Goal: Task Accomplishment & Management: Use online tool/utility

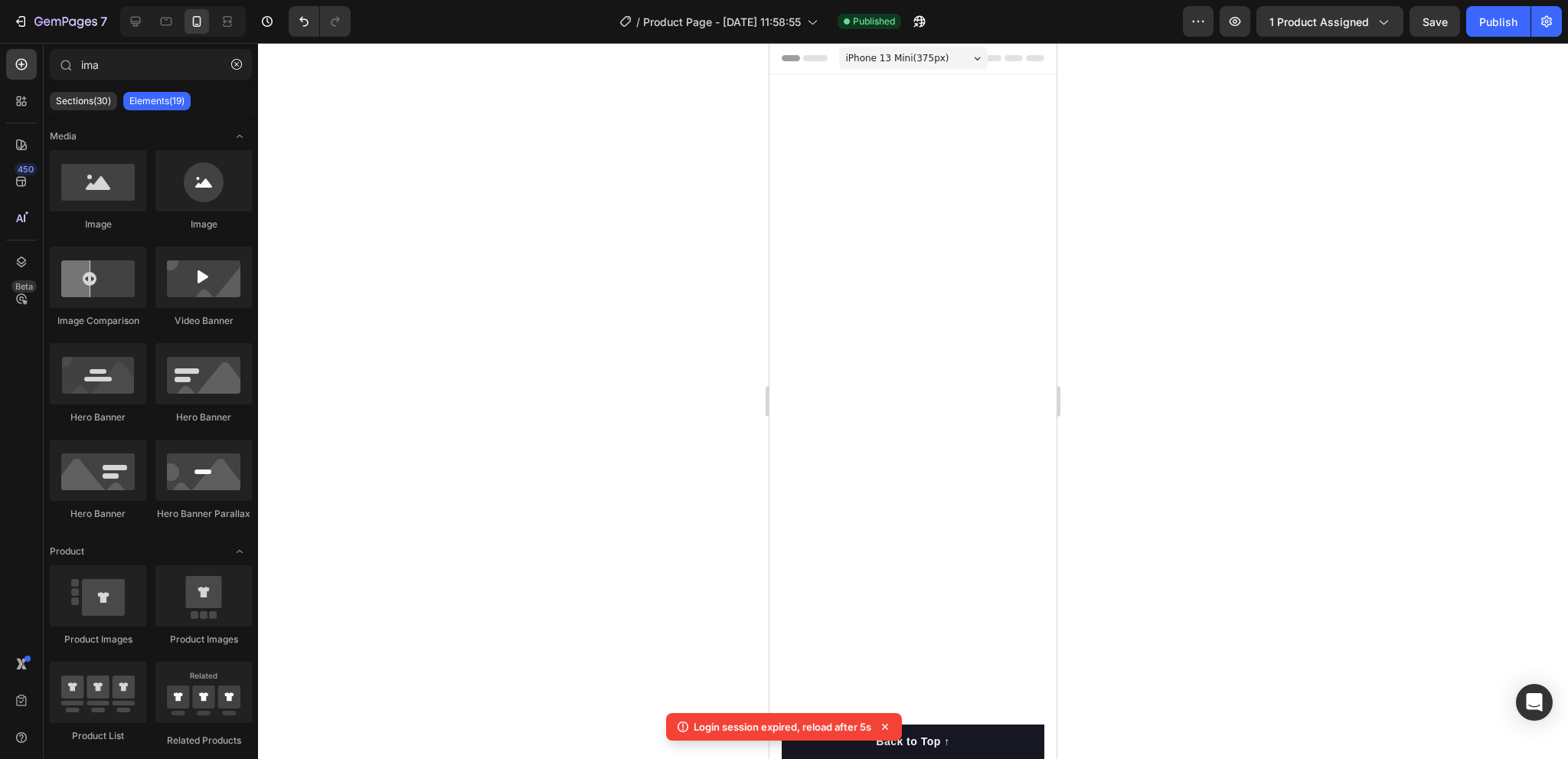
scroll to position [4014, 0]
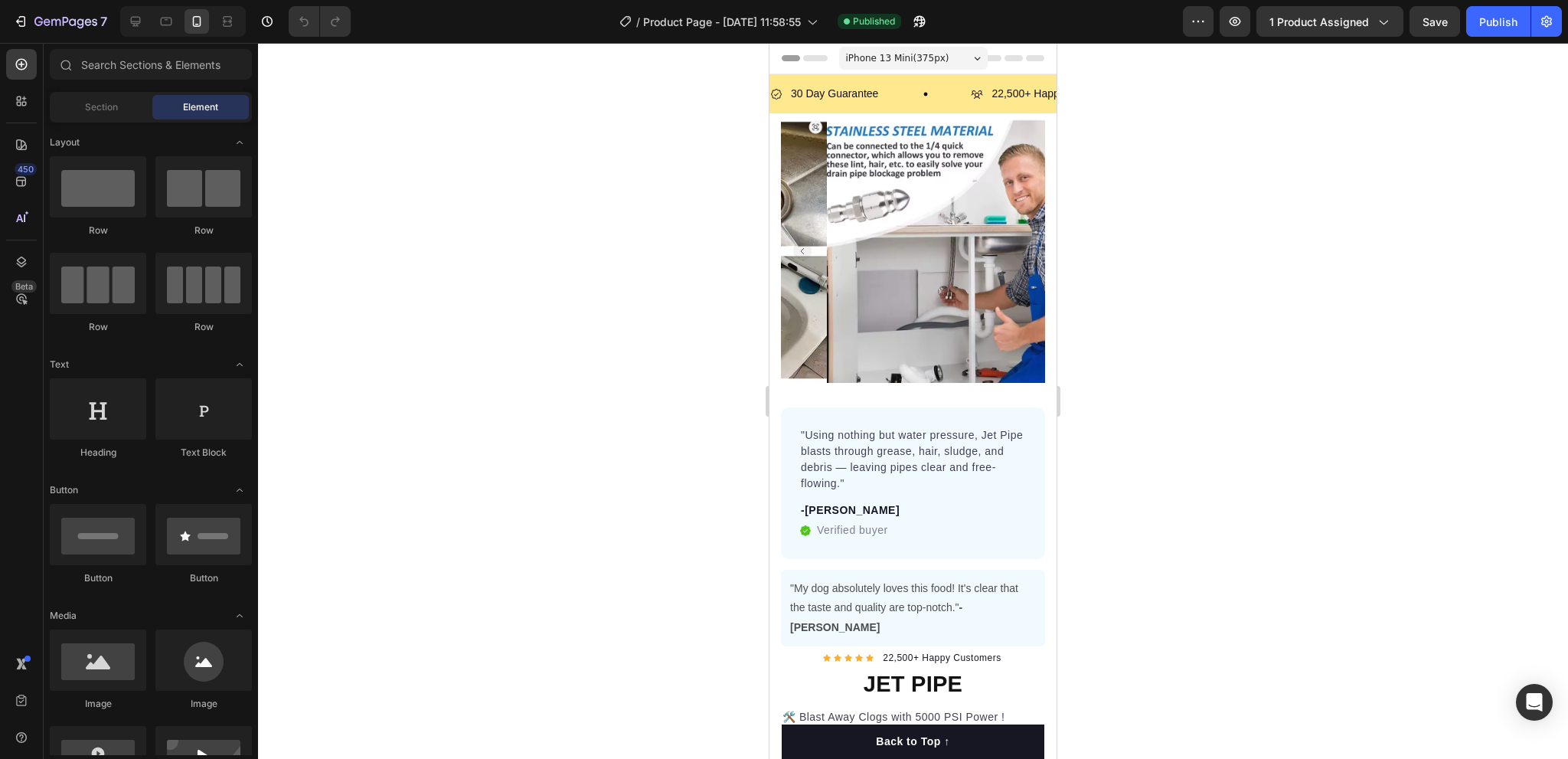
click at [533, 315] on div at bounding box center [913, 400] width 1311 height 716
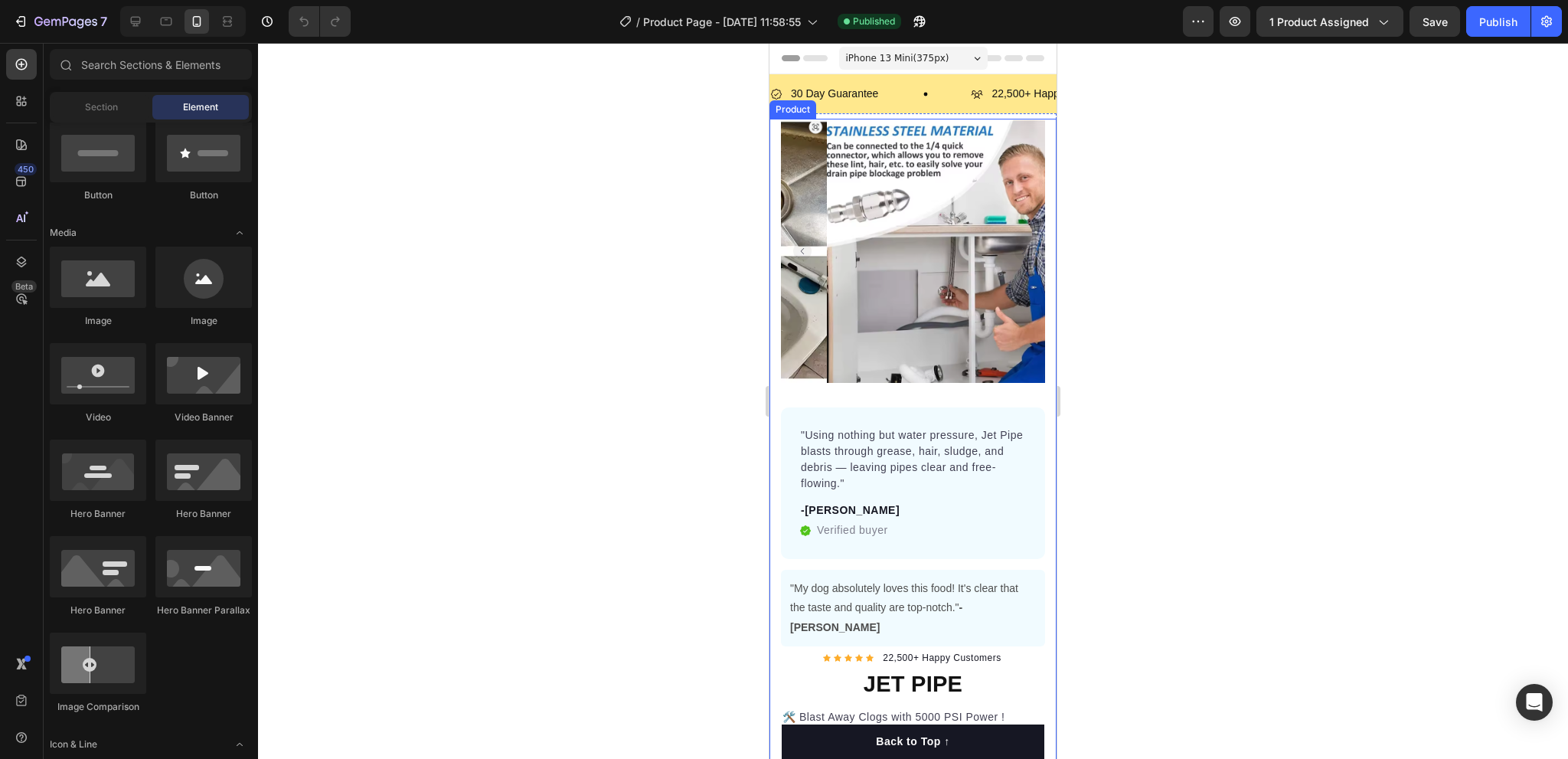
scroll to position [613, 0]
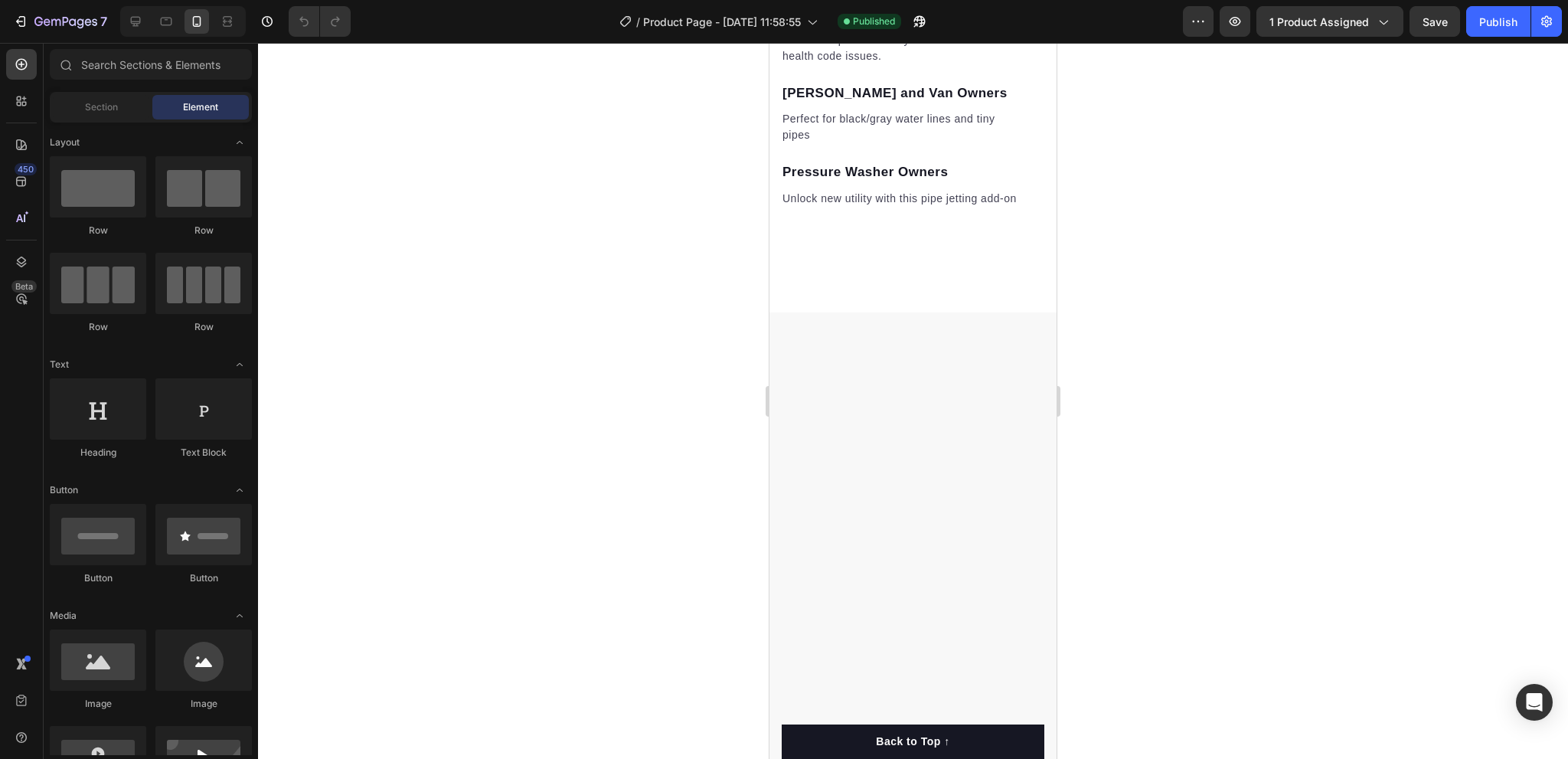
scroll to position [2605, 0]
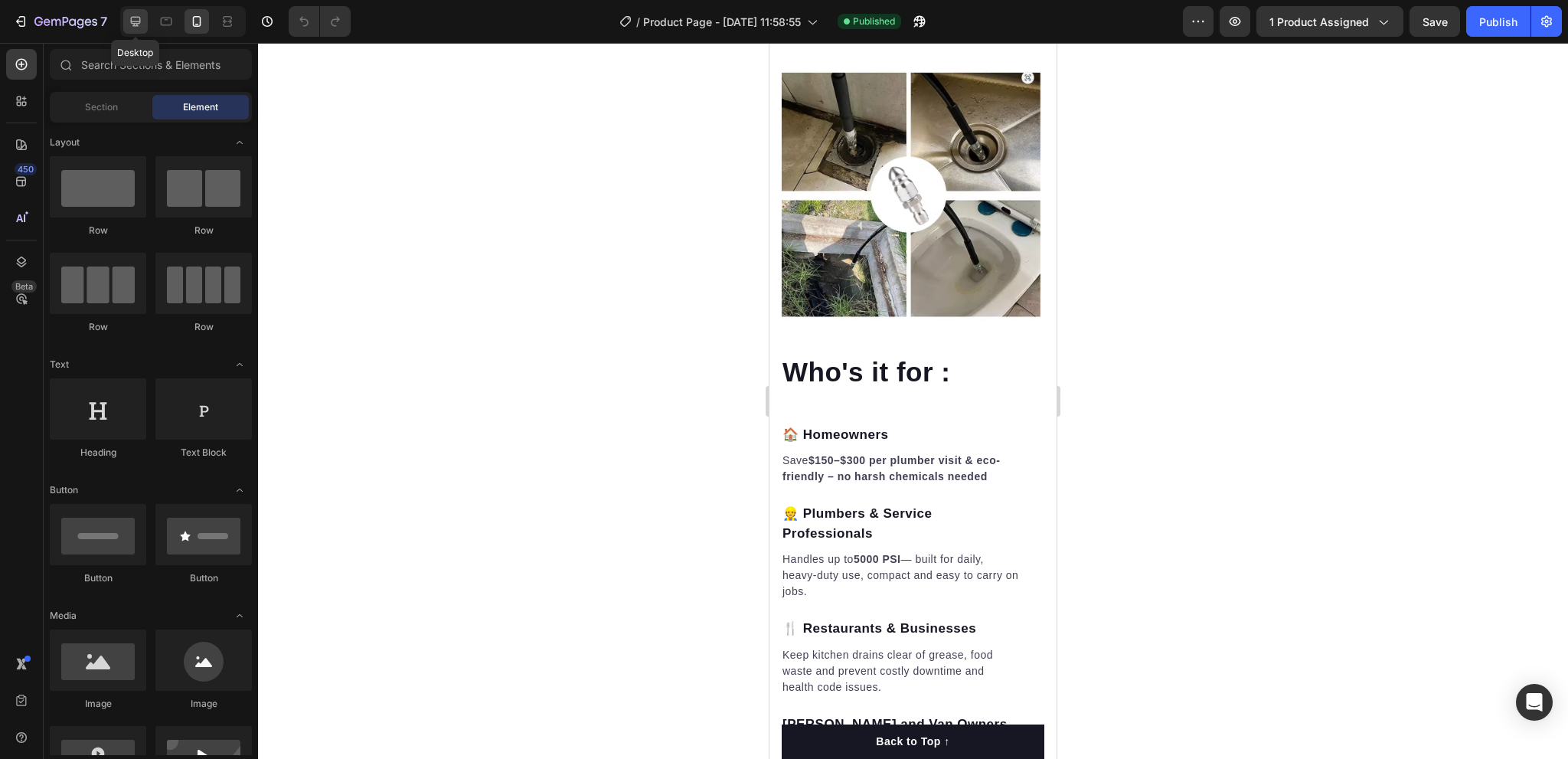
click at [138, 24] on icon at bounding box center [135, 21] width 16 height 16
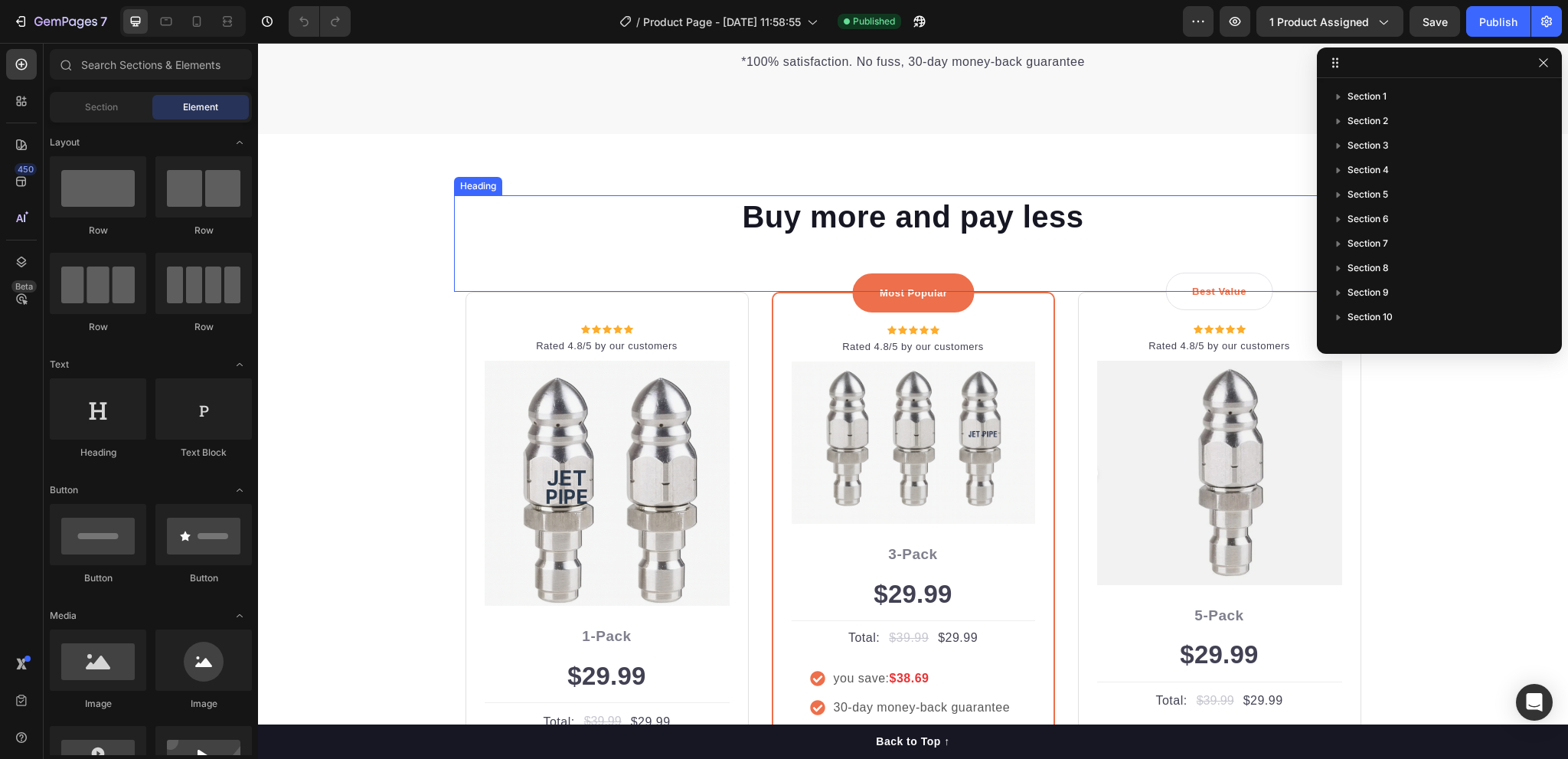
scroll to position [4673, 0]
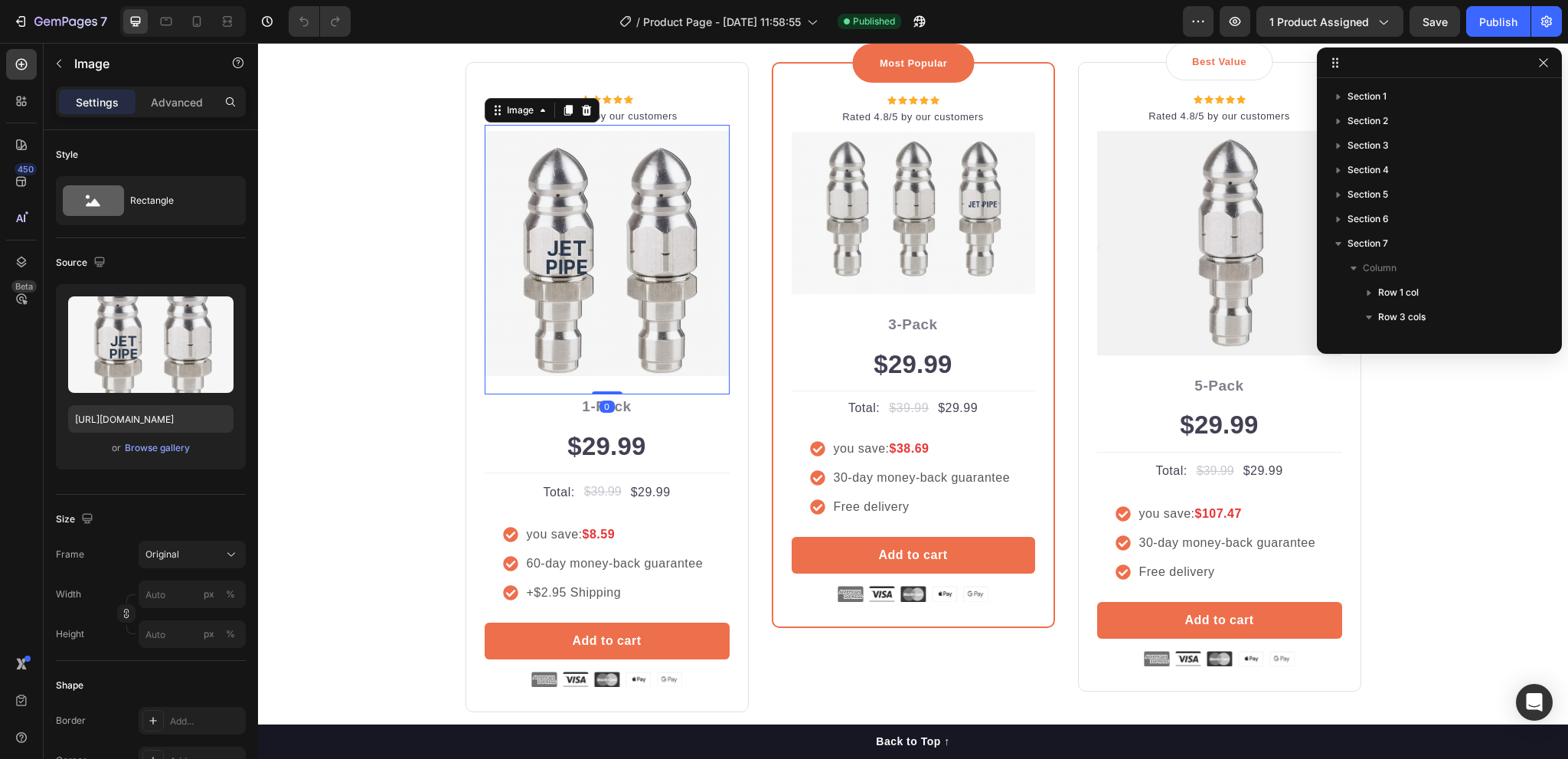
click at [596, 293] on img at bounding box center [607, 253] width 245 height 246
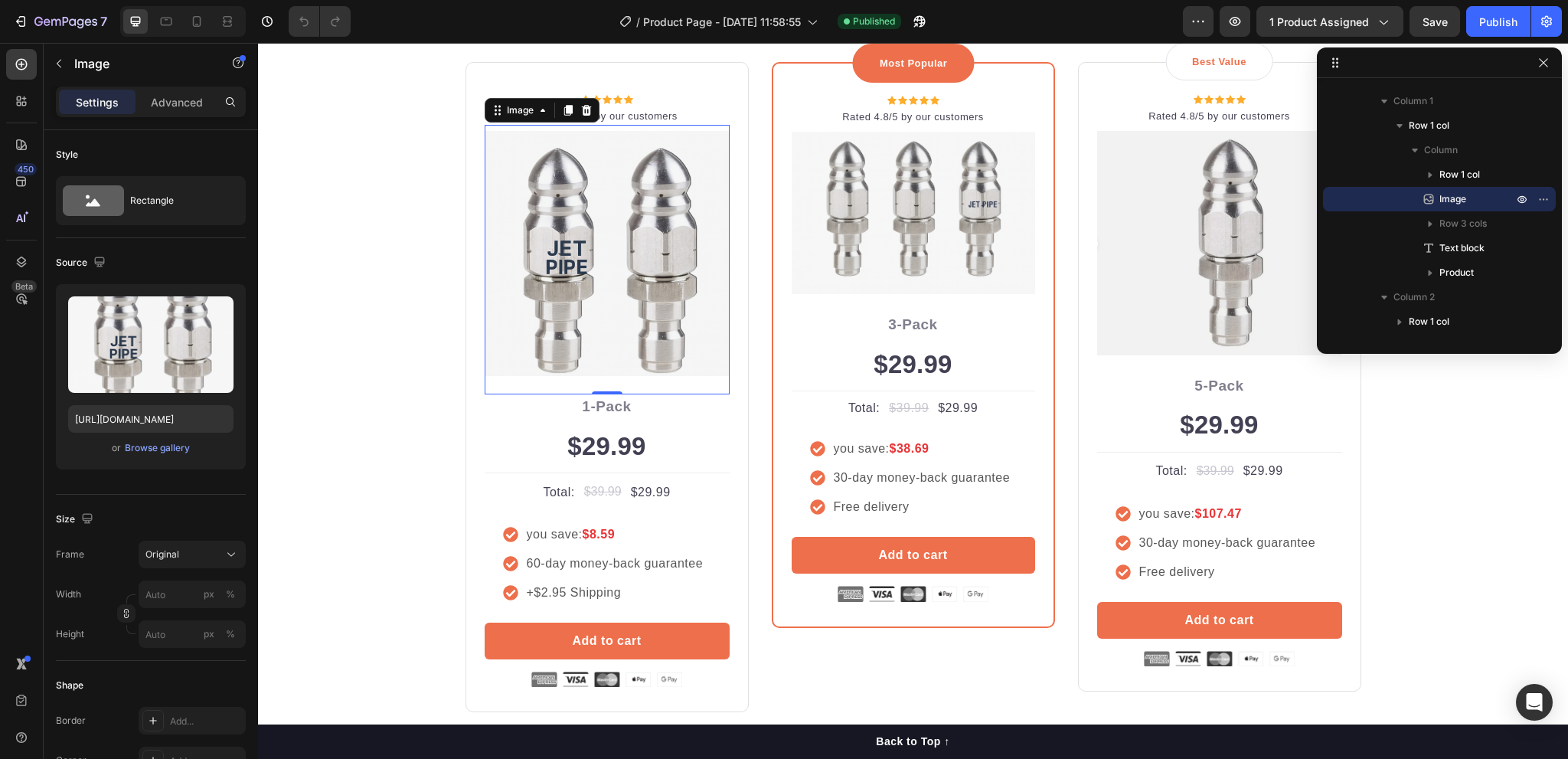
click at [566, 285] on img at bounding box center [607, 253] width 245 height 246
click at [157, 444] on div "Browse gallery" at bounding box center [157, 448] width 65 height 14
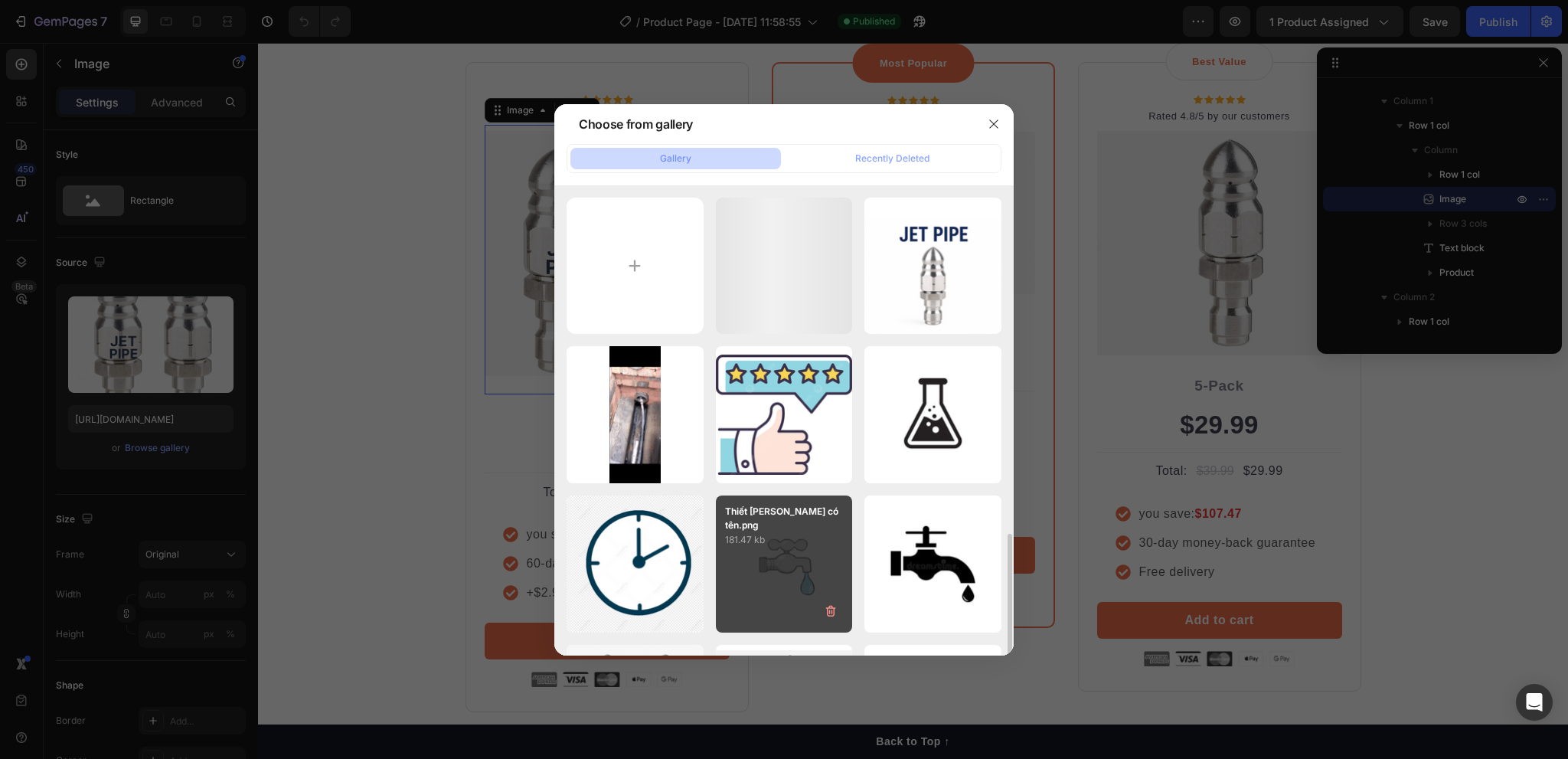
scroll to position [436, 0]
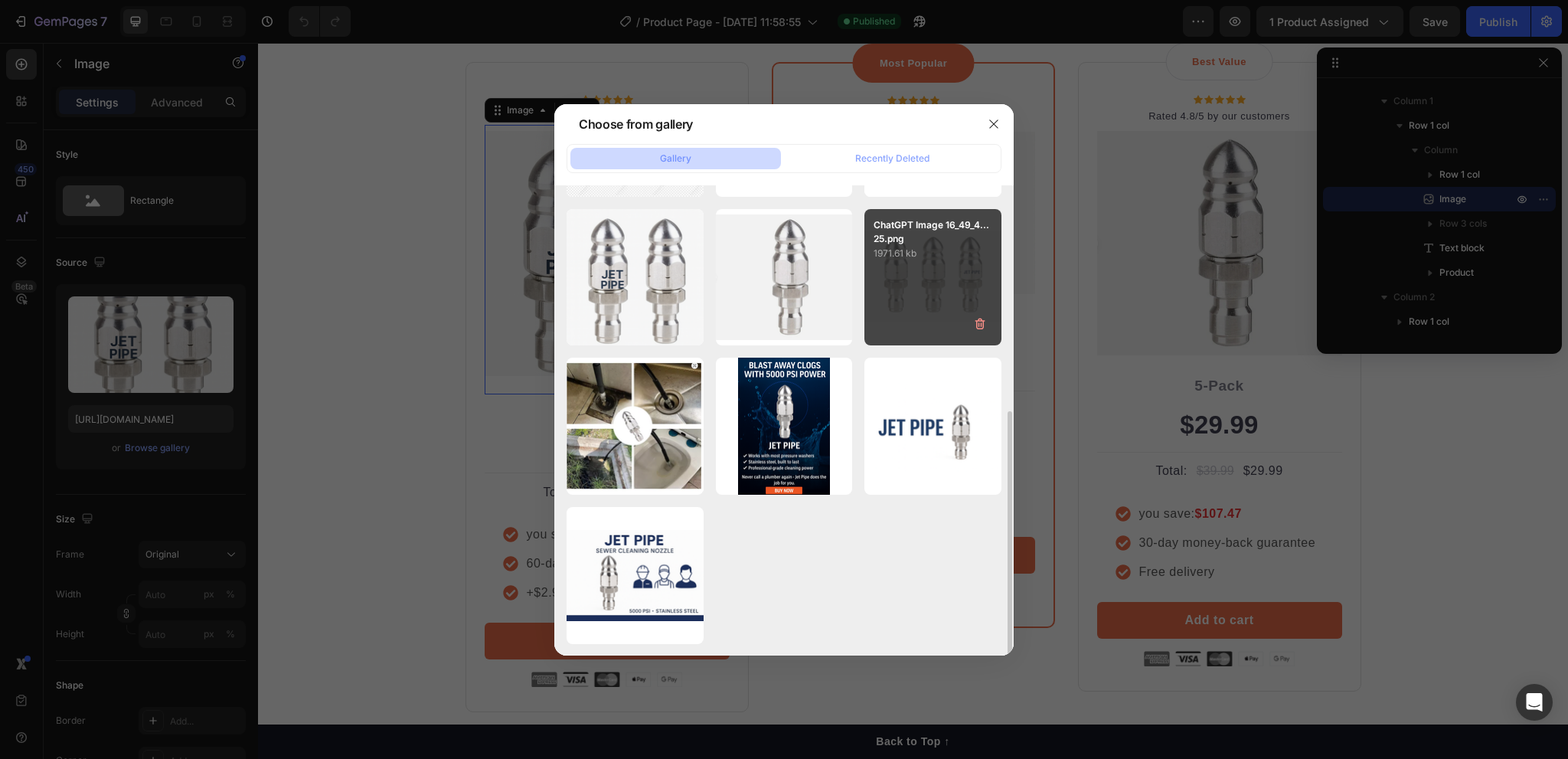
click at [915, 308] on div "ChatGPT Image 16_49_4...25.png 1971.61 kb" at bounding box center [934, 278] width 137 height 137
type input "https://cdn.shopify.com/s/files/1/0592/9621/9265/files/gempages_580477171189941…"
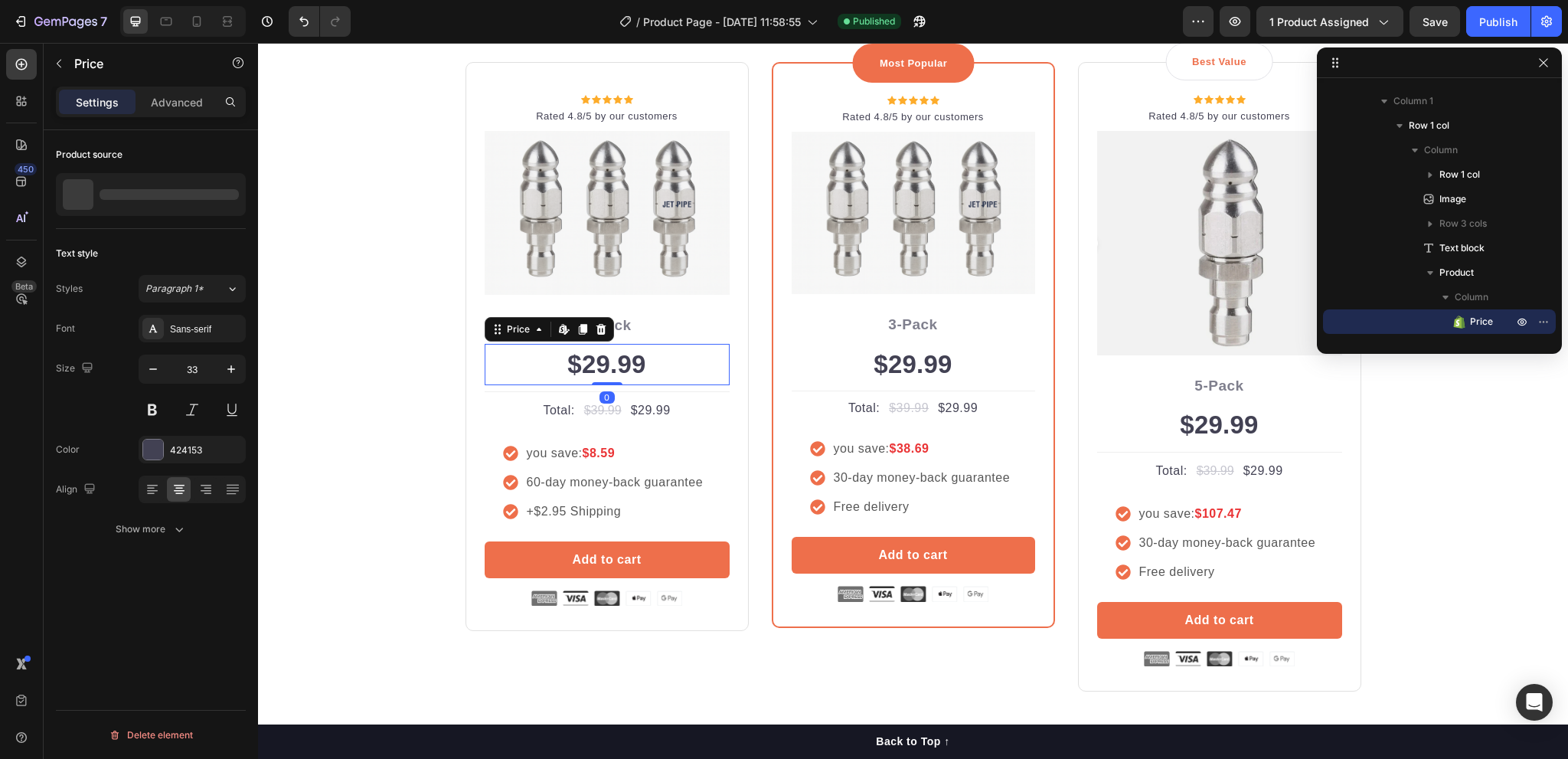
click at [591, 361] on div "$29.99" at bounding box center [607, 364] width 245 height 42
click at [604, 361] on div "$29.99" at bounding box center [607, 364] width 245 height 42
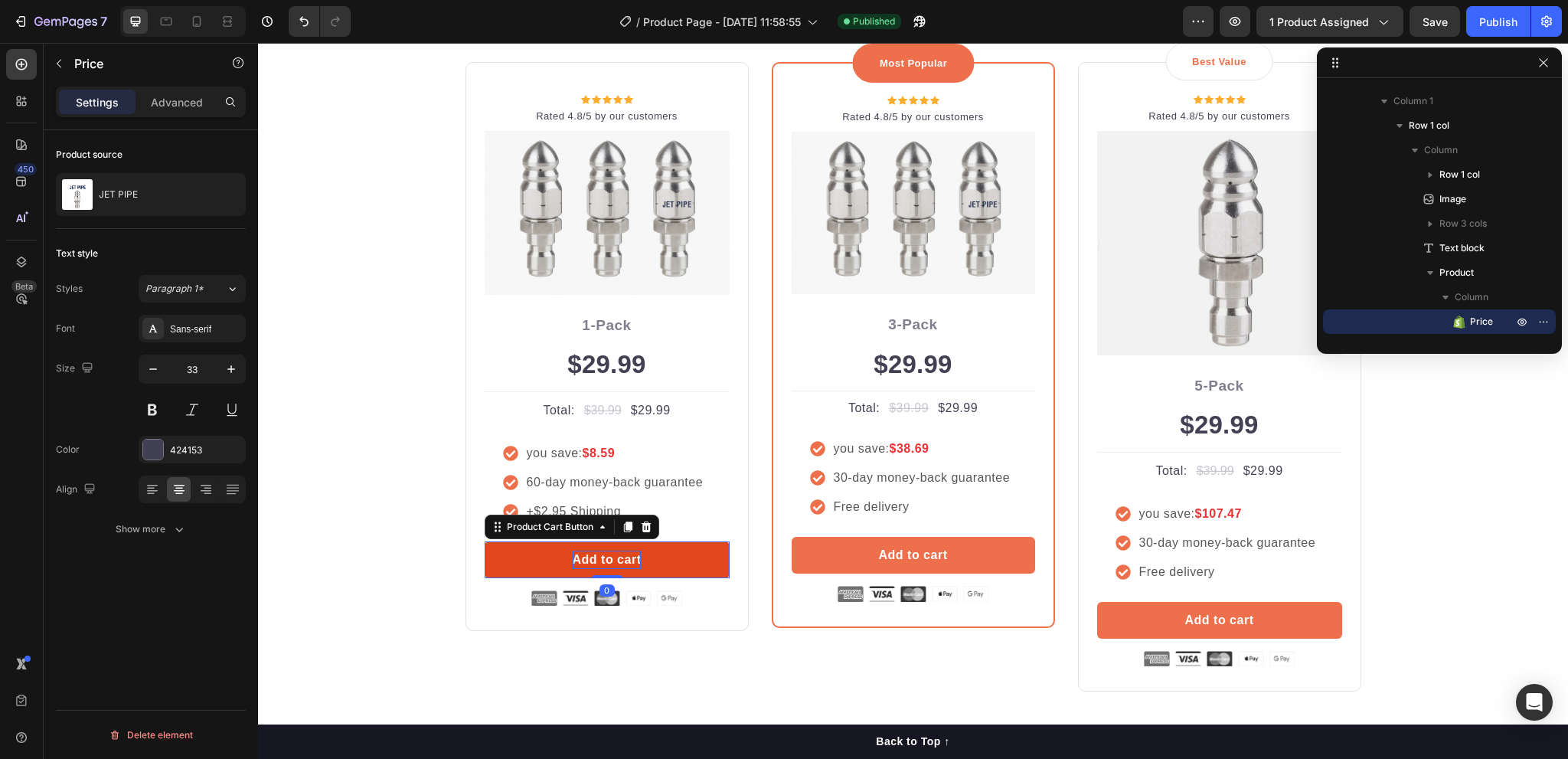
click at [633, 560] on div "Add to cart" at bounding box center [607, 561] width 69 height 19
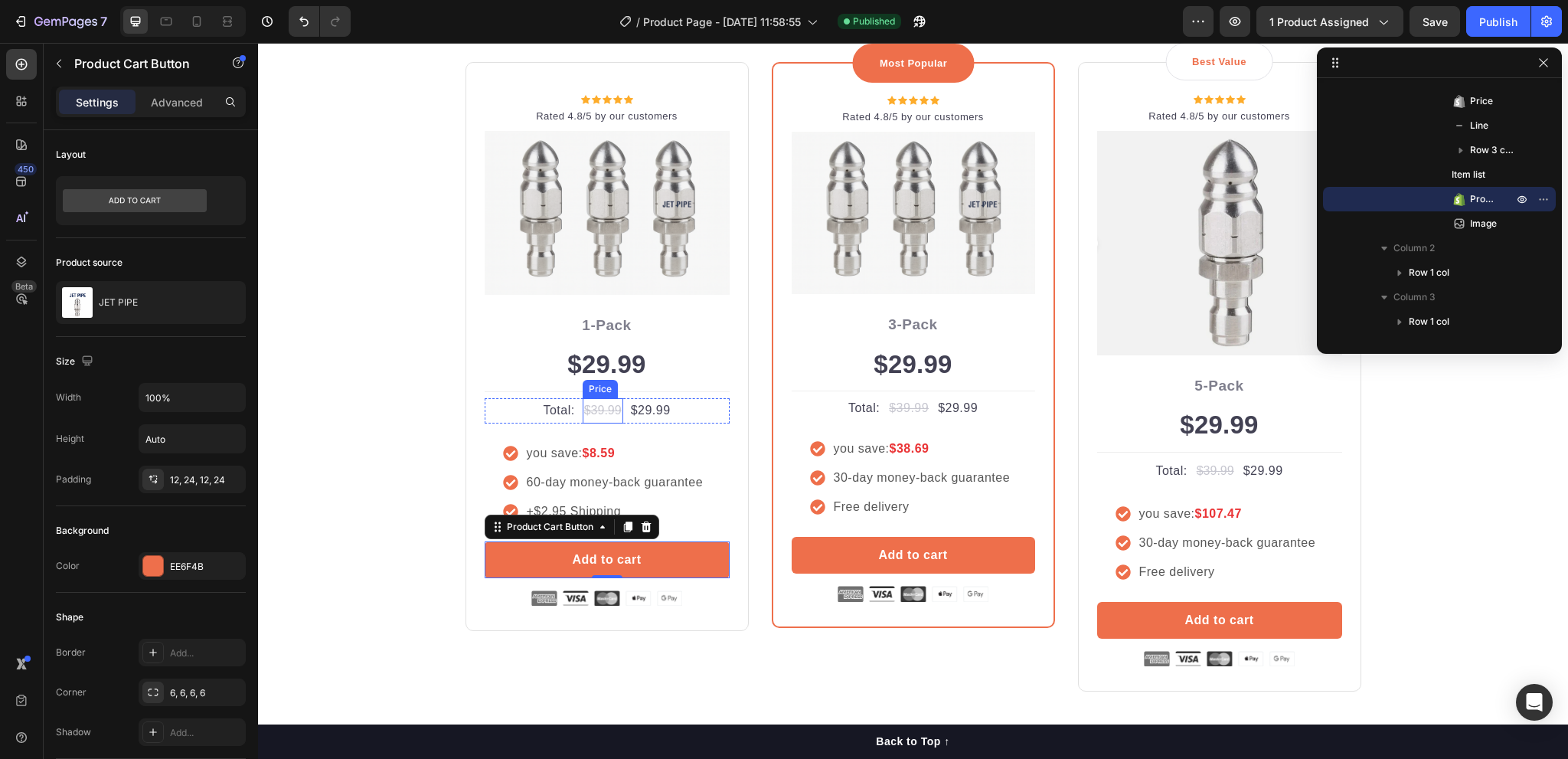
click at [607, 411] on div "$39.99" at bounding box center [603, 411] width 41 height 25
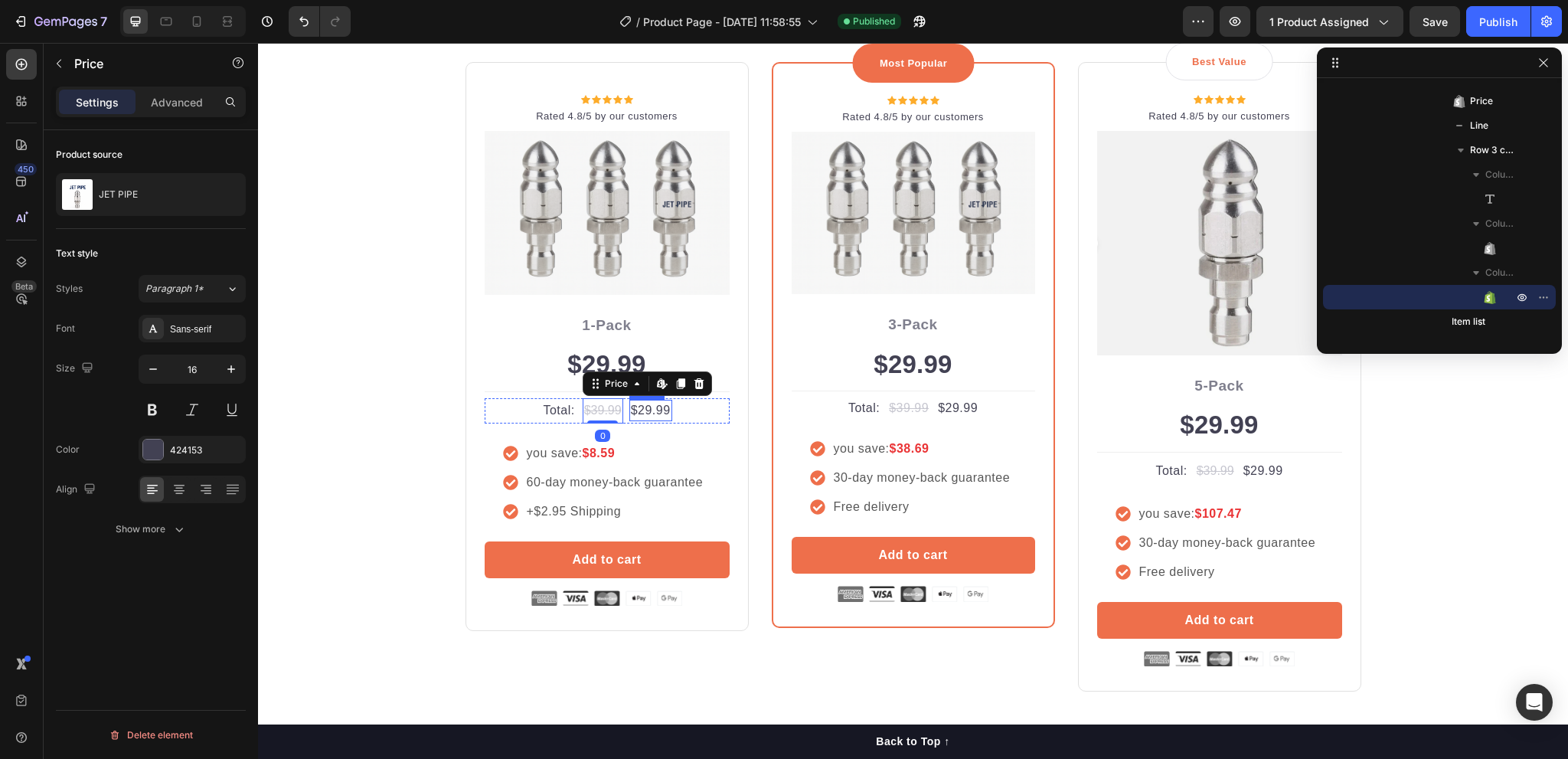
click at [630, 411] on div "$29.99" at bounding box center [651, 411] width 43 height 21
click at [642, 411] on div "$29.99" at bounding box center [651, 411] width 43 height 21
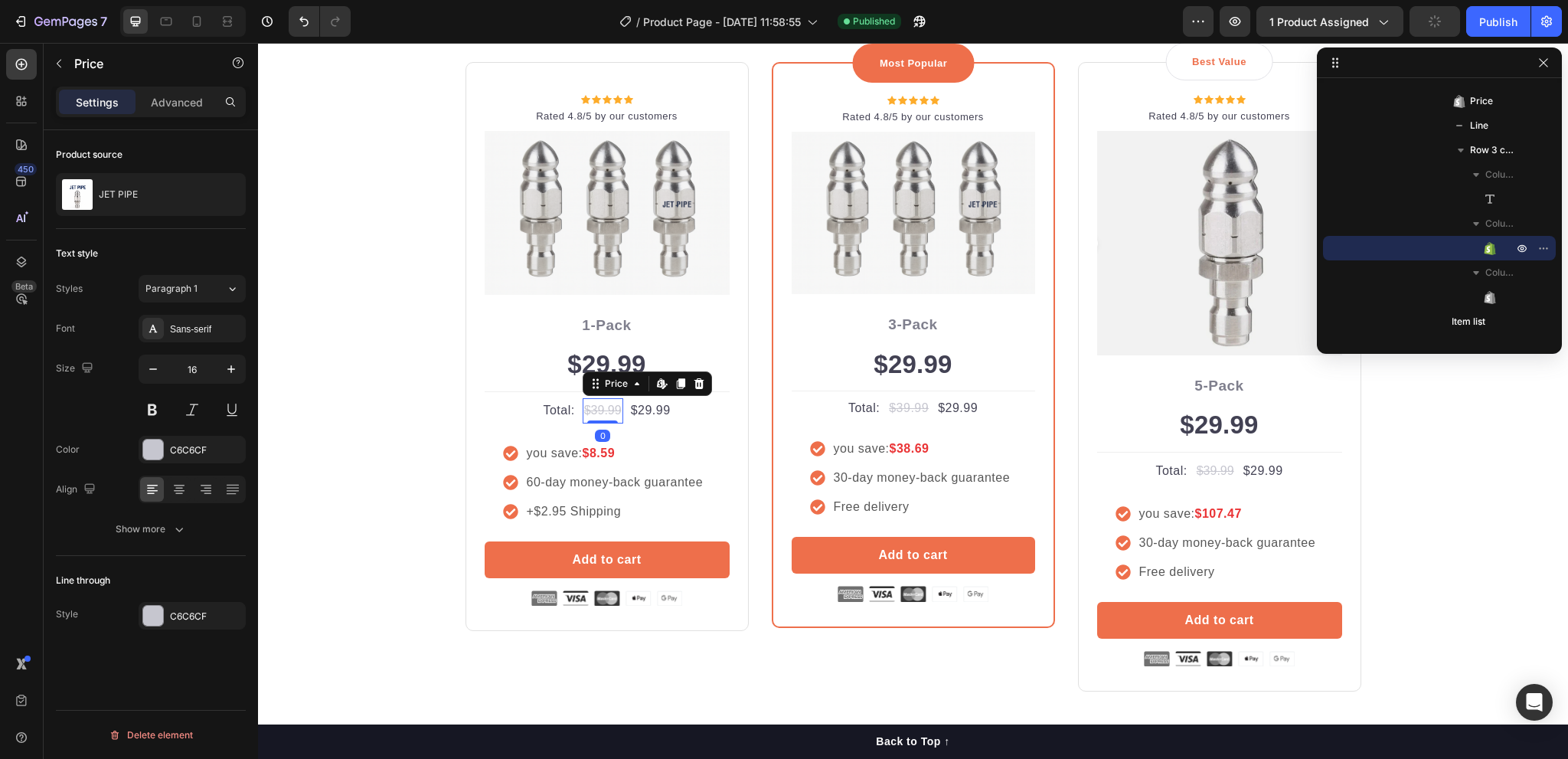
click at [603, 410] on div "$39.99" at bounding box center [603, 411] width 41 height 25
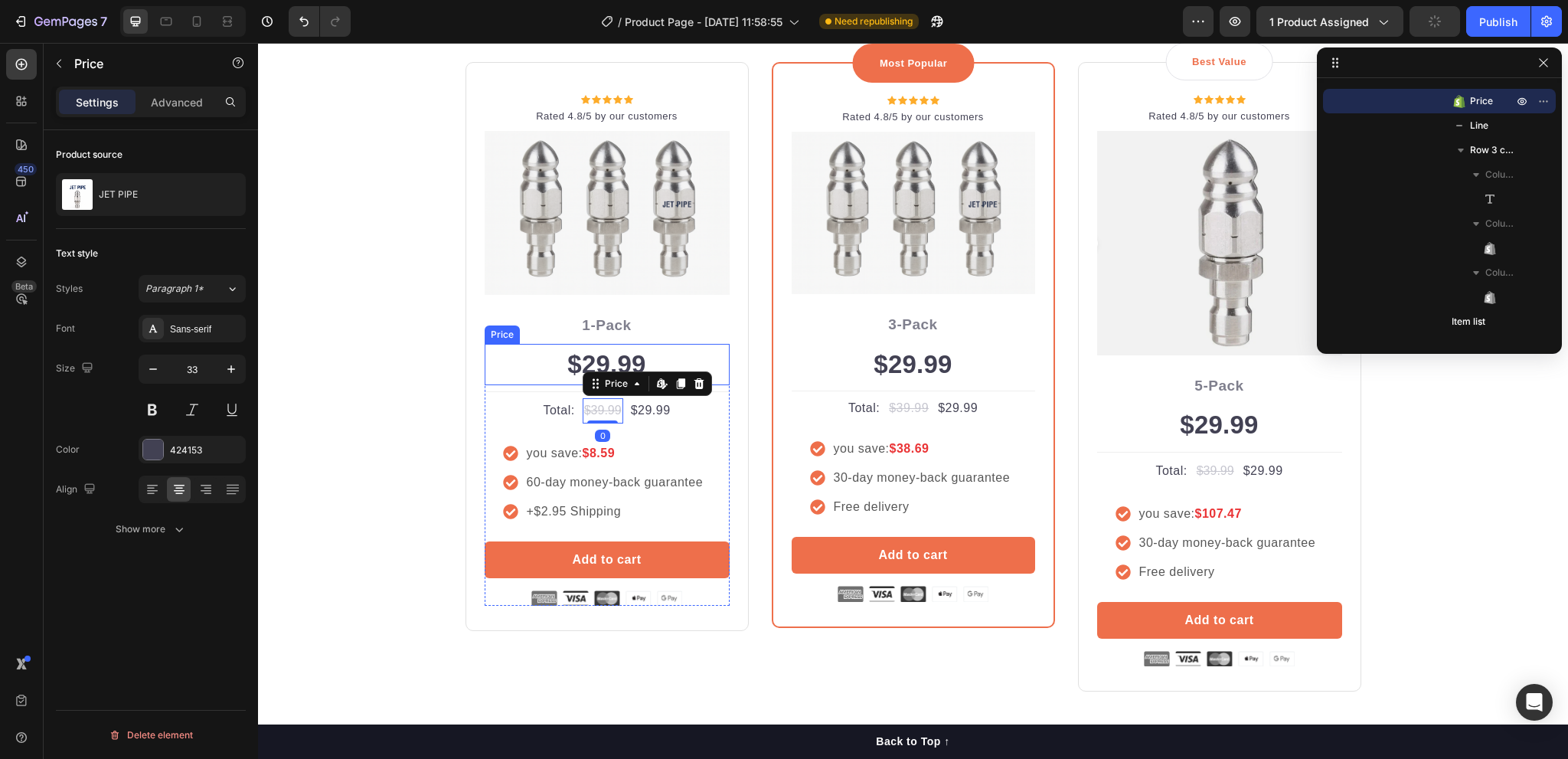
click at [599, 359] on div "$29.99" at bounding box center [607, 364] width 245 height 42
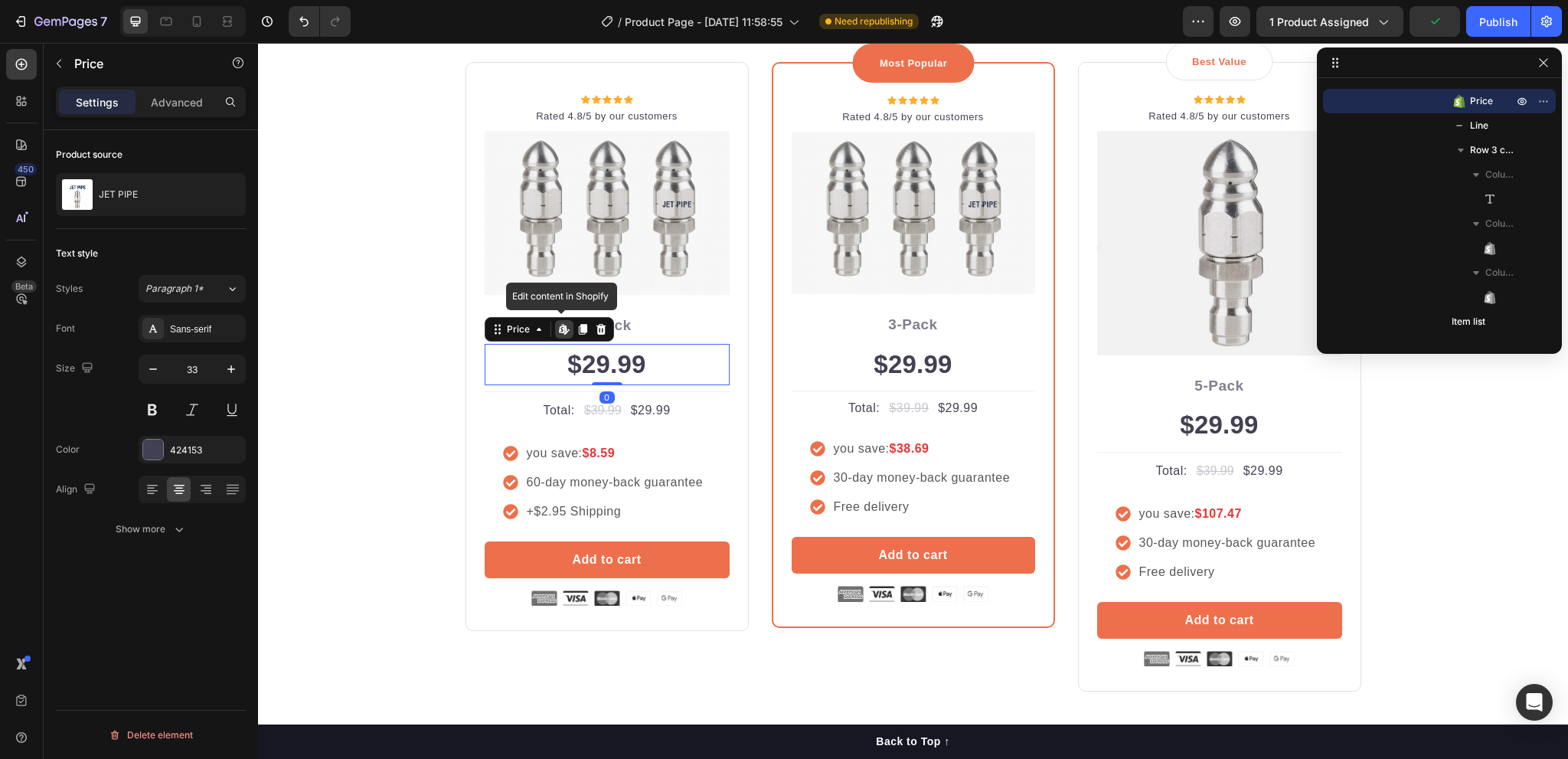
click at [628, 361] on div "$29.99" at bounding box center [607, 364] width 245 height 42
click at [642, 361] on div "$29.99" at bounding box center [607, 364] width 245 height 42
click at [641, 362] on div "$29.99" at bounding box center [607, 364] width 245 height 42
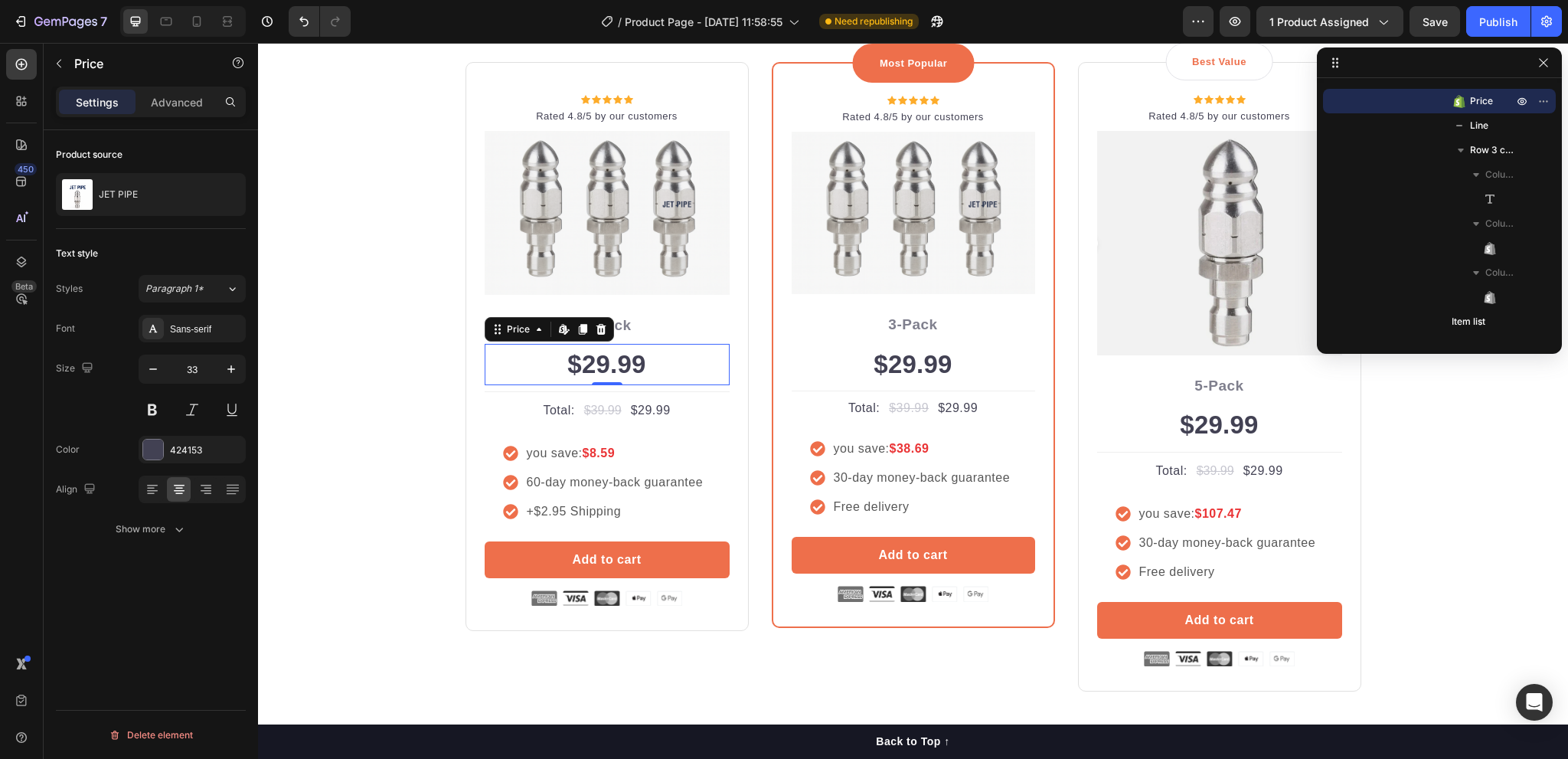
click at [641, 362] on div "$29.99" at bounding box center [607, 364] width 245 height 42
click at [515, 336] on div "Price" at bounding box center [519, 330] width 59 height 19
click at [576, 368] on div "$29.99" at bounding box center [607, 364] width 245 height 42
click at [182, 101] on p "Advanced" at bounding box center [177, 102] width 52 height 16
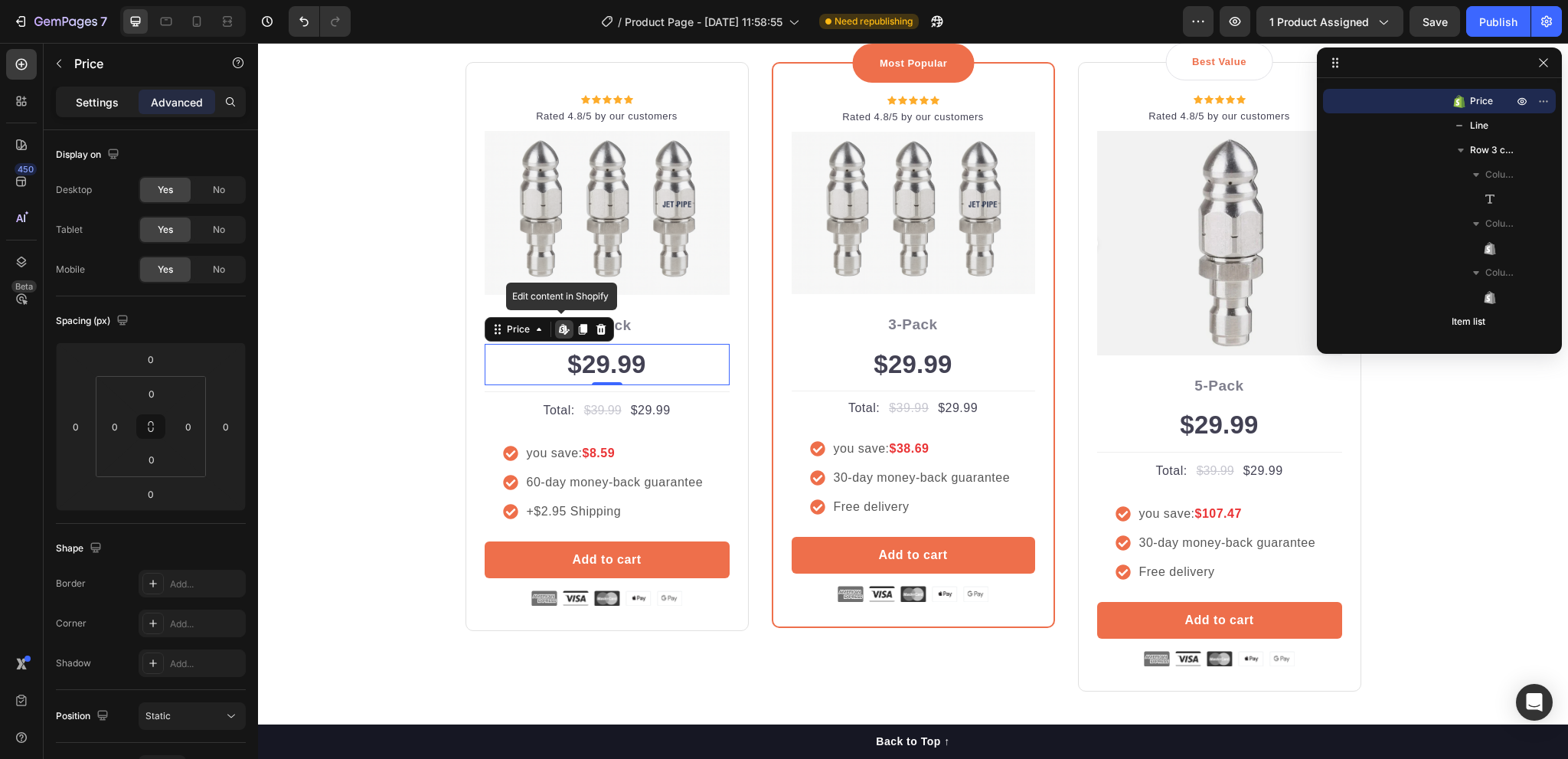
click at [111, 98] on p "Settings" at bounding box center [97, 102] width 43 height 16
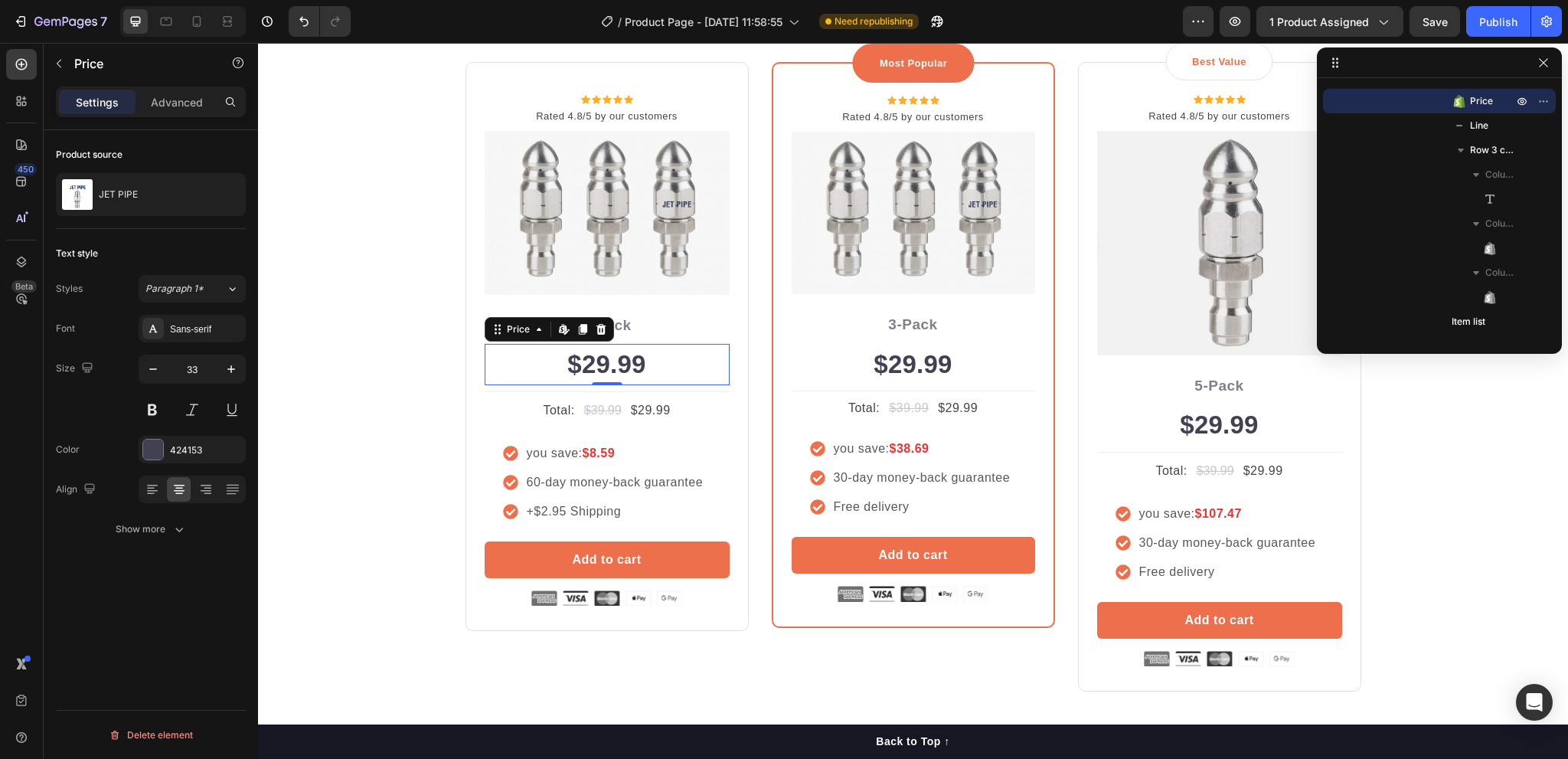
click at [626, 364] on div "$29.99" at bounding box center [607, 364] width 245 height 42
click at [519, 298] on div "Text block" at bounding box center [513, 304] width 51 height 14
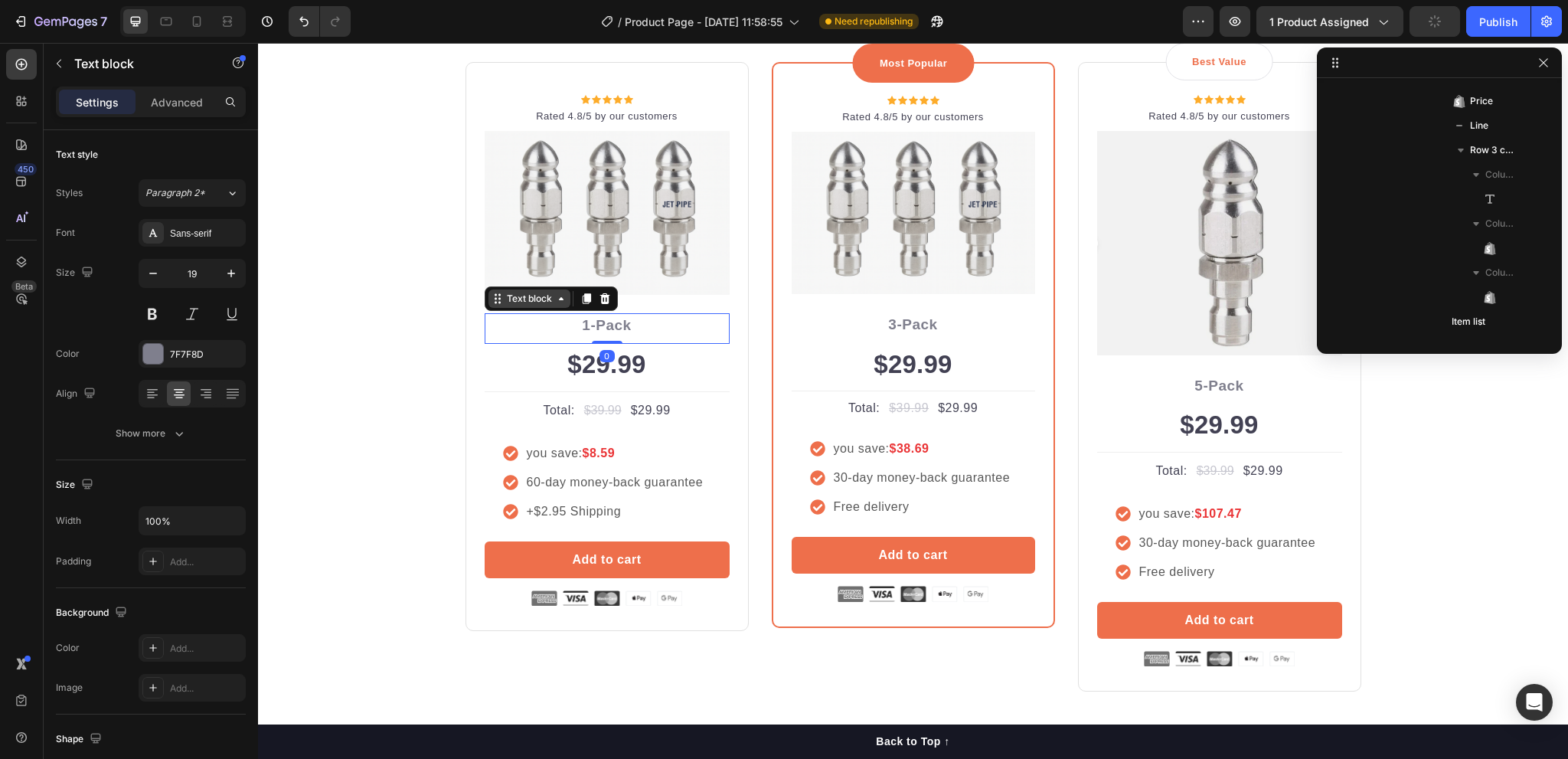
scroll to position [290, 0]
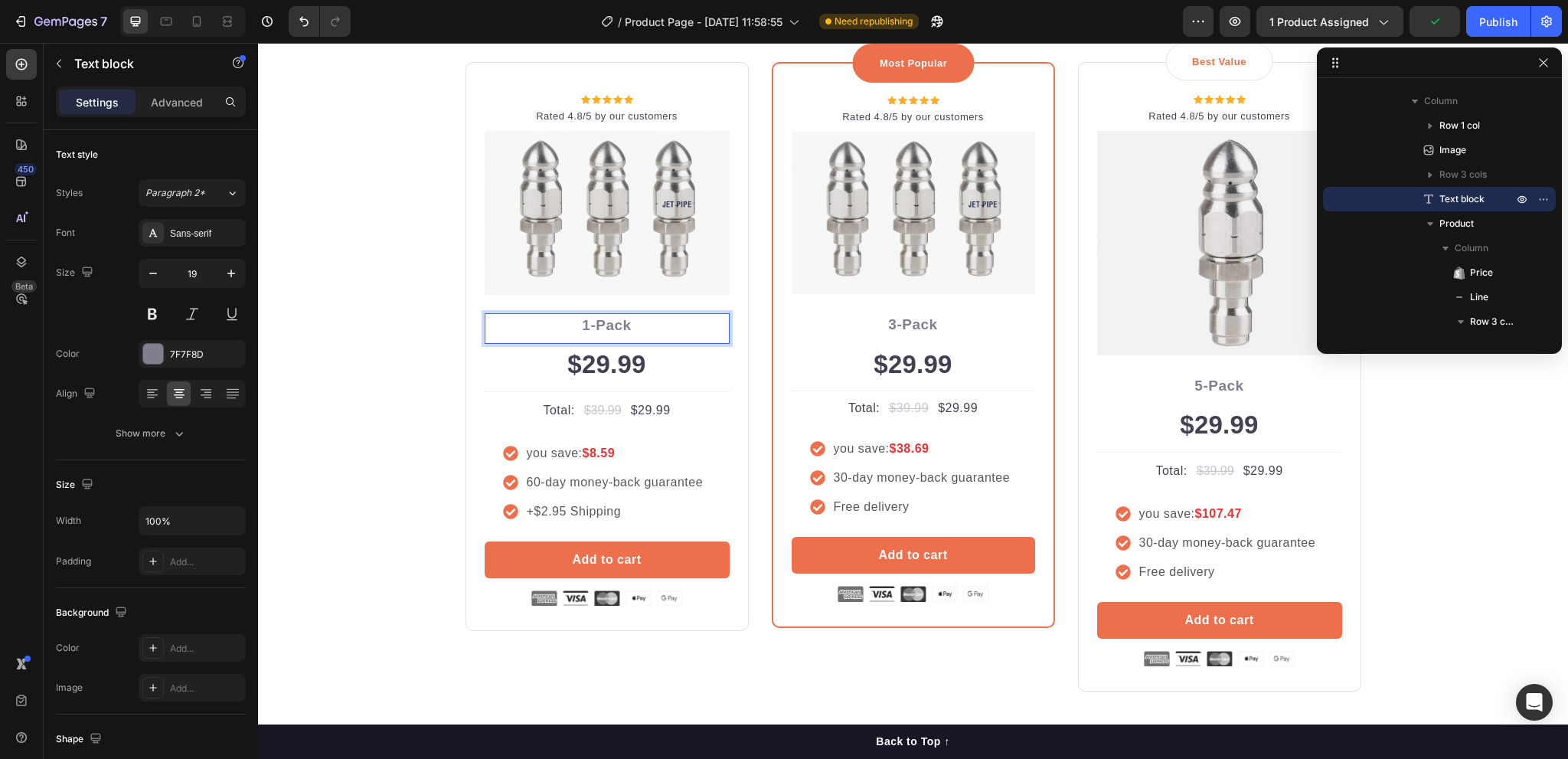
click at [603, 327] on p "1-Pack" at bounding box center [607, 326] width 242 height 22
click at [587, 325] on p "1-Pack" at bounding box center [607, 326] width 242 height 22
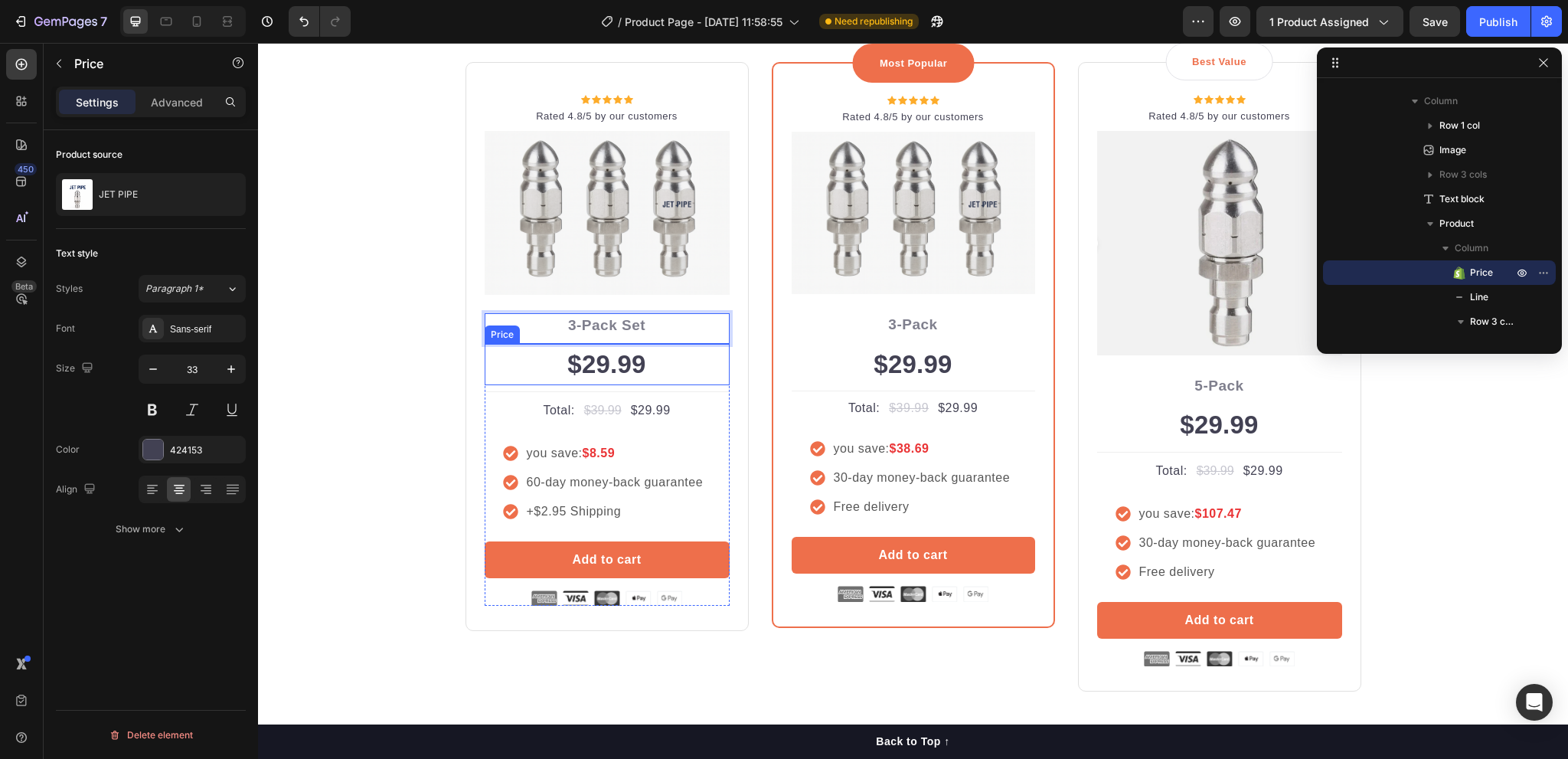
click at [599, 352] on div "$29.99" at bounding box center [607, 364] width 245 height 42
click at [597, 363] on div "$29.99" at bounding box center [607, 364] width 245 height 42
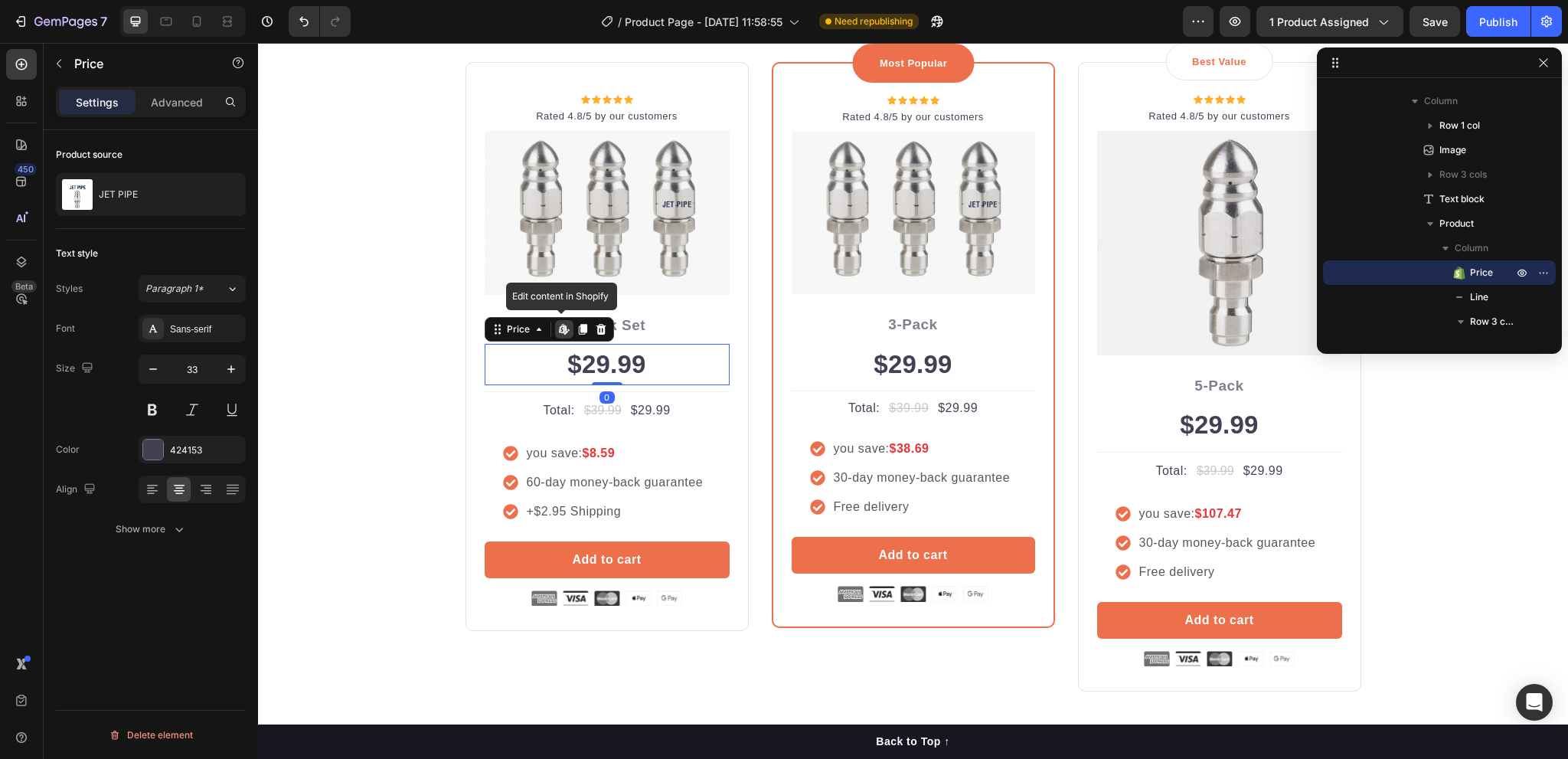
click at [597, 363] on div "$29.99" at bounding box center [607, 364] width 245 height 42
click at [536, 296] on div "Image" at bounding box center [607, 219] width 245 height 188
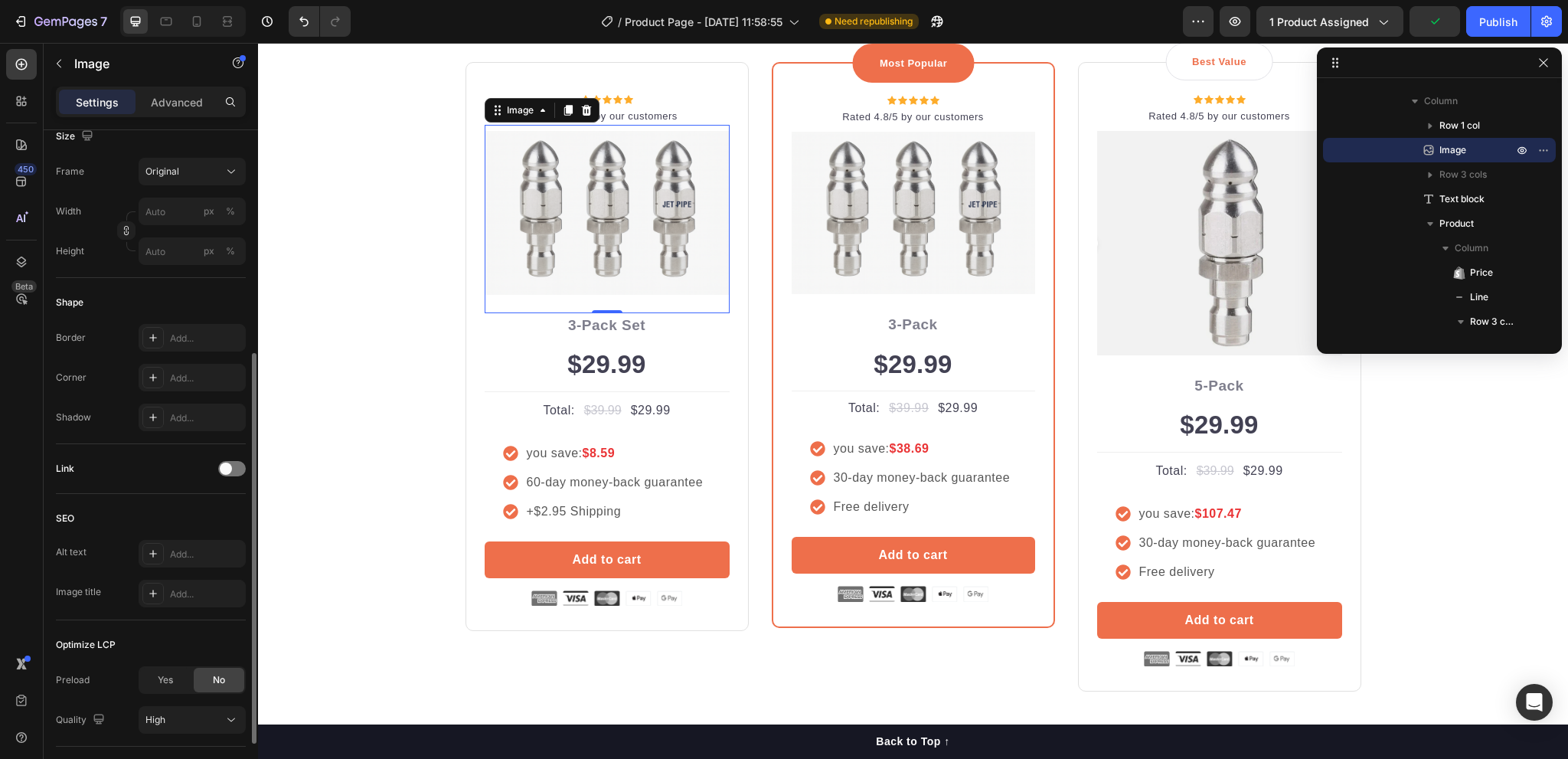
scroll to position [0, 0]
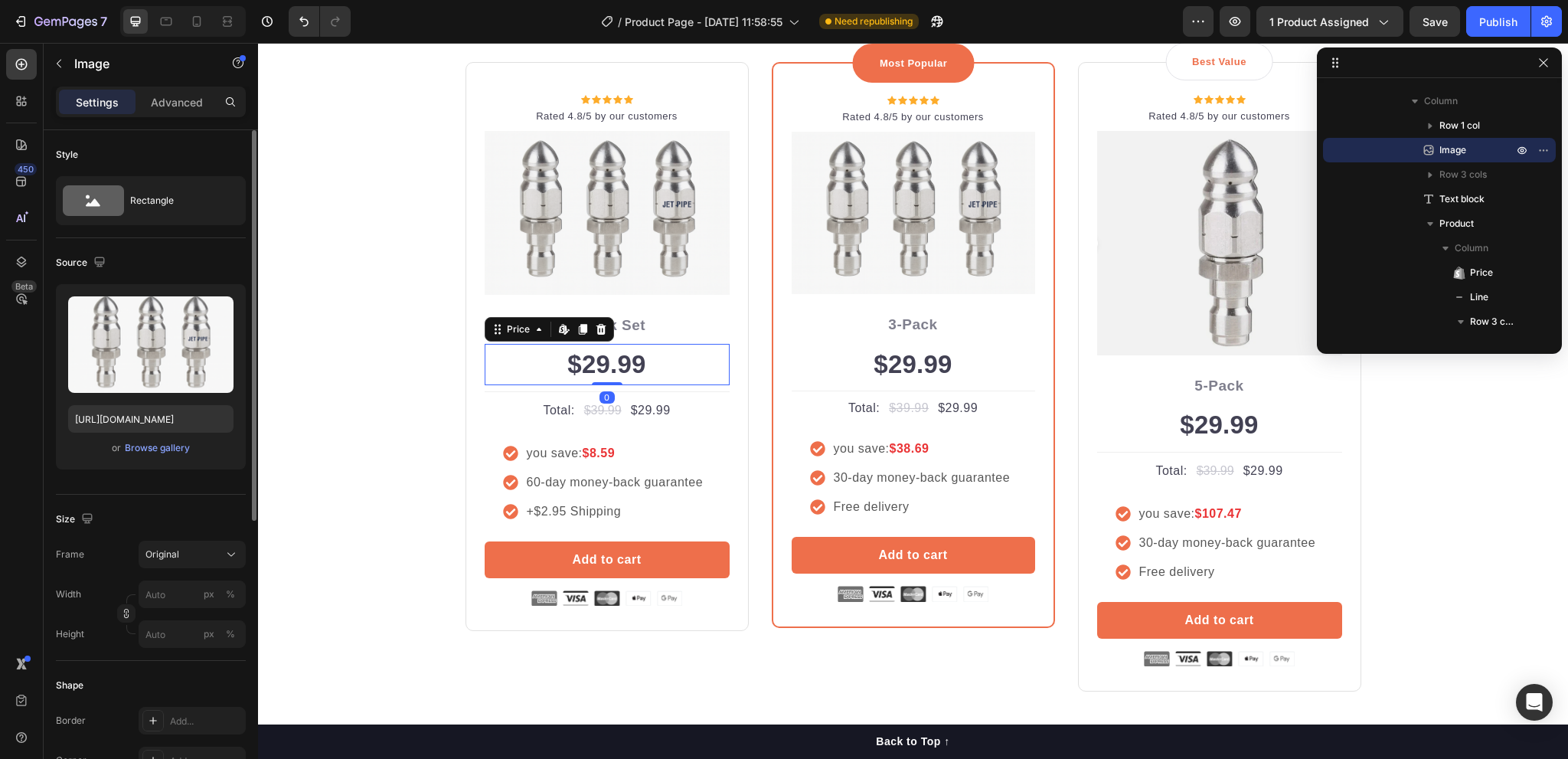
click at [628, 370] on div "$29.99" at bounding box center [607, 364] width 245 height 42
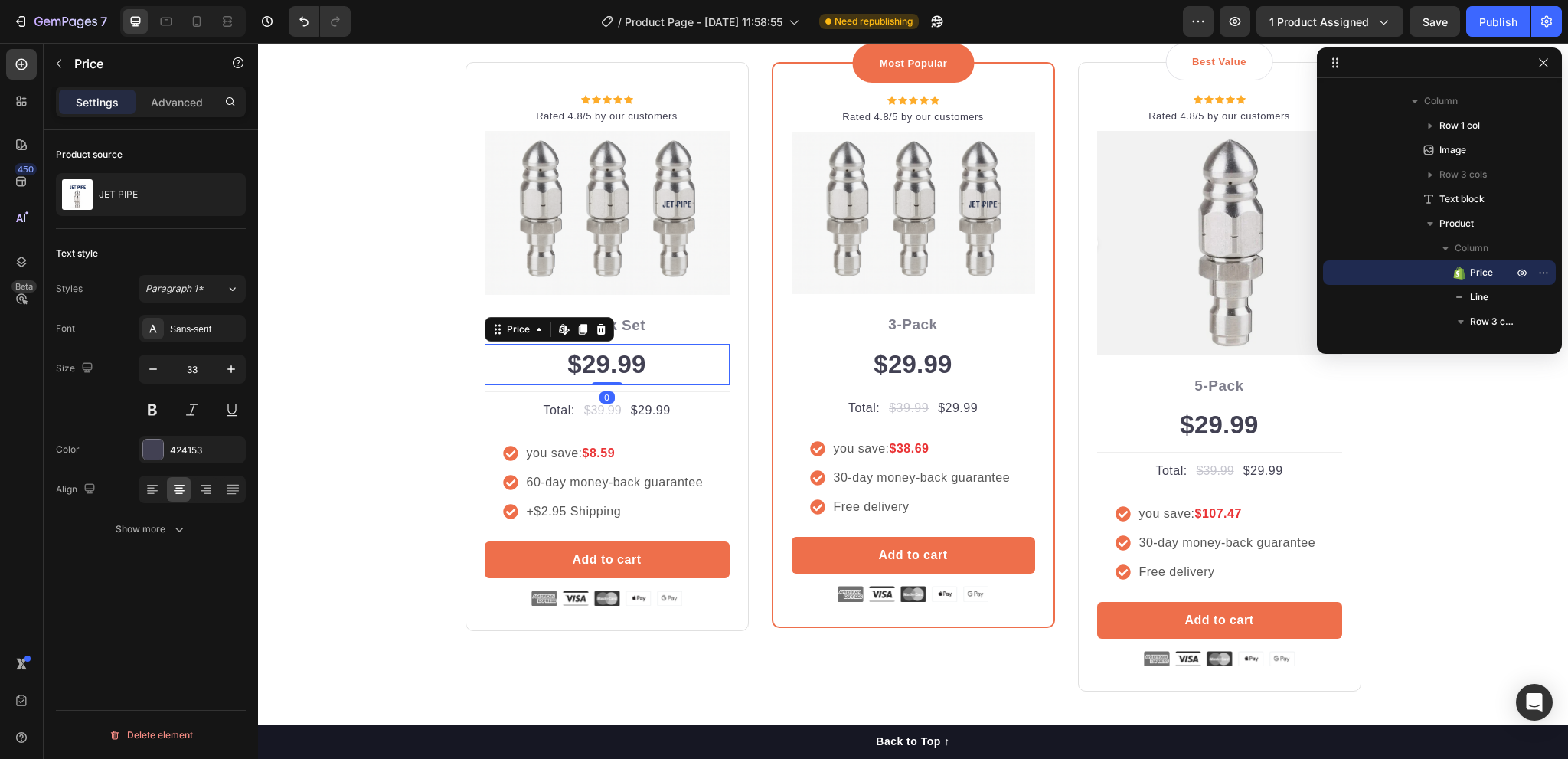
click at [628, 370] on div "$29.99" at bounding box center [607, 364] width 245 height 42
click at [653, 370] on div "$29.99" at bounding box center [607, 364] width 245 height 42
click at [559, 329] on icon at bounding box center [562, 329] width 6 height 9
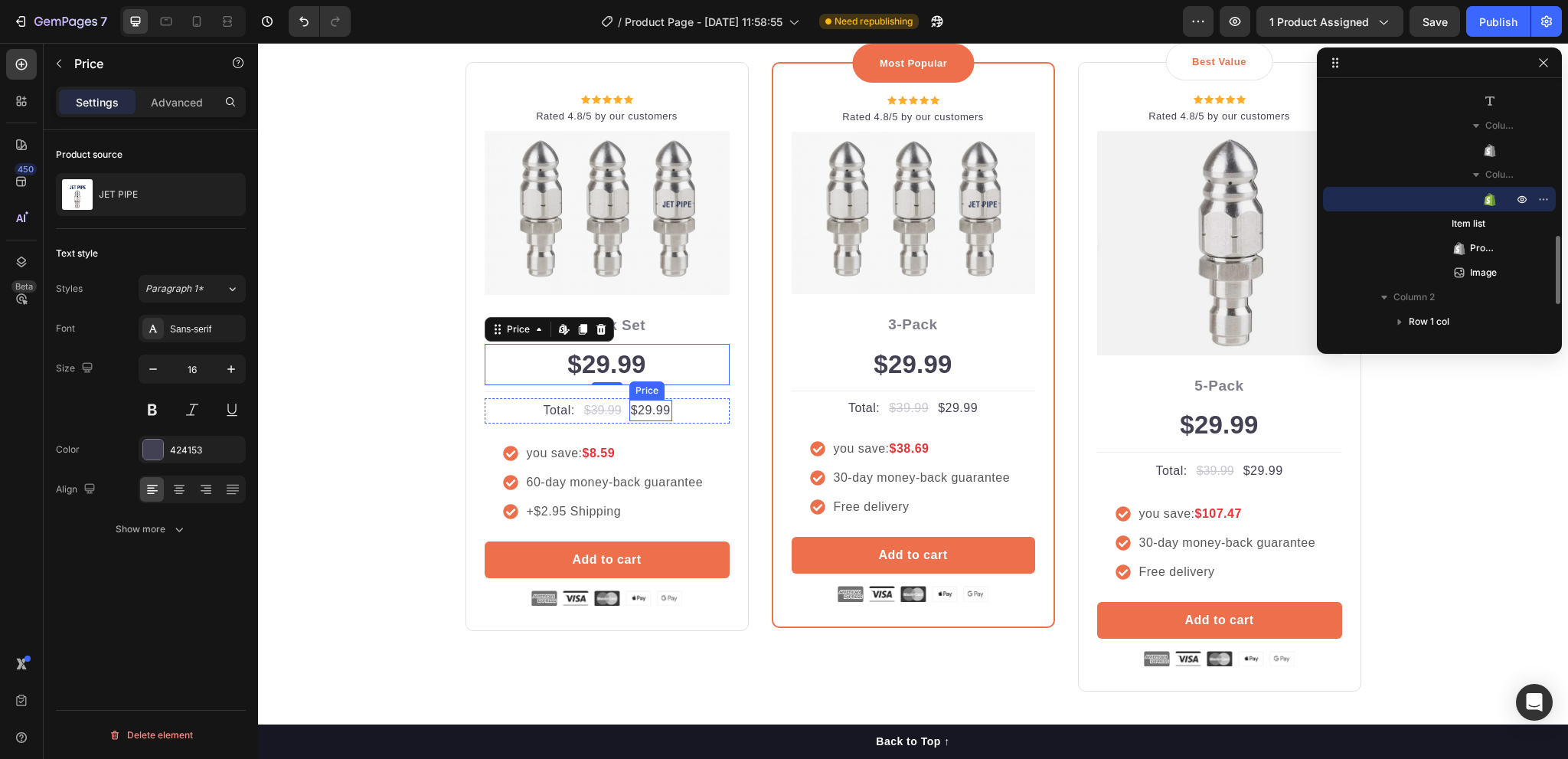
click at [651, 411] on div "$29.99" at bounding box center [651, 411] width 43 height 21
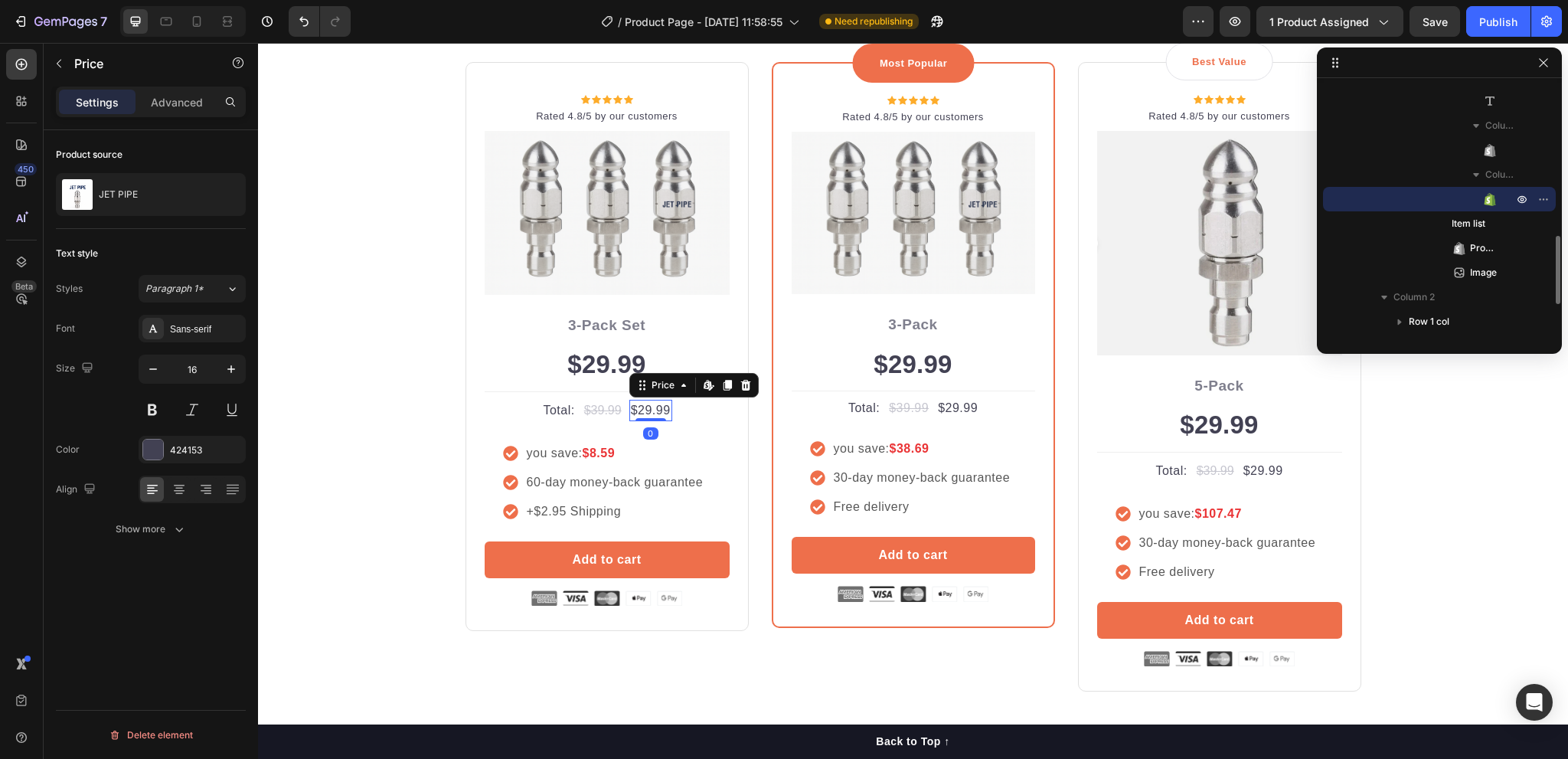
click at [651, 411] on div "$29.99" at bounding box center [651, 411] width 43 height 21
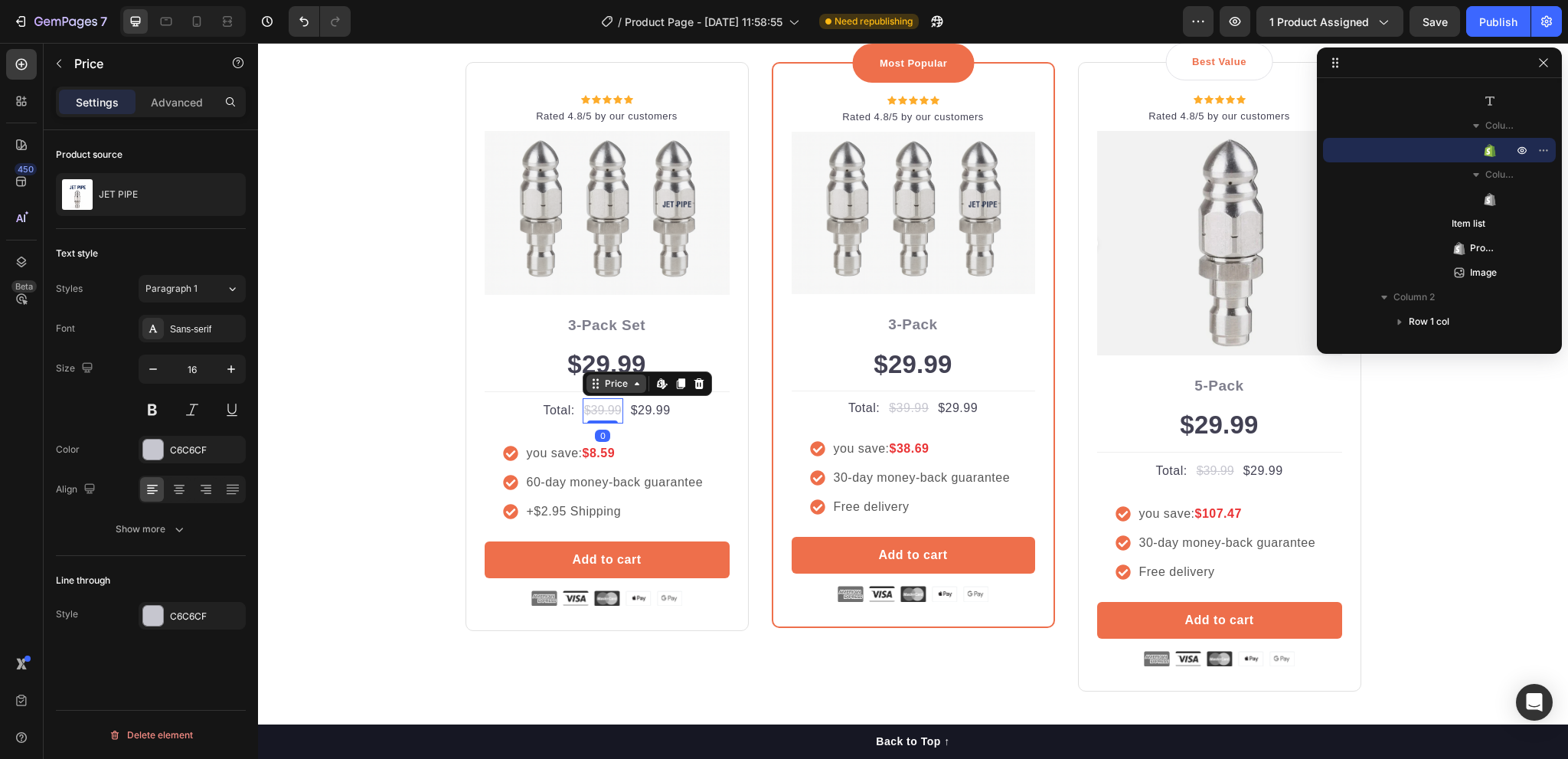
click at [583, 386] on div "Price Edit content in Shopify" at bounding box center [647, 384] width 130 height 24
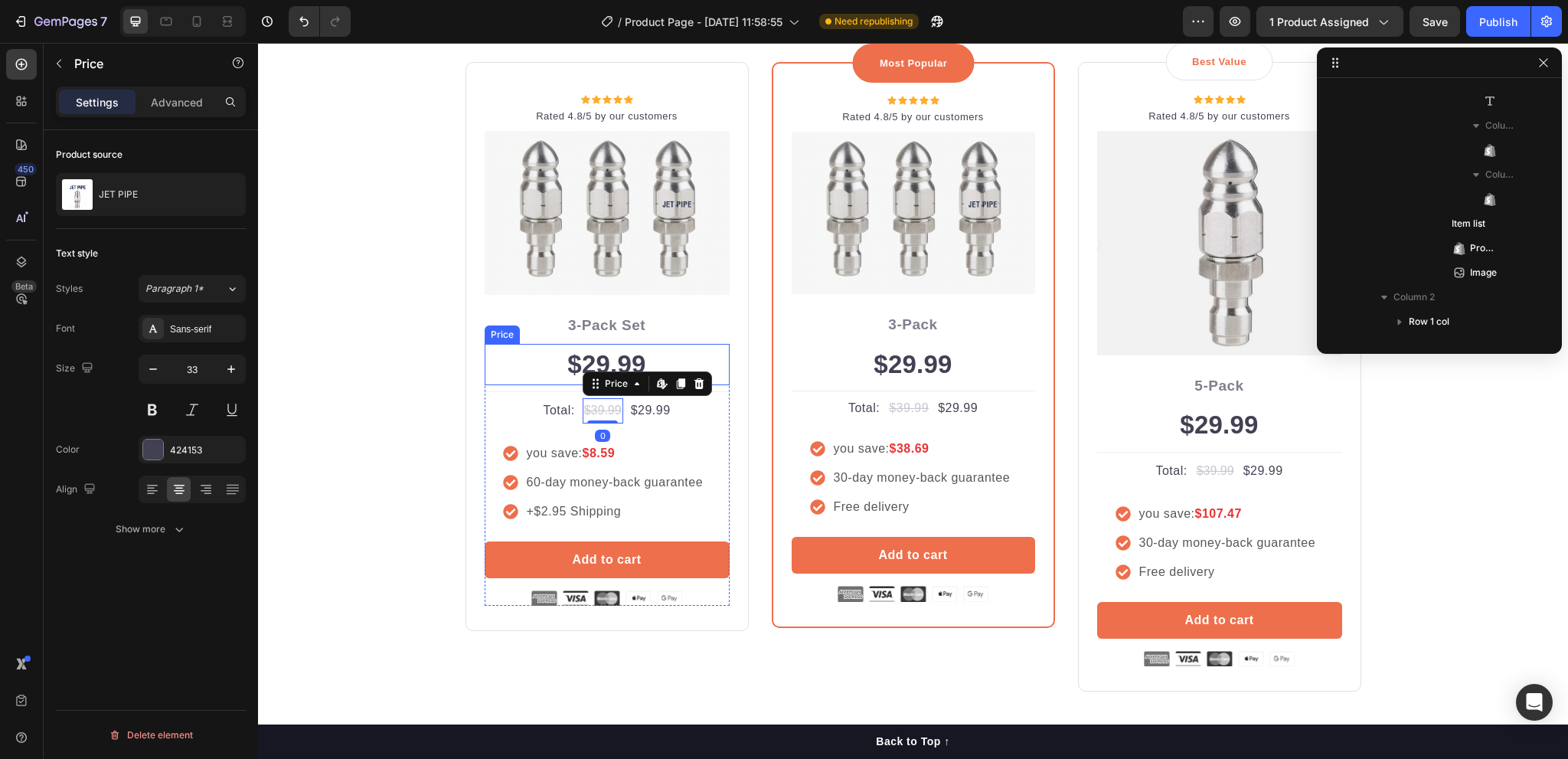
click at [598, 356] on div "$29.99" at bounding box center [607, 364] width 245 height 42
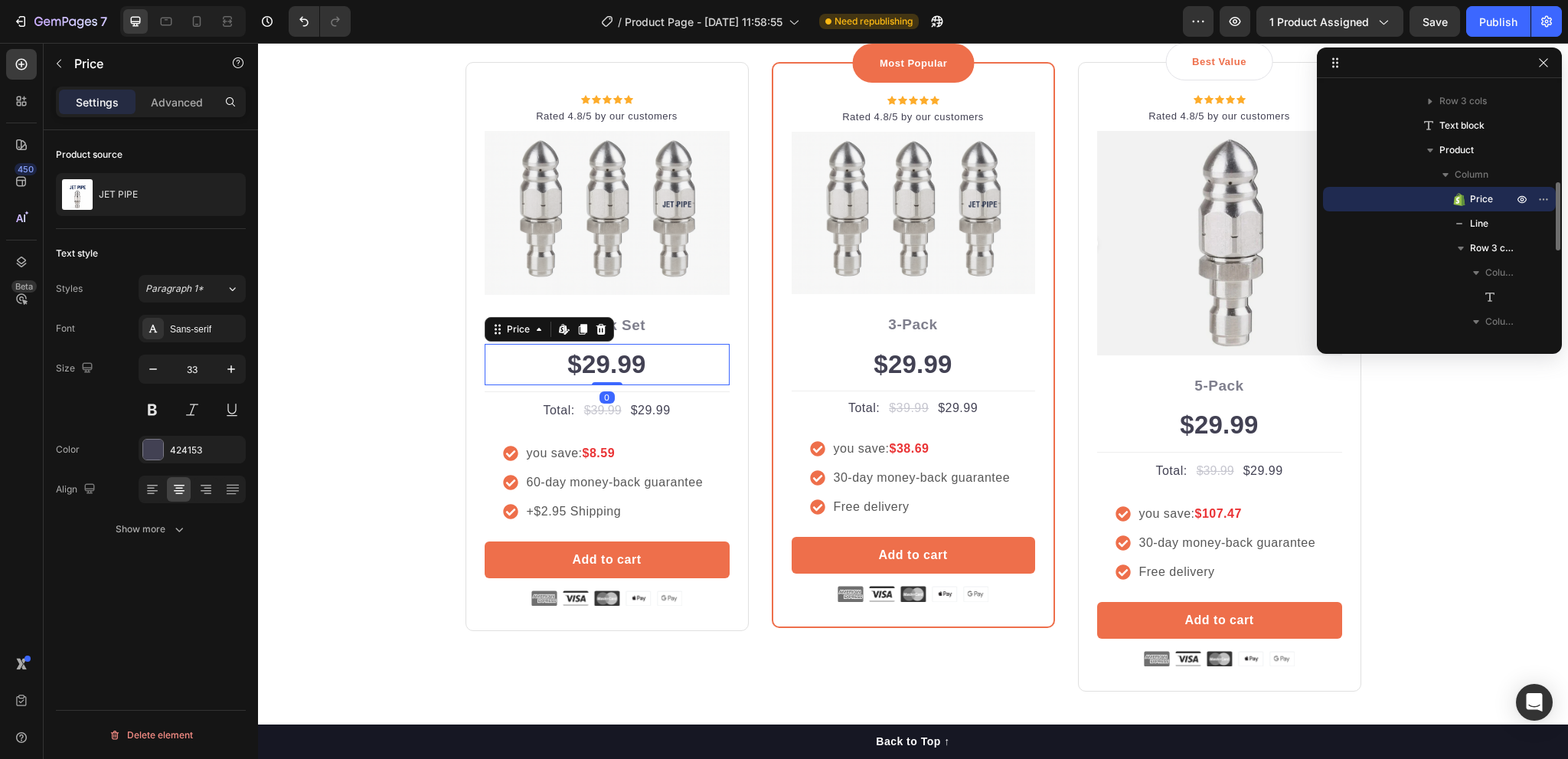
click at [598, 356] on div "$29.99" at bounding box center [607, 364] width 245 height 42
click at [610, 358] on div "$29.99" at bounding box center [607, 364] width 245 height 42
click at [186, 289] on span "Paragraph 1*" at bounding box center [174, 288] width 58 height 14
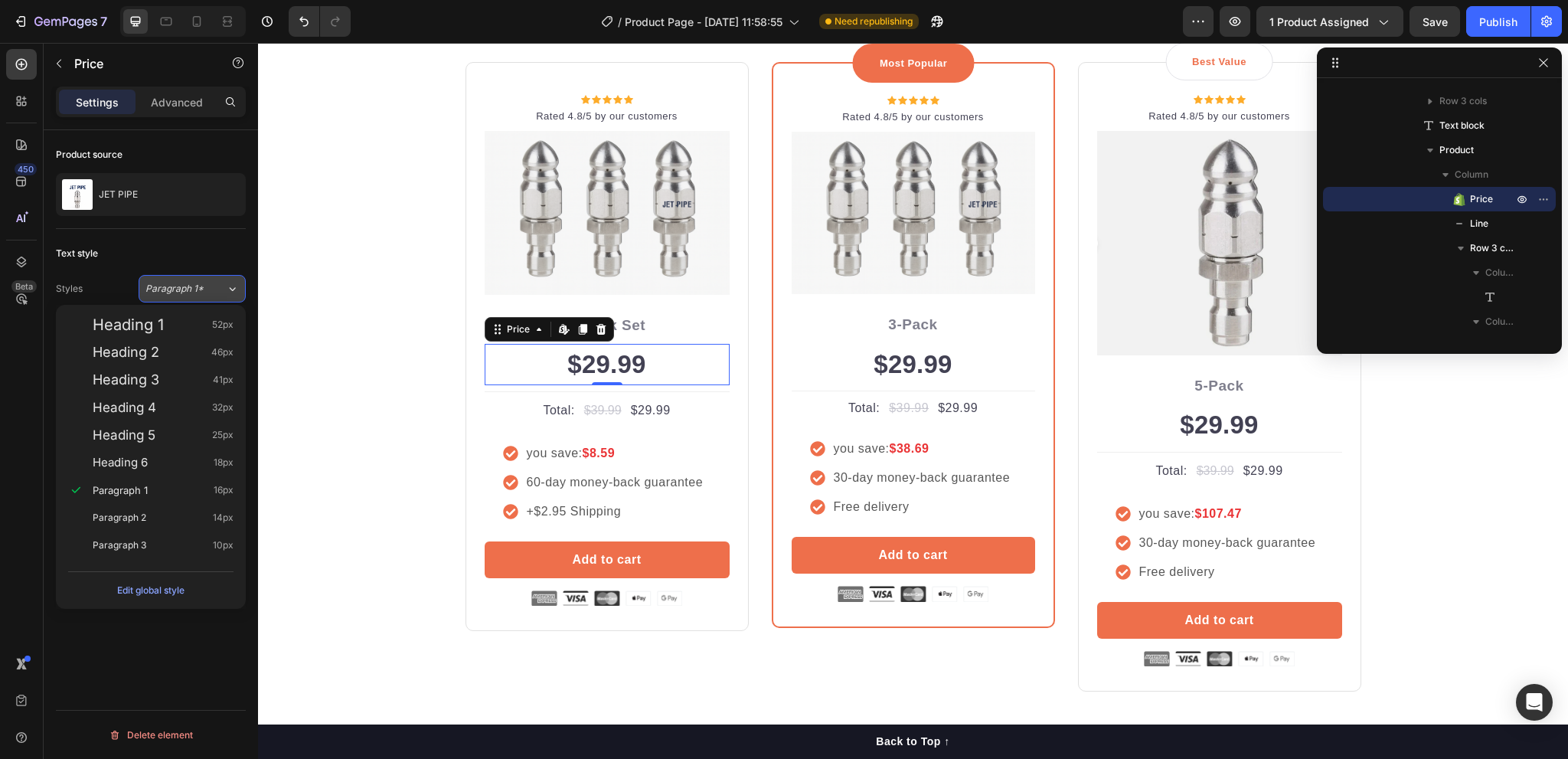
click at [186, 289] on span "Paragraph 1*" at bounding box center [174, 288] width 58 height 14
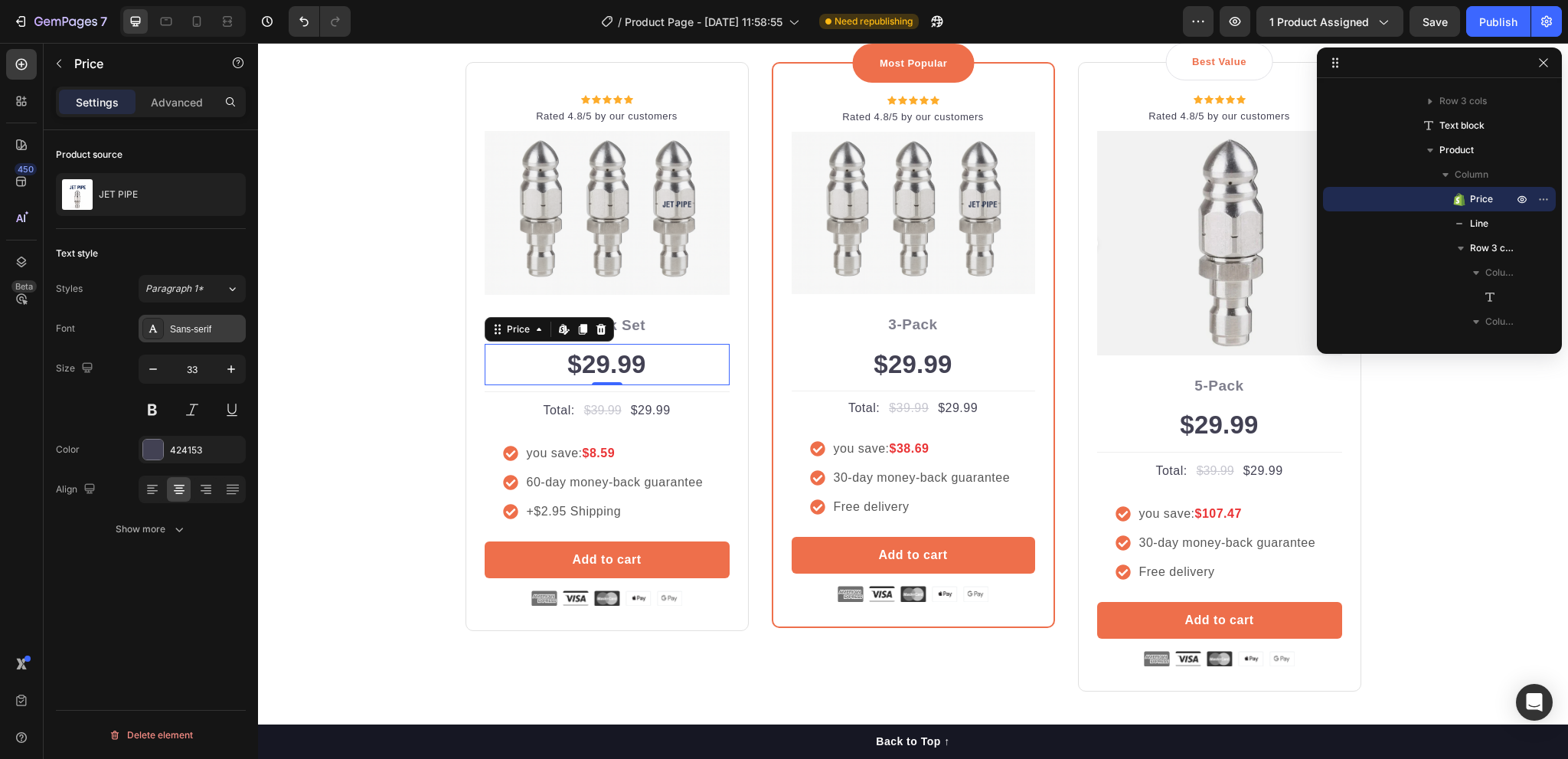
click at [180, 326] on div "Sans-serif" at bounding box center [207, 329] width 72 height 14
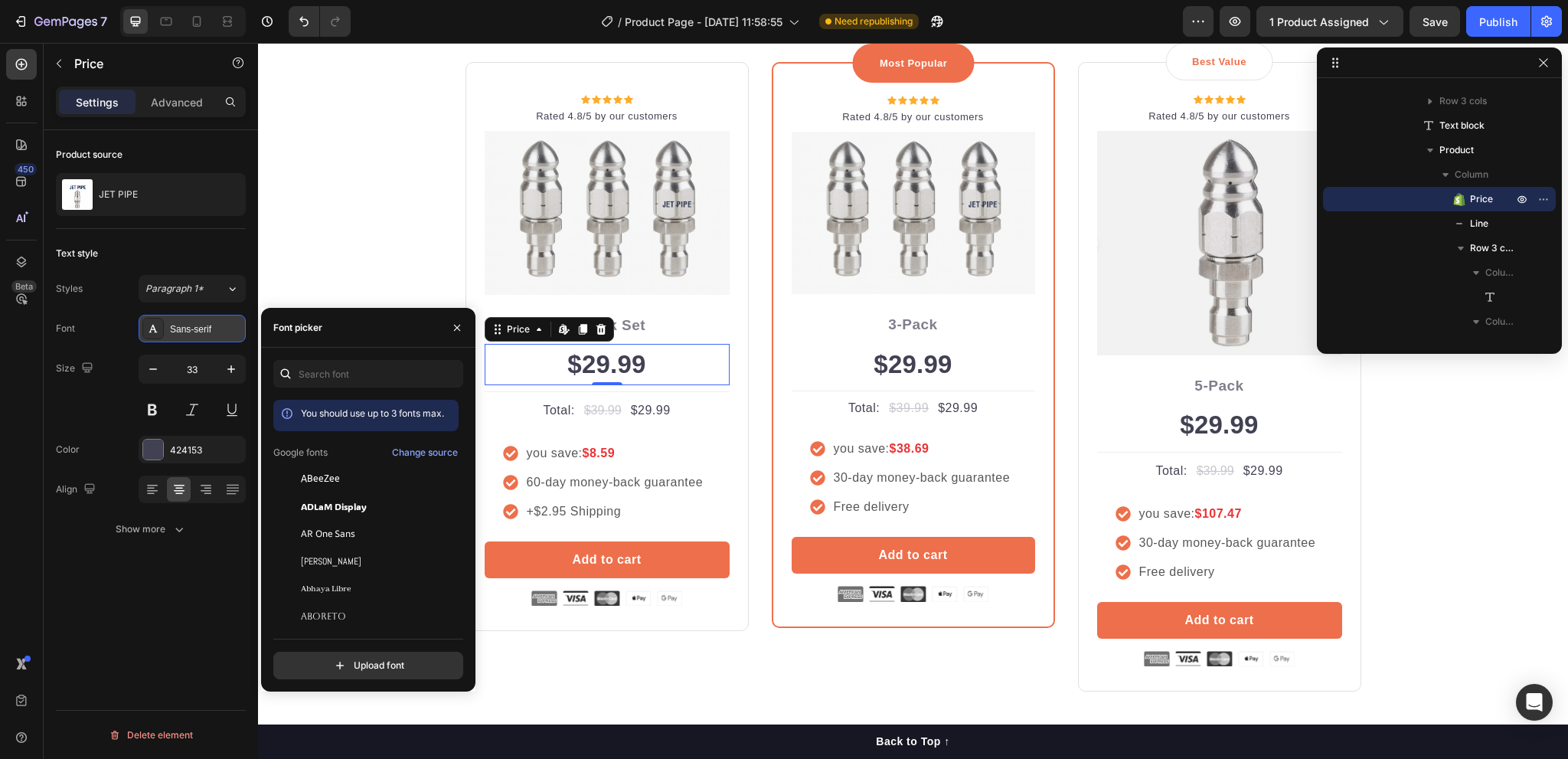
click at [180, 326] on div "Sans-serif" at bounding box center [207, 329] width 72 height 14
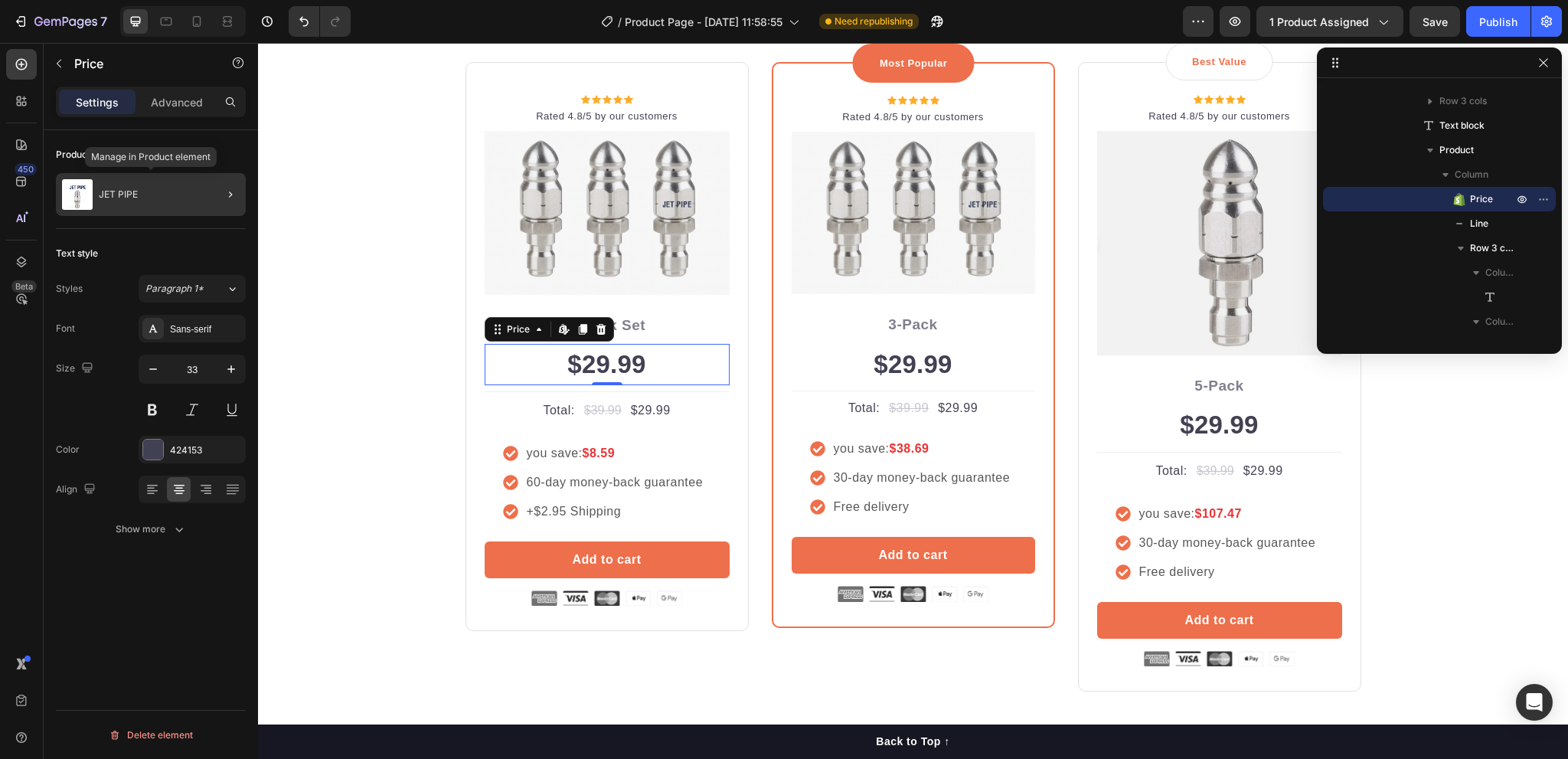
click at [156, 192] on div "JET PIPE" at bounding box center [150, 195] width 190 height 43
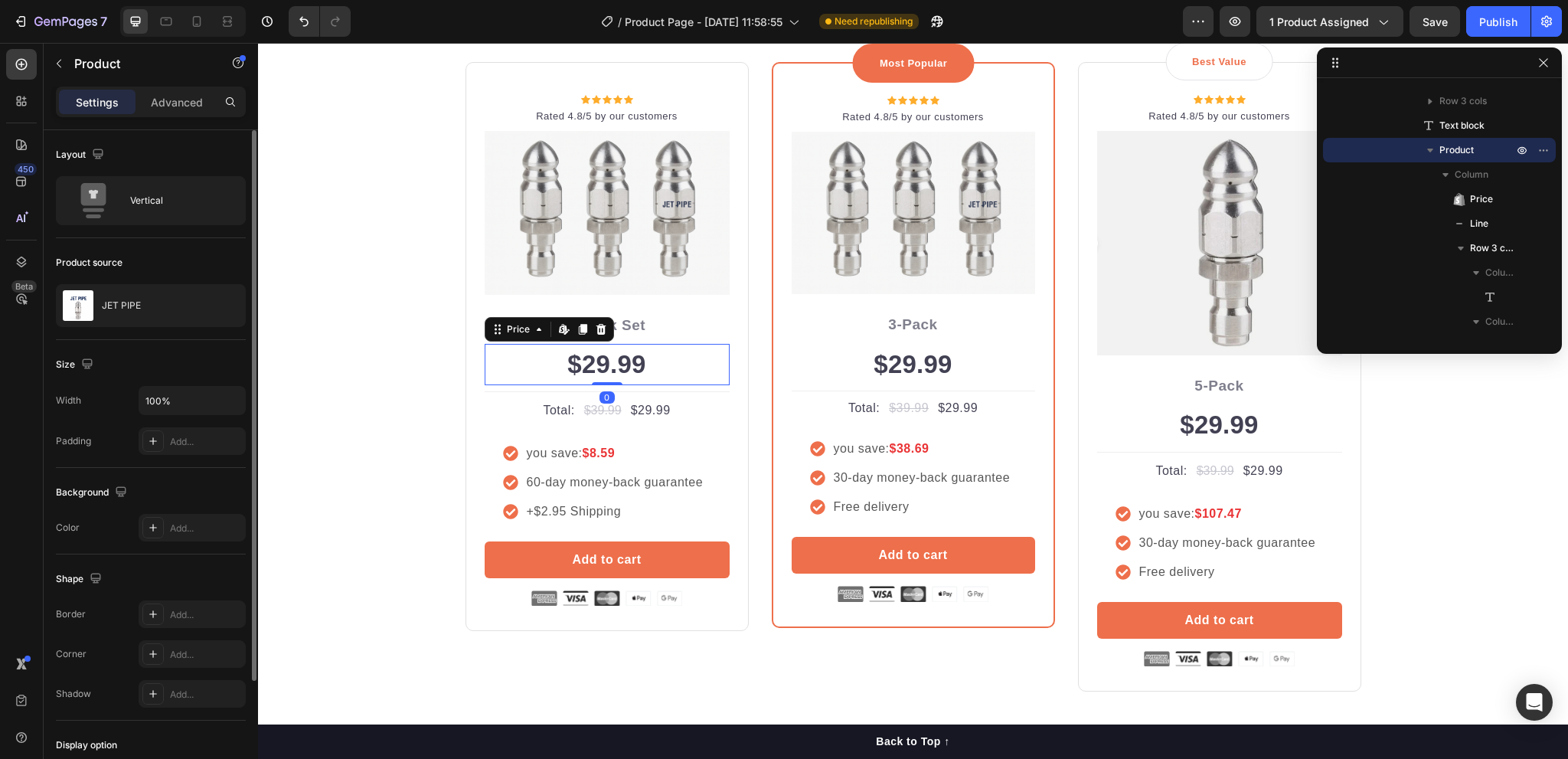
click at [615, 374] on div "$29.99" at bounding box center [607, 364] width 245 height 42
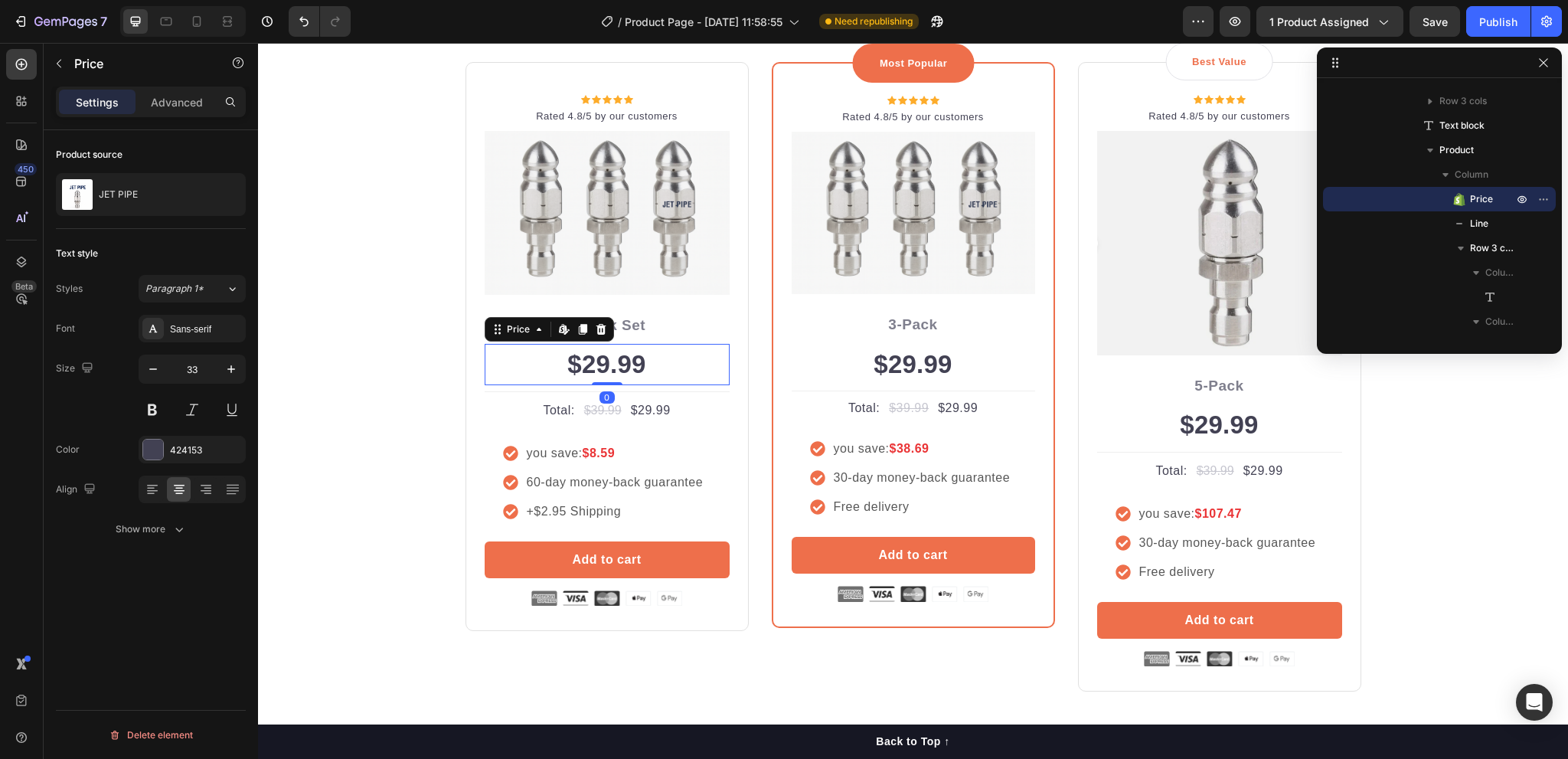
click at [615, 374] on div "$29.99" at bounding box center [607, 364] width 245 height 42
click at [625, 365] on div "$29.99" at bounding box center [607, 364] width 245 height 42
click at [182, 102] on p "Advanced" at bounding box center [177, 102] width 52 height 16
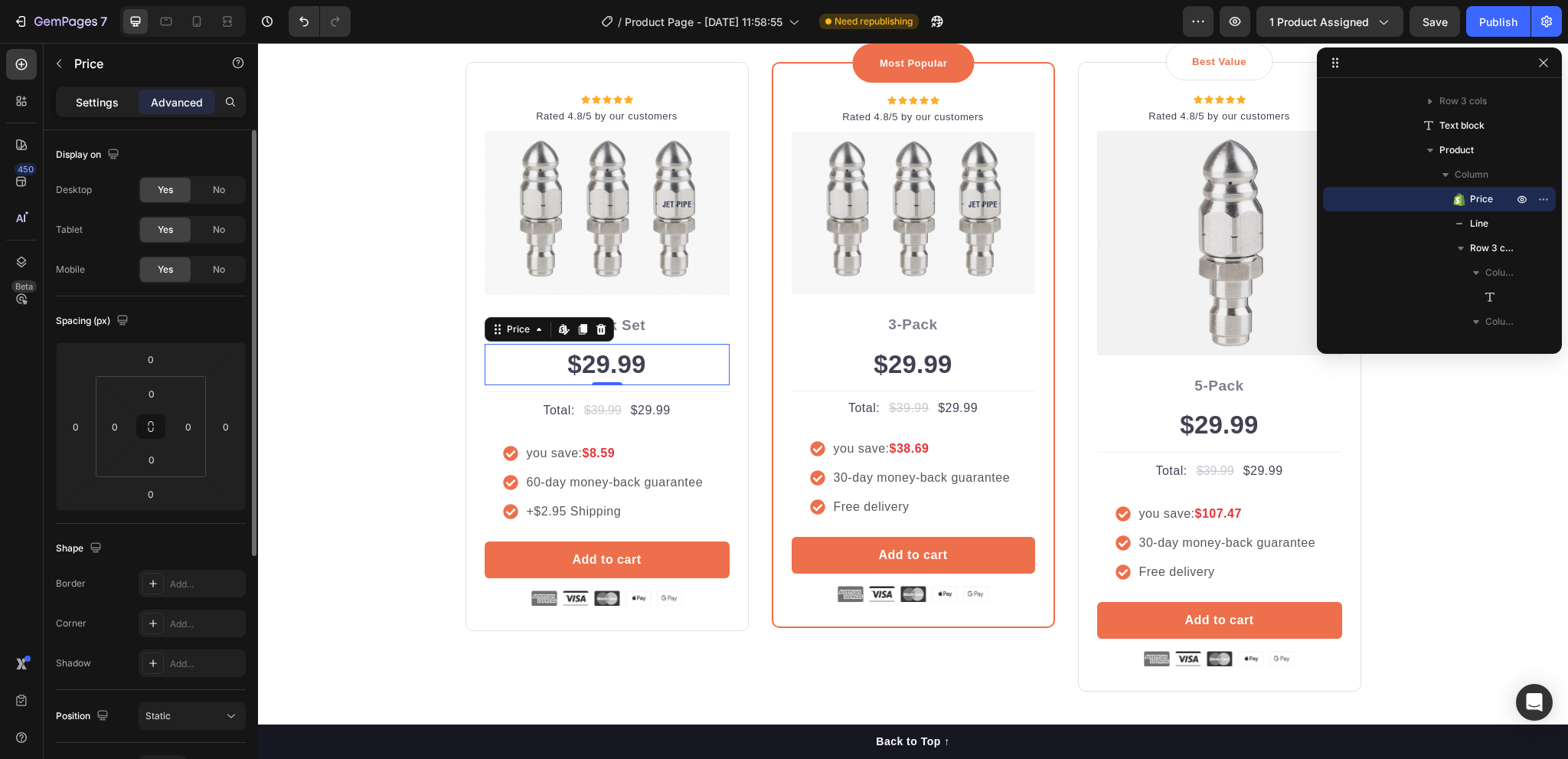
click at [116, 95] on p "Settings" at bounding box center [97, 102] width 43 height 16
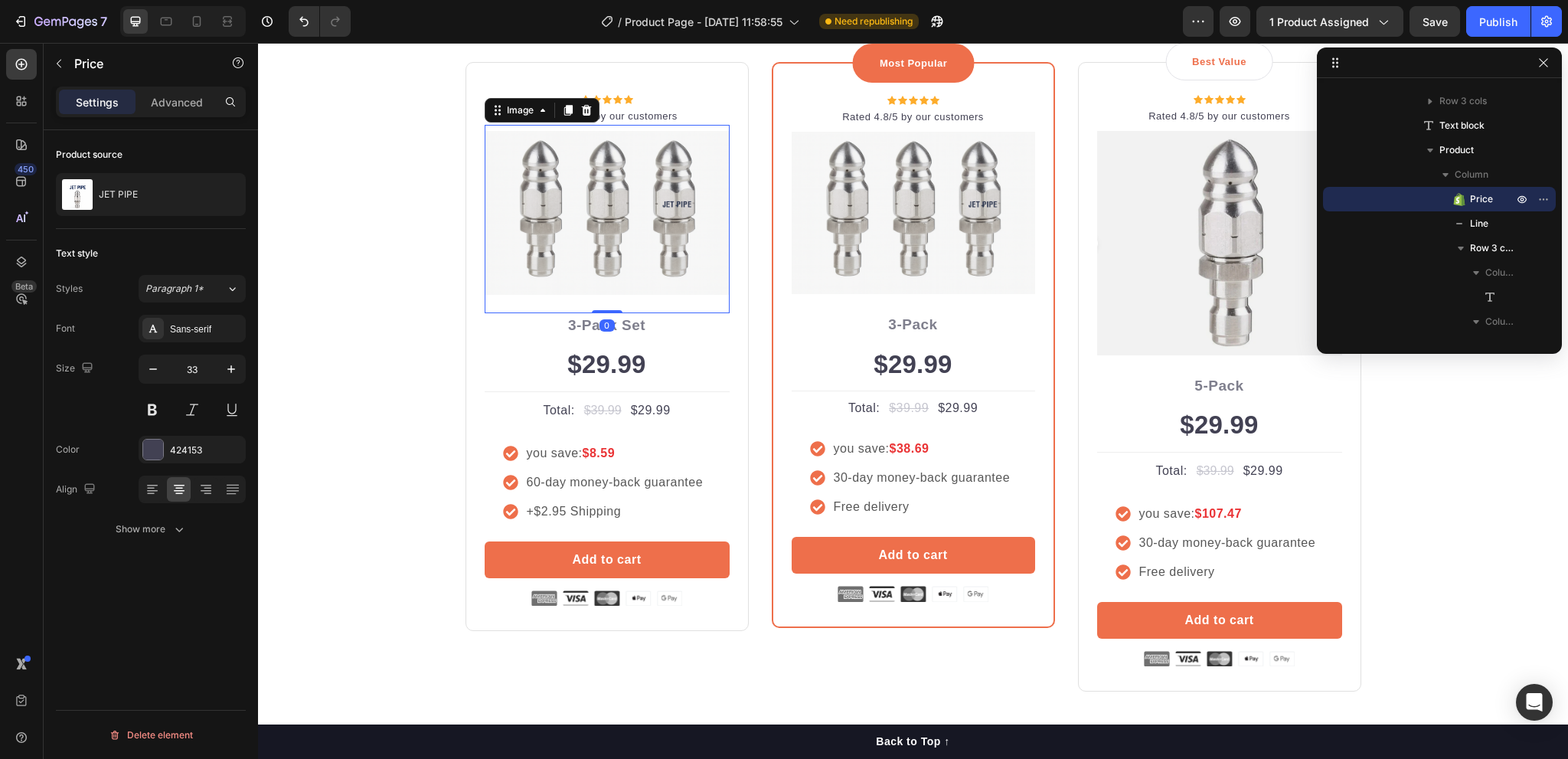
click at [621, 250] on img at bounding box center [607, 212] width 245 height 163
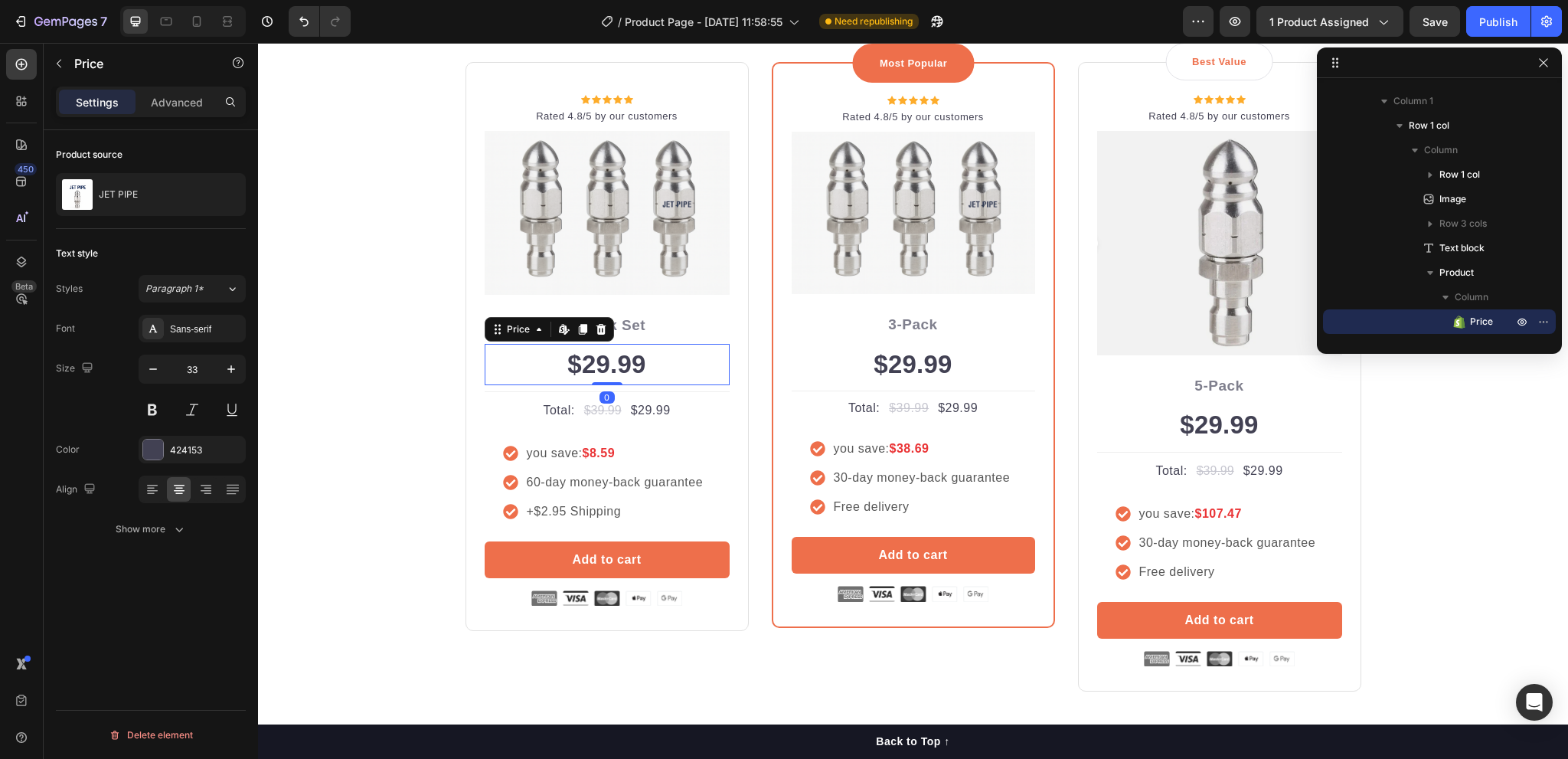
click at [549, 381] on div "$29.99" at bounding box center [607, 364] width 245 height 42
click at [564, 364] on div "$29.99" at bounding box center [607, 364] width 245 height 42
click at [546, 373] on div "$29.99" at bounding box center [607, 364] width 245 height 42
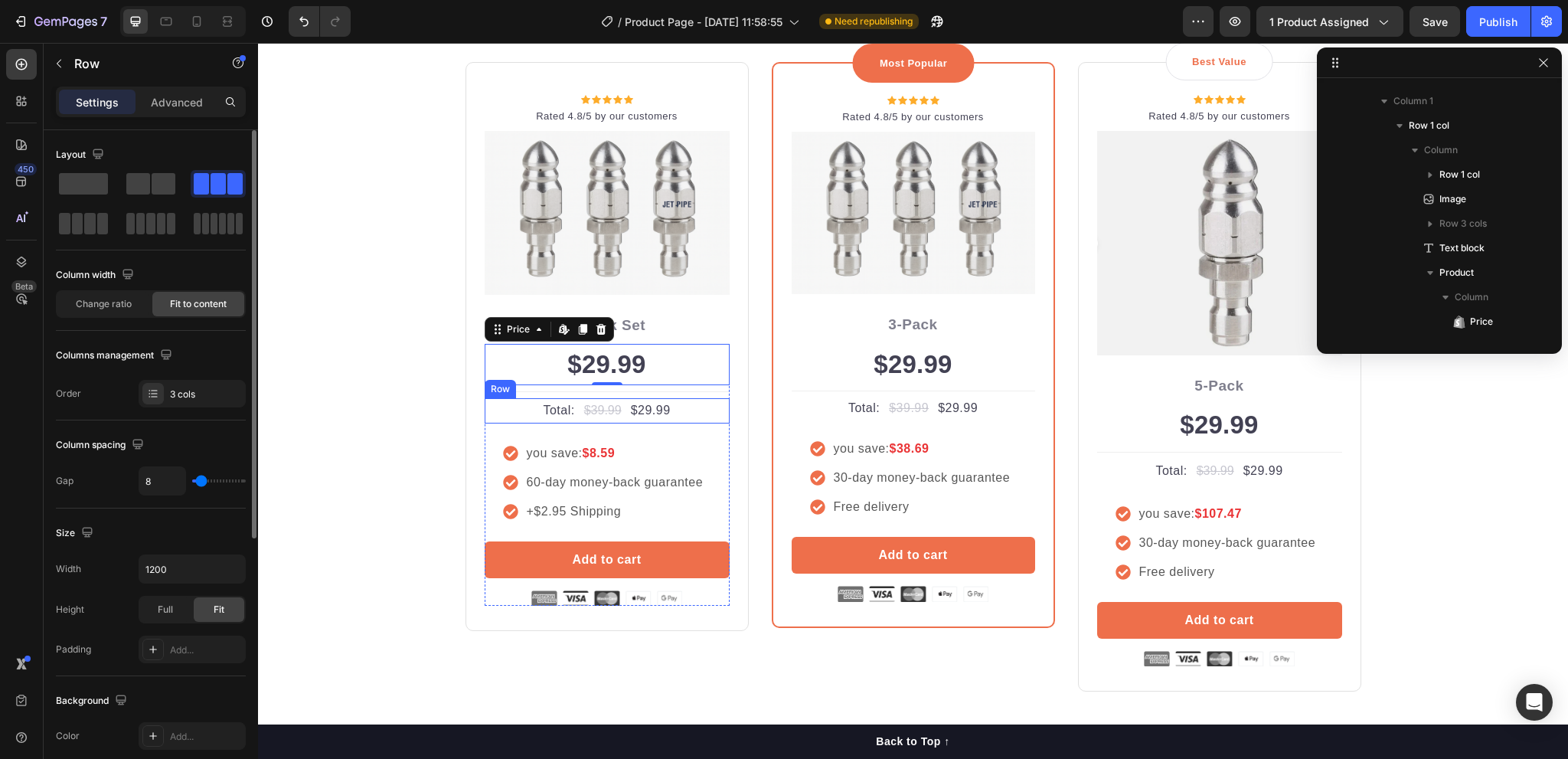
scroll to position [412, 0]
click at [572, 409] on div "Total: Text block $39.99 Price Price $29.99 Price Price Row" at bounding box center [607, 411] width 245 height 25
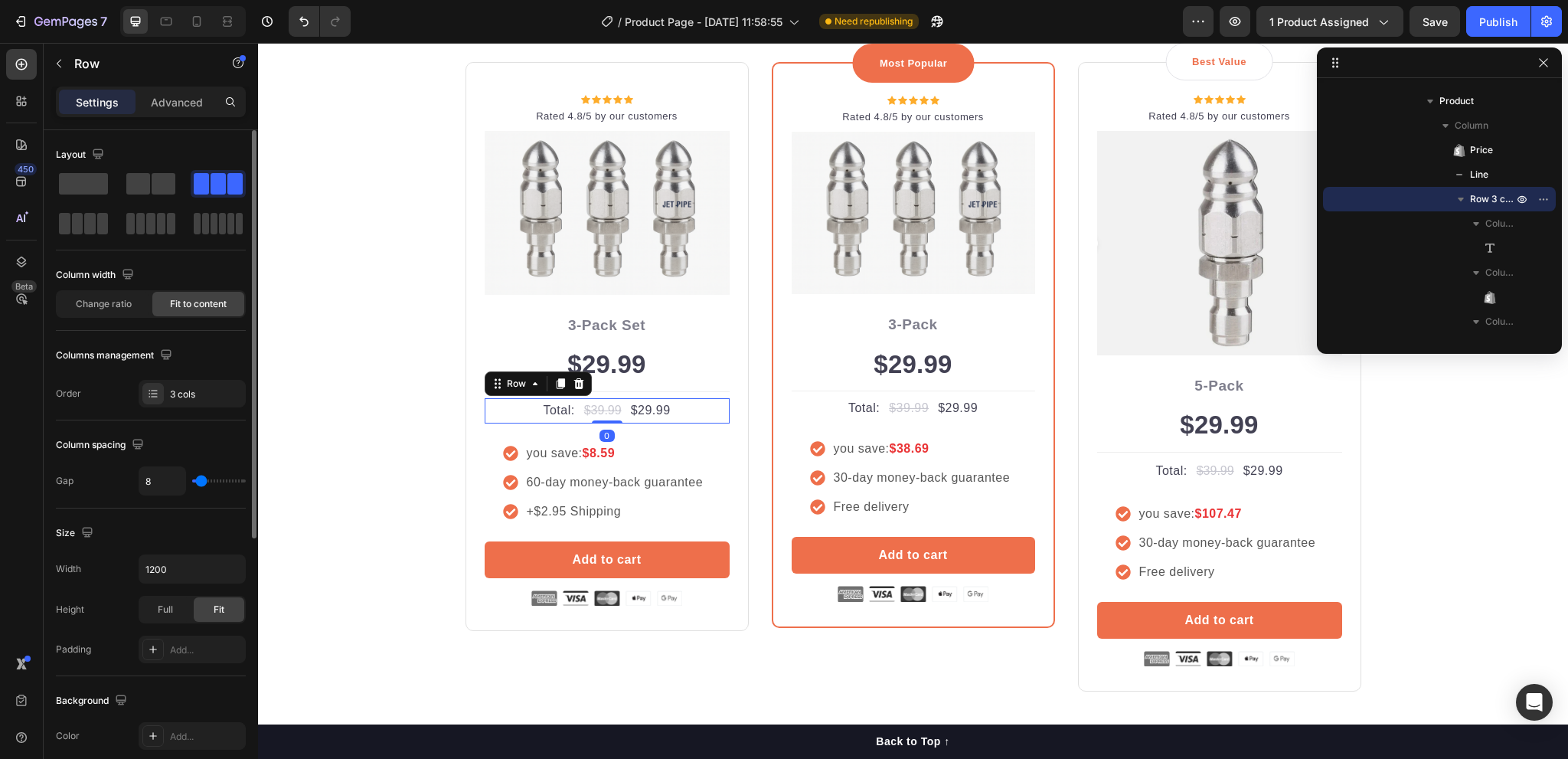
click at [572, 409] on div "Total: Text block $39.99 Price Price $29.99 Price Price Row 0" at bounding box center [607, 411] width 245 height 25
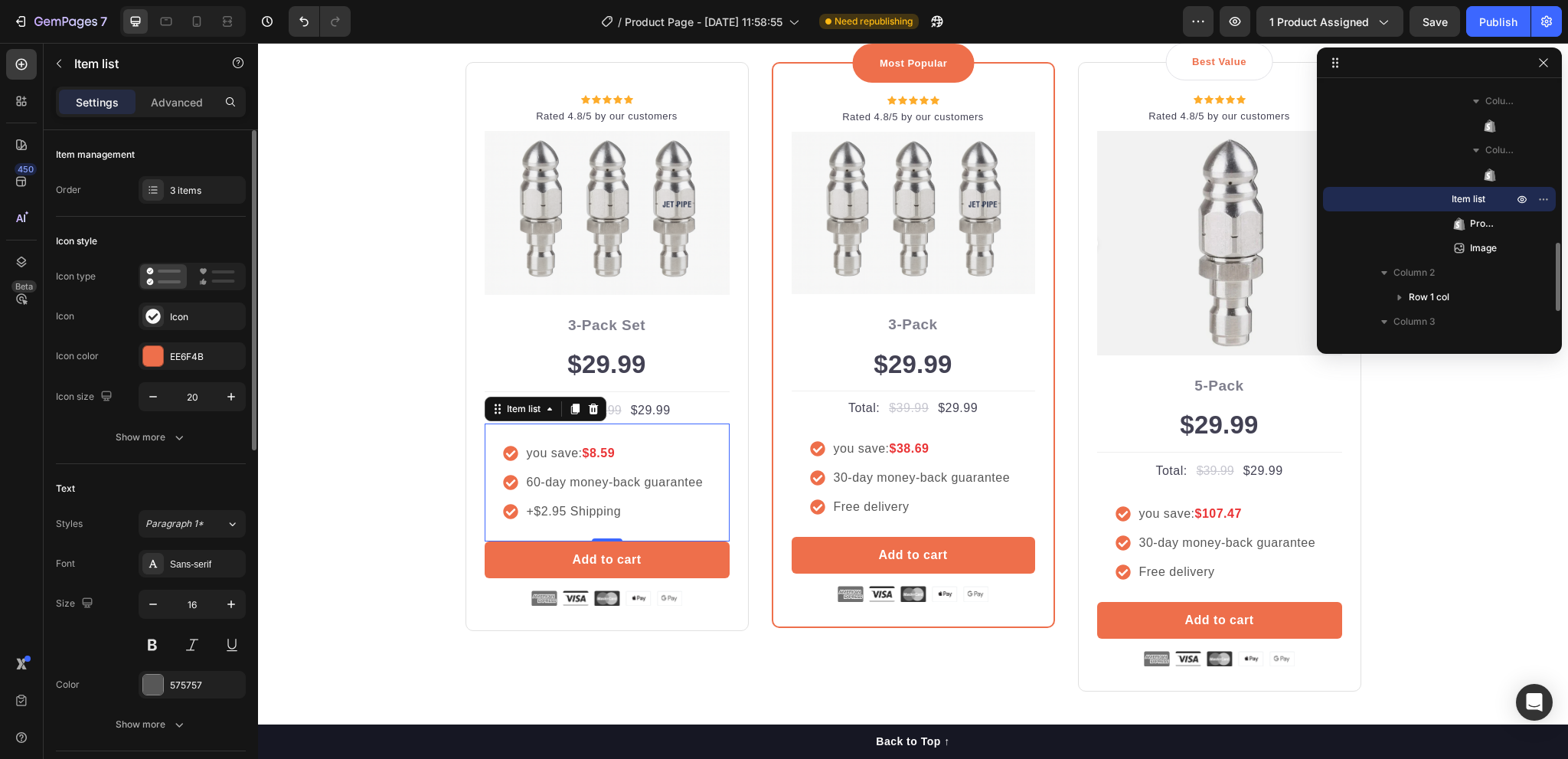
click at [572, 449] on p "you save: $8.59" at bounding box center [615, 454] width 177 height 19
click at [578, 373] on div "$29.99" at bounding box center [607, 364] width 245 height 42
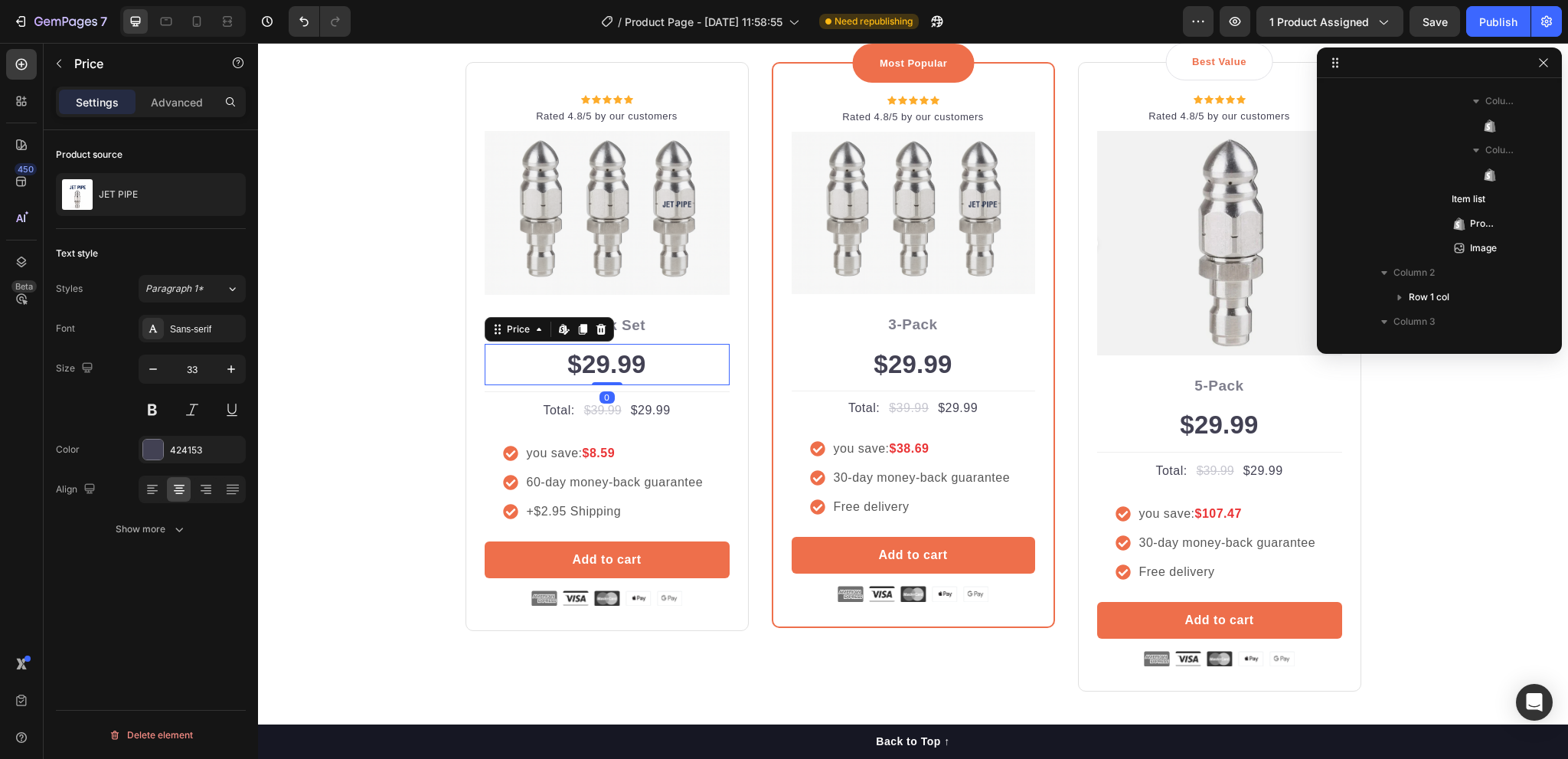
scroll to position [363, 0]
click at [578, 373] on div "$29.99" at bounding box center [607, 364] width 245 height 42
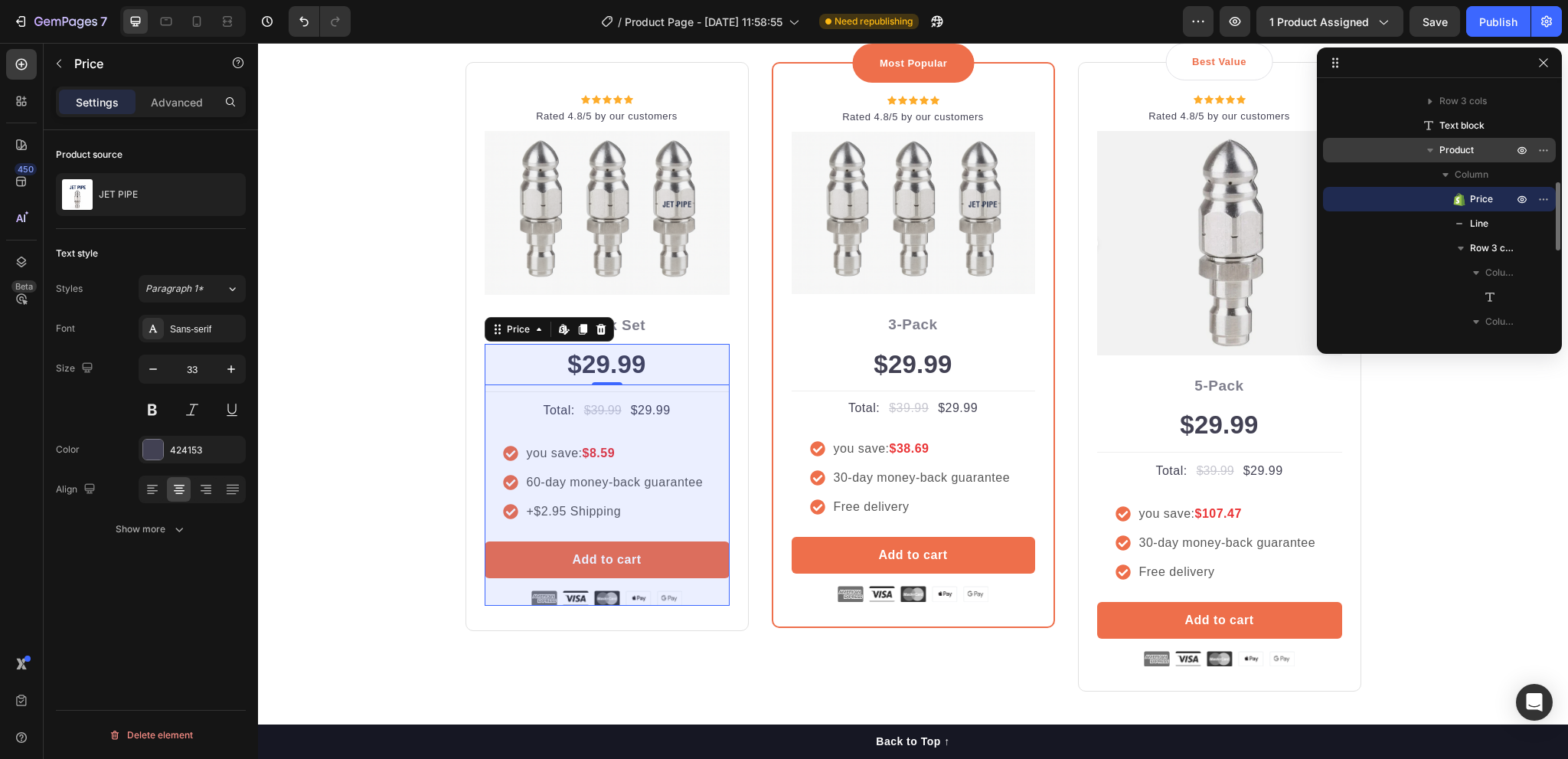
click at [1449, 151] on span "Product" at bounding box center [1457, 150] width 34 height 16
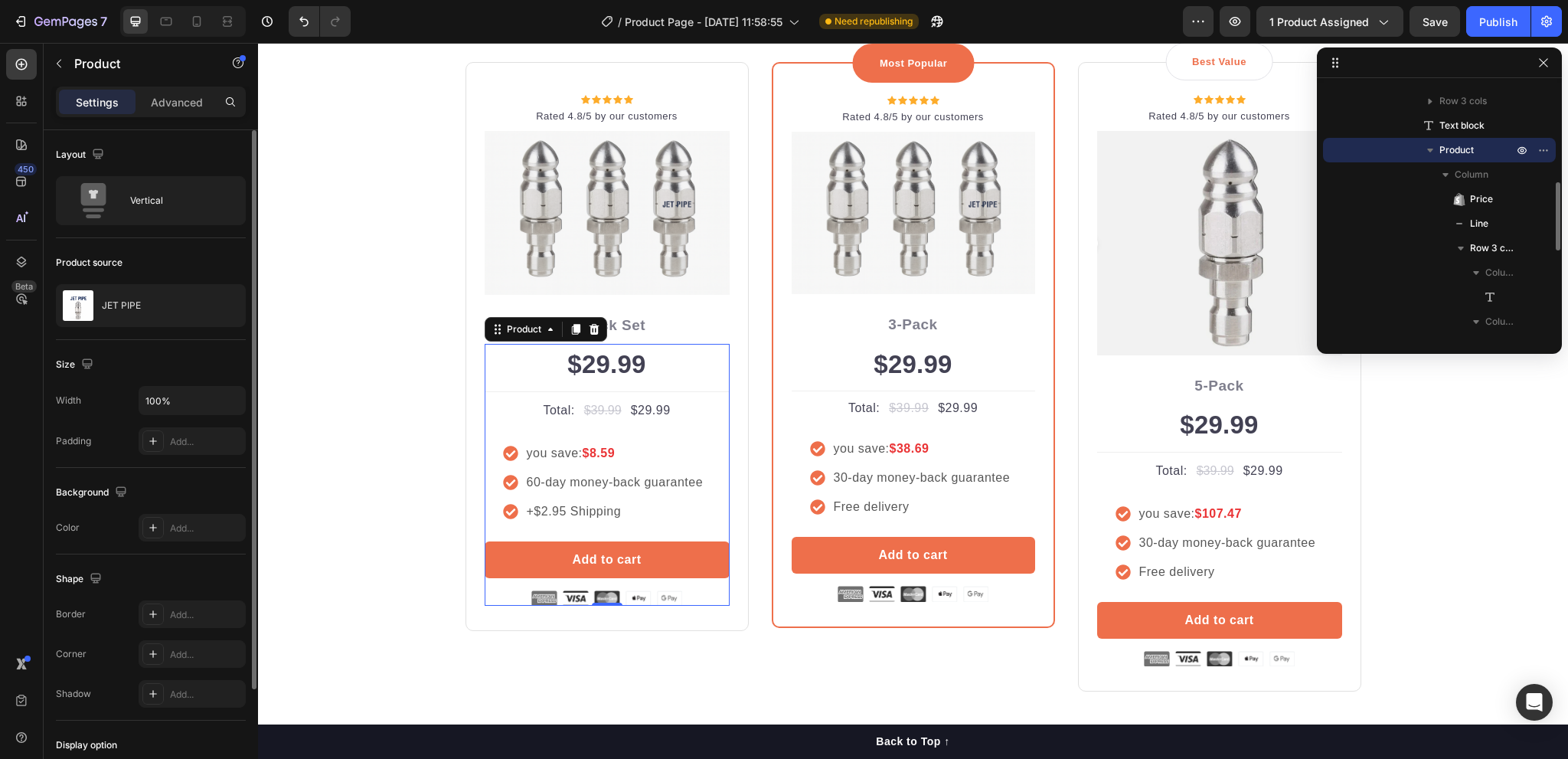
click at [1449, 151] on span "Product" at bounding box center [1457, 150] width 34 height 16
click at [1449, 151] on span "Product" at bounding box center [1457, 151] width 34 height 16
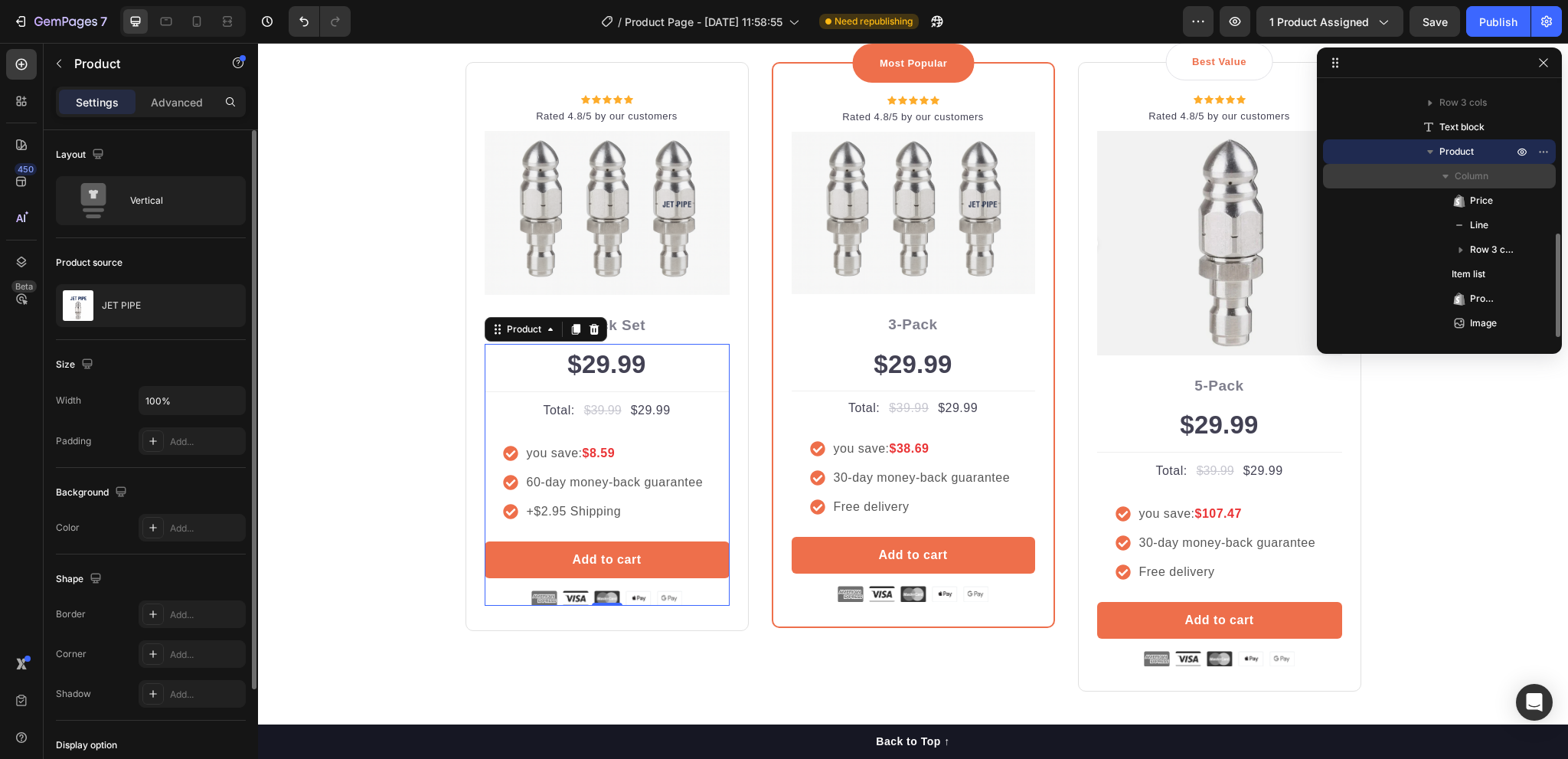
click at [1444, 174] on icon "button" at bounding box center [1446, 176] width 16 height 16
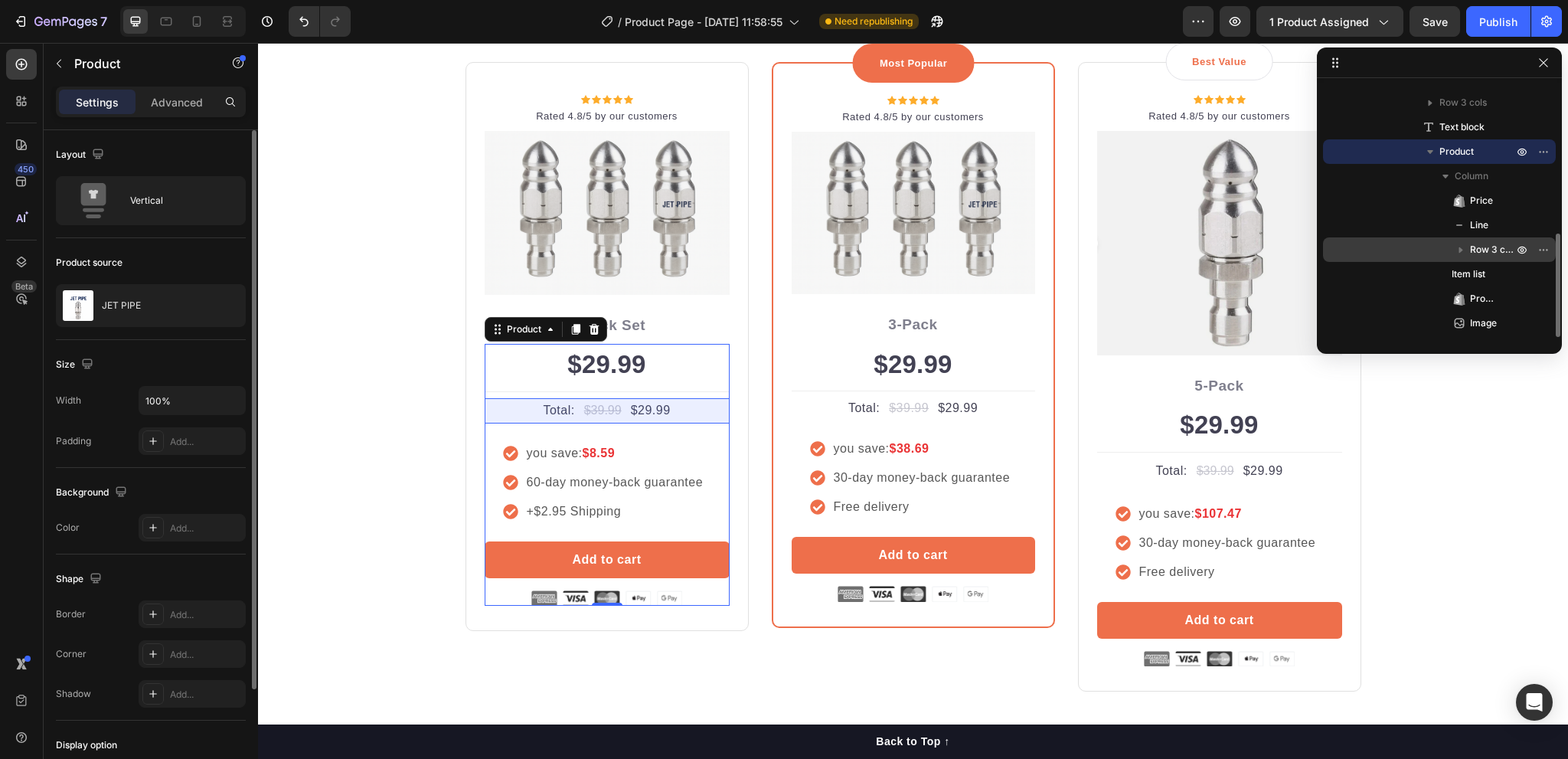
click at [1461, 251] on icon "button" at bounding box center [1461, 249] width 16 height 16
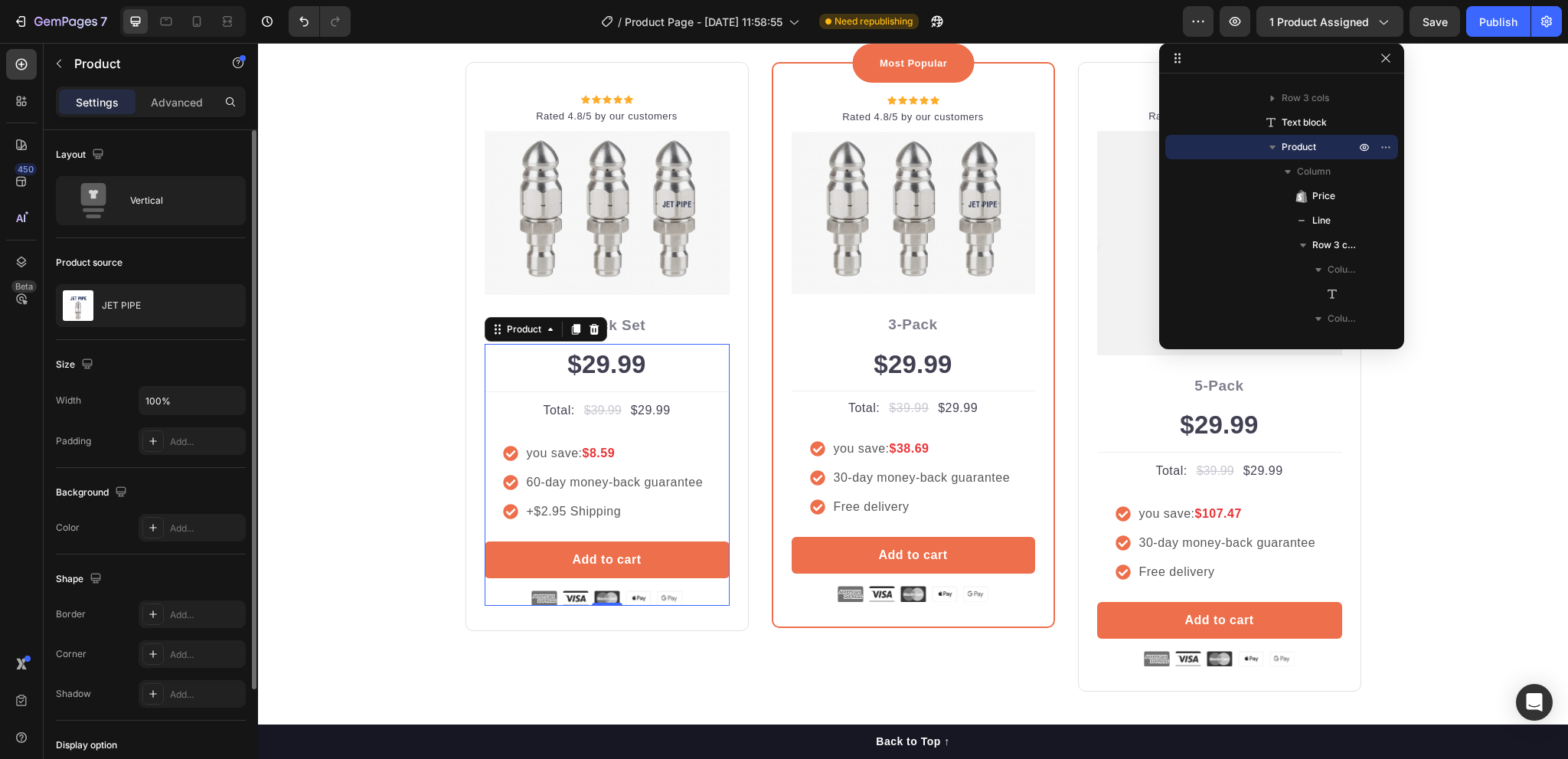
drag, startPoint x: 1407, startPoint y: 64, endPoint x: 1190, endPoint y: 51, distance: 217.4
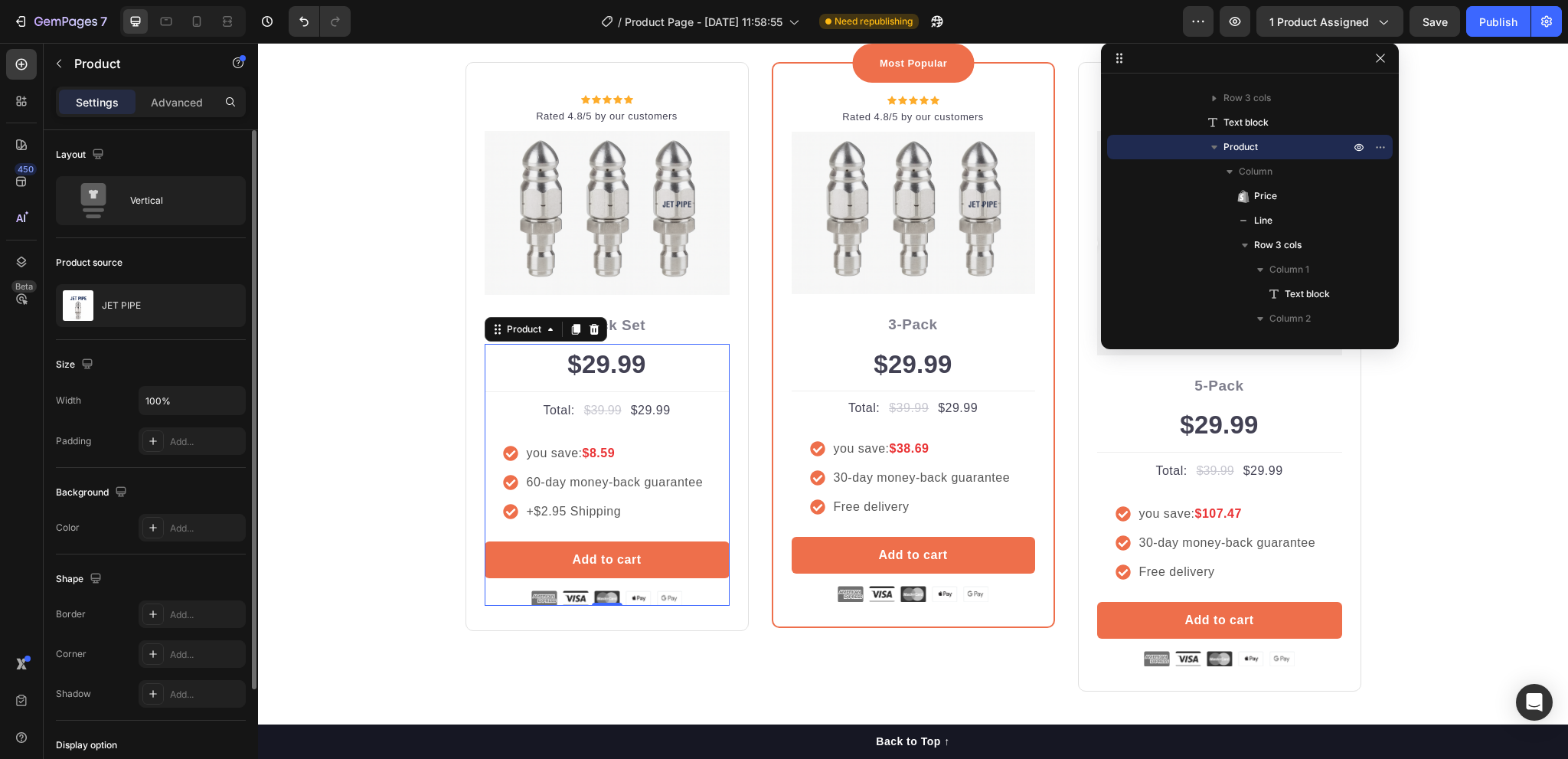
drag, startPoint x: 1345, startPoint y: 199, endPoint x: 1511, endPoint y: 196, distance: 166.0
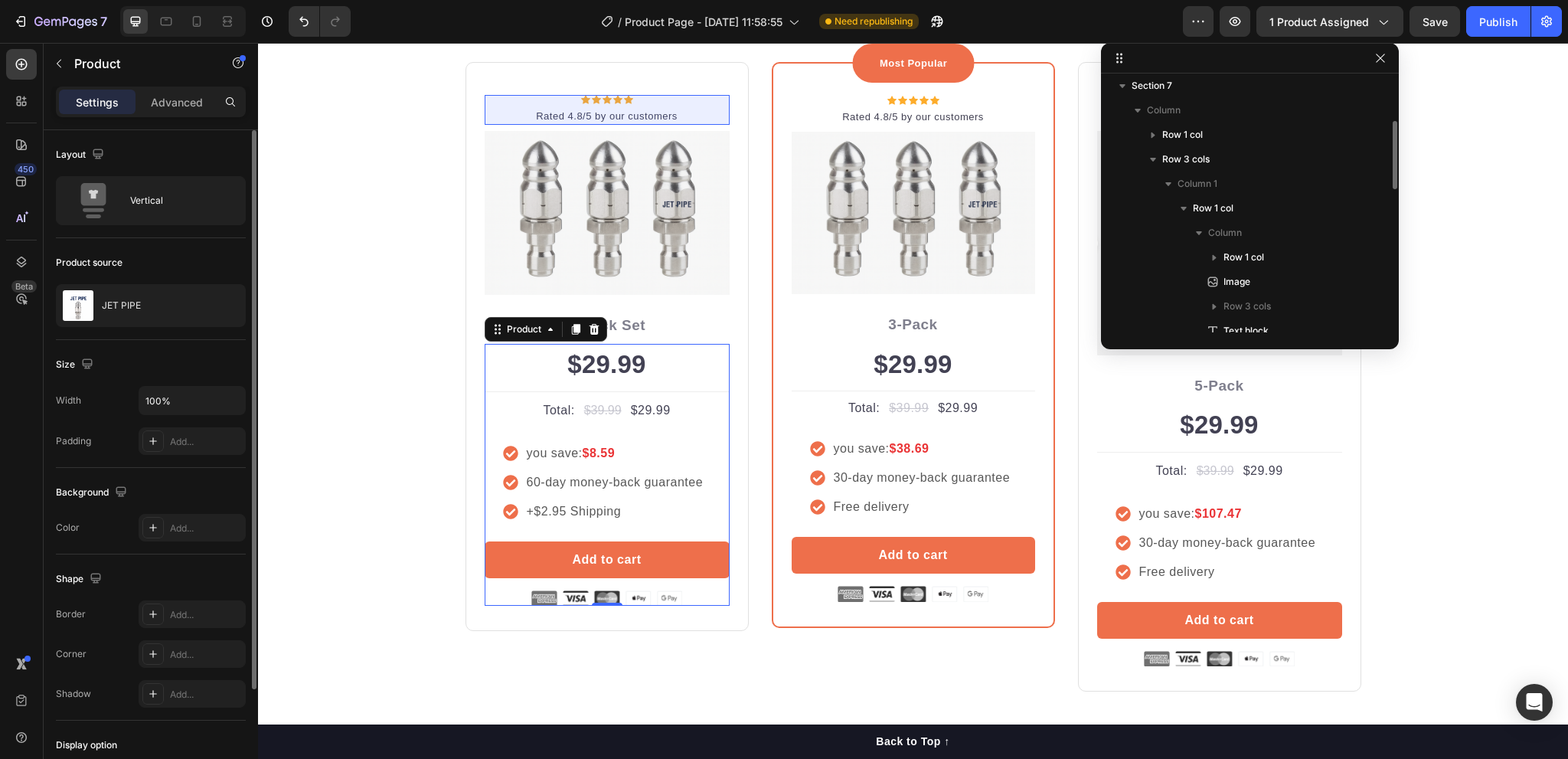
scroll to position [230, 0]
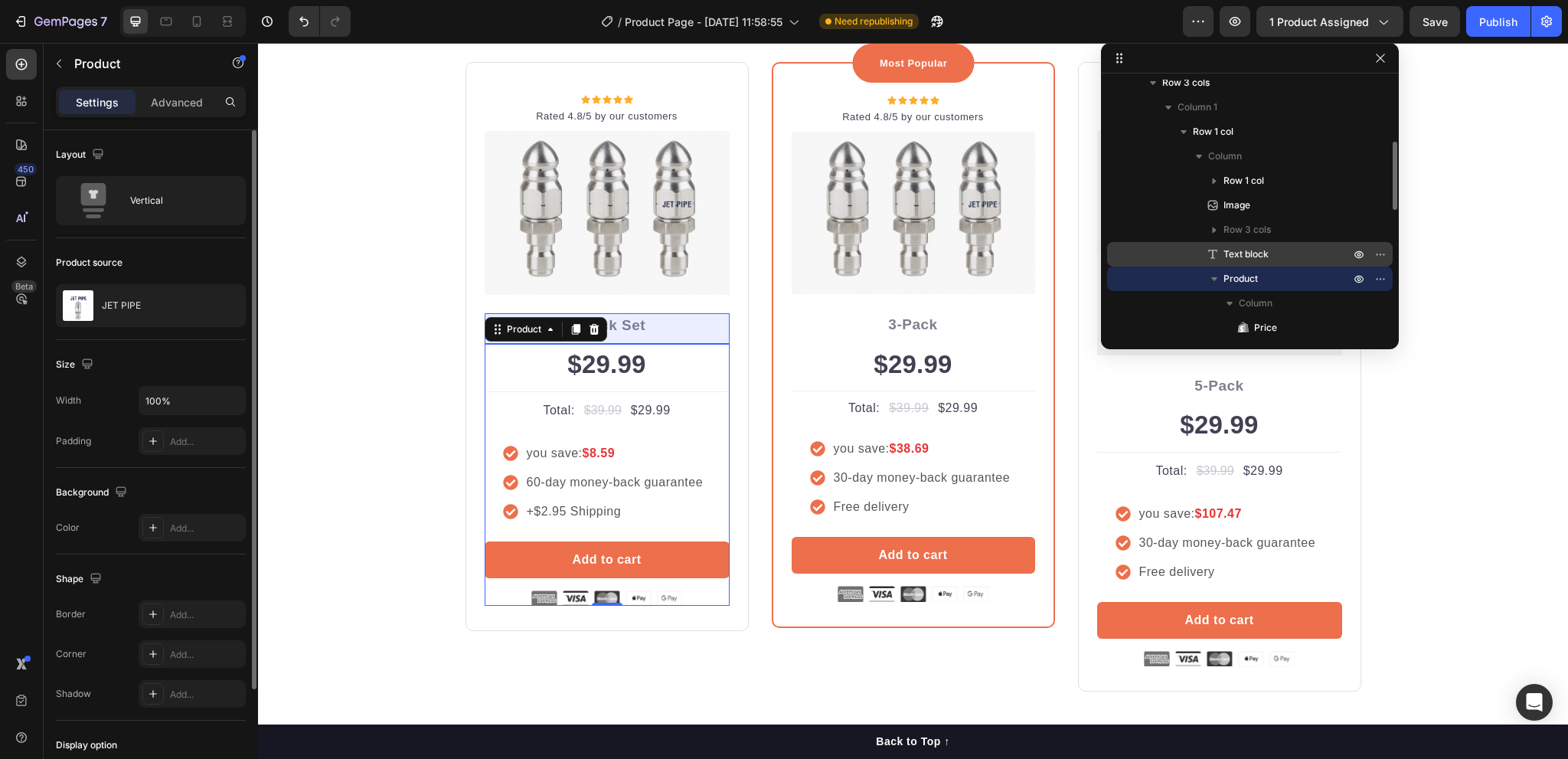
click at [1241, 255] on span "Text block" at bounding box center [1246, 254] width 45 height 16
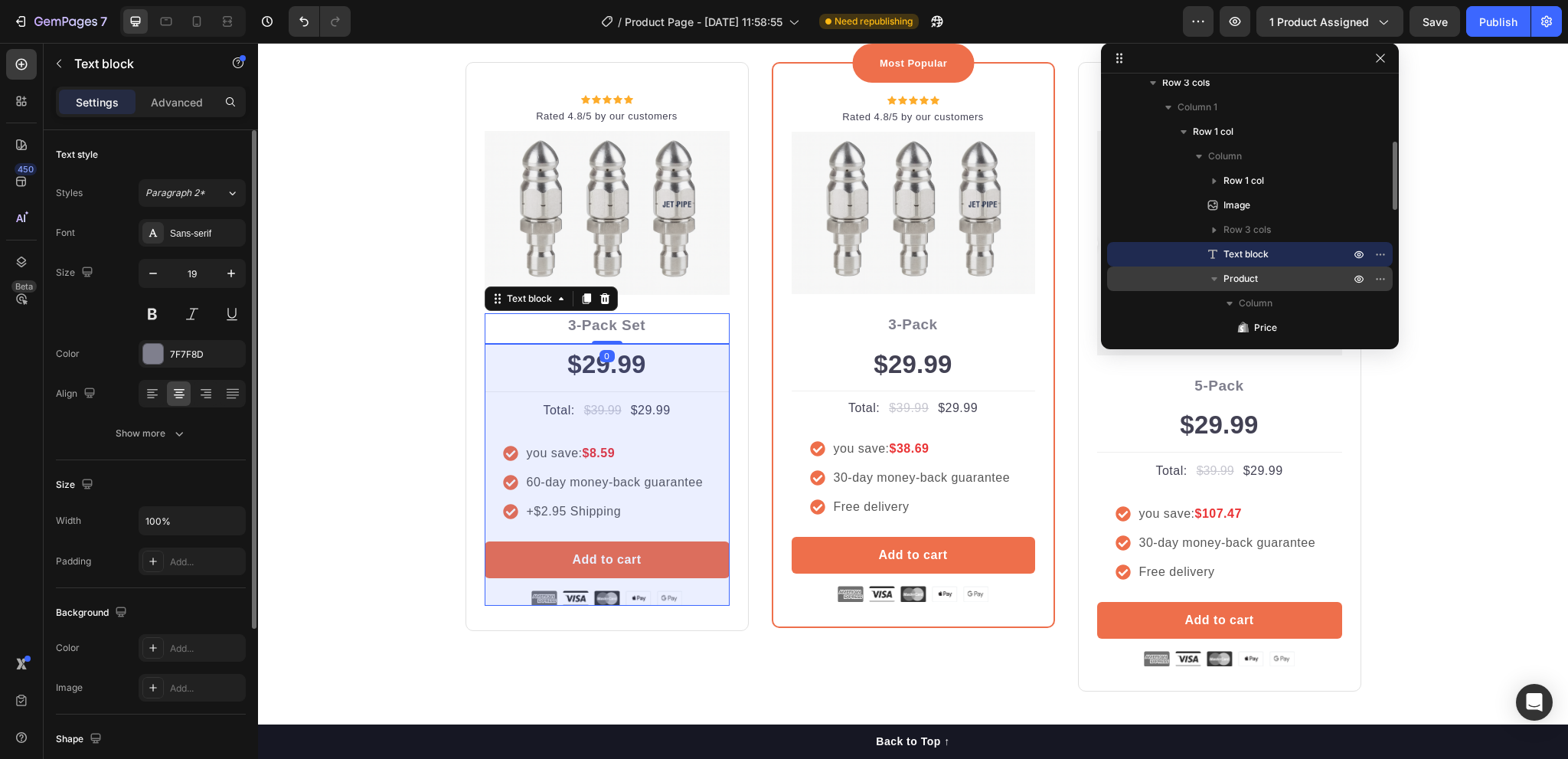
click at [1242, 276] on span "Product" at bounding box center [1240, 279] width 34 height 16
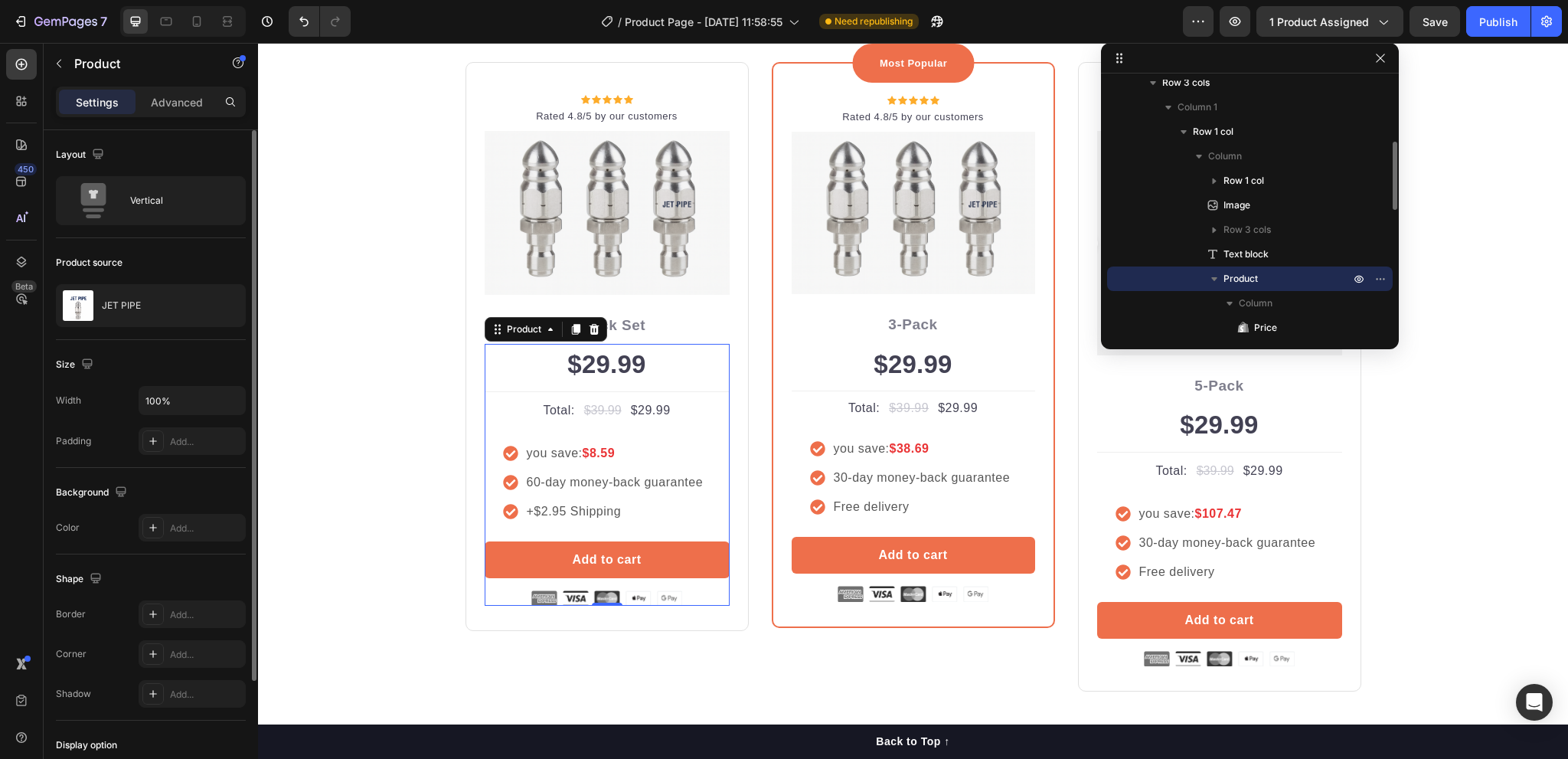
click at [1242, 276] on span "Product" at bounding box center [1240, 279] width 34 height 16
click at [1378, 281] on icon "button" at bounding box center [1380, 278] width 12 height 12
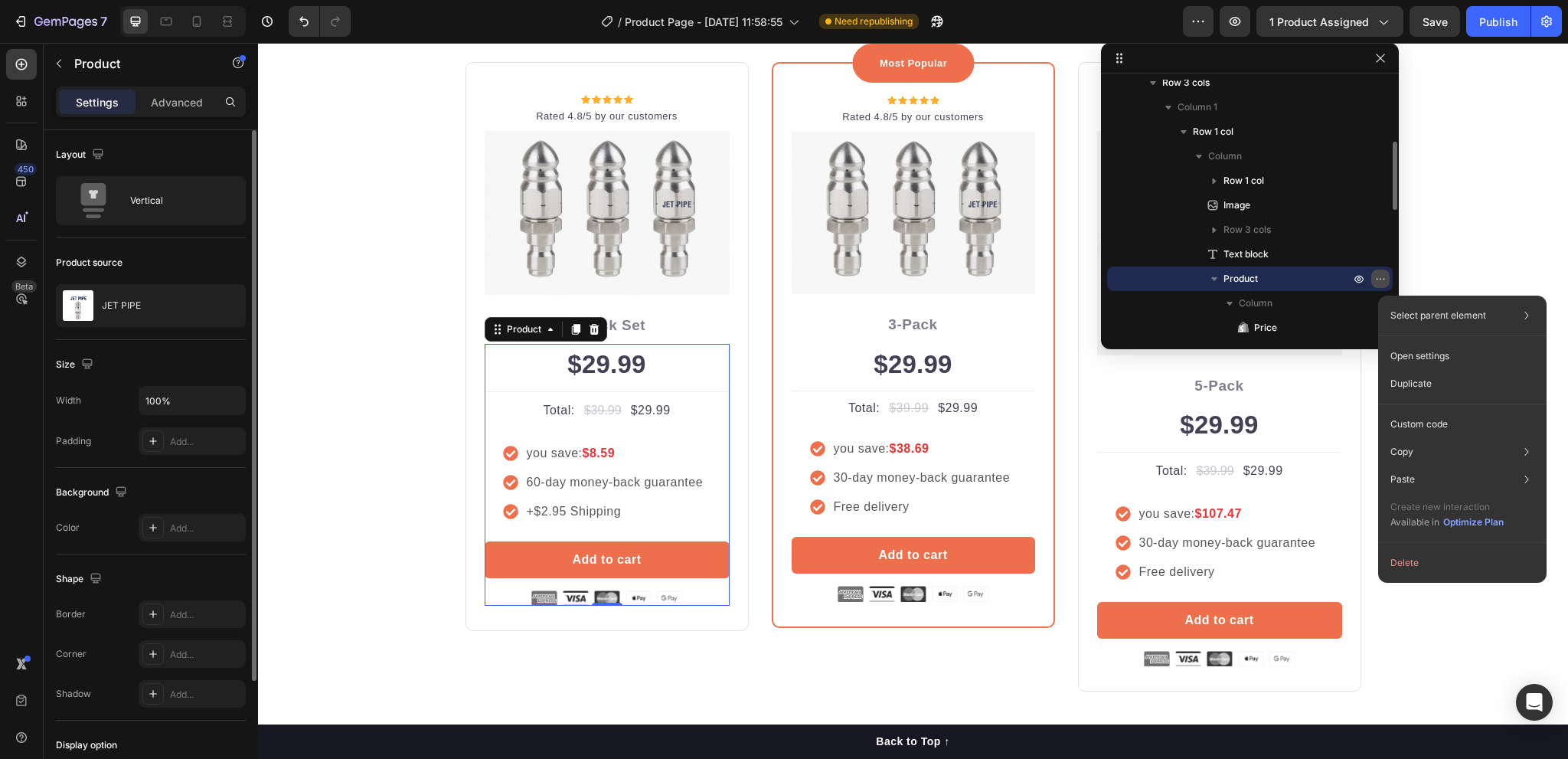
click at [1378, 281] on icon "button" at bounding box center [1380, 278] width 12 height 12
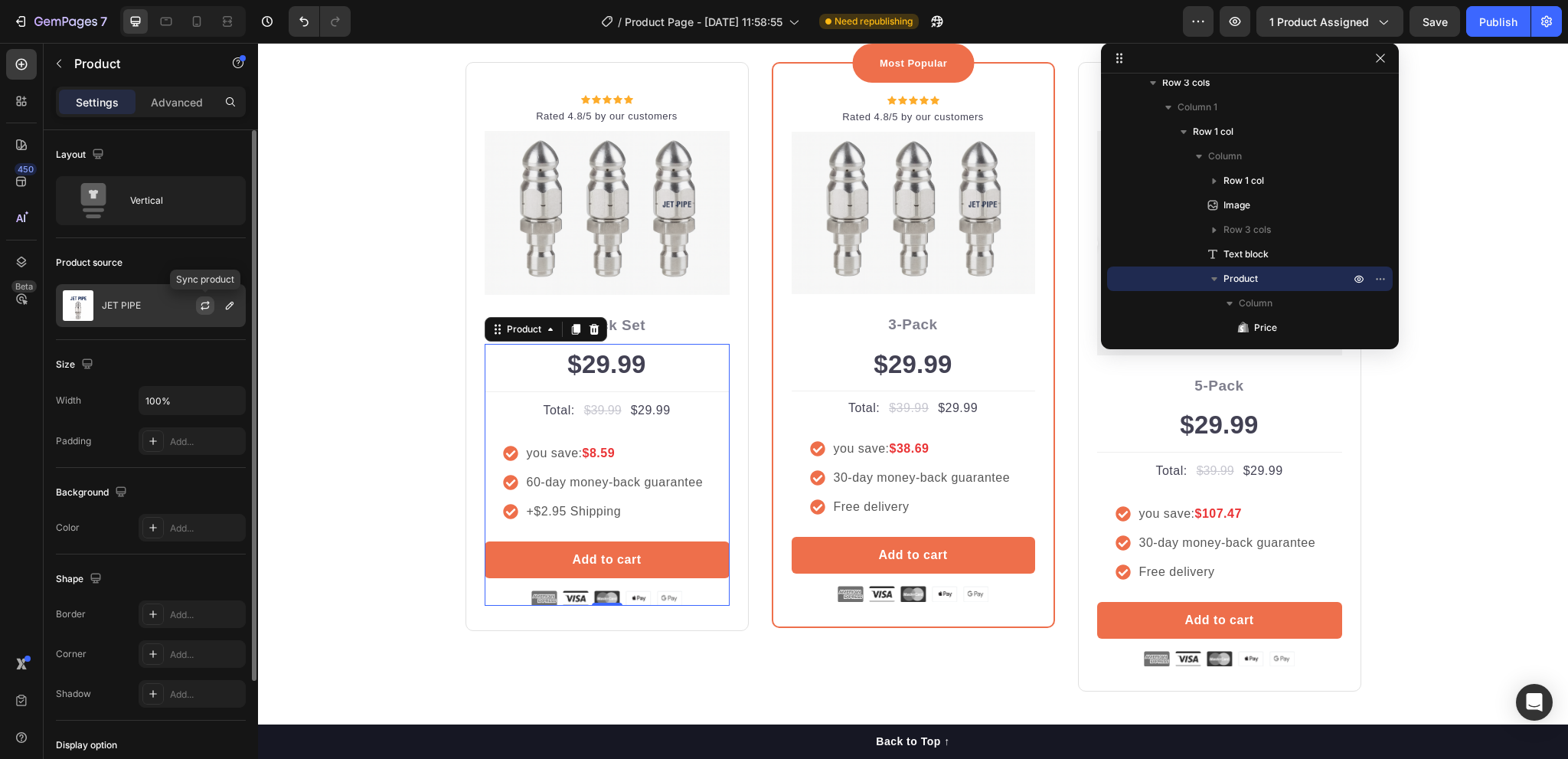
click at [205, 306] on icon "button" at bounding box center [205, 305] width 12 height 12
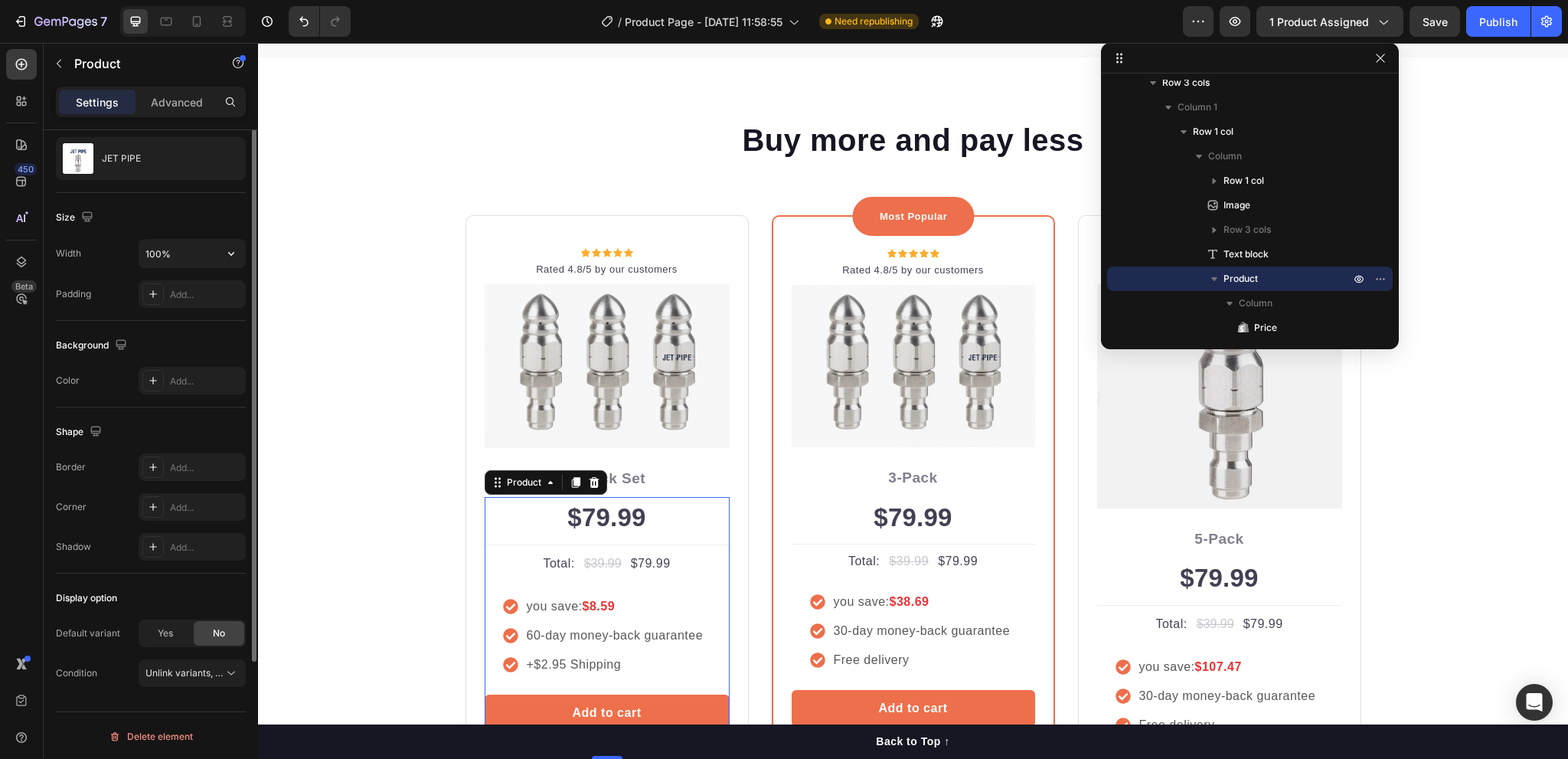
scroll to position [0, 0]
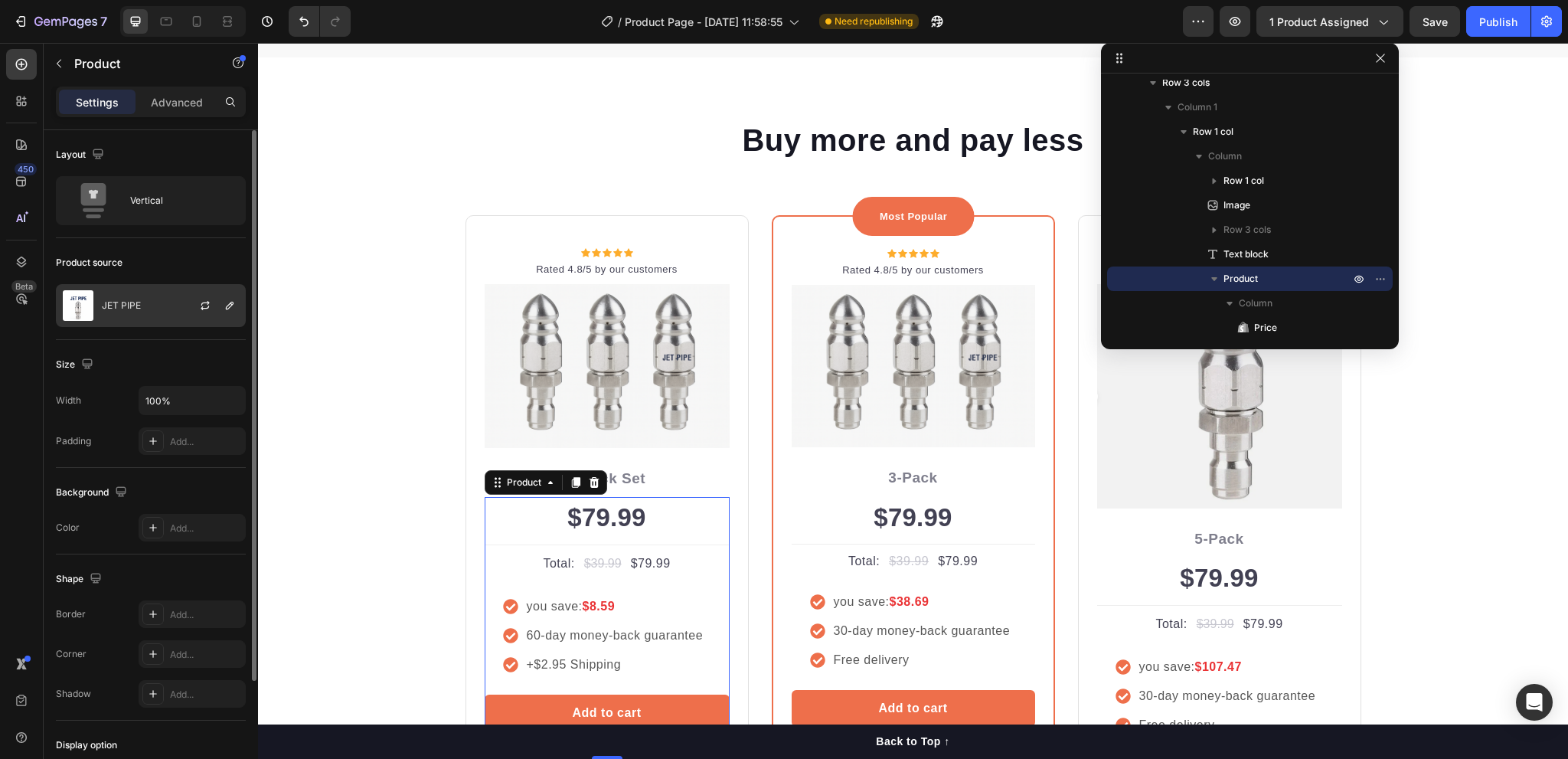
click at [187, 300] on div at bounding box center [211, 306] width 68 height 42
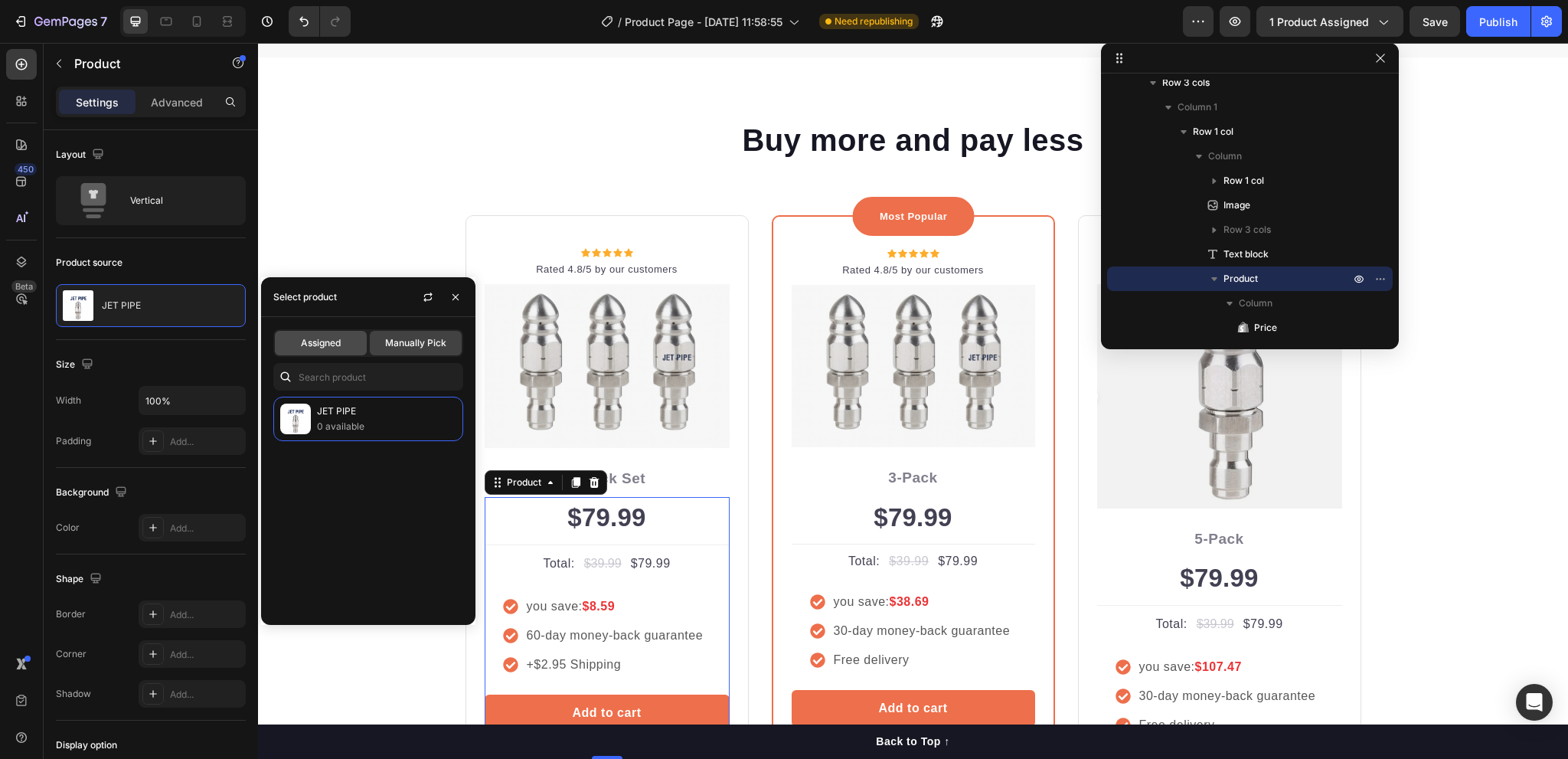
click at [328, 341] on span "Assigned" at bounding box center [320, 343] width 40 height 14
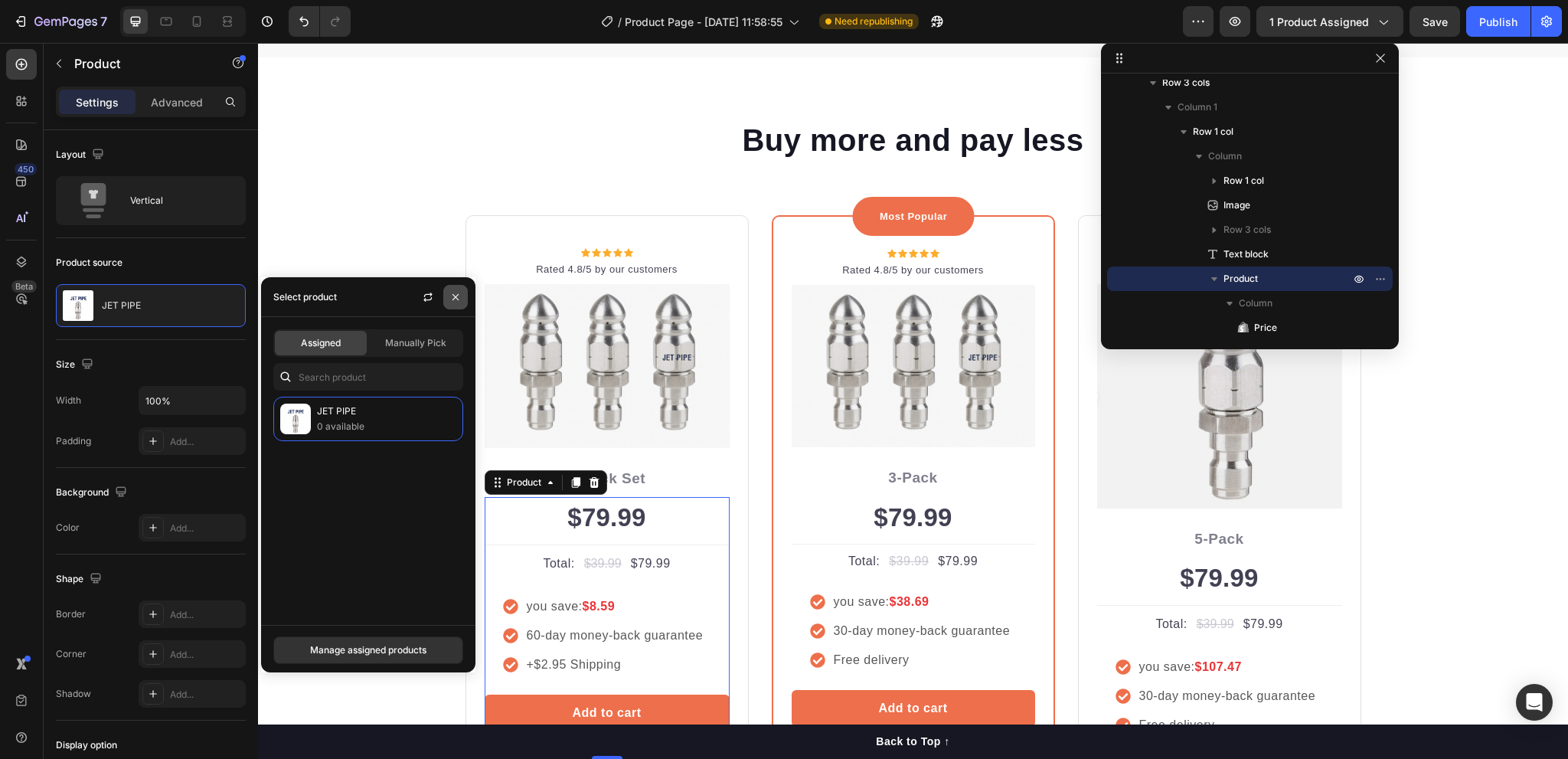
click at [461, 296] on icon "button" at bounding box center [455, 297] width 12 height 12
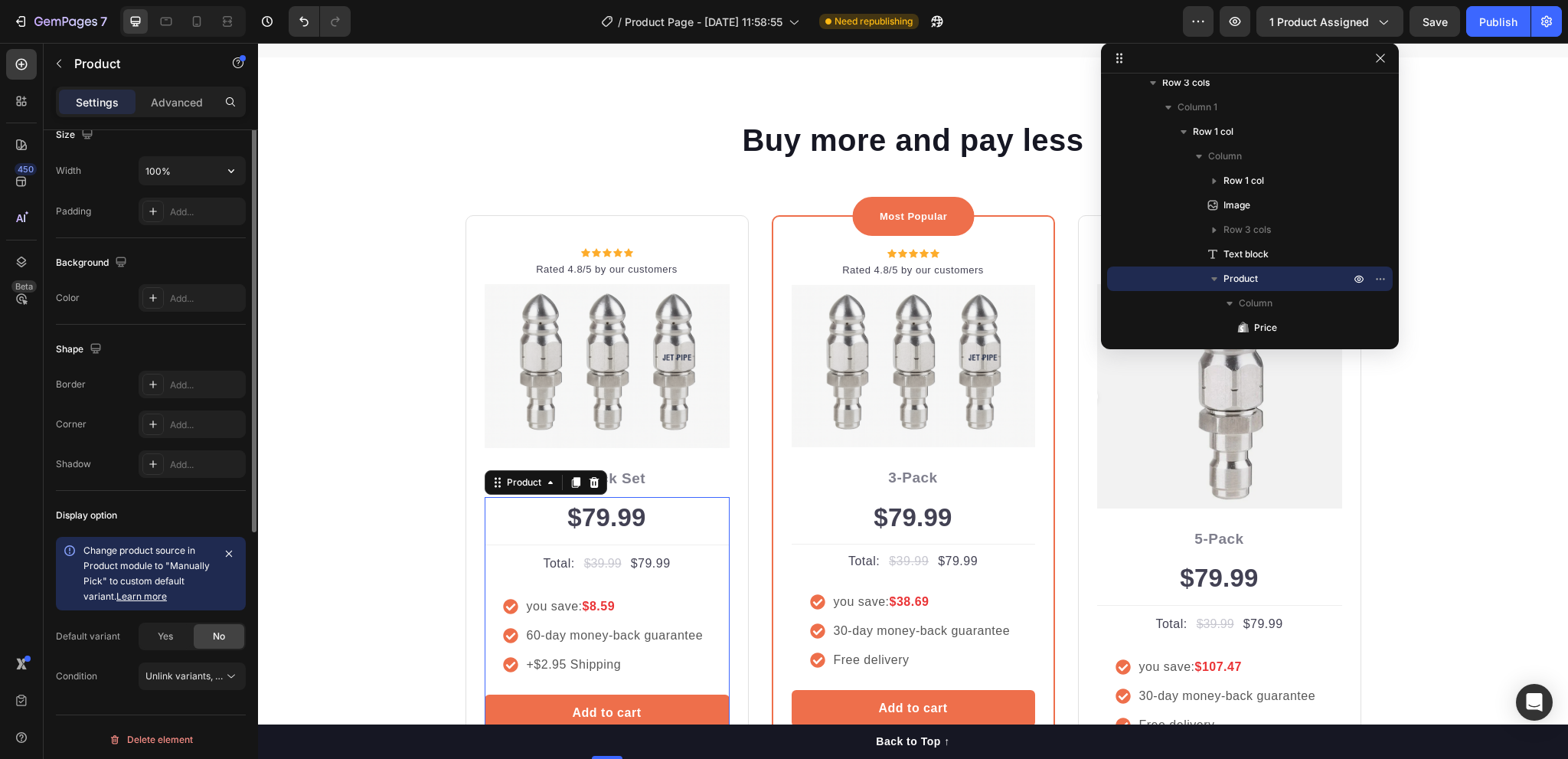
scroll to position [233, 0]
click at [183, 635] on div "Yes" at bounding box center [165, 634] width 51 height 24
click at [210, 635] on div "No" at bounding box center [219, 634] width 51 height 24
click at [171, 628] on span "Yes" at bounding box center [165, 633] width 16 height 14
click at [230, 546] on icon "button" at bounding box center [229, 550] width 12 height 12
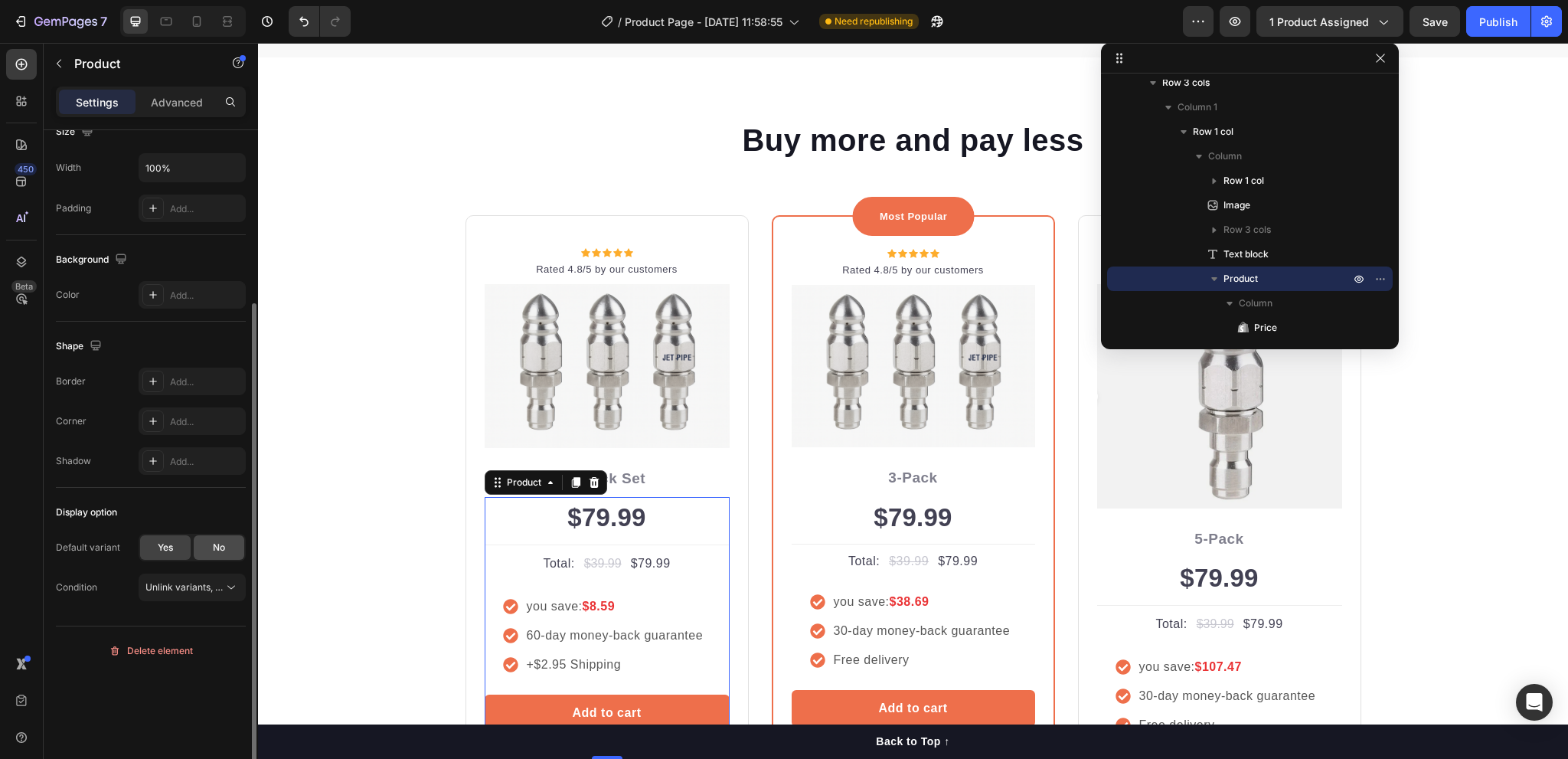
click at [215, 547] on span "No" at bounding box center [219, 548] width 12 height 14
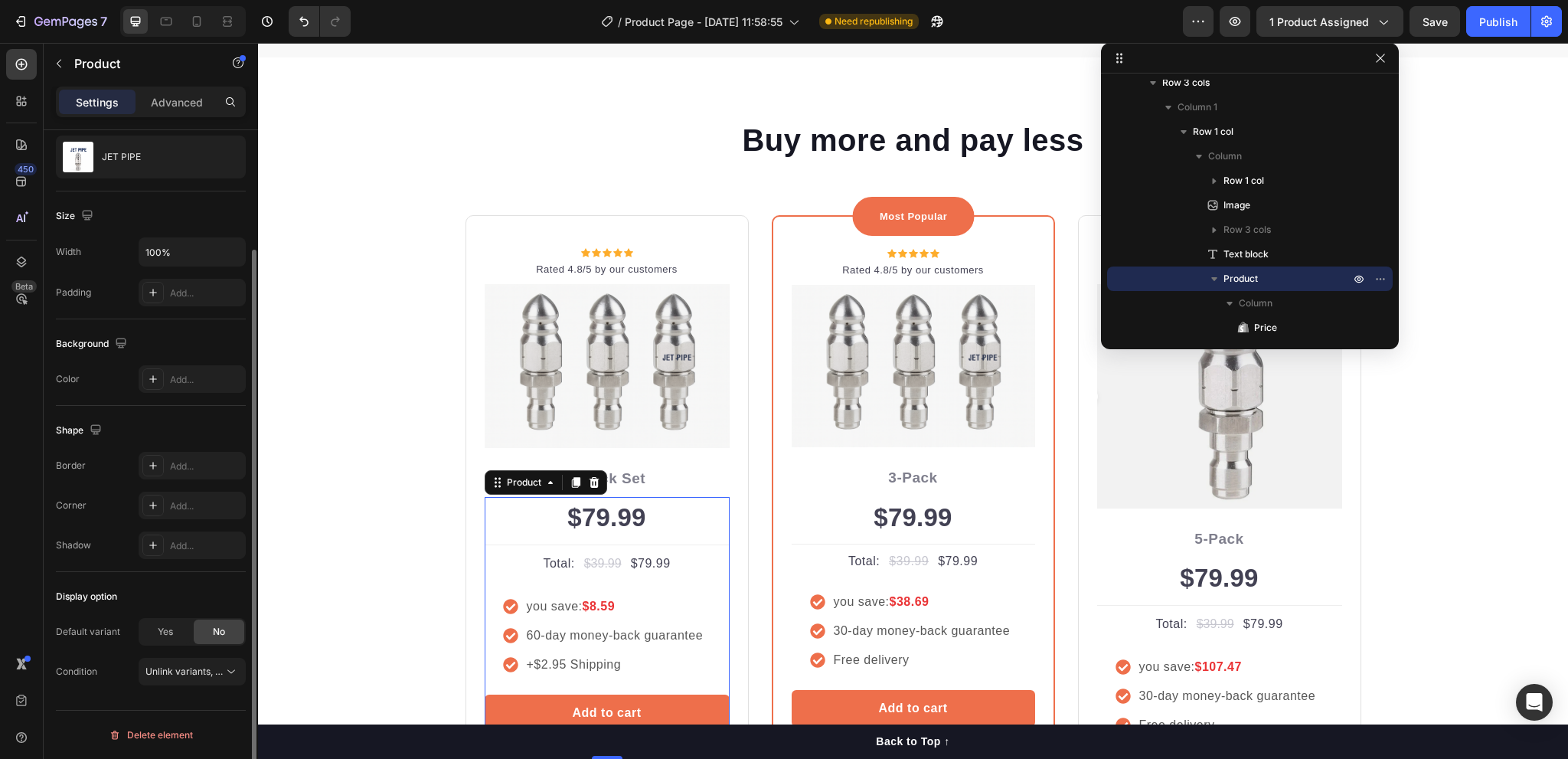
scroll to position [147, 0]
click at [166, 637] on span "Yes" at bounding box center [165, 633] width 16 height 14
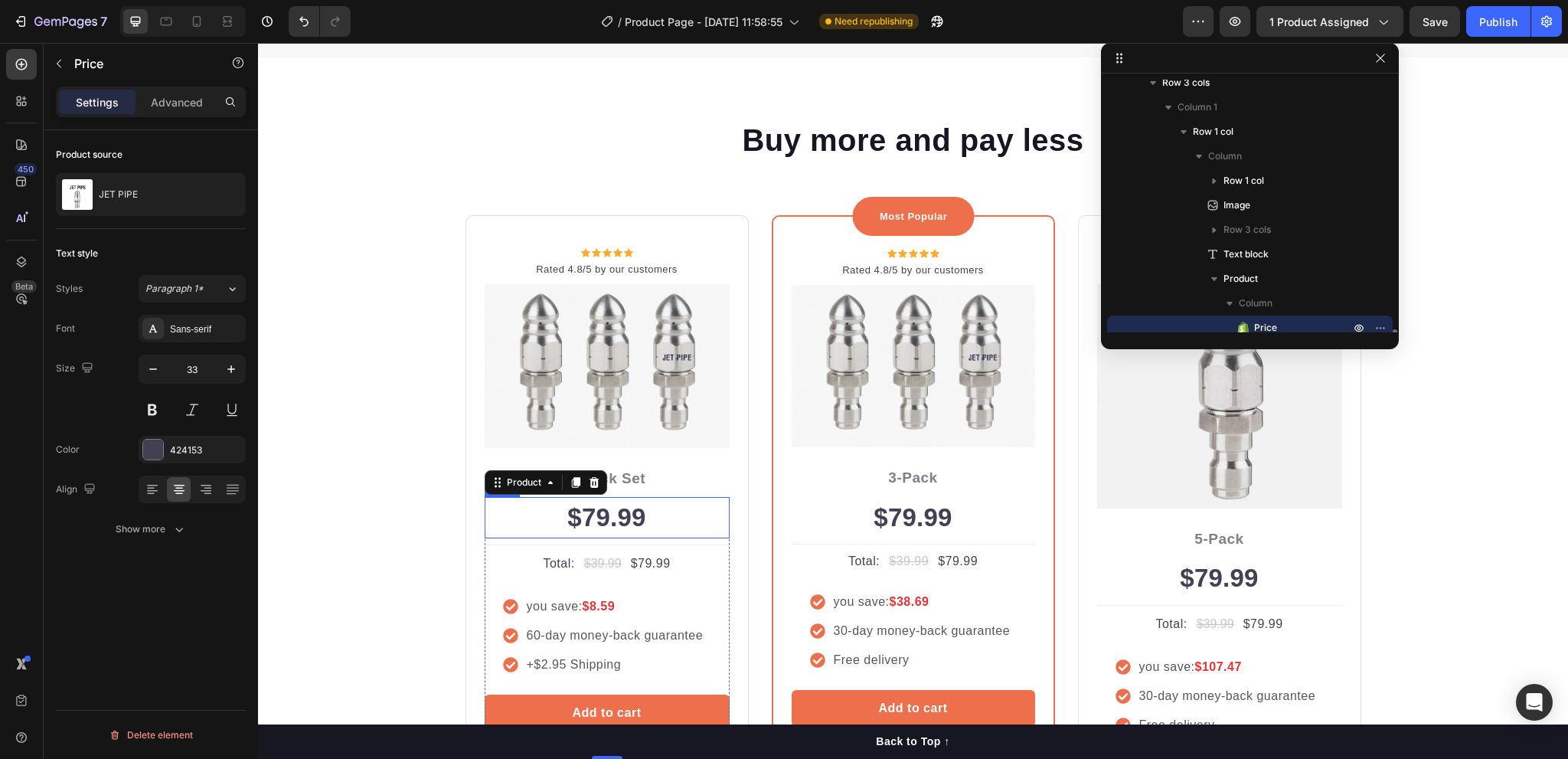
scroll to position [0, 0]
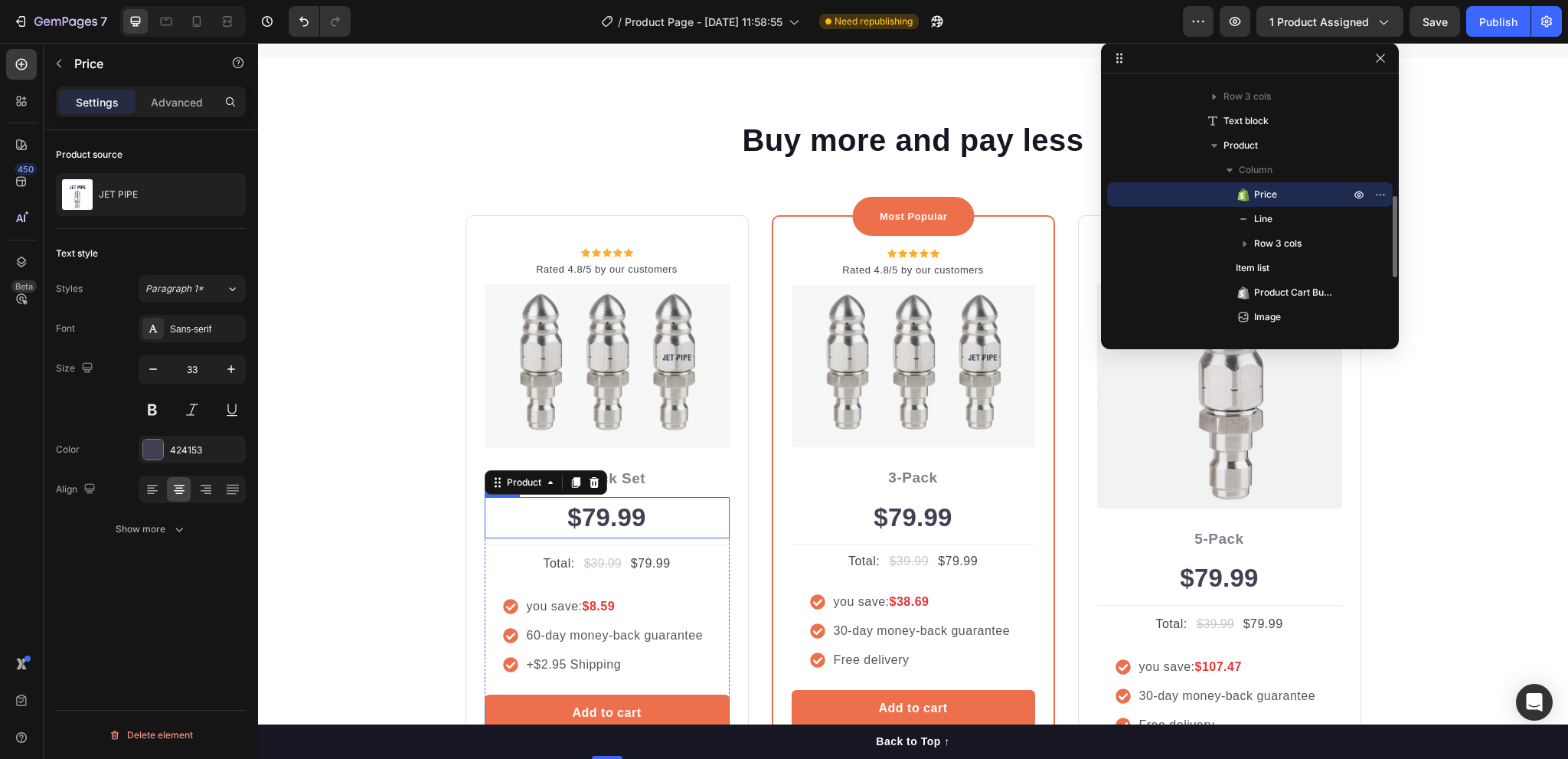
click at [609, 525] on div "$79.99" at bounding box center [607, 518] width 245 height 42
click at [1273, 196] on span "Price" at bounding box center [1265, 195] width 23 height 16
click at [1363, 196] on icon "button" at bounding box center [1359, 194] width 12 height 12
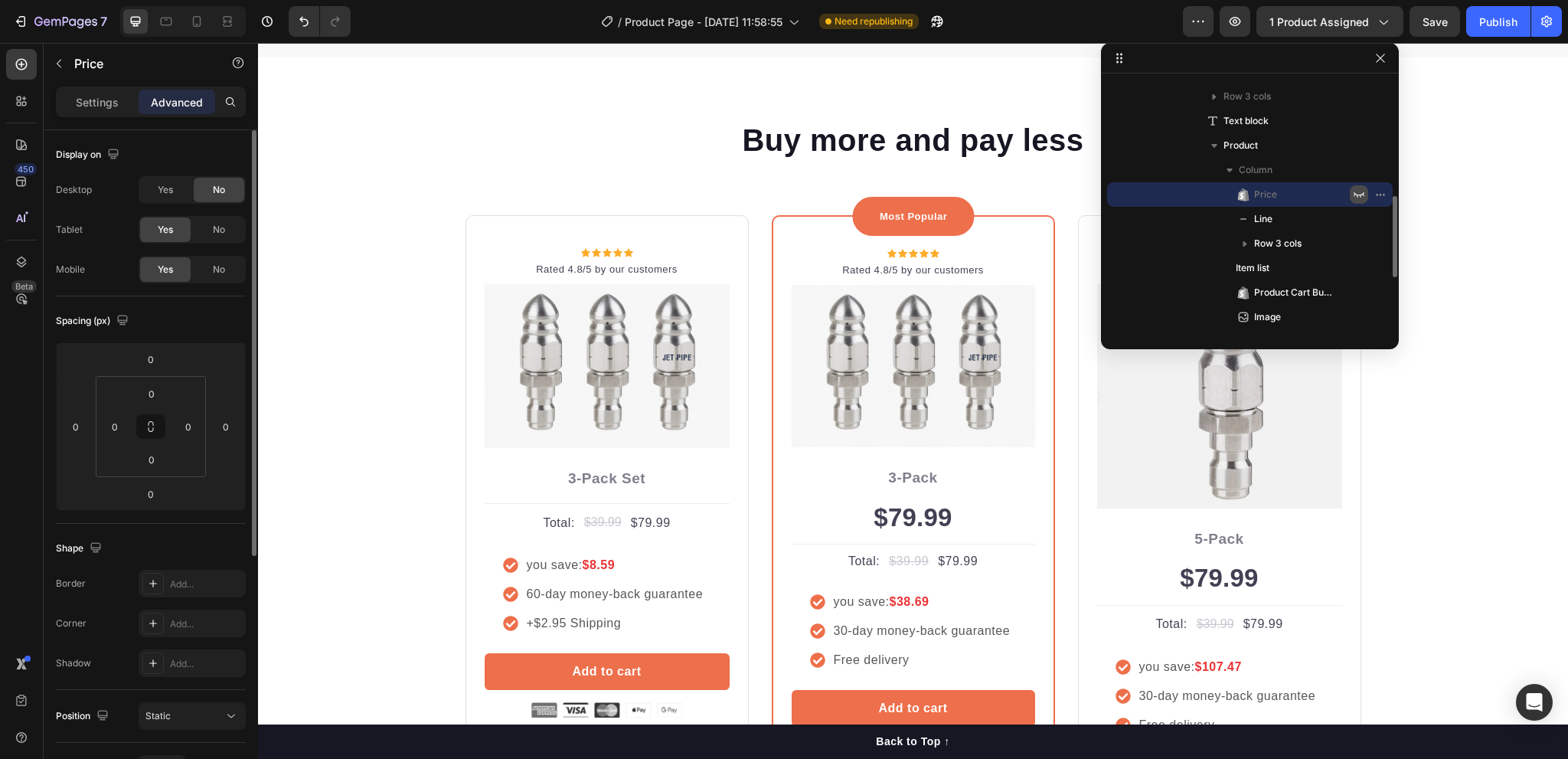
click at [1363, 196] on icon "button" at bounding box center [1360, 196] width 11 height 6
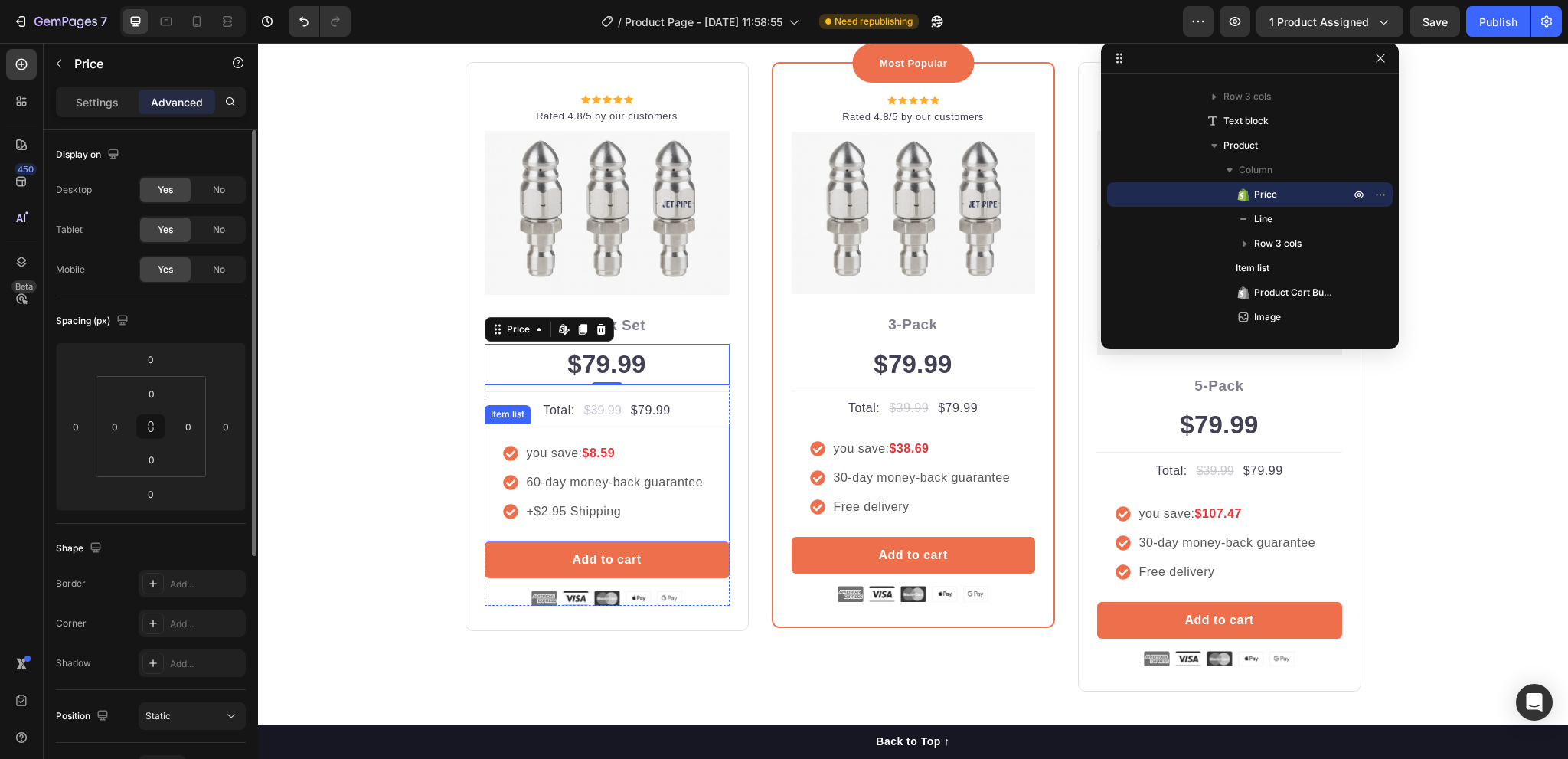
scroll to position [4520, 0]
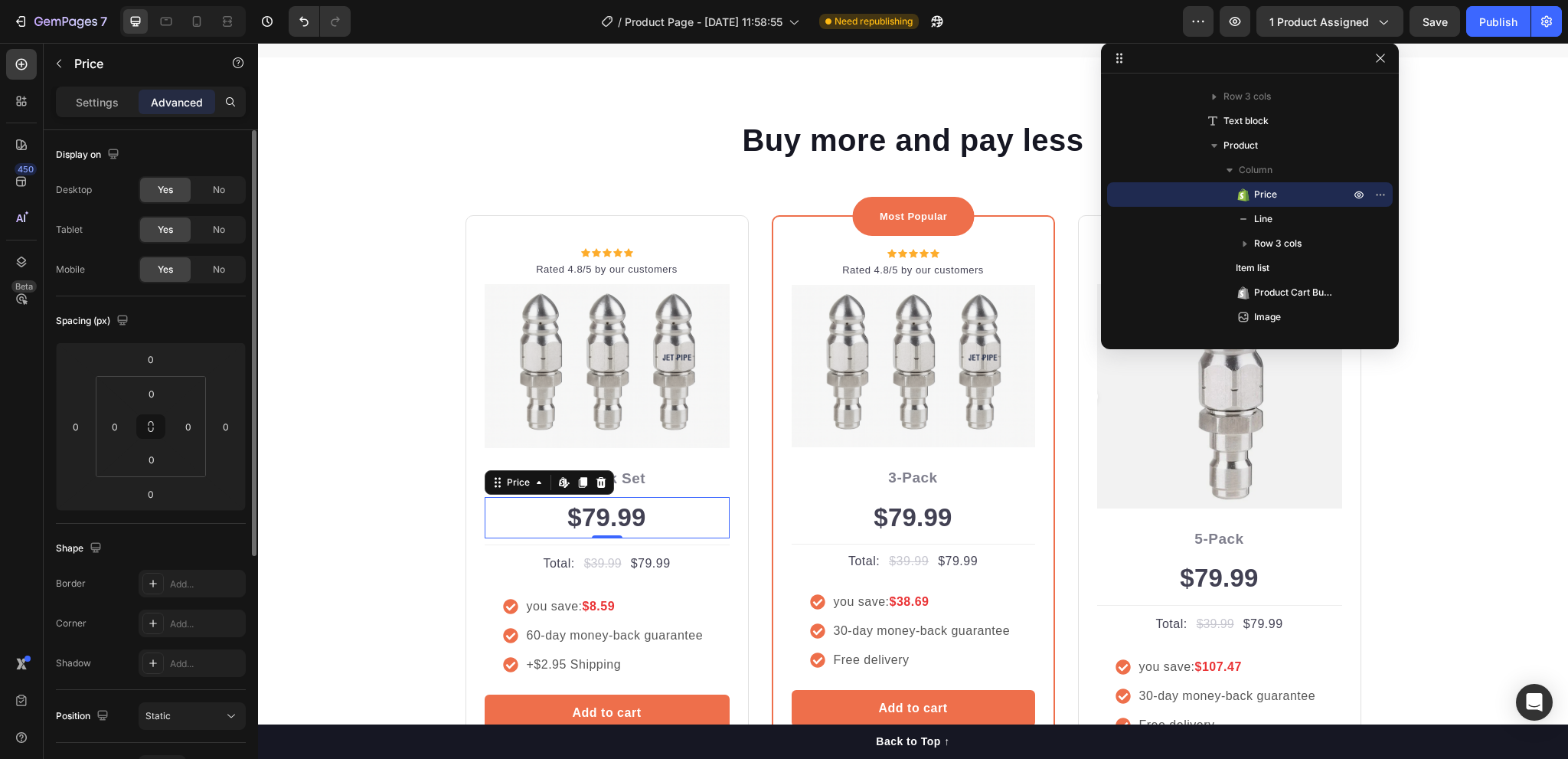
click at [631, 512] on div "$79.99" at bounding box center [607, 518] width 245 height 42
click at [907, 494] on div "3-Pack Text block" at bounding box center [913, 482] width 244 height 32
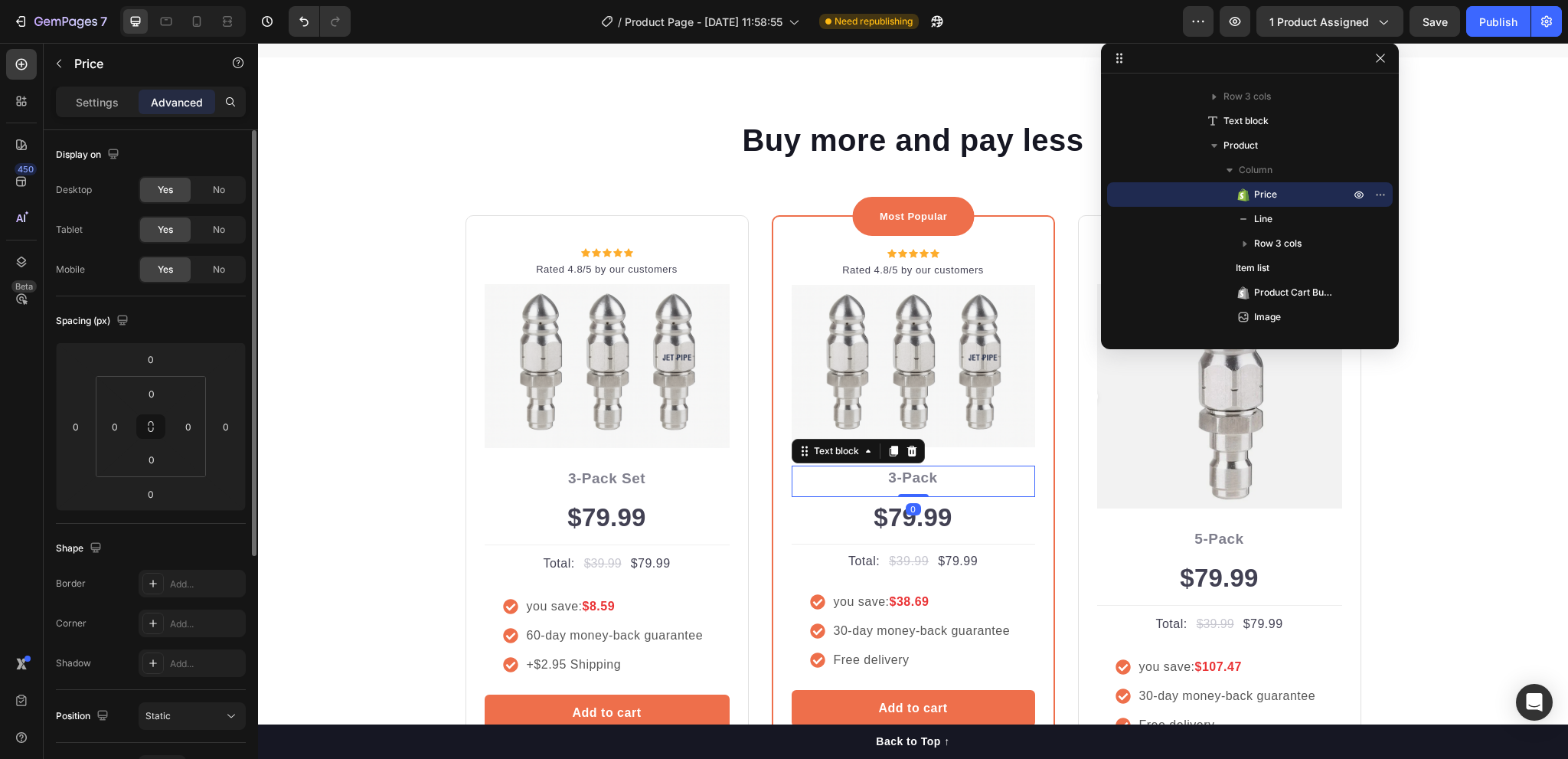
scroll to position [657, 0]
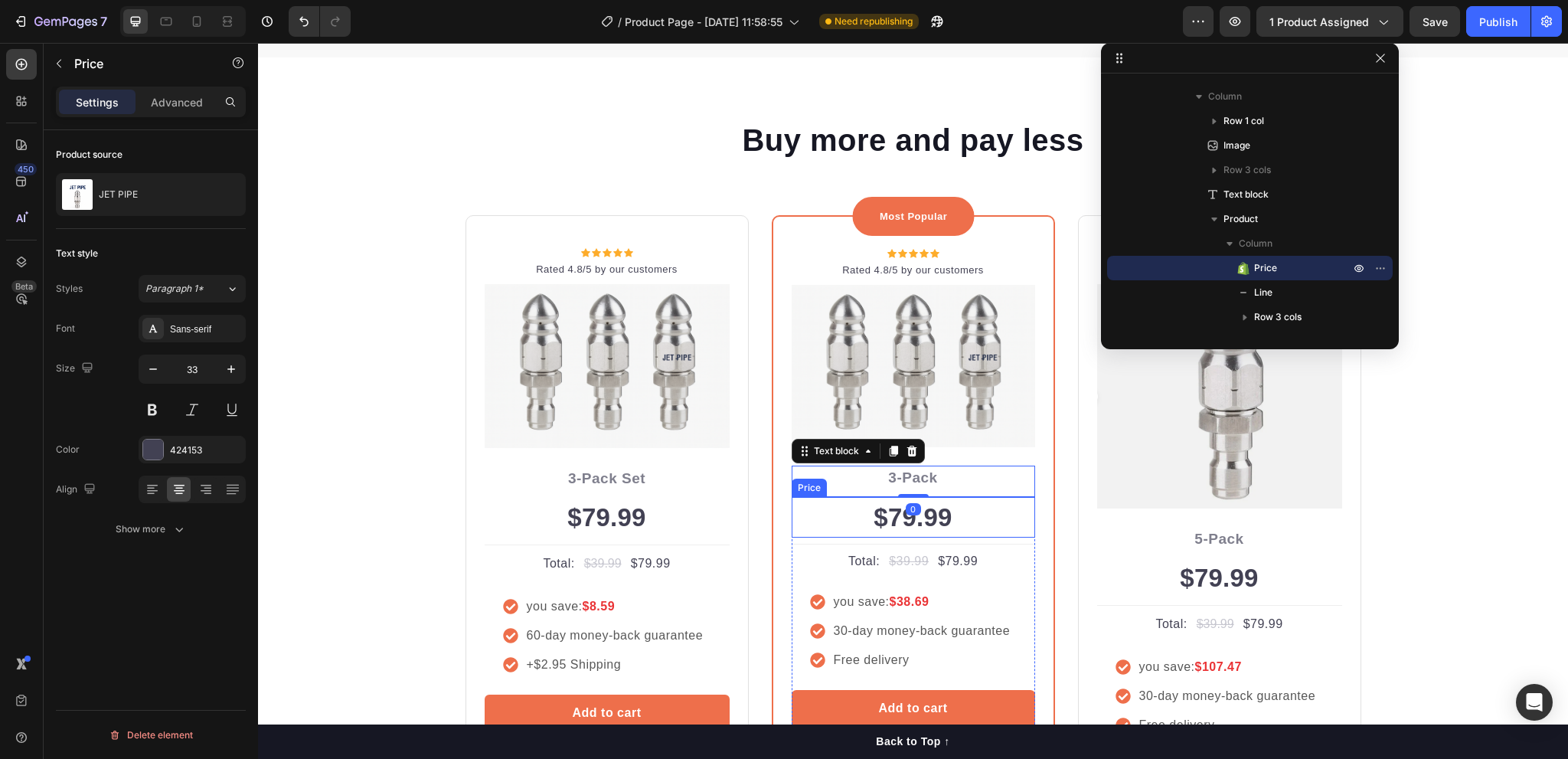
click at [900, 529] on div "$79.99" at bounding box center [913, 518] width 244 height 42
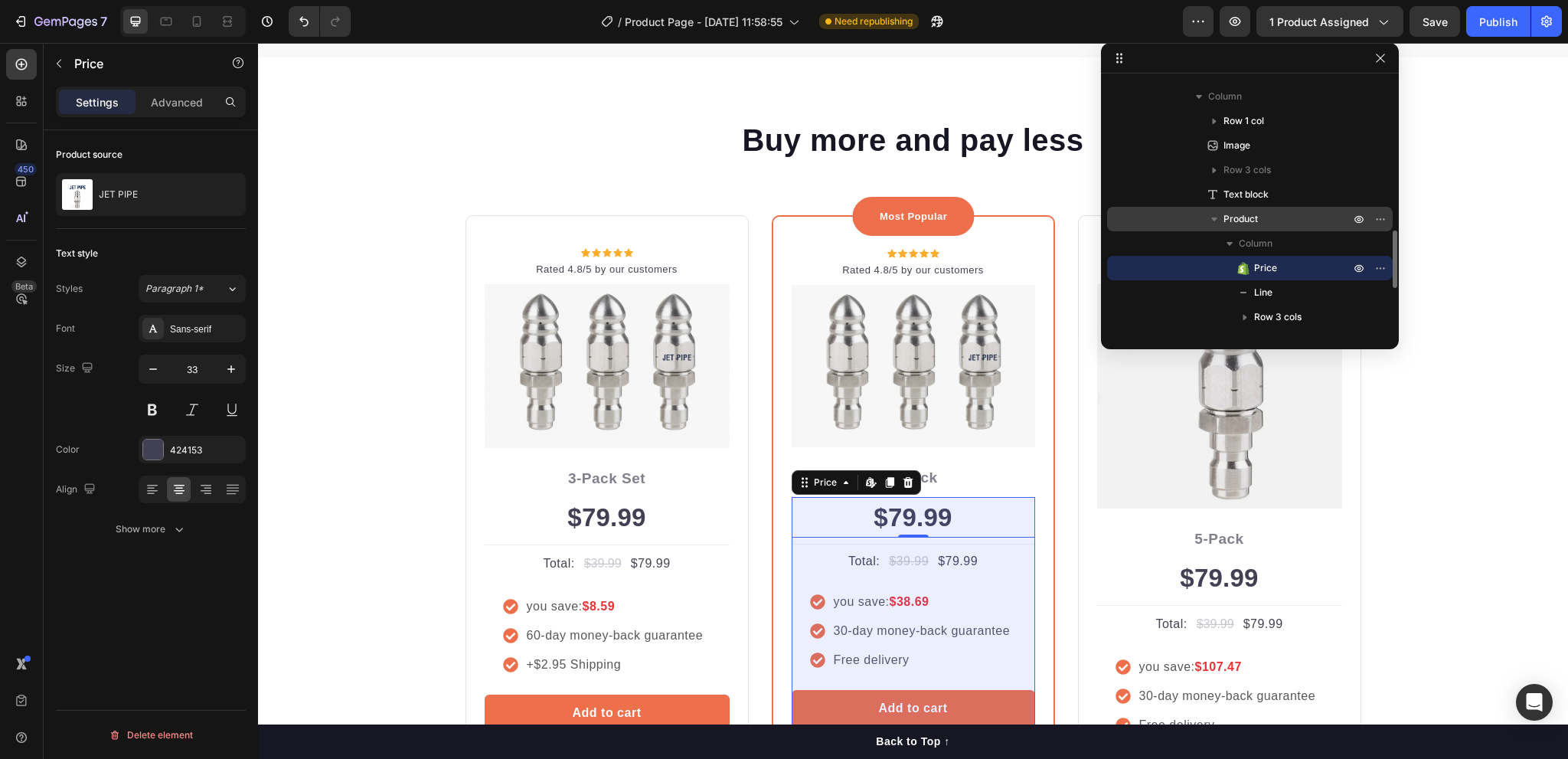
click at [1214, 221] on icon "button" at bounding box center [1214, 219] width 16 height 16
click at [1214, 220] on icon "button" at bounding box center [1215, 220] width 4 height 6
click at [1214, 220] on icon "button" at bounding box center [1214, 220] width 6 height 4
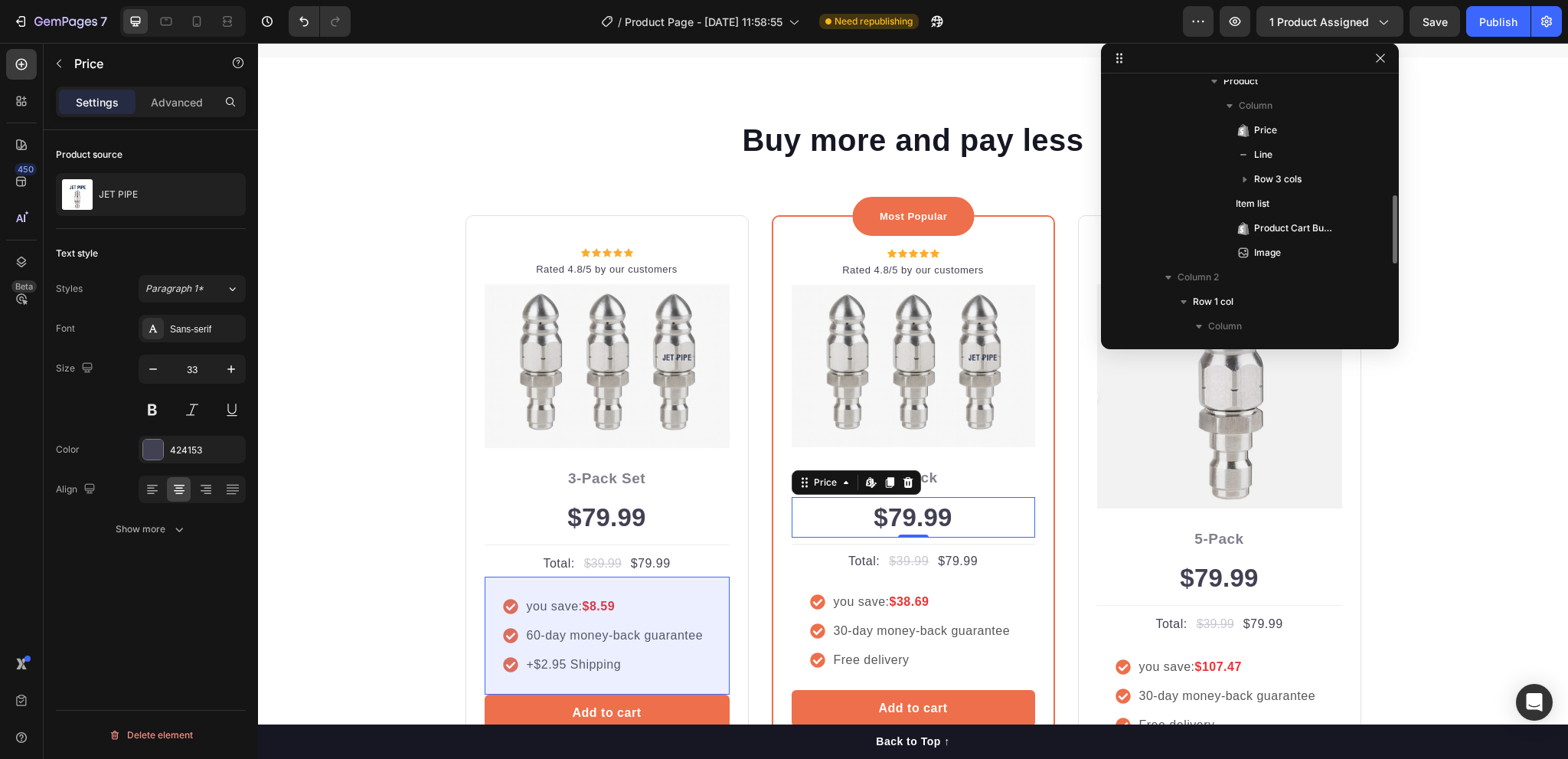
scroll to position [581, 0]
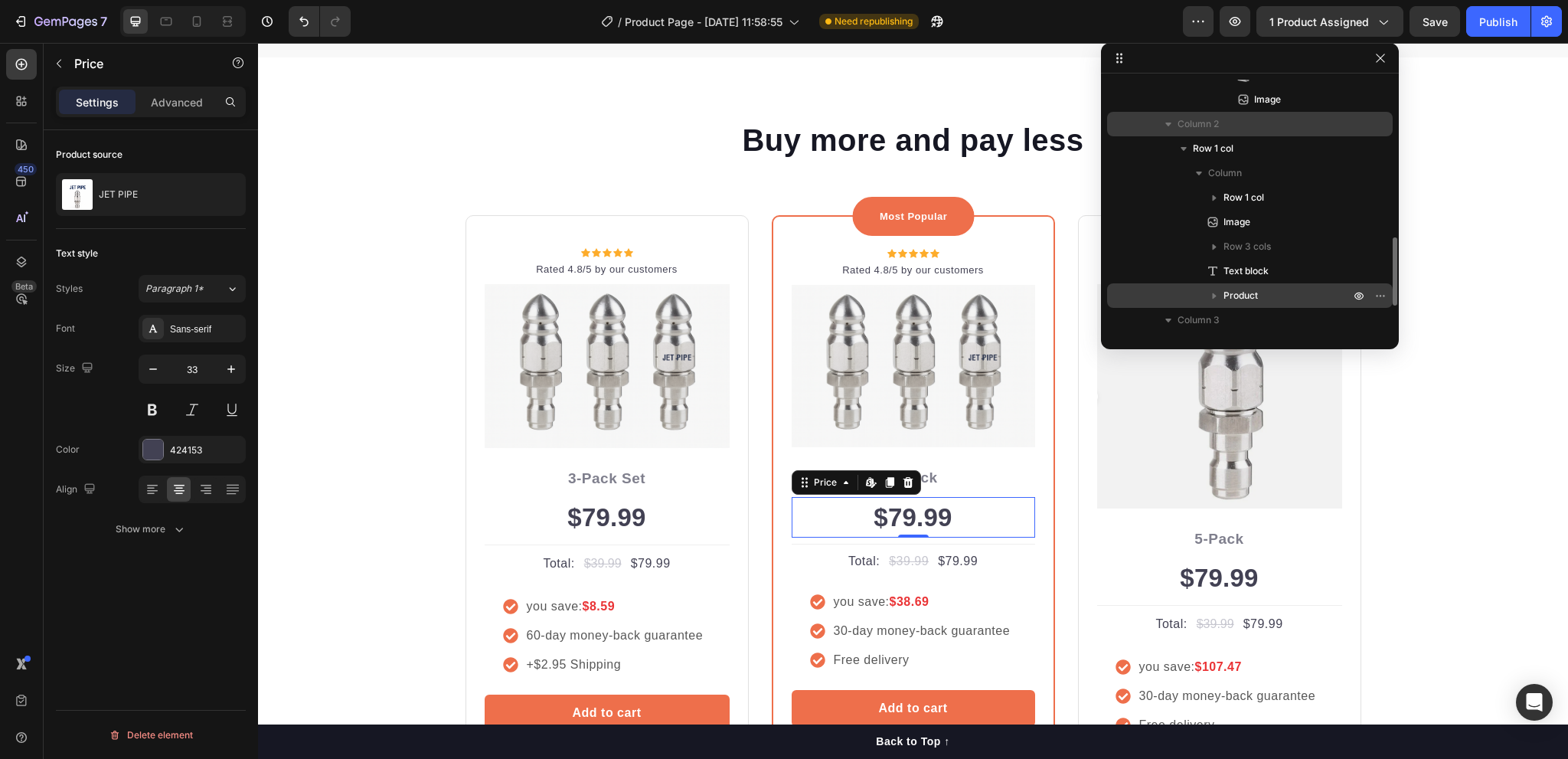
click at [1166, 122] on icon "button" at bounding box center [1168, 124] width 6 height 4
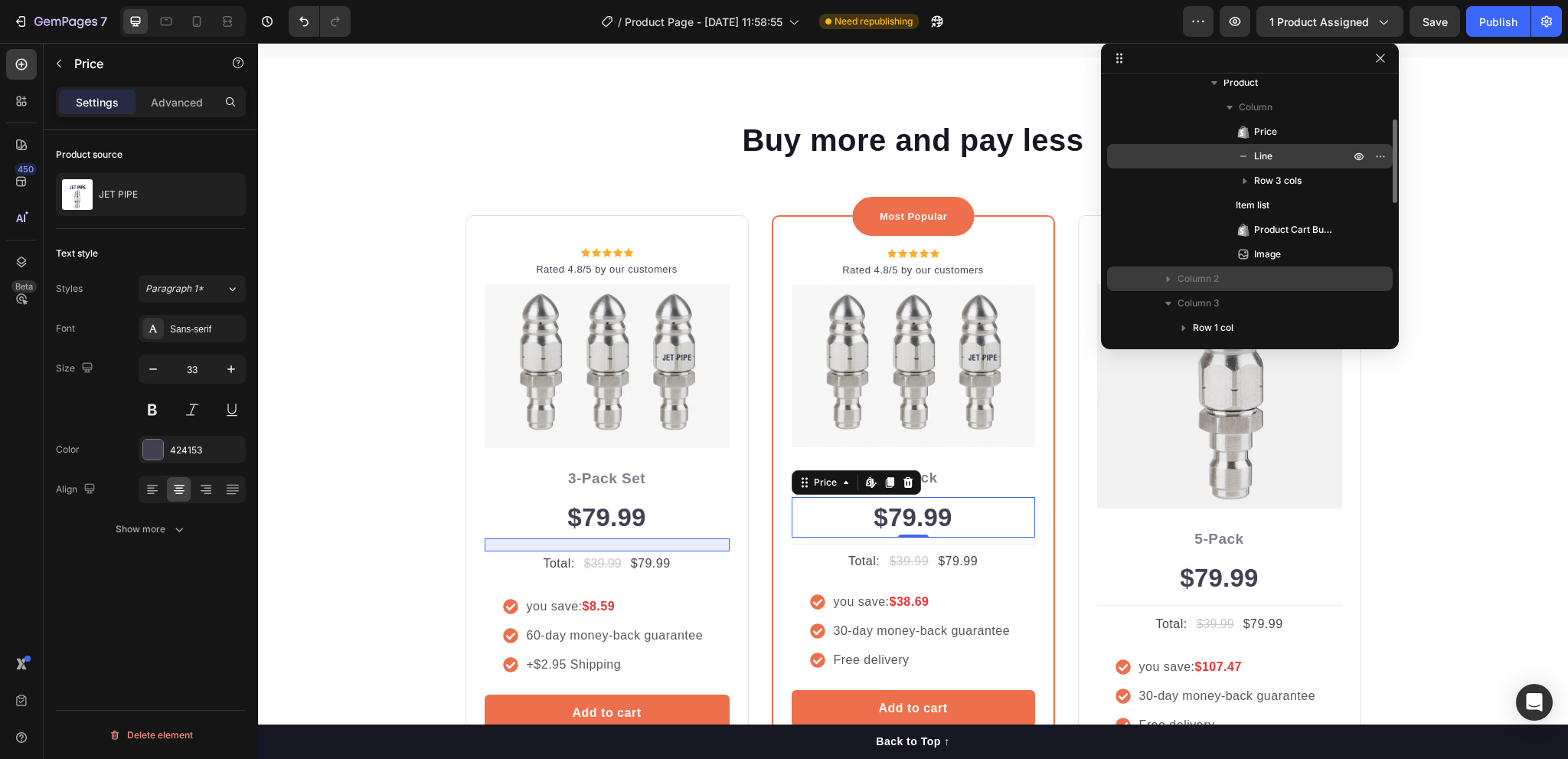
scroll to position [349, 0]
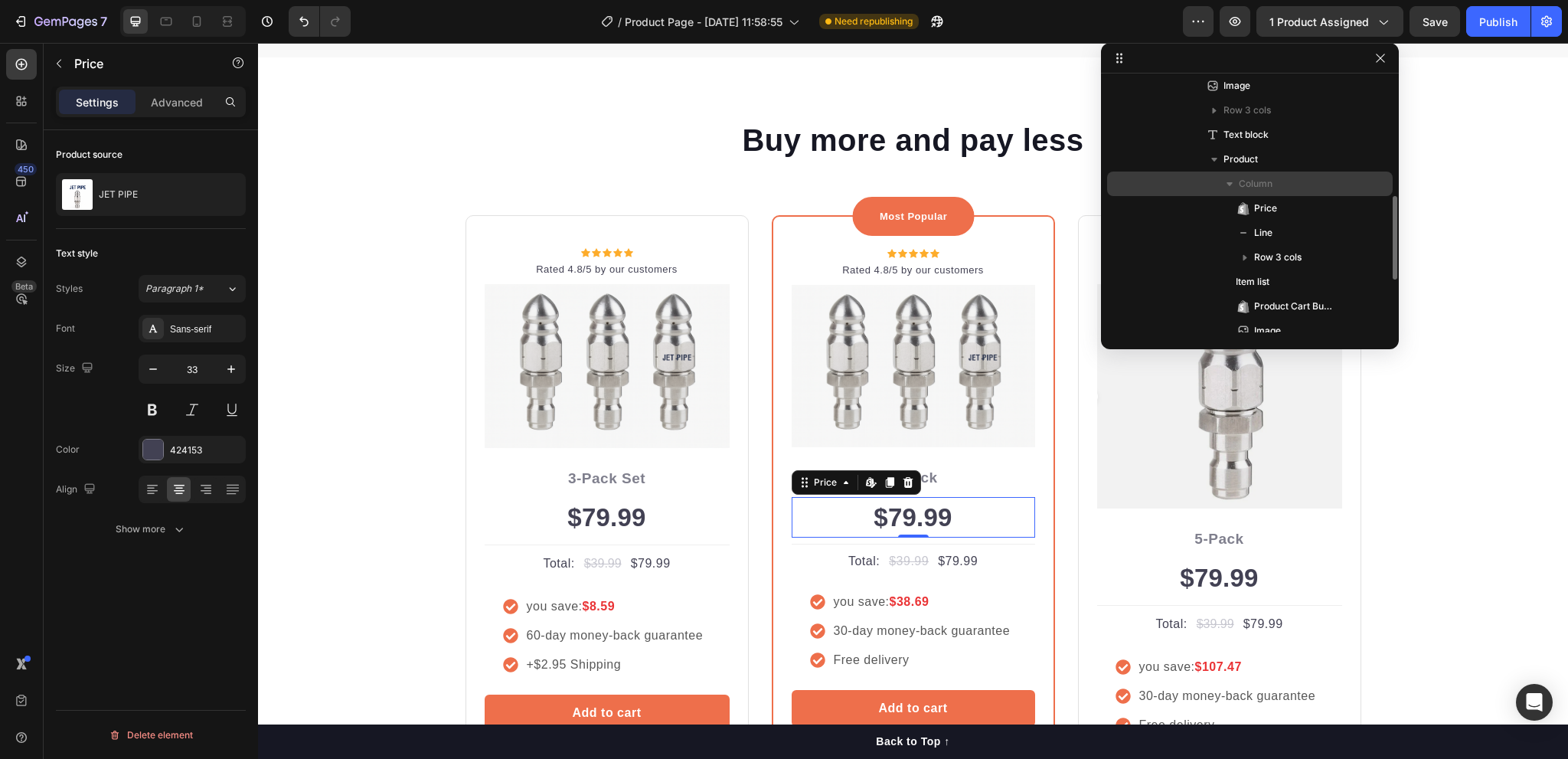
click at [1225, 185] on icon "button" at bounding box center [1230, 183] width 16 height 16
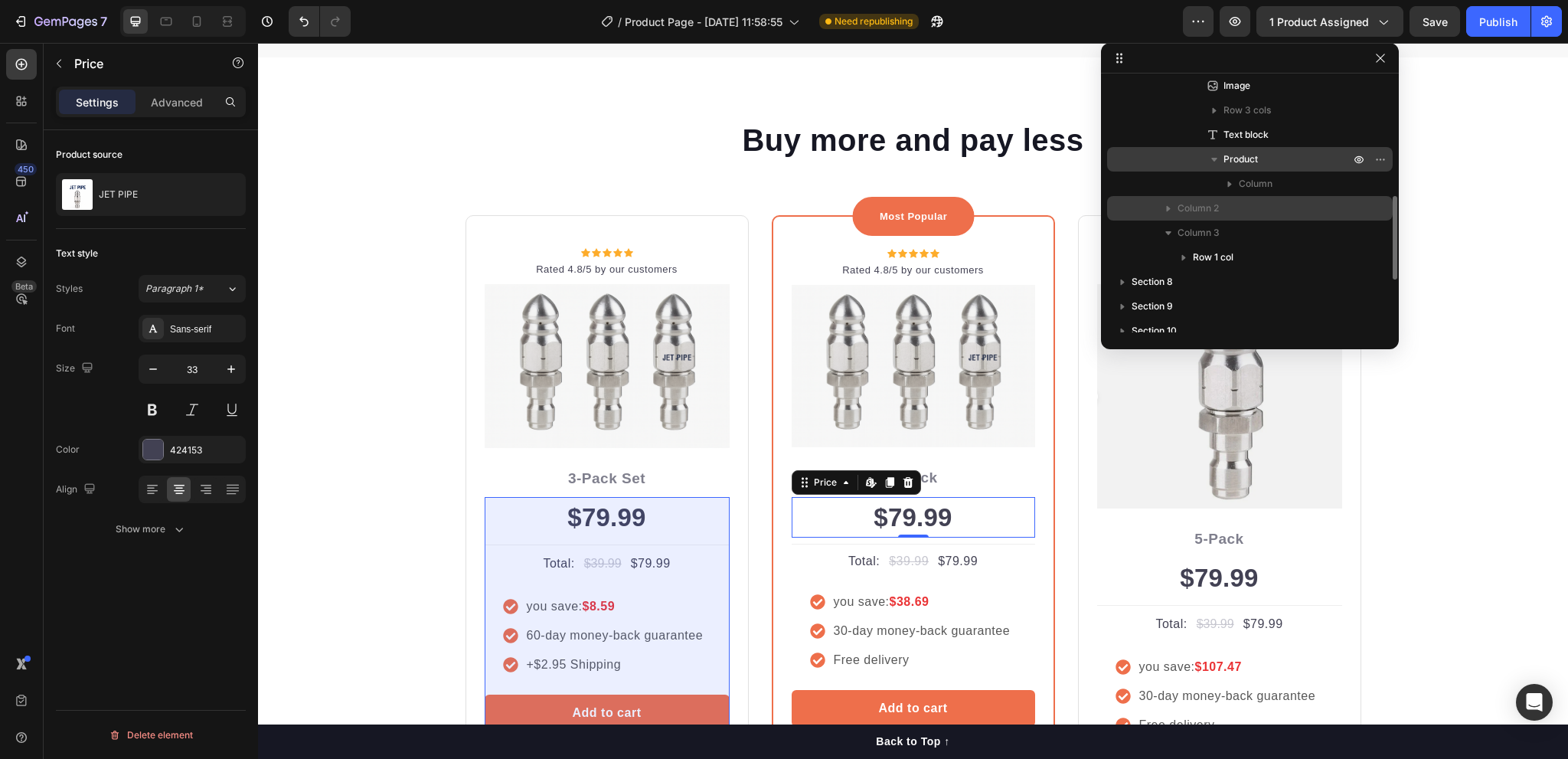
click at [1207, 158] on icon "button" at bounding box center [1214, 159] width 16 height 16
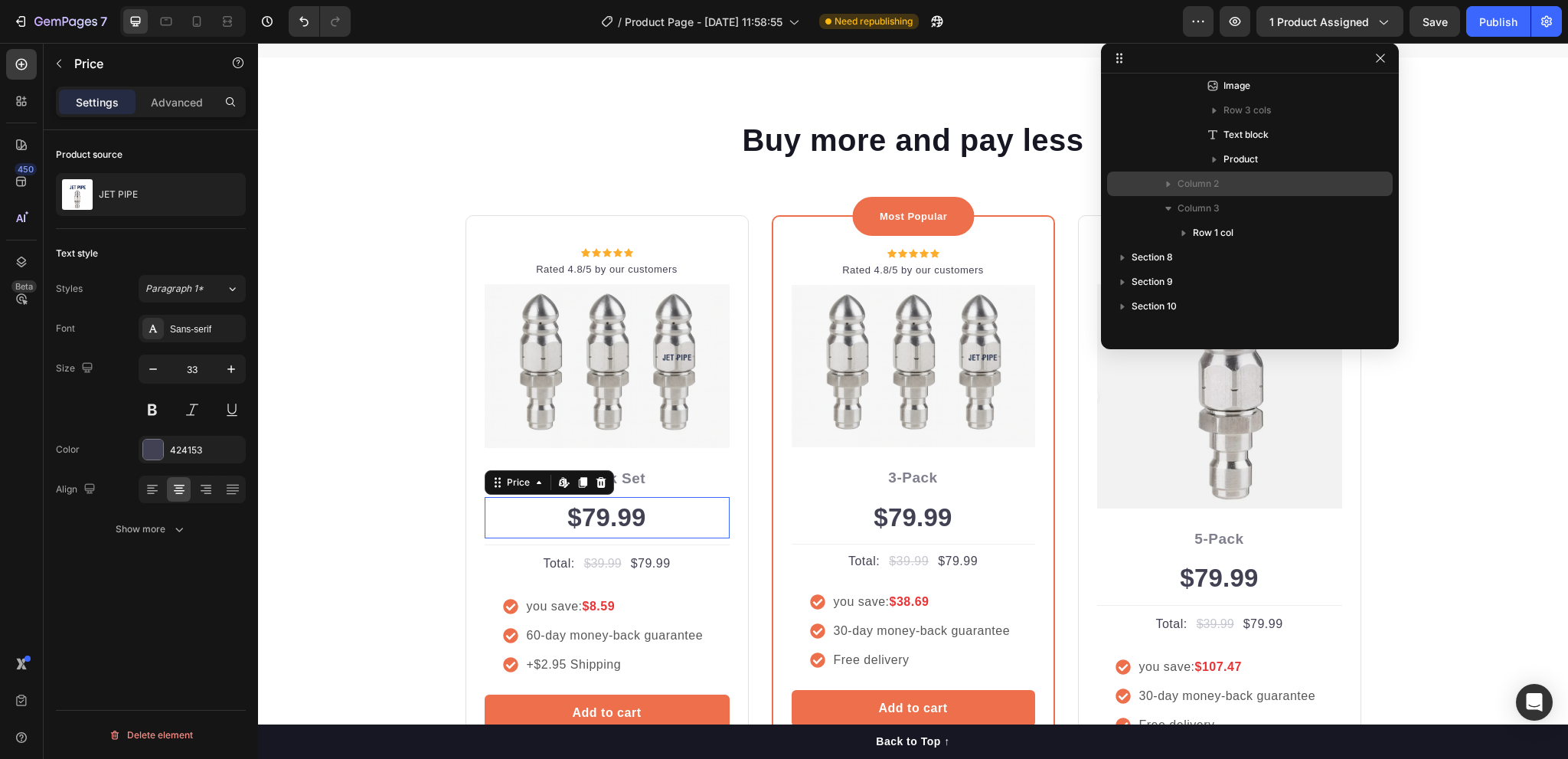
click at [595, 515] on div "$79.99" at bounding box center [607, 518] width 245 height 42
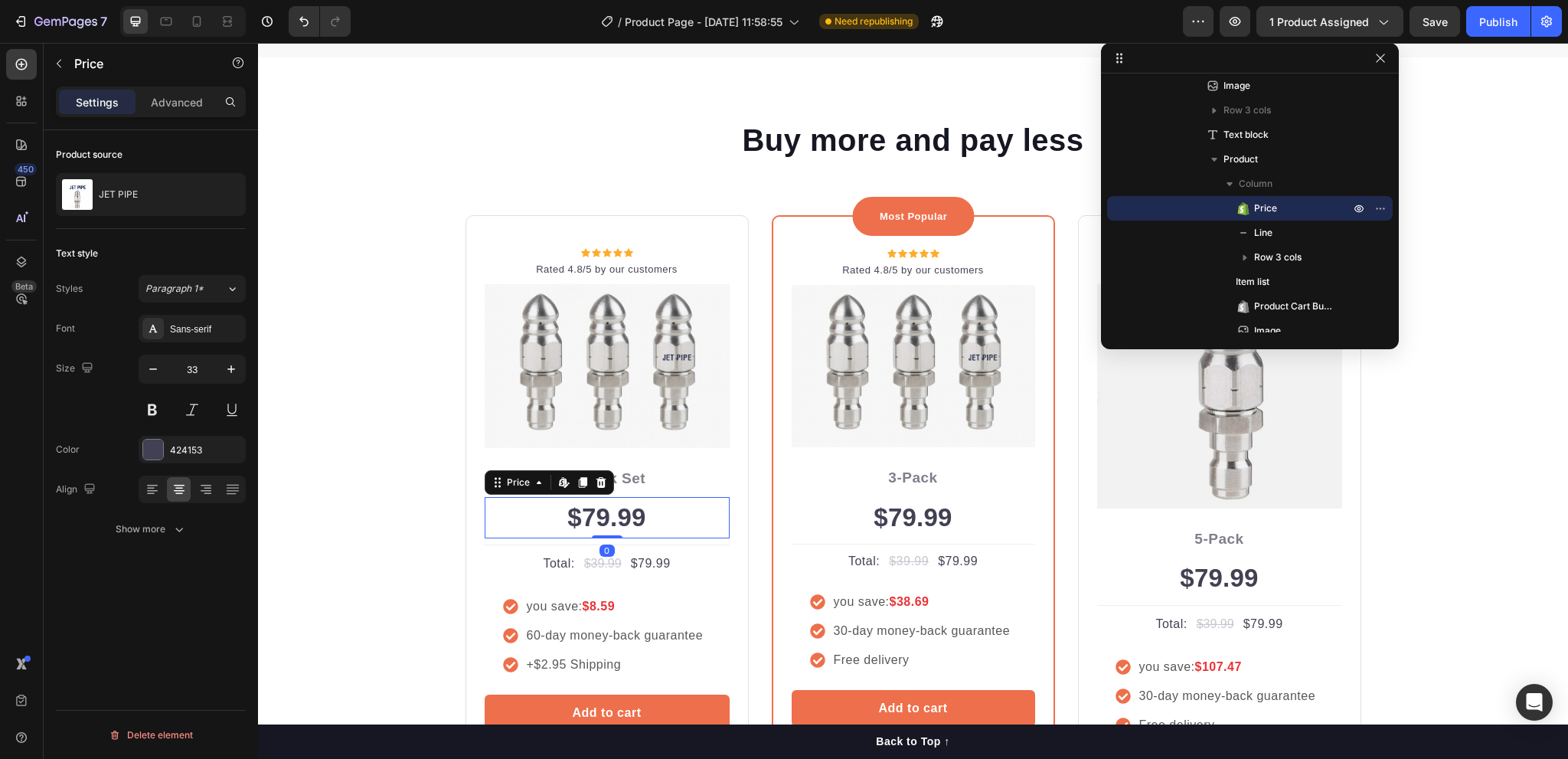
click at [595, 515] on div "$79.99" at bounding box center [607, 518] width 245 height 42
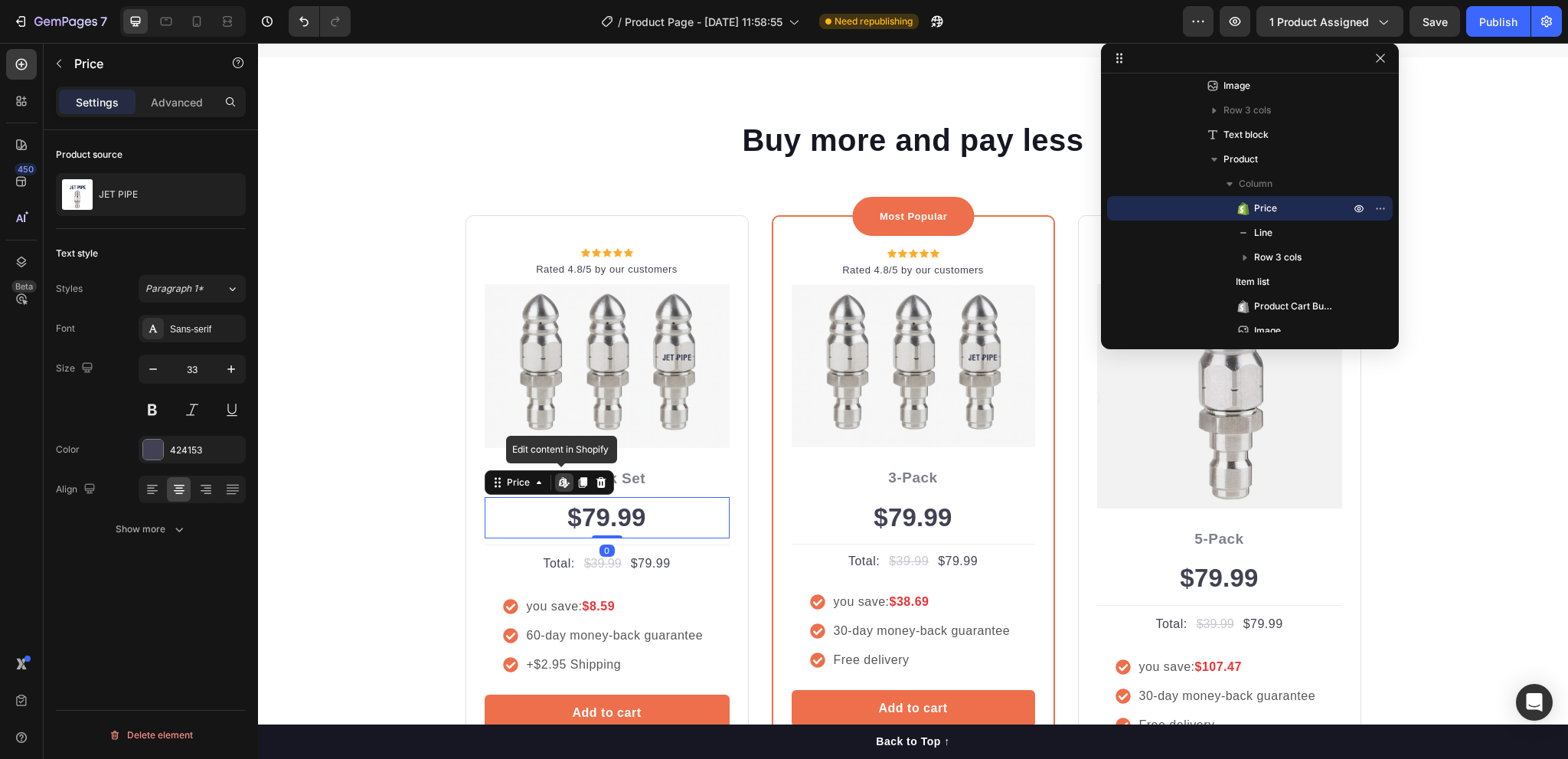
click at [595, 515] on div "$79.99" at bounding box center [607, 518] width 245 height 42
click at [653, 511] on div "$79.99" at bounding box center [607, 518] width 245 height 42
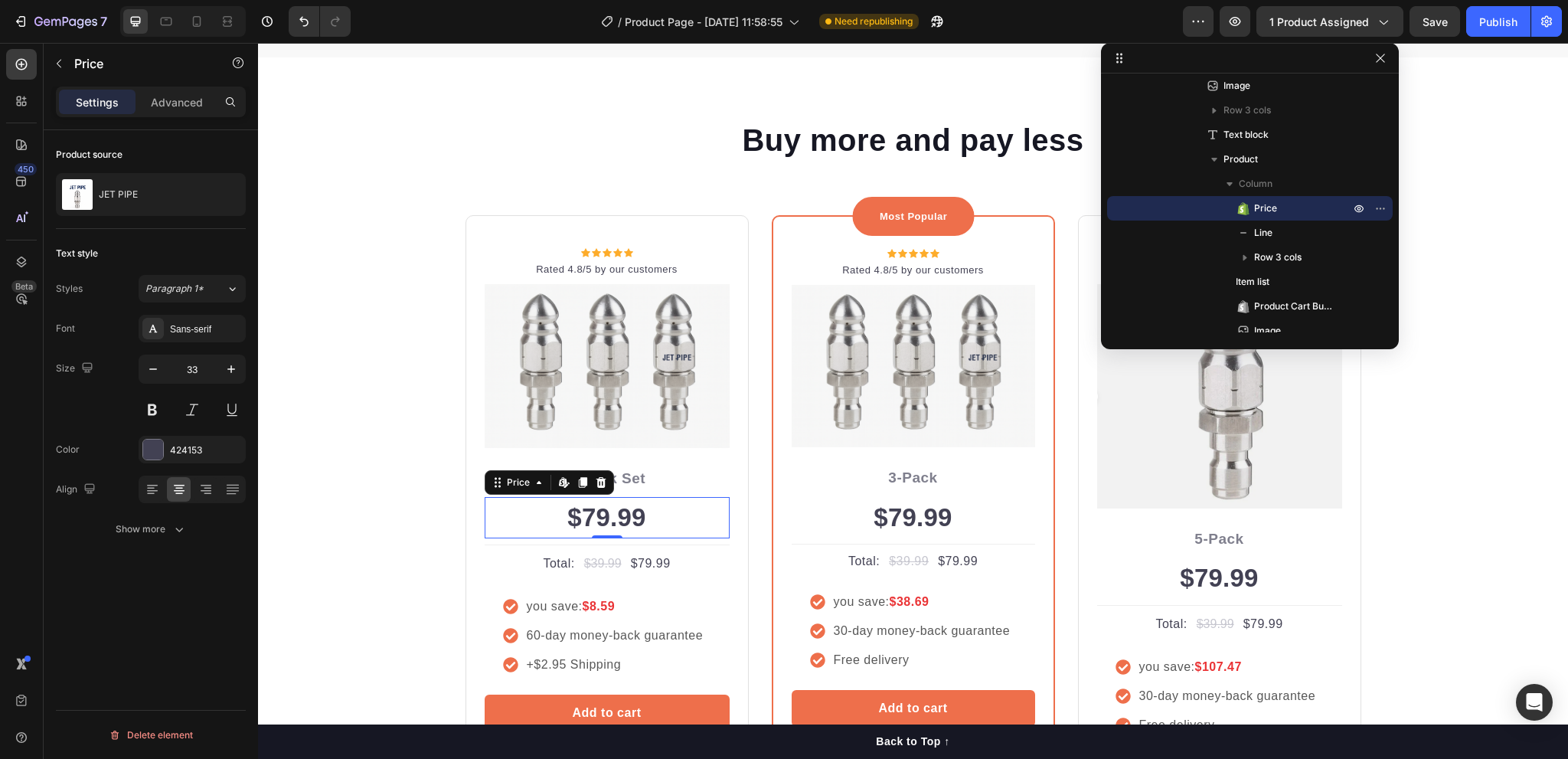
scroll to position [4673, 0]
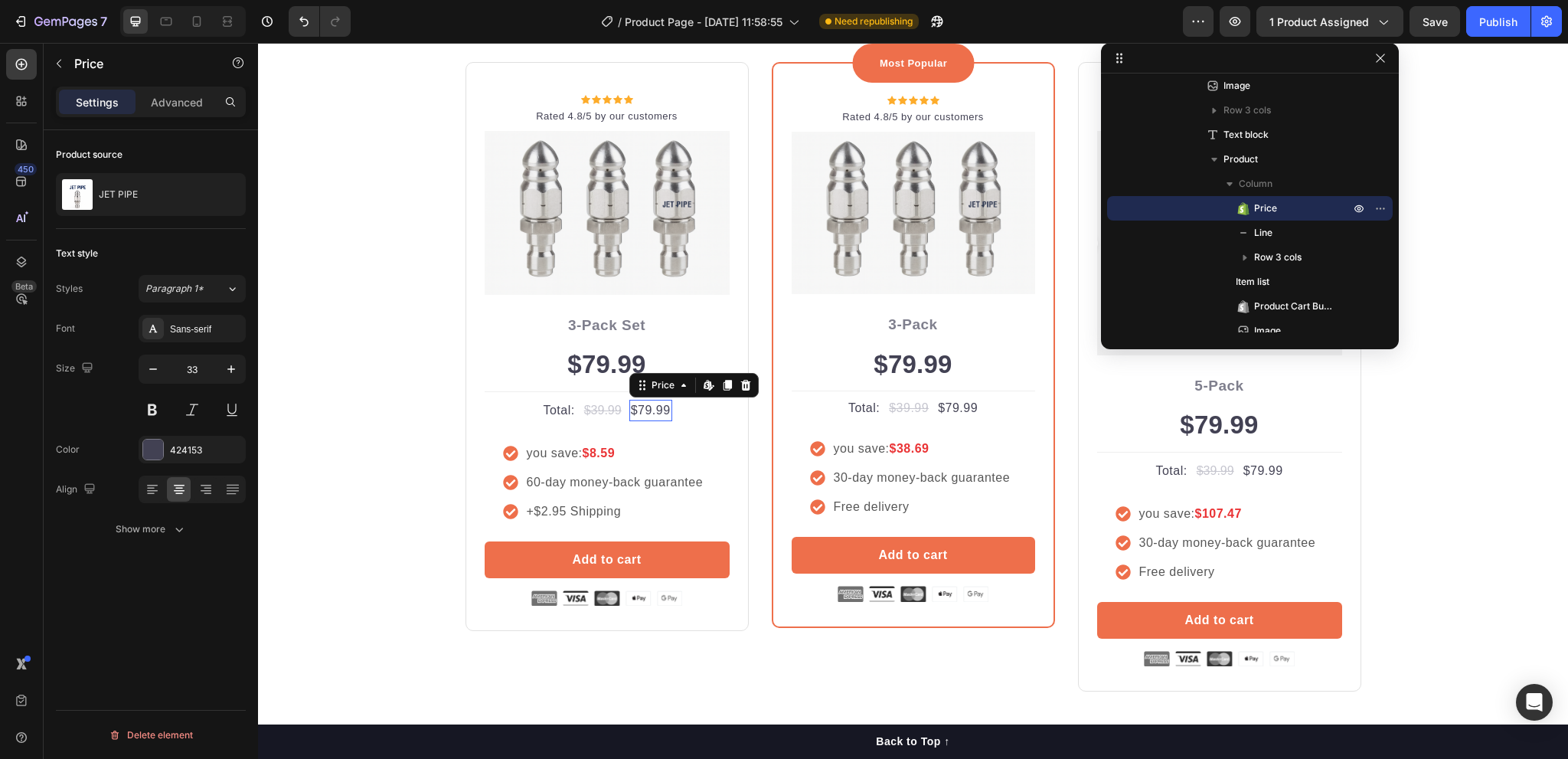
click at [647, 410] on div "$79.99" at bounding box center [651, 411] width 43 height 21
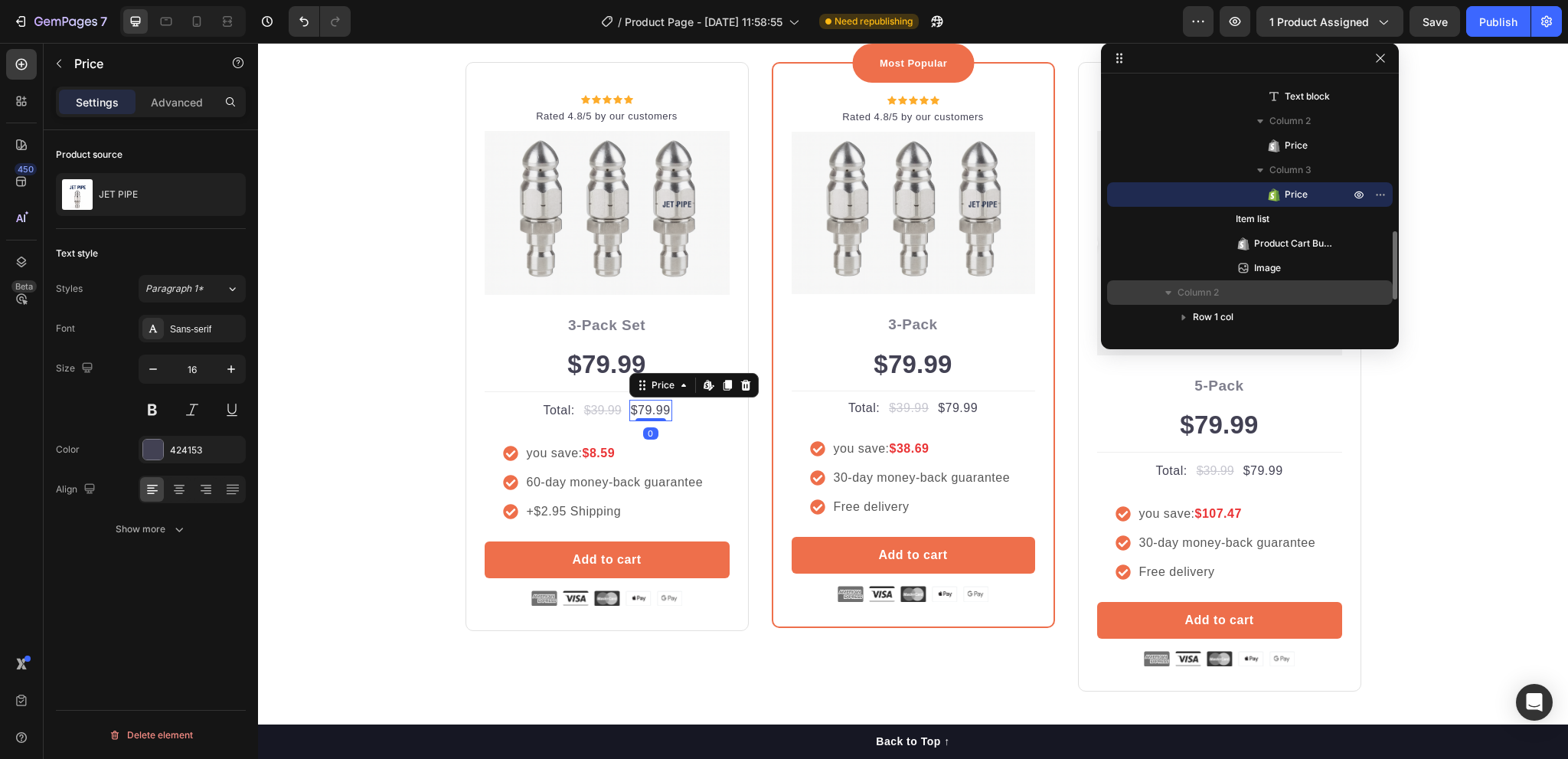
click at [647, 410] on div "$79.99" at bounding box center [651, 411] width 43 height 21
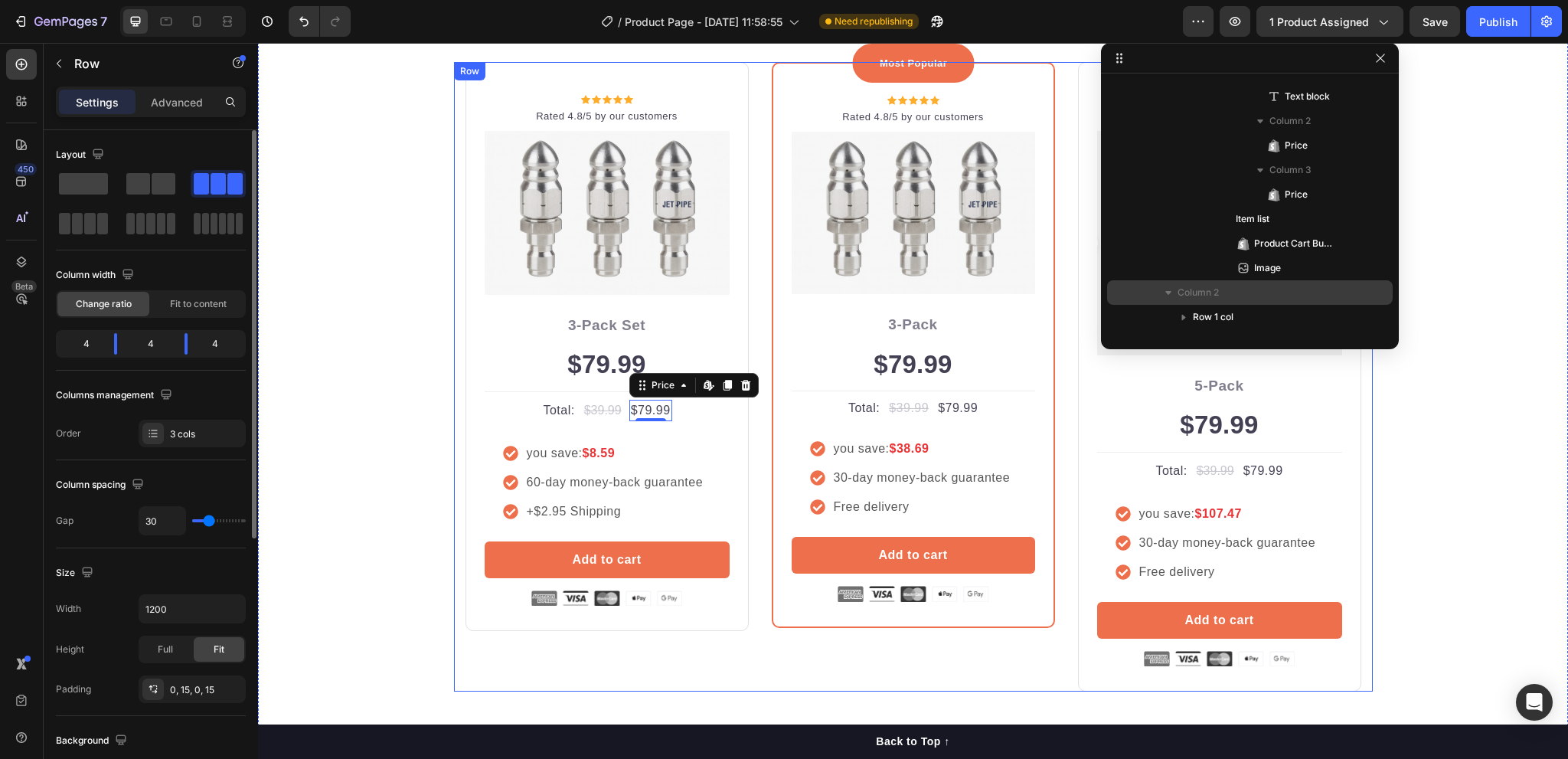
click at [746, 682] on div "Icon Icon Icon Icon Icon Icon List Hoz Rated 4.8/5 by our customers Text block …" at bounding box center [913, 377] width 919 height 630
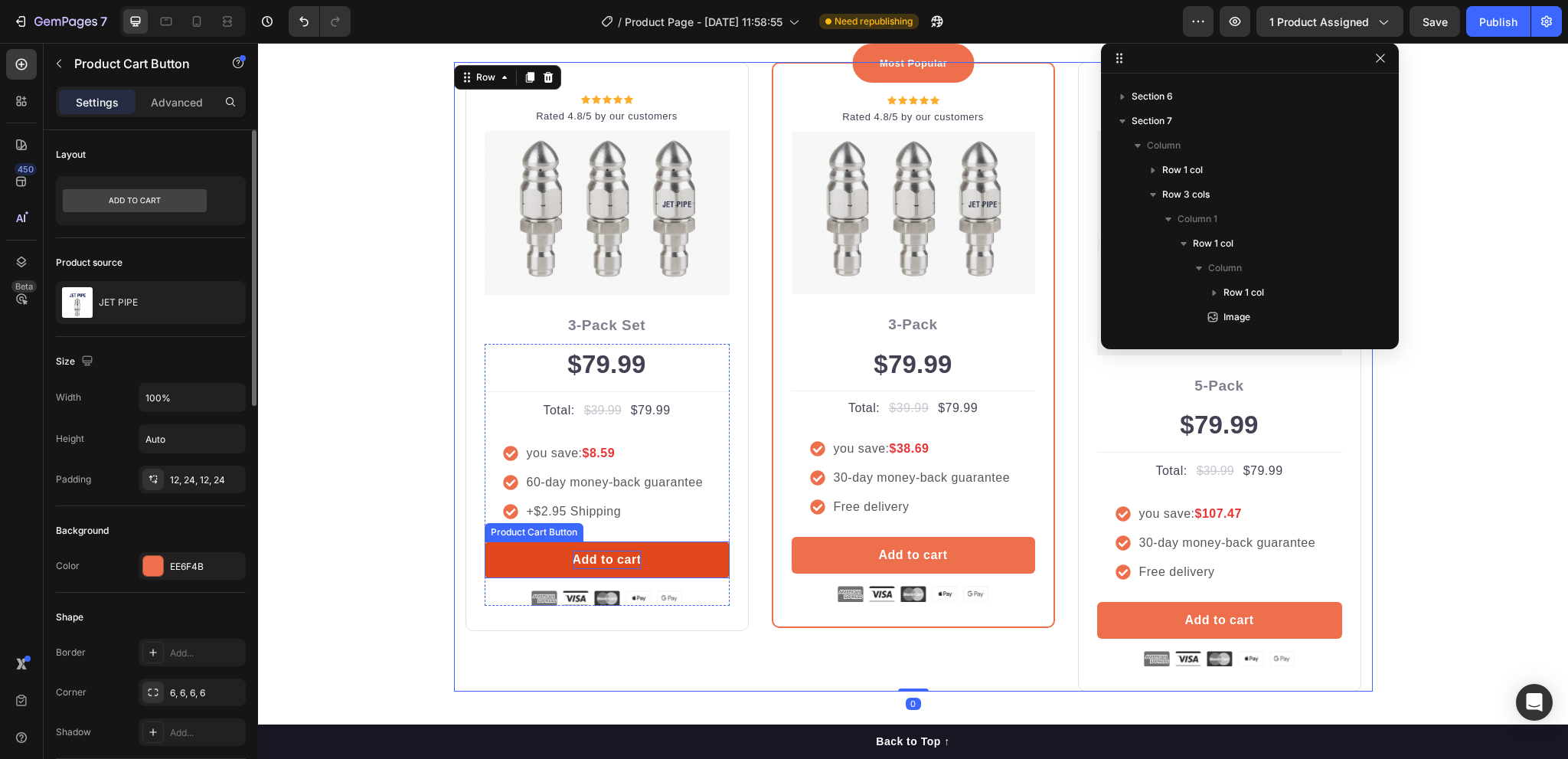
click at [603, 554] on div "Add to cart" at bounding box center [607, 561] width 69 height 19
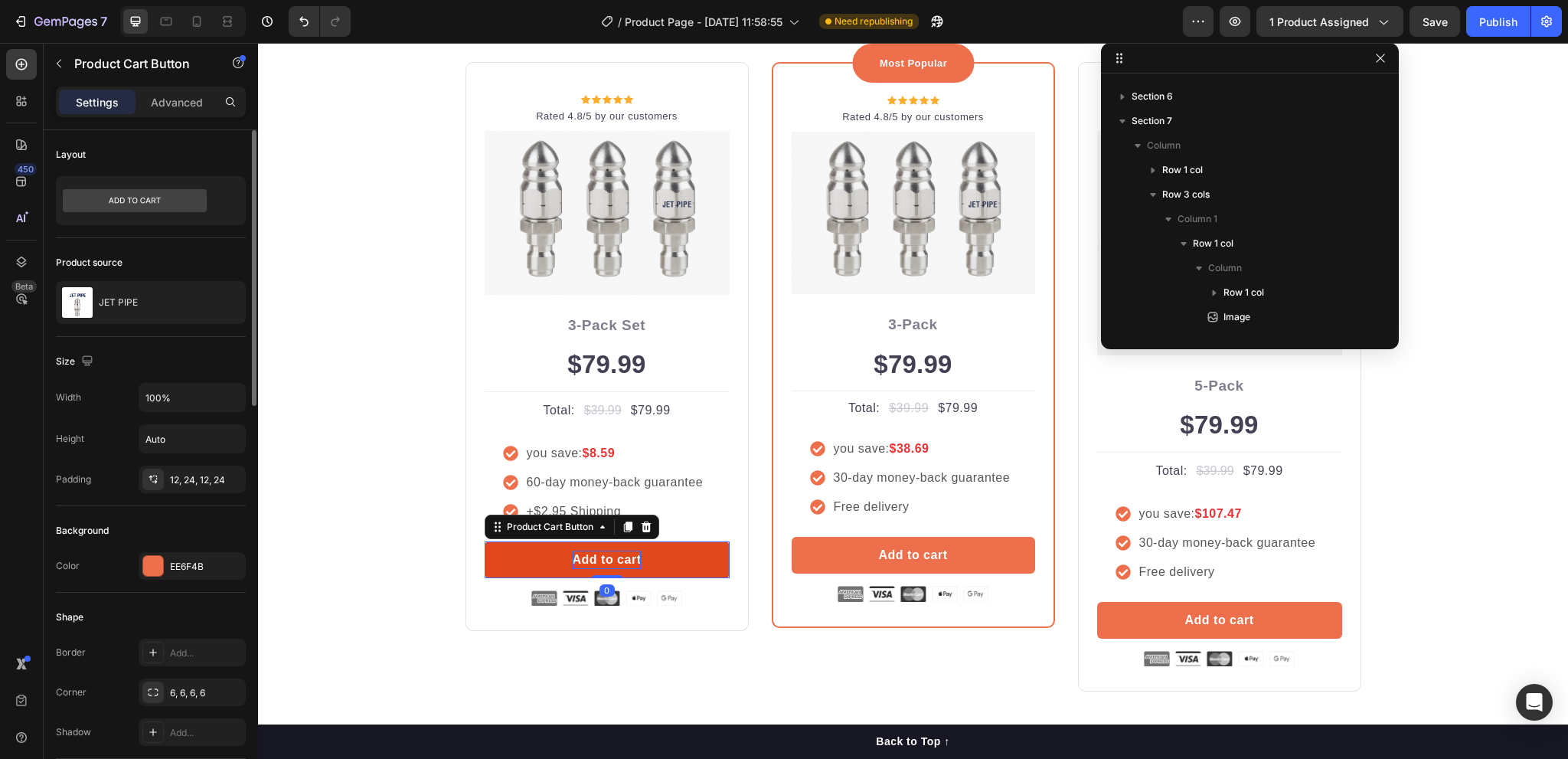
scroll to position [609, 0]
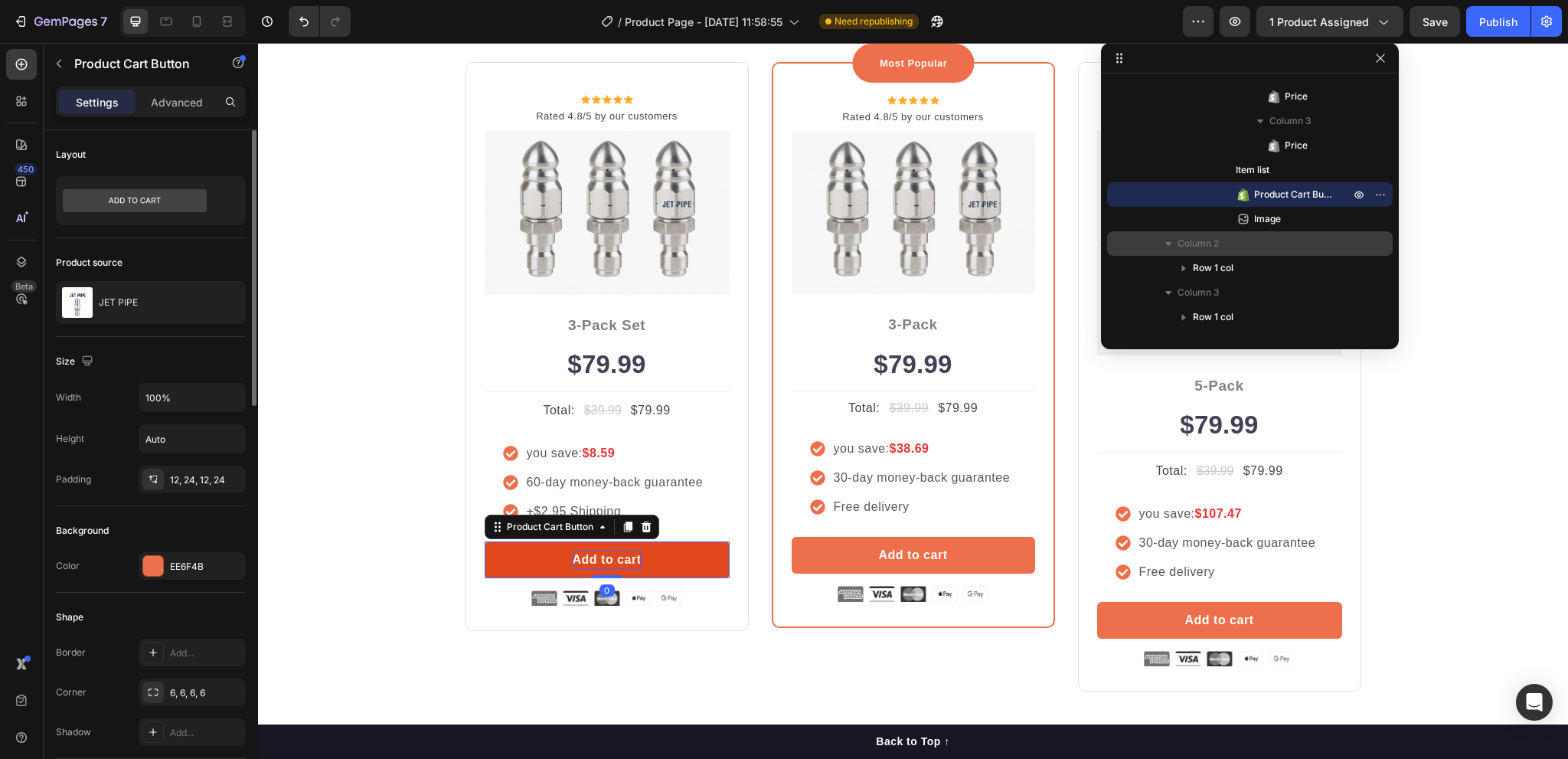
click at [603, 557] on div "Add to cart" at bounding box center [607, 561] width 69 height 19
click at [603, 557] on p "Add to cart" at bounding box center [607, 561] width 69 height 19
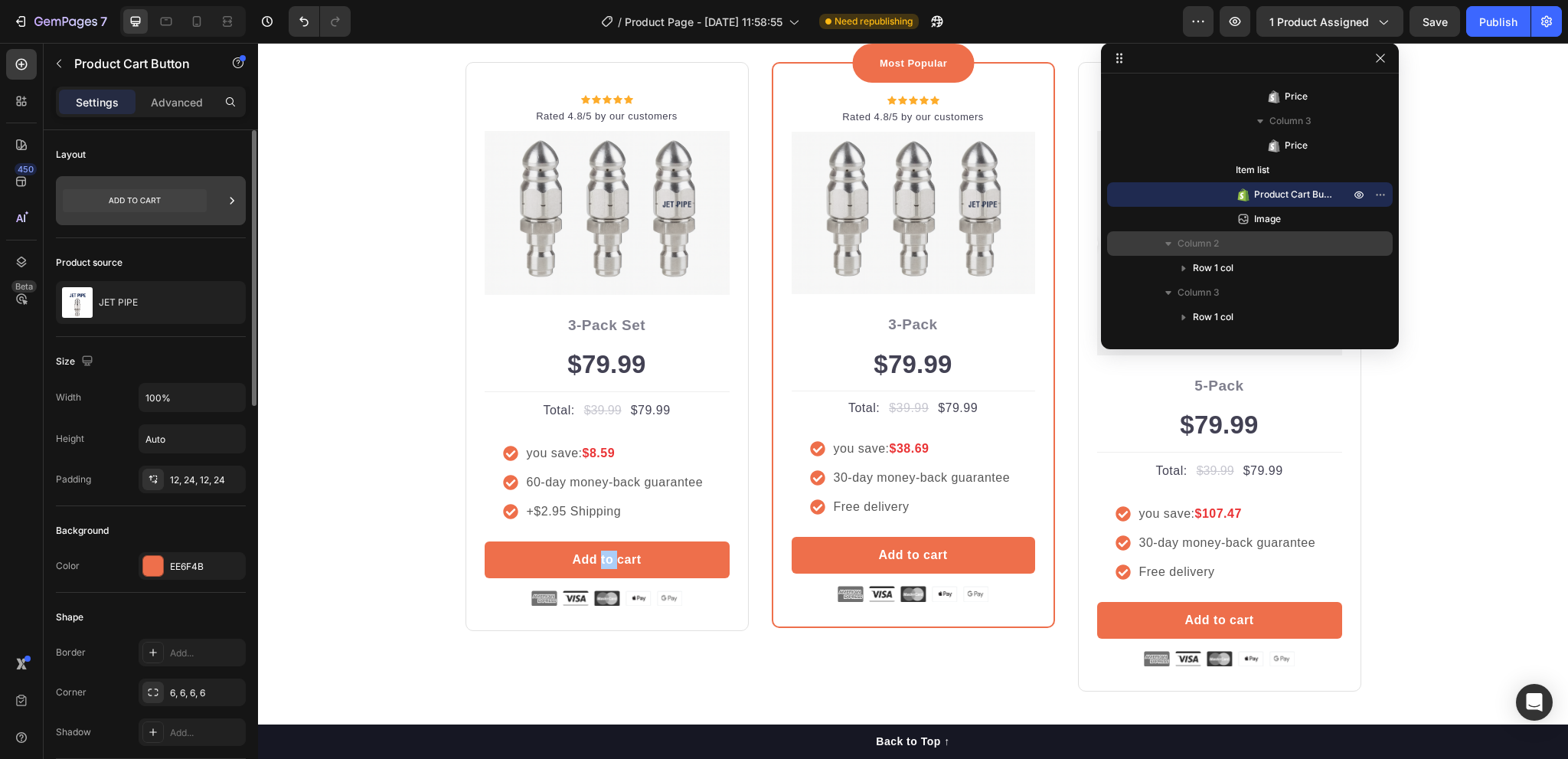
click at [150, 198] on icon at bounding box center [134, 200] width 144 height 23
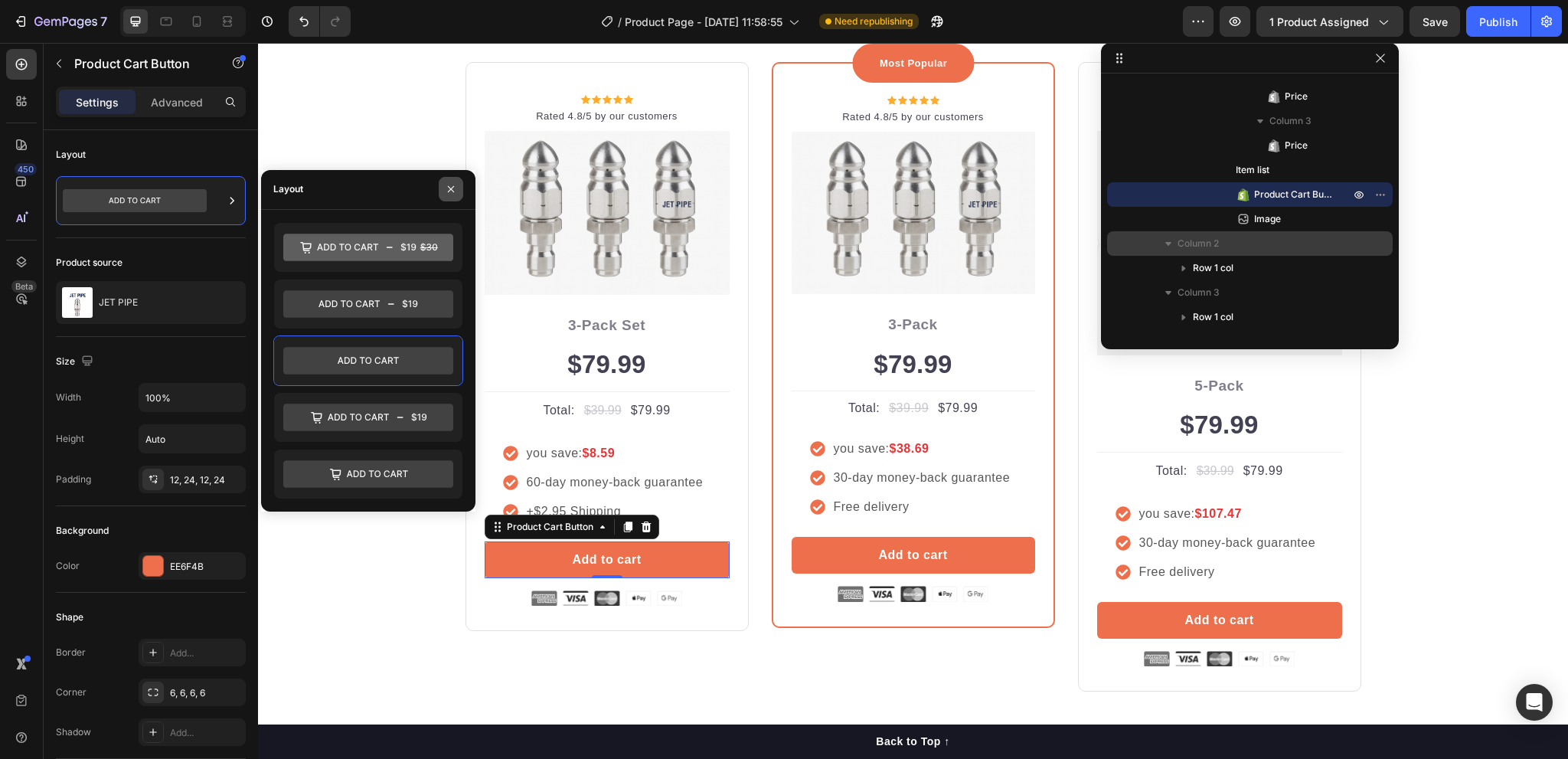
click at [457, 184] on icon "button" at bounding box center [450, 189] width 12 height 12
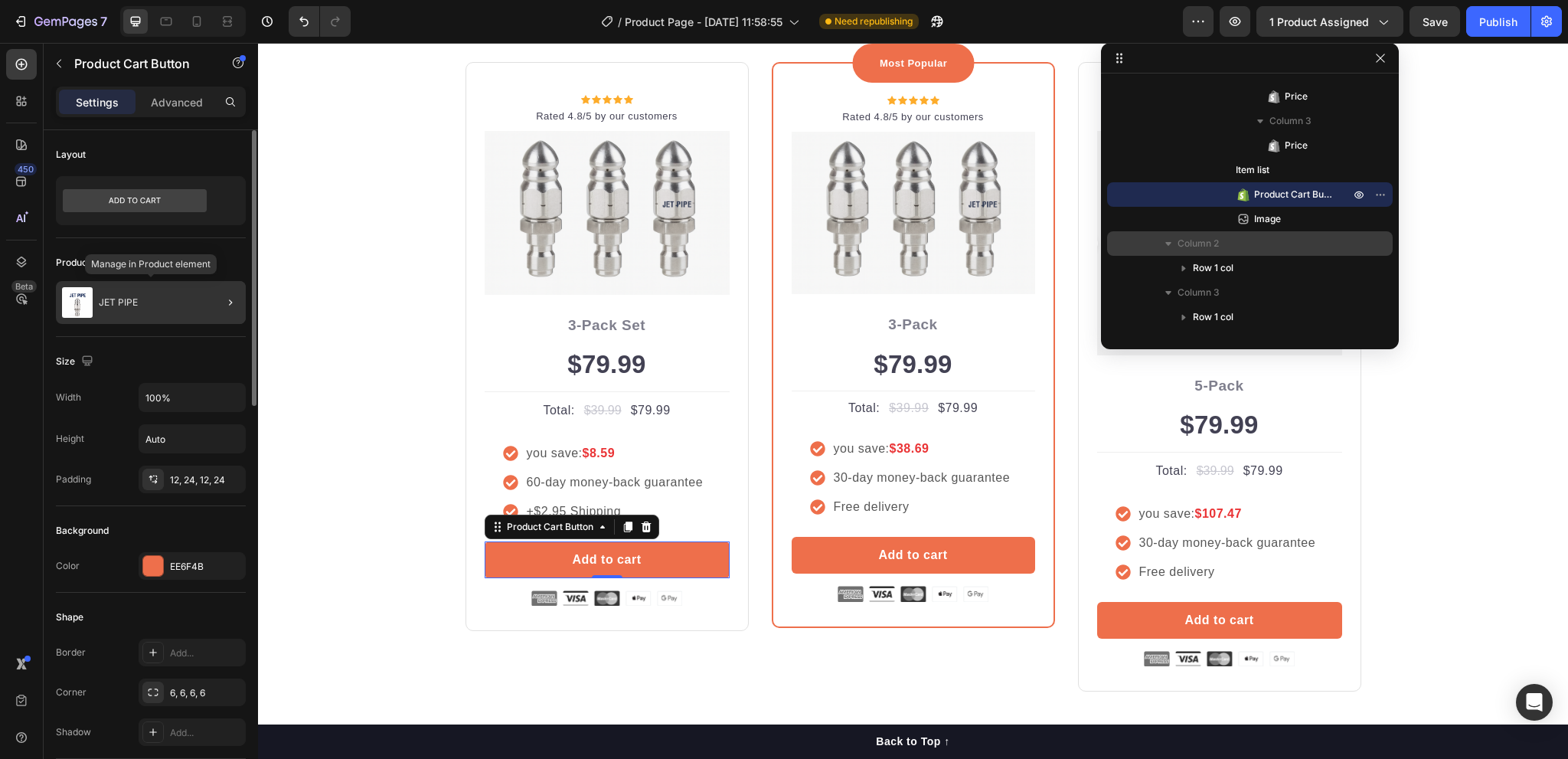
click at [149, 303] on div "JET PIPE" at bounding box center [150, 302] width 190 height 43
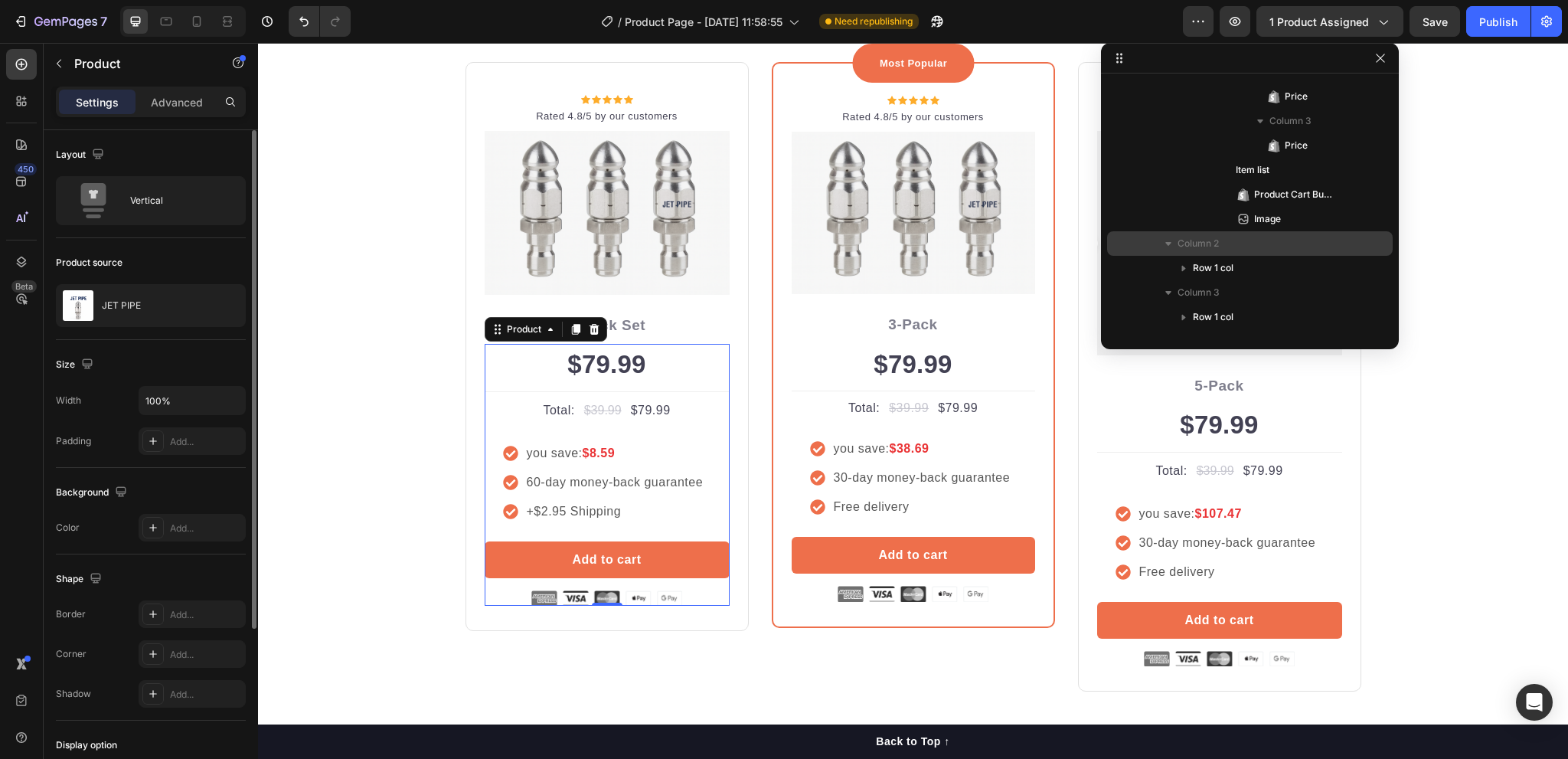
scroll to position [314, 0]
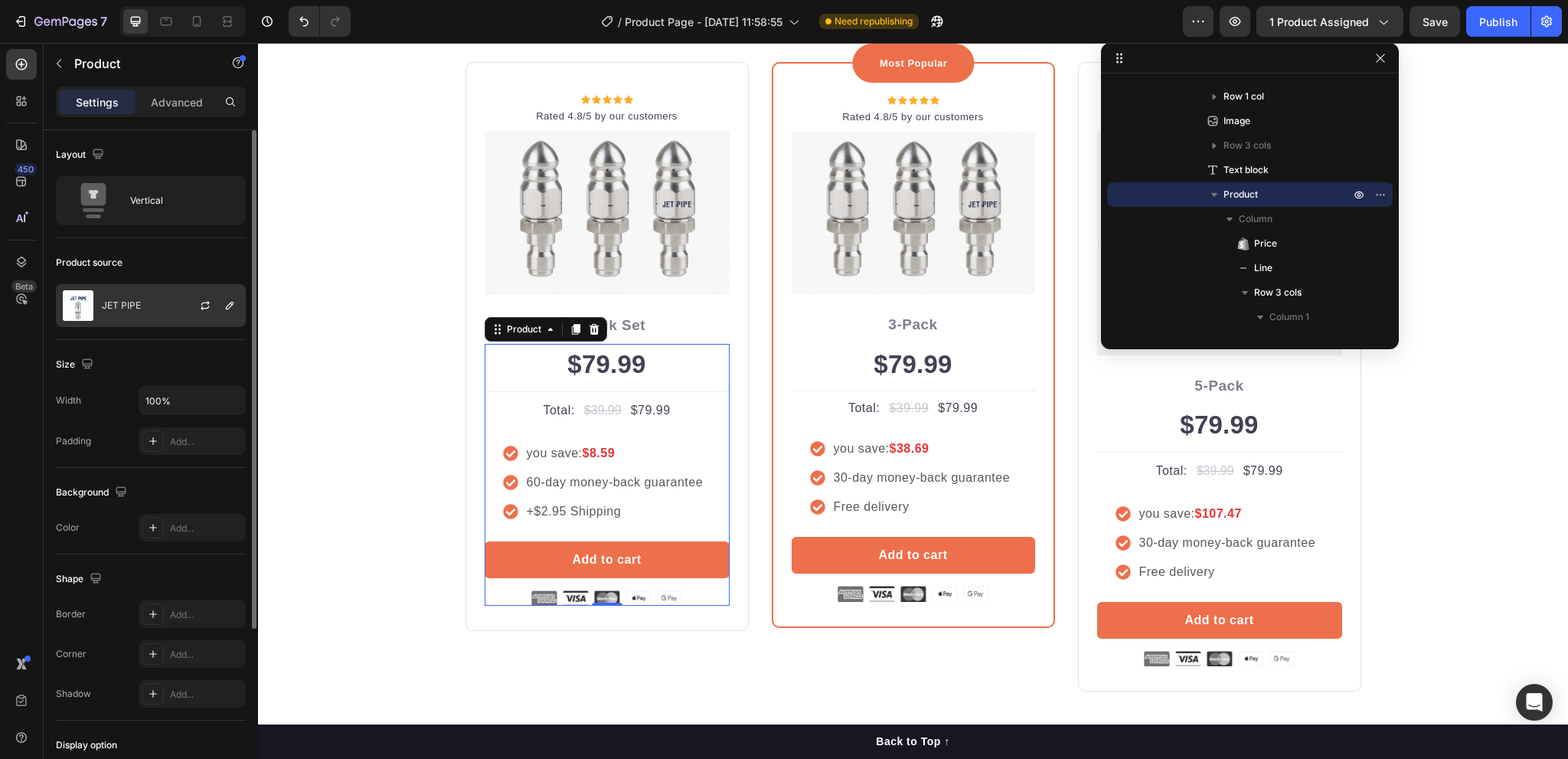
click at [153, 315] on div "JET PIPE" at bounding box center [150, 306] width 190 height 43
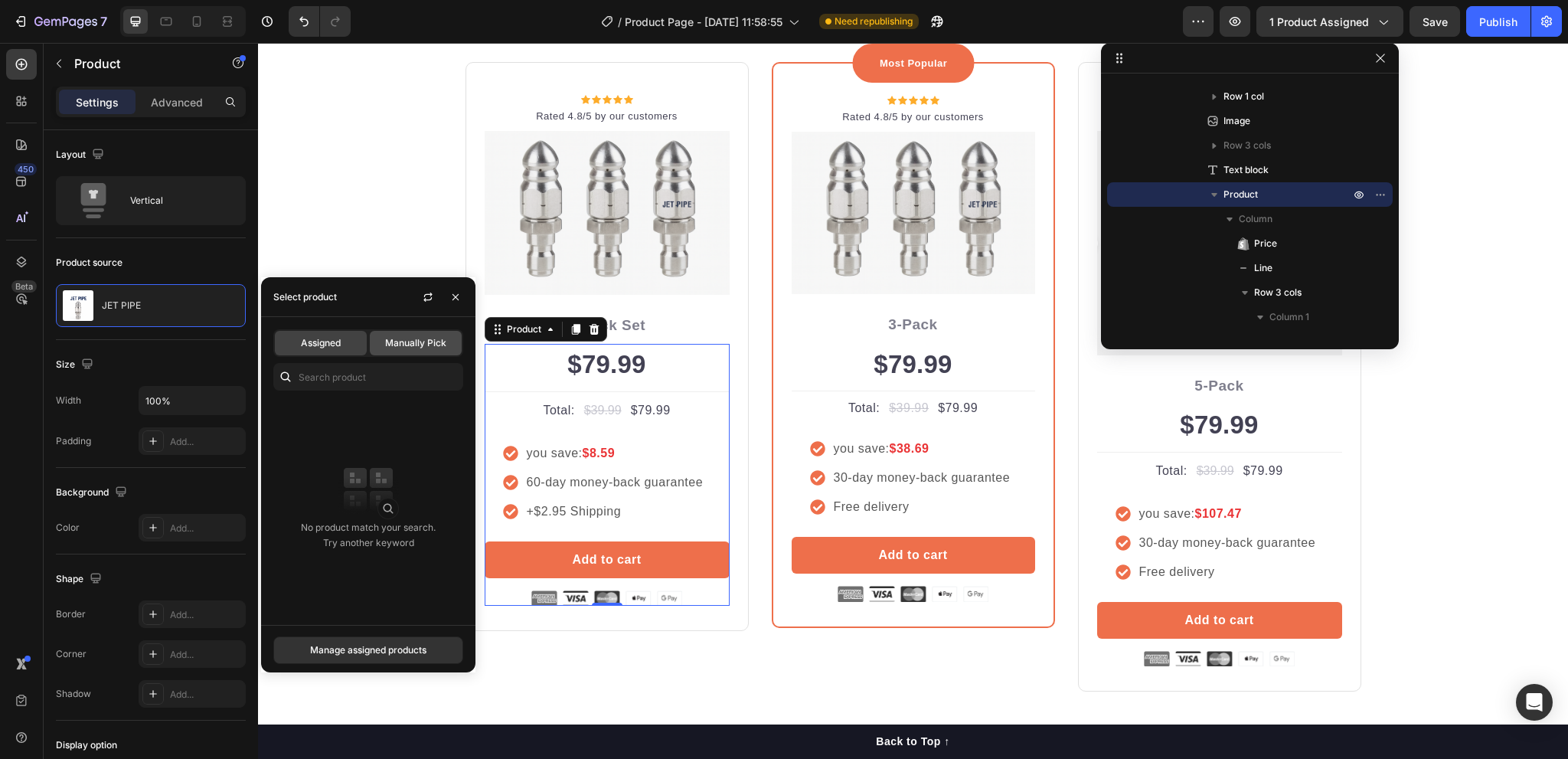
click at [414, 346] on span "Manually Pick" at bounding box center [416, 343] width 61 height 14
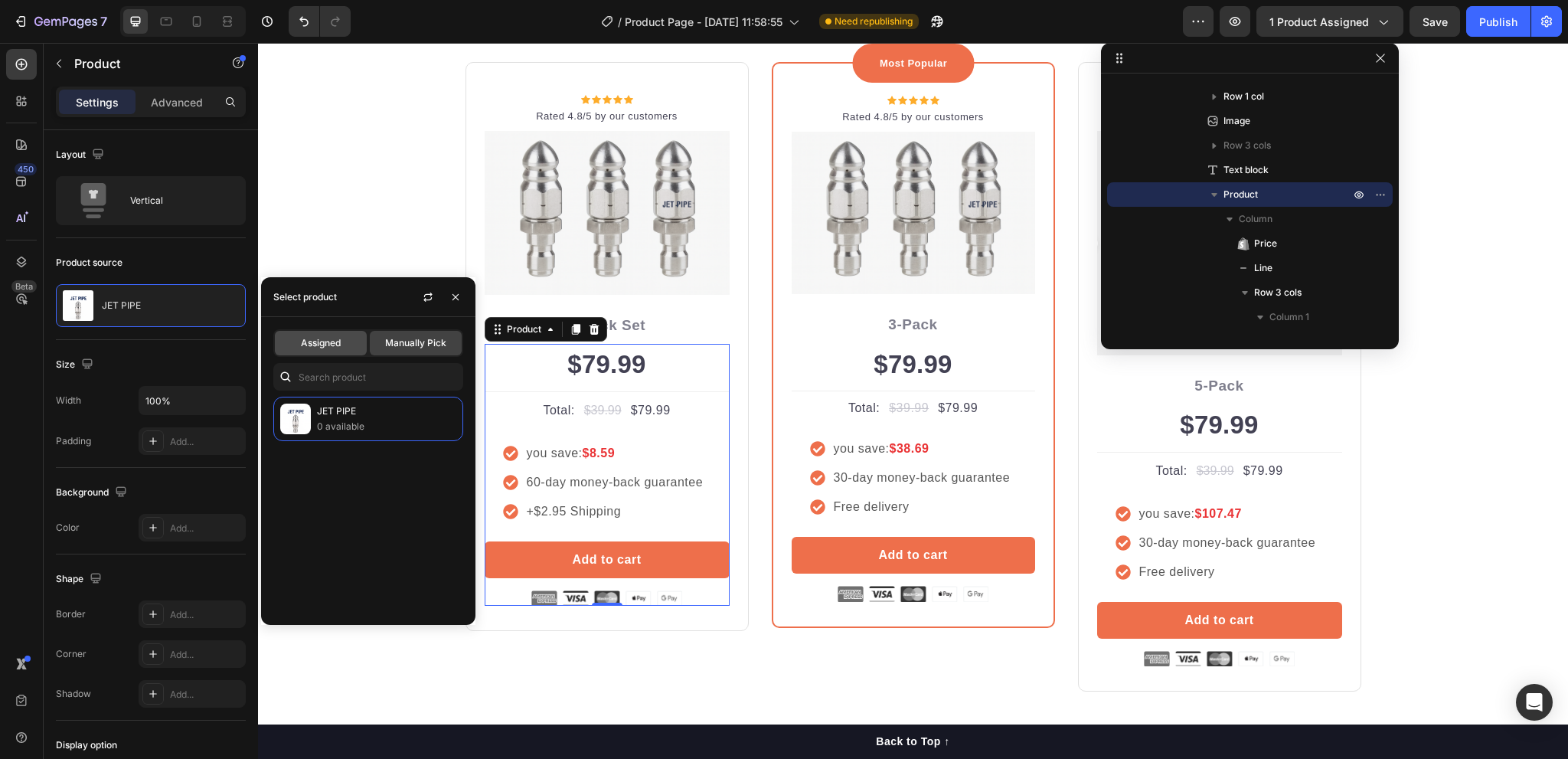
click at [343, 341] on div "Assigned" at bounding box center [320, 343] width 92 height 24
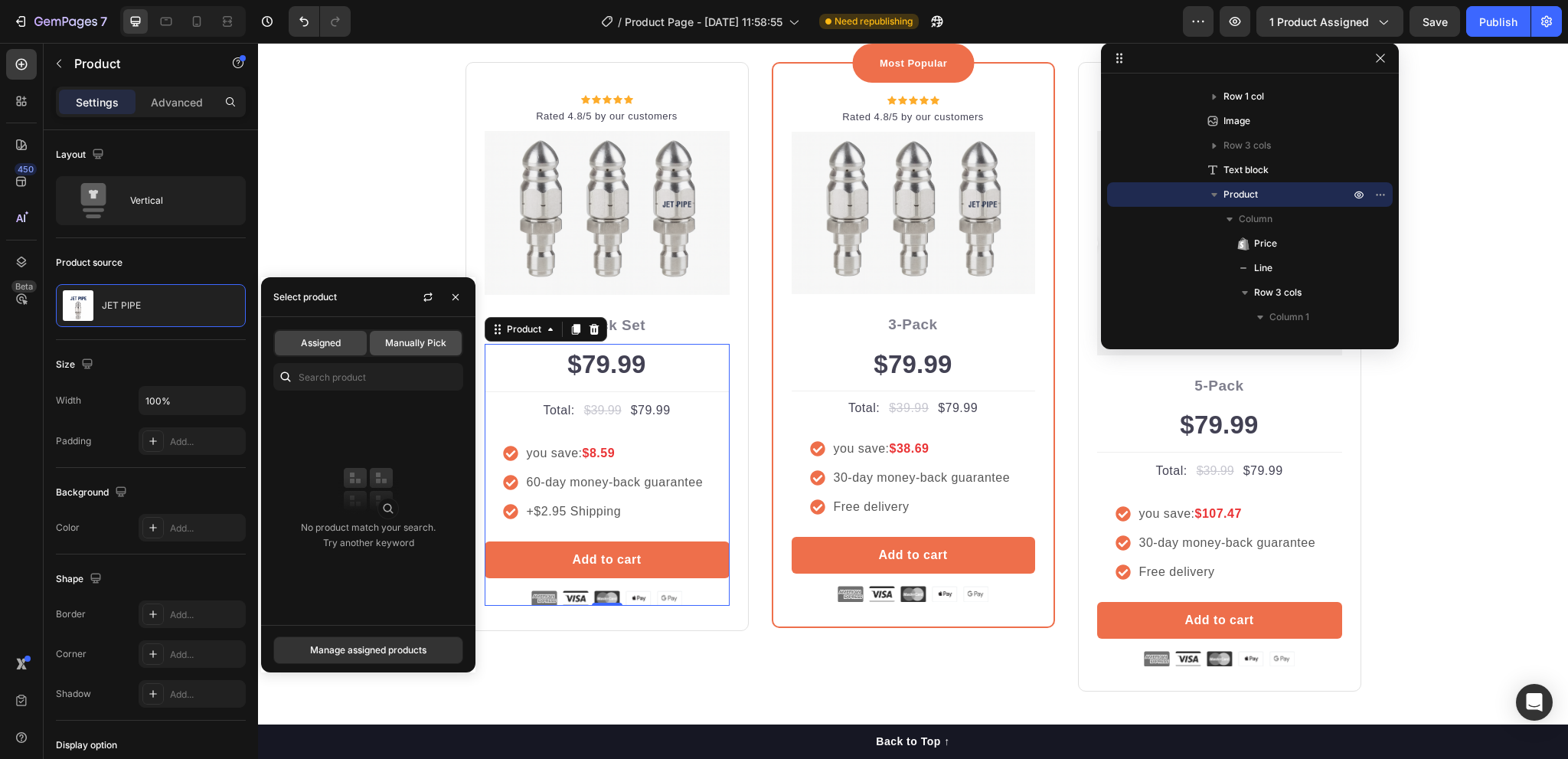
click at [418, 341] on span "Manually Pick" at bounding box center [416, 343] width 61 height 14
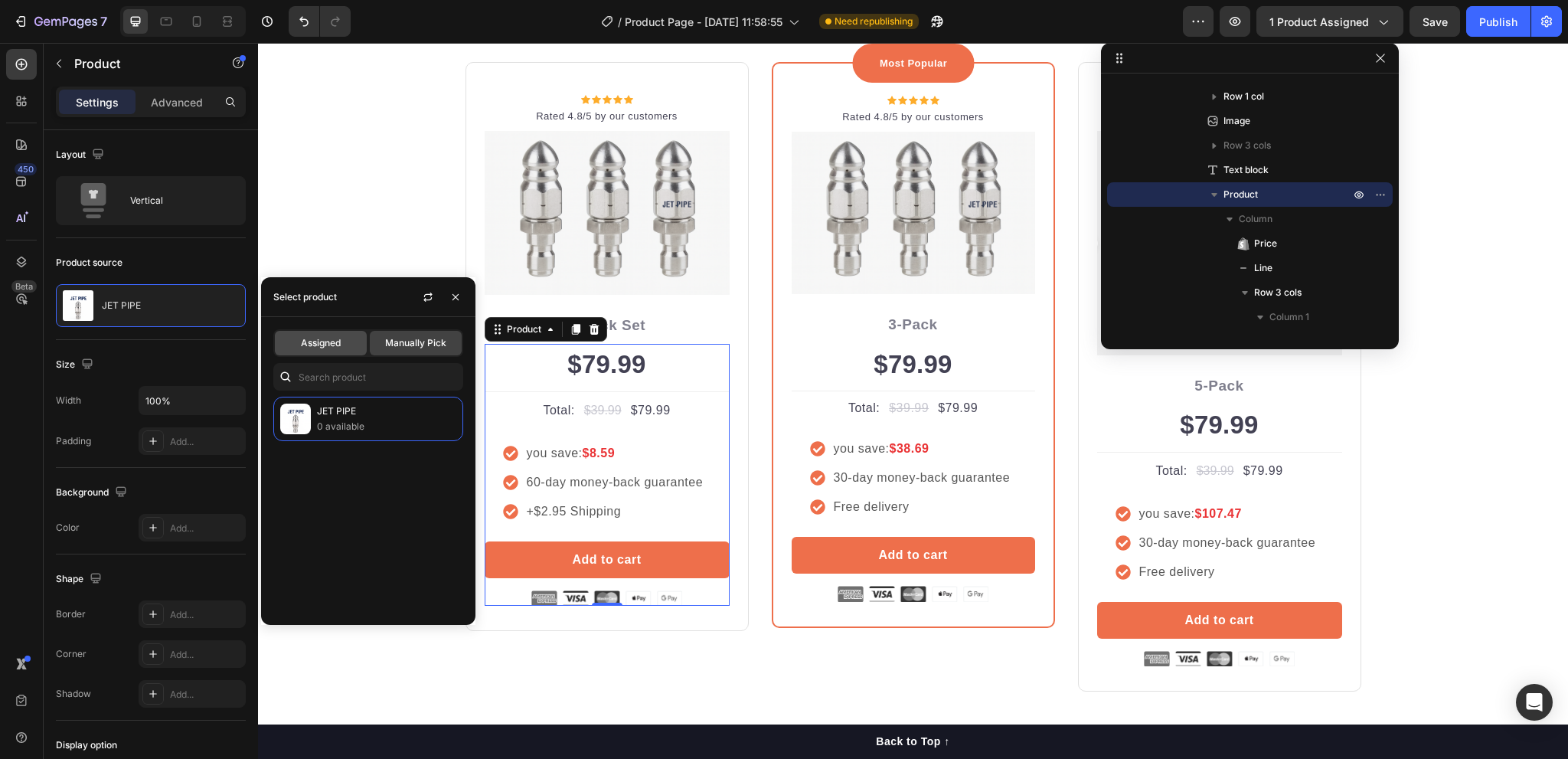
click at [332, 350] on div "Assigned" at bounding box center [320, 343] width 92 height 24
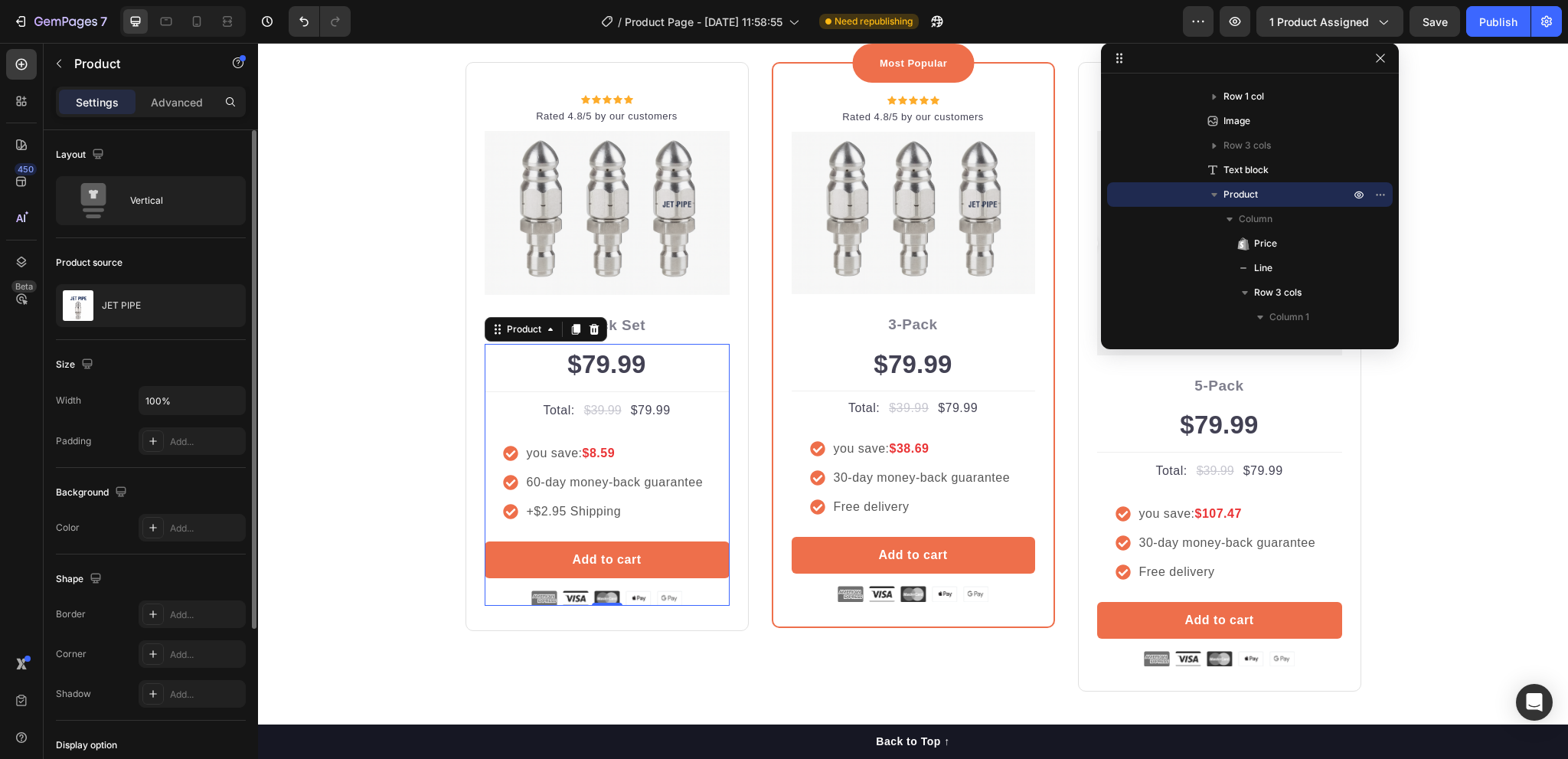
click at [187, 363] on div "Size" at bounding box center [150, 364] width 190 height 24
click at [172, 308] on div "JET PIPE" at bounding box center [150, 306] width 190 height 43
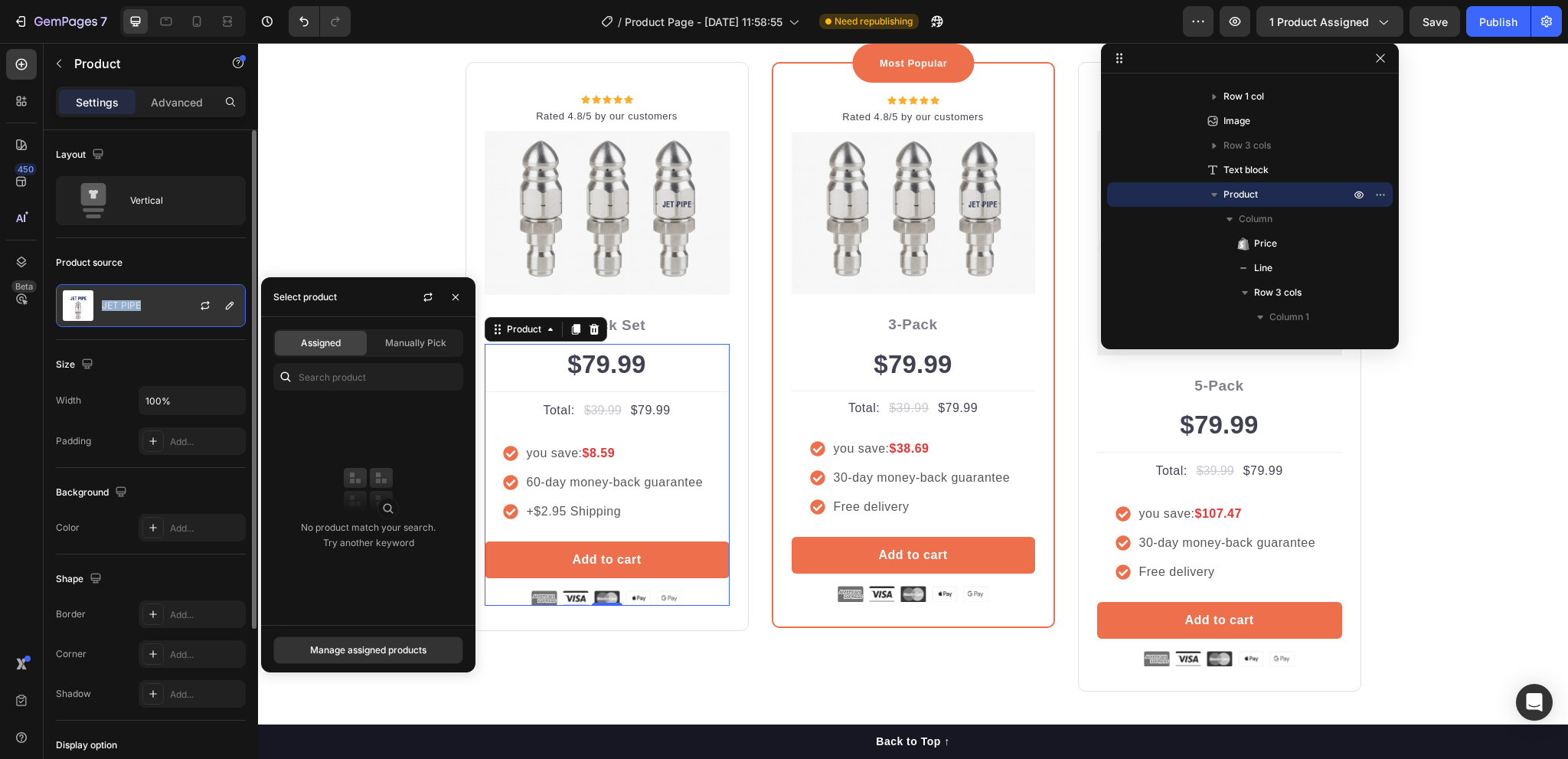
click at [172, 308] on div "JET PIPE" at bounding box center [150, 306] width 190 height 43
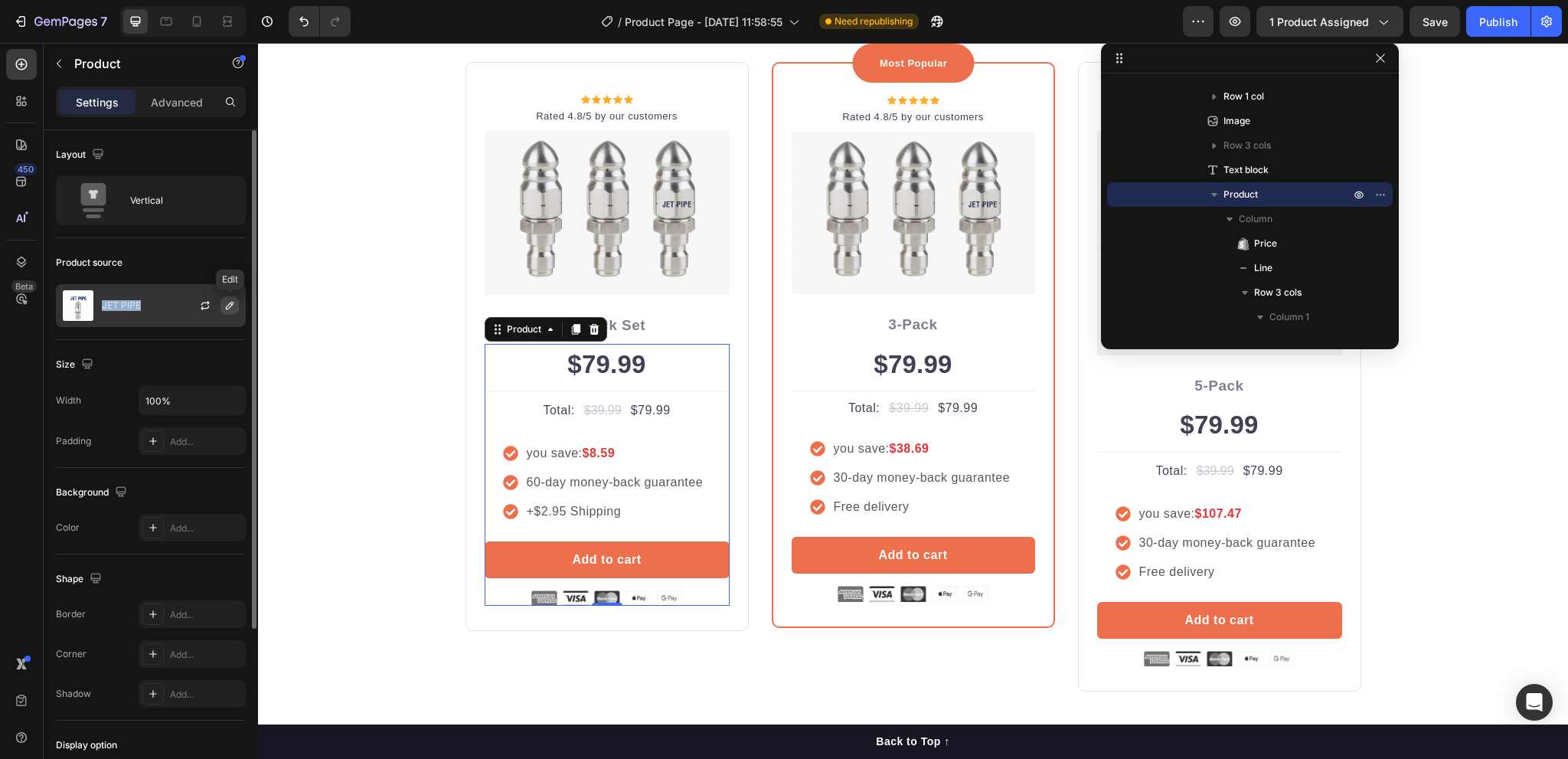
click at [232, 307] on icon "button" at bounding box center [229, 305] width 12 height 12
click at [153, 308] on div "JET PIPE" at bounding box center [150, 306] width 190 height 43
click at [169, 104] on p "Advanced" at bounding box center [177, 102] width 52 height 16
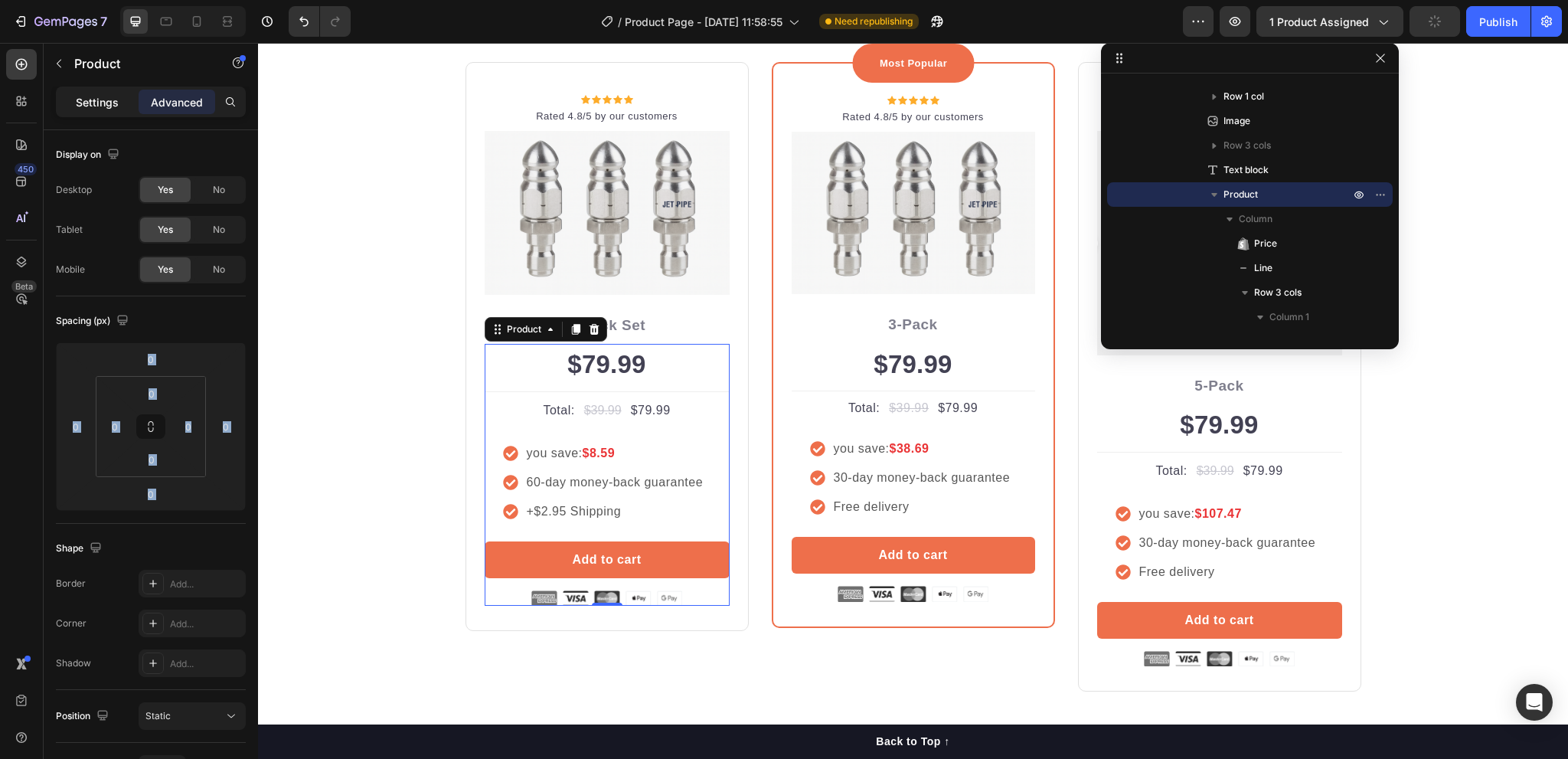
click at [108, 95] on p "Settings" at bounding box center [97, 102] width 43 height 16
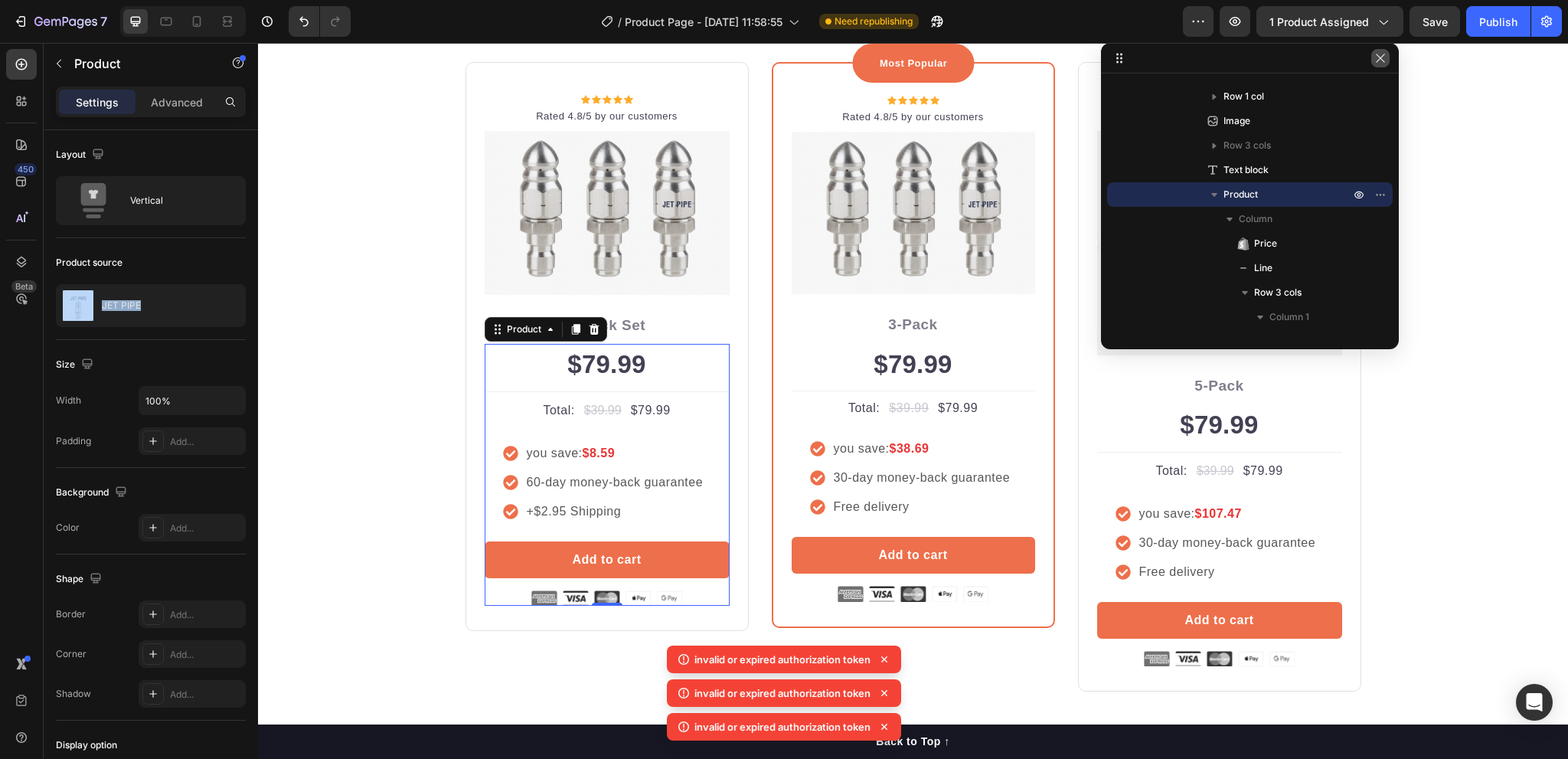
click at [1382, 59] on icon "button" at bounding box center [1380, 57] width 8 height 8
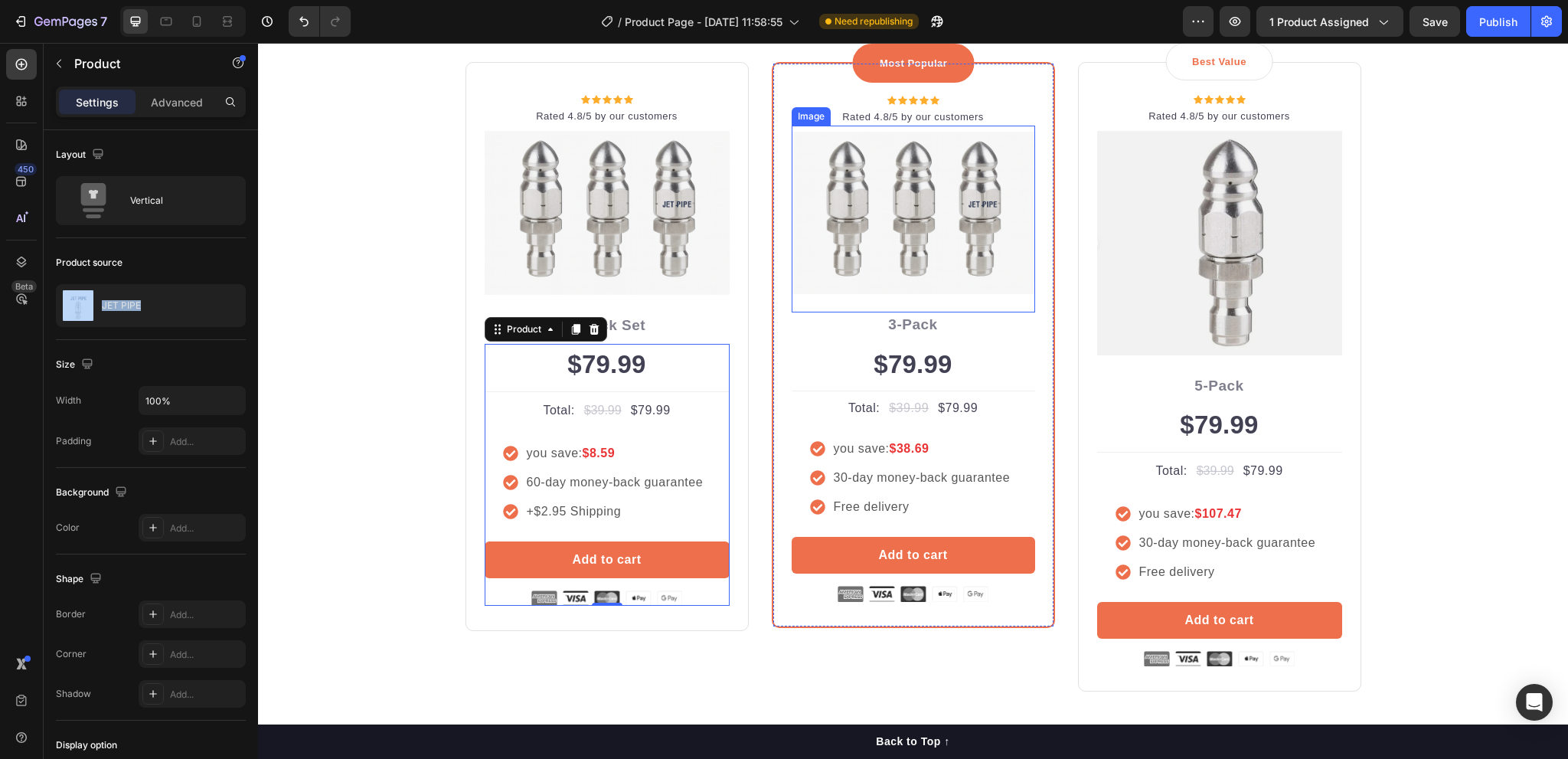
scroll to position [4520, 0]
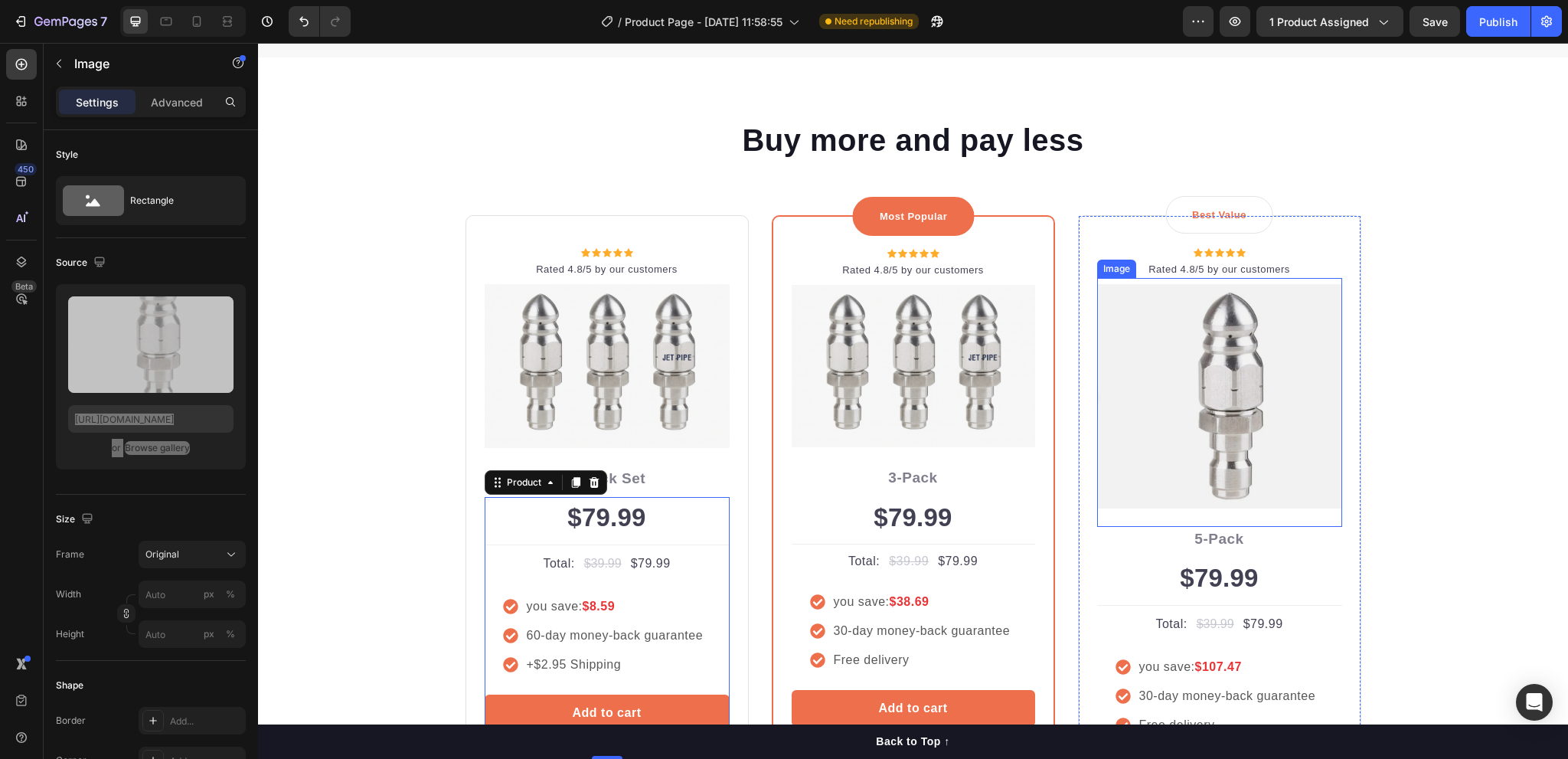
click at [1185, 366] on img at bounding box center [1220, 397] width 245 height 224
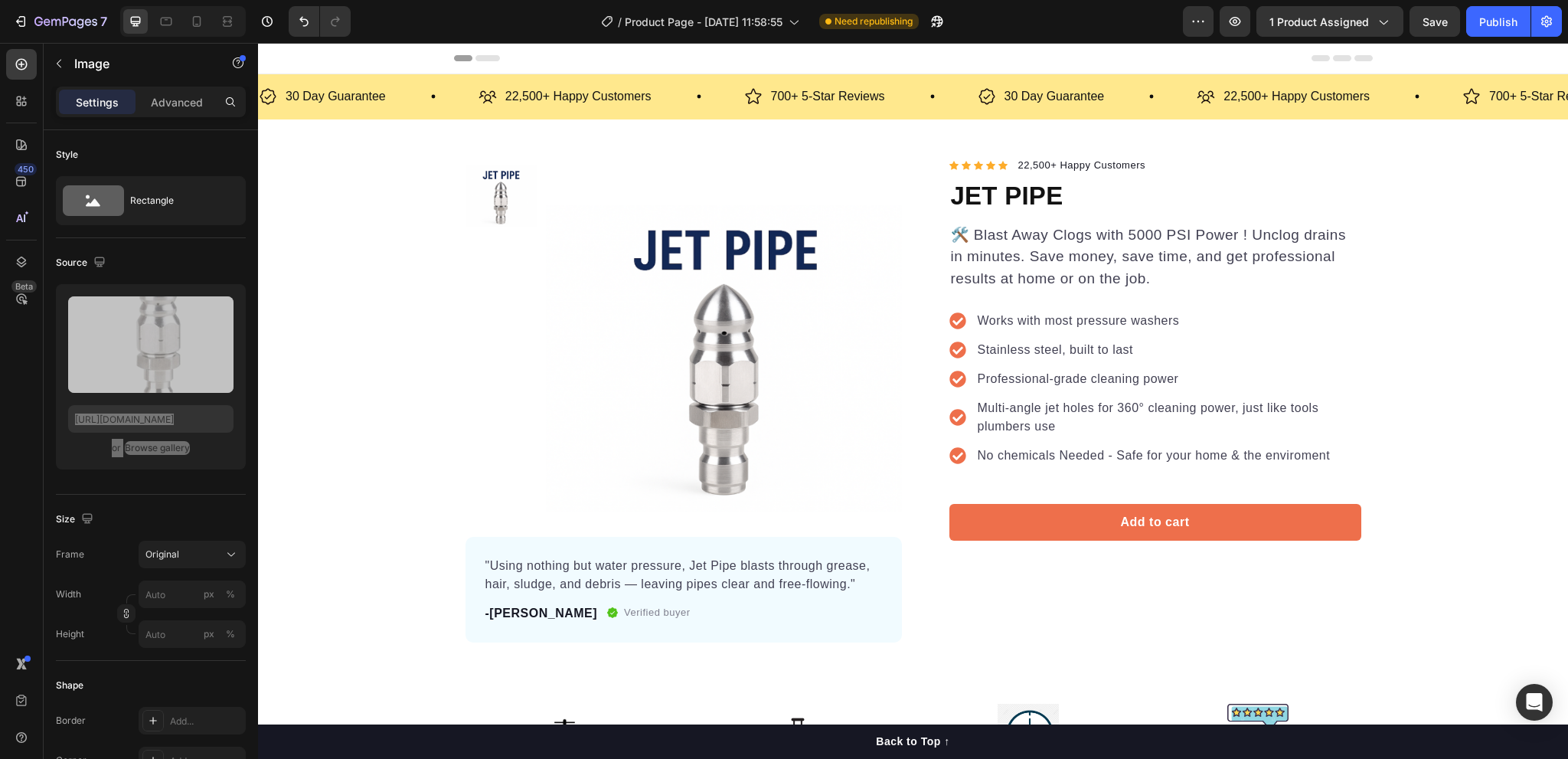
scroll to position [153, 0]
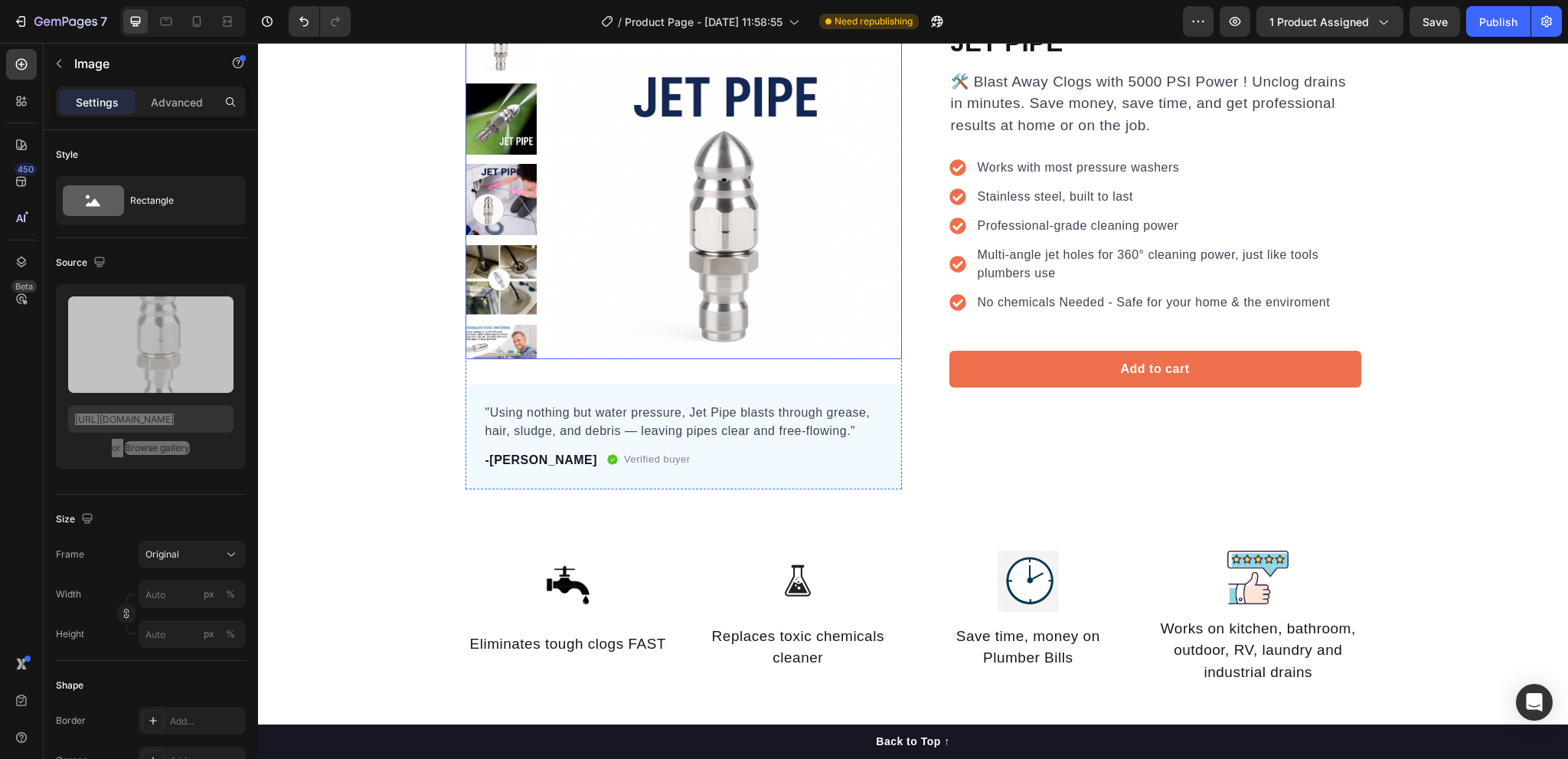
click at [728, 215] on img at bounding box center [724, 181] width 356 height 356
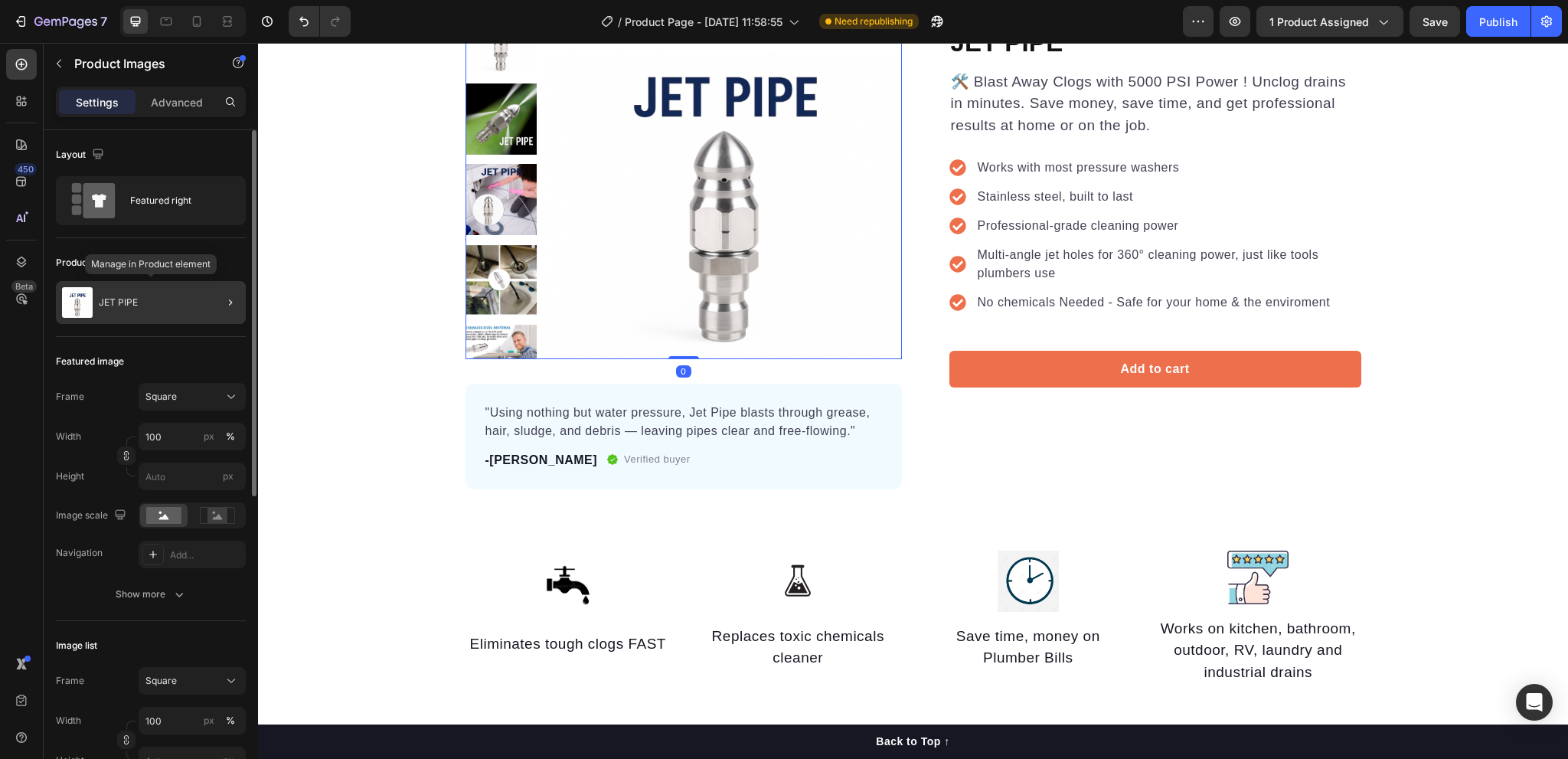
click at [193, 309] on div "JET PIPE" at bounding box center [150, 302] width 190 height 43
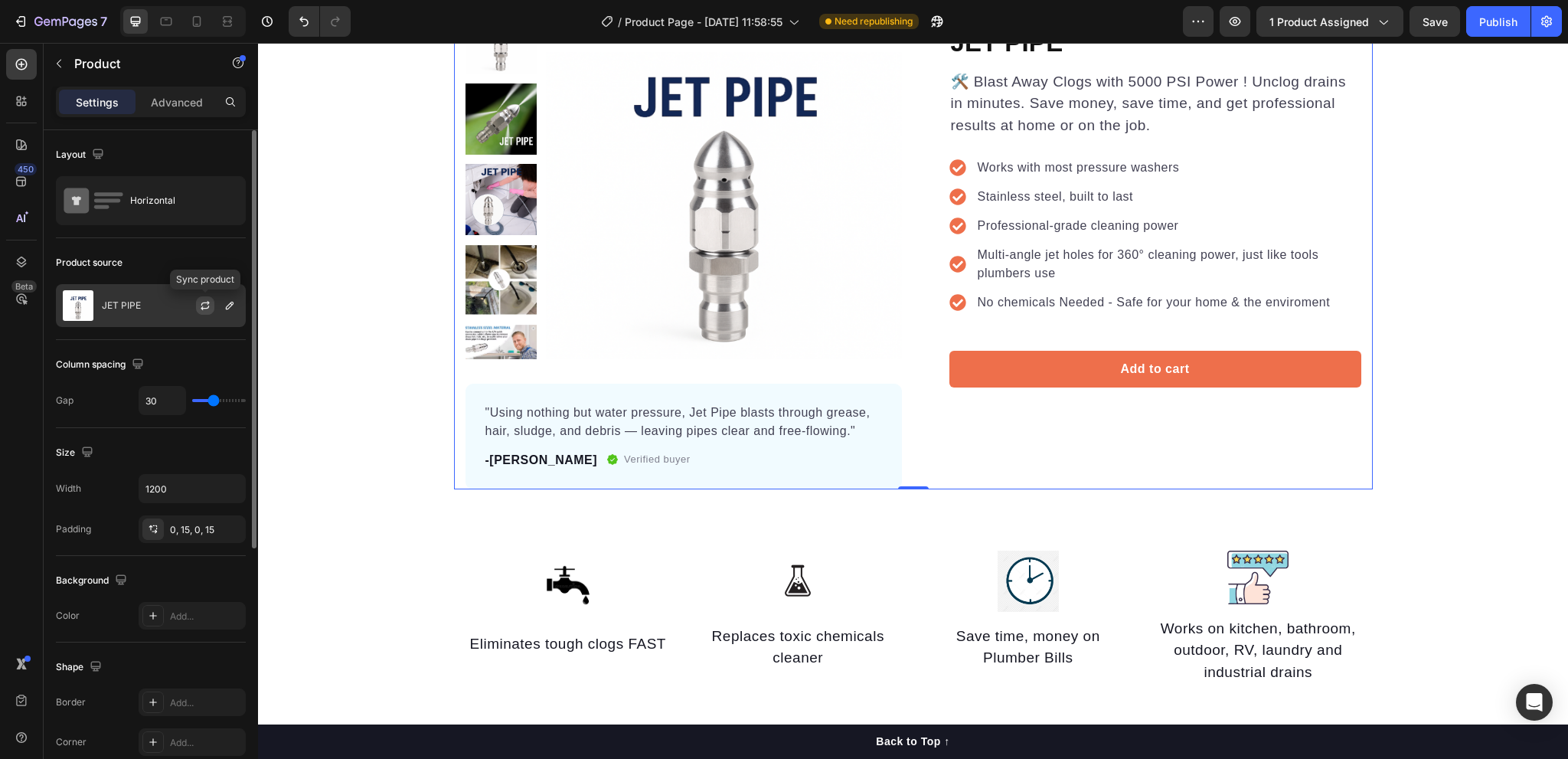
click at [207, 306] on icon "button" at bounding box center [205, 305] width 12 height 12
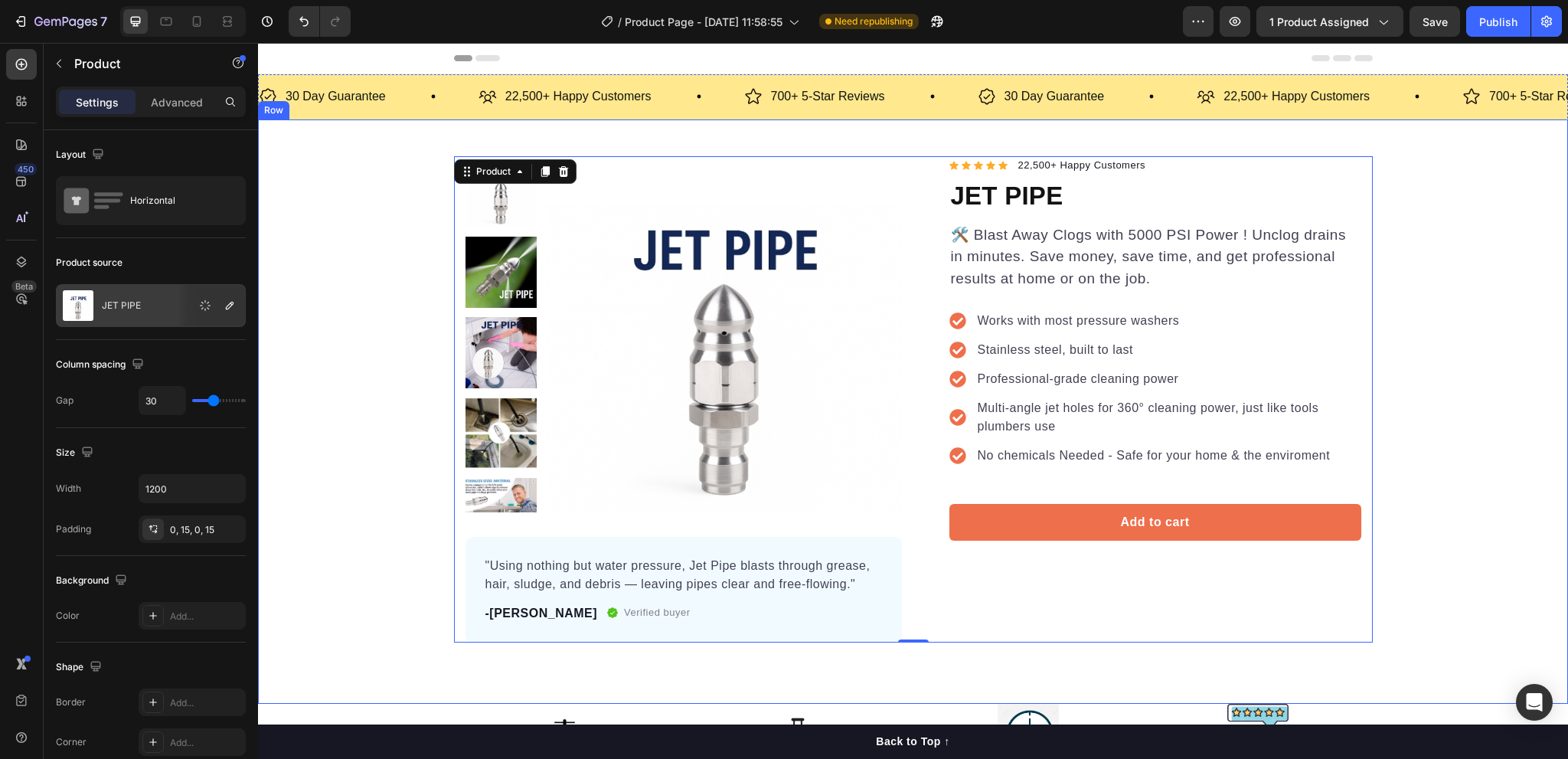
drag, startPoint x: 1740, startPoint y: 62, endPoint x: 1485, endPoint y: 332, distance: 371.4
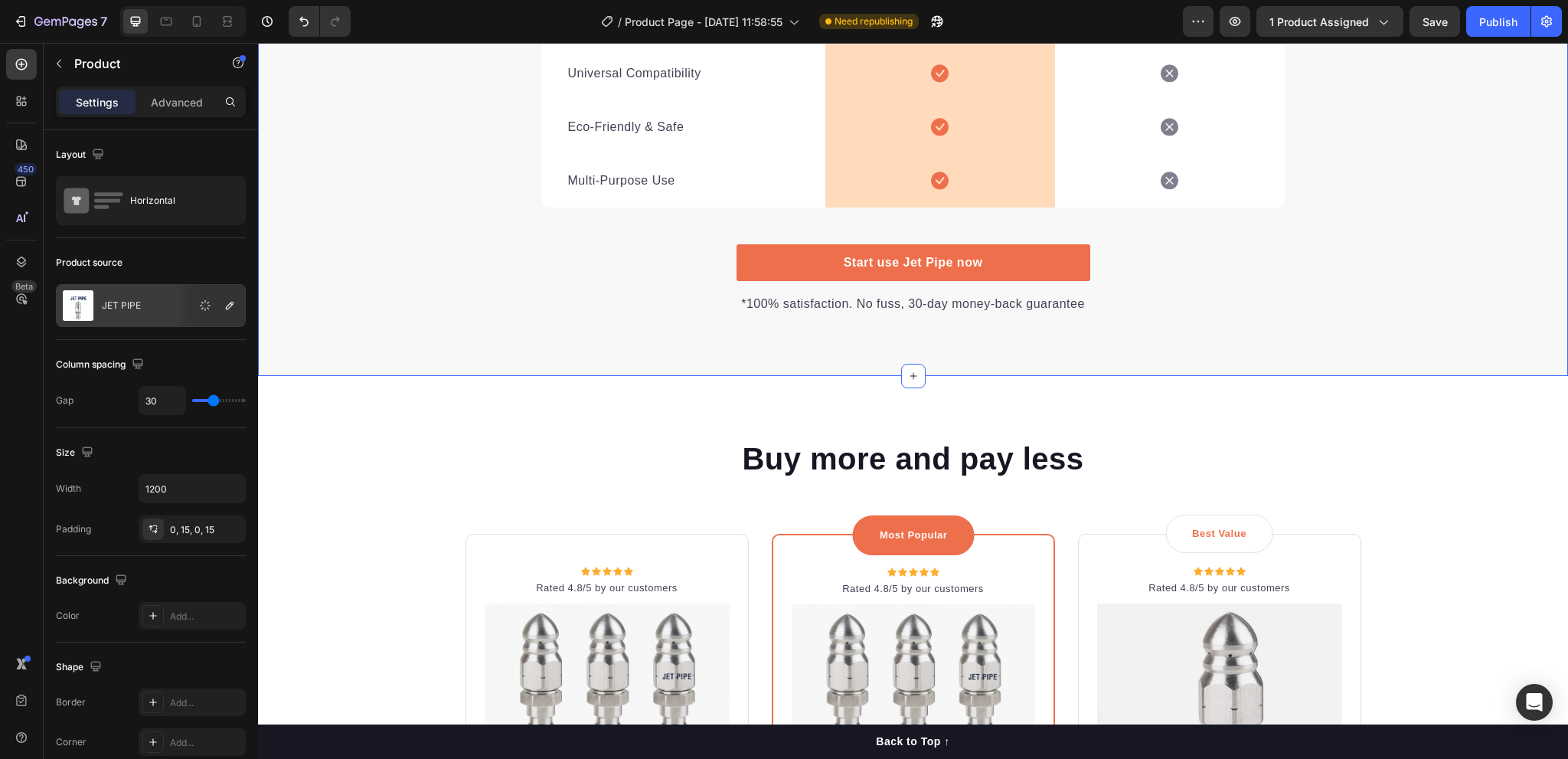
scroll to position [3678, 0]
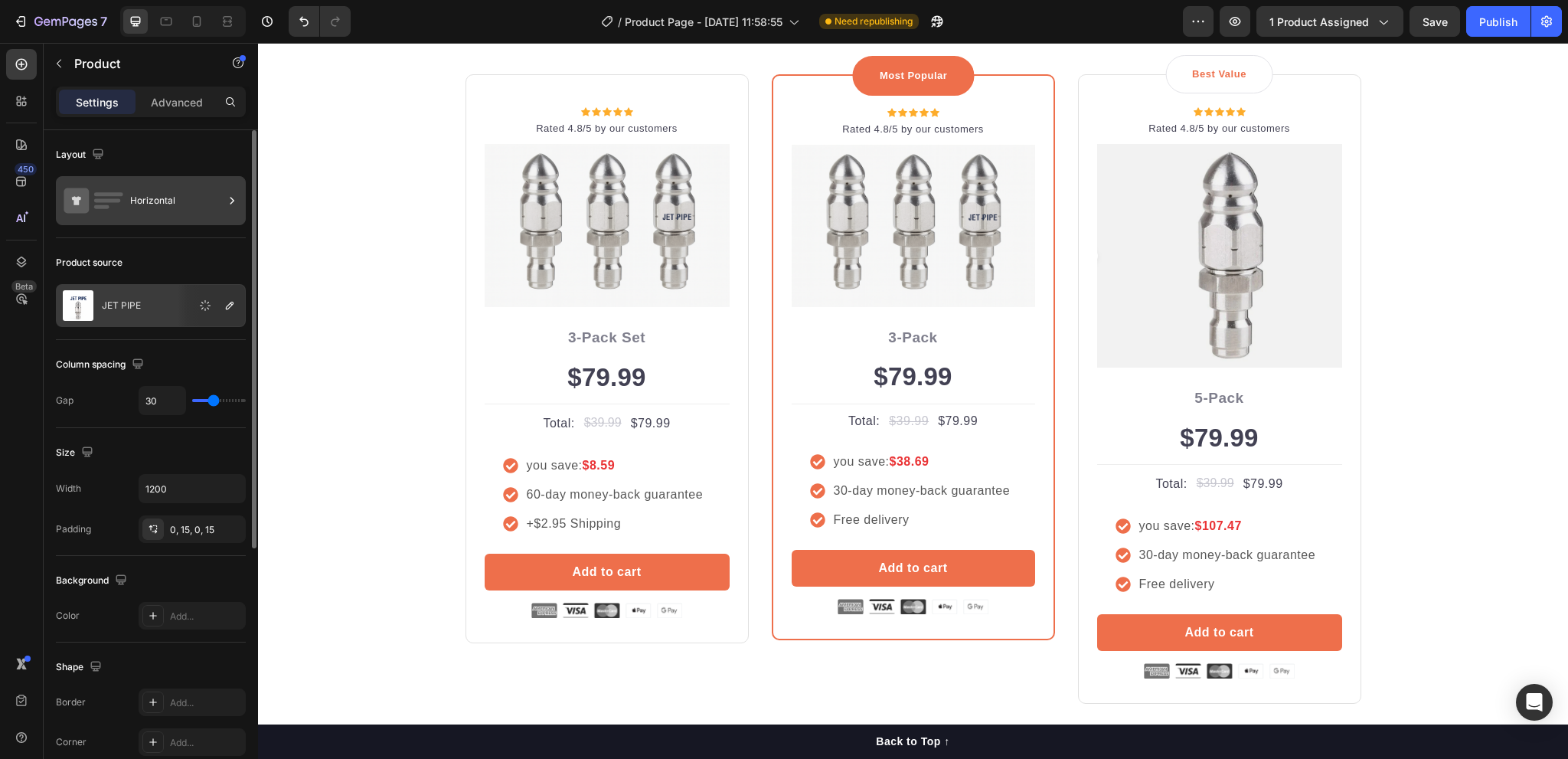
click at [118, 201] on rect at bounding box center [107, 201] width 27 height 4
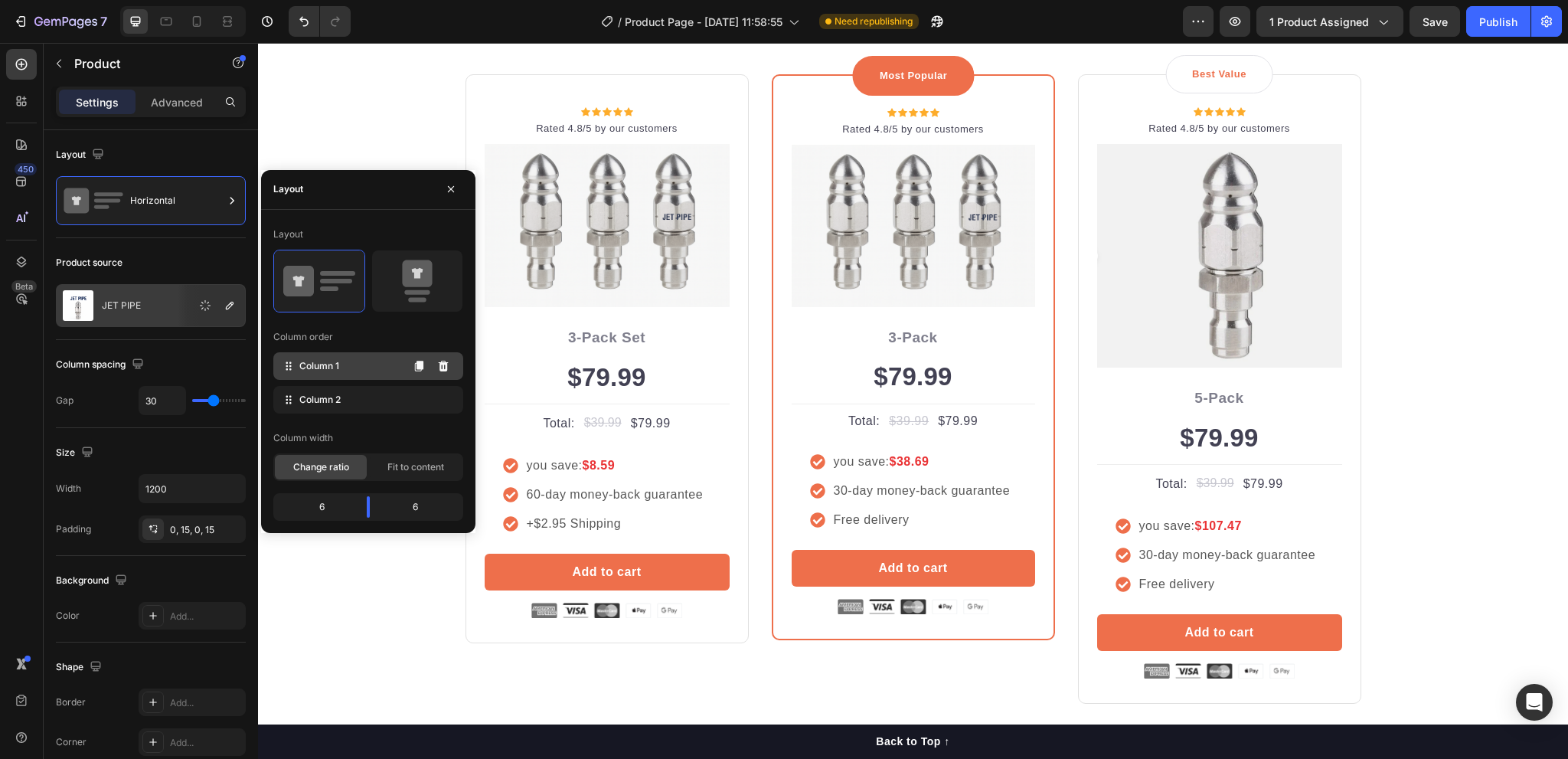
click at [319, 370] on span "Column 1" at bounding box center [319, 366] width 40 height 14
click at [301, 369] on span "Column 1" at bounding box center [319, 366] width 40 height 14
click at [328, 400] on span "Column 2" at bounding box center [320, 399] width 42 height 14
click at [336, 367] on span "Column 1" at bounding box center [319, 366] width 40 height 14
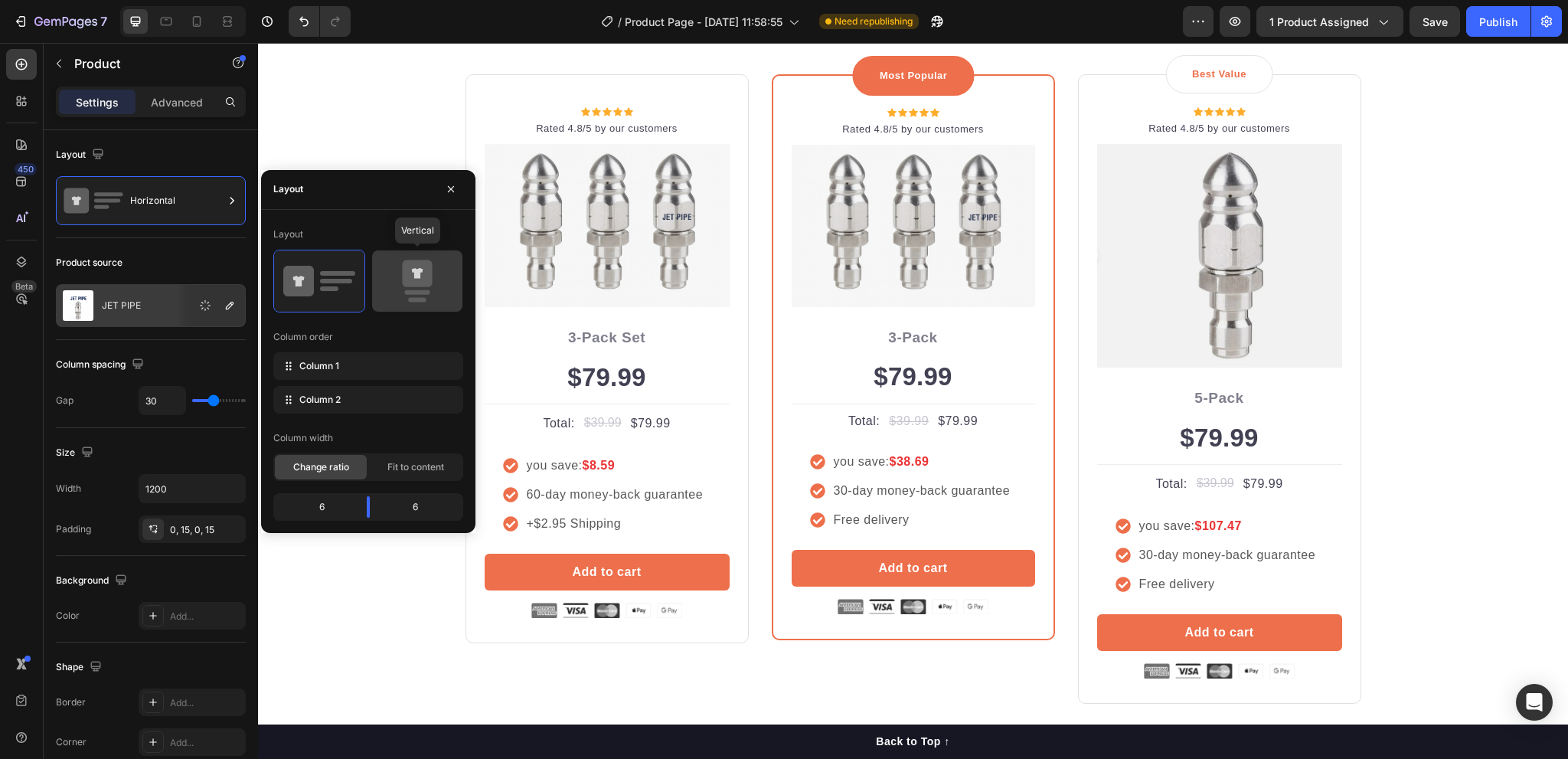
click at [411, 272] on icon at bounding box center [417, 272] width 30 height 27
type input "0"
click at [326, 279] on rect at bounding box center [336, 281] width 32 height 5
type input "30"
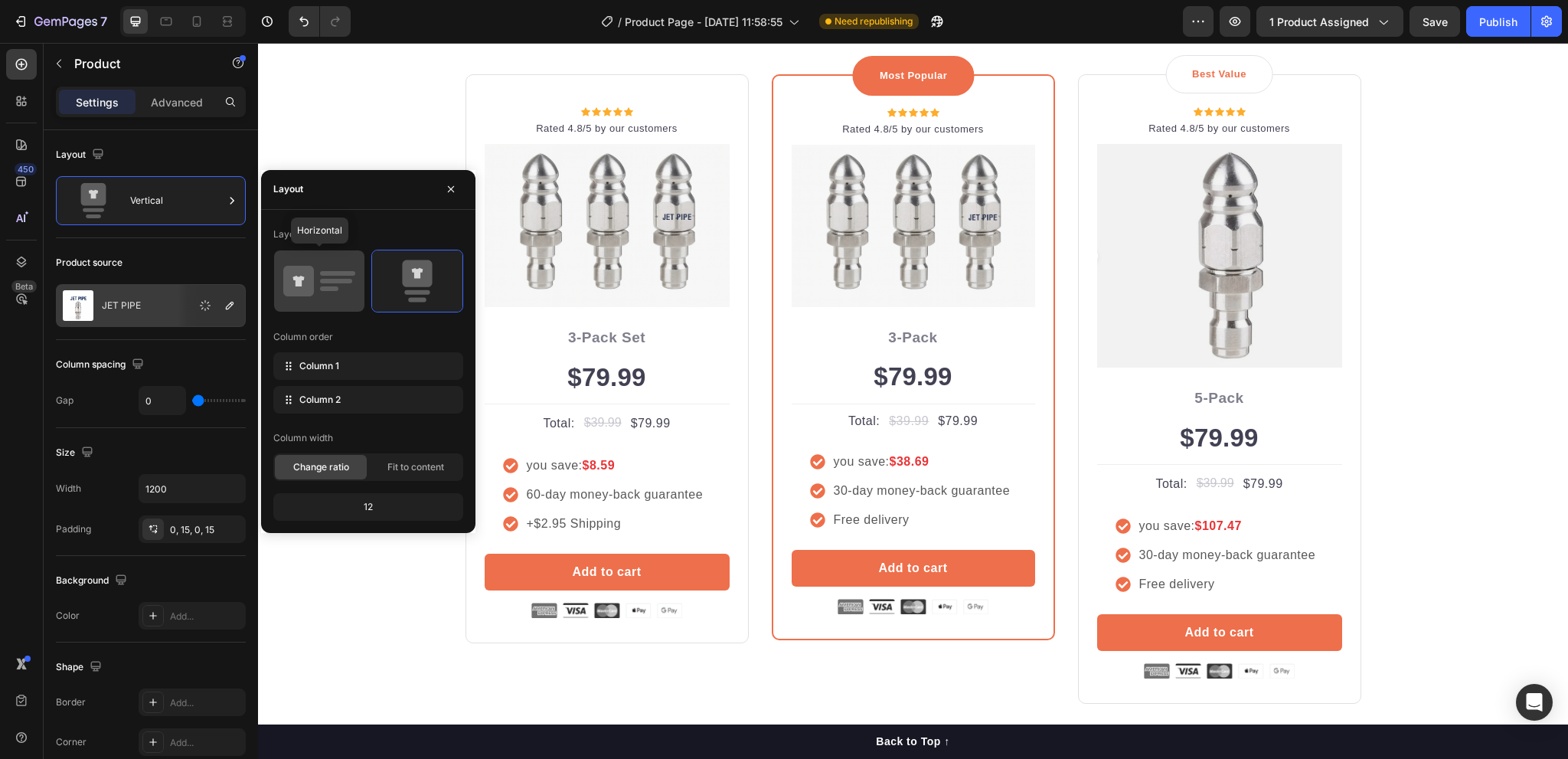
type input "30"
click at [417, 462] on span "Fit to content" at bounding box center [415, 467] width 56 height 14
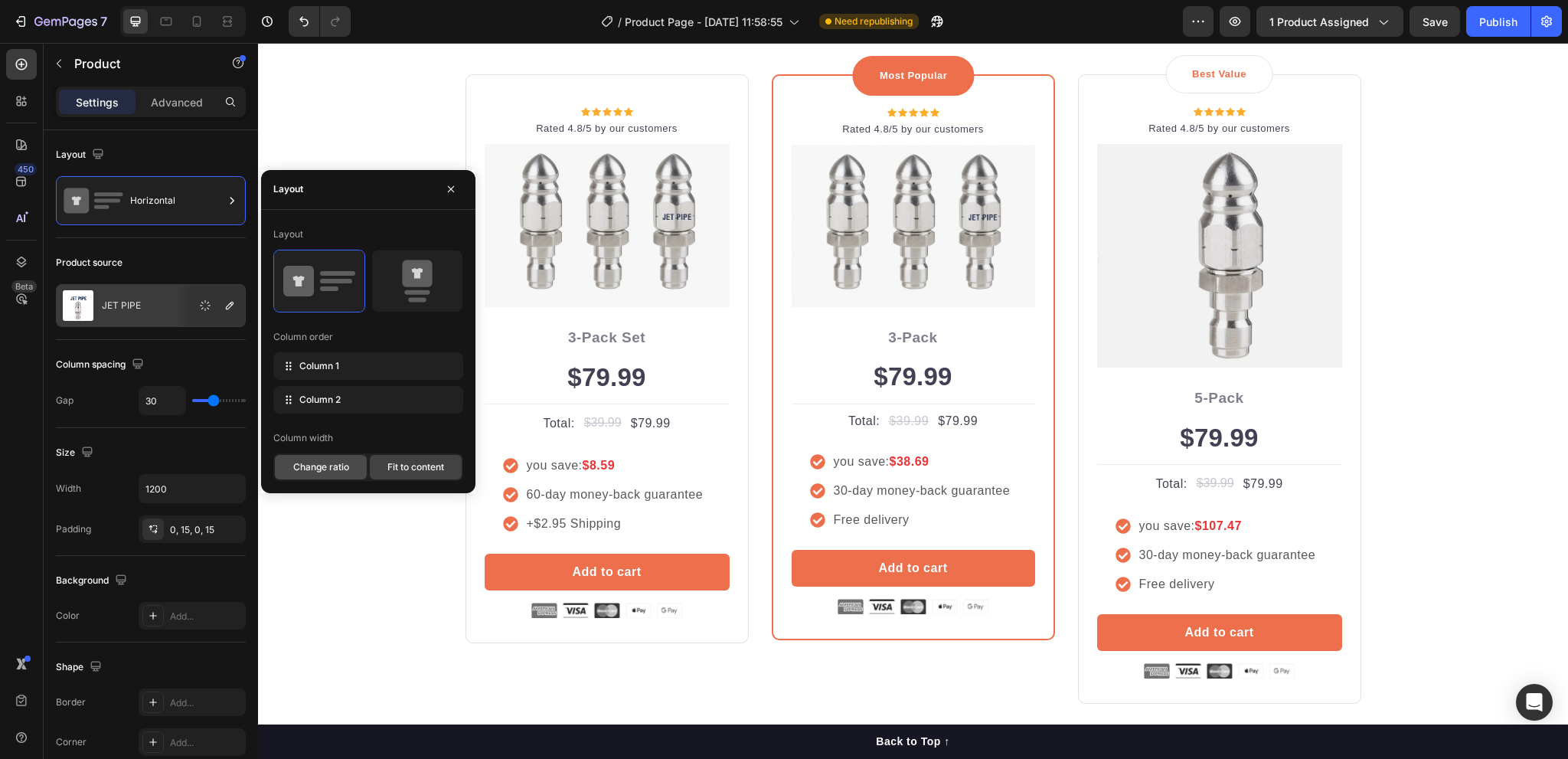
click at [334, 462] on span "Change ratio" at bounding box center [321, 467] width 56 height 14
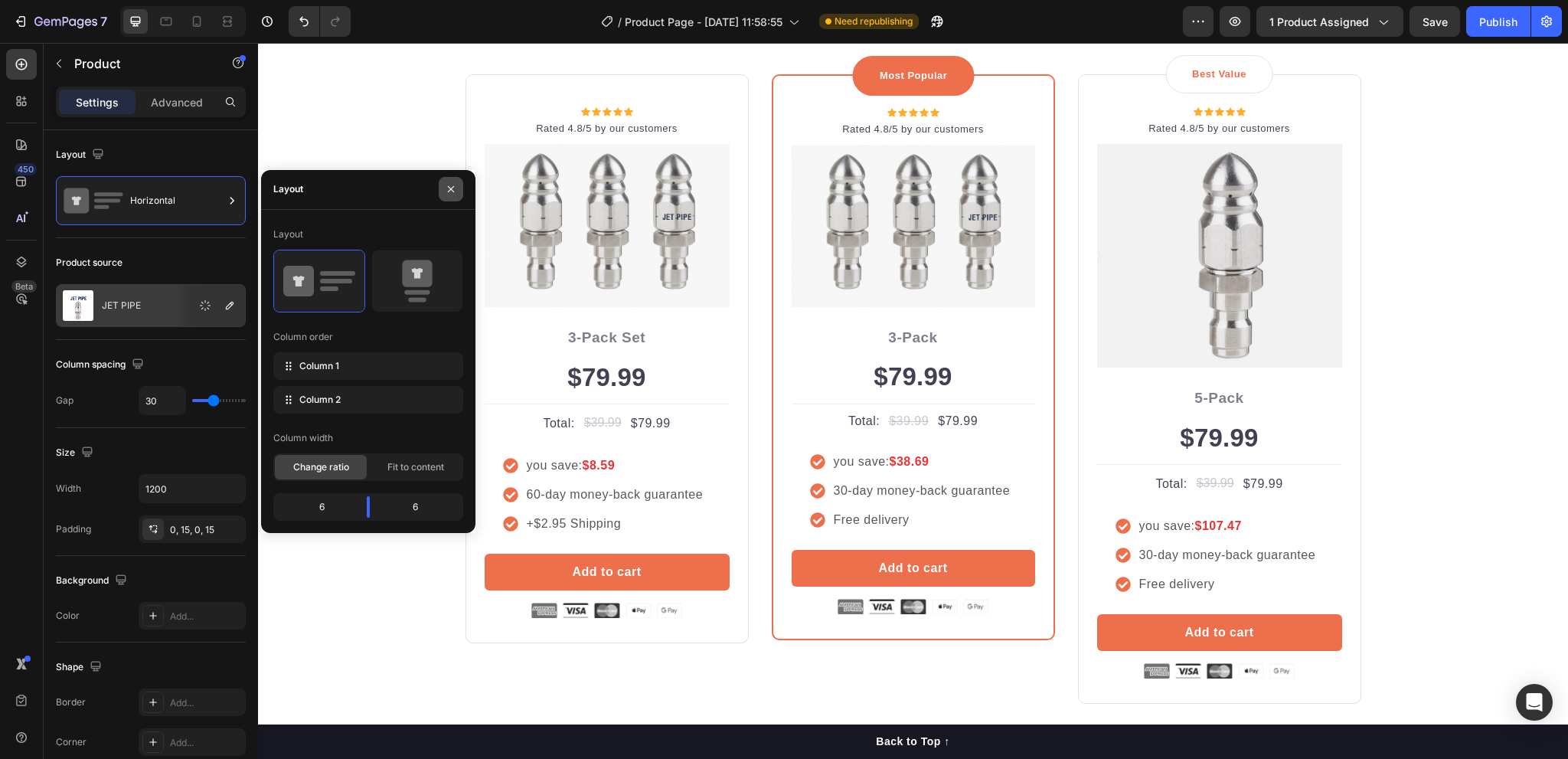
click at [447, 183] on icon "button" at bounding box center [450, 189] width 12 height 12
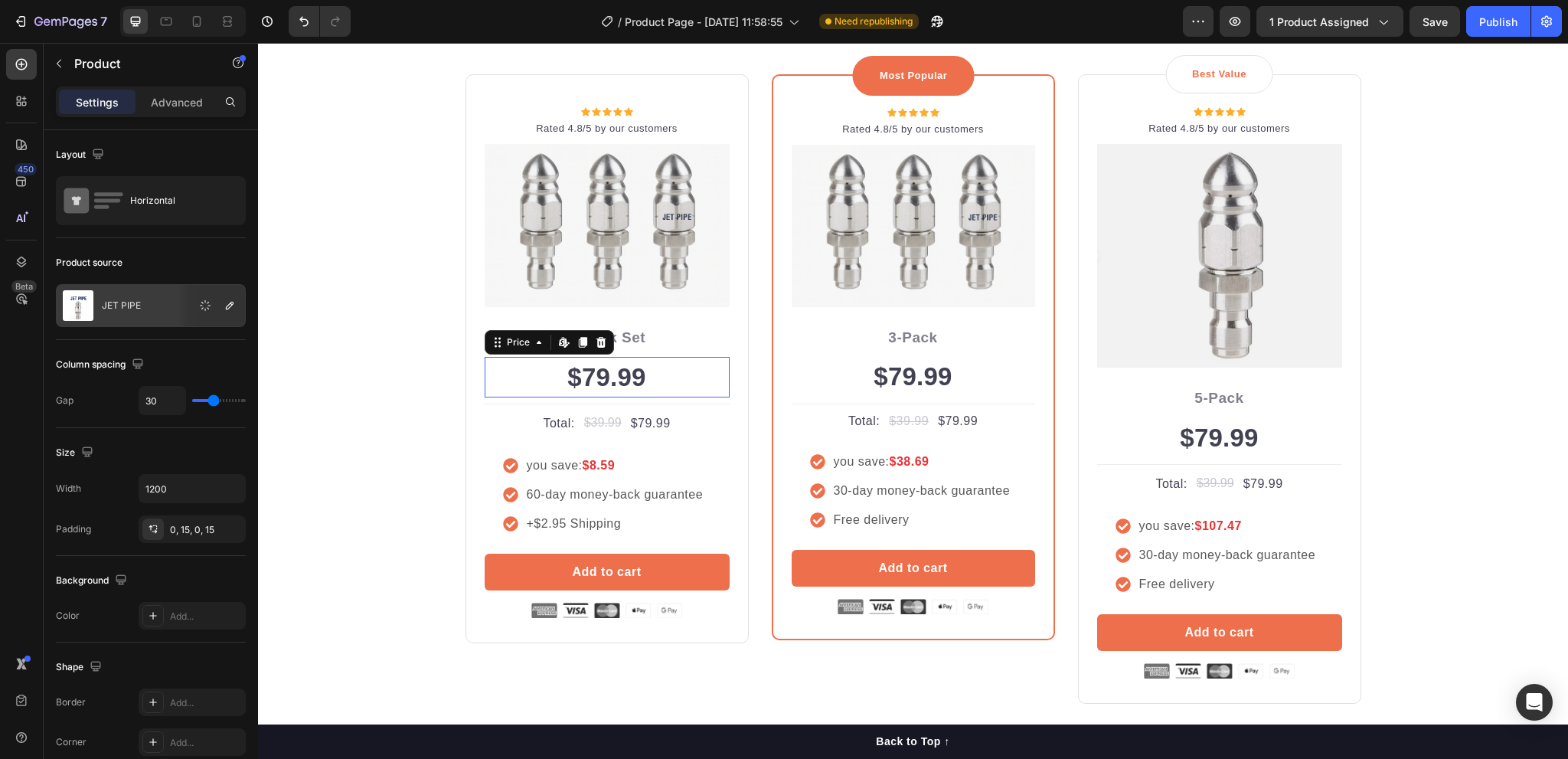
click at [614, 376] on div "$79.99" at bounding box center [607, 377] width 245 height 42
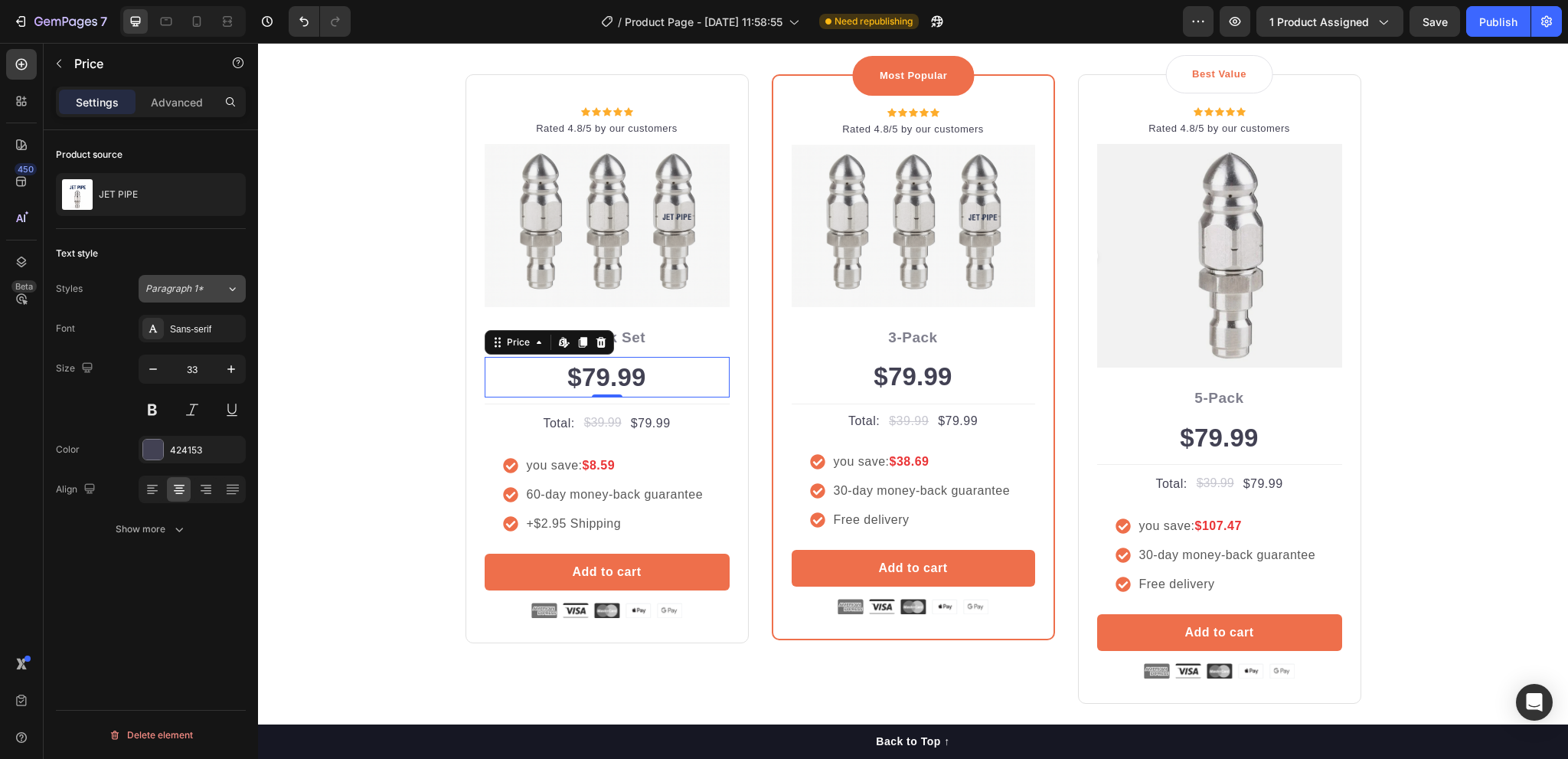
click at [183, 290] on span "Paragraph 1*" at bounding box center [174, 288] width 58 height 14
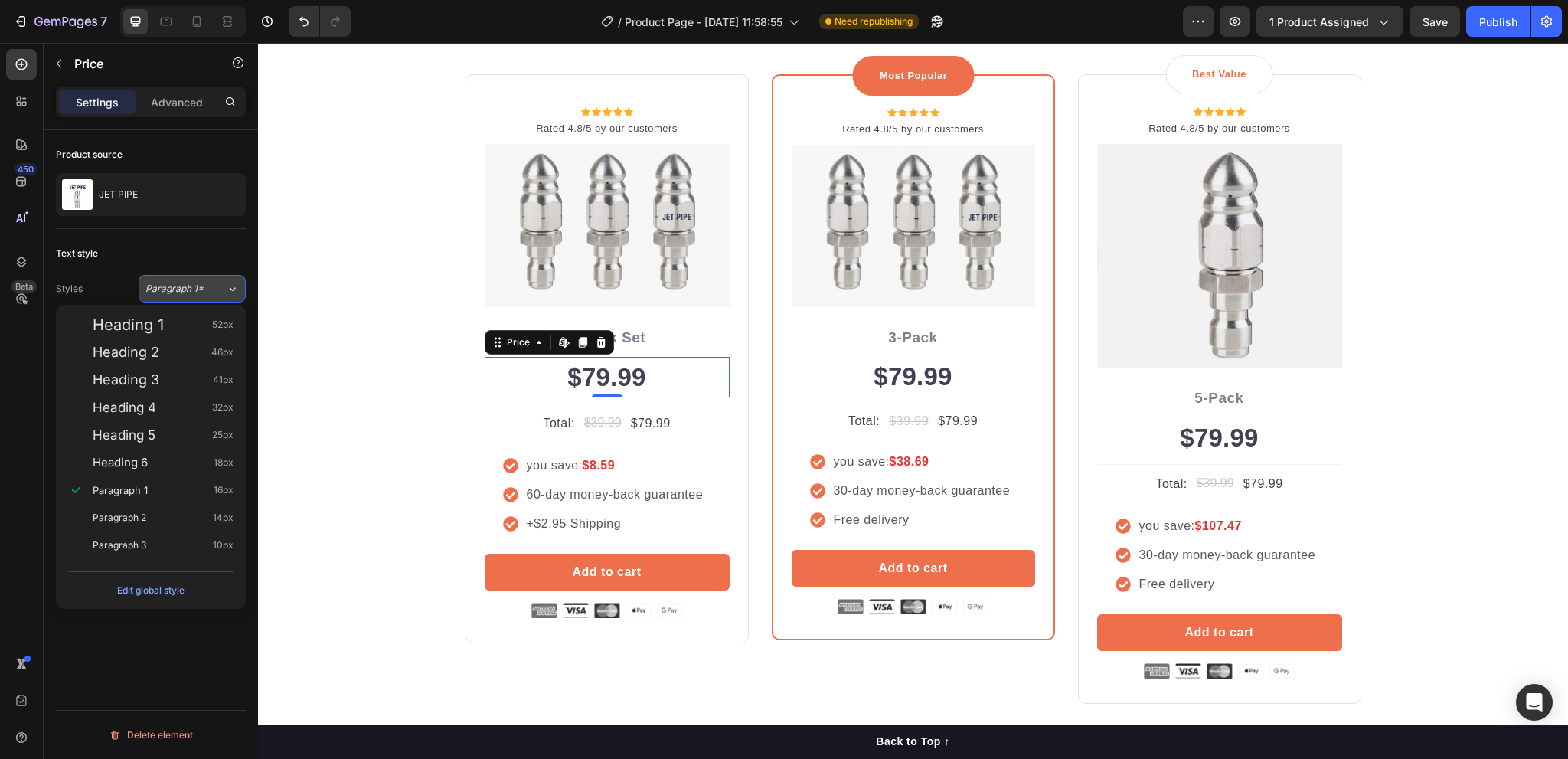
click at [183, 290] on span "Paragraph 1*" at bounding box center [174, 288] width 58 height 14
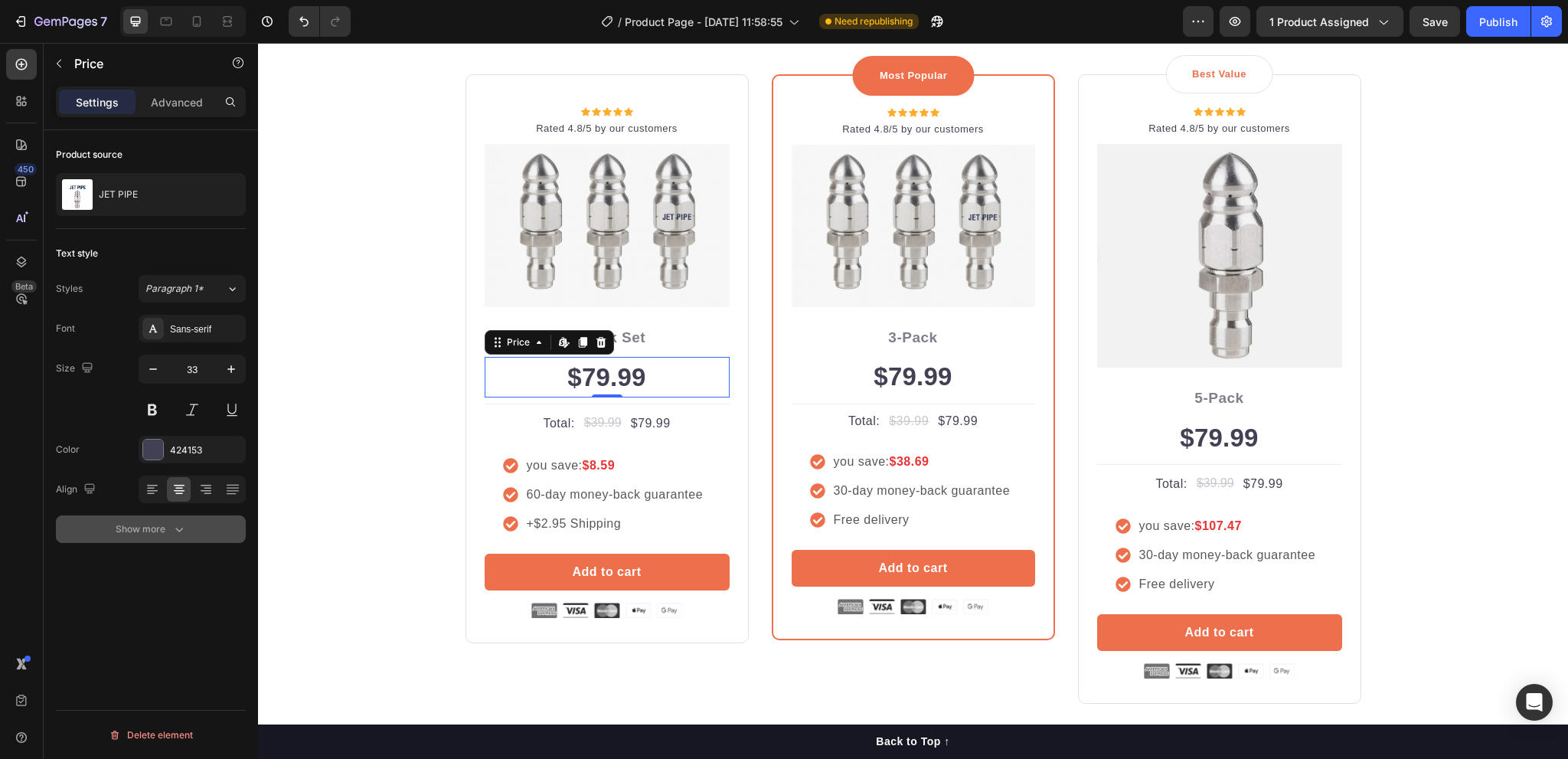
click at [180, 534] on icon "button" at bounding box center [179, 529] width 16 height 16
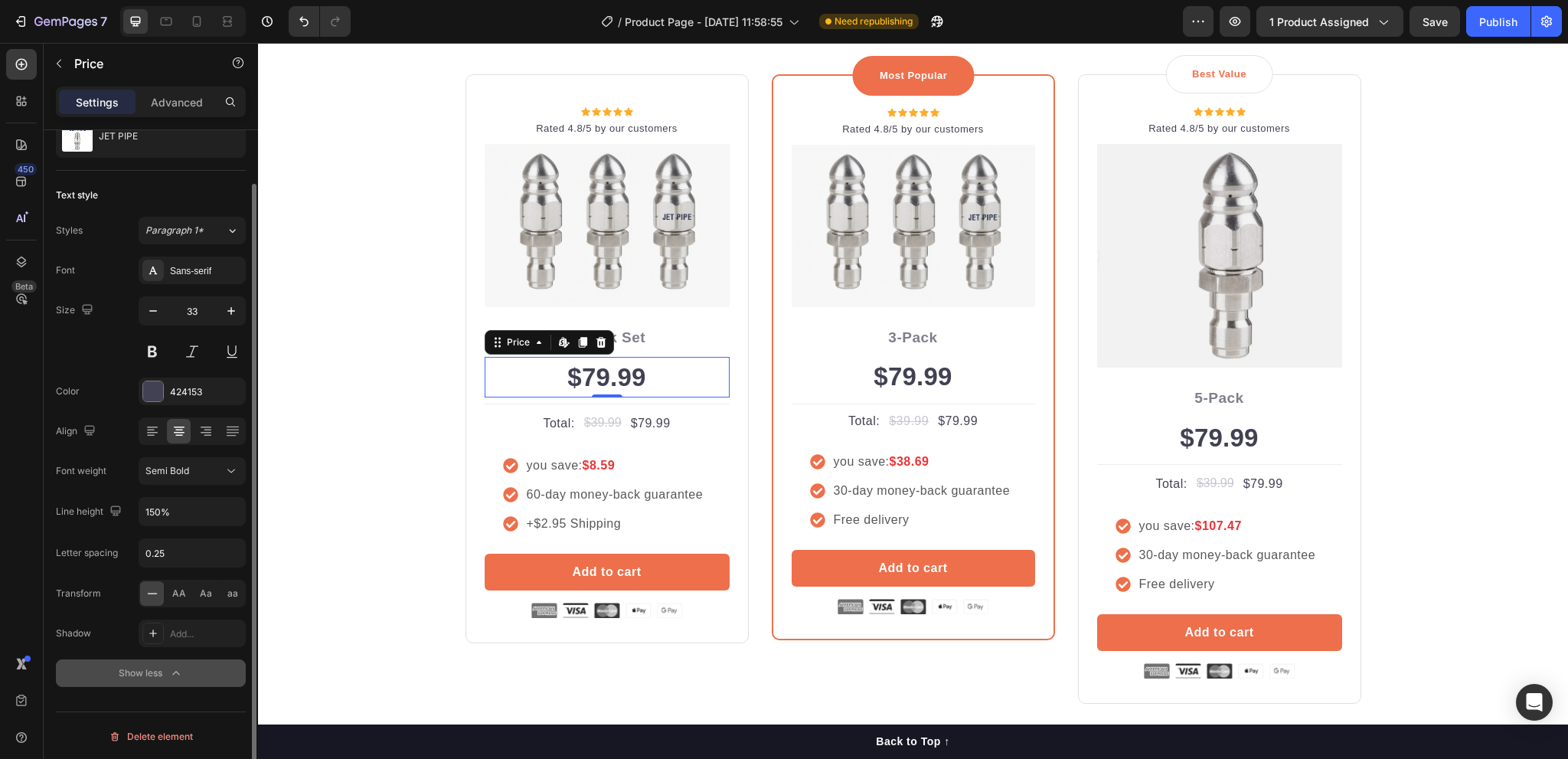
scroll to position [0, 0]
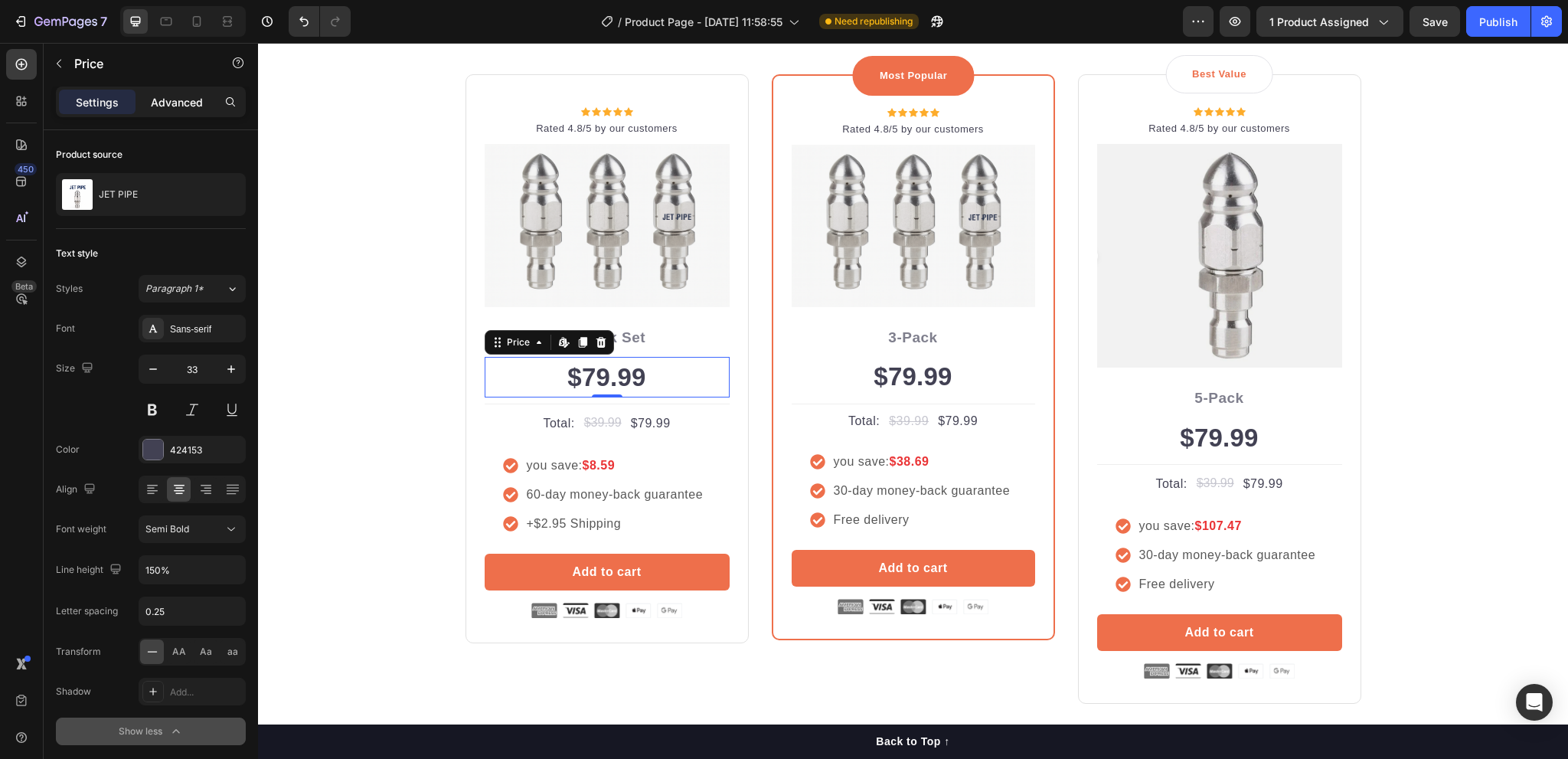
click at [170, 104] on p "Advanced" at bounding box center [177, 102] width 52 height 16
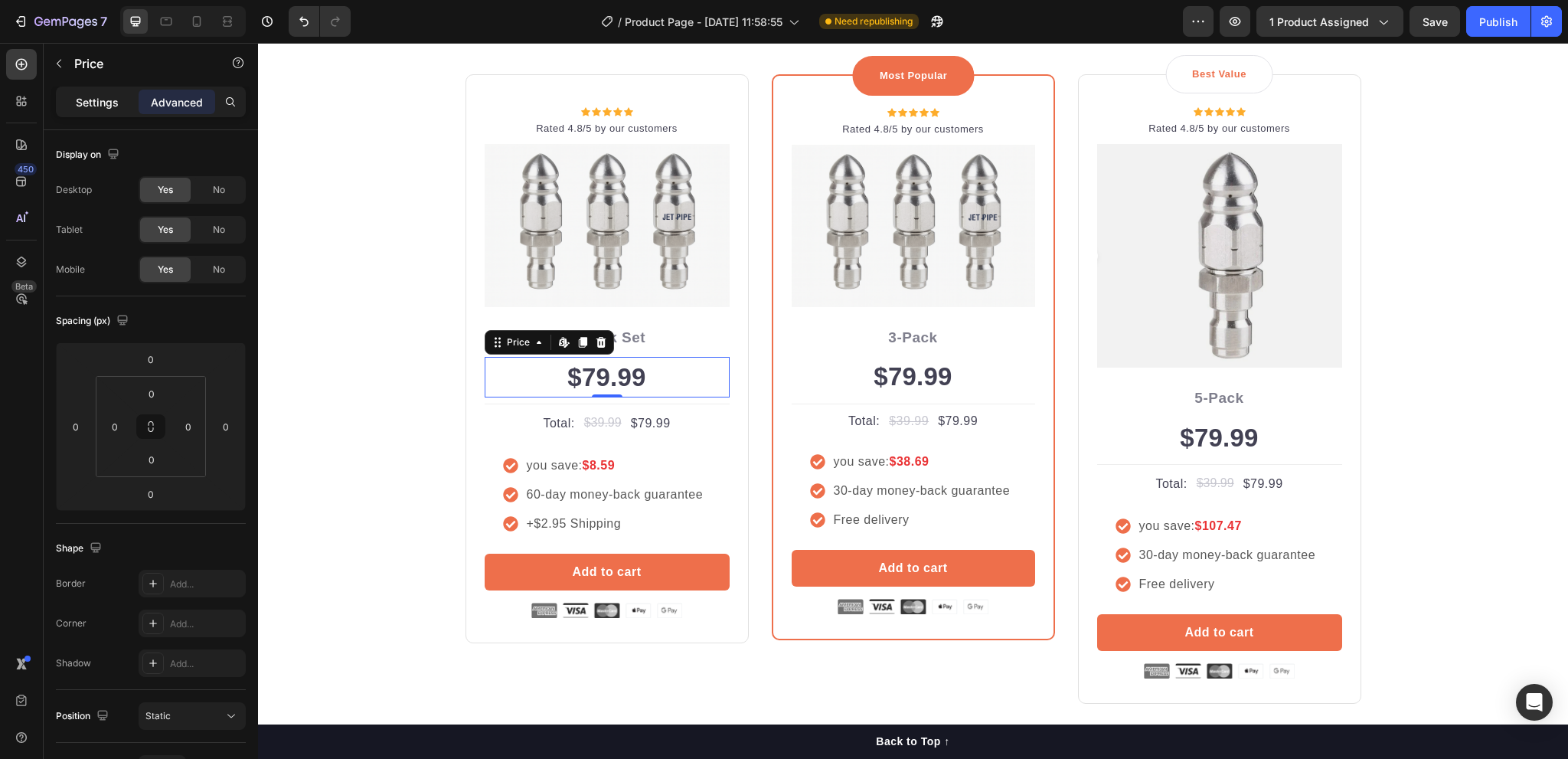
click at [102, 109] on p "Settings" at bounding box center [97, 102] width 43 height 16
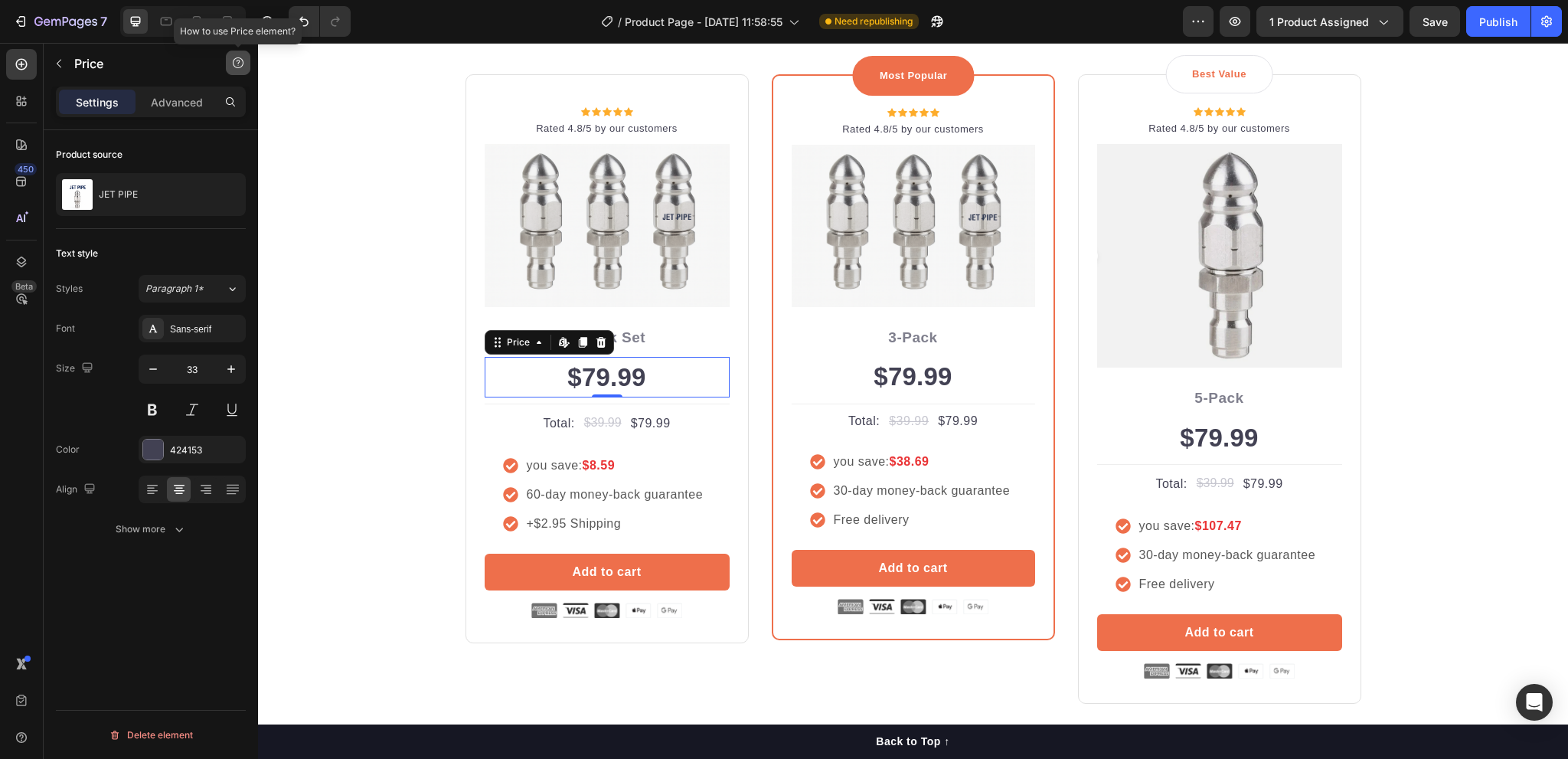
click at [238, 65] on icon "button" at bounding box center [238, 65] width 1 height 1
click at [179, 192] on div "JET PIPE" at bounding box center [150, 195] width 190 height 43
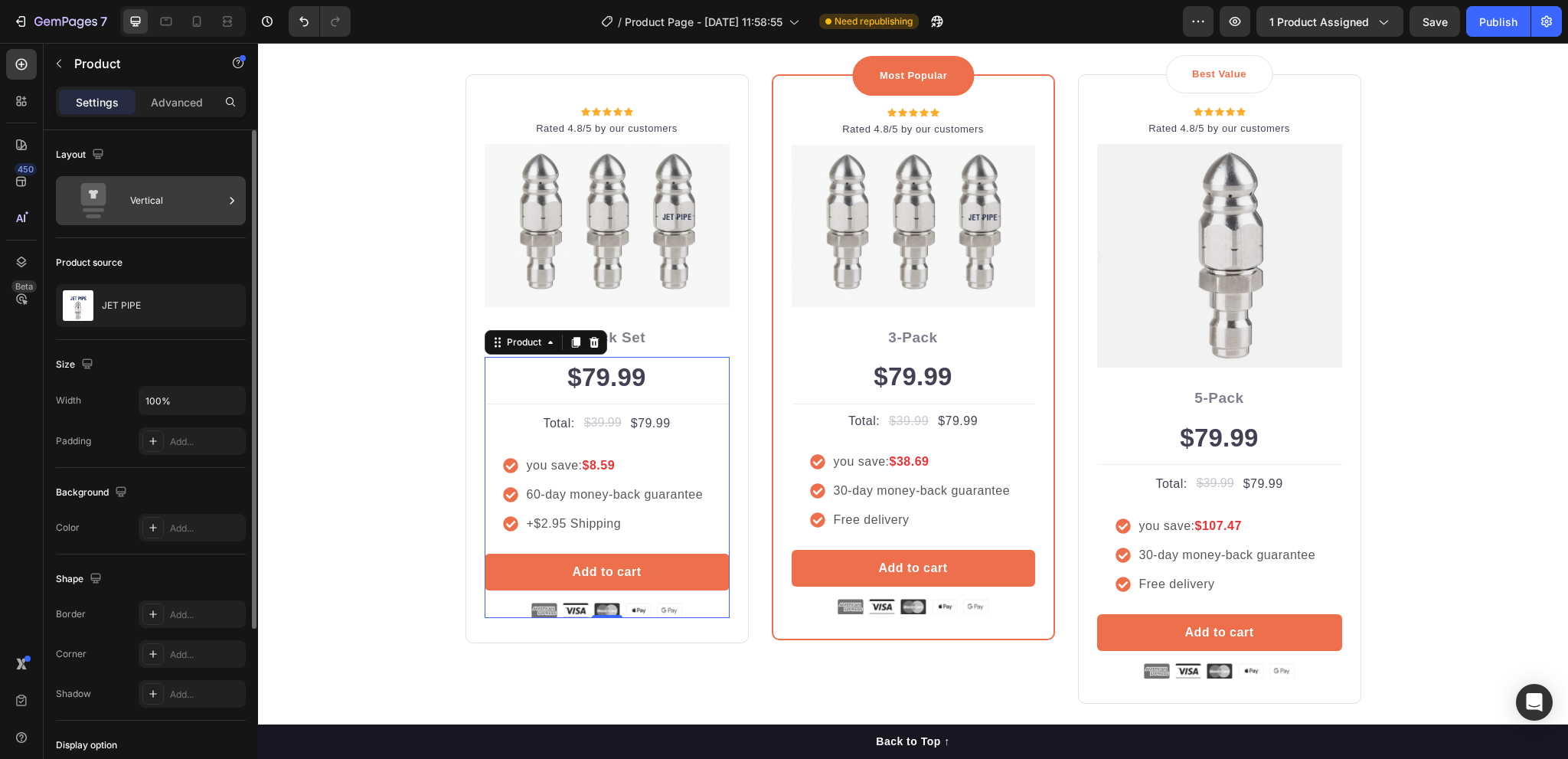
click at [108, 193] on icon at bounding box center [94, 201] width 61 height 35
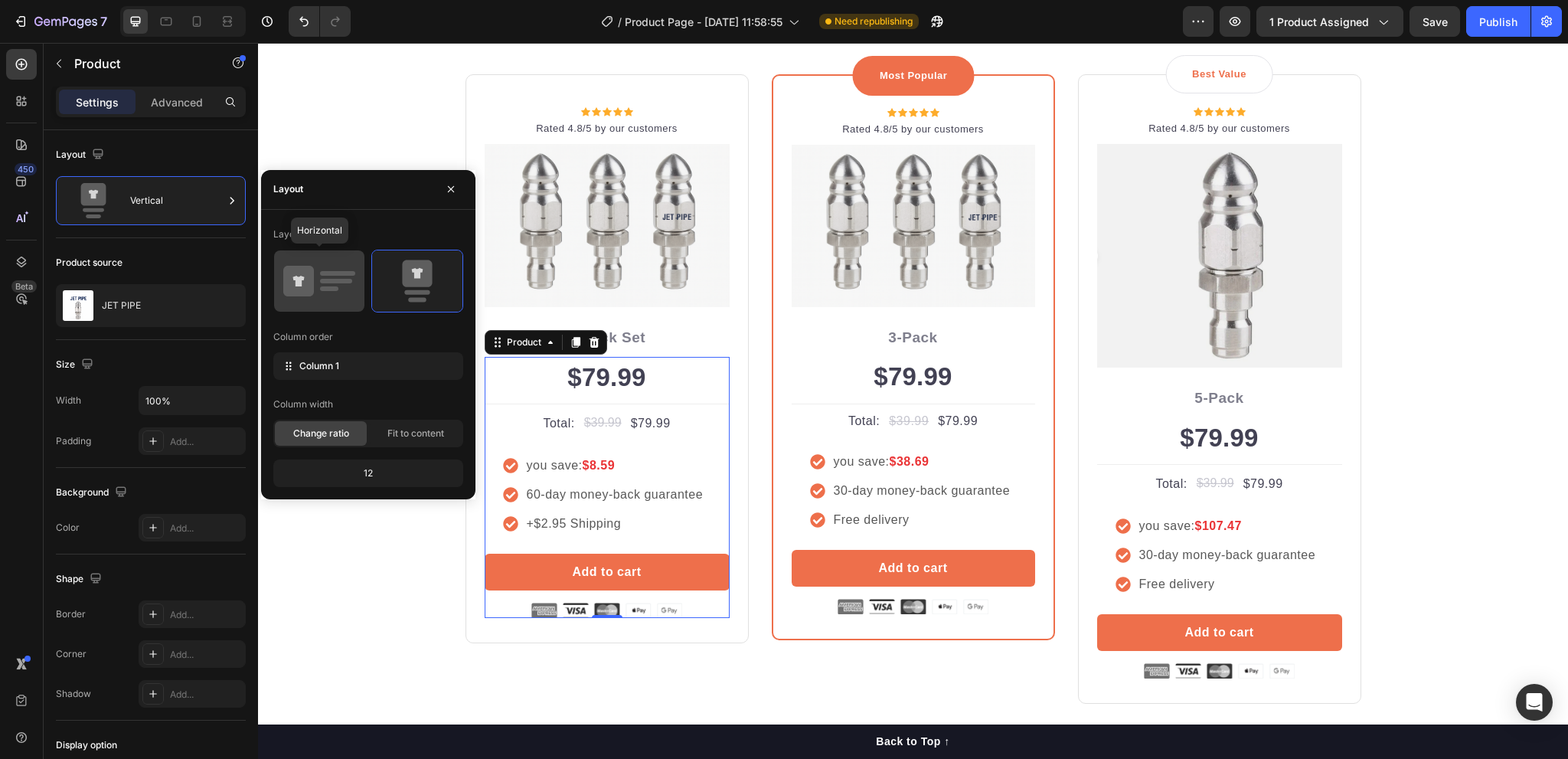
click at [319, 289] on icon at bounding box center [320, 281] width 72 height 43
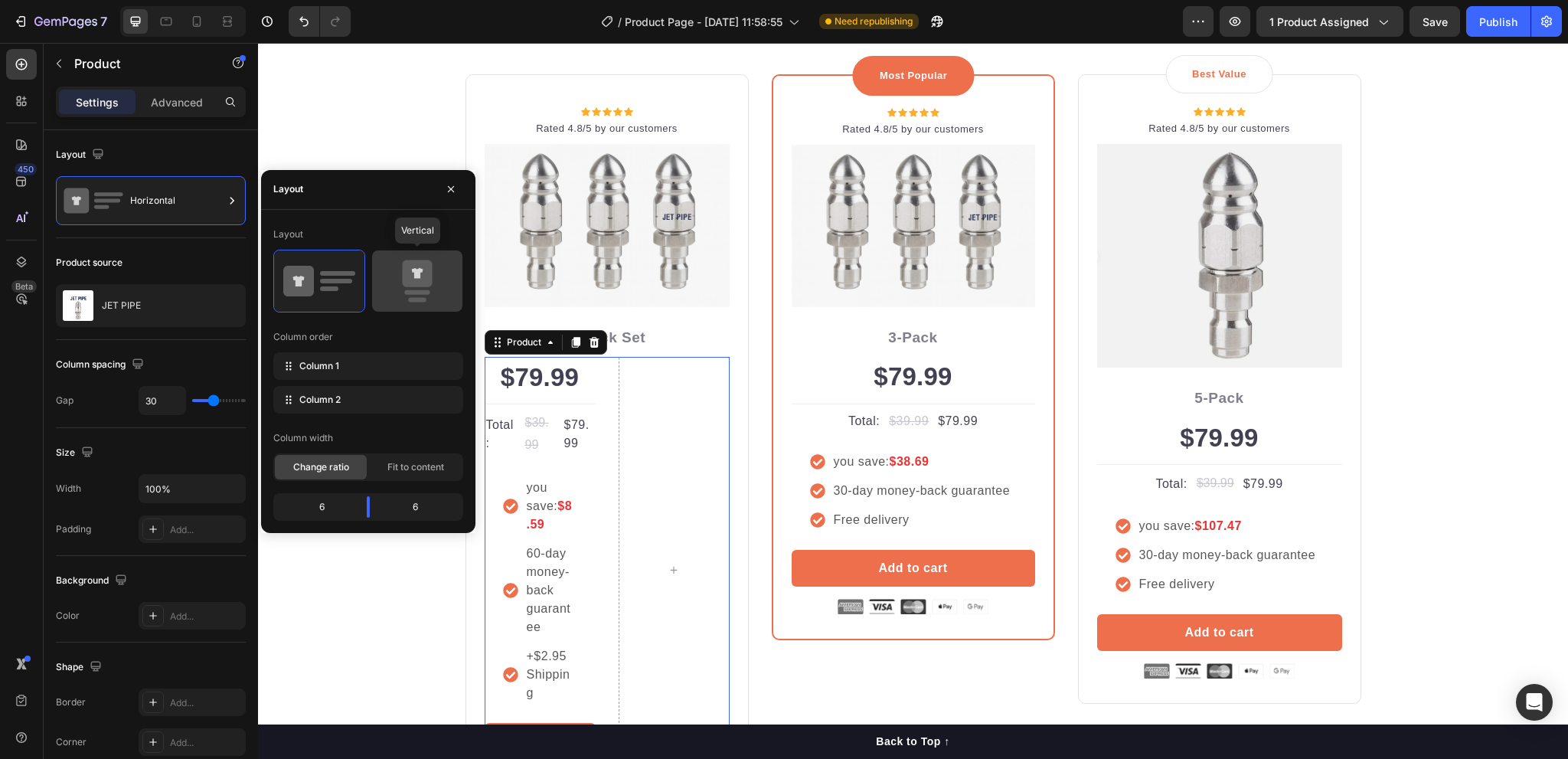
click at [398, 287] on icon at bounding box center [418, 281] width 72 height 43
type input "0"
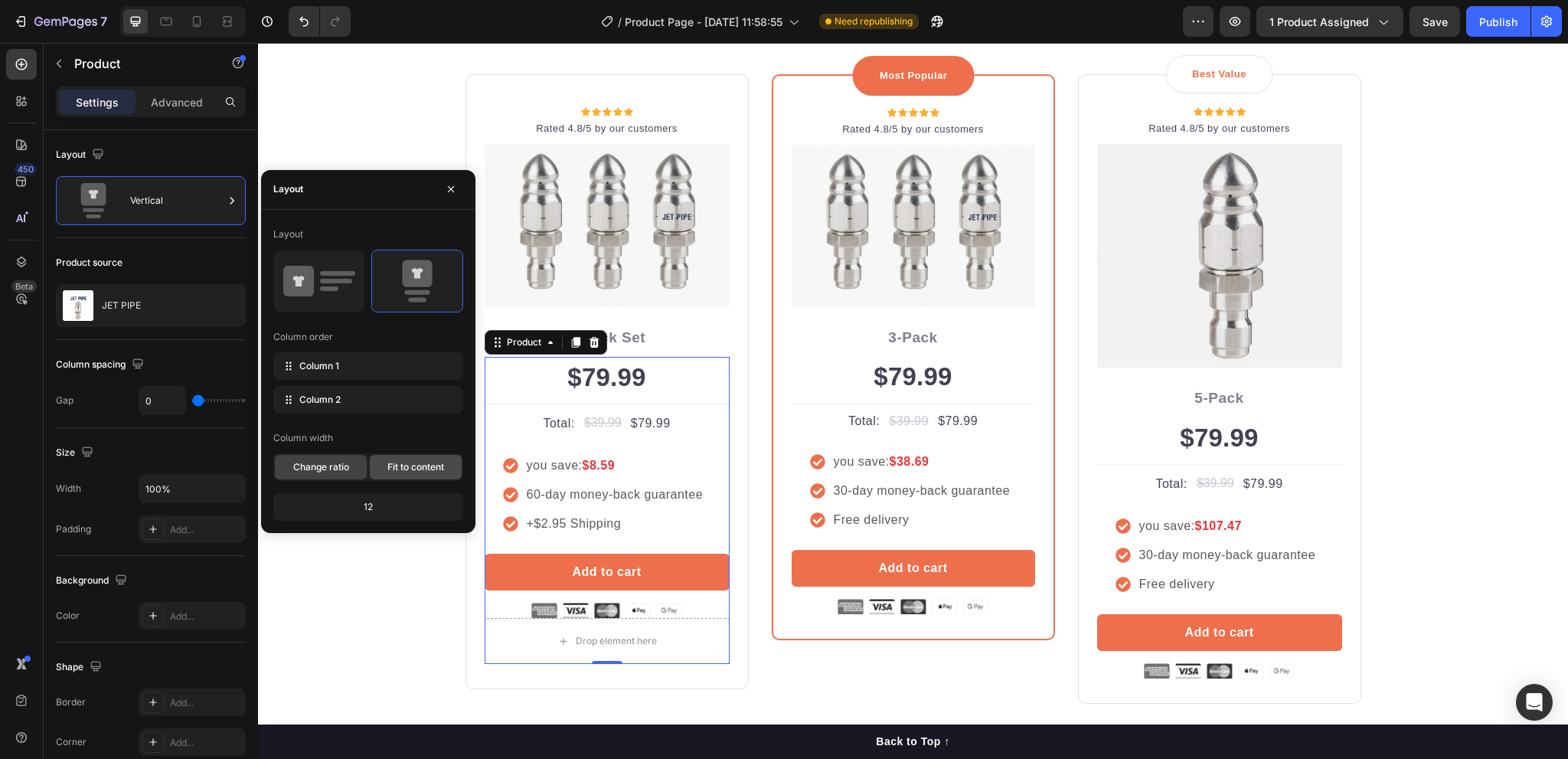
click at [400, 468] on span "Fit to content" at bounding box center [415, 467] width 56 height 14
click at [331, 462] on span "Change ratio" at bounding box center [321, 467] width 56 height 14
click at [454, 187] on icon "button" at bounding box center [451, 189] width 6 height 6
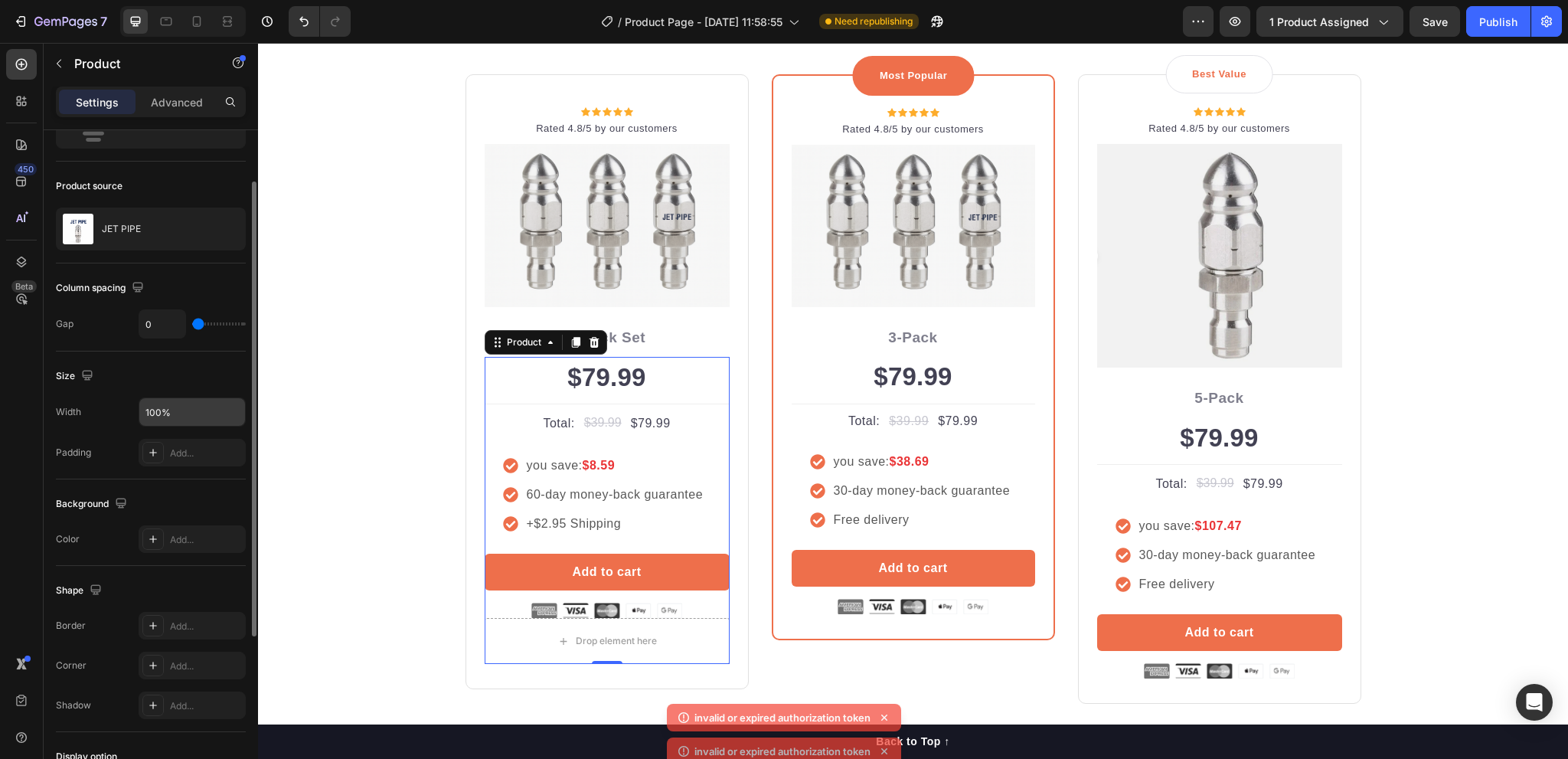
scroll to position [321, 0]
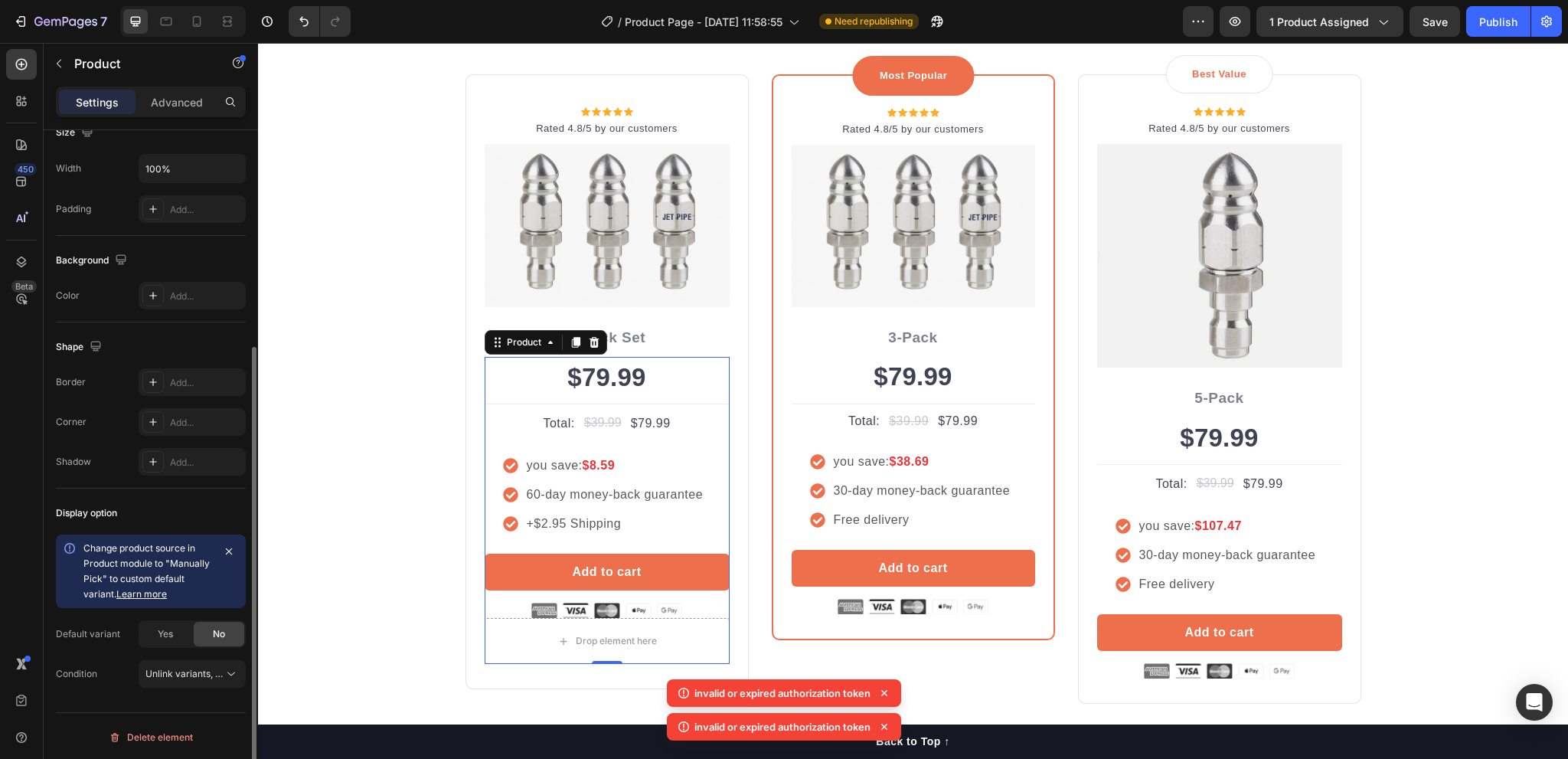
click at [147, 592] on link "Learn more" at bounding box center [142, 594] width 51 height 11
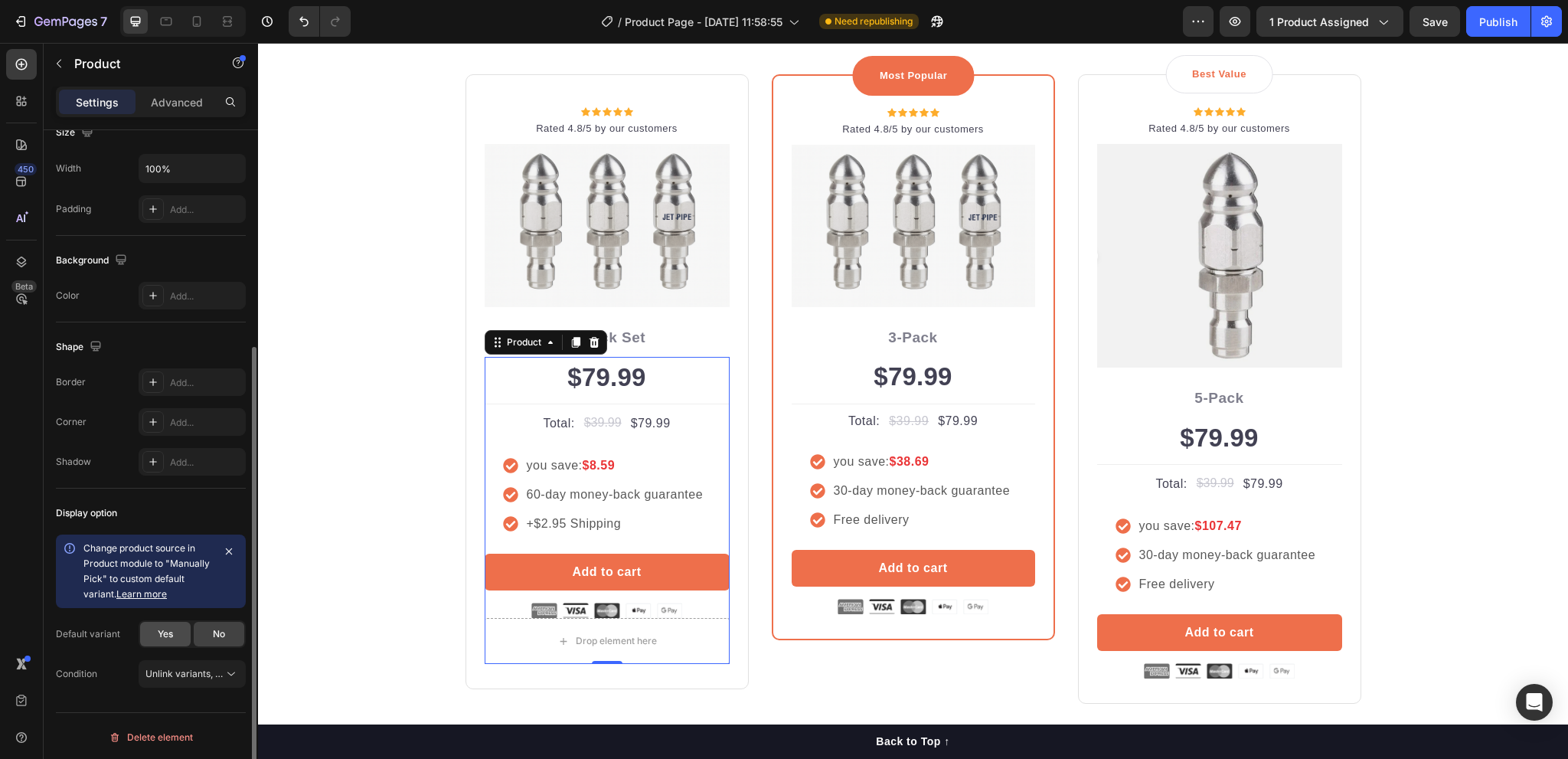
click at [162, 633] on span "Yes" at bounding box center [165, 634] width 16 height 14
click at [215, 634] on span "No" at bounding box center [219, 634] width 12 height 14
click at [220, 671] on span "Unlink variants, quantity <br> between same products" at bounding box center [263, 674] width 235 height 11
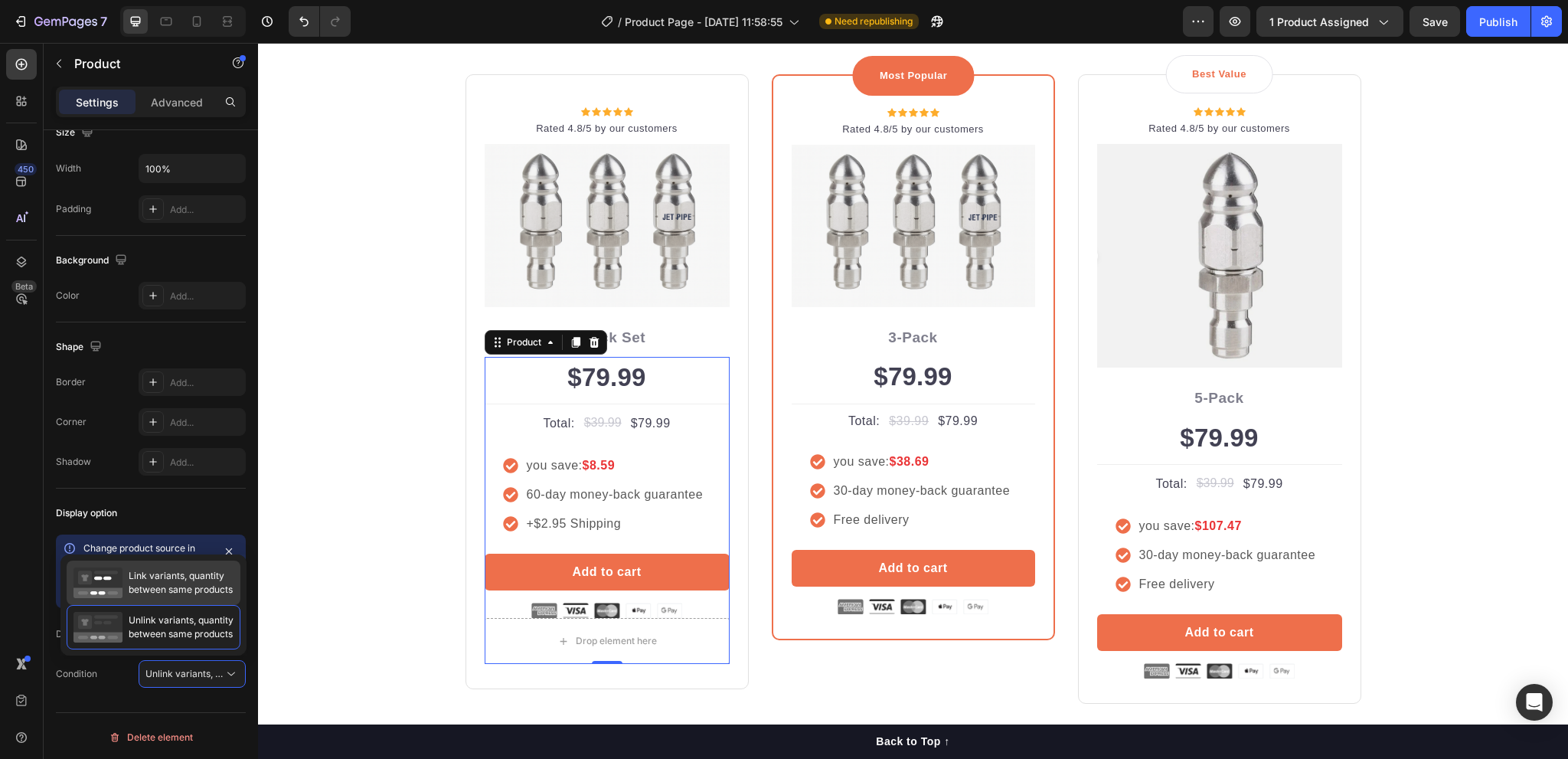
click at [208, 589] on span "Link variants, quantity between same products" at bounding box center [181, 583] width 104 height 28
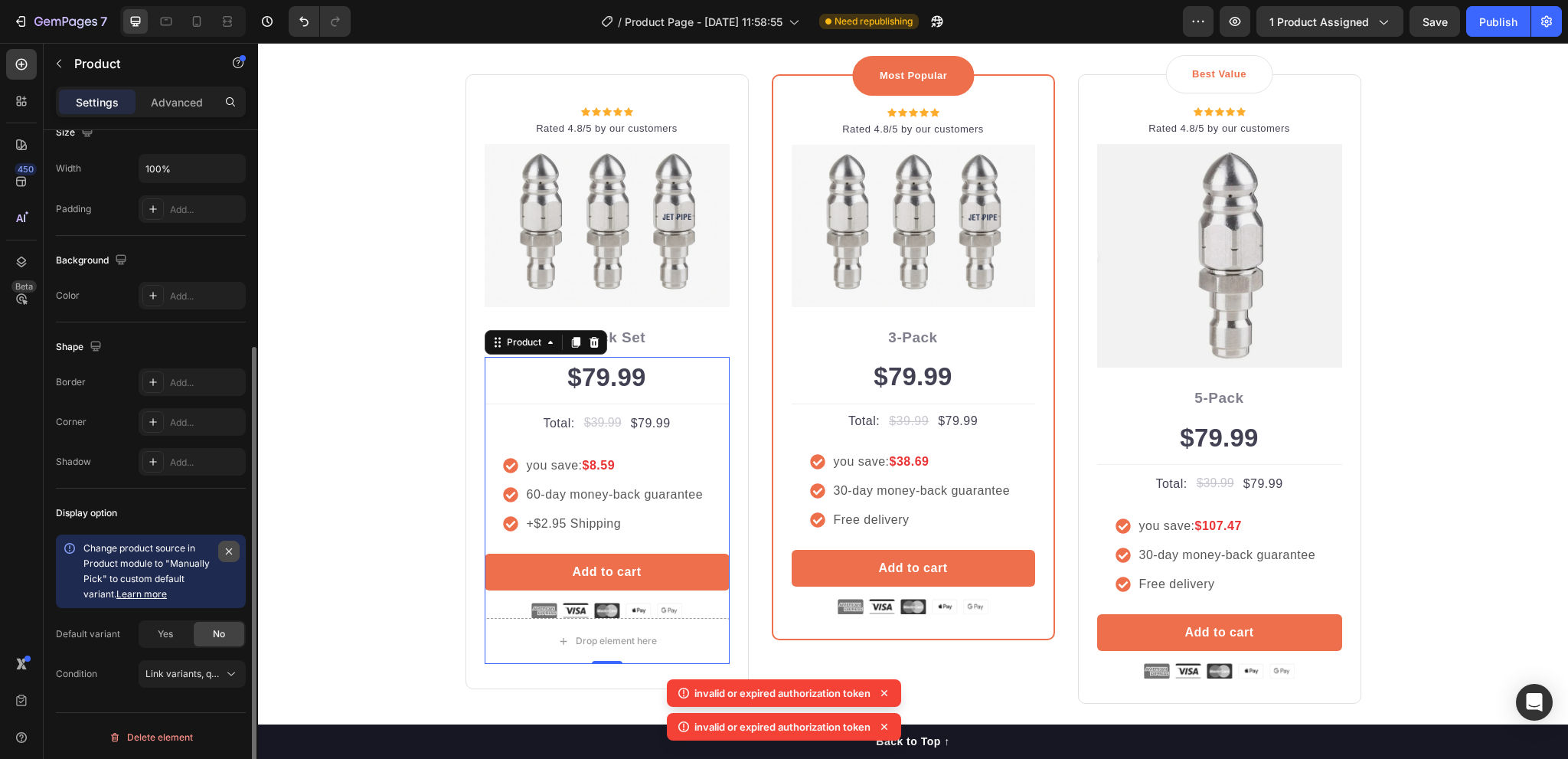
click at [230, 542] on button "button" at bounding box center [229, 551] width 21 height 21
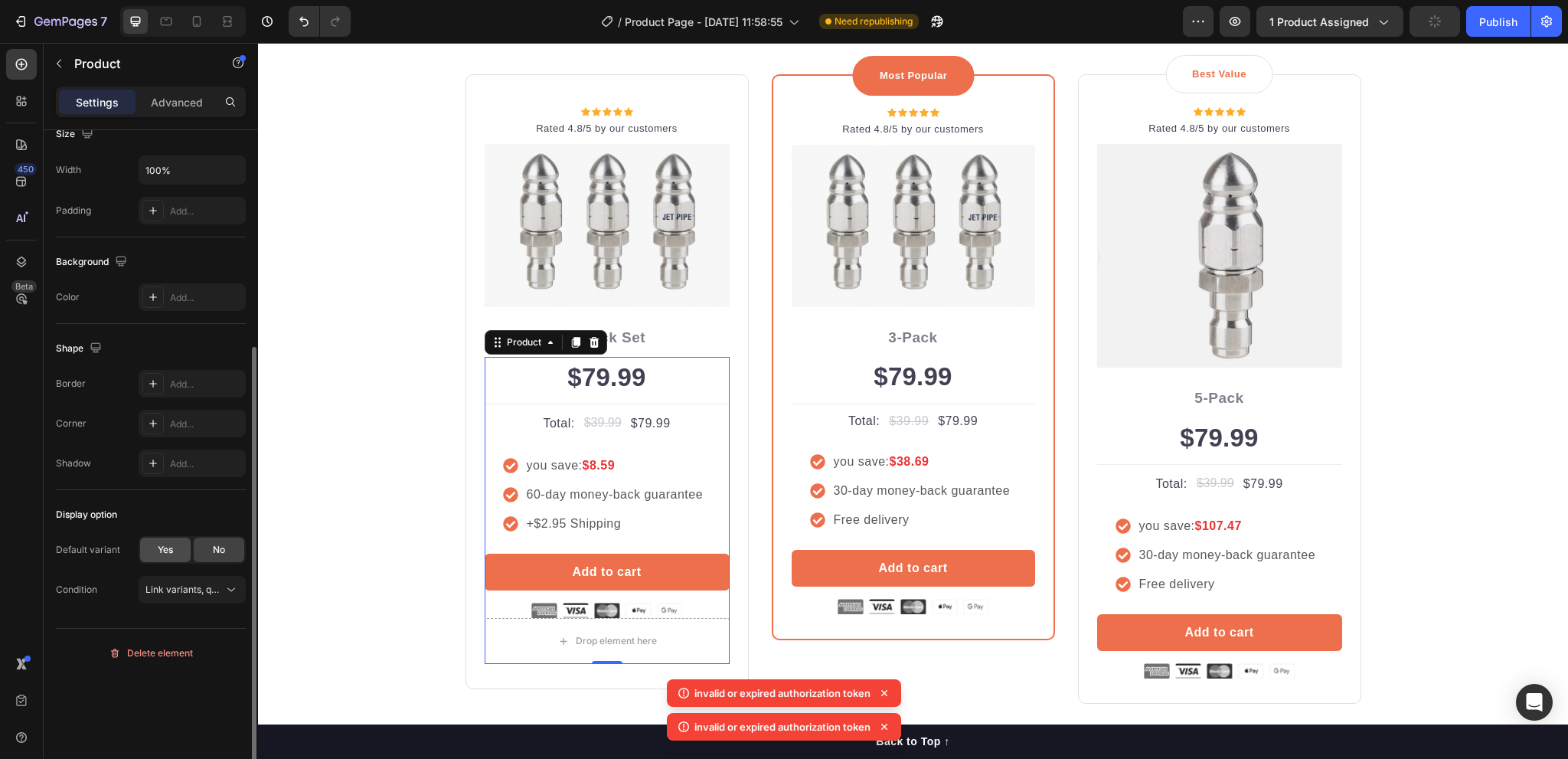
click at [169, 550] on span "Yes" at bounding box center [165, 550] width 16 height 14
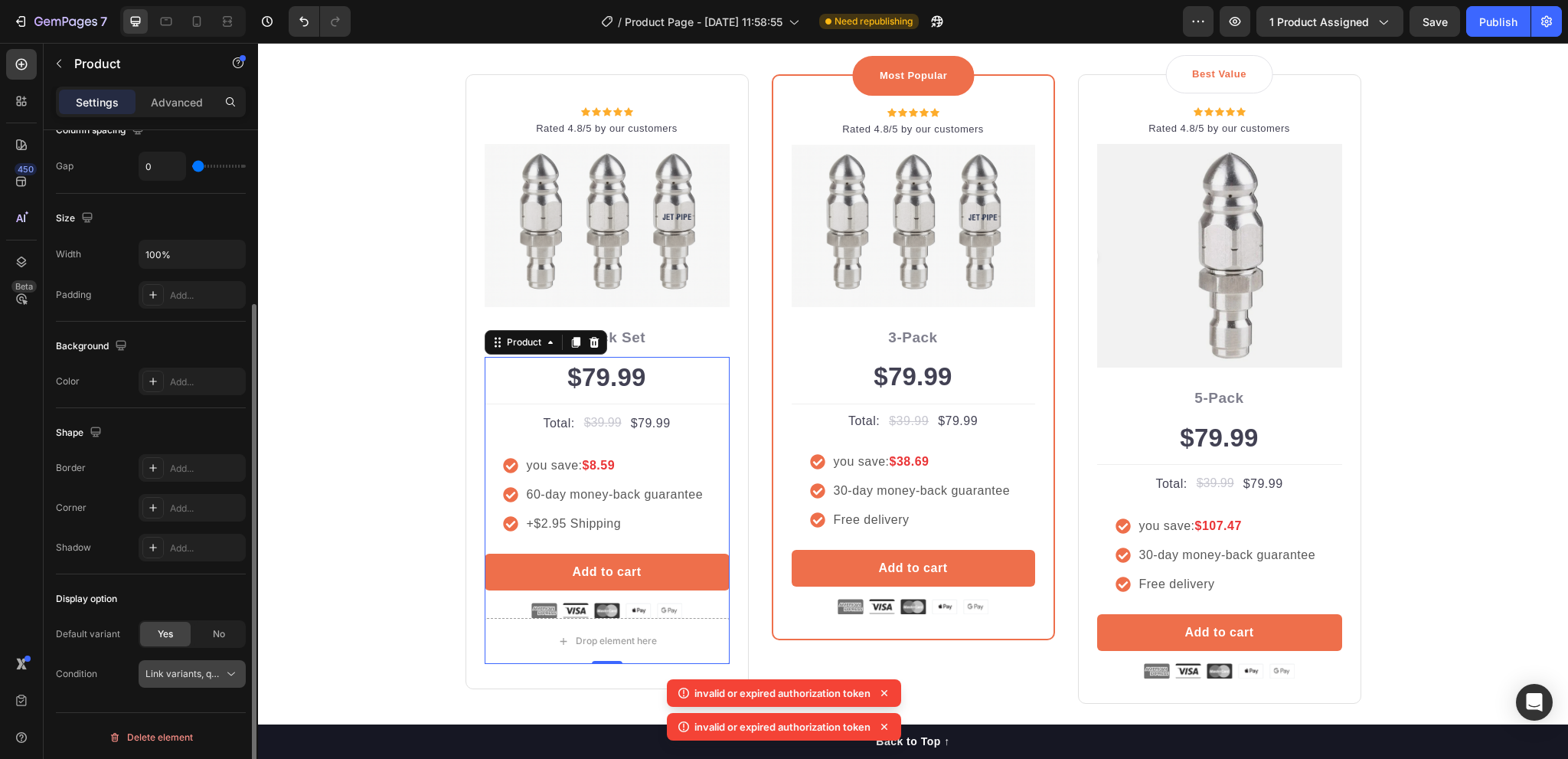
click at [216, 675] on span "Link variants, quantity <br> between same products" at bounding box center [258, 674] width 226 height 11
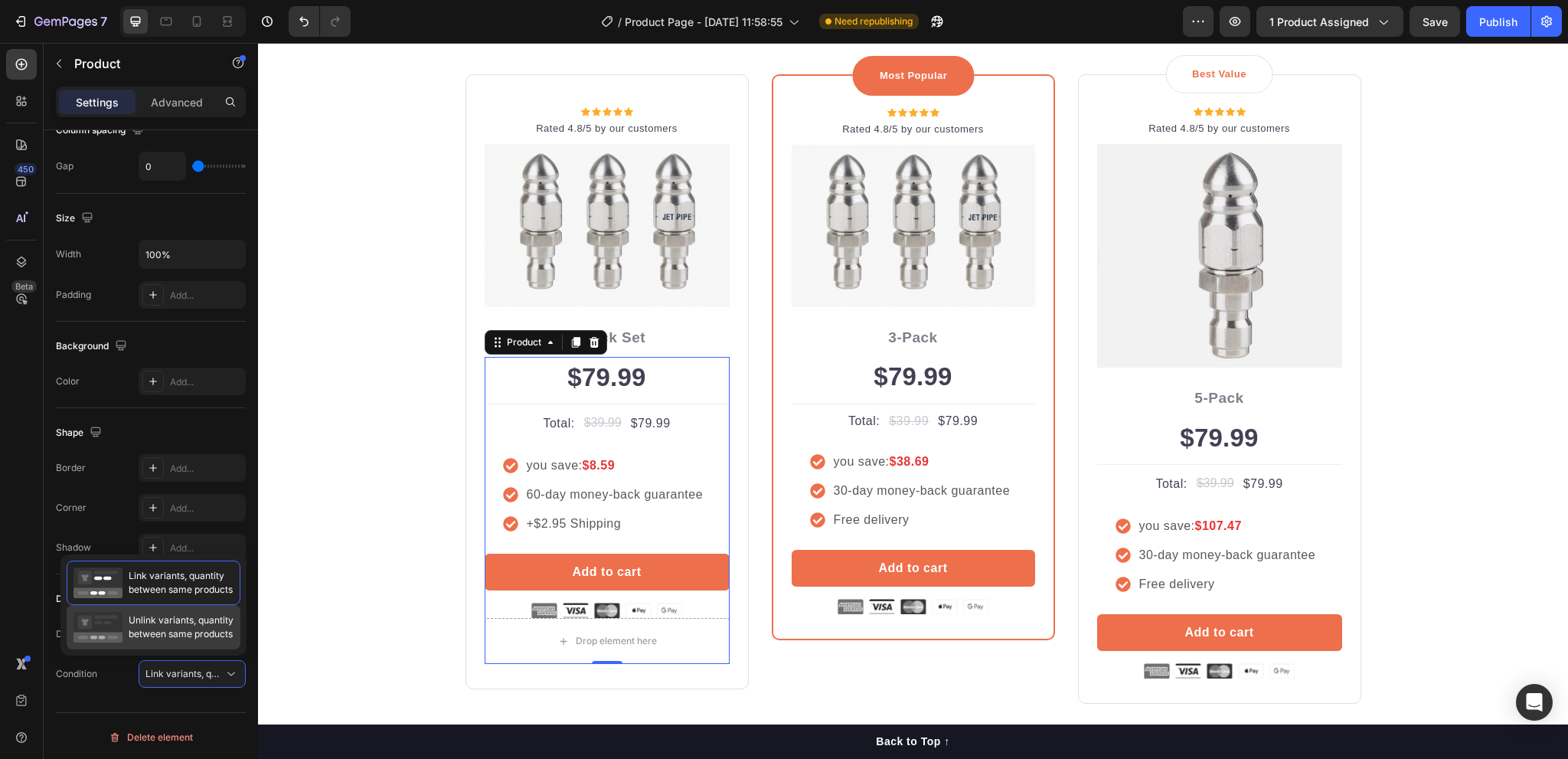
click at [193, 624] on span "Unlink variants, quantity between same products" at bounding box center [181, 627] width 105 height 28
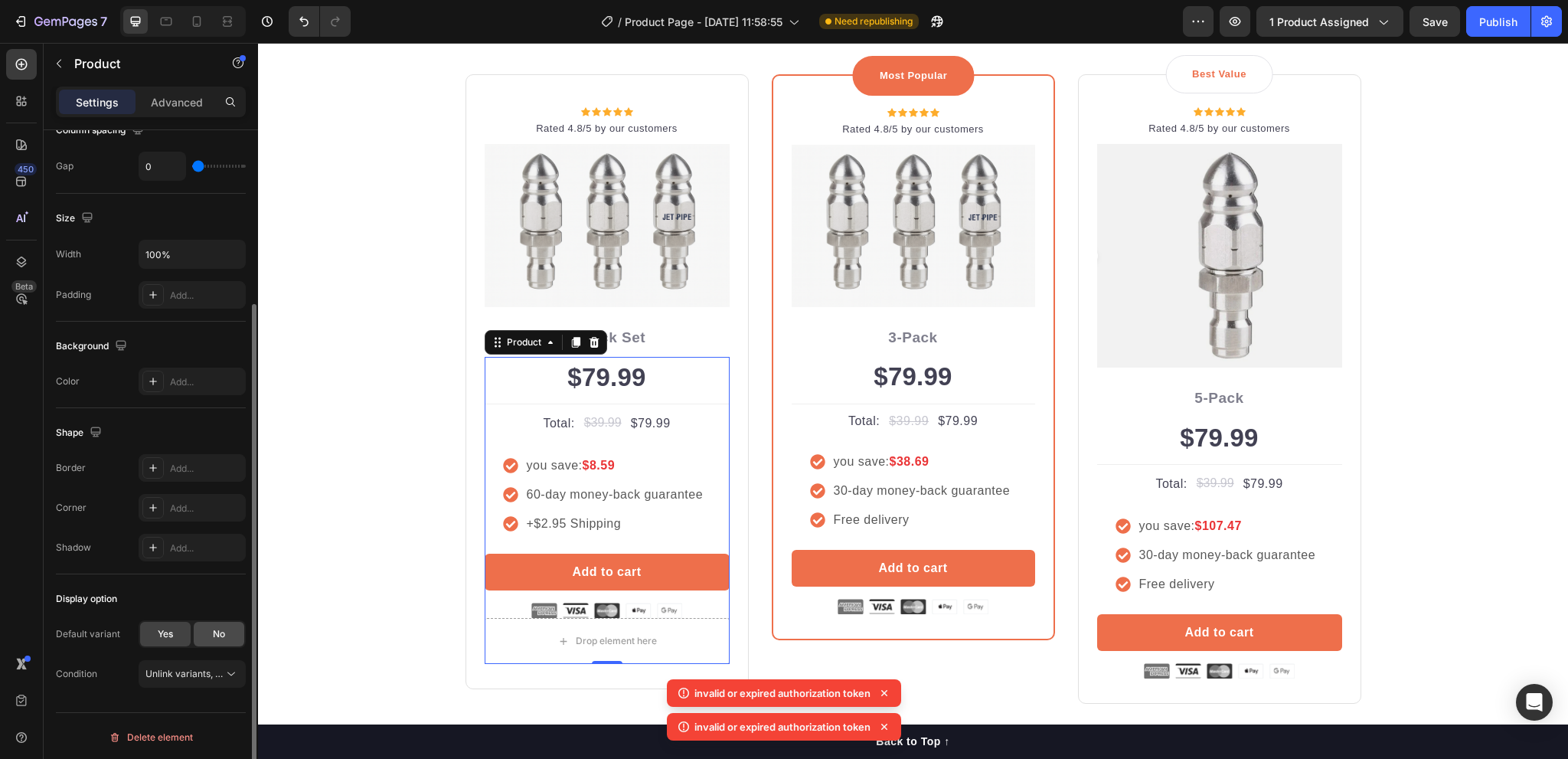
click at [207, 631] on div "No" at bounding box center [219, 634] width 51 height 24
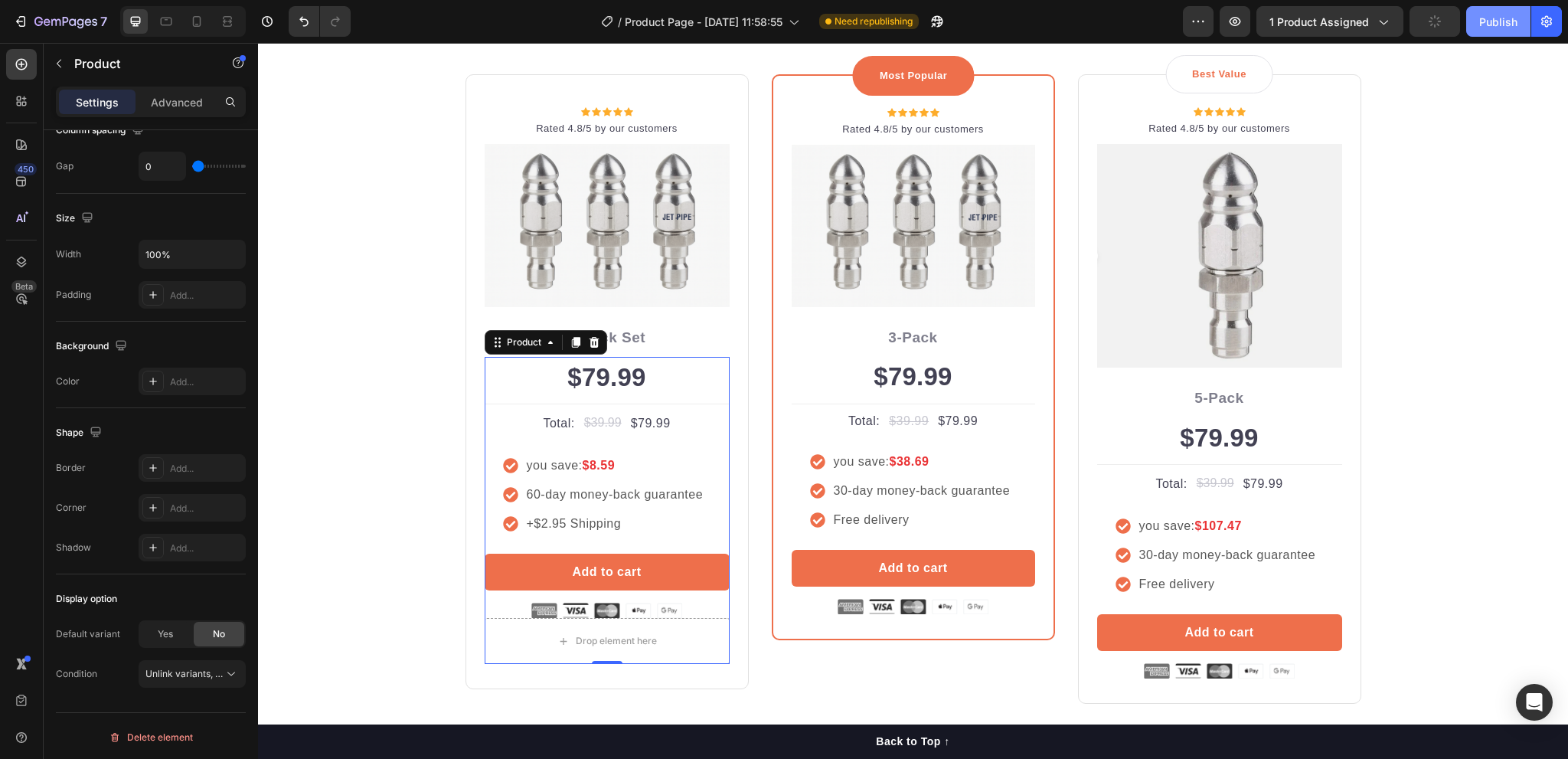
click at [1501, 20] on div "Publish" at bounding box center [1499, 21] width 38 height 16
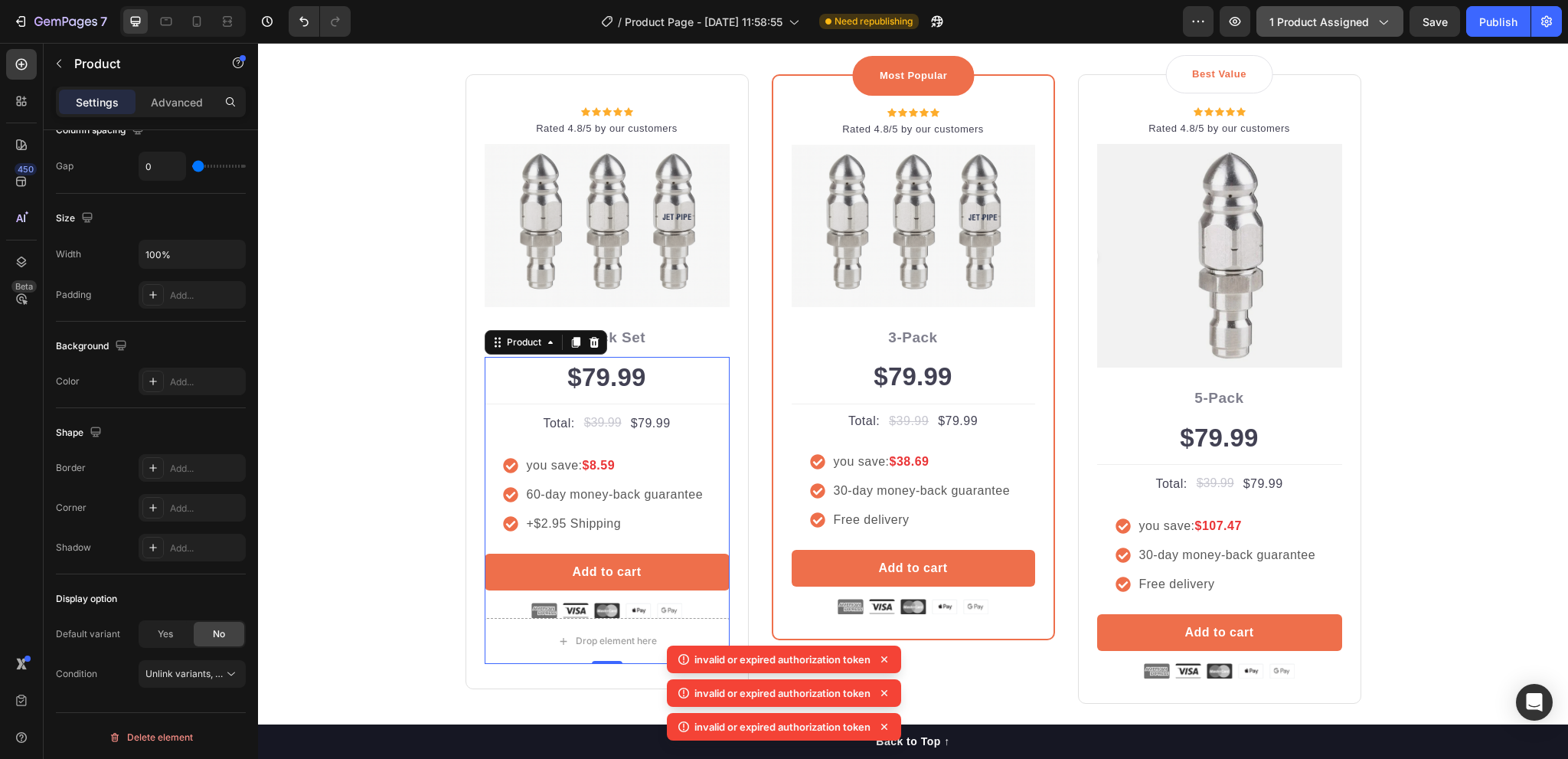
click at [1363, 25] on span "1 product assigned" at bounding box center [1319, 21] width 99 height 16
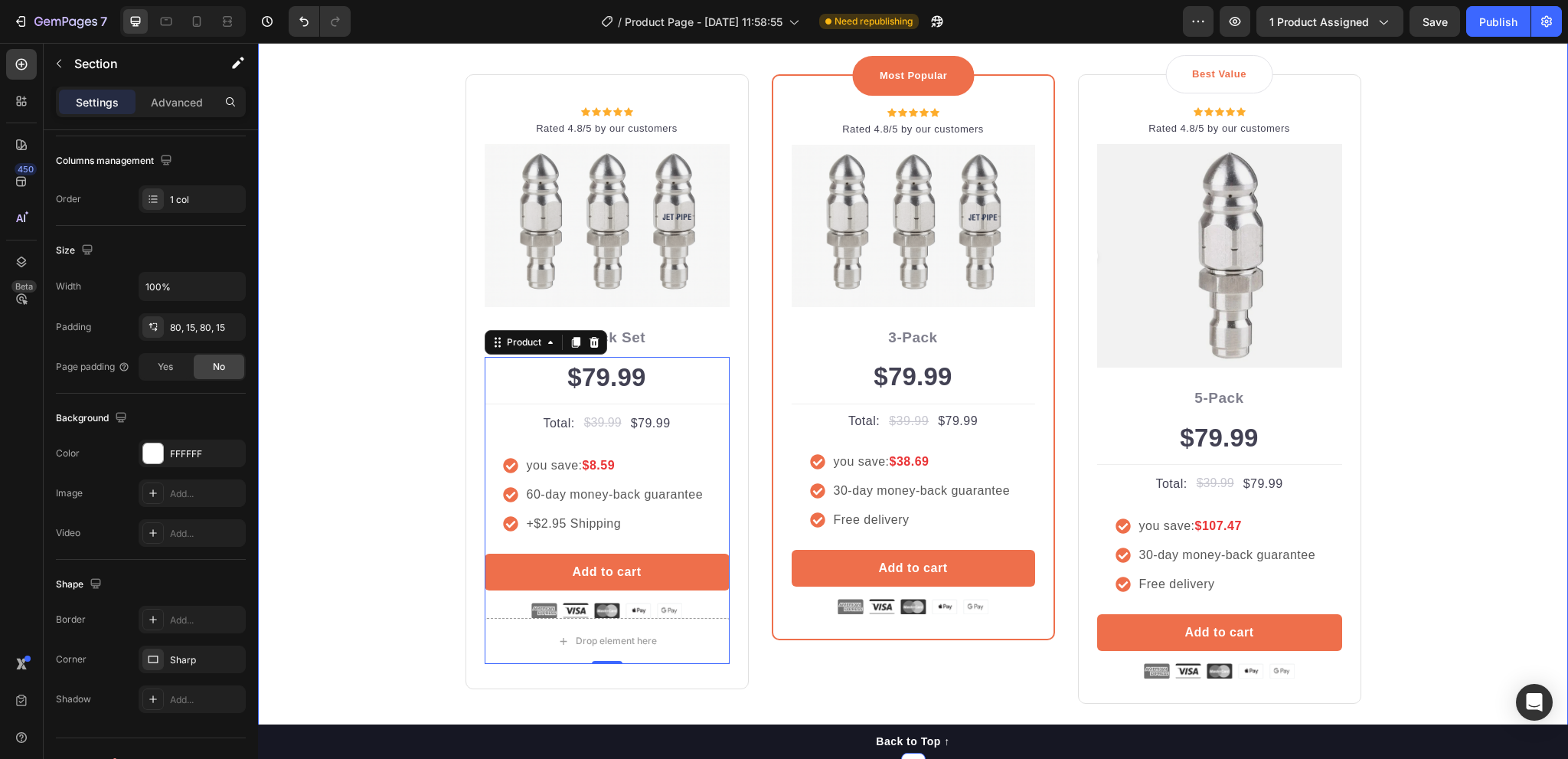
click at [1484, 278] on div "Buy more and pay less Heading Row Icon Icon Icon Icon Icon Icon List Hoz Rated …" at bounding box center [913, 341] width 1287 height 727
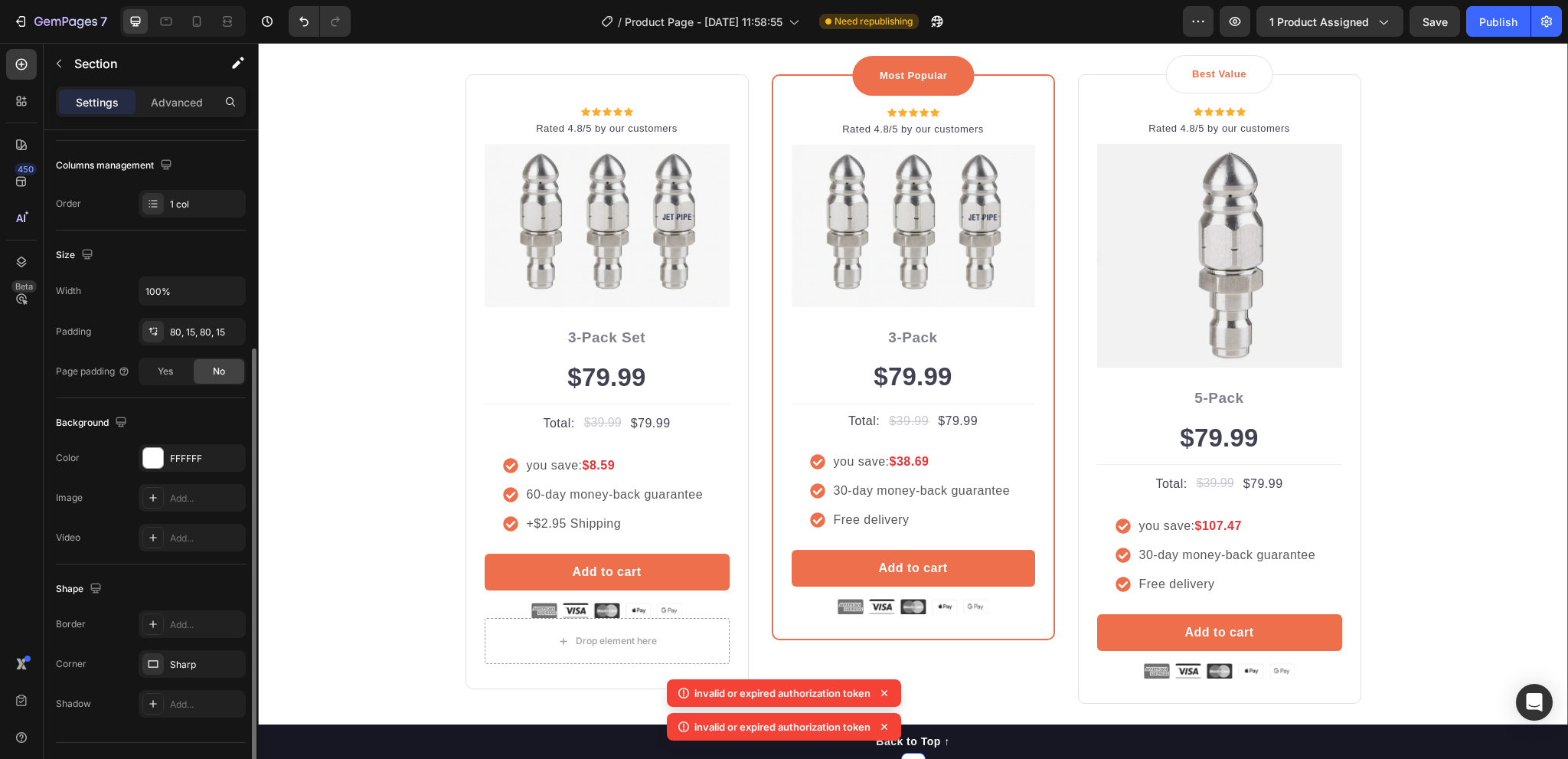
scroll to position [260, 0]
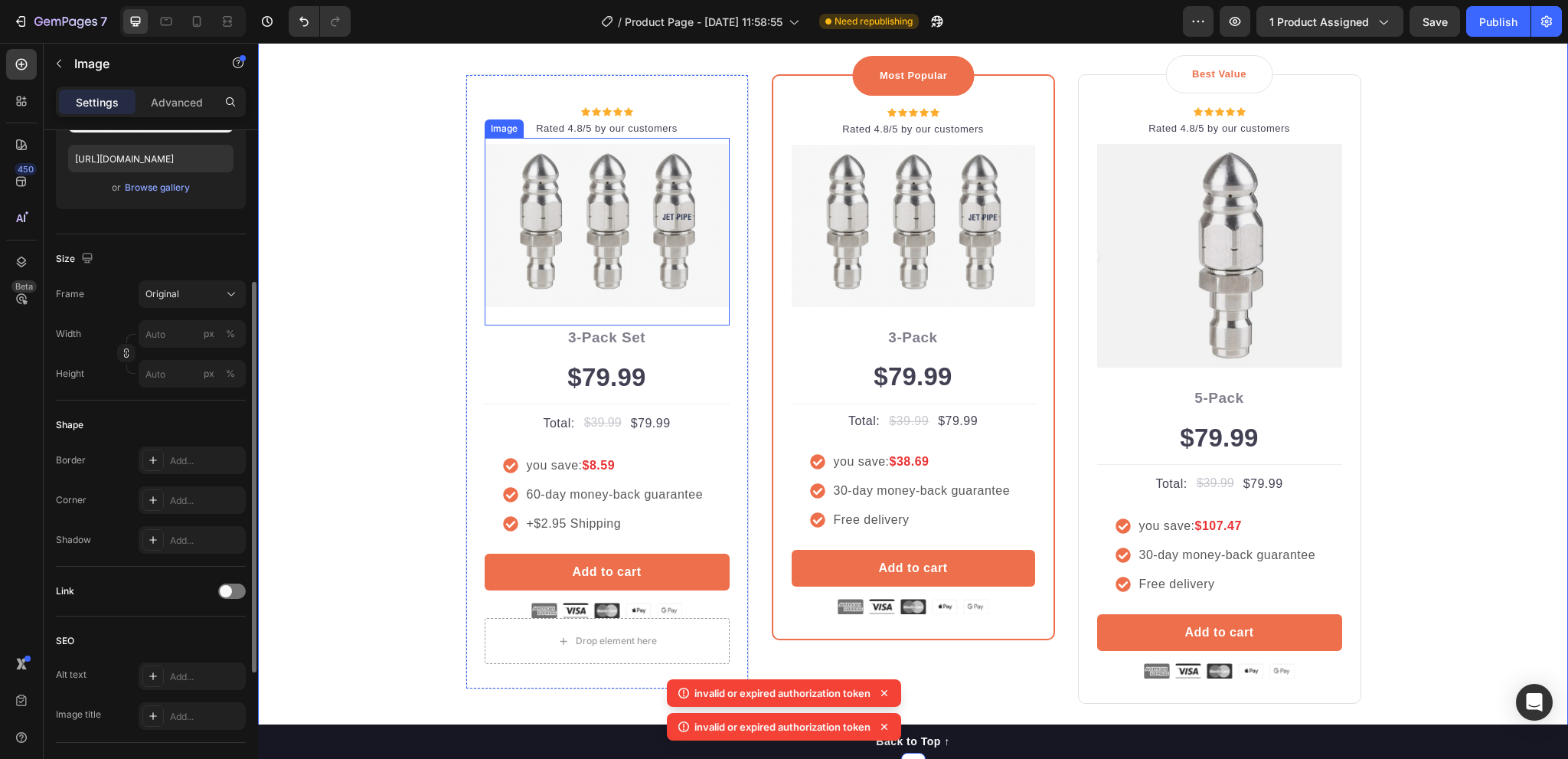
click at [620, 290] on img at bounding box center [607, 225] width 245 height 163
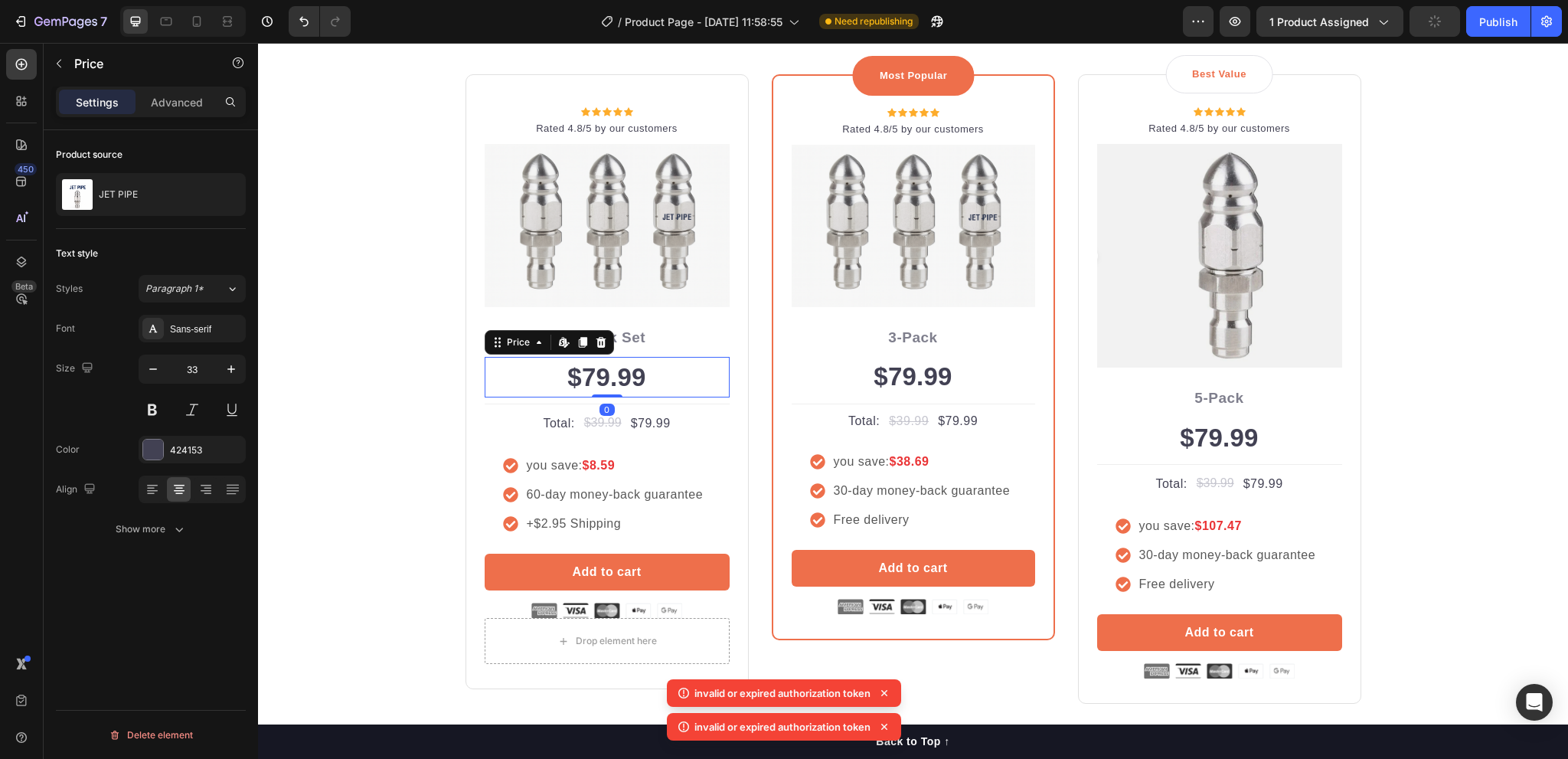
click at [601, 378] on div "$79.99" at bounding box center [607, 377] width 245 height 42
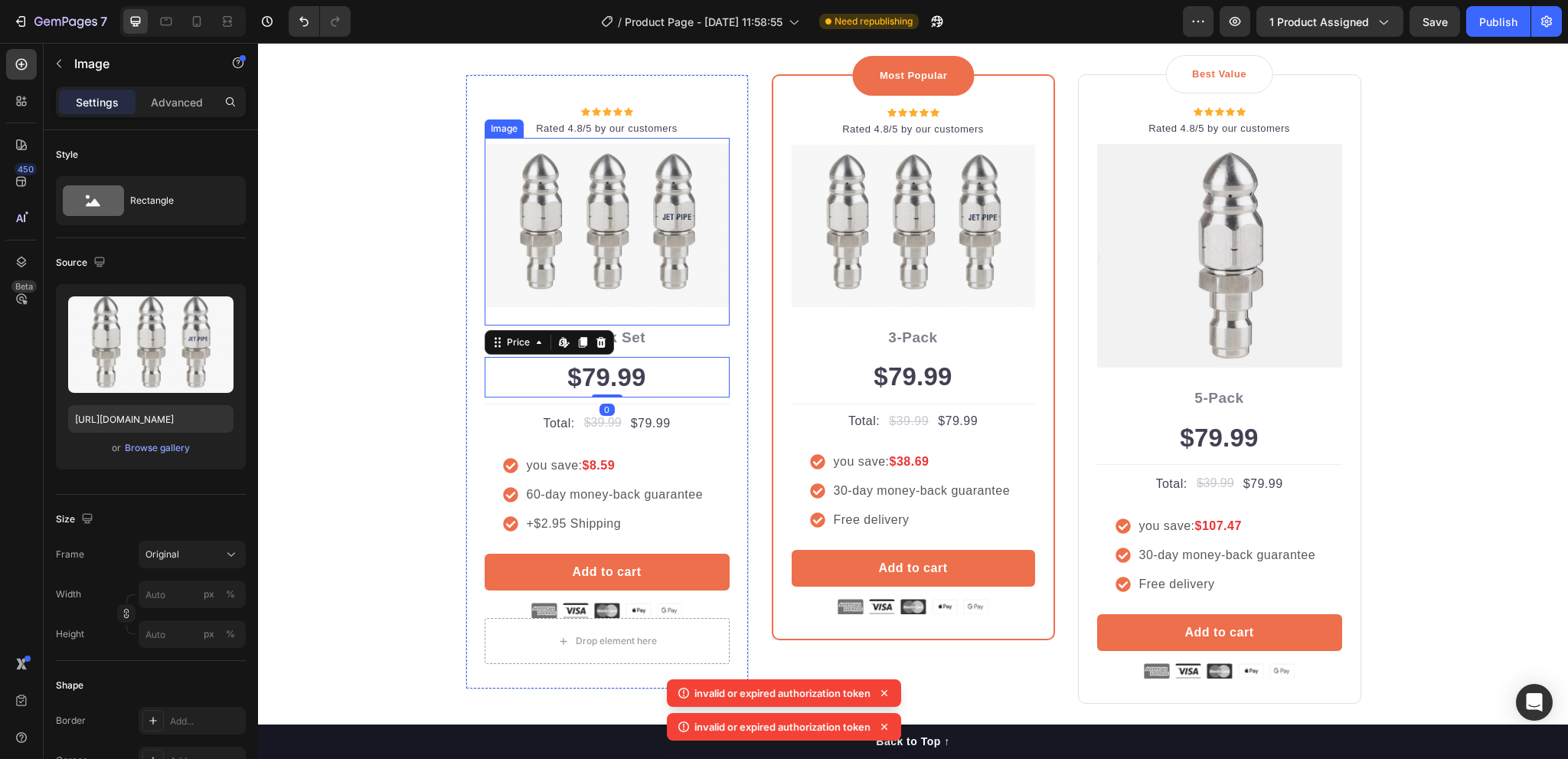
click at [609, 258] on img at bounding box center [607, 225] width 245 height 163
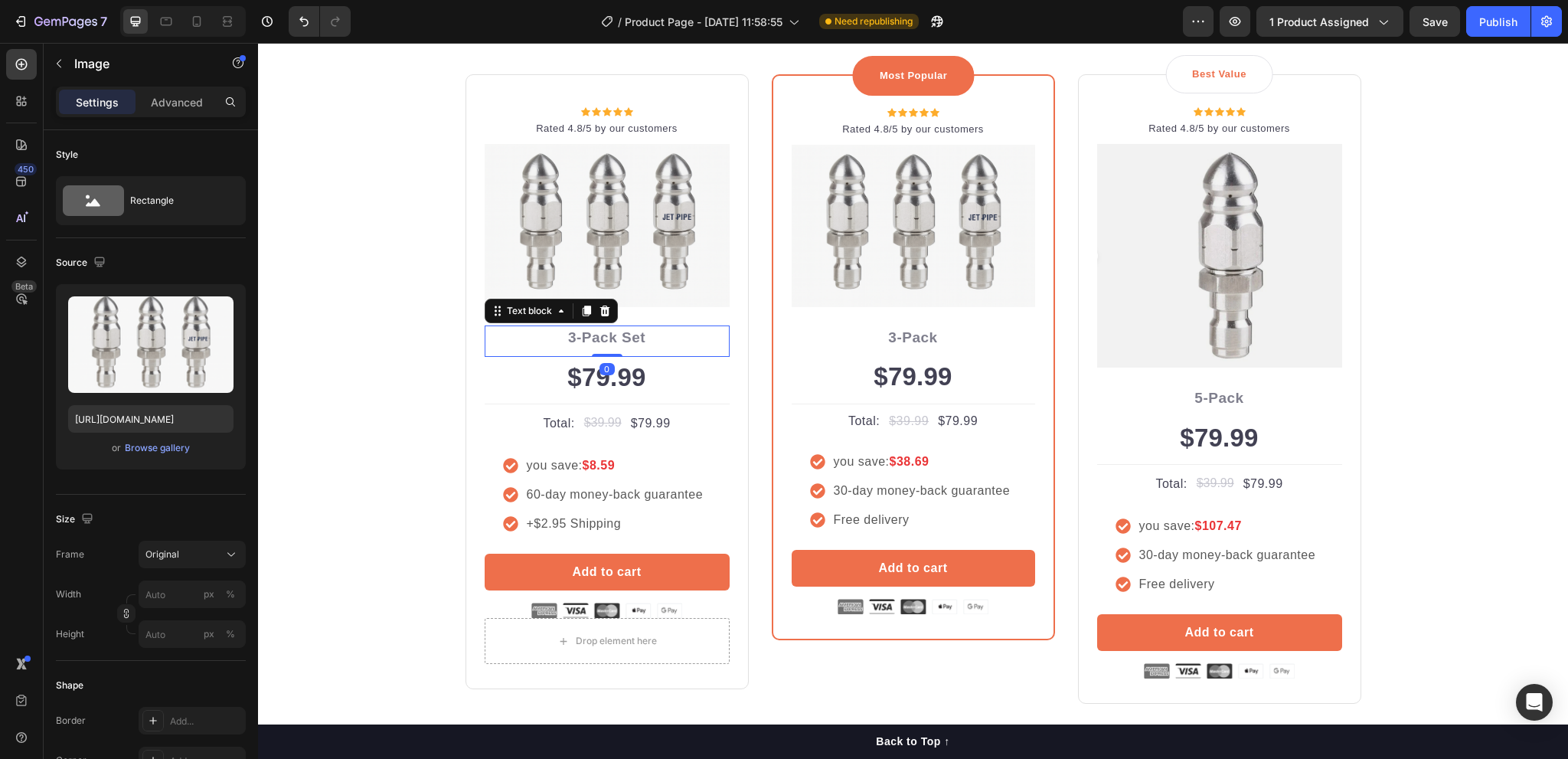
click at [608, 343] on p "3-Pack Set" at bounding box center [607, 338] width 242 height 22
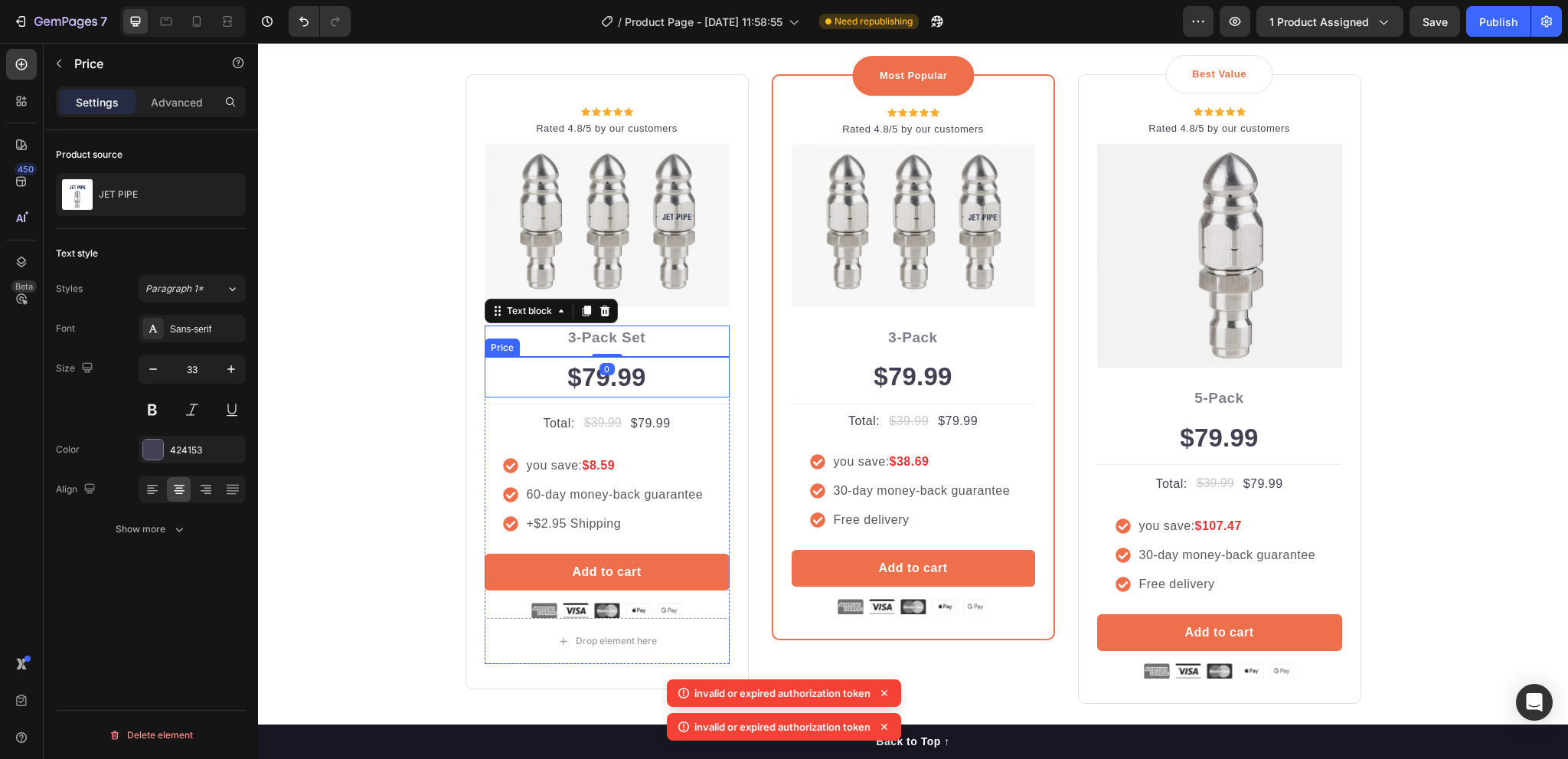
click at [609, 379] on div "$79.99" at bounding box center [607, 377] width 245 height 42
click at [885, 697] on icon at bounding box center [884, 693] width 16 height 16
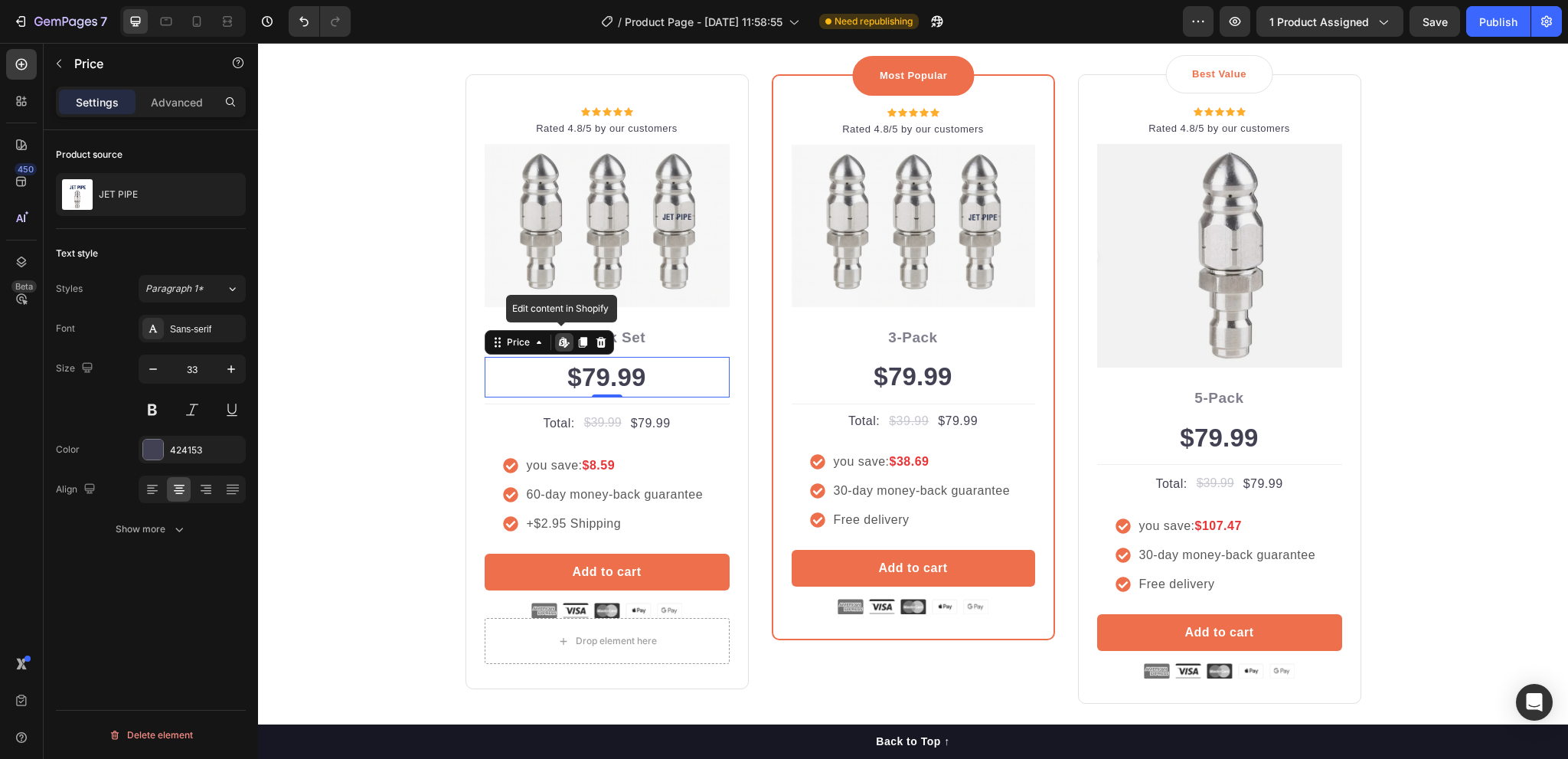
click at [887, 728] on button "Back to Top ↑" at bounding box center [913, 741] width 1311 height 34
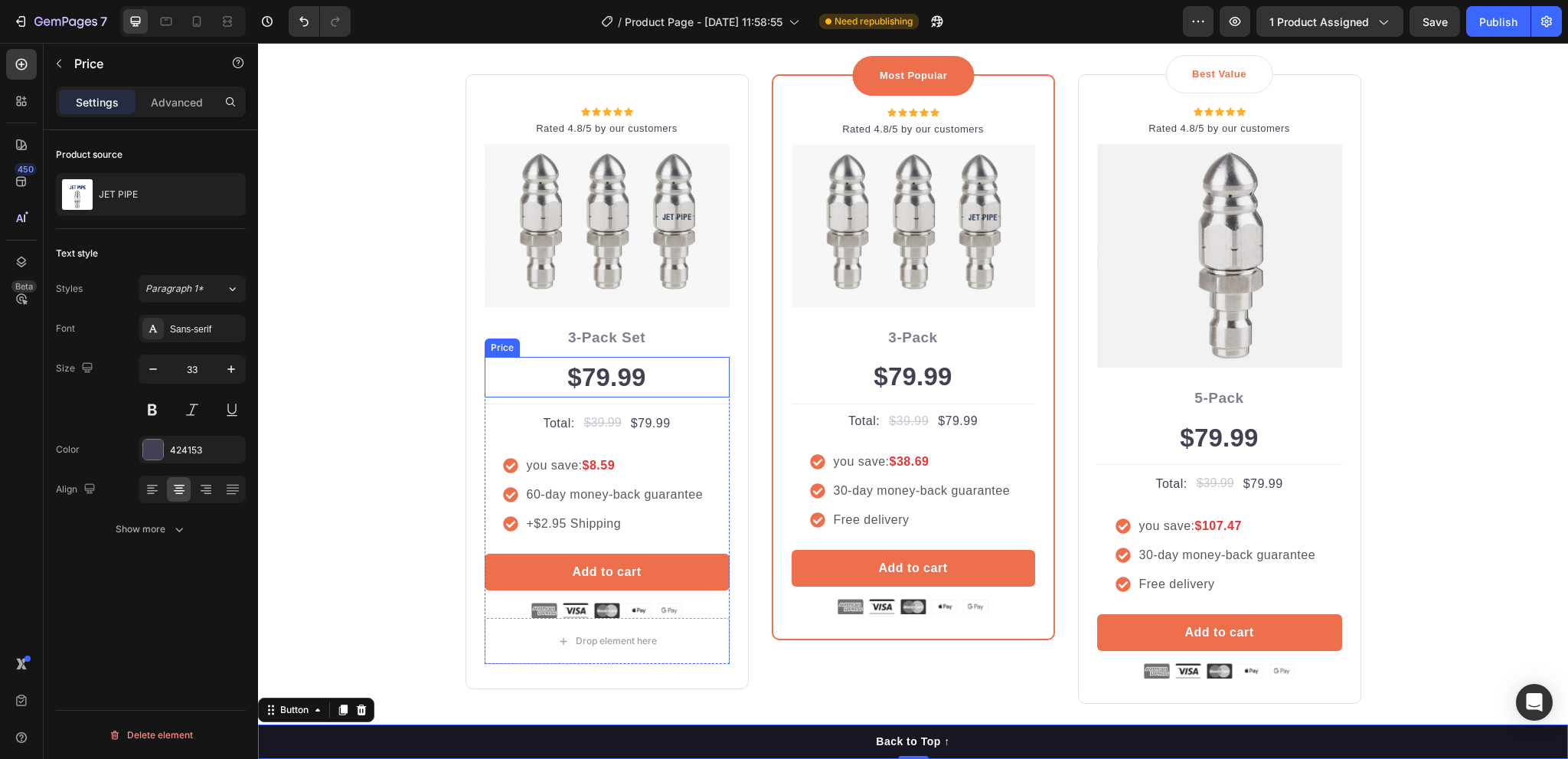
click at [633, 370] on div "$79.99" at bounding box center [607, 377] width 245 height 42
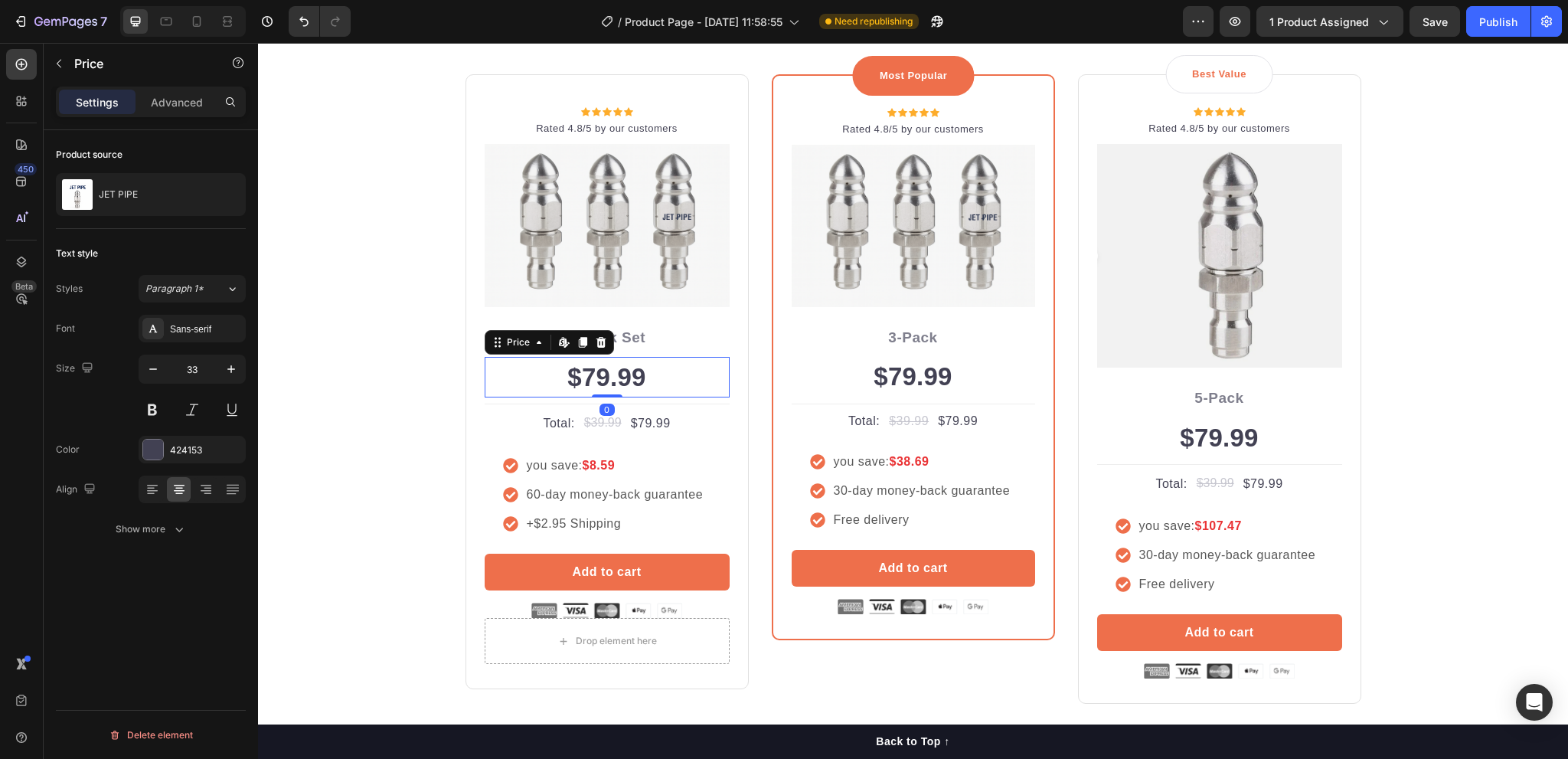
click at [633, 370] on div "$79.99" at bounding box center [607, 377] width 245 height 42
click at [620, 376] on div "$79.99" at bounding box center [607, 377] width 245 height 42
click at [612, 374] on div "$79.99" at bounding box center [607, 377] width 245 height 42
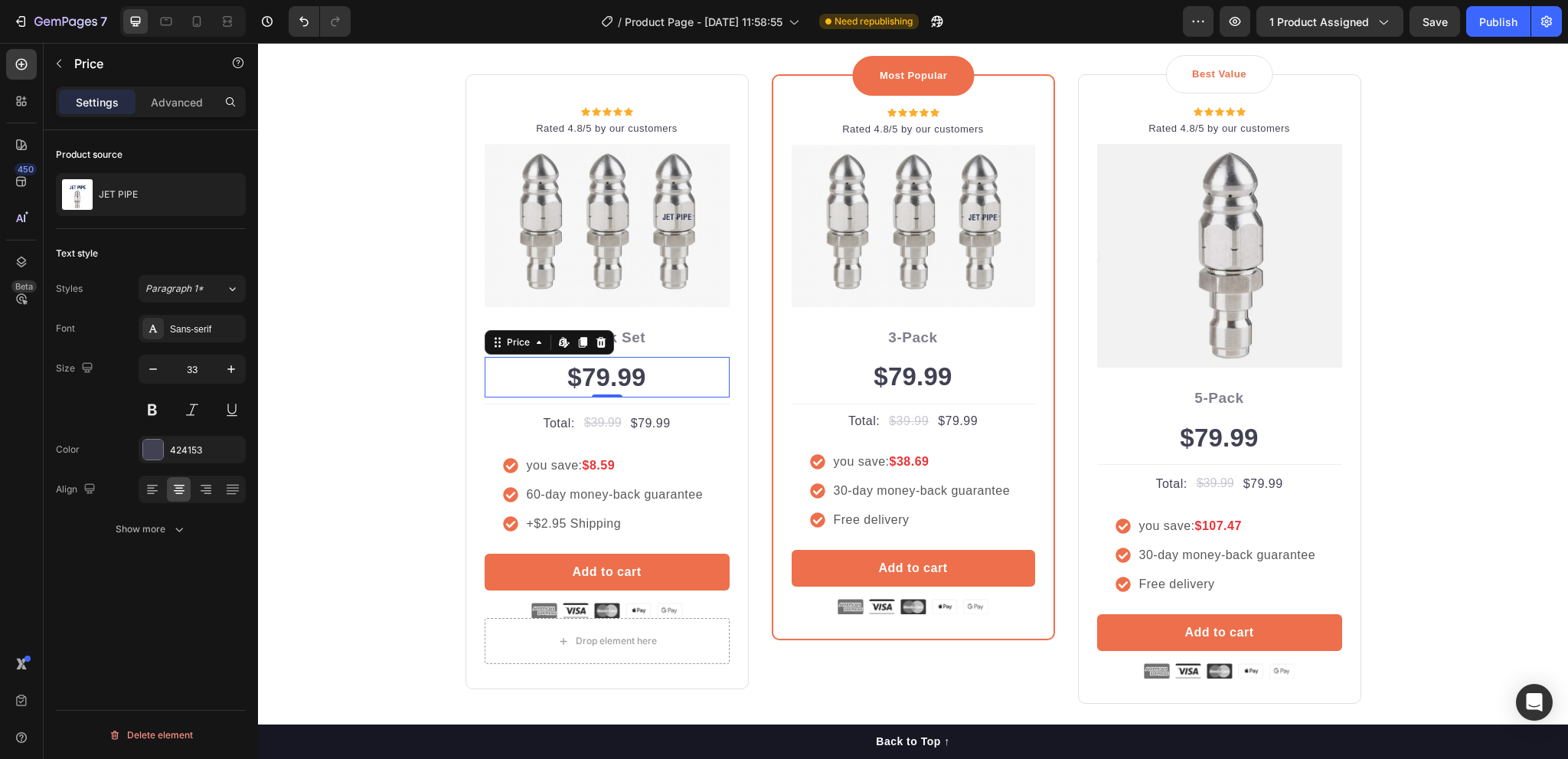
click at [612, 374] on div "$79.99" at bounding box center [607, 377] width 245 height 42
click at [612, 375] on div "$79.99" at bounding box center [607, 377] width 245 height 42
click at [21, 64] on icon at bounding box center [21, 65] width 11 height 11
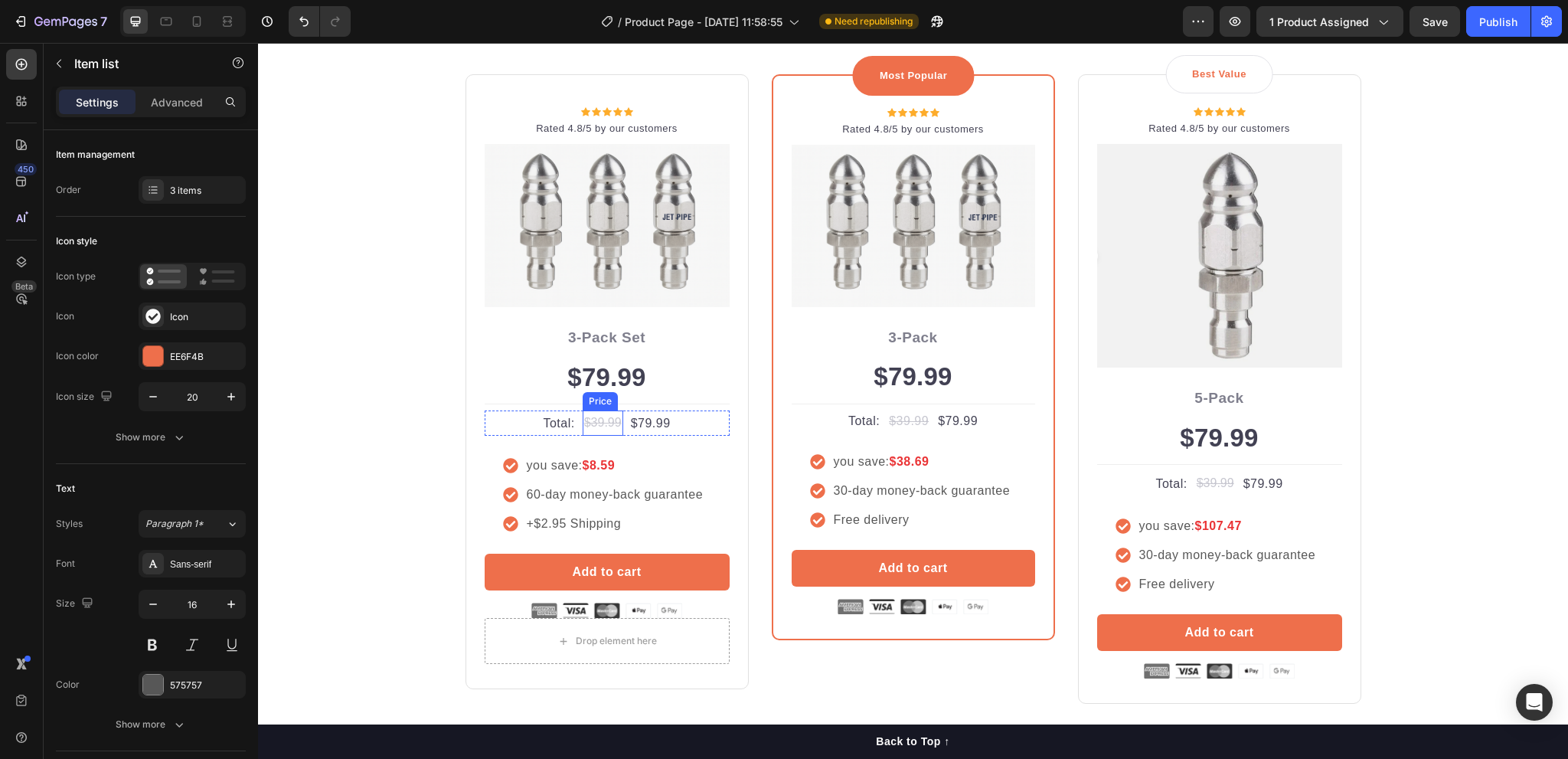
click at [612, 437] on div "you save: $8.59 60-day money-back guarantee +$2.95 Shipping" at bounding box center [607, 494] width 245 height 118
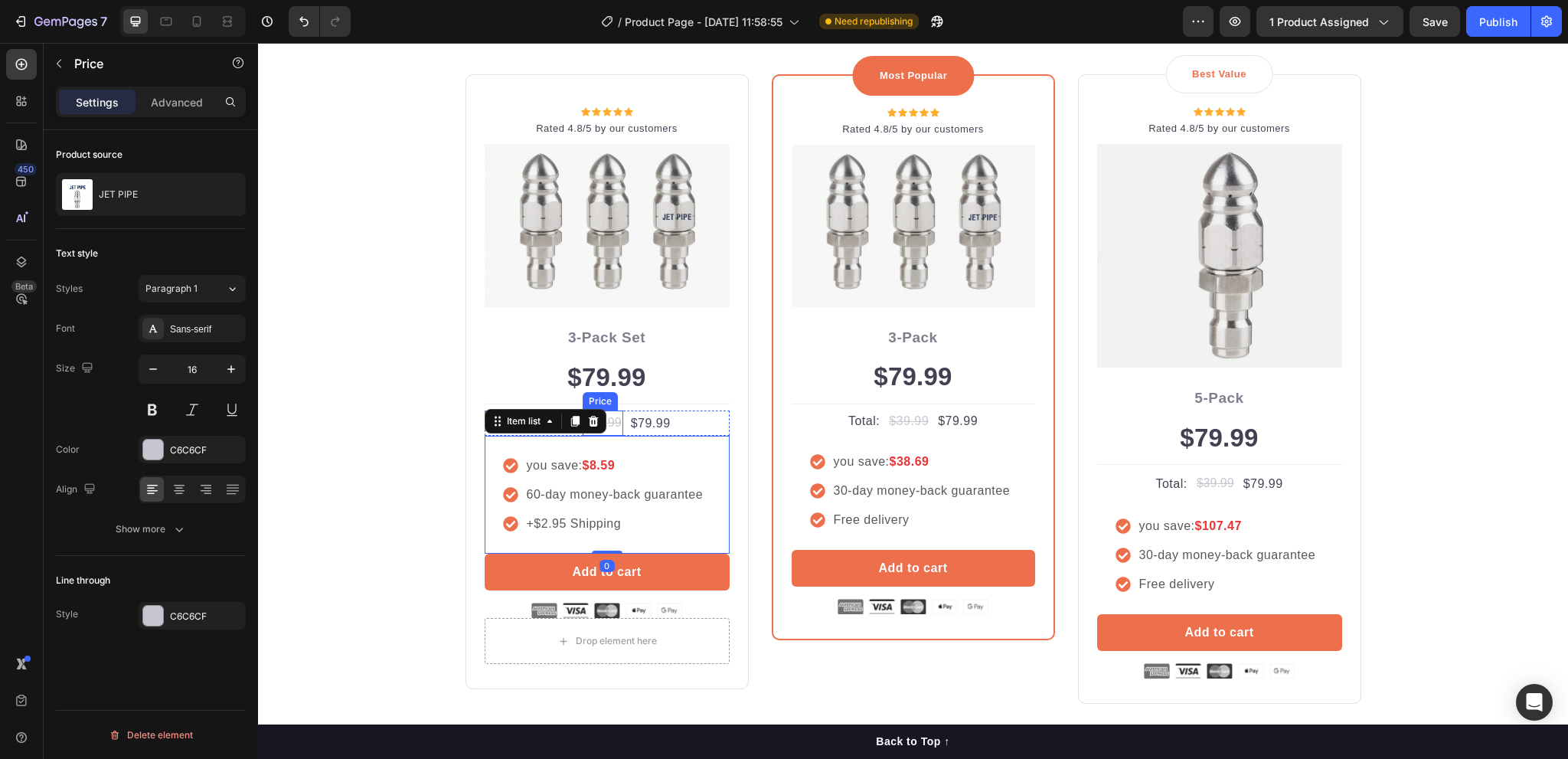
click at [616, 421] on div "$39.99" at bounding box center [603, 423] width 41 height 25
click at [648, 423] on div "$79.99" at bounding box center [651, 424] width 43 height 21
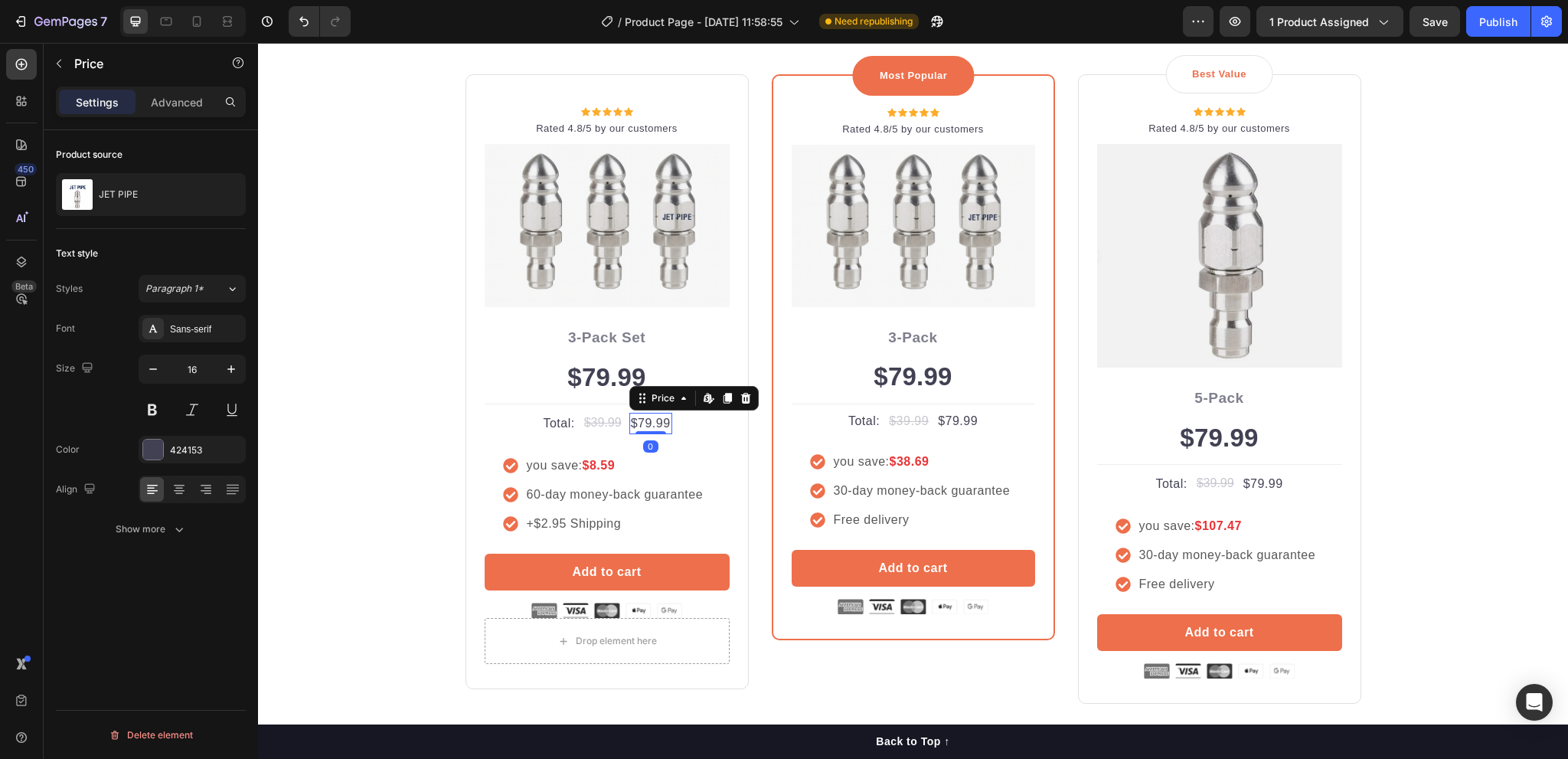
click at [648, 423] on div "$79.99" at bounding box center [651, 424] width 43 height 21
click at [592, 424] on div "$39.99" at bounding box center [603, 423] width 41 height 25
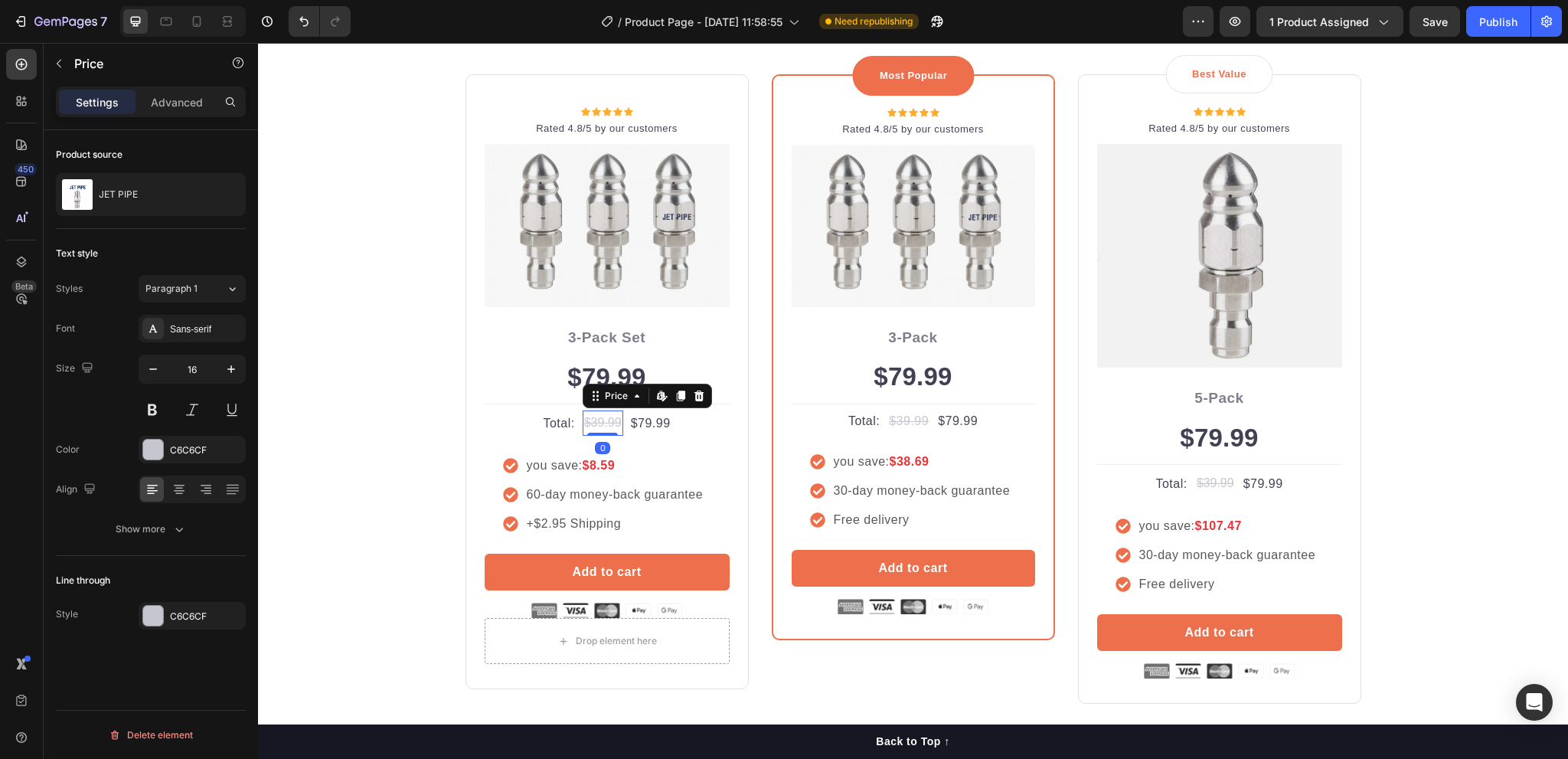
click at [592, 424] on div "$39.99" at bounding box center [603, 423] width 41 height 25
click at [646, 427] on div "$79.99" at bounding box center [651, 424] width 43 height 21
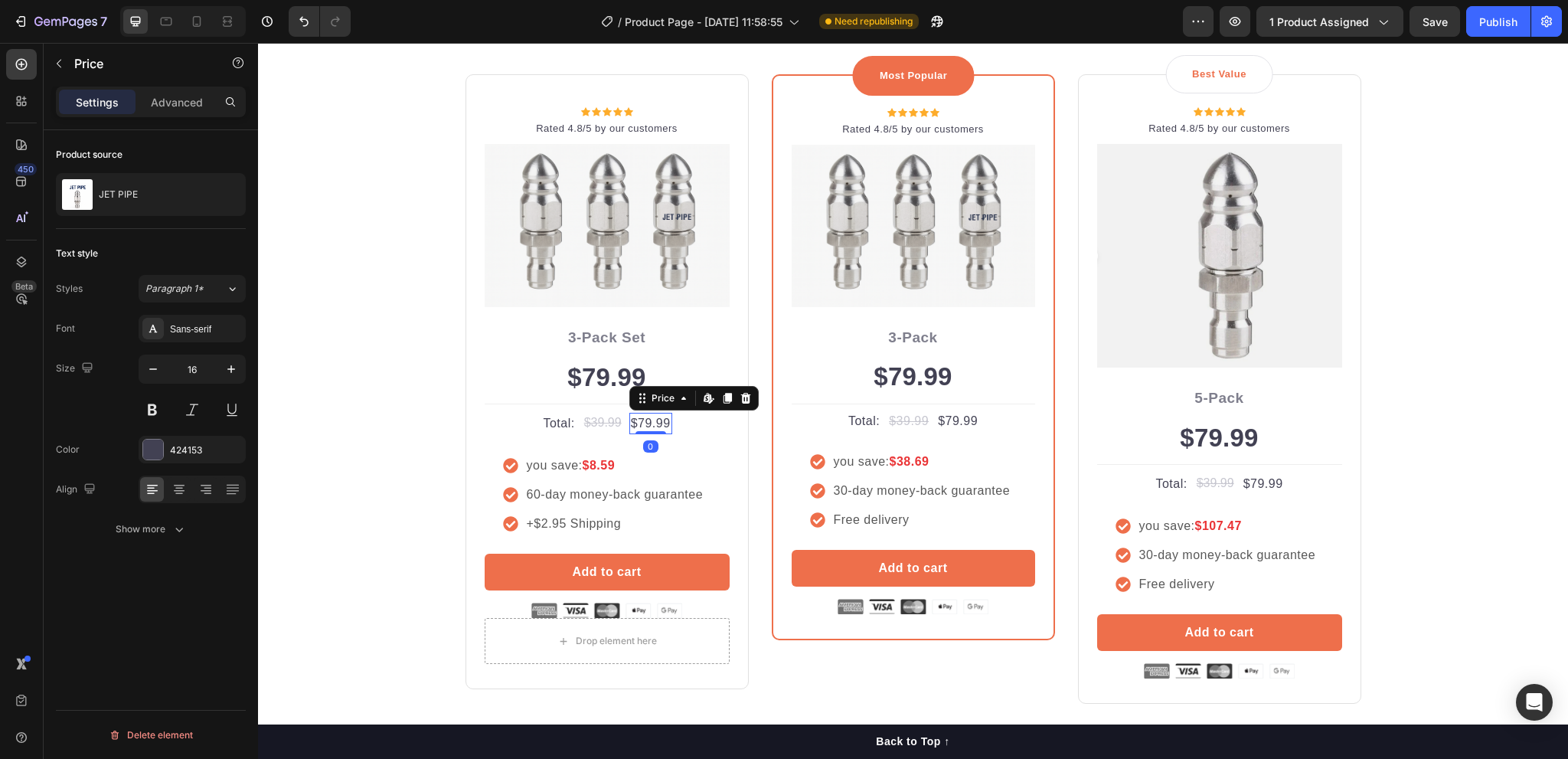
click at [646, 427] on div "$79.99" at bounding box center [651, 424] width 43 height 21
click at [617, 427] on div "$39.99" at bounding box center [603, 423] width 41 height 25
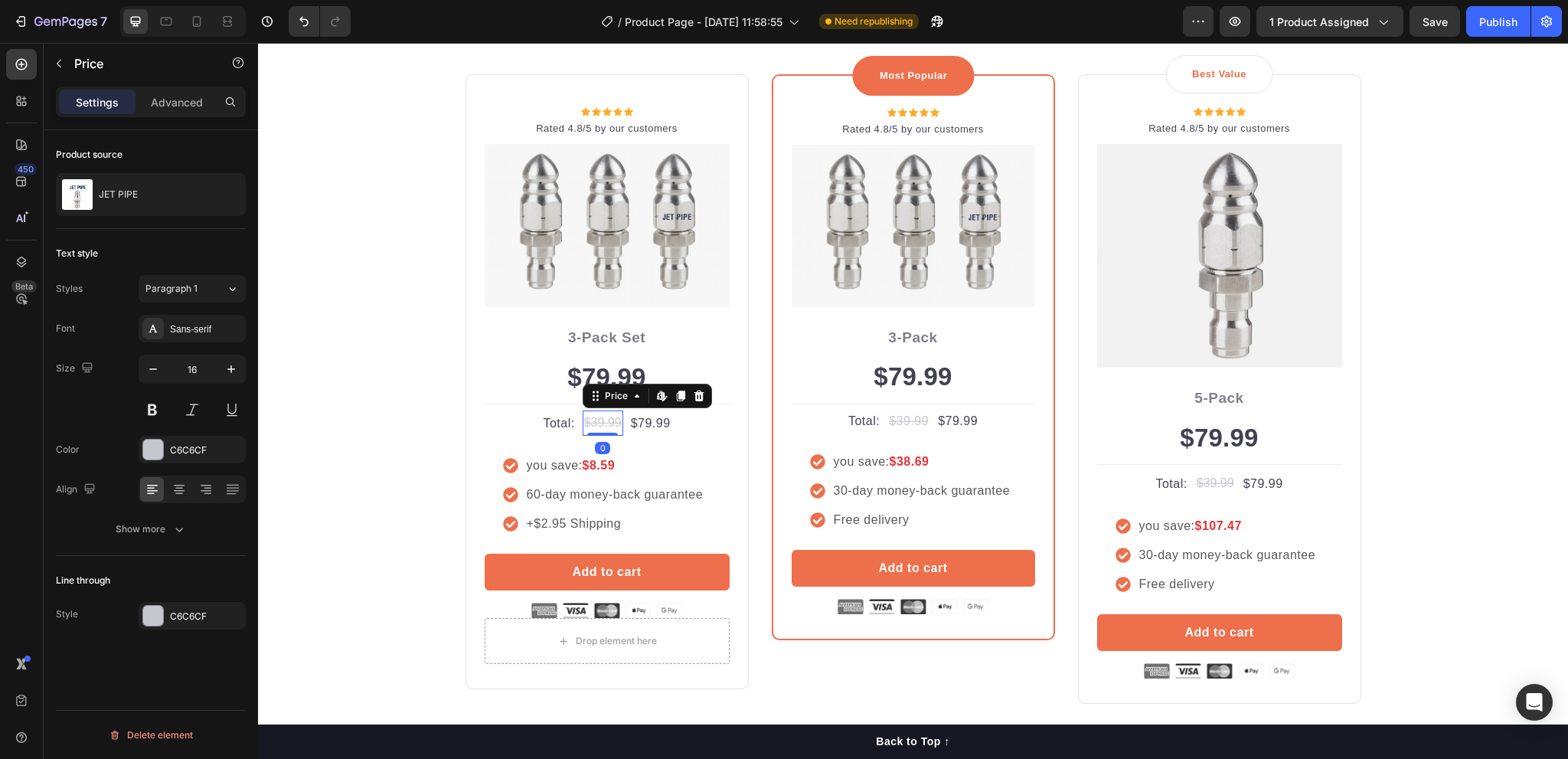
click at [617, 427] on div "$39.99" at bounding box center [603, 423] width 41 height 25
click at [175, 102] on p "Advanced" at bounding box center [177, 102] width 52 height 16
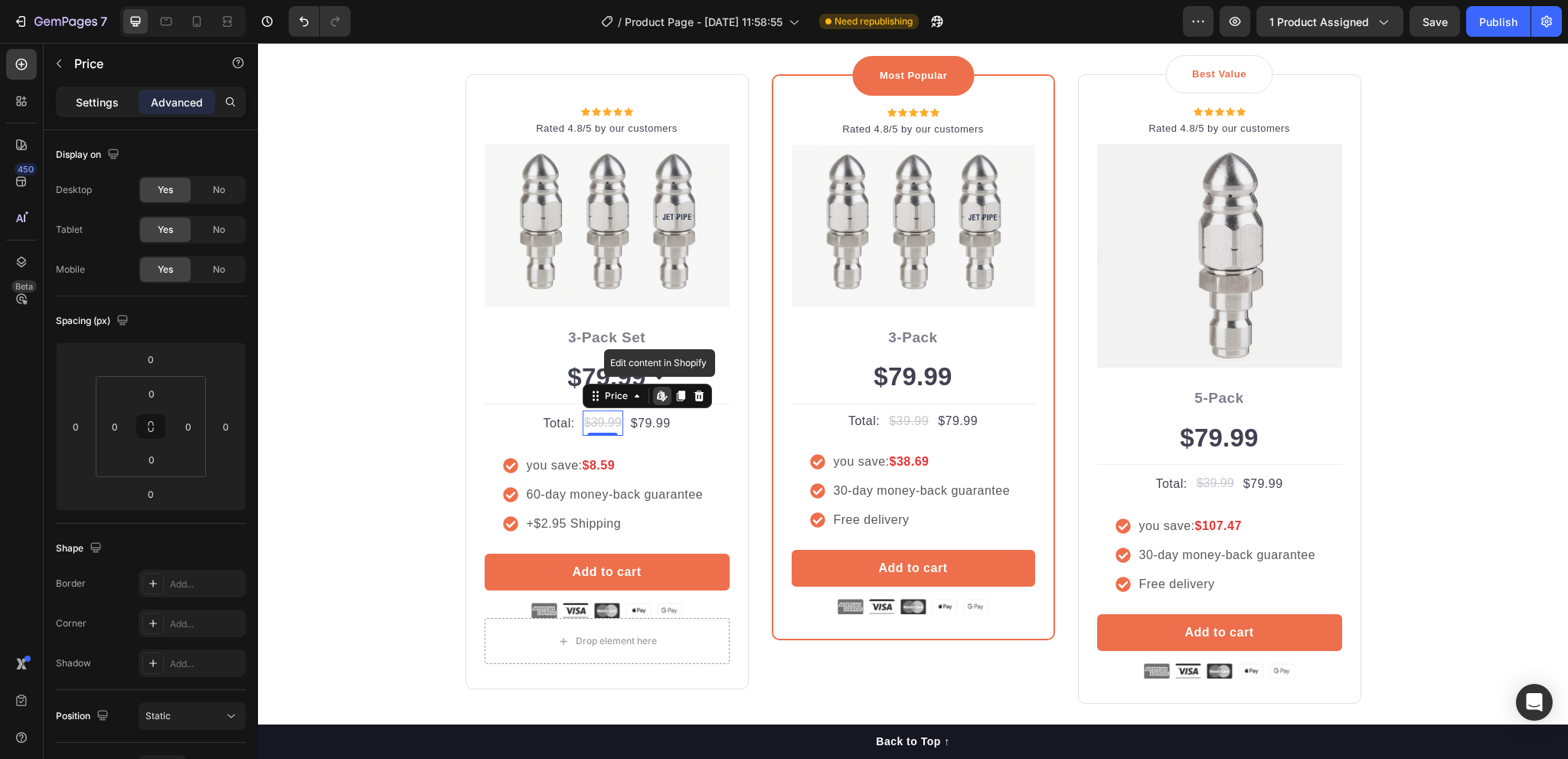
click at [99, 100] on p "Settings" at bounding box center [97, 102] width 43 height 16
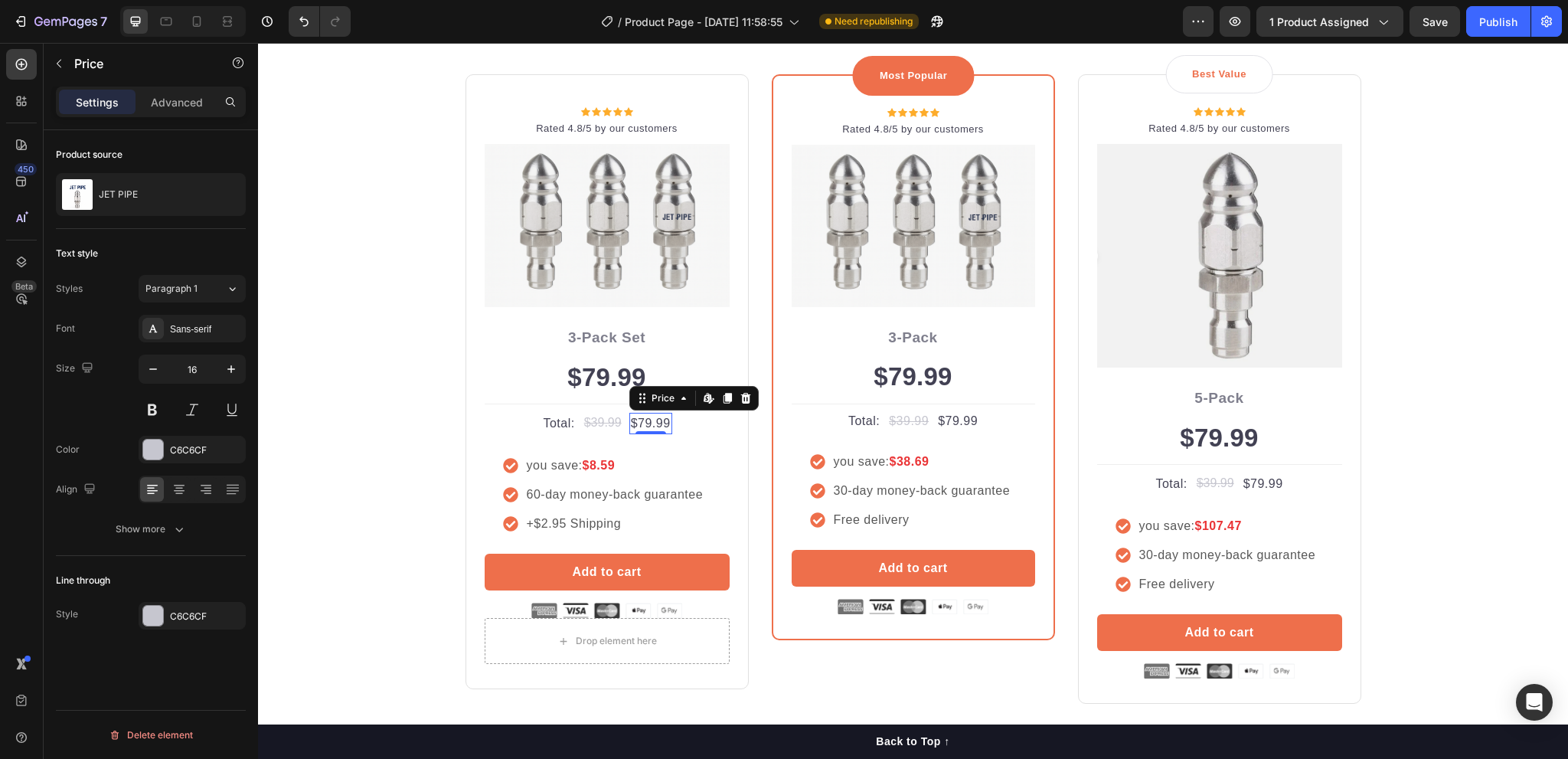
click at [630, 419] on div "$79.99" at bounding box center [651, 424] width 43 height 21
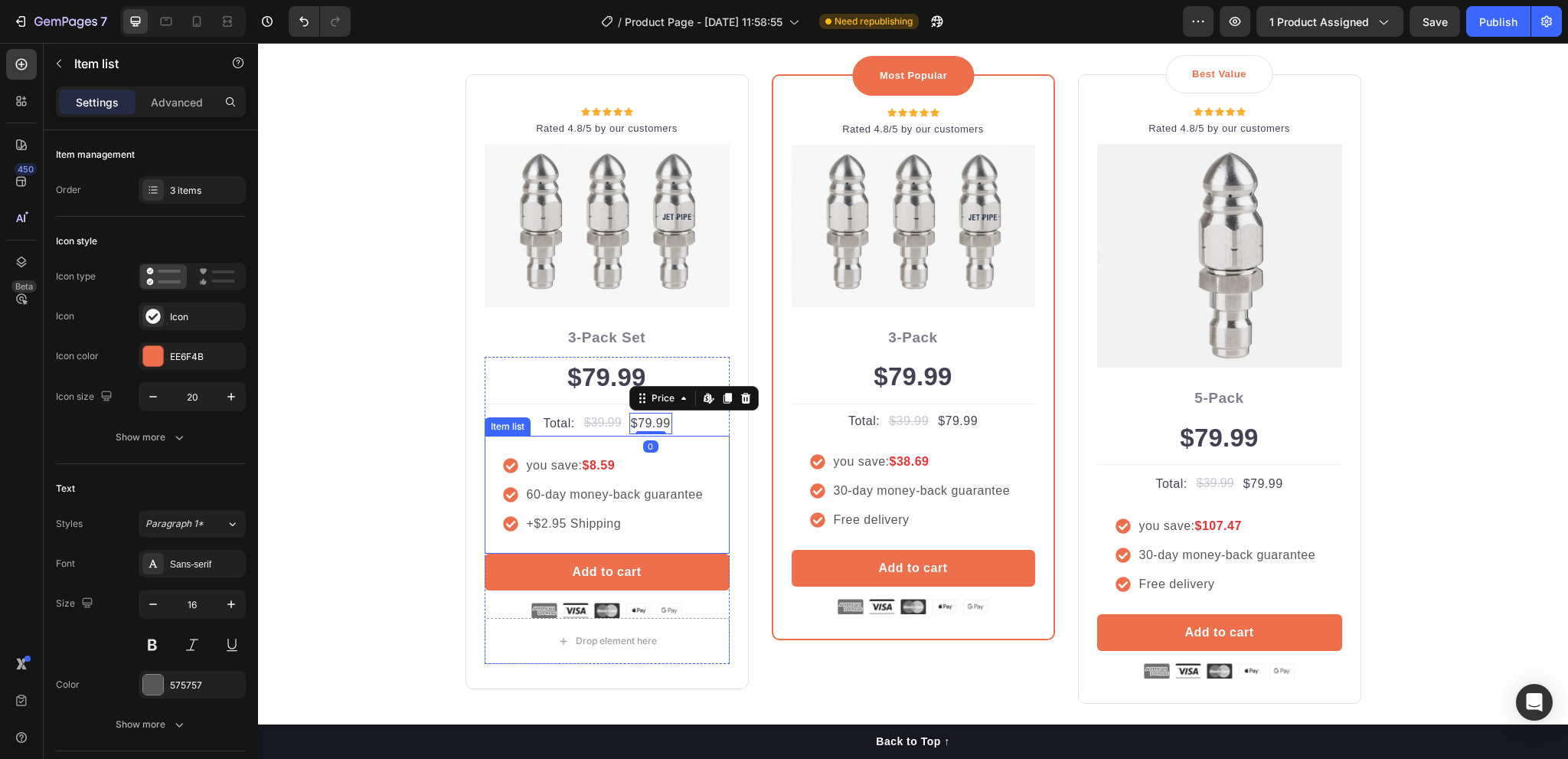
click at [586, 462] on strong "$8.59" at bounding box center [598, 465] width 33 height 13
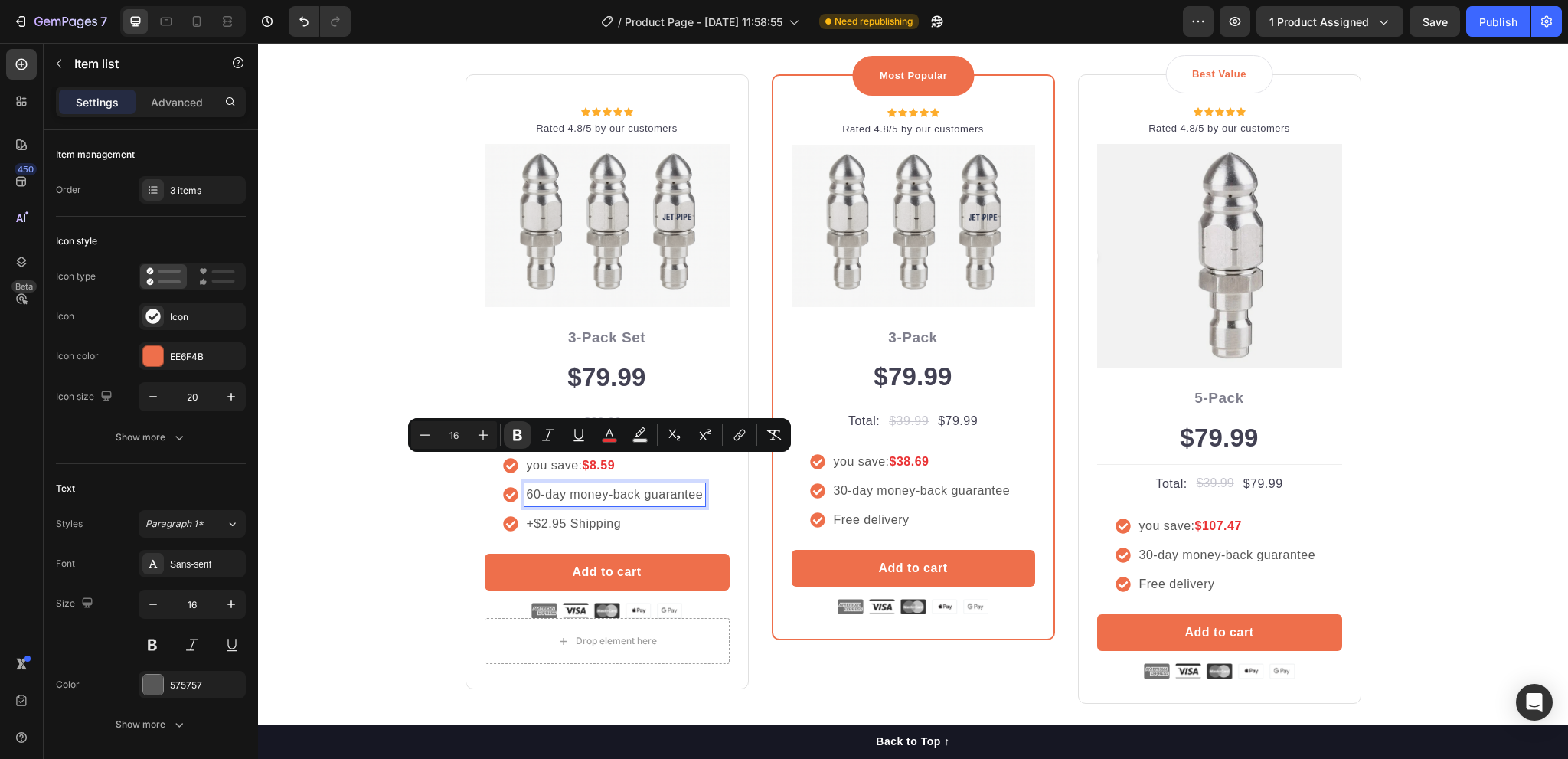
click at [595, 494] on p "60-day money-back guarantee" at bounding box center [615, 495] width 177 height 19
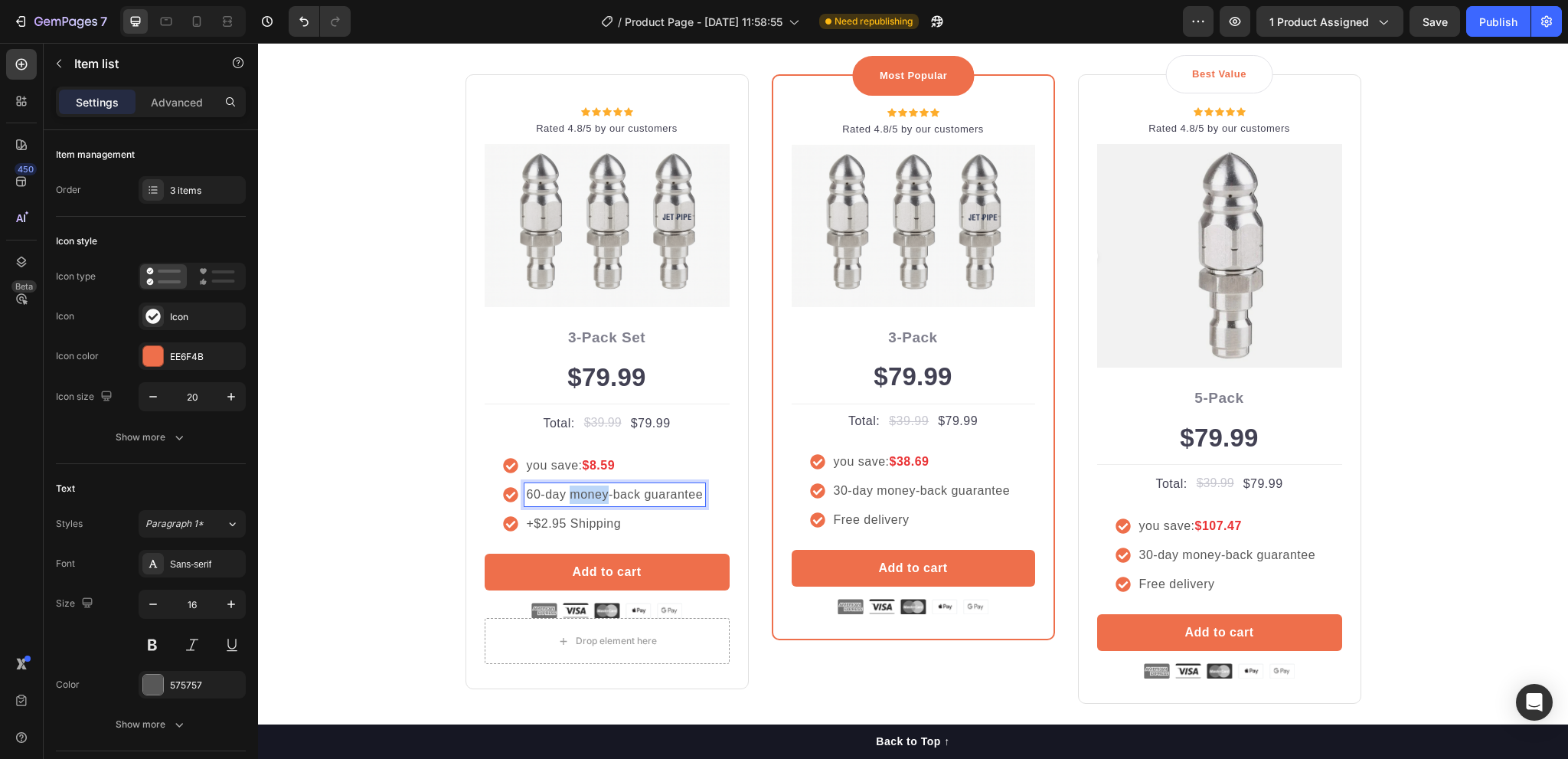
click at [595, 494] on p "60-day money-back guarantee" at bounding box center [615, 495] width 177 height 19
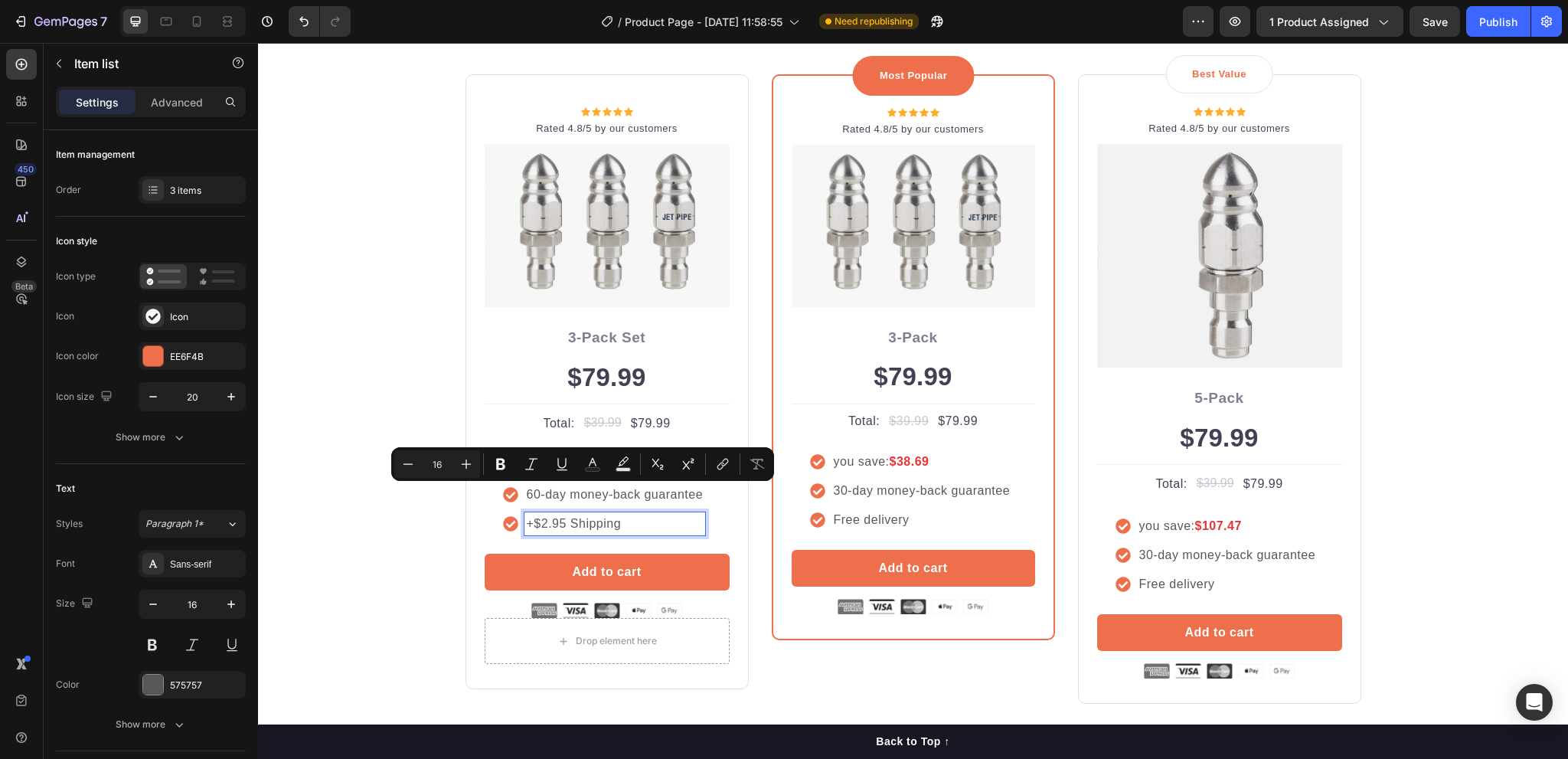
click at [579, 526] on p "+$2.95 Shipping" at bounding box center [615, 525] width 177 height 19
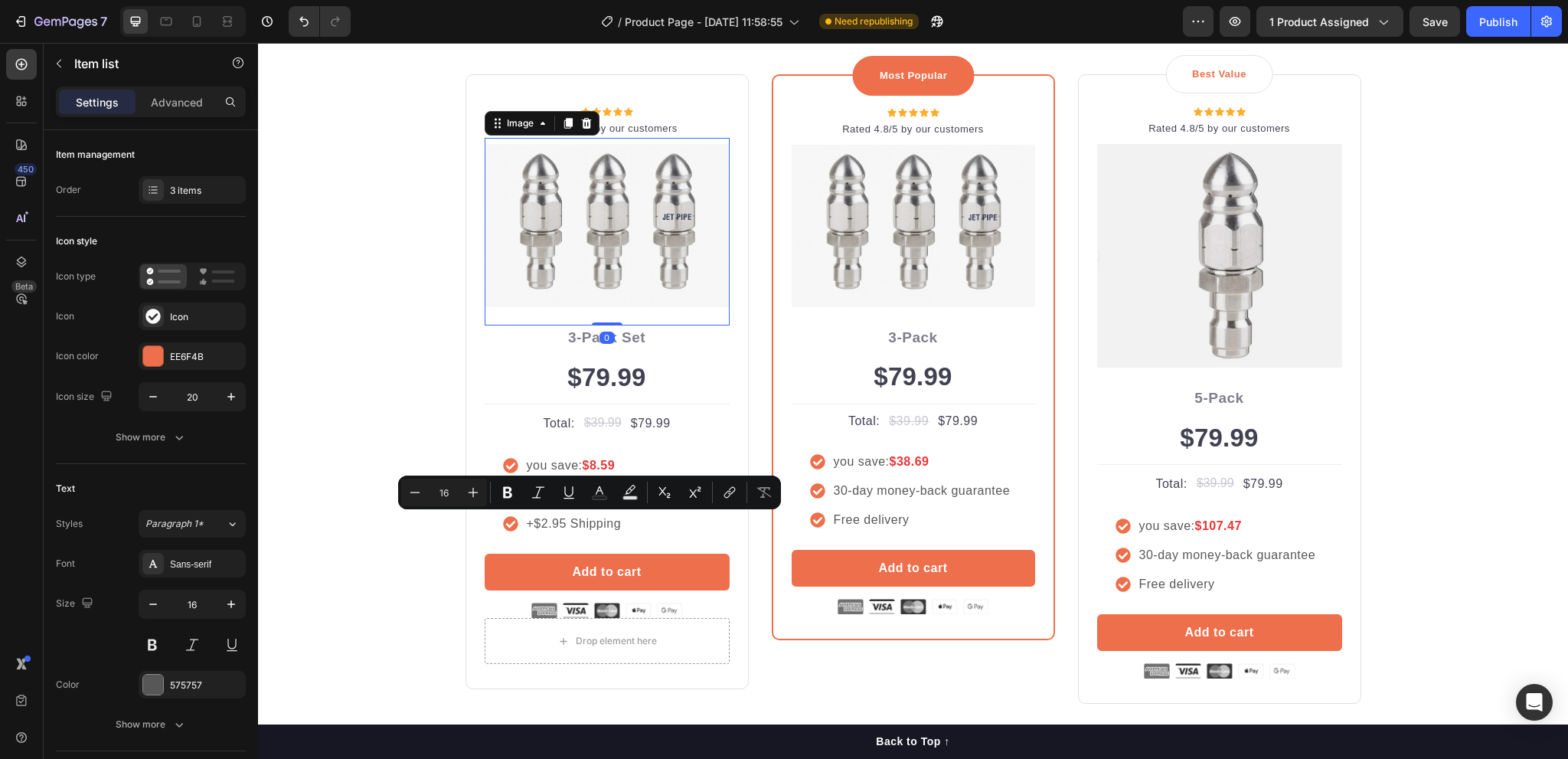
click at [612, 268] on img at bounding box center [607, 225] width 245 height 163
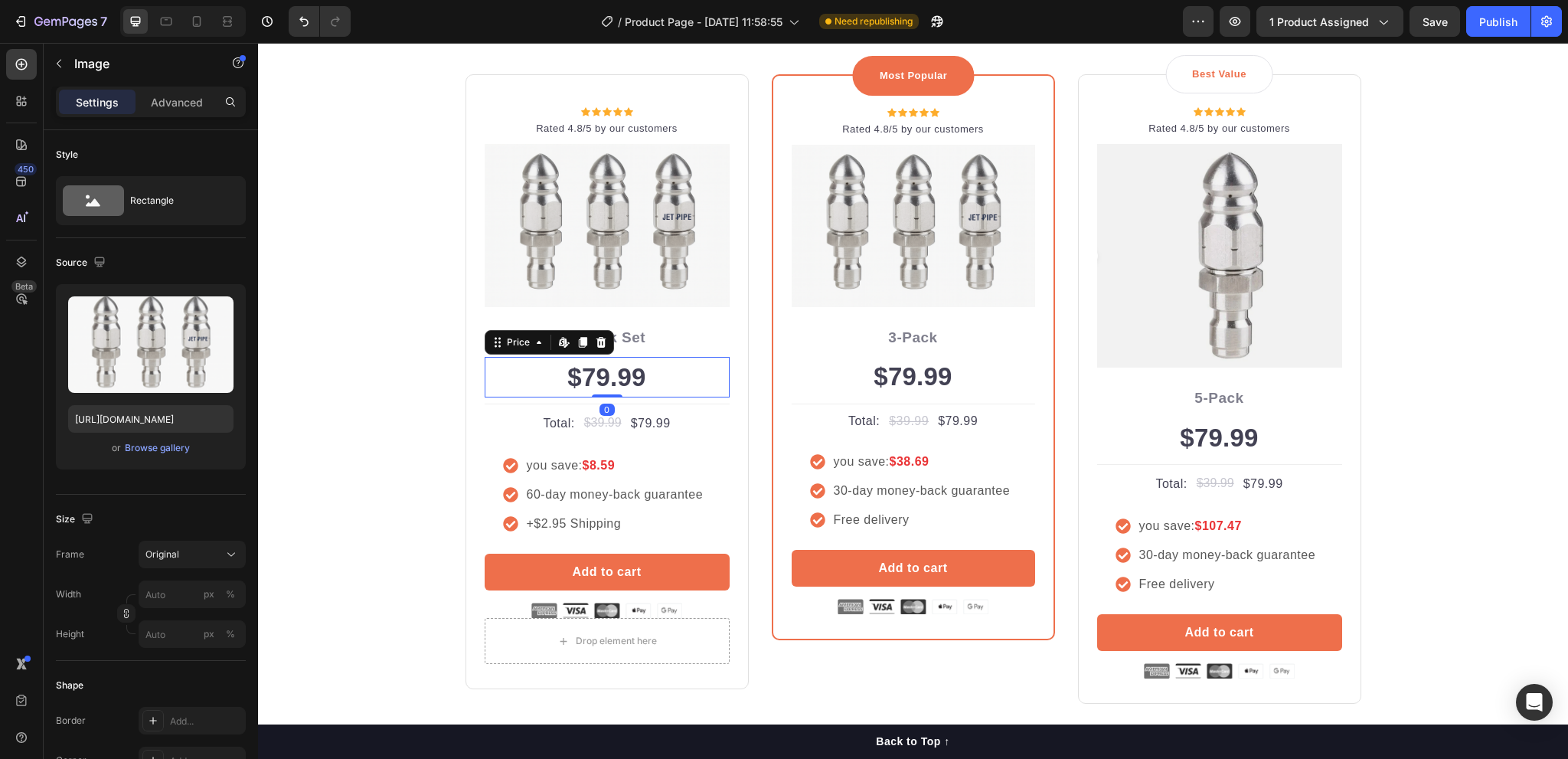
click at [598, 370] on div "$79.99" at bounding box center [607, 377] width 245 height 42
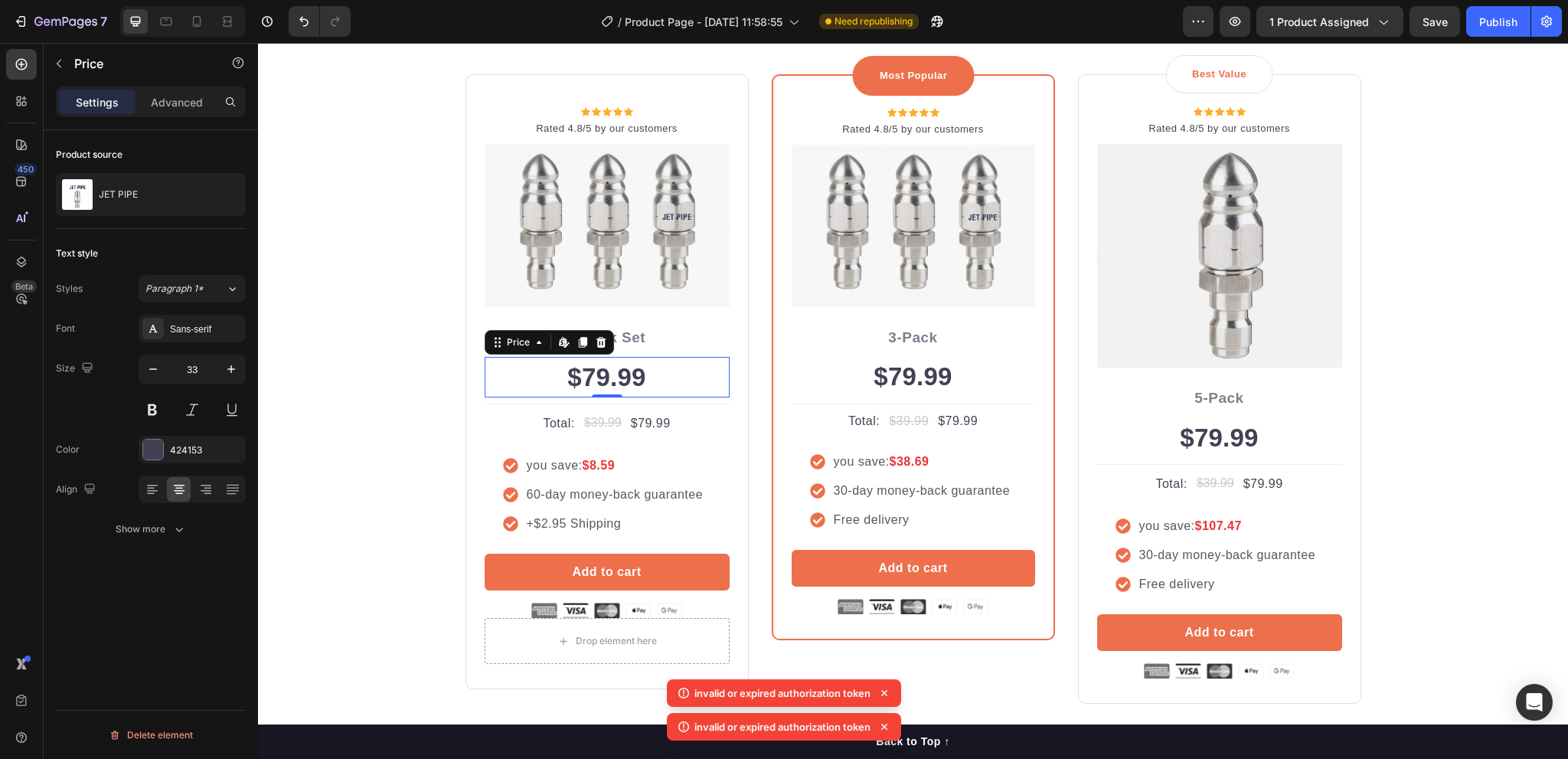
click at [607, 381] on div "$79.99" at bounding box center [607, 377] width 245 height 42
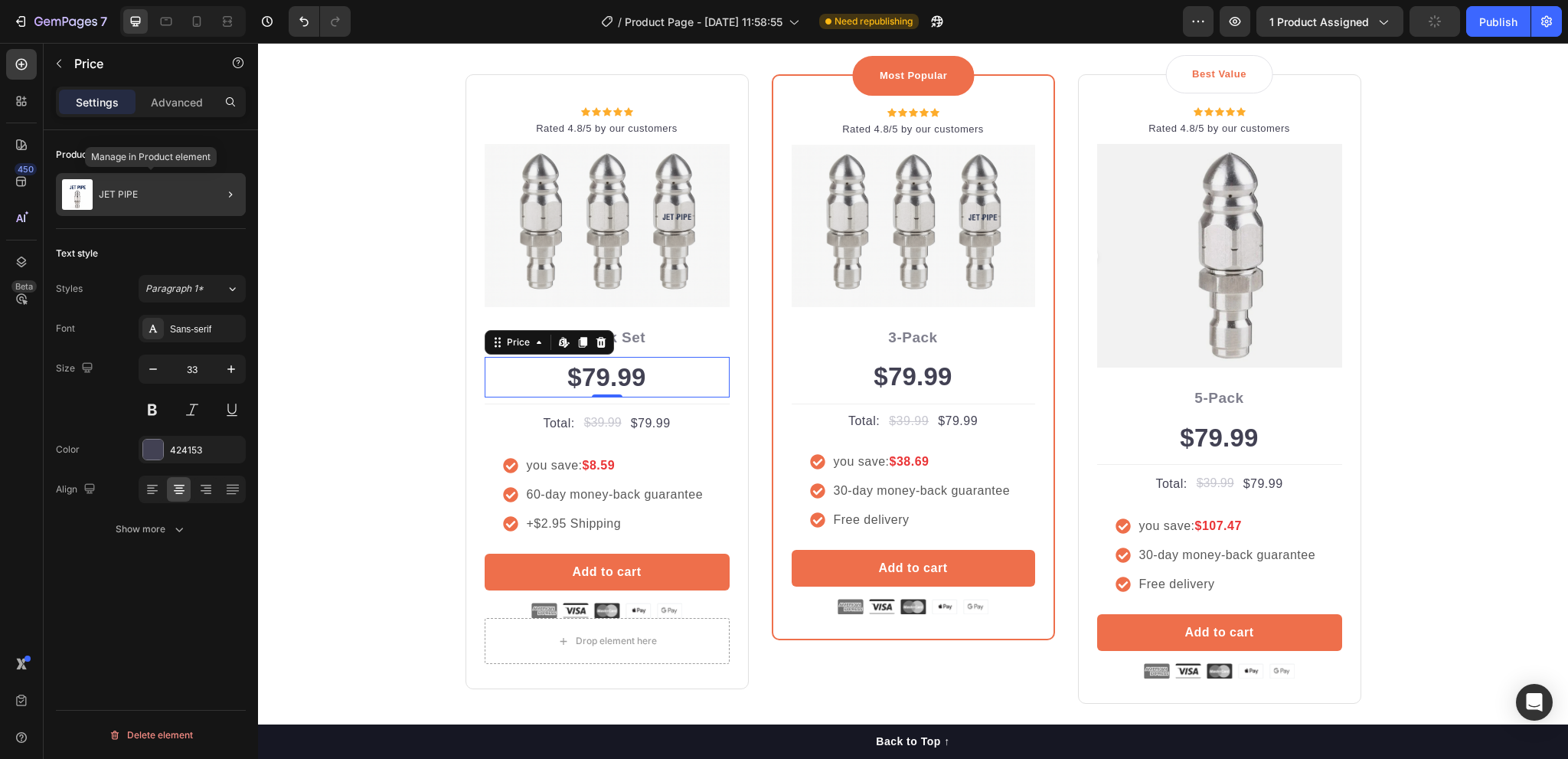
click at [120, 201] on div "JET PIPE" at bounding box center [150, 195] width 190 height 43
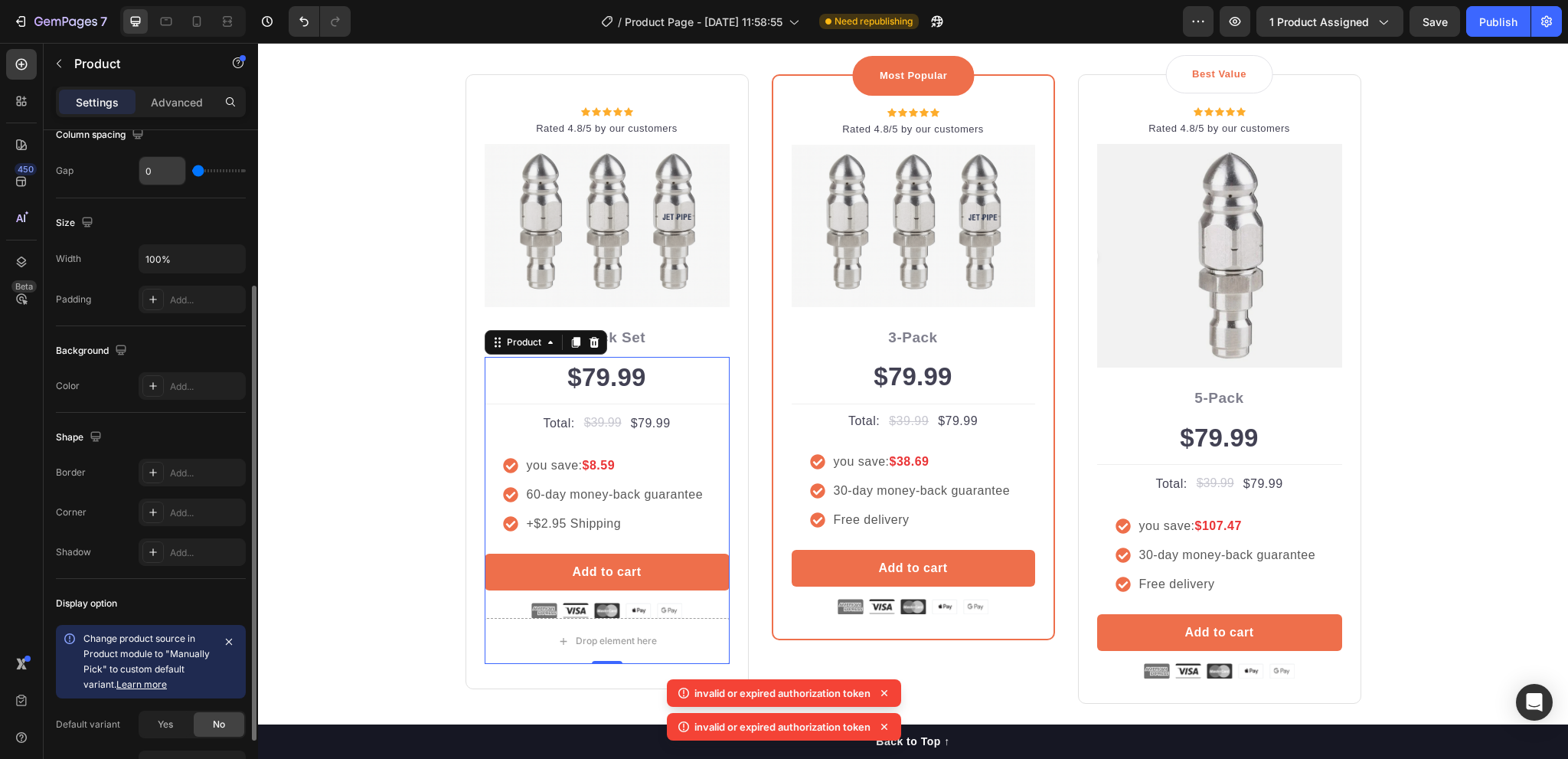
scroll to position [77, 0]
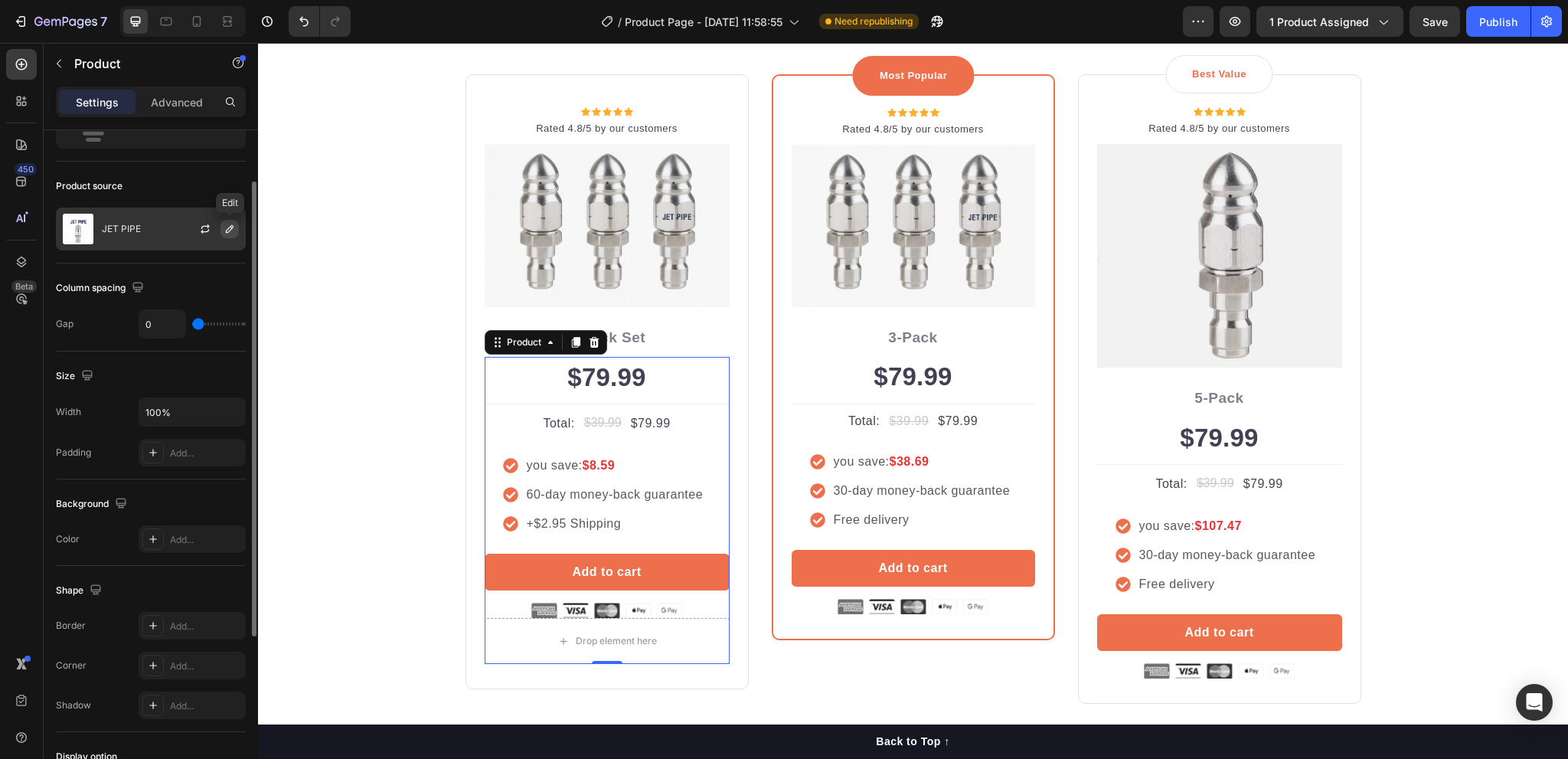
click at [228, 234] on icon "button" at bounding box center [229, 229] width 12 height 12
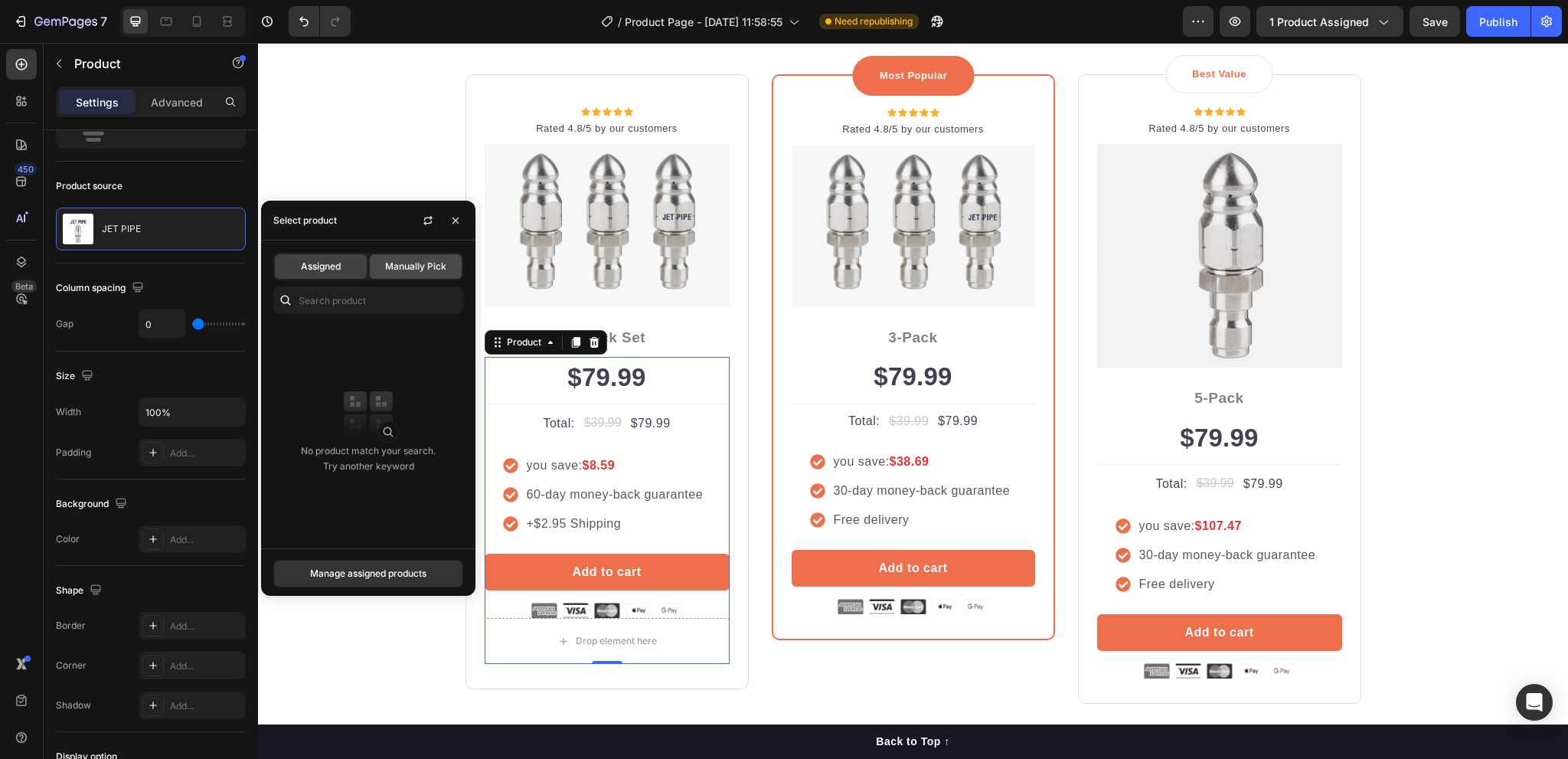
click at [393, 268] on span "Manually Pick" at bounding box center [416, 266] width 61 height 14
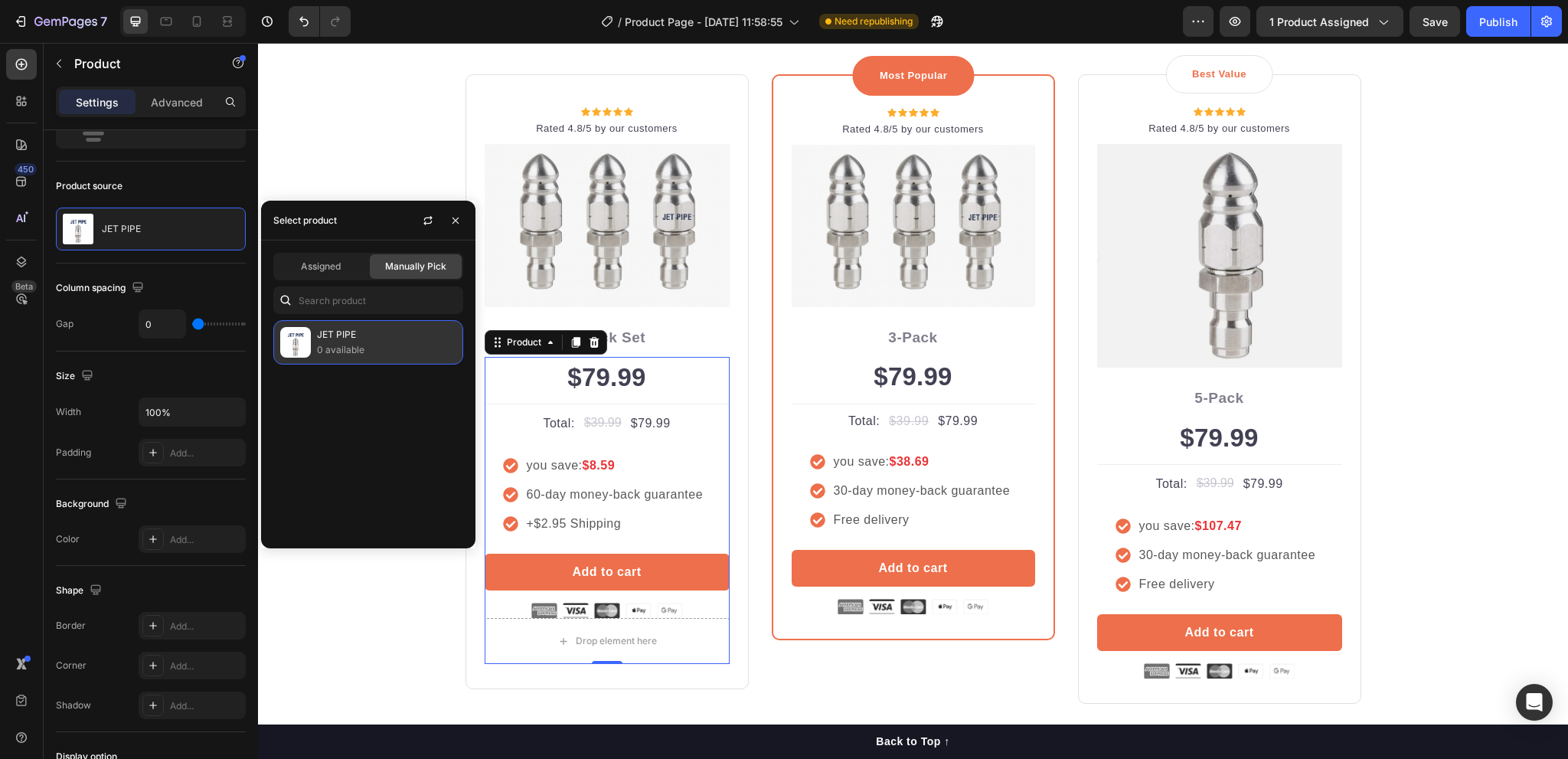
click at [354, 348] on p "0 available" at bounding box center [386, 350] width 139 height 16
click at [290, 346] on img at bounding box center [295, 342] width 31 height 31
click at [381, 337] on p "JET PIPE" at bounding box center [386, 335] width 139 height 16
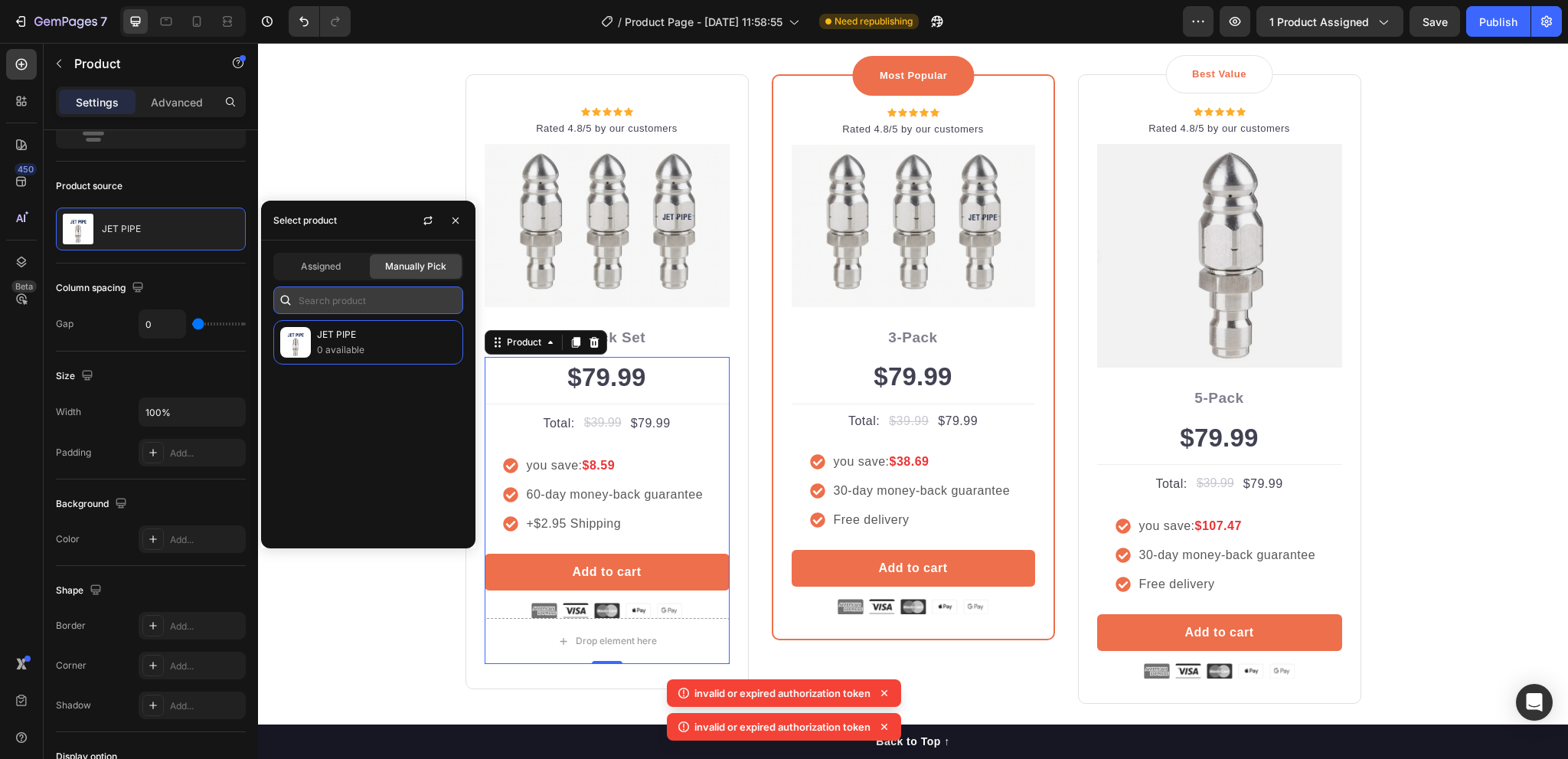
click at [351, 298] on input "text" at bounding box center [368, 300] width 190 height 28
click at [370, 337] on p "JET PIPE" at bounding box center [386, 335] width 139 height 16
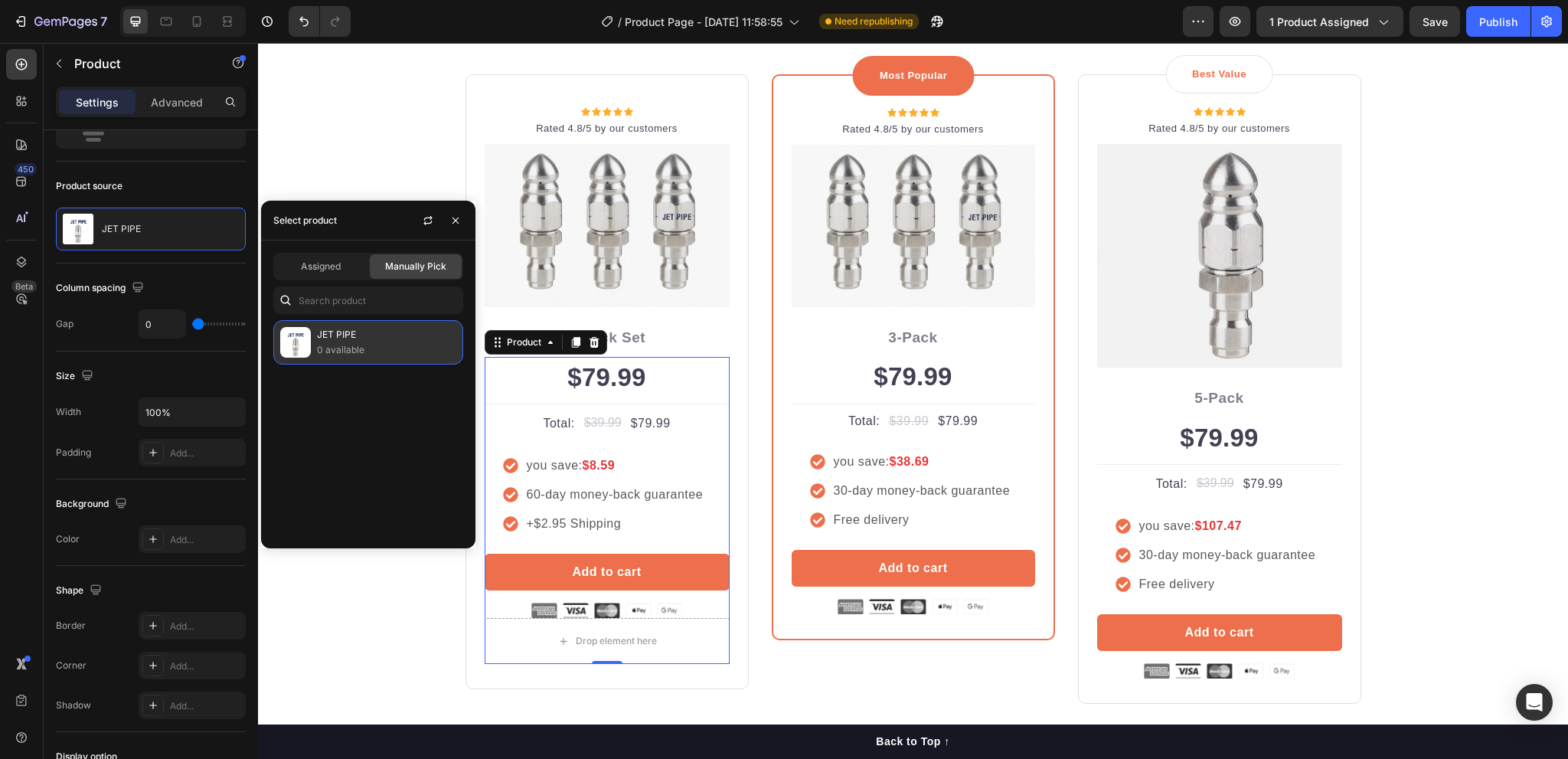
click at [391, 335] on p "JET PIPE" at bounding box center [386, 335] width 139 height 16
click at [392, 335] on p "JET PIPE" at bounding box center [386, 335] width 139 height 16
drag, startPoint x: 384, startPoint y: 338, endPoint x: 320, endPoint y: 346, distance: 64.5
click at [320, 346] on p "0 available" at bounding box center [386, 350] width 139 height 16
click at [299, 343] on img at bounding box center [295, 342] width 31 height 31
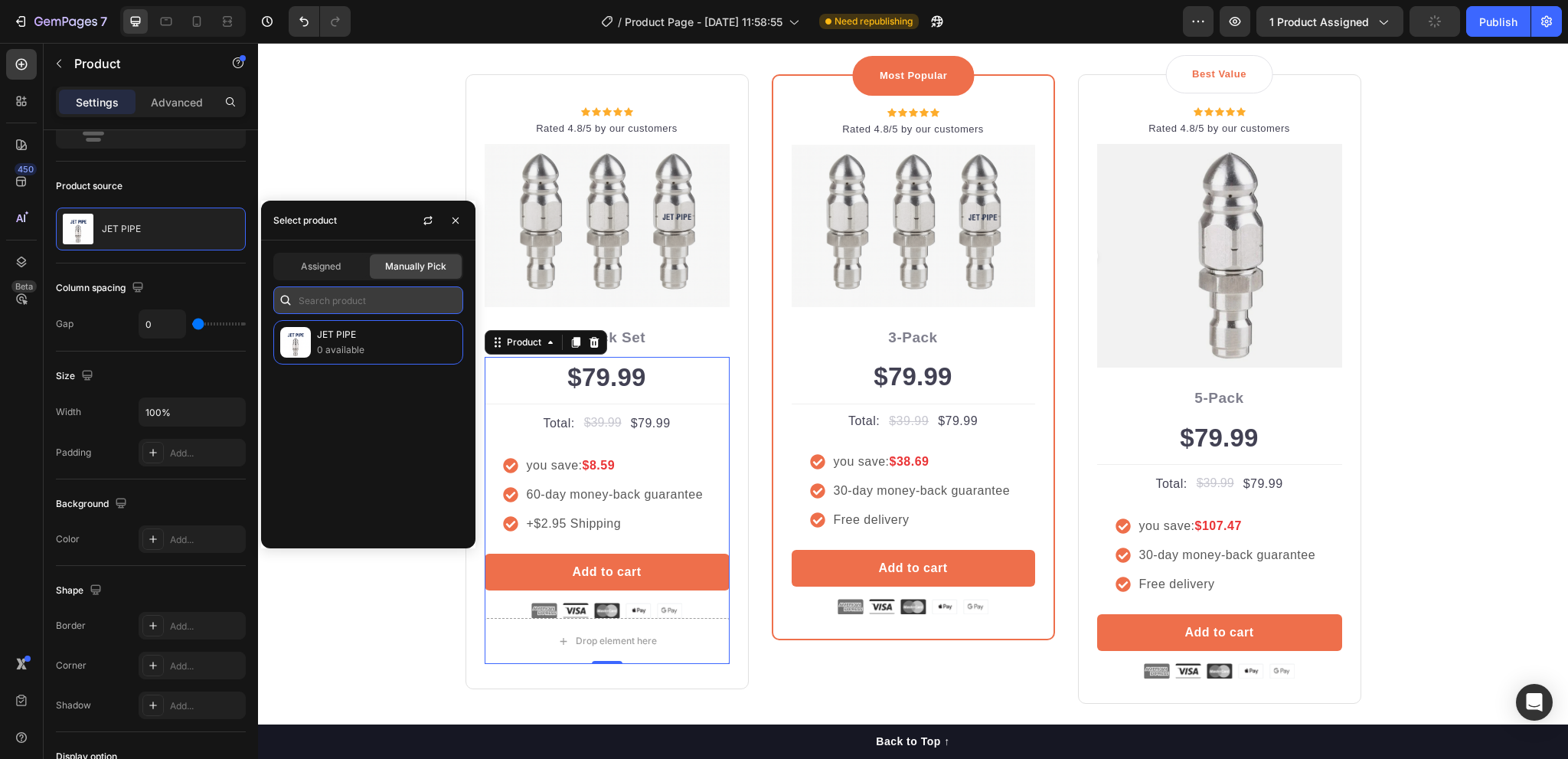
click at [315, 305] on input "text" at bounding box center [368, 300] width 190 height 28
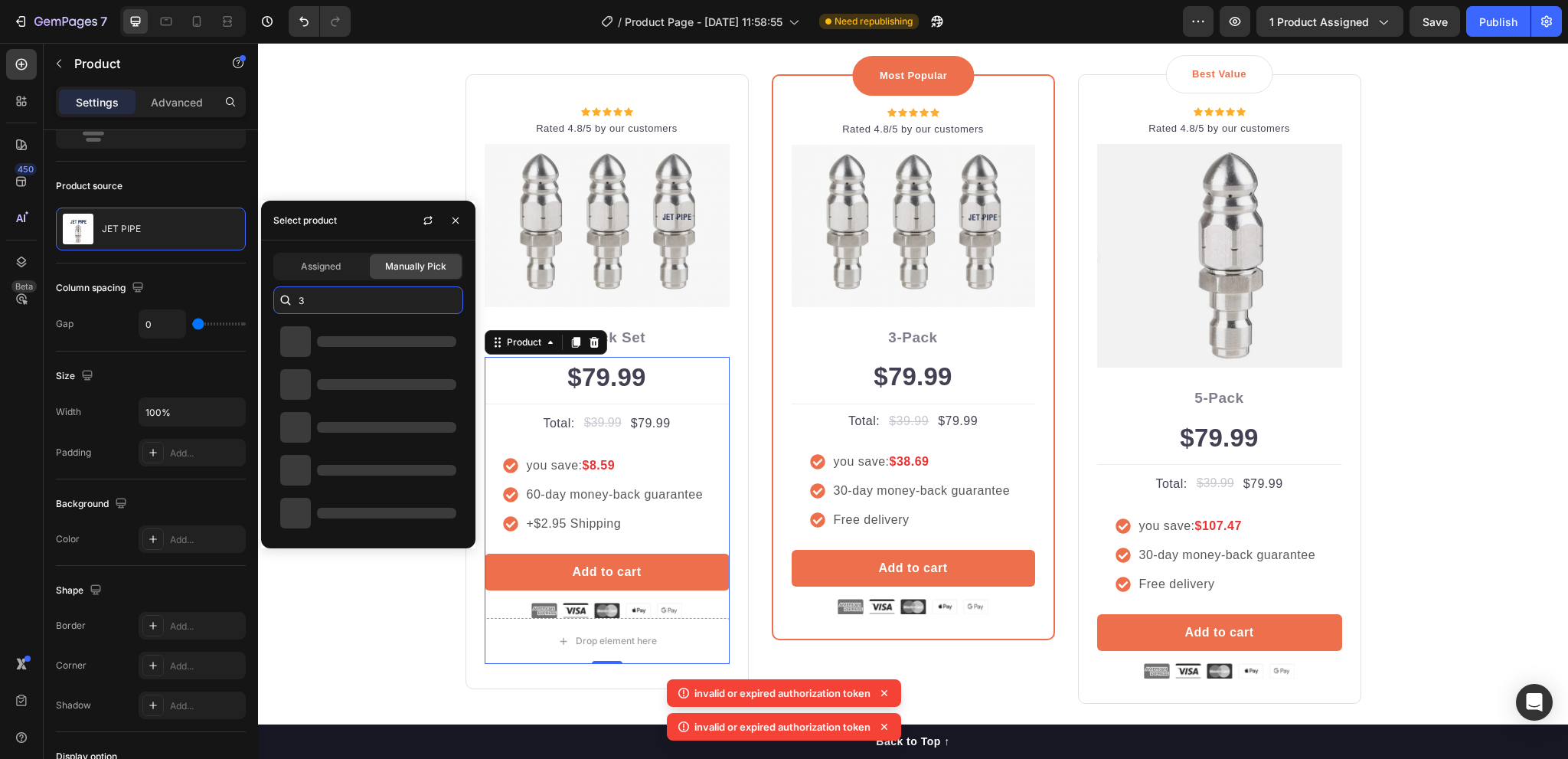
type input "3"
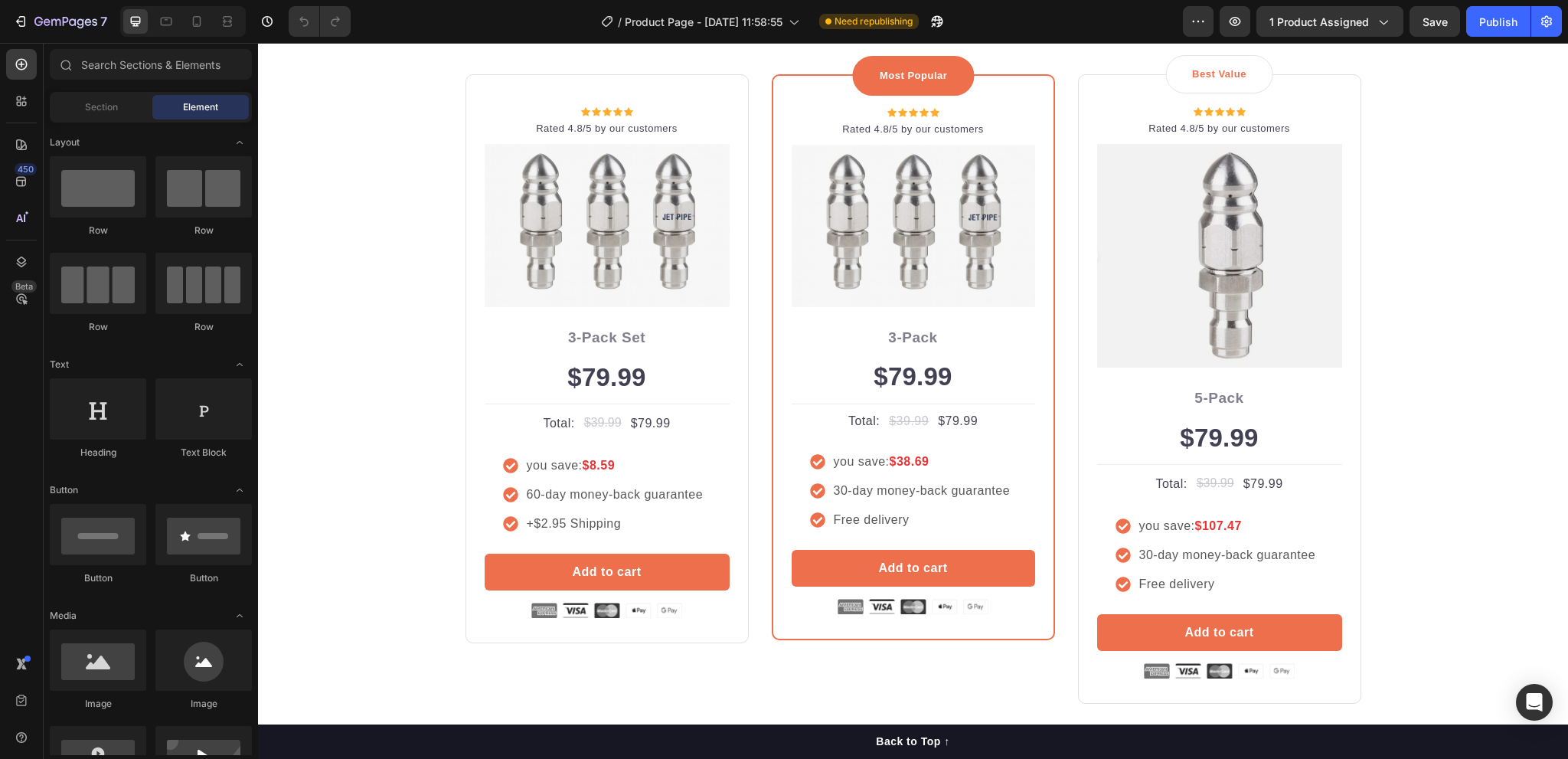
scroll to position [3601, 0]
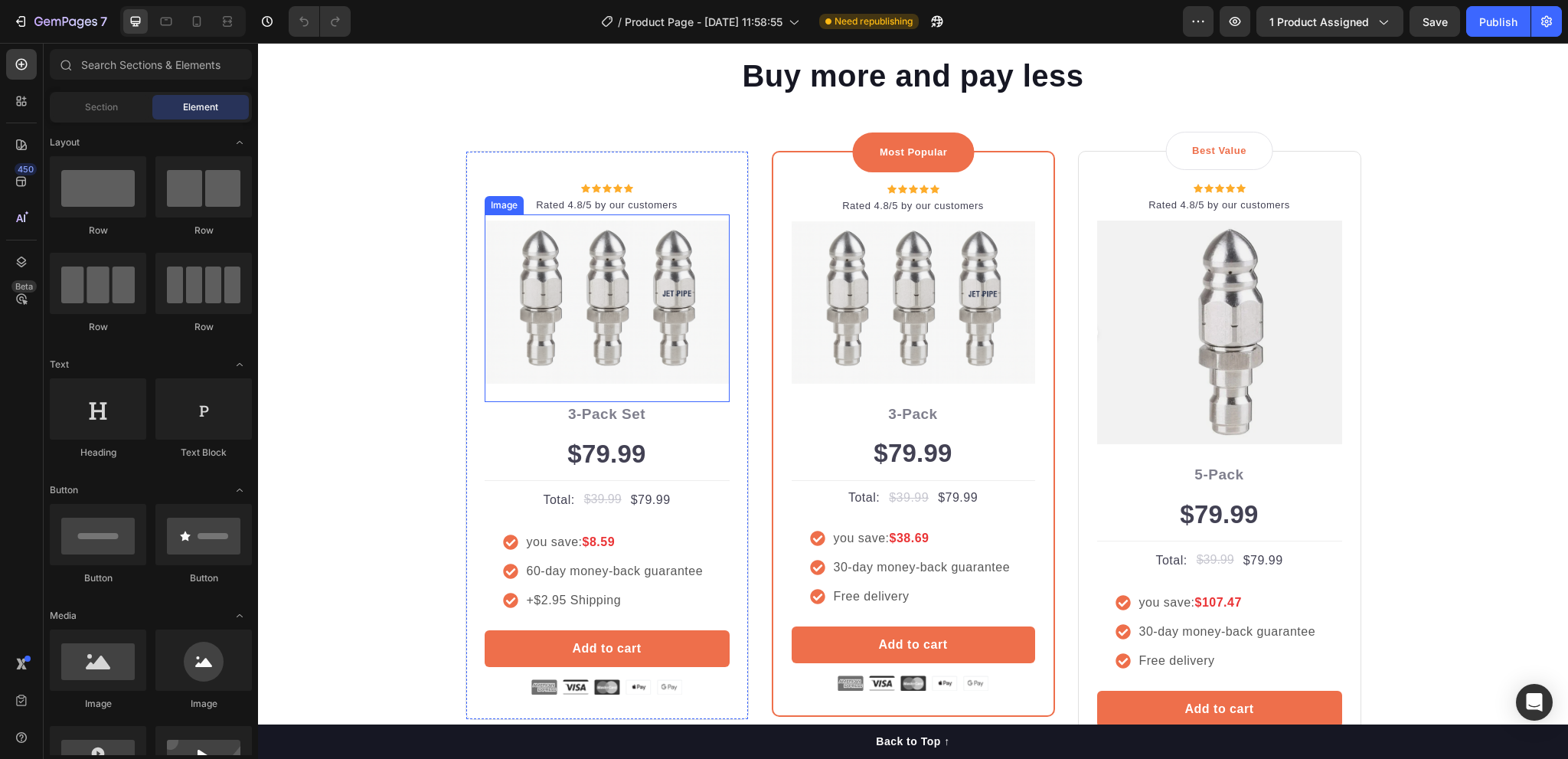
click at [579, 336] on img at bounding box center [607, 302] width 245 height 163
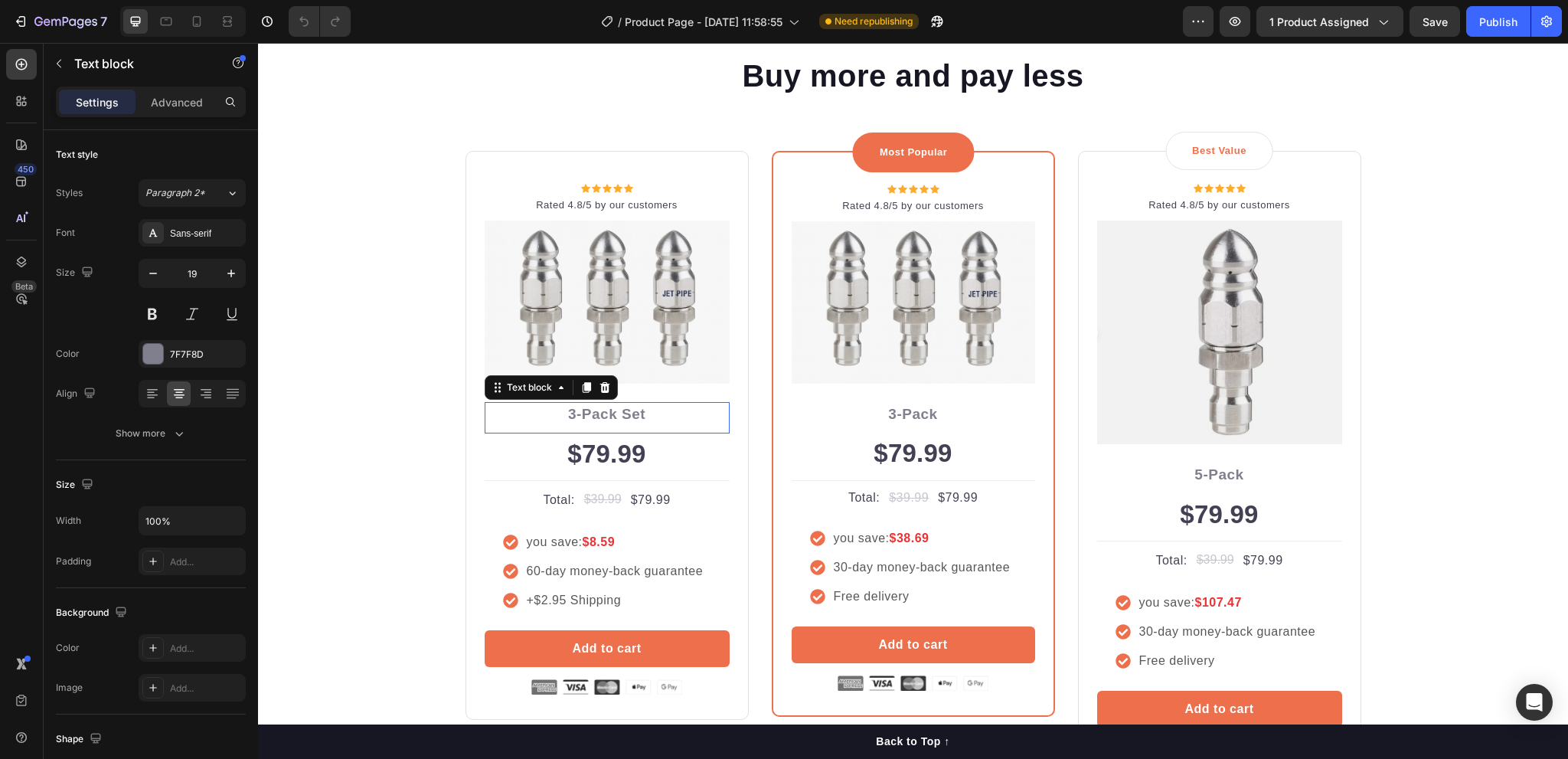
click at [584, 411] on p "3-Pack Set" at bounding box center [607, 415] width 242 height 22
click at [580, 448] on div "$79.99" at bounding box center [607, 454] width 245 height 42
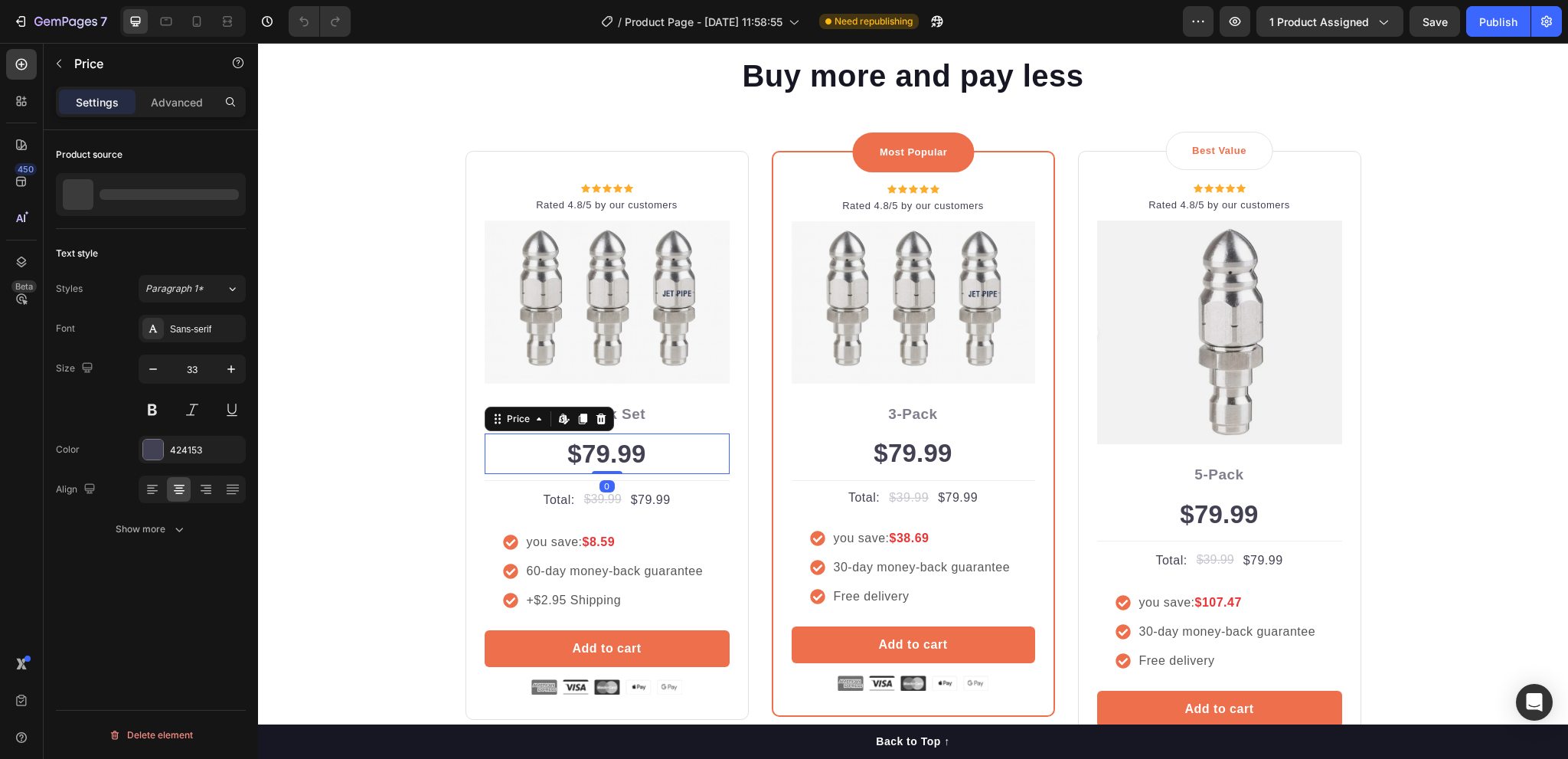
click at [580, 448] on div "$79.99" at bounding box center [607, 454] width 245 height 42
click at [533, 423] on icon at bounding box center [538, 419] width 12 height 12
click at [604, 453] on div "$79.99" at bounding box center [607, 454] width 245 height 42
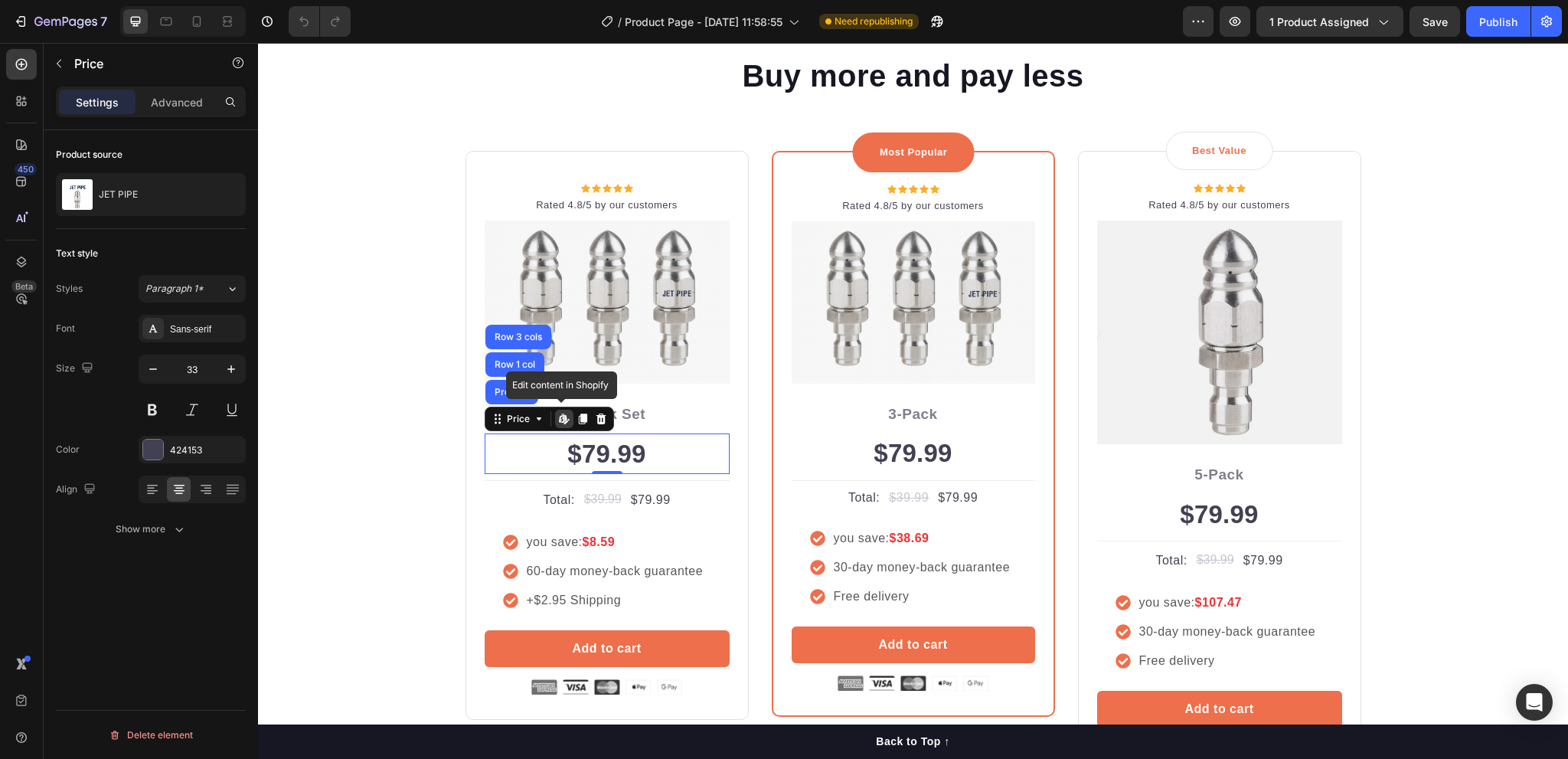
click at [608, 450] on div "$79.99" at bounding box center [607, 454] width 245 height 42
click at [153, 407] on button at bounding box center [153, 410] width 28 height 28
click at [118, 189] on p "JET PIPE" at bounding box center [119, 195] width 39 height 11
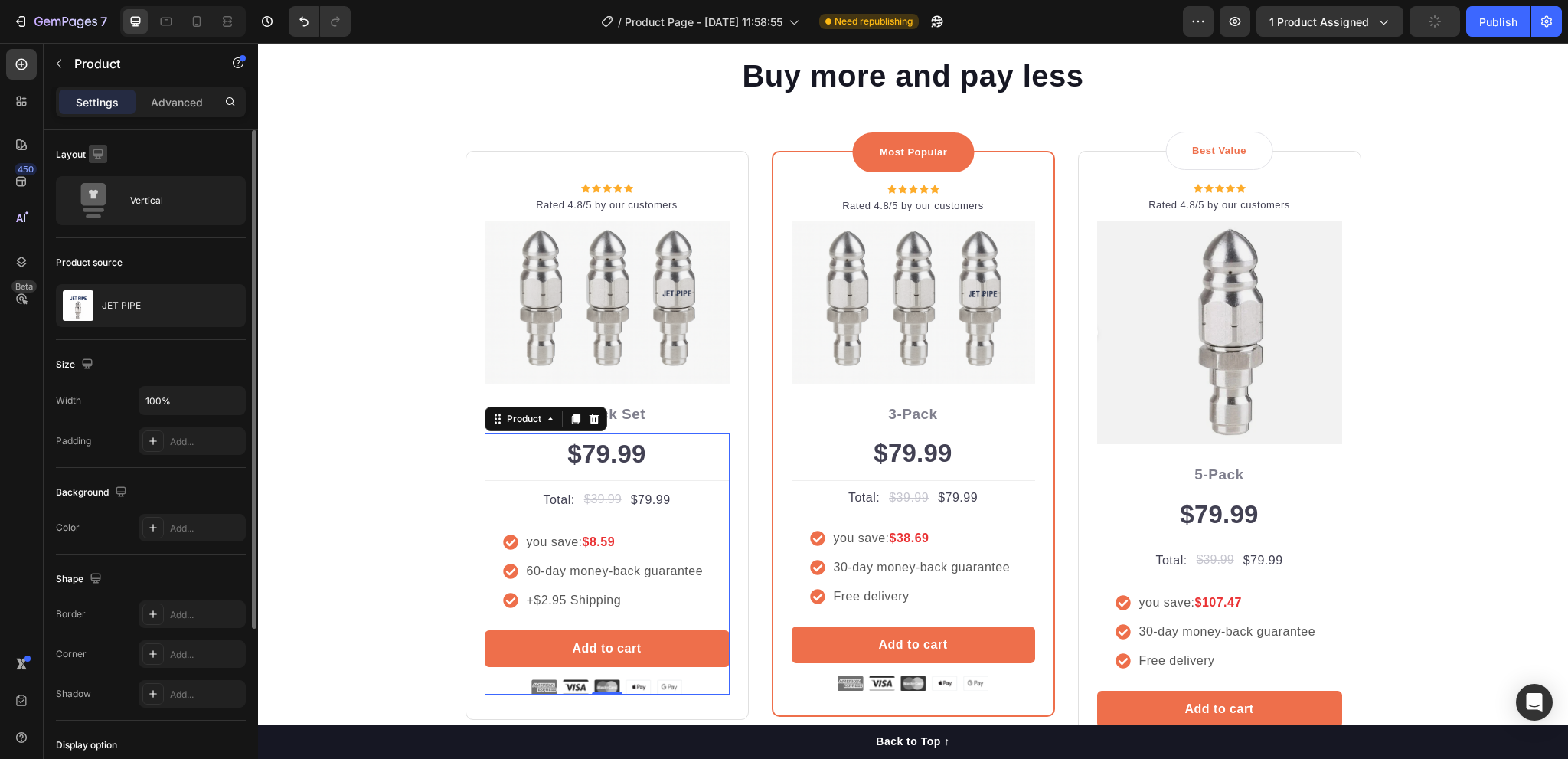
click at [98, 158] on icon "button" at bounding box center [98, 154] width 16 height 16
click at [103, 201] on icon "button" at bounding box center [101, 206] width 16 height 16
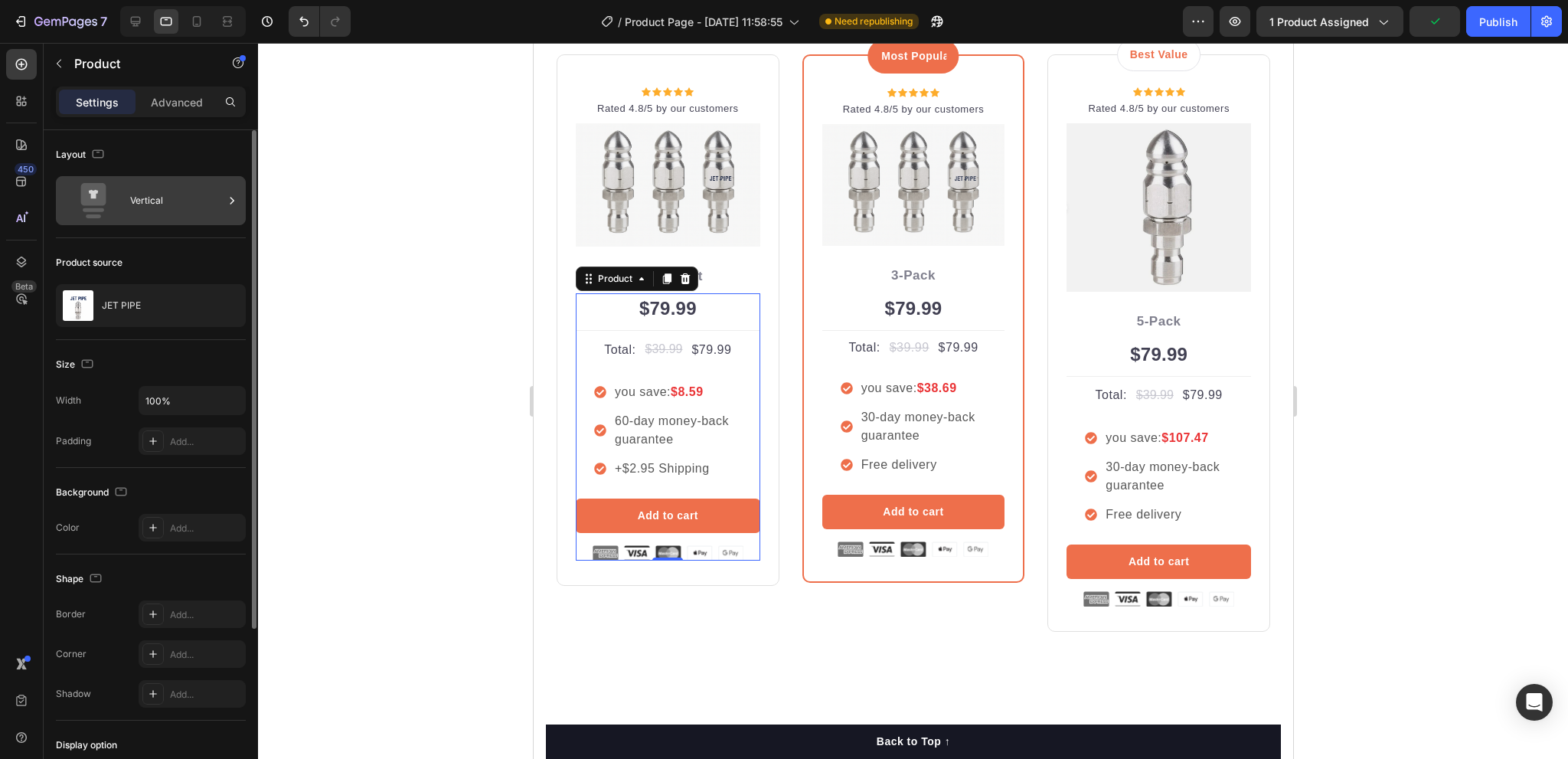
scroll to position [3795, 0]
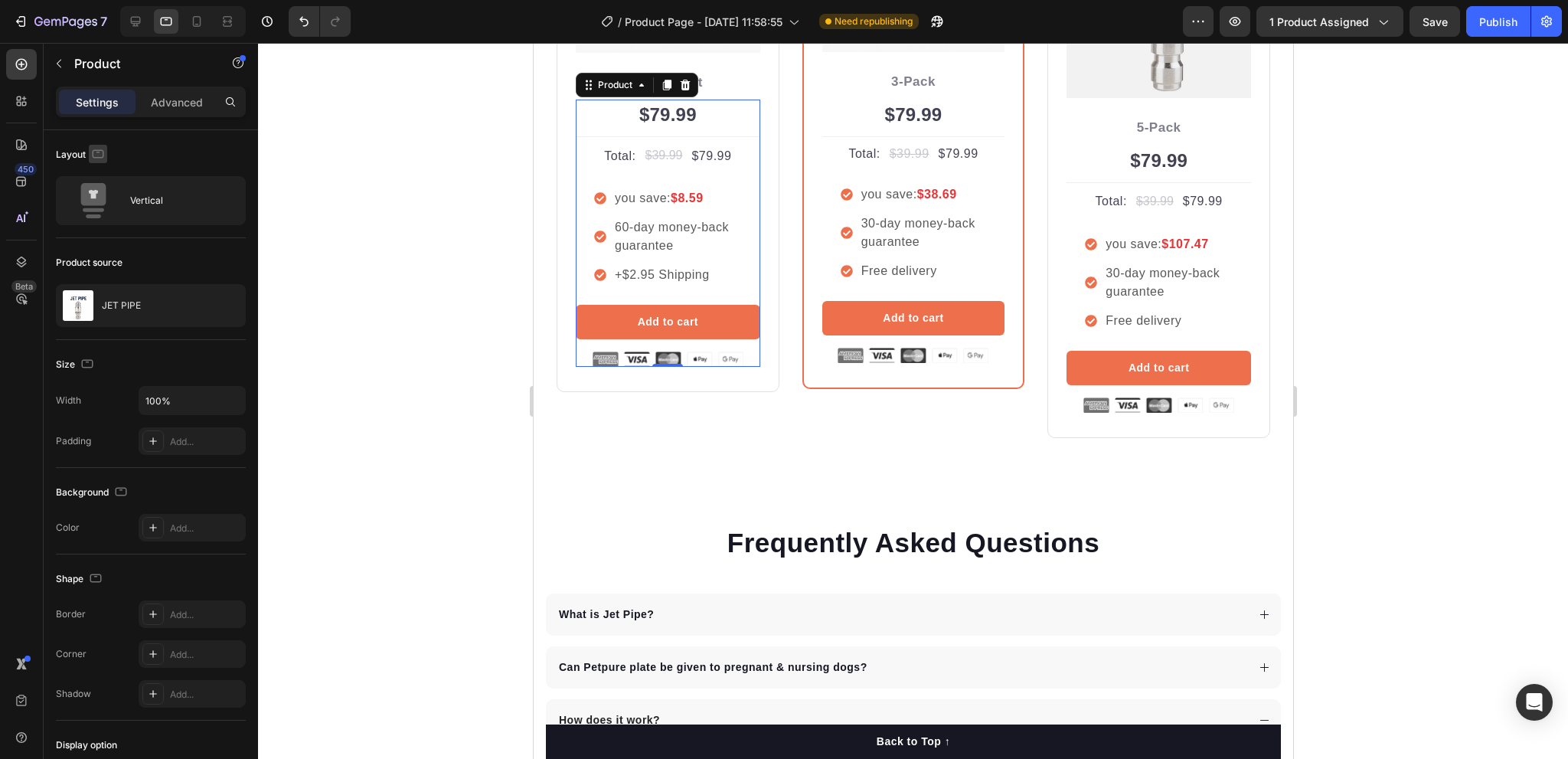
click at [95, 149] on icon "button" at bounding box center [98, 153] width 11 height 8
click at [103, 228] on icon "button" at bounding box center [101, 234] width 8 height 11
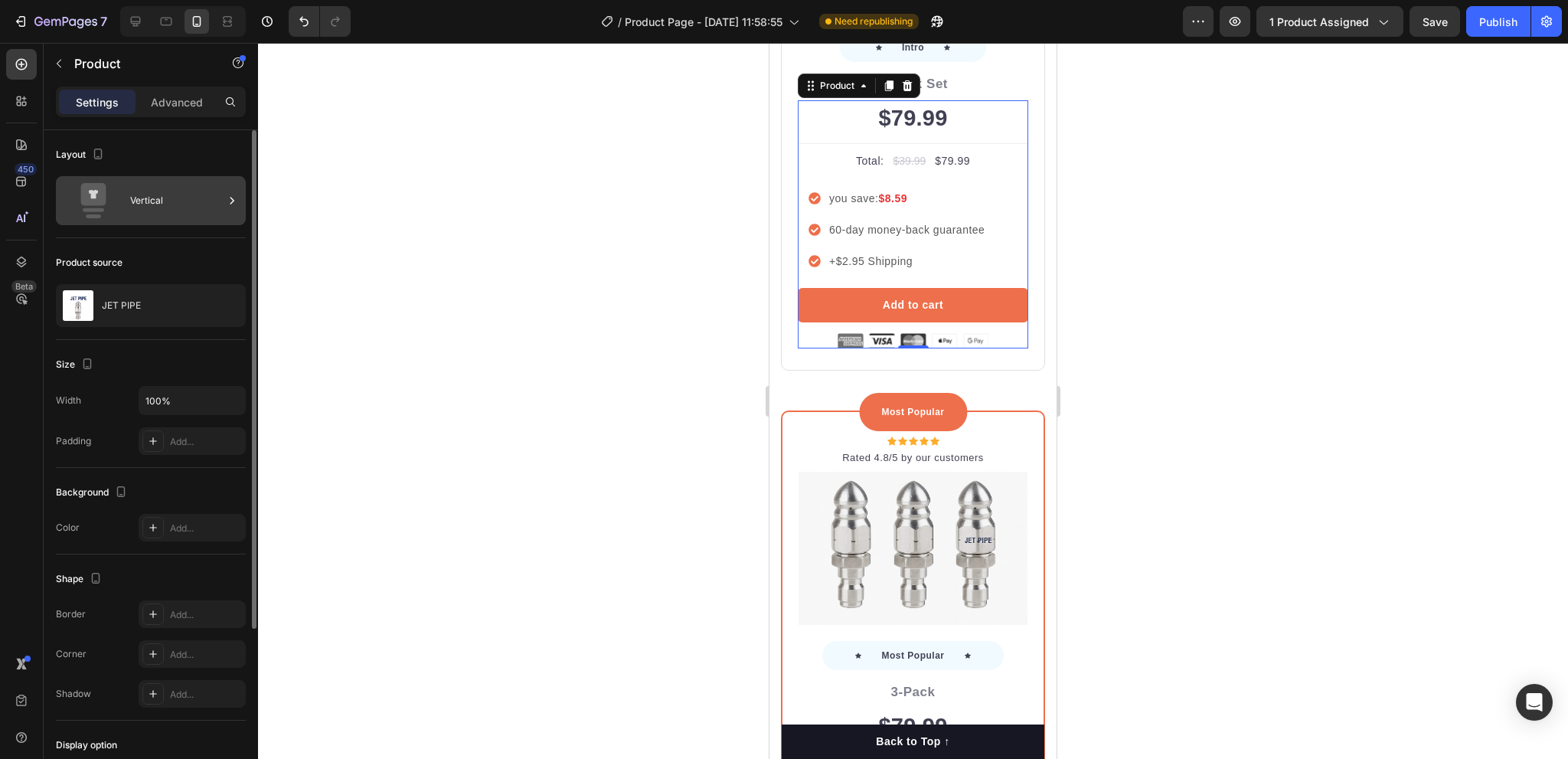
scroll to position [3841, 0]
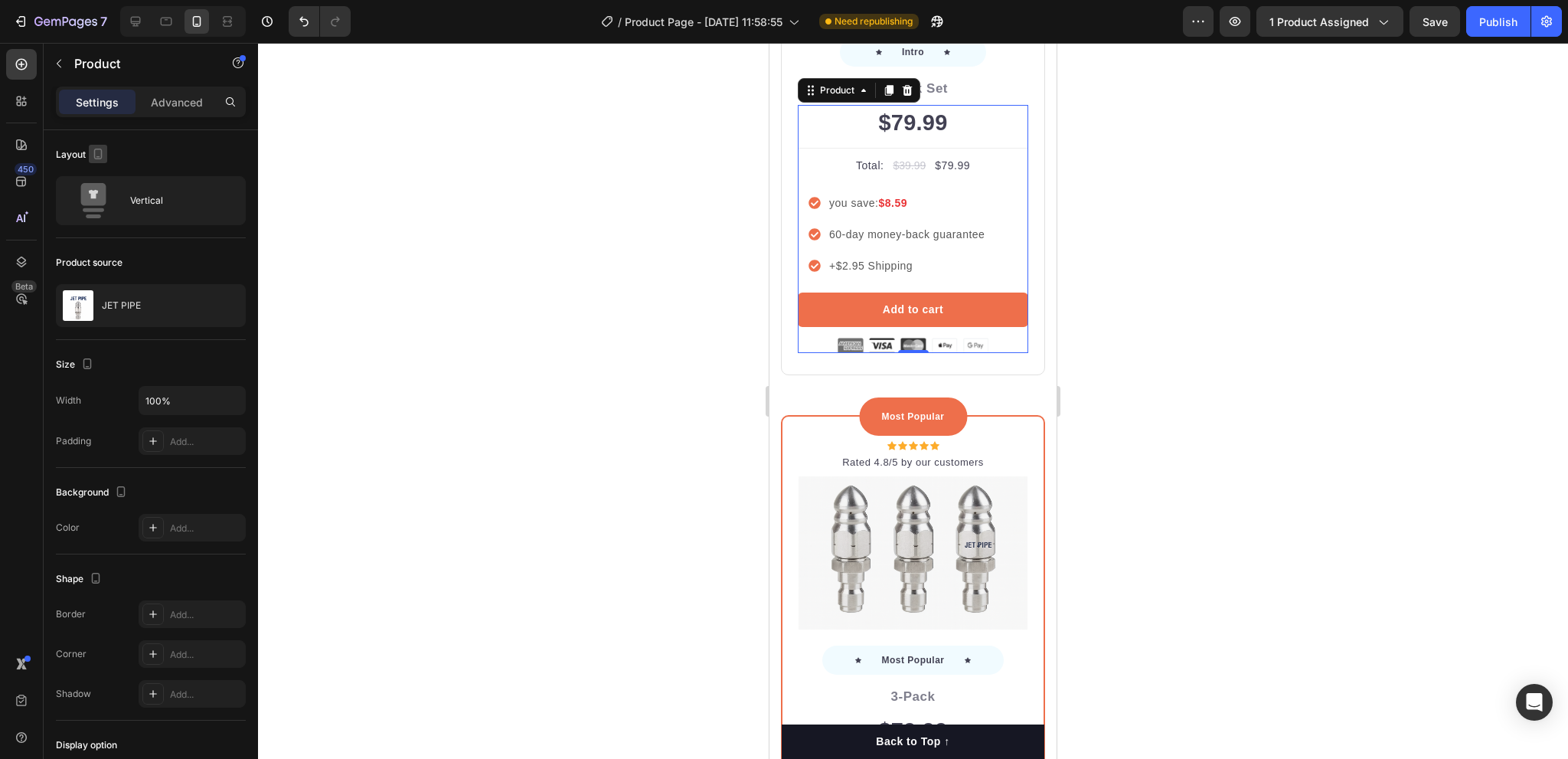
click at [95, 152] on icon "button" at bounding box center [98, 154] width 16 height 16
click at [106, 175] on icon "button" at bounding box center [101, 178] width 16 height 16
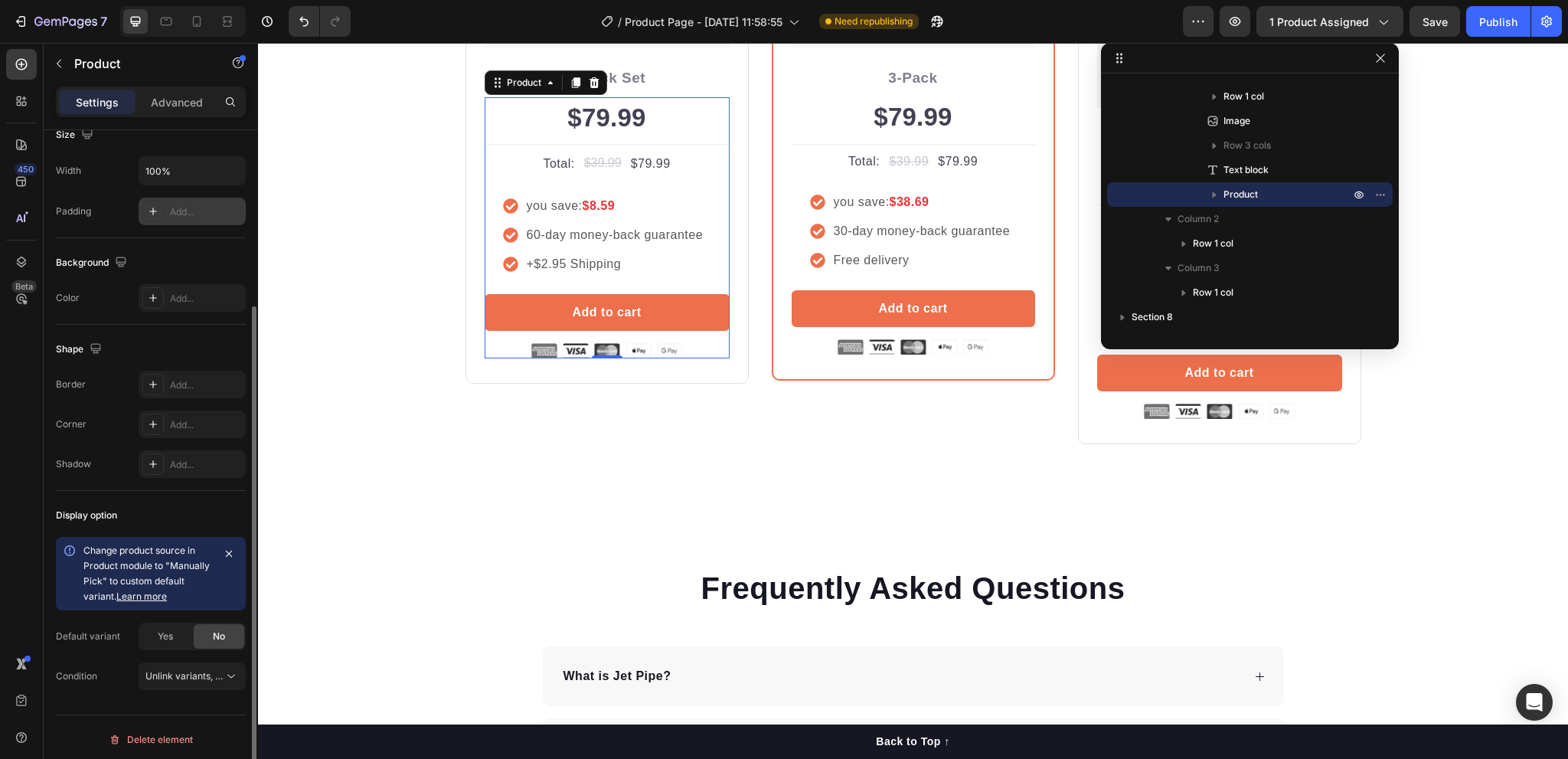
scroll to position [233, 0]
click at [139, 591] on link "Learn more" at bounding box center [142, 593] width 51 height 11
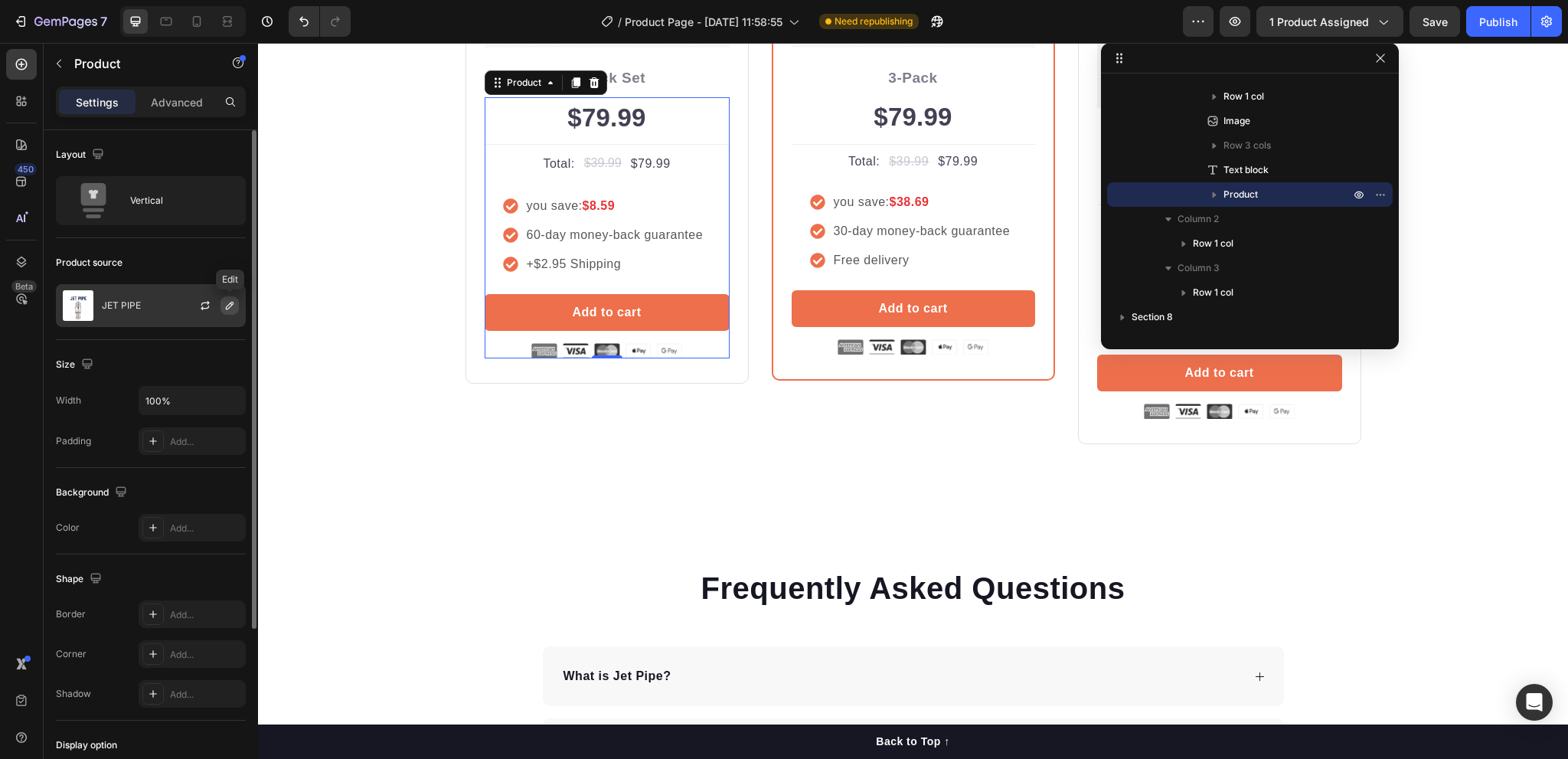
click at [230, 309] on icon "button" at bounding box center [229, 305] width 12 height 12
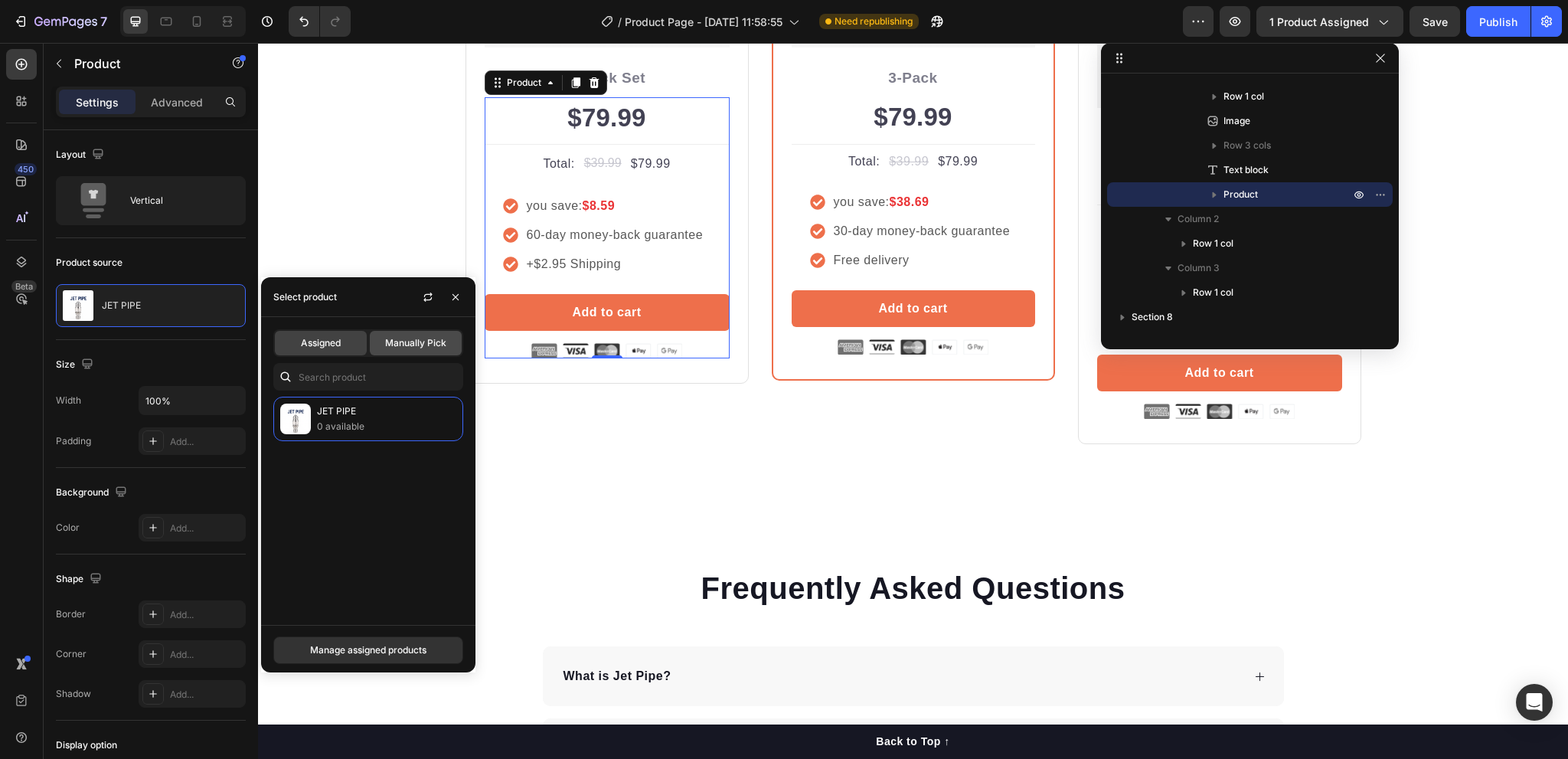
click at [403, 343] on span "Manually Pick" at bounding box center [416, 343] width 61 height 14
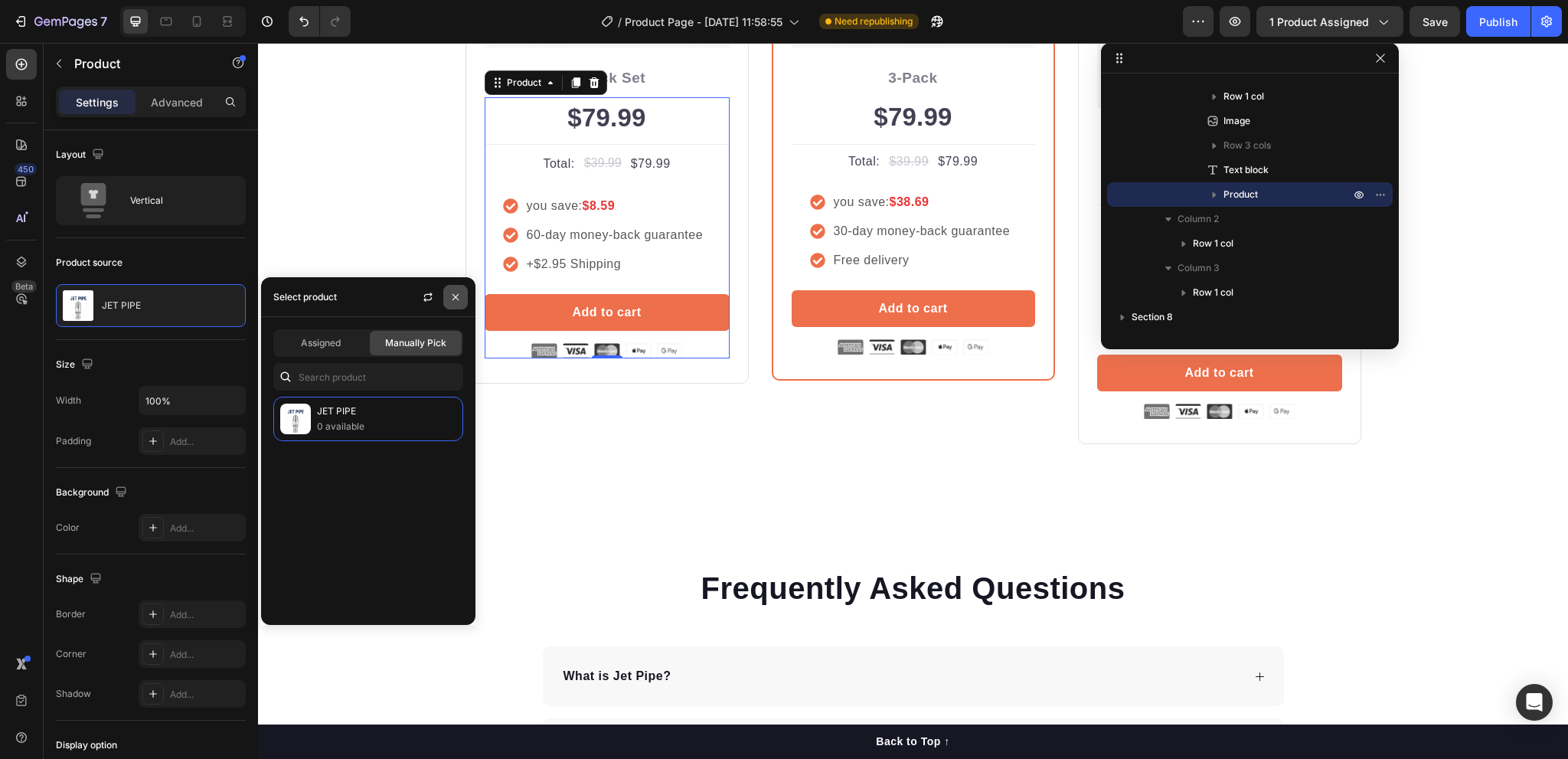
click at [457, 295] on icon "button" at bounding box center [456, 297] width 6 height 6
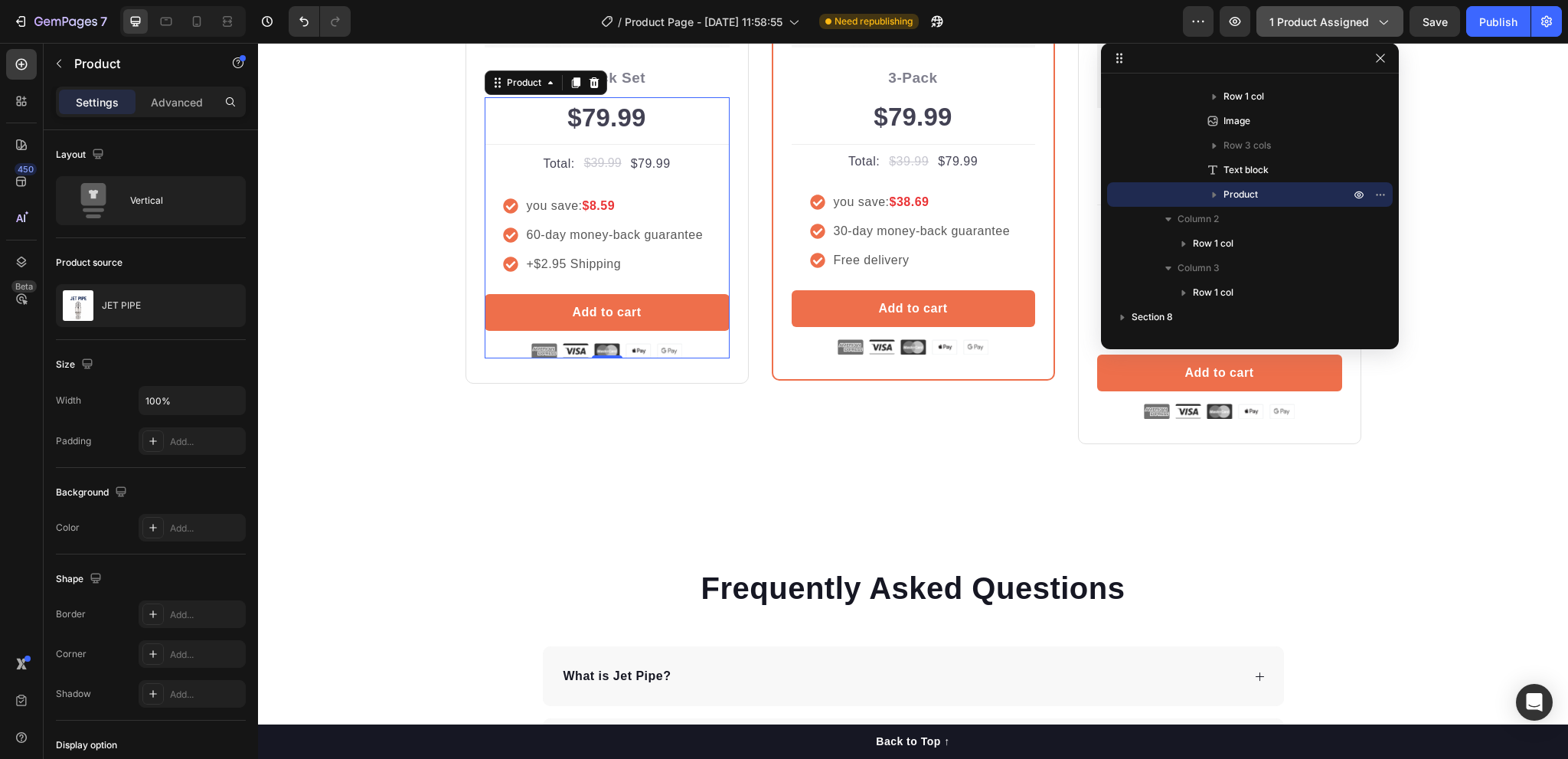
click at [1375, 20] on div "1 product assigned" at bounding box center [1330, 21] width 121 height 16
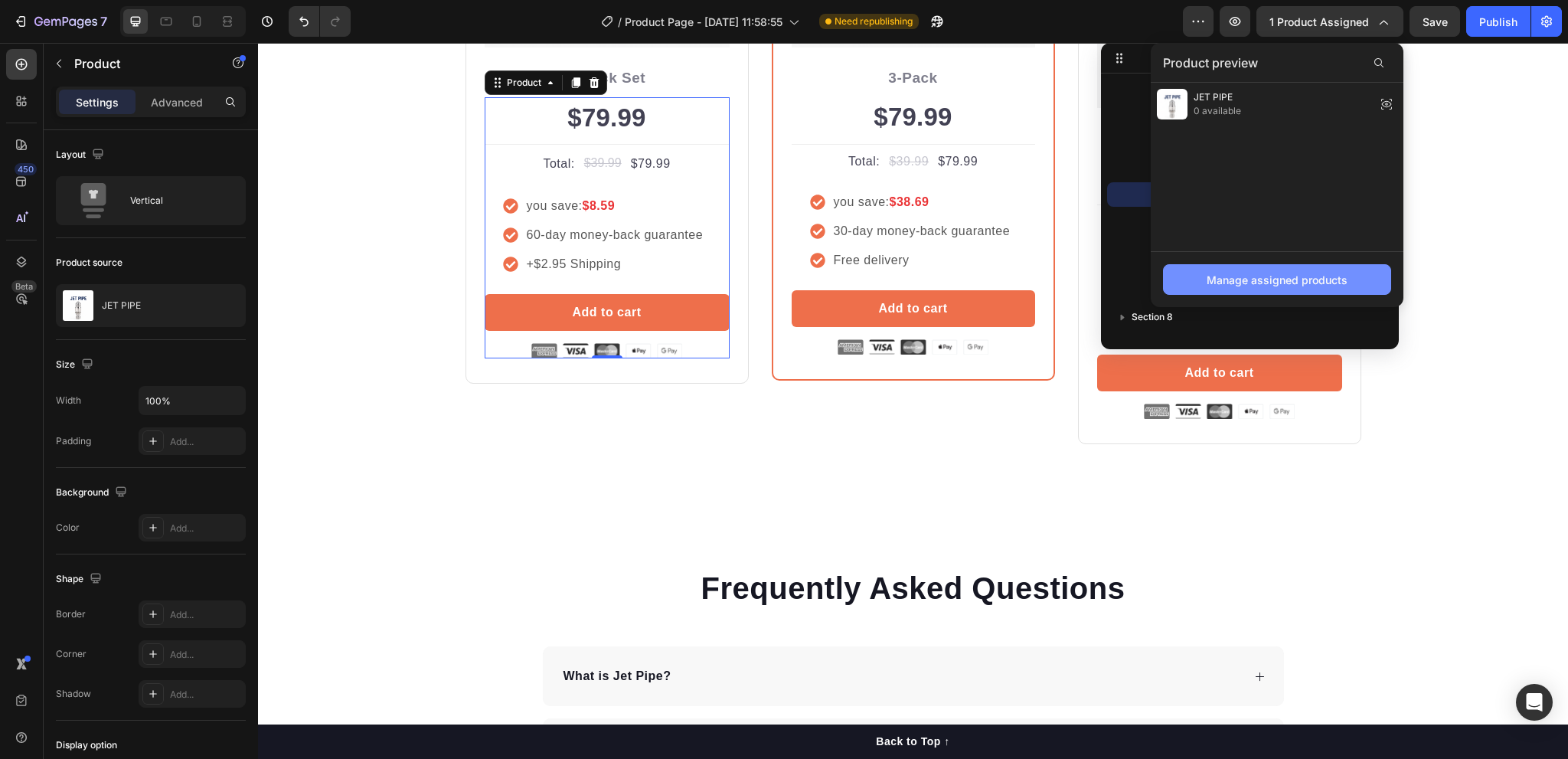
click at [1272, 275] on div "Manage assigned products" at bounding box center [1277, 280] width 141 height 16
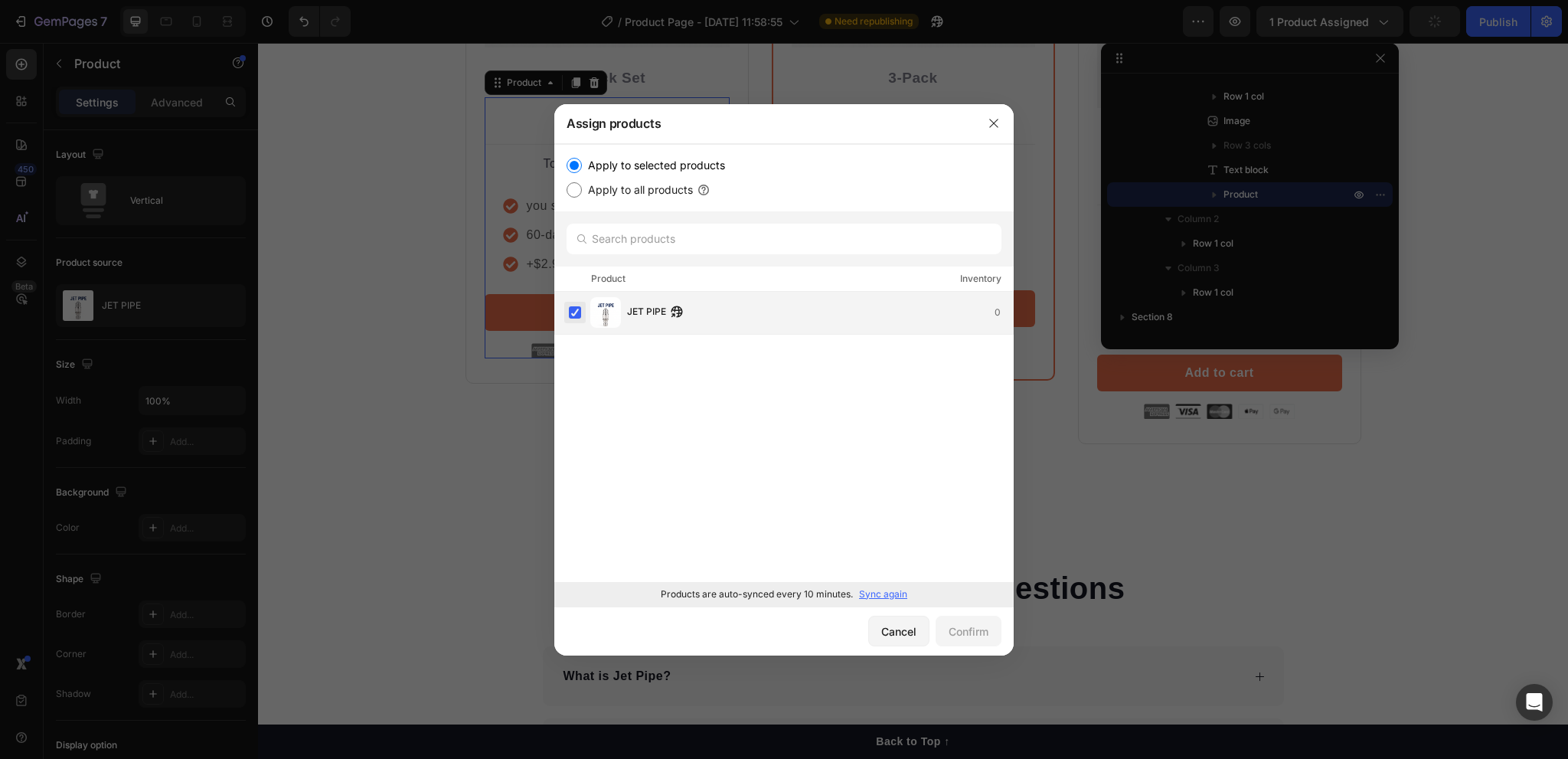
click at [575, 310] on label at bounding box center [574, 312] width 12 height 12
click at [574, 189] on input "Apply to all products" at bounding box center [574, 190] width 16 height 16
radio input "true"
click at [571, 171] on input "Apply to selected products" at bounding box center [574, 165] width 16 height 16
radio input "true"
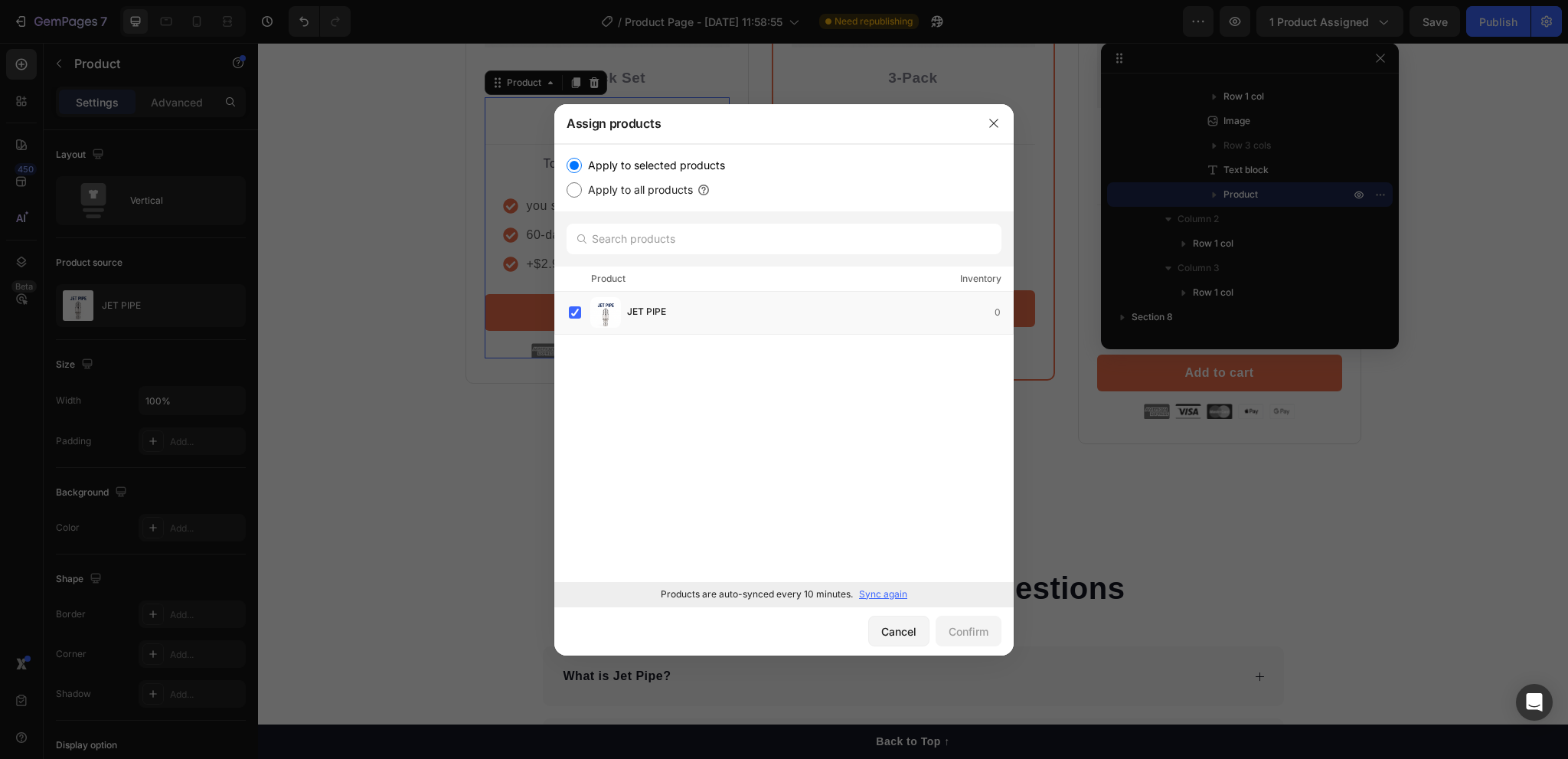
click at [573, 190] on input "Apply to all products" at bounding box center [574, 190] width 16 height 16
radio input "true"
click at [962, 630] on div "Confirm" at bounding box center [968, 631] width 40 height 16
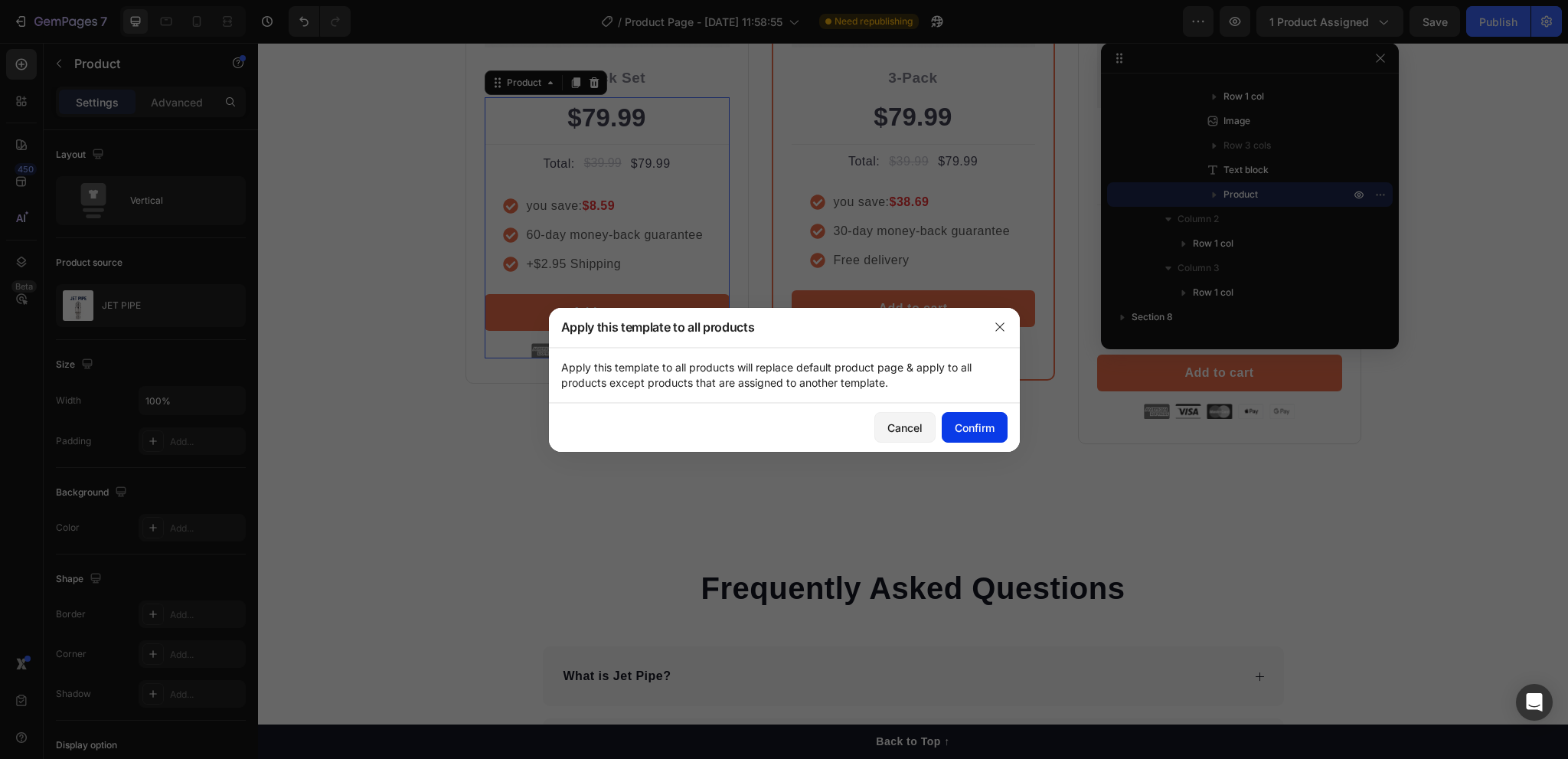
click at [971, 429] on div "Confirm" at bounding box center [974, 427] width 40 height 16
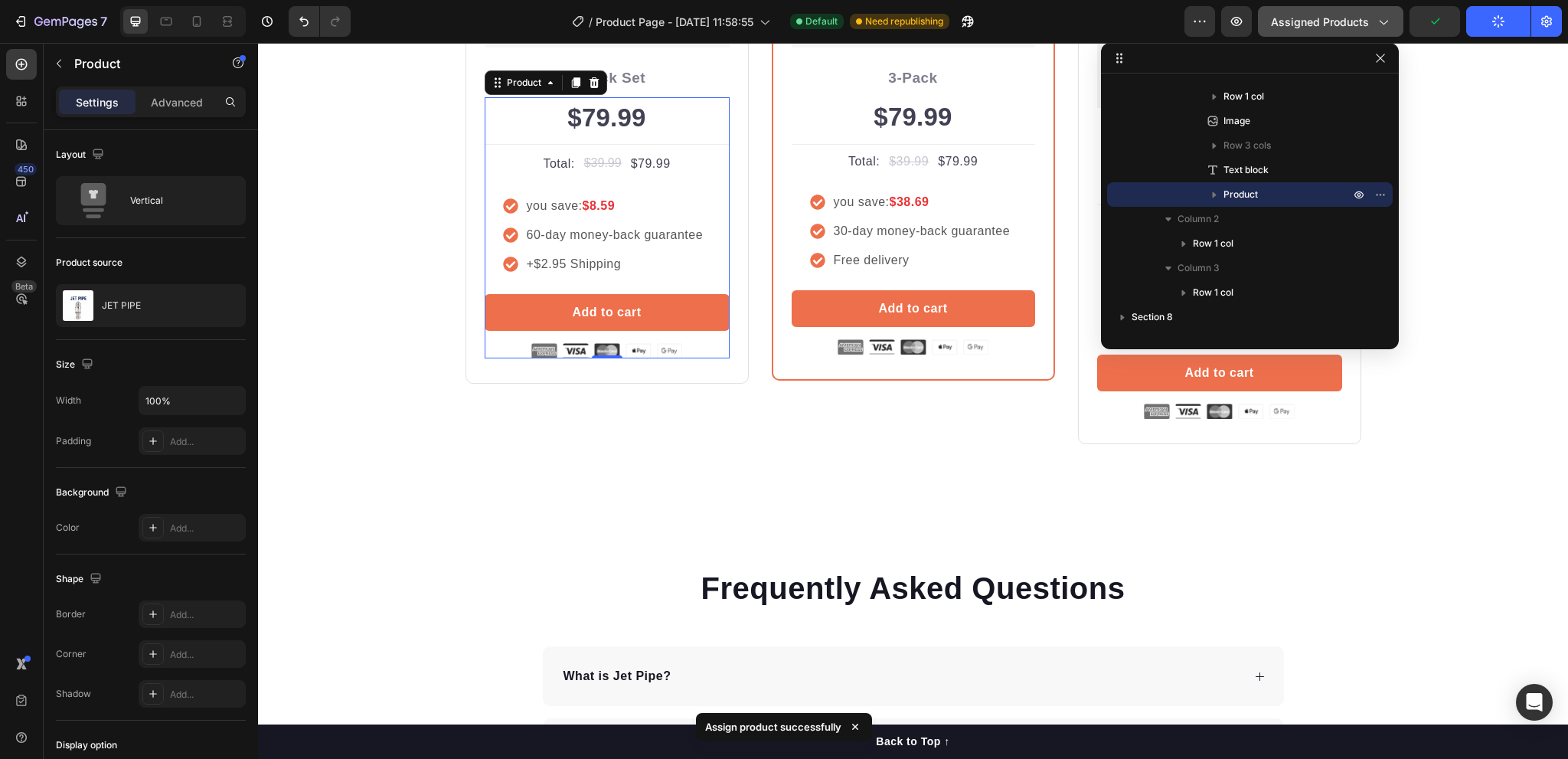
click at [1361, 24] on span "Assigned Products" at bounding box center [1321, 21] width 98 height 16
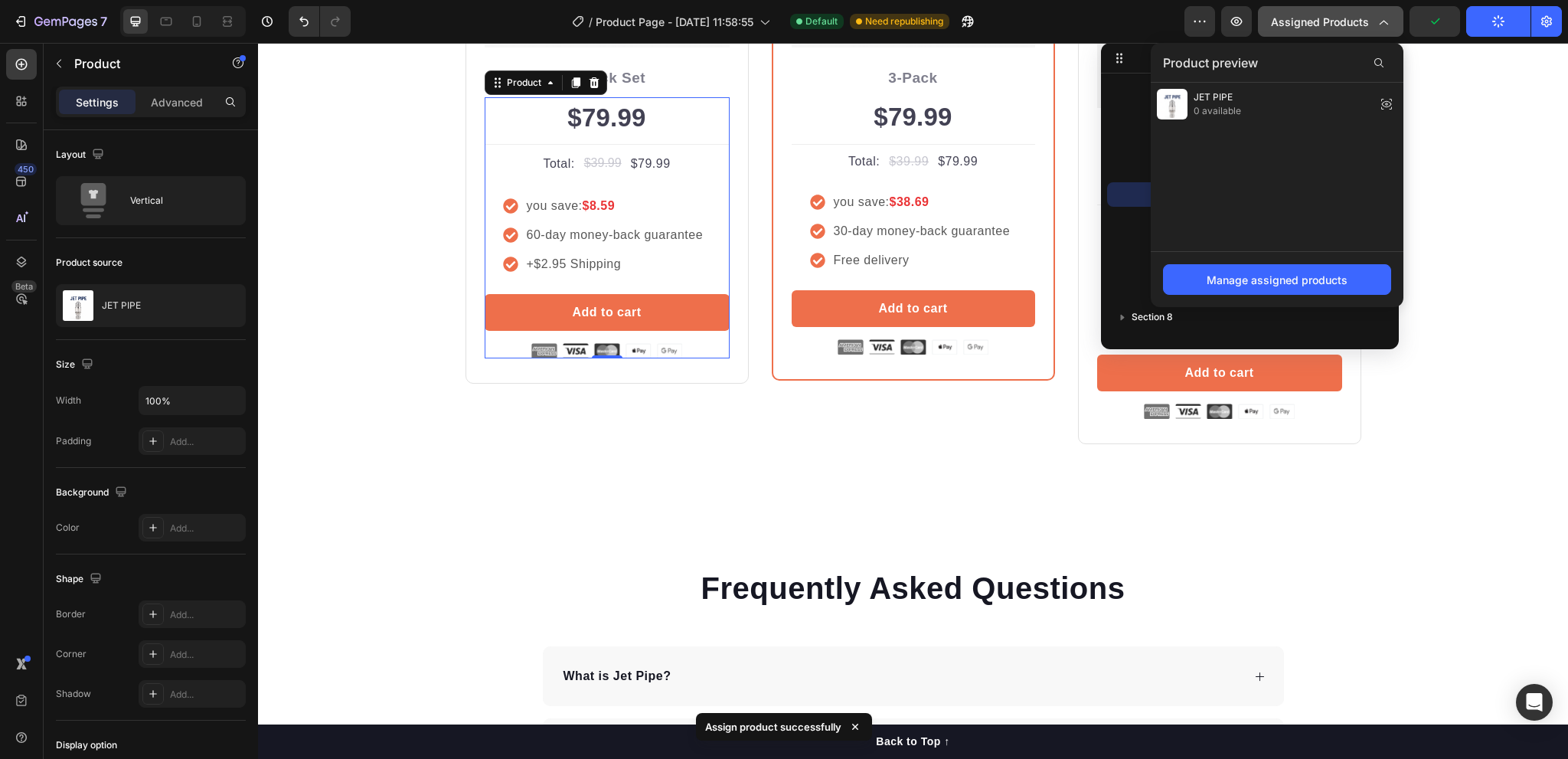
click at [1365, 24] on span "Assigned Products" at bounding box center [1321, 21] width 98 height 16
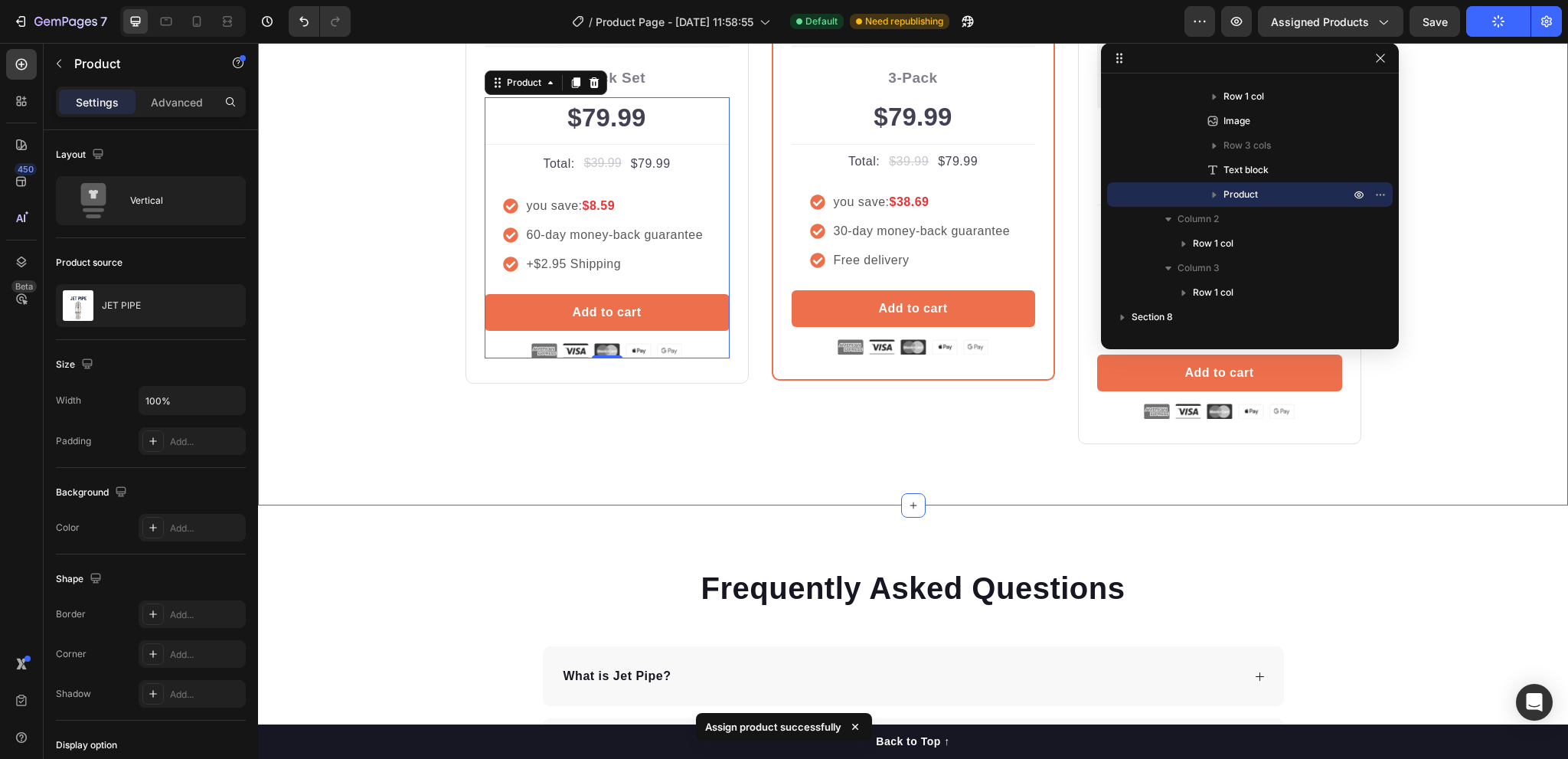
click at [1493, 144] on div "Buy more and pay less Heading Row Icon Icon Icon Icon Icon Icon List Hoz Rated …" at bounding box center [913, 82] width 1287 height 727
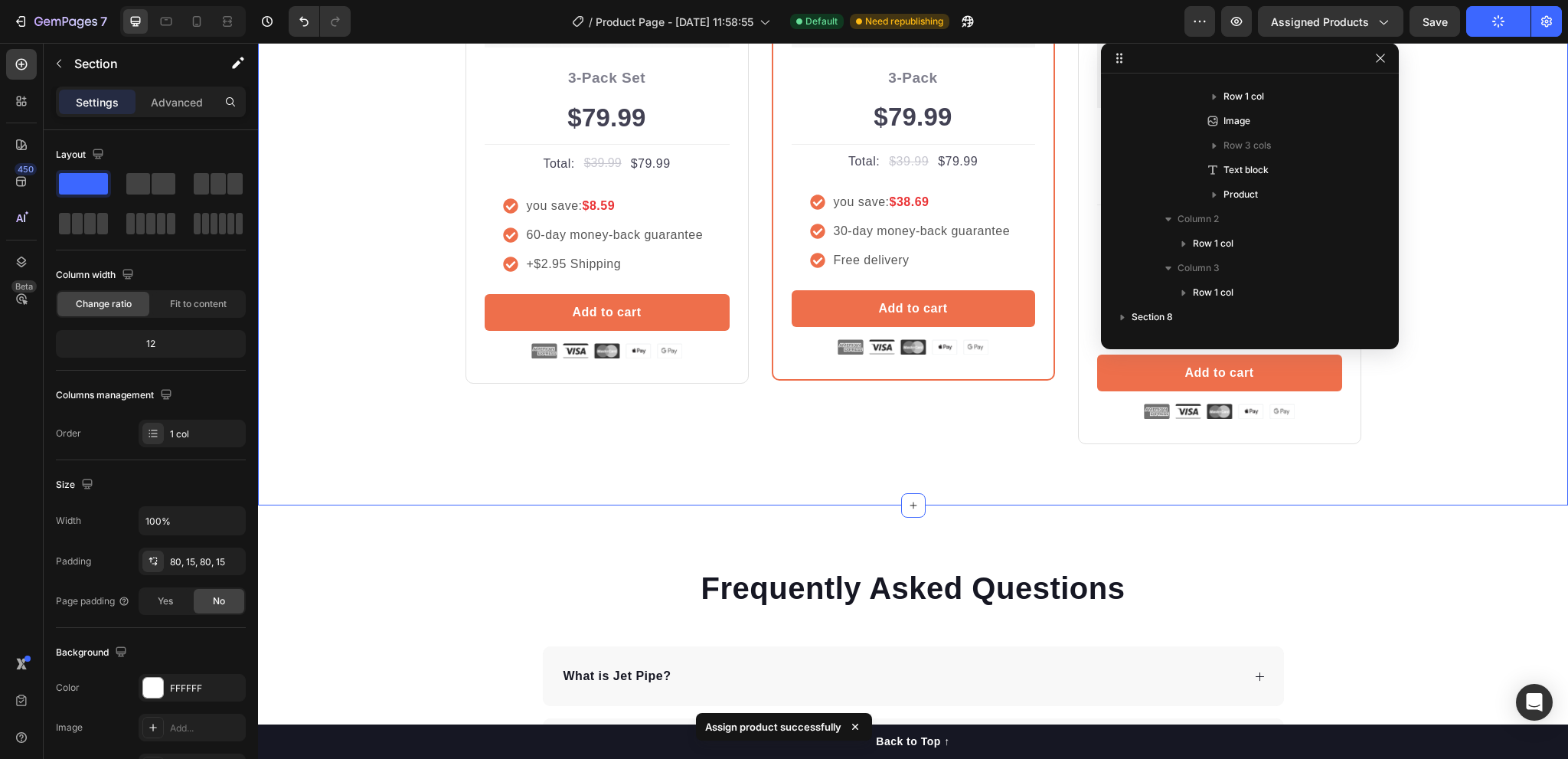
scroll to position [44, 0]
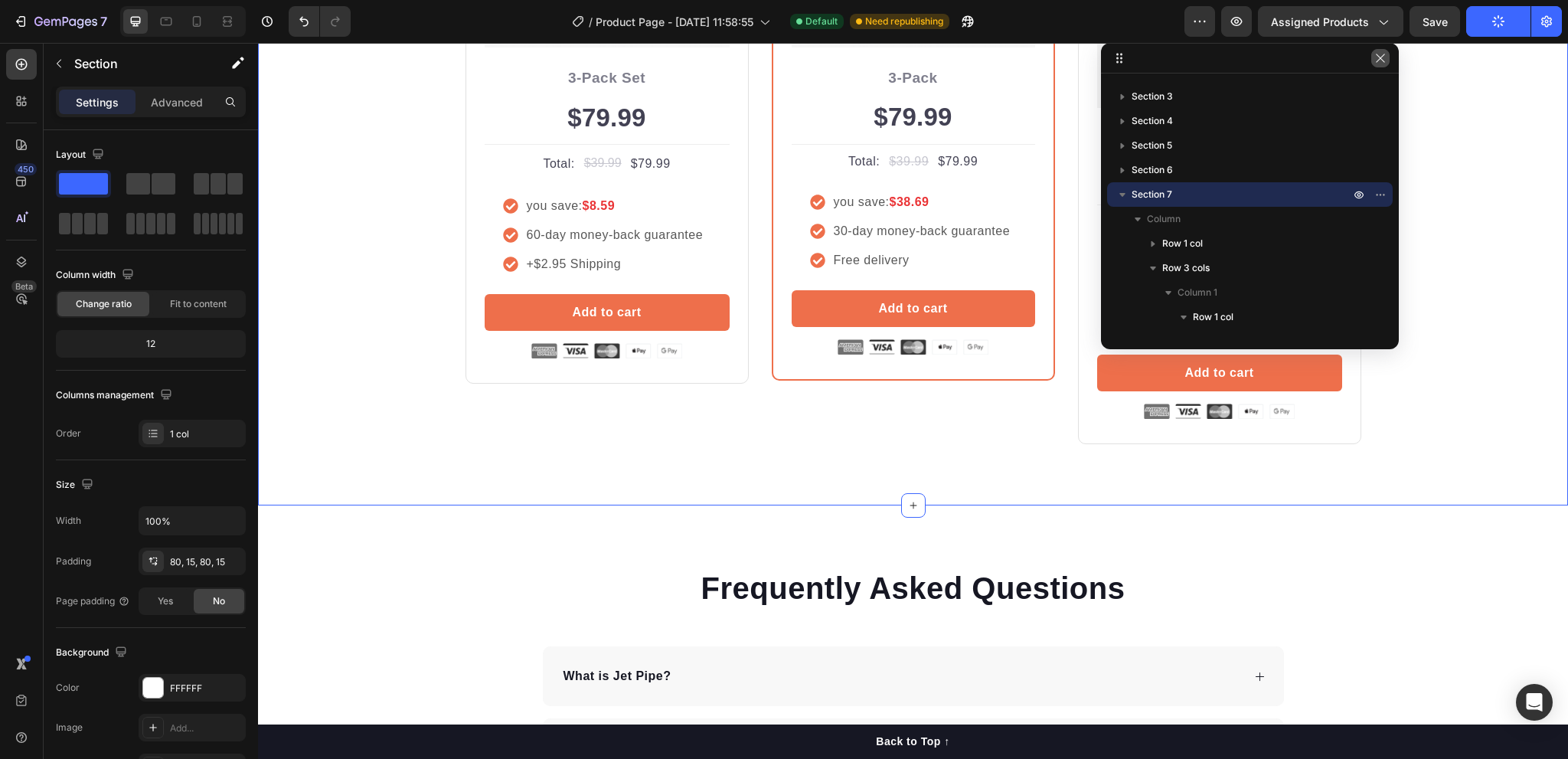
click at [1386, 60] on icon "button" at bounding box center [1380, 57] width 12 height 12
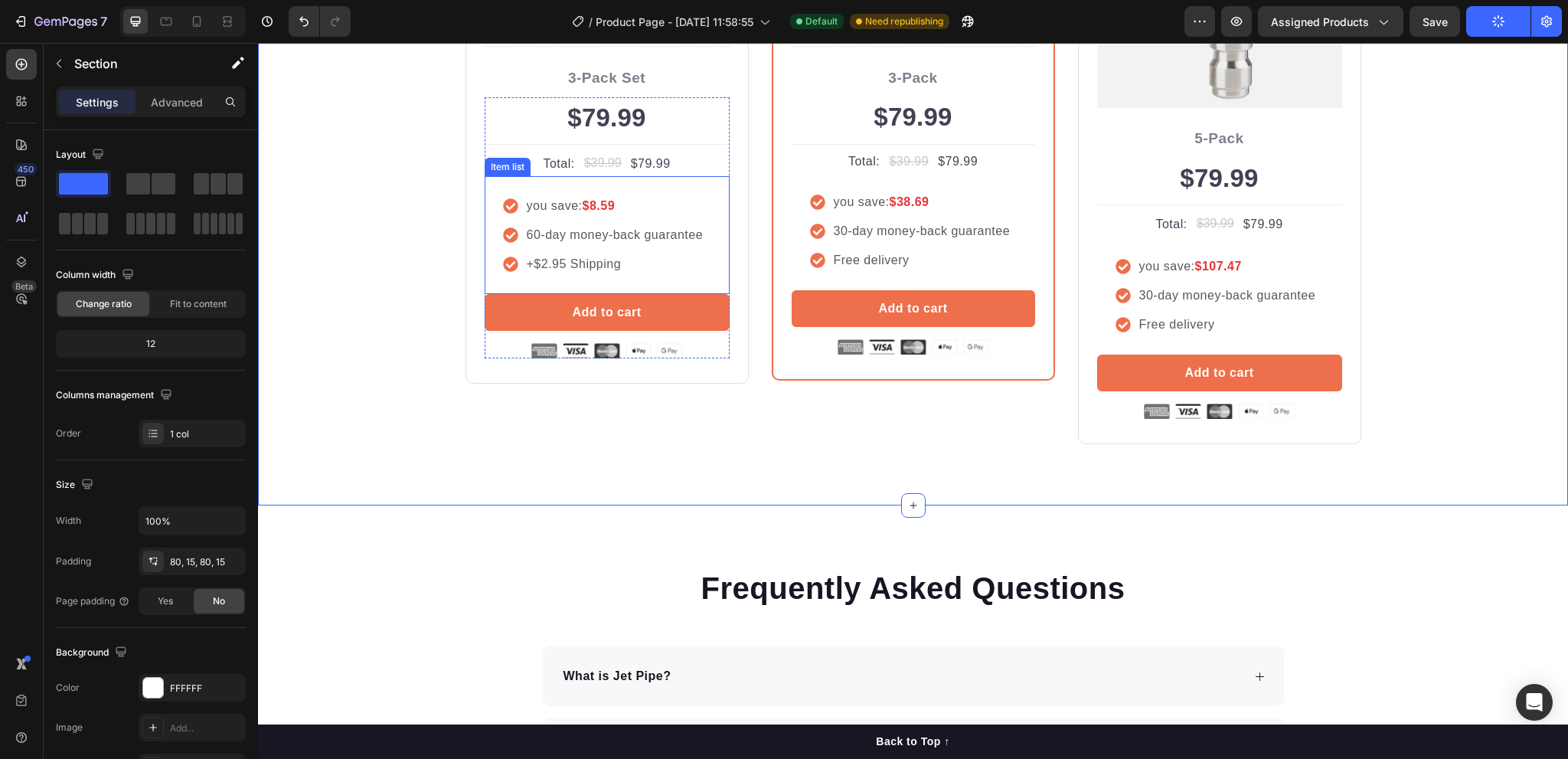
scroll to position [3708, 0]
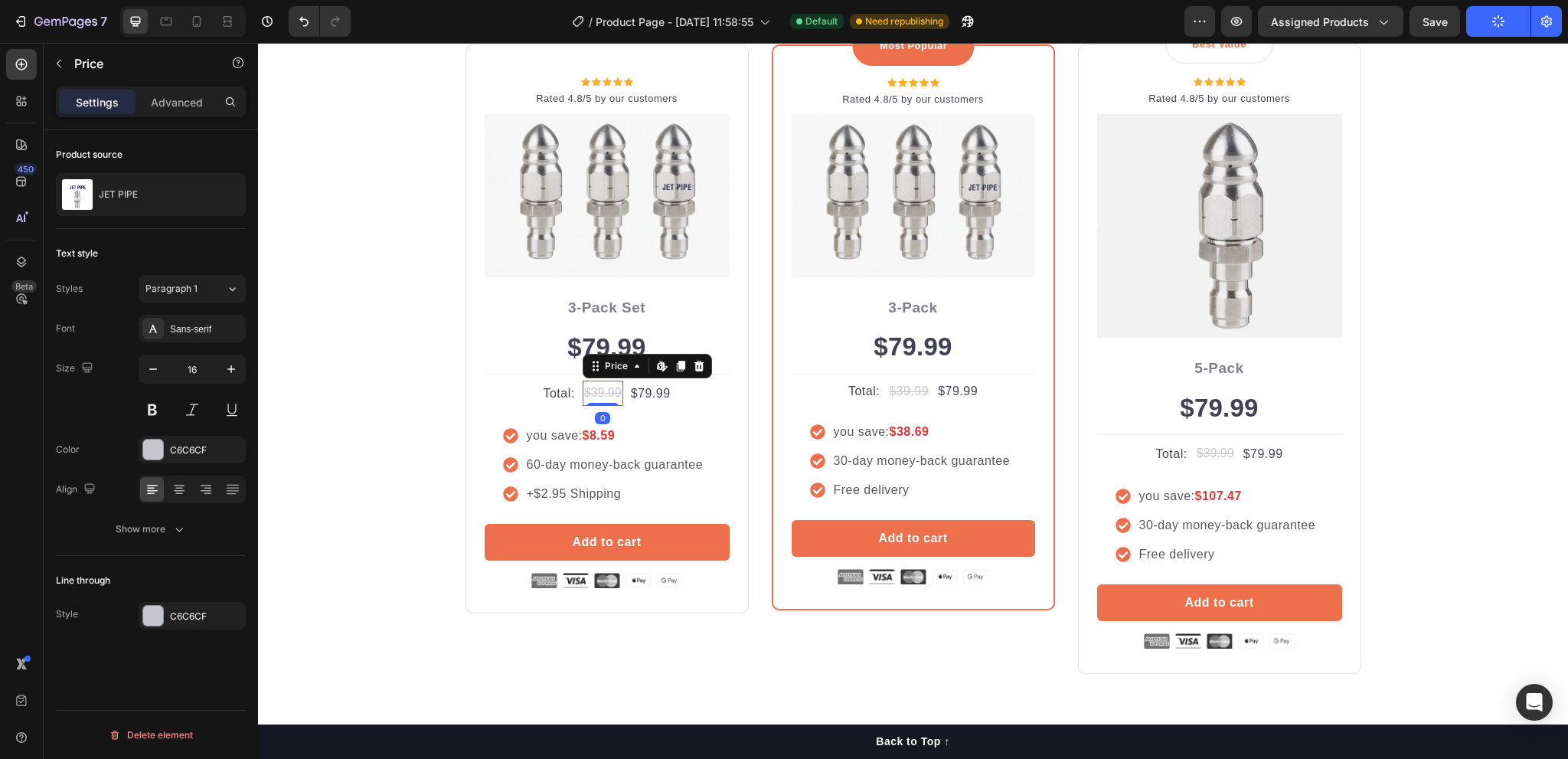
click at [612, 392] on div "$39.99" at bounding box center [603, 393] width 41 height 25
click at [182, 202] on div "JET PIPE" at bounding box center [150, 195] width 190 height 43
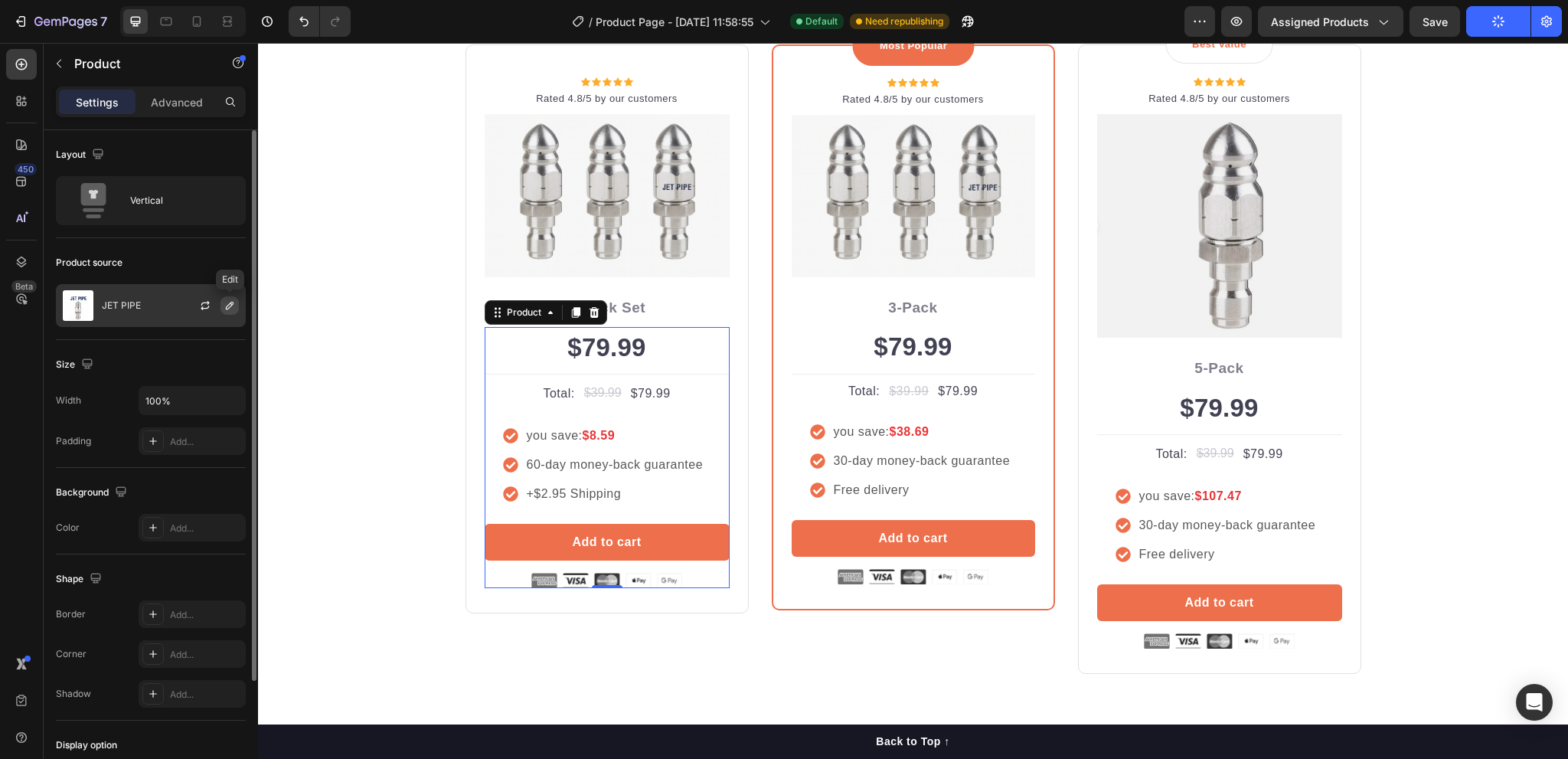
click at [232, 306] on icon "button" at bounding box center [229, 305] width 12 height 12
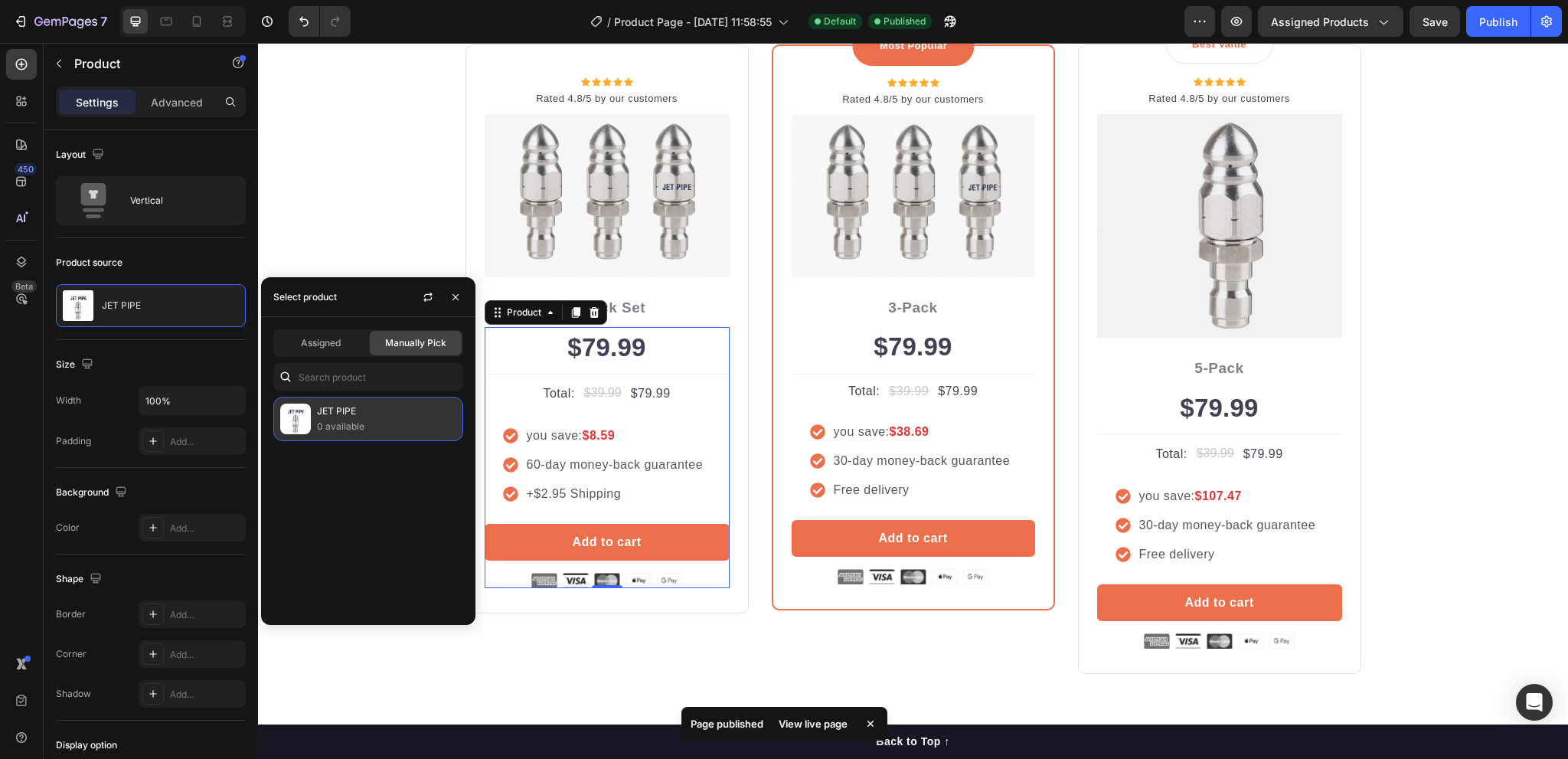
click at [318, 421] on p "0 available" at bounding box center [386, 426] width 139 height 16
click at [458, 293] on icon "button" at bounding box center [455, 297] width 12 height 12
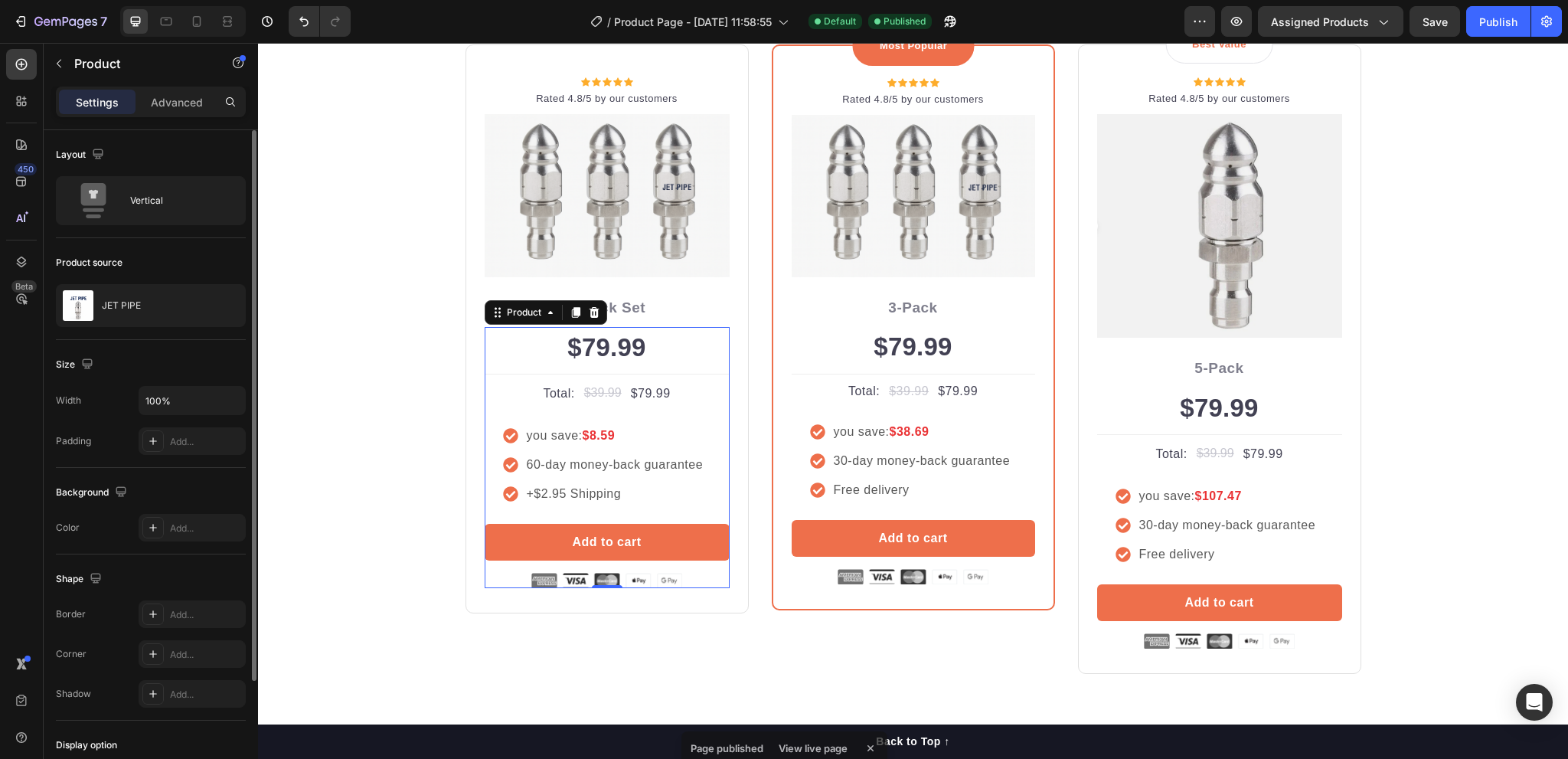
scroll to position [147, 0]
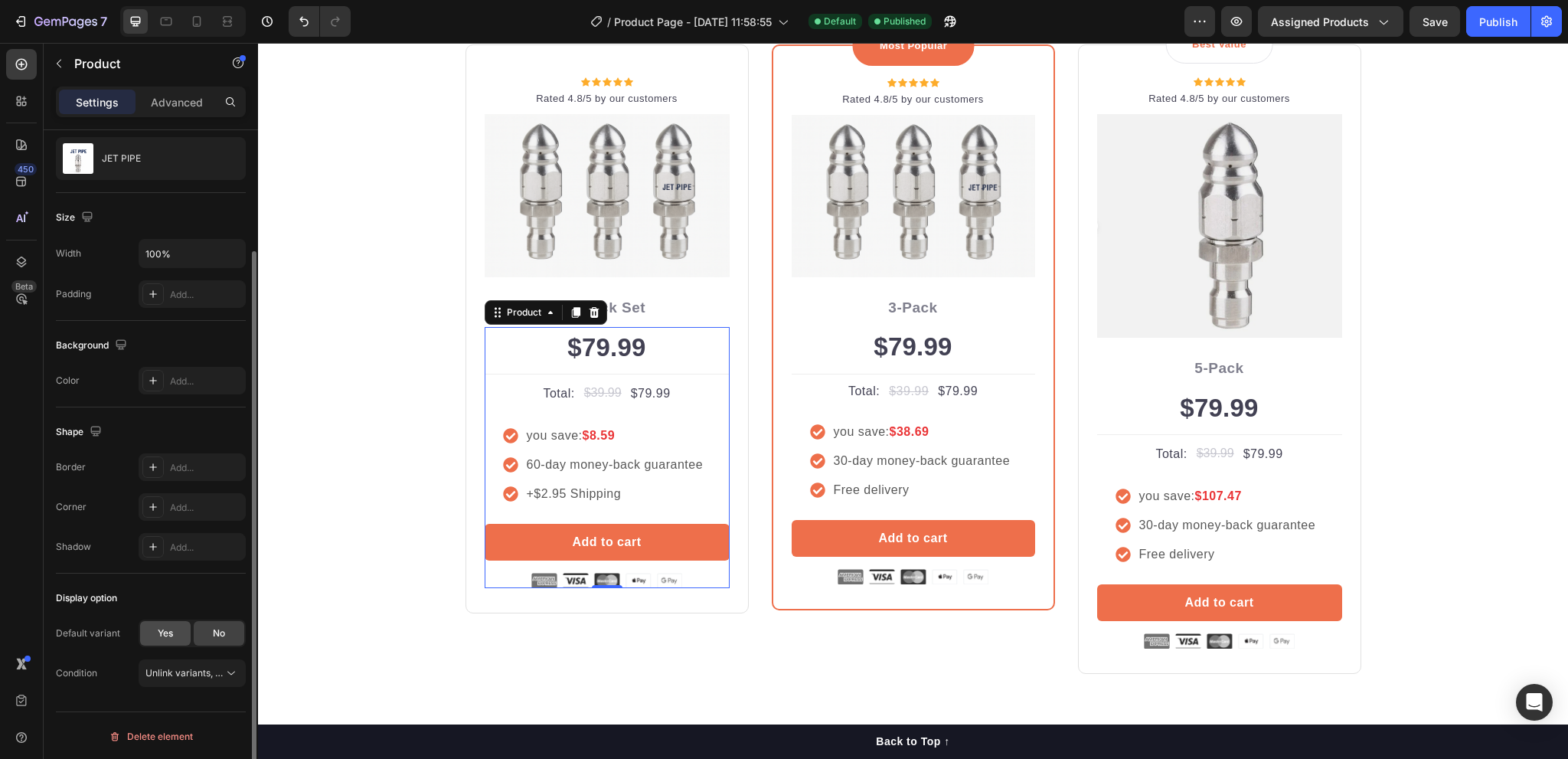
click at [160, 639] on span "Yes" at bounding box center [165, 633] width 16 height 14
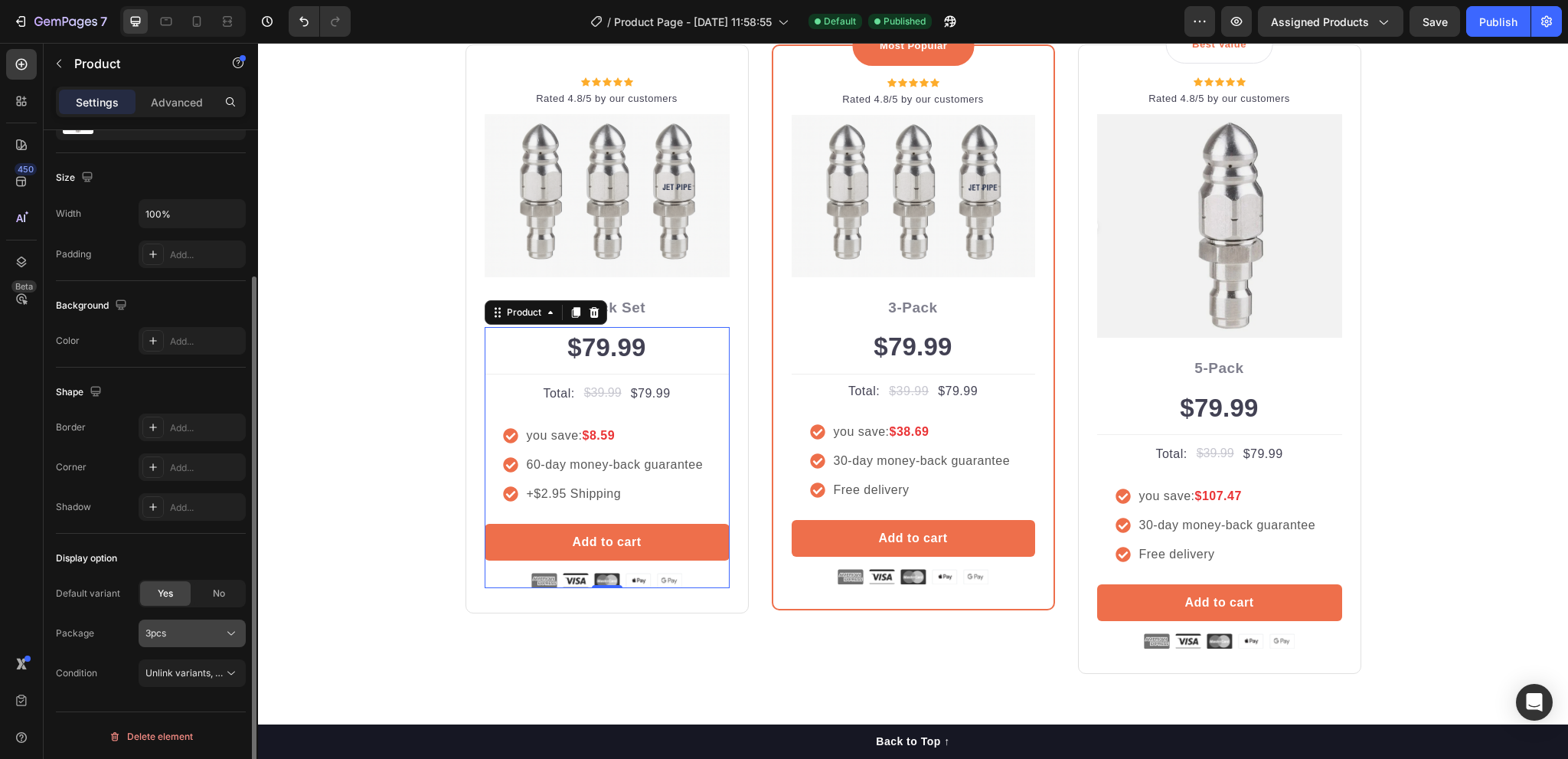
click at [195, 631] on div "3pcs" at bounding box center [182, 633] width 75 height 14
click at [182, 675] on span "Unlink variants, quantity <br> between same products" at bounding box center [263, 673] width 235 height 11
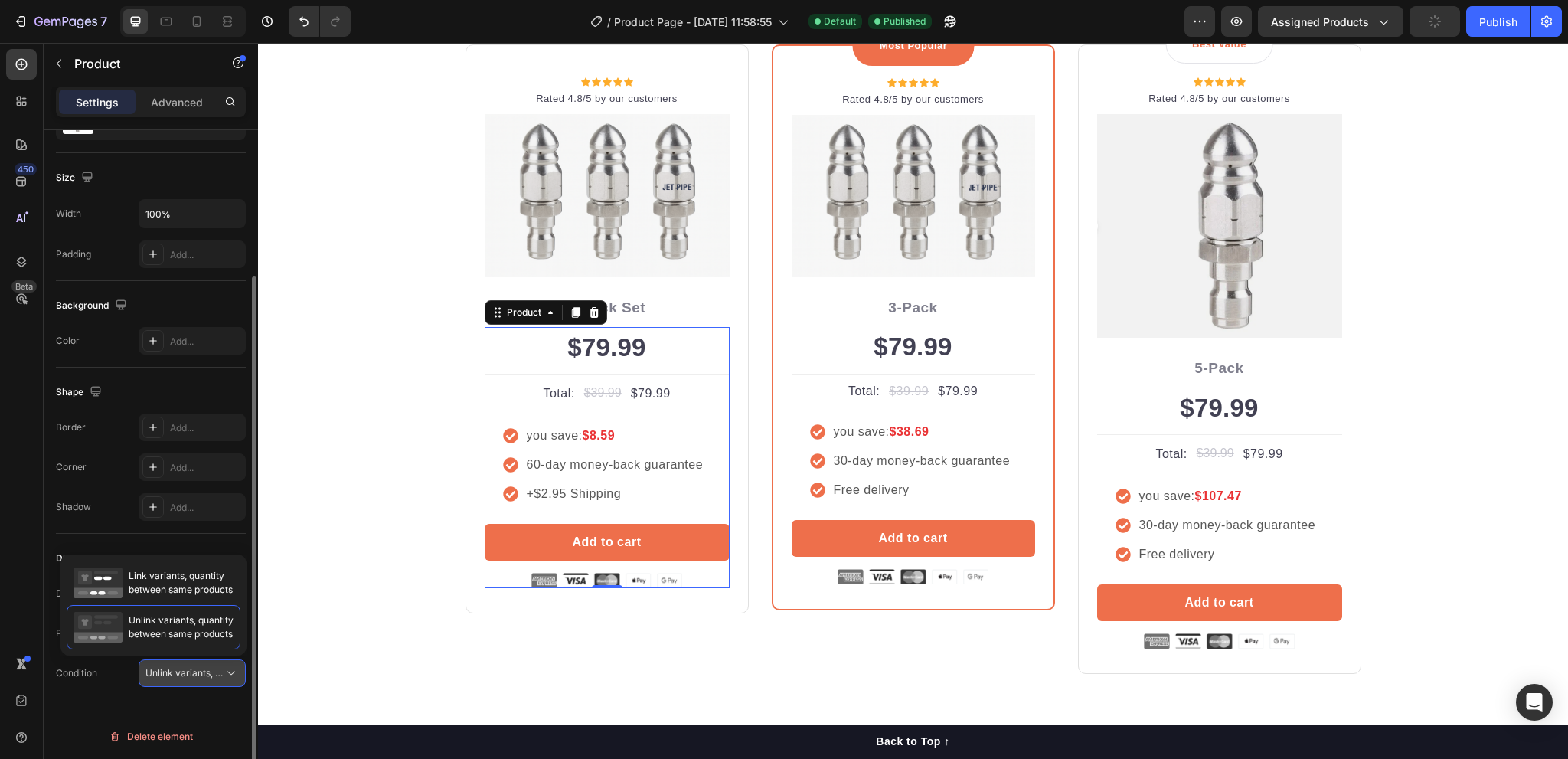
click at [182, 675] on span "Unlink variants, quantity <br> between same products" at bounding box center [263, 673] width 235 height 11
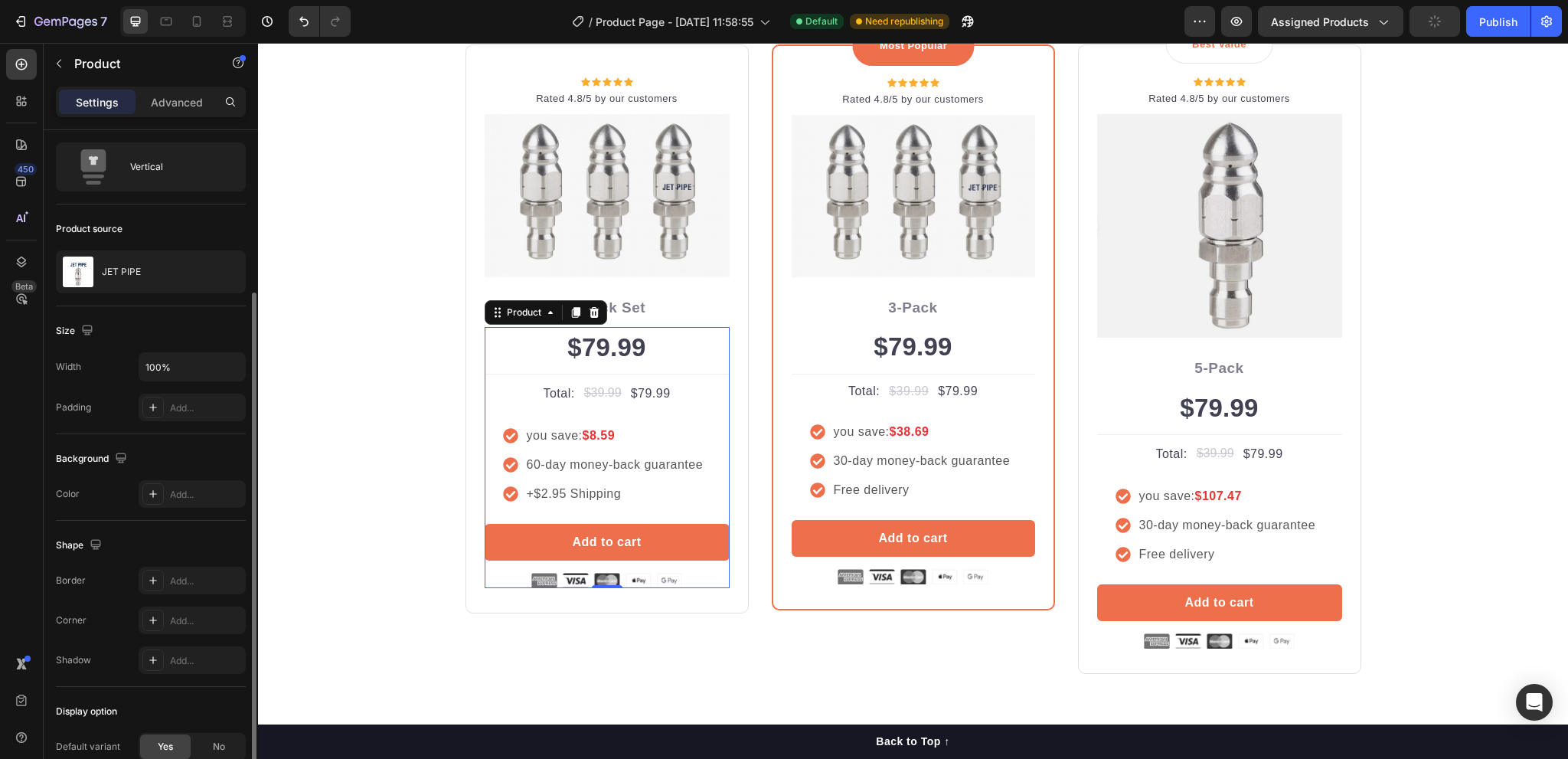
scroll to position [0, 0]
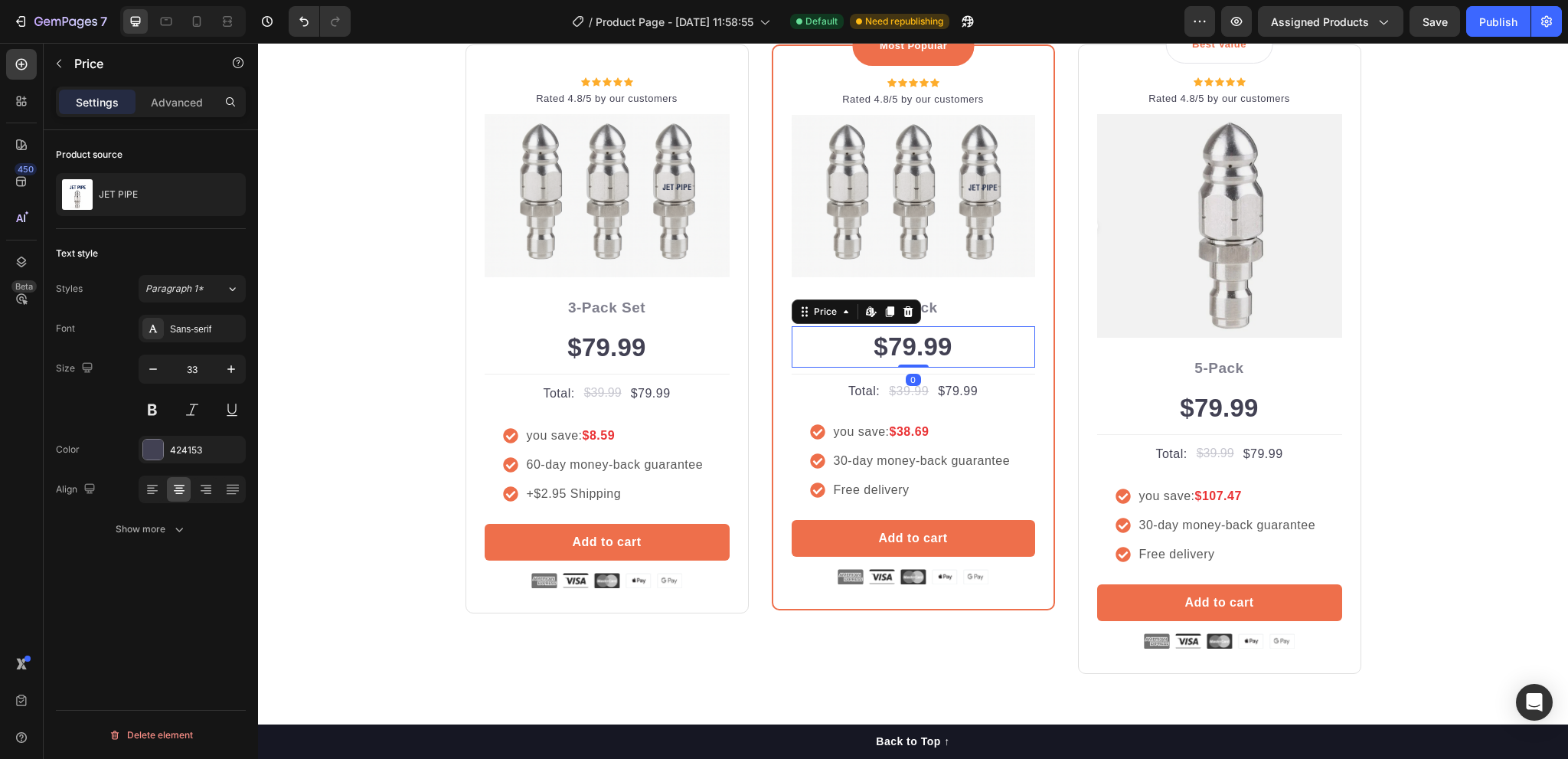
click at [878, 355] on div "$79.99" at bounding box center [913, 347] width 244 height 42
click at [163, 197] on div "JET PIPE" at bounding box center [150, 195] width 190 height 43
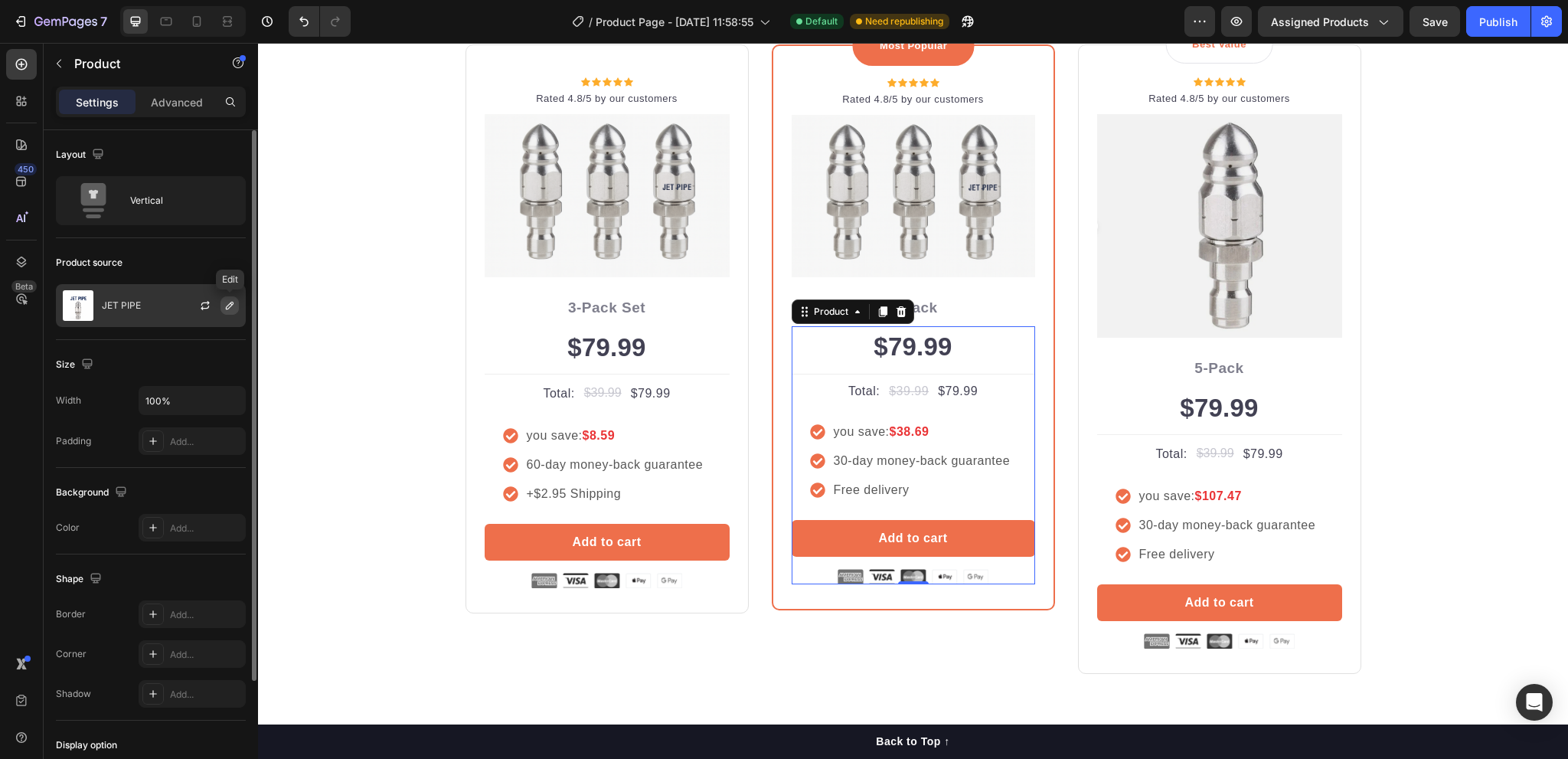
click at [226, 303] on icon "button" at bounding box center [229, 305] width 12 height 12
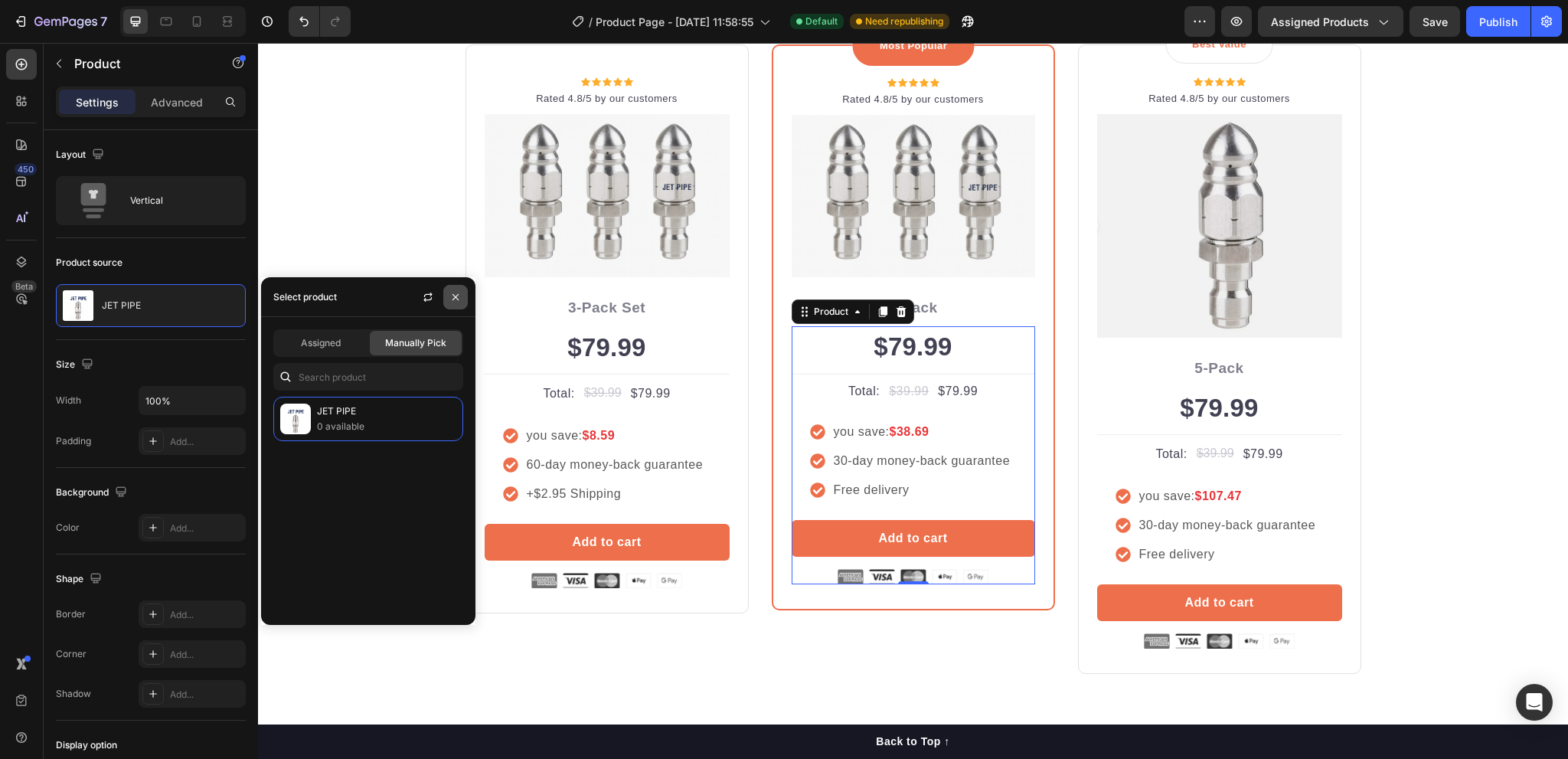
click at [458, 294] on icon "button" at bounding box center [455, 297] width 12 height 12
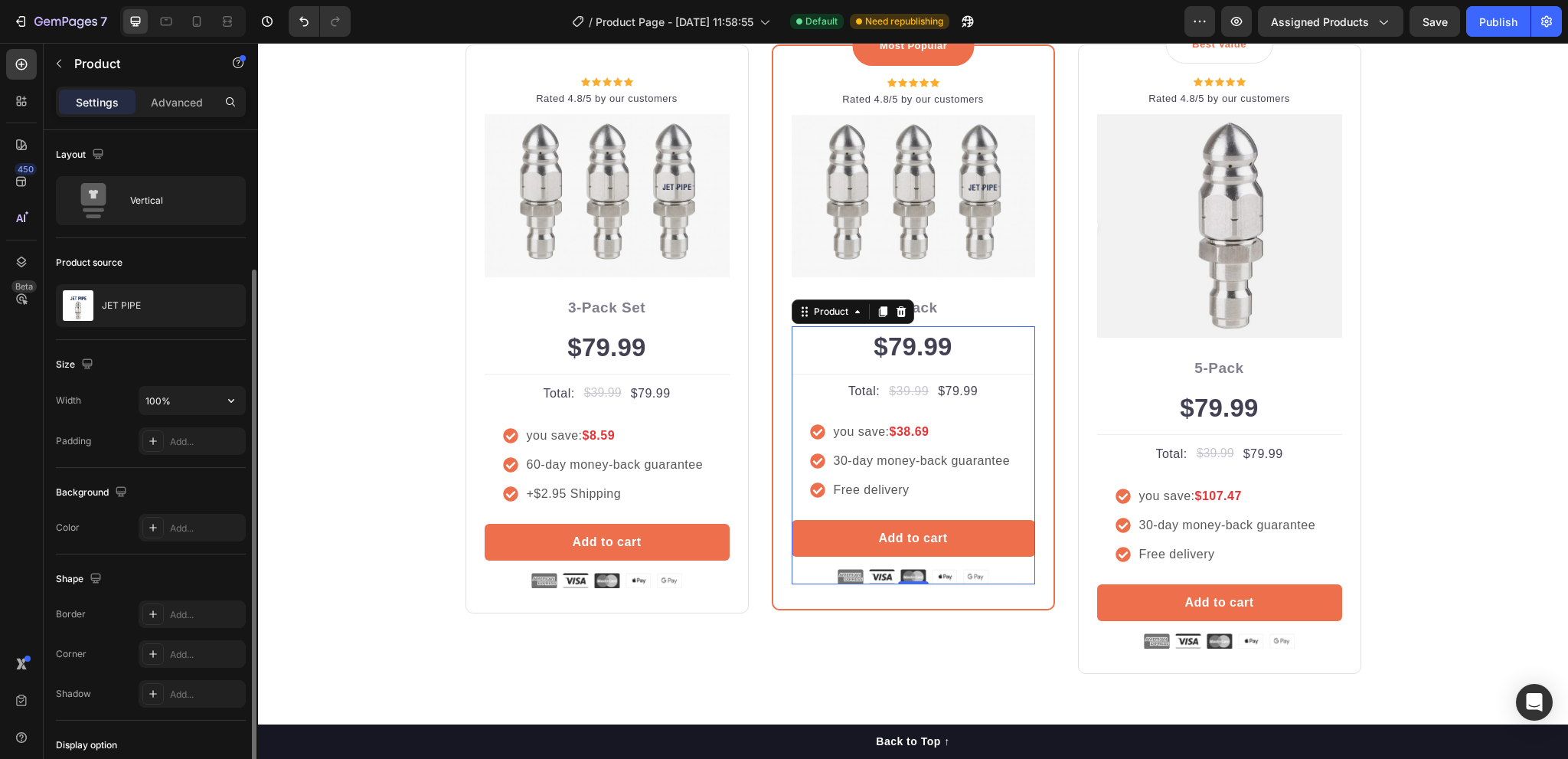
scroll to position [147, 0]
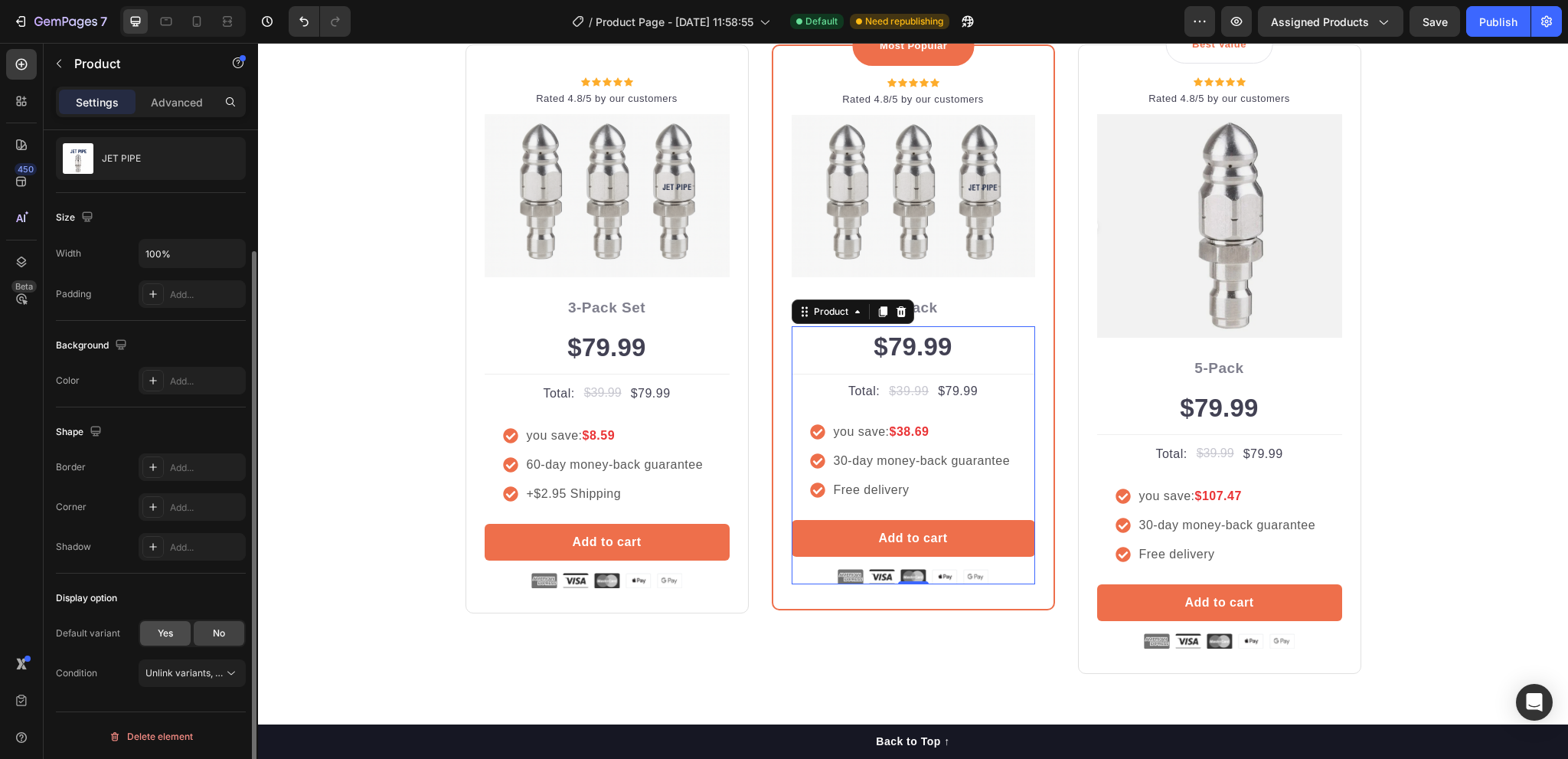
click at [159, 639] on div "Yes" at bounding box center [165, 634] width 51 height 24
click at [197, 673] on div "3pcs" at bounding box center [182, 673] width 75 height 14
click at [183, 638] on span "5pcs (Free Gift)" at bounding box center [178, 637] width 67 height 14
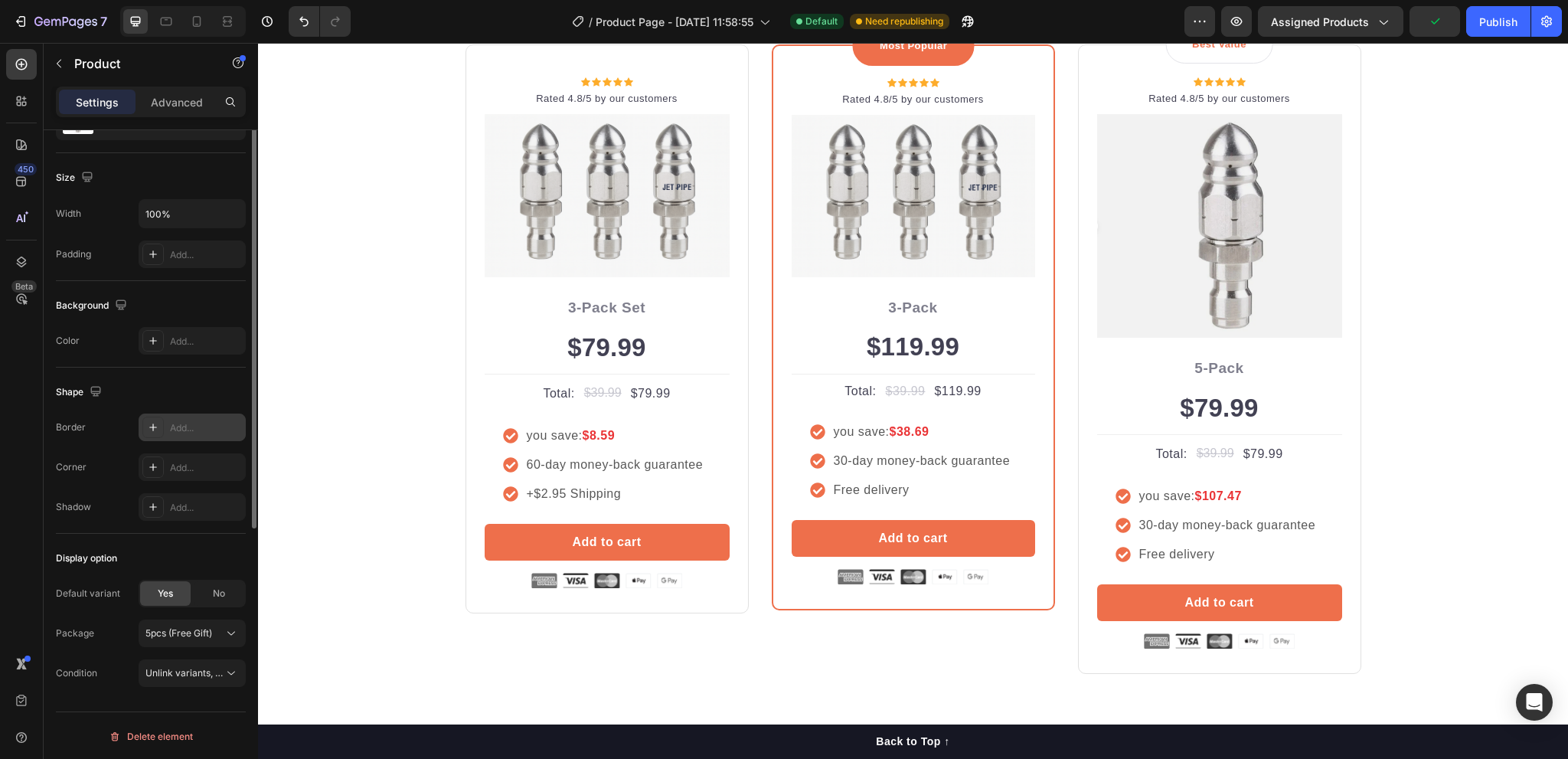
scroll to position [0, 0]
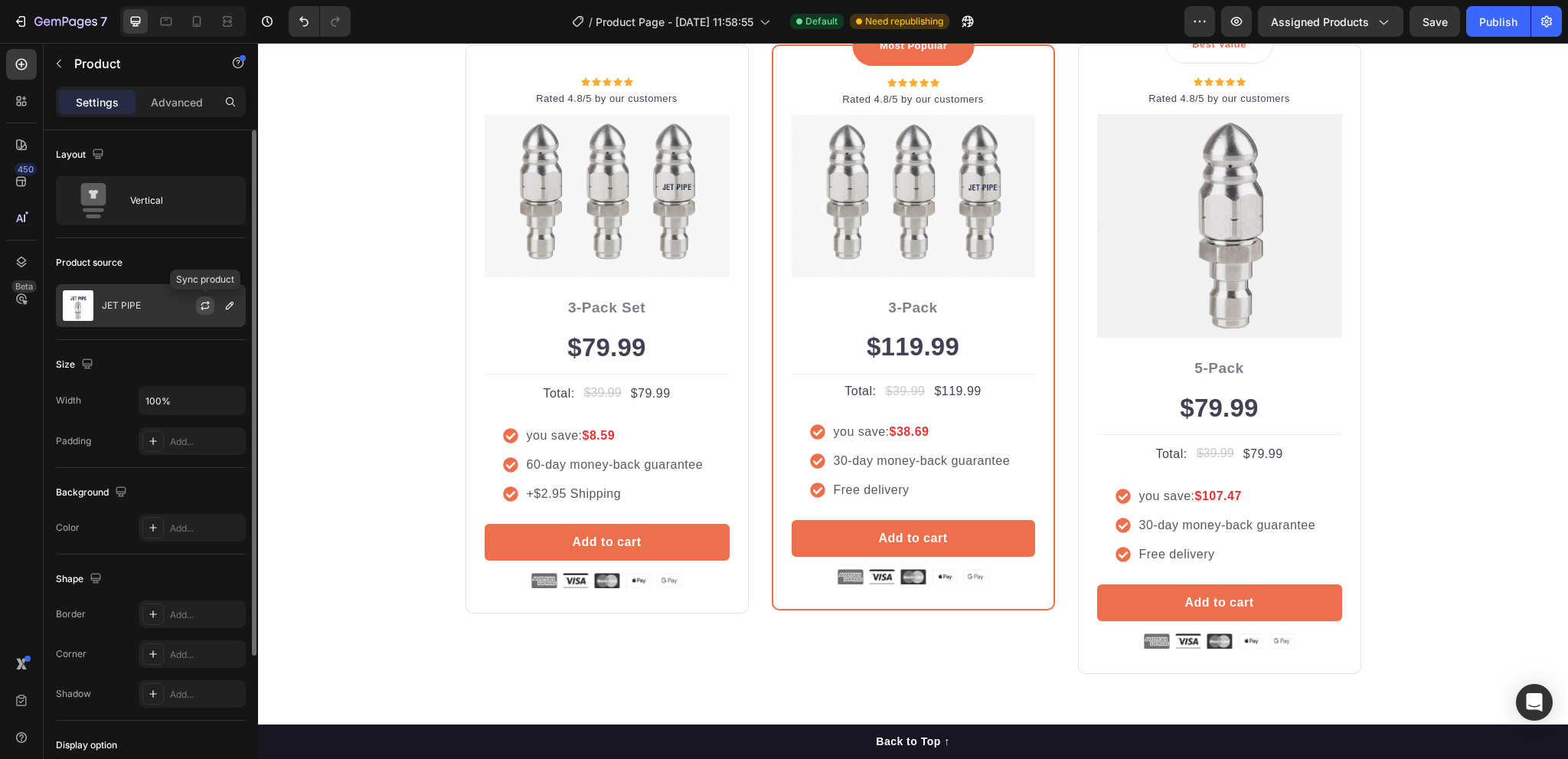
click at [206, 306] on icon "button" at bounding box center [205, 305] width 12 height 12
click at [1214, 404] on div "$79.99" at bounding box center [1220, 408] width 245 height 42
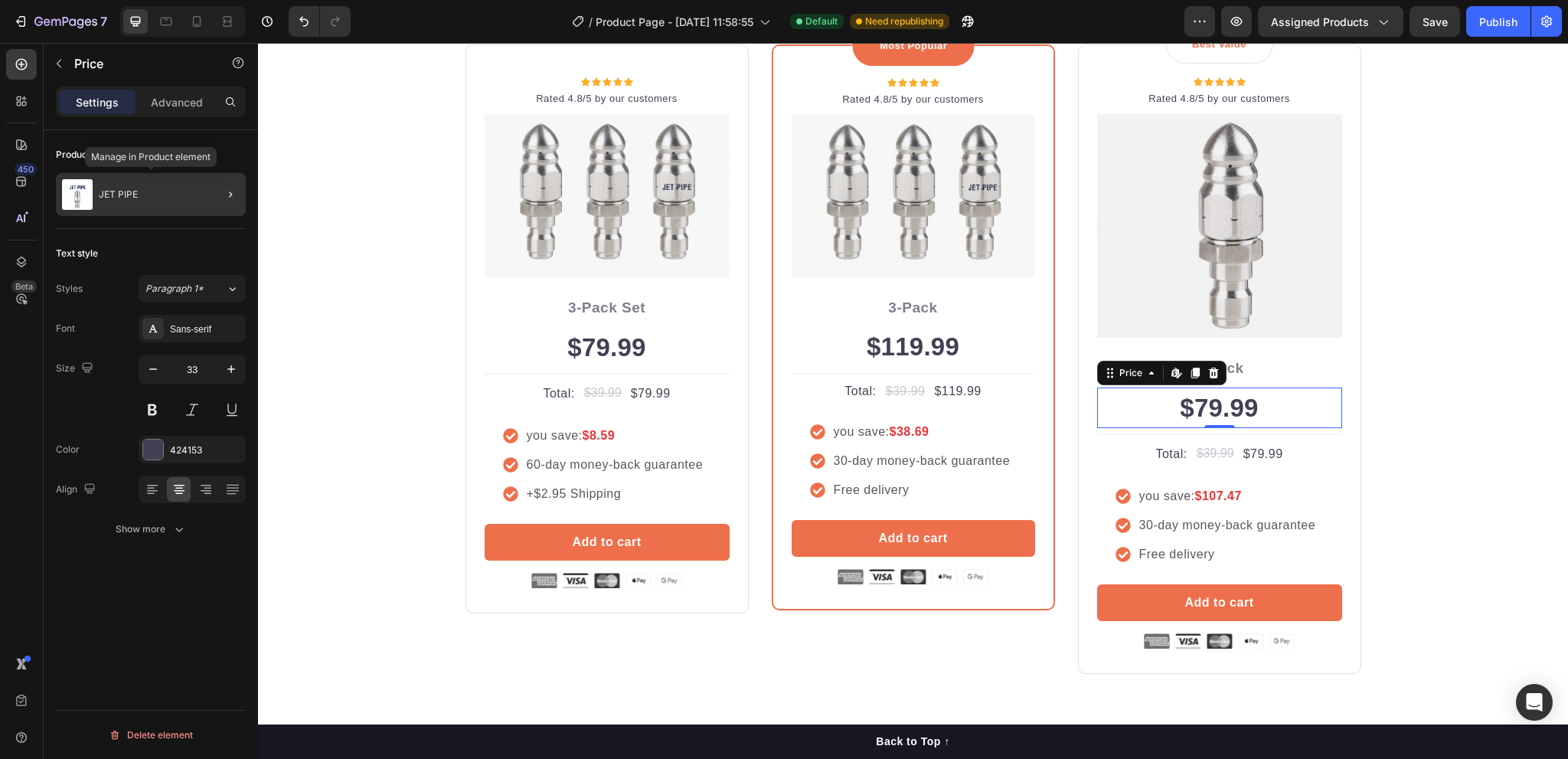
click at [161, 198] on div "JET PIPE" at bounding box center [150, 195] width 190 height 43
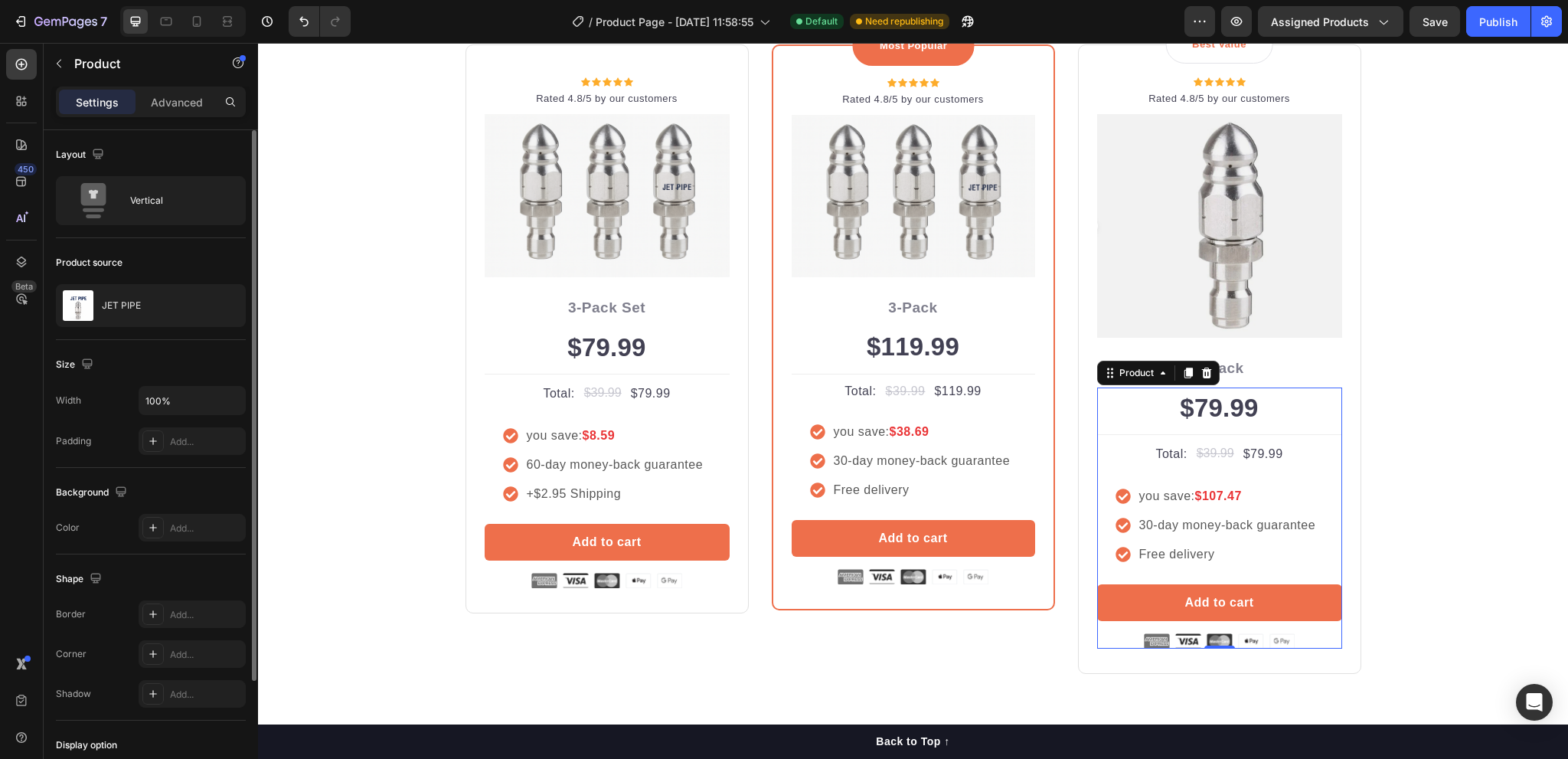
scroll to position [147, 0]
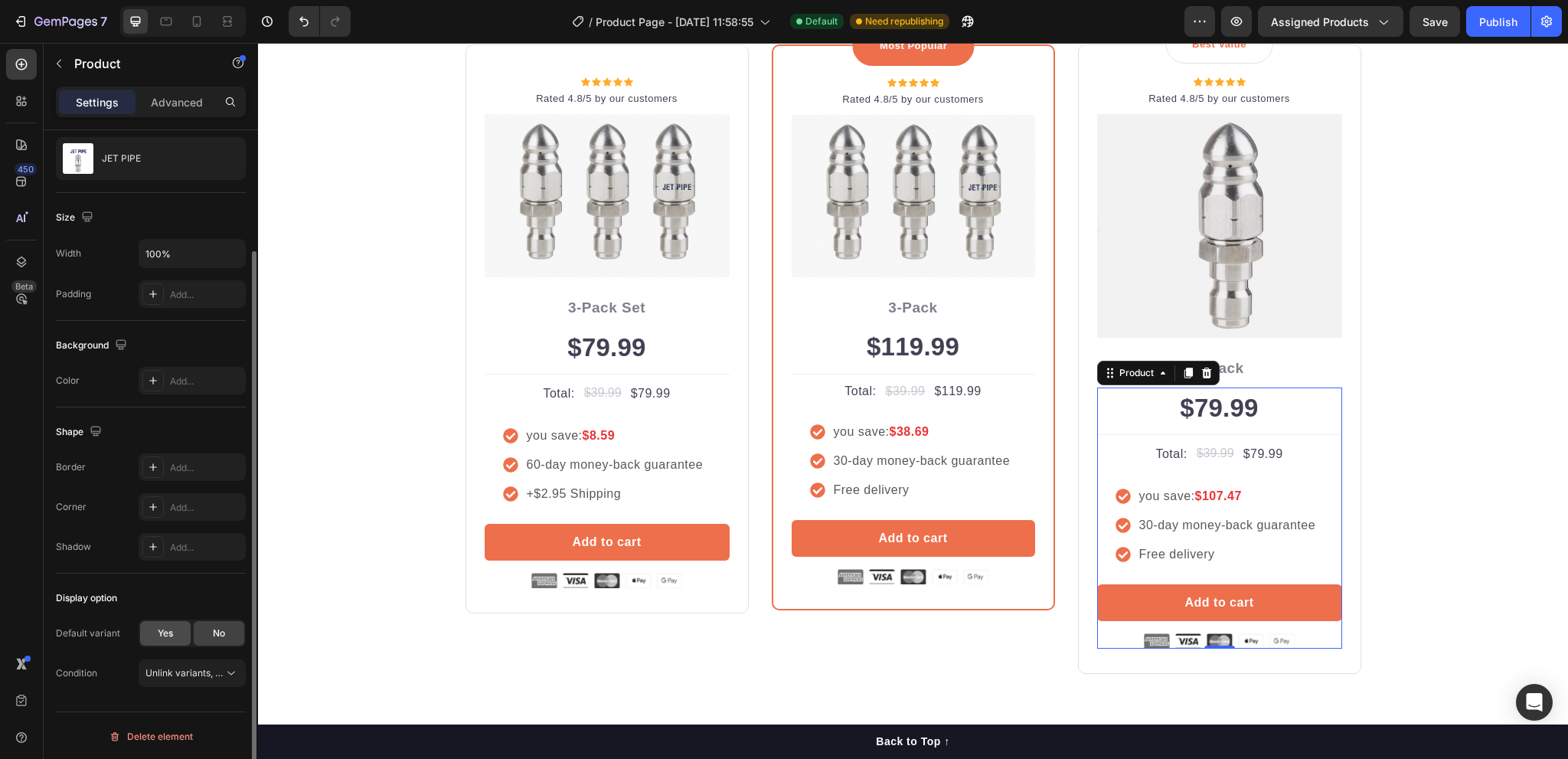
click at [171, 639] on div "Yes" at bounding box center [165, 634] width 51 height 24
click at [183, 666] on div "3pcs" at bounding box center [182, 673] width 75 height 14
click at [160, 610] on span "1pcs" at bounding box center [154, 609] width 19 height 14
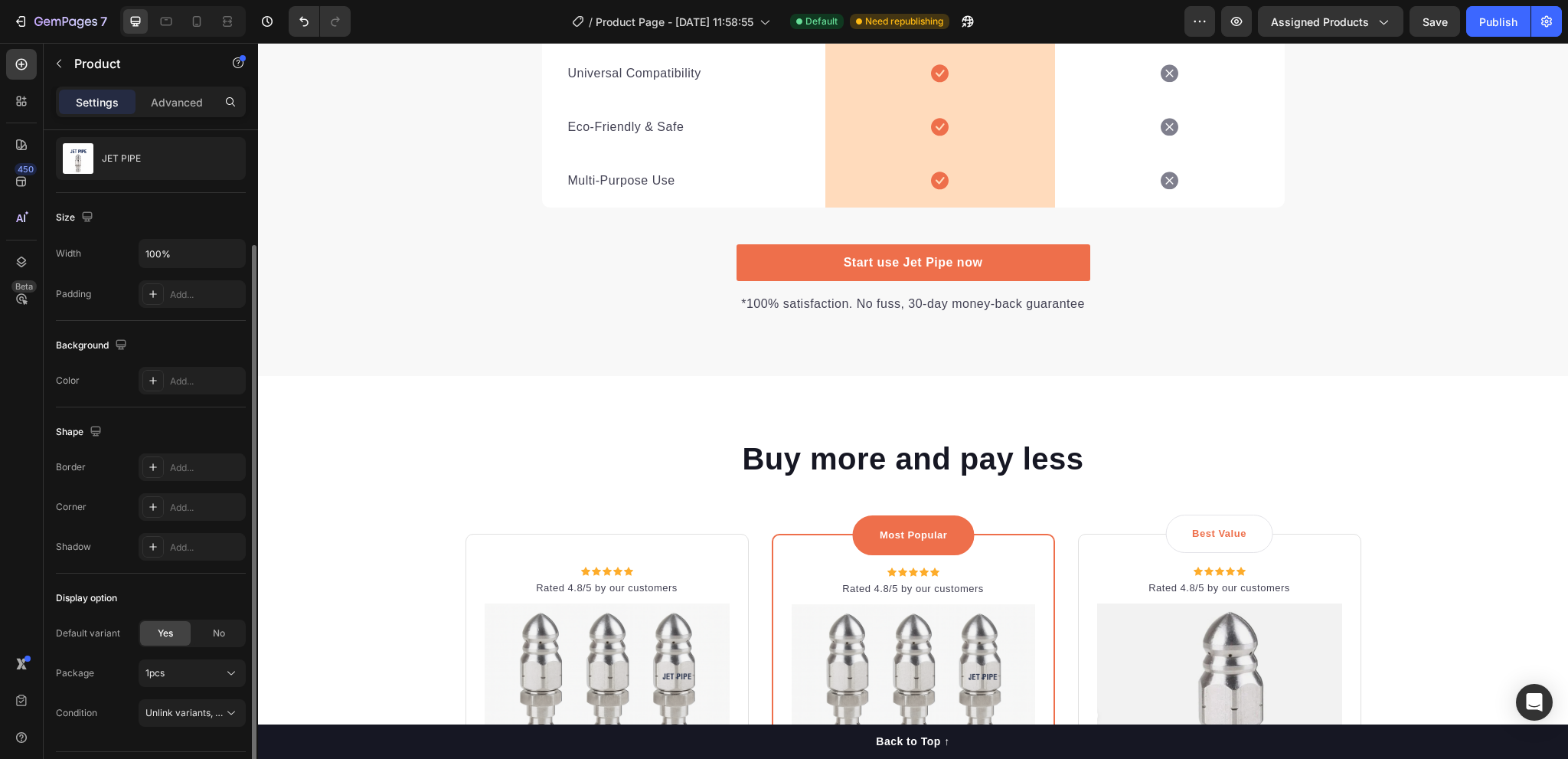
scroll to position [3601, 0]
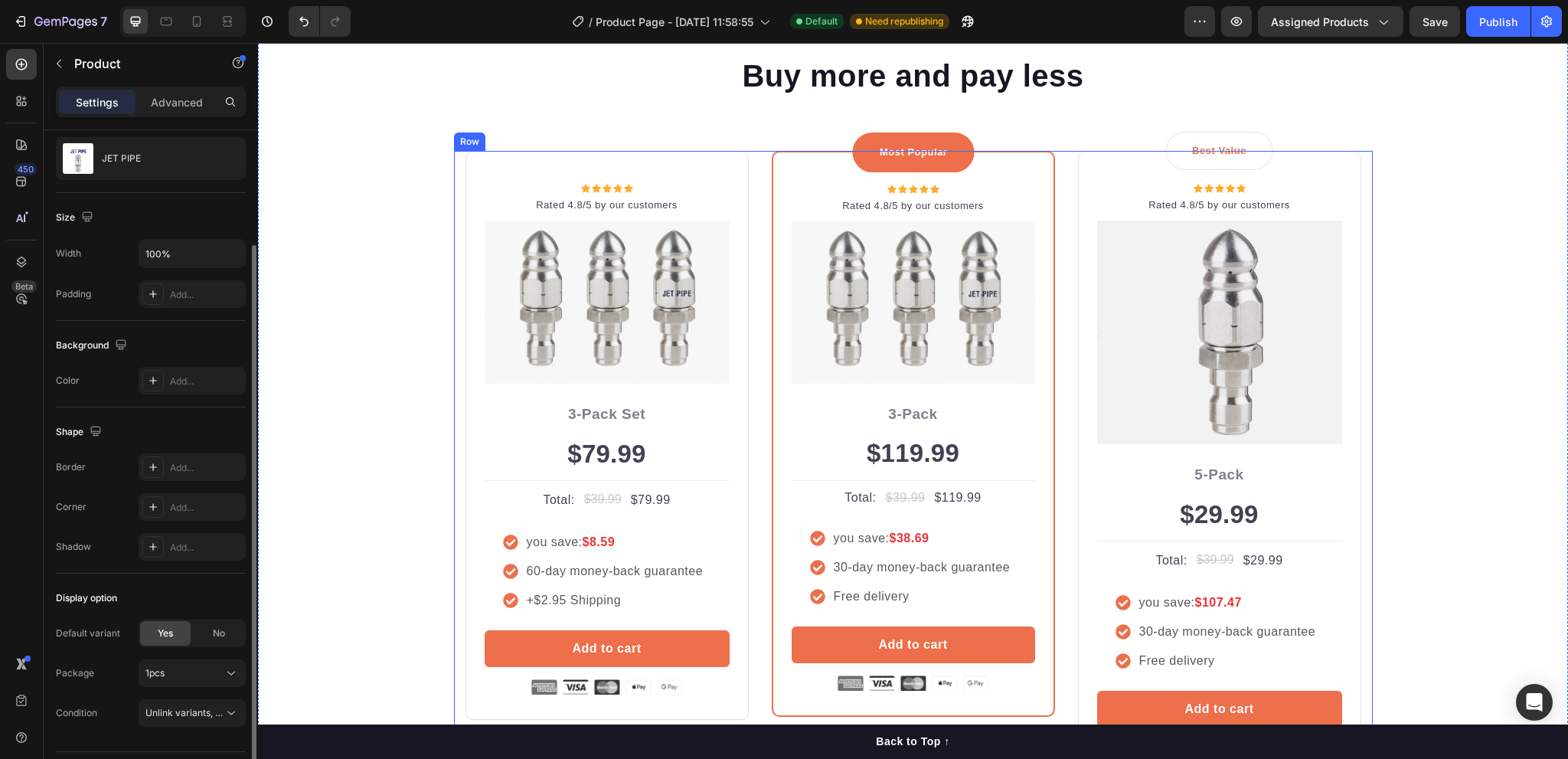
click at [750, 692] on div "Icon Icon Icon Icon Icon Icon List Hoz Rated 4.8/5 by our customers Text block …" at bounding box center [913, 466] width 919 height 630
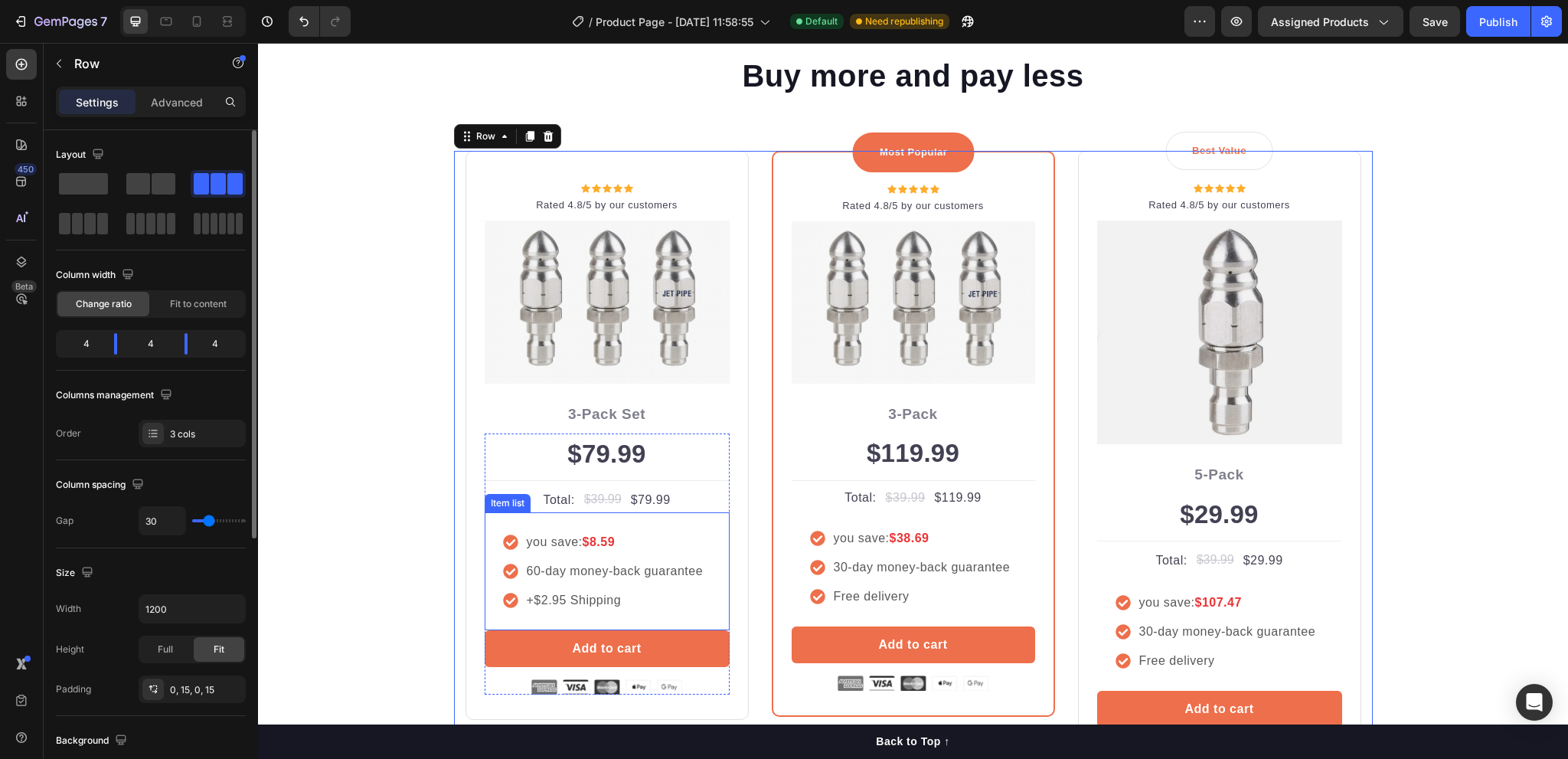
click at [527, 571] on p "60-day money-back guarantee" at bounding box center [615, 572] width 177 height 19
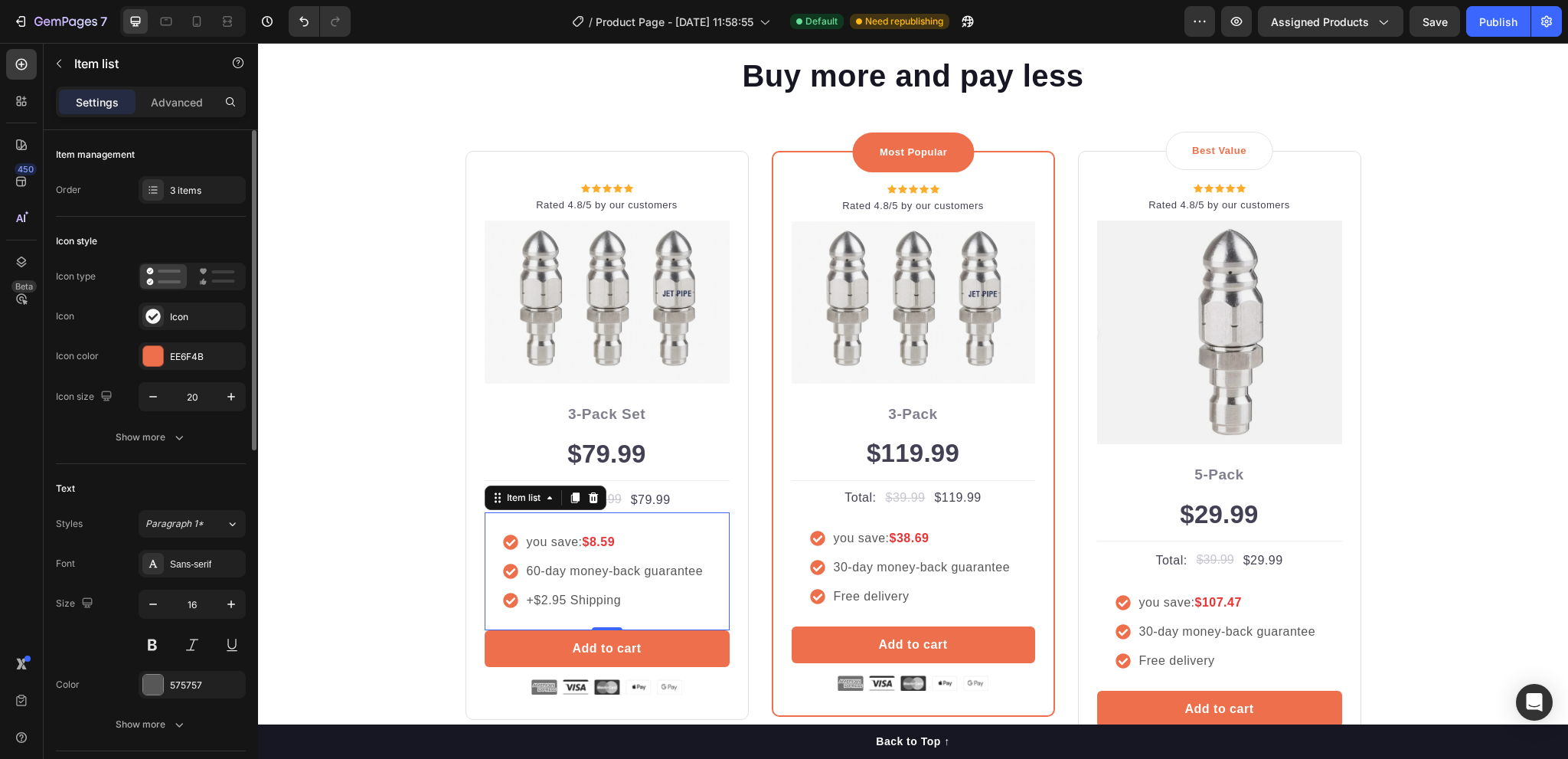
click at [527, 571] on p "60-day money-back guarantee" at bounding box center [615, 572] width 177 height 19
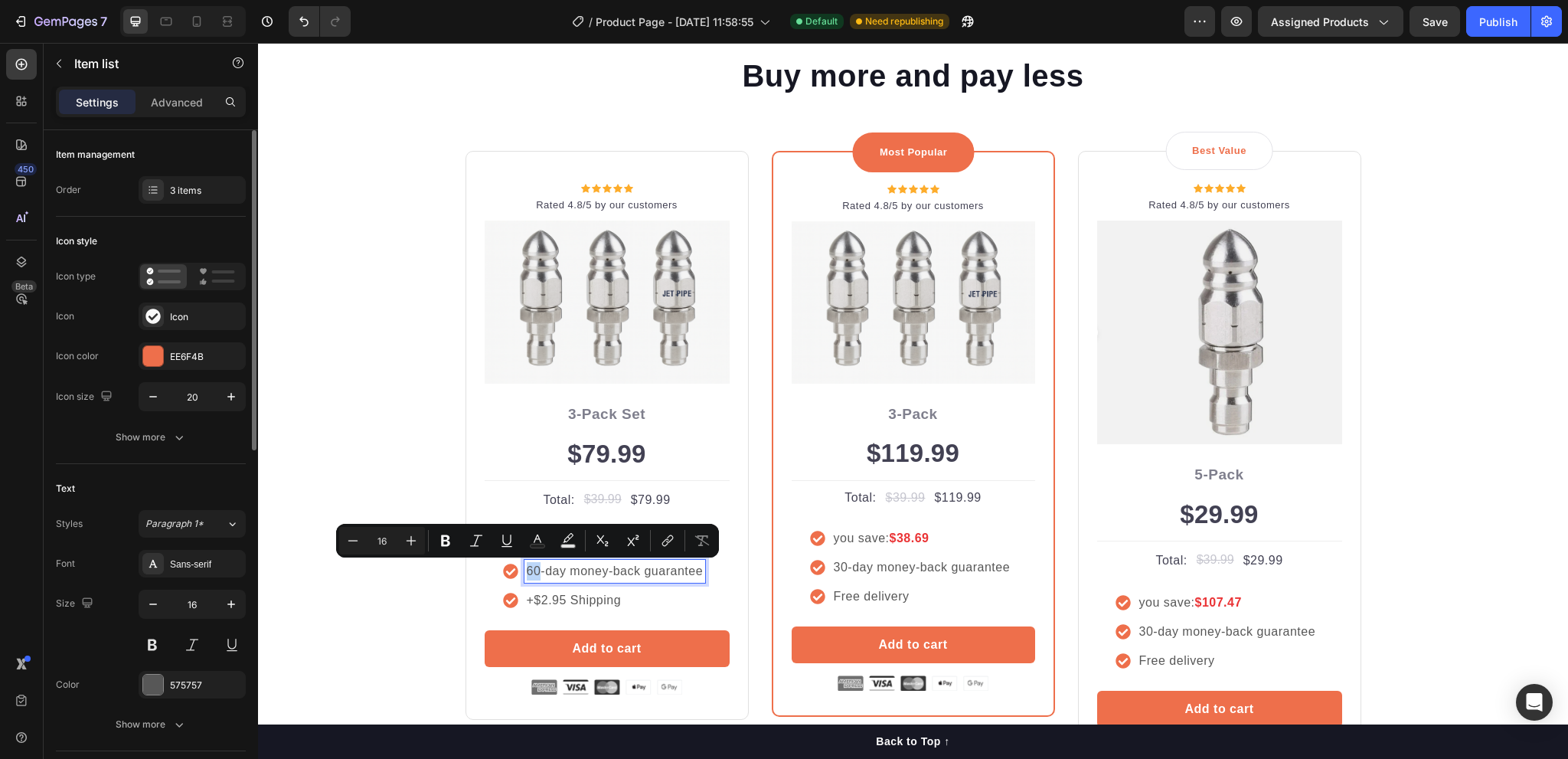
click at [527, 569] on p "60-day money-back guarantee" at bounding box center [615, 572] width 177 height 19
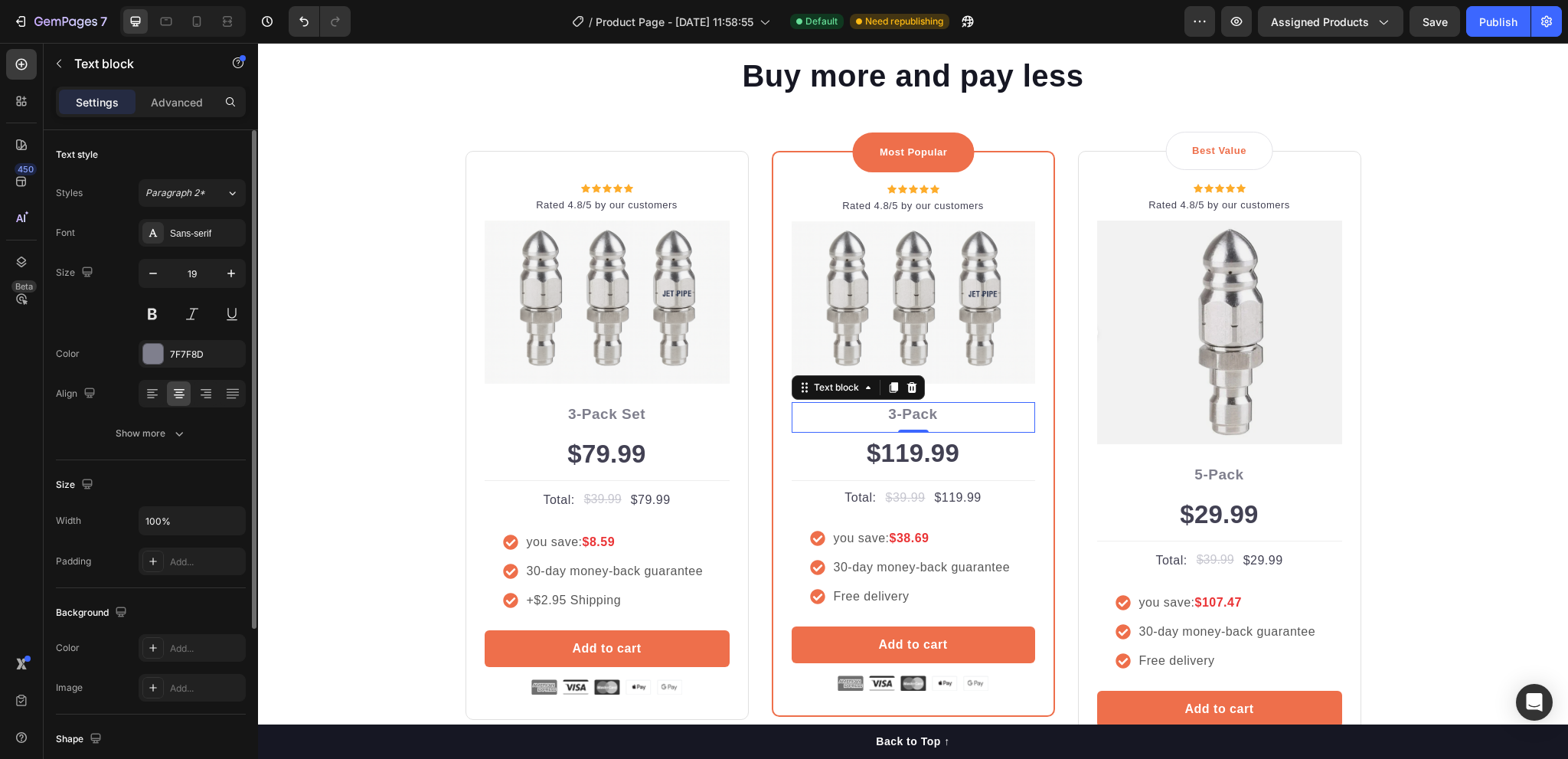
click at [890, 413] on p "3-Pack" at bounding box center [914, 415] width 241 height 22
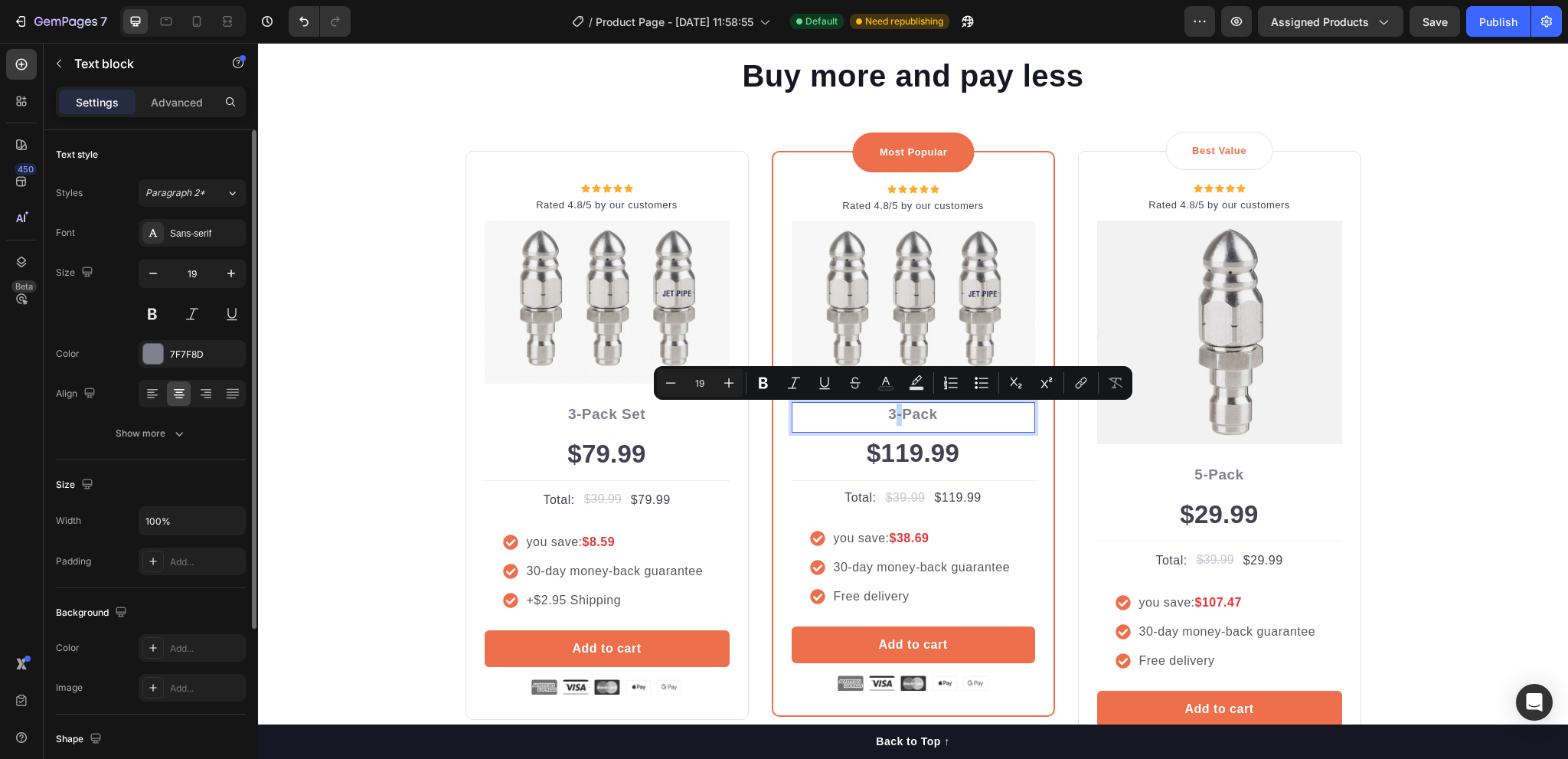
click at [887, 412] on p "3-Pack" at bounding box center [914, 415] width 241 height 22
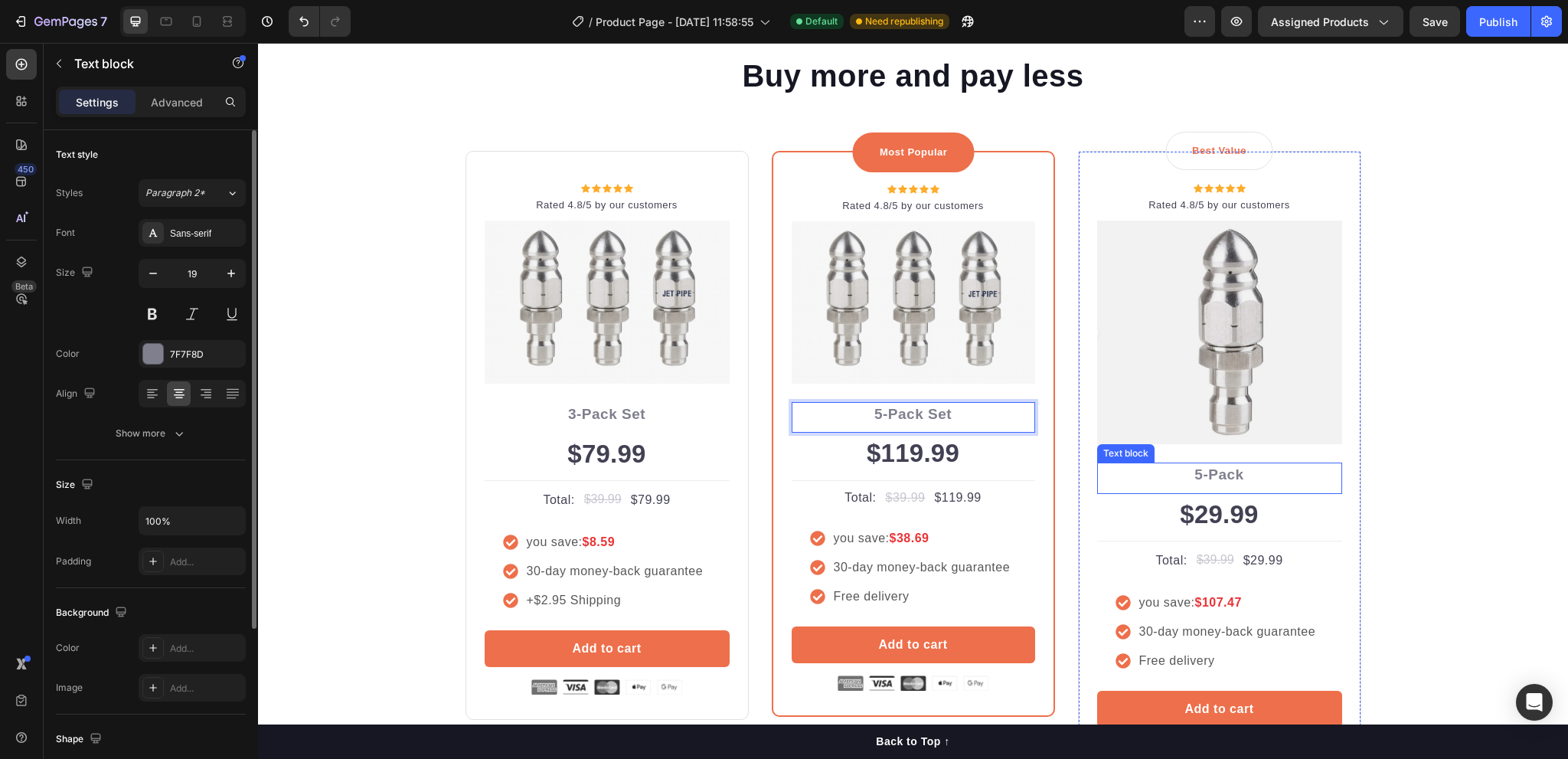
click at [1227, 472] on p "5-Pack" at bounding box center [1220, 475] width 242 height 22
click at [1195, 477] on p "5-Pack" at bounding box center [1220, 475] width 242 height 22
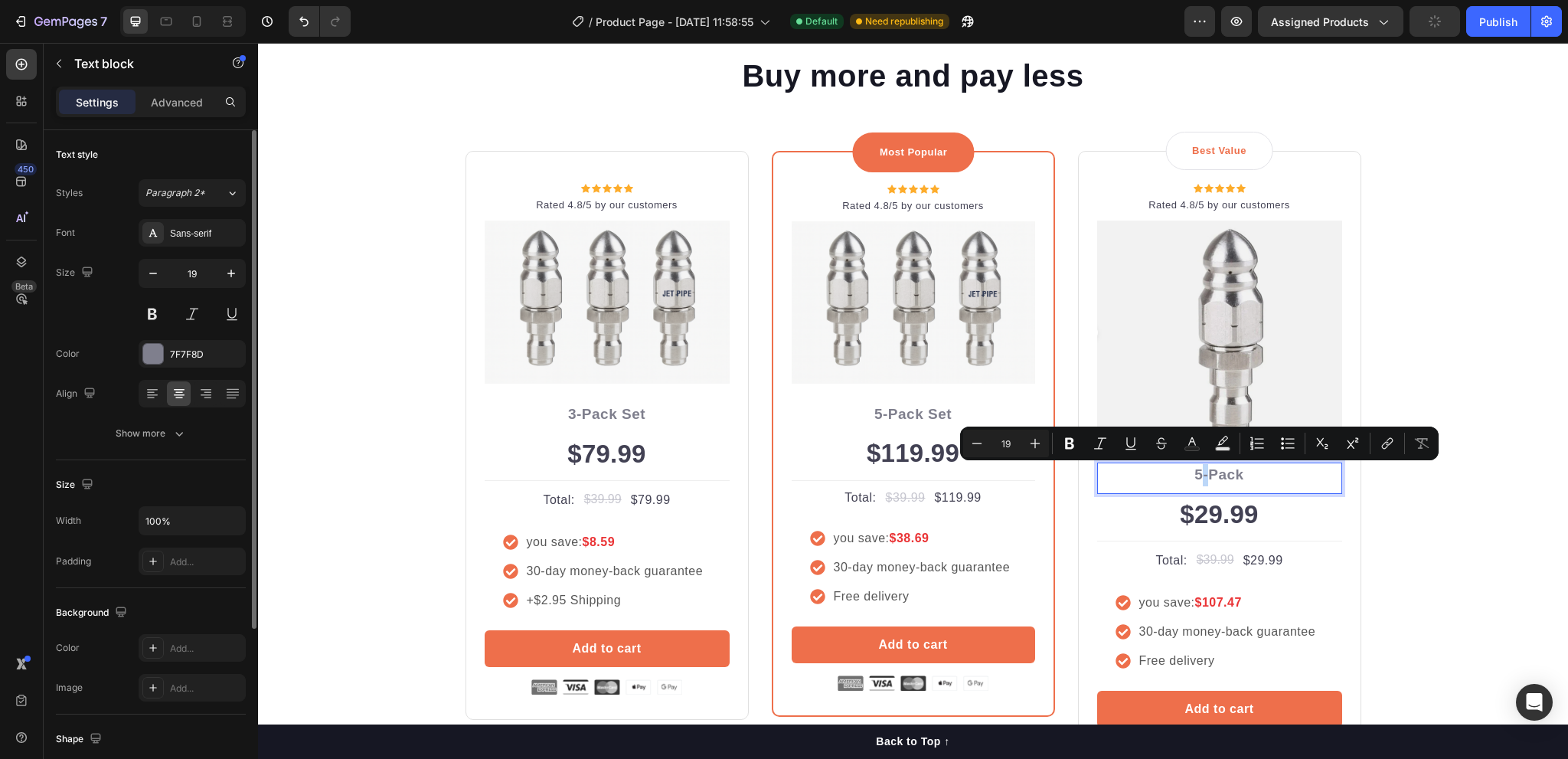
click at [1195, 477] on p "5-Pack" at bounding box center [1220, 475] width 242 height 22
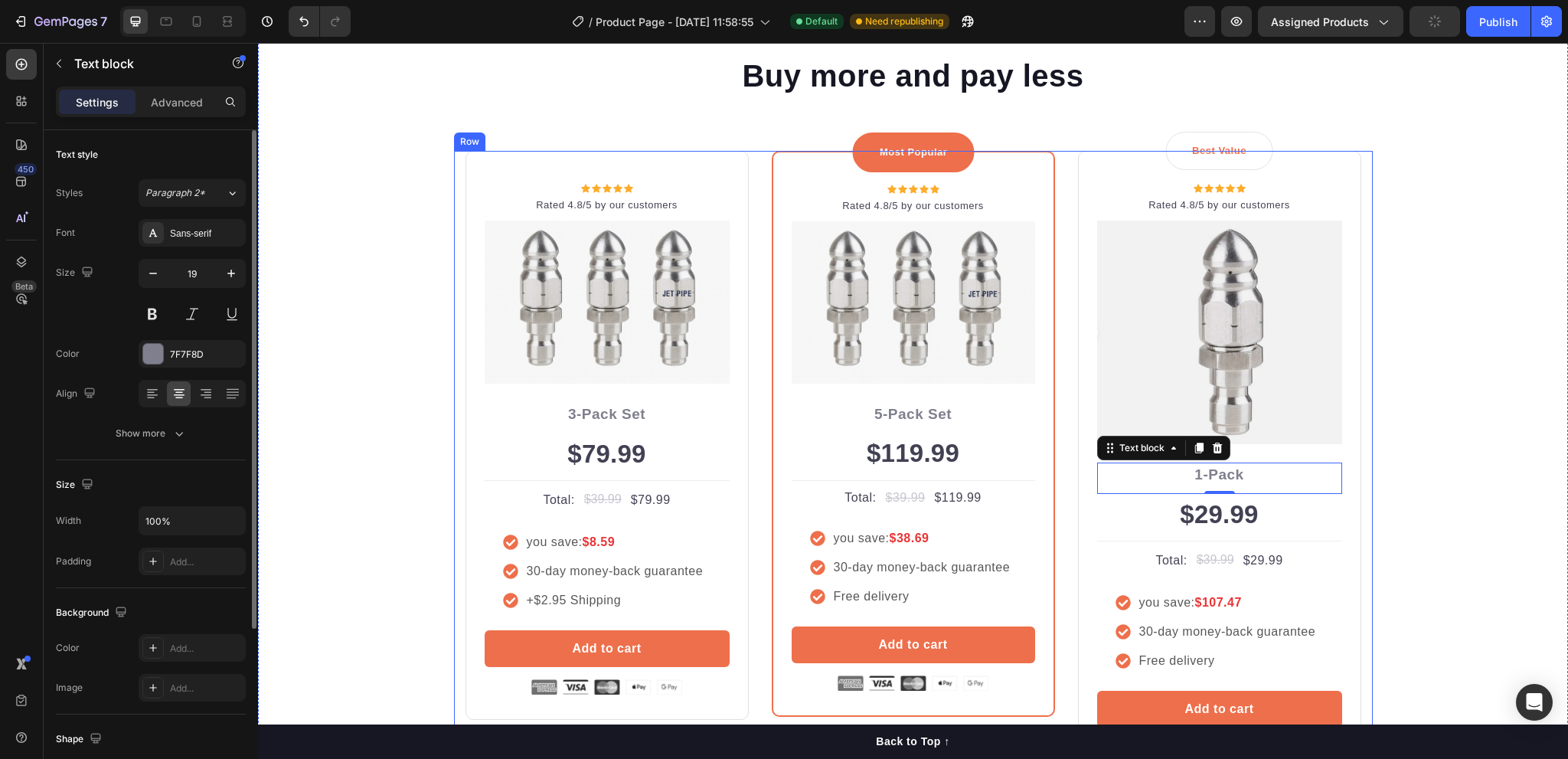
click at [744, 679] on div "Icon Icon Icon Icon Icon Icon List Hoz Rated 4.8/5 by our customers Text block …" at bounding box center [913, 466] width 919 height 630
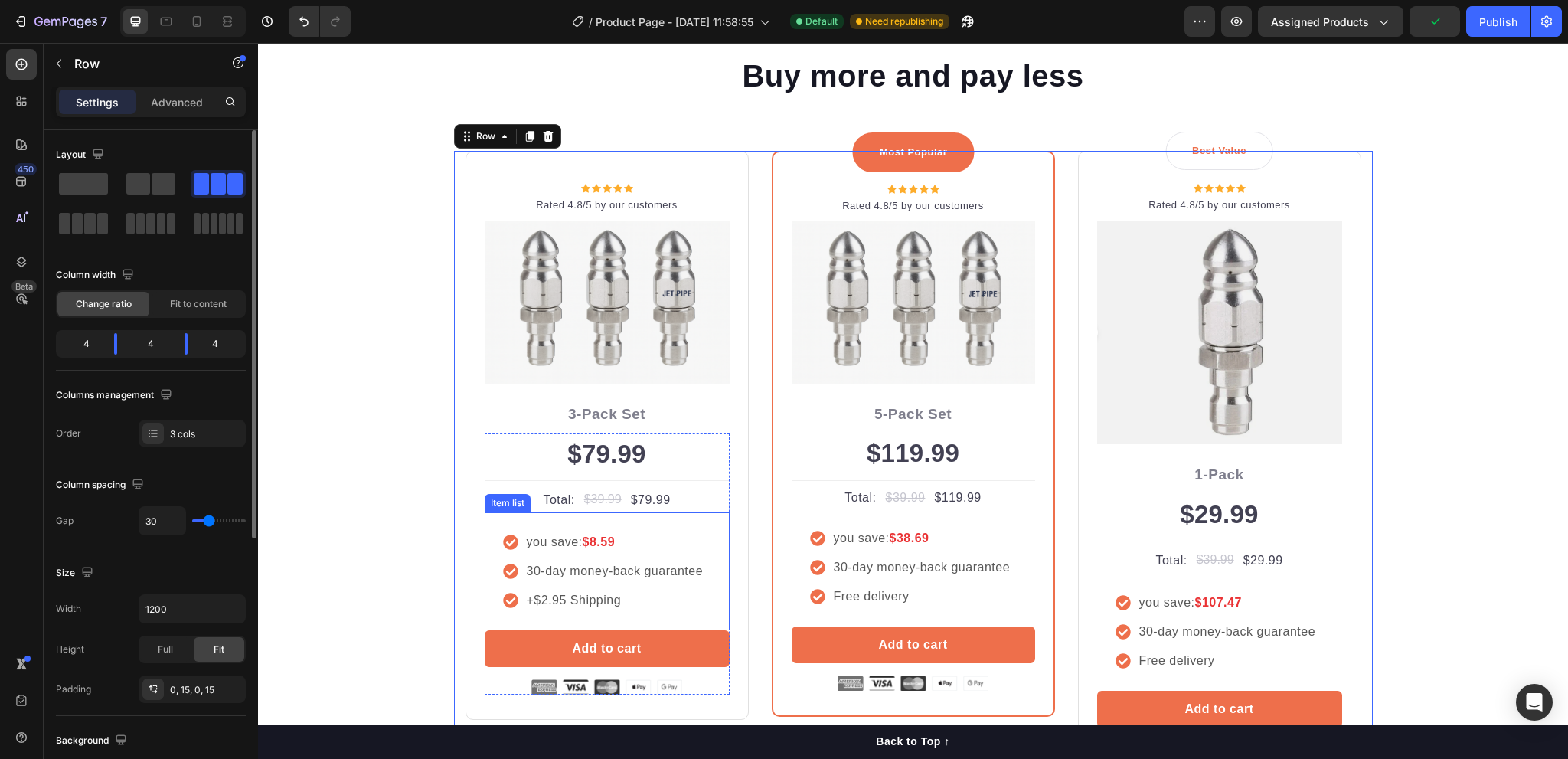
click at [591, 538] on strong "$8.59" at bounding box center [598, 542] width 33 height 13
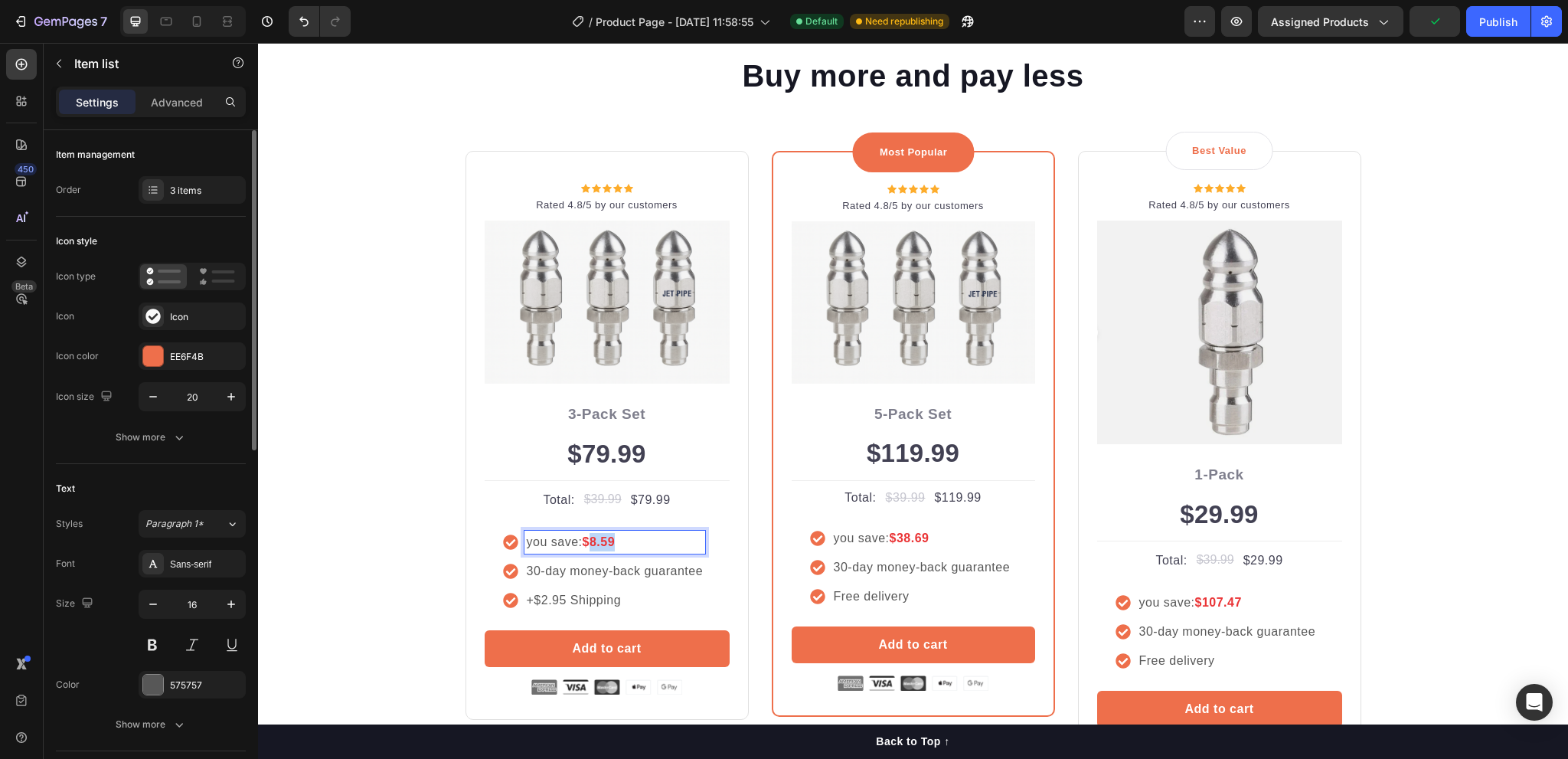
click at [587, 538] on strong "$8.59" at bounding box center [598, 542] width 33 height 13
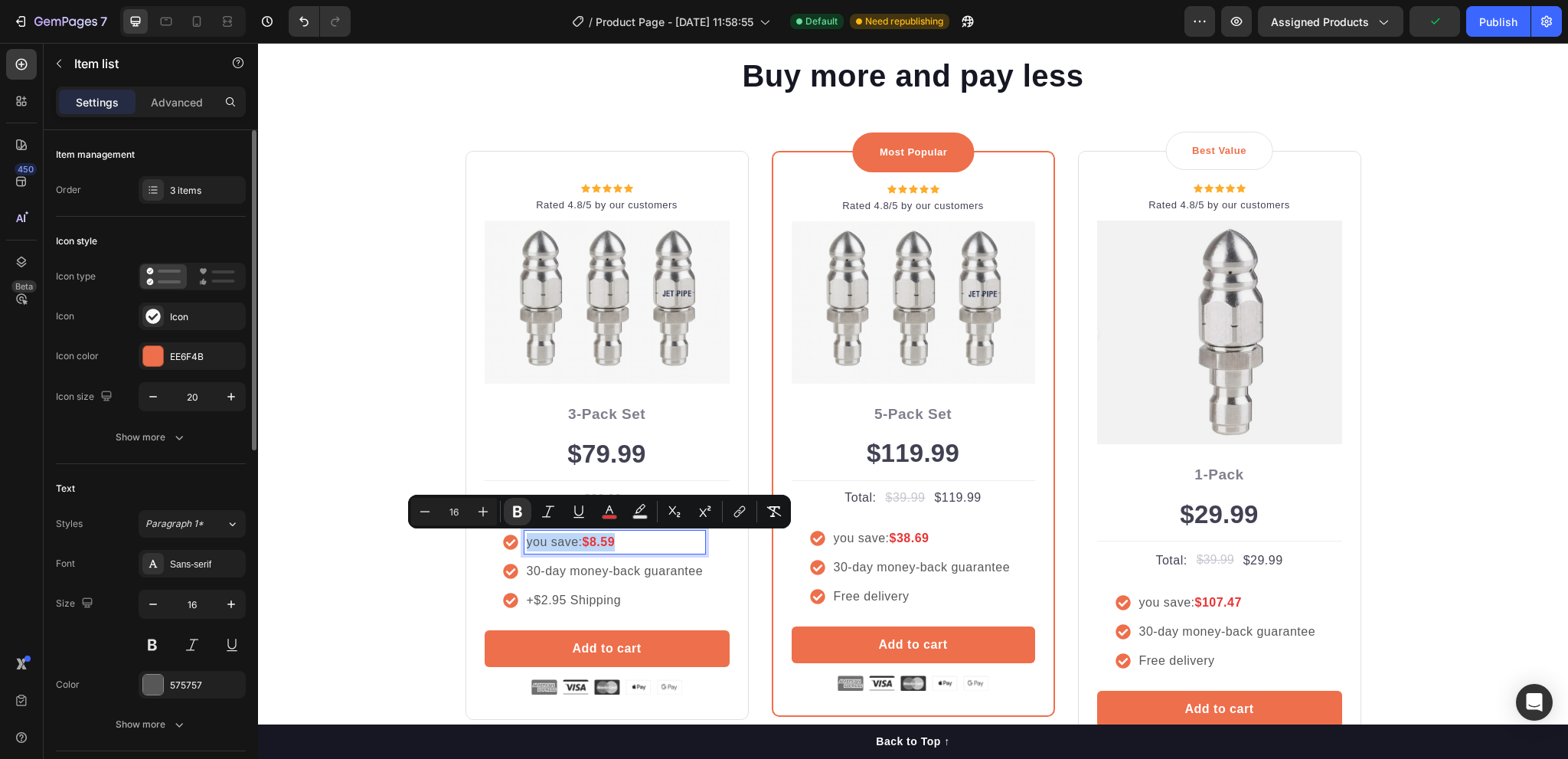
click at [587, 538] on strong "$8.59" at bounding box center [598, 542] width 33 height 13
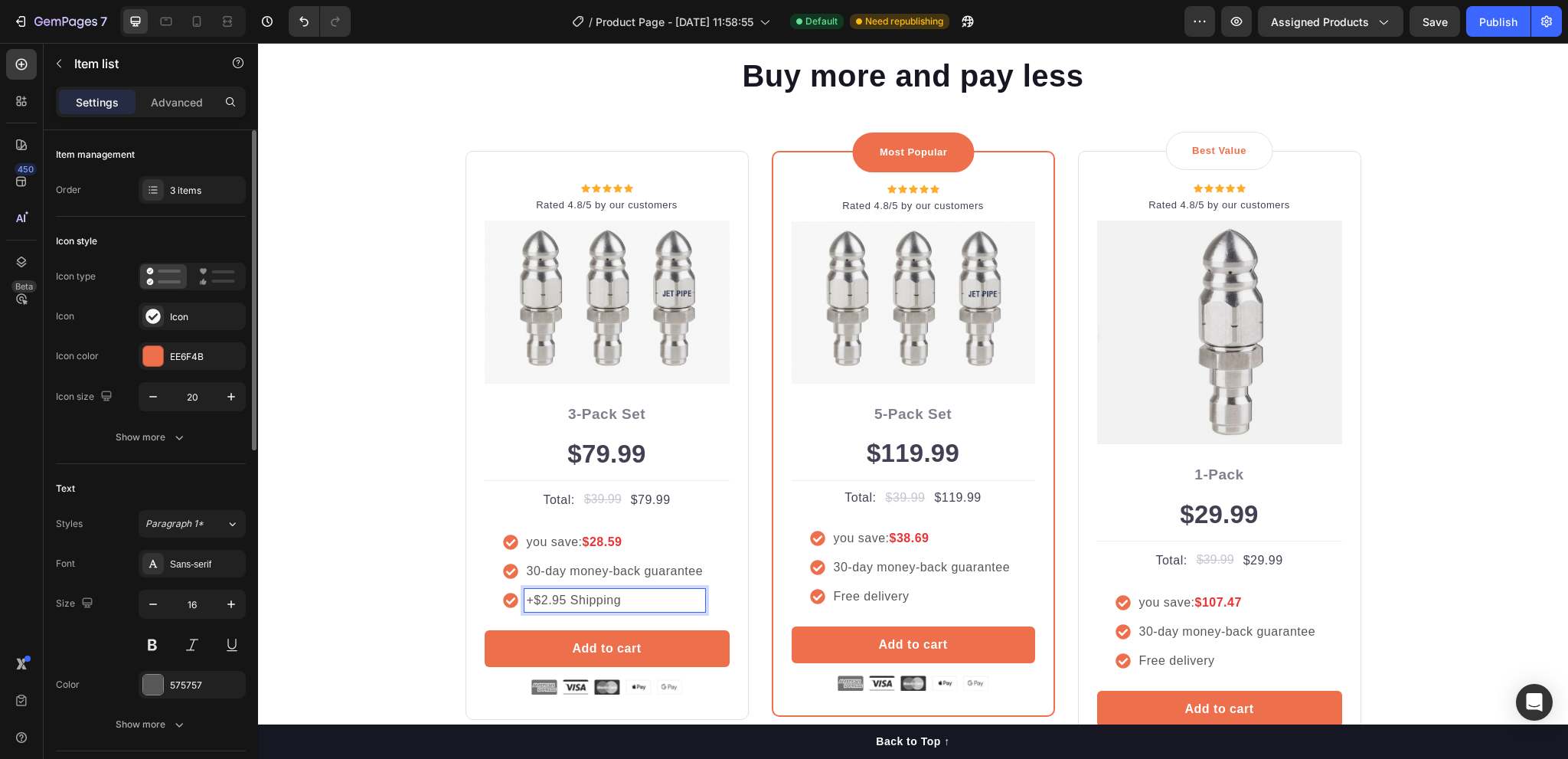
click at [560, 600] on p "+$2.95 Shipping" at bounding box center [615, 601] width 177 height 19
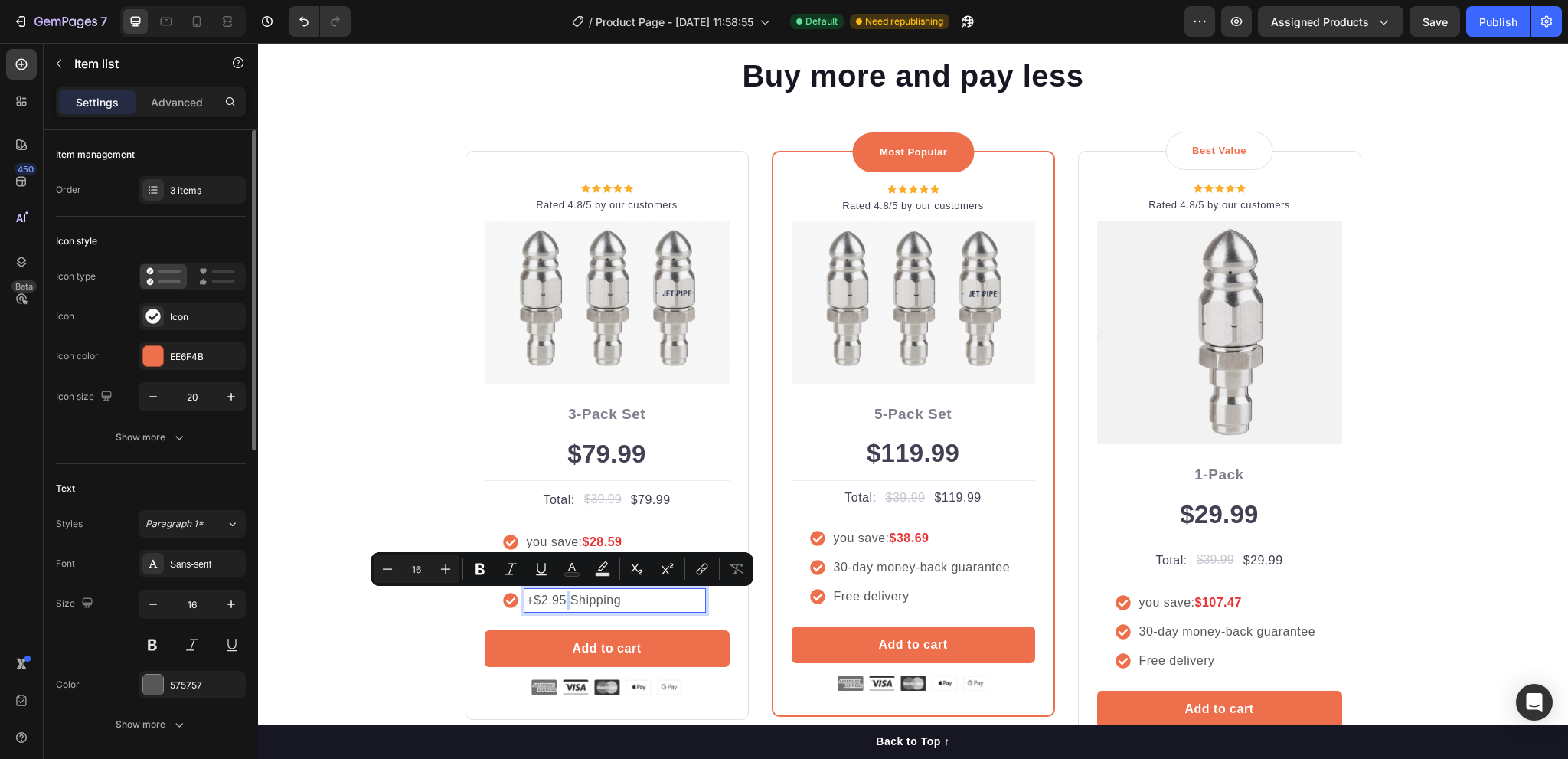
click at [560, 600] on p "+$2.95 Shipping" at bounding box center [615, 601] width 177 height 19
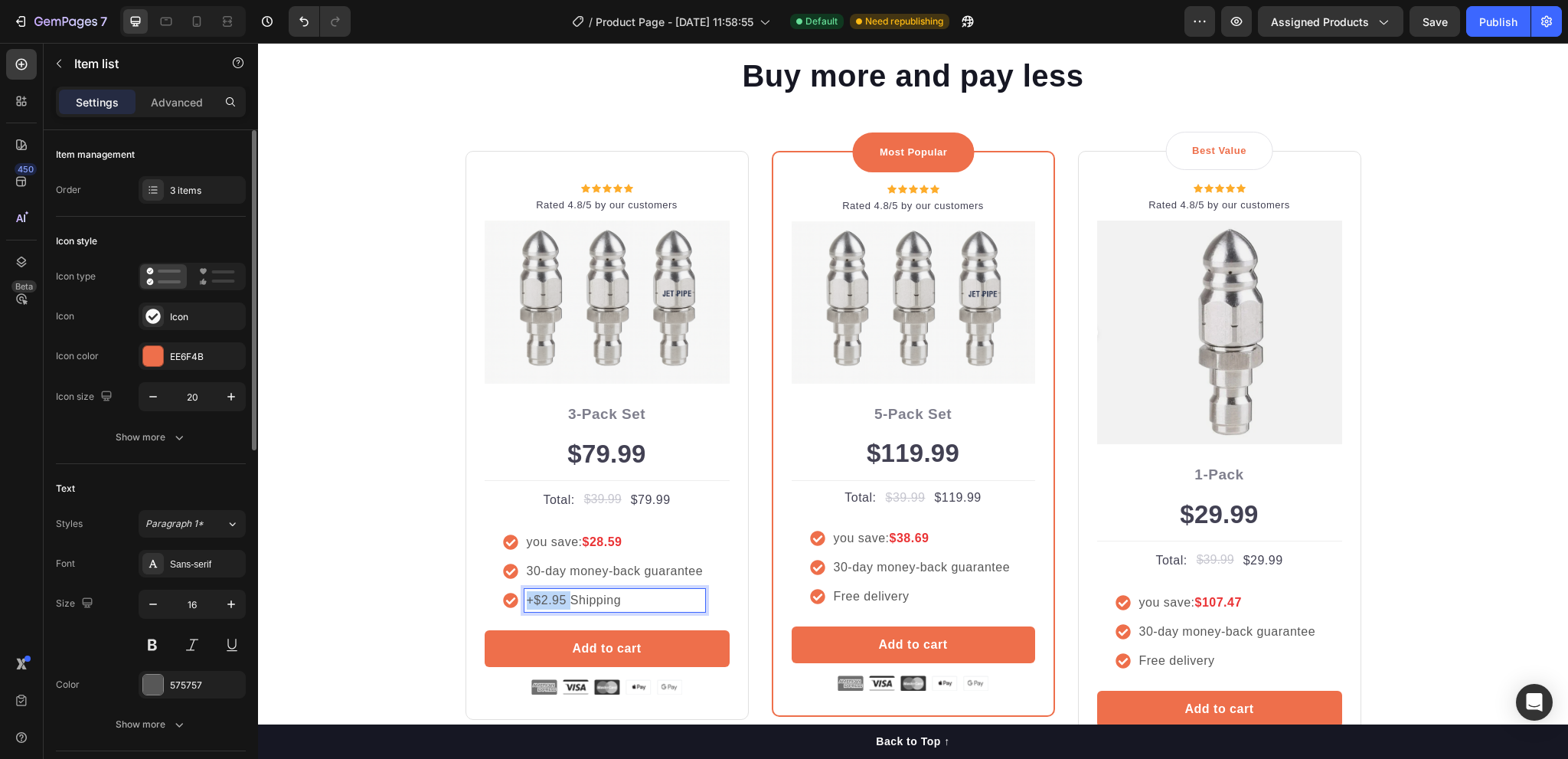
drag, startPoint x: 560, startPoint y: 600, endPoint x: 495, endPoint y: 601, distance: 65.0
click at [495, 601] on div "you save: $28.59 30-day money-back guarantee +$2.95 Shipping" at bounding box center [607, 571] width 245 height 118
click at [903, 318] on img at bounding box center [913, 302] width 244 height 162
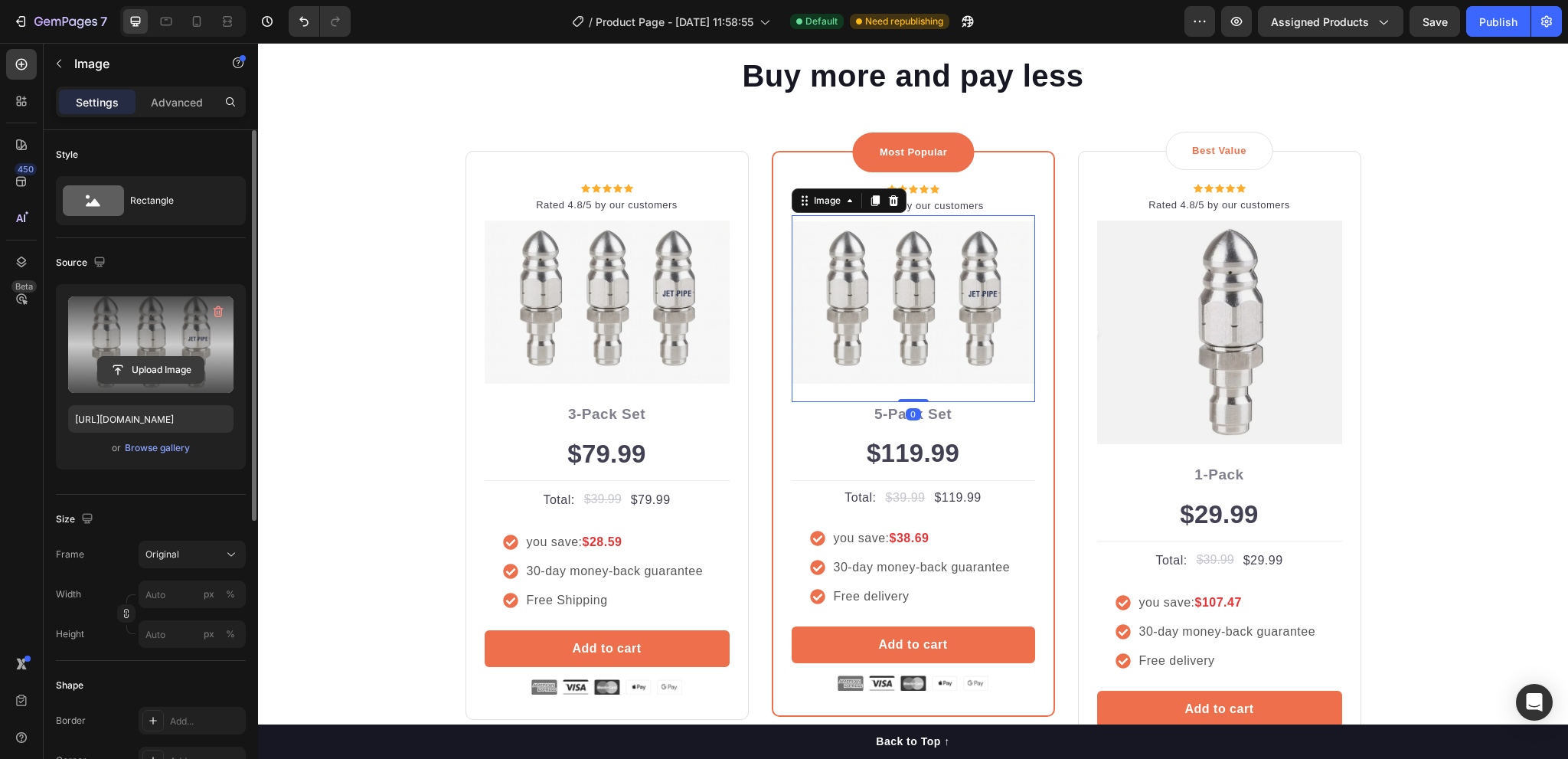
click at [148, 367] on input "file" at bounding box center [151, 370] width 106 height 26
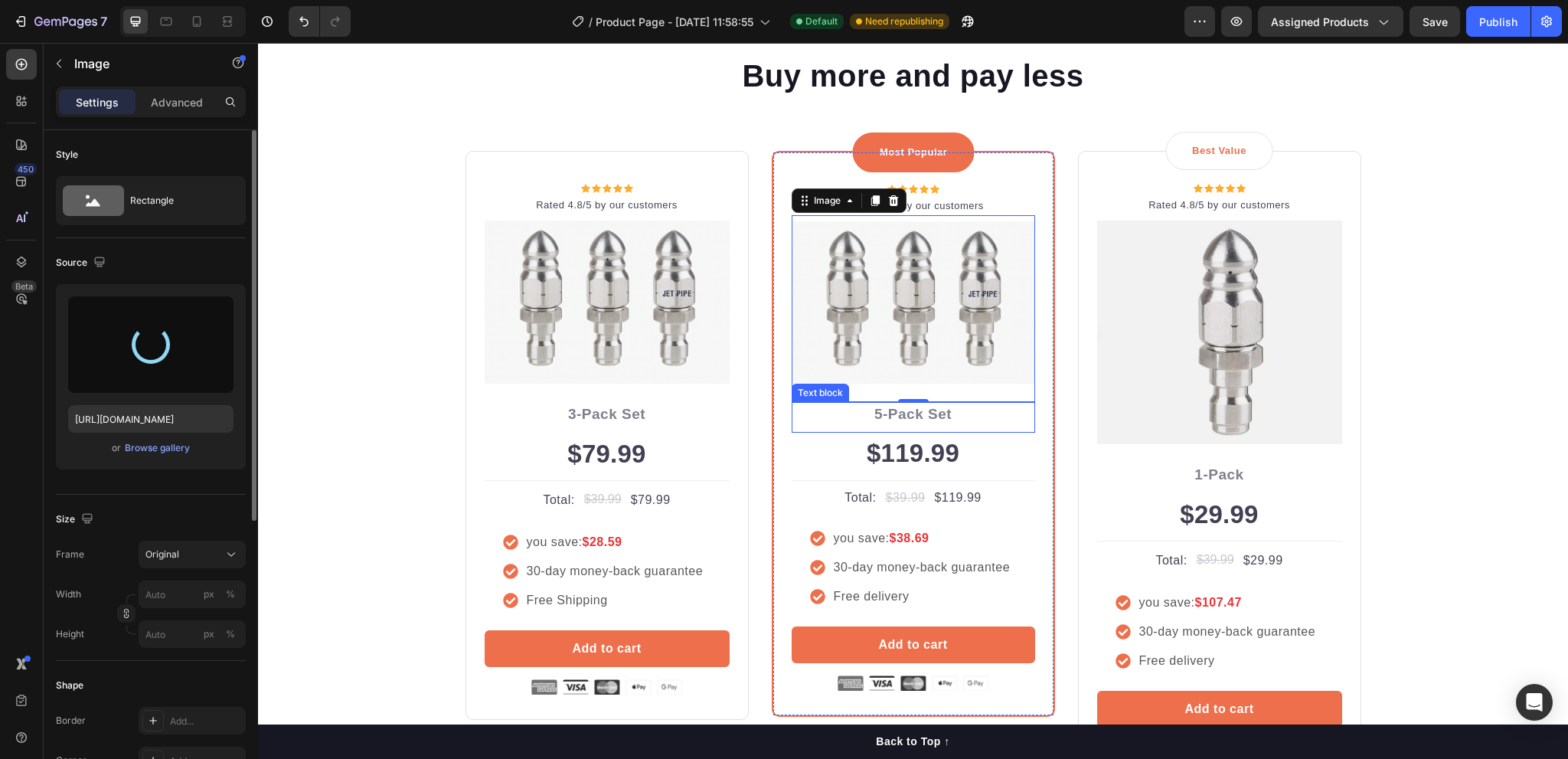
type input "https://cdn.shopify.com/s/files/1/0592/9621/9265/files/gempages_580477171189941…"
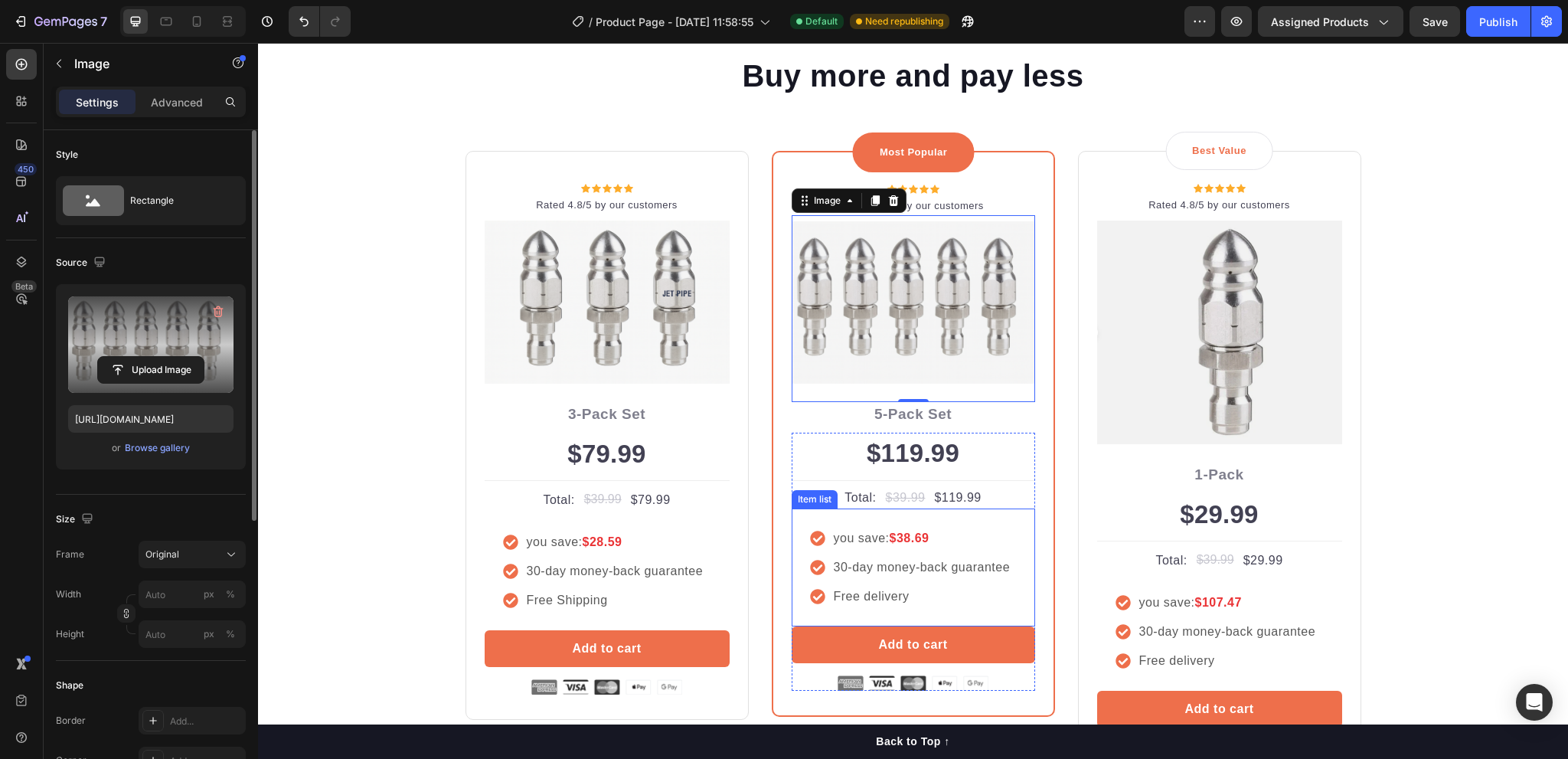
click at [916, 603] on p "Free delivery" at bounding box center [922, 597] width 177 height 19
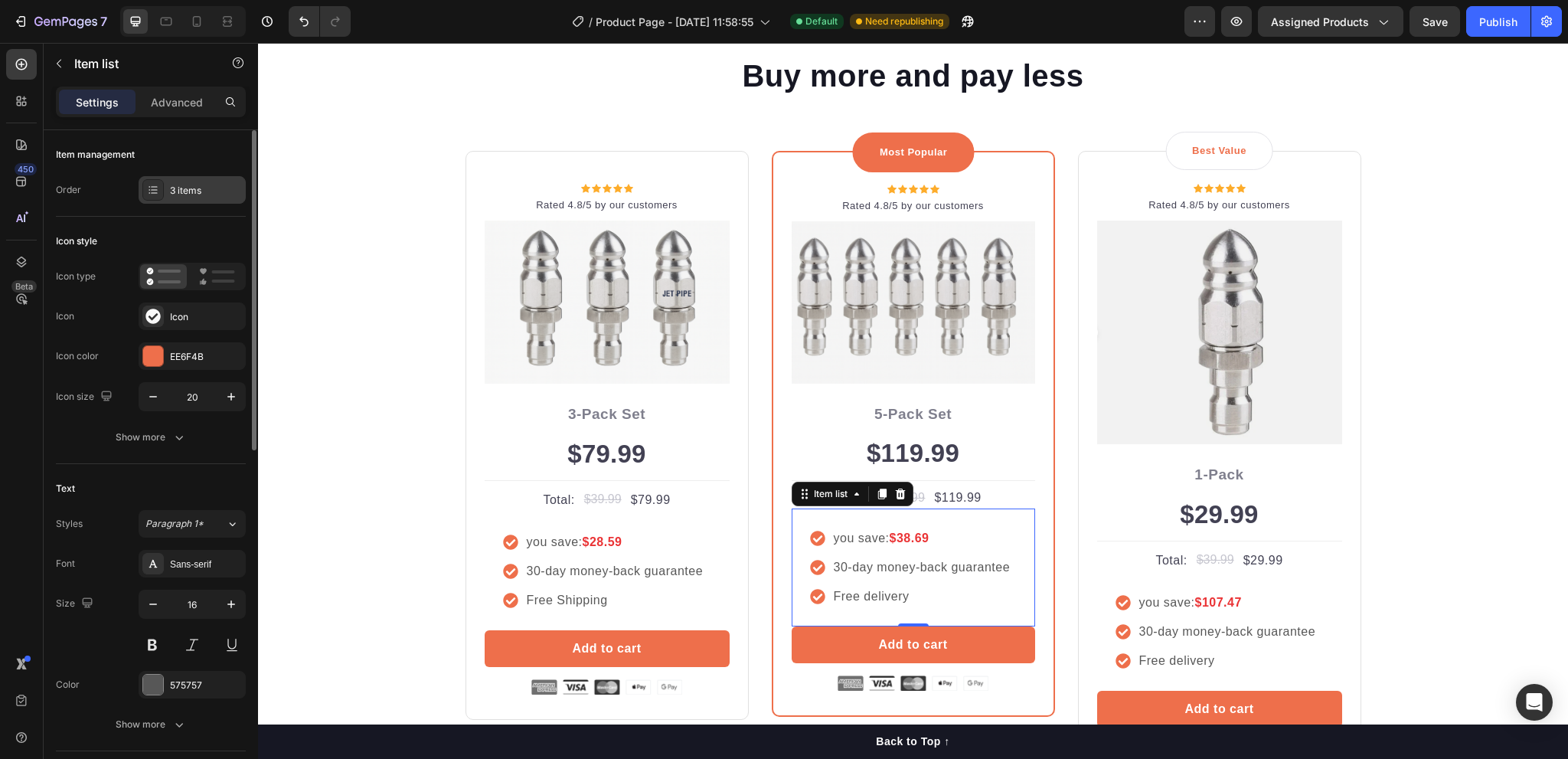
click at [182, 185] on div "3 items" at bounding box center [207, 190] width 72 height 14
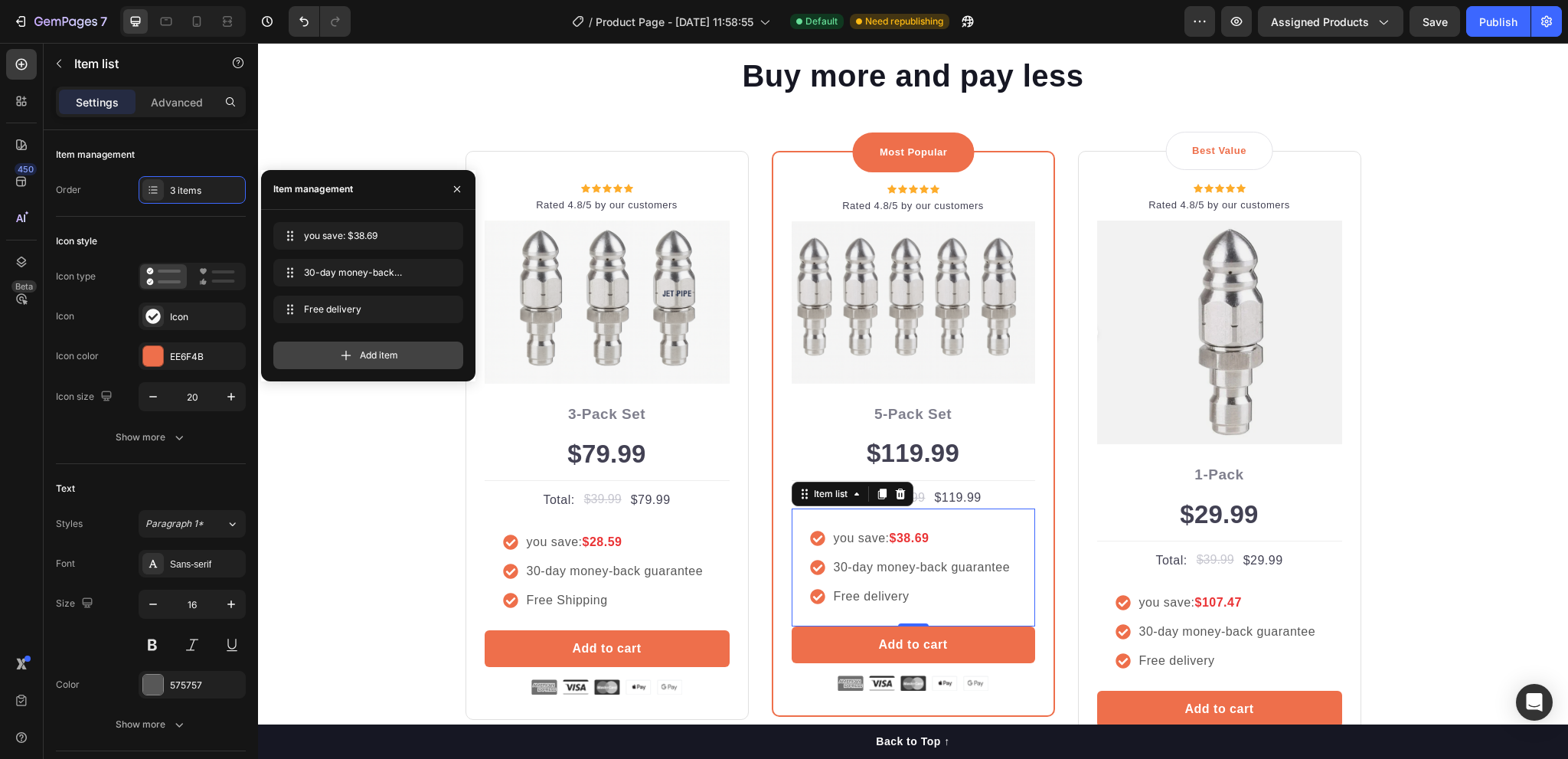
click at [333, 352] on div "Add item" at bounding box center [368, 356] width 190 height 28
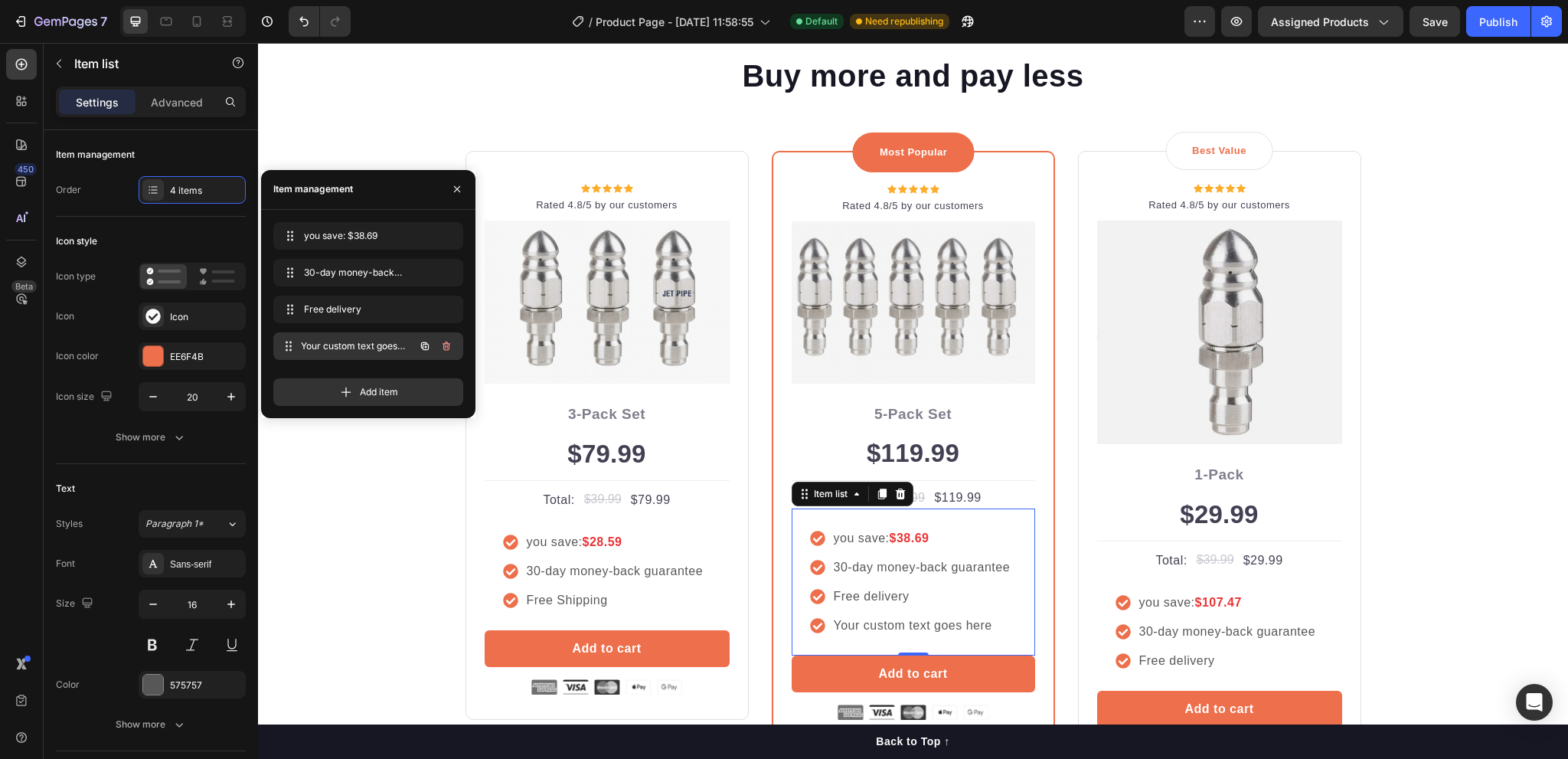
click at [329, 346] on span "Your custom text goes here" at bounding box center [358, 346] width 113 height 14
click at [354, 339] on span "Your custom text goes here" at bounding box center [346, 346] width 86 height 14
click at [340, 341] on span "Your custom text goes here" at bounding box center [358, 346] width 113 height 14
click at [893, 626] on div "Your custom text goes here" at bounding box center [922, 626] width 182 height 23
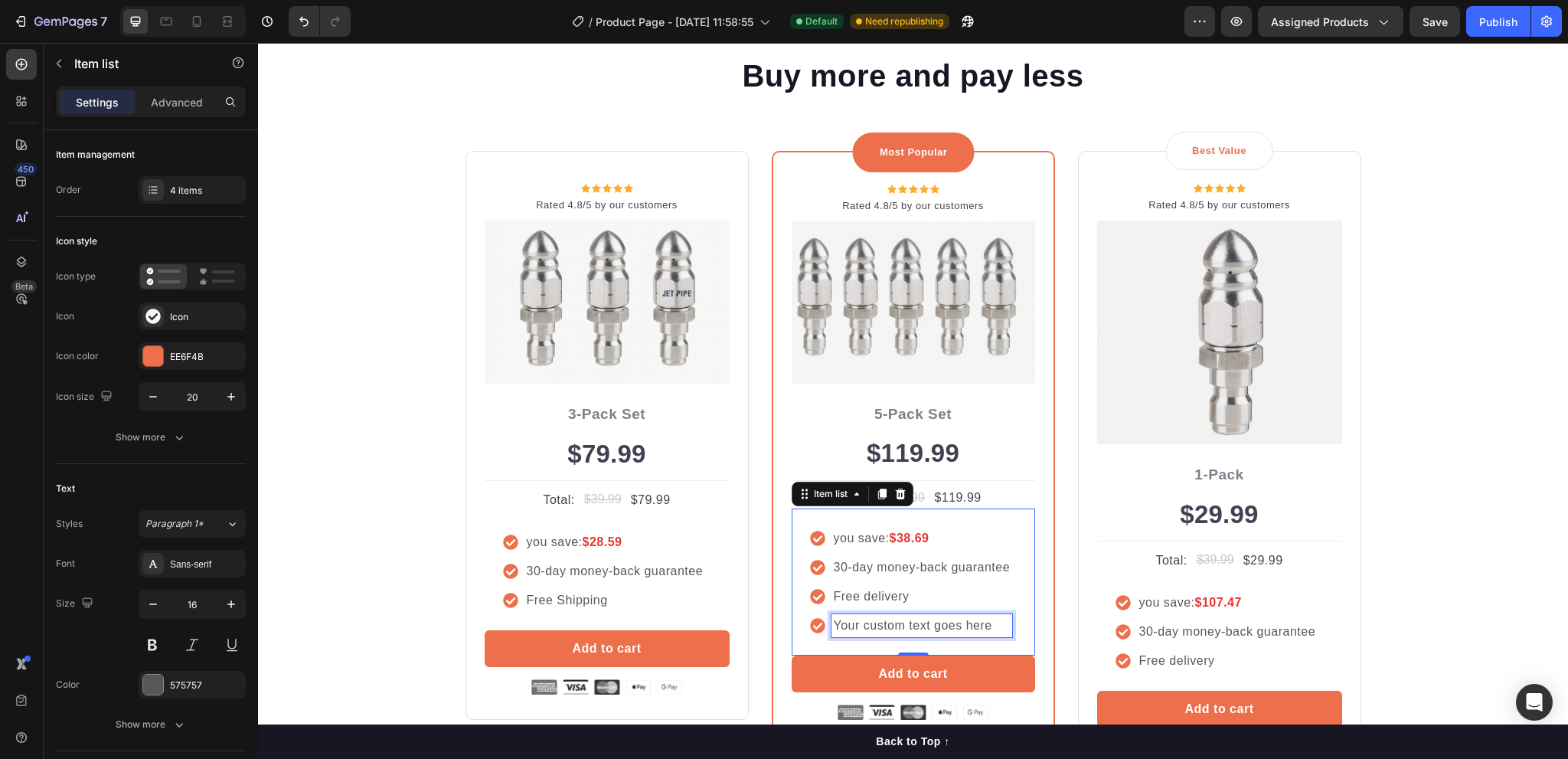
click at [893, 626] on p "Your custom text goes here" at bounding box center [922, 626] width 177 height 19
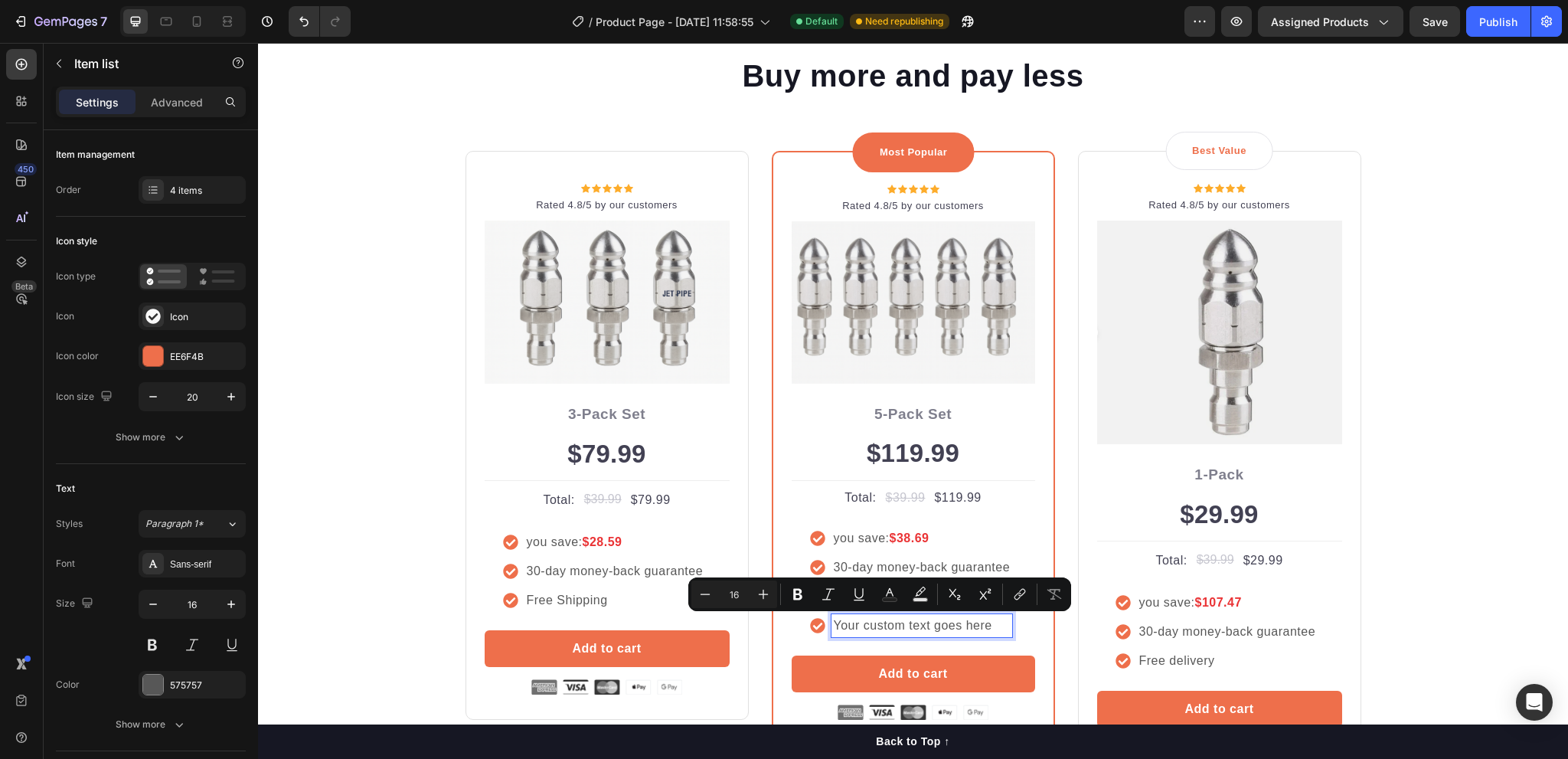
click at [945, 626] on p "Your custom text goes here" at bounding box center [922, 626] width 177 height 19
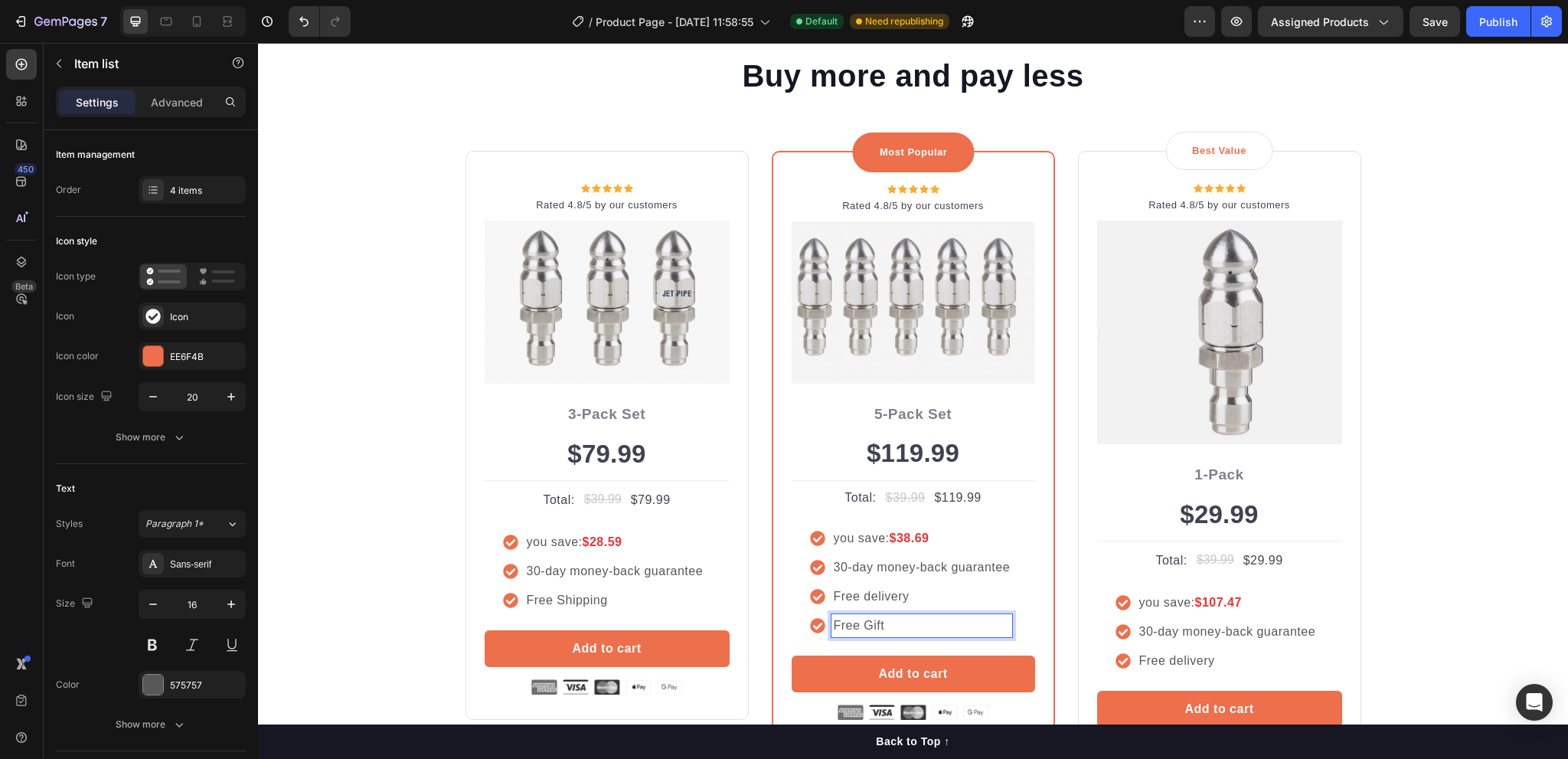
click at [922, 632] on p "Free Gift" at bounding box center [922, 626] width 177 height 19
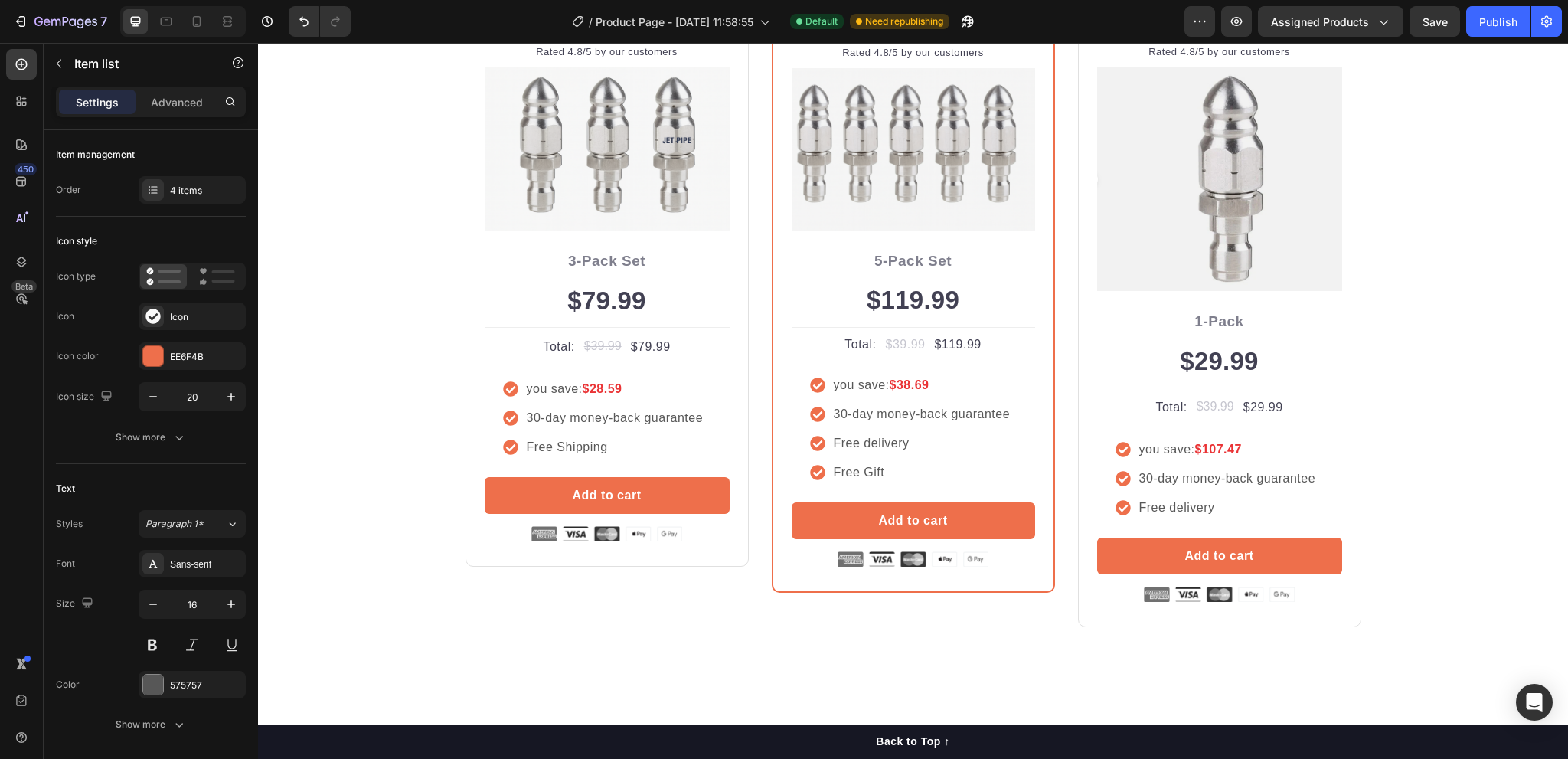
click at [920, 493] on div "you save: $38.69 30-day money-back guarantee Free delivery Free Gift" at bounding box center [913, 429] width 244 height 147
click at [16, 104] on icon at bounding box center [21, 101] width 16 height 16
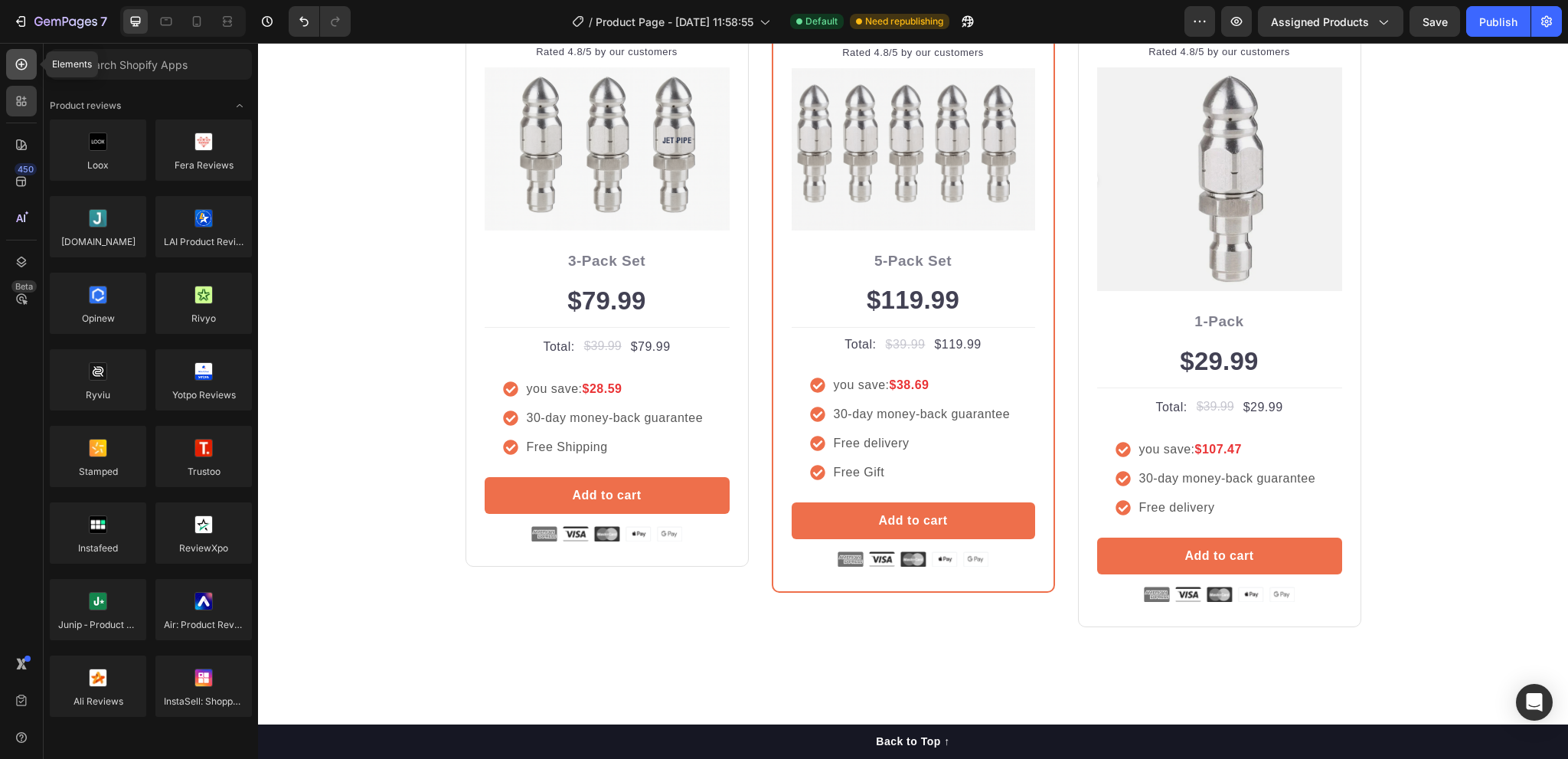
click at [20, 69] on icon at bounding box center [21, 64] width 16 height 16
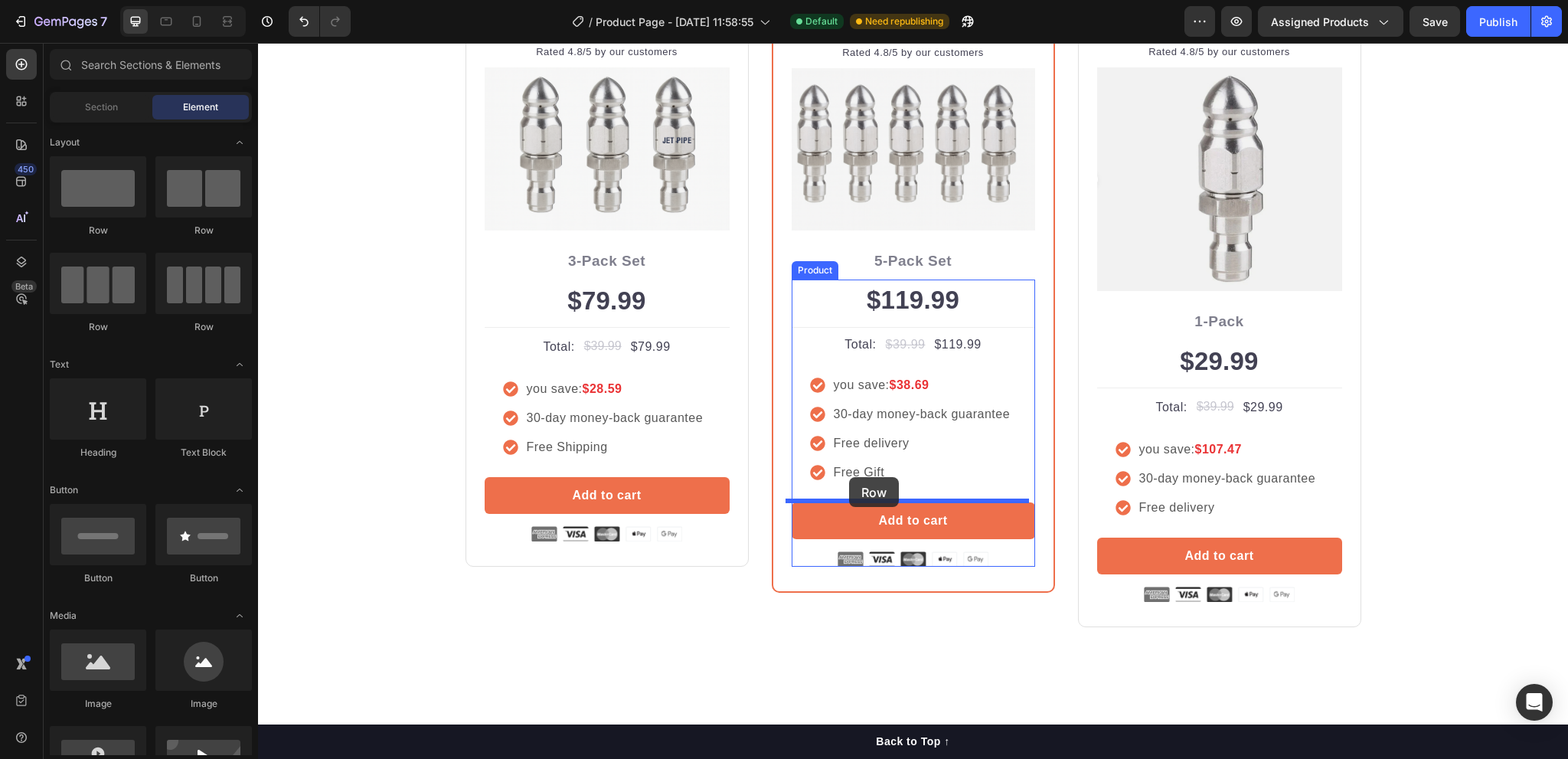
drag, startPoint x: 356, startPoint y: 236, endPoint x: 849, endPoint y: 477, distance: 548.8
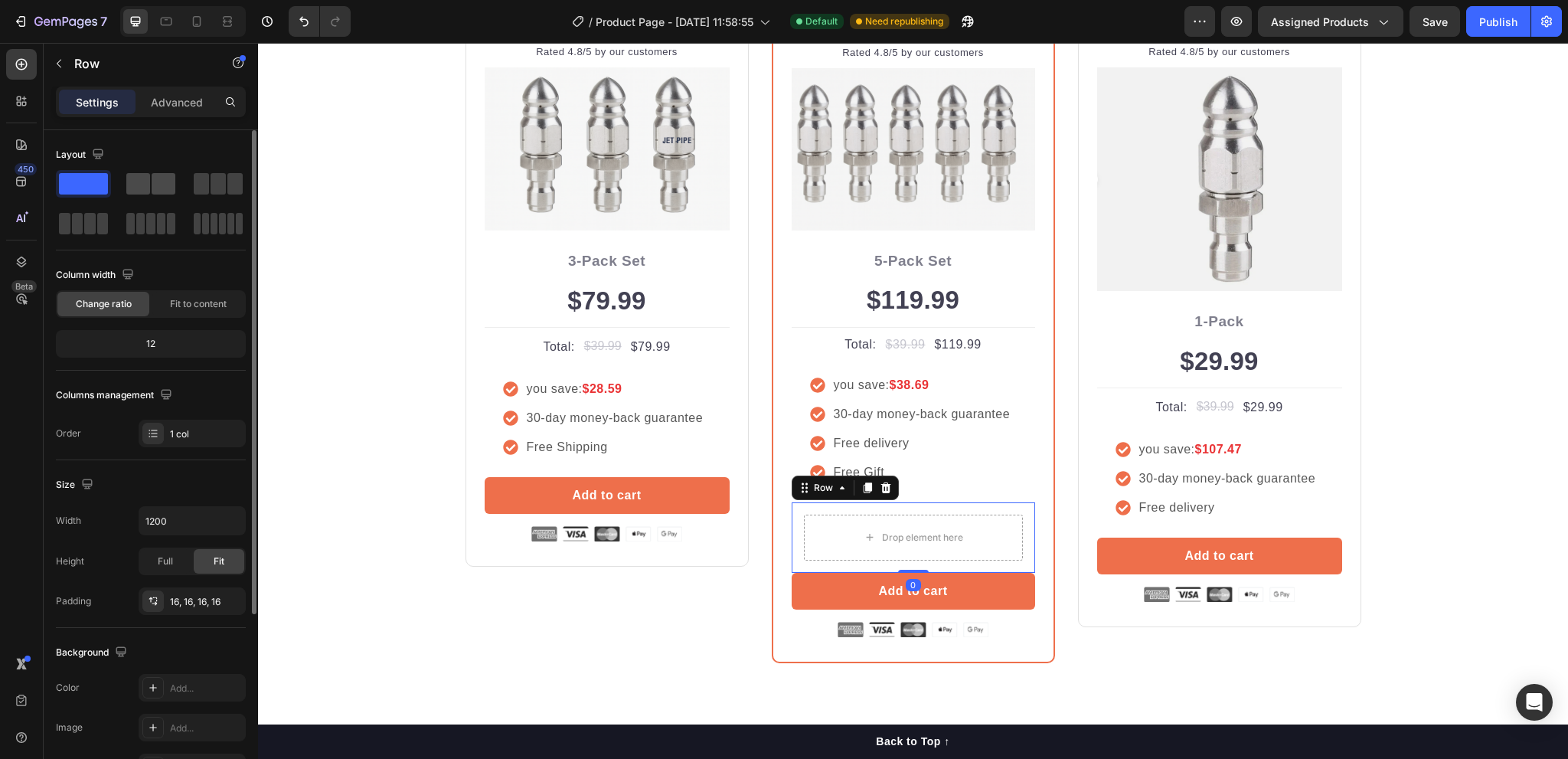
click at [157, 186] on span at bounding box center [164, 183] width 24 height 21
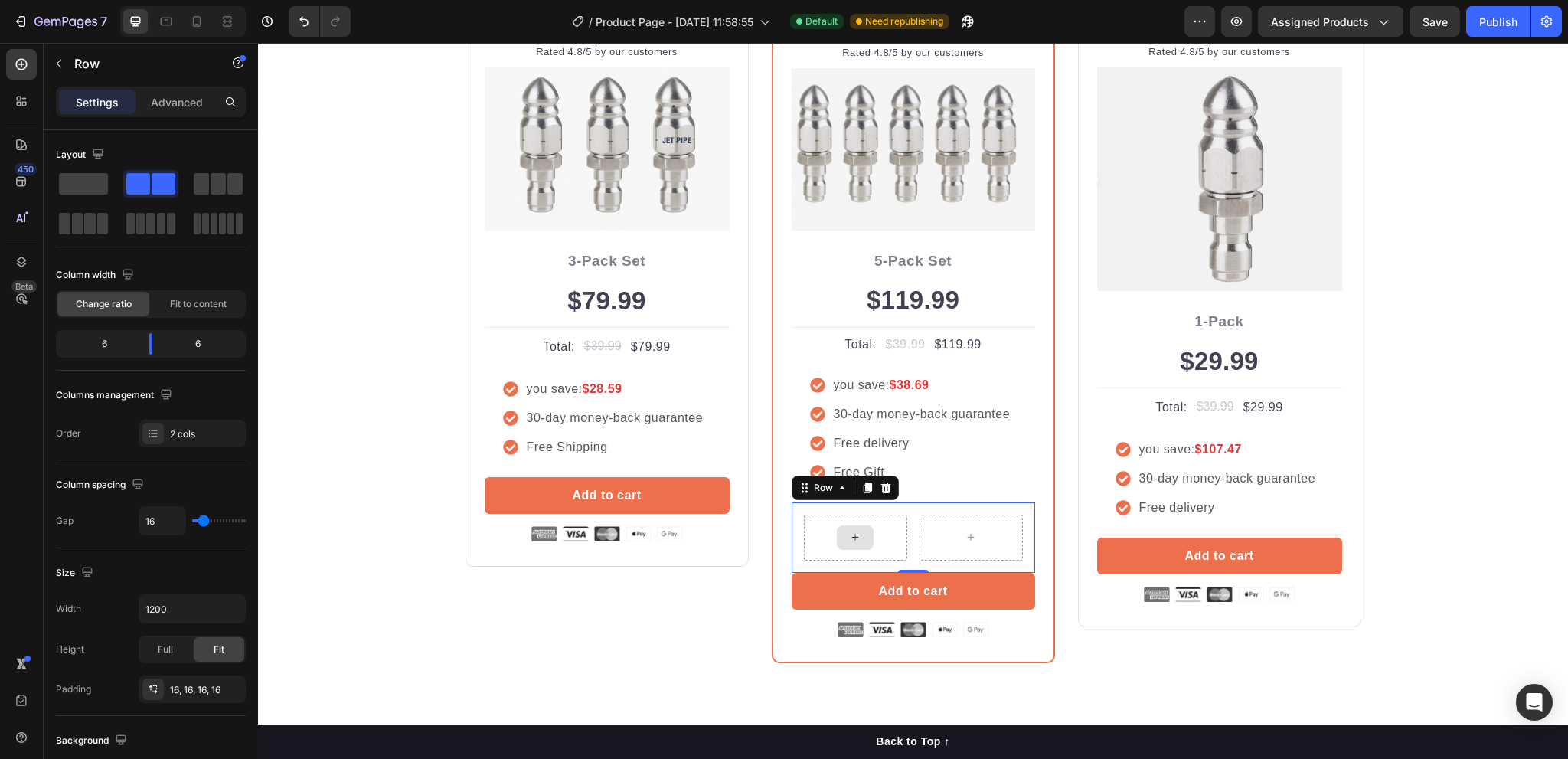
click at [843, 542] on div at bounding box center [856, 538] width 37 height 24
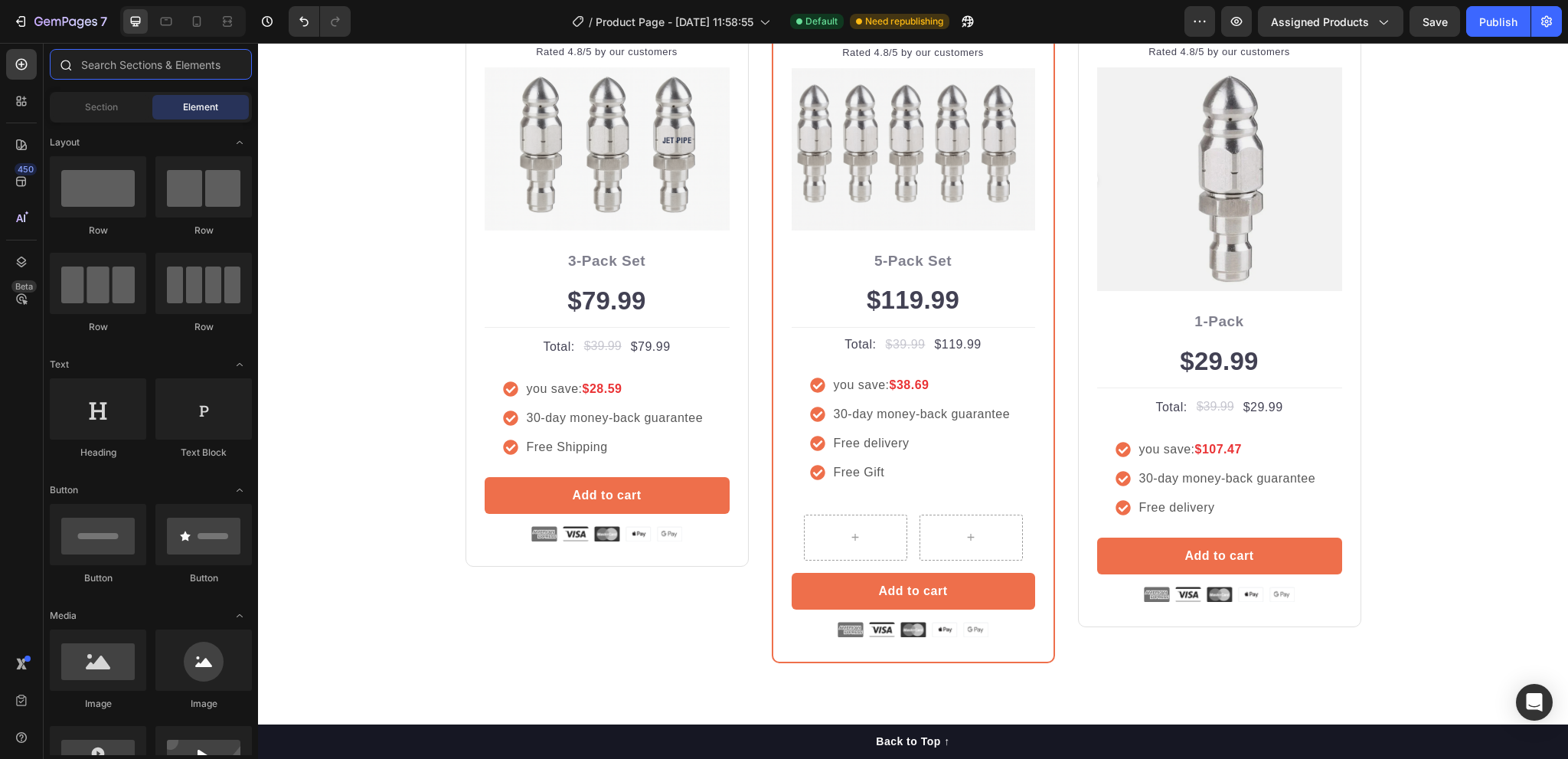
click at [121, 69] on input "text" at bounding box center [151, 64] width 202 height 31
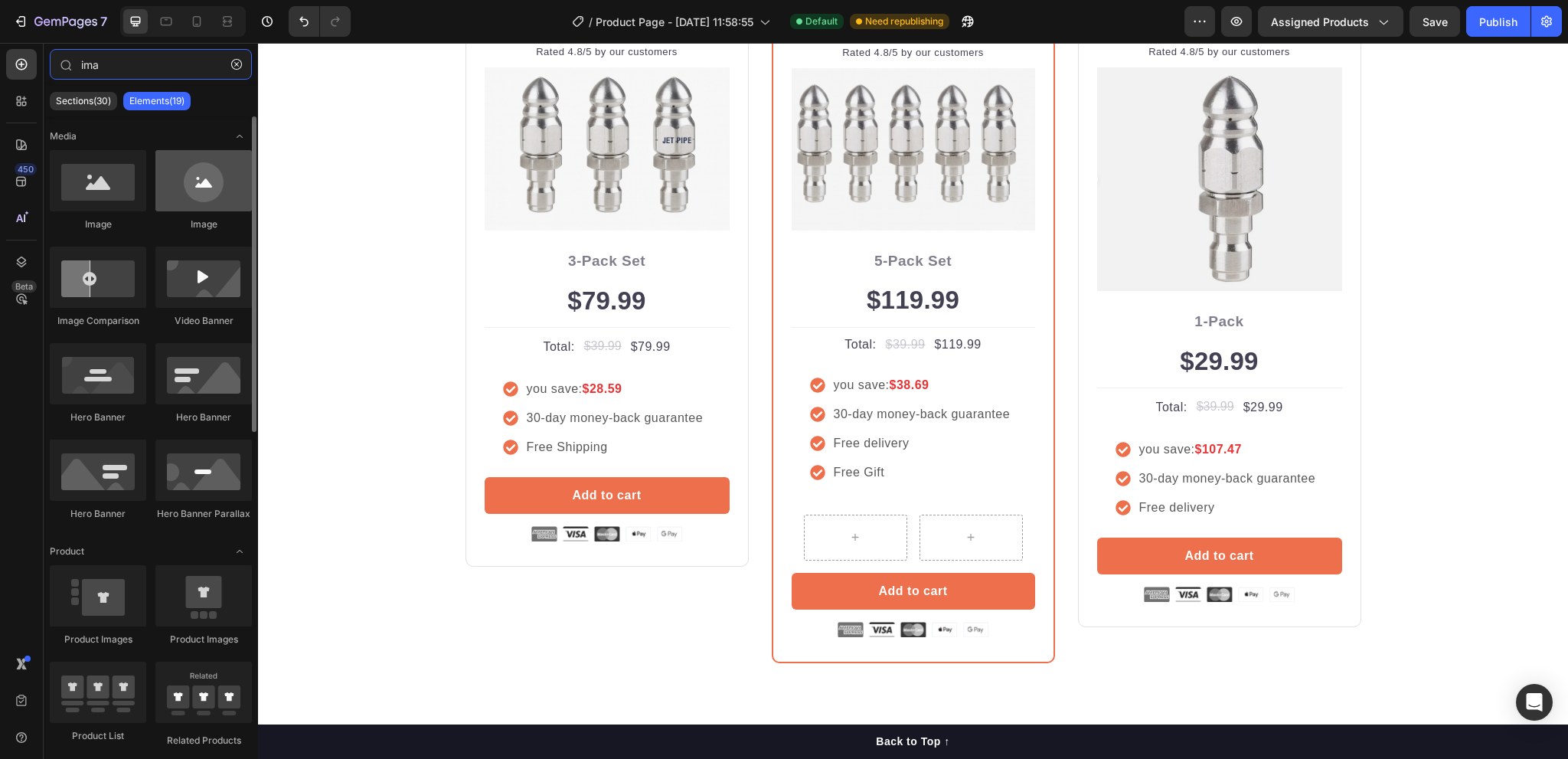
type input "ima"
click at [199, 193] on div at bounding box center [204, 181] width 96 height 61
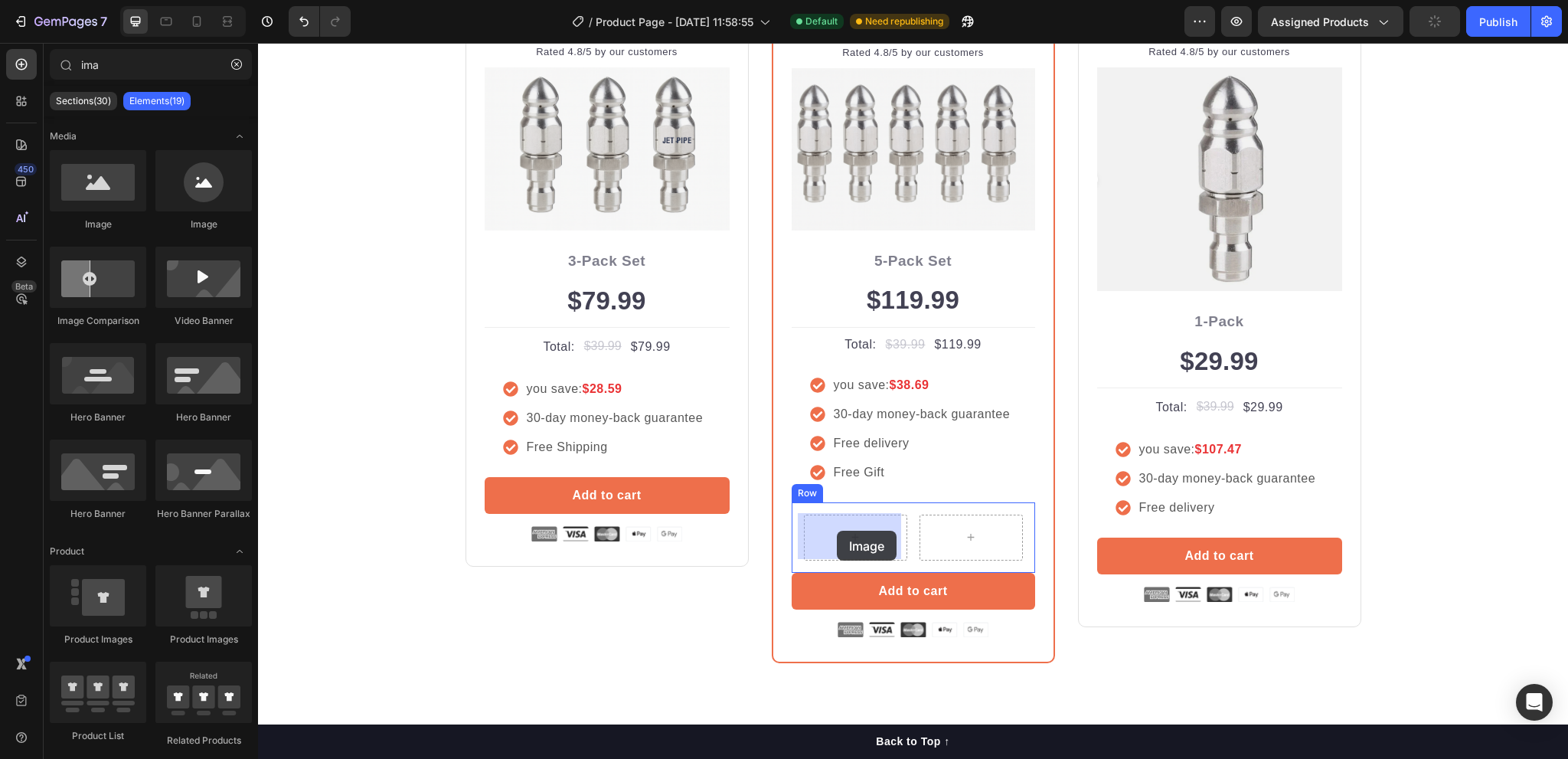
drag, startPoint x: 458, startPoint y: 235, endPoint x: 837, endPoint y: 531, distance: 480.9
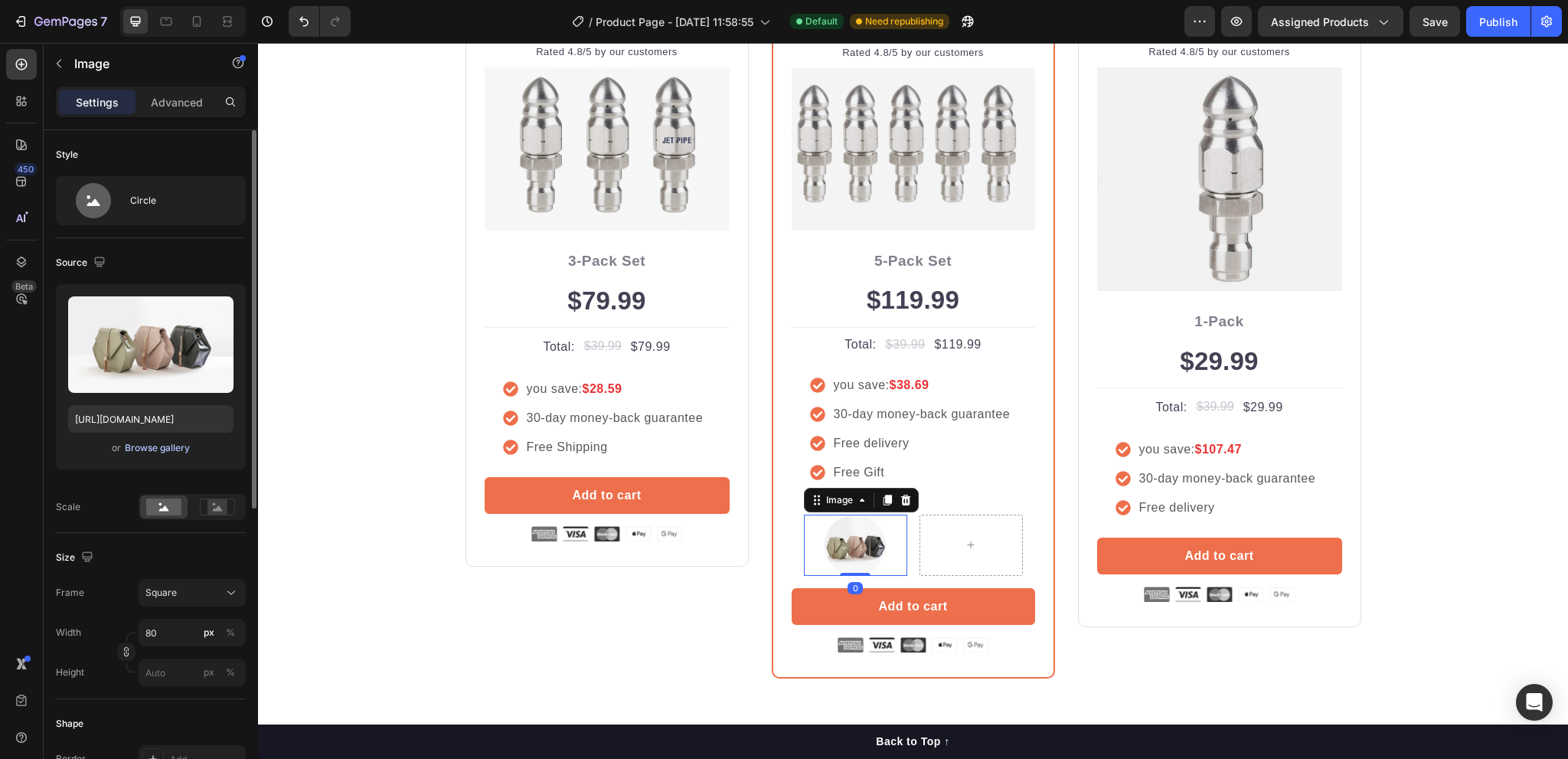
click at [140, 447] on div "Browse gallery" at bounding box center [157, 448] width 65 height 14
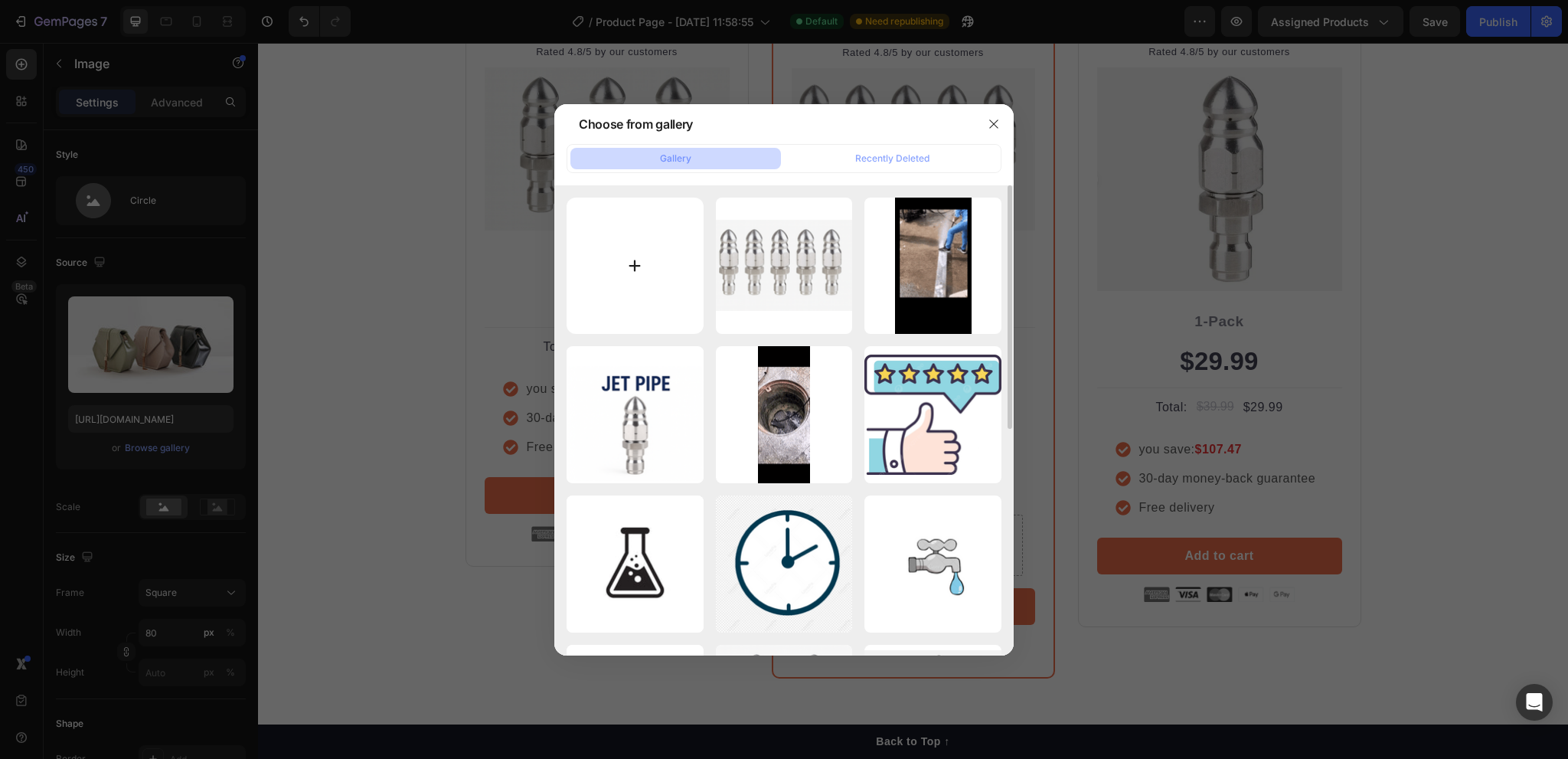
click at [630, 257] on input "file" at bounding box center [635, 266] width 137 height 137
type input "C:\fakepath\sg-11134201-7rd56-lvml1wuz3k5p12.jfif"
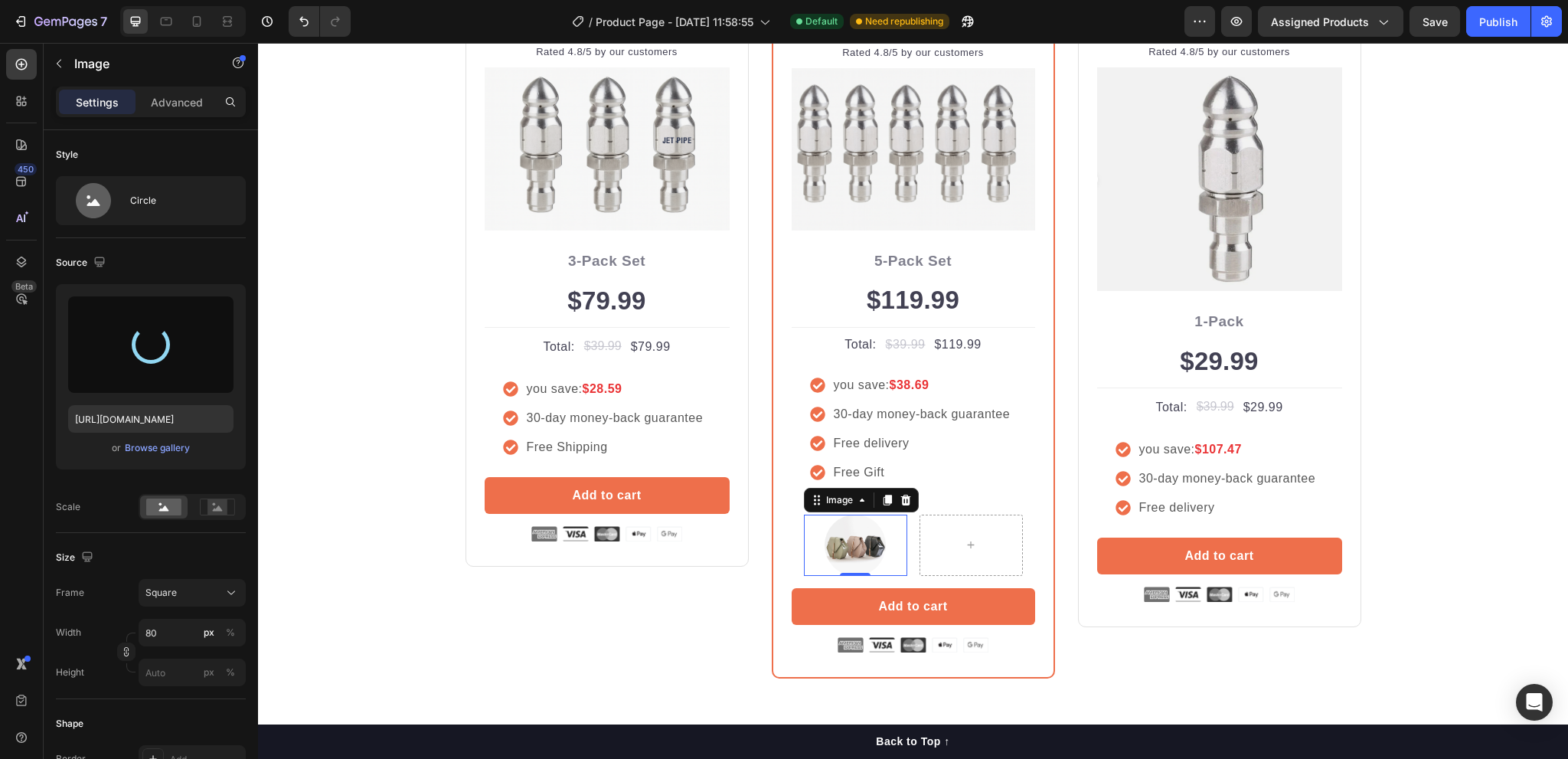
type input "https://cdn.shopify.com/s/files/1/0592/9621/9265/files/gempages_580477171189941…"
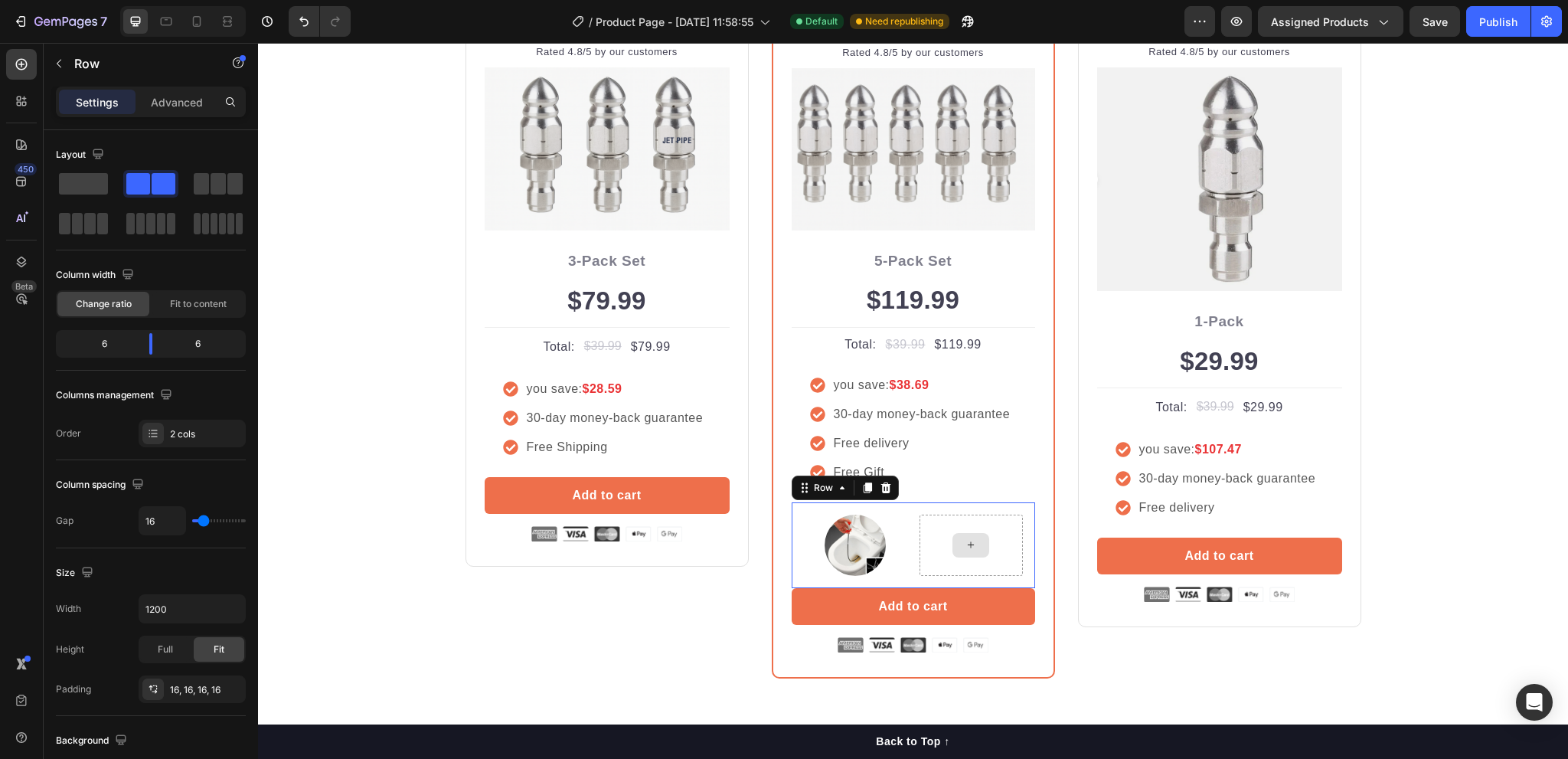
click at [945, 544] on div at bounding box center [972, 546] width 104 height 61
click at [152, 183] on span at bounding box center [164, 183] width 24 height 21
click at [975, 551] on div at bounding box center [972, 545] width 37 height 24
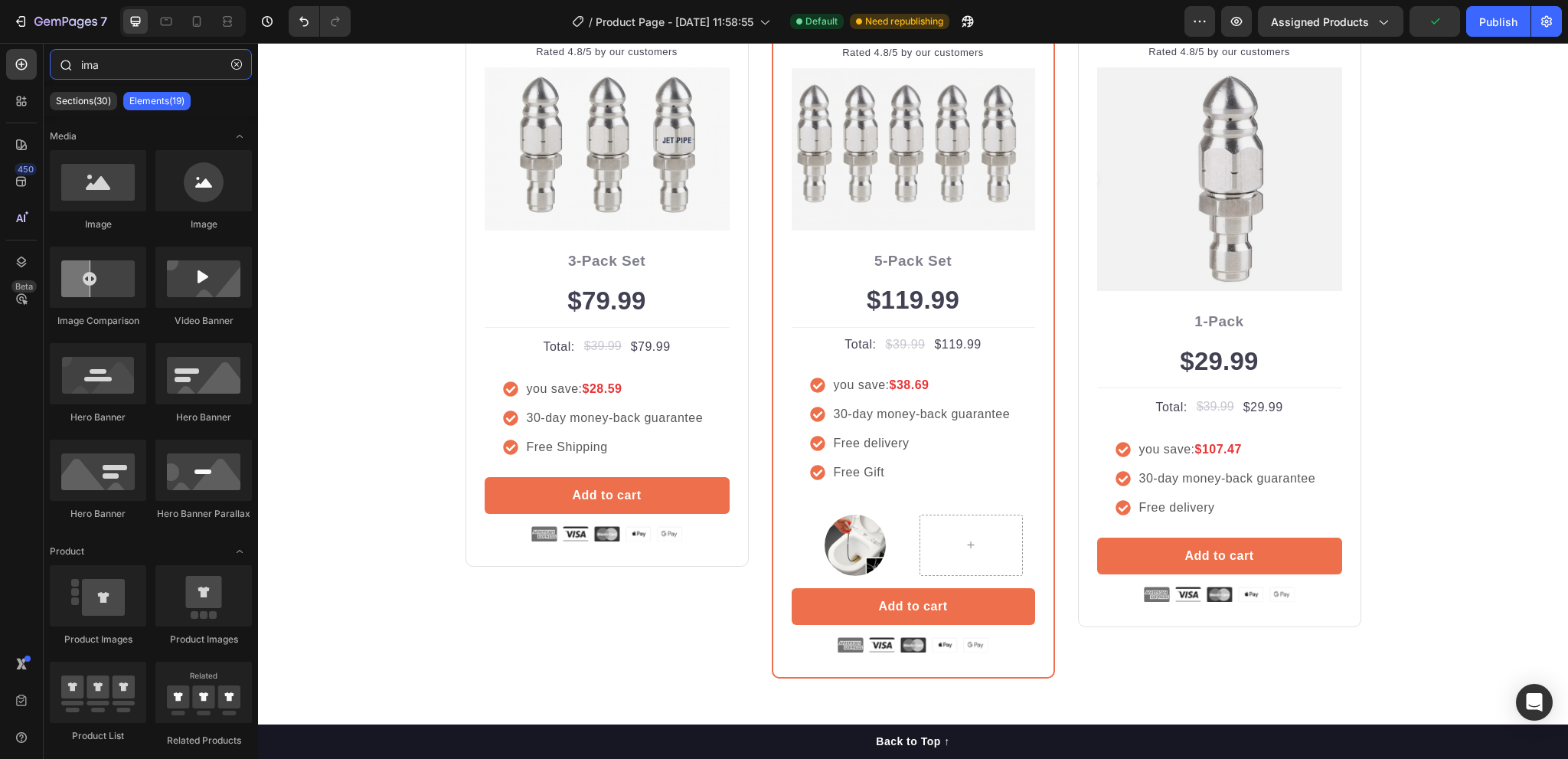
click at [139, 63] on input "ima" at bounding box center [151, 64] width 202 height 31
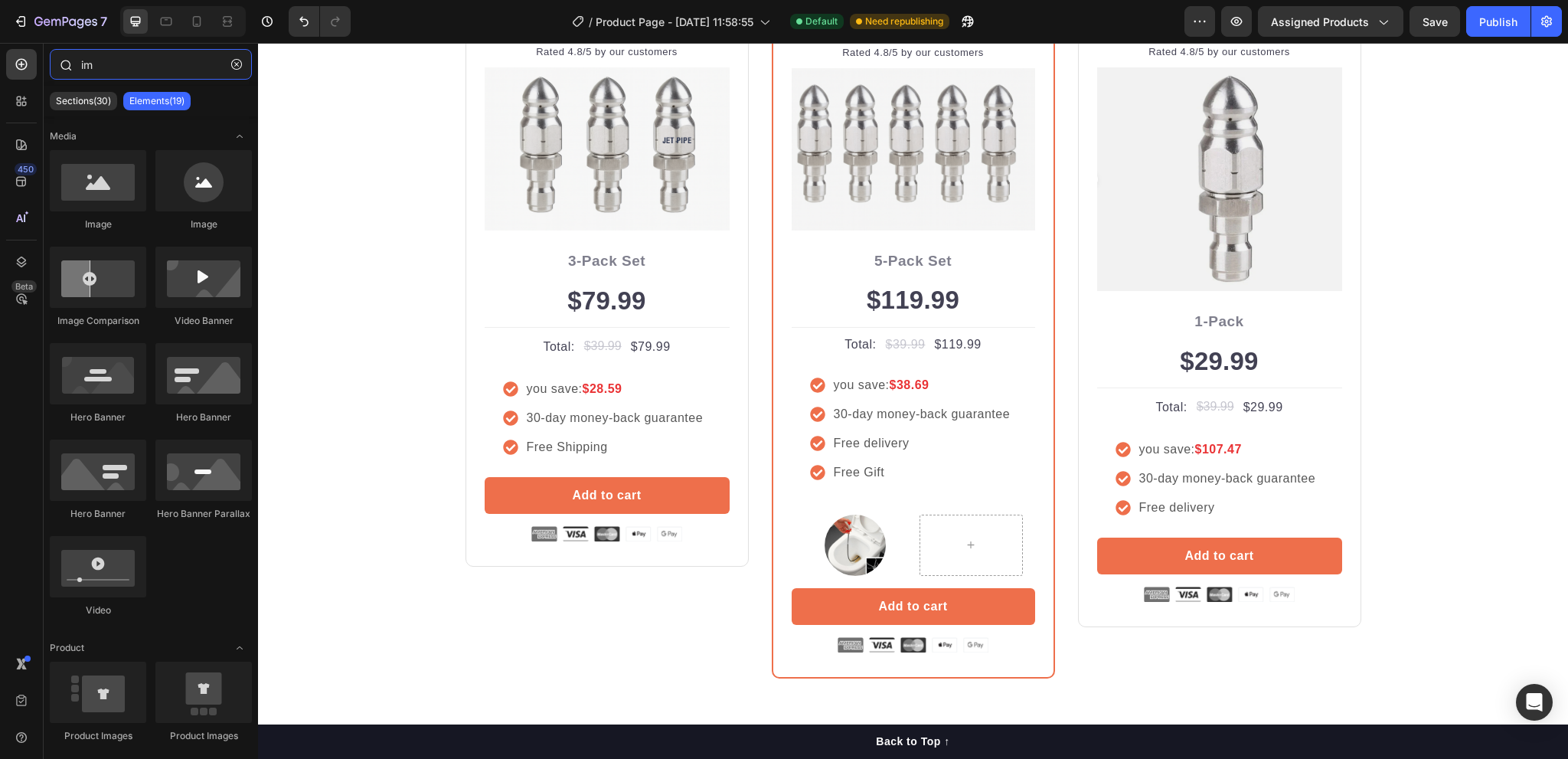
type input "i"
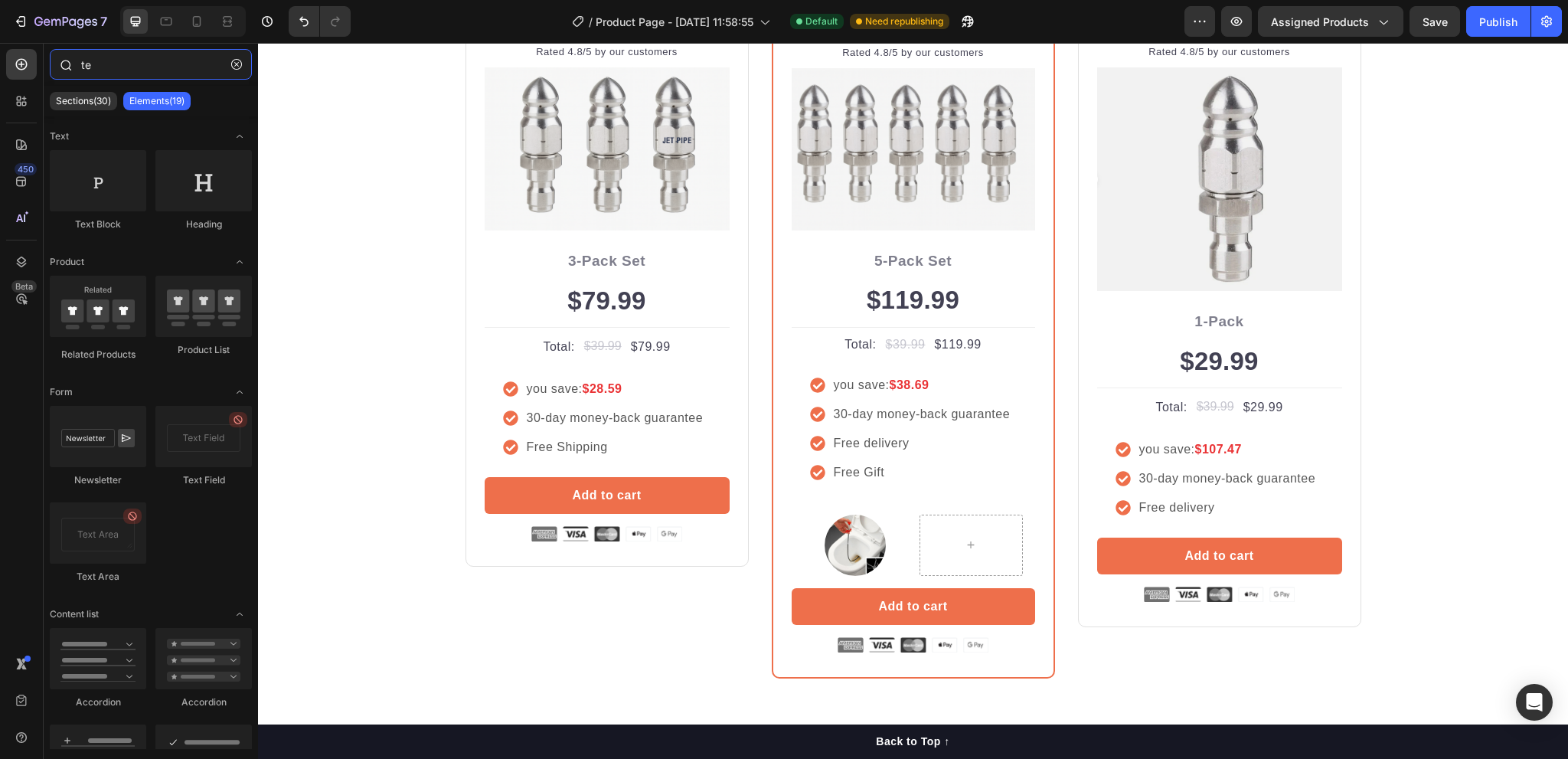
type input "t"
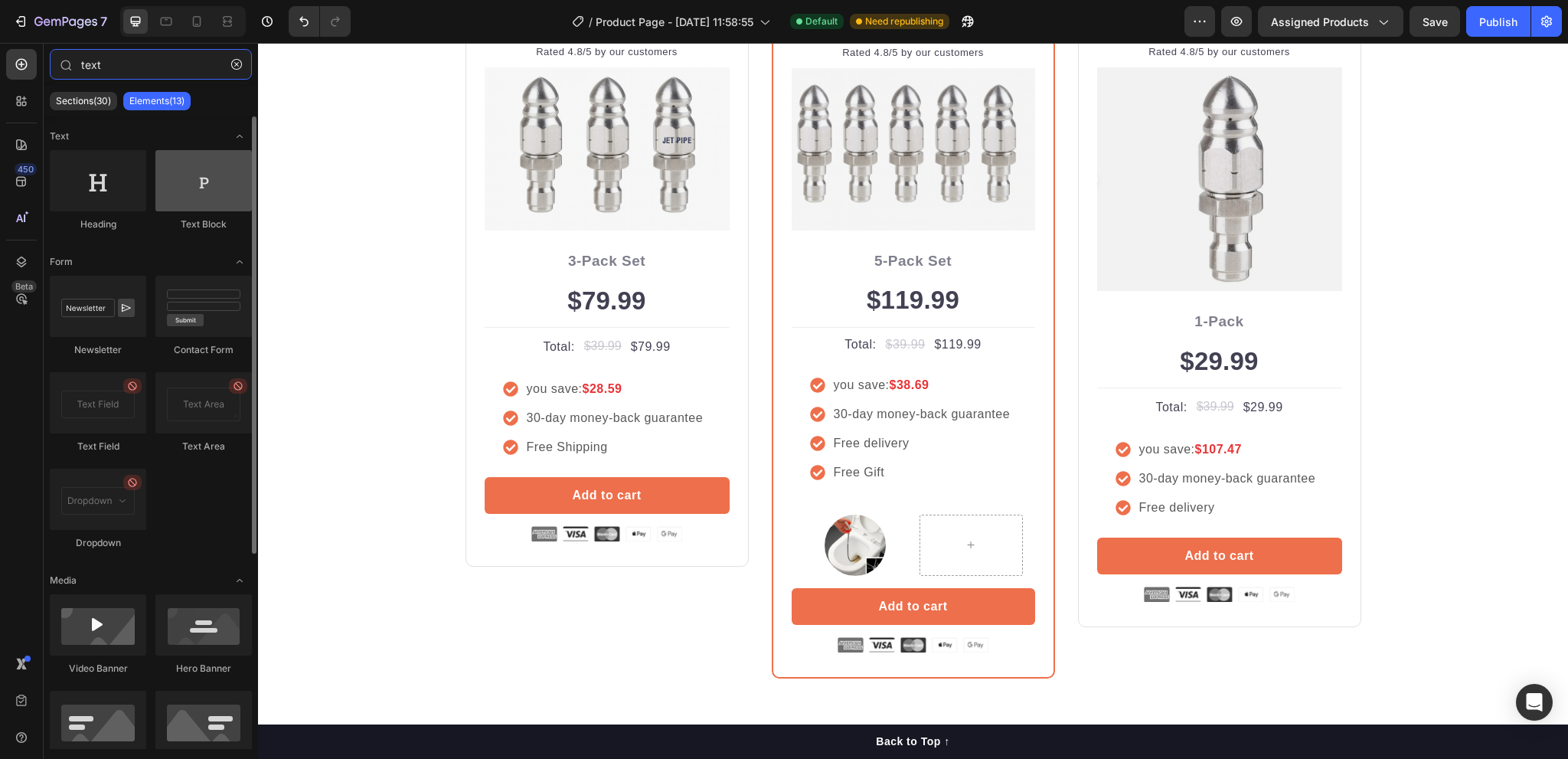
type input "text"
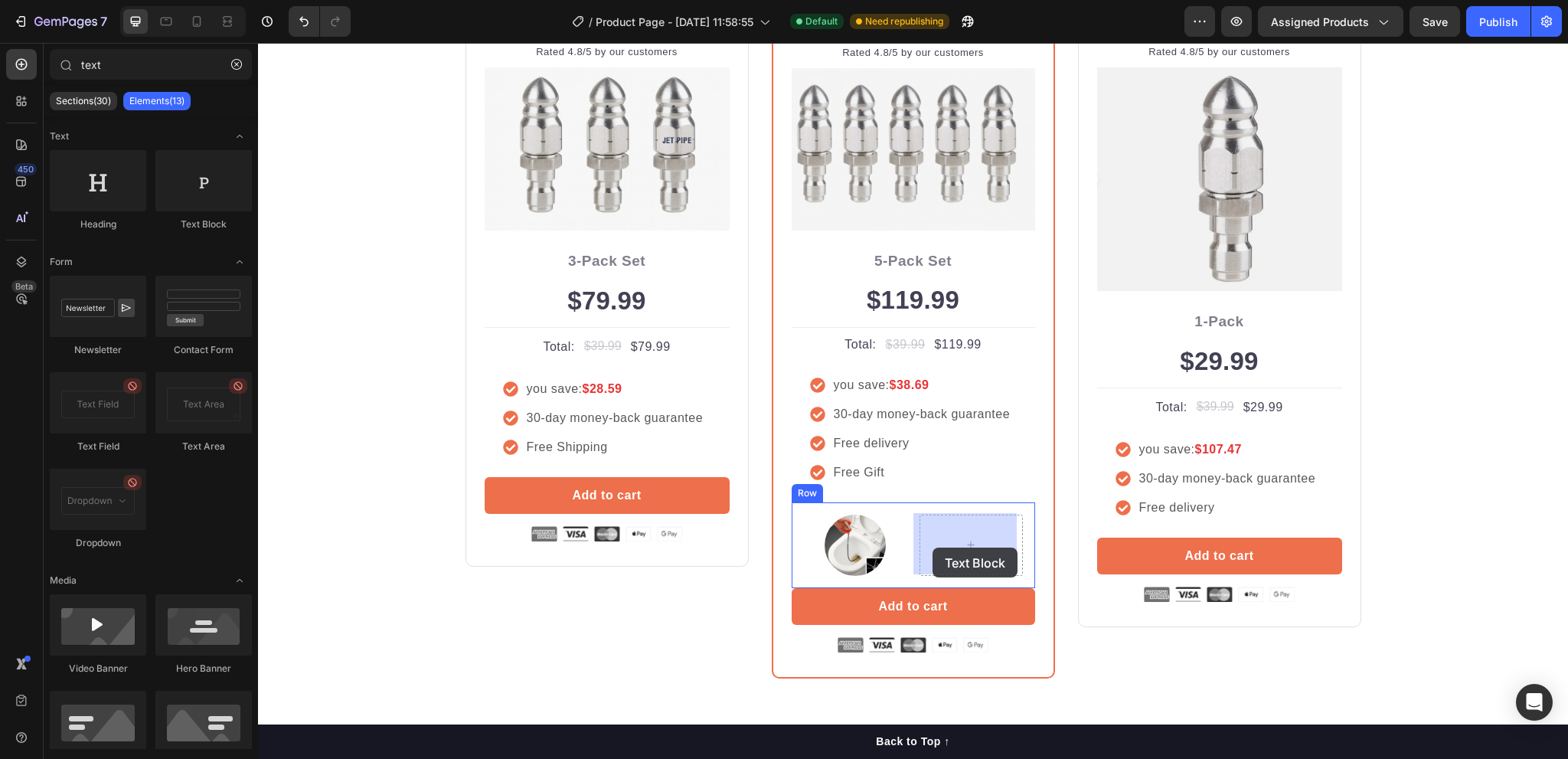
drag, startPoint x: 464, startPoint y: 238, endPoint x: 933, endPoint y: 548, distance: 562.2
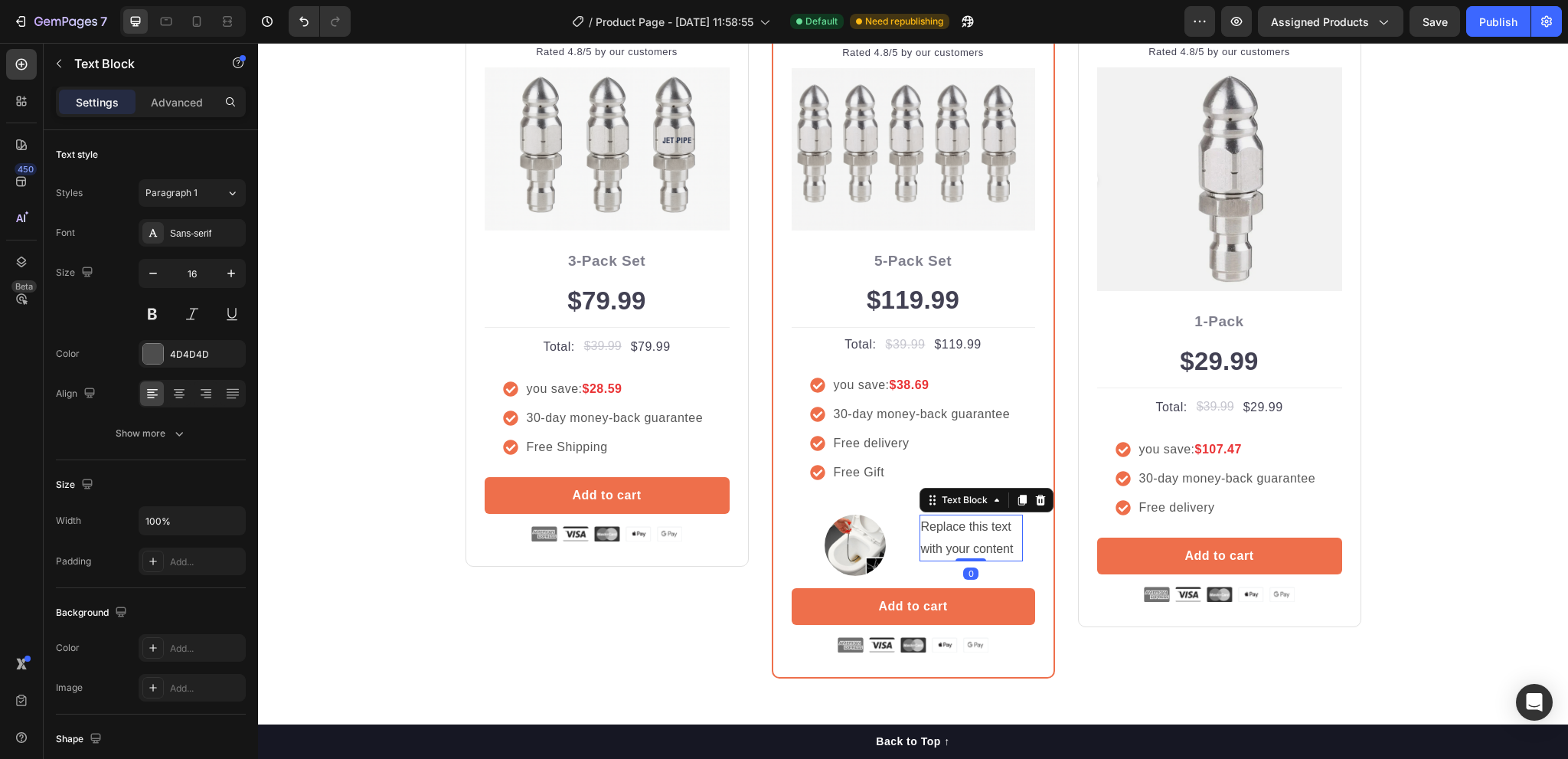
click at [947, 533] on div "Replace this text with your content" at bounding box center [972, 538] width 104 height 47
click at [948, 533] on p "Replace this text with your content" at bounding box center [972, 538] width 100 height 44
click at [990, 547] on p "Sink Cleaning Pipe Plunger" at bounding box center [972, 538] width 100 height 44
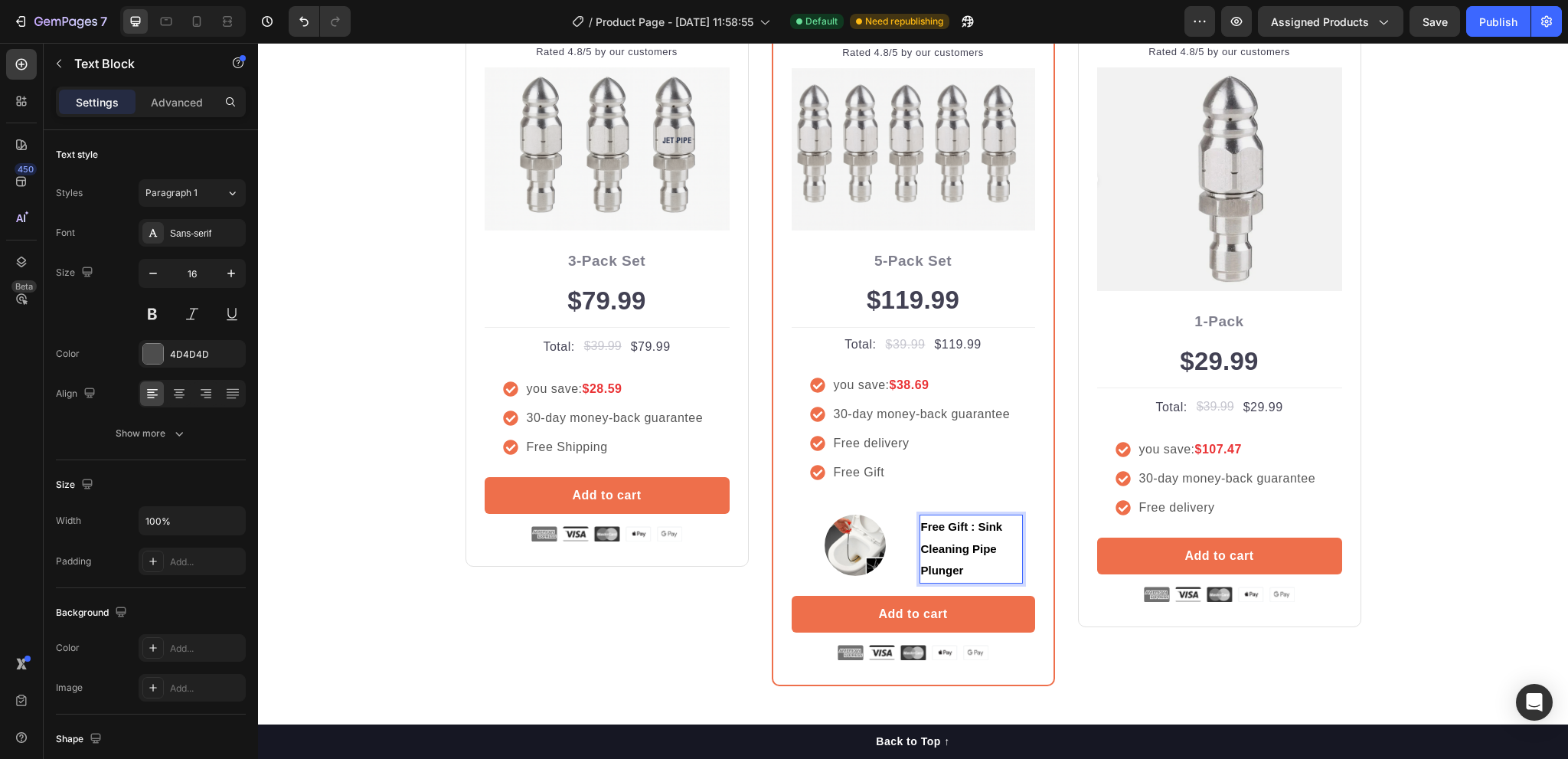
click at [972, 525] on strong "Free Gift : Sink Cleaning Pipe Plunger" at bounding box center [962, 549] width 82 height 57
drag, startPoint x: 972, startPoint y: 524, endPoint x: 998, endPoint y: 578, distance: 59.9
click at [998, 578] on p "Free Gift : Sink Cleaning Pipe Plunger" at bounding box center [972, 549] width 100 height 66
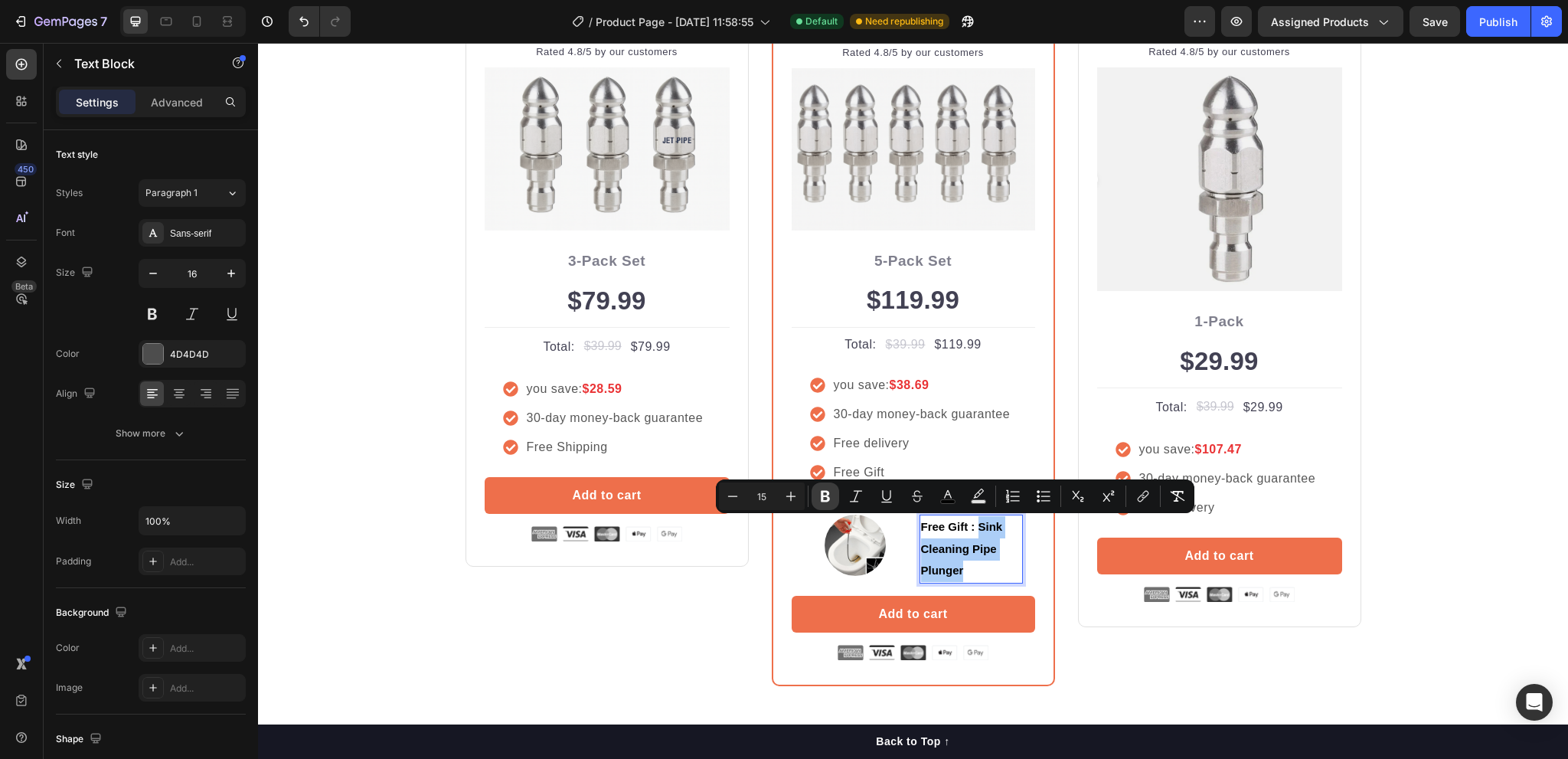
click at [825, 496] on icon "Editor contextual toolbar" at bounding box center [825, 497] width 16 height 16
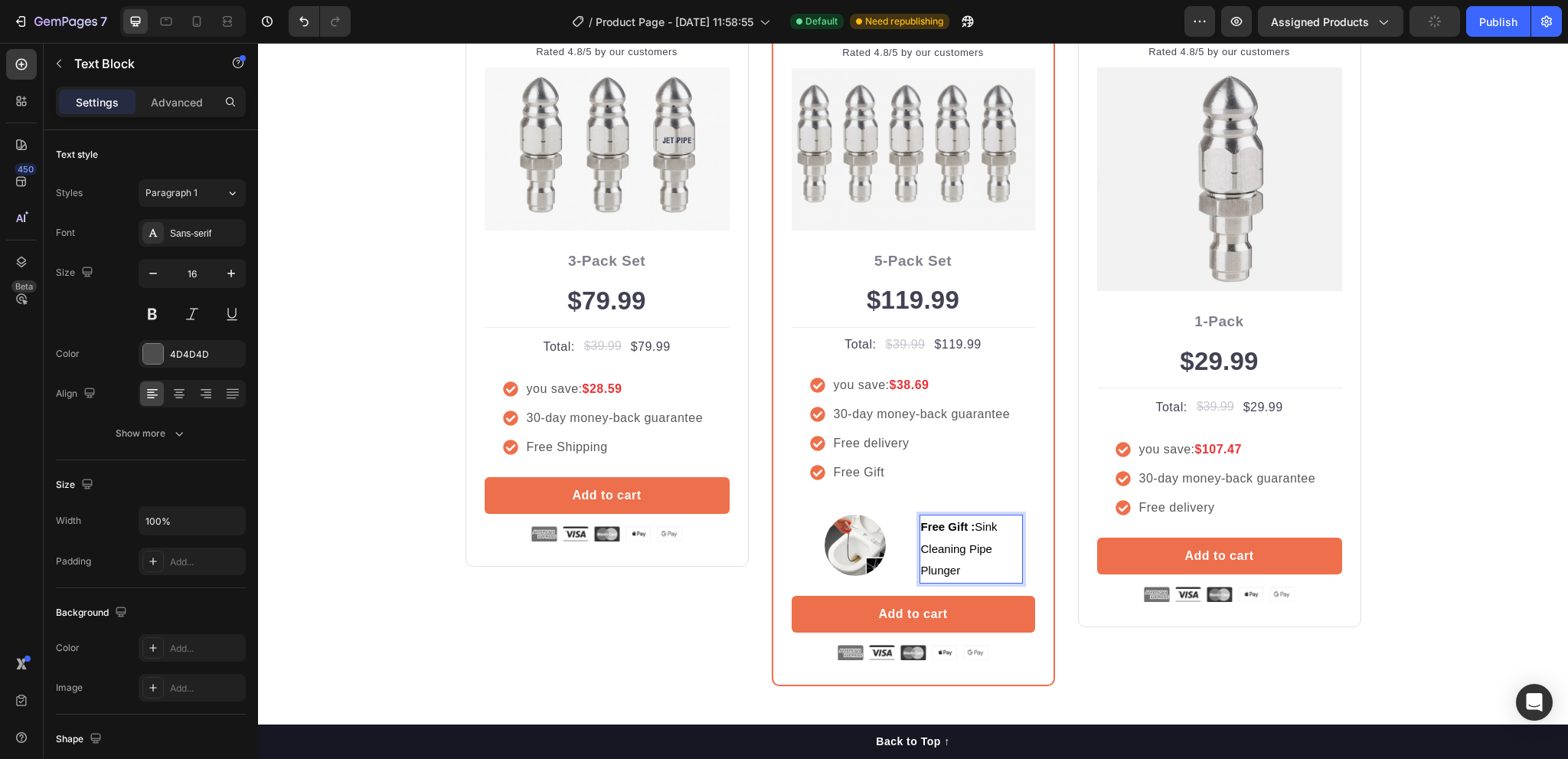
click at [993, 570] on p "Free Gift : Sink Cleaning Pipe Plunger" at bounding box center [972, 549] width 100 height 66
click at [922, 571] on span "Free Gift : Sink Cleaning Pipe Plunger" at bounding box center [960, 549] width 77 height 57
click at [922, 570] on span "Free Gift : Sink Cleaning Pipe Plunger" at bounding box center [960, 549] width 77 height 57
click at [1015, 547] on div "Free Gift : Sink Cleaning PipePlunger" at bounding box center [972, 550] width 104 height 69
click at [1019, 547] on div "Image Free Gift : Sink Cleaning PipePlunger Text Block 0 Row" at bounding box center [913, 549] width 244 height 94
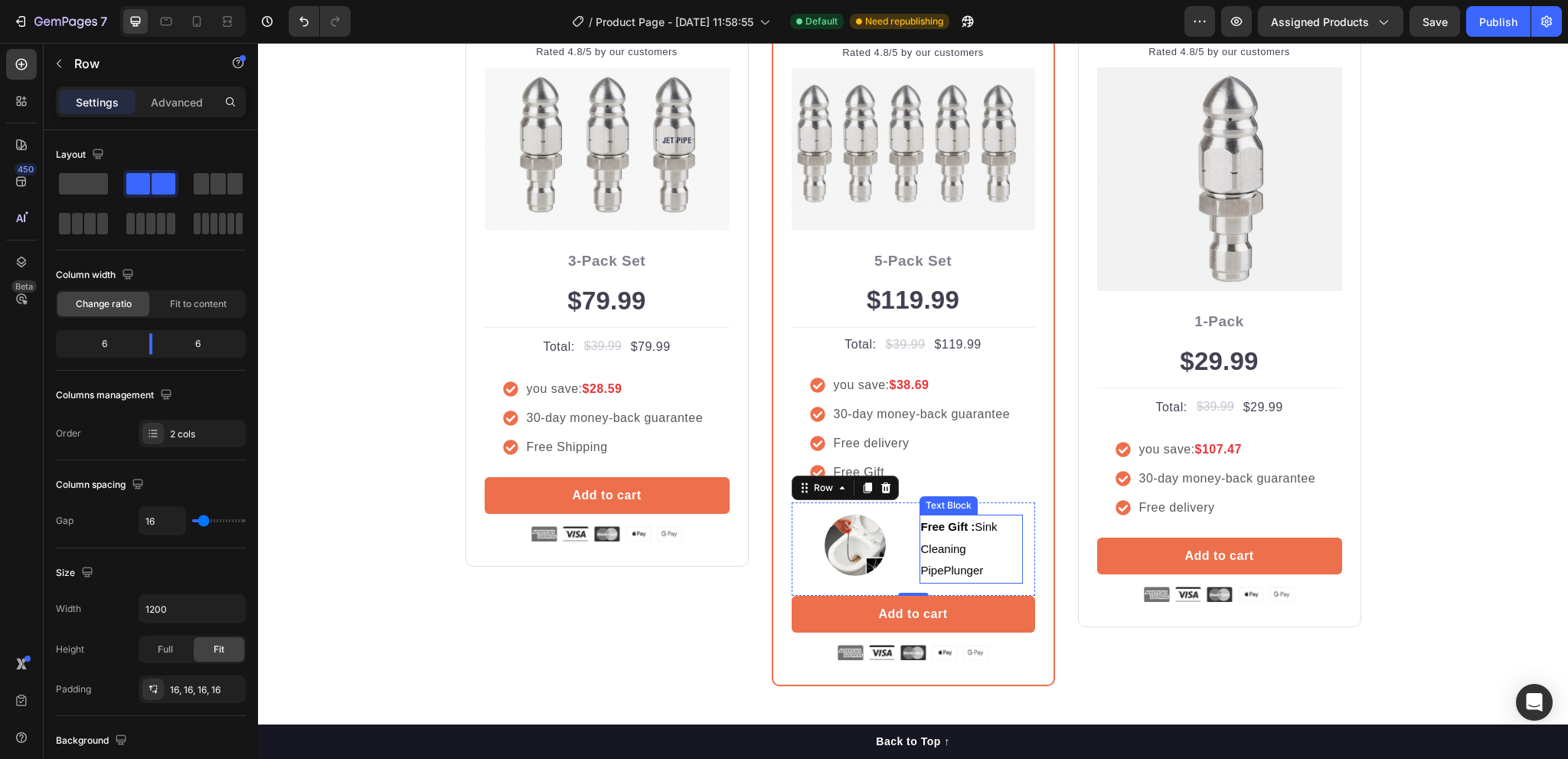
click at [922, 572] on span "Free Gift : Sink Cleaning PipePlunger" at bounding box center [960, 549] width 77 height 57
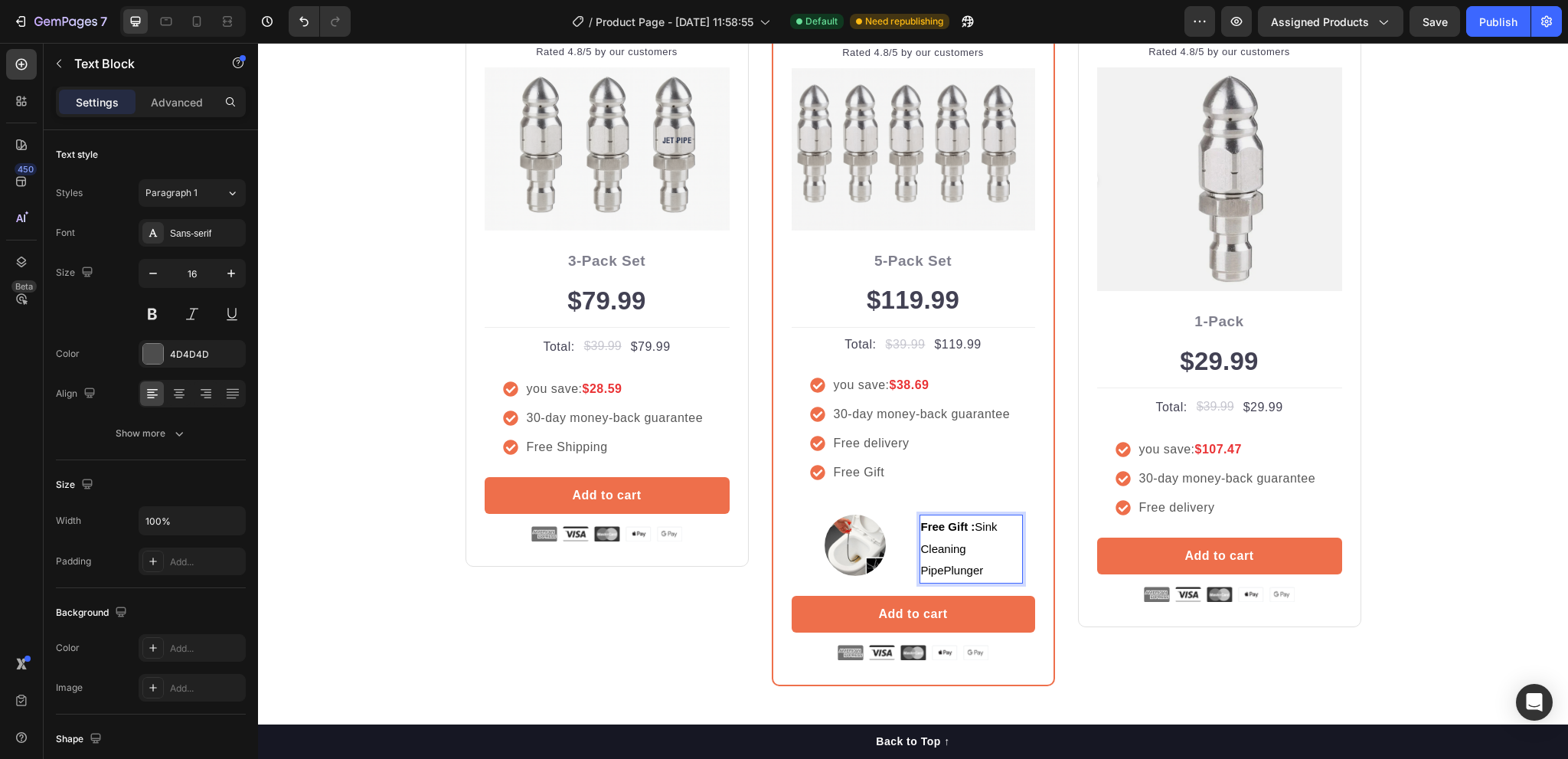
click at [922, 549] on span "Free Gift : Sink Cleaning PipePlunger" at bounding box center [960, 549] width 77 height 57
click at [913, 573] on div "Image Free Gift : Sink Cleaning PipePlunger Text Block 0 Row" at bounding box center [913, 549] width 244 height 94
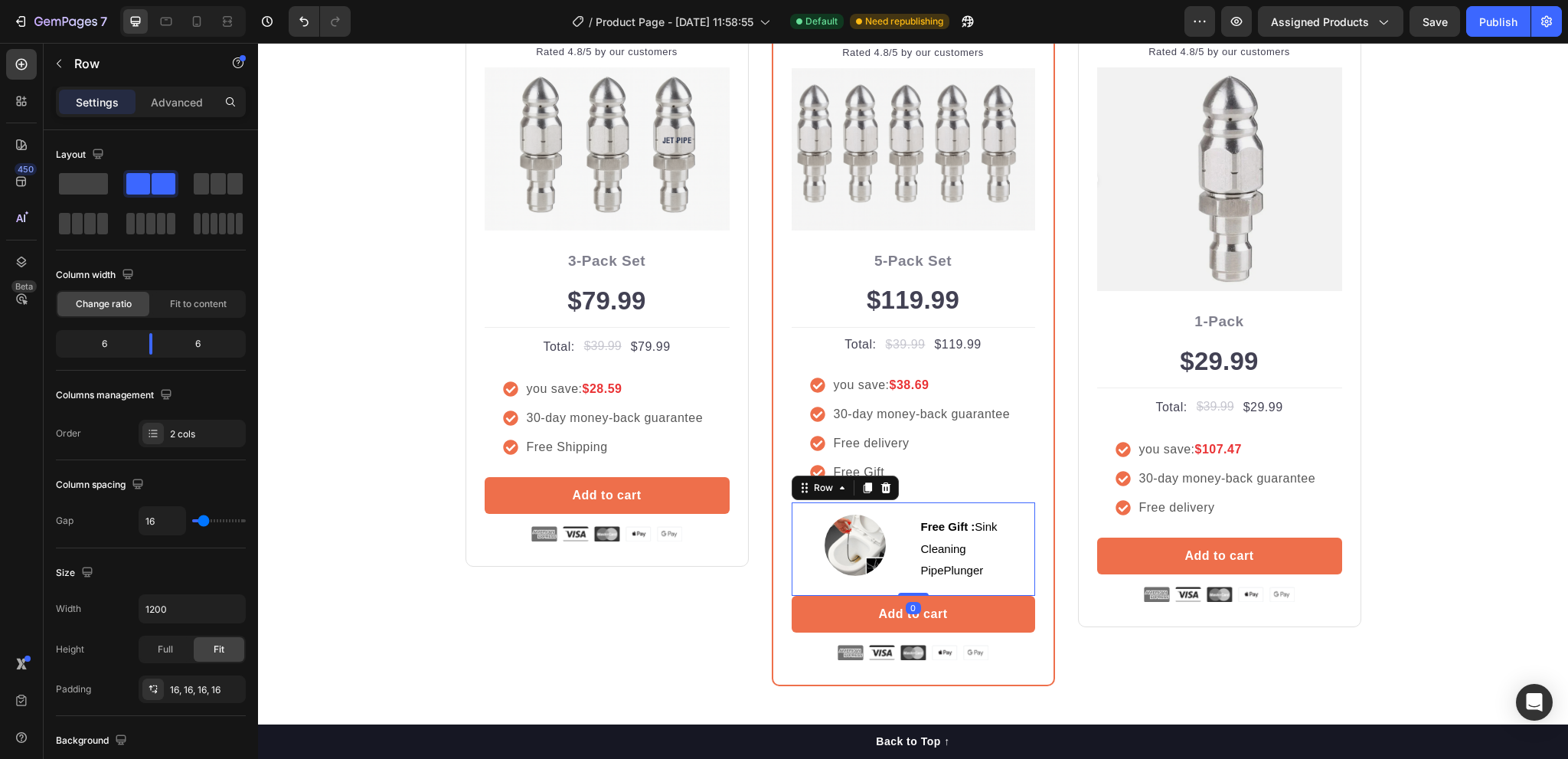
click at [922, 571] on span "Free Gift : Sink Cleaning PipePlunger" at bounding box center [960, 549] width 77 height 57
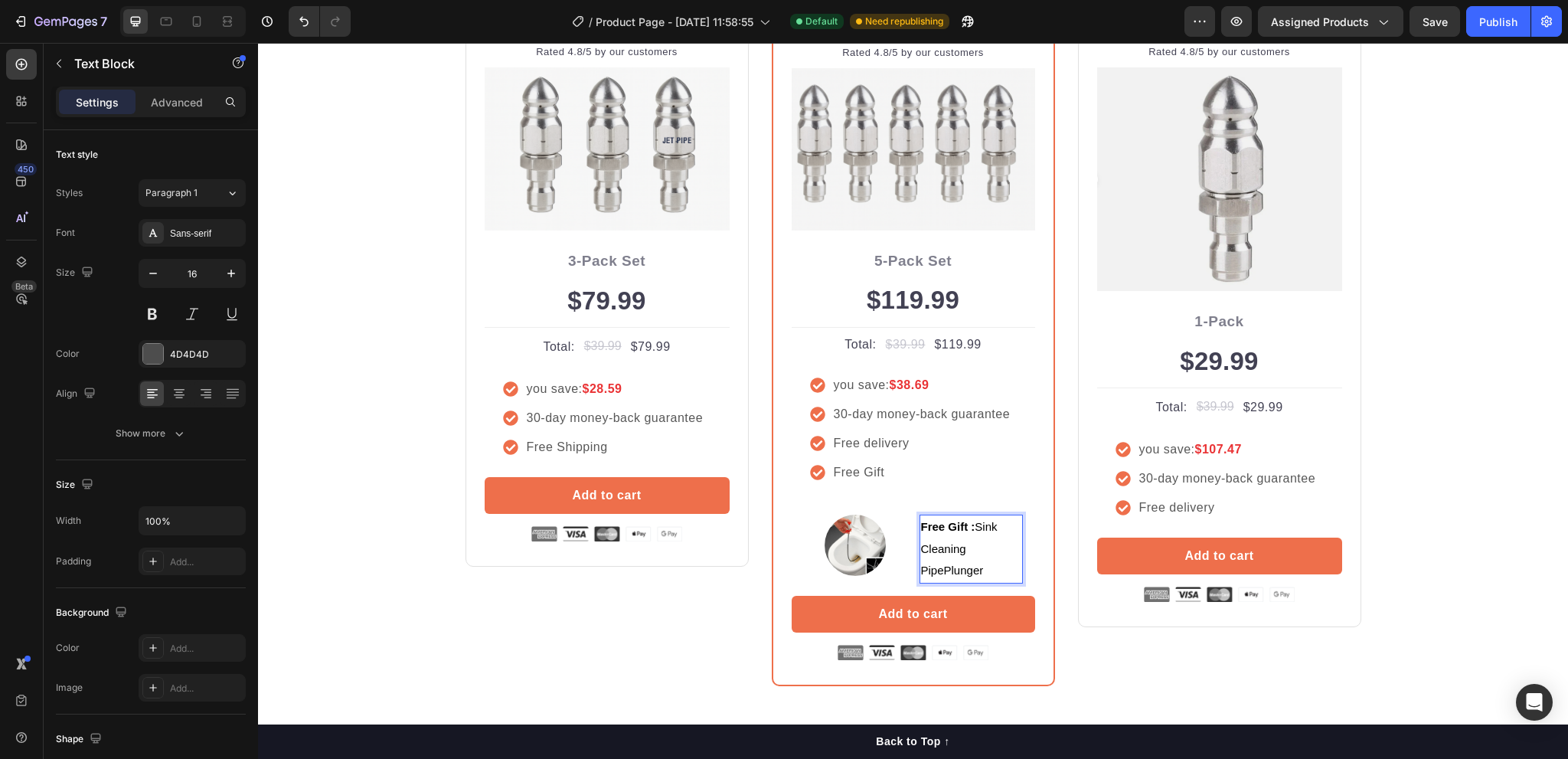
click at [939, 572] on span "Free Gift : Sink Cleaning PipePlunger" at bounding box center [960, 549] width 77 height 57
click at [963, 570] on p "Free Gift : Sink Cleaning Pipe Plunger" at bounding box center [972, 549] width 100 height 66
click at [1326, 369] on div "$29.99" at bounding box center [1220, 361] width 245 height 42
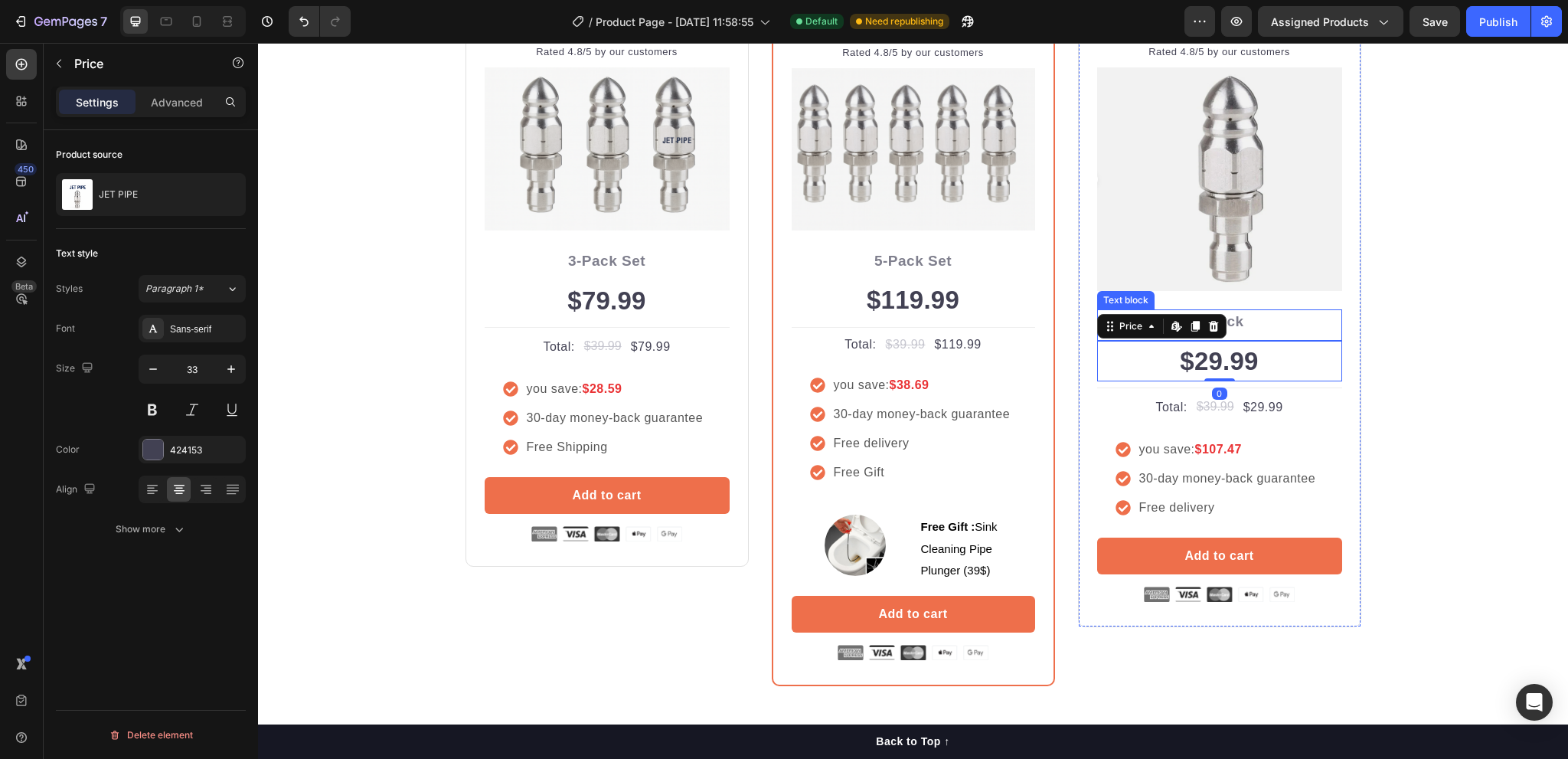
click at [1241, 320] on p "1-Pack" at bounding box center [1220, 323] width 242 height 22
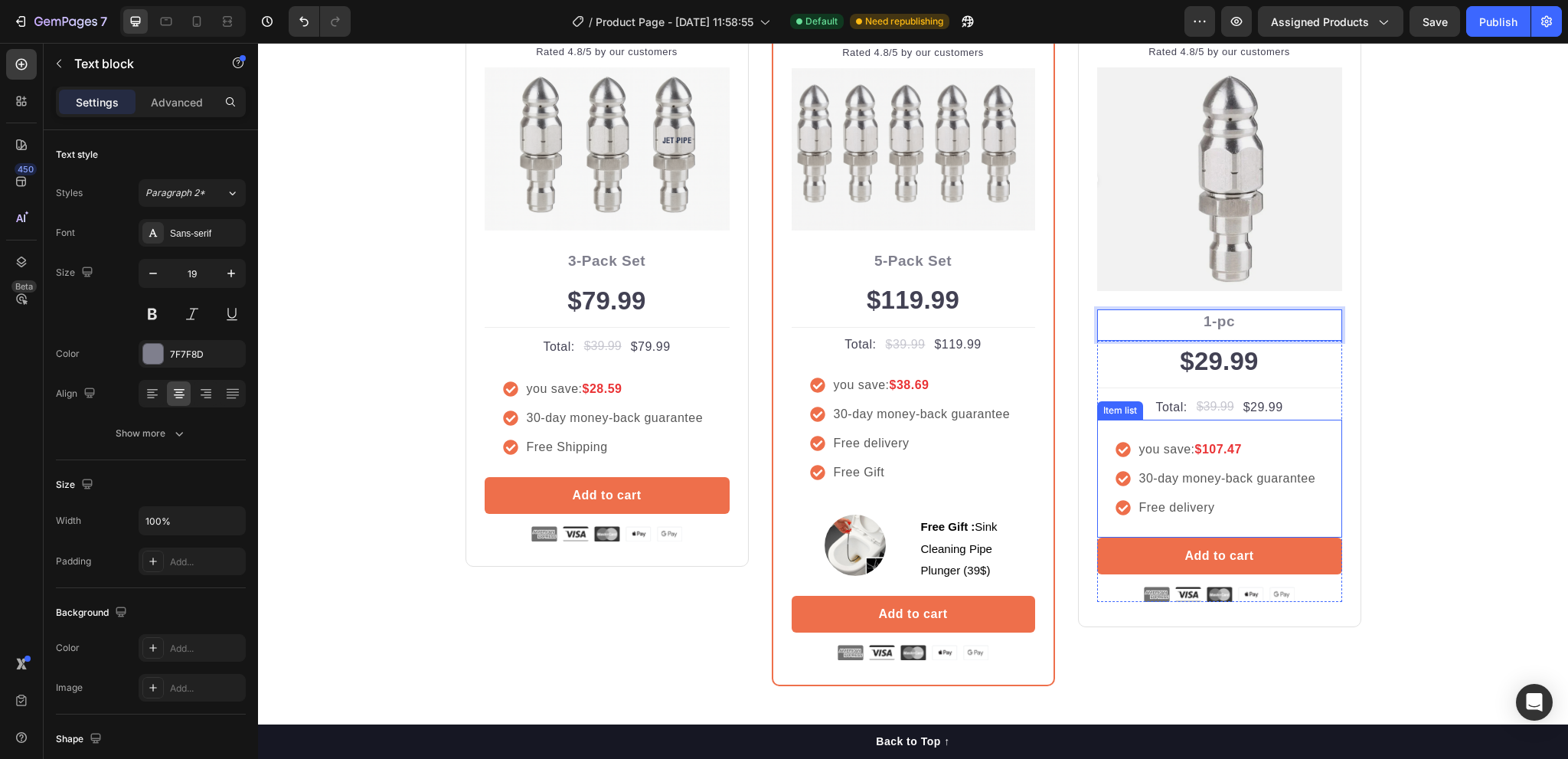
click at [1234, 447] on strong "$107.47" at bounding box center [1218, 449] width 46 height 13
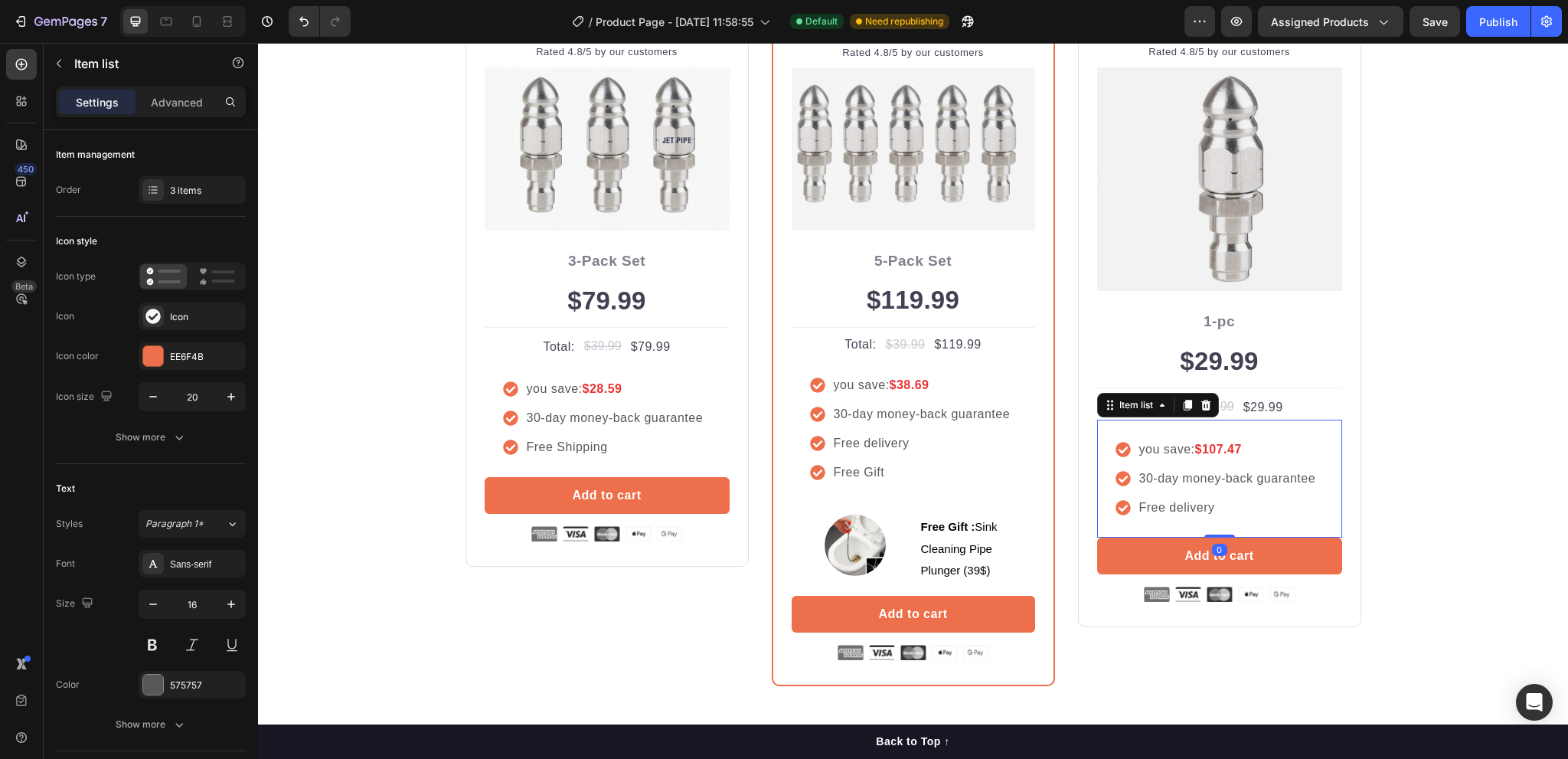
click at [1234, 447] on strong "$107.47" at bounding box center [1218, 449] width 46 height 13
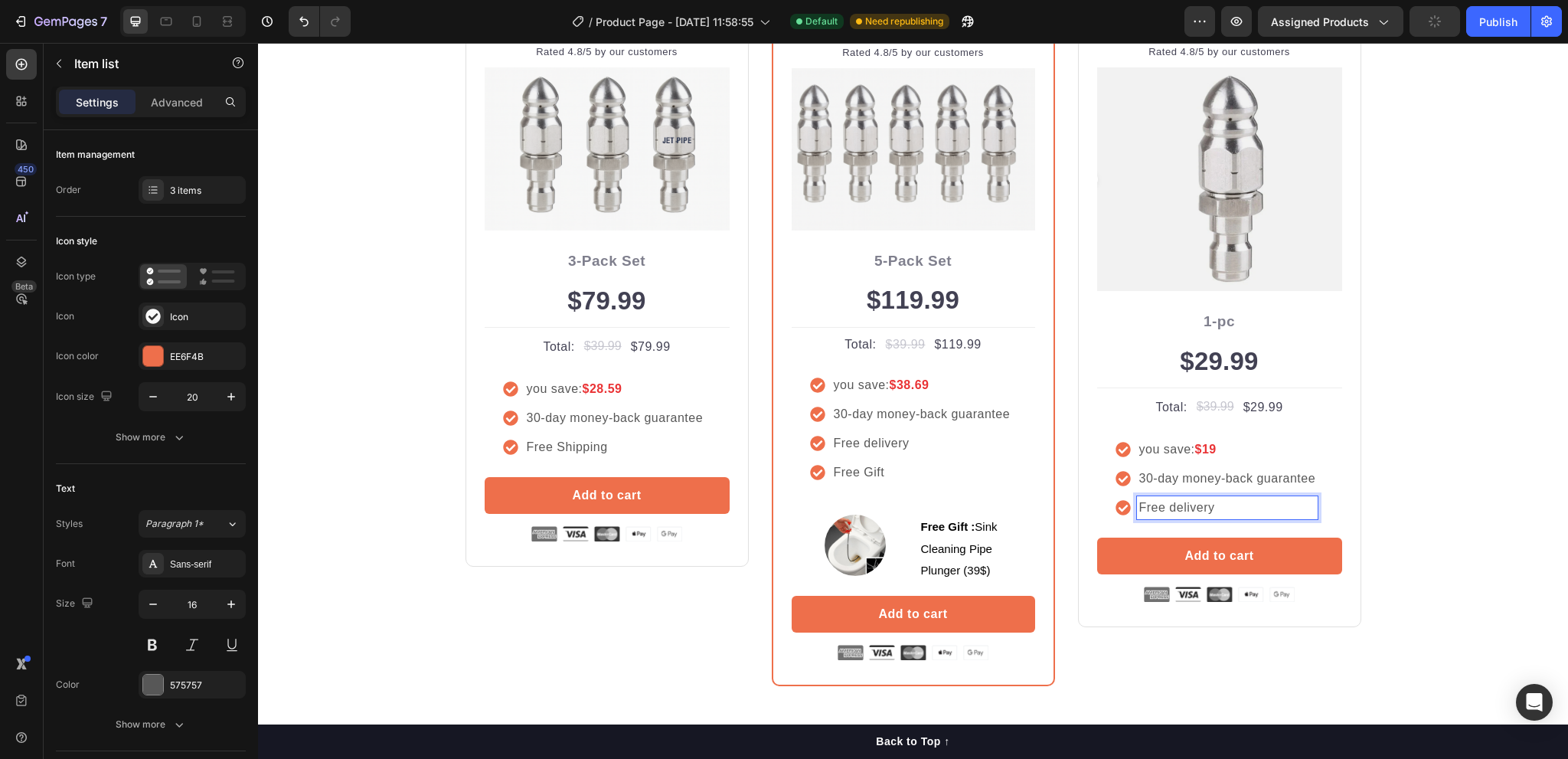
click at [1187, 505] on p "Free delivery" at bounding box center [1227, 508] width 177 height 19
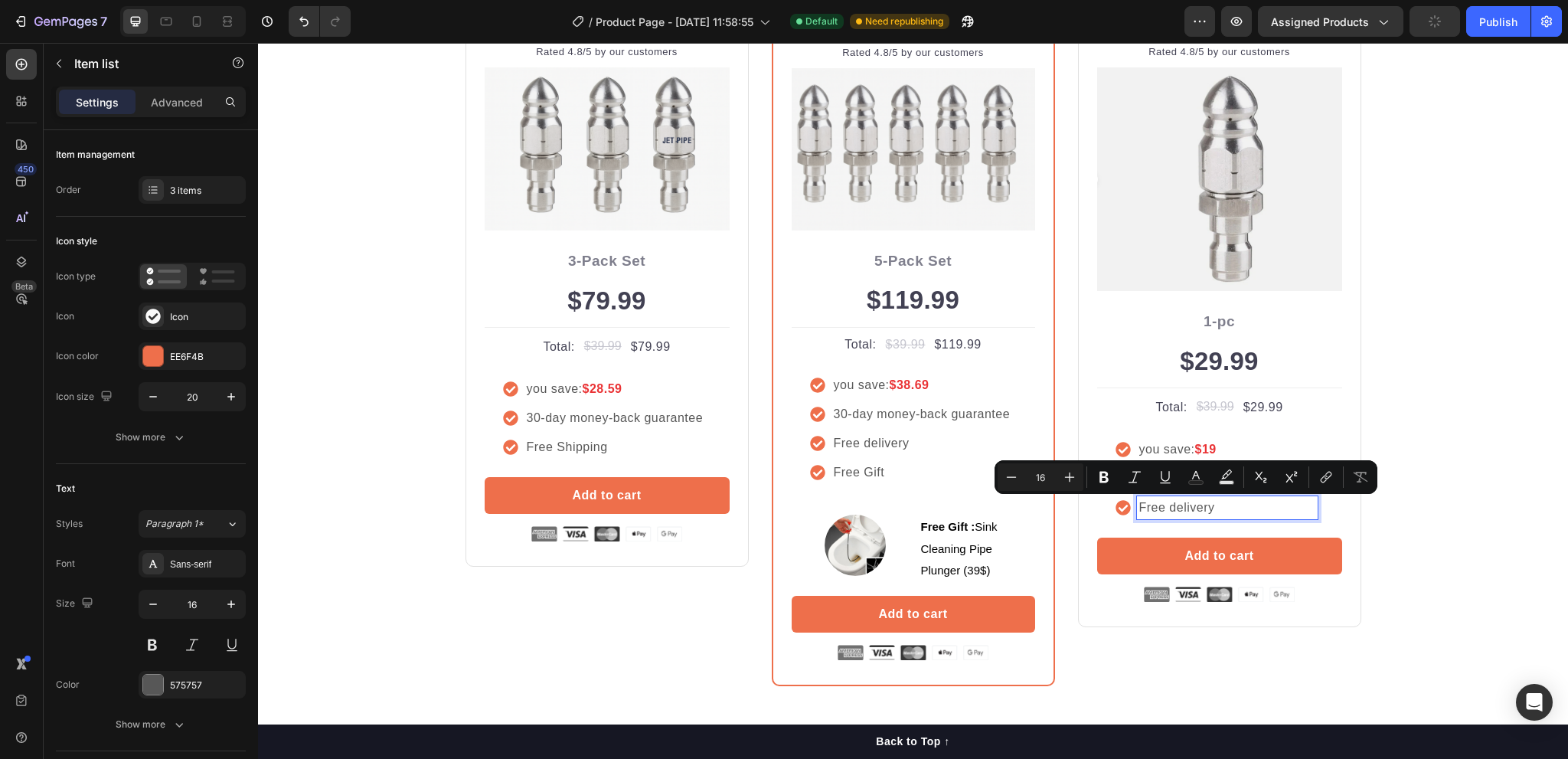
click at [1161, 500] on p "Free delivery" at bounding box center [1227, 508] width 177 height 19
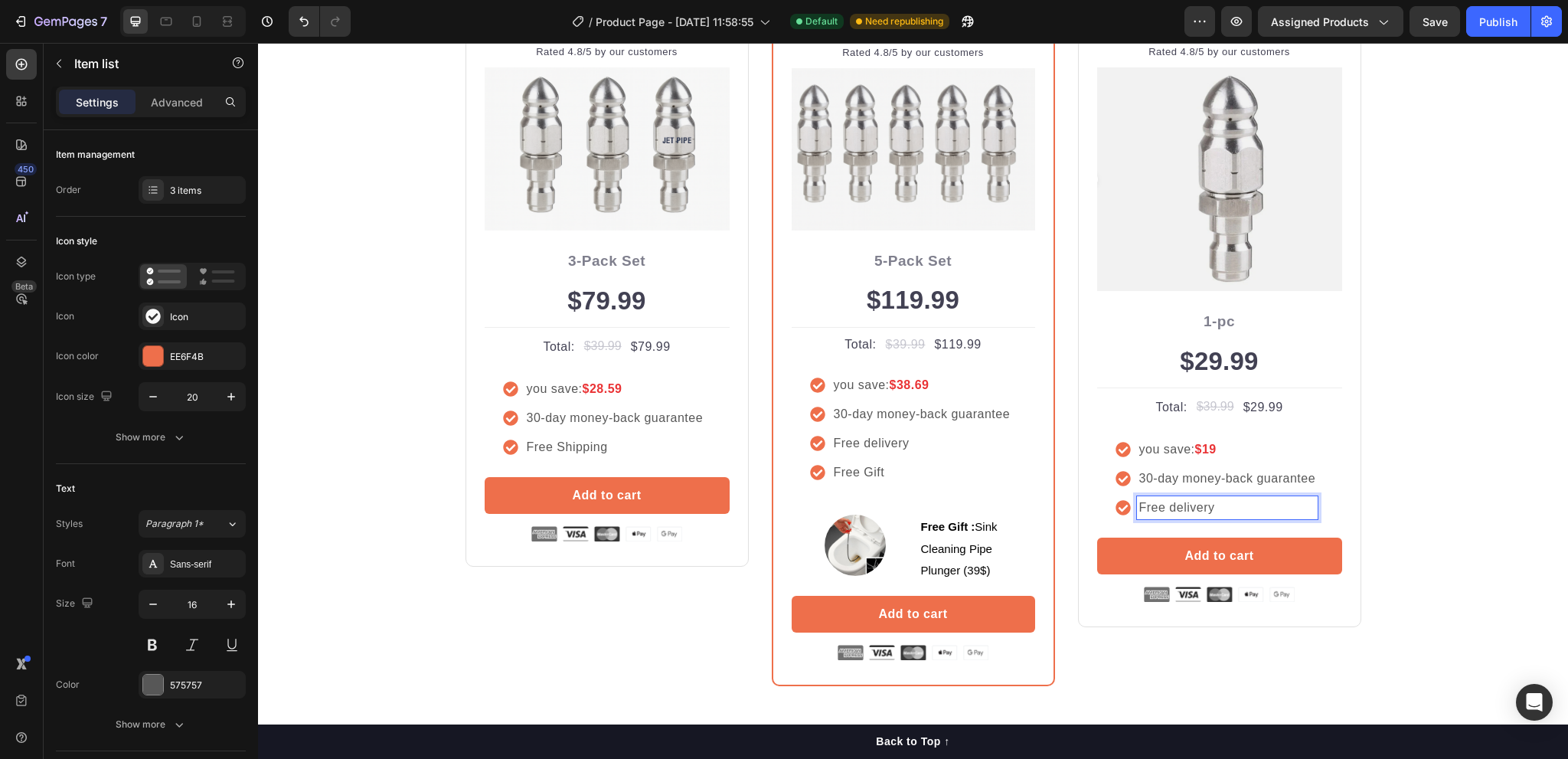
click at [1139, 508] on p "Free delivery" at bounding box center [1227, 508] width 177 height 19
click at [1116, 505] on icon at bounding box center [1123, 509] width 15 height 15
click at [1148, 508] on p "No Free delivery" at bounding box center [1227, 508] width 177 height 19
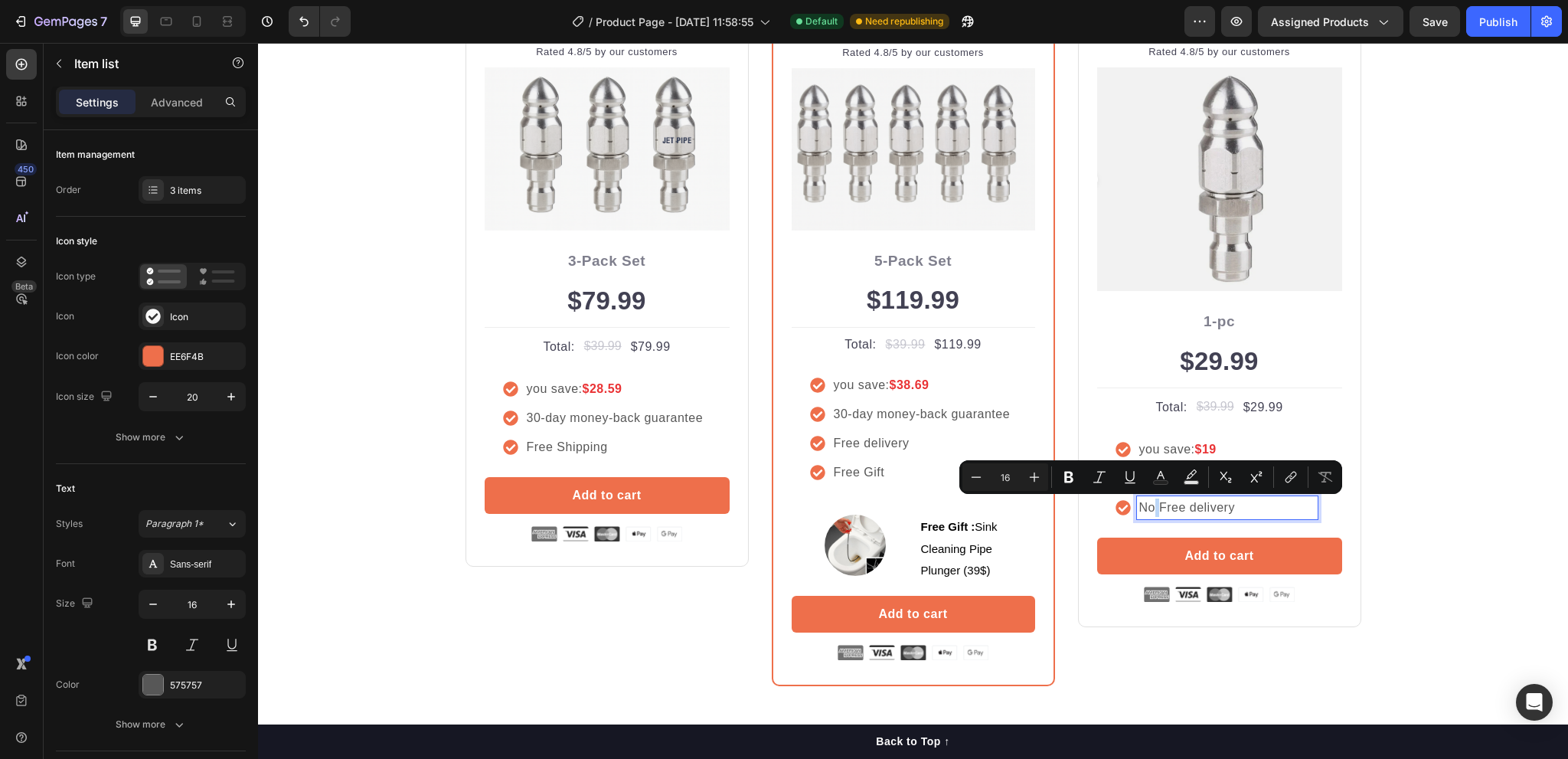
click at [1119, 508] on icon at bounding box center [1123, 509] width 15 height 15
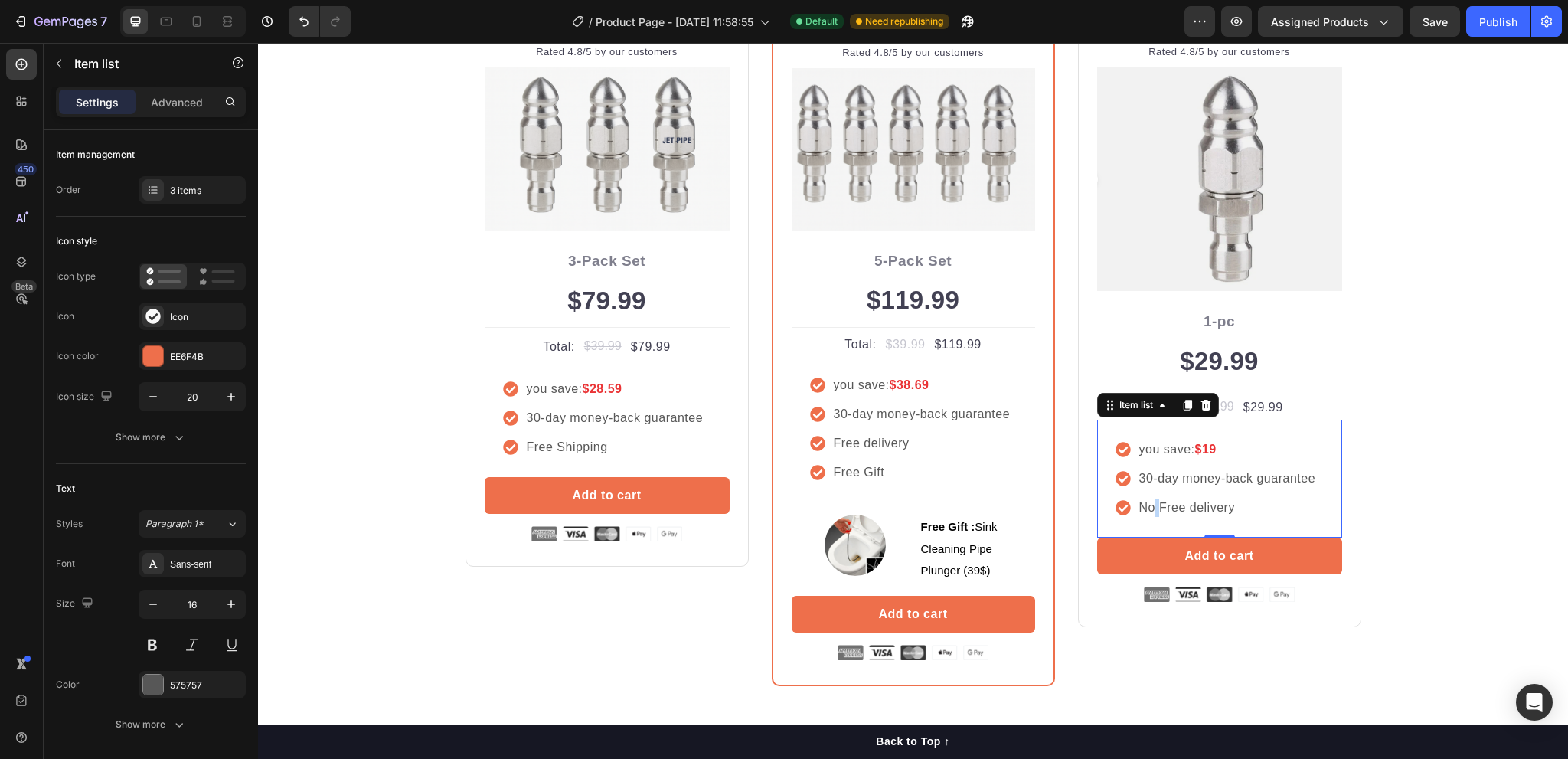
click at [1119, 508] on icon at bounding box center [1123, 509] width 15 height 15
click at [1116, 507] on icon at bounding box center [1123, 508] width 16 height 16
click at [1456, 451] on div "Buy more and pay less Heading Row Icon Icon Icon Icon Icon Icon List Hoz Rated …" at bounding box center [913, 294] width 1287 height 786
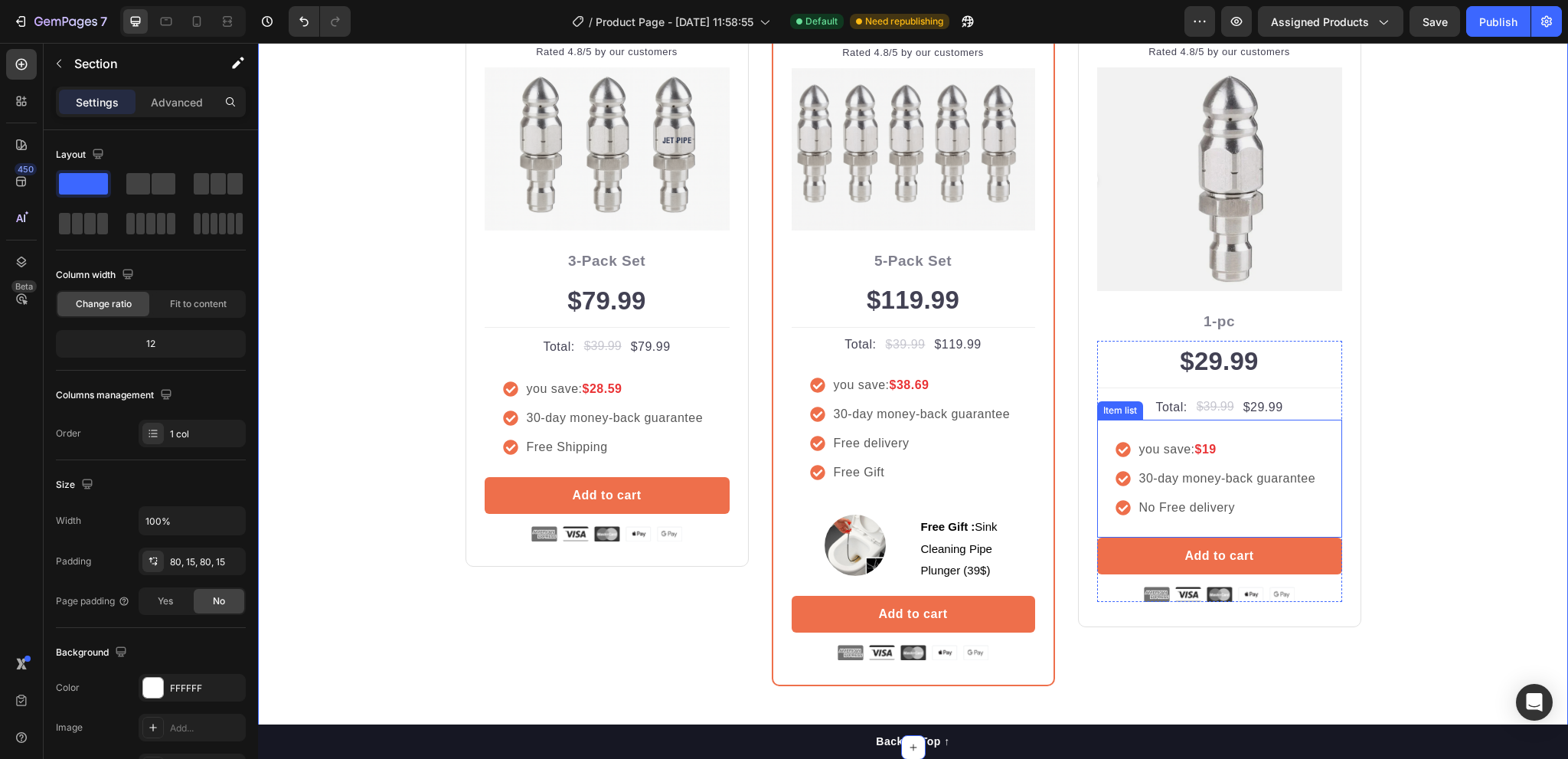
click at [1118, 507] on icon at bounding box center [1123, 508] width 16 height 16
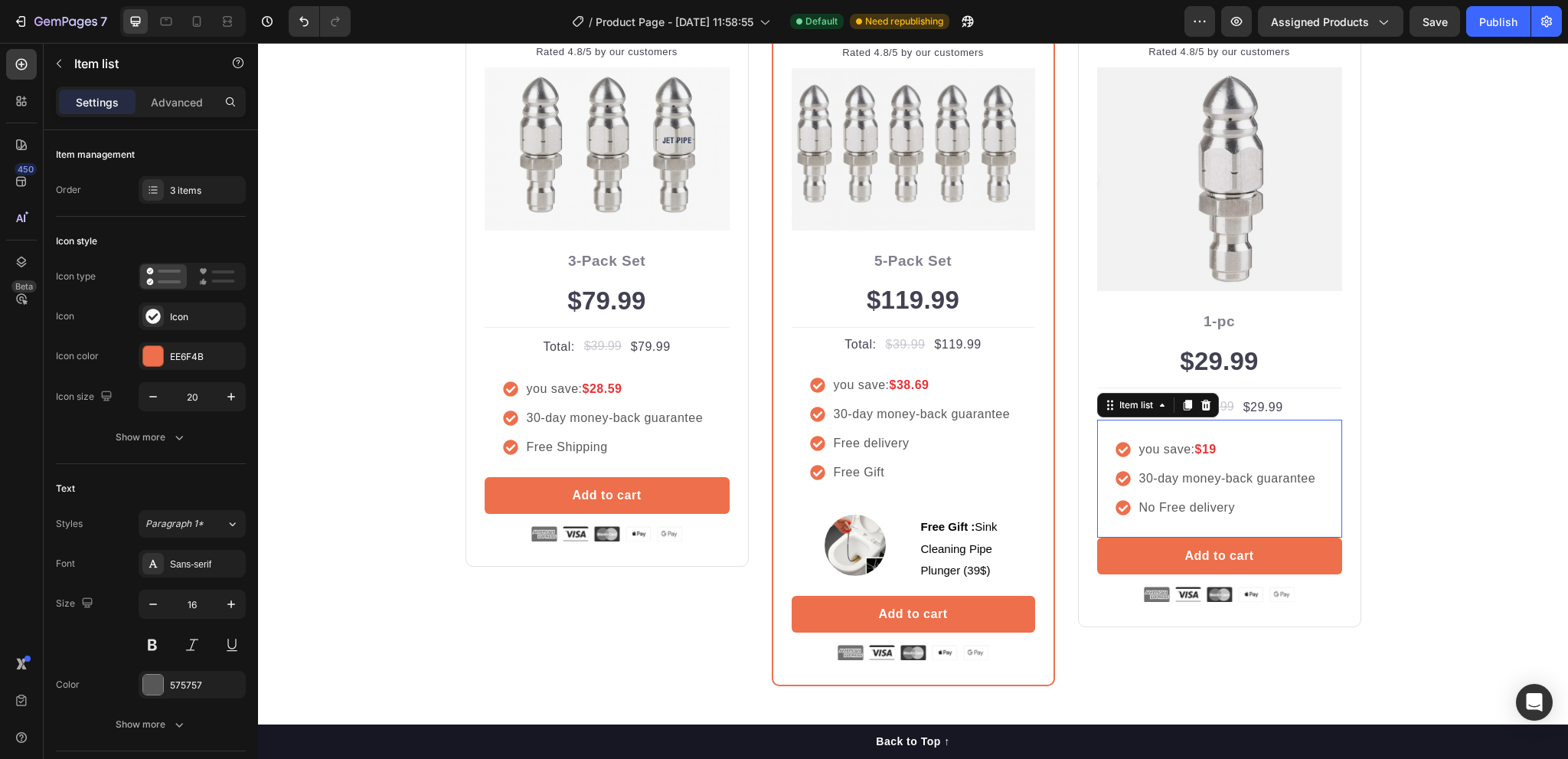
click at [1118, 507] on icon at bounding box center [1123, 508] width 16 height 16
click at [1109, 507] on div "you save: $19 30-day money-back guarantee No Free delivery" at bounding box center [1220, 478] width 245 height 118
click at [162, 188] on div at bounding box center [153, 189] width 21 height 21
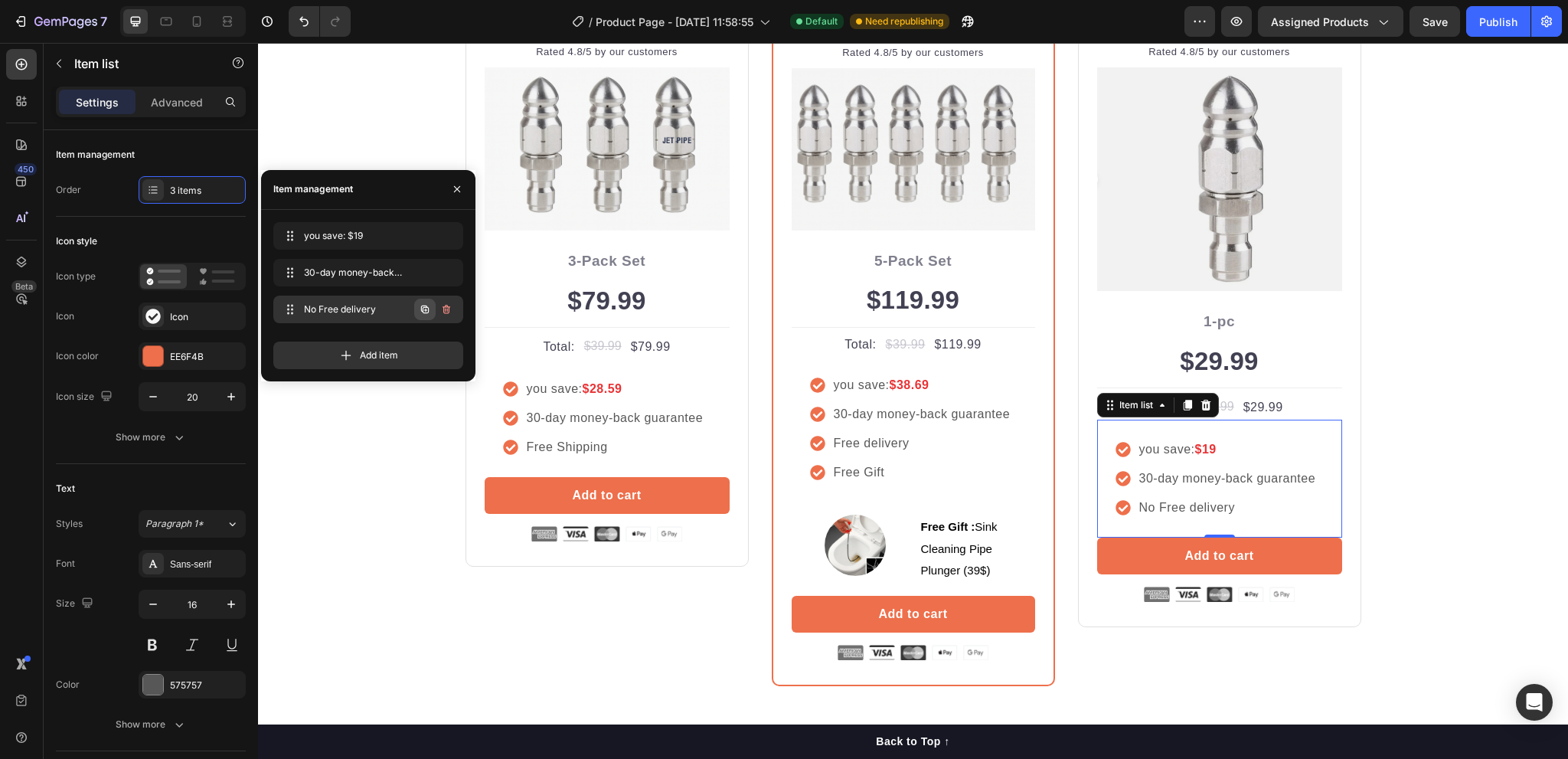
click at [422, 309] on icon "button" at bounding box center [425, 309] width 7 height 7
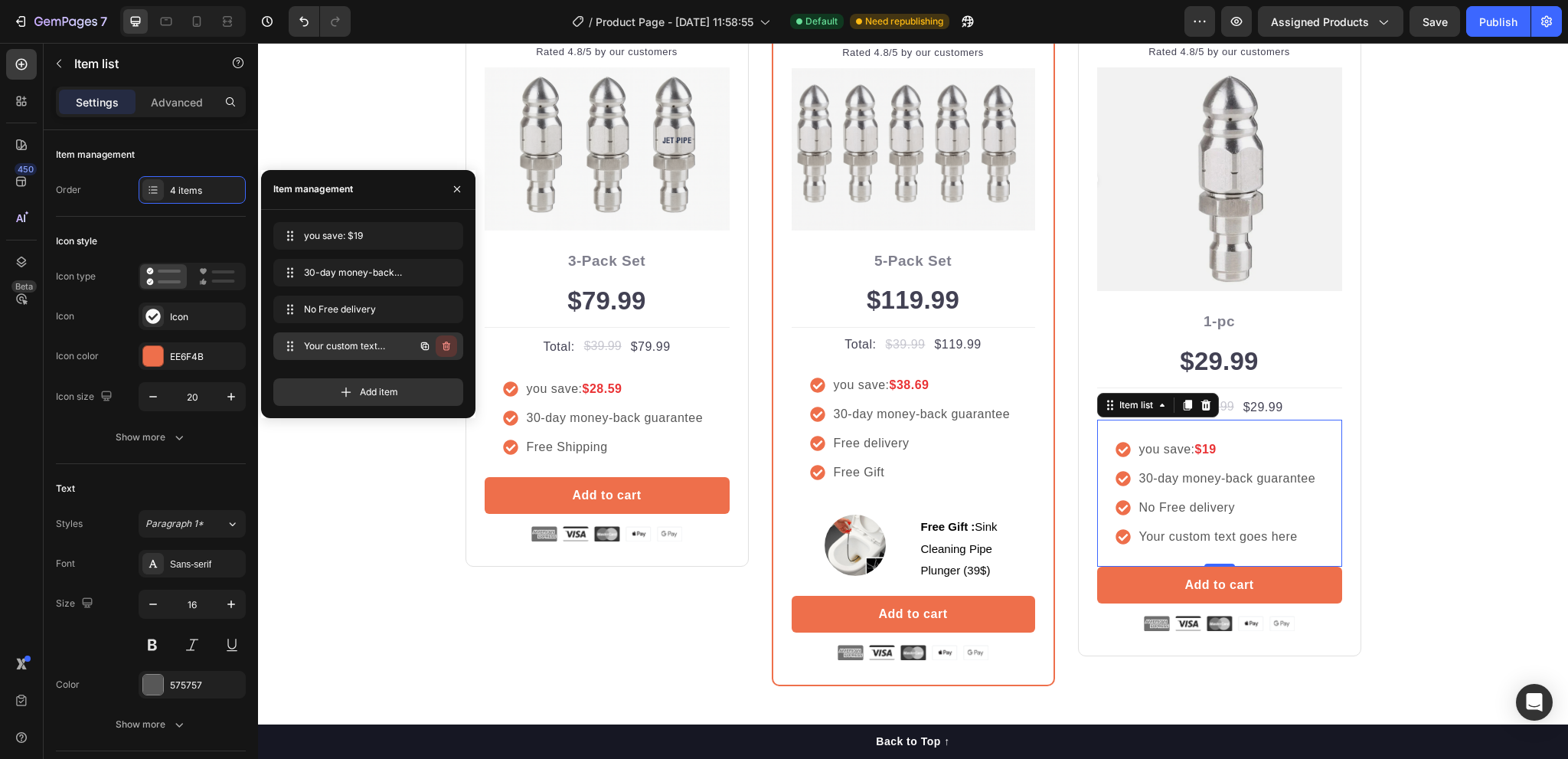
click at [452, 343] on icon "button" at bounding box center [445, 346] width 12 height 12
click at [442, 346] on div "Delete" at bounding box center [436, 346] width 29 height 14
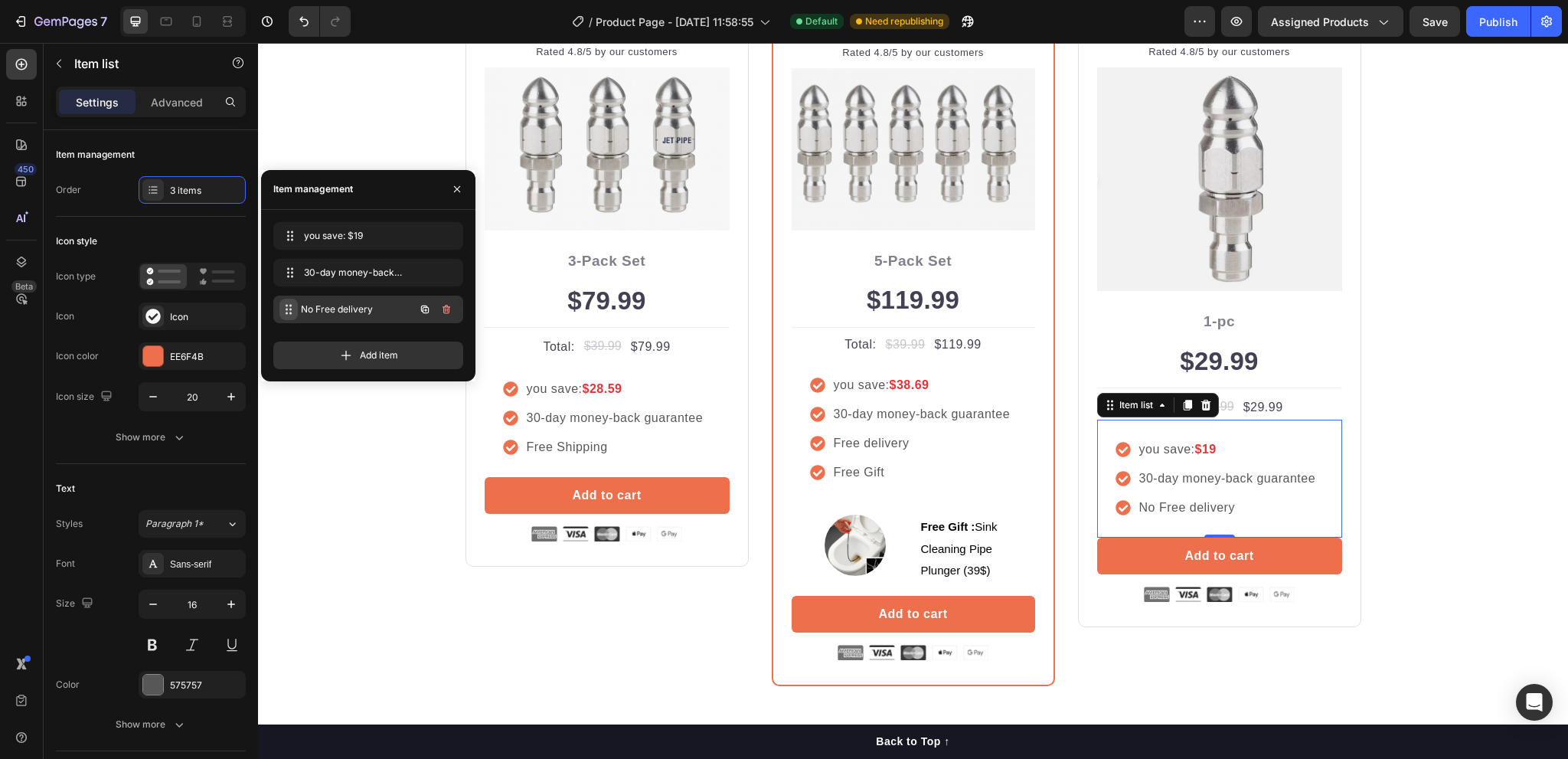
click at [299, 312] on div "No Free delivery No Free delivery" at bounding box center [347, 309] width 135 height 21
click at [293, 312] on icon at bounding box center [290, 309] width 12 height 12
click at [293, 312] on icon at bounding box center [288, 309] width 12 height 12
drag, startPoint x: 293, startPoint y: 312, endPoint x: 286, endPoint y: 304, distance: 10.6
click at [286, 304] on icon at bounding box center [290, 309] width 12 height 12
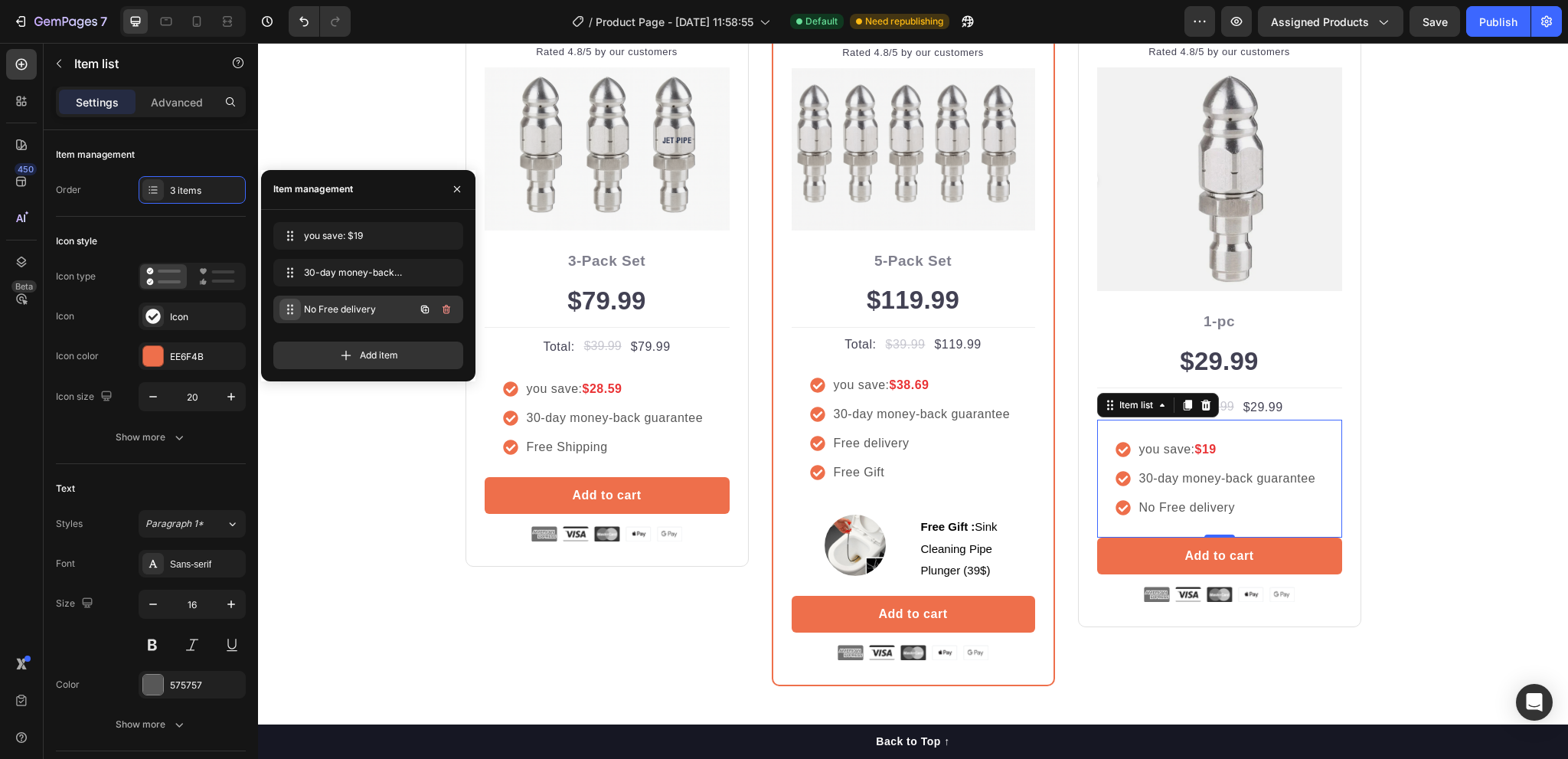
click at [286, 304] on icon at bounding box center [290, 309] width 12 height 12
click at [286, 304] on icon at bounding box center [288, 309] width 12 height 12
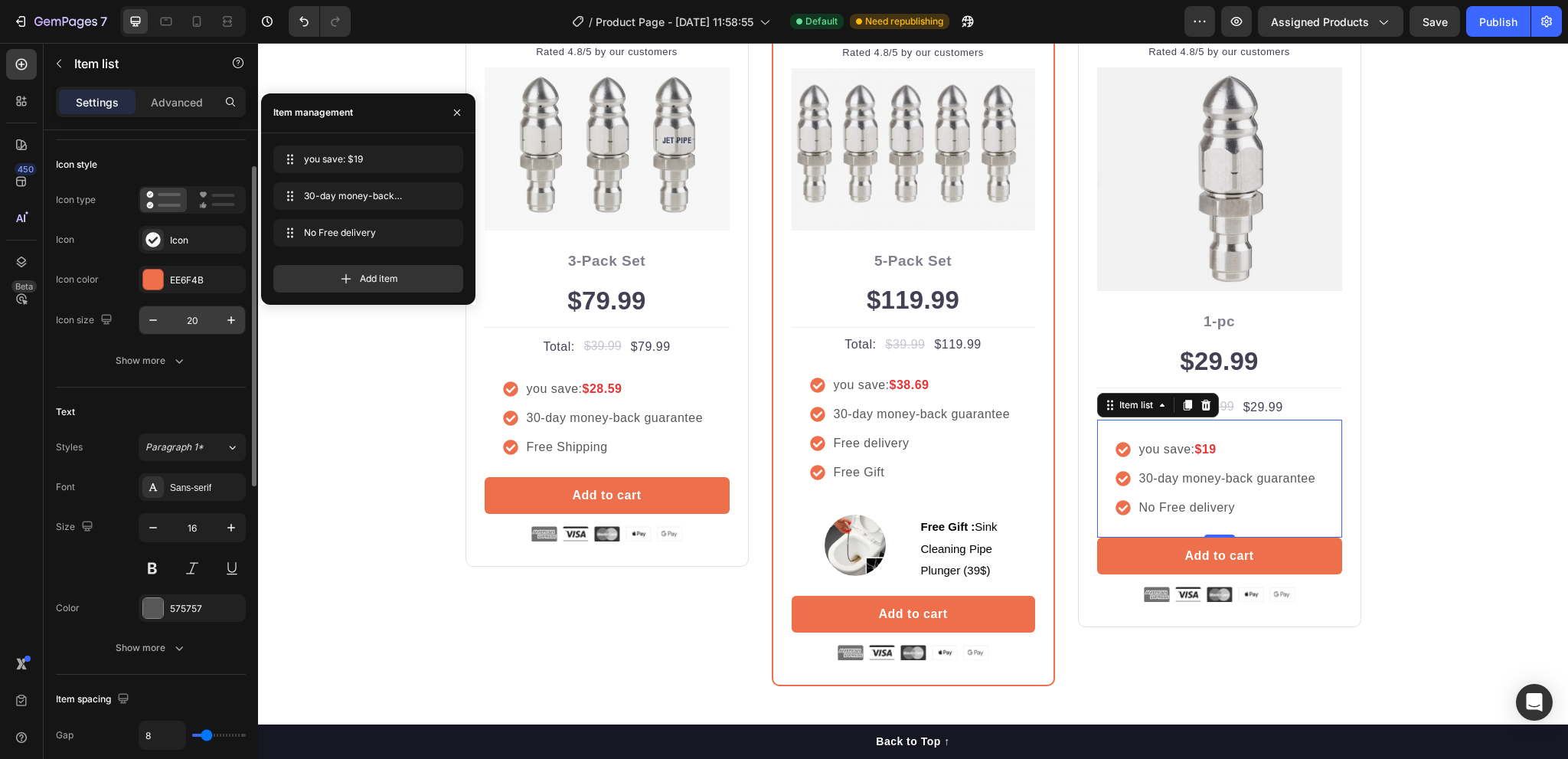
scroll to position [0, 0]
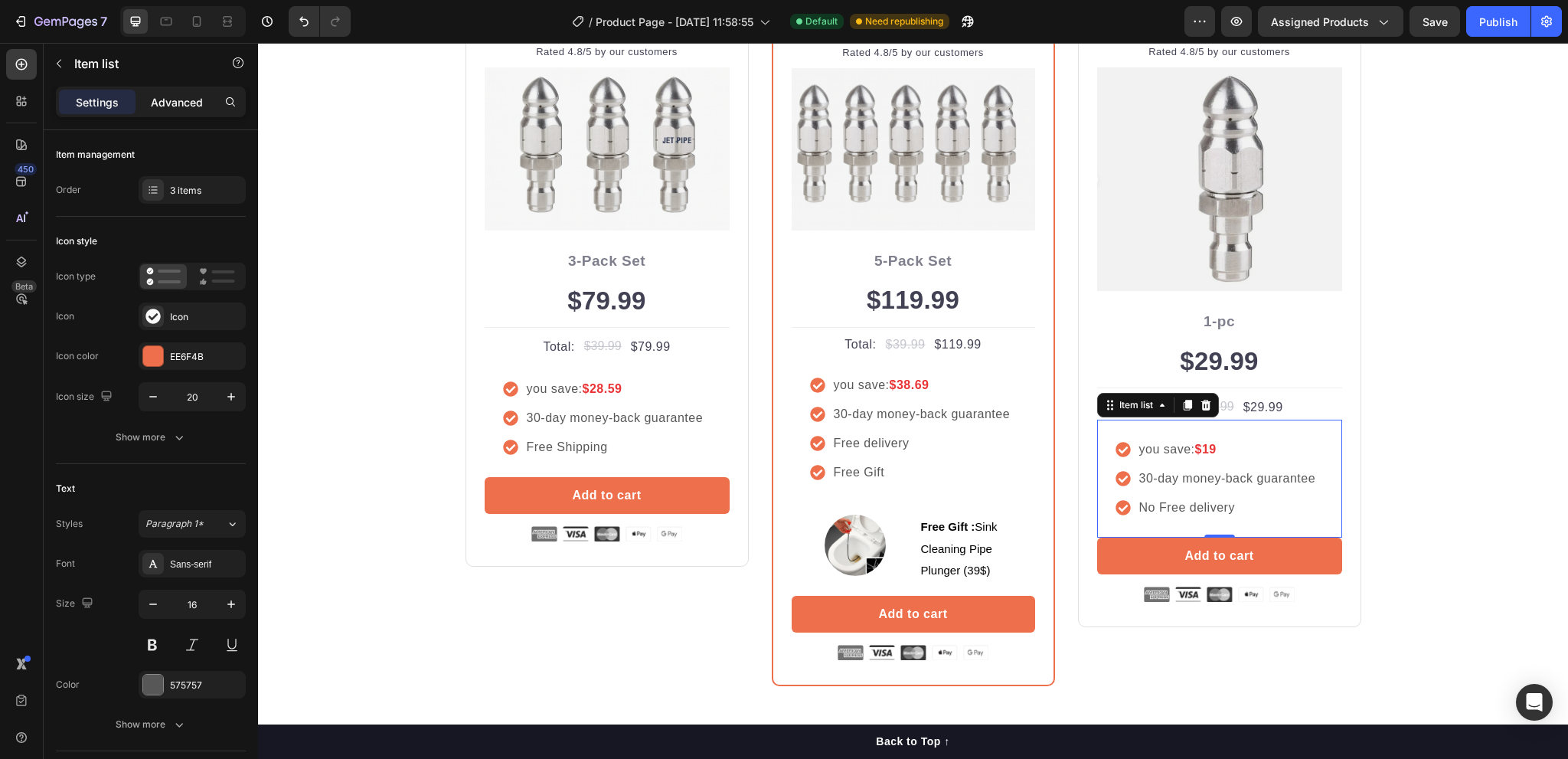
click at [174, 100] on p "Advanced" at bounding box center [177, 102] width 52 height 16
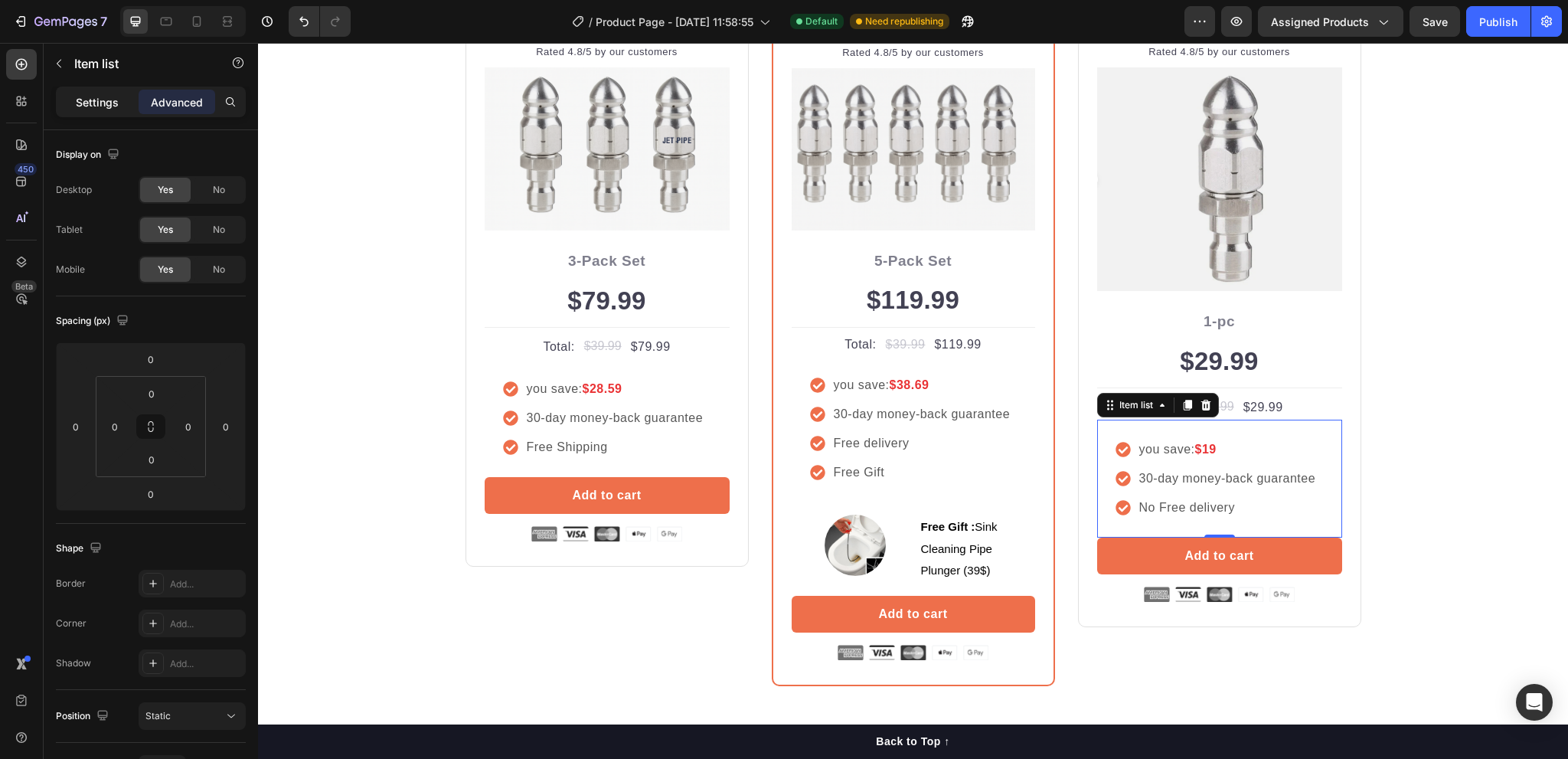
click at [99, 98] on p "Settings" at bounding box center [97, 102] width 43 height 16
type input "8"
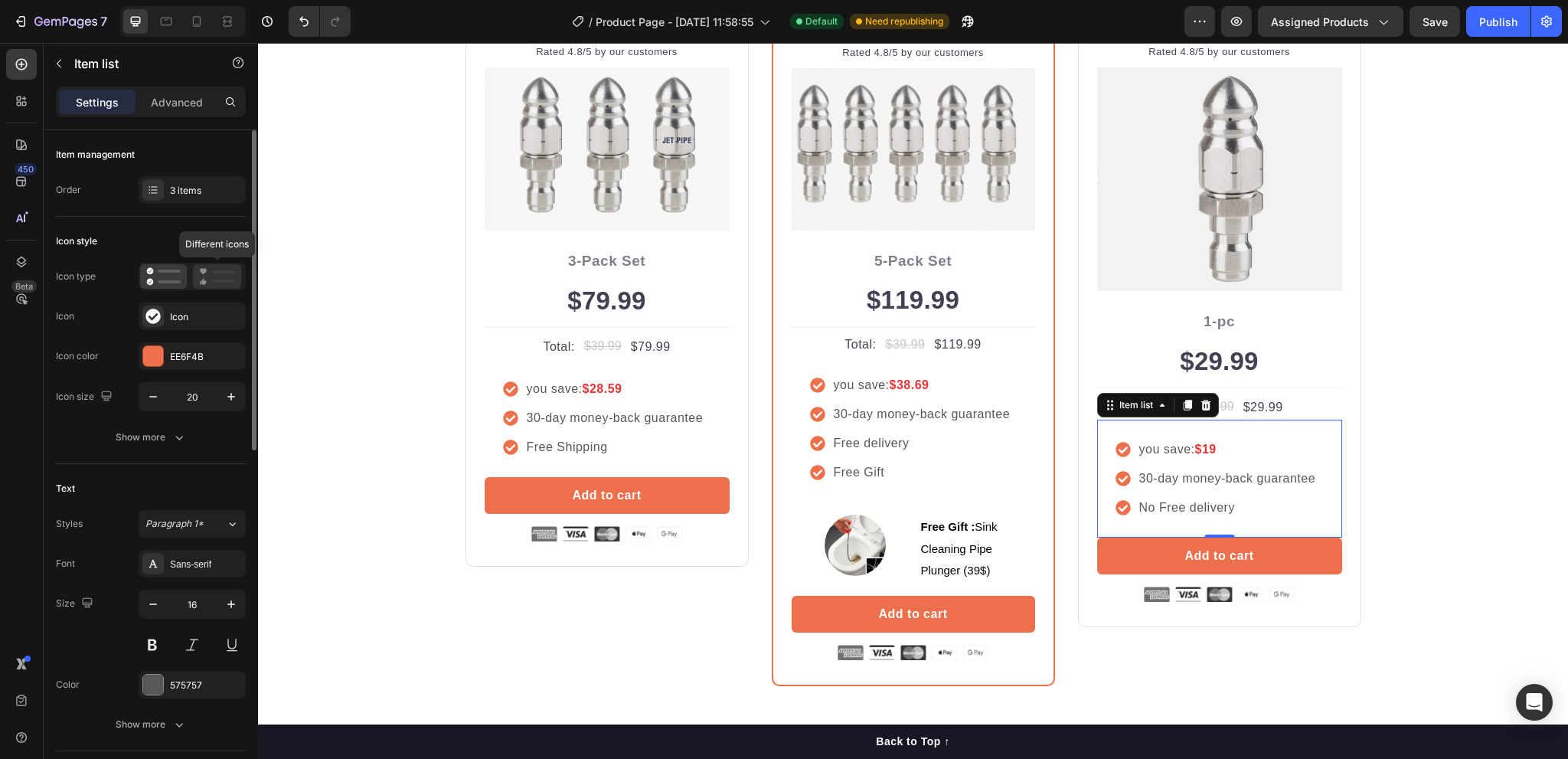
click at [202, 278] on icon at bounding box center [217, 277] width 36 height 19
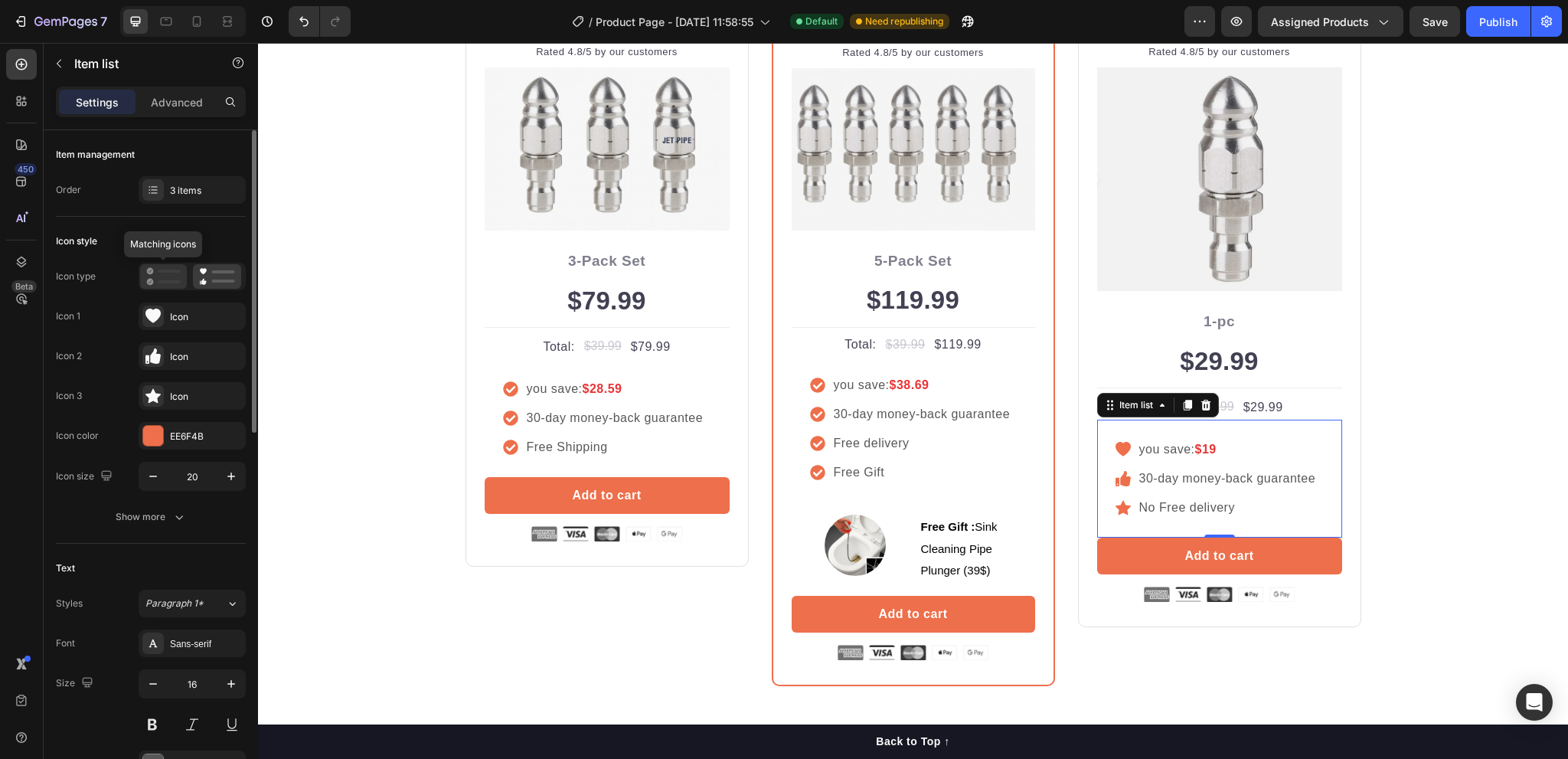
click at [163, 275] on icon at bounding box center [163, 277] width 34 height 19
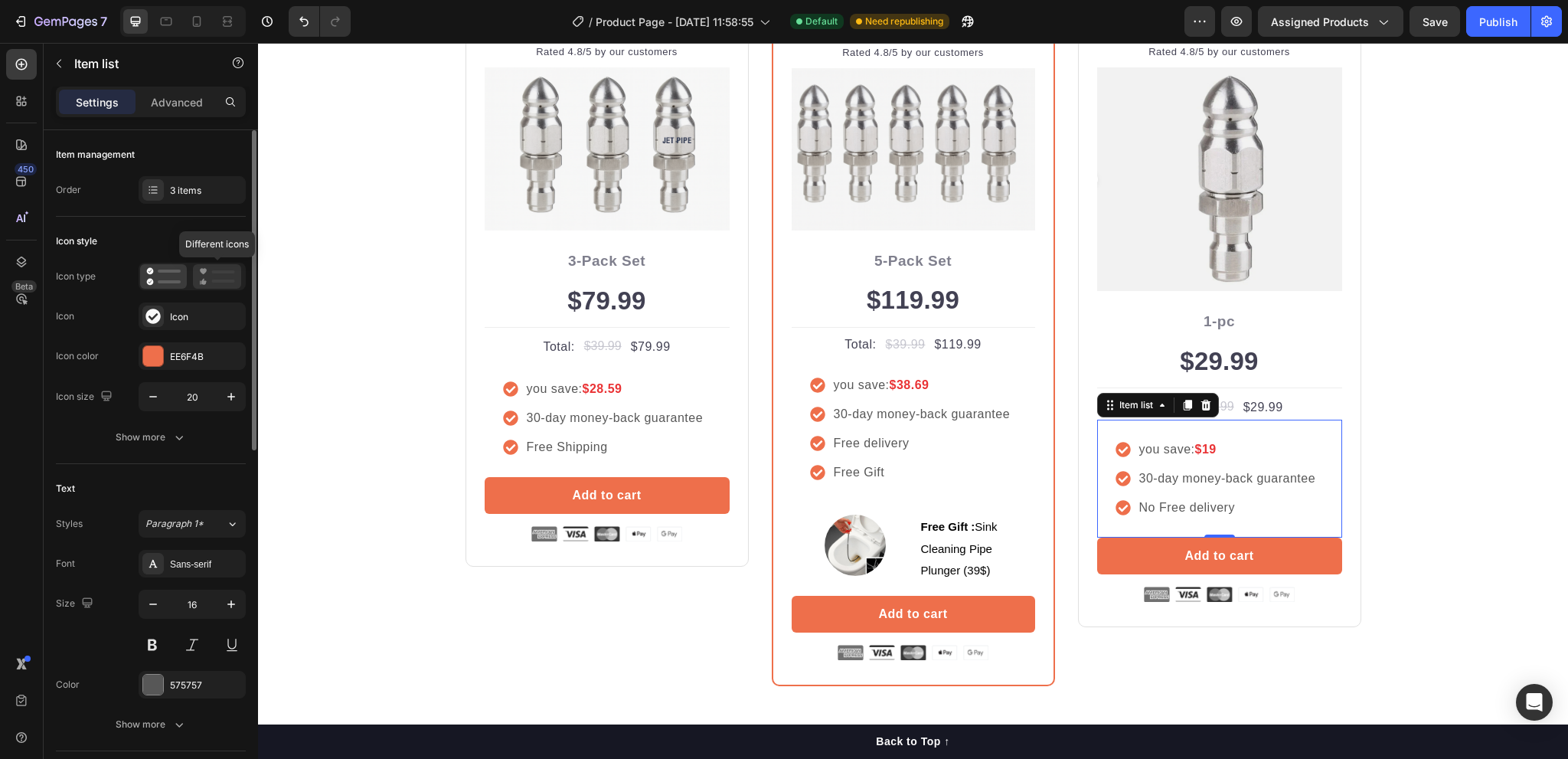
click at [218, 274] on icon at bounding box center [217, 277] width 36 height 19
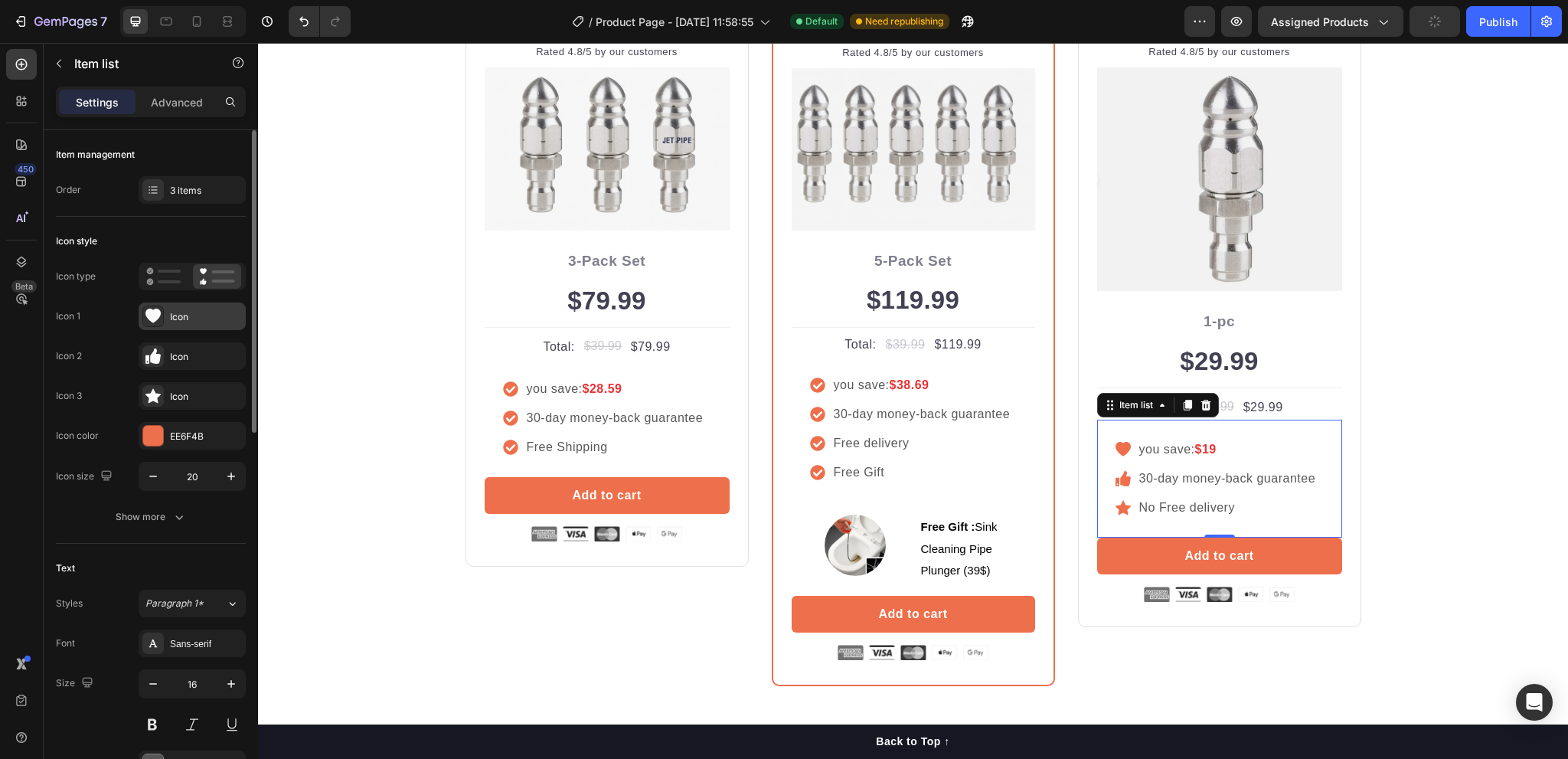
click at [162, 324] on div at bounding box center [153, 316] width 21 height 21
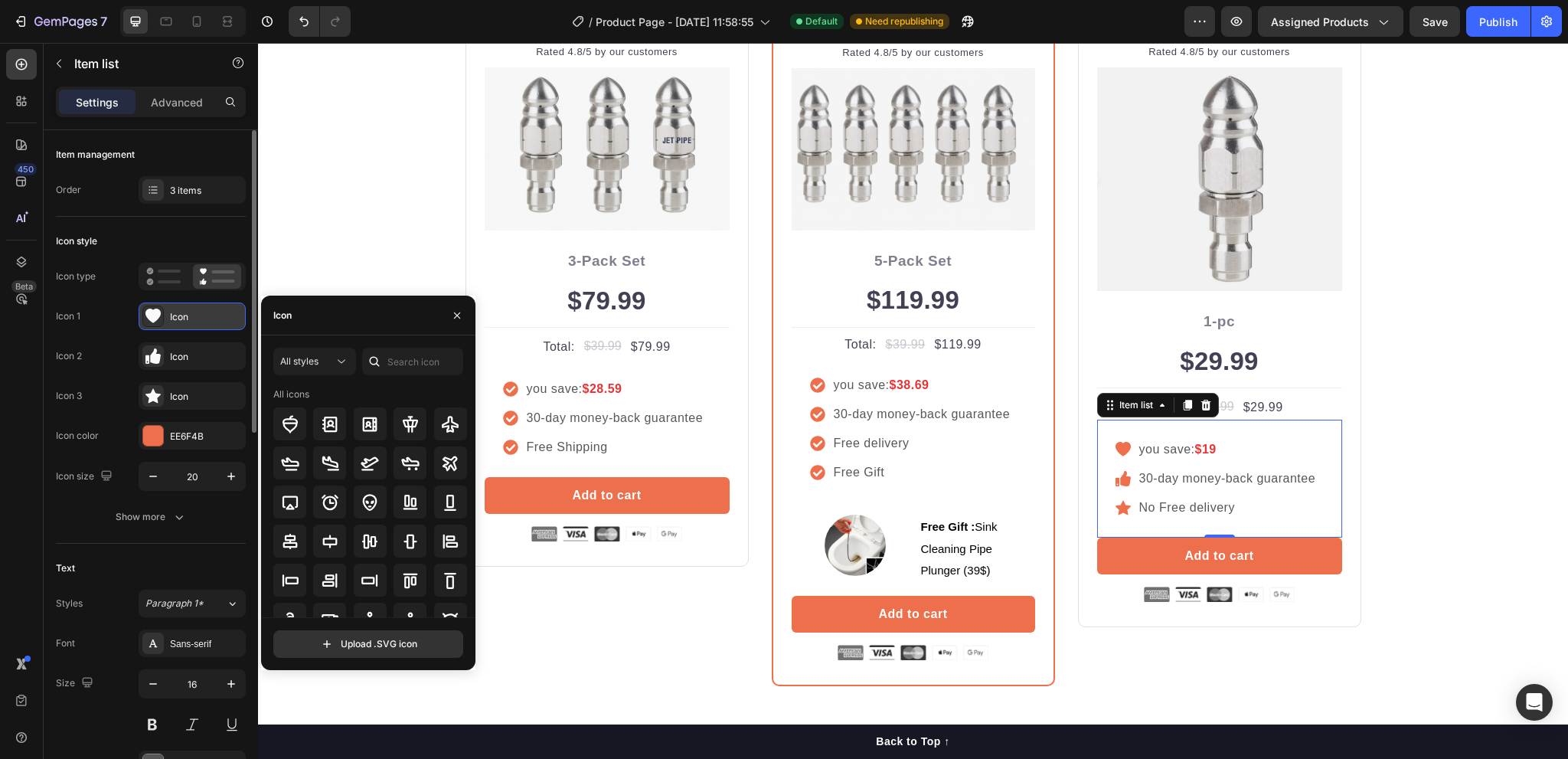
click at [162, 324] on div at bounding box center [153, 316] width 21 height 21
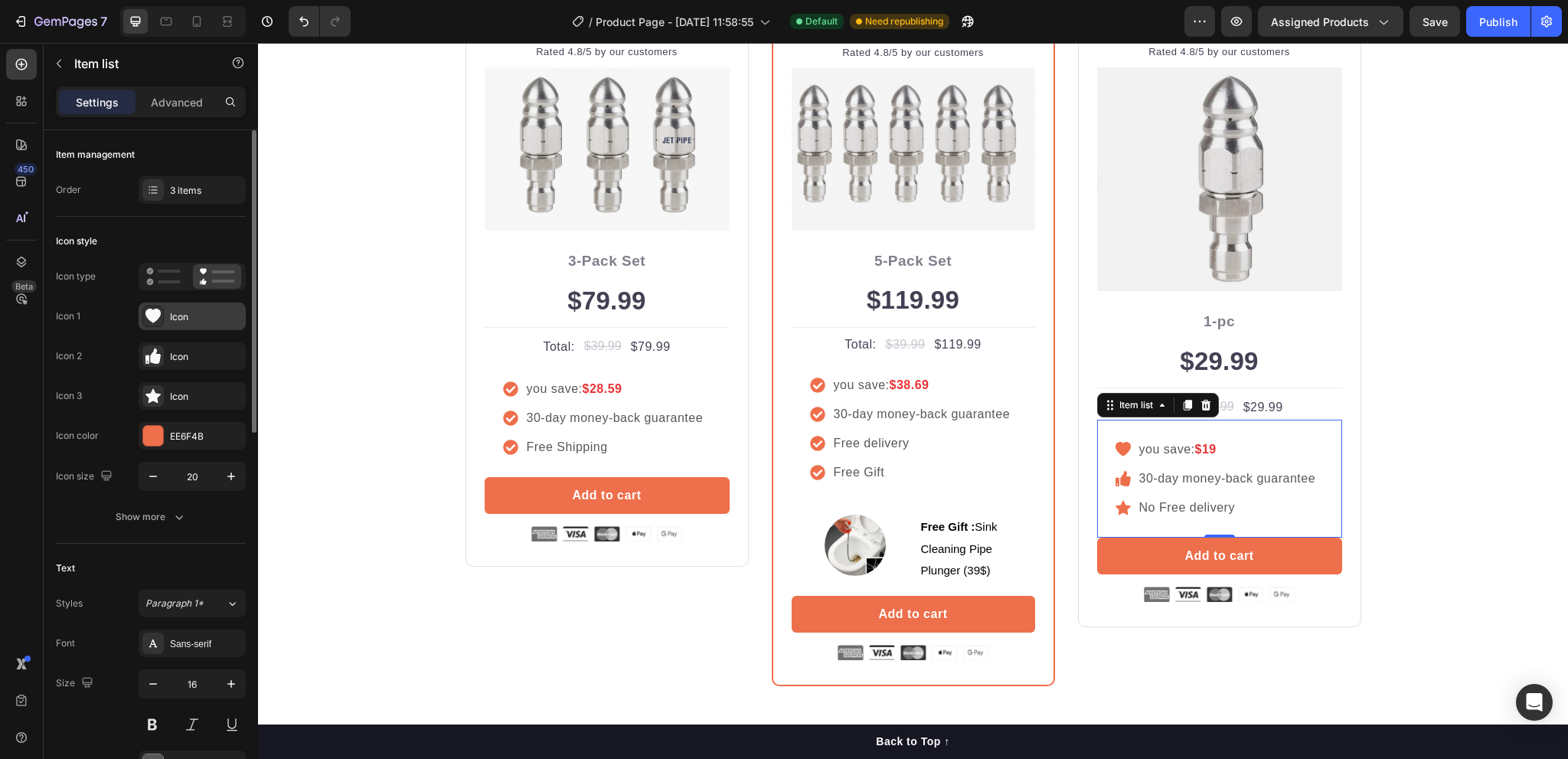
click at [183, 310] on div "Icon" at bounding box center [207, 317] width 72 height 14
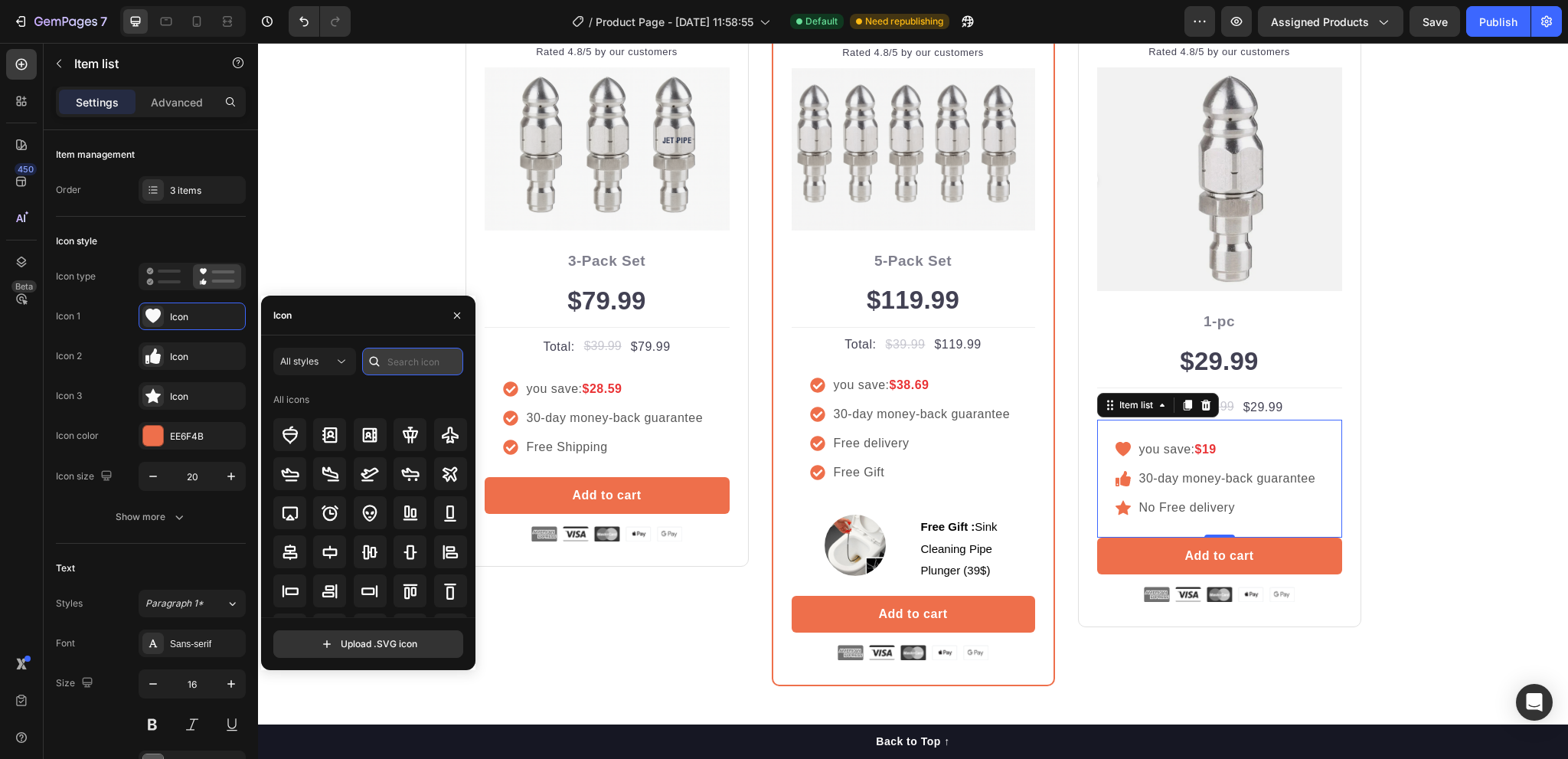
click at [388, 367] on input "text" at bounding box center [412, 361] width 101 height 28
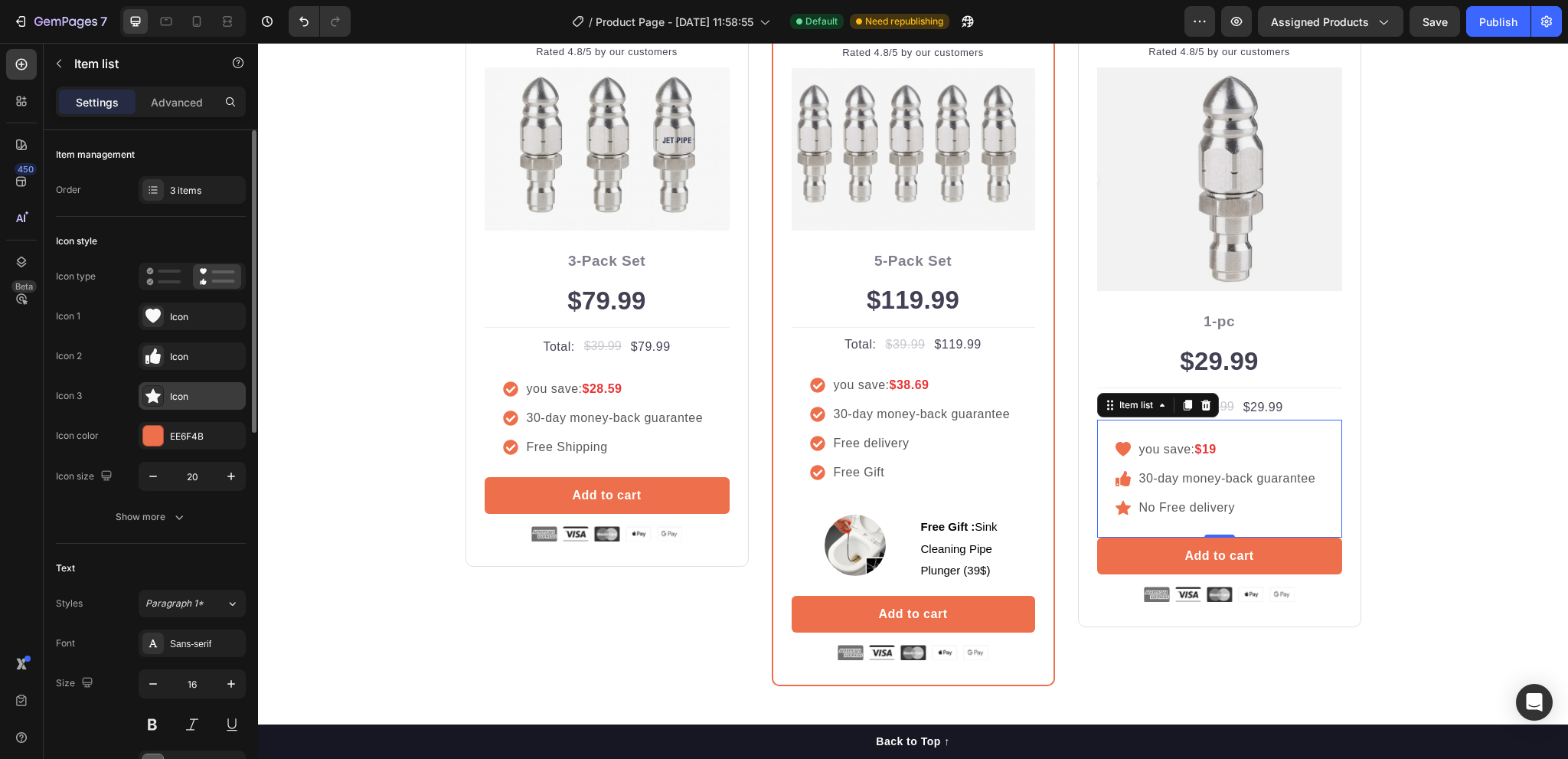
click at [182, 398] on div "Icon" at bounding box center [207, 397] width 72 height 14
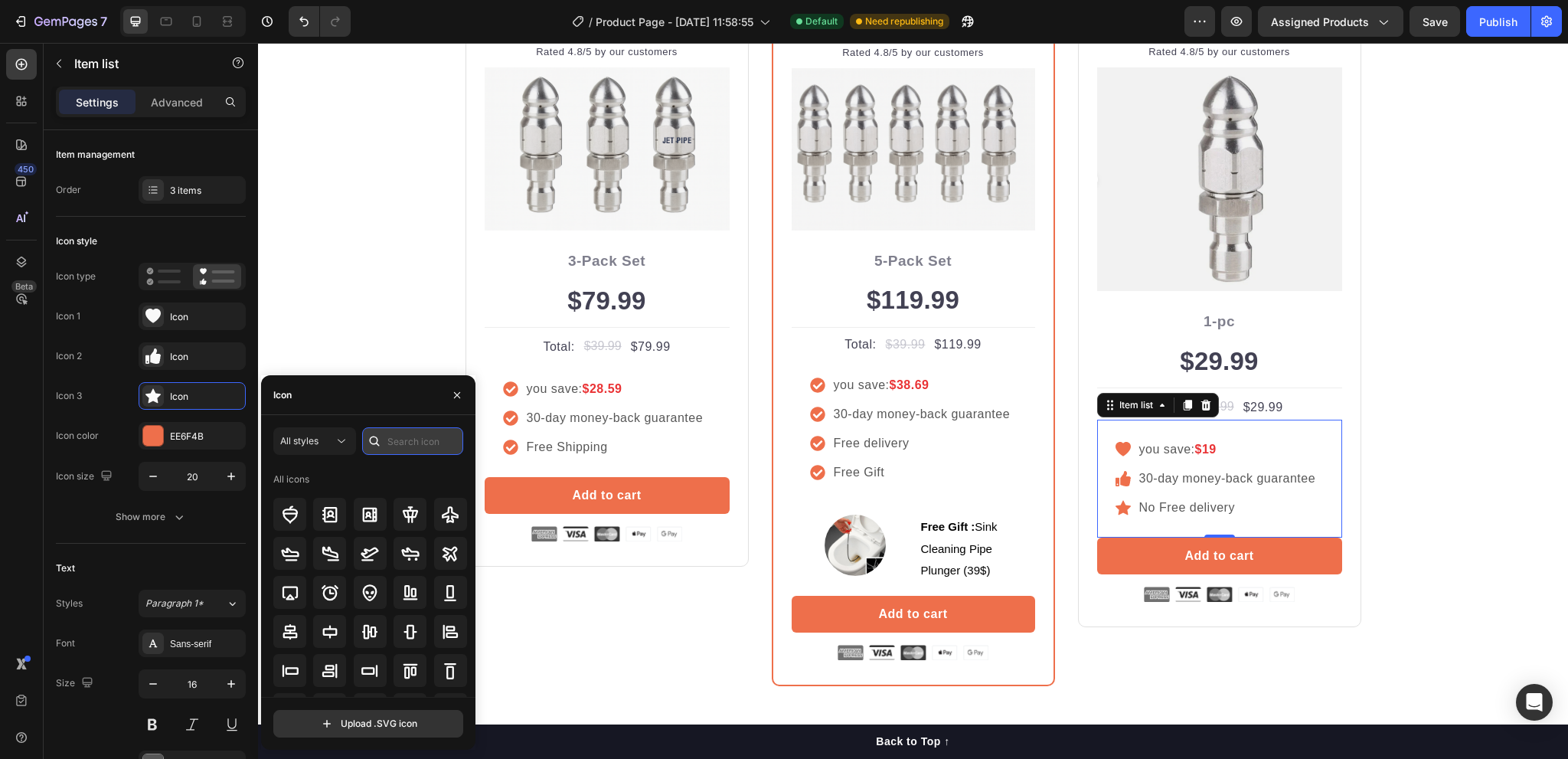
click at [392, 441] on input "text" at bounding box center [412, 441] width 101 height 28
type input "x"
click at [312, 437] on span "All styles" at bounding box center [299, 441] width 38 height 11
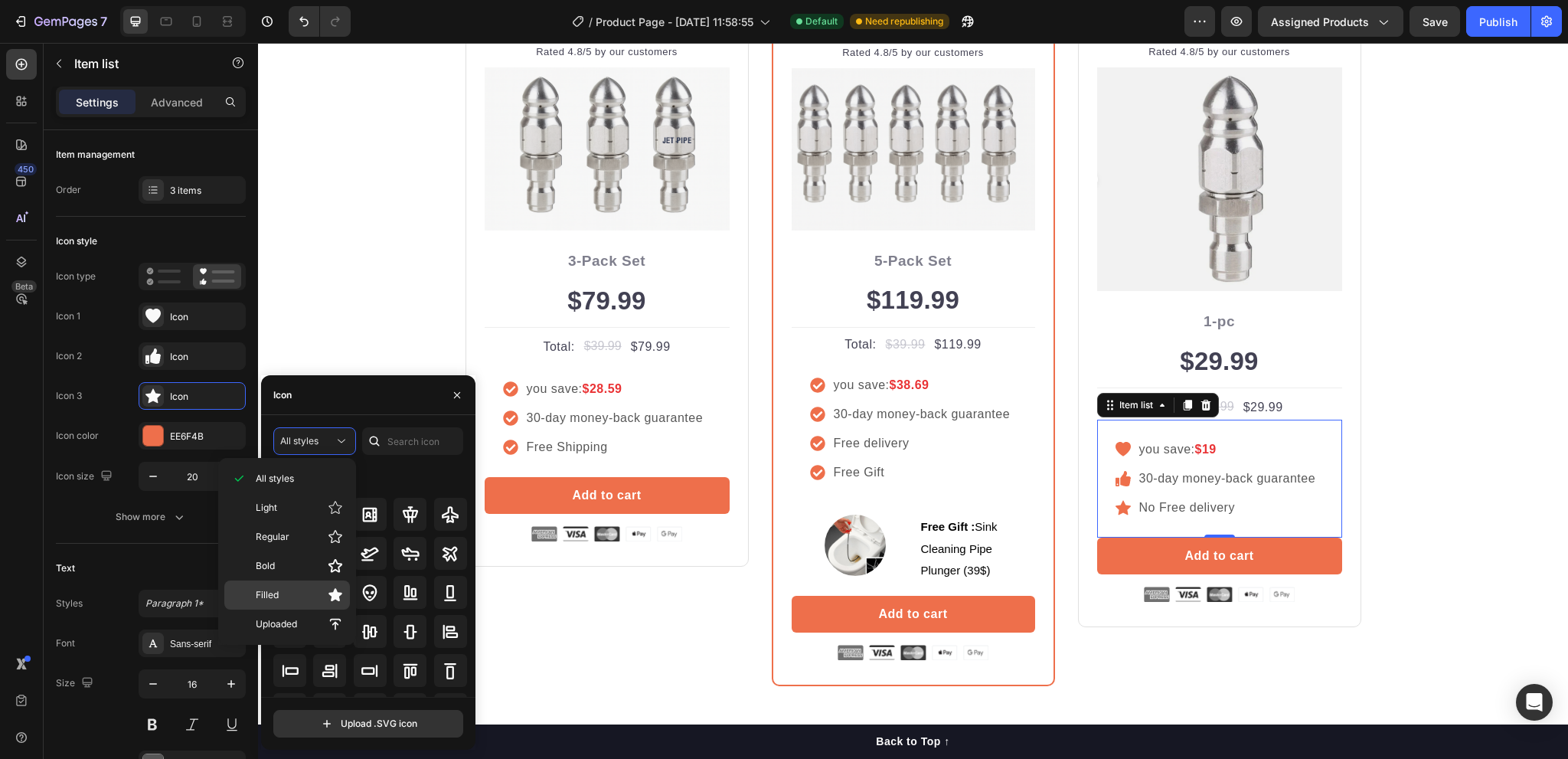
click at [278, 600] on span "Filled" at bounding box center [267, 595] width 23 height 14
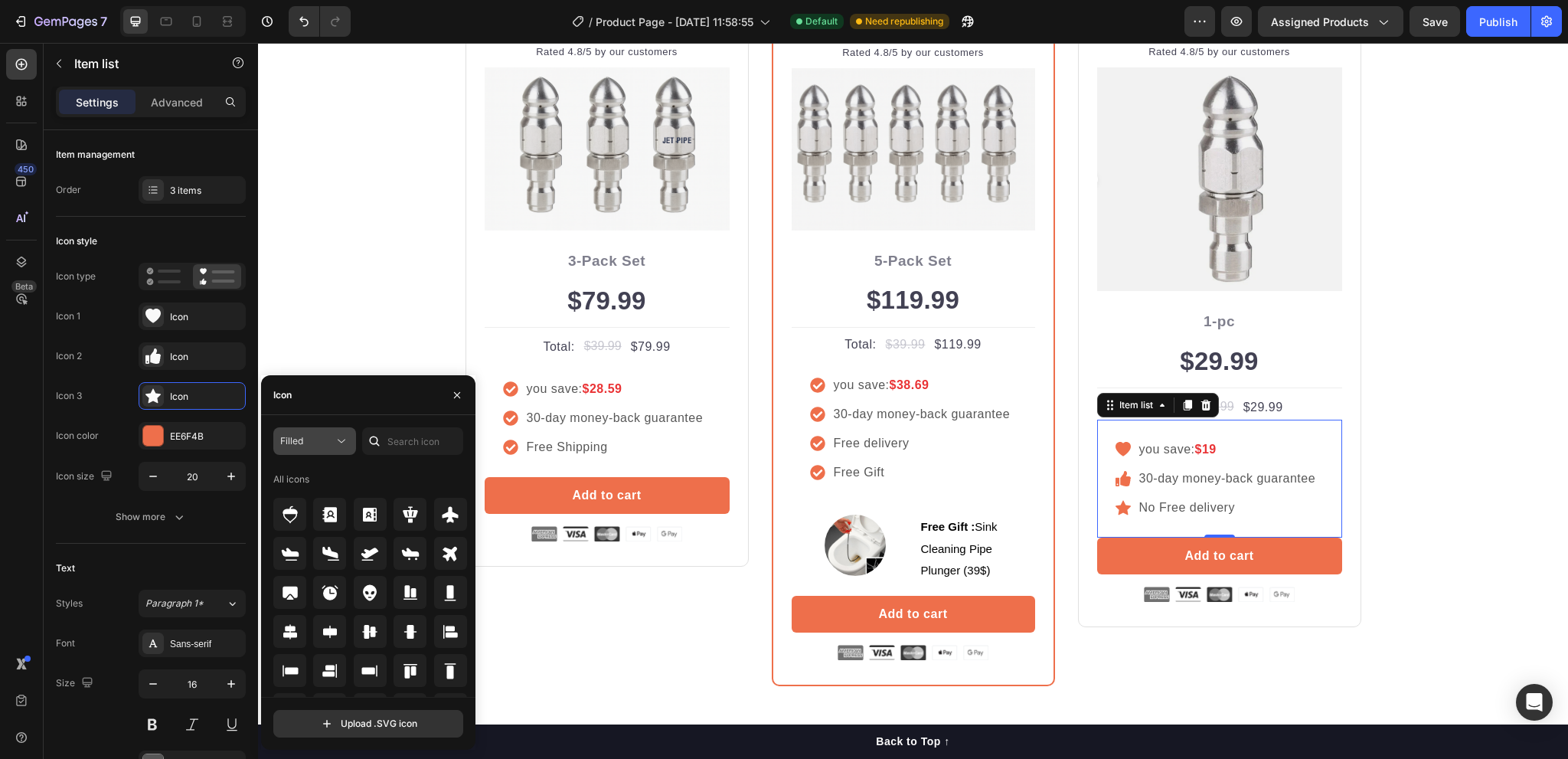
click at [305, 437] on div "Filled" at bounding box center [307, 441] width 54 height 14
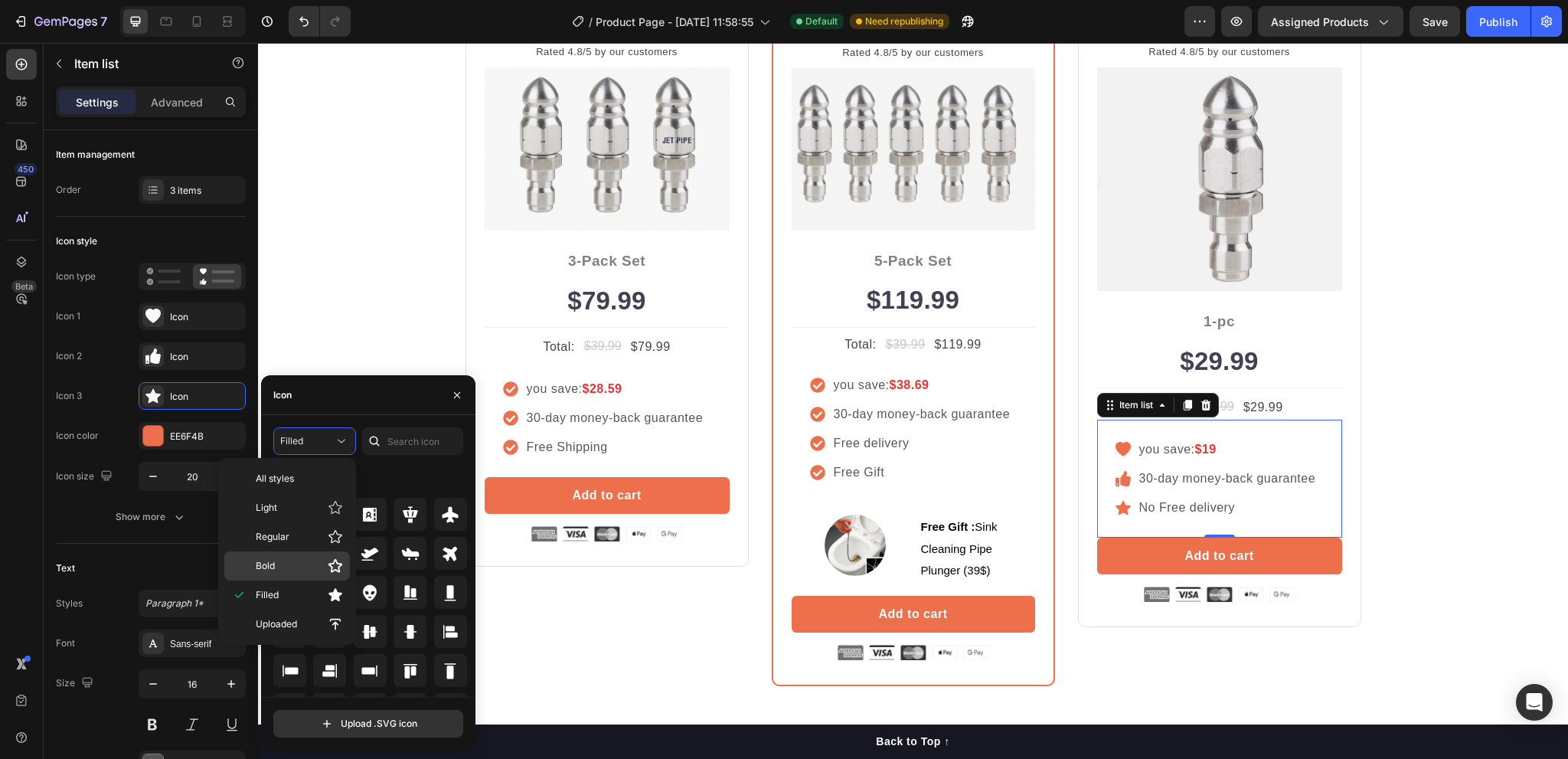
click at [297, 564] on p "Bold" at bounding box center [299, 566] width 87 height 16
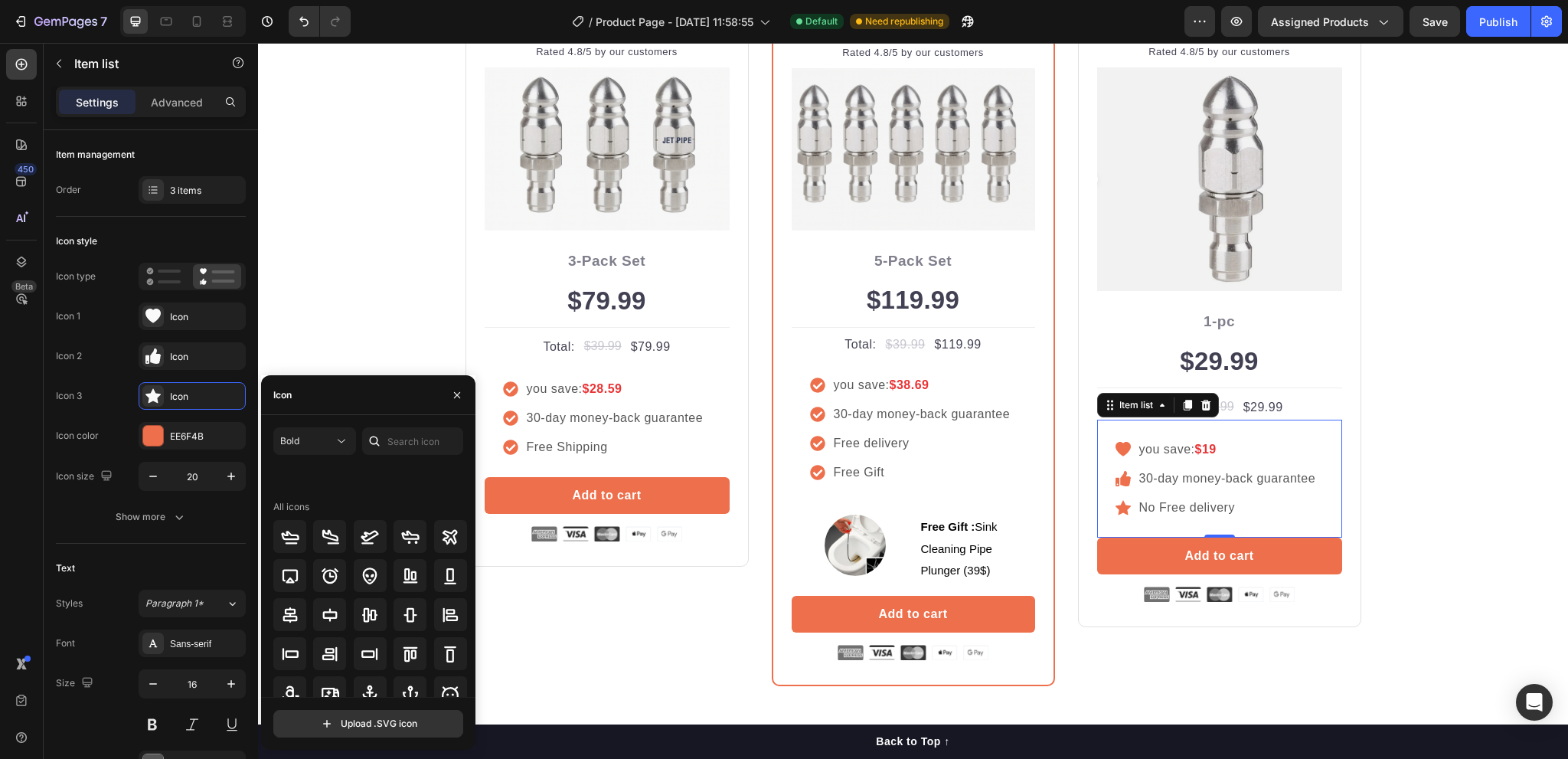
scroll to position [169, 0]
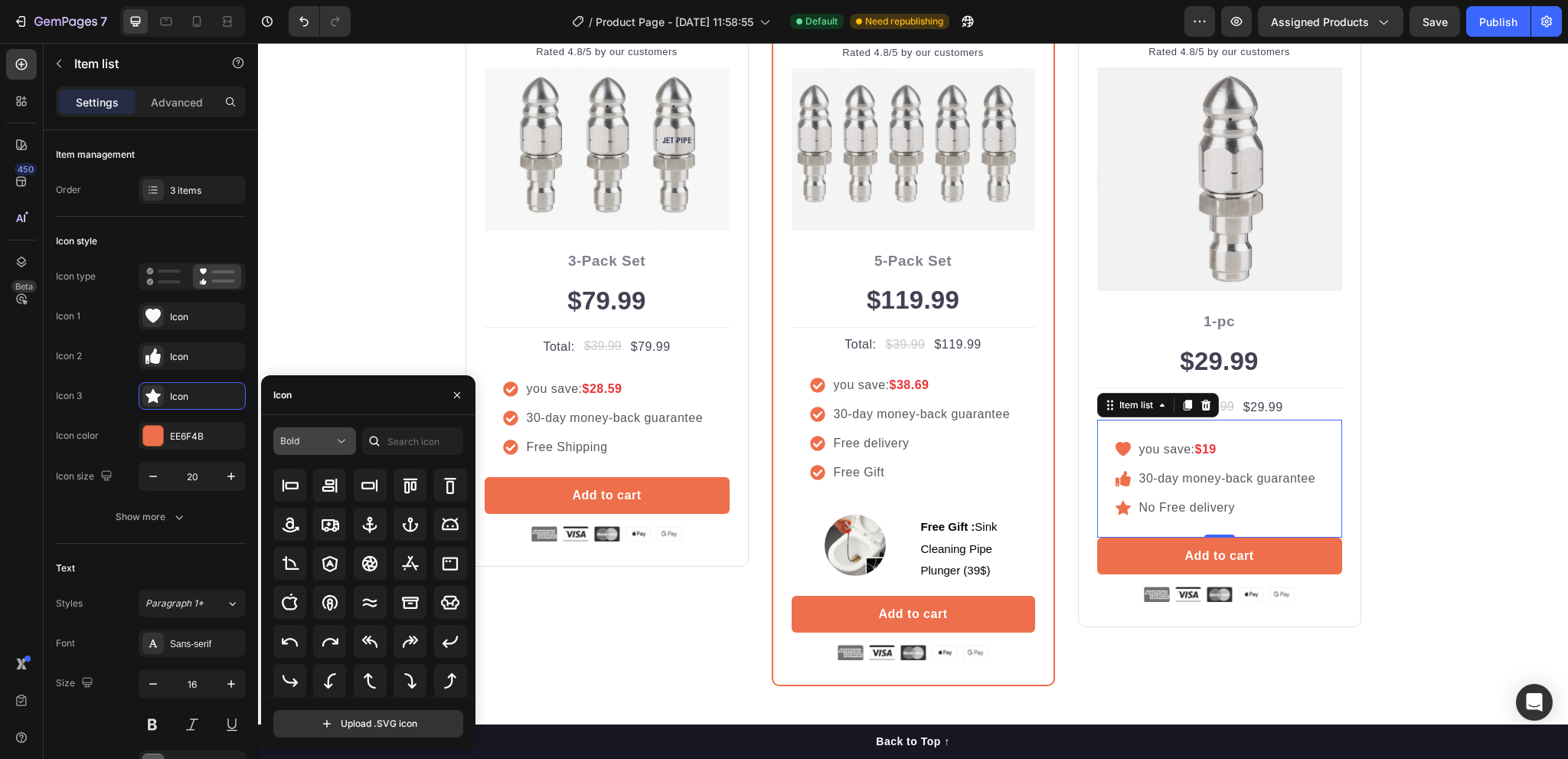
drag, startPoint x: 318, startPoint y: 436, endPoint x: 312, endPoint y: 459, distance: 23.8
click at [318, 436] on div "Bold" at bounding box center [307, 441] width 54 height 14
click at [295, 533] on p "Regular" at bounding box center [299, 537] width 87 height 16
click at [292, 445] on span "Regular" at bounding box center [297, 441] width 33 height 11
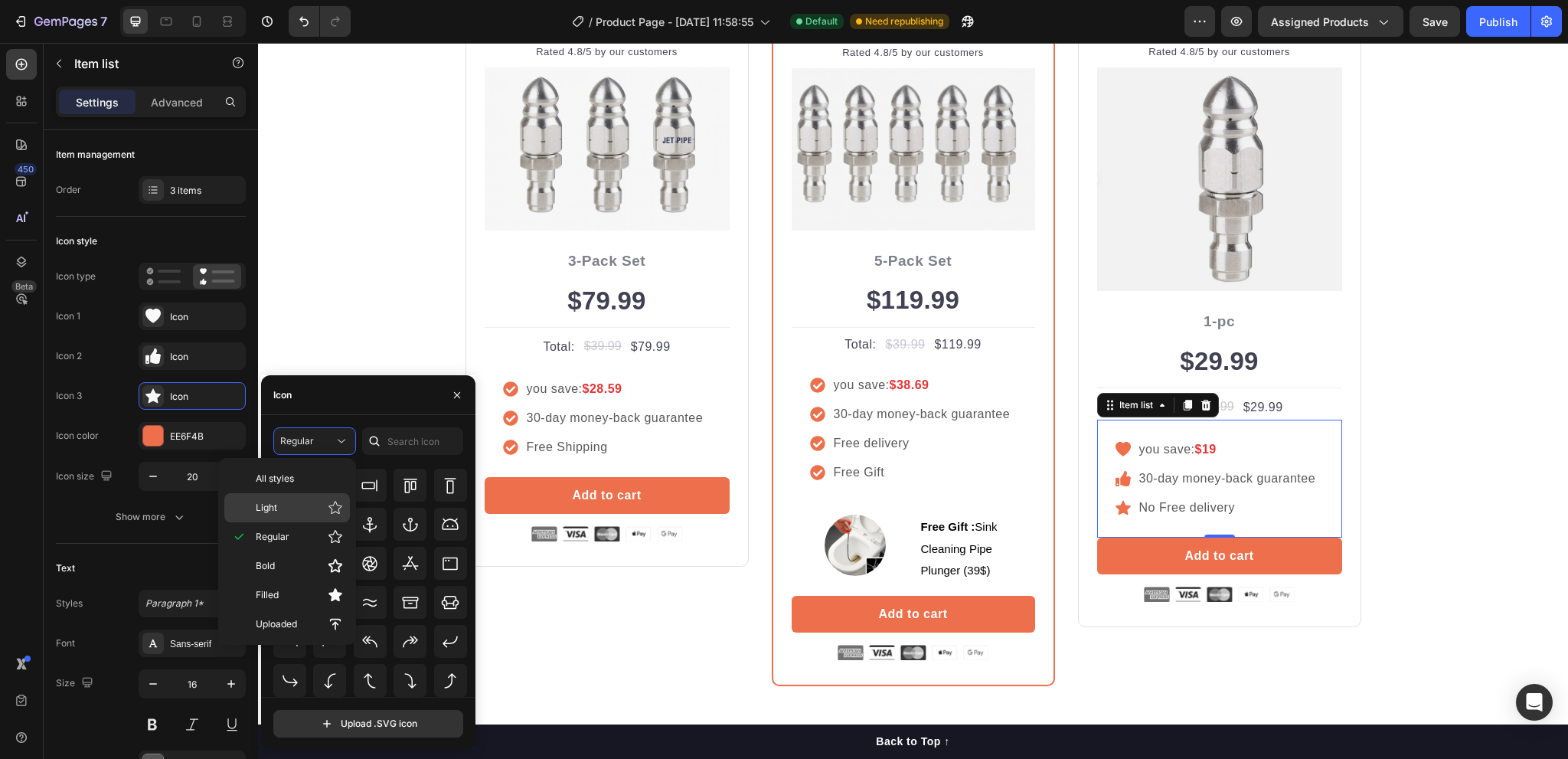
click at [295, 501] on p "Light" at bounding box center [299, 508] width 87 height 16
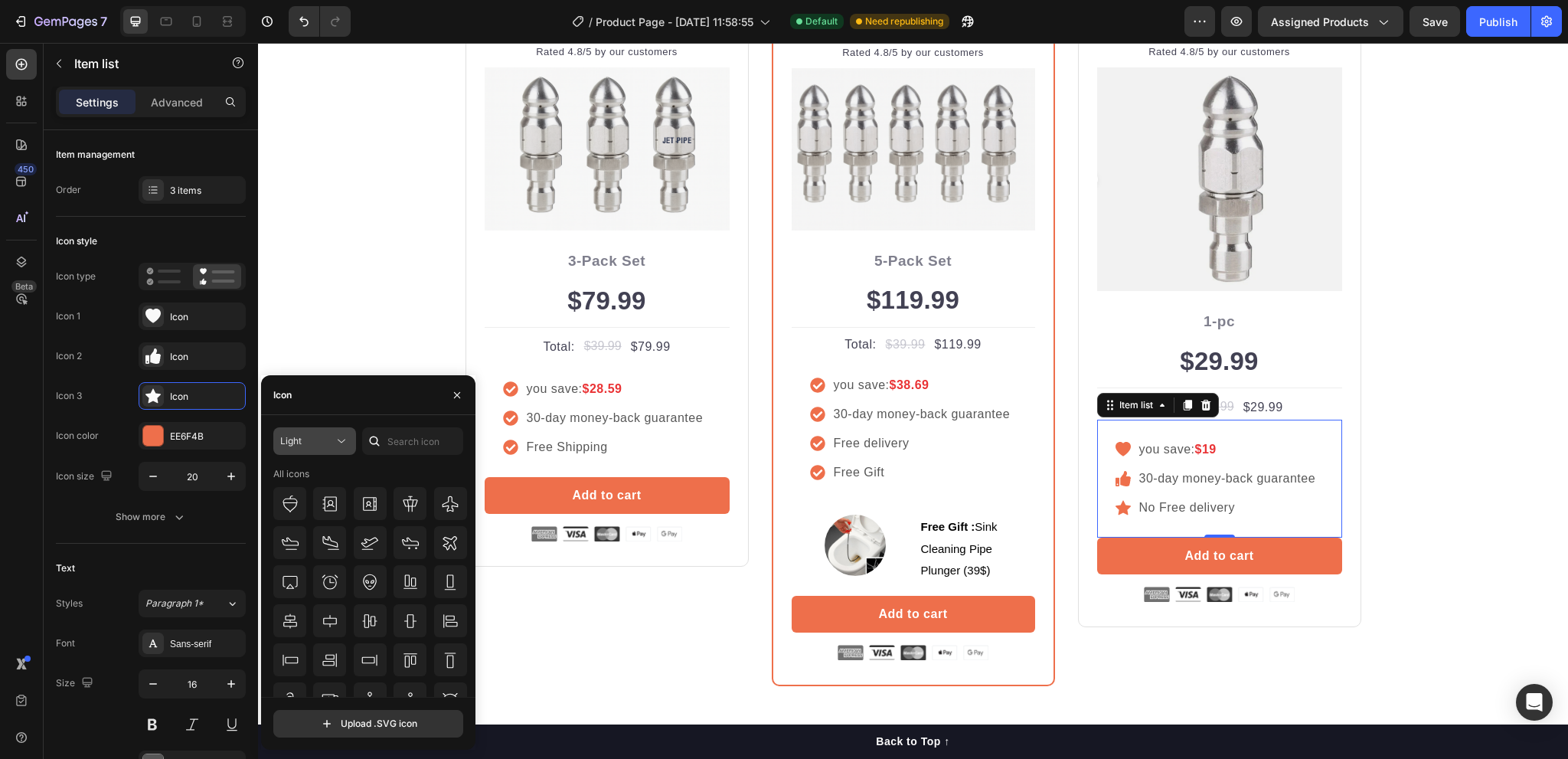
click at [307, 445] on div "Light" at bounding box center [307, 441] width 54 height 14
click at [289, 472] on div "All styles" at bounding box center [287, 478] width 126 height 29
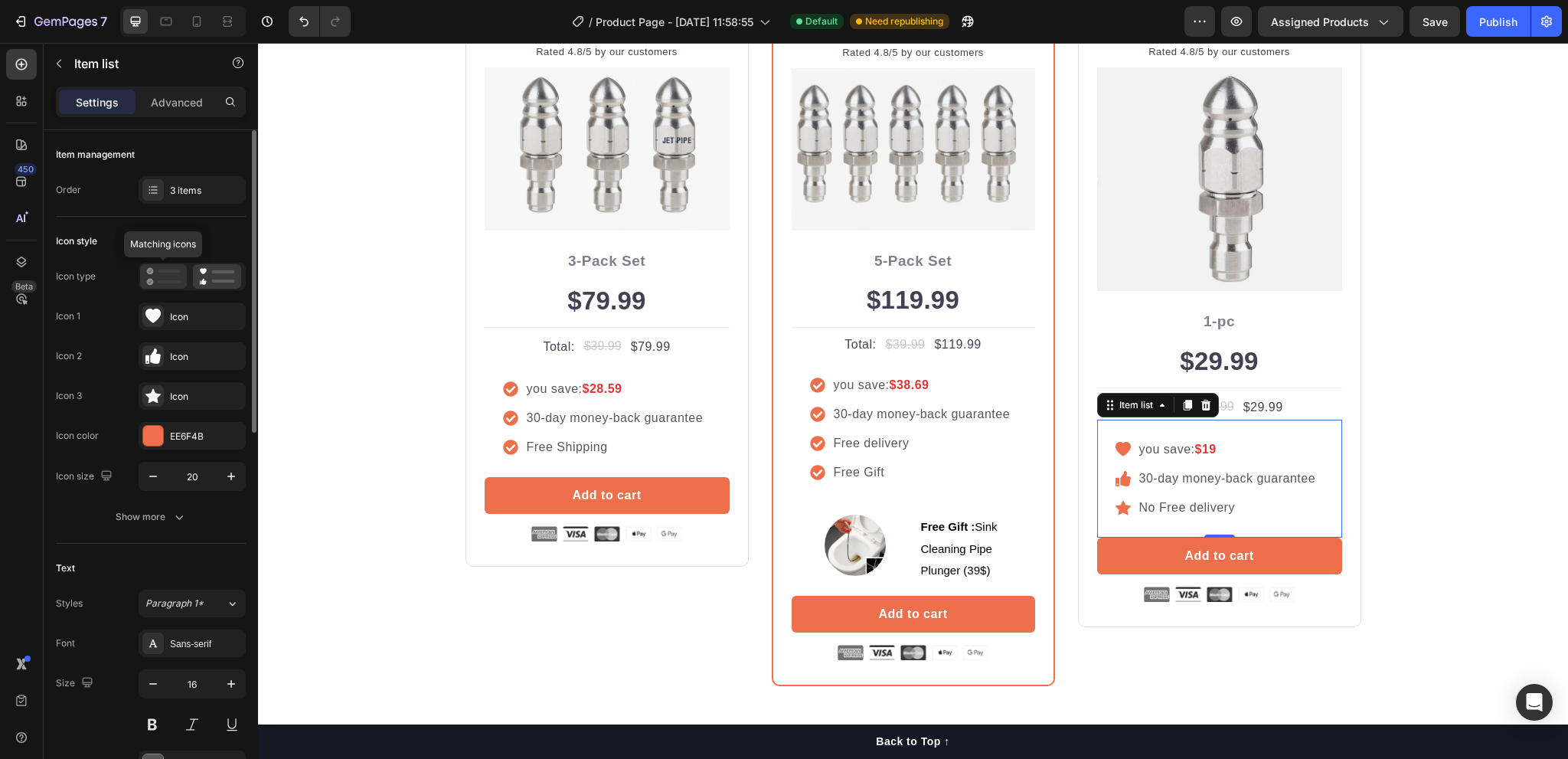
click at [171, 272] on rect at bounding box center [169, 271] width 23 height 3
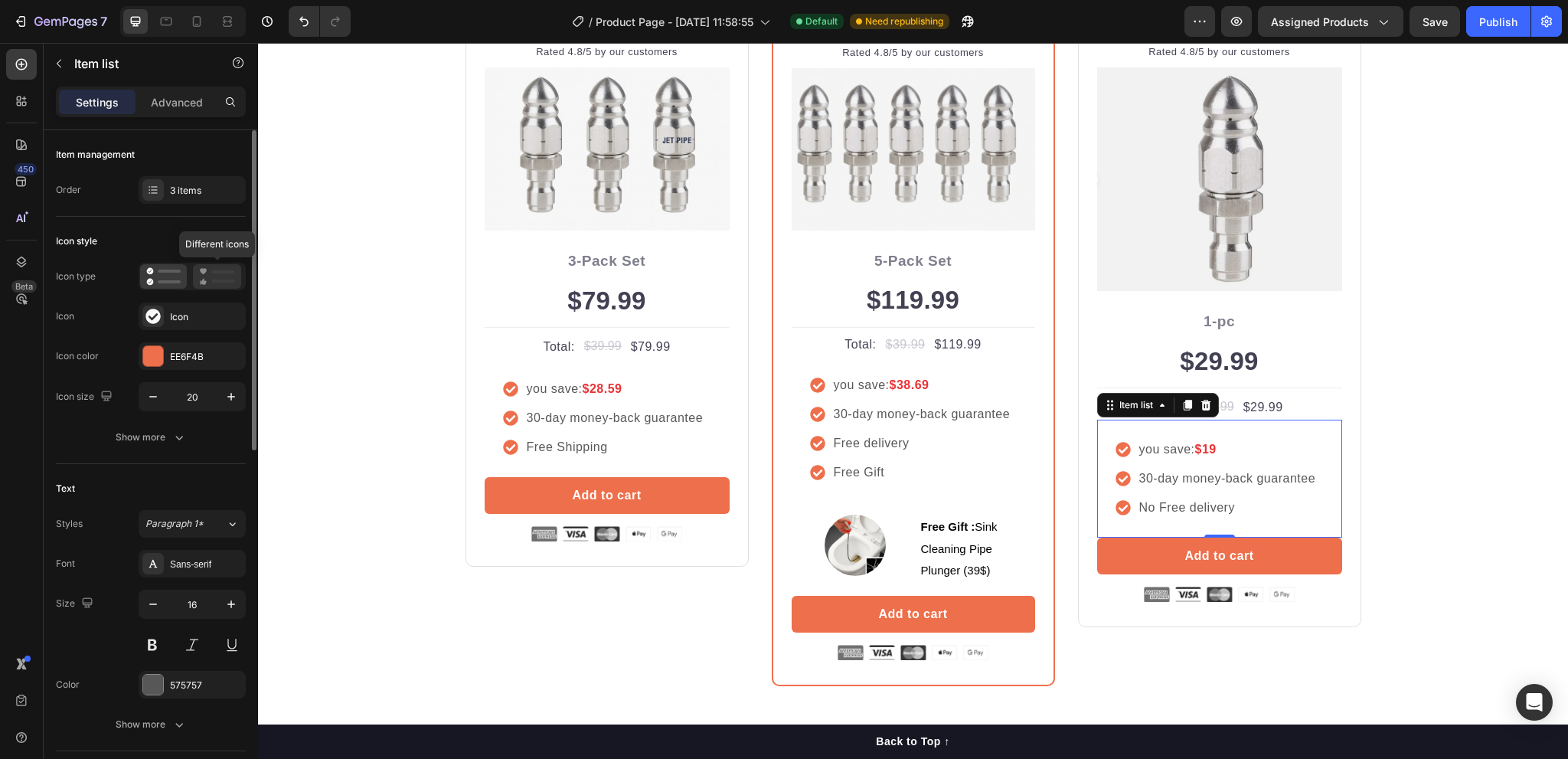
click at [206, 277] on icon at bounding box center [217, 277] width 36 height 19
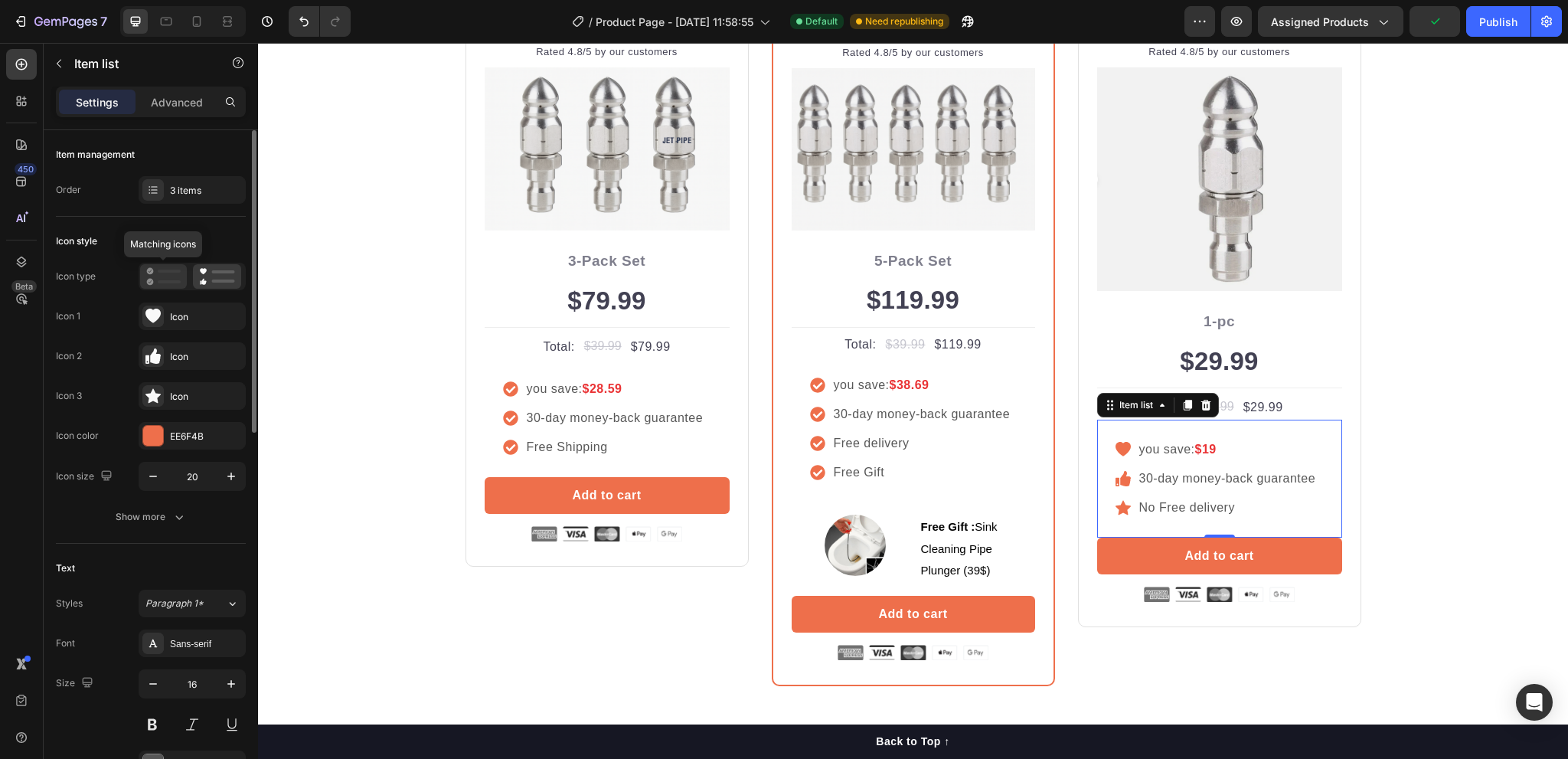
click at [159, 272] on icon at bounding box center [163, 277] width 34 height 19
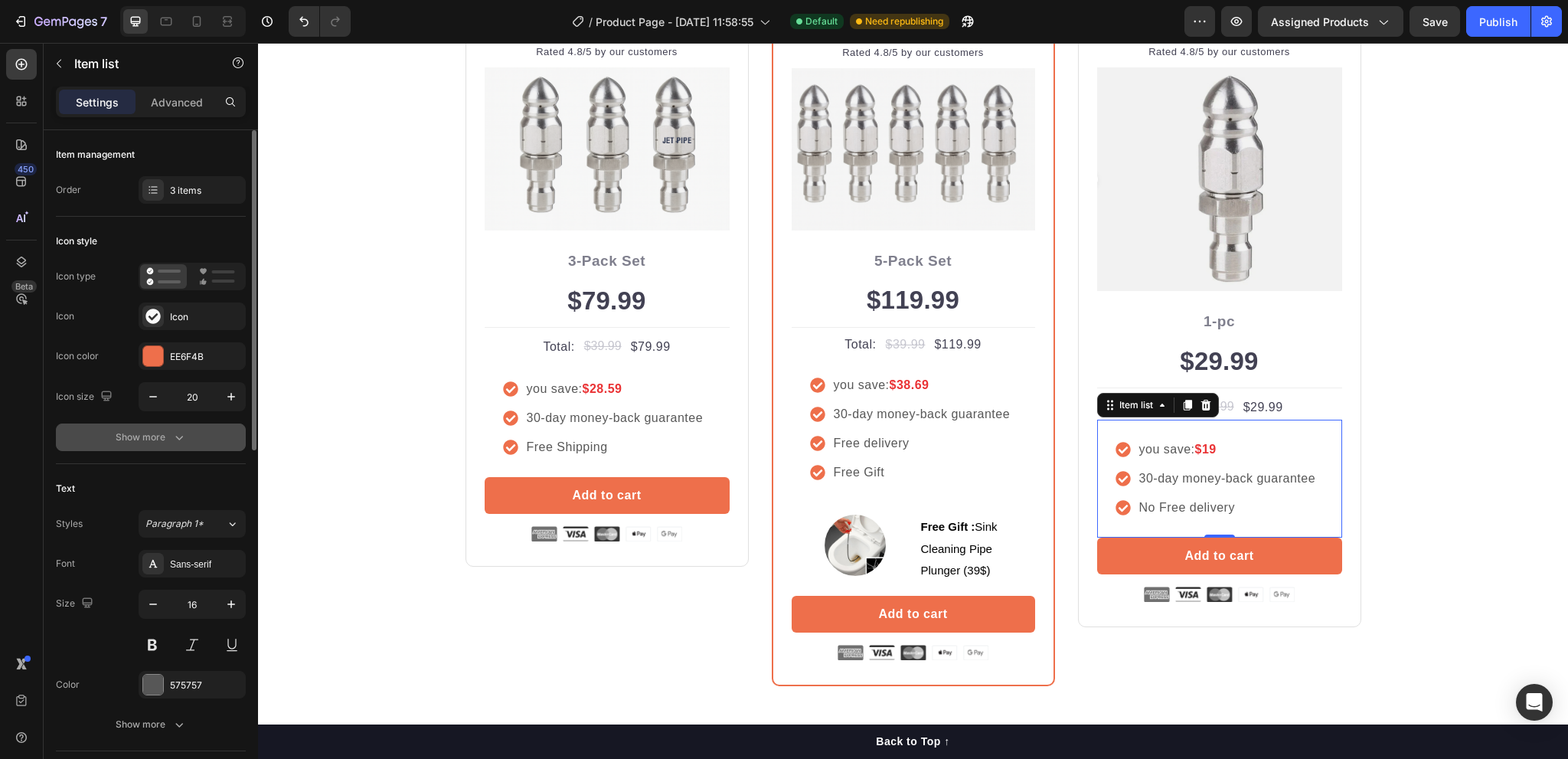
click at [176, 439] on icon "button" at bounding box center [179, 437] width 16 height 16
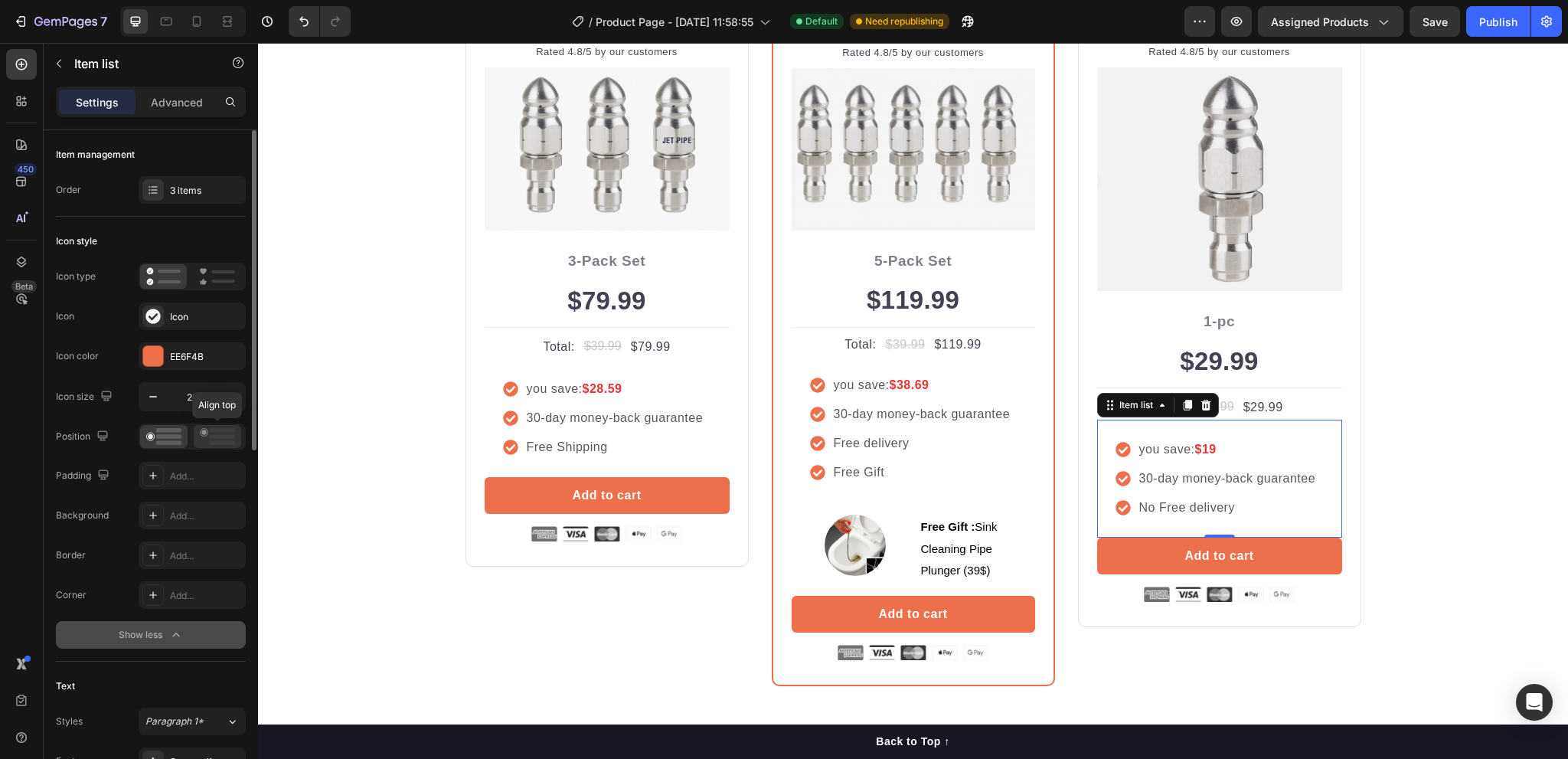
click at [204, 436] on circle at bounding box center [204, 432] width 7 height 7
click at [166, 439] on icon at bounding box center [164, 436] width 35 height 17
click at [190, 194] on div "3 items" at bounding box center [207, 190] width 72 height 14
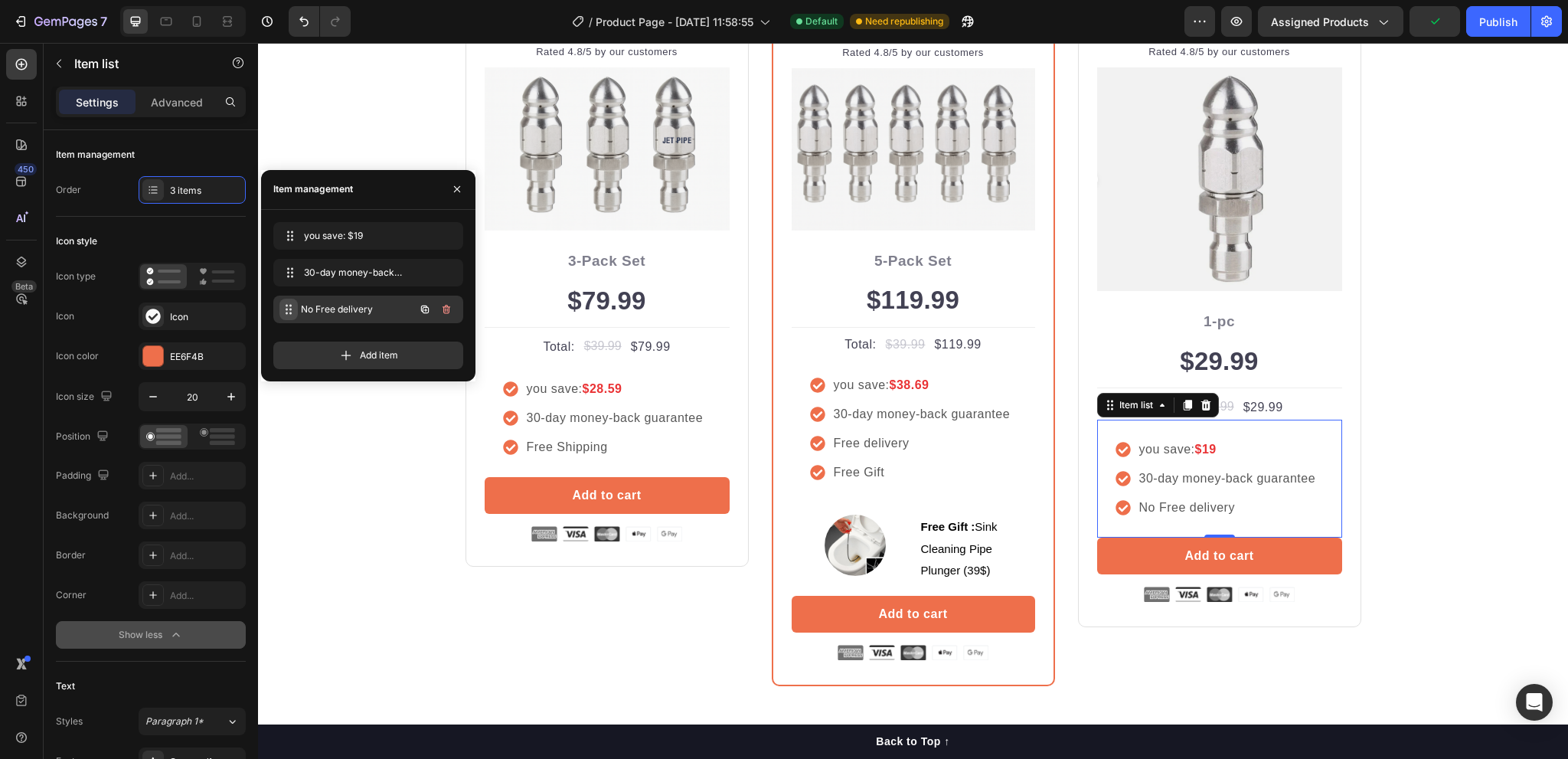
click at [300, 310] on div "No Free delivery No Free delivery" at bounding box center [347, 309] width 135 height 21
click at [287, 312] on icon at bounding box center [286, 313] width 2 height 2
drag, startPoint x: 1508, startPoint y: 472, endPoint x: 1336, endPoint y: 480, distance: 172.2
click at [1508, 472] on div "Buy more and pay less Heading Row Icon Icon Icon Icon Icon Icon List Hoz Rated …" at bounding box center [913, 294] width 1287 height 786
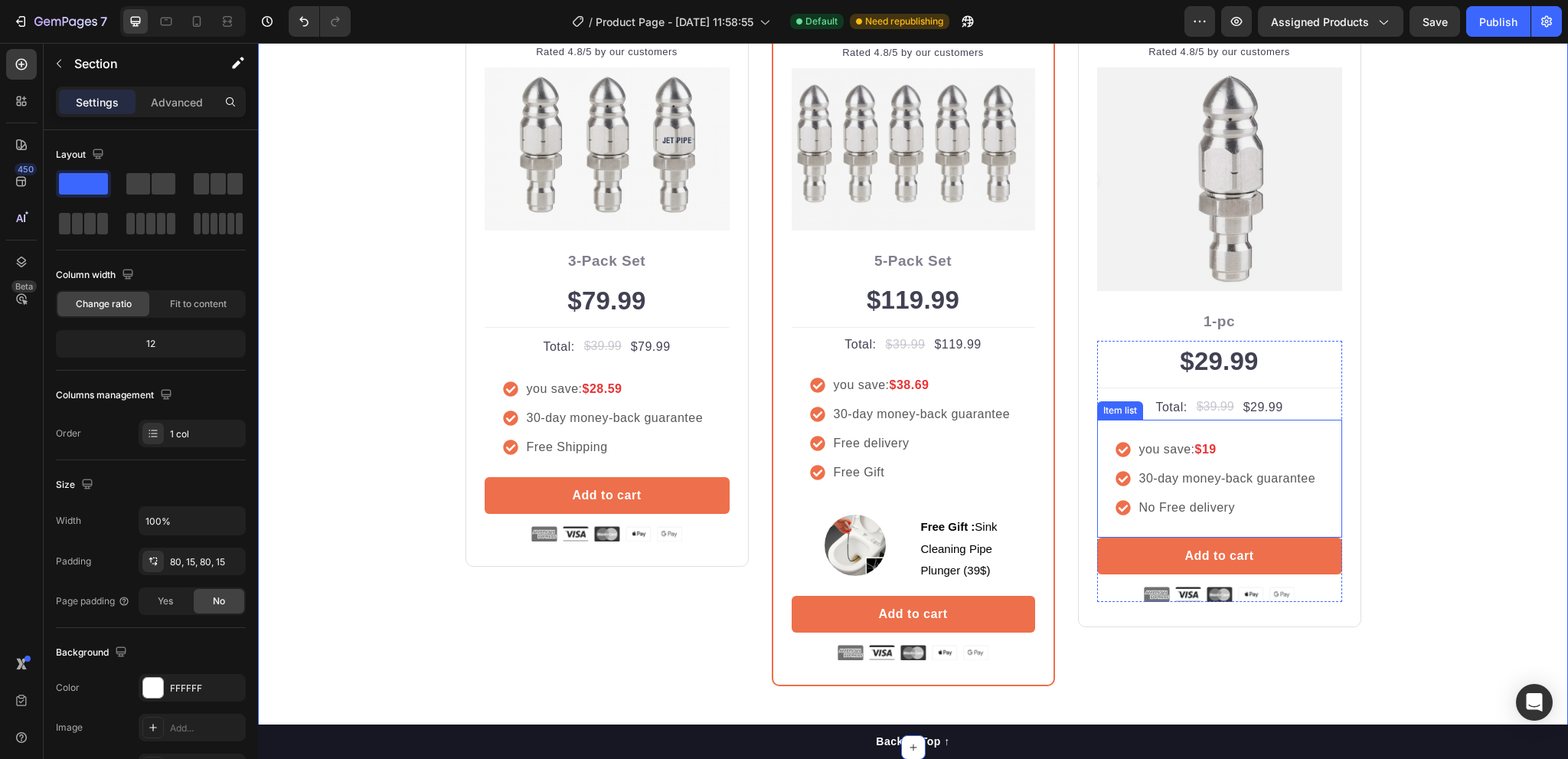
click at [1173, 506] on p "No Free delivery" at bounding box center [1227, 508] width 177 height 19
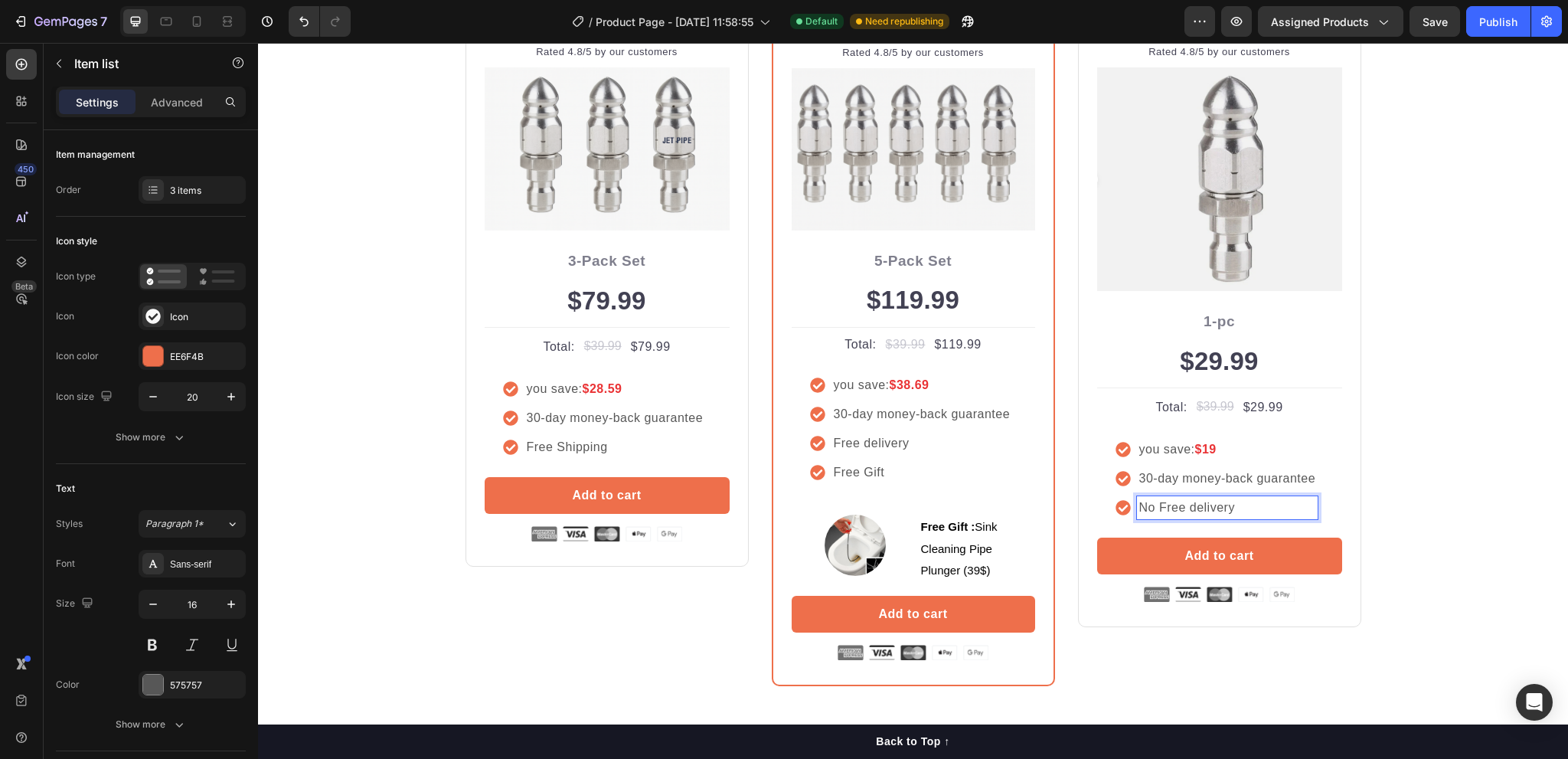
click at [1173, 506] on p "No Free delivery" at bounding box center [1227, 508] width 177 height 19
click at [1148, 508] on p "No Free delivery" at bounding box center [1227, 508] width 177 height 19
click at [1127, 508] on div "No Free delivery" at bounding box center [1217, 508] width 203 height 23
click at [1140, 410] on div "Item list" at bounding box center [1136, 405] width 40 height 14
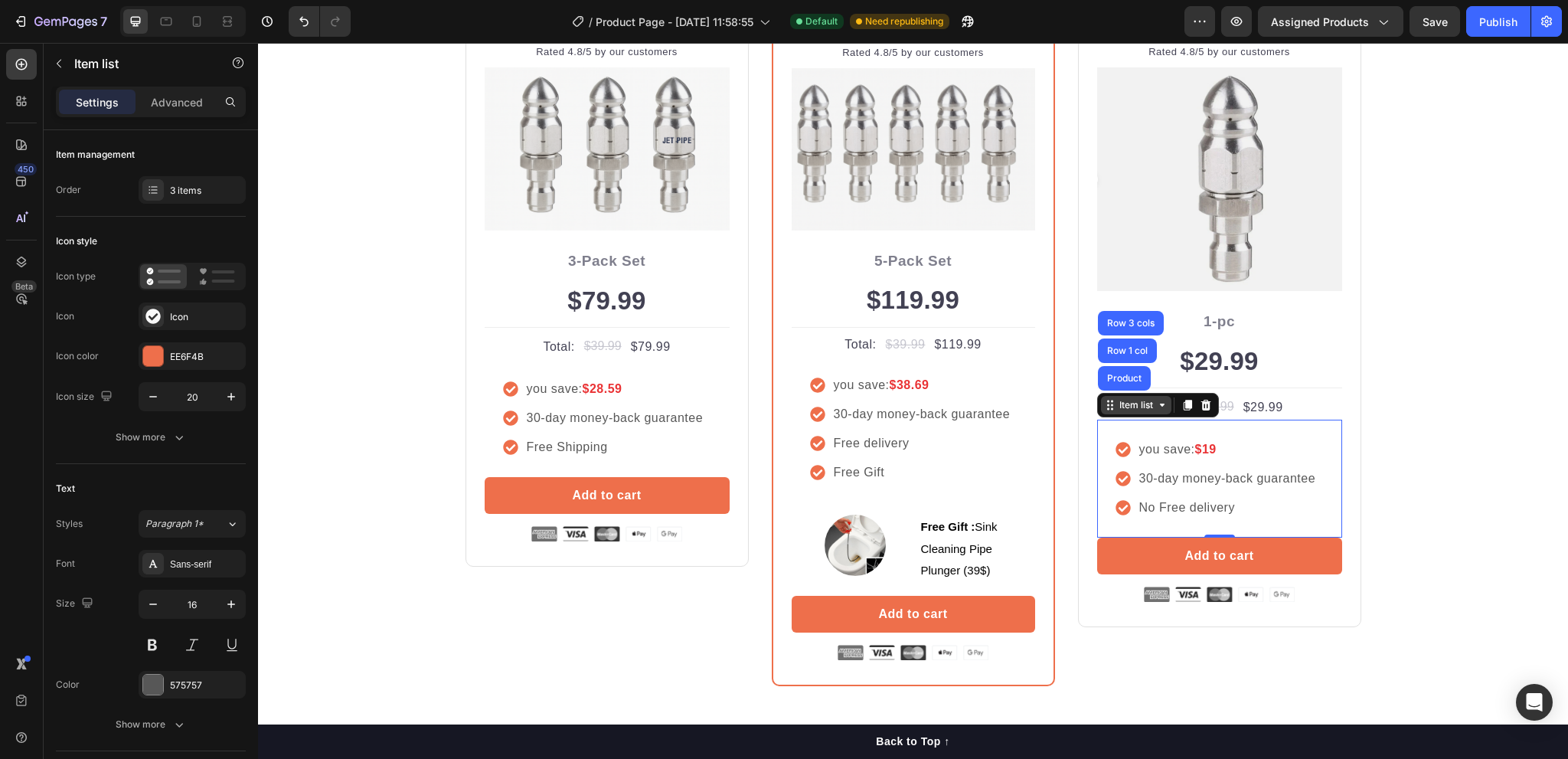
click at [1140, 410] on div "Item list" at bounding box center [1136, 405] width 40 height 14
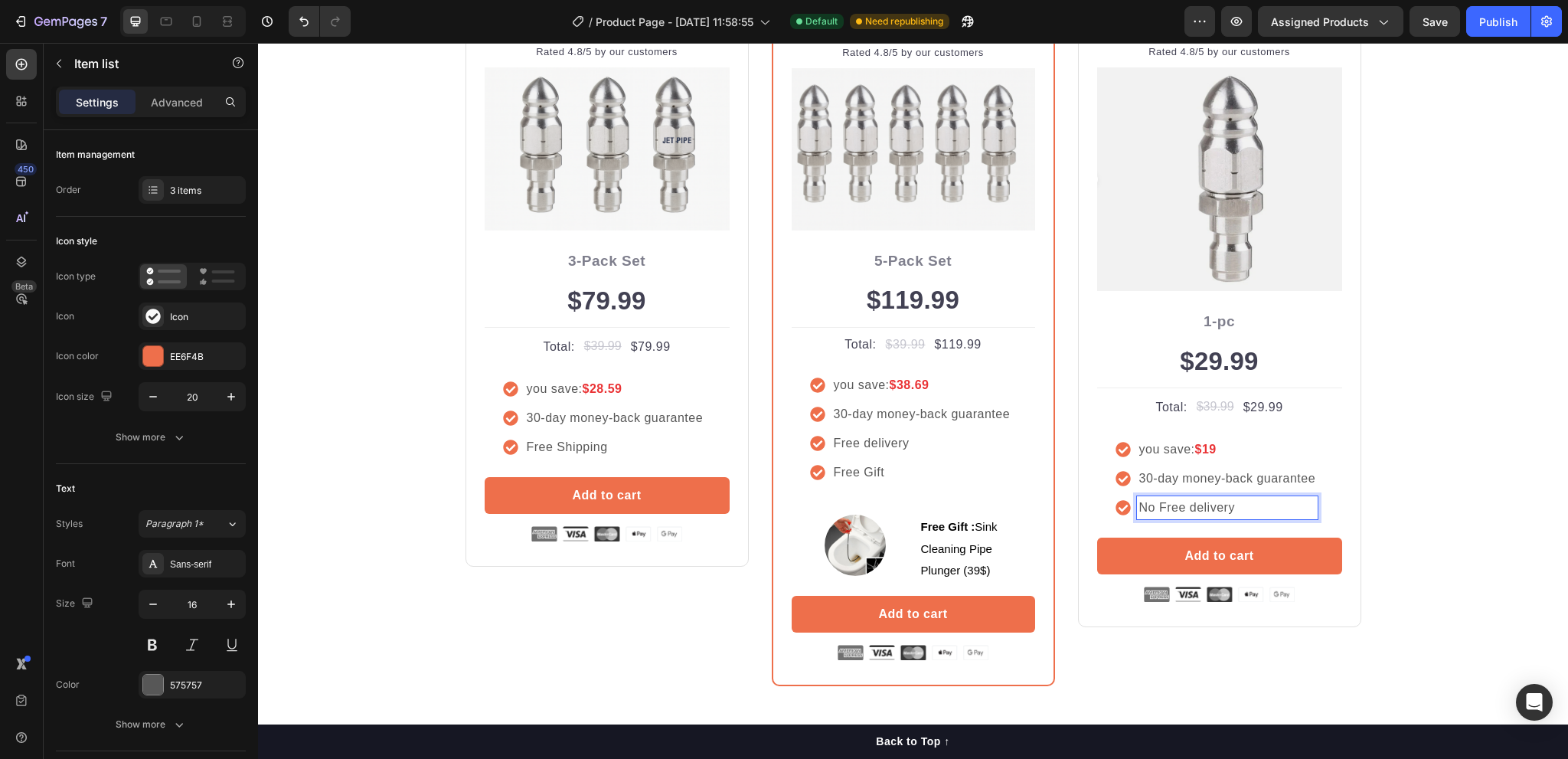
click at [1139, 508] on p "No Free delivery" at bounding box center [1227, 508] width 177 height 19
click at [1116, 507] on icon at bounding box center [1123, 508] width 16 height 16
click at [1139, 505] on p "No Free delivery" at bounding box center [1227, 508] width 177 height 19
click at [1414, 489] on div "Buy more and pay less Heading Row Icon Icon Icon Icon Icon Icon List Hoz Rated …" at bounding box center [913, 294] width 1287 height 786
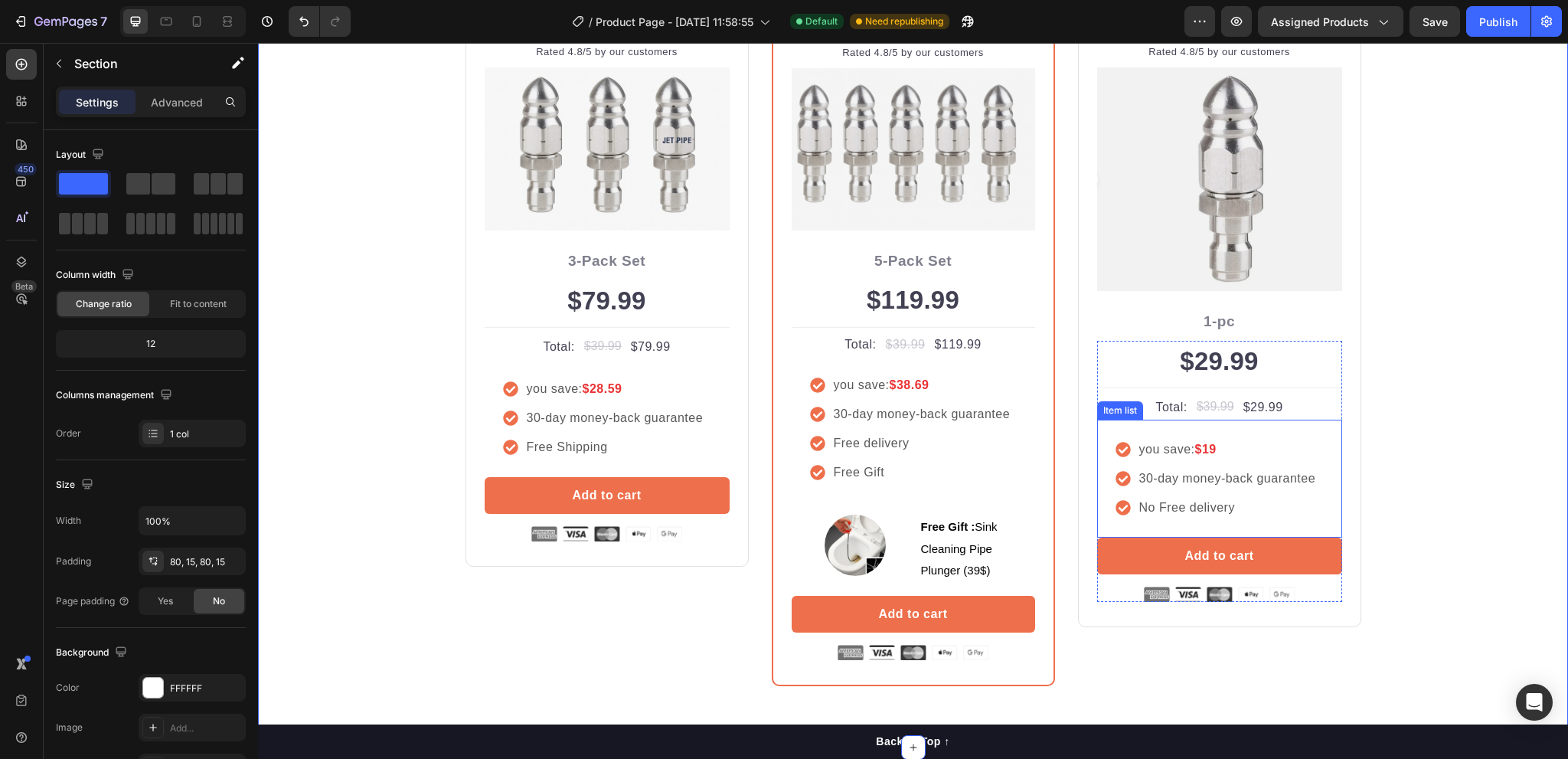
click at [1119, 508] on icon at bounding box center [1123, 508] width 16 height 16
click at [1368, 494] on div "Buy more and pay less Heading Row Icon Icon Icon Icon Icon Icon List Hoz Rated …" at bounding box center [913, 294] width 1287 height 786
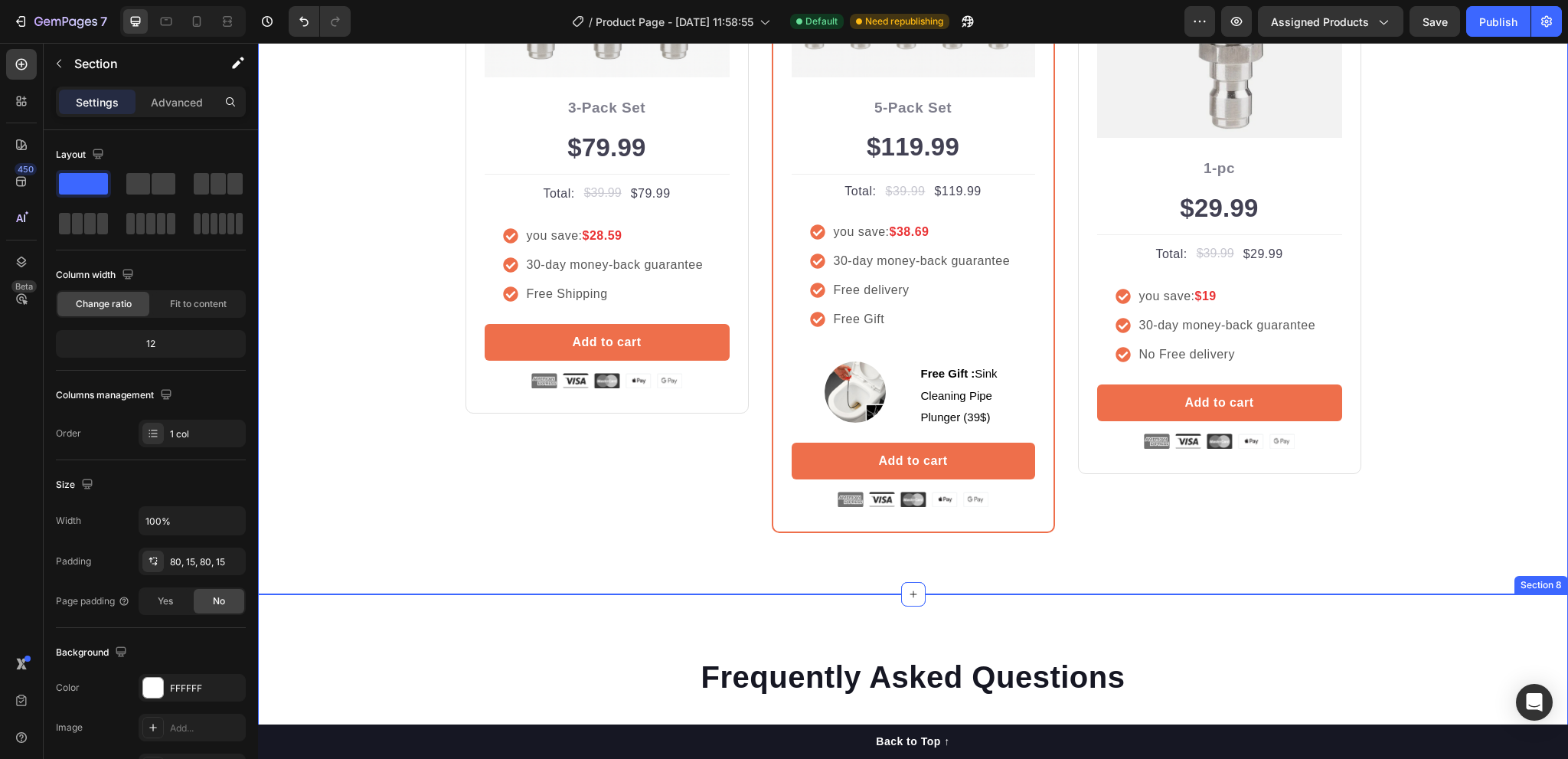
scroll to position [3831, 0]
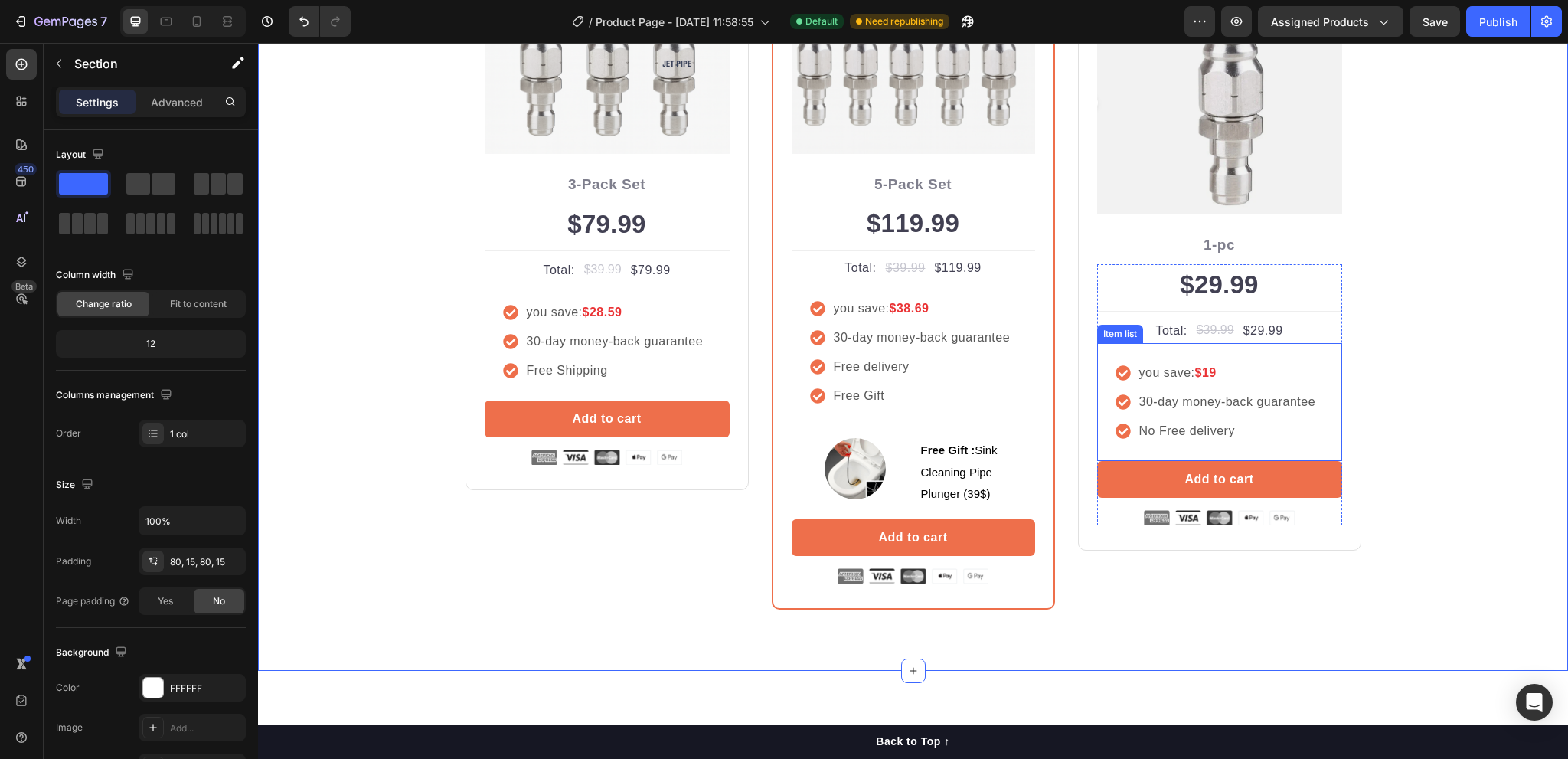
click at [1139, 429] on p "No Free delivery" at bounding box center [1227, 432] width 177 height 19
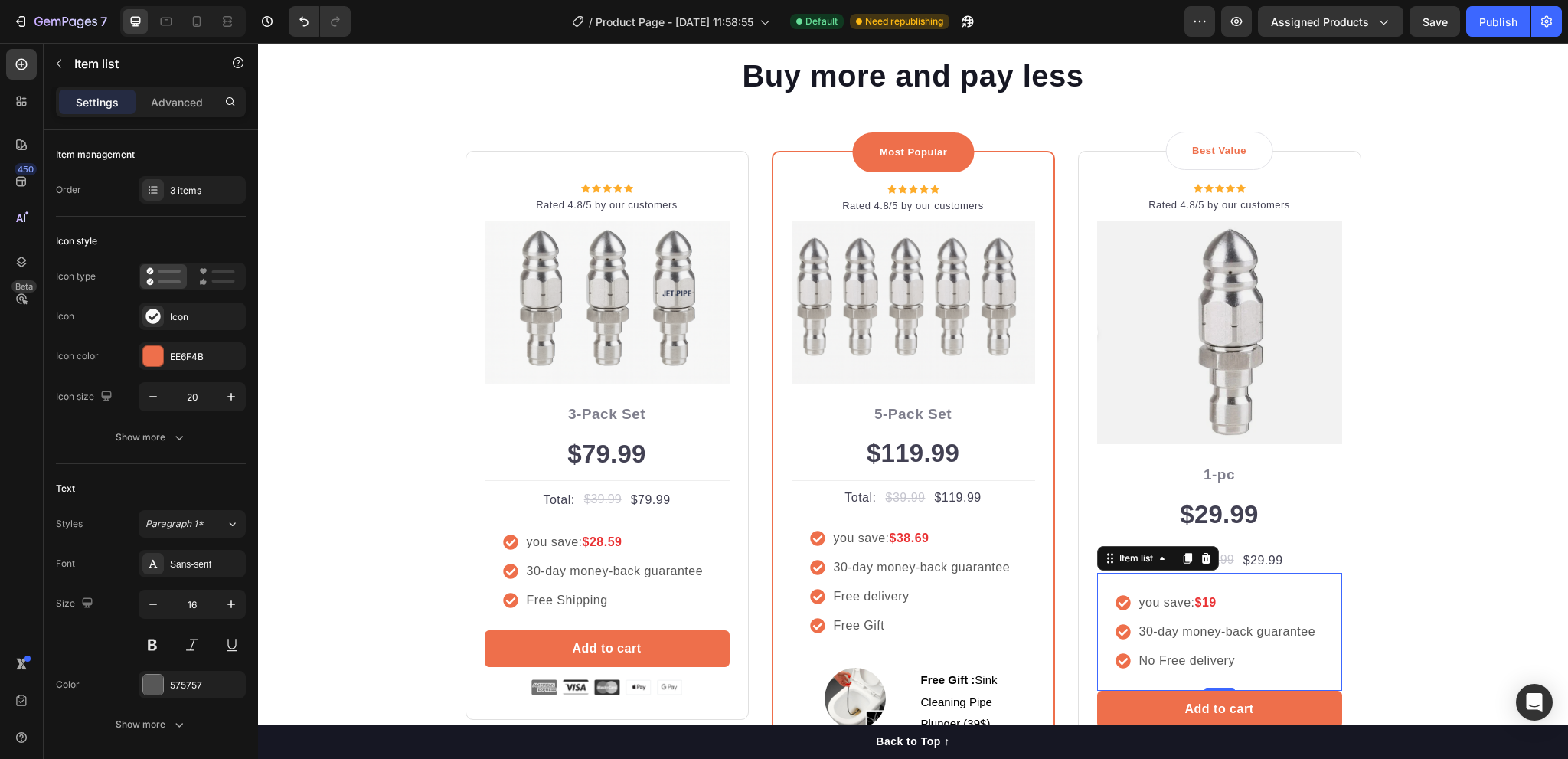
scroll to position [3908, 0]
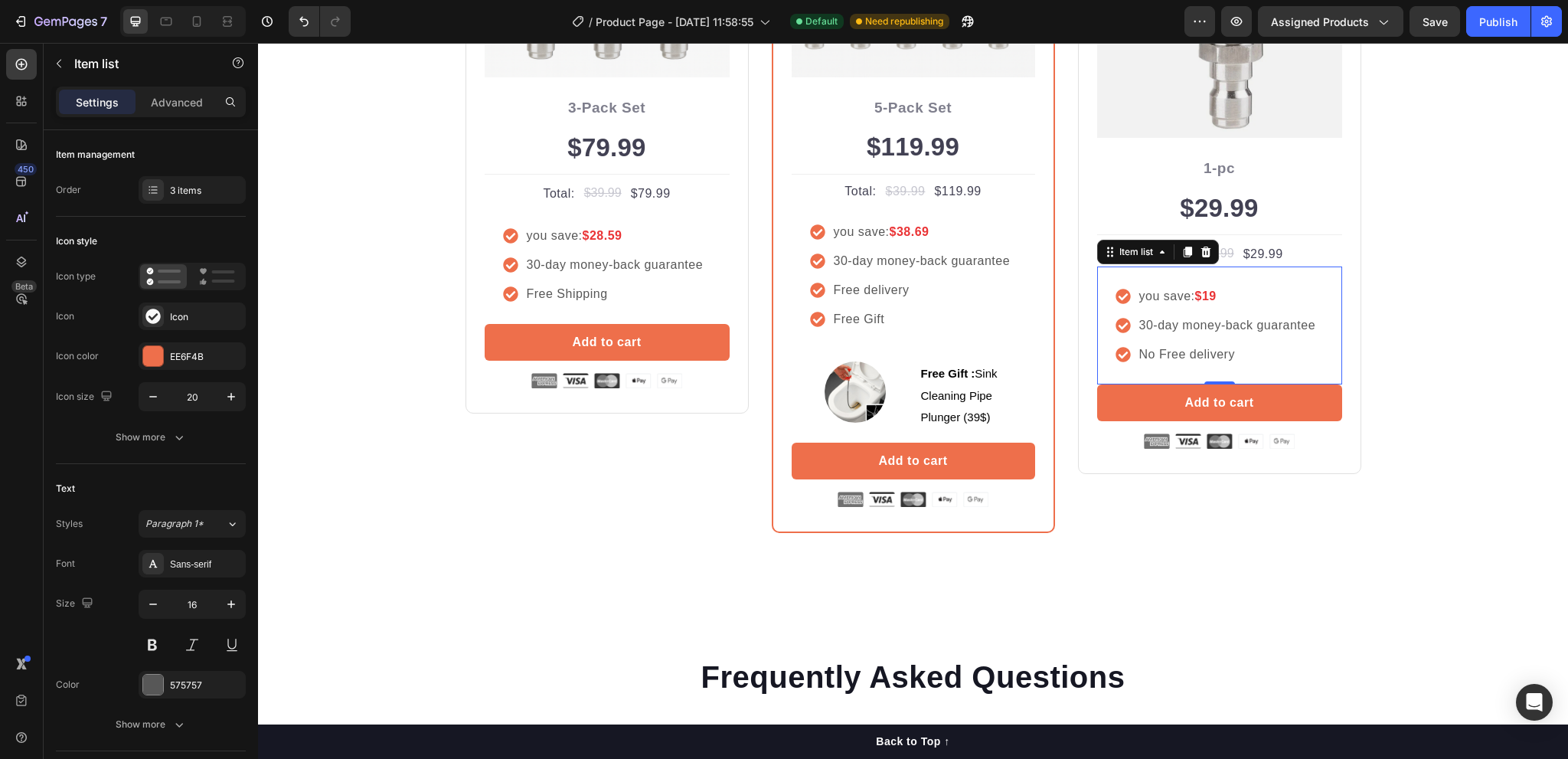
click at [1126, 352] on div "No Free delivery" at bounding box center [1217, 354] width 203 height 23
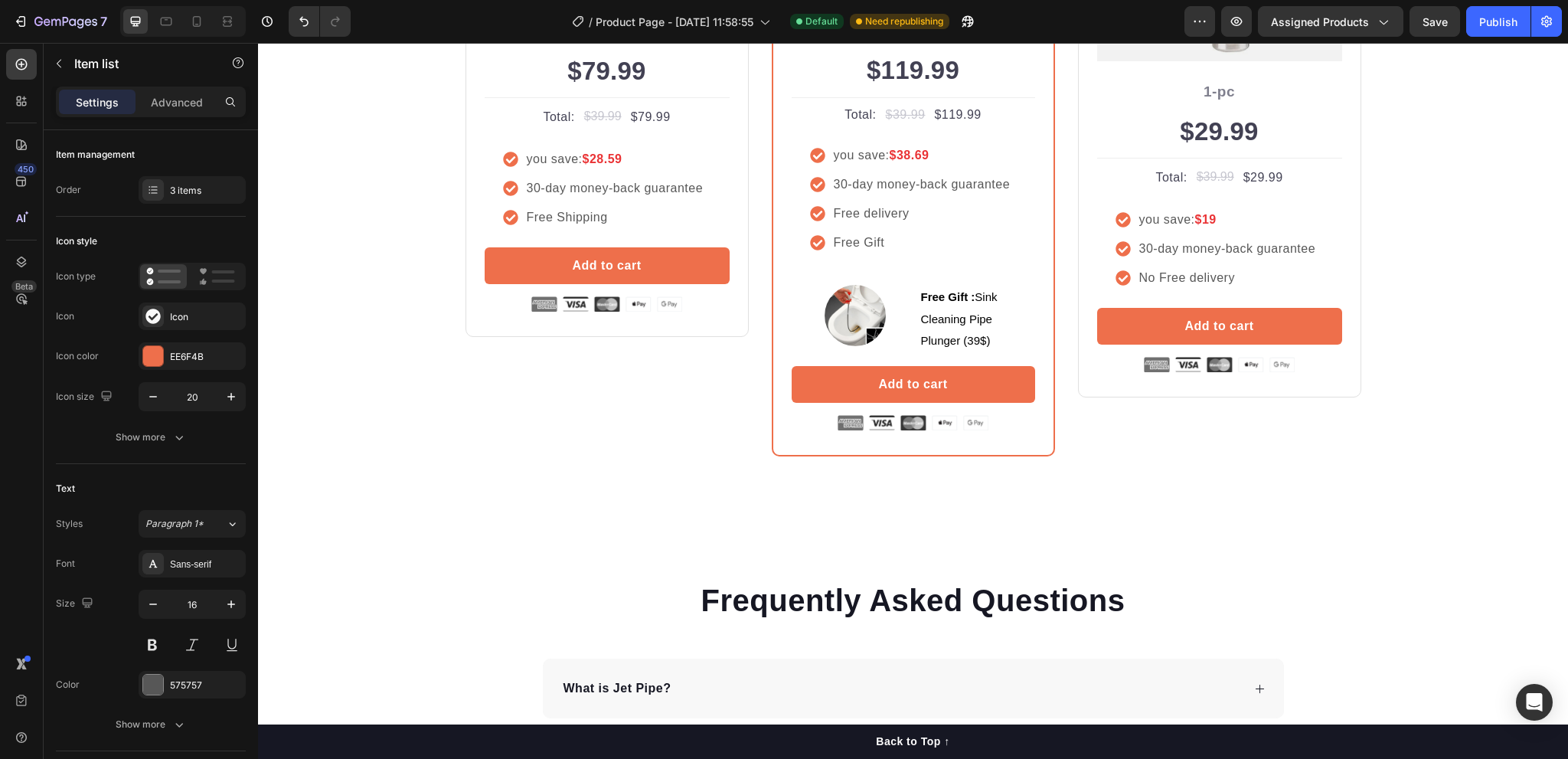
scroll to position [3831, 0]
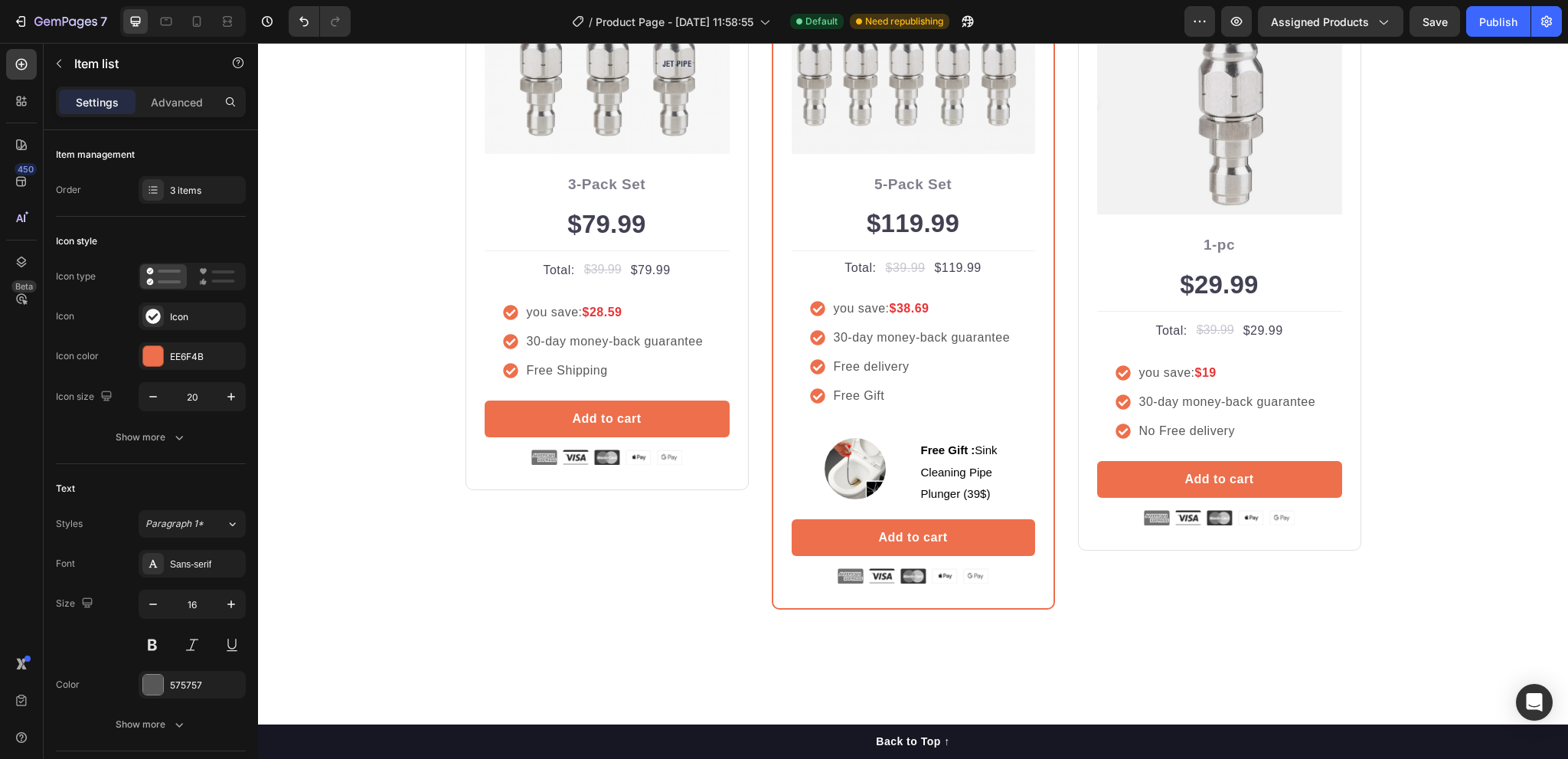
click at [1141, 427] on p "No Free delivery" at bounding box center [1227, 432] width 177 height 19
click at [1116, 429] on icon at bounding box center [1123, 432] width 15 height 15
click at [1159, 420] on div "No Free delivery" at bounding box center [1228, 431] width 182 height 23
click at [173, 312] on div "Icon" at bounding box center [207, 317] width 72 height 14
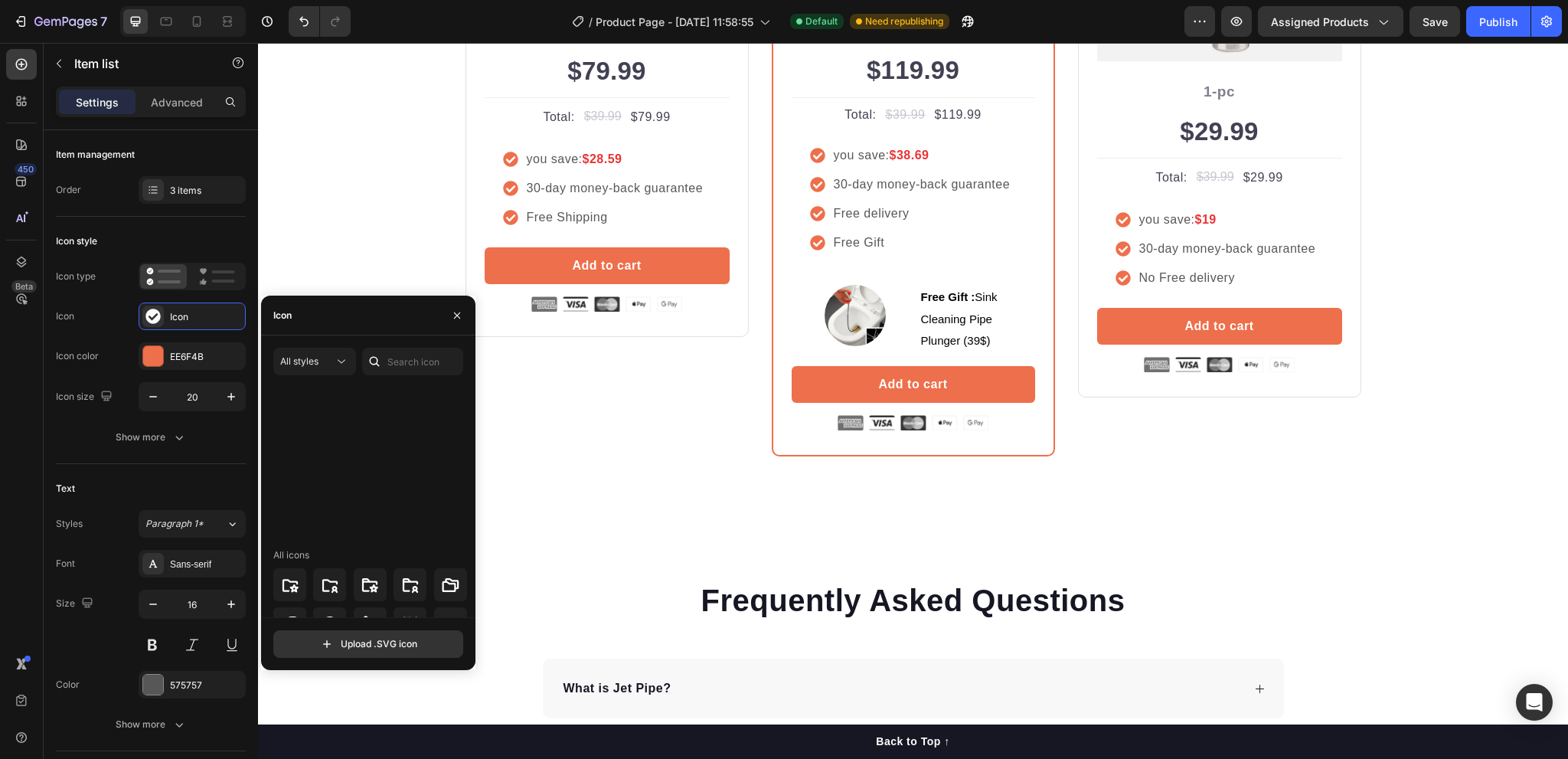
scroll to position [4452, 0]
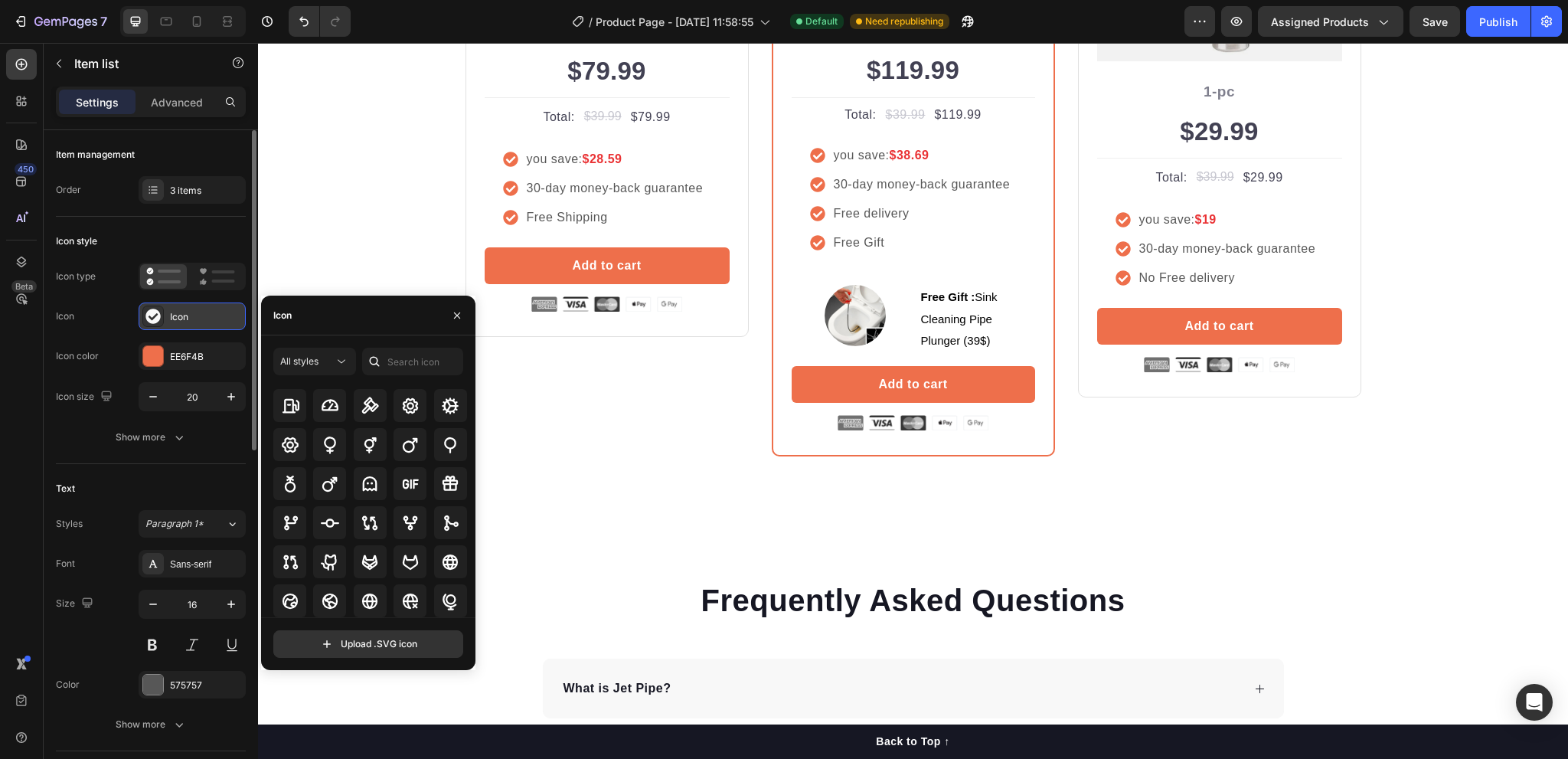
click at [183, 320] on div "Icon" at bounding box center [207, 317] width 72 height 14
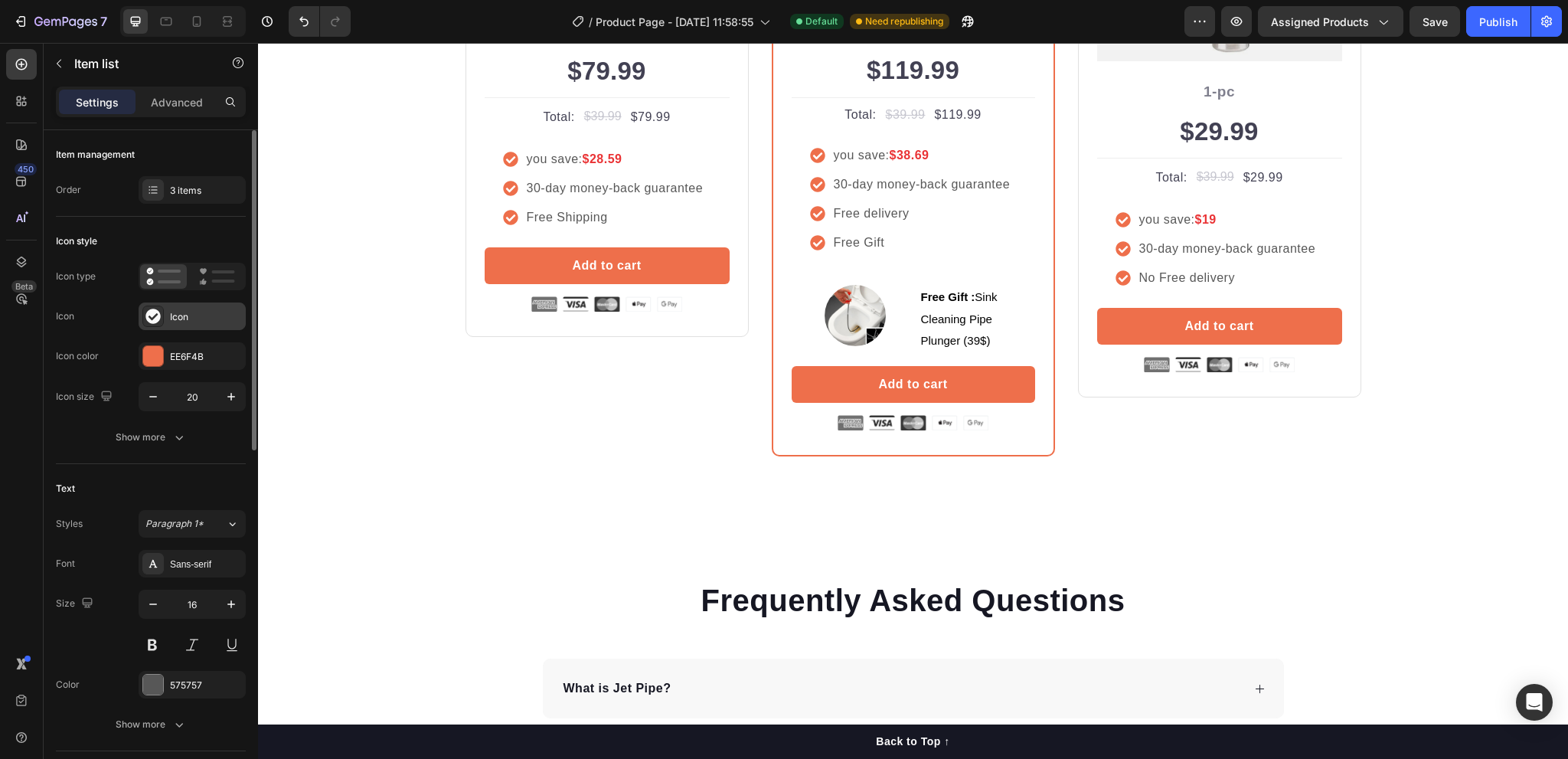
click at [183, 320] on div "Icon" at bounding box center [207, 317] width 72 height 14
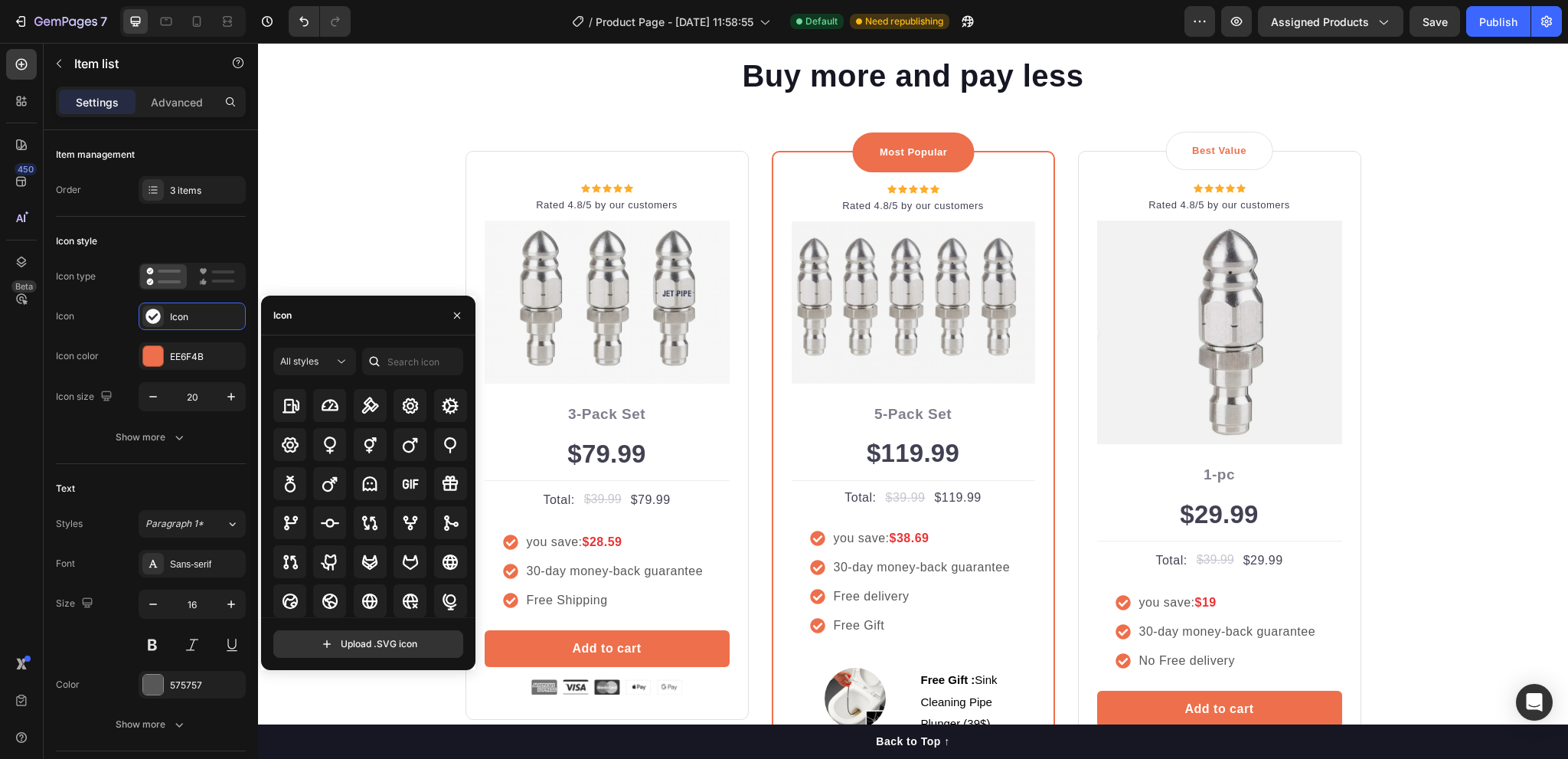
scroll to position [3448, 0]
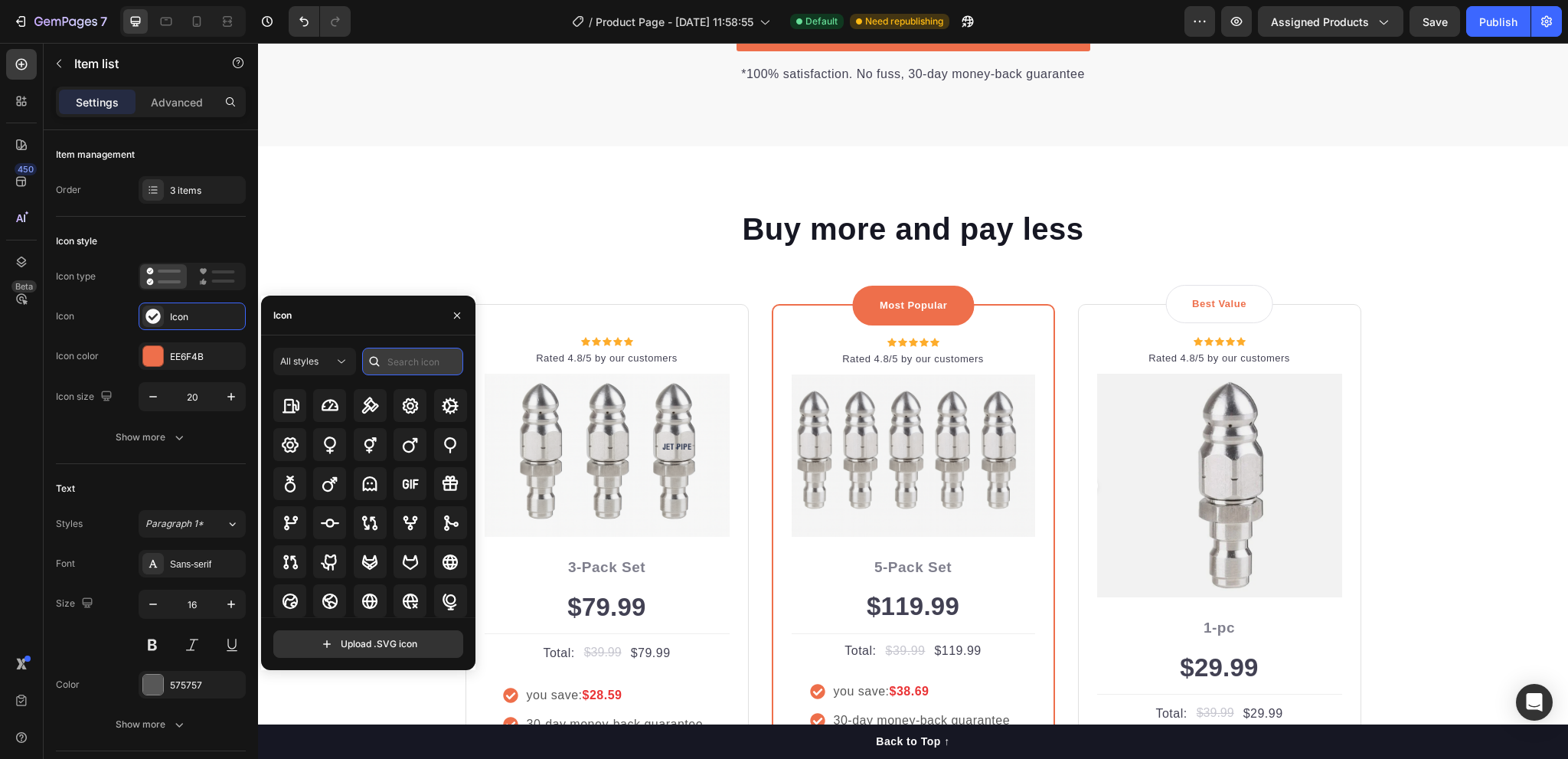
click at [414, 354] on input "text" at bounding box center [412, 361] width 101 height 28
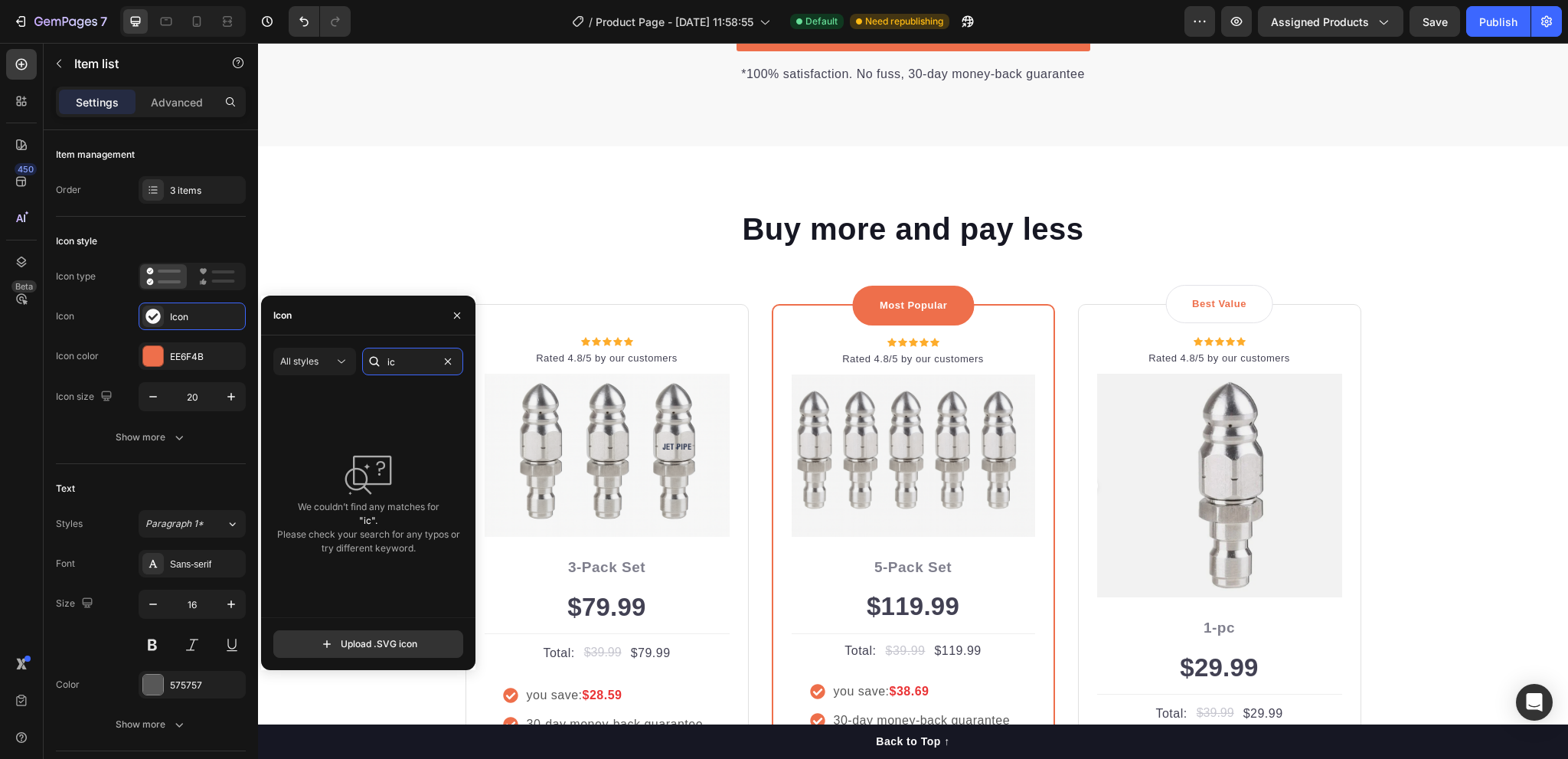
type input "i"
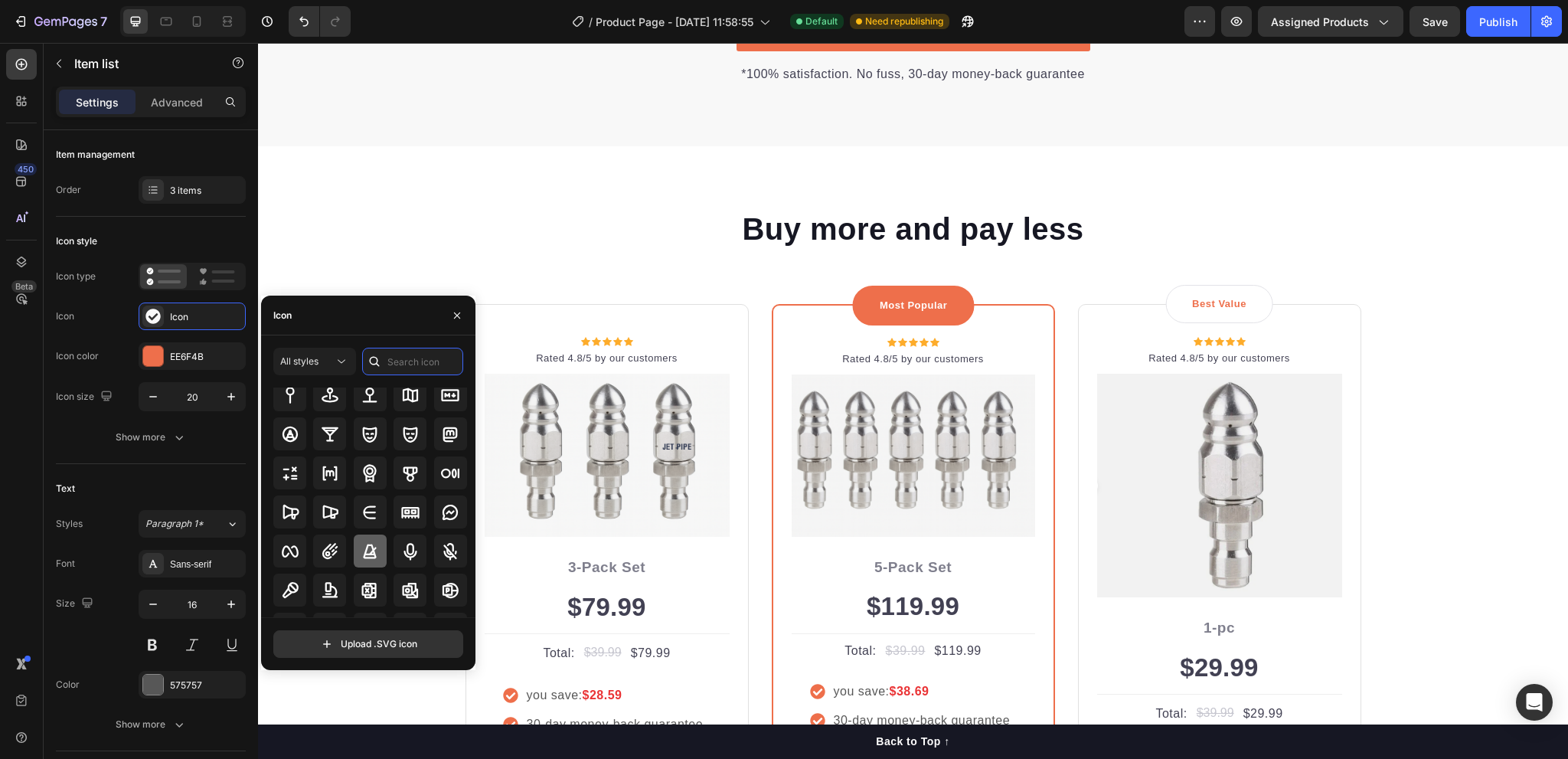
scroll to position [6100, 0]
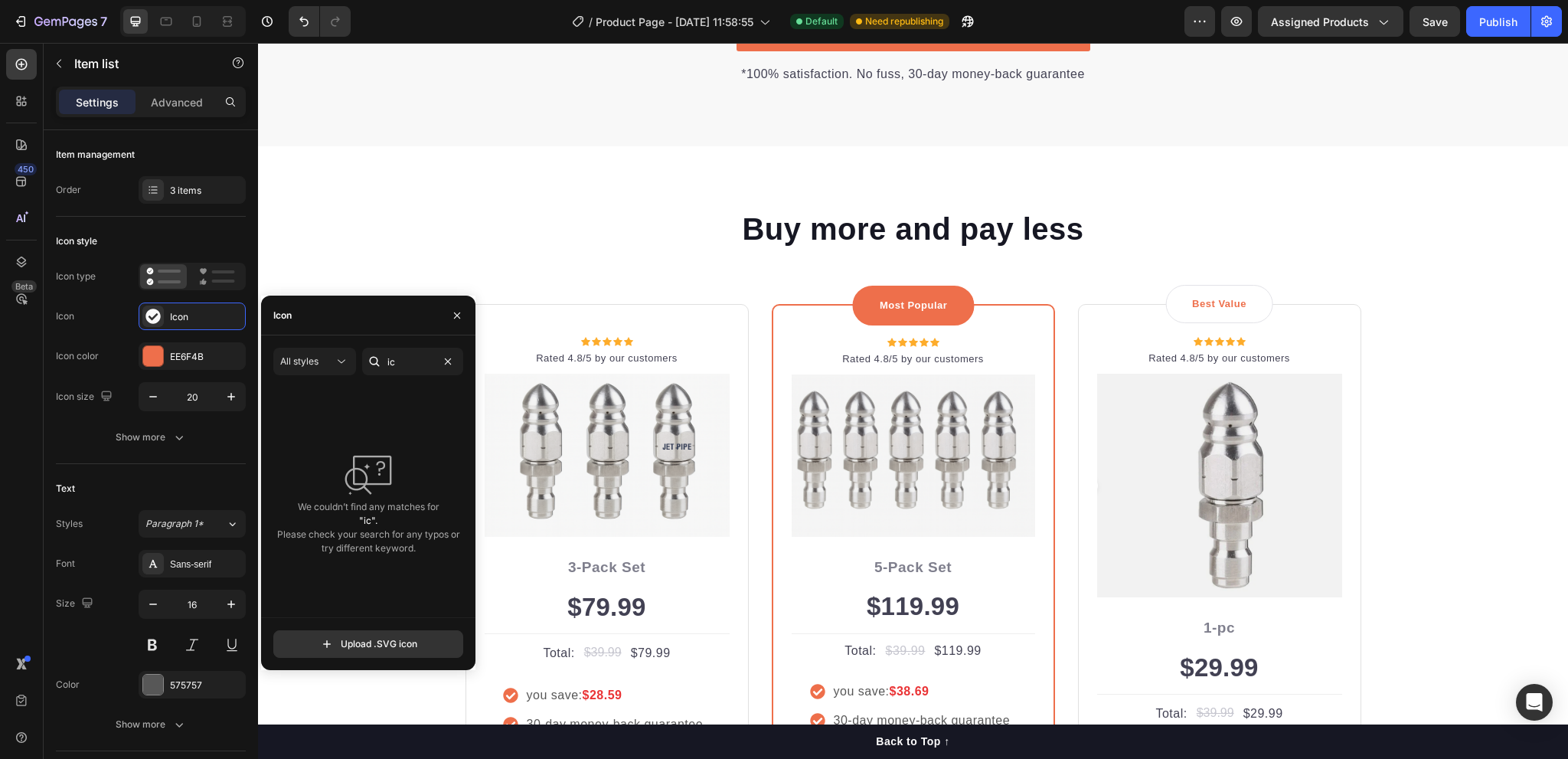
type input "i"
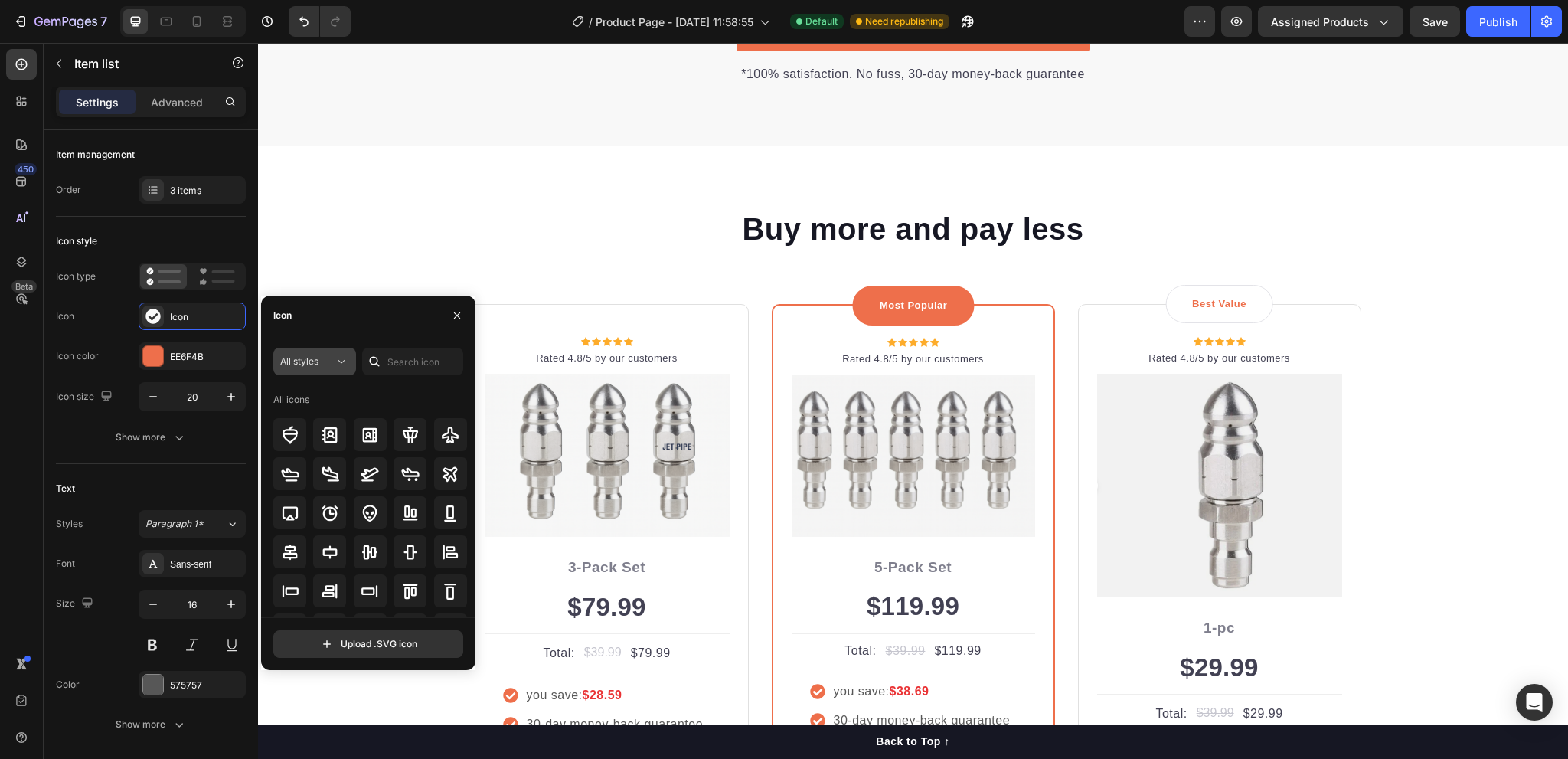
click at [313, 358] on span "All styles" at bounding box center [299, 361] width 38 height 11
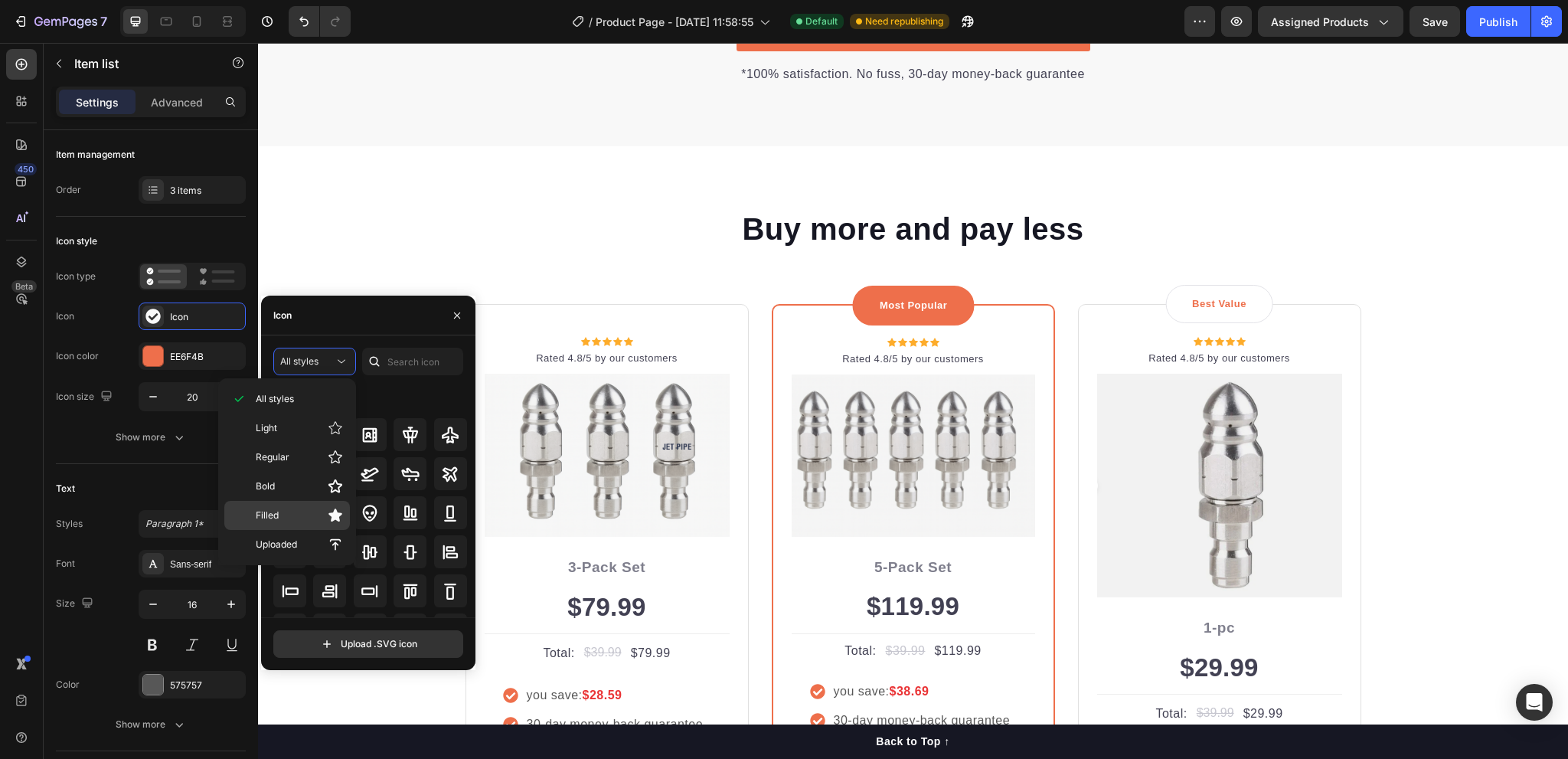
click at [279, 511] on p "Filled" at bounding box center [299, 515] width 87 height 16
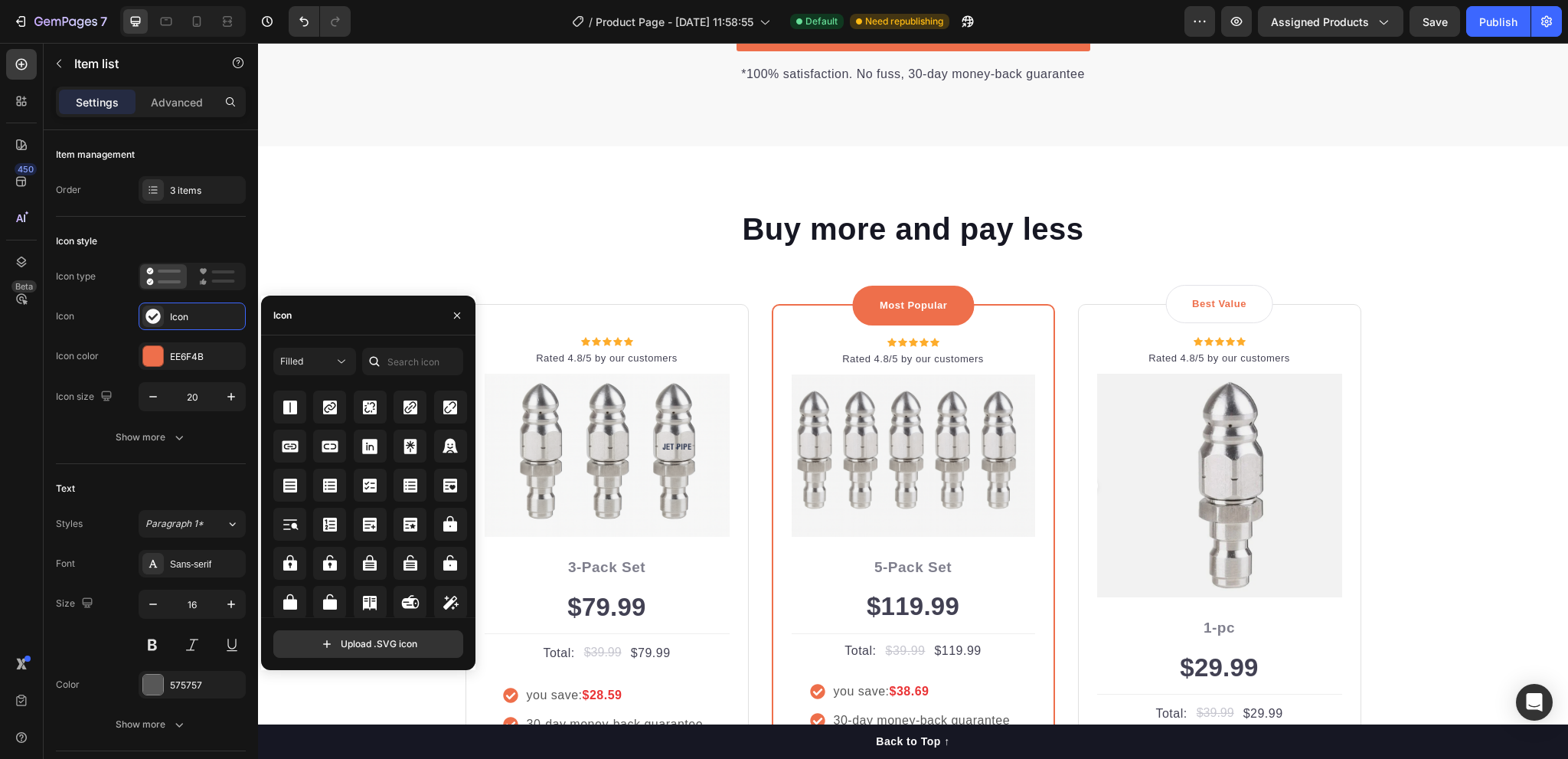
scroll to position [5517, 0]
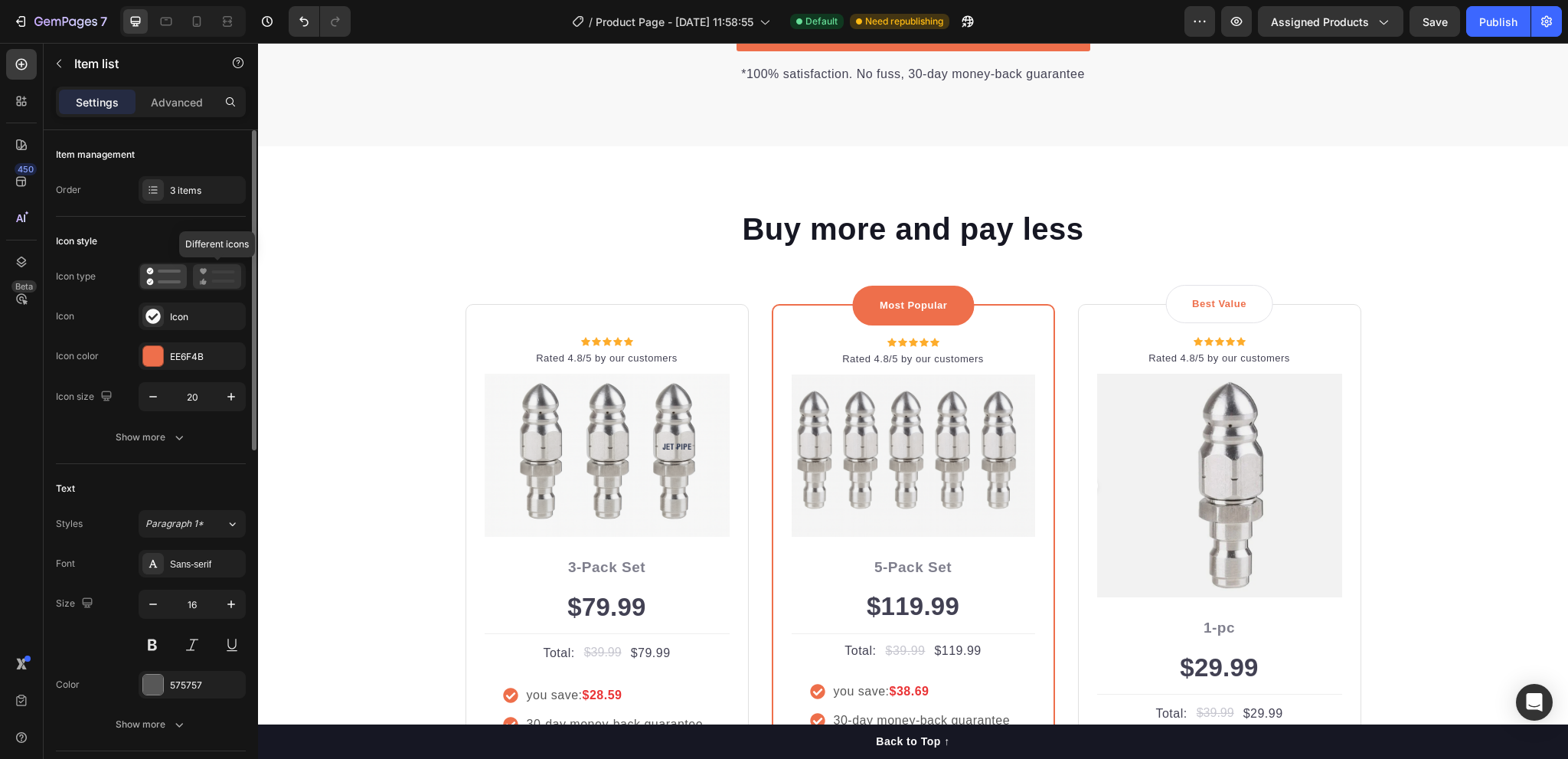
click at [213, 275] on icon at bounding box center [217, 277] width 36 height 19
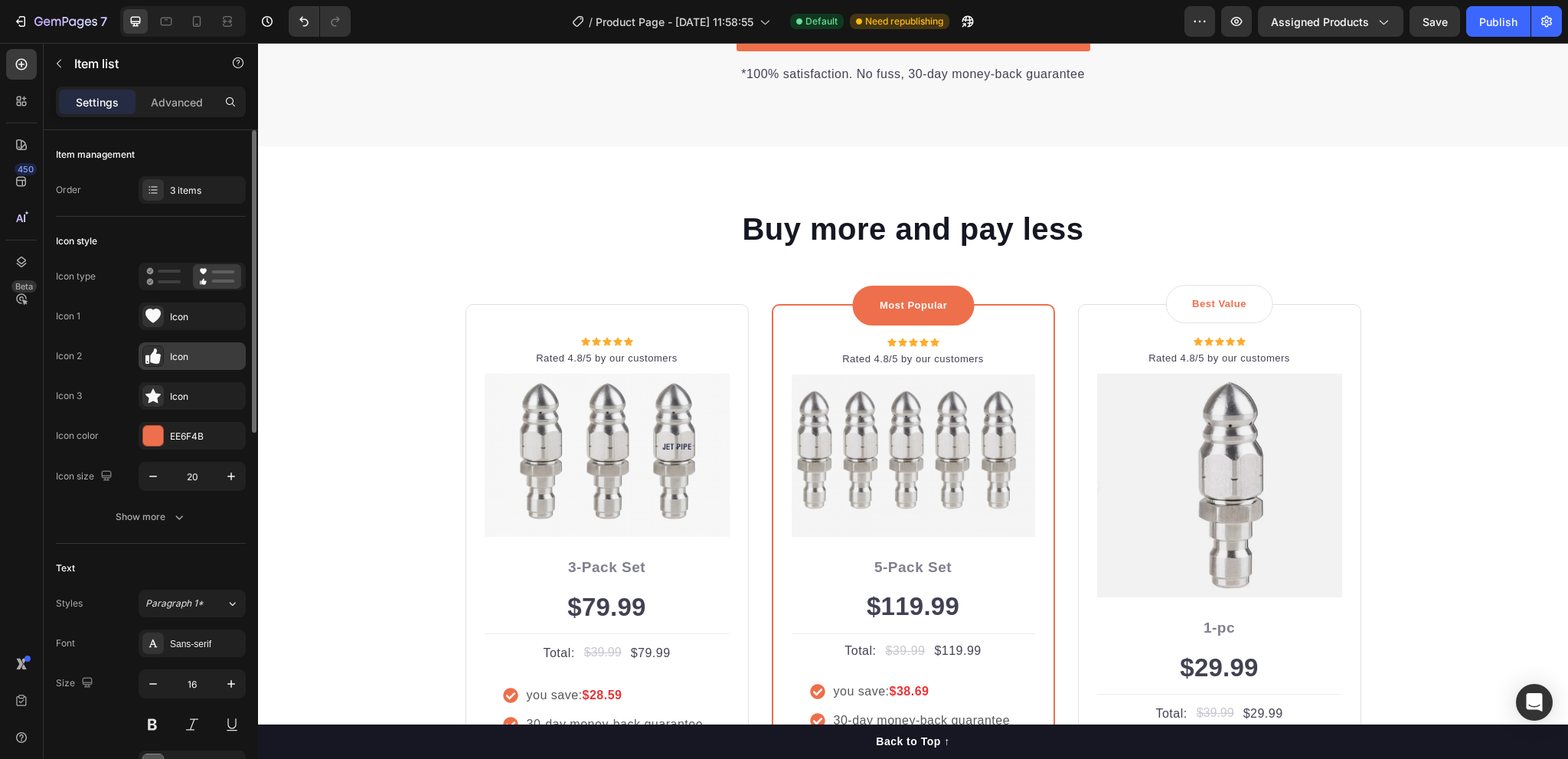
click at [190, 350] on div "Icon" at bounding box center [207, 357] width 72 height 14
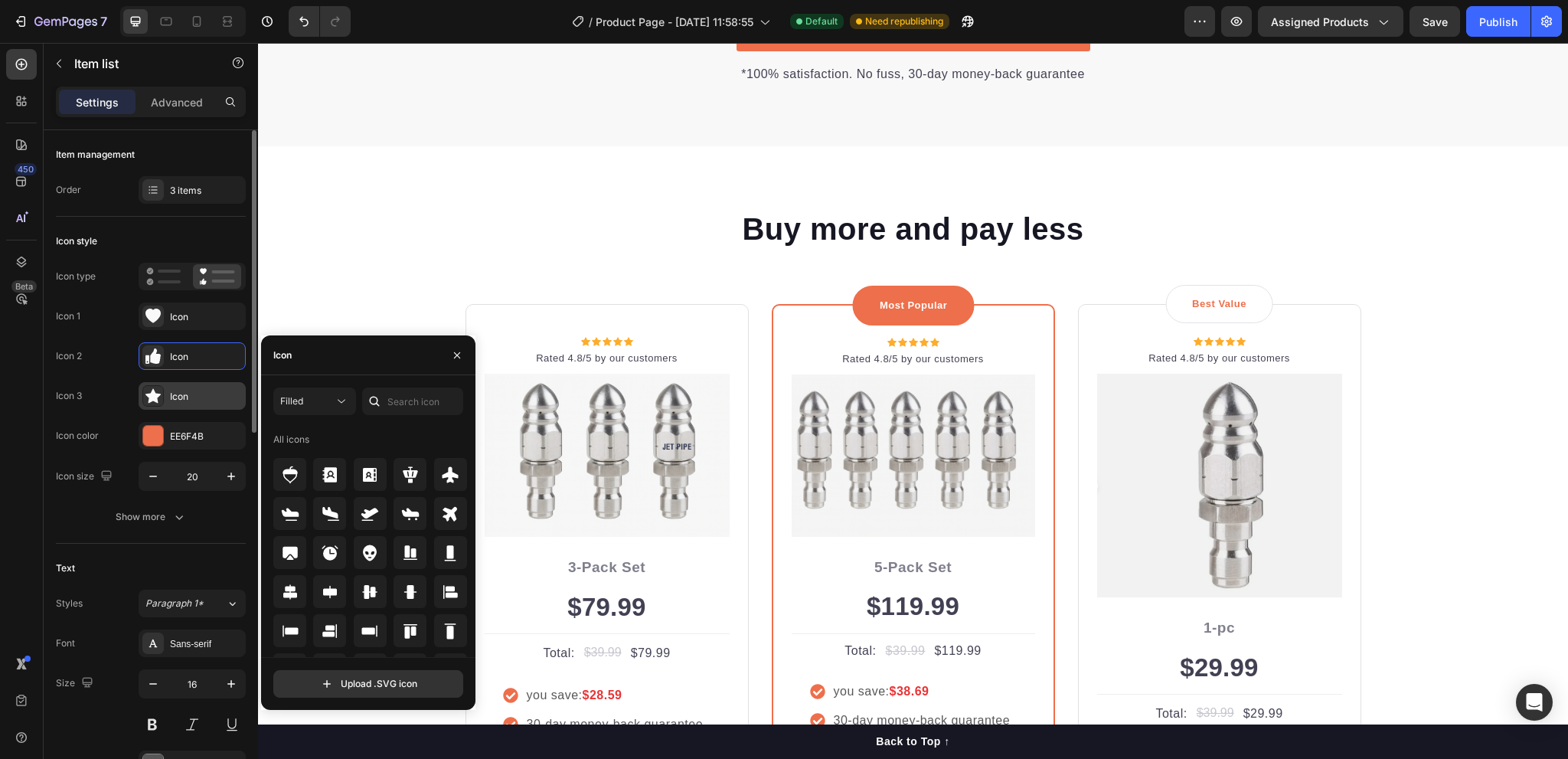
click at [170, 395] on div "Icon" at bounding box center [207, 397] width 72 height 14
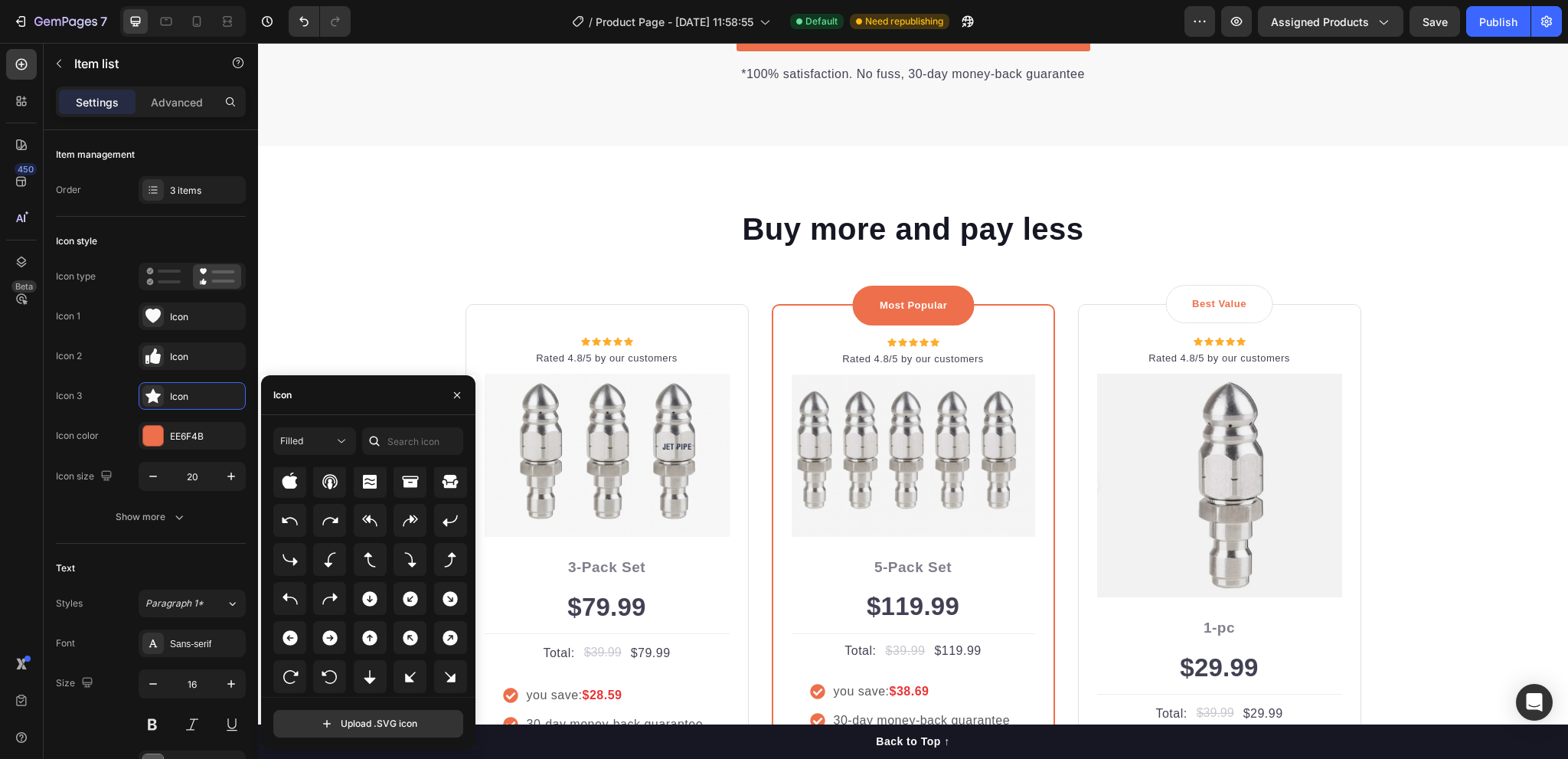
scroll to position [153, 0]
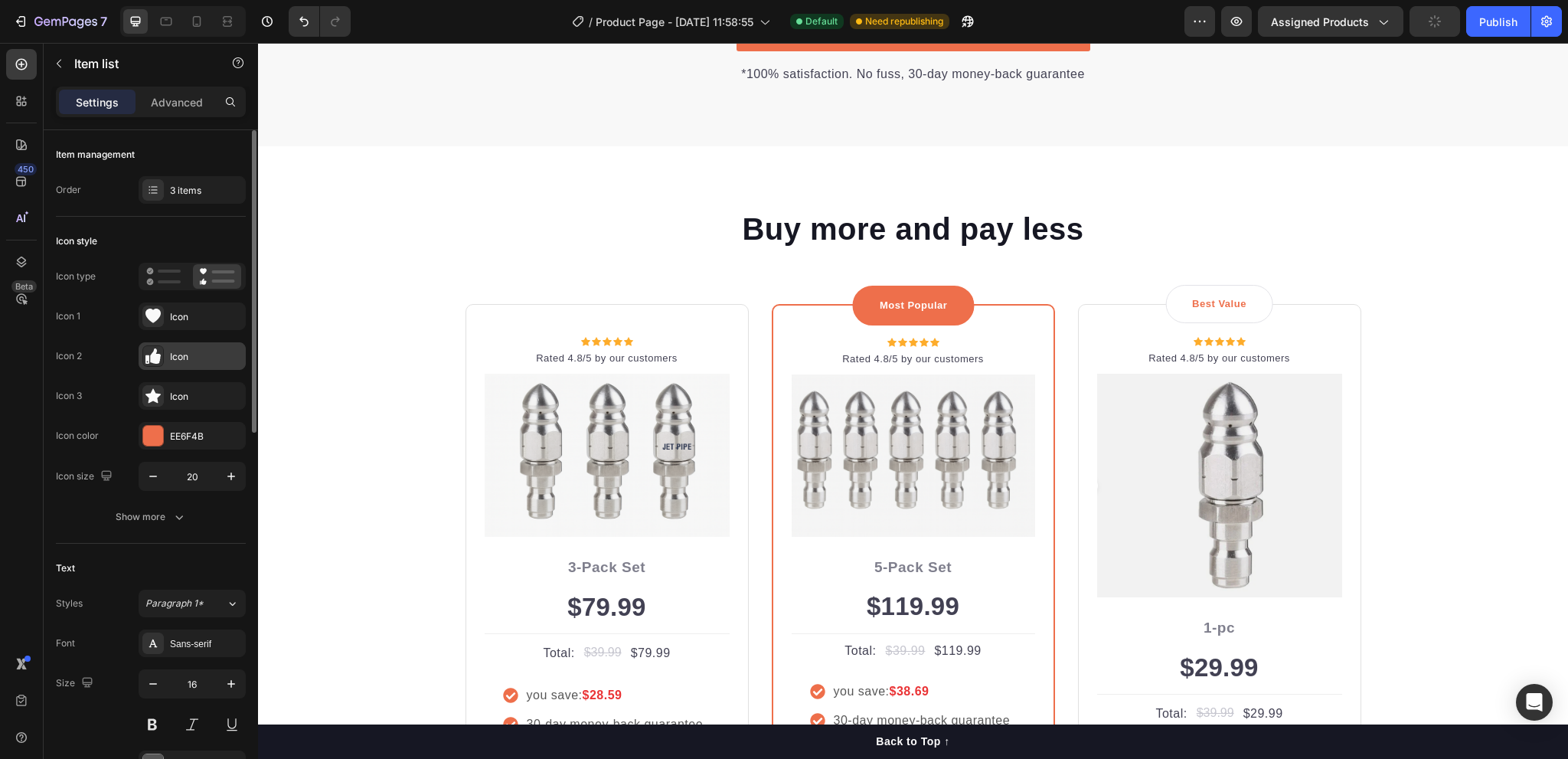
click at [183, 355] on div "Icon" at bounding box center [207, 357] width 72 height 14
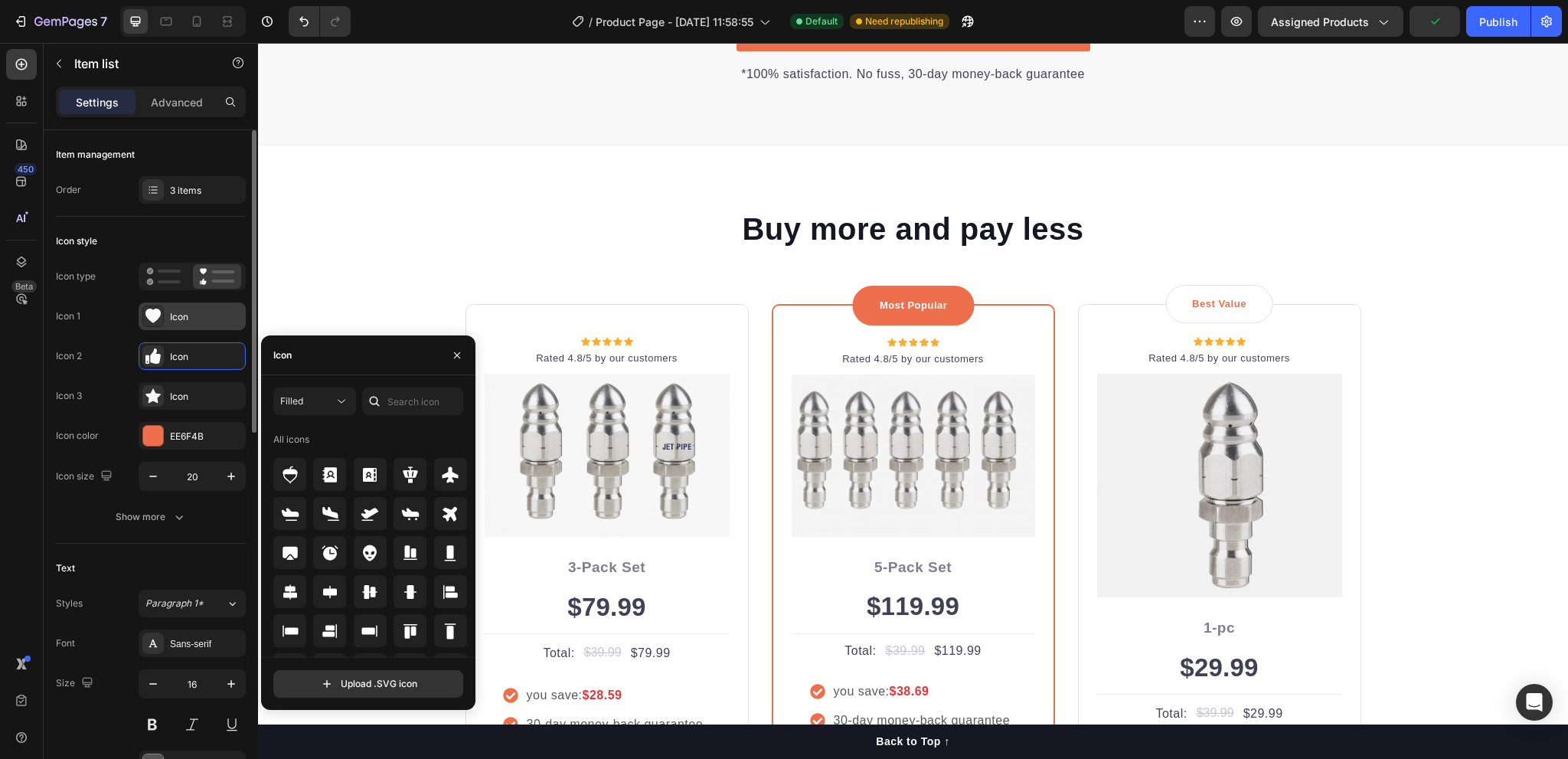
click at [187, 315] on div "Icon" at bounding box center [207, 317] width 72 height 14
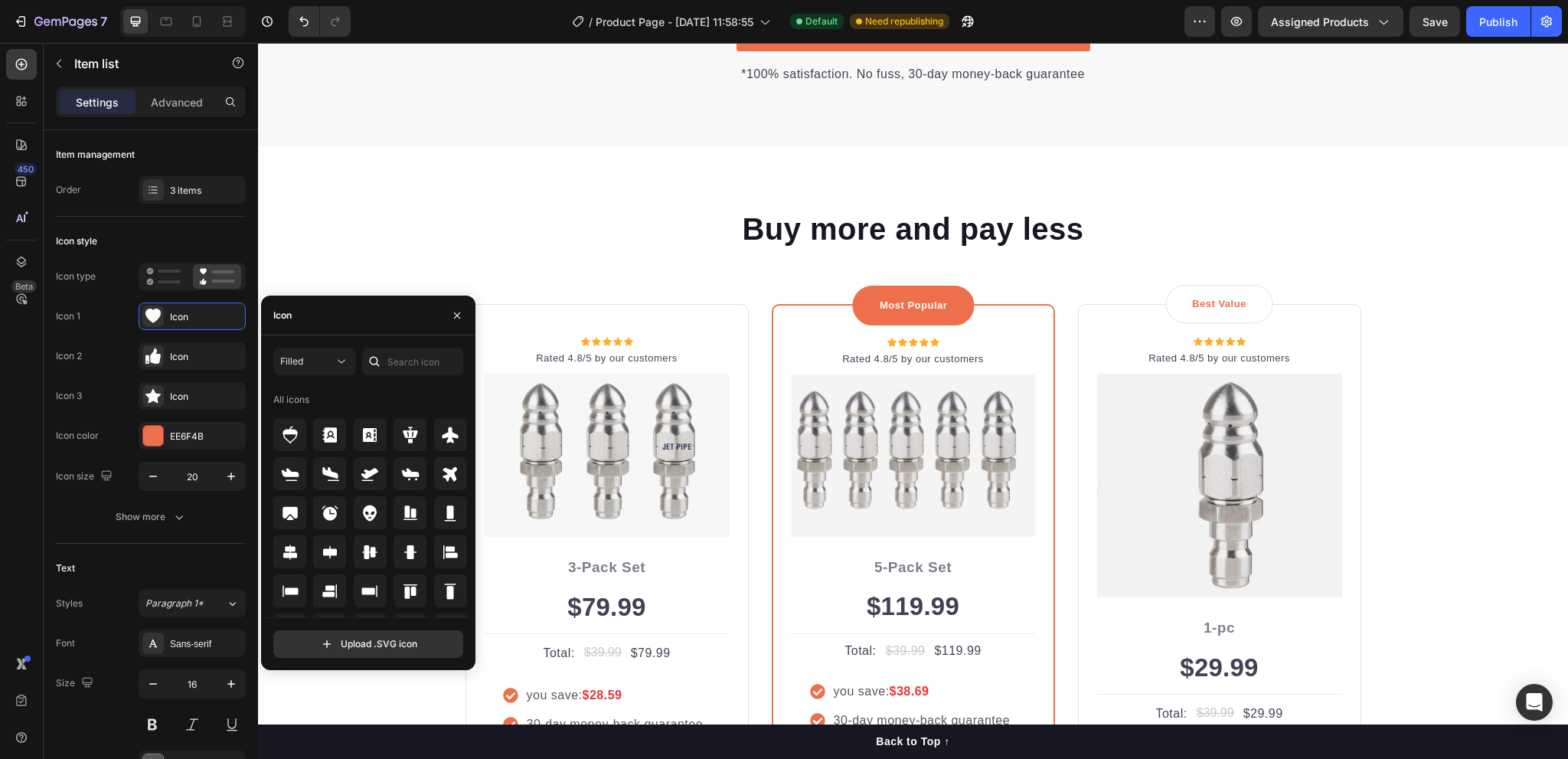
click at [389, 334] on div "Icon" at bounding box center [369, 315] width 215 height 40
click at [390, 365] on input "text" at bounding box center [412, 361] width 101 height 28
paste input "Sink Cleaning Pipe Plunger"
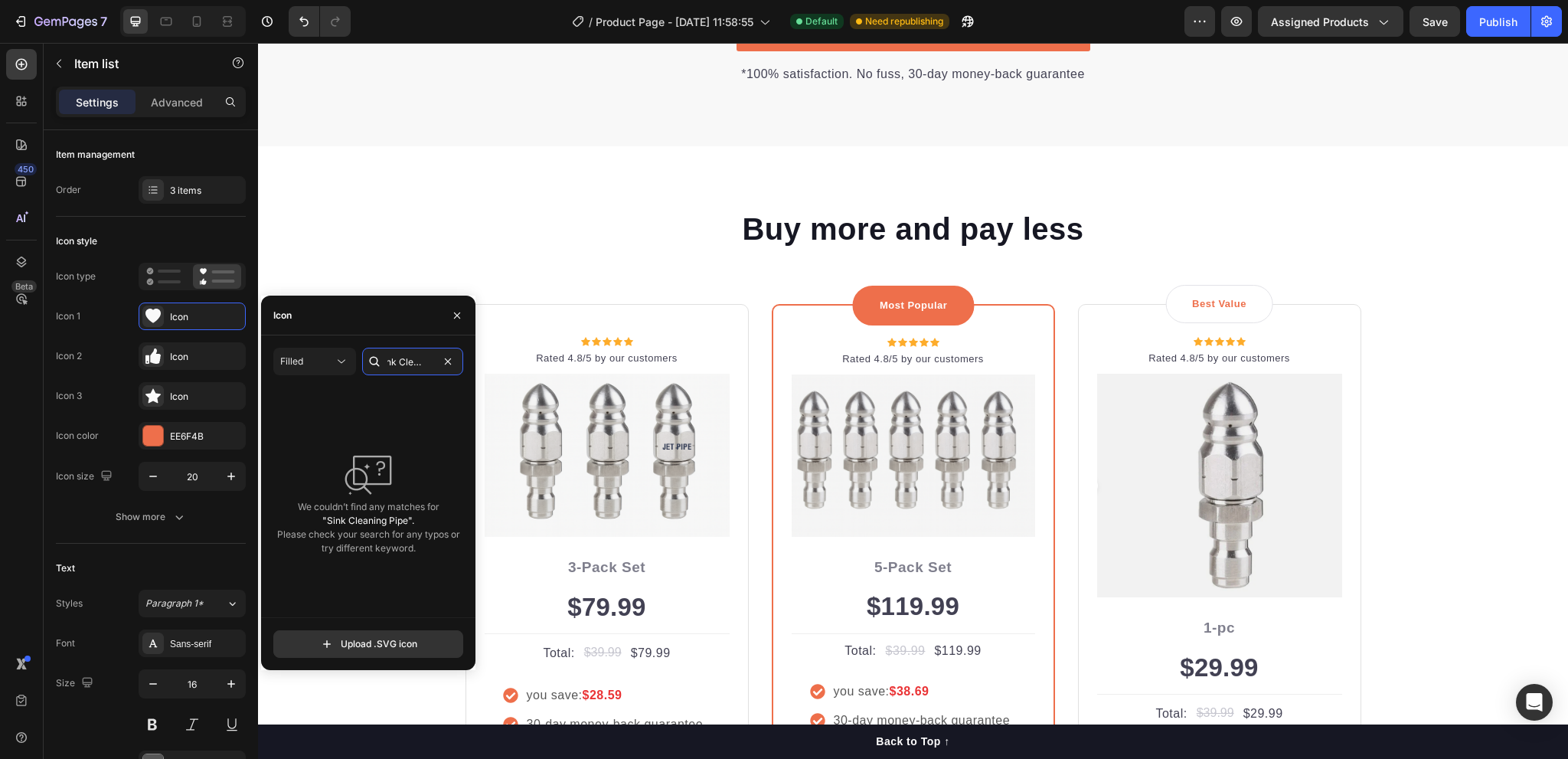
scroll to position [0, 0]
type input "S"
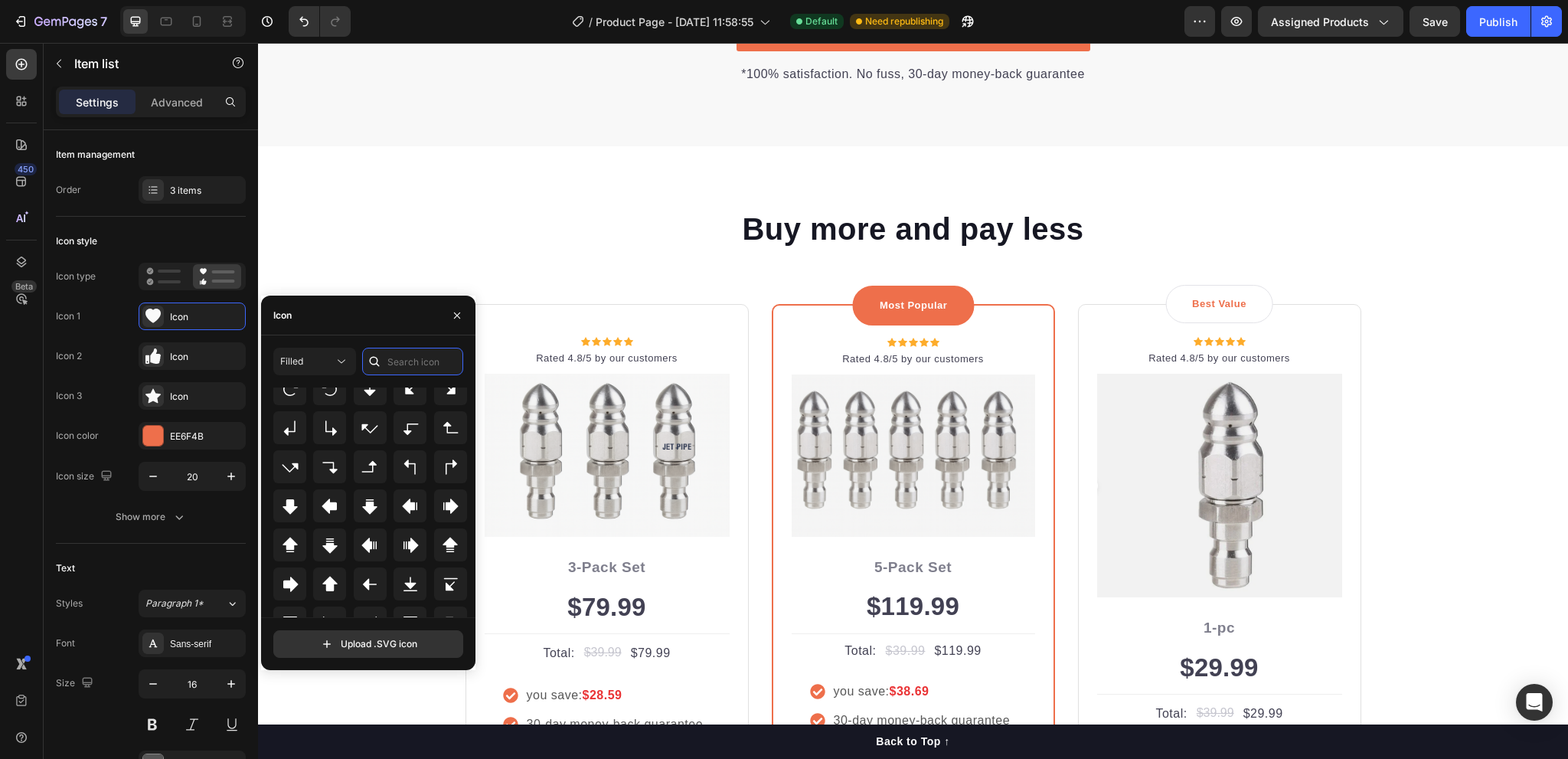
scroll to position [537, 0]
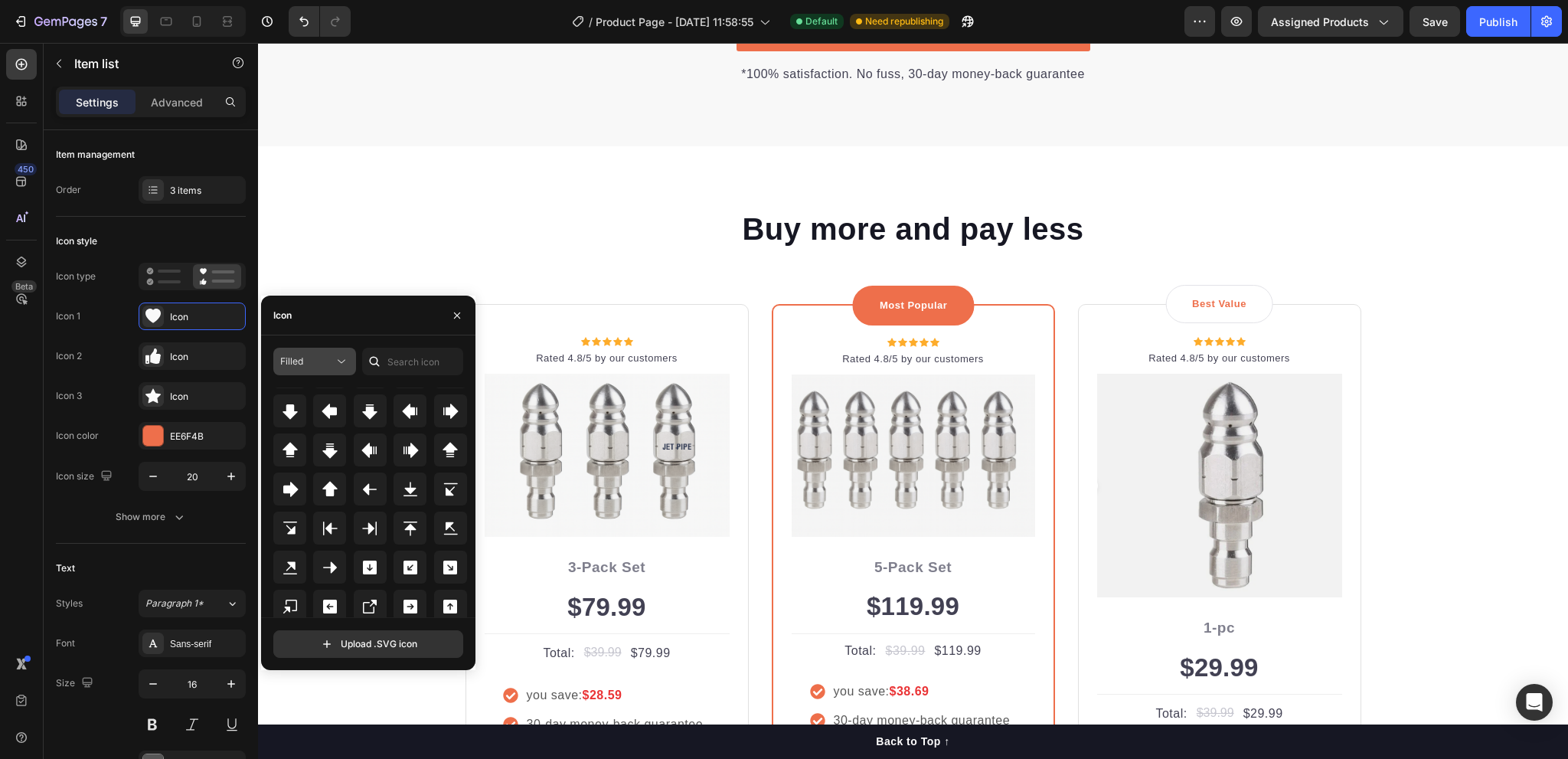
click at [307, 371] on button "Filled" at bounding box center [314, 361] width 82 height 28
click at [291, 514] on p "Filled" at bounding box center [299, 515] width 87 height 16
click at [291, 489] on icon at bounding box center [291, 489] width 16 height 16
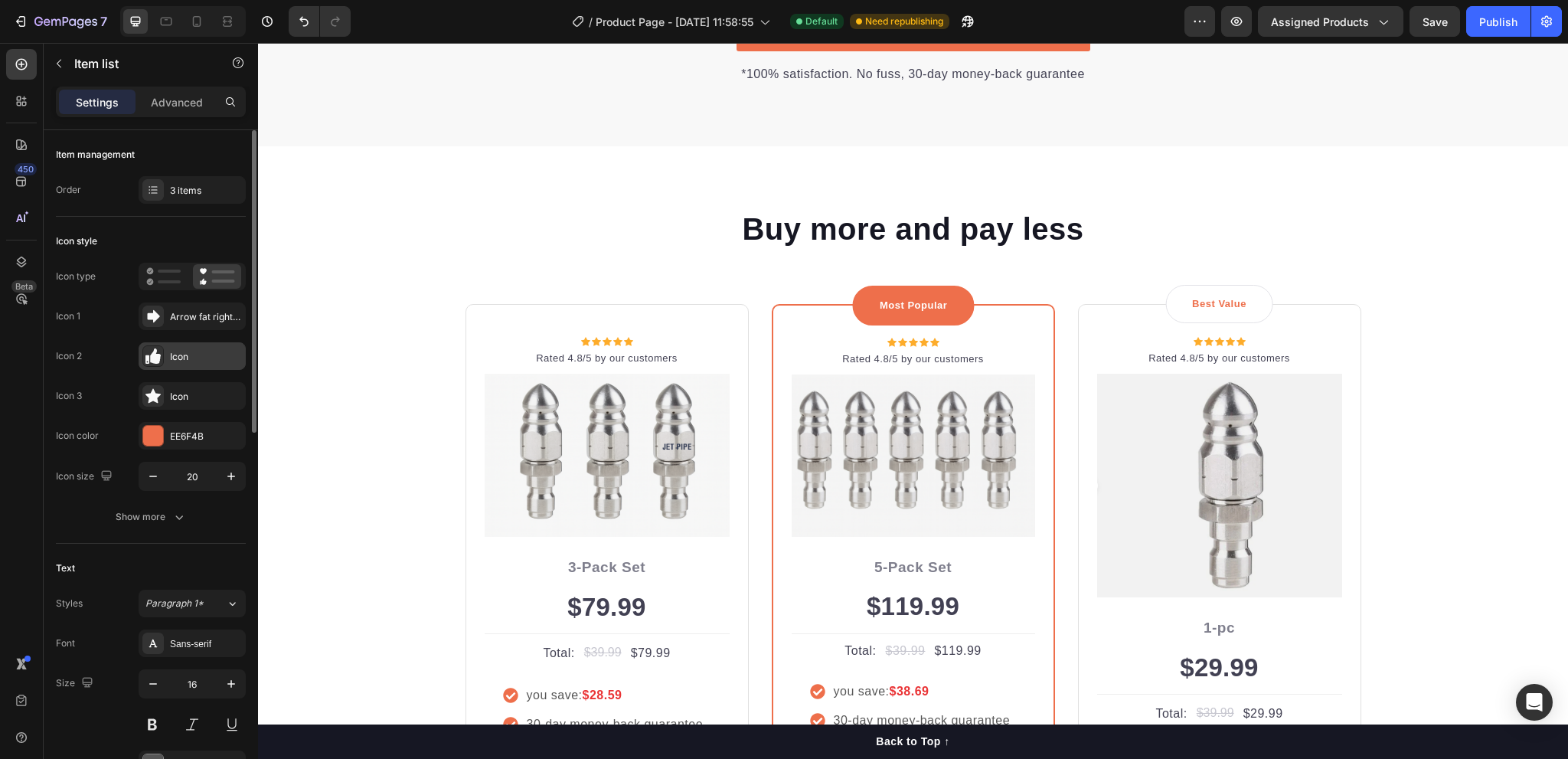
click at [187, 352] on div "Icon" at bounding box center [207, 357] width 72 height 14
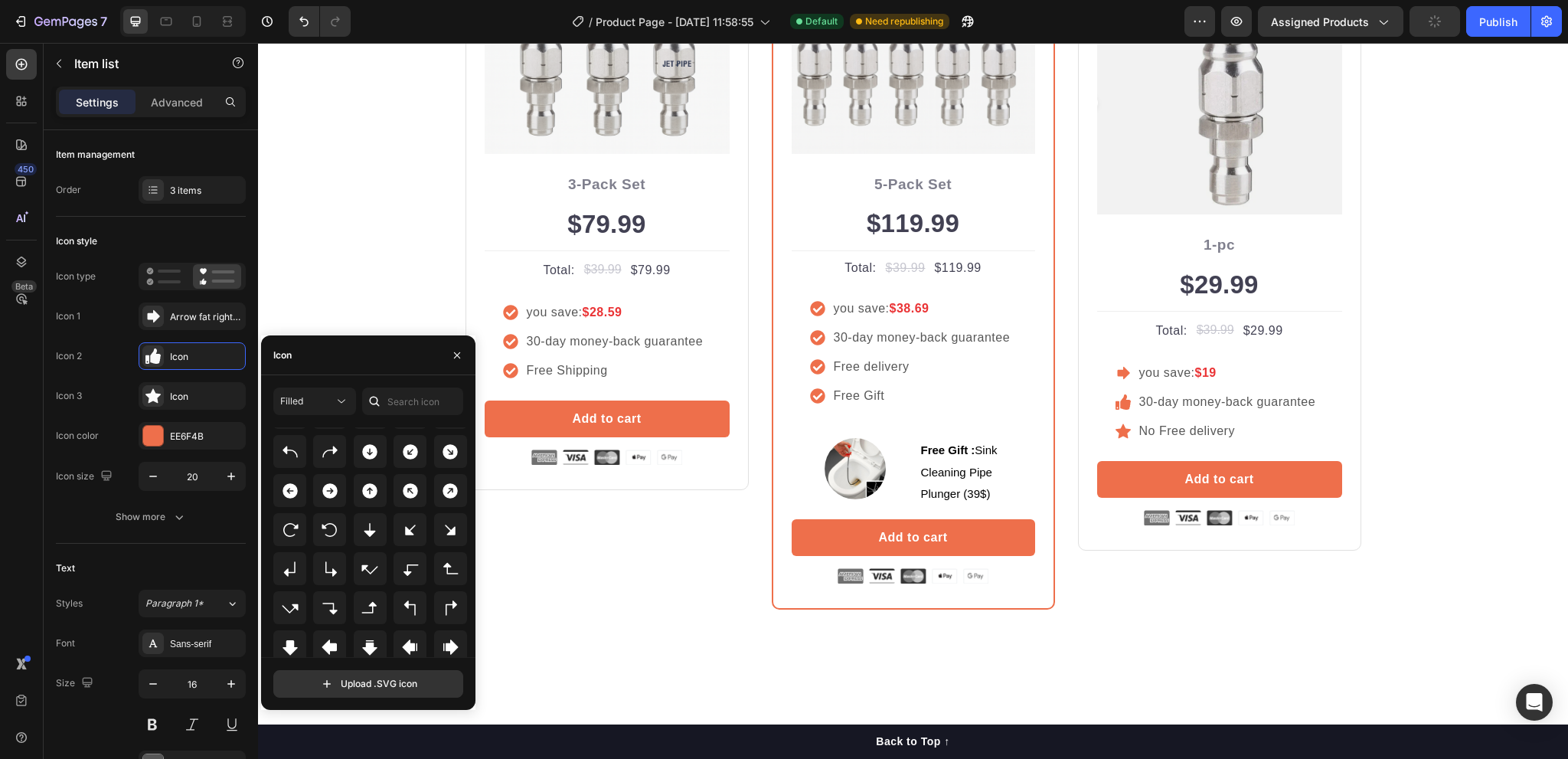
scroll to position [307, 0]
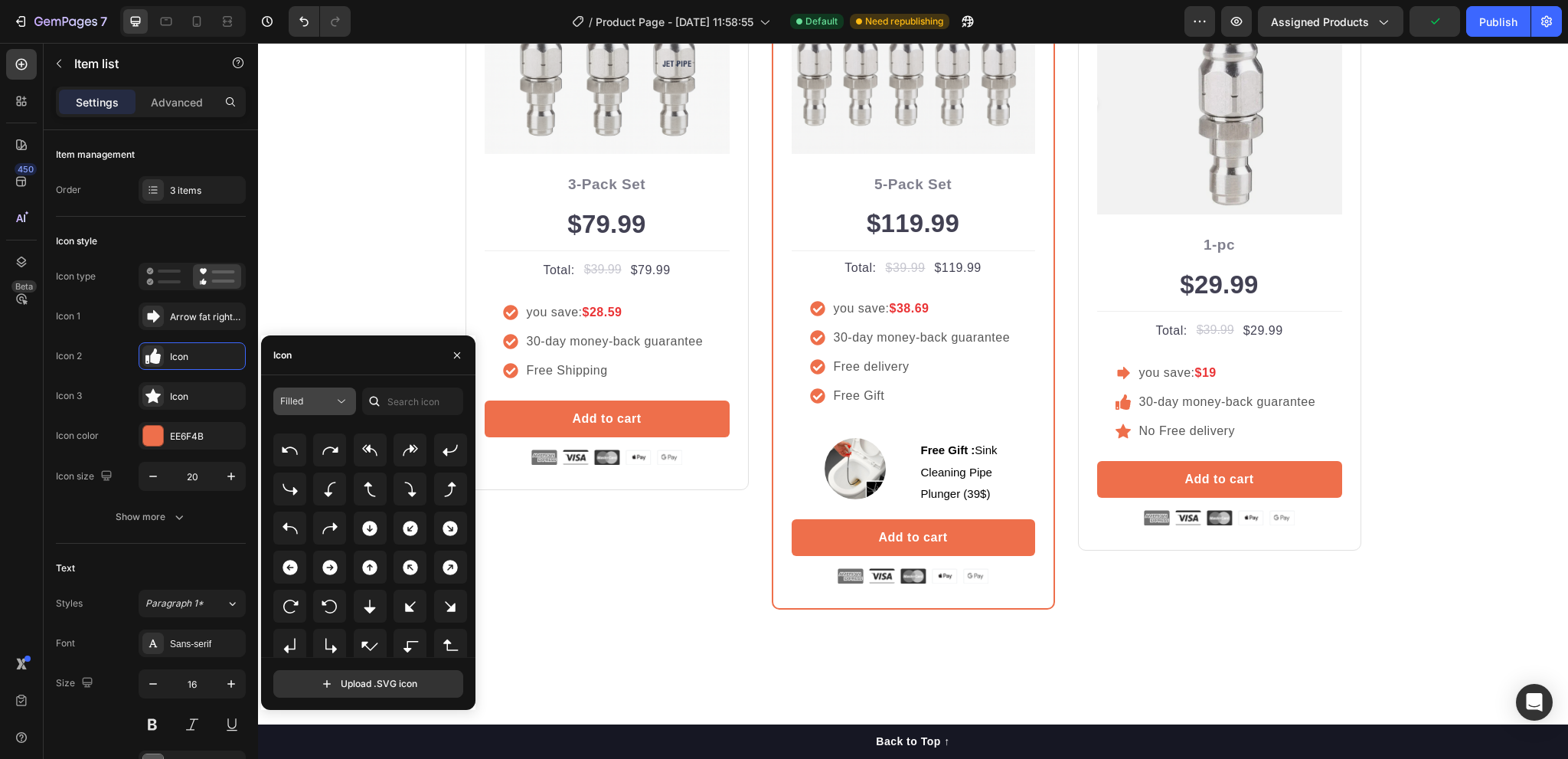
click at [328, 406] on div "Filled" at bounding box center [307, 401] width 54 height 14
click at [286, 548] on p "Filled" at bounding box center [299, 555] width 87 height 16
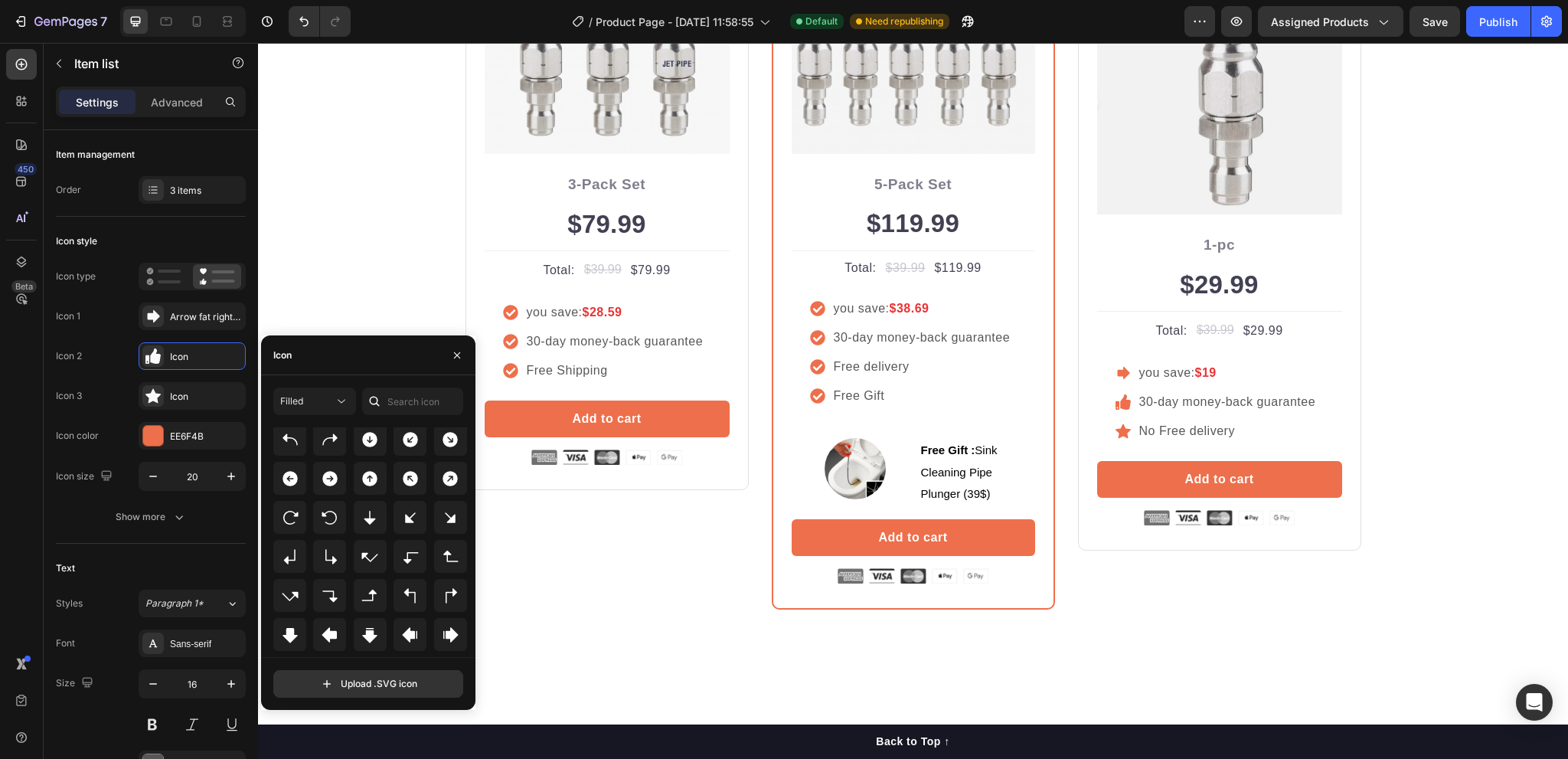
scroll to position [537, 0]
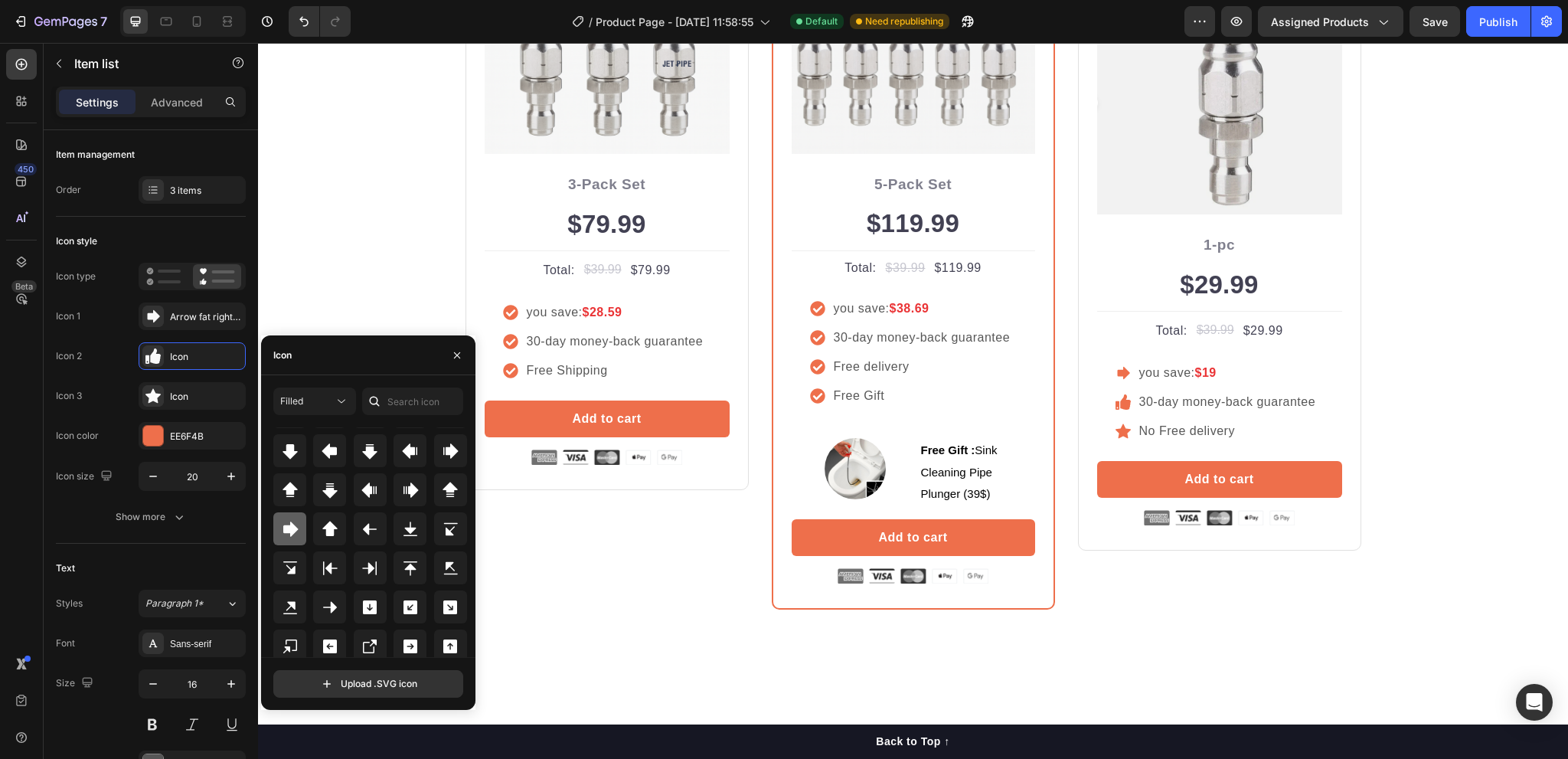
click at [294, 526] on icon at bounding box center [291, 529] width 16 height 16
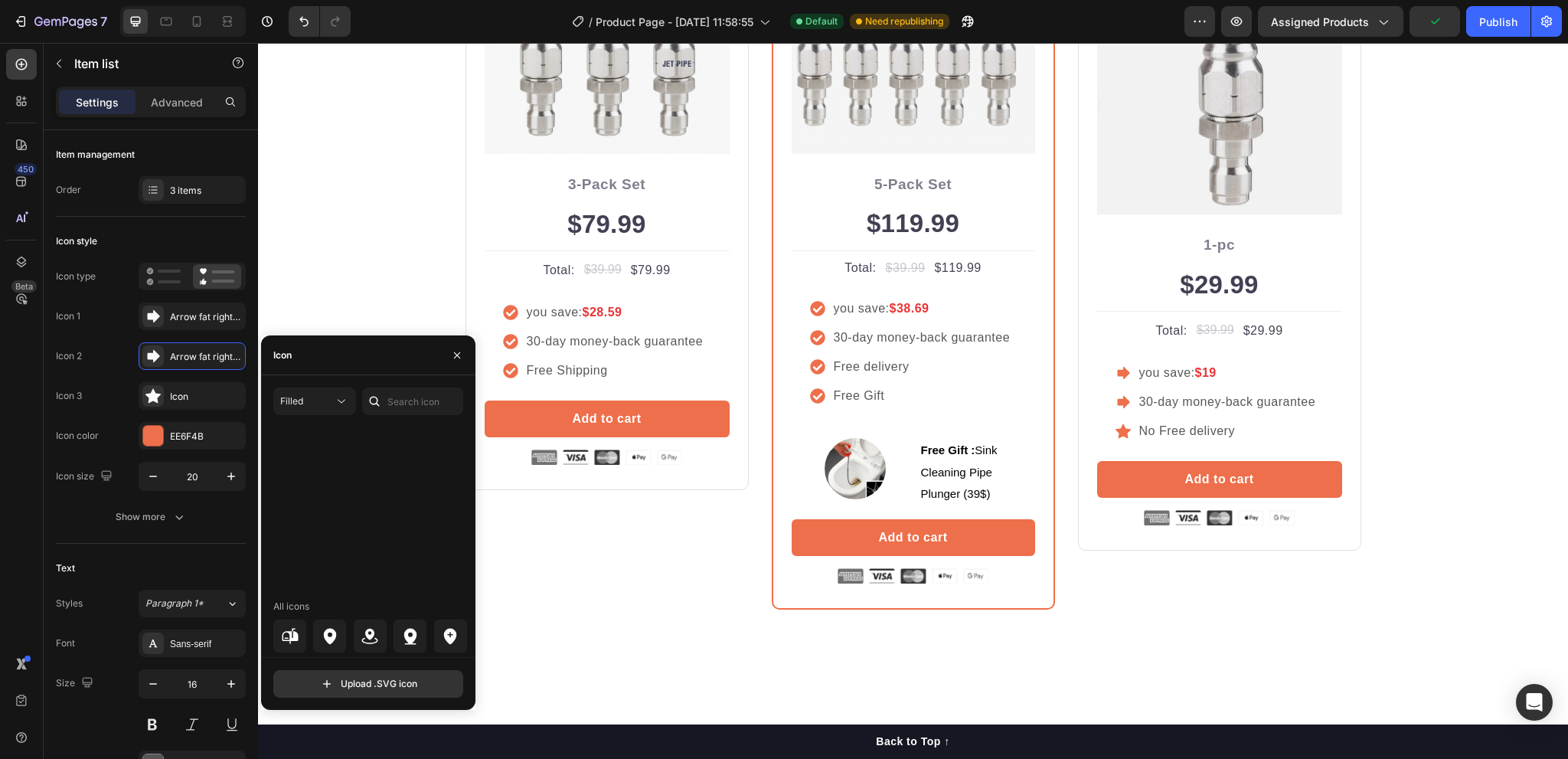
scroll to position [5901, 0]
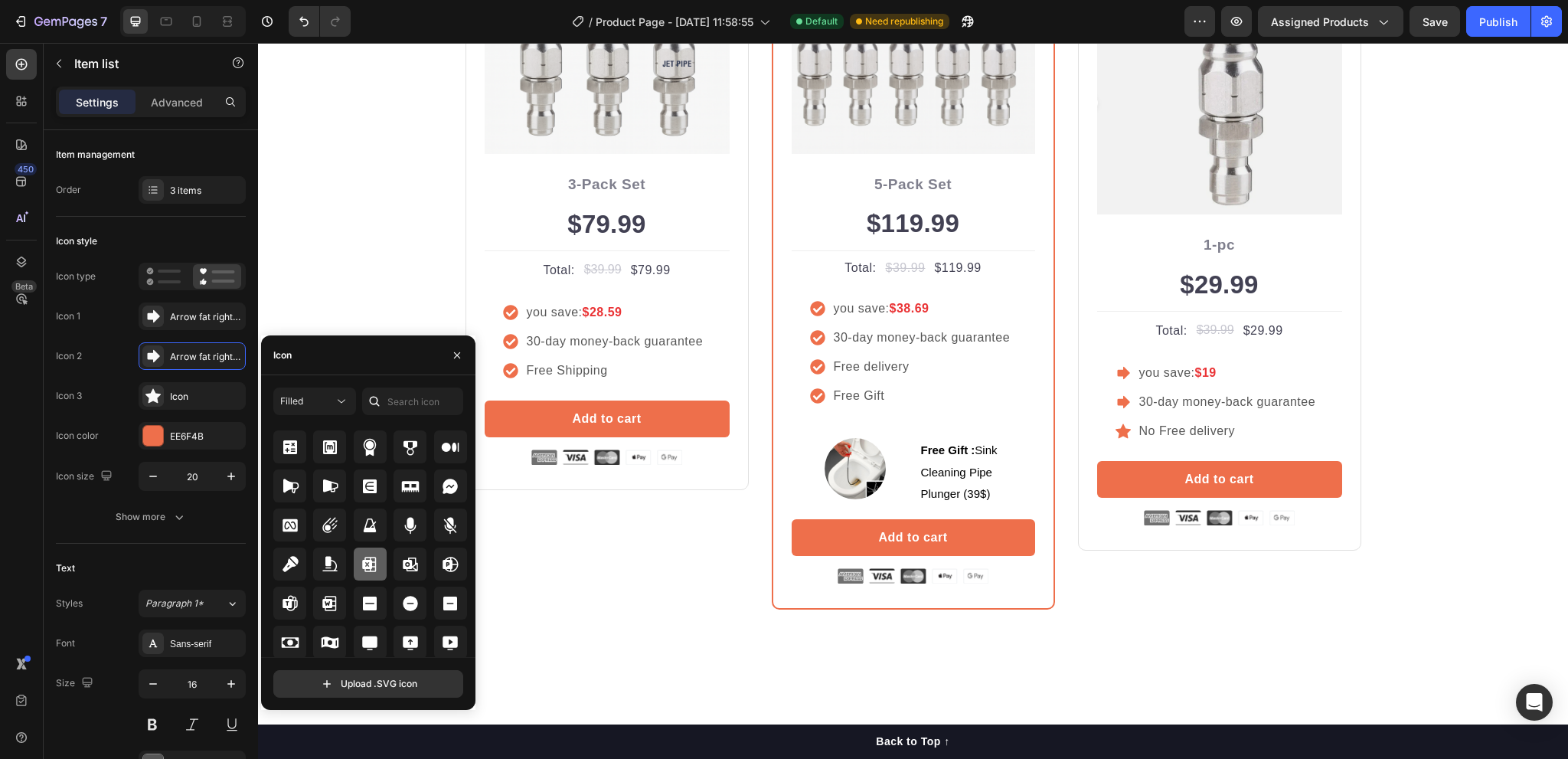
click at [368, 566] on icon at bounding box center [370, 564] width 14 height 16
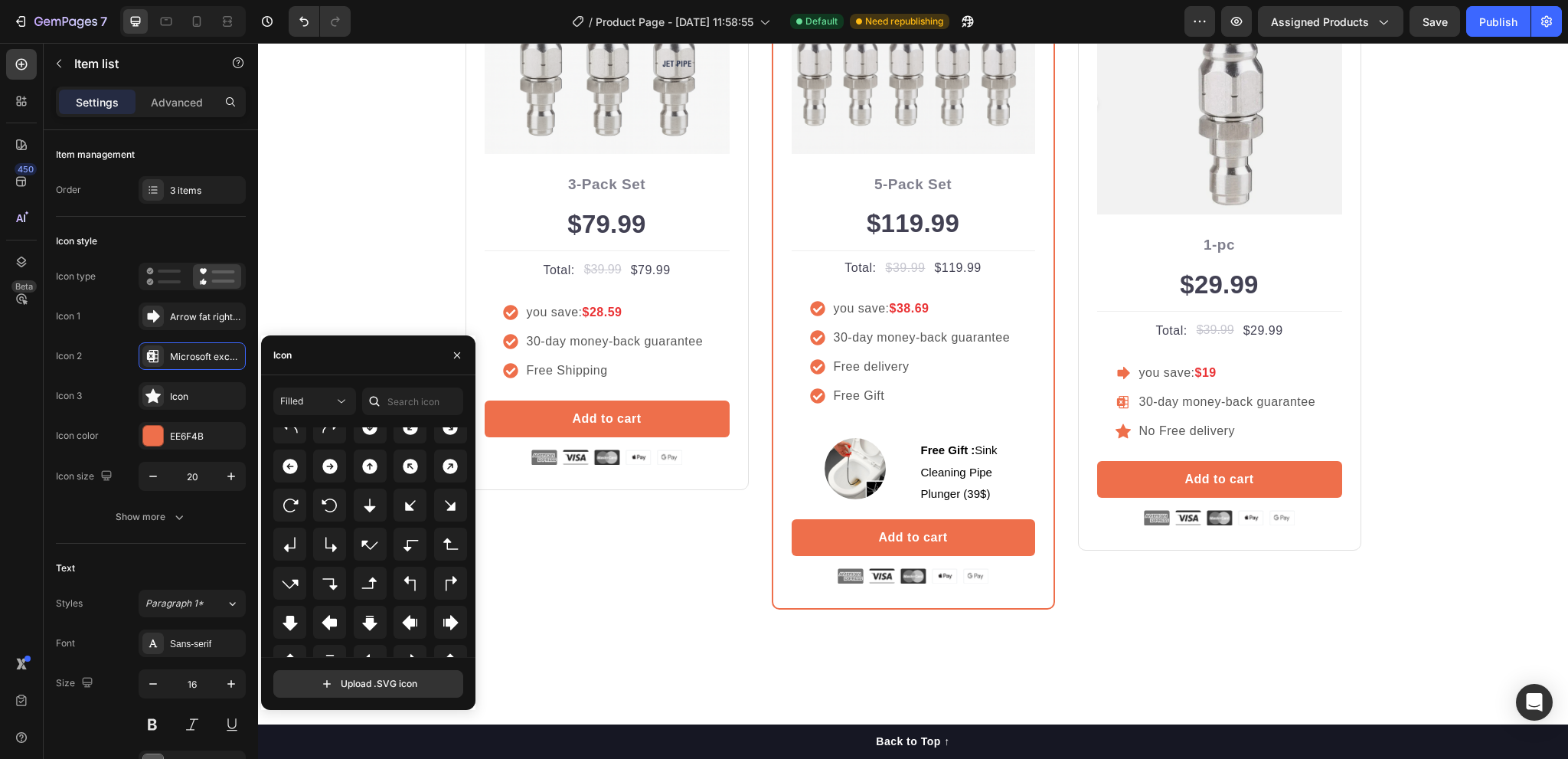
scroll to position [460, 0]
click at [288, 618] on icon at bounding box center [290, 625] width 19 height 19
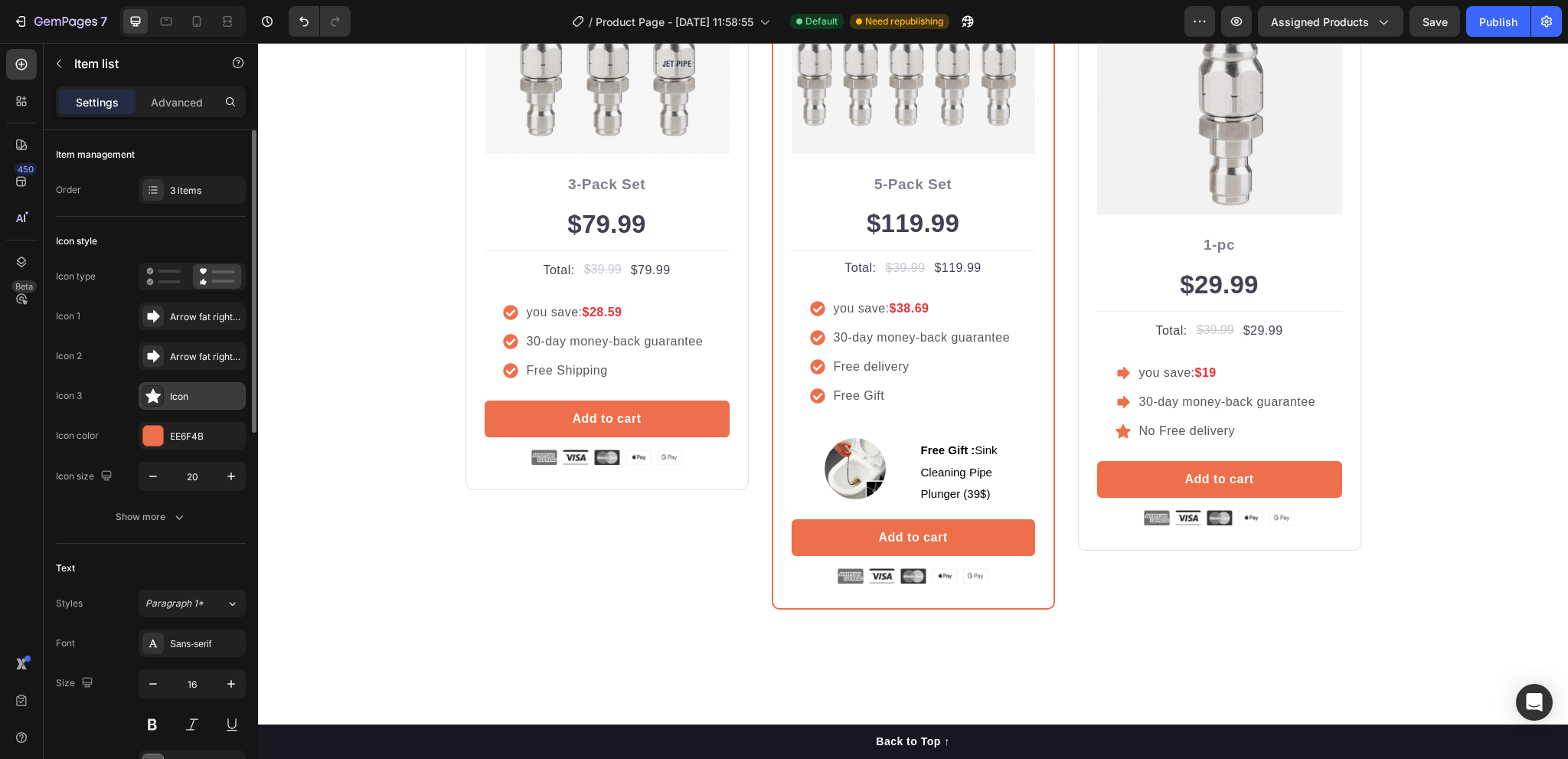
click at [199, 400] on div "Icon" at bounding box center [207, 397] width 72 height 14
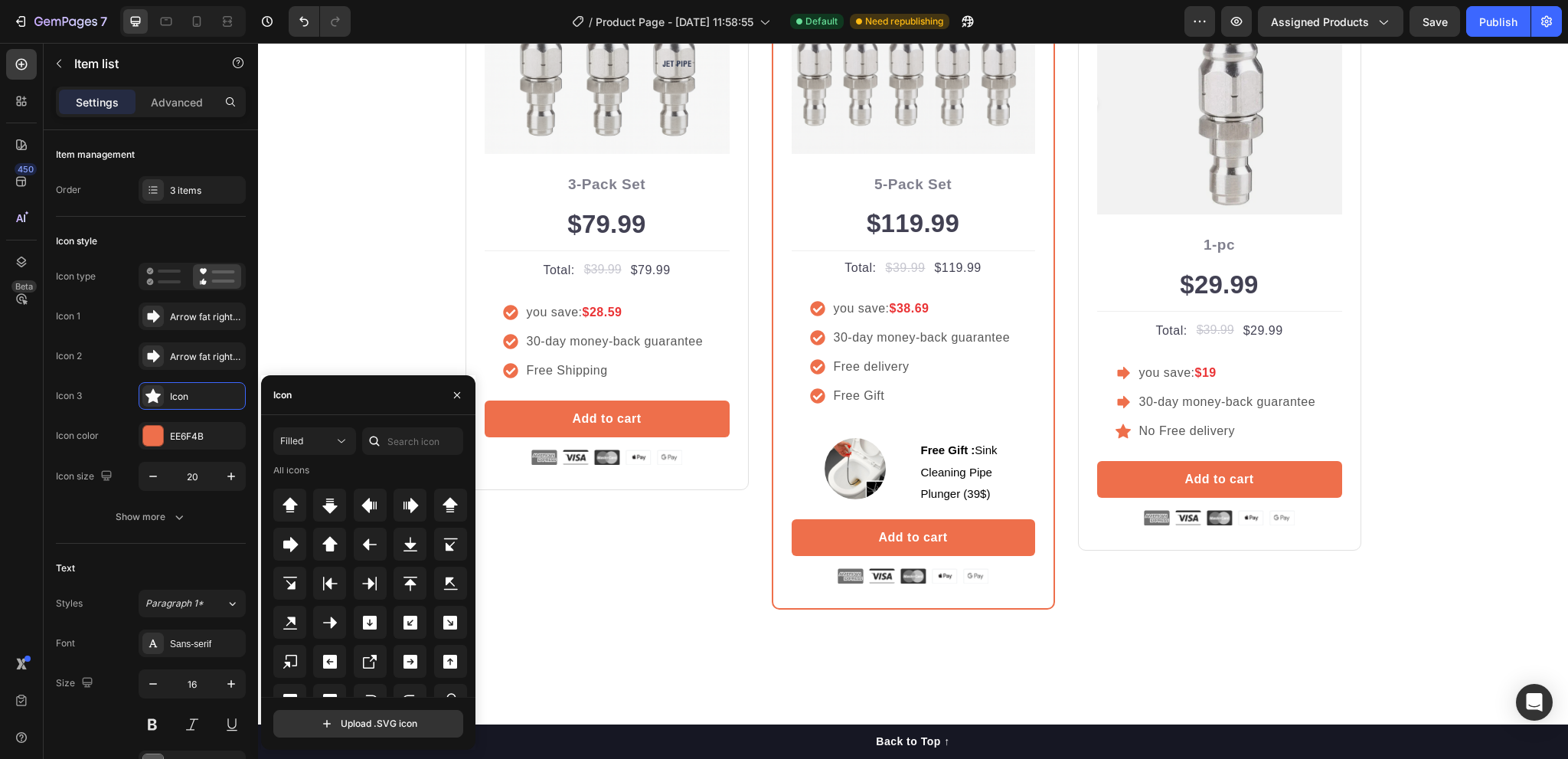
scroll to position [689, 0]
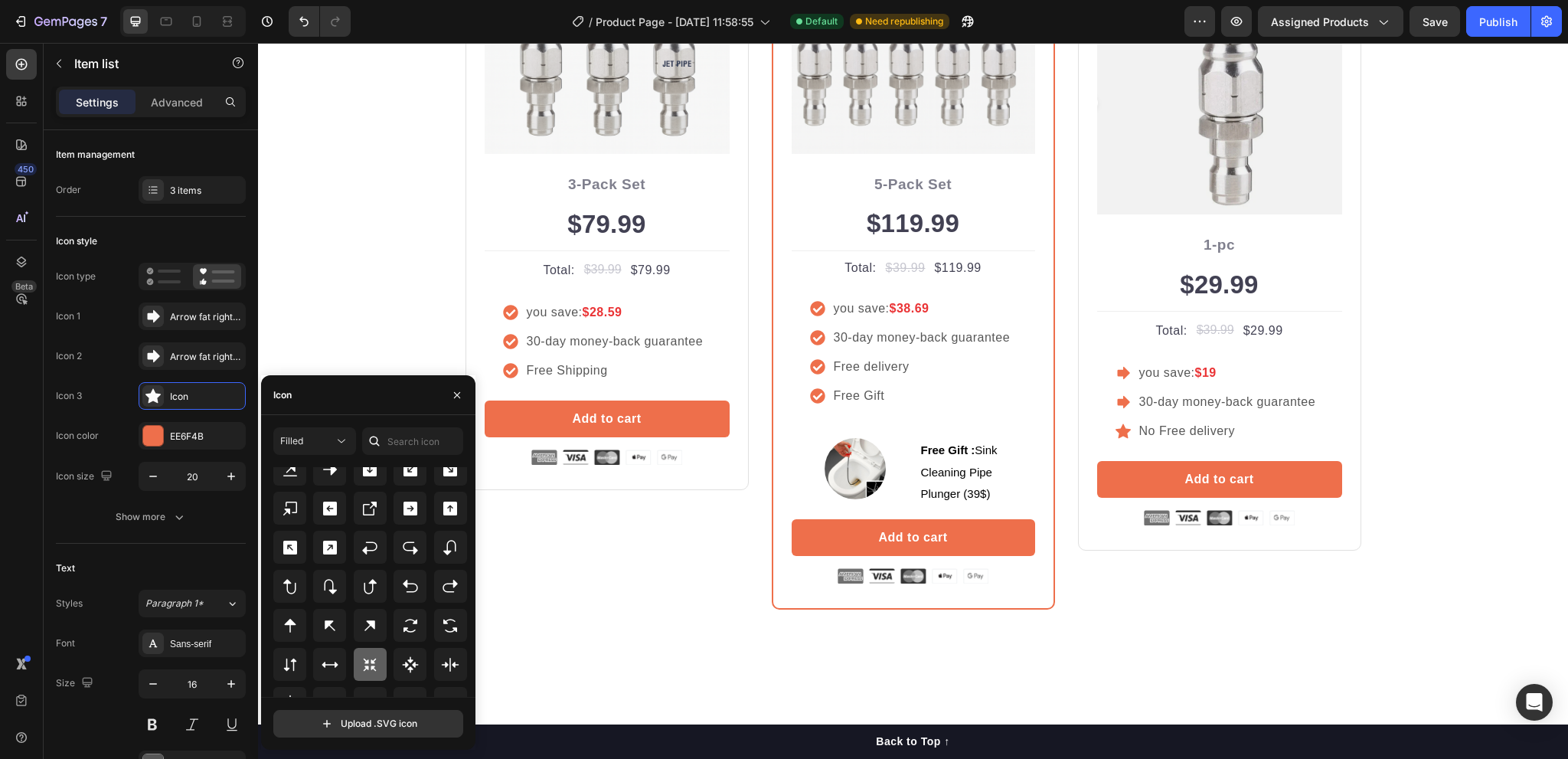
click at [367, 664] on icon at bounding box center [370, 665] width 19 height 19
click at [604, 634] on div "Buy more and pay less Heading Row Icon Icon Icon Icon Icon Icon List Hoz Rated …" at bounding box center [913, 217] width 1311 height 908
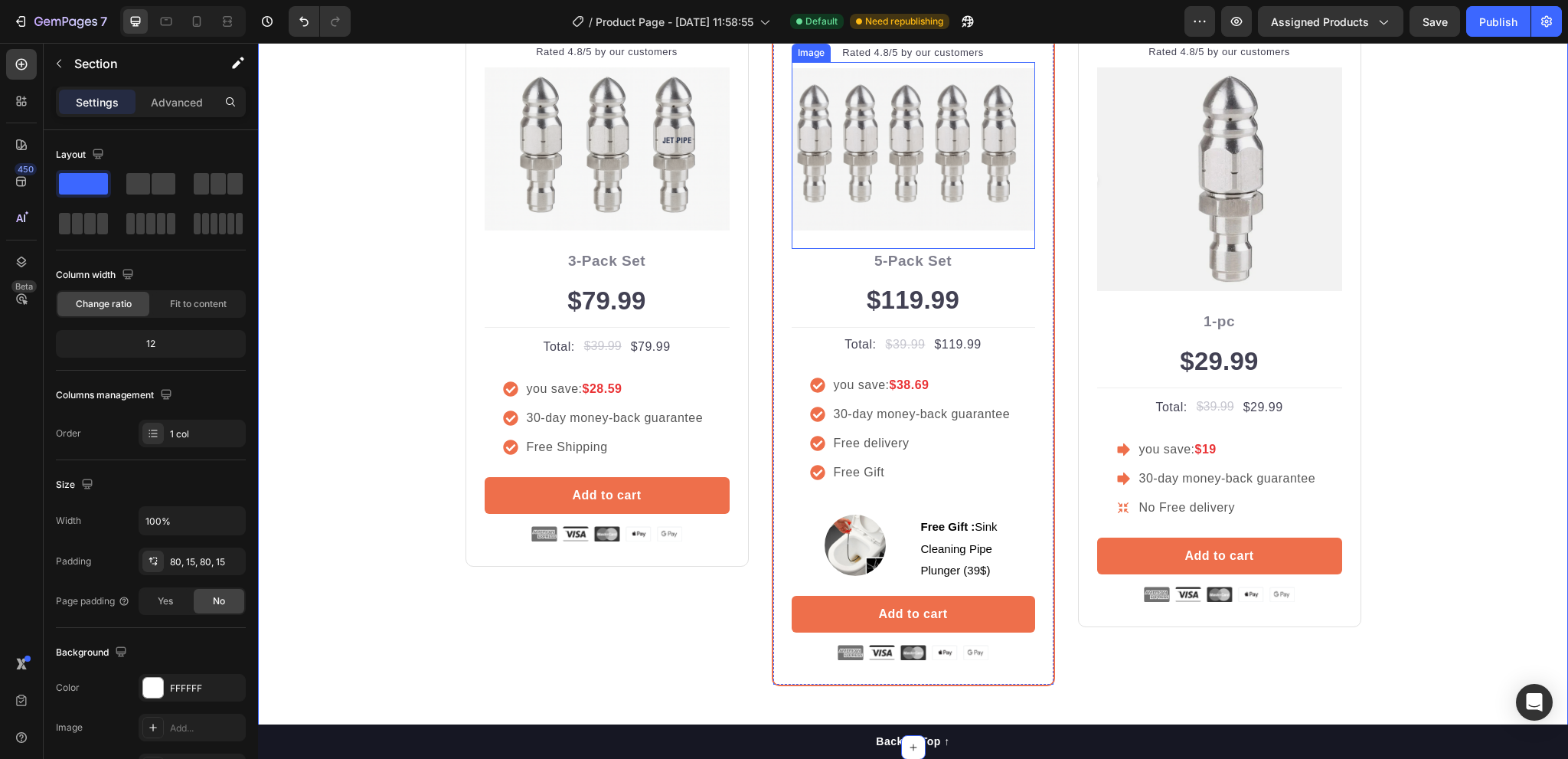
scroll to position [3831, 0]
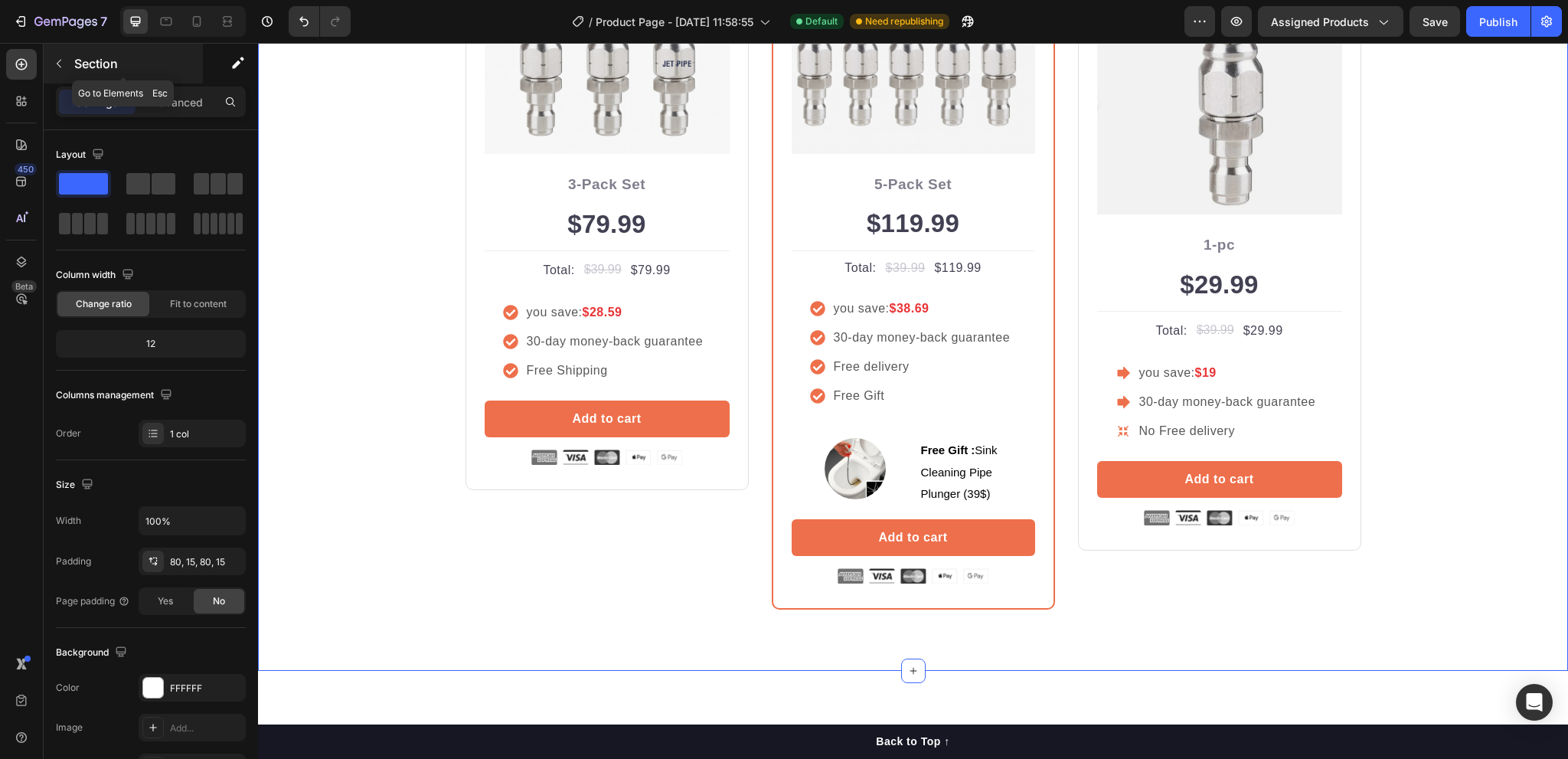
click at [59, 64] on icon "button" at bounding box center [58, 63] width 12 height 12
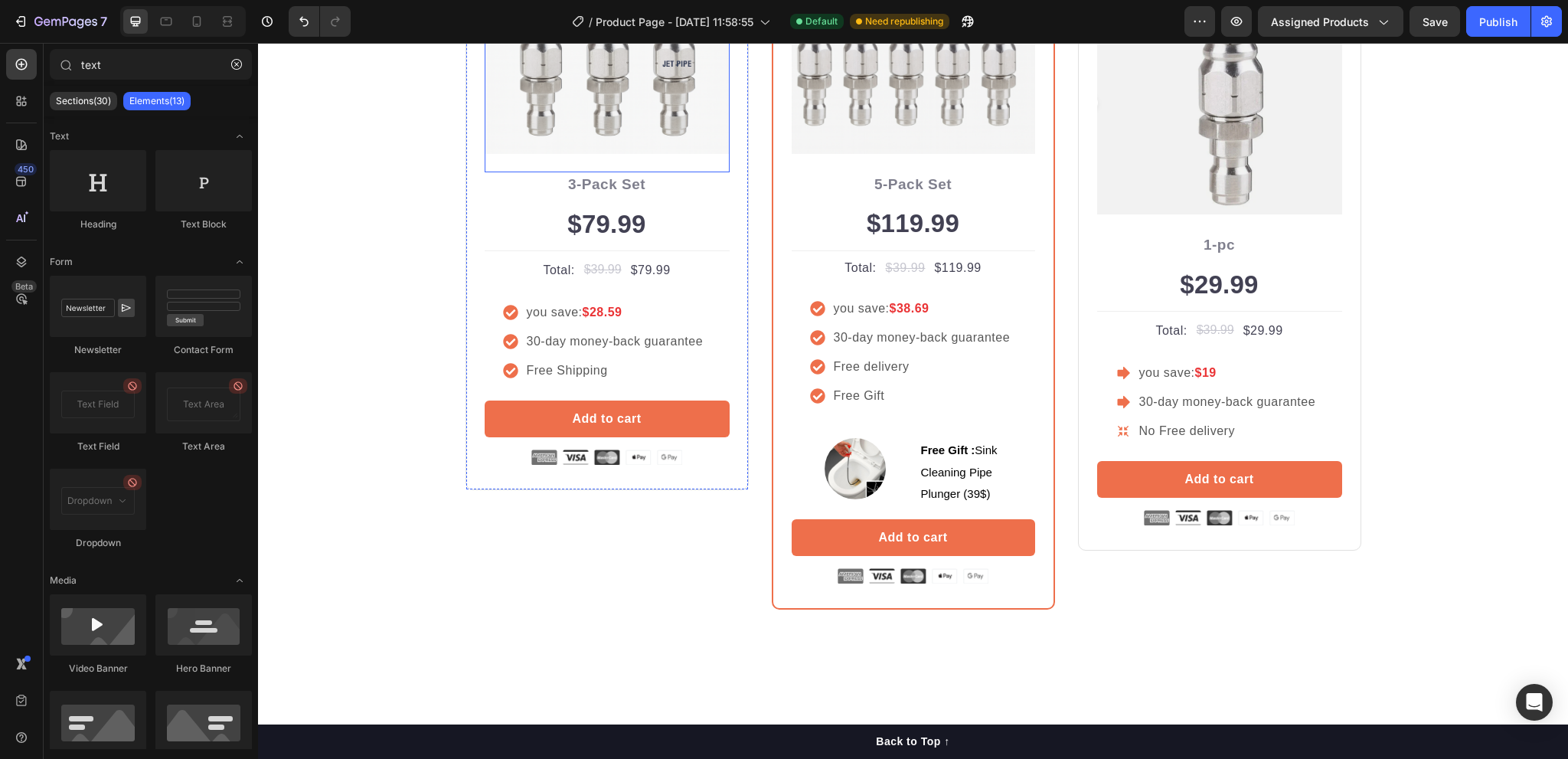
scroll to position [3448, 0]
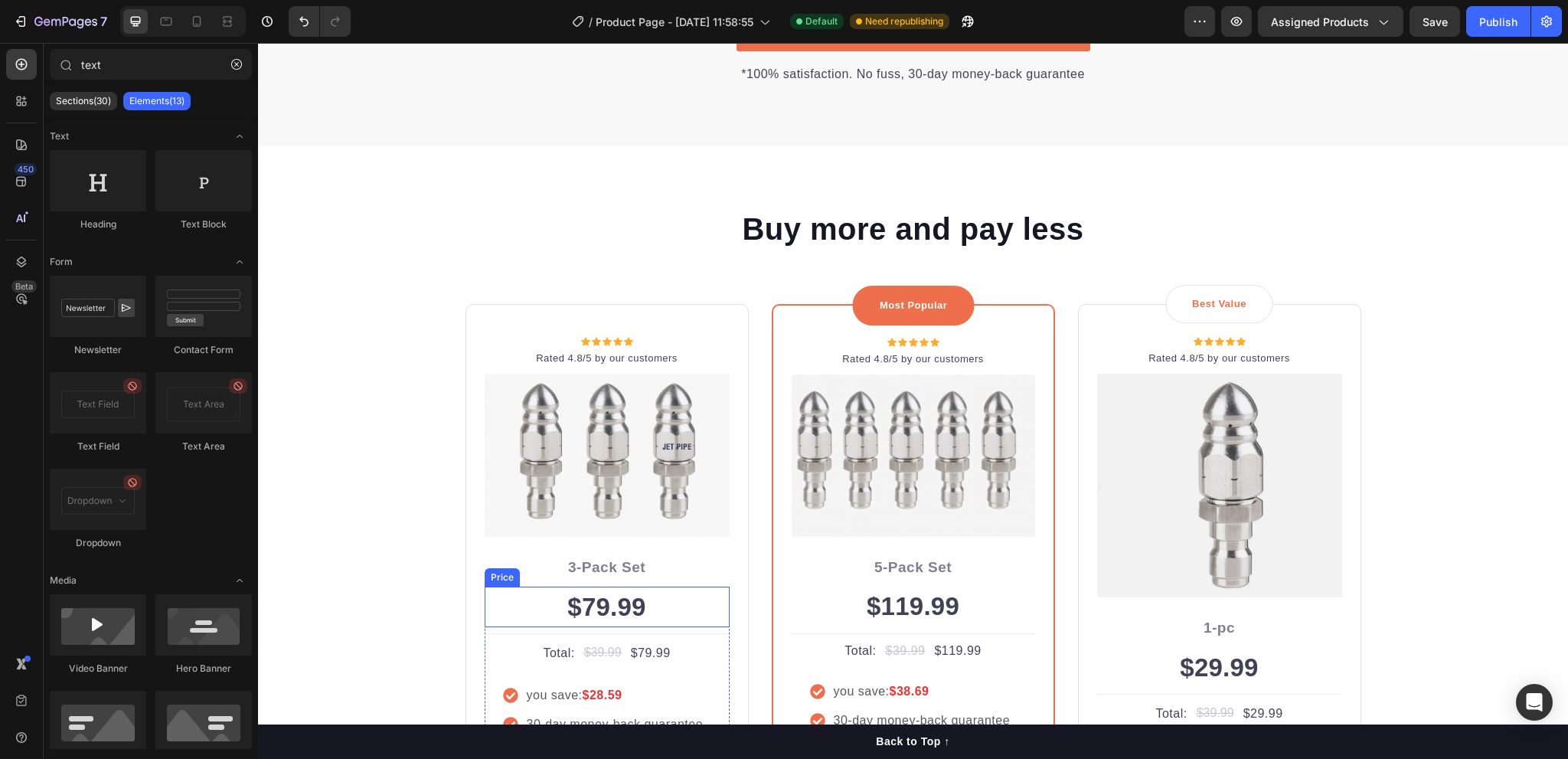
click at [604, 610] on div "$79.99" at bounding box center [607, 607] width 245 height 42
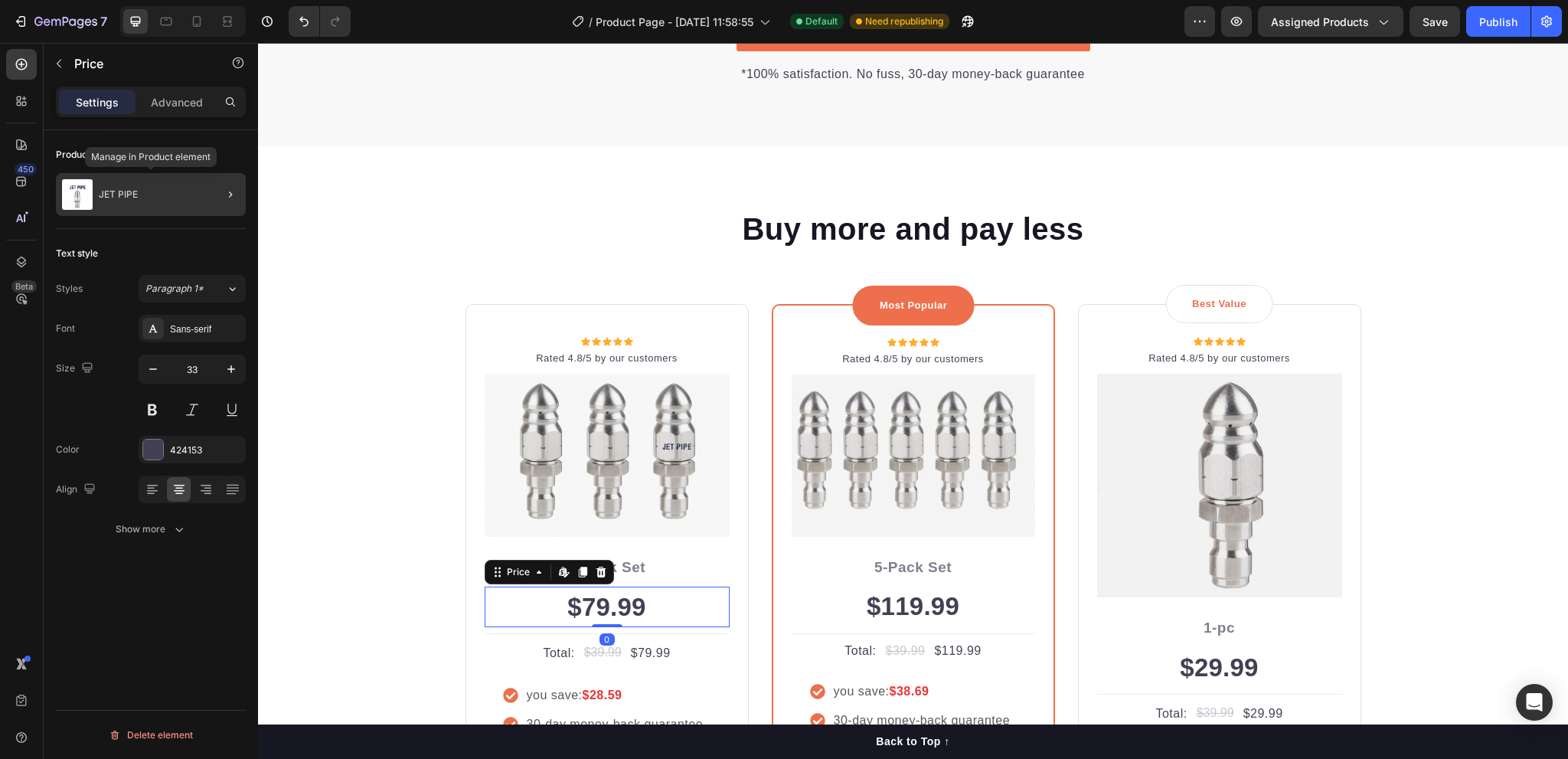
click at [193, 196] on div "JET PIPE" at bounding box center [150, 195] width 190 height 43
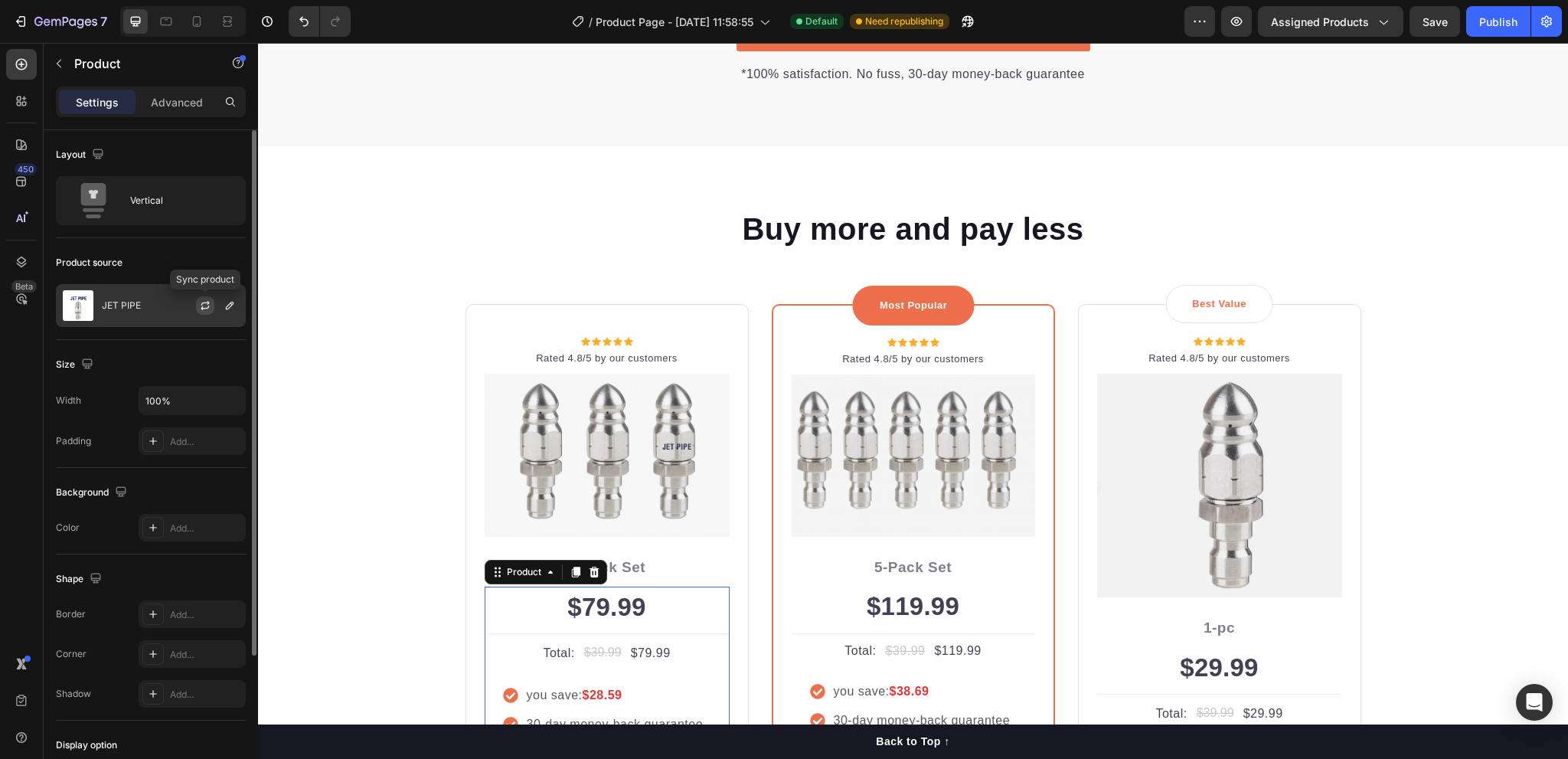
click at [201, 306] on icon "button" at bounding box center [205, 305] width 12 height 12
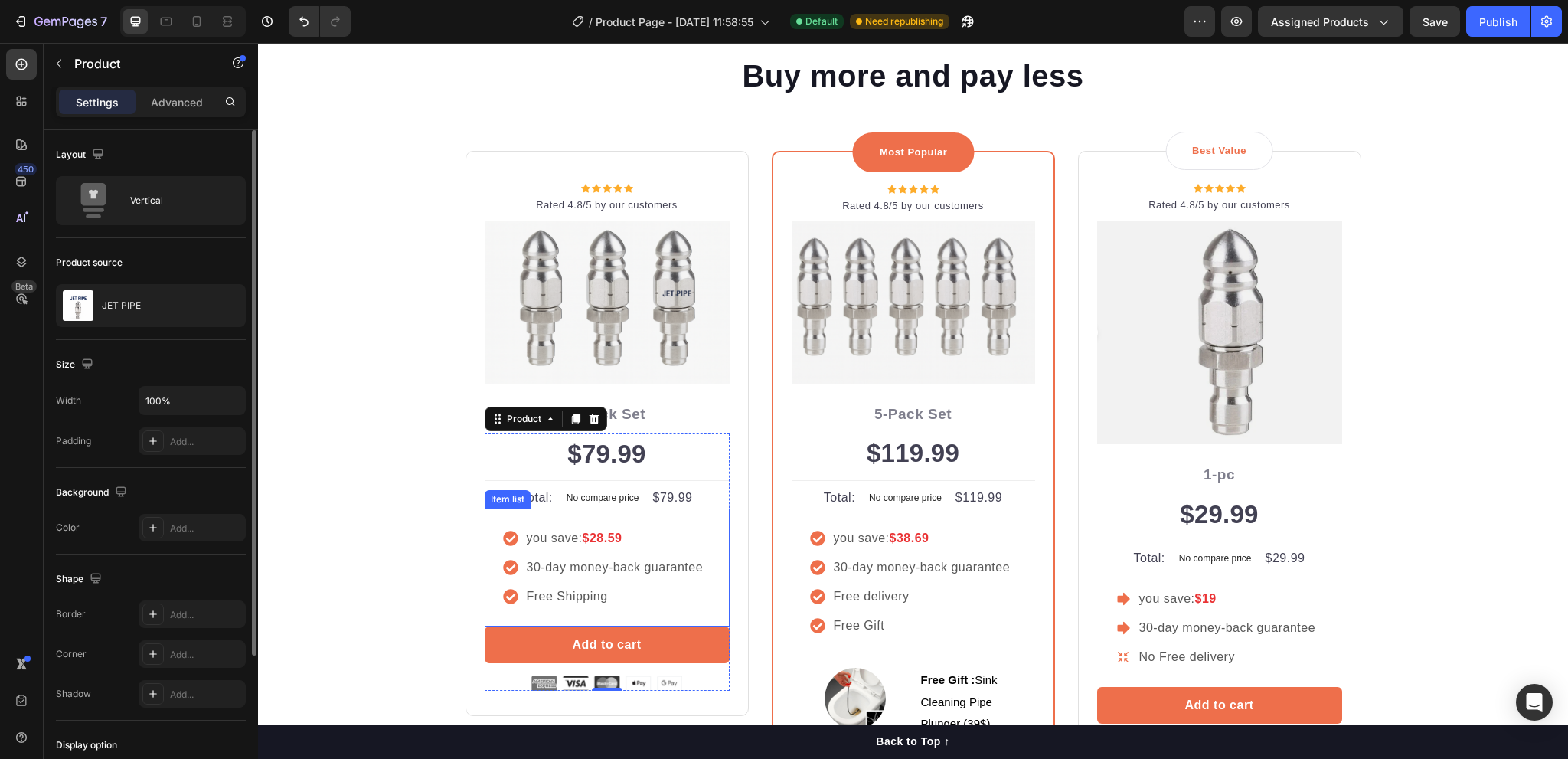
scroll to position [3678, 0]
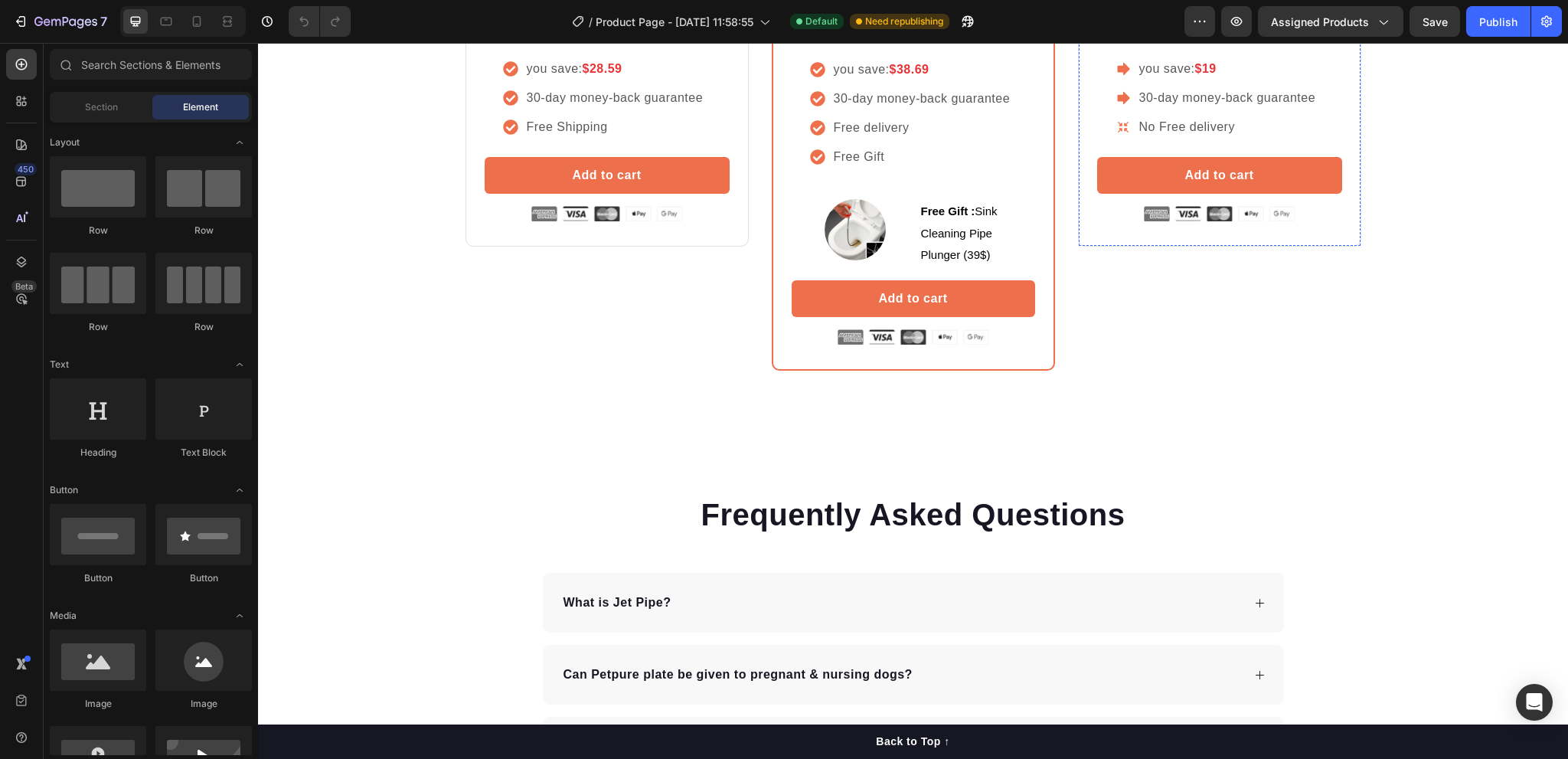
scroll to position [3678, 0]
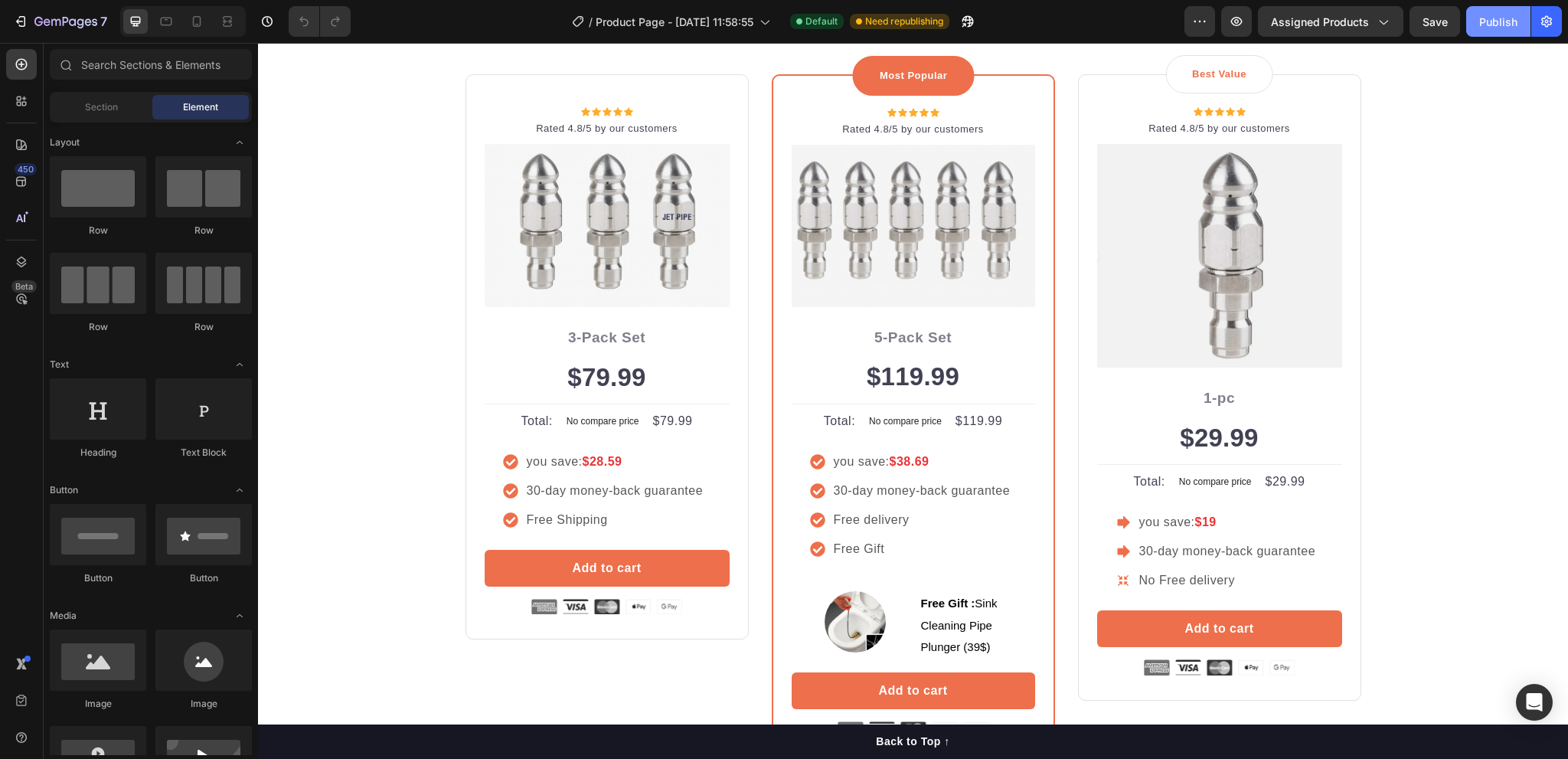
click at [1488, 19] on div "Publish" at bounding box center [1499, 21] width 38 height 16
click at [894, 453] on p "you save: $38.69" at bounding box center [922, 462] width 177 height 19
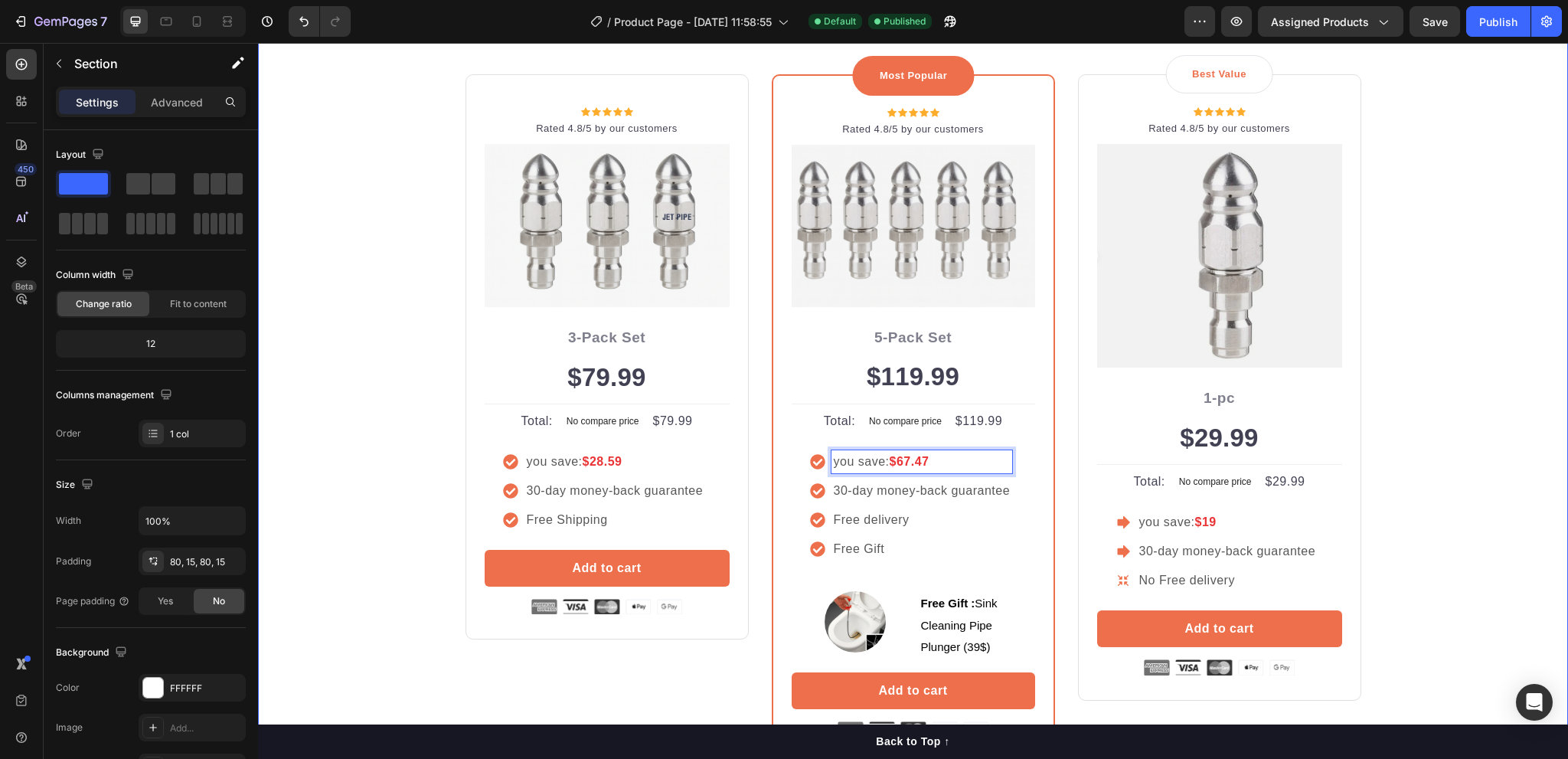
click at [1490, 405] on div "Buy more and pay less Heading Row Icon Icon Icon Icon Icon Icon List Hoz Rated …" at bounding box center [913, 371] width 1287 height 786
drag, startPoint x: 1434, startPoint y: 3, endPoint x: 1424, endPoint y: 32, distance: 30.7
click at [1432, 7] on div "7 / Product Page - [DATE] 11:58:55 Default Published Preview Assigned Products …" at bounding box center [784, 21] width 1568 height 44
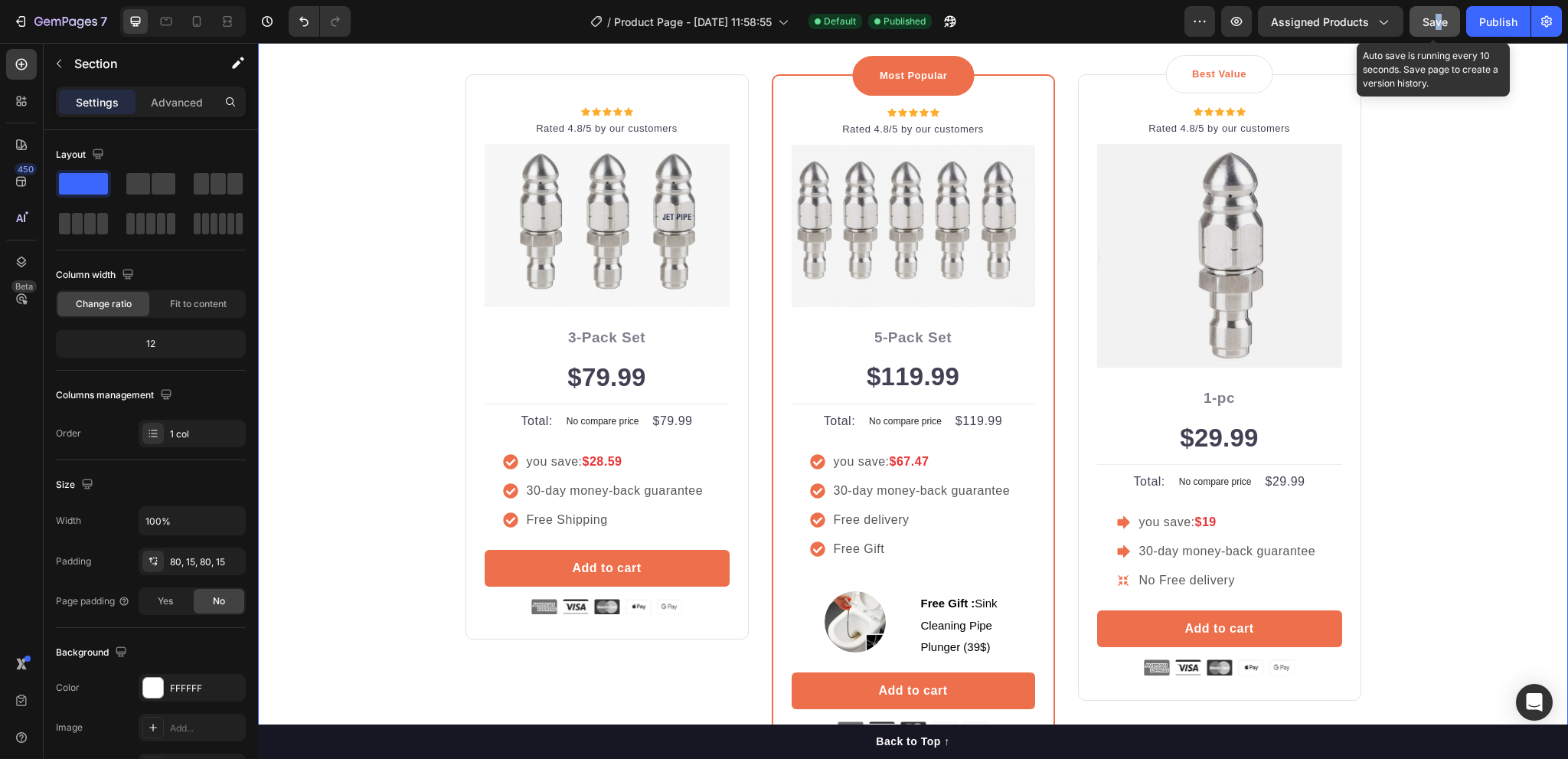
click at [1424, 33] on button "Save" at bounding box center [1435, 21] width 51 height 31
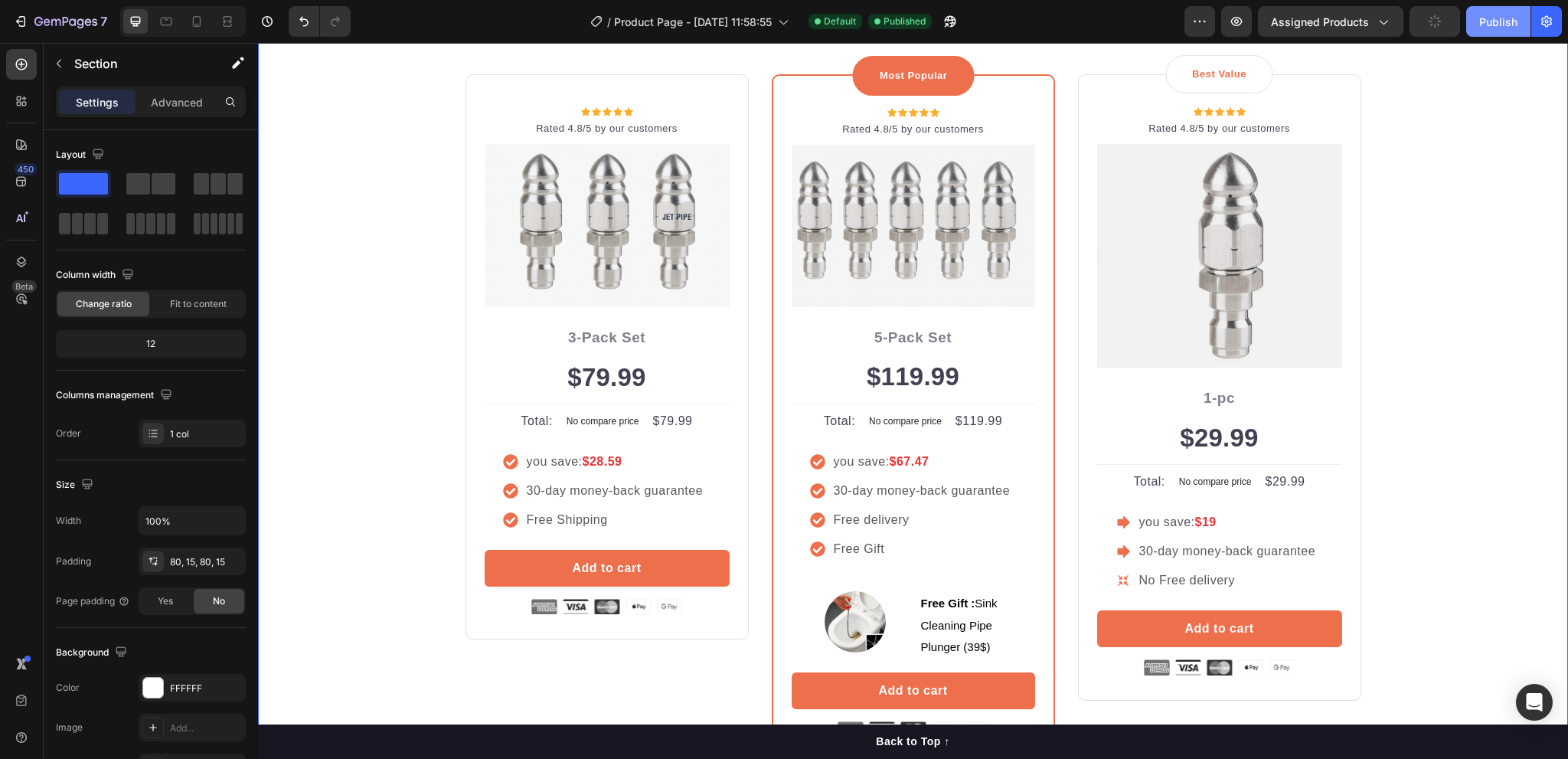
click at [1493, 24] on div "Publish" at bounding box center [1499, 21] width 38 height 16
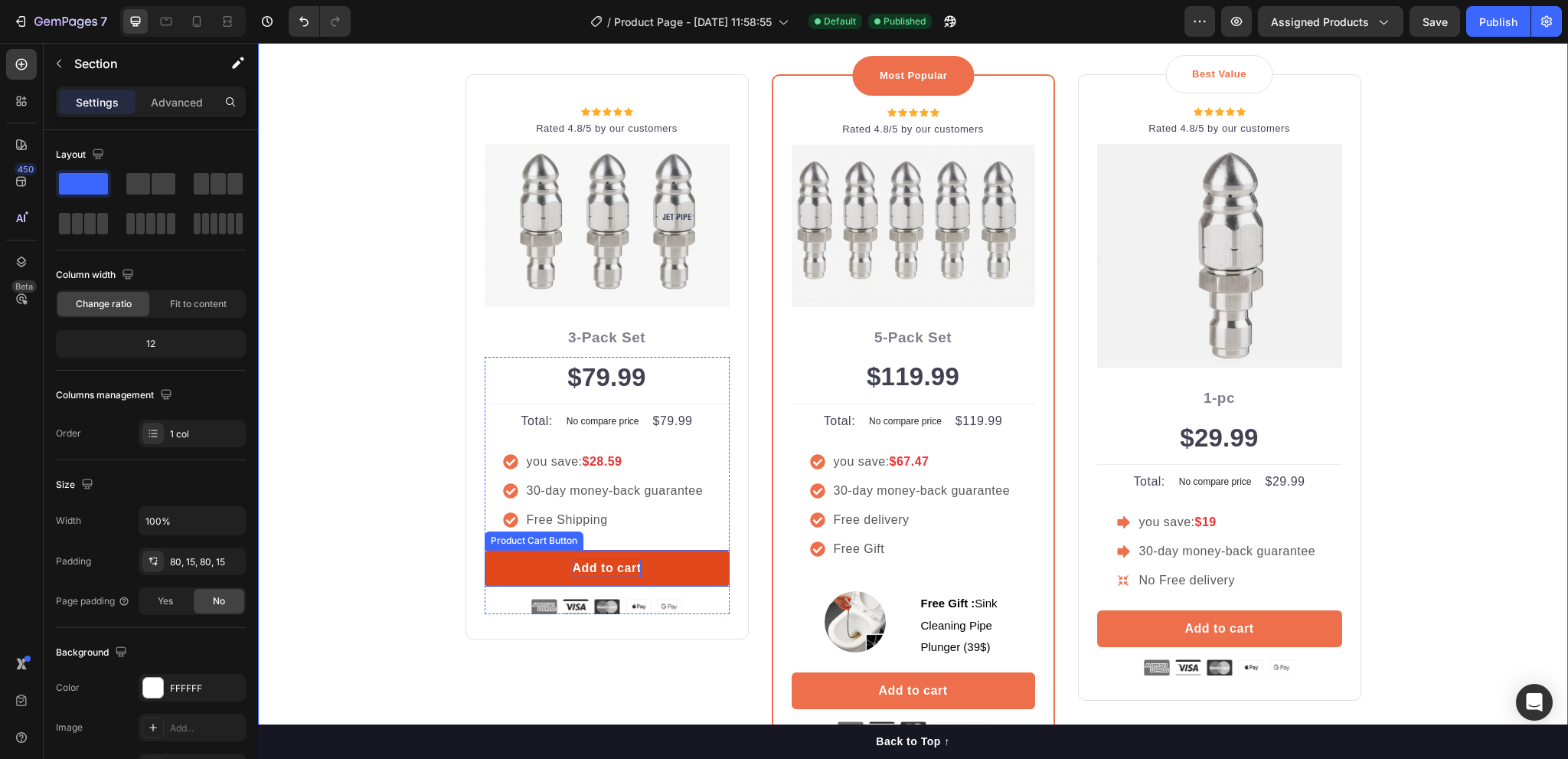
scroll to position [3908, 0]
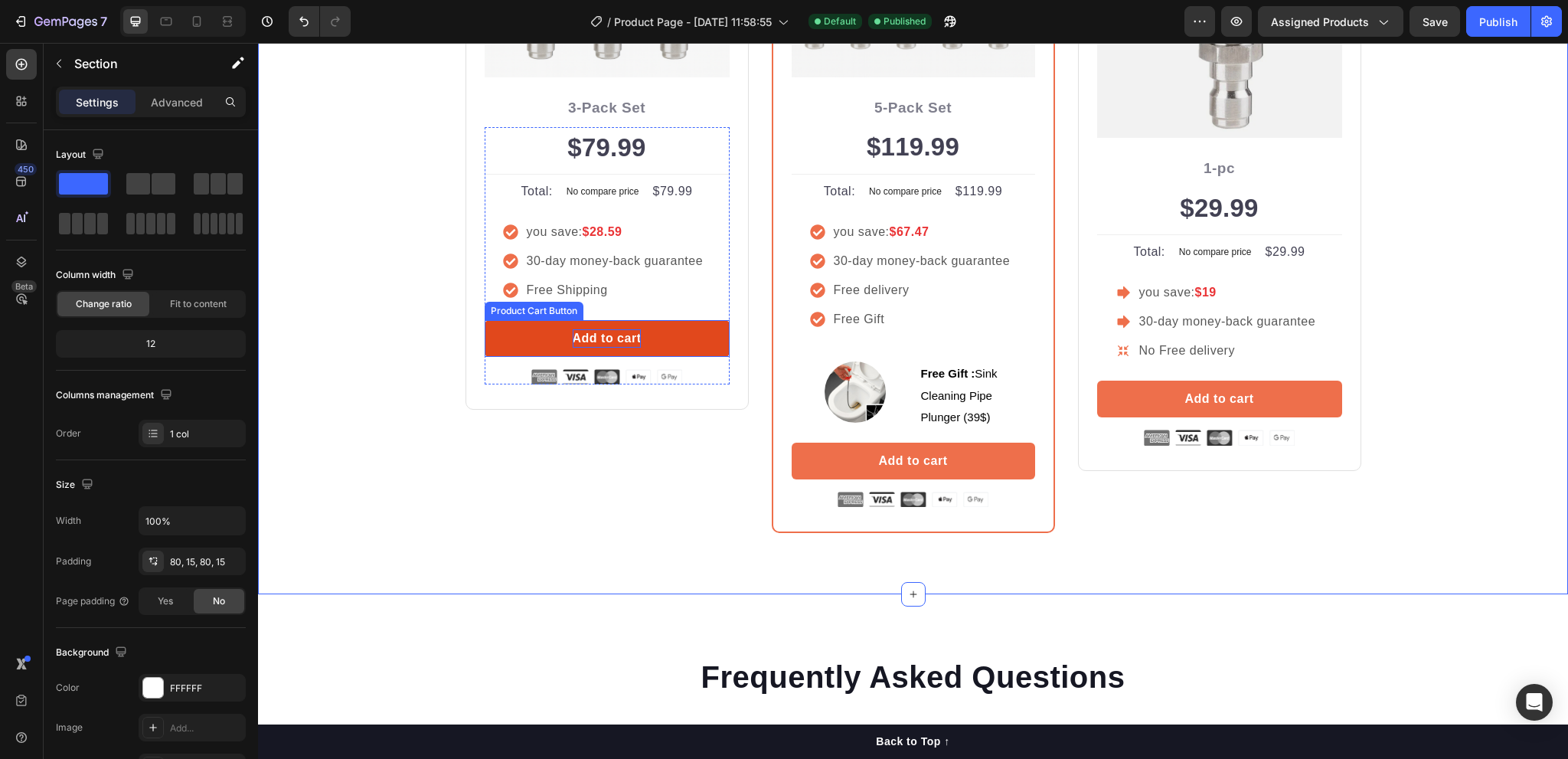
click at [572, 338] on div "Add to cart" at bounding box center [607, 339] width 69 height 19
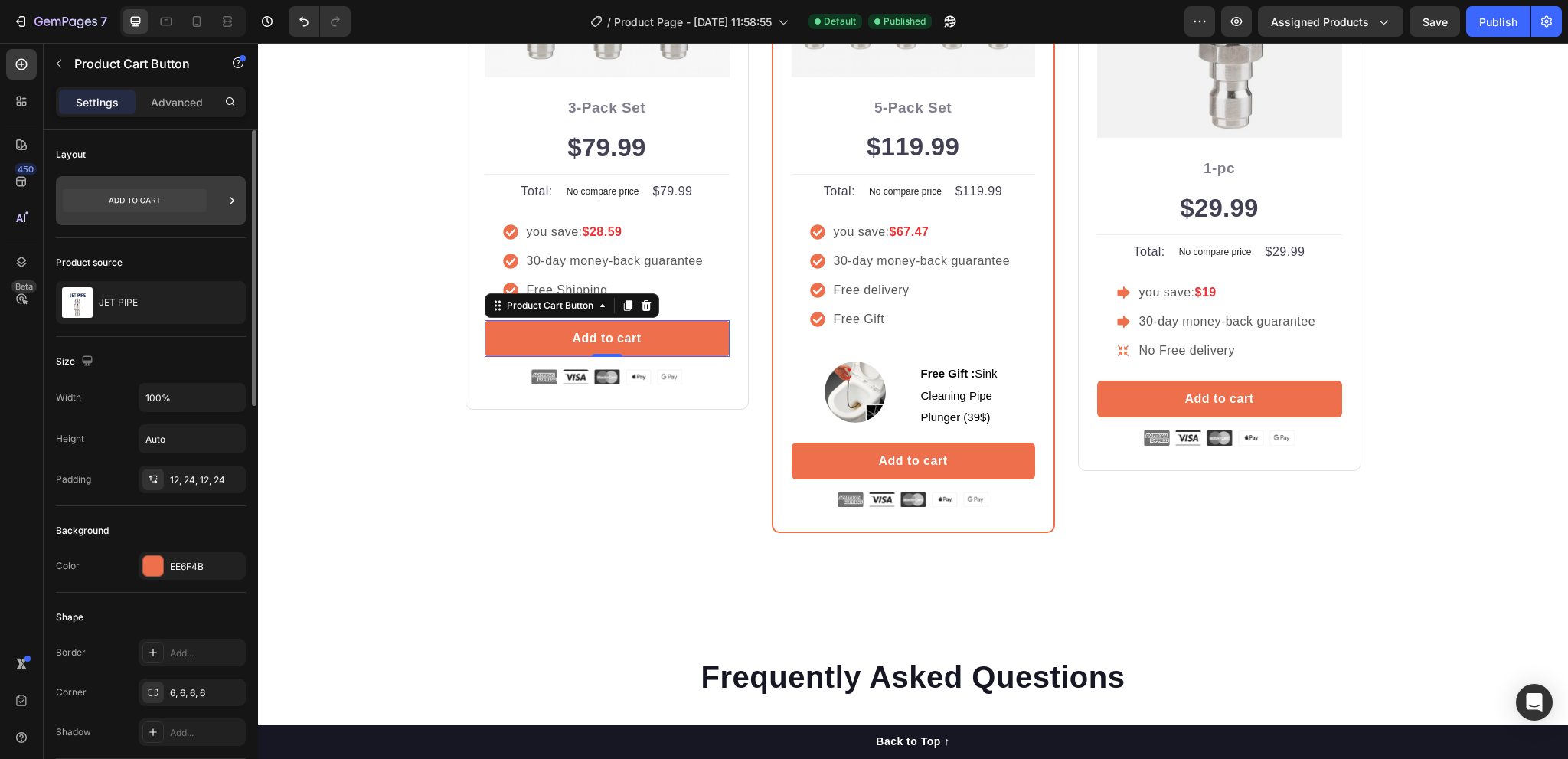
click at [144, 198] on icon at bounding box center [134, 200] width 144 height 23
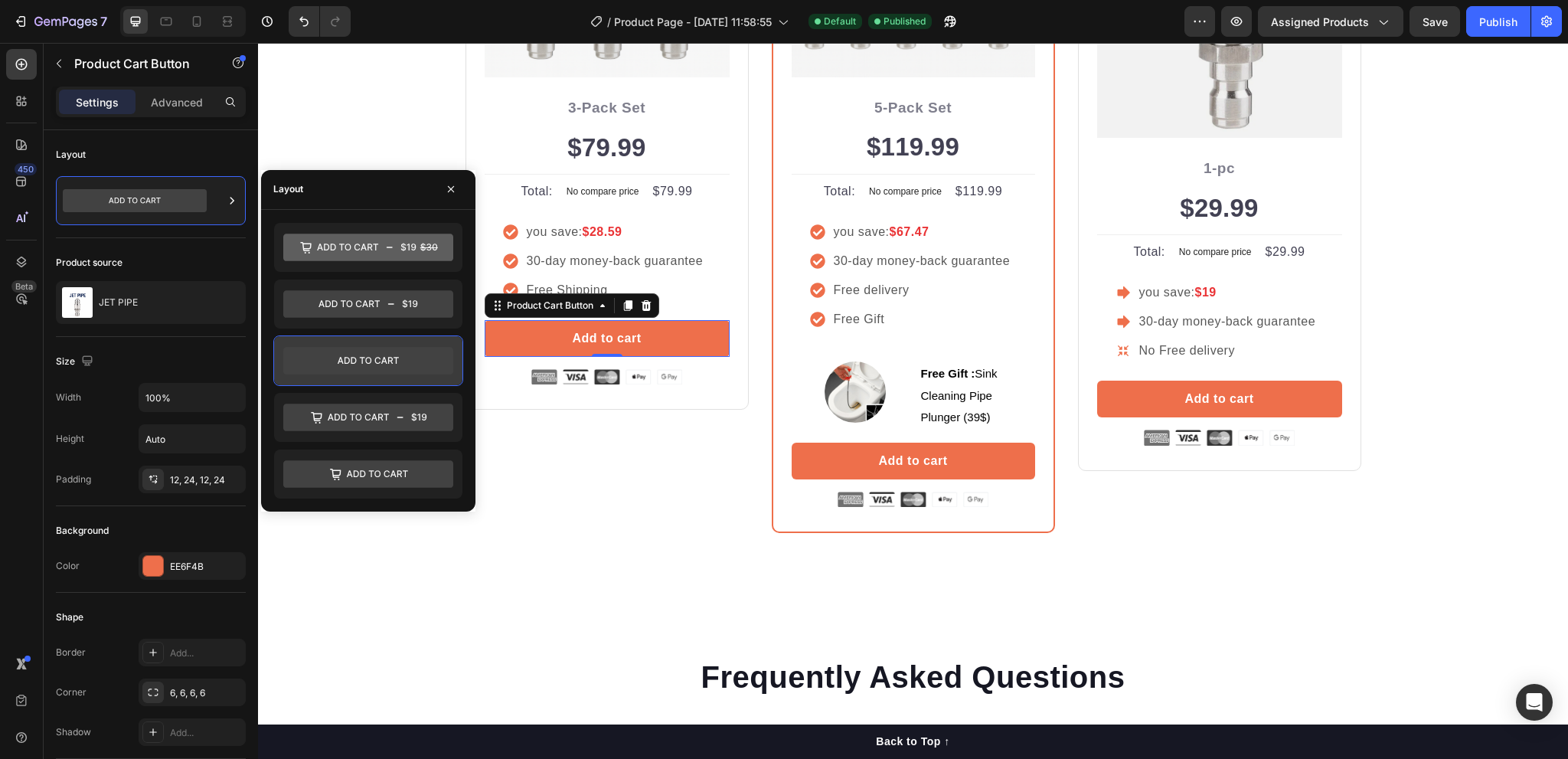
click at [325, 352] on icon at bounding box center [369, 361] width 170 height 28
click at [316, 352] on icon at bounding box center [369, 361] width 170 height 28
click at [593, 517] on div "Icon Icon Icon Icon Icon Icon List Hoz Rated 4.8/5 by our customers Text block …" at bounding box center [608, 188] width 283 height 689
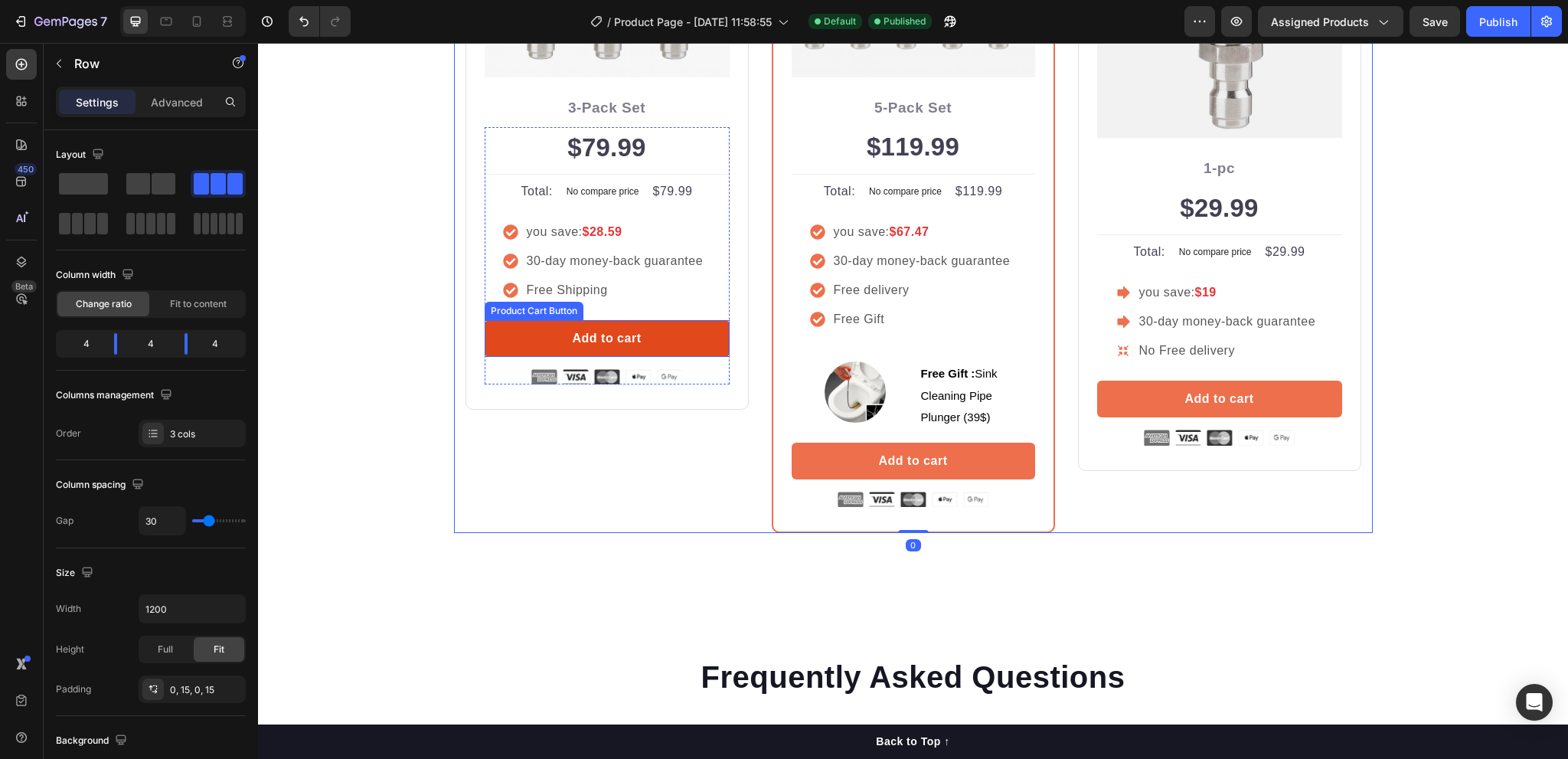
click at [548, 335] on button "Add to cart" at bounding box center [607, 339] width 245 height 37
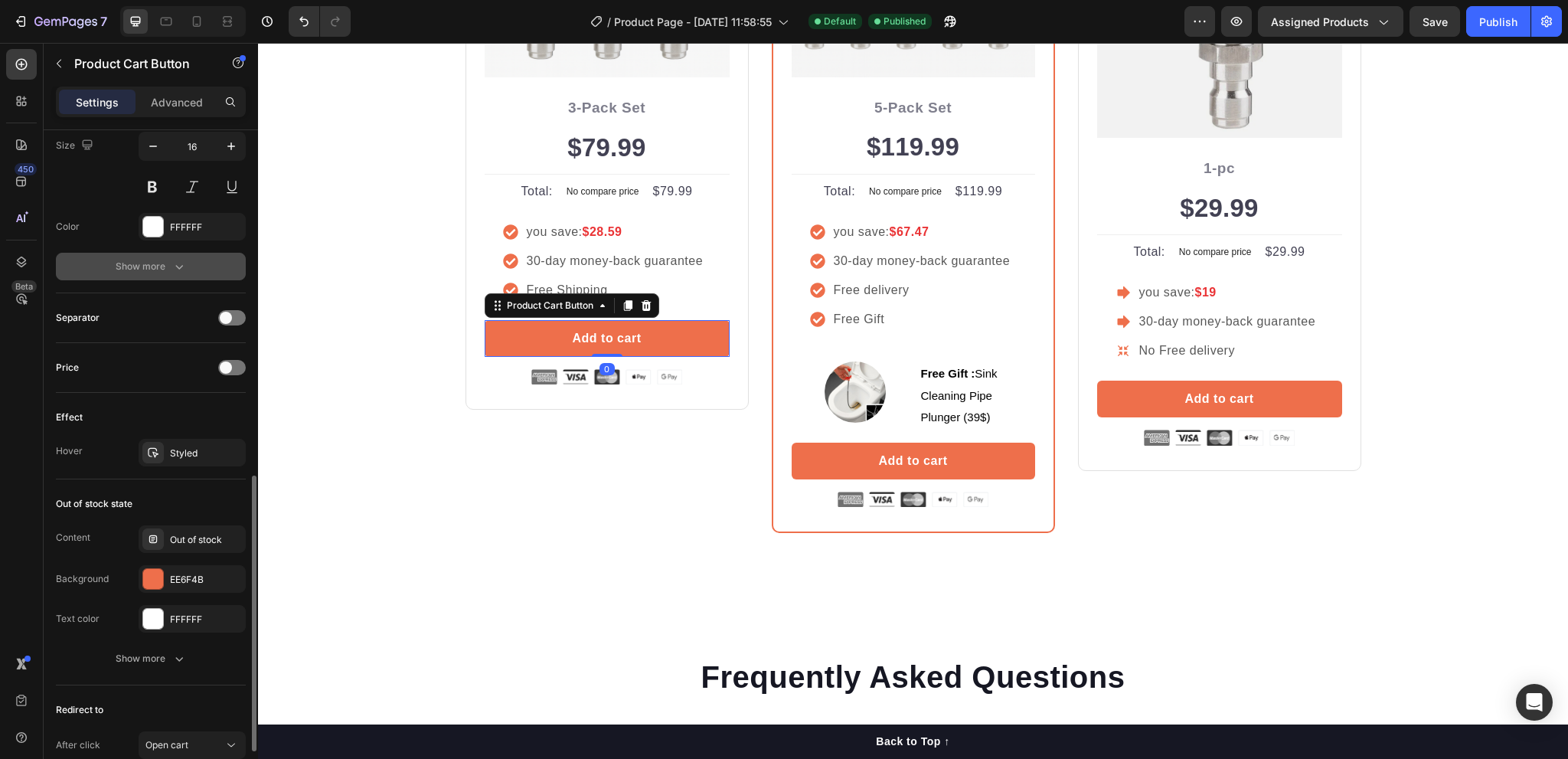
scroll to position [966, 0]
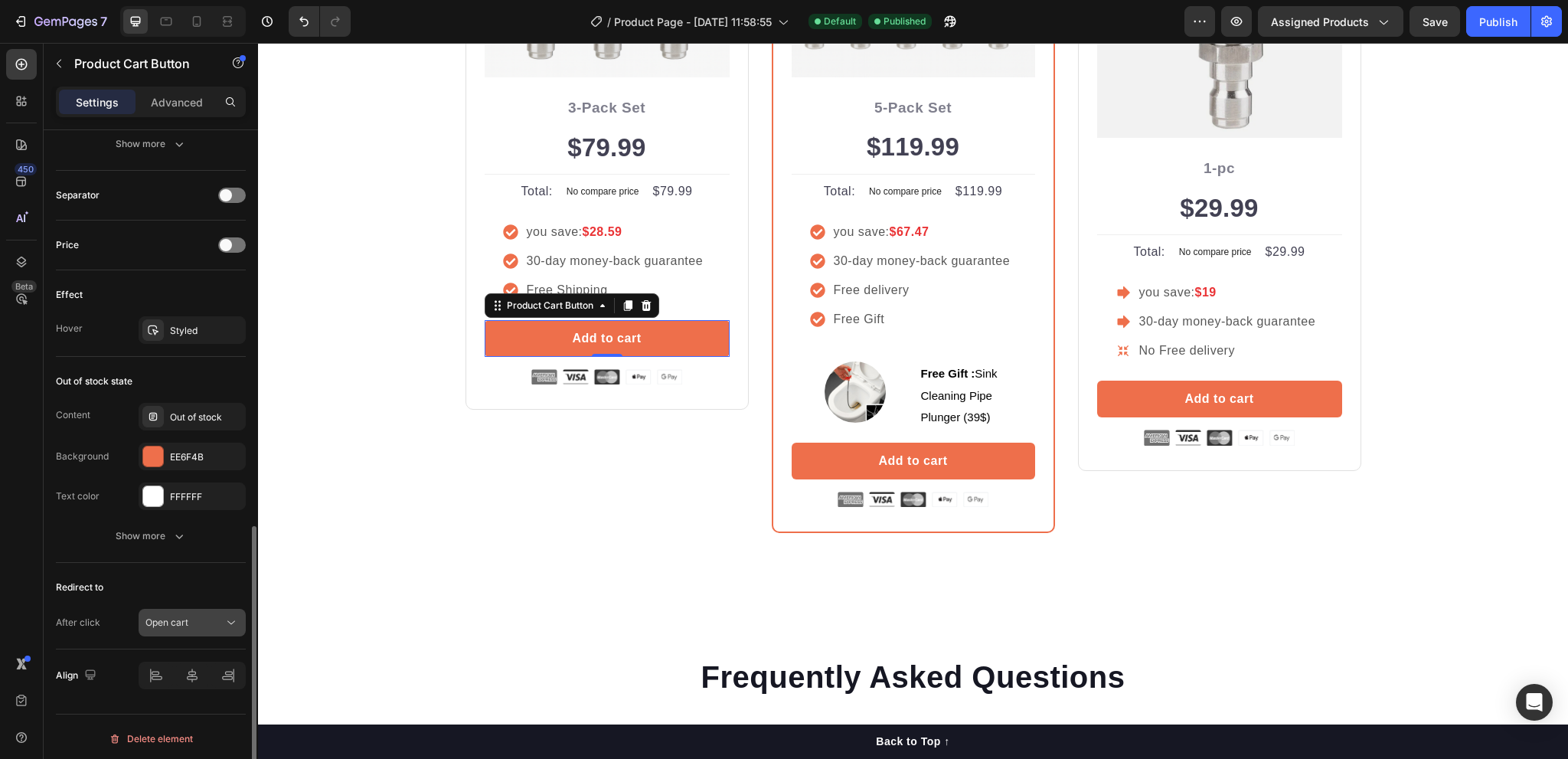
click at [179, 620] on span "Open cart" at bounding box center [167, 623] width 43 height 11
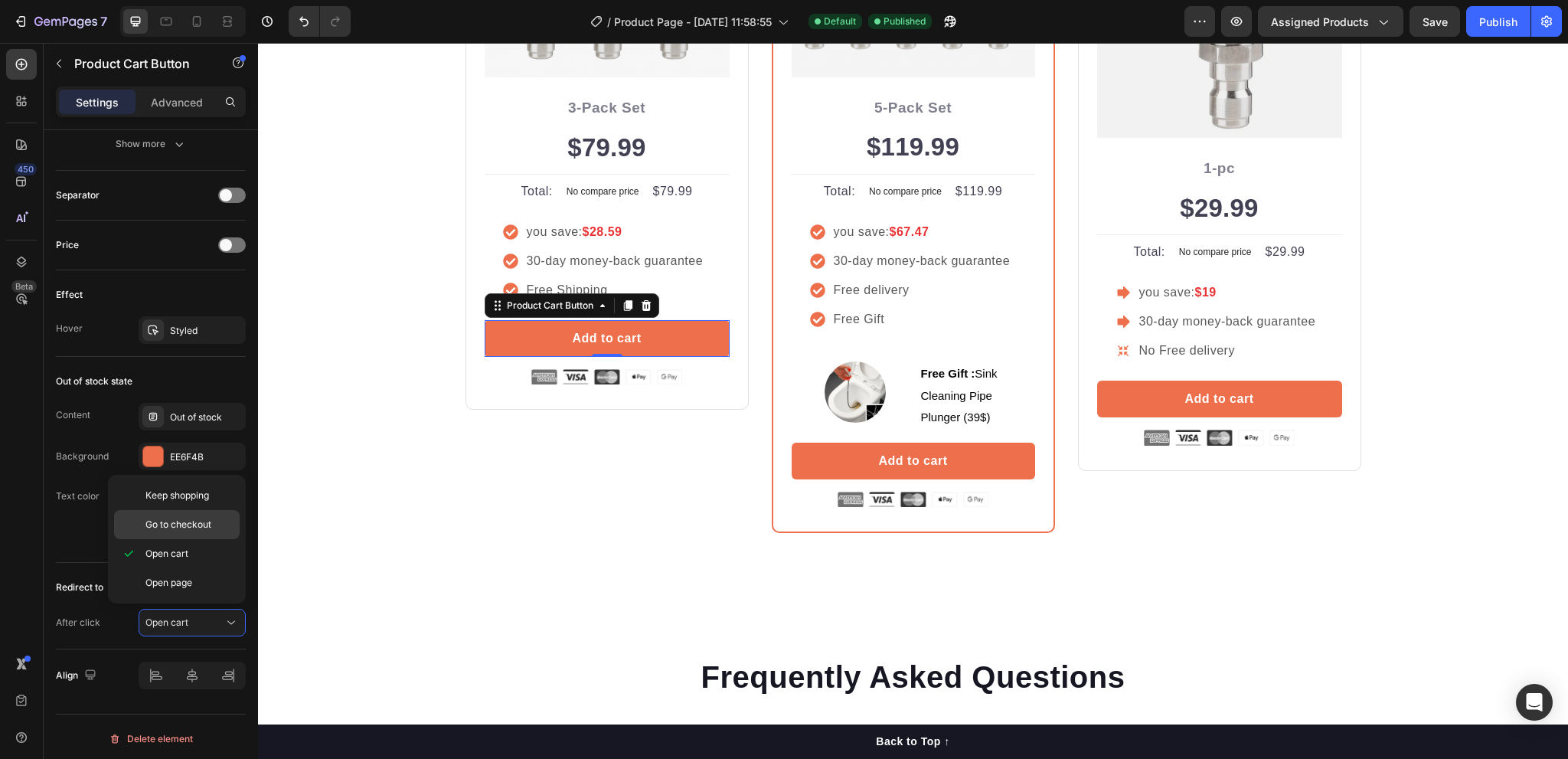
click at [182, 529] on span "Go to checkout" at bounding box center [178, 525] width 66 height 14
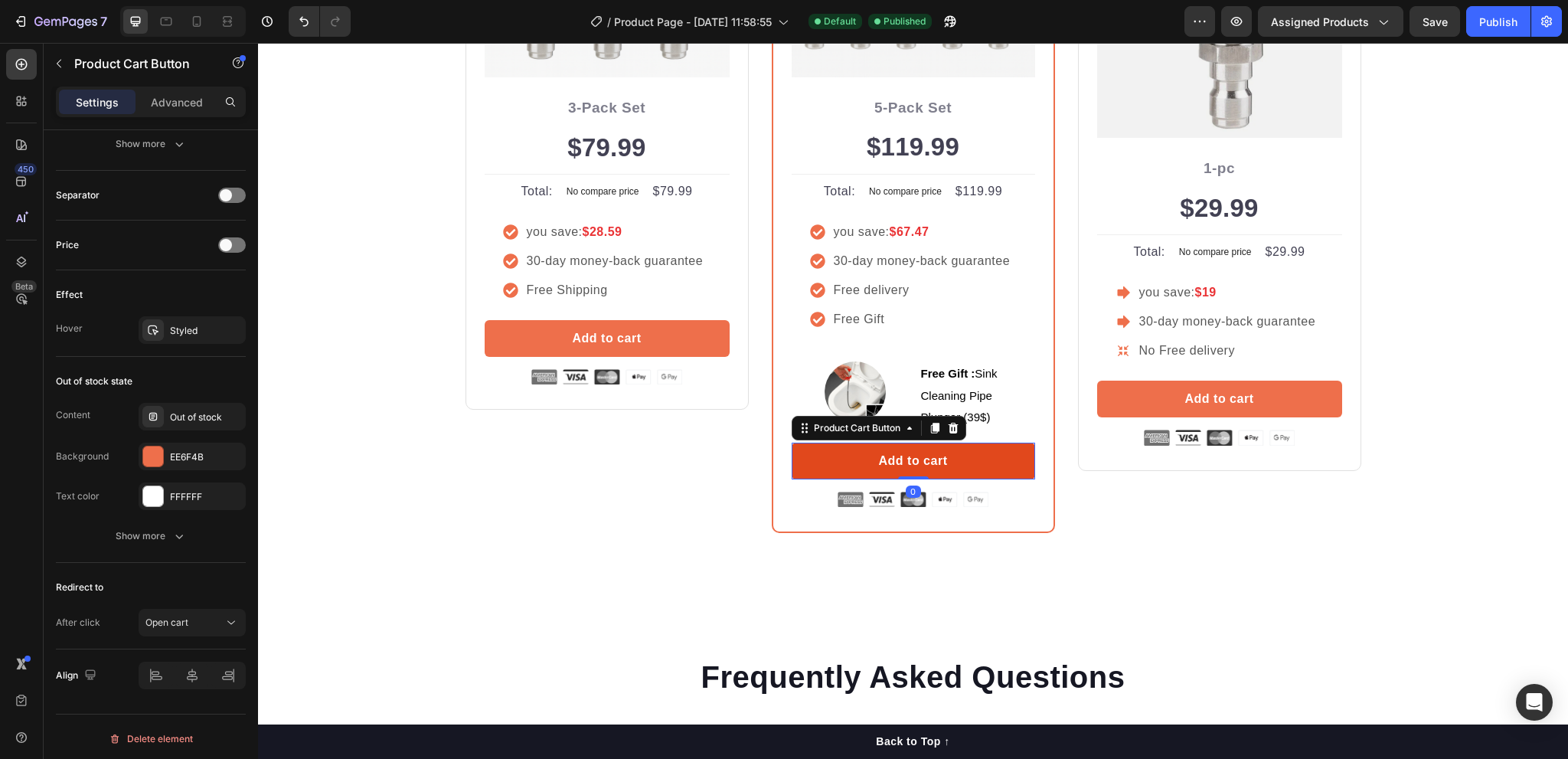
click at [860, 465] on button "Add to cart" at bounding box center [913, 462] width 244 height 37
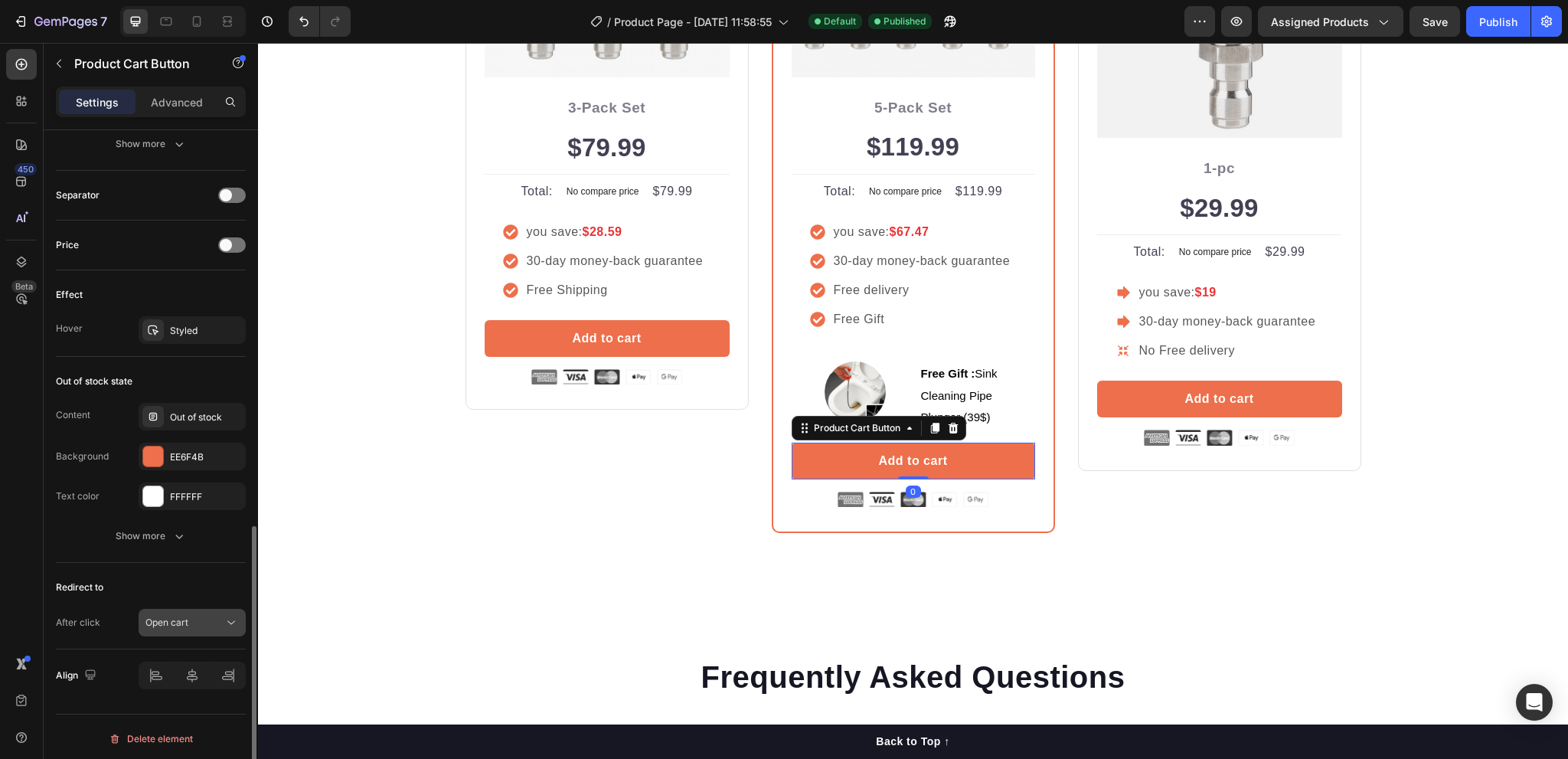
click at [176, 623] on span "Open cart" at bounding box center [167, 623] width 43 height 11
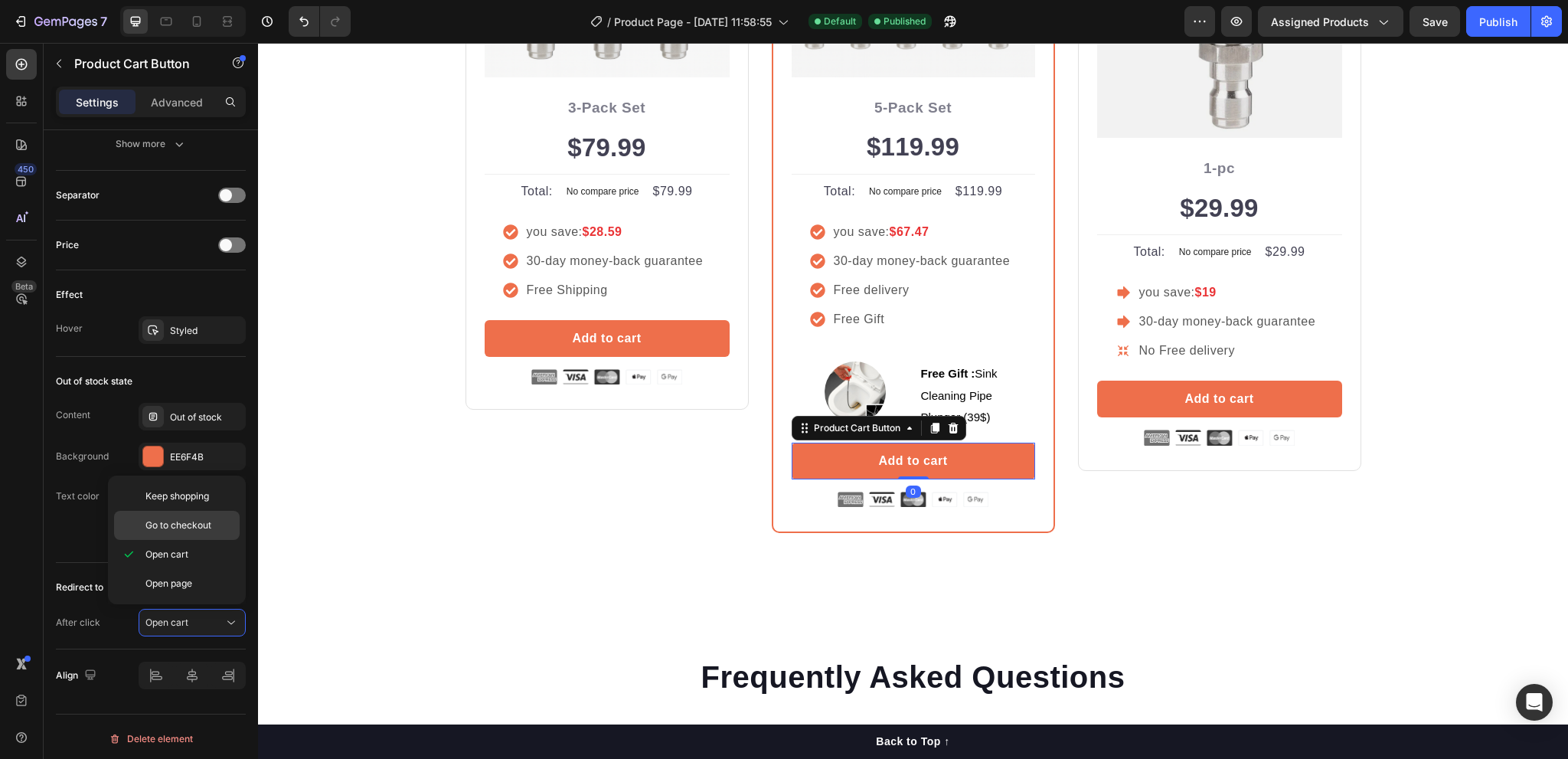
click at [190, 525] on span "Go to checkout" at bounding box center [178, 525] width 66 height 14
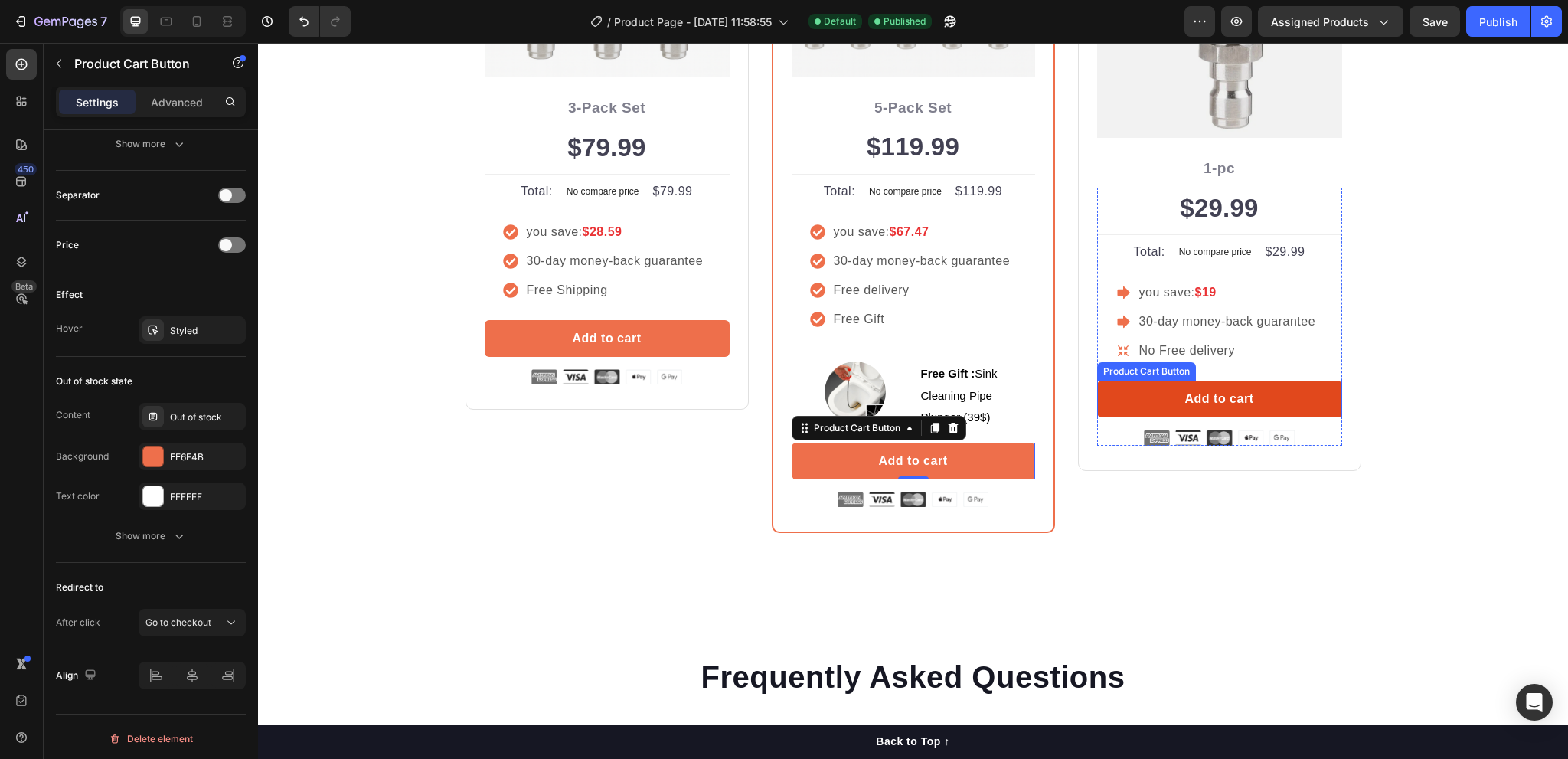
click at [1152, 394] on button "Add to cart" at bounding box center [1220, 399] width 245 height 37
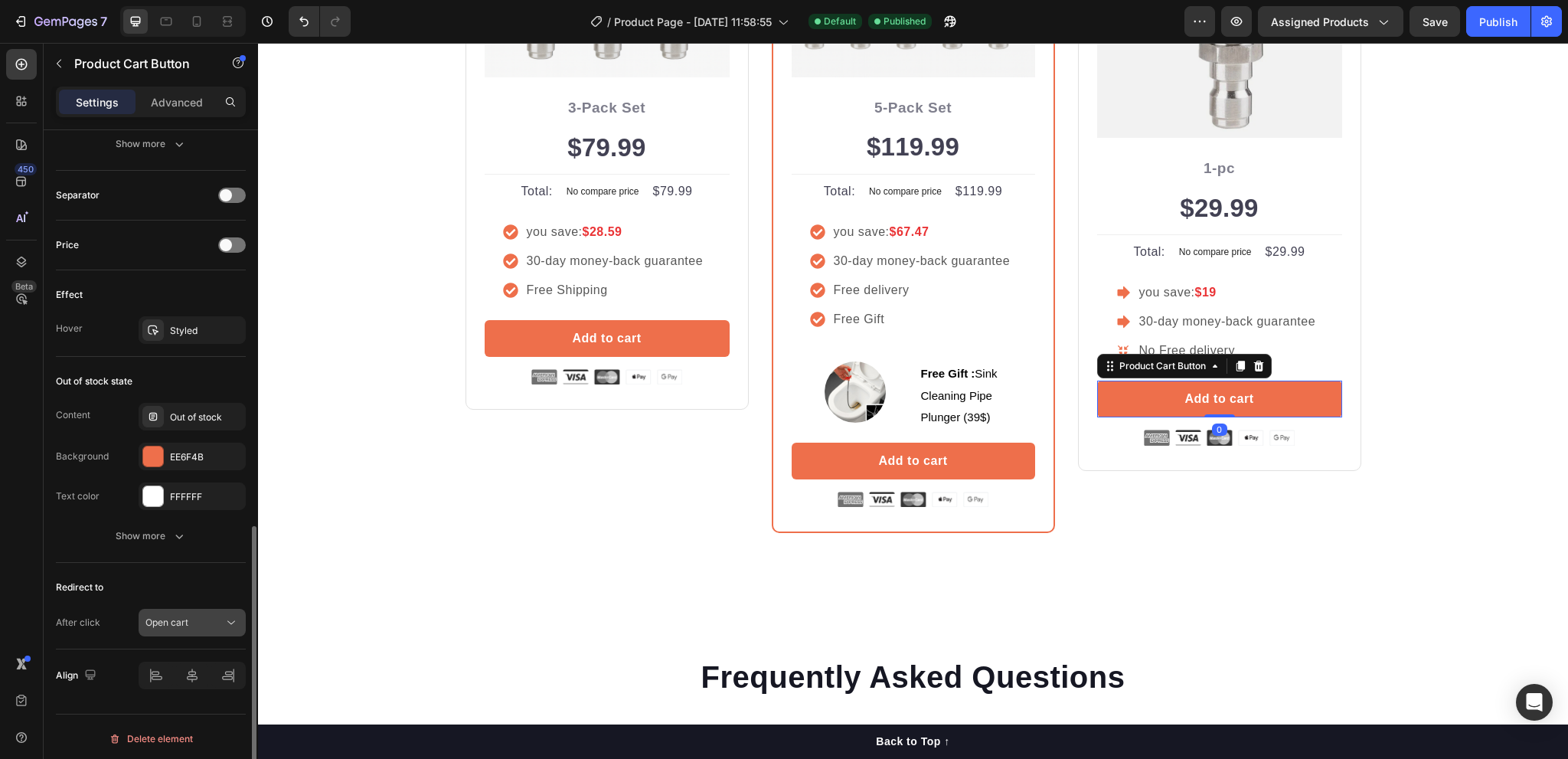
click at [194, 622] on div "Open cart" at bounding box center [184, 623] width 78 height 14
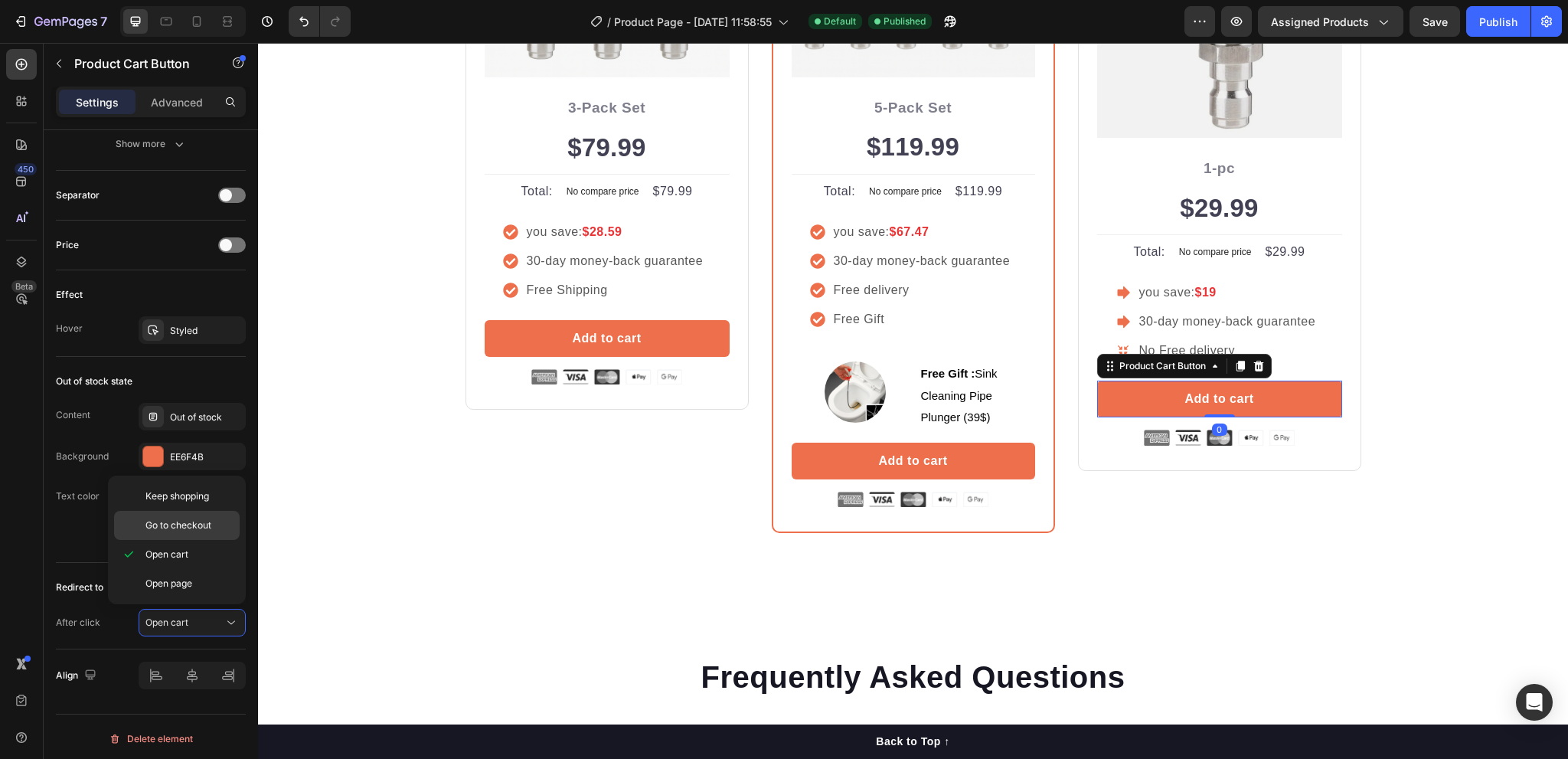
click at [199, 525] on span "Go to checkout" at bounding box center [178, 525] width 66 height 14
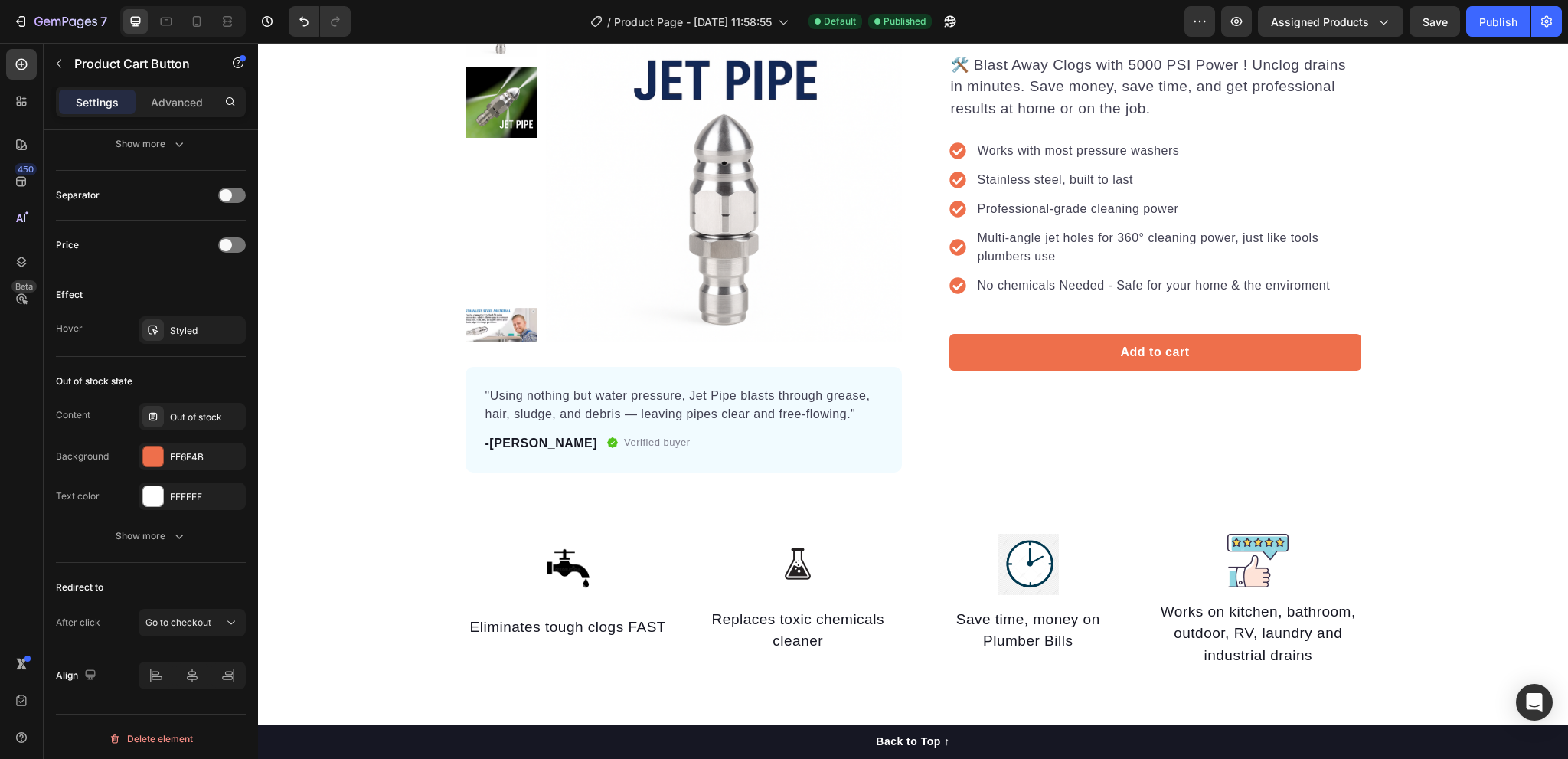
scroll to position [0, 0]
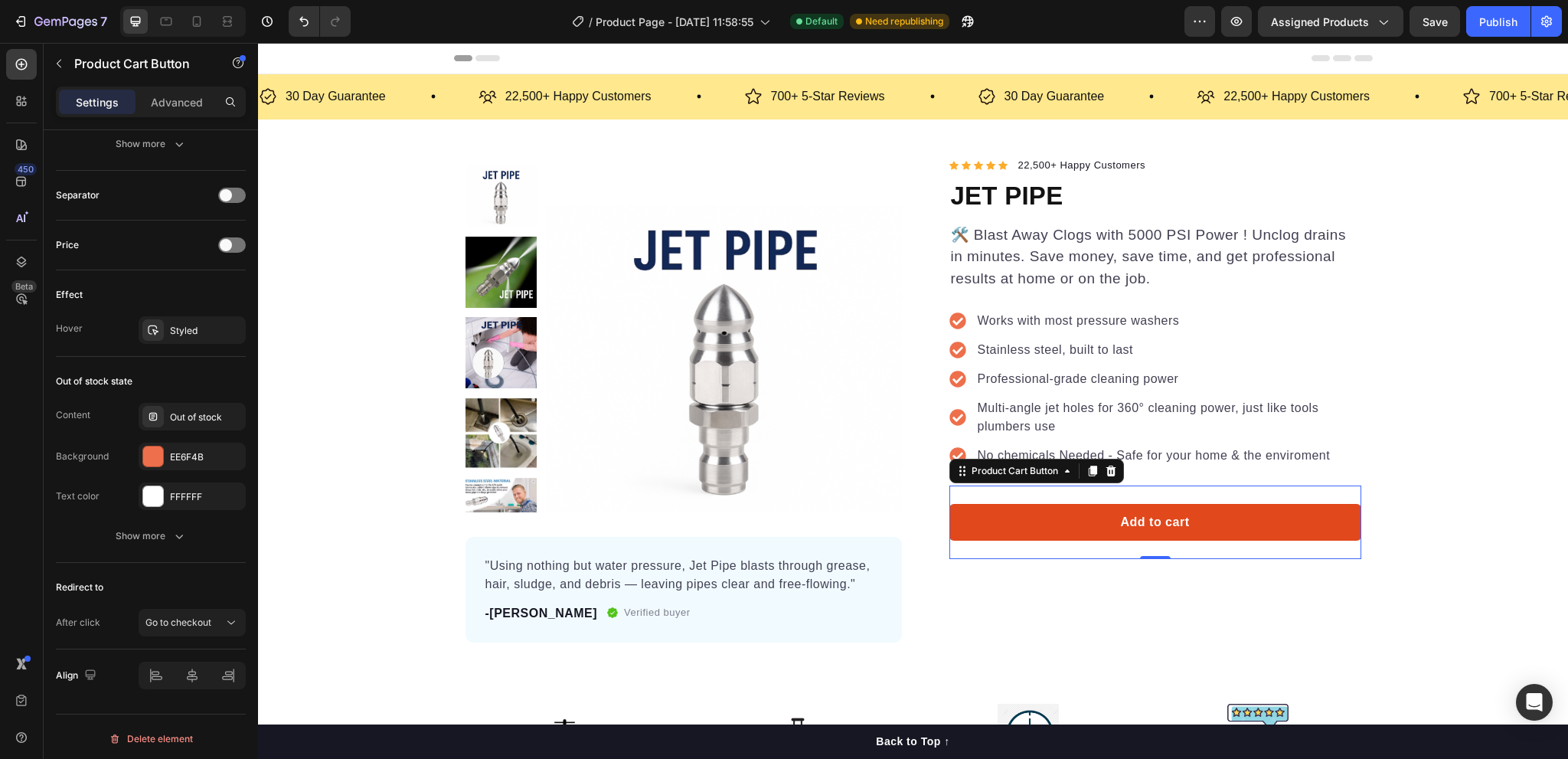
click at [1098, 517] on button "Add to cart" at bounding box center [1155, 523] width 412 height 37
click at [1164, 528] on div "Add to cart" at bounding box center [1156, 523] width 69 height 19
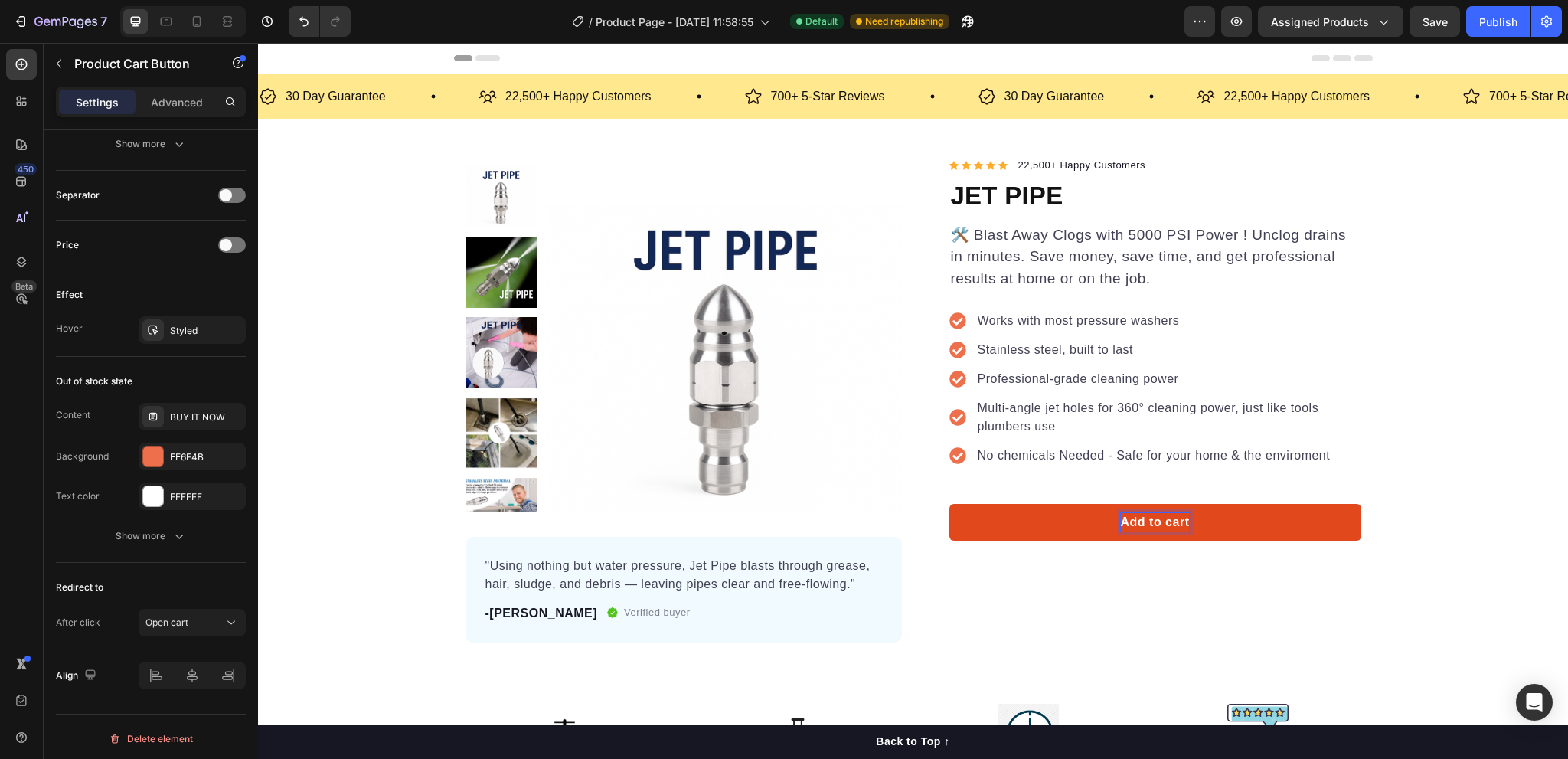
click at [1122, 524] on p "Add to cart" at bounding box center [1156, 523] width 69 height 19
click at [1038, 525] on button "Add to cart" at bounding box center [1155, 523] width 412 height 37
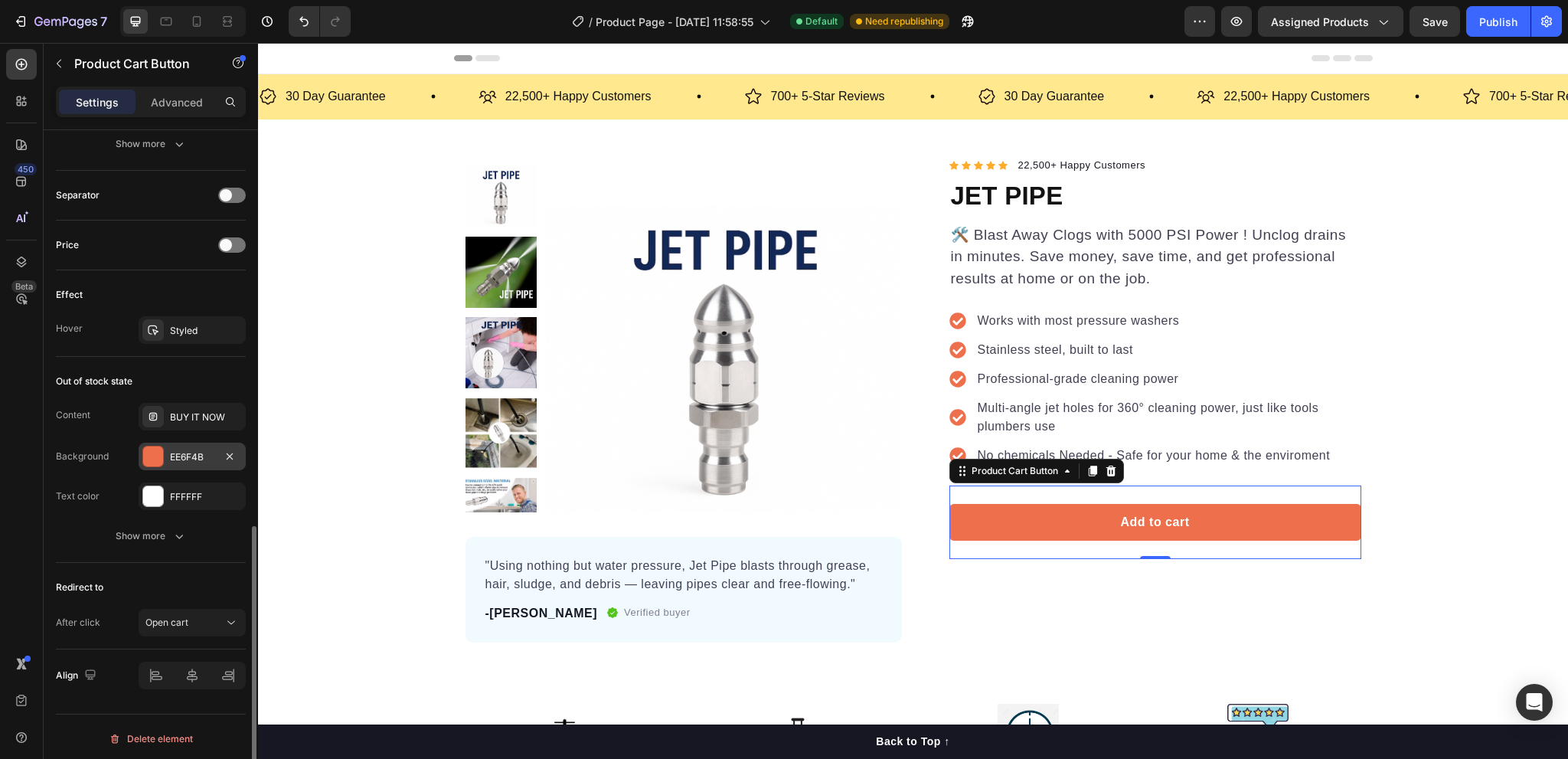
scroll to position [966, 0]
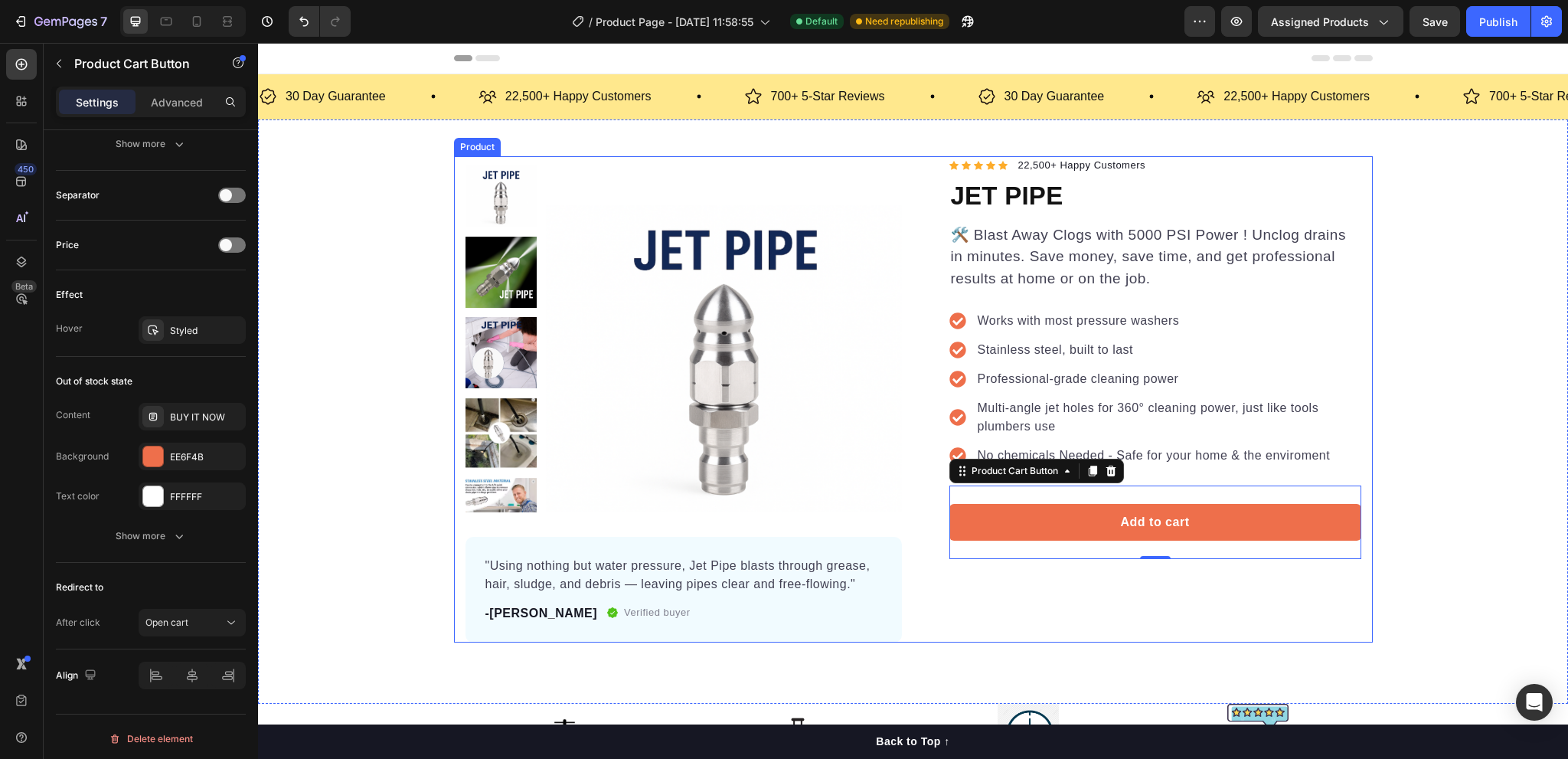
click at [1009, 613] on div "Icon Icon Icon Icon Icon Icon List Hoz 22,500+ Happy Customers Text block Row J…" at bounding box center [1143, 399] width 436 height 487
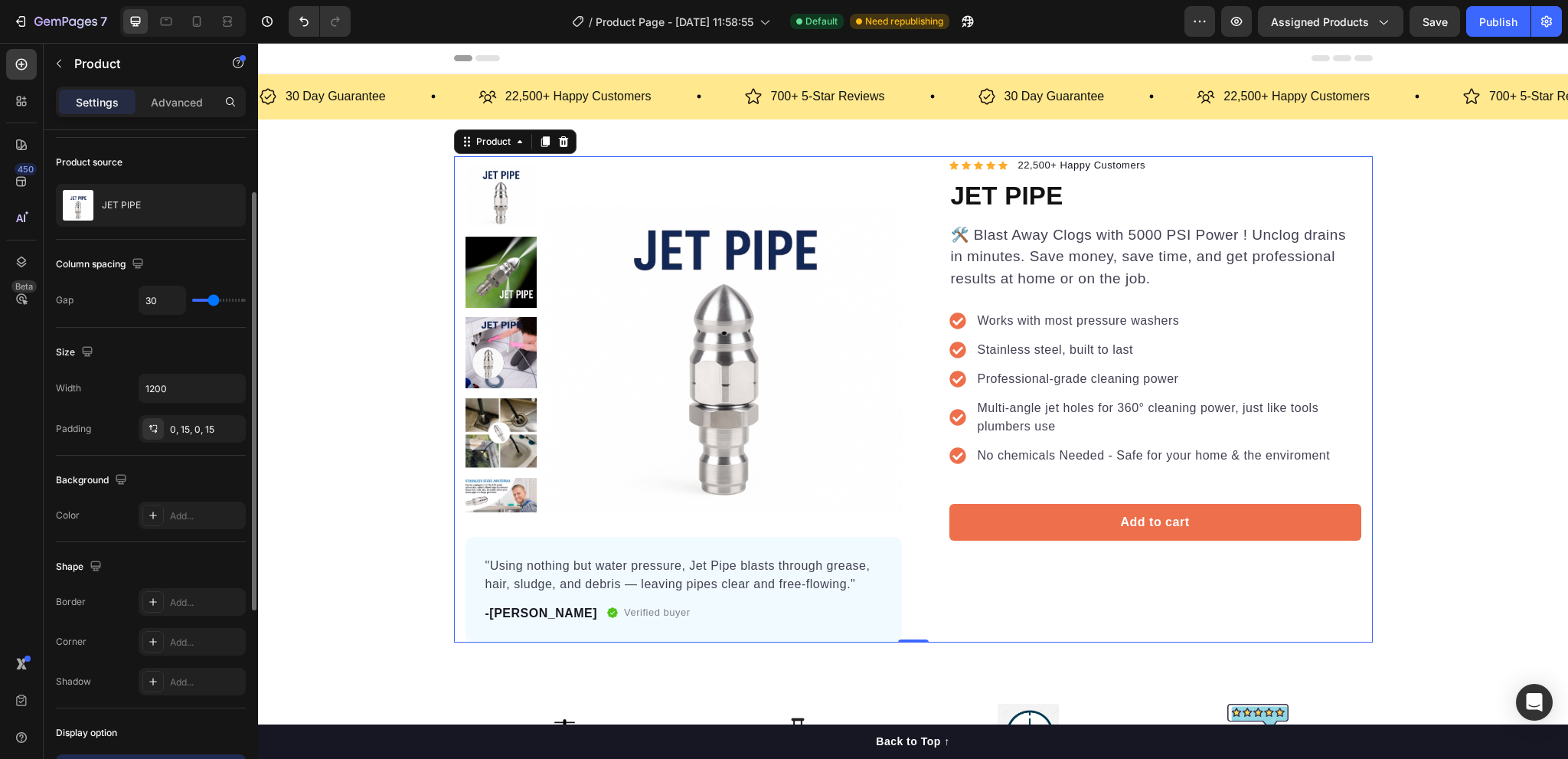
scroll to position [0, 0]
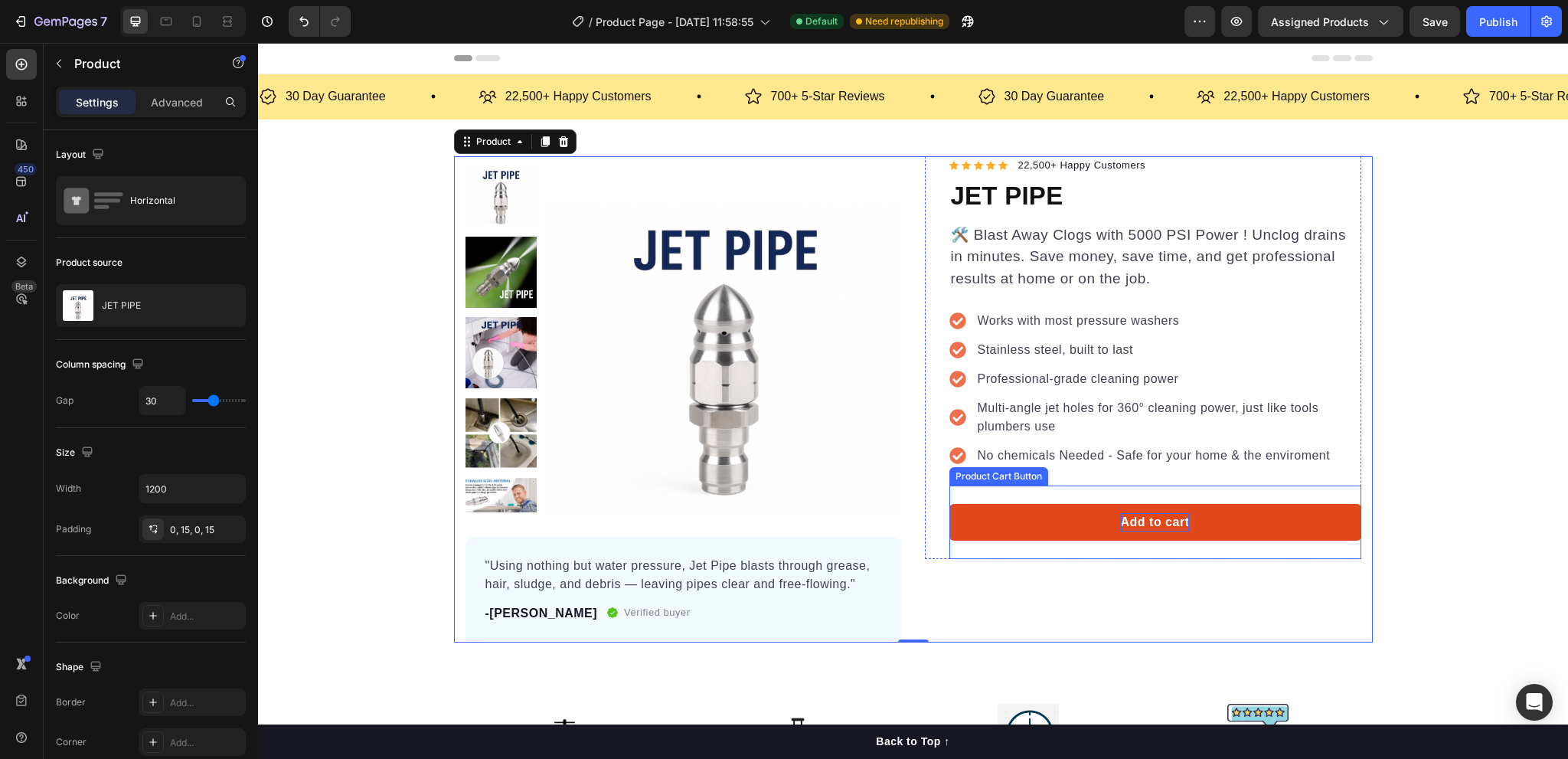
click at [1122, 514] on p "Add to cart" at bounding box center [1156, 523] width 69 height 19
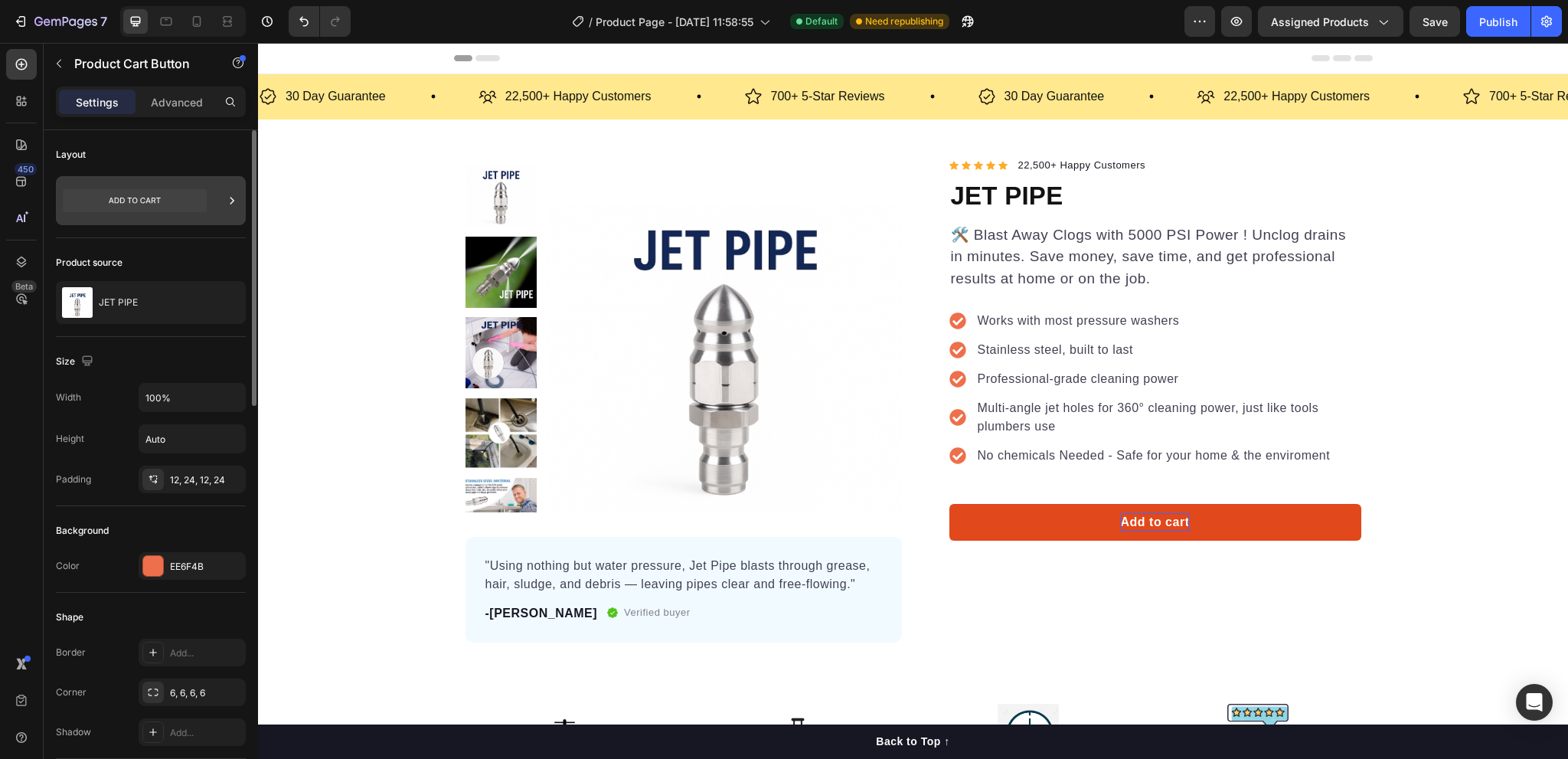
click at [137, 205] on icon at bounding box center [134, 200] width 144 height 23
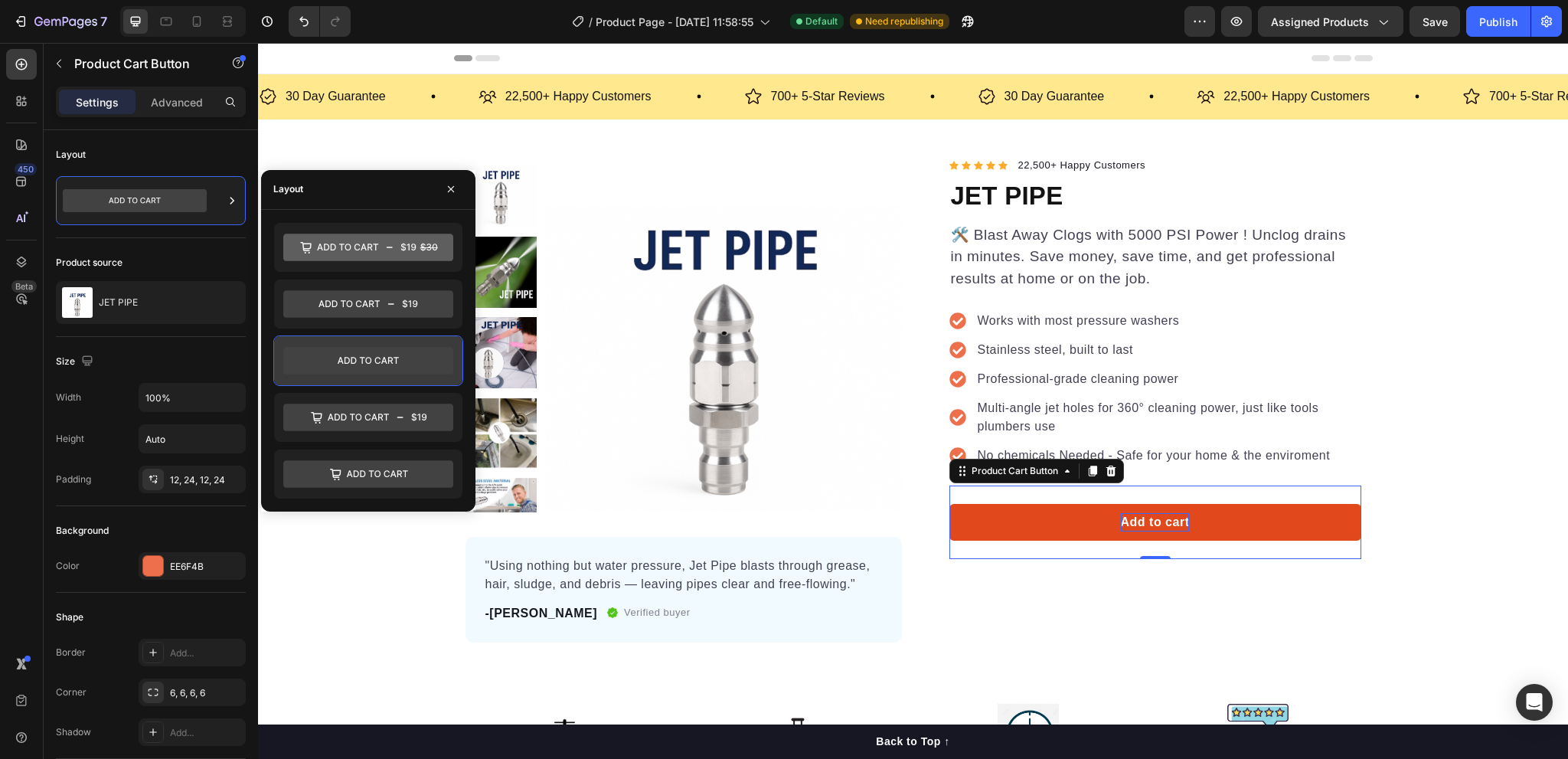
click at [351, 356] on icon at bounding box center [369, 361] width 170 height 28
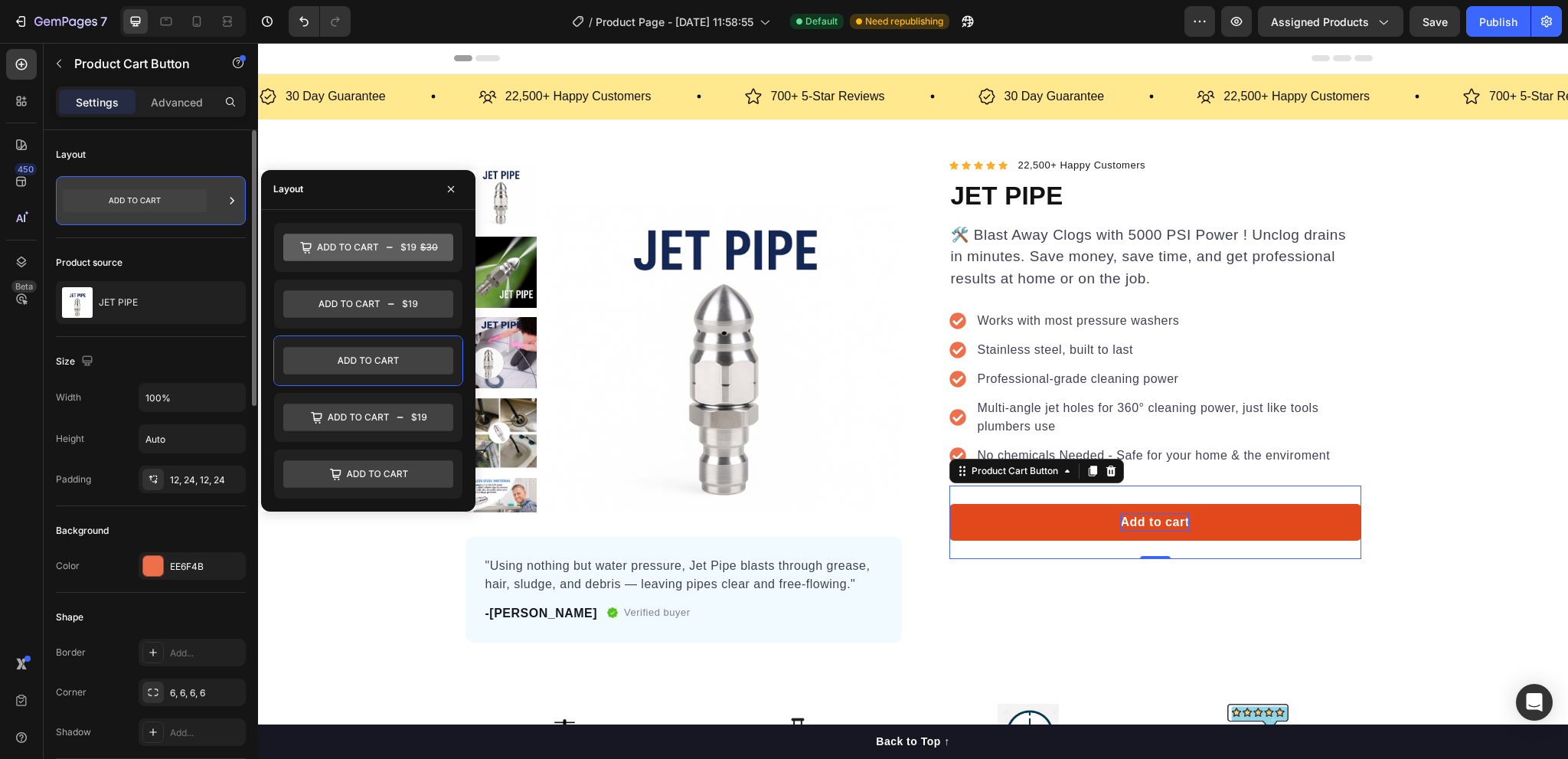
click at [155, 214] on icon at bounding box center [134, 201] width 144 height 35
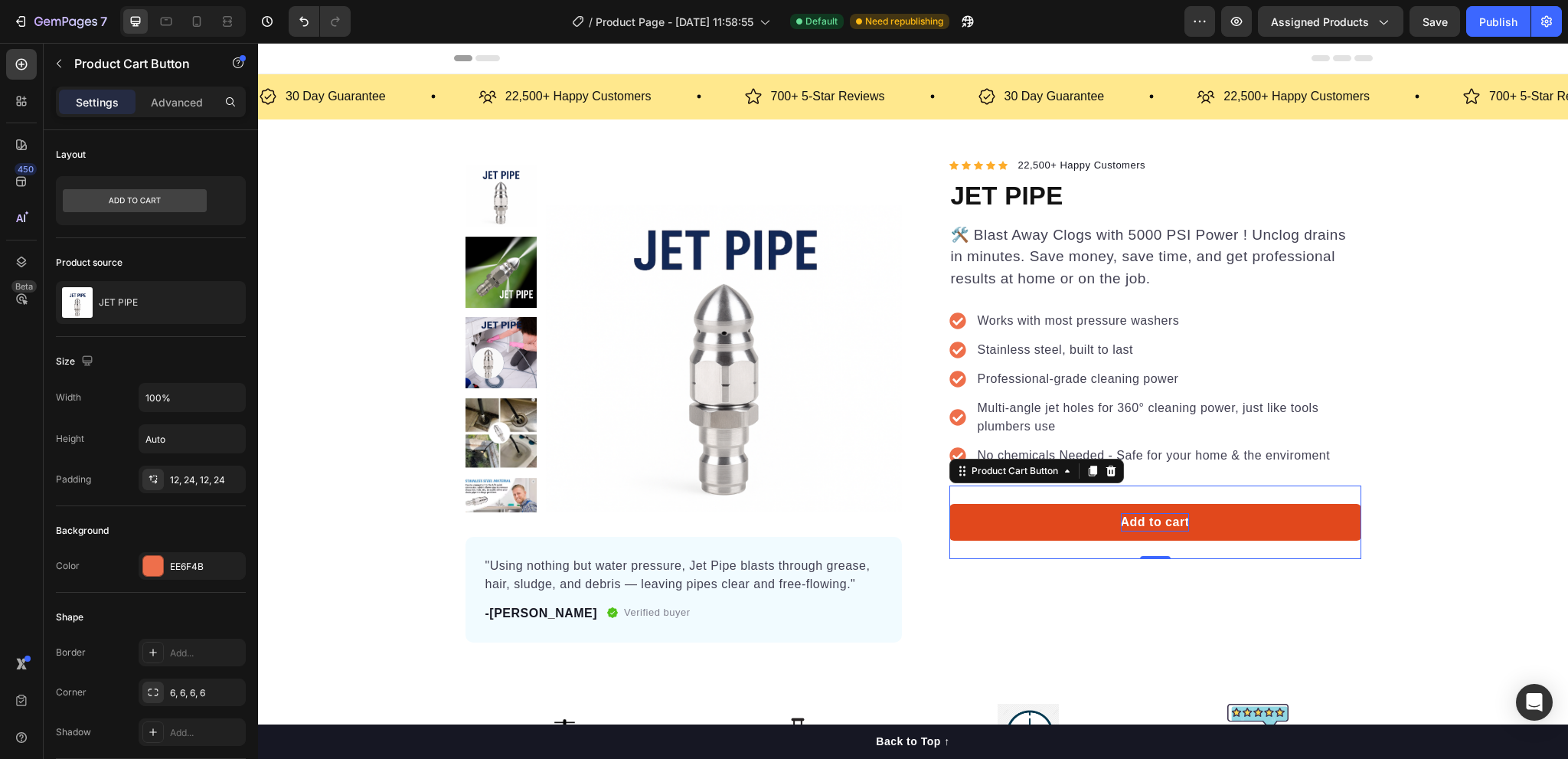
click at [1094, 526] on button "Add to cart" at bounding box center [1155, 523] width 412 height 37
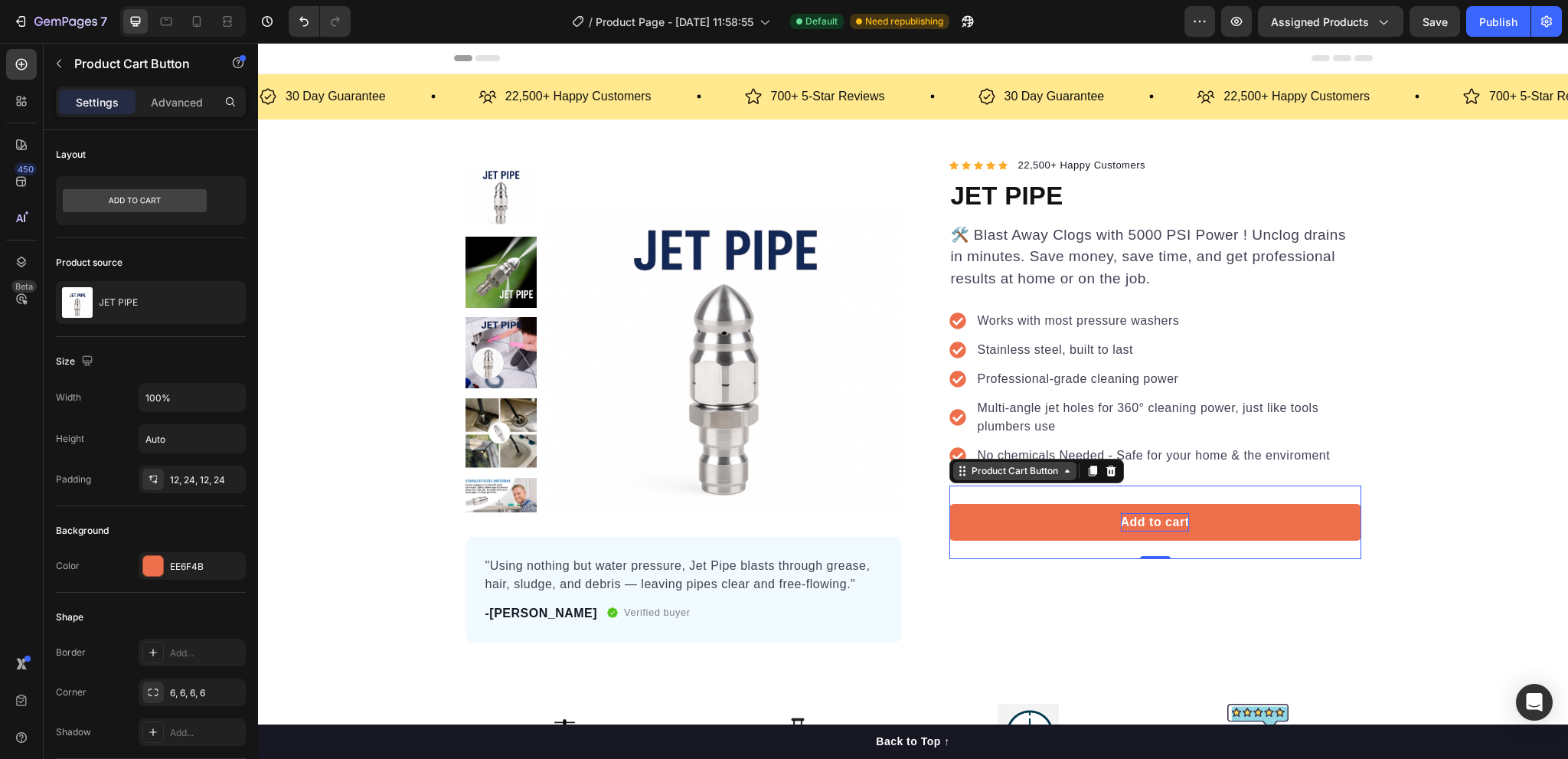
click at [1061, 474] on icon at bounding box center [1067, 471] width 12 height 12
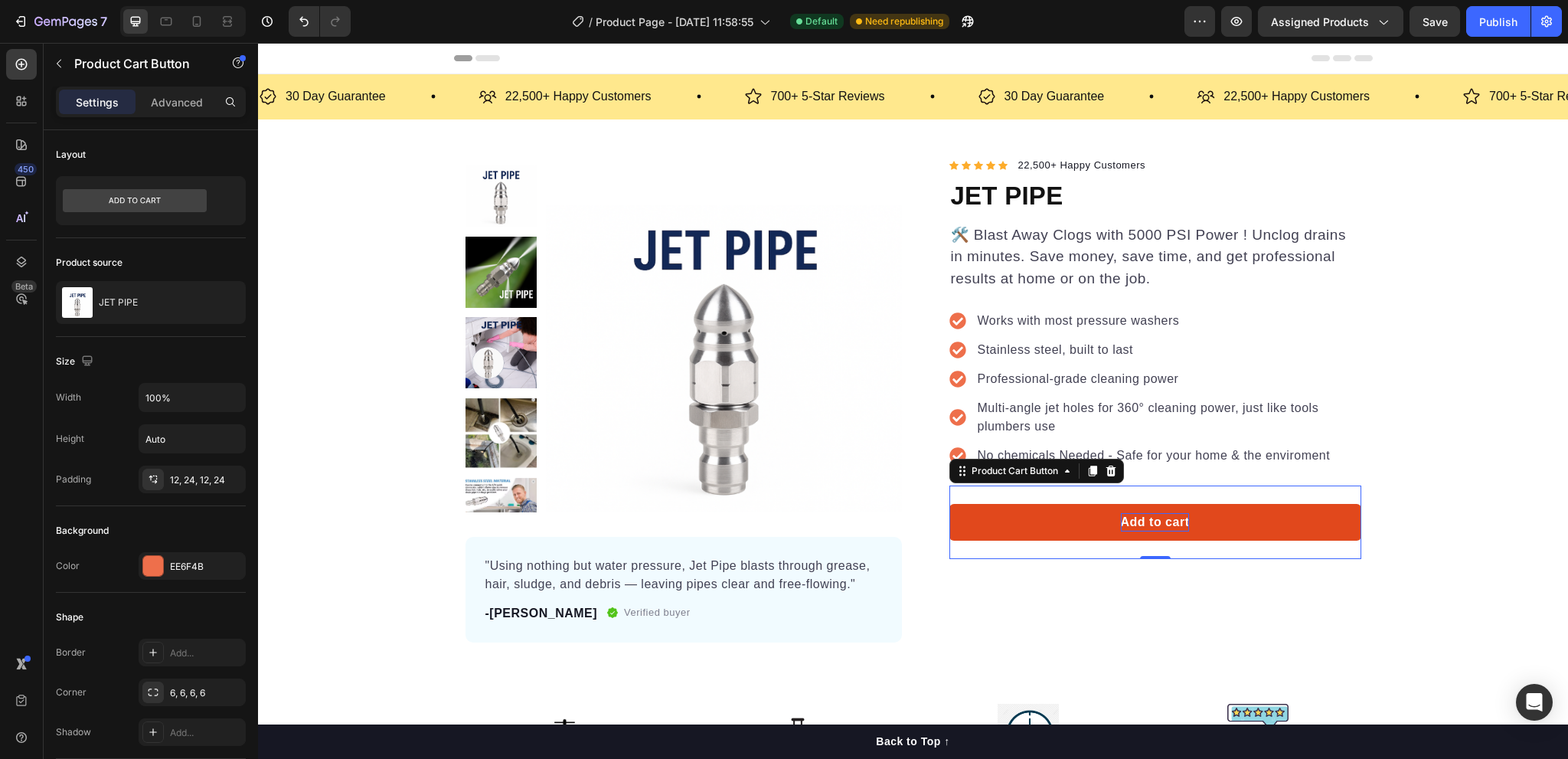
click at [1068, 520] on button "Add to cart" at bounding box center [1155, 523] width 412 height 37
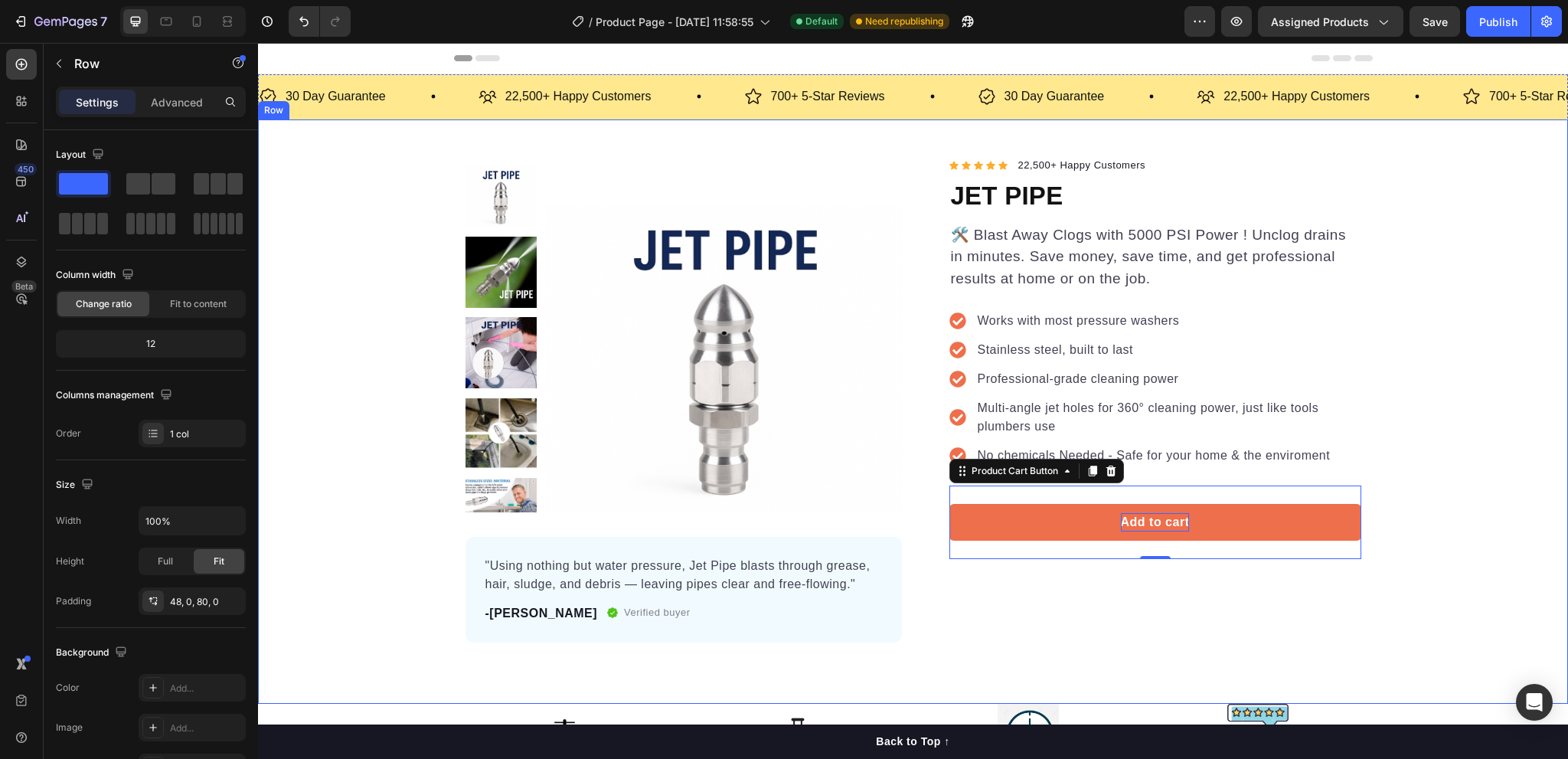
click at [980, 674] on div "Product Images "Using nothing but water pressure, Jet Pipe blasts through greas…" at bounding box center [913, 411] width 1311 height 585
click at [1145, 515] on p "Add to cart" at bounding box center [1156, 523] width 69 height 19
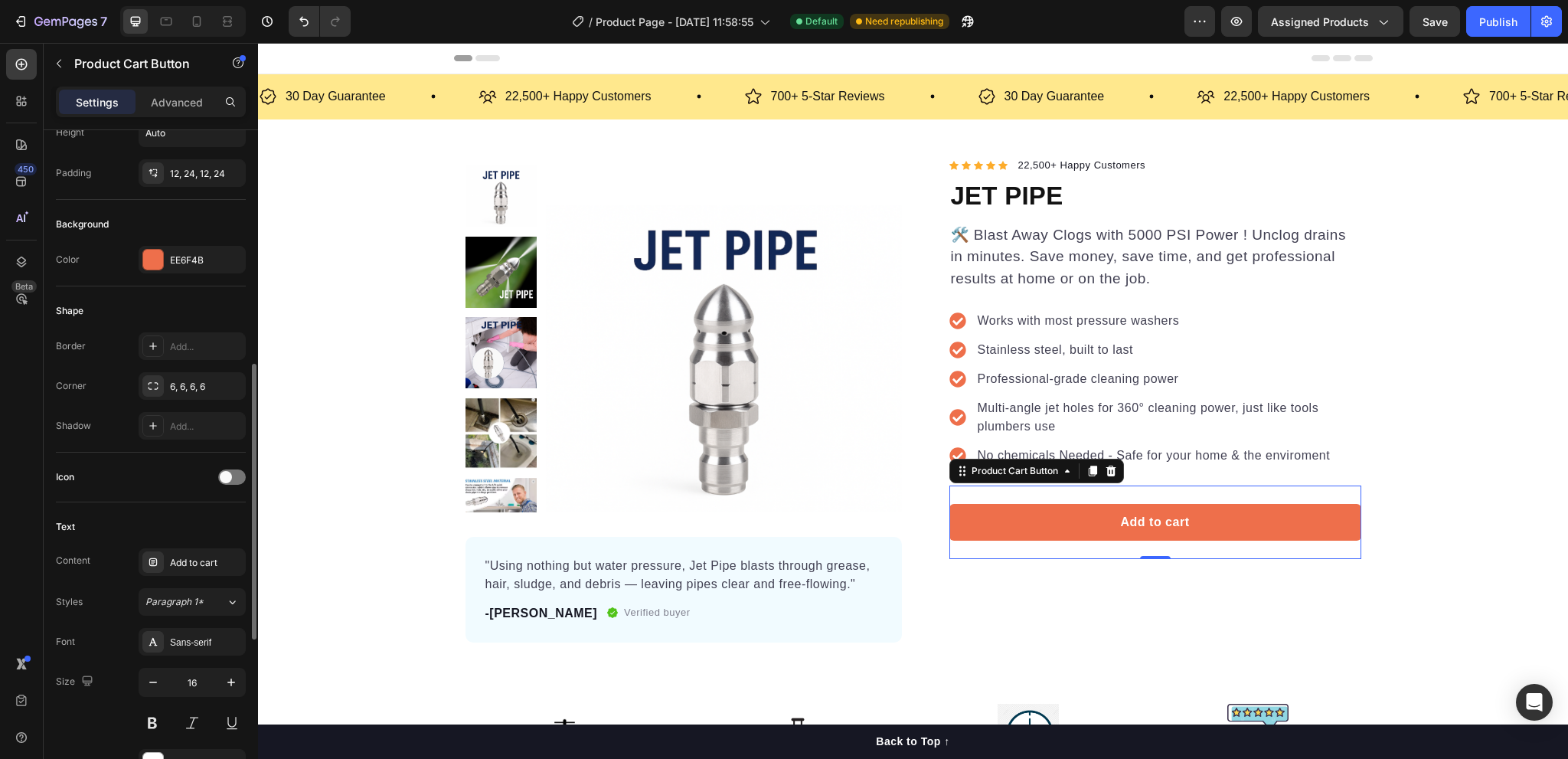
scroll to position [383, 0]
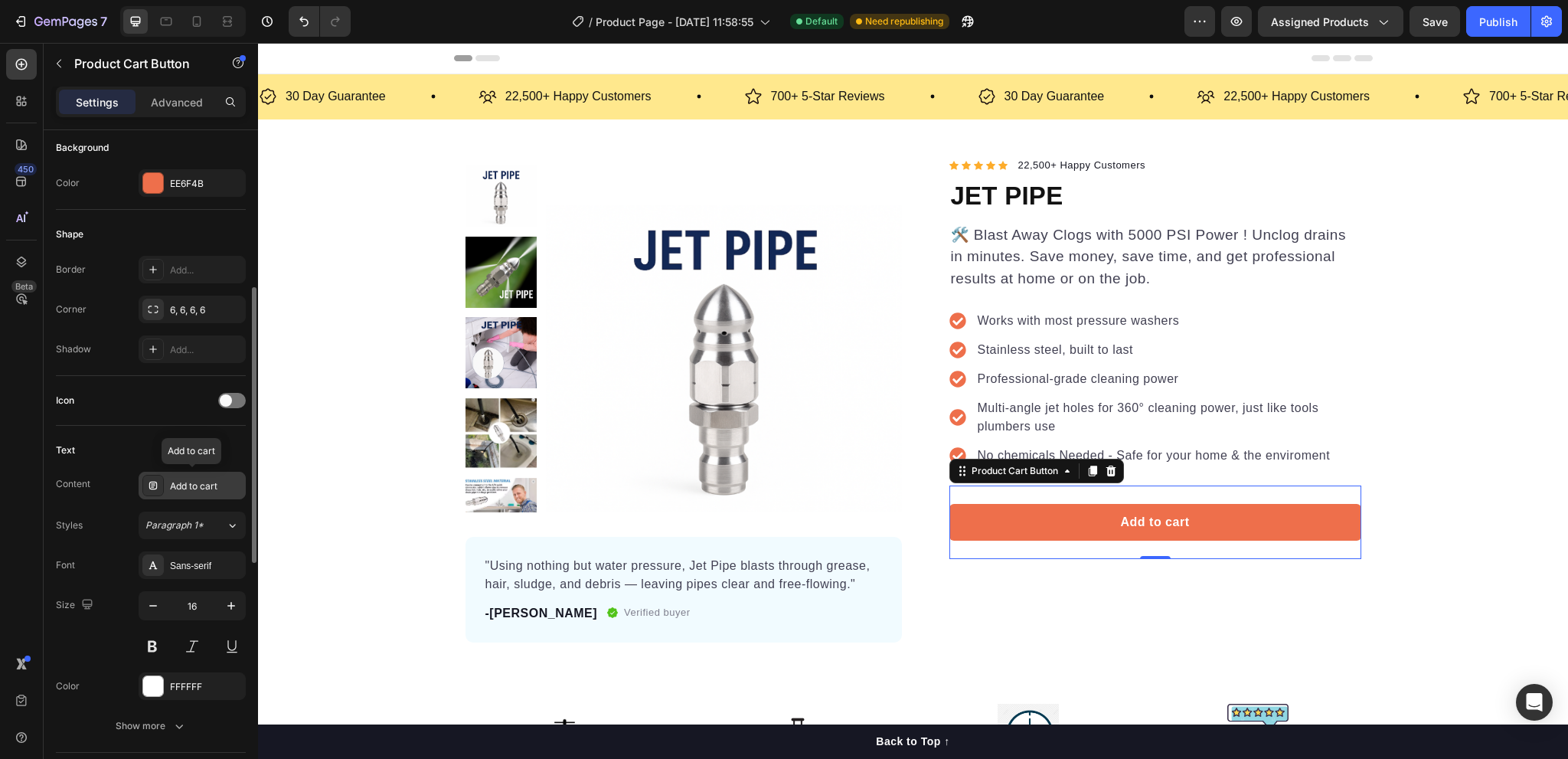
click at [180, 483] on div "Add to cart" at bounding box center [207, 487] width 72 height 14
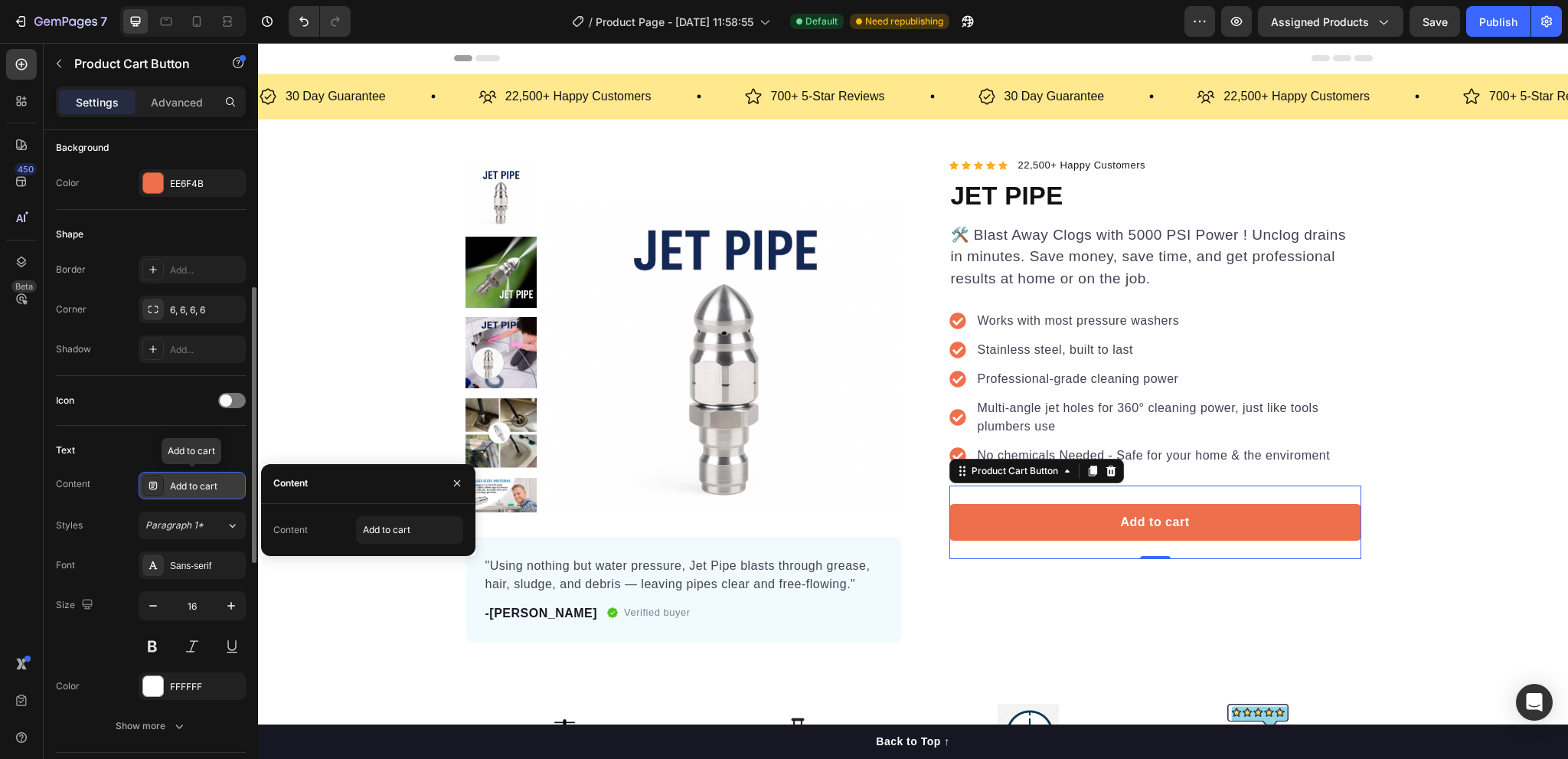
click at [180, 483] on div "Add to cart" at bounding box center [207, 487] width 72 height 14
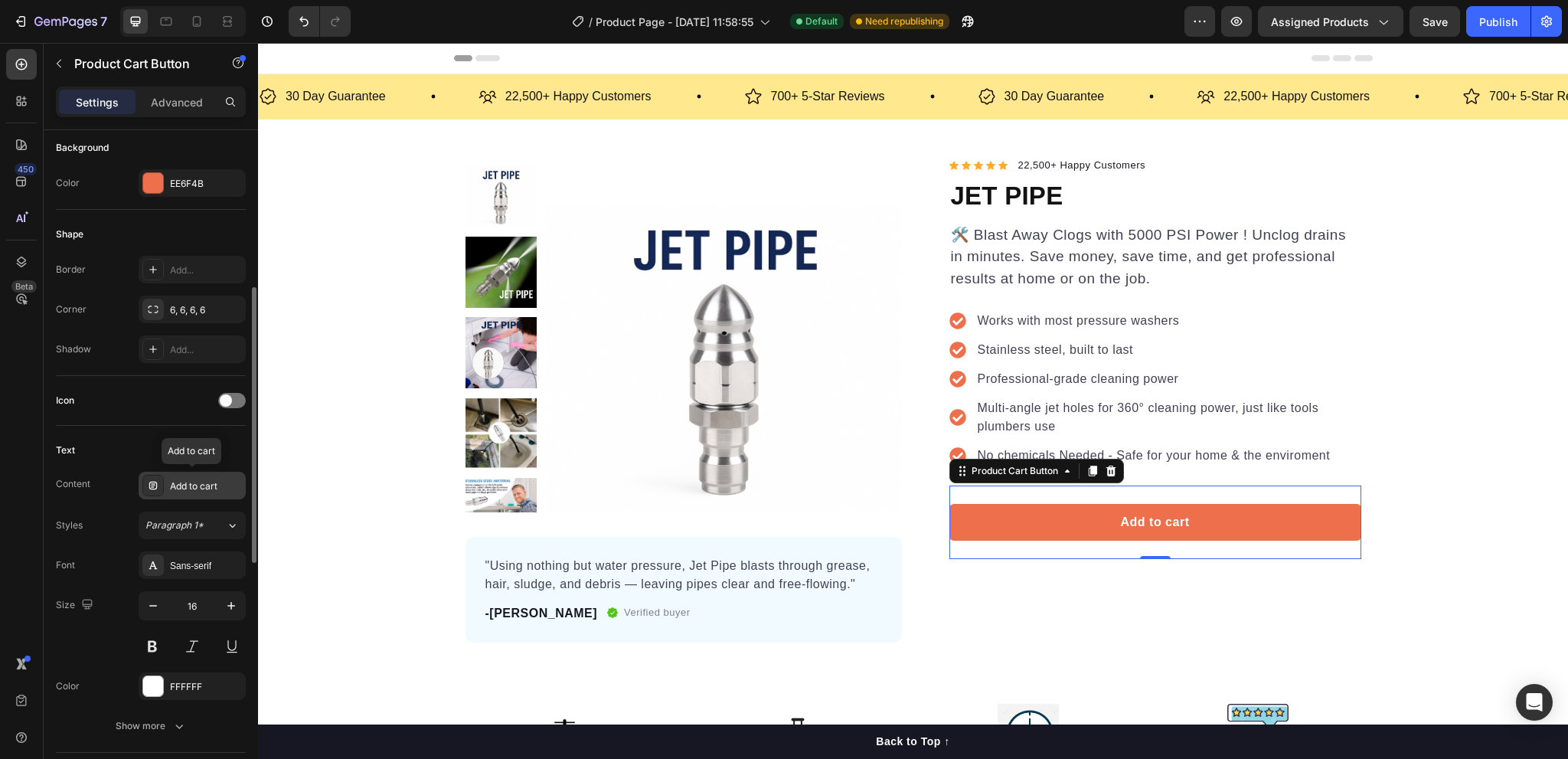
click at [215, 483] on div "Add to cart" at bounding box center [207, 487] width 72 height 14
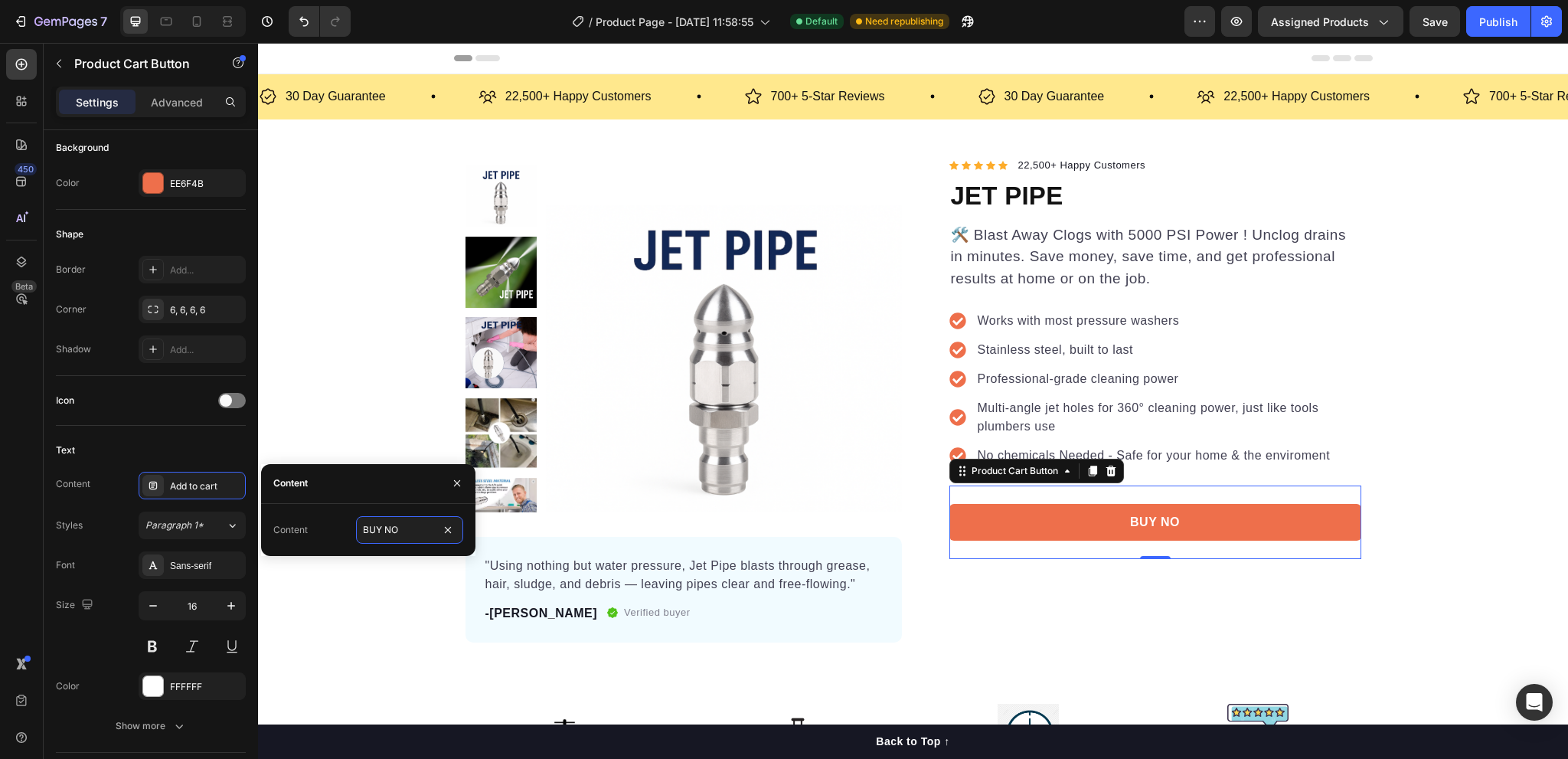
type input "BUY NOW"
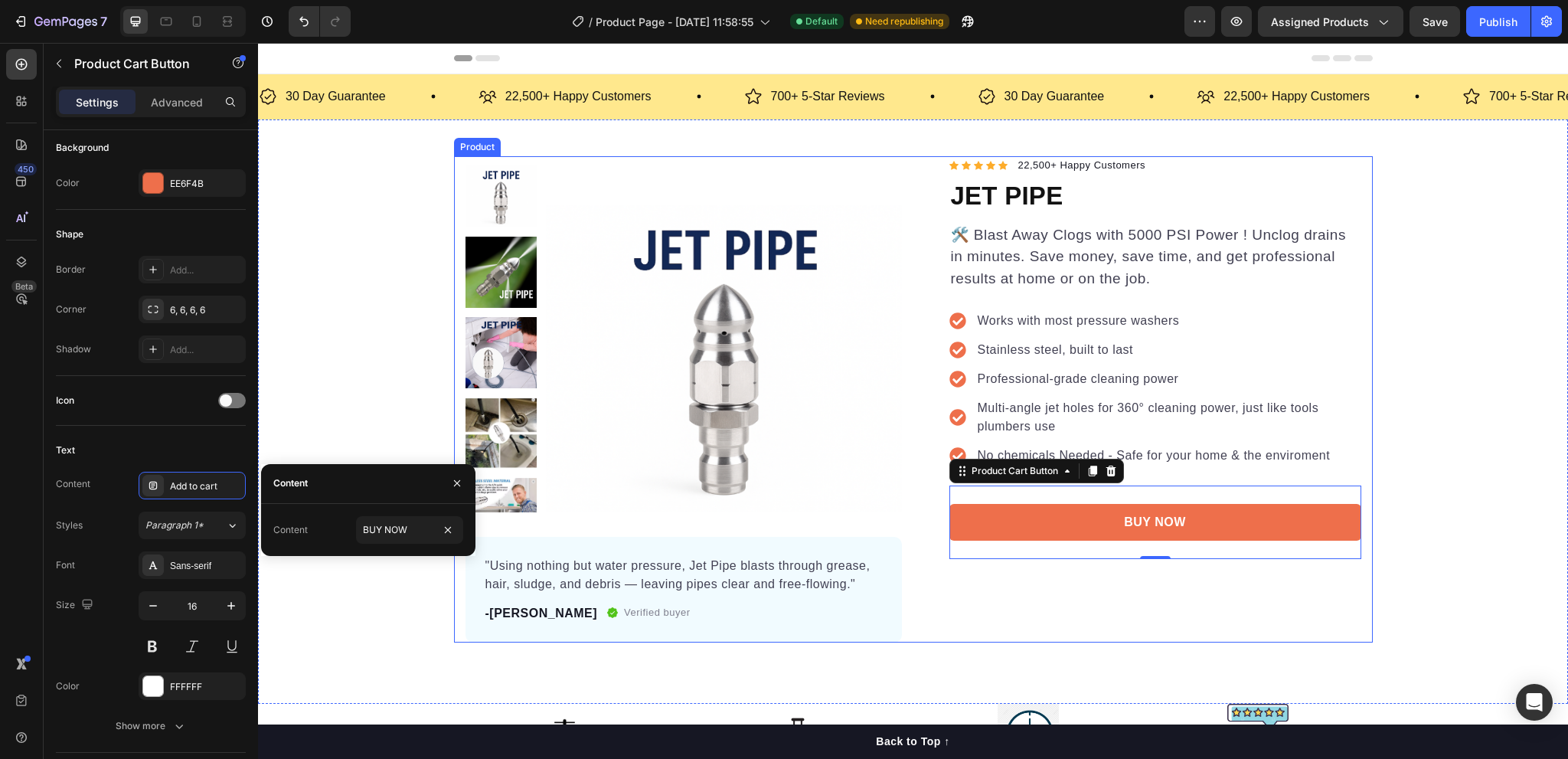
click at [1082, 639] on div "Icon Icon Icon Icon Icon Icon List Hoz 22,500+ Happy Customers Text block Row J…" at bounding box center [1143, 399] width 436 height 487
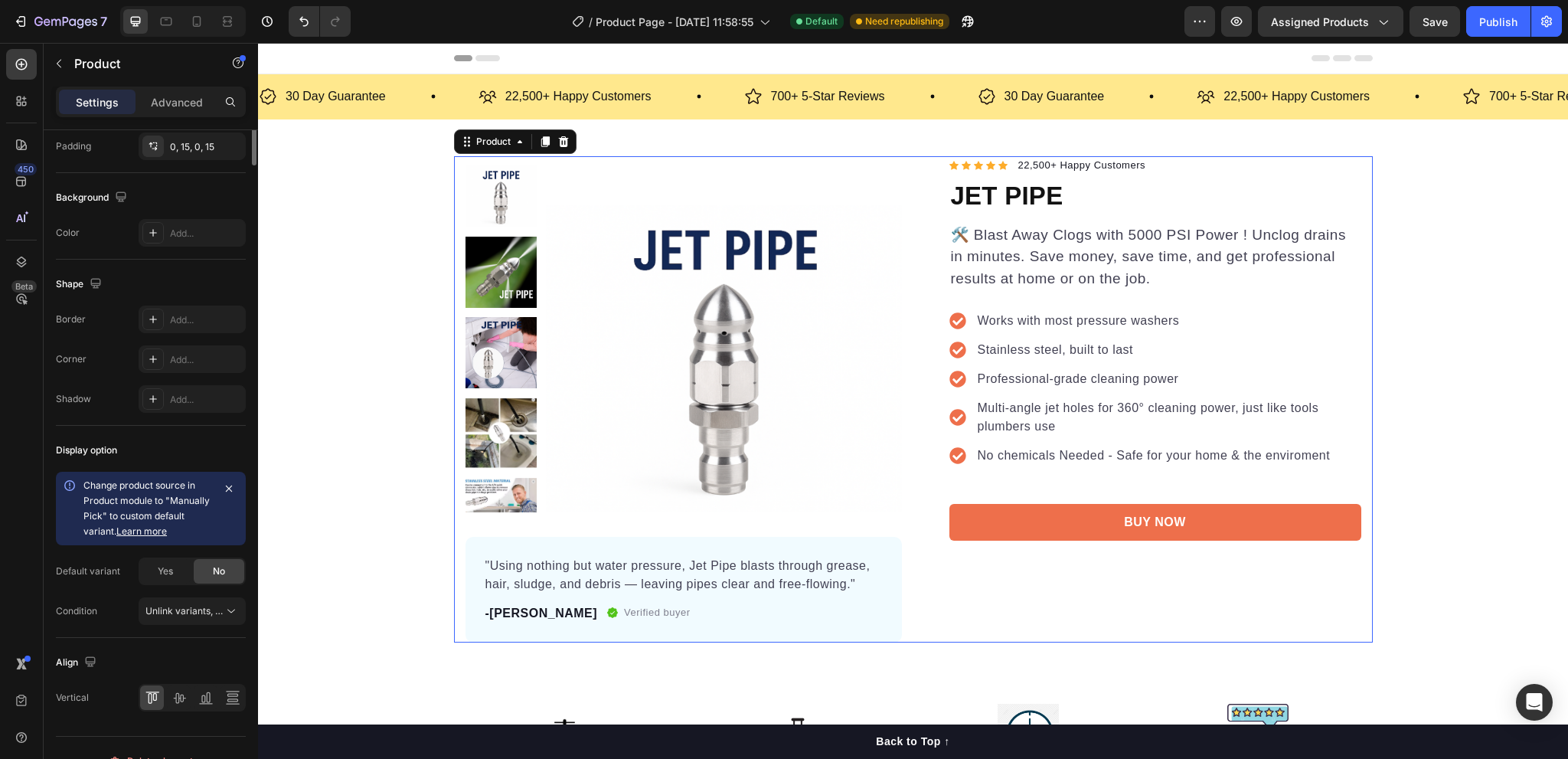
scroll to position [0, 0]
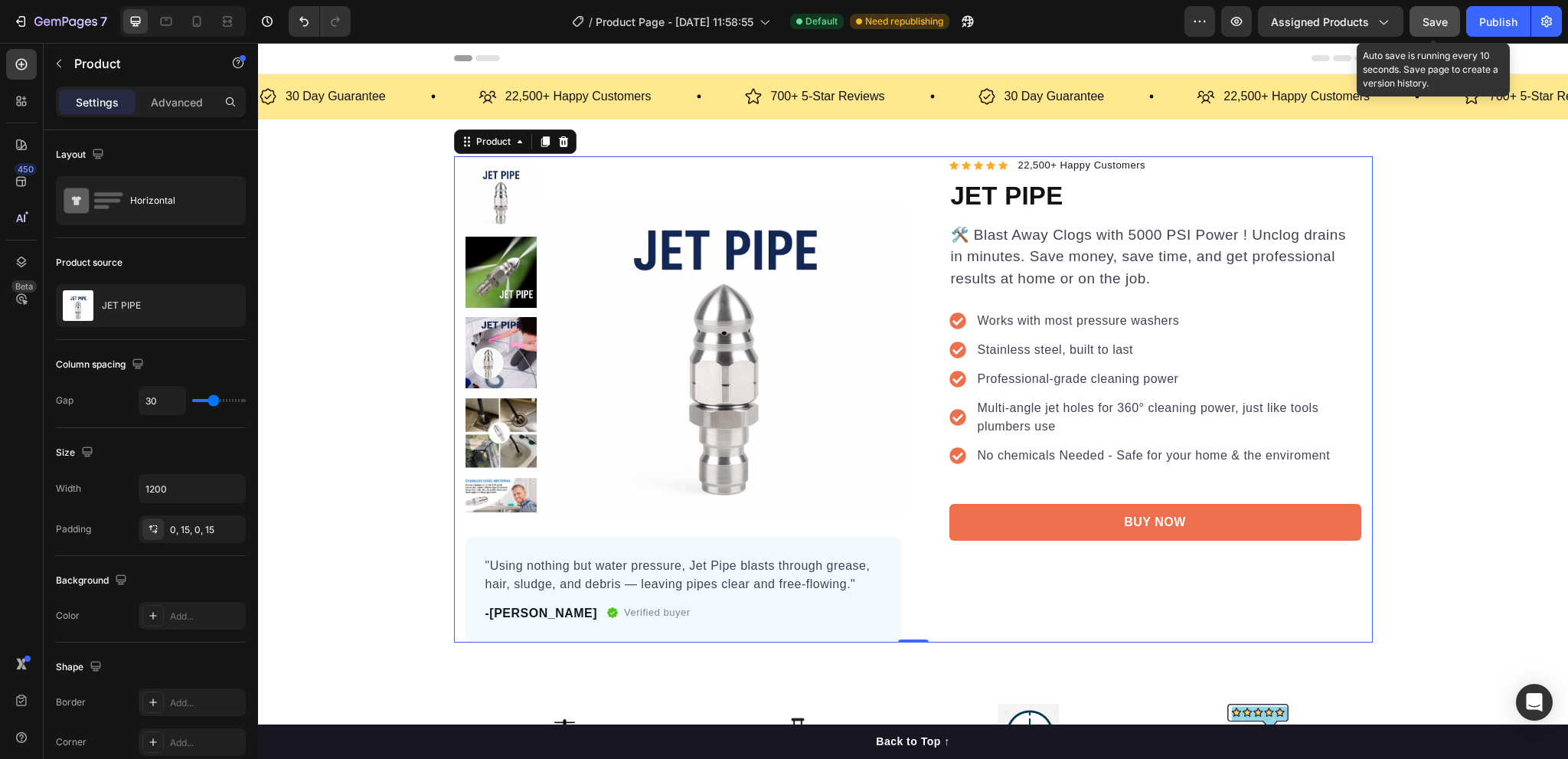
click at [1440, 20] on span "Save" at bounding box center [1435, 22] width 25 height 13
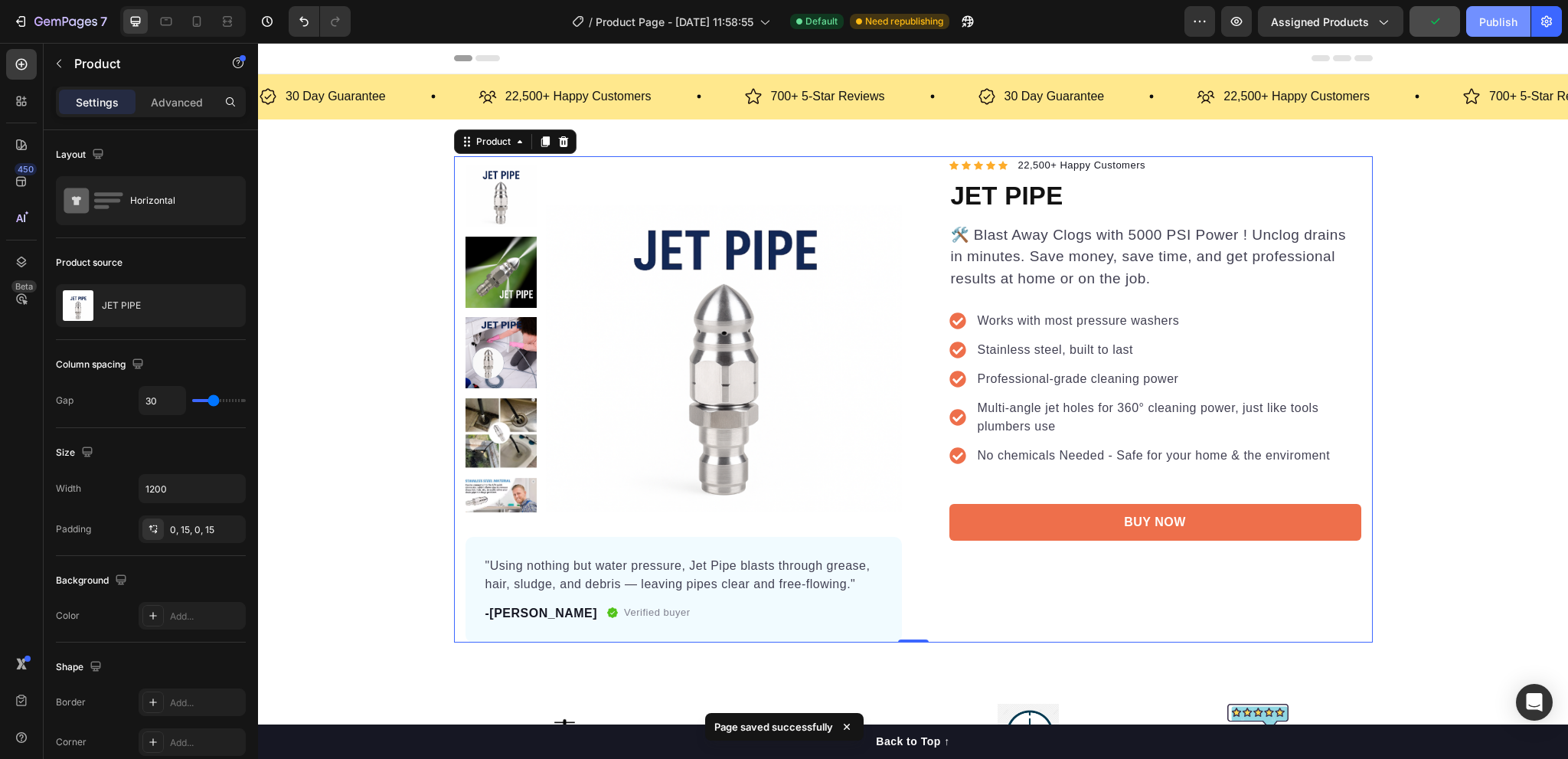
click at [1499, 24] on div "Publish" at bounding box center [1499, 21] width 38 height 16
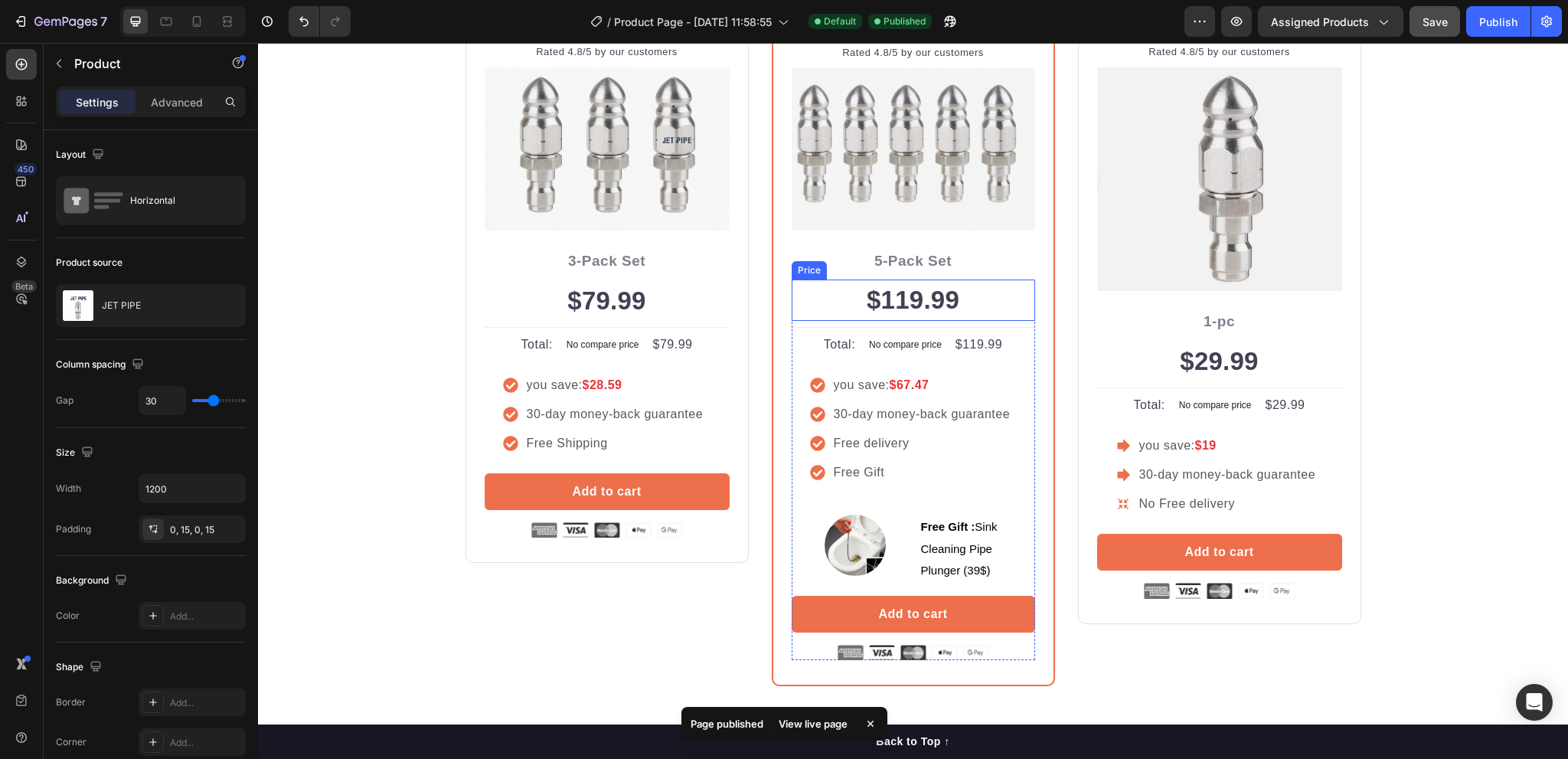
scroll to position [3908, 0]
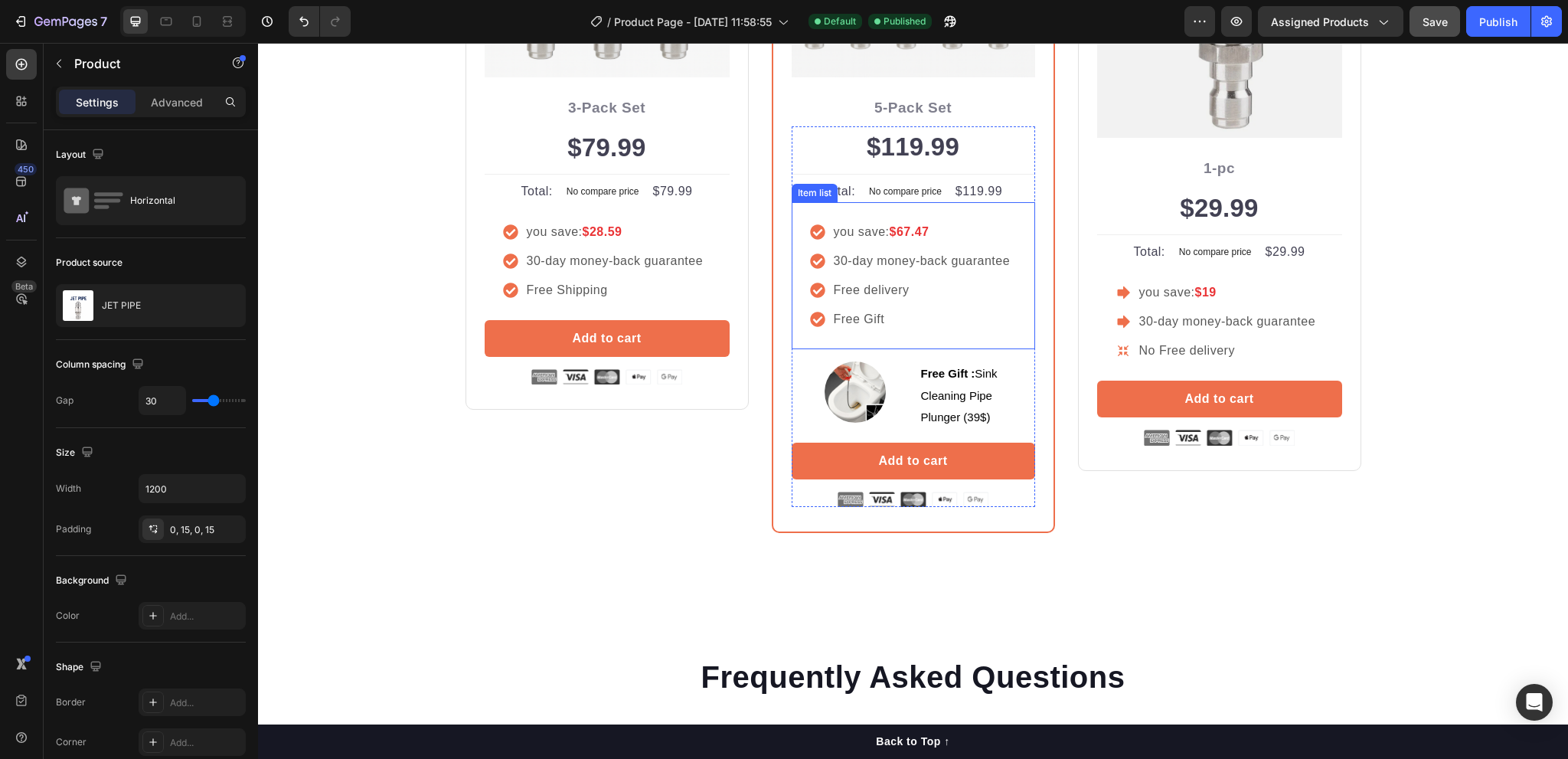
click at [836, 259] on p "30-day money-back guarantee" at bounding box center [922, 261] width 177 height 19
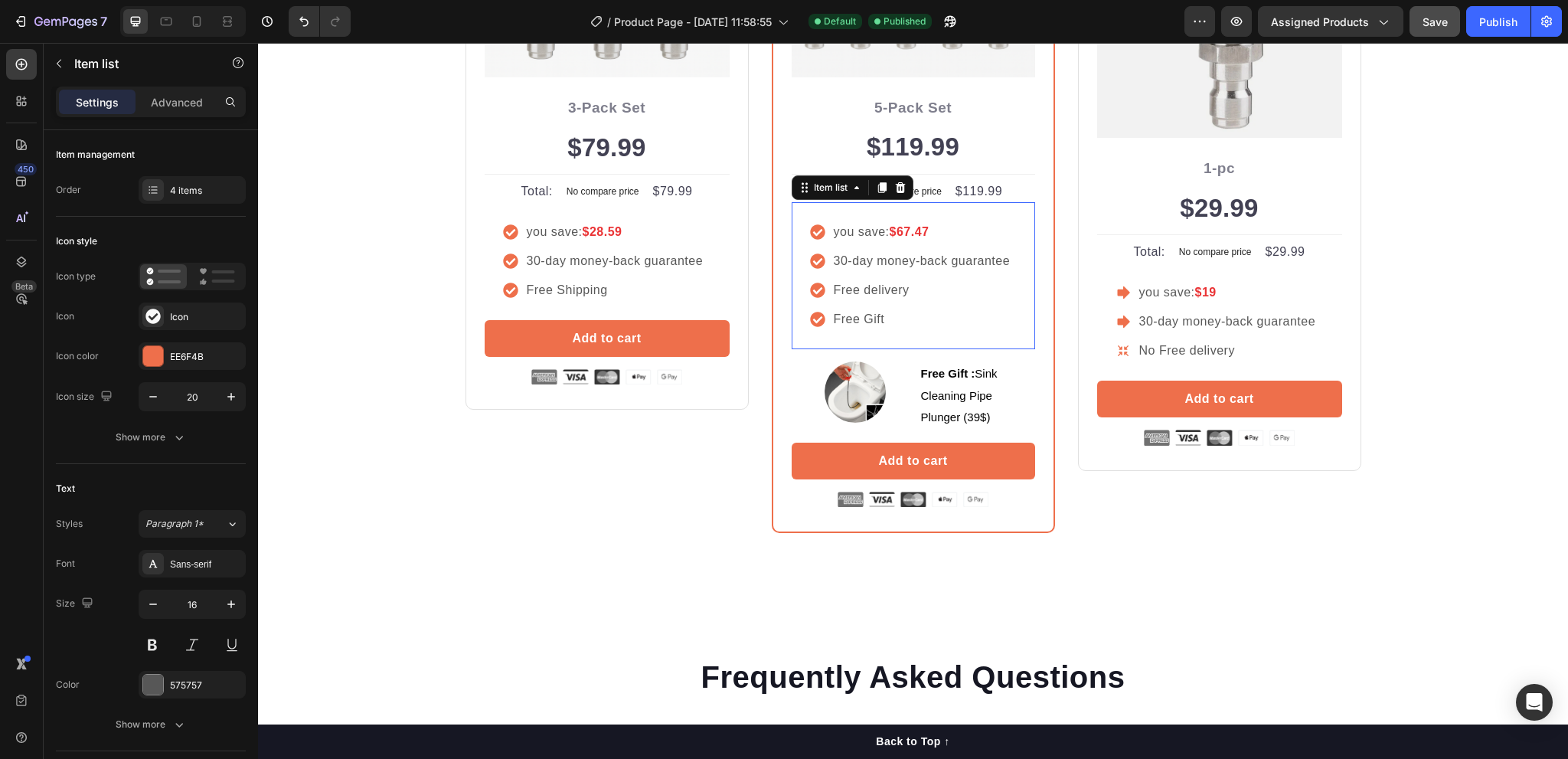
click at [836, 259] on p "30-day money-back guarantee" at bounding box center [922, 261] width 177 height 19
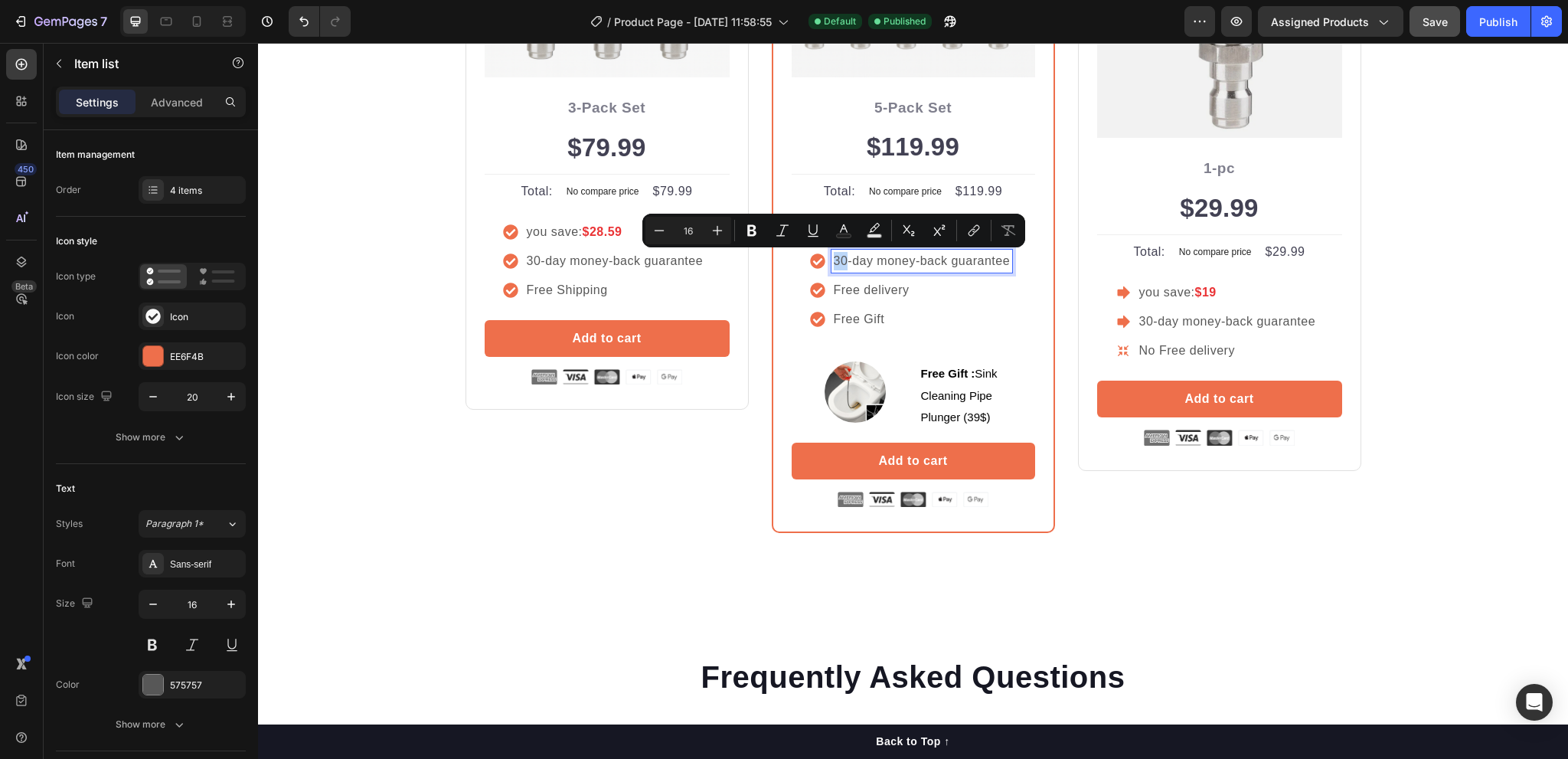
click at [834, 259] on p "30-day money-back guarantee" at bounding box center [922, 261] width 177 height 19
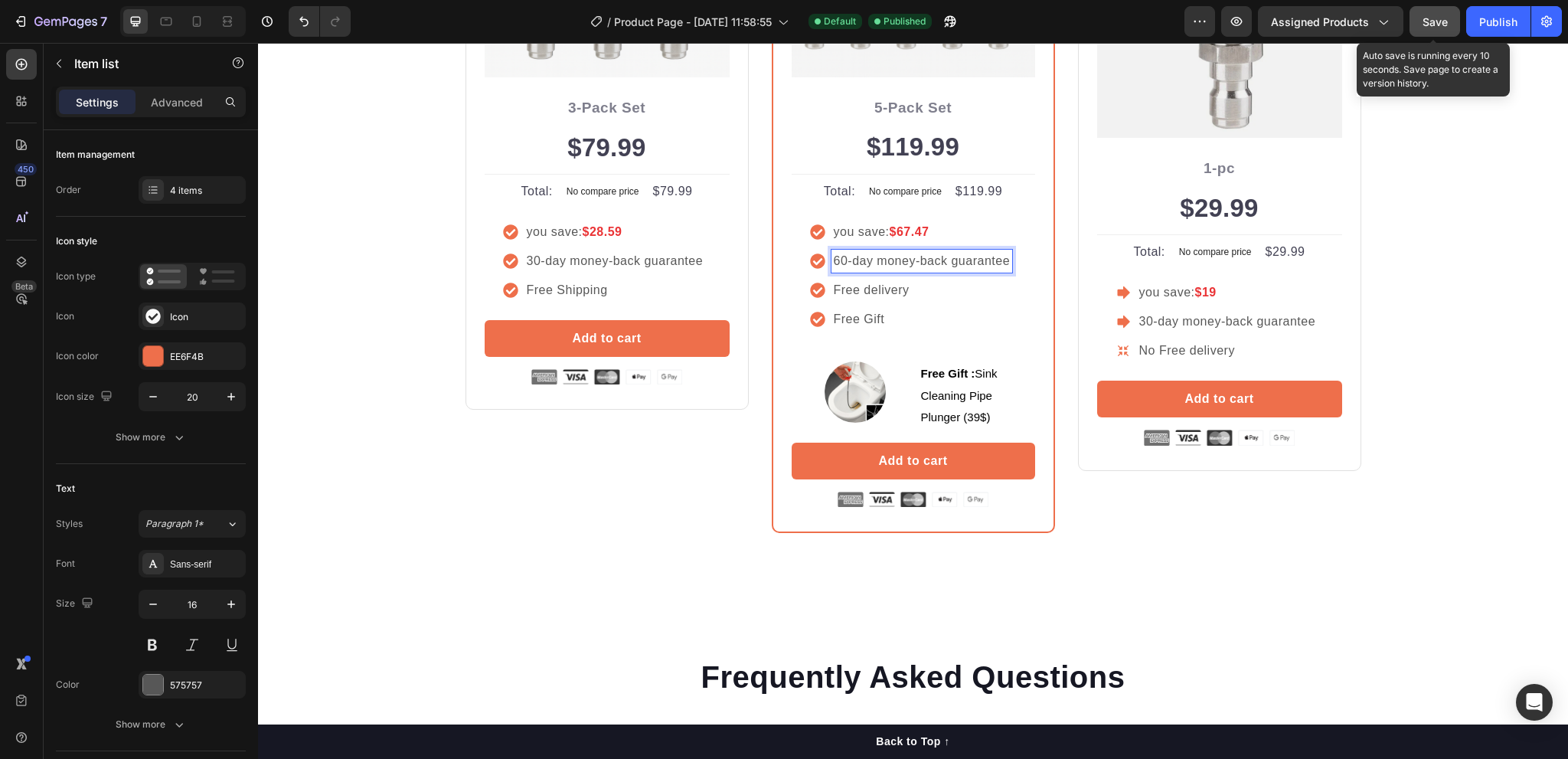
click at [1444, 21] on span "Save" at bounding box center [1435, 22] width 25 height 13
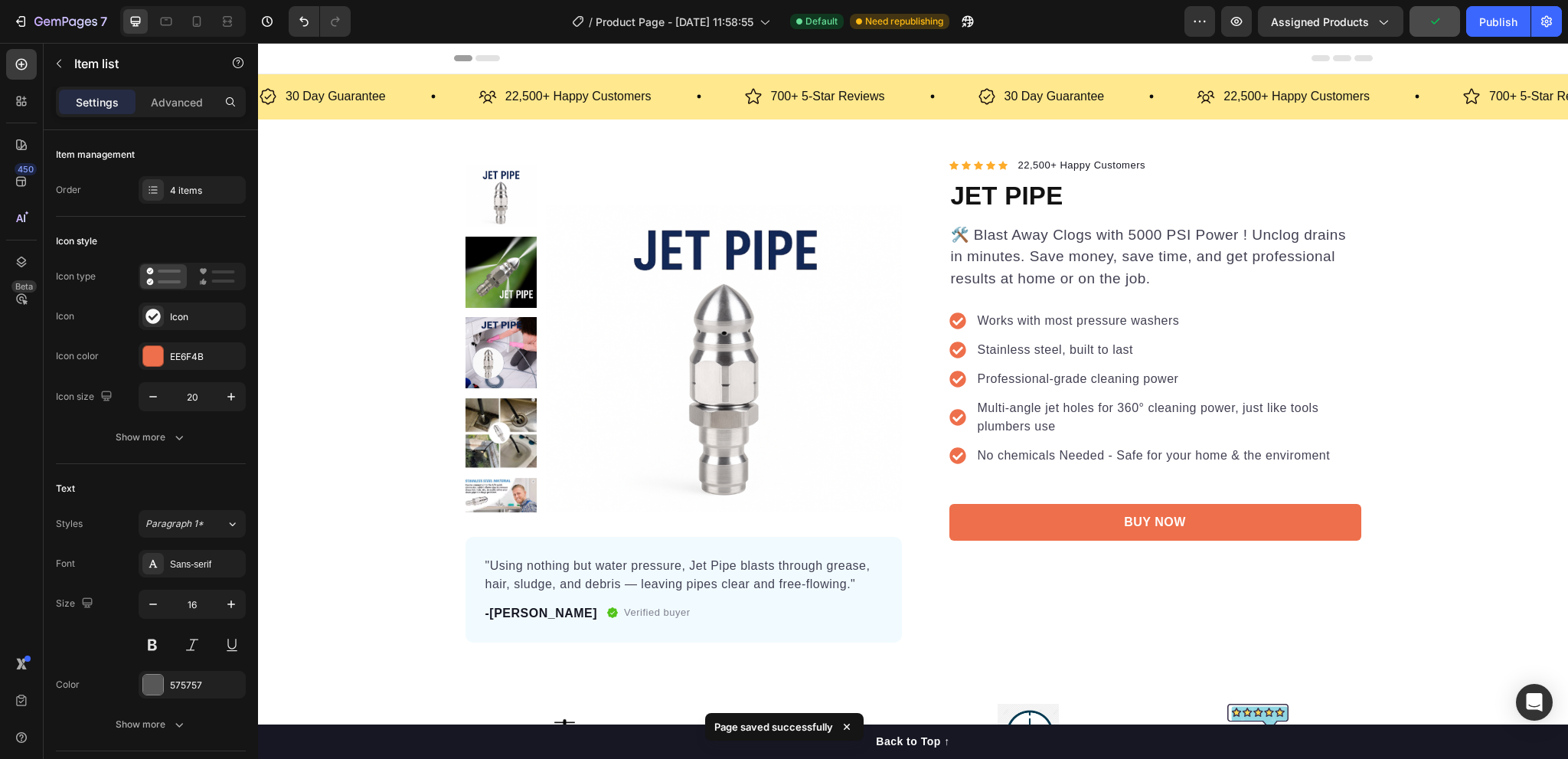
scroll to position [77, 0]
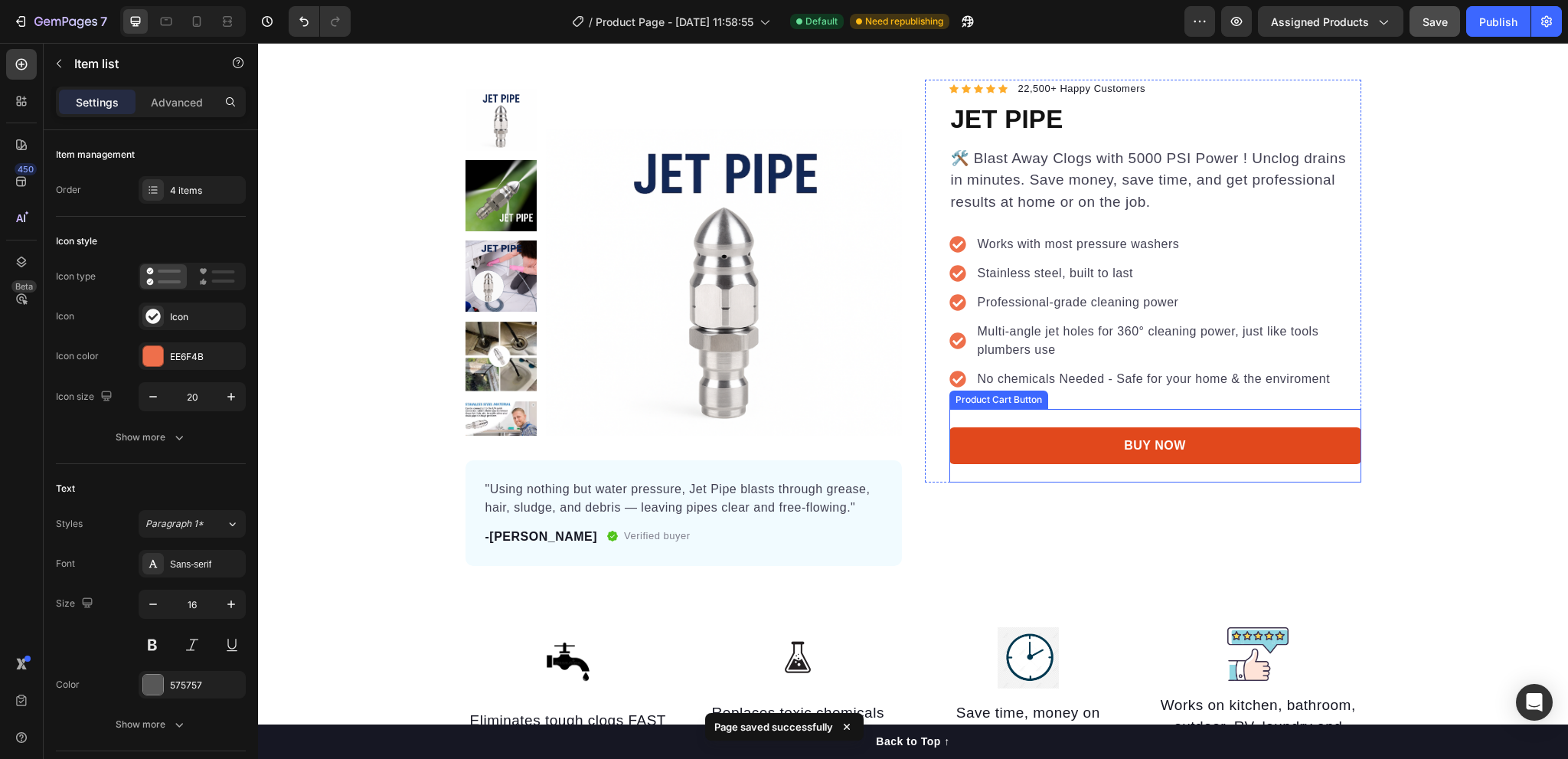
click at [1099, 445] on button "BUY NOW" at bounding box center [1155, 446] width 412 height 37
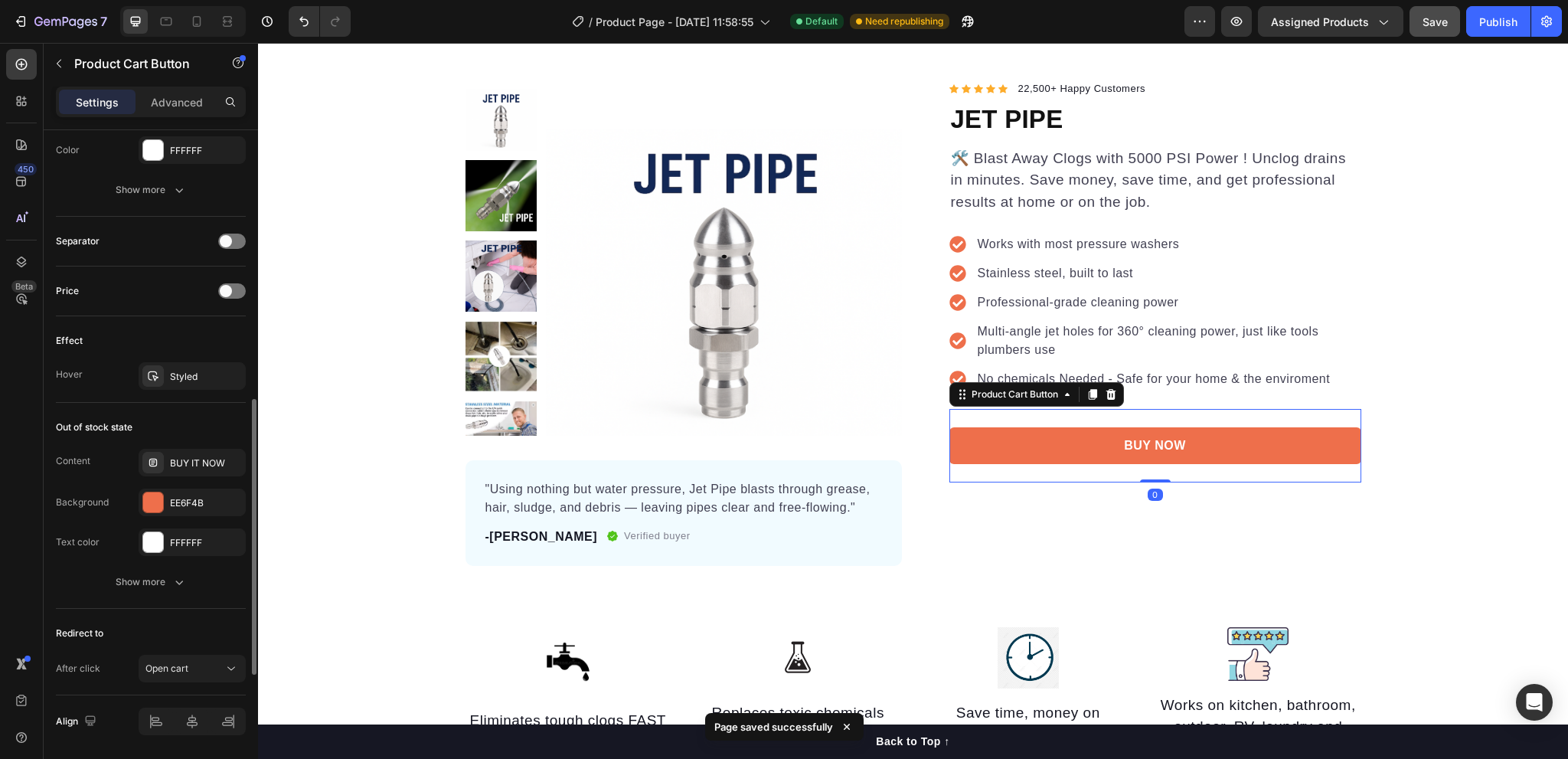
scroll to position [966, 0]
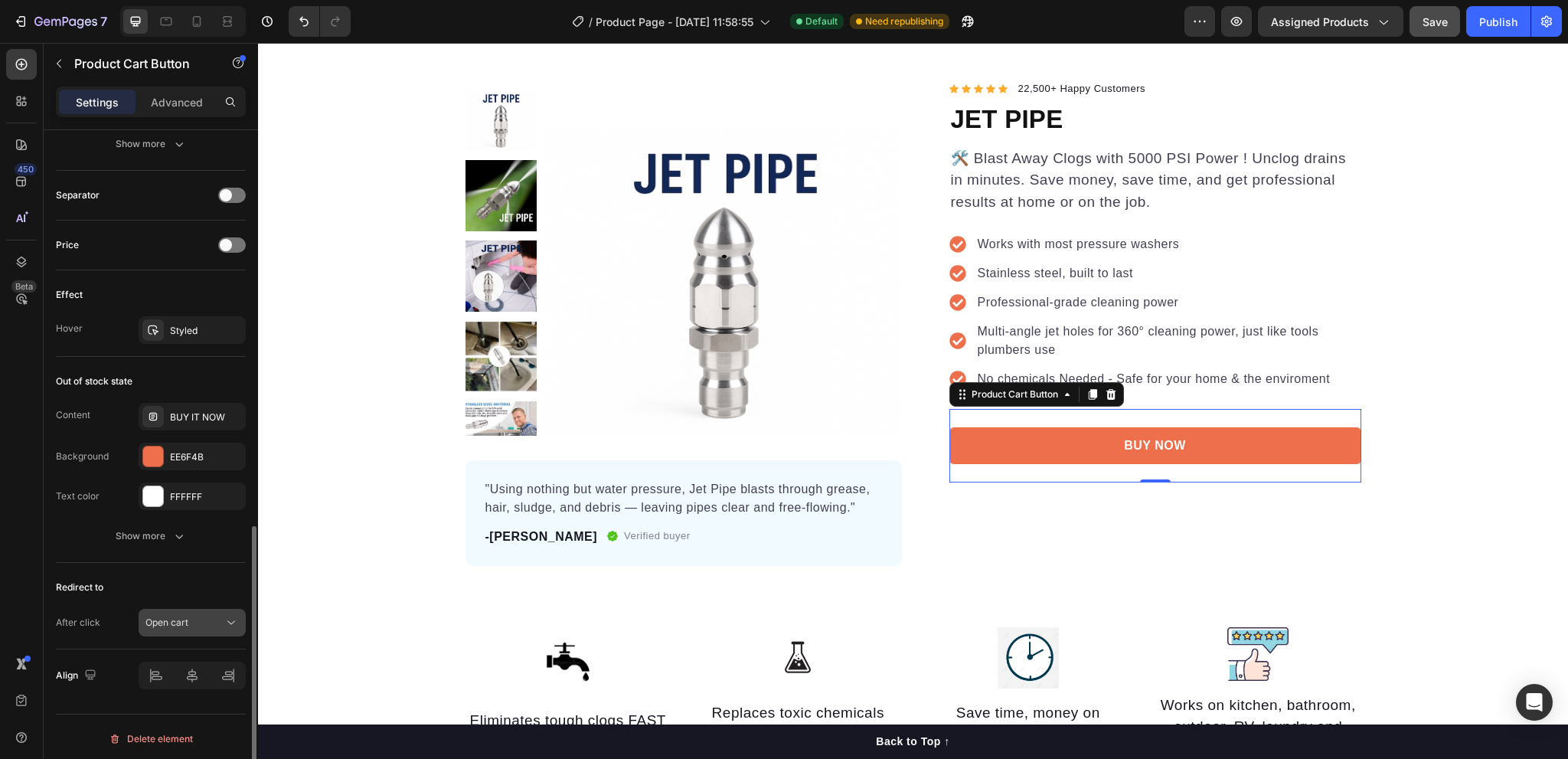
click at [179, 617] on span "Open cart" at bounding box center [167, 623] width 43 height 11
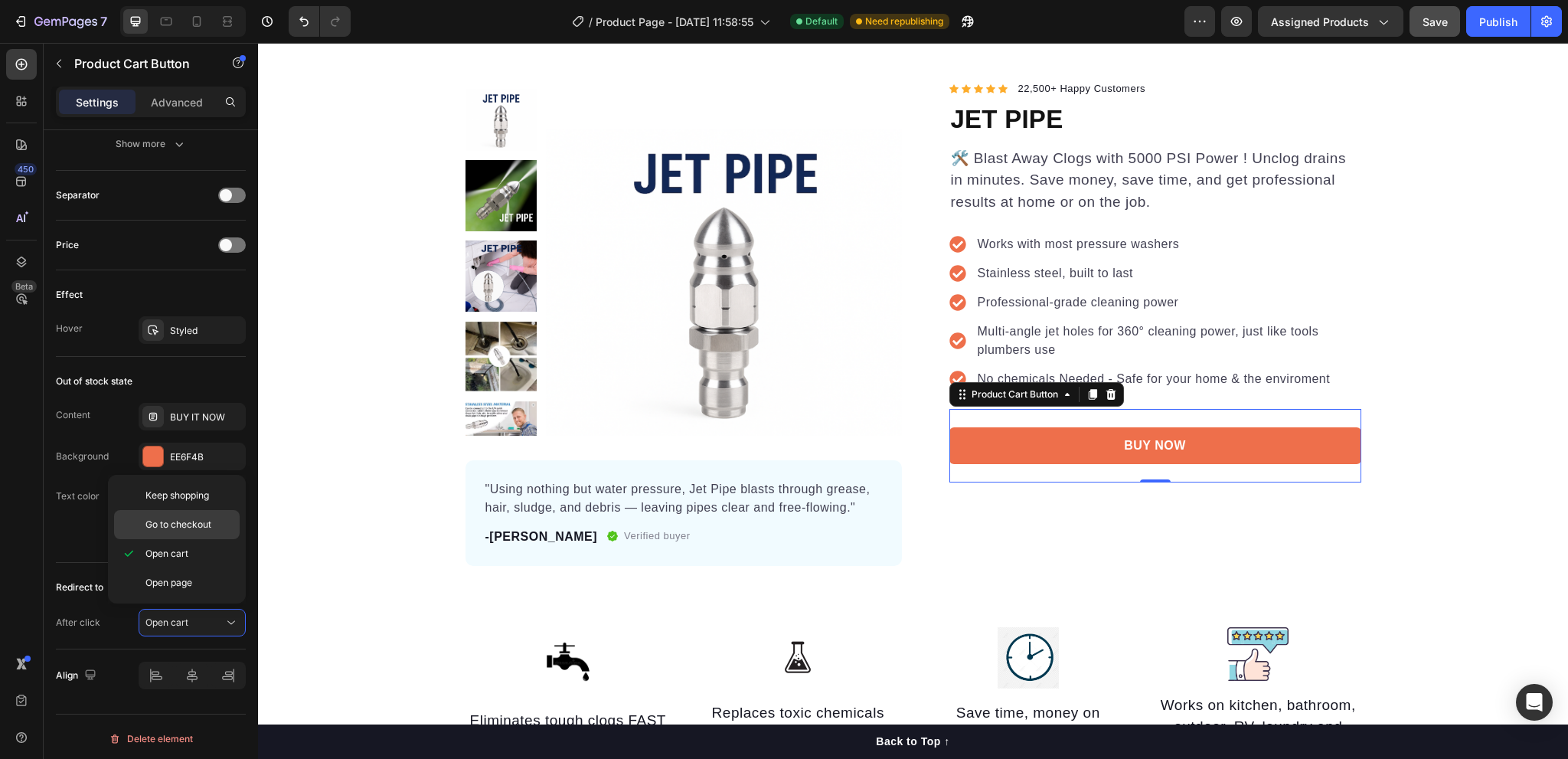
click at [186, 527] on span "Go to checkout" at bounding box center [178, 525] width 66 height 14
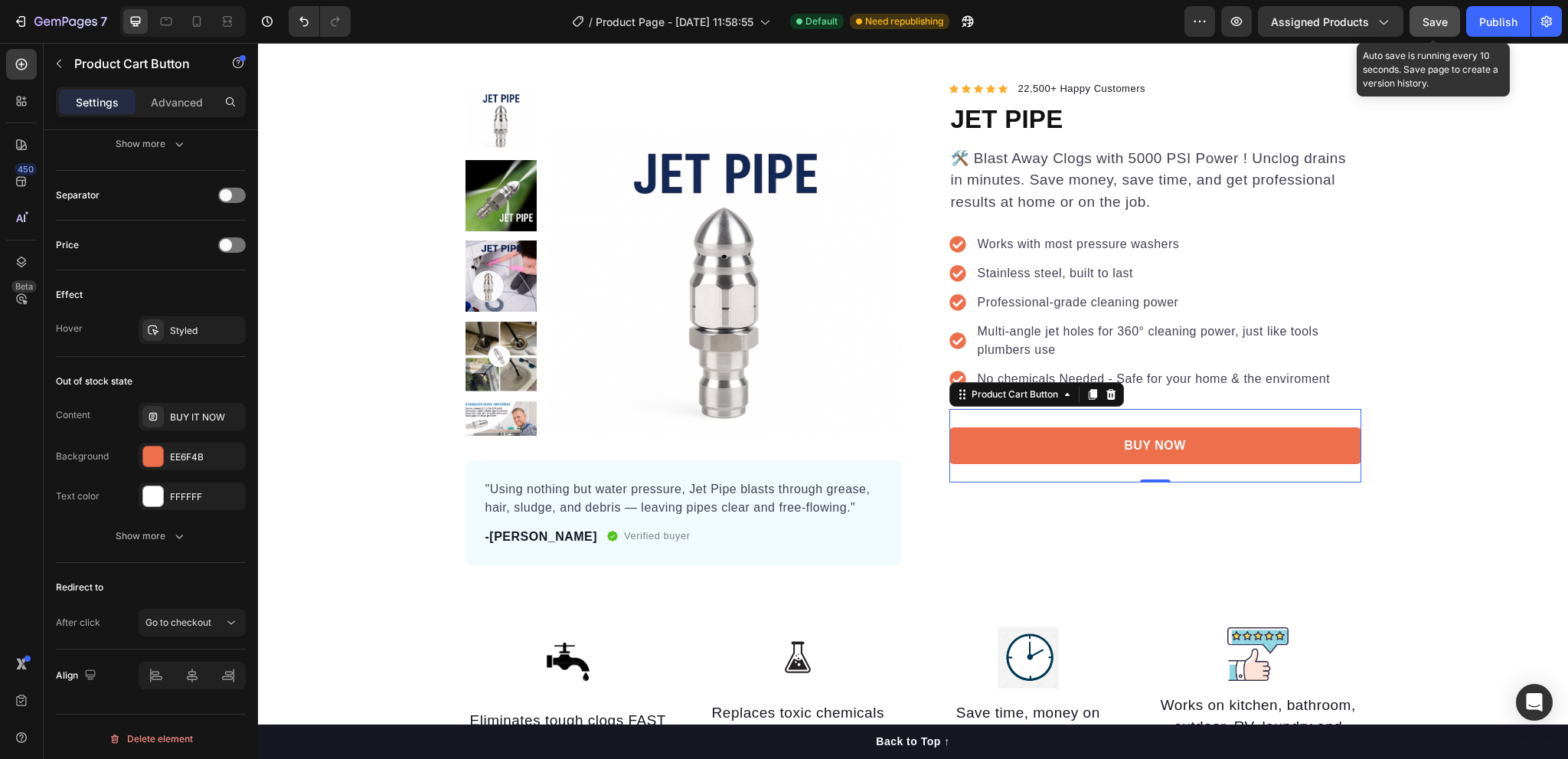
click at [1432, 19] on span "Save" at bounding box center [1435, 22] width 25 height 13
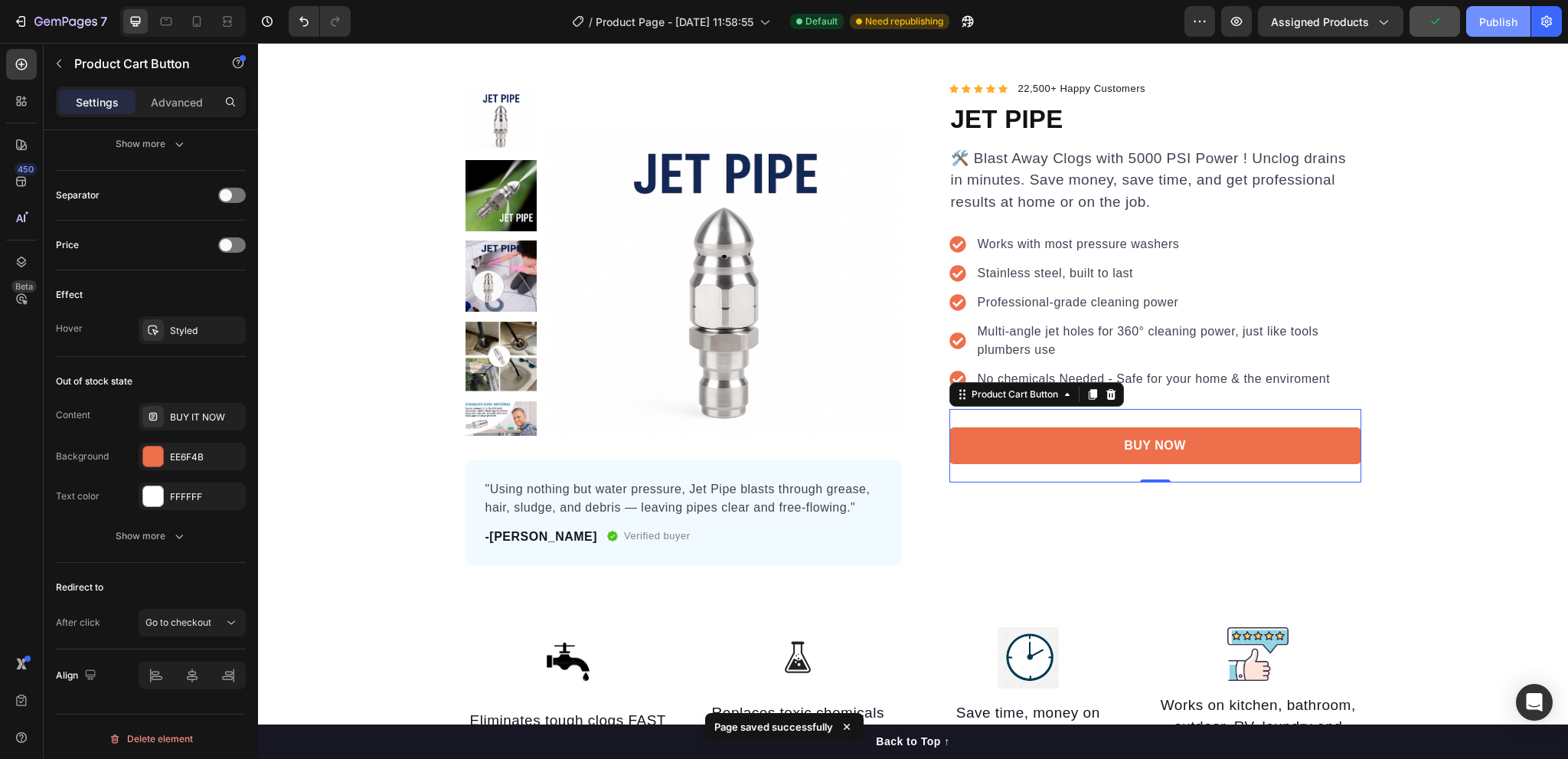
click at [1505, 24] on div "Publish" at bounding box center [1499, 21] width 38 height 16
click at [1515, 18] on div "Publish" at bounding box center [1499, 21] width 38 height 16
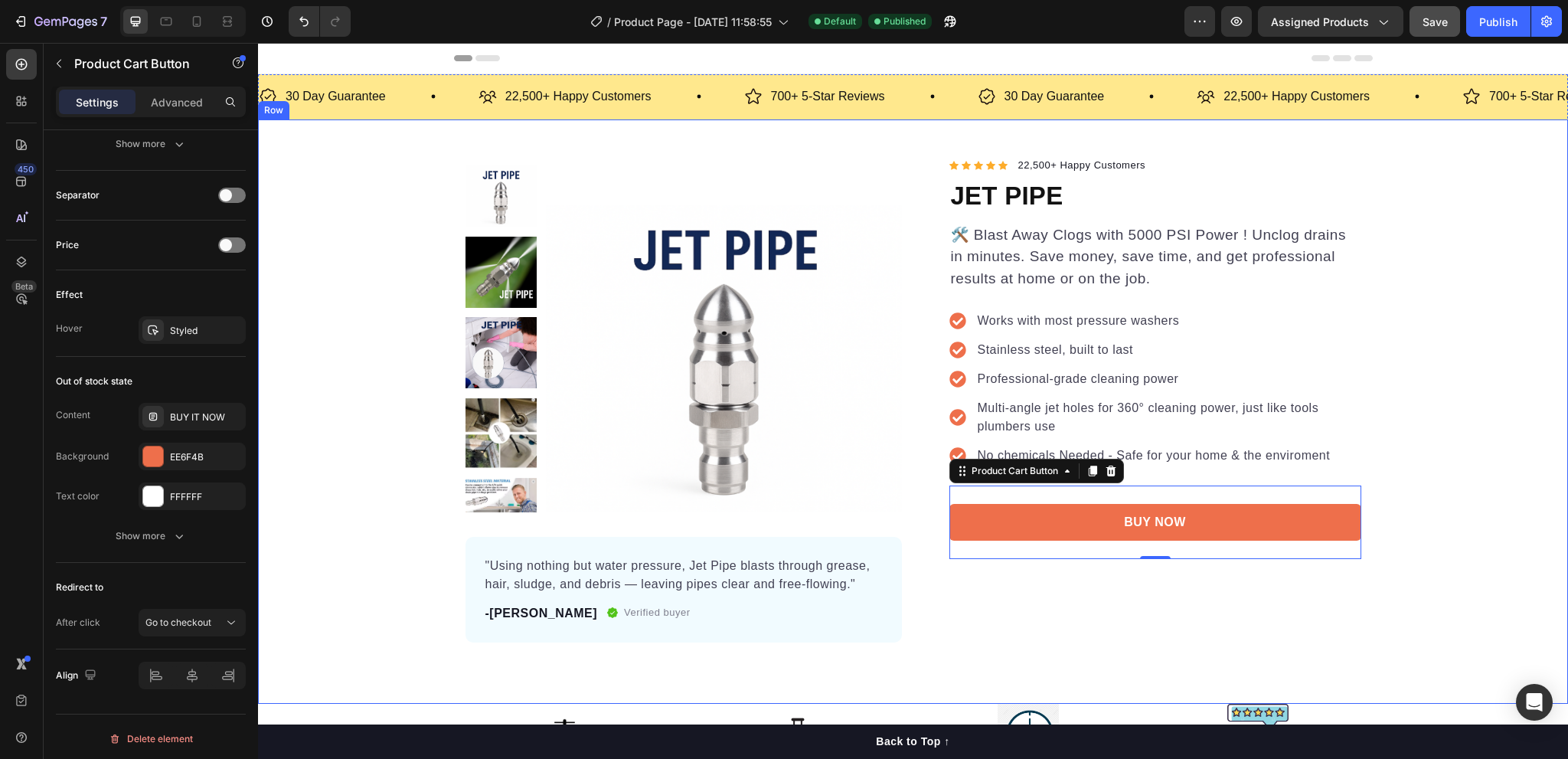
scroll to position [153, 0]
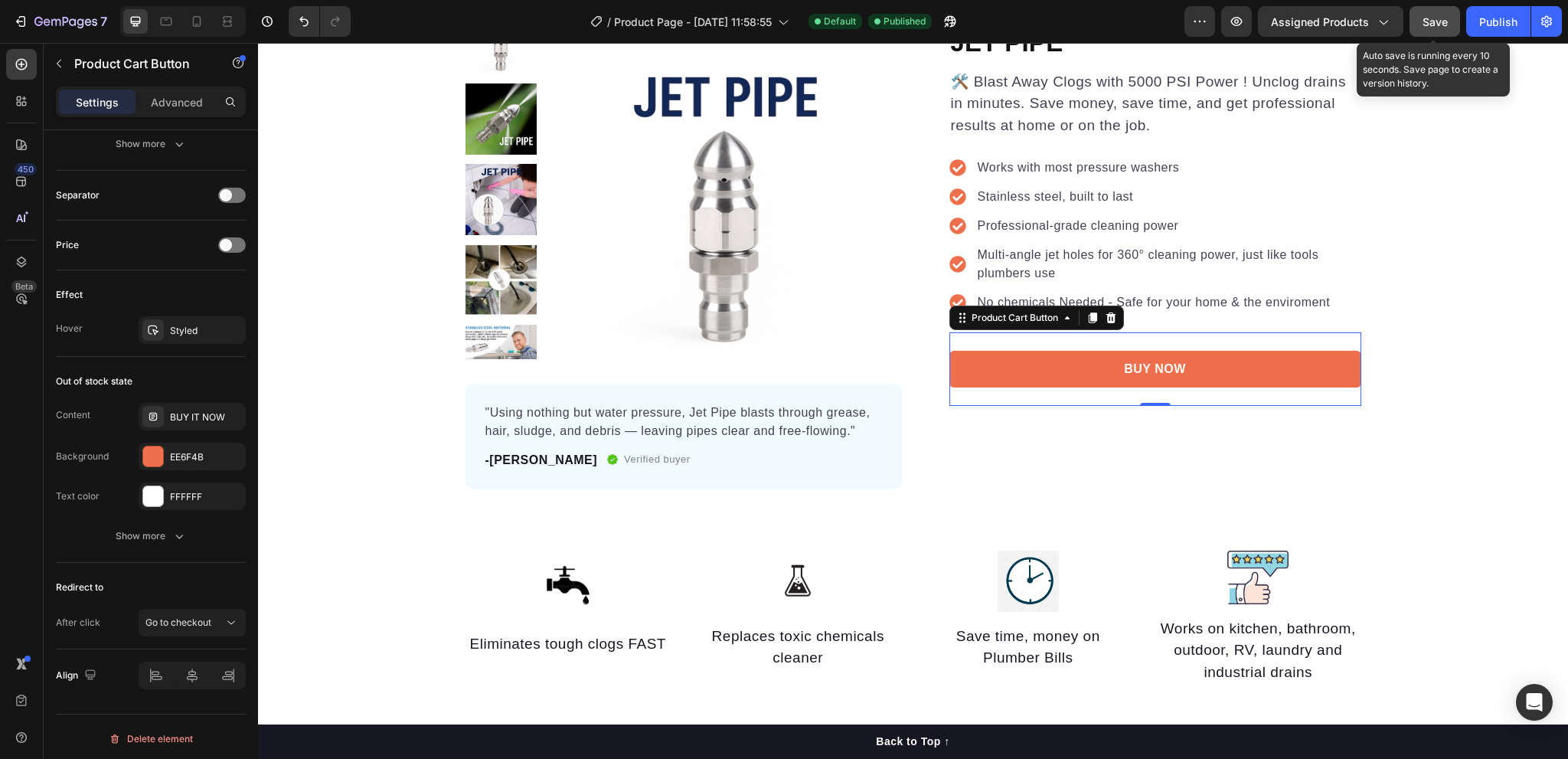
click at [1446, 18] on span "Save" at bounding box center [1435, 22] width 25 height 13
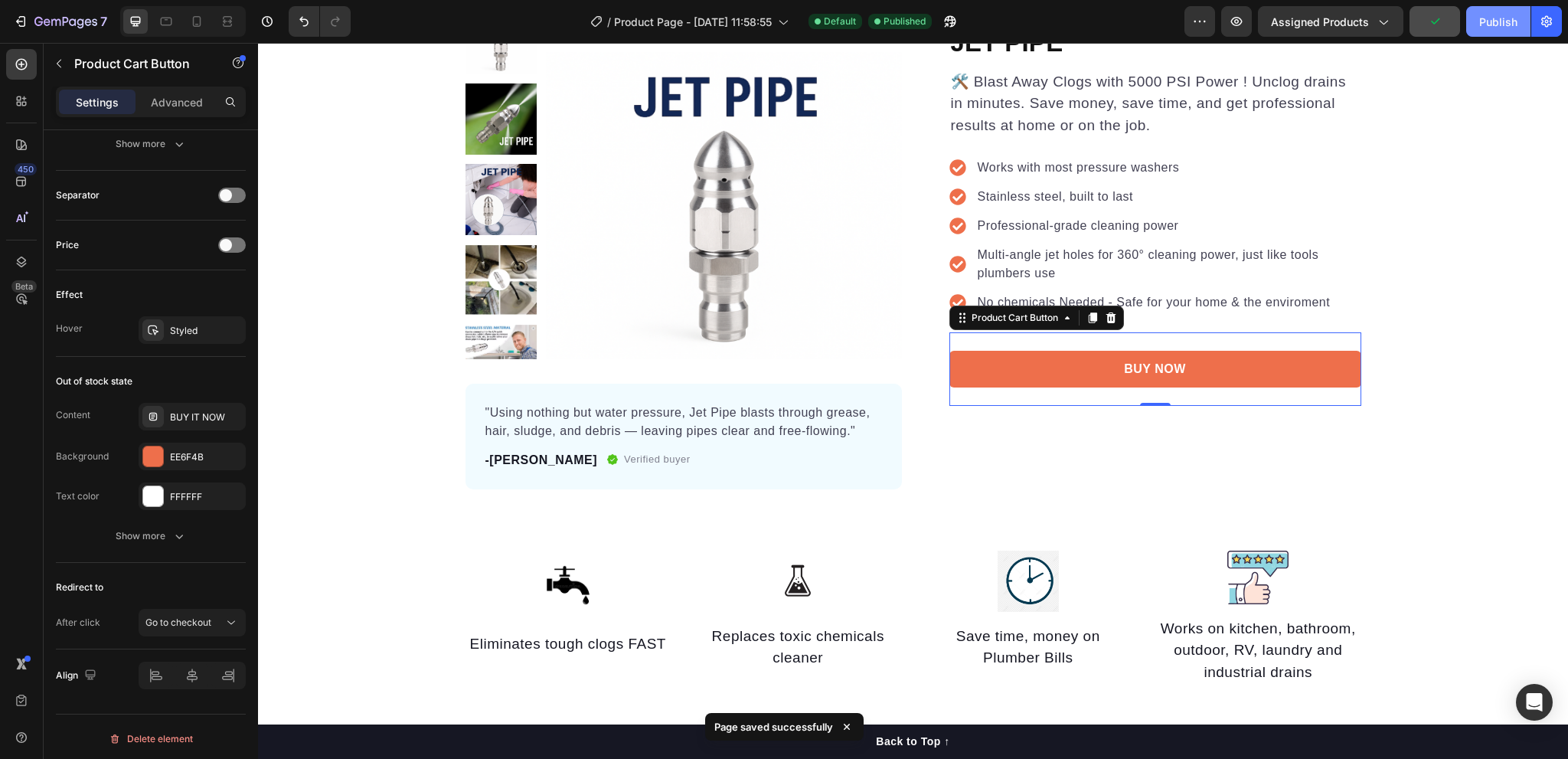
click at [1491, 24] on div "Publish" at bounding box center [1499, 21] width 38 height 16
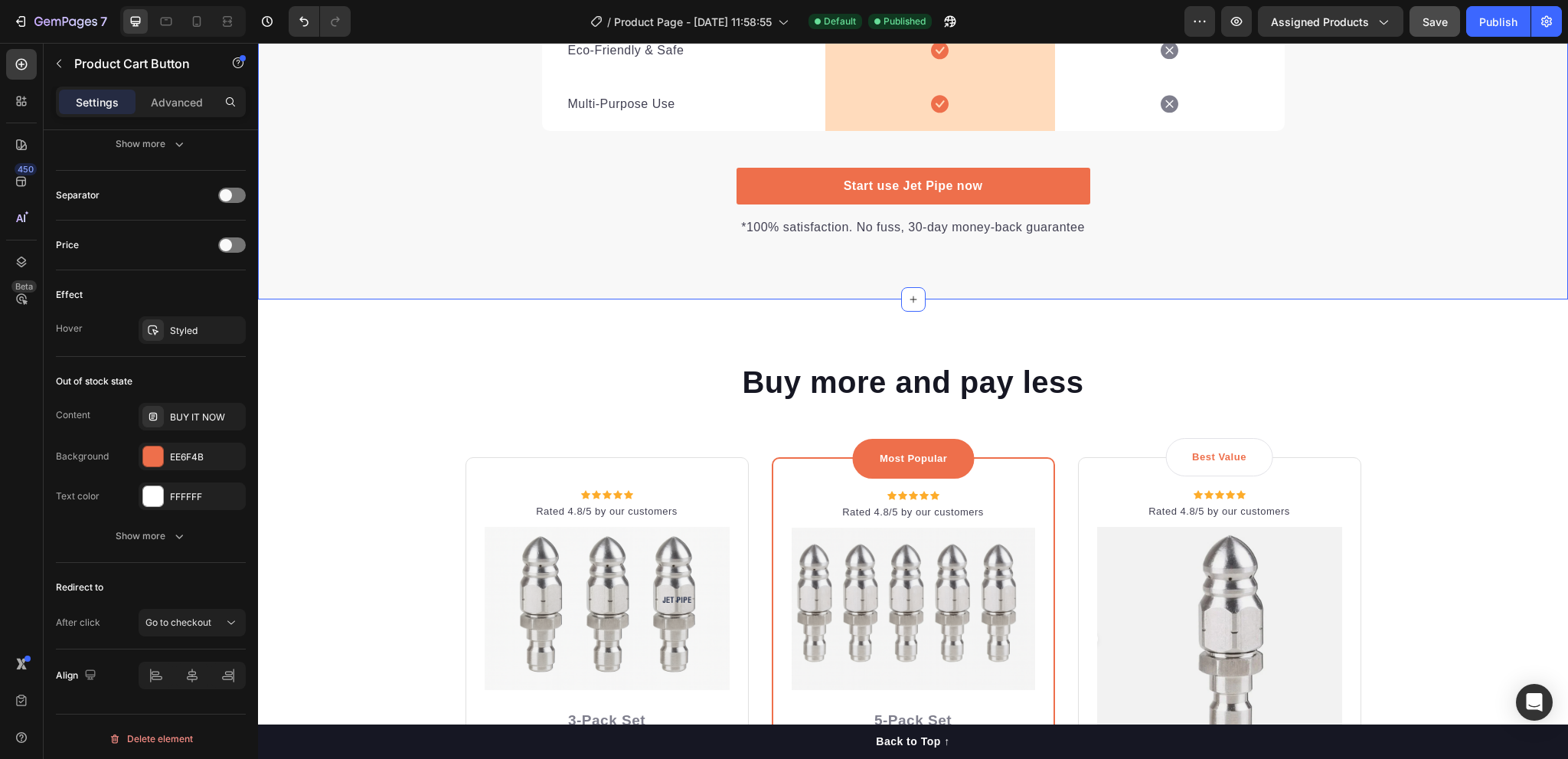
scroll to position [3065, 0]
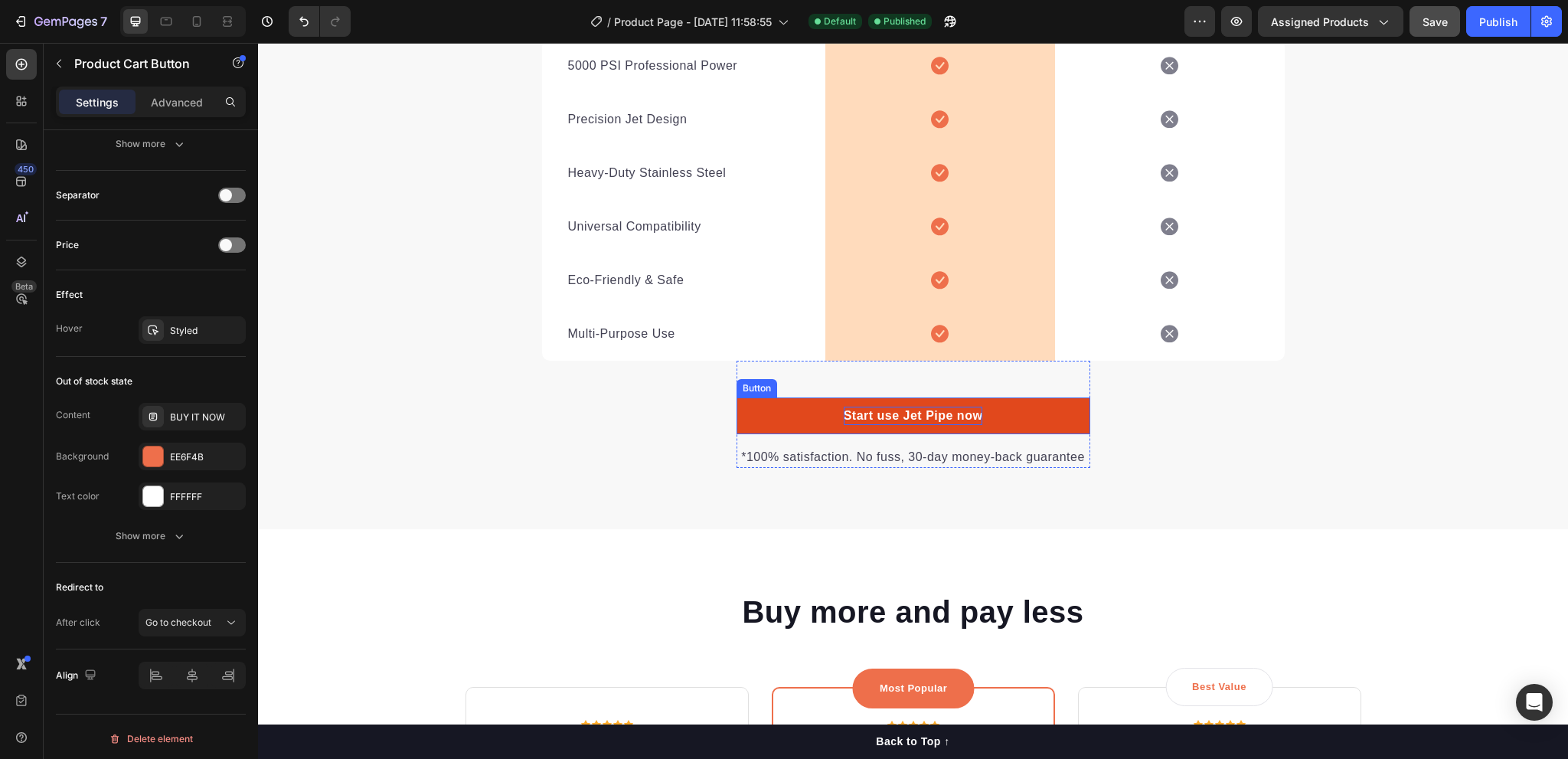
click at [931, 424] on p "Start use Jet Pipe now" at bounding box center [913, 416] width 139 height 19
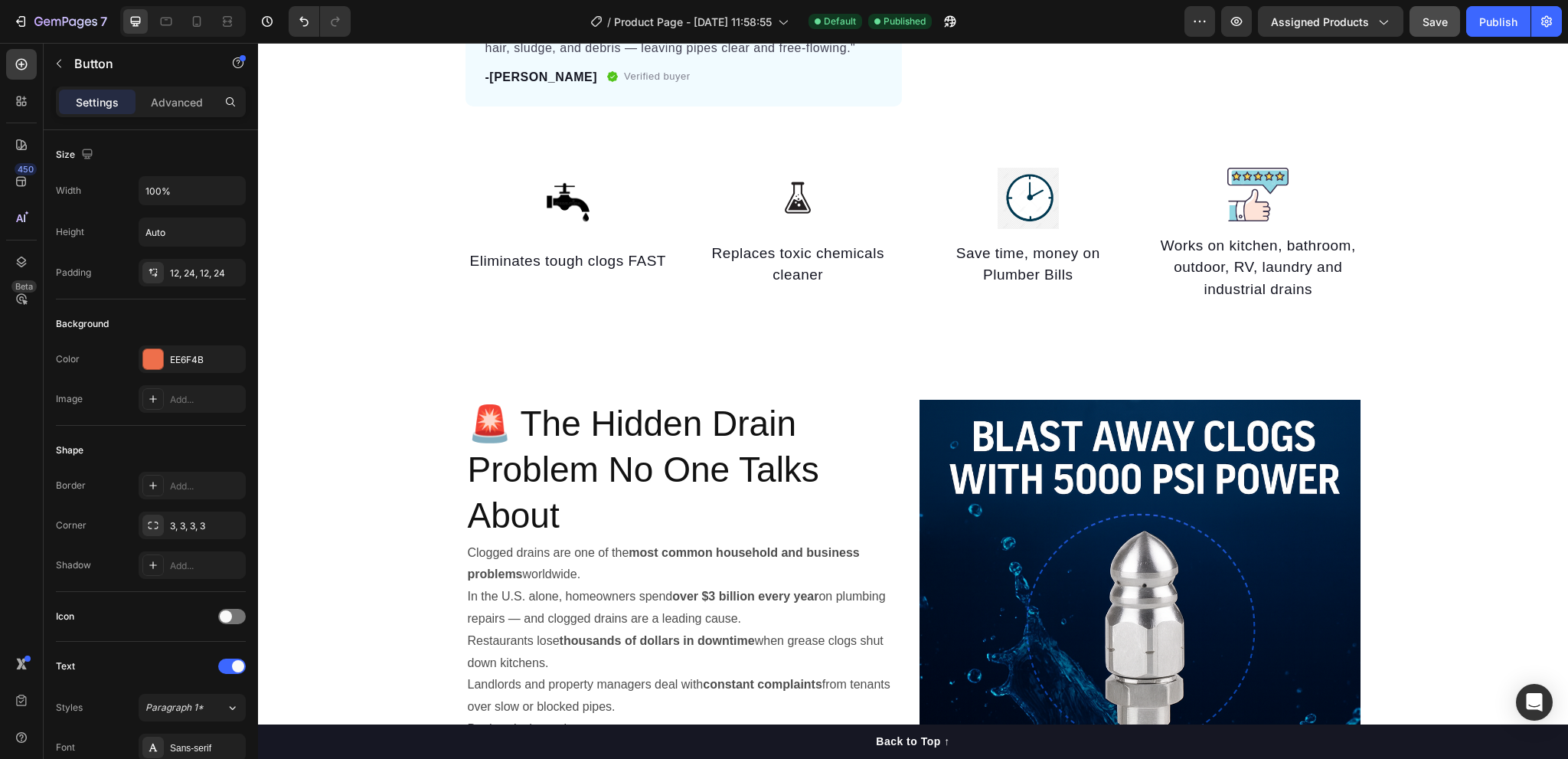
scroll to position [0, 0]
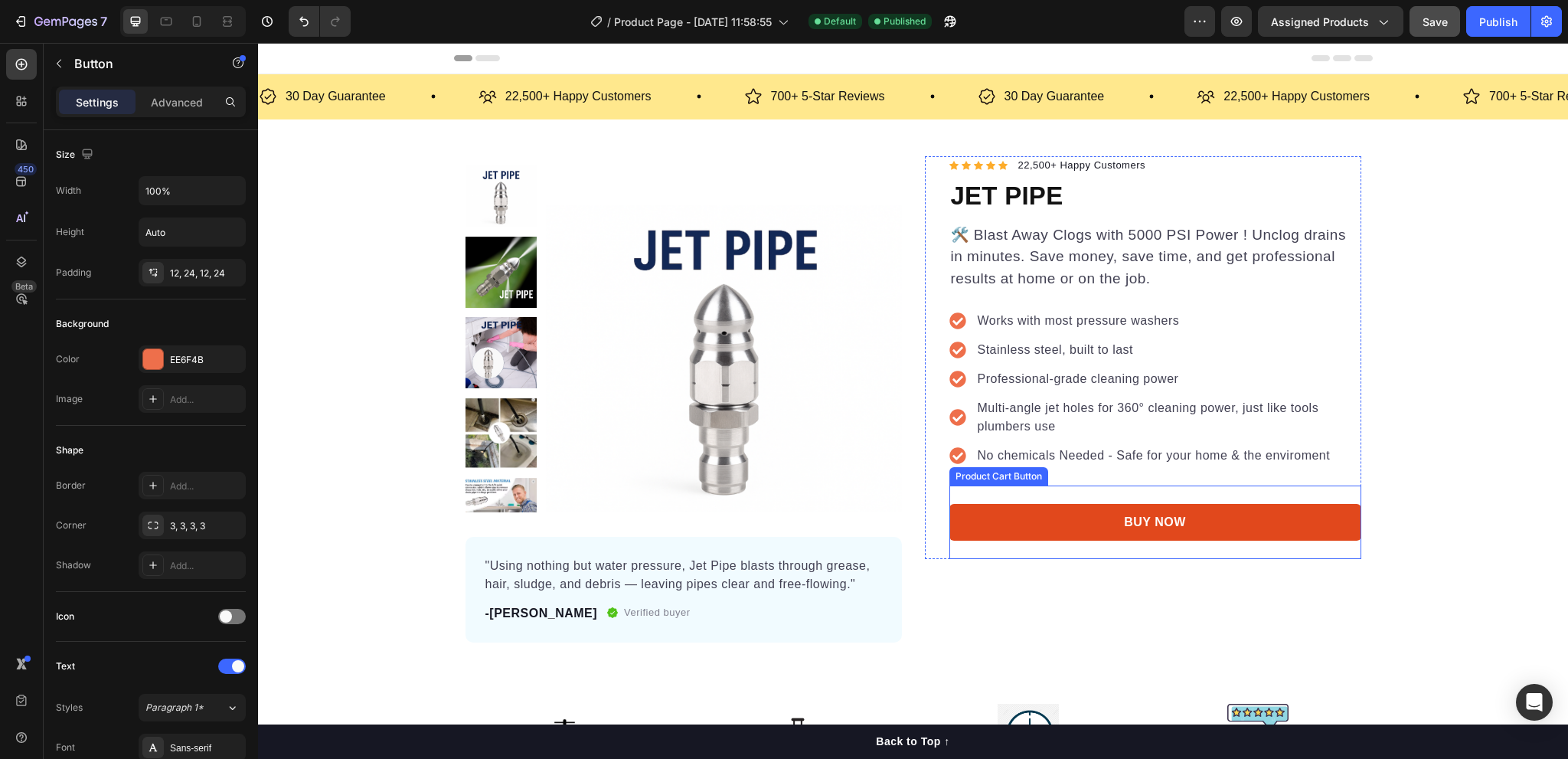
click at [1112, 524] on button "BUY NOW" at bounding box center [1155, 523] width 412 height 37
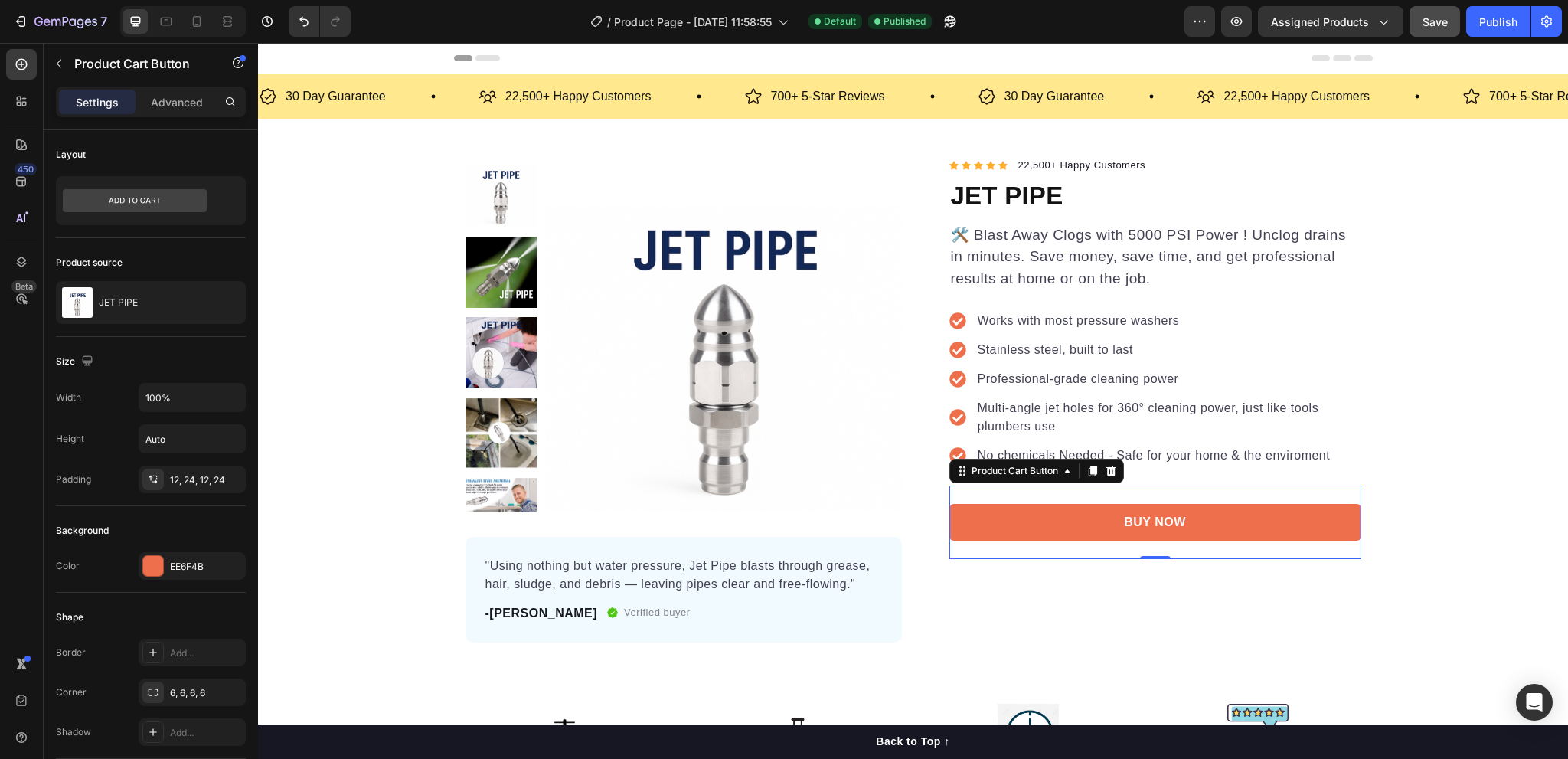
click at [111, 99] on p "Settings" at bounding box center [97, 102] width 43 height 16
click at [59, 64] on icon "button" at bounding box center [58, 63] width 12 height 12
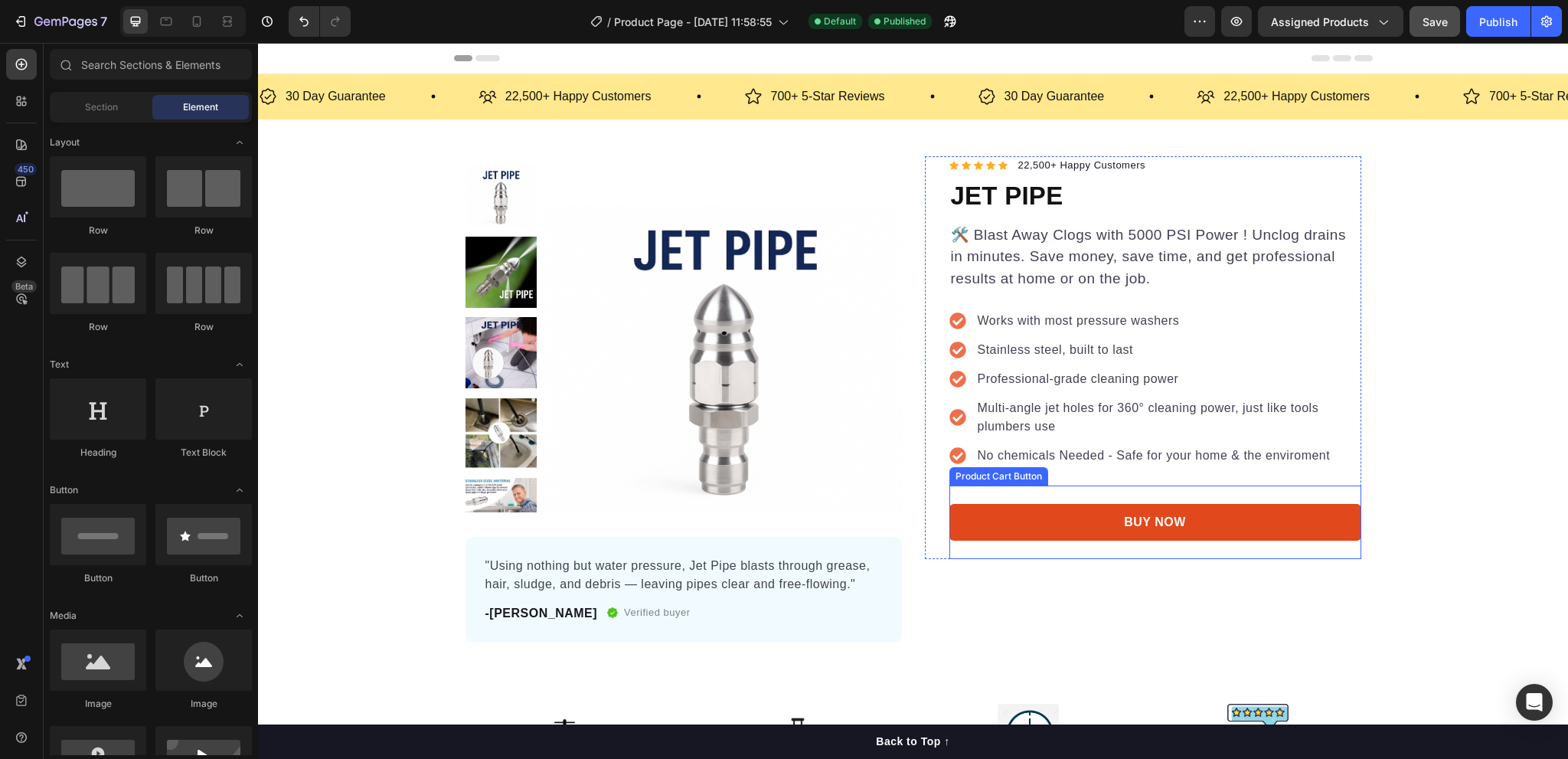
click at [1232, 525] on button "BUY NOW" at bounding box center [1155, 523] width 412 height 37
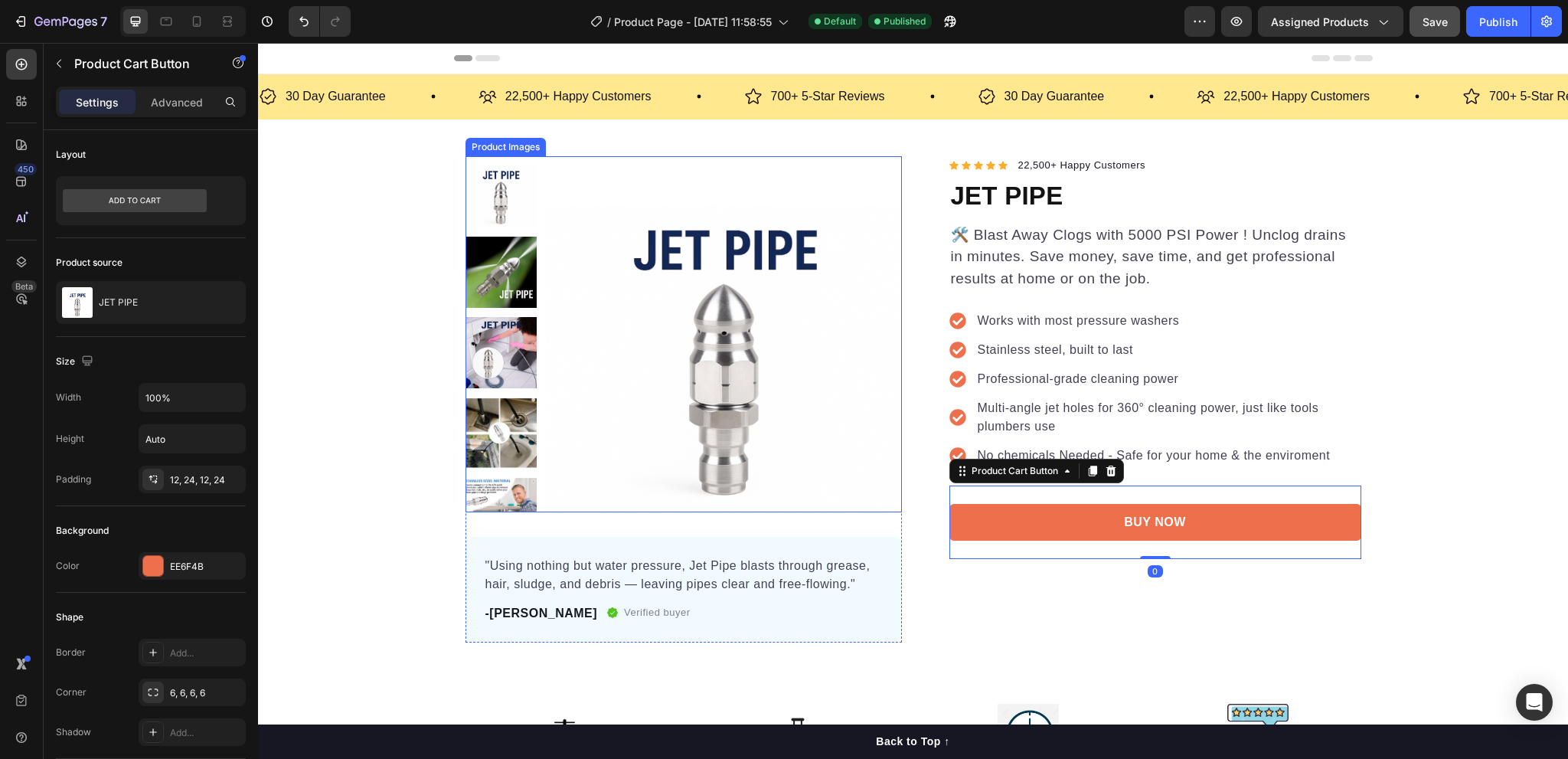
click at [764, 353] on img at bounding box center [724, 335] width 356 height 356
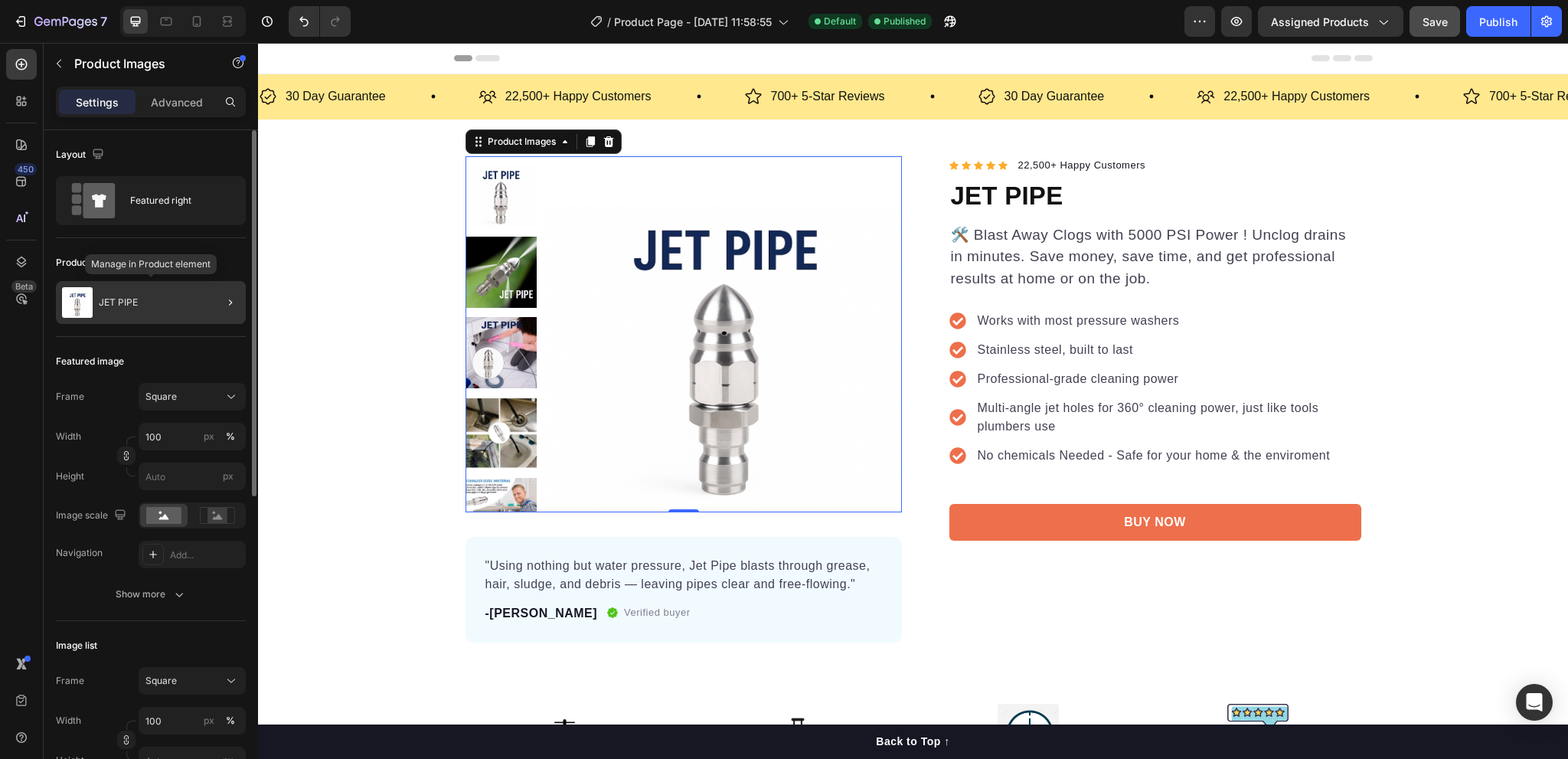
click at [175, 309] on div "JET PIPE" at bounding box center [150, 302] width 190 height 43
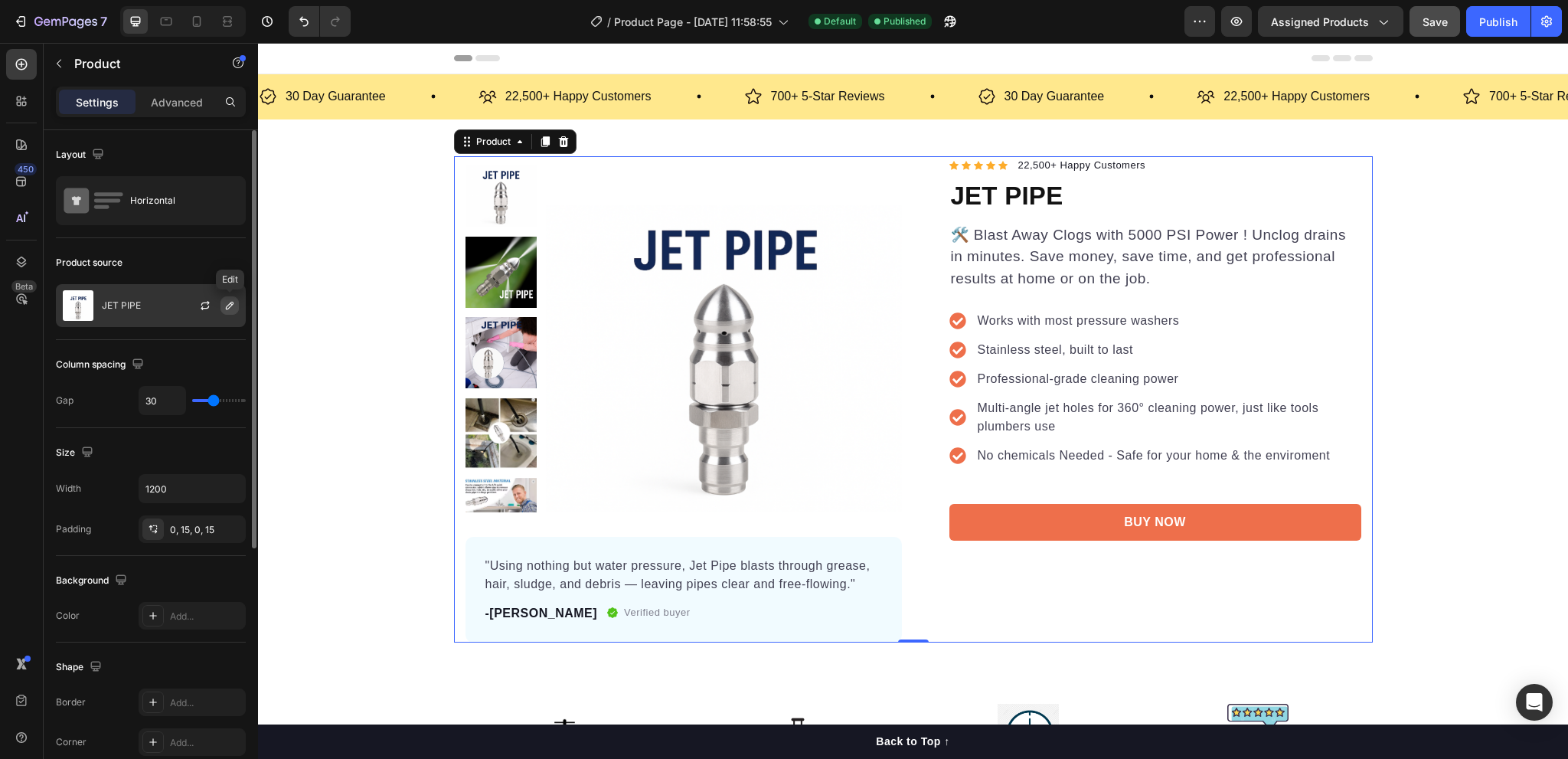
click at [227, 307] on icon "button" at bounding box center [230, 306] width 7 height 7
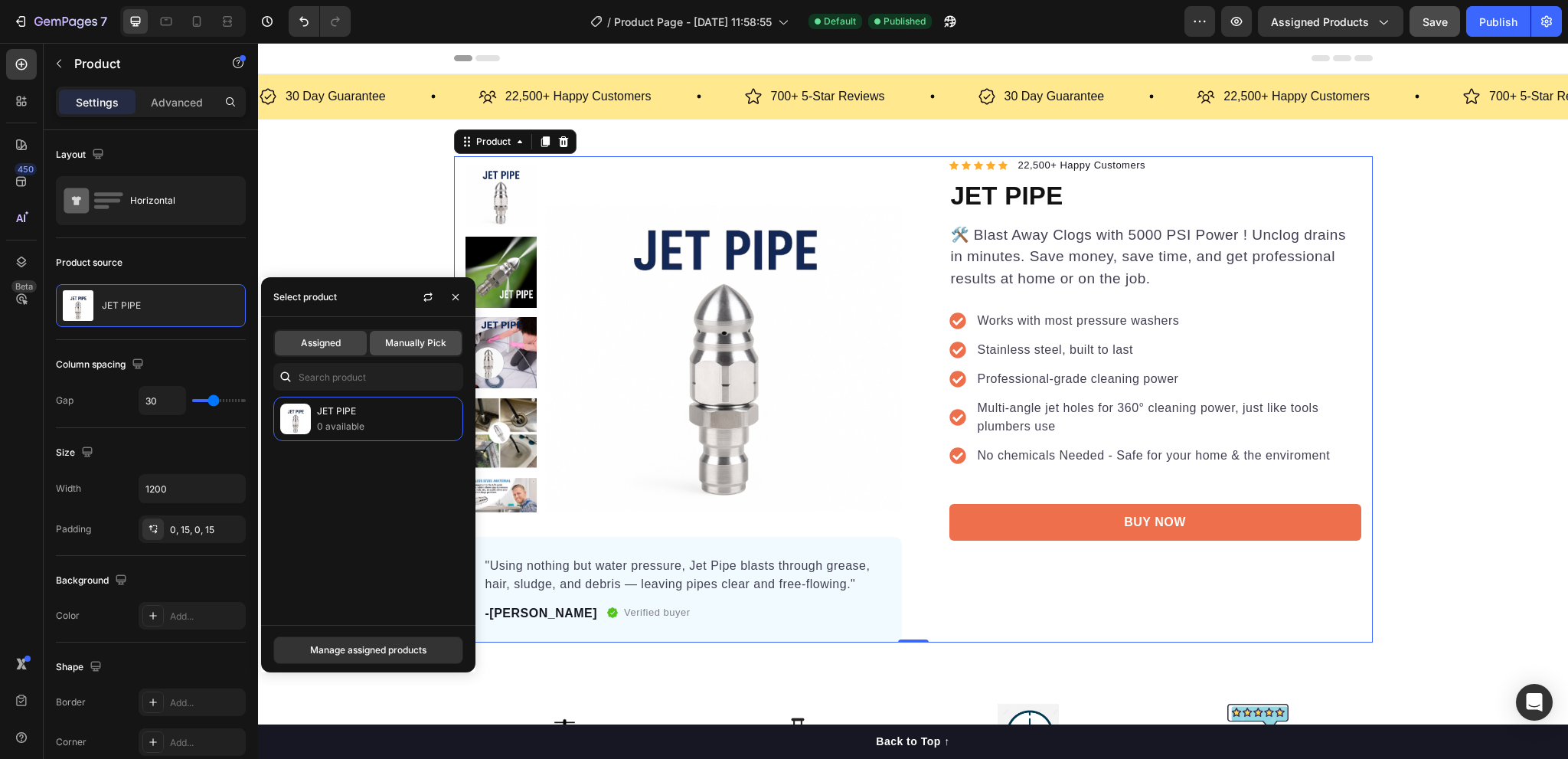
click at [408, 339] on span "Manually Pick" at bounding box center [416, 343] width 61 height 14
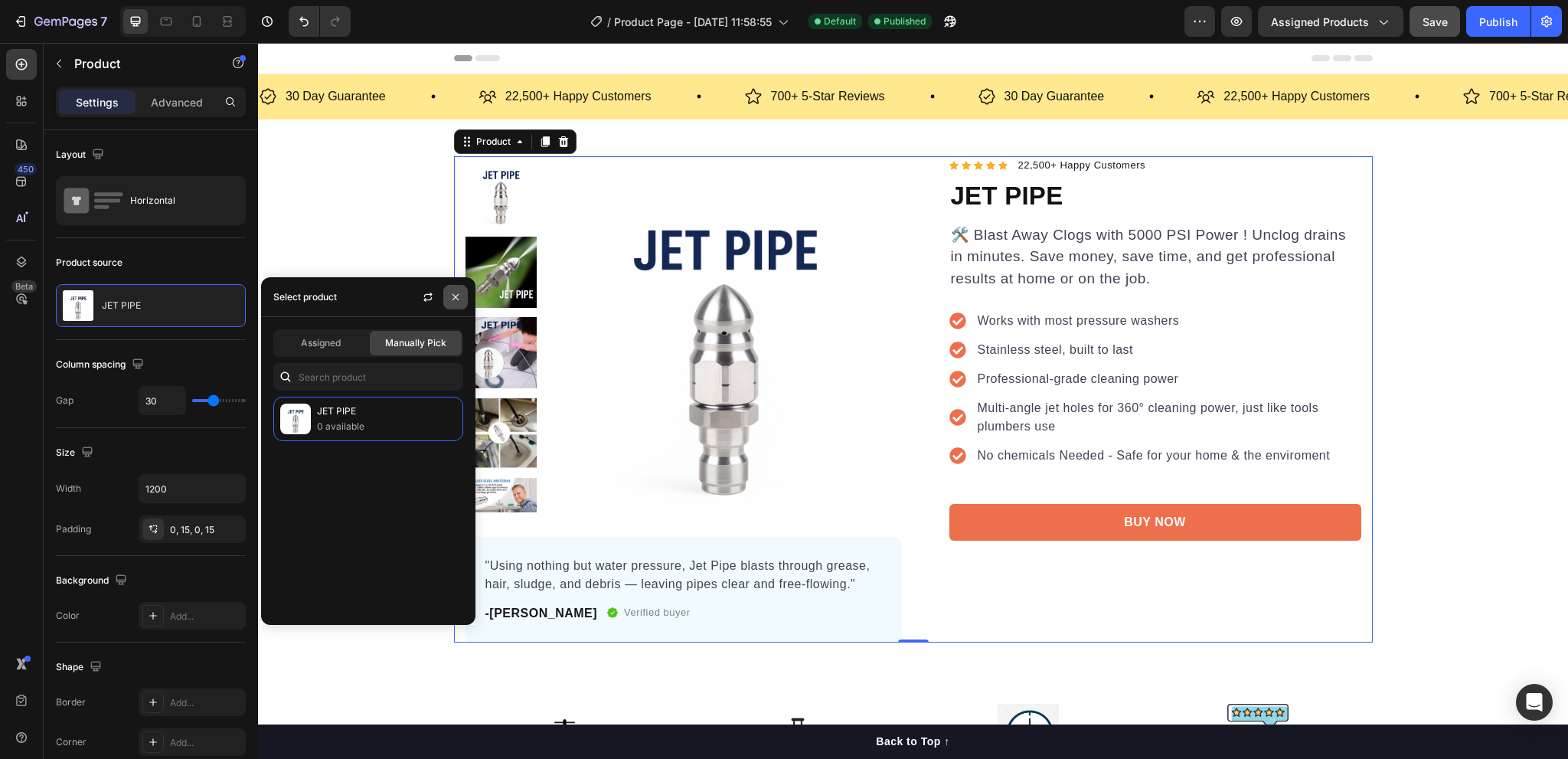
drag, startPoint x: 457, startPoint y: 292, endPoint x: 36, endPoint y: 287, distance: 421.0
click at [457, 292] on icon "button" at bounding box center [455, 297] width 12 height 12
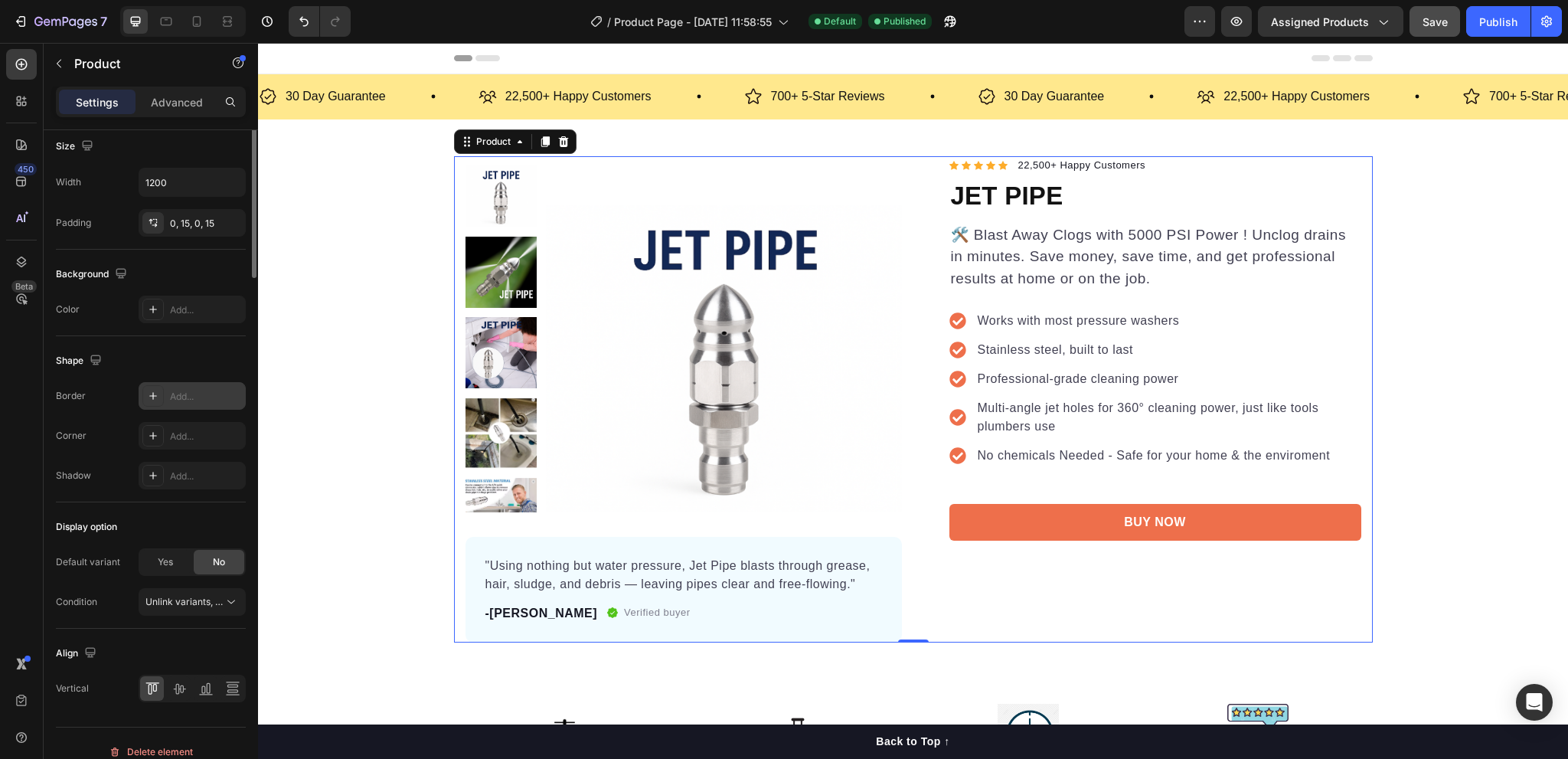
scroll to position [321, 0]
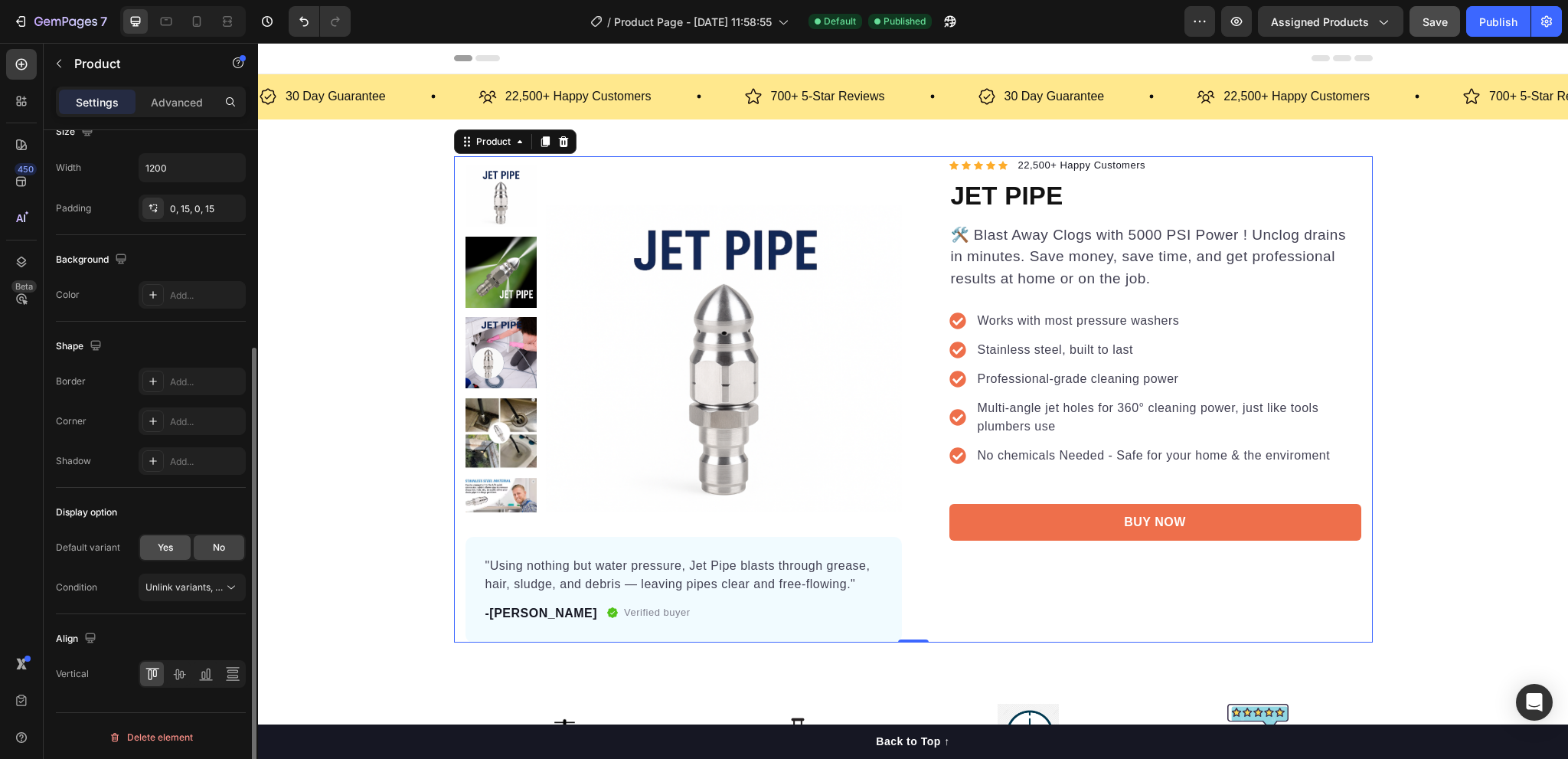
click at [174, 550] on div "Yes" at bounding box center [165, 548] width 51 height 24
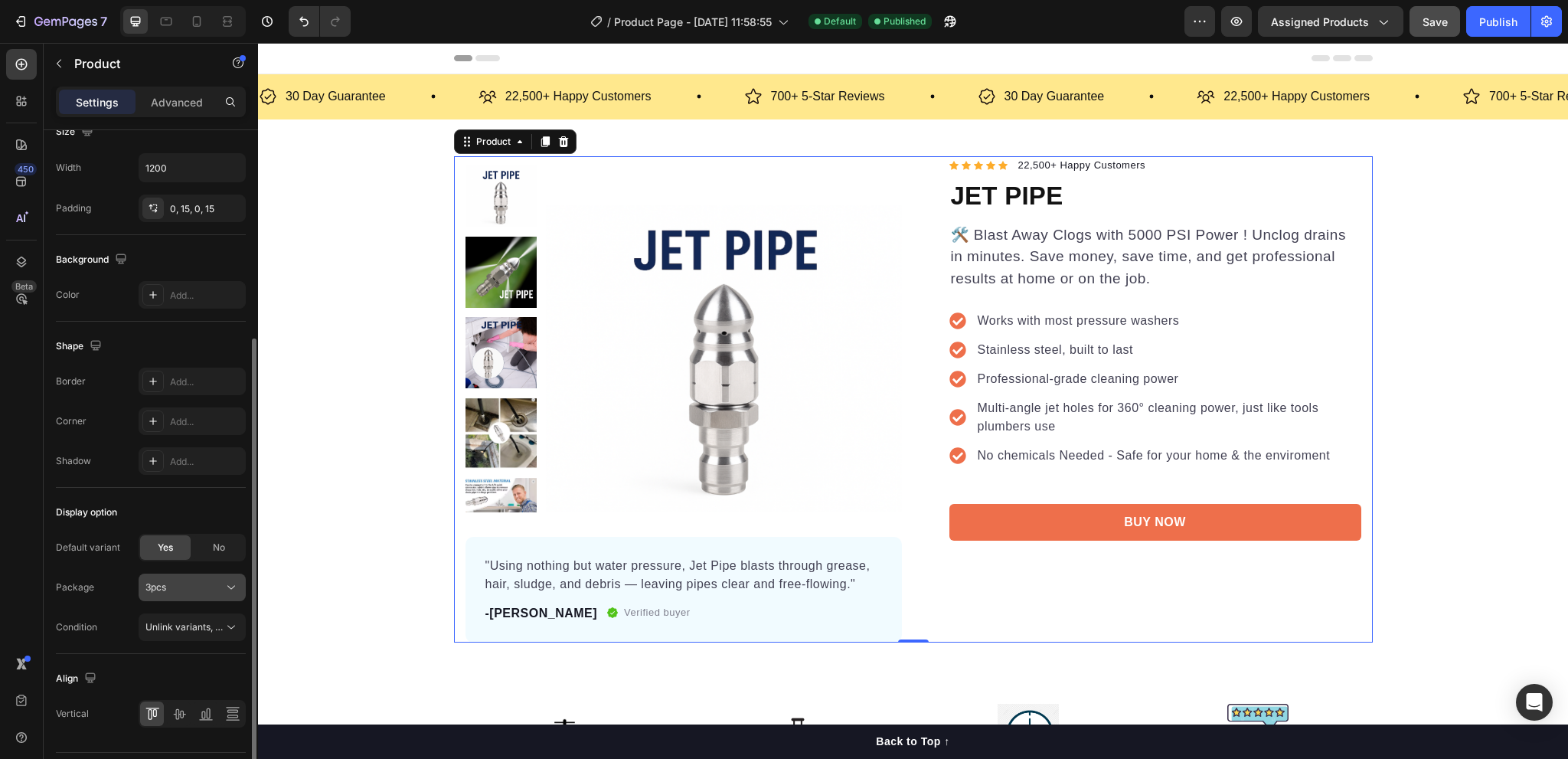
click at [187, 581] on div "3pcs" at bounding box center [182, 588] width 75 height 14
click at [176, 654] on div "1pcs" at bounding box center [189, 651] width 89 height 14
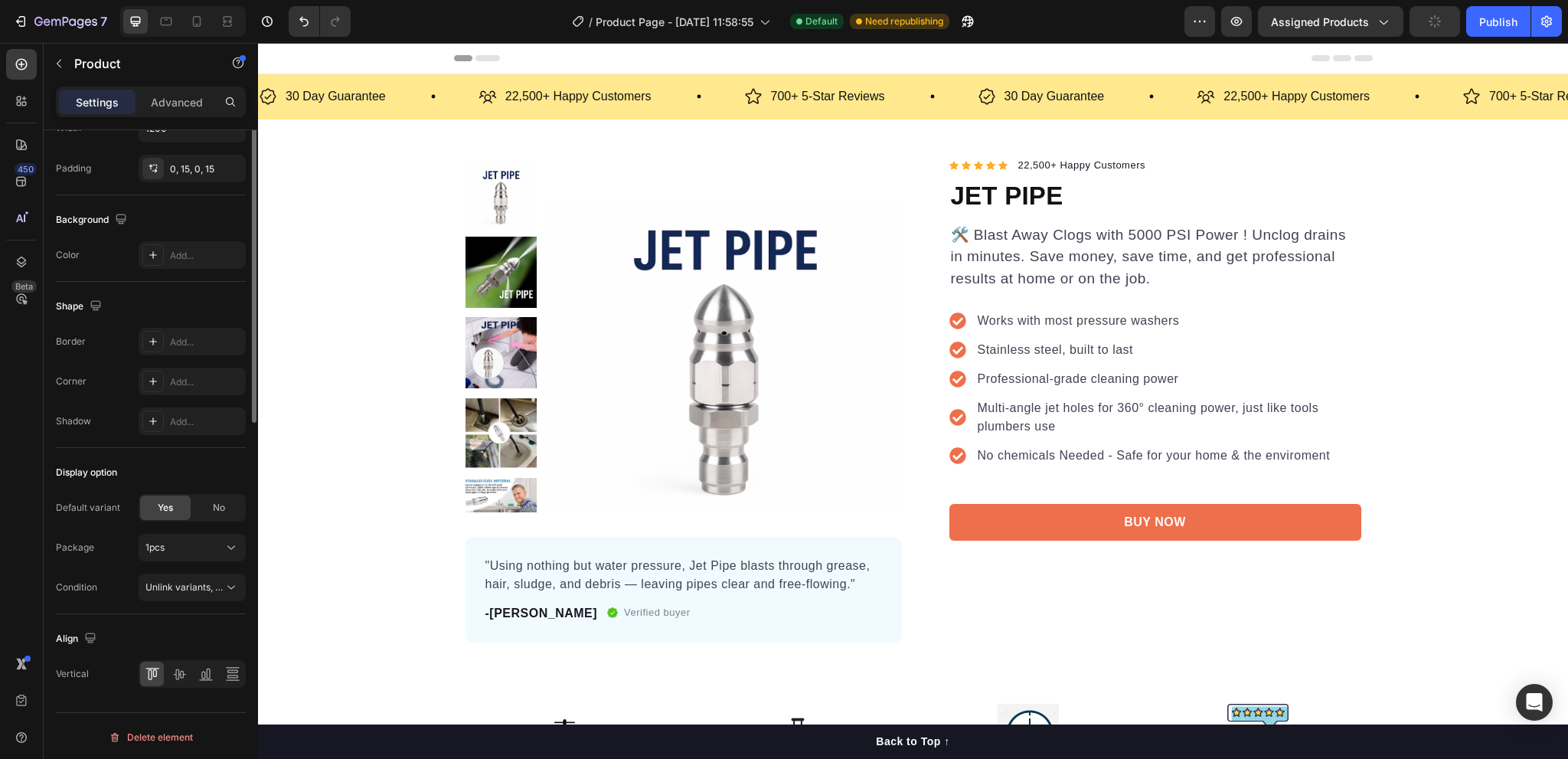
scroll to position [0, 0]
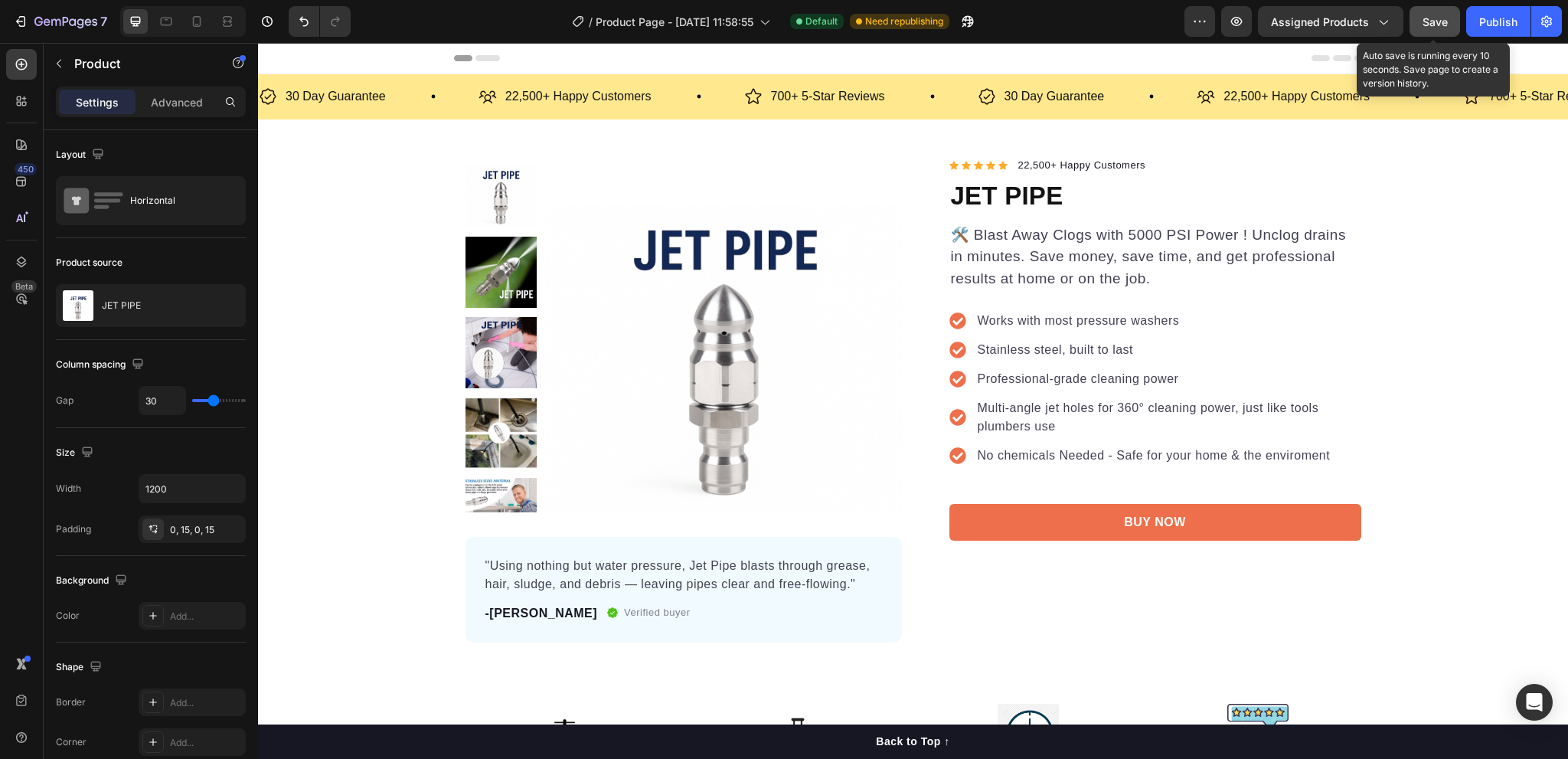
click at [1435, 27] on span "Save" at bounding box center [1435, 22] width 25 height 13
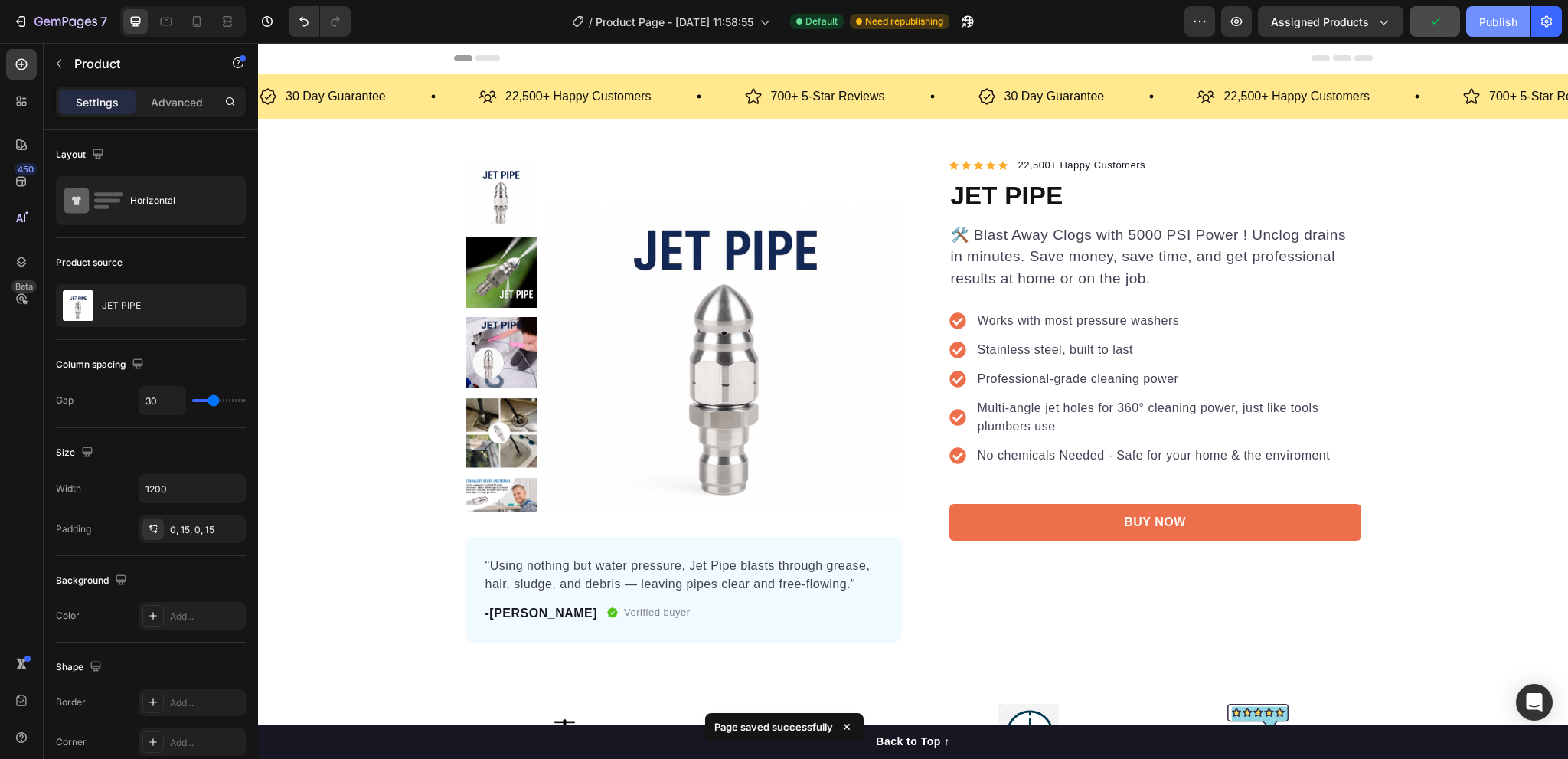
click at [1489, 24] on div "Publish" at bounding box center [1499, 21] width 38 height 16
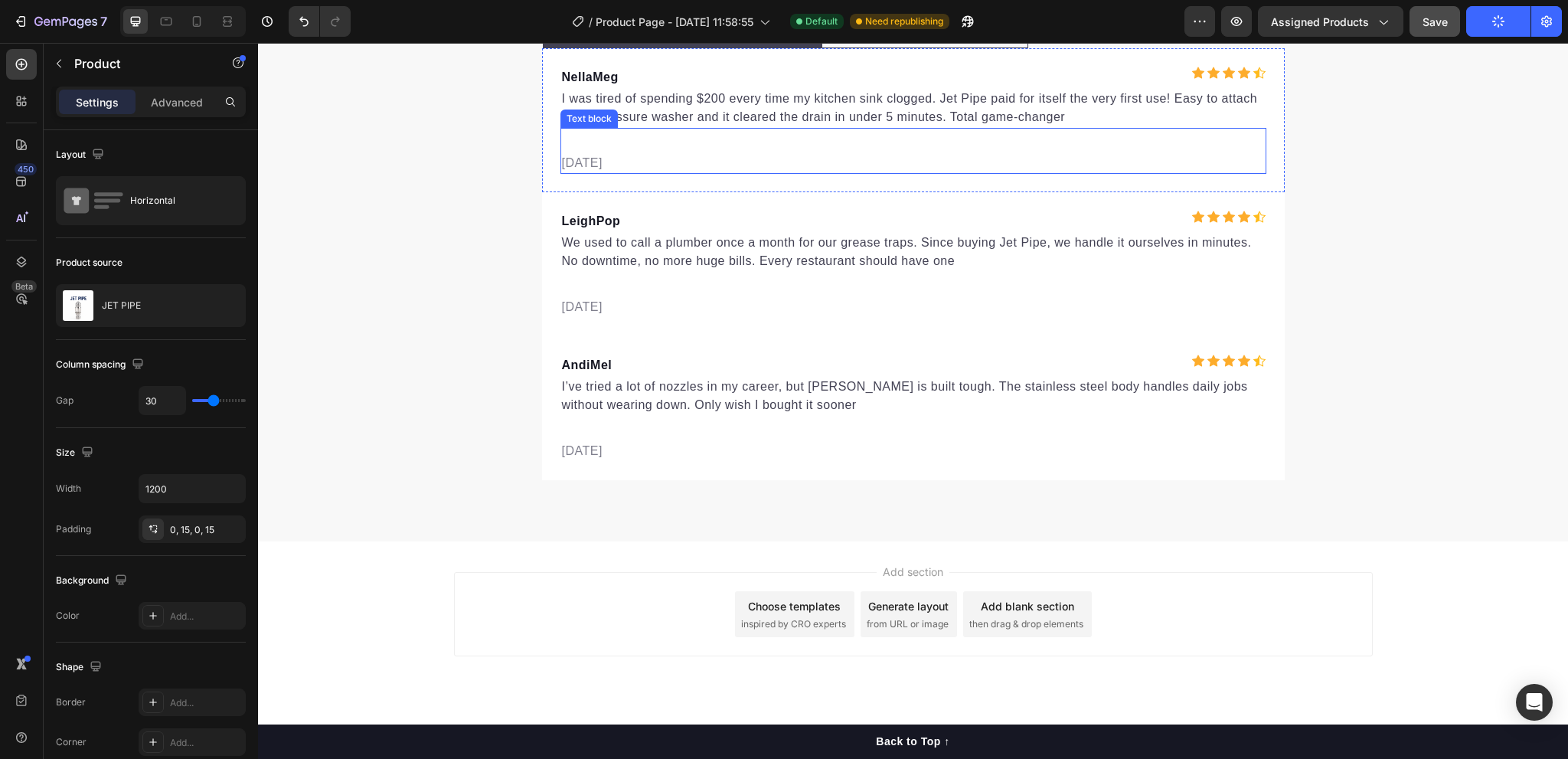
scroll to position [4981, 0]
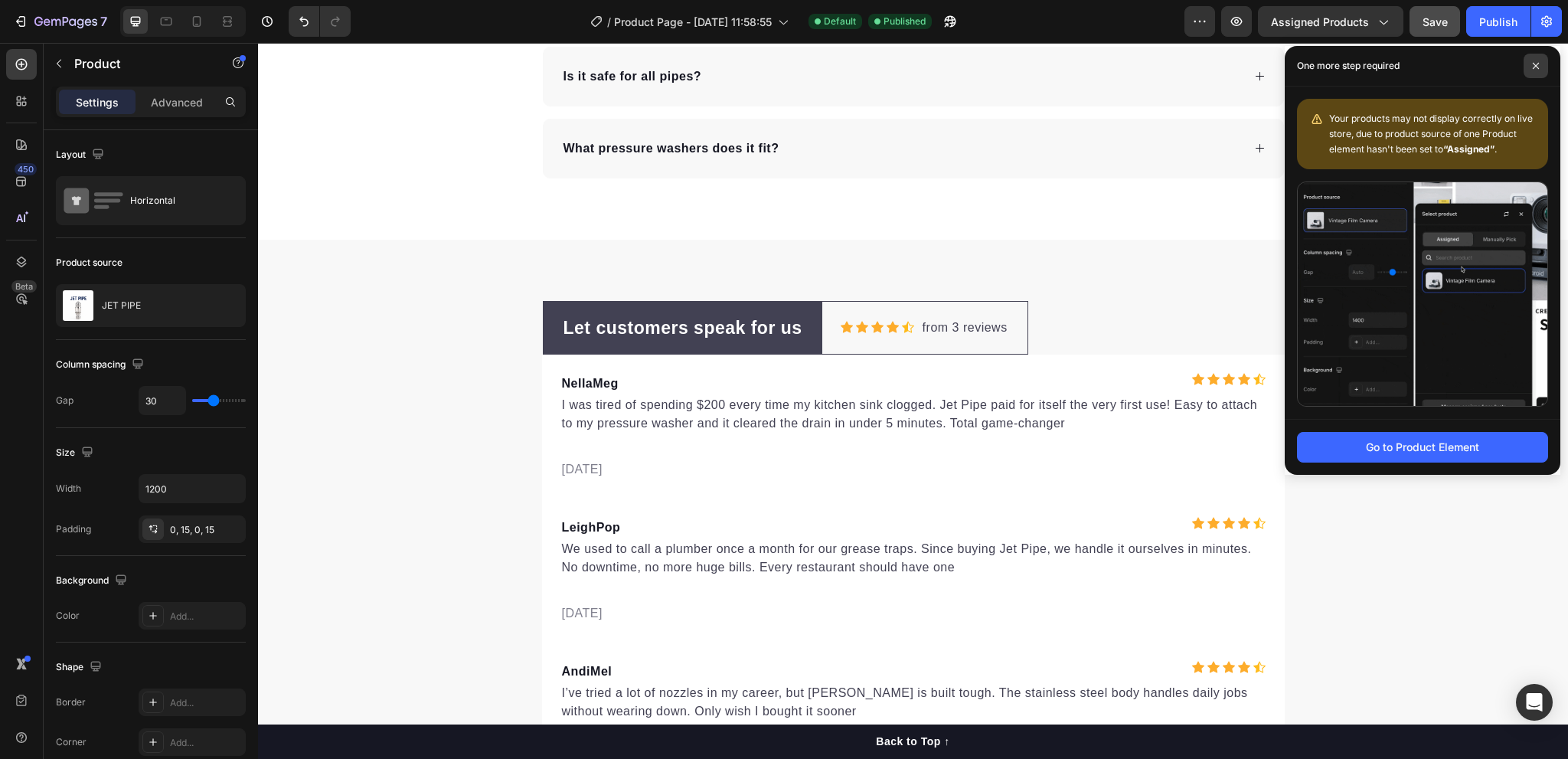
click at [1535, 66] on icon at bounding box center [1537, 66] width 7 height 7
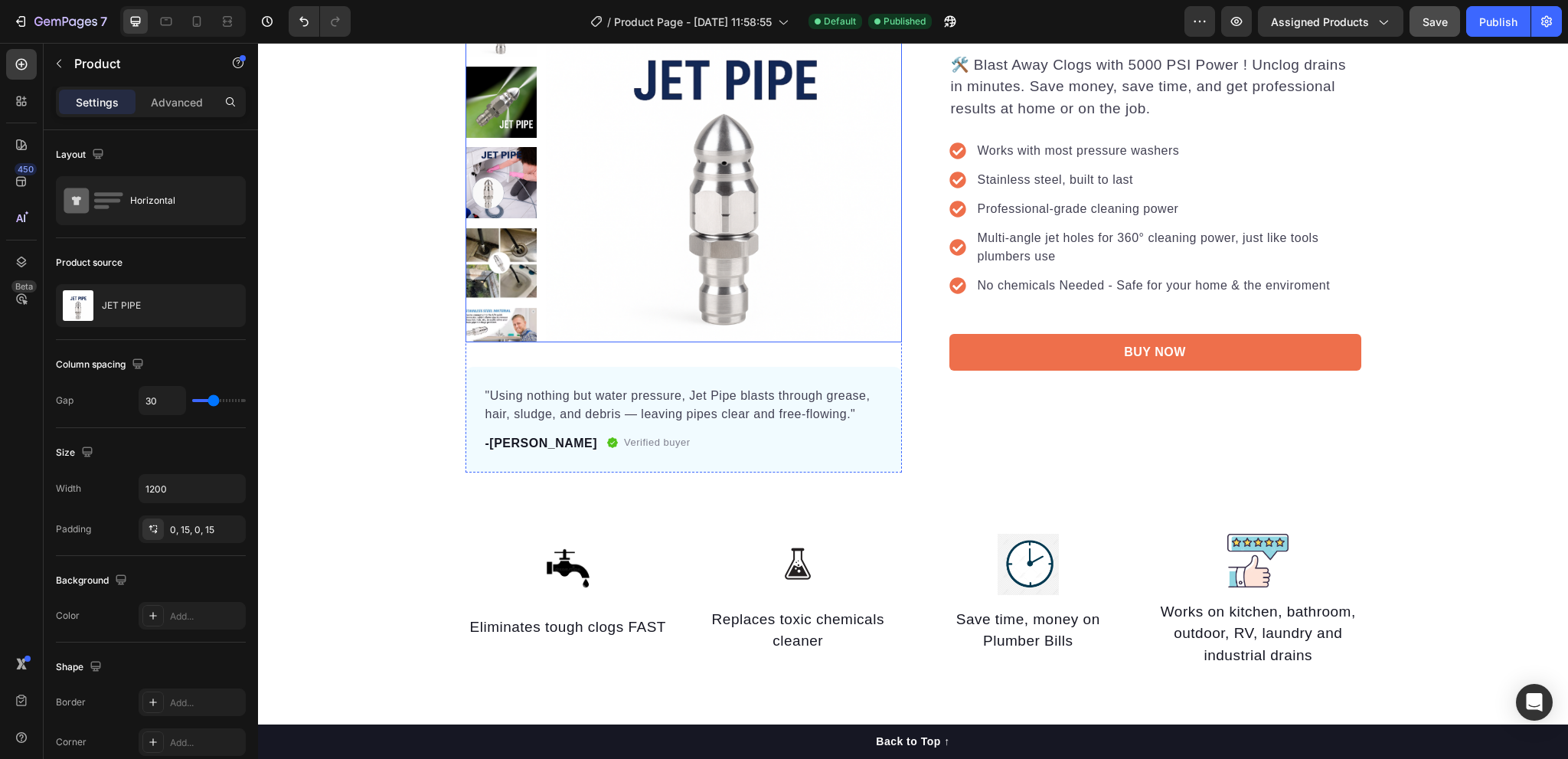
scroll to position [0, 0]
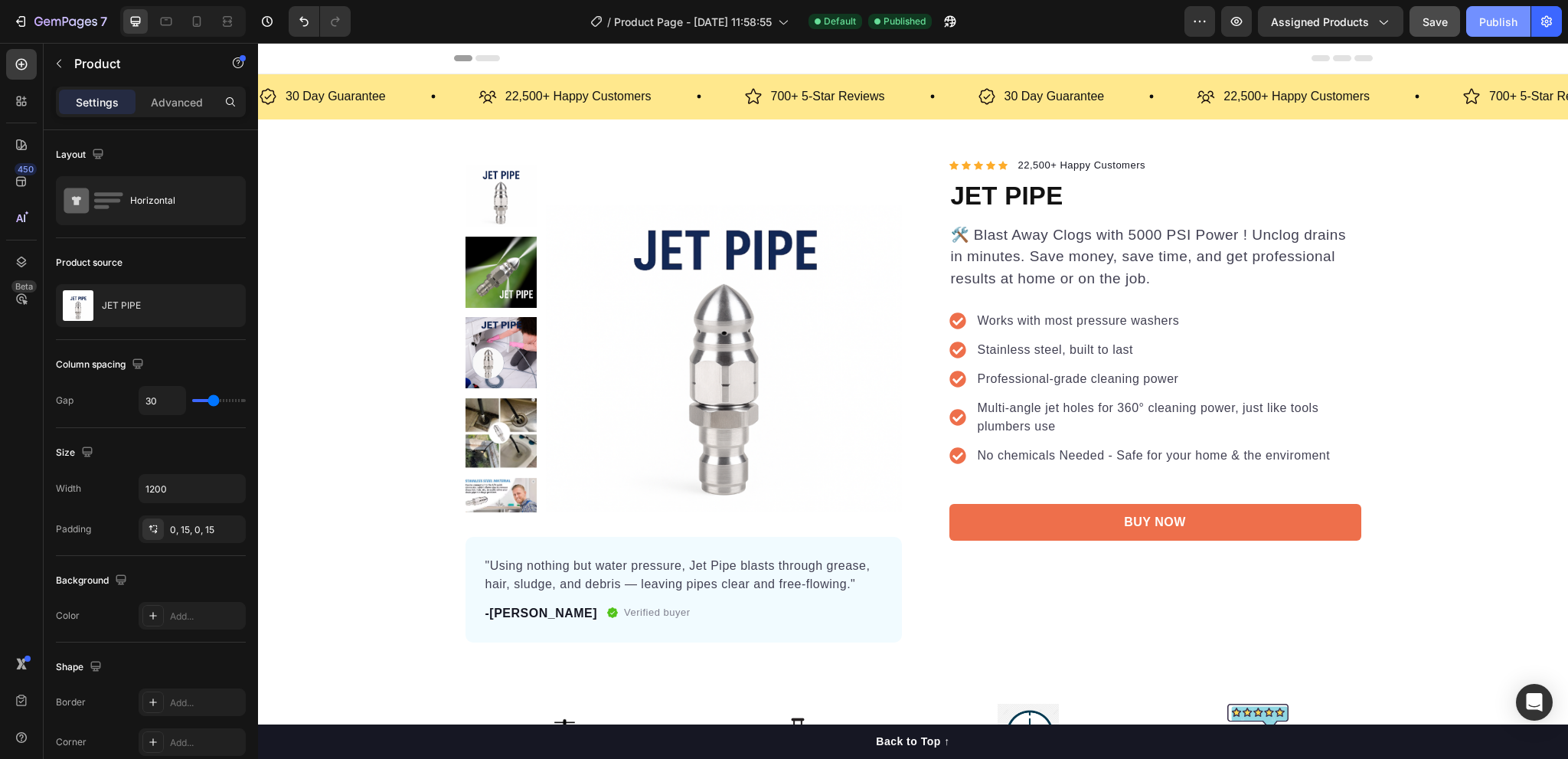
click at [1487, 19] on div "Publish" at bounding box center [1499, 21] width 38 height 16
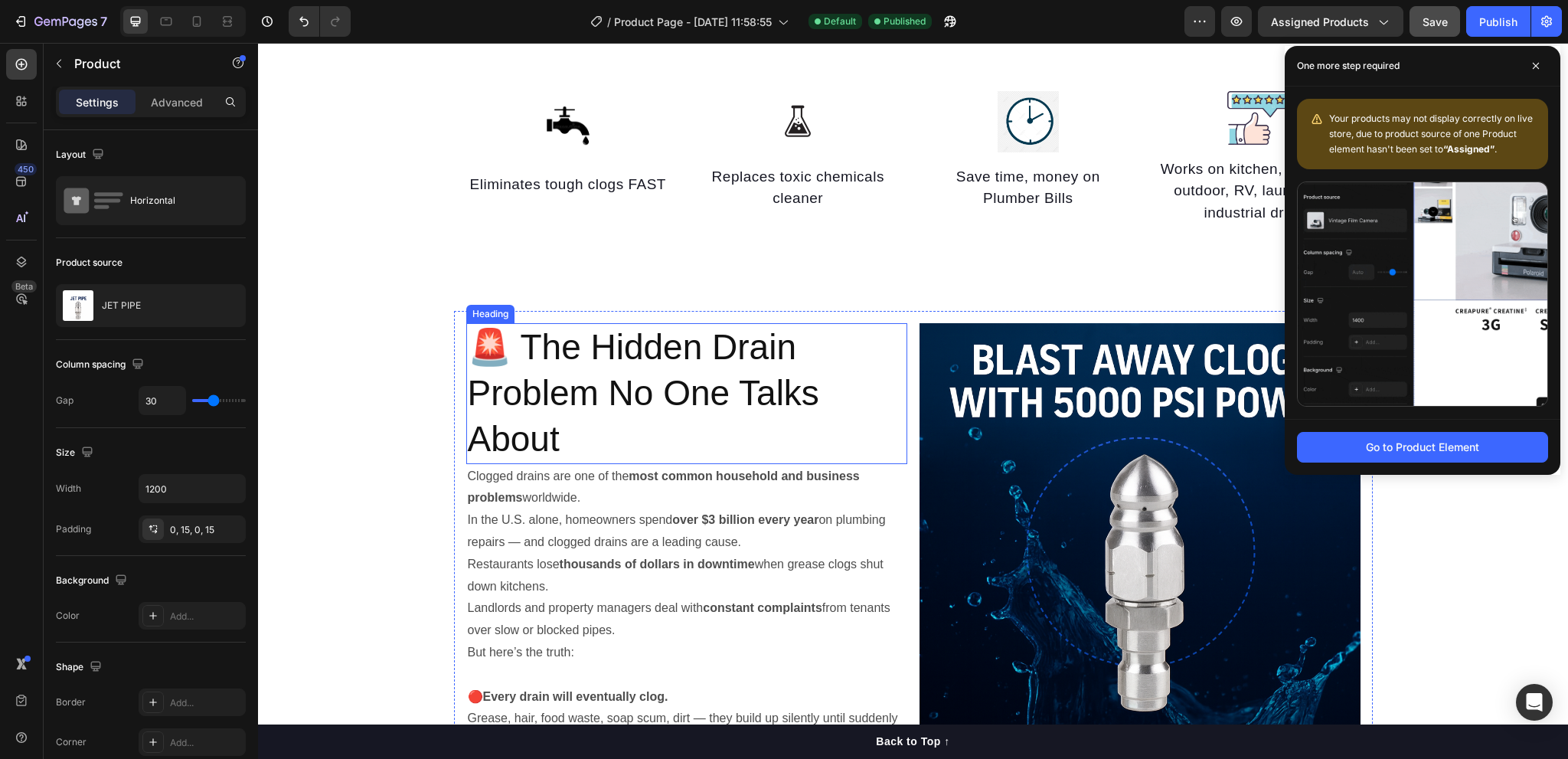
scroll to position [766, 0]
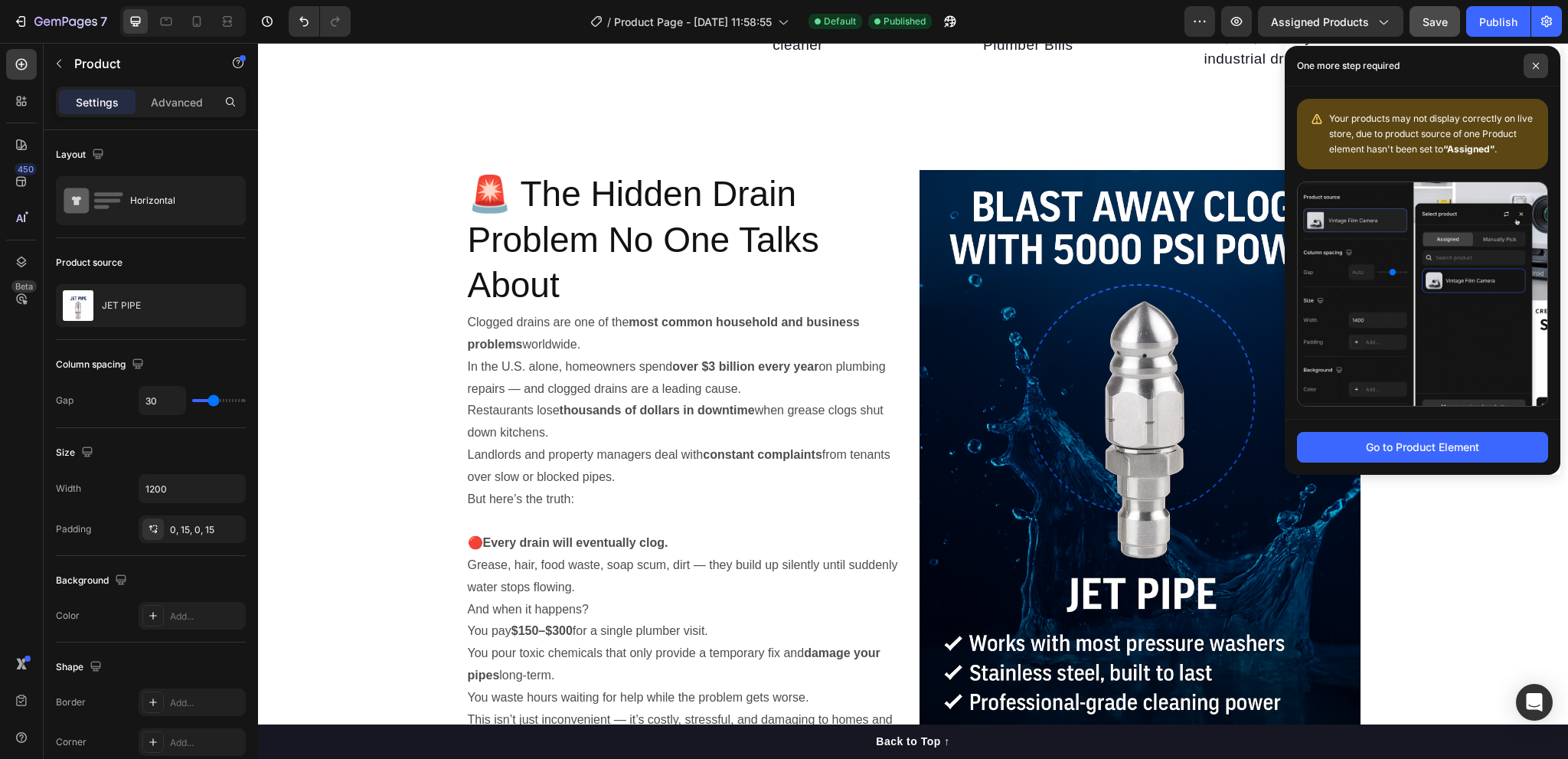
click at [1535, 66] on icon at bounding box center [1537, 66] width 7 height 7
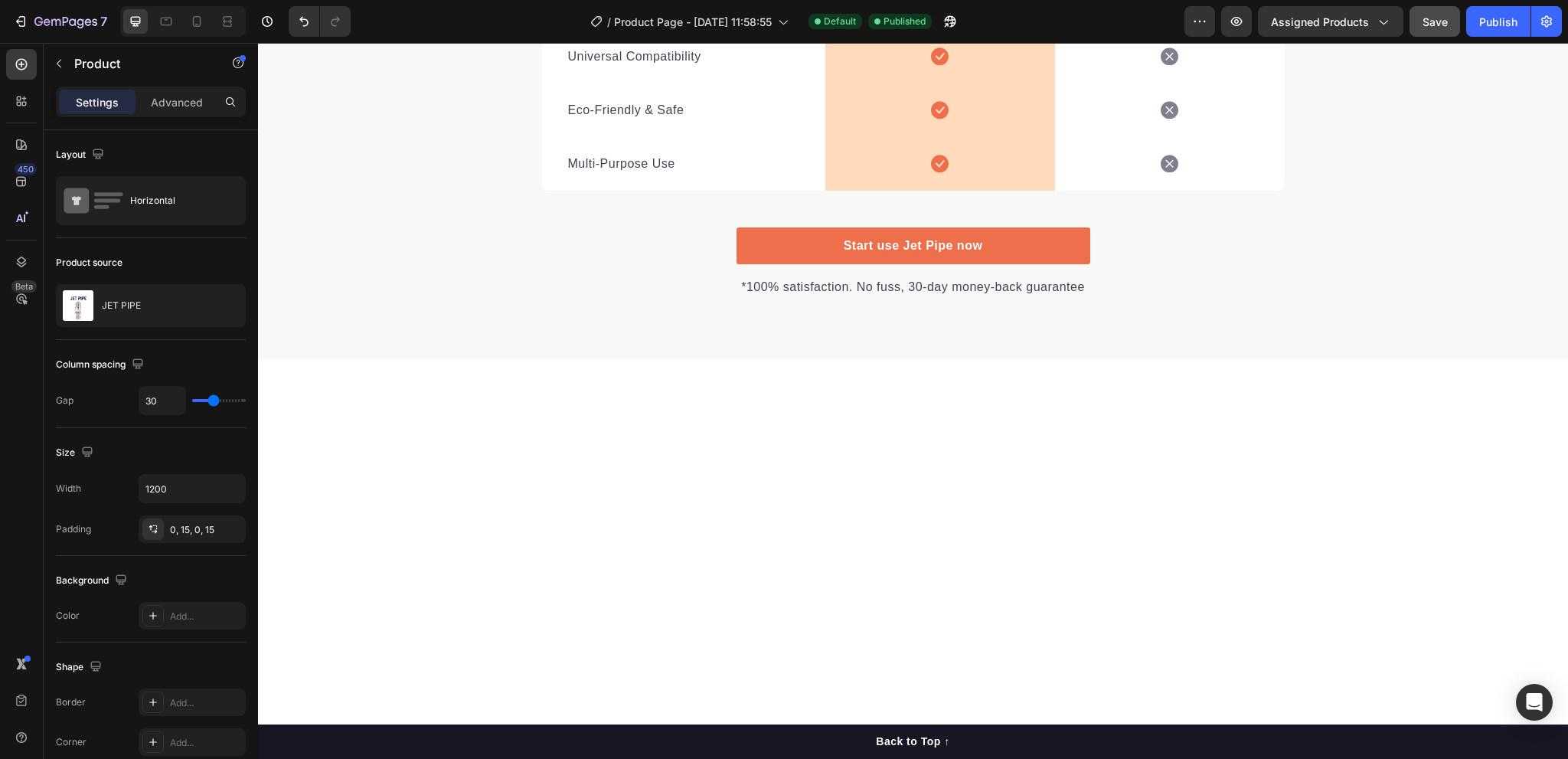
scroll to position [2912, 0]
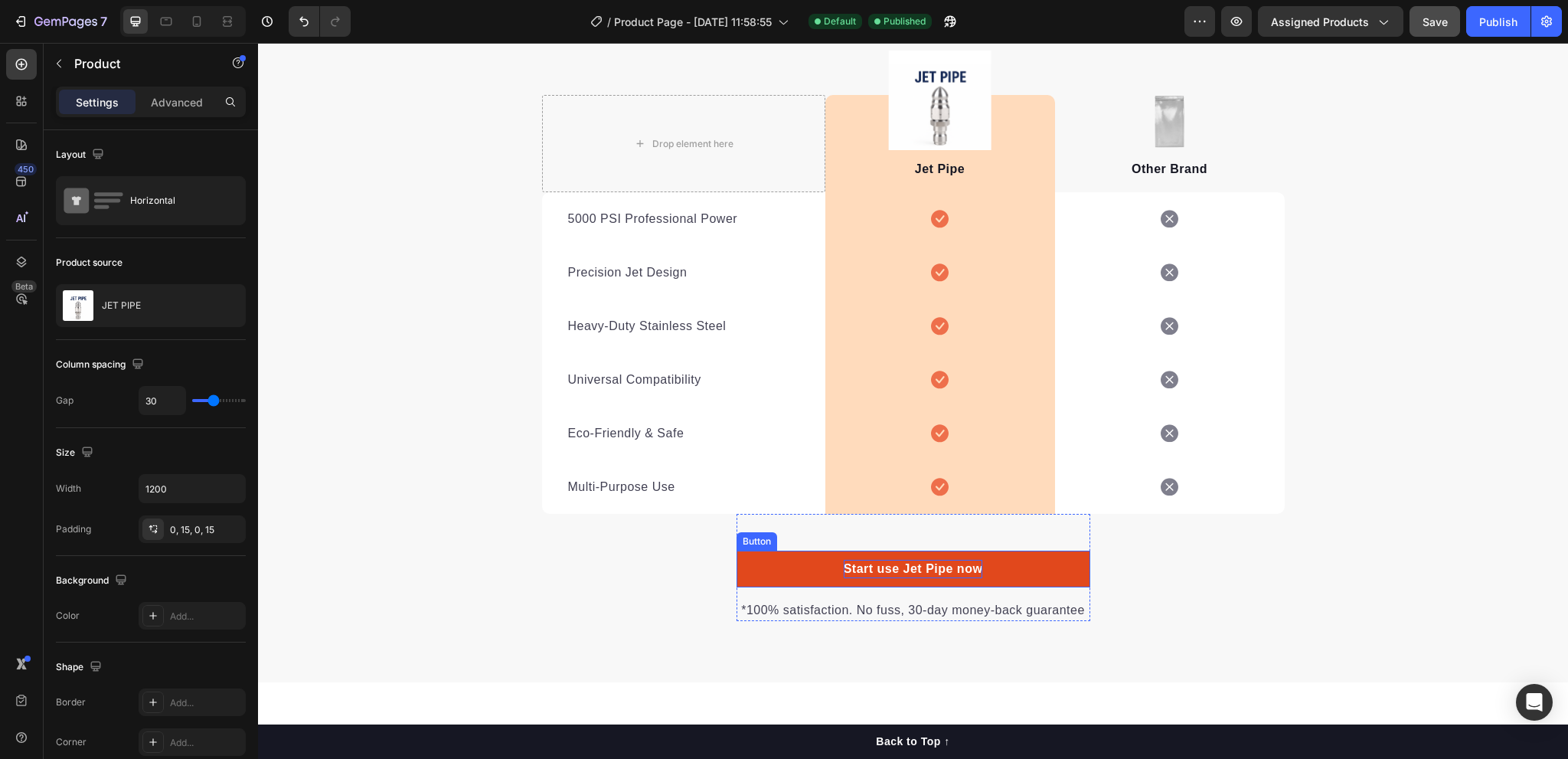
click at [906, 576] on p "Start use Jet Pipe now" at bounding box center [913, 569] width 139 height 19
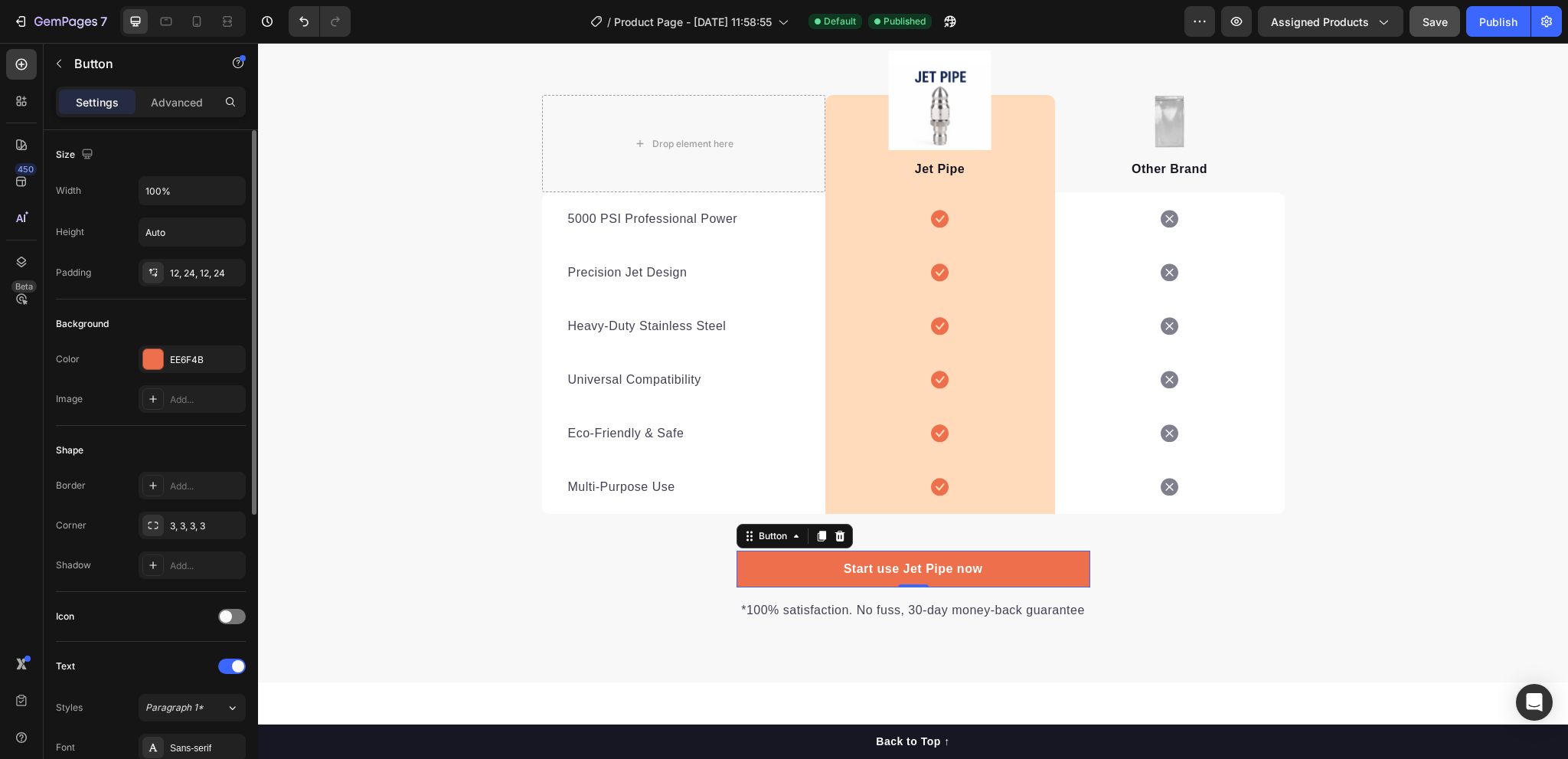
scroll to position [502, 0]
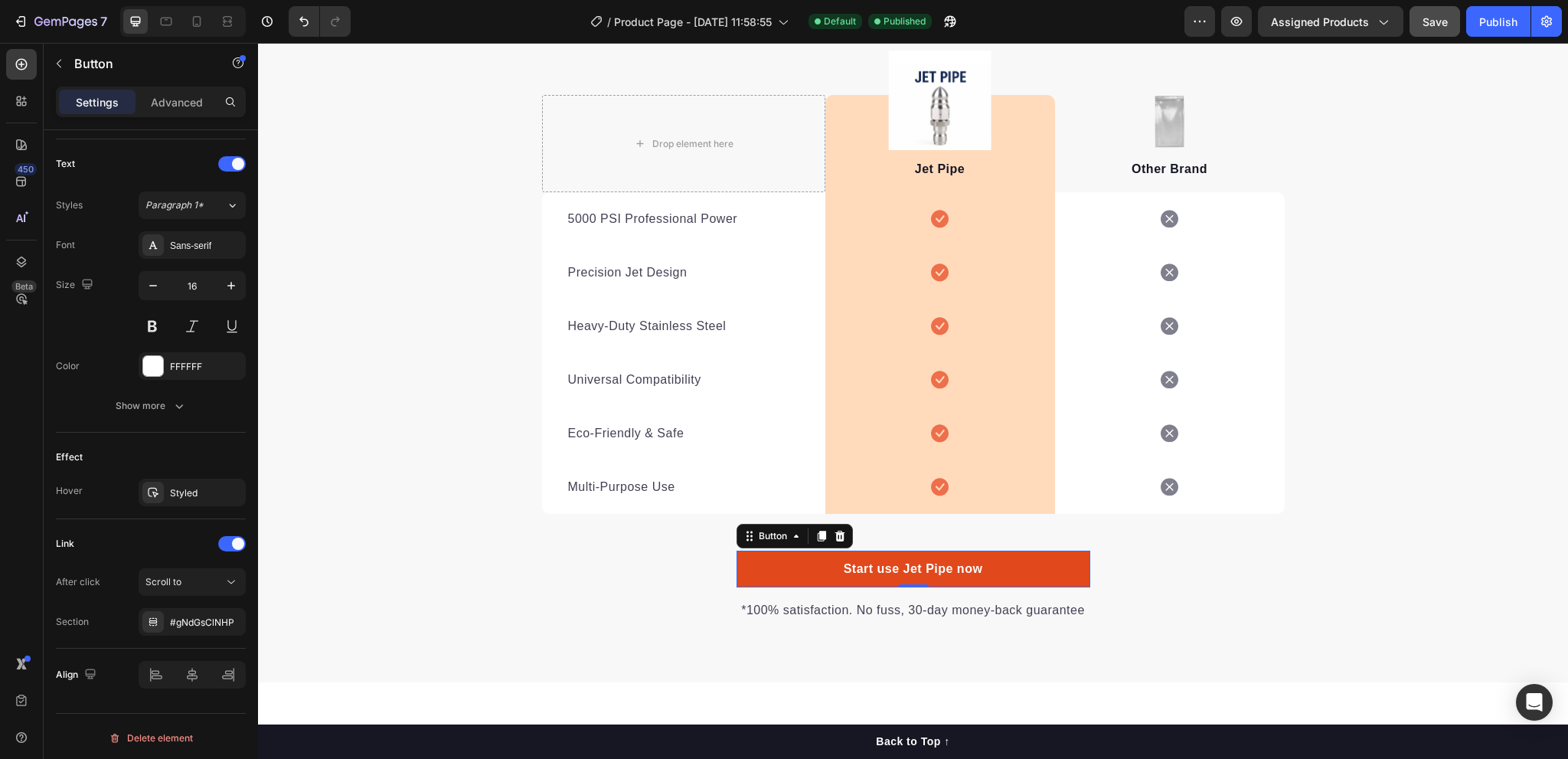
click at [804, 573] on link "Start use Jet Pipe now" at bounding box center [913, 570] width 354 height 37
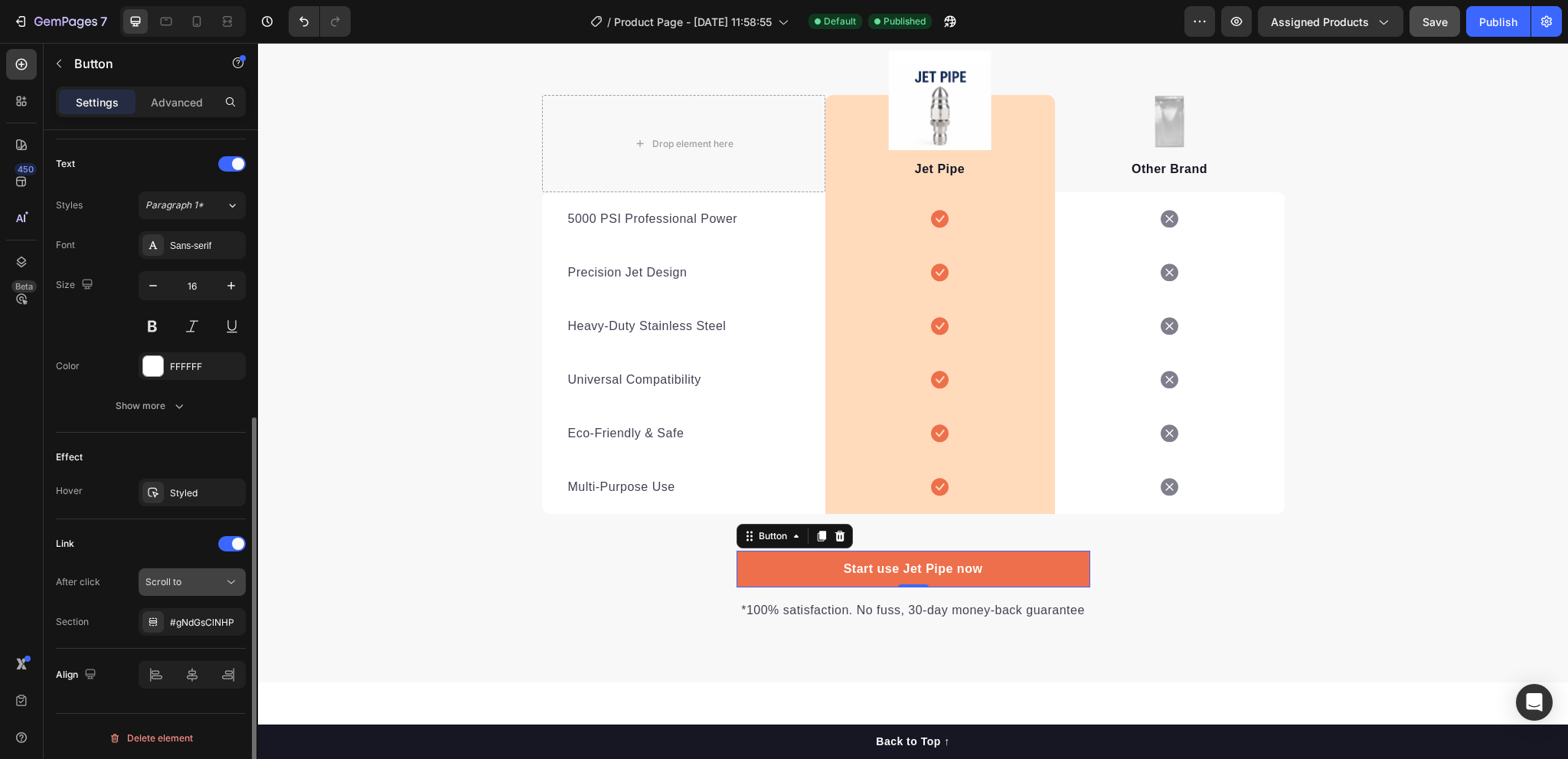
click at [183, 581] on div "Scroll to" at bounding box center [184, 582] width 78 height 14
click at [200, 587] on div "Scroll to" at bounding box center [192, 582] width 94 height 16
click at [185, 578] on div "Scroll to" at bounding box center [184, 582] width 78 height 14
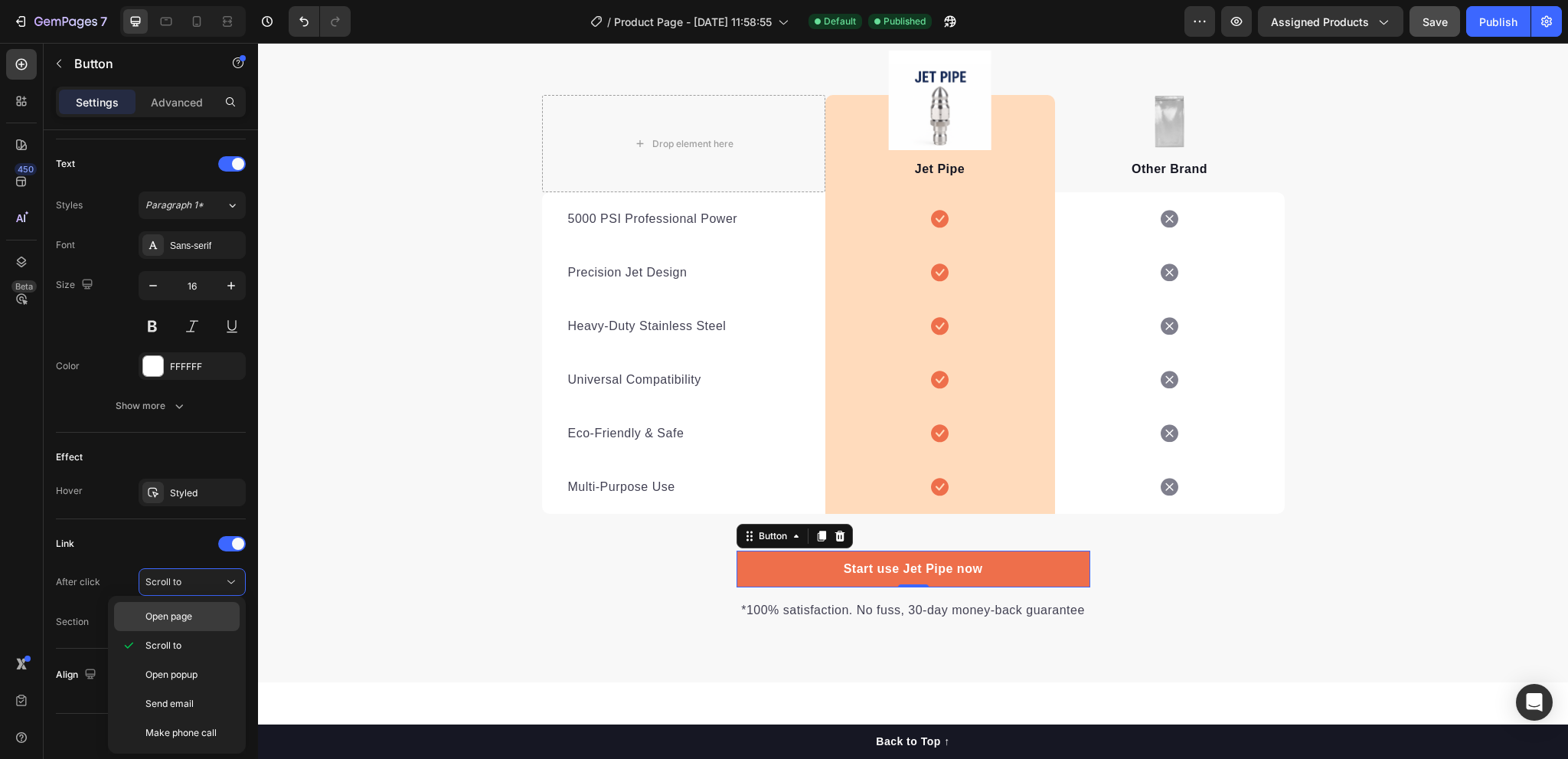
click at [198, 625] on div "Open page" at bounding box center [177, 616] width 126 height 29
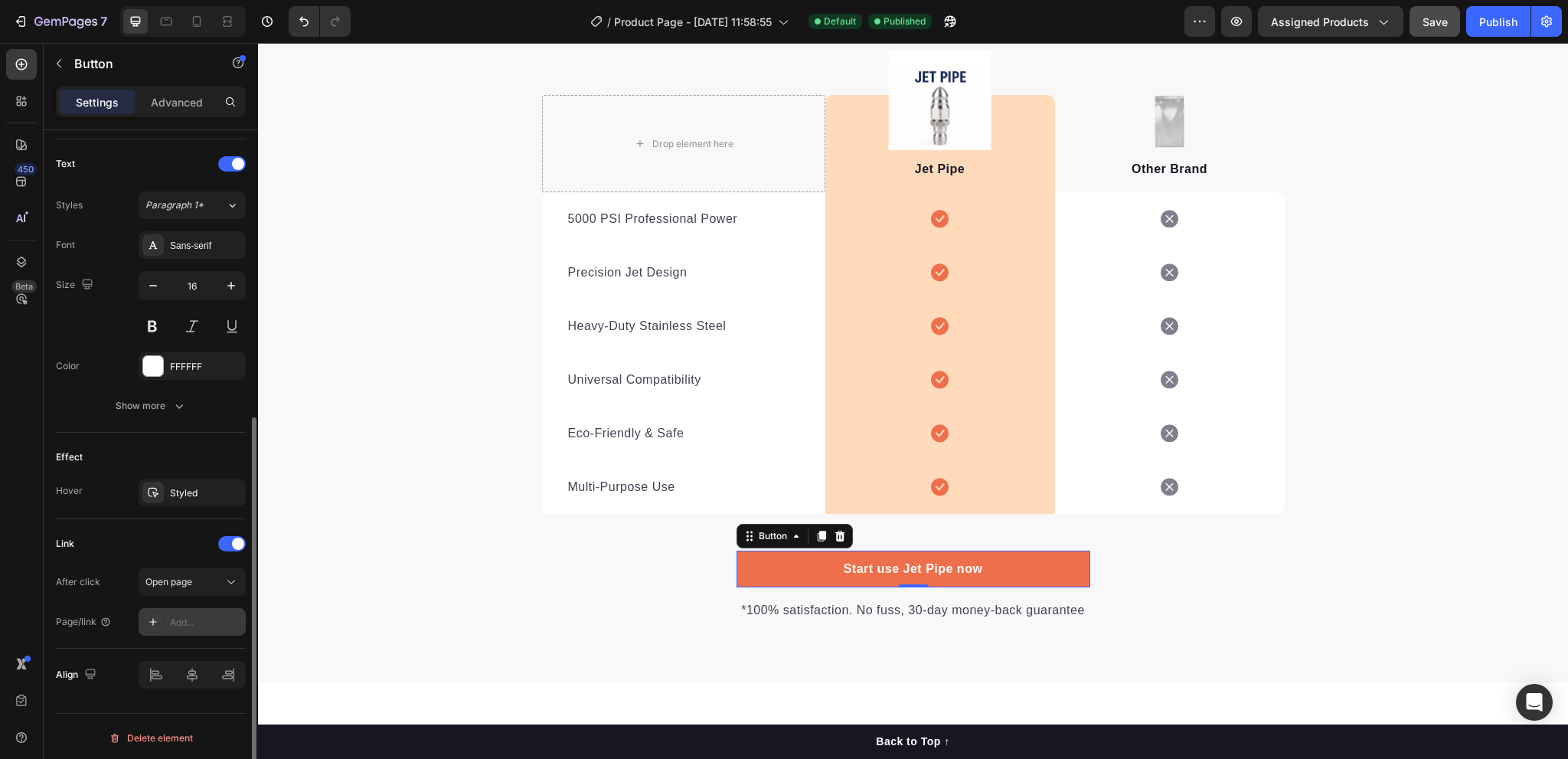
click at [206, 618] on div "Add..." at bounding box center [207, 623] width 72 height 14
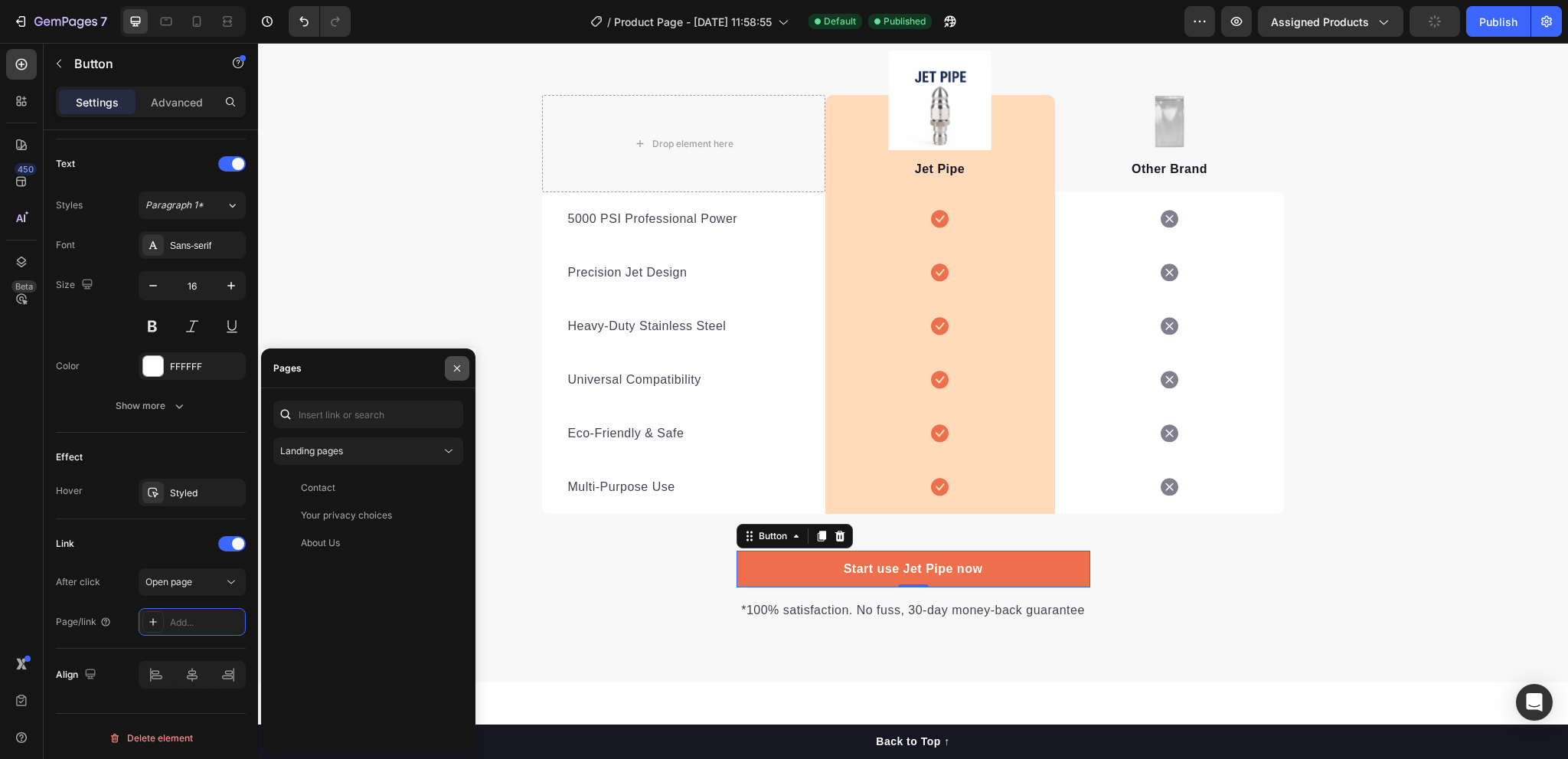
click at [461, 364] on icon "button" at bounding box center [457, 368] width 12 height 12
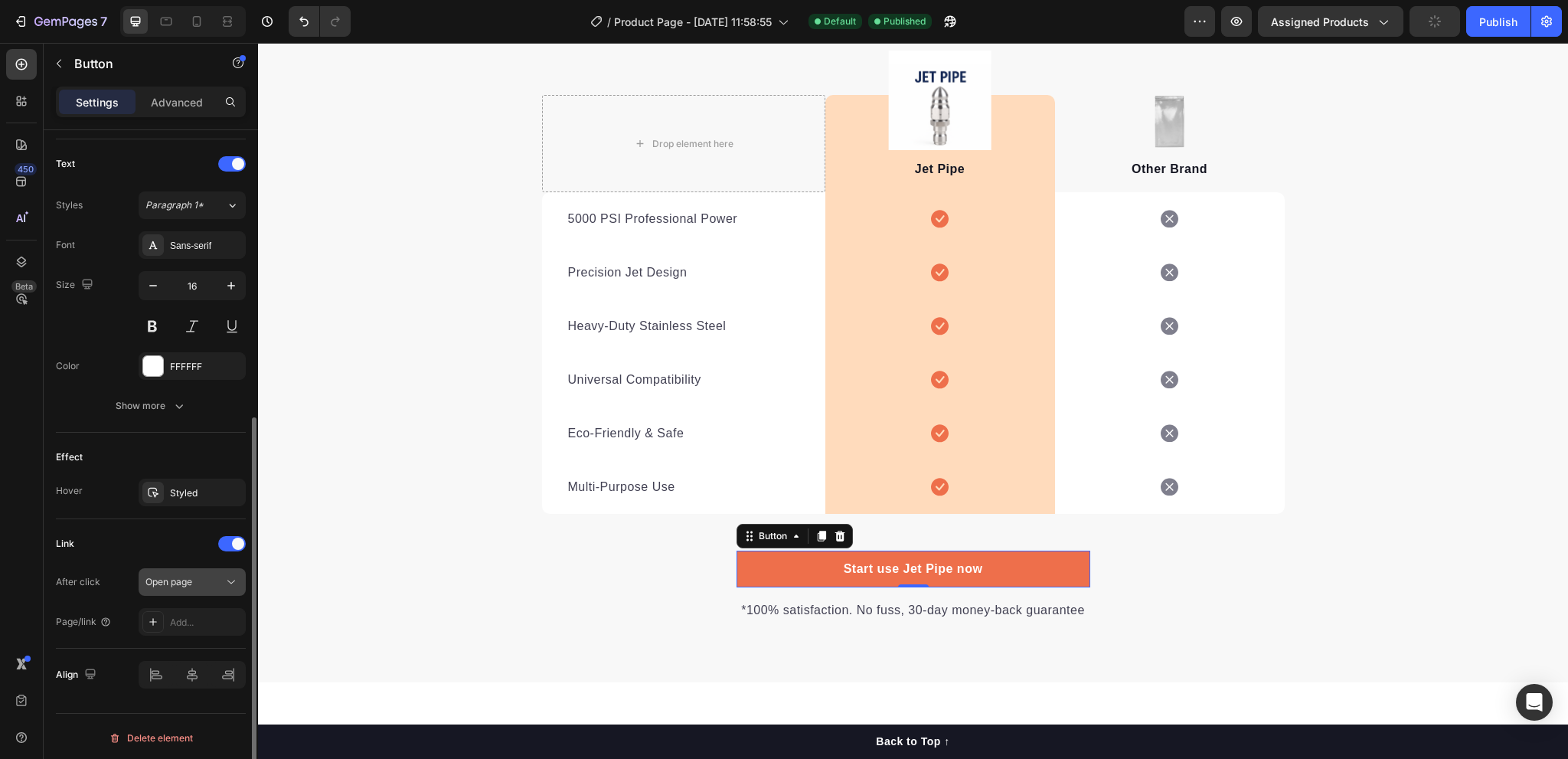
click at [183, 570] on button "Open page" at bounding box center [193, 583] width 107 height 28
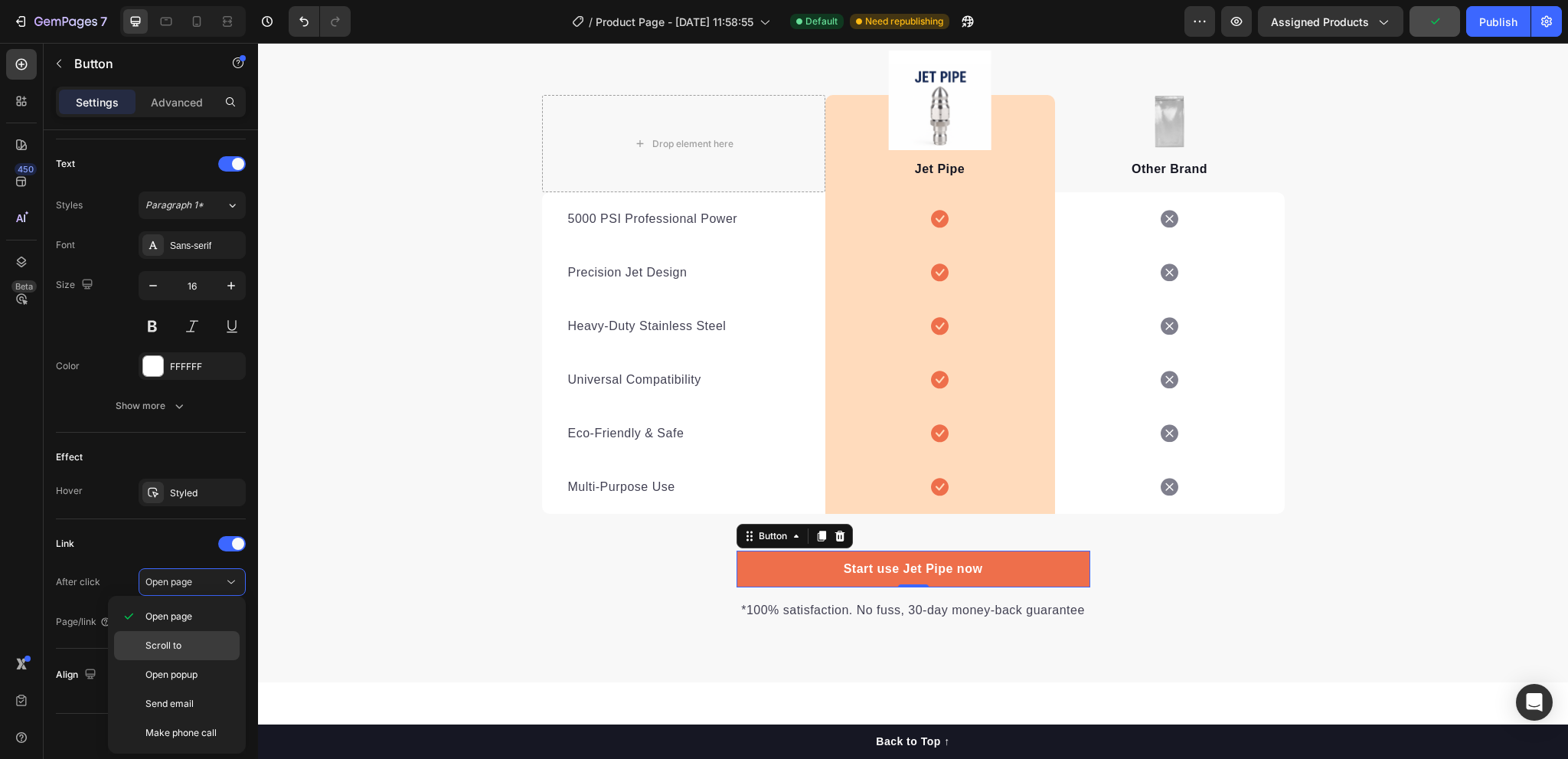
click at [190, 640] on p "Scroll to" at bounding box center [189, 646] width 87 height 14
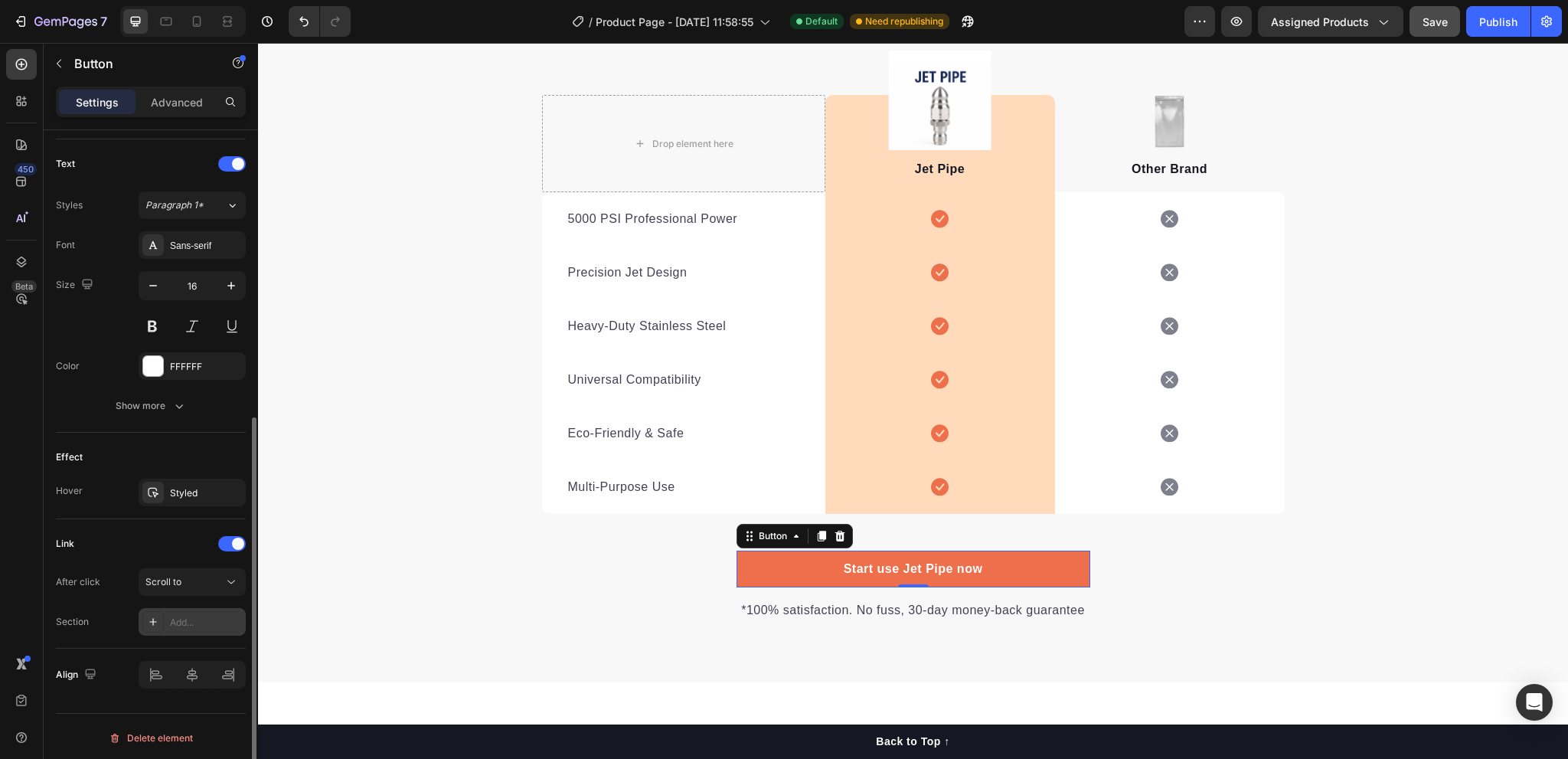
click at [182, 617] on div "Add..." at bounding box center [207, 623] width 72 height 14
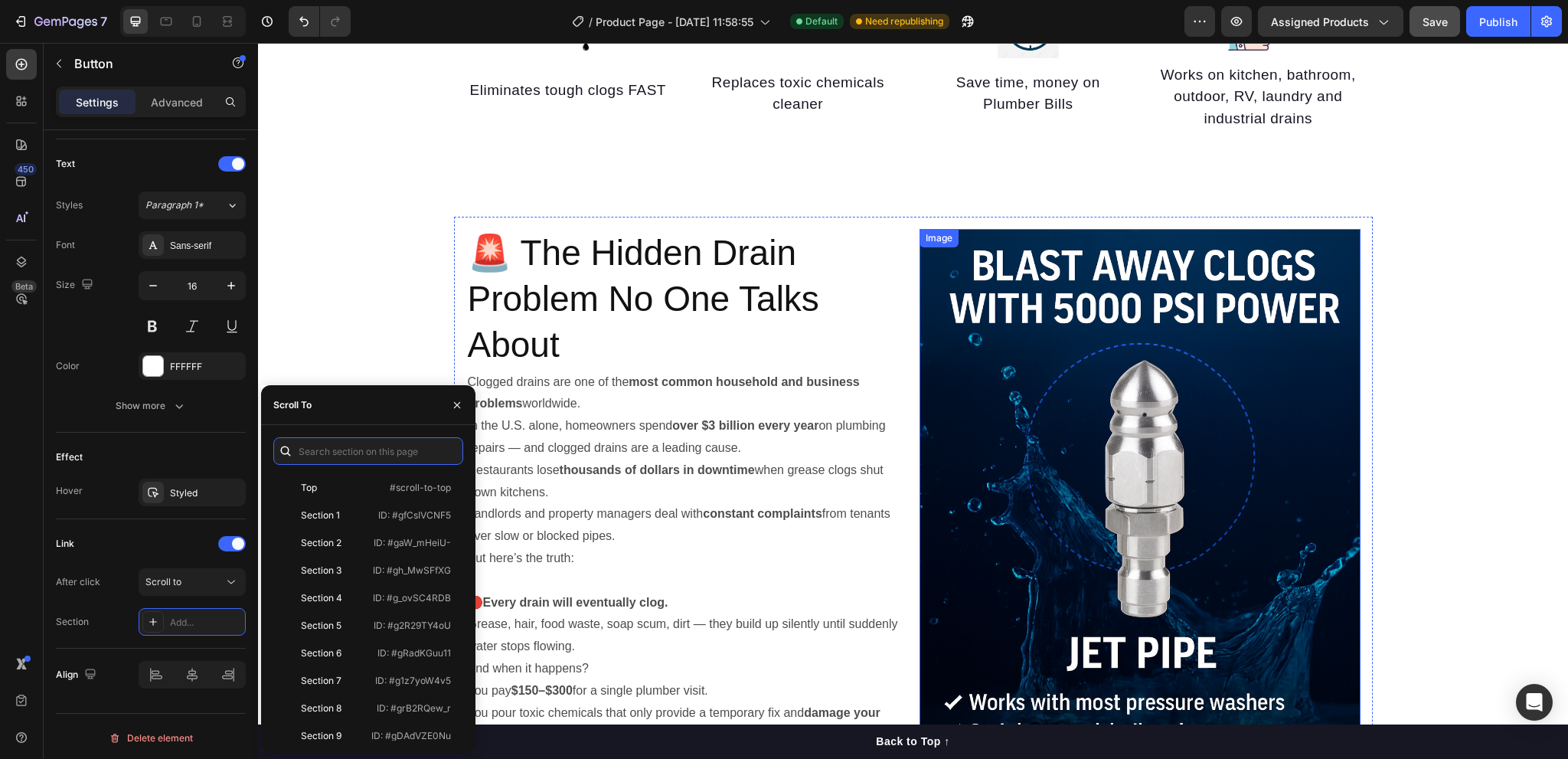
scroll to position [247, 0]
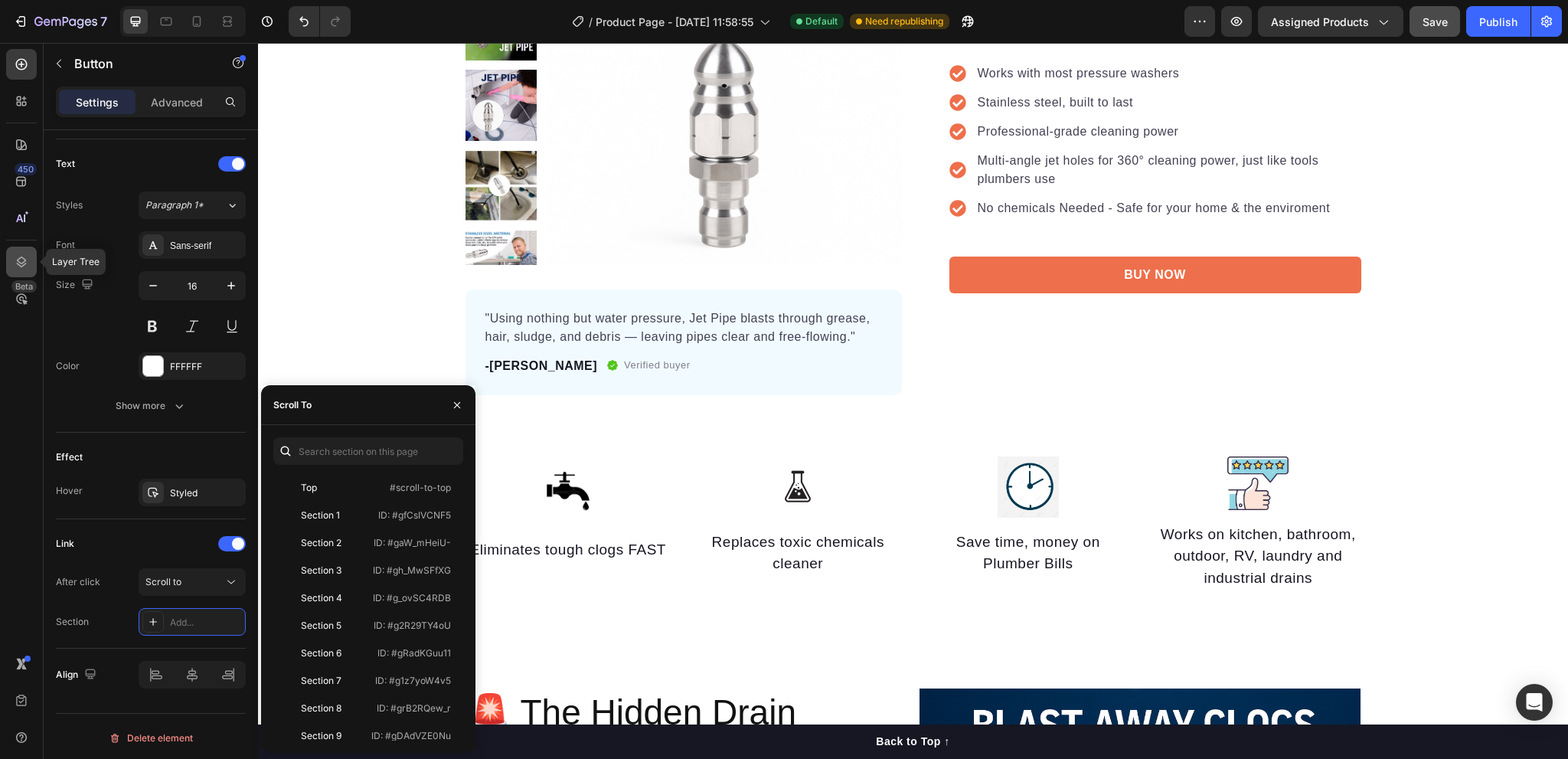
click at [25, 266] on icon at bounding box center [21, 262] width 16 height 16
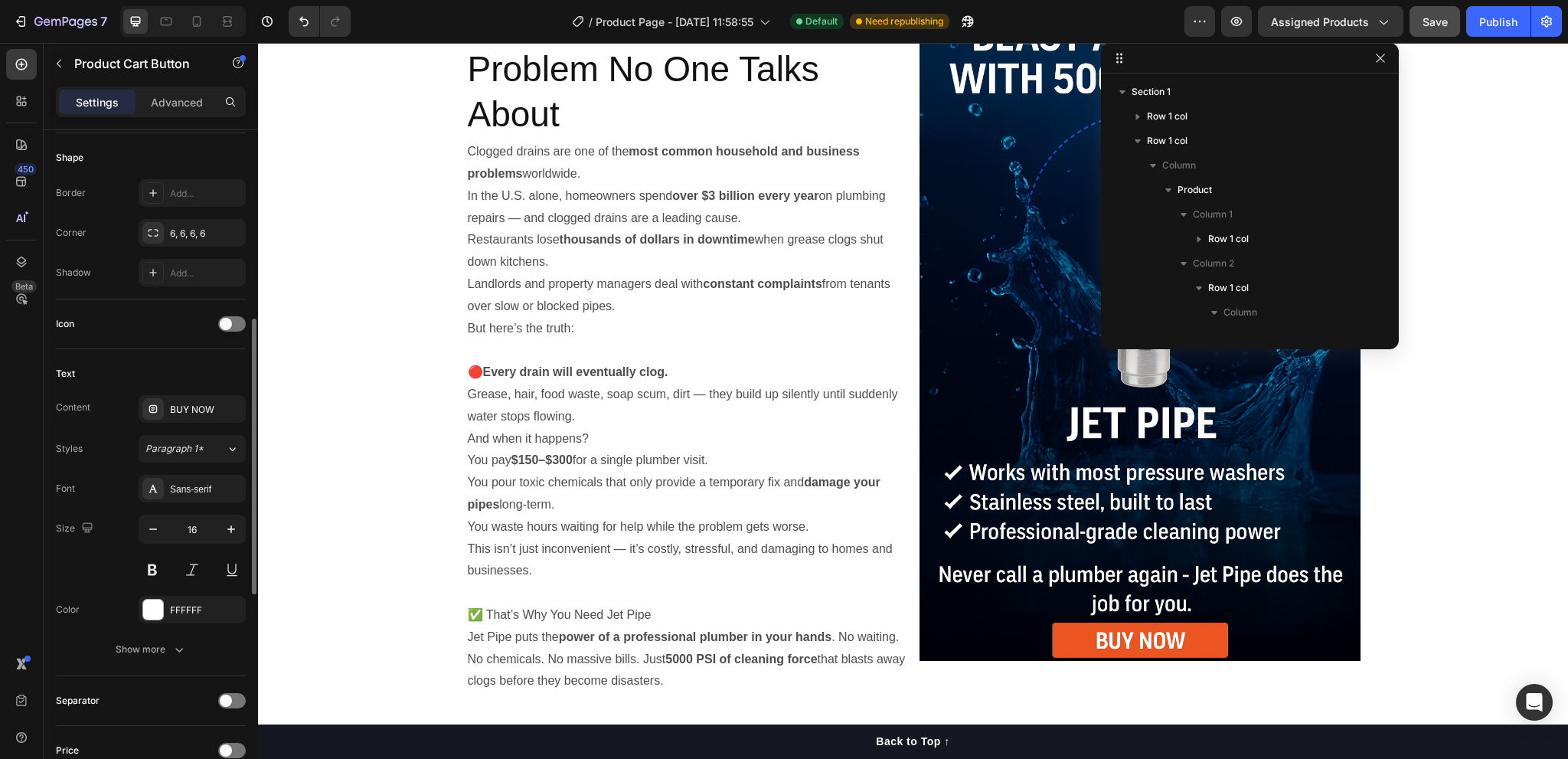
scroll to position [613, 0]
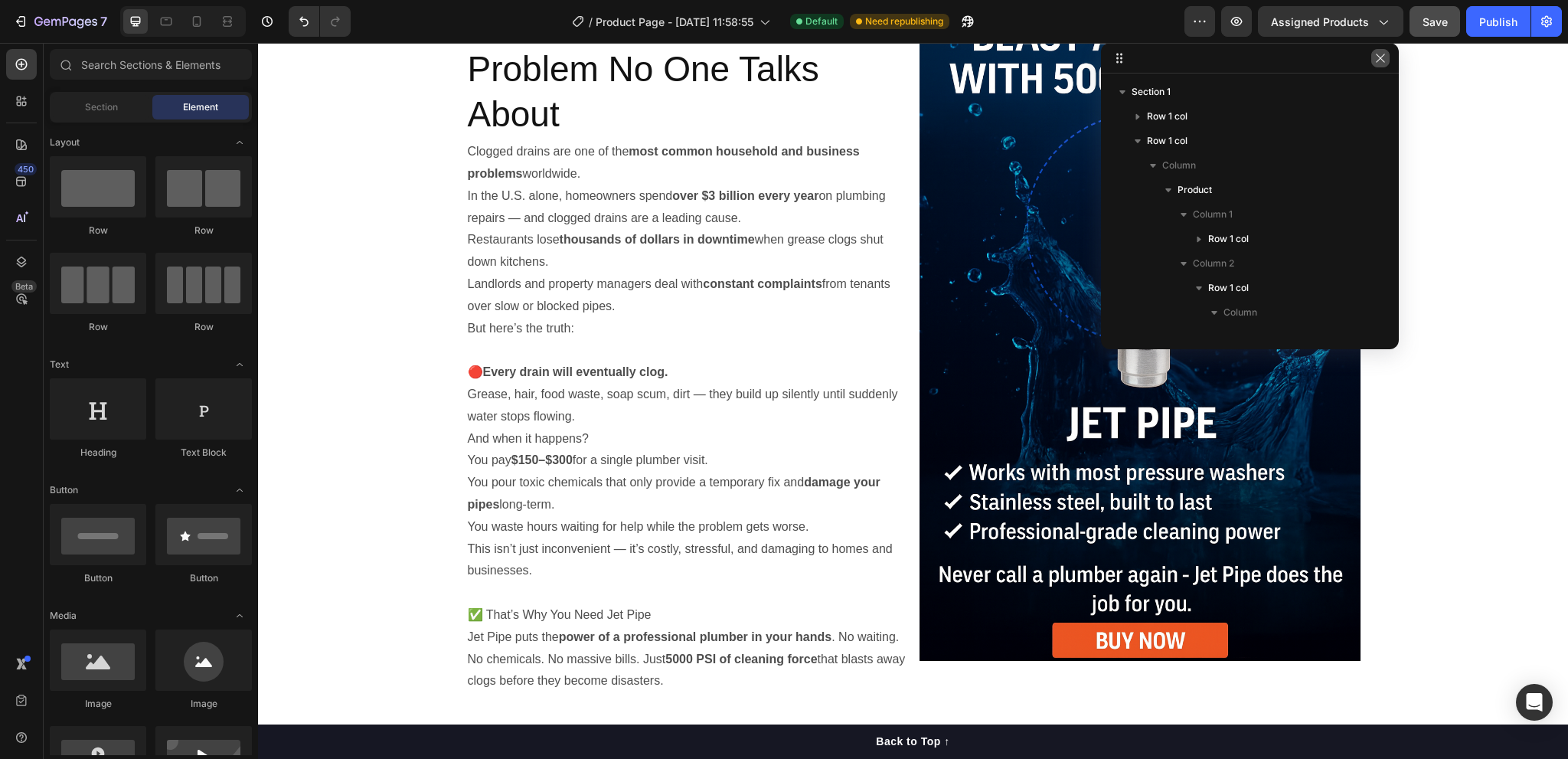
click at [1379, 64] on icon "button" at bounding box center [1380, 57] width 12 height 12
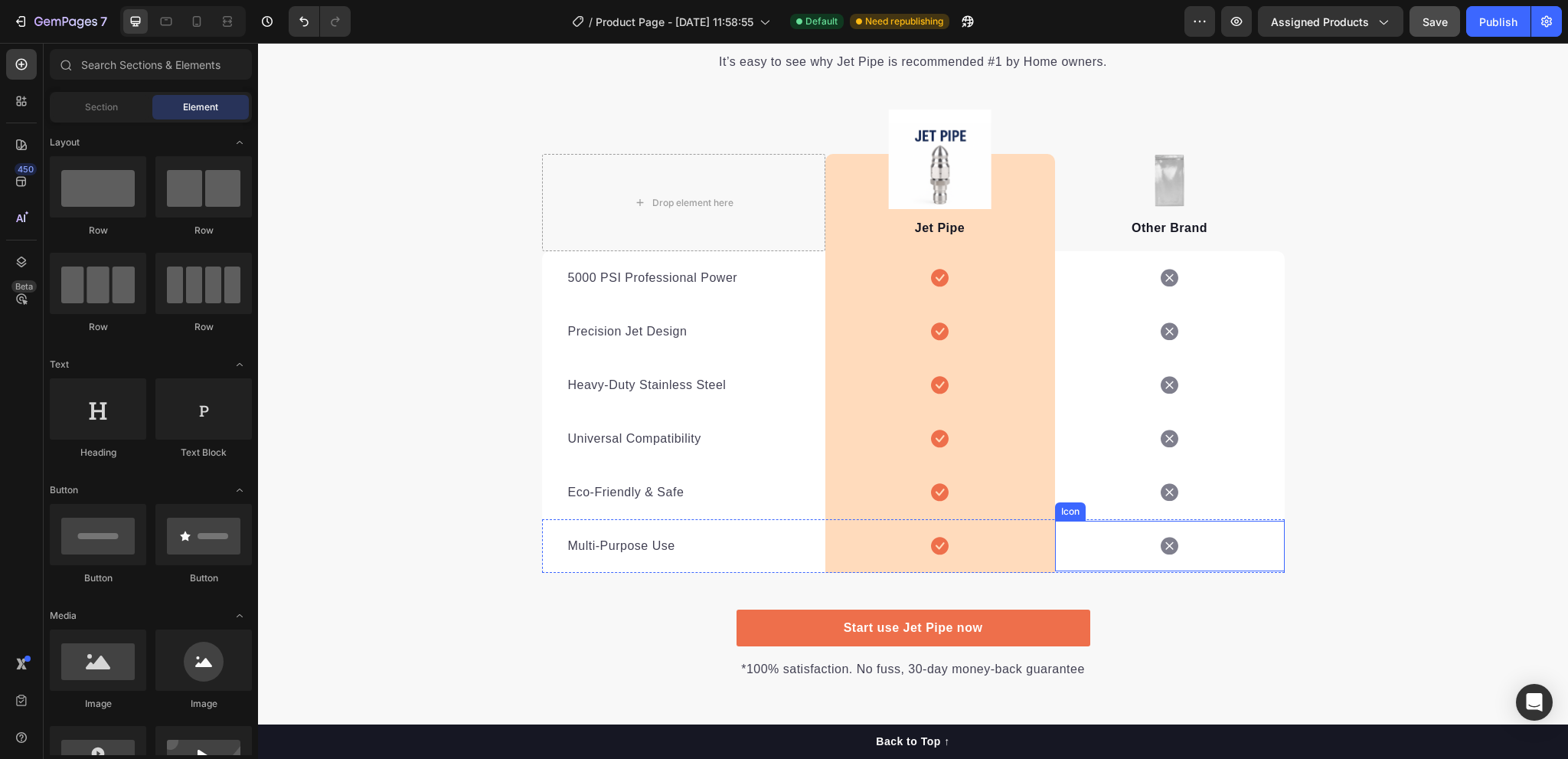
scroll to position [3082, 0]
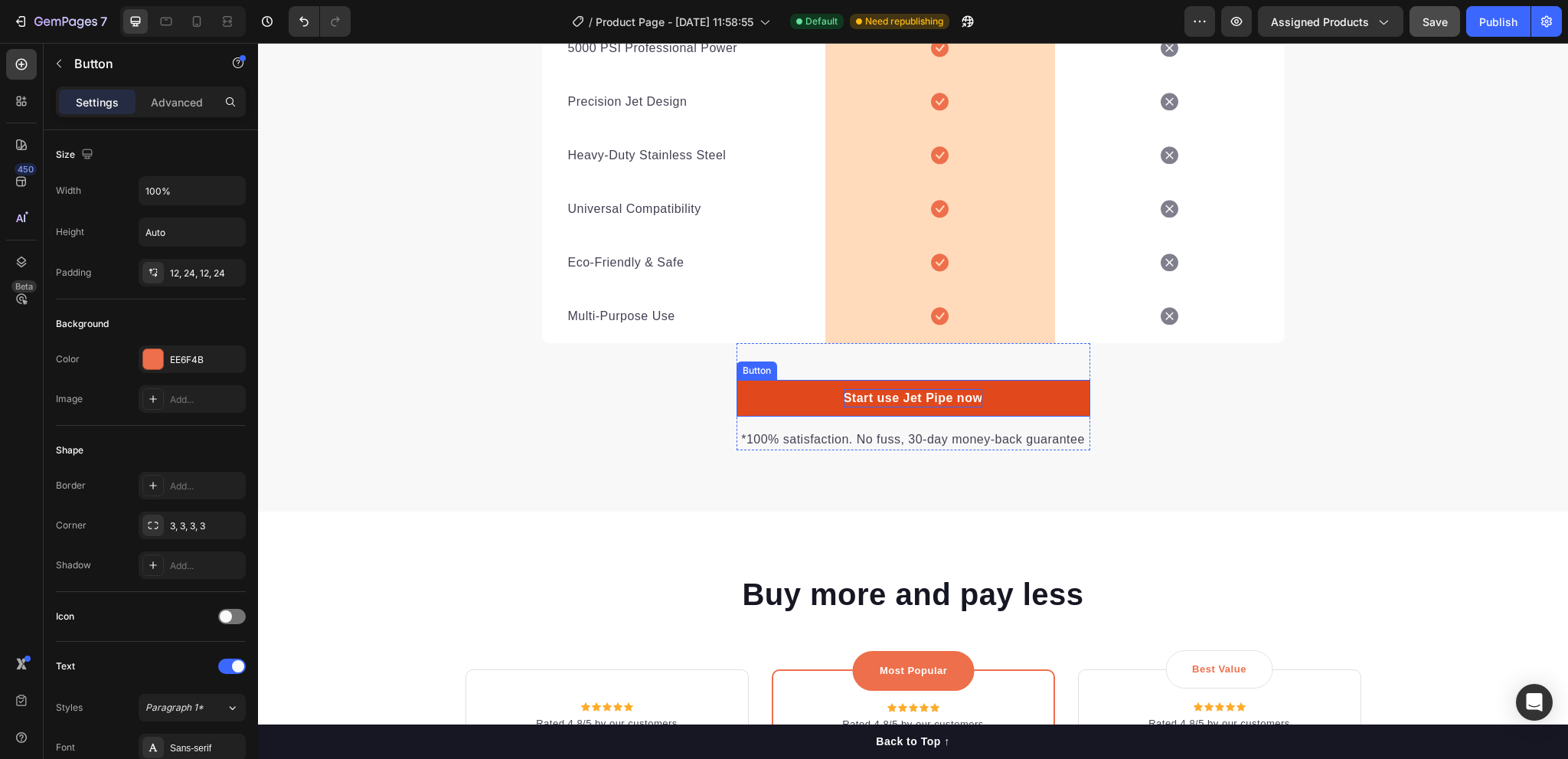
click at [874, 404] on p "Start use Jet Pipe now" at bounding box center [913, 398] width 139 height 19
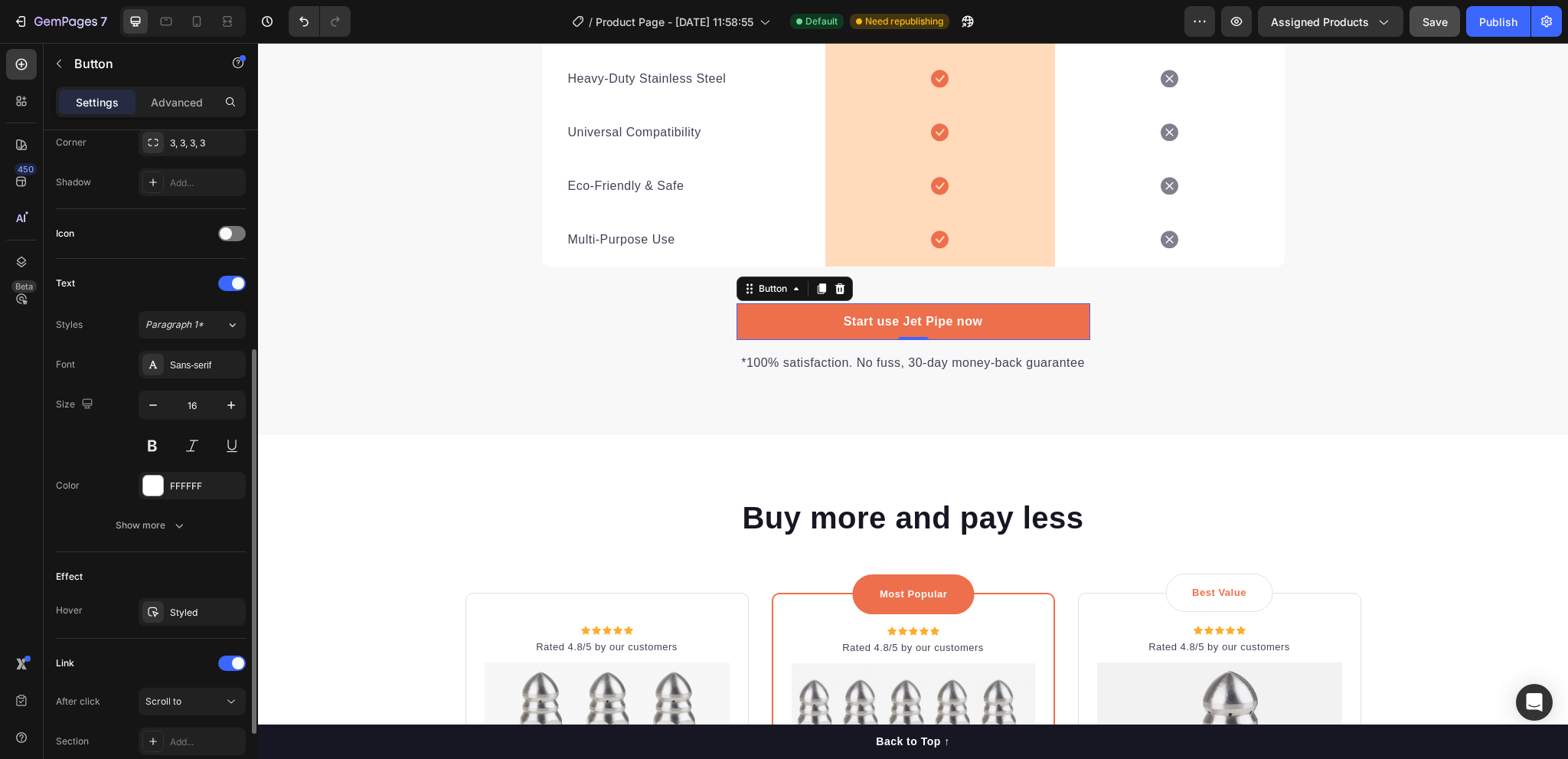
scroll to position [502, 0]
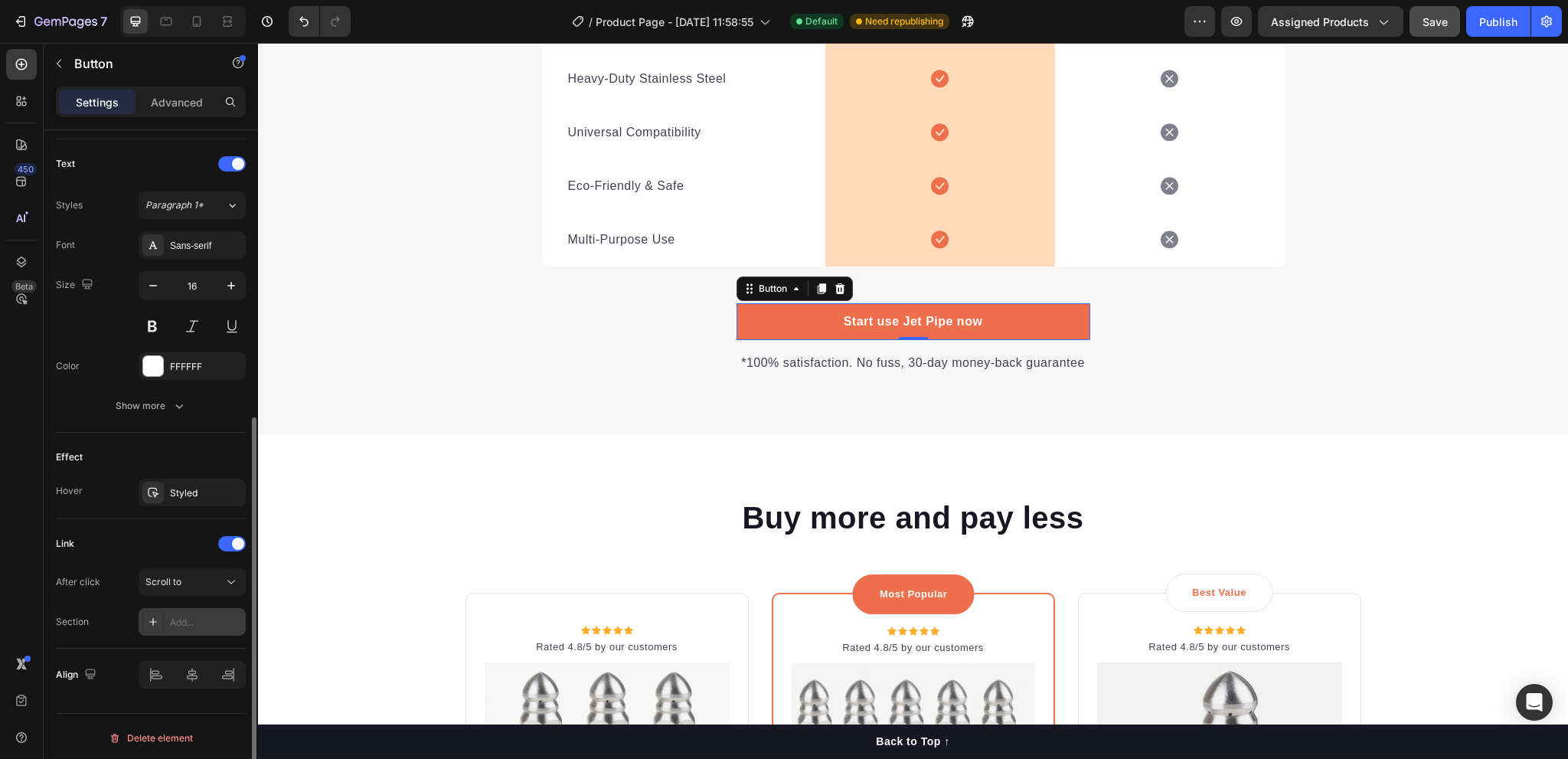
click at [182, 620] on div "Add..." at bounding box center [207, 623] width 72 height 14
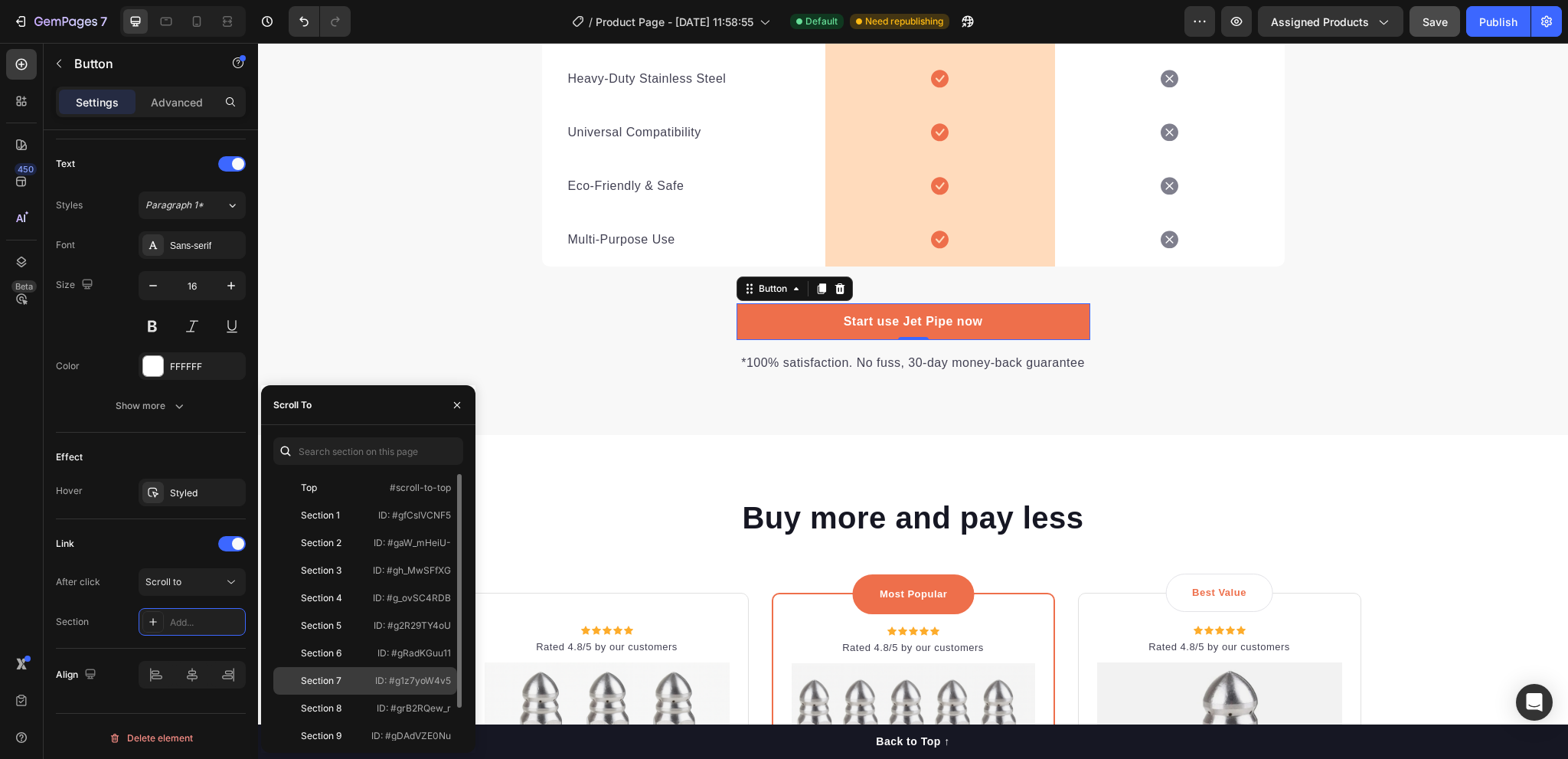
click at [337, 685] on div "Section 7" at bounding box center [321, 681] width 41 height 14
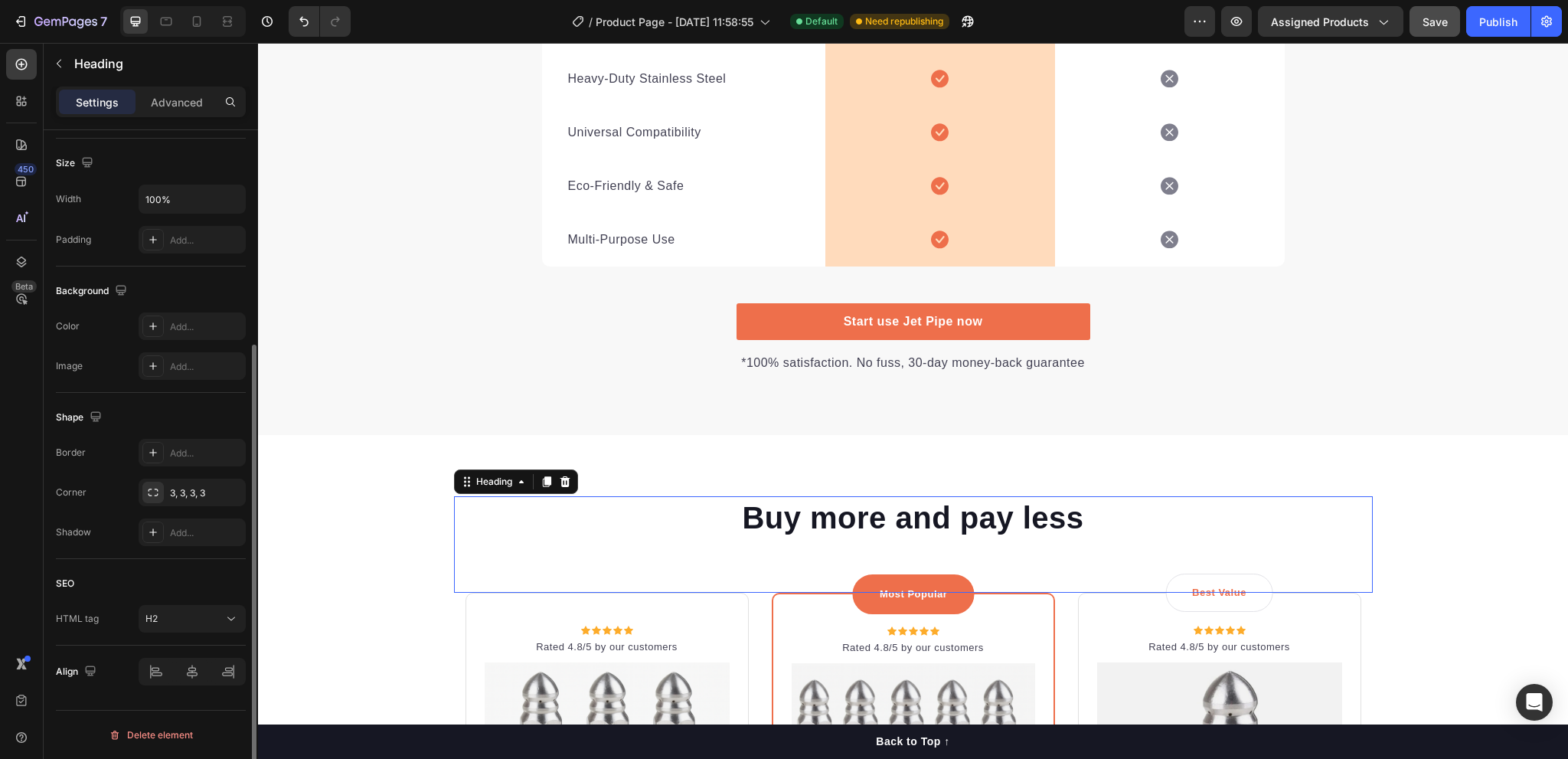
scroll to position [0, 0]
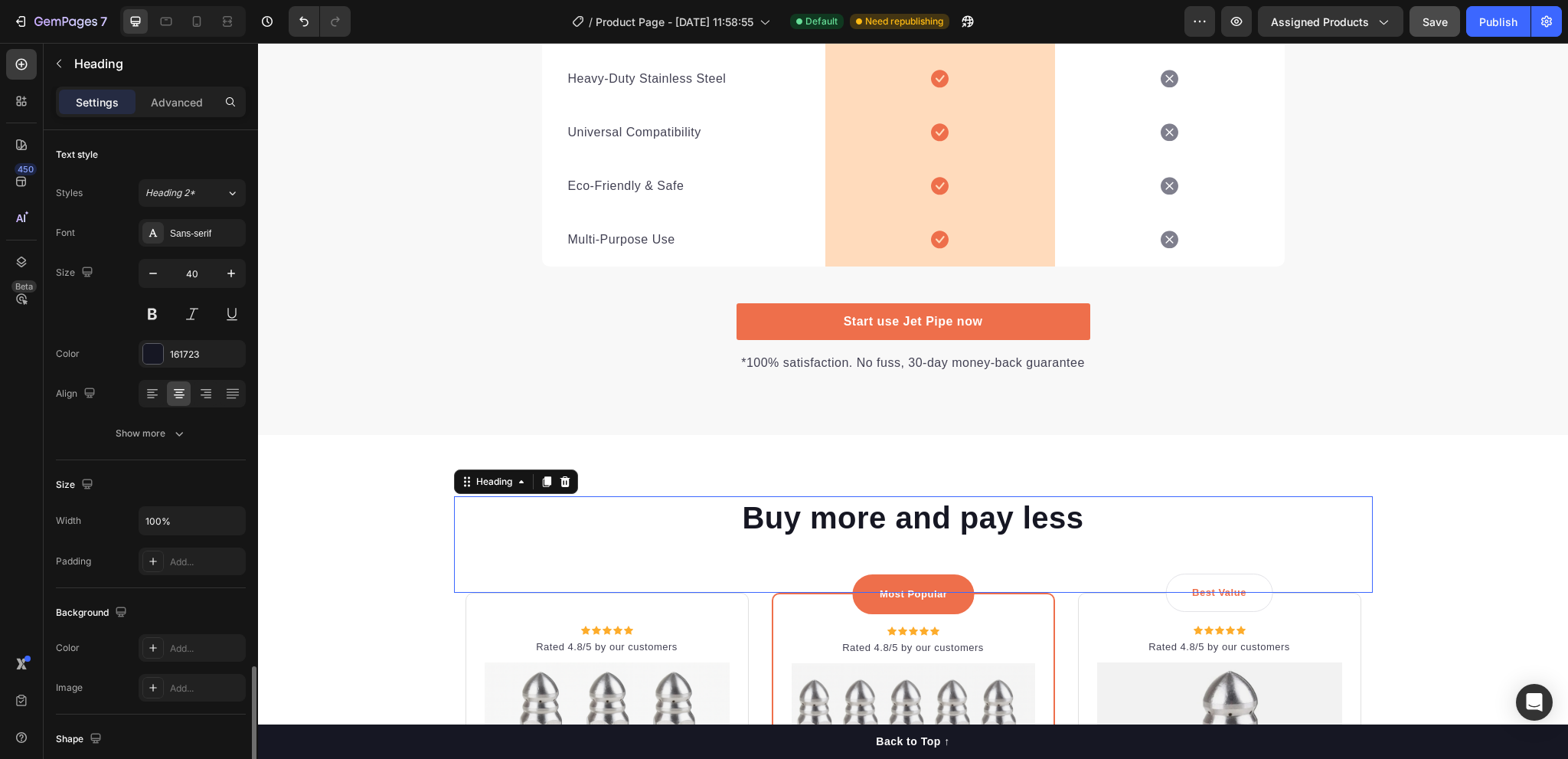
click at [591, 518] on p "Buy more and pay less" at bounding box center [913, 517] width 916 height 40
click at [1431, 19] on span "Save" at bounding box center [1435, 22] width 25 height 13
click at [1492, 26] on div "Publish" at bounding box center [1499, 21] width 38 height 16
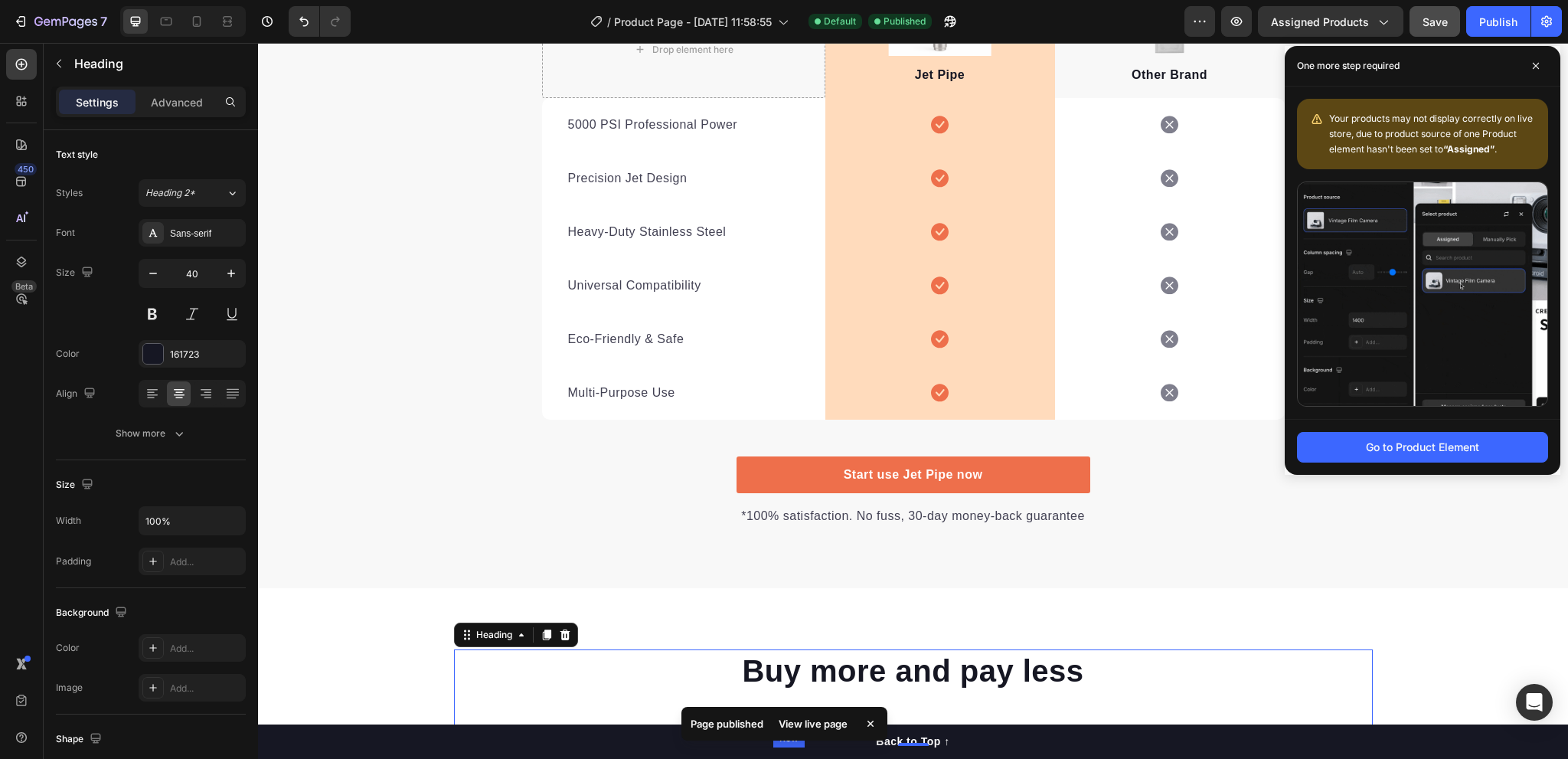
scroll to position [2853, 0]
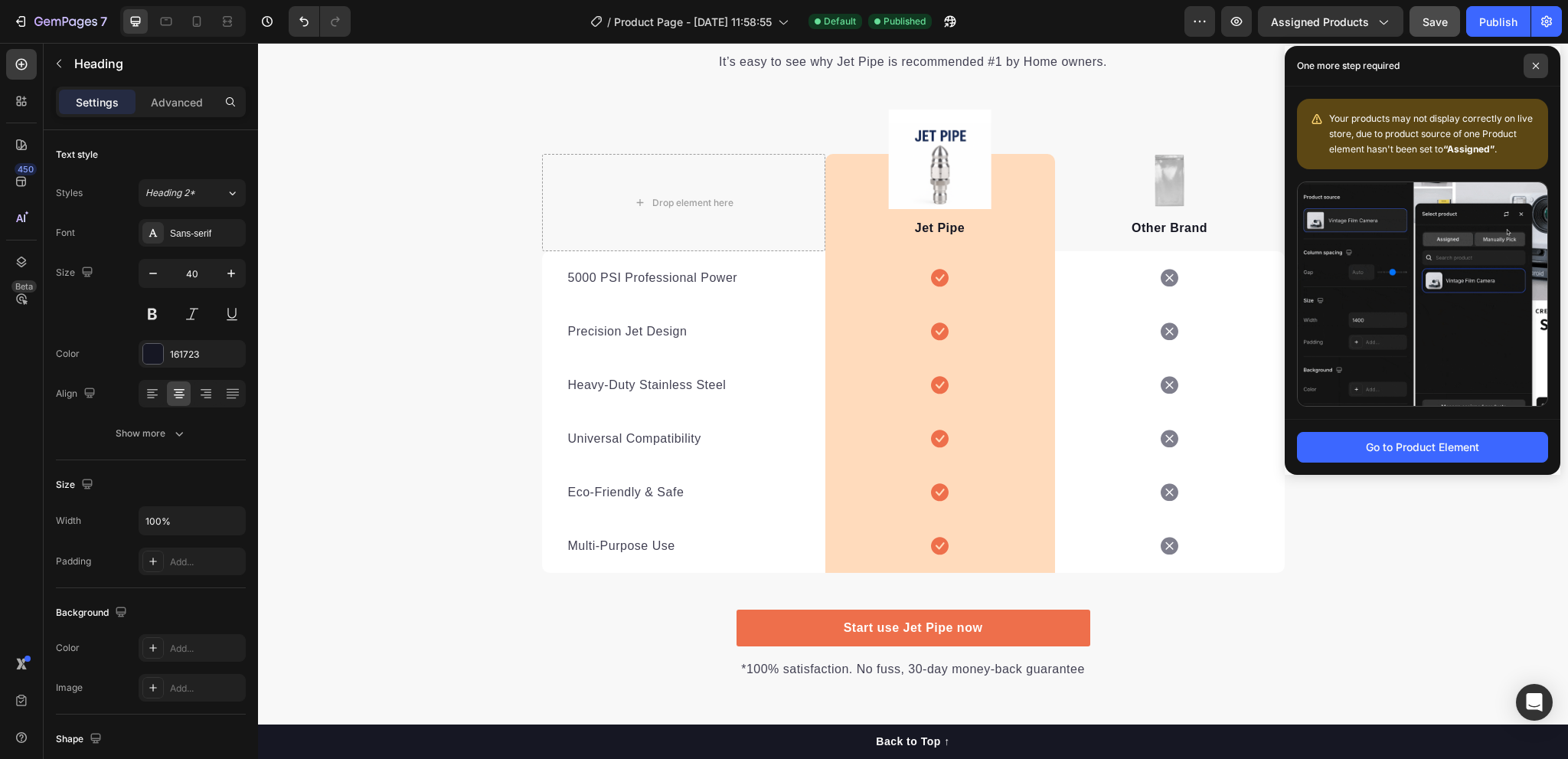
click at [1527, 63] on span at bounding box center [1536, 66] width 24 height 24
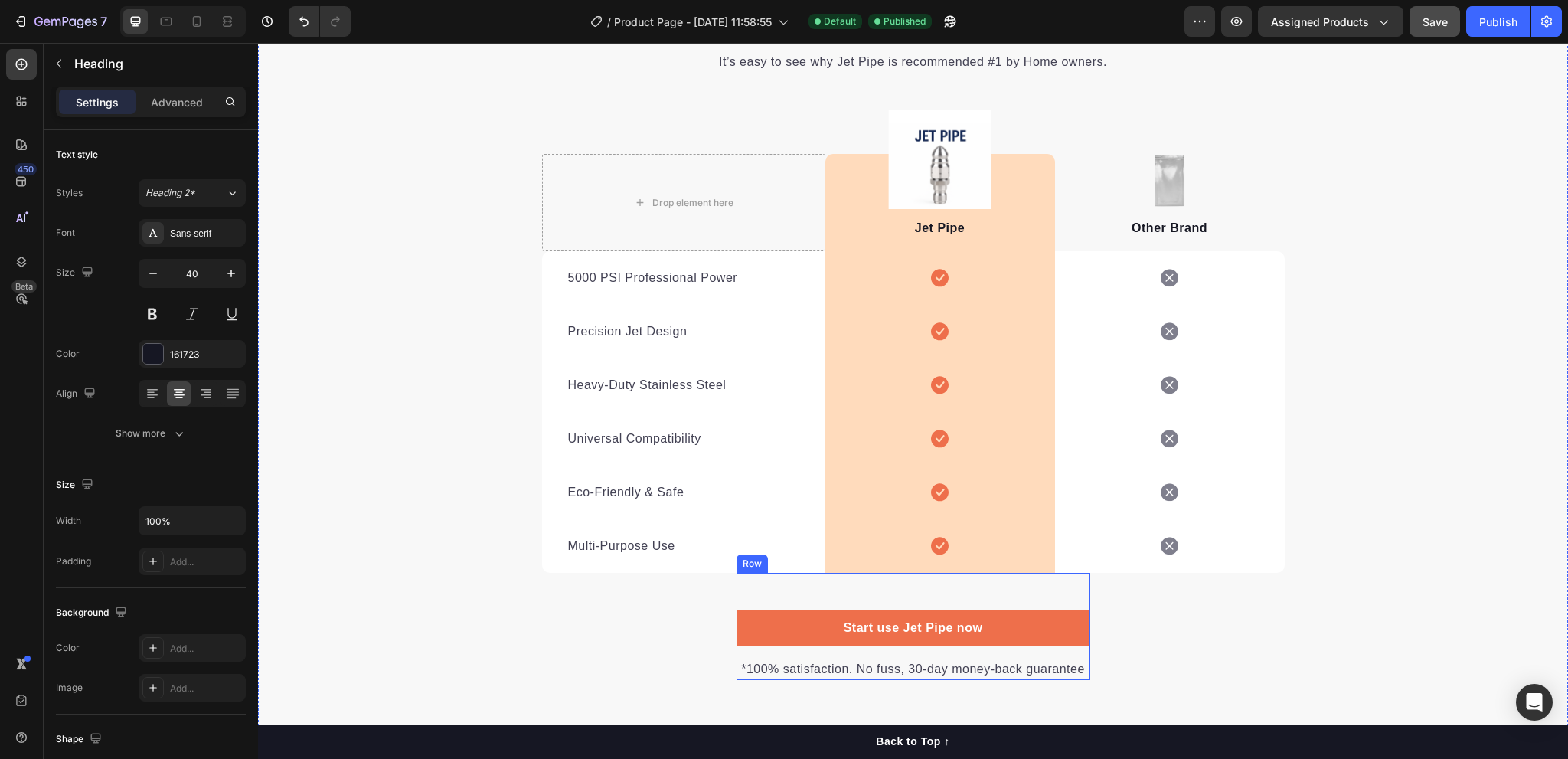
scroll to position [3006, 0]
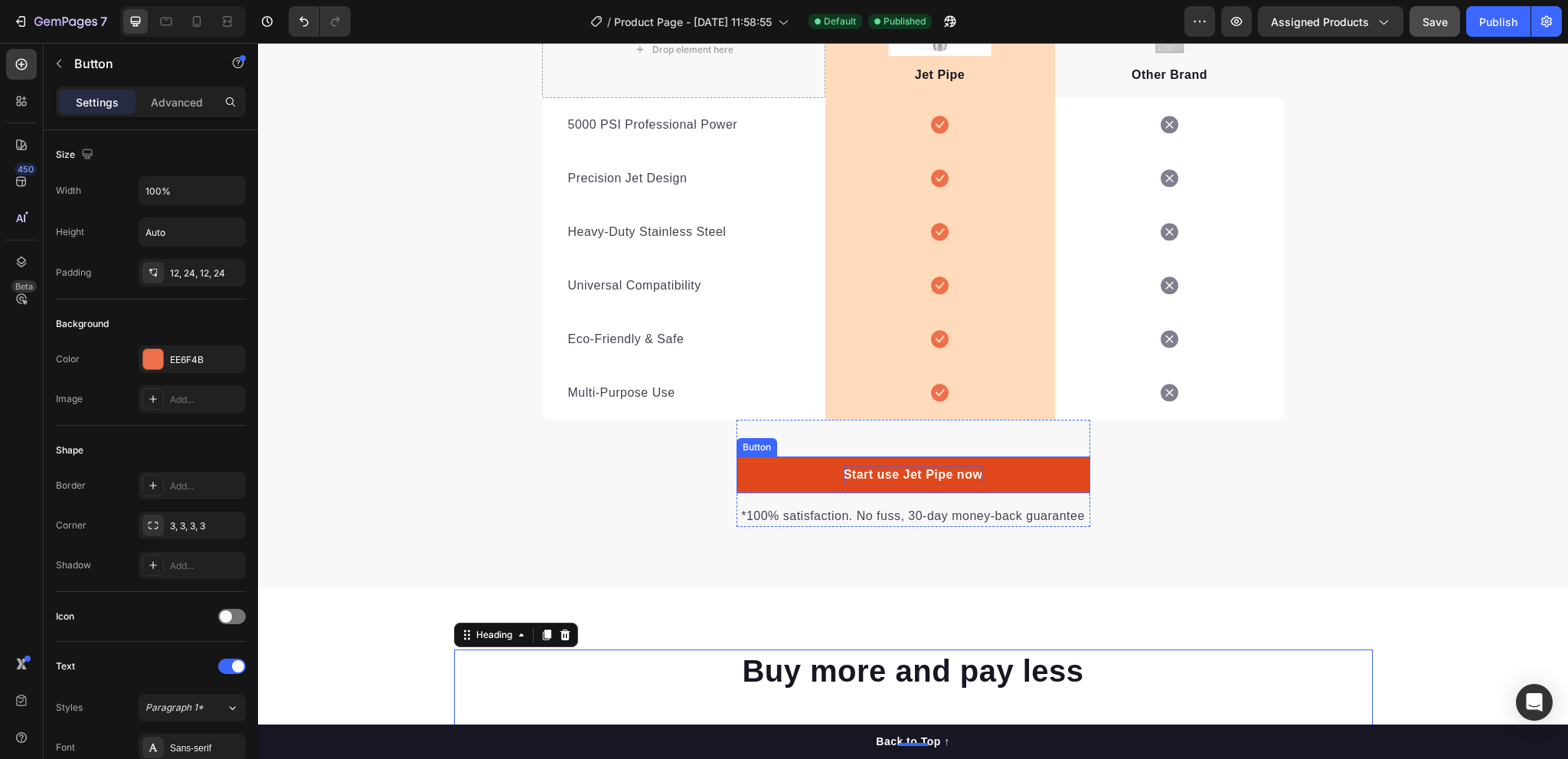
click at [898, 466] on p "Start use Jet Pipe now" at bounding box center [913, 475] width 139 height 19
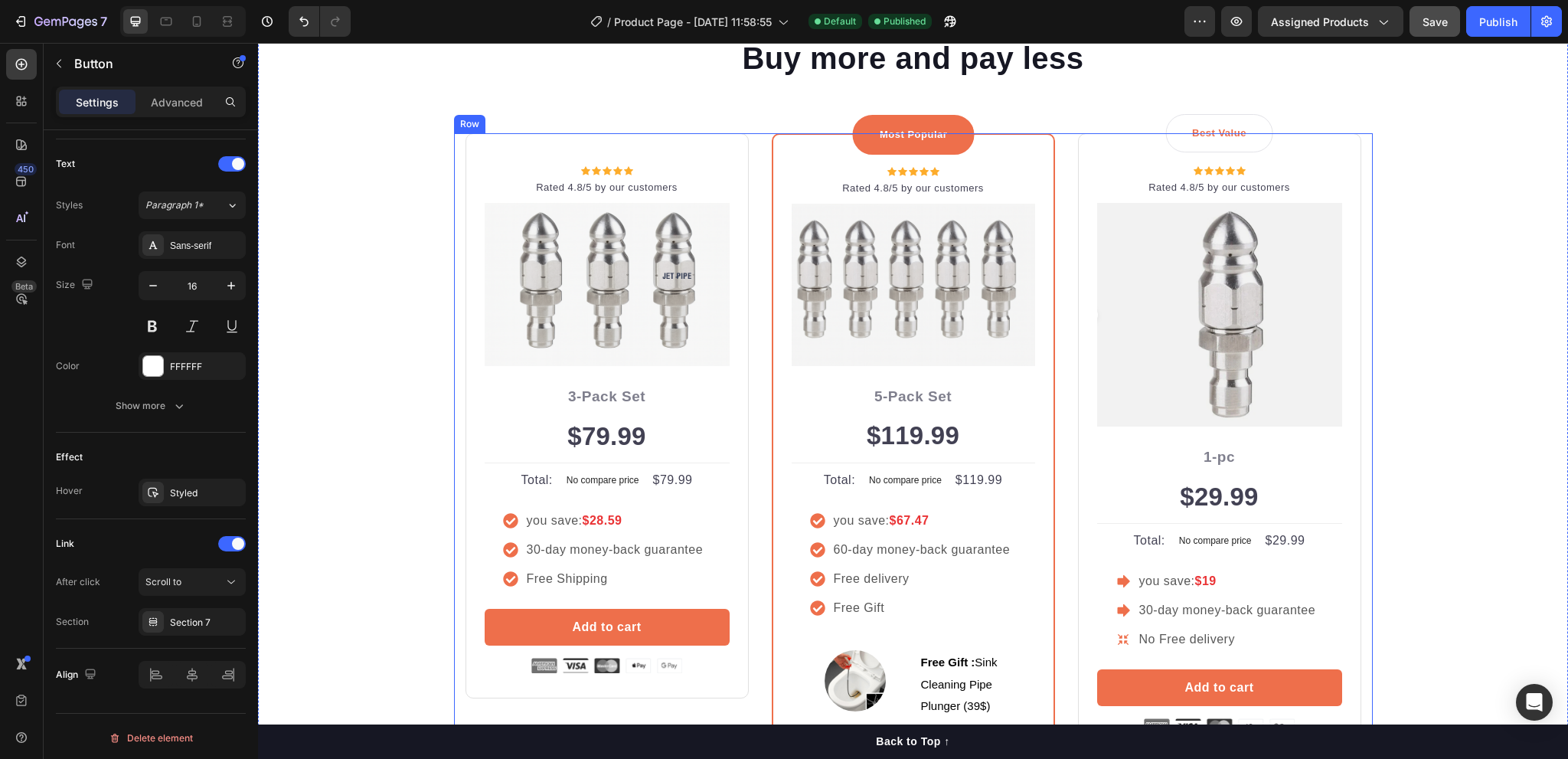
scroll to position [3313, 0]
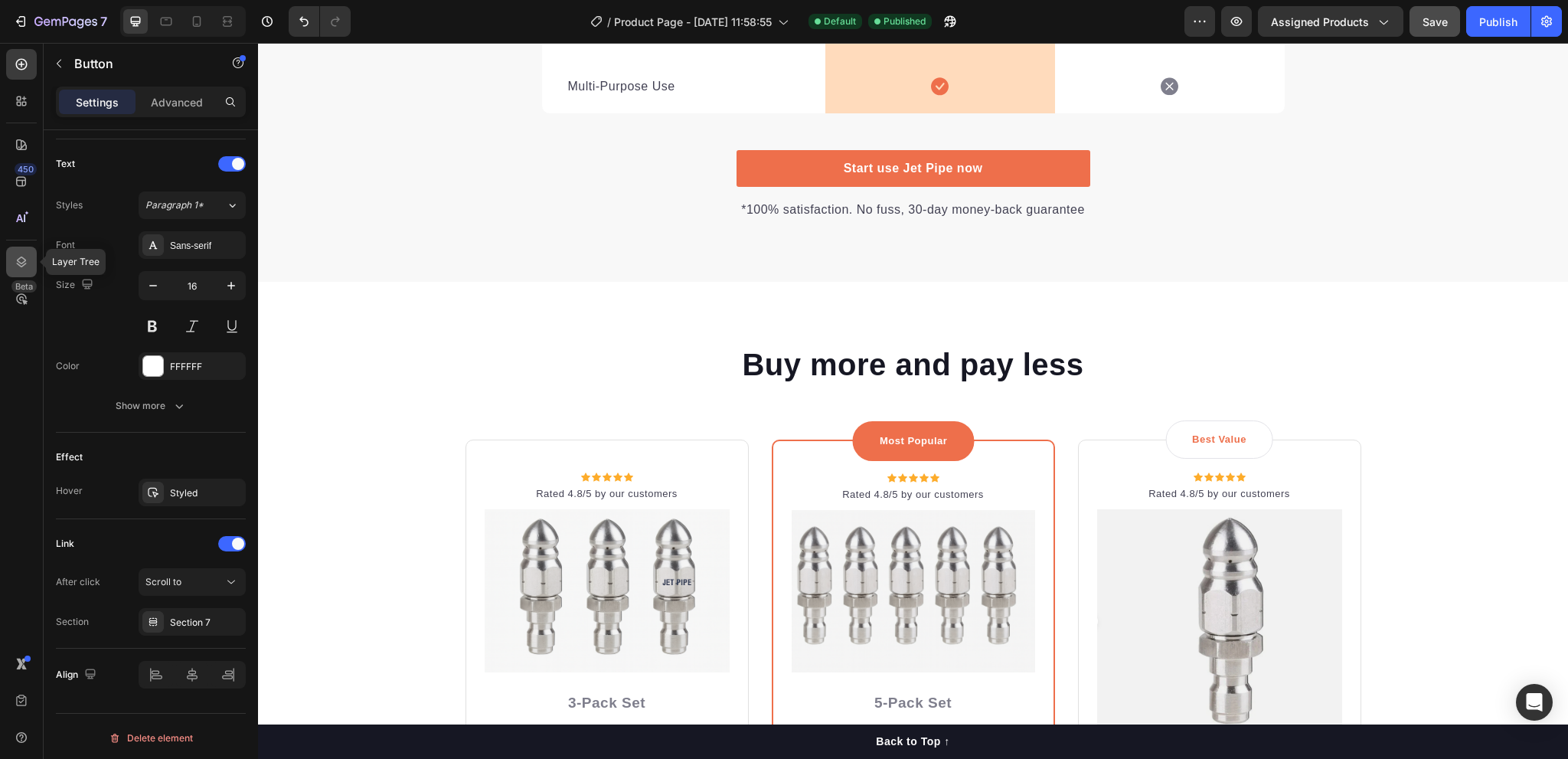
click at [24, 266] on icon at bounding box center [21, 262] width 16 height 16
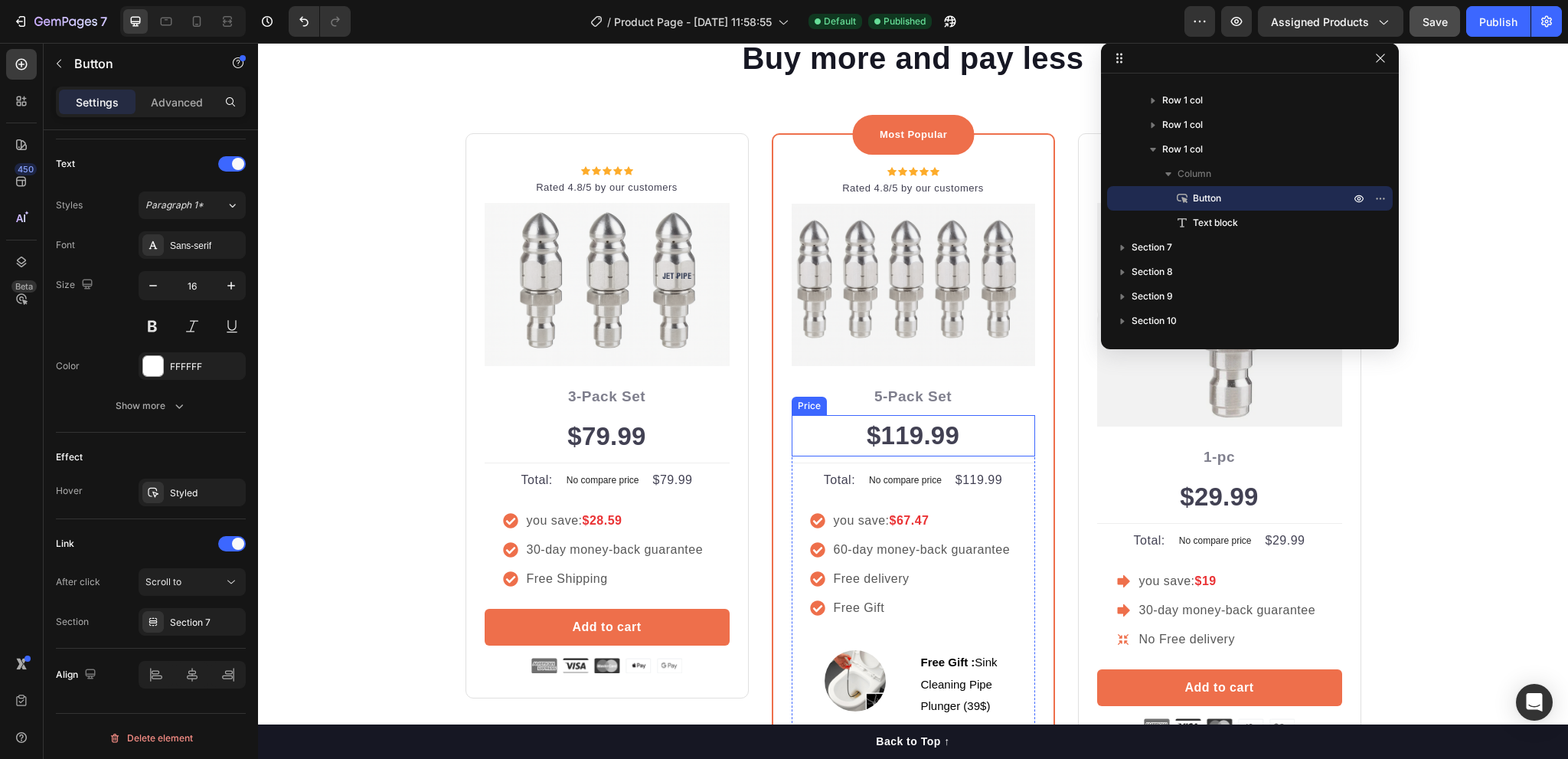
scroll to position [3543, 0]
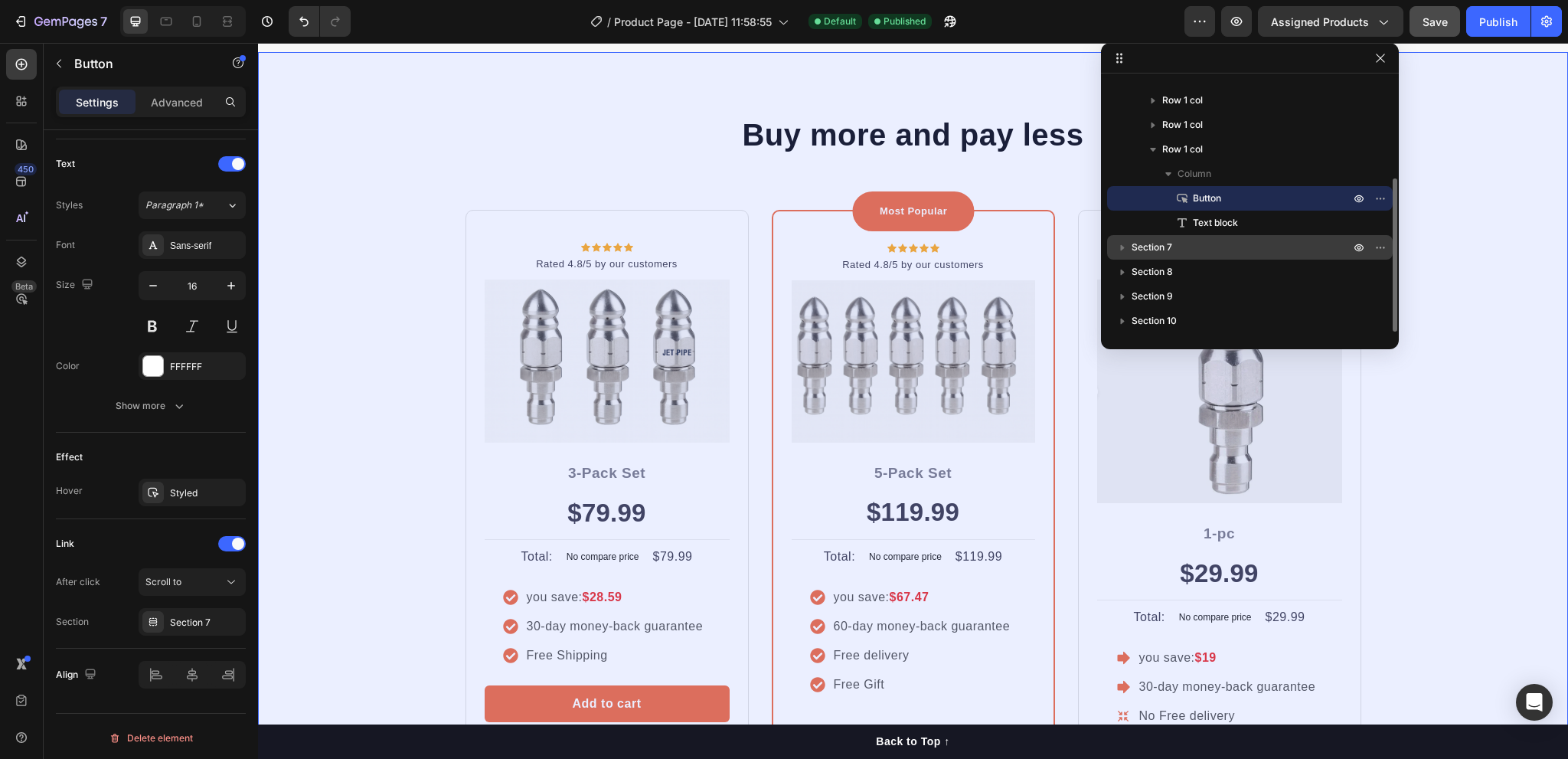
click at [1140, 241] on span "Section 7" at bounding box center [1152, 247] width 41 height 16
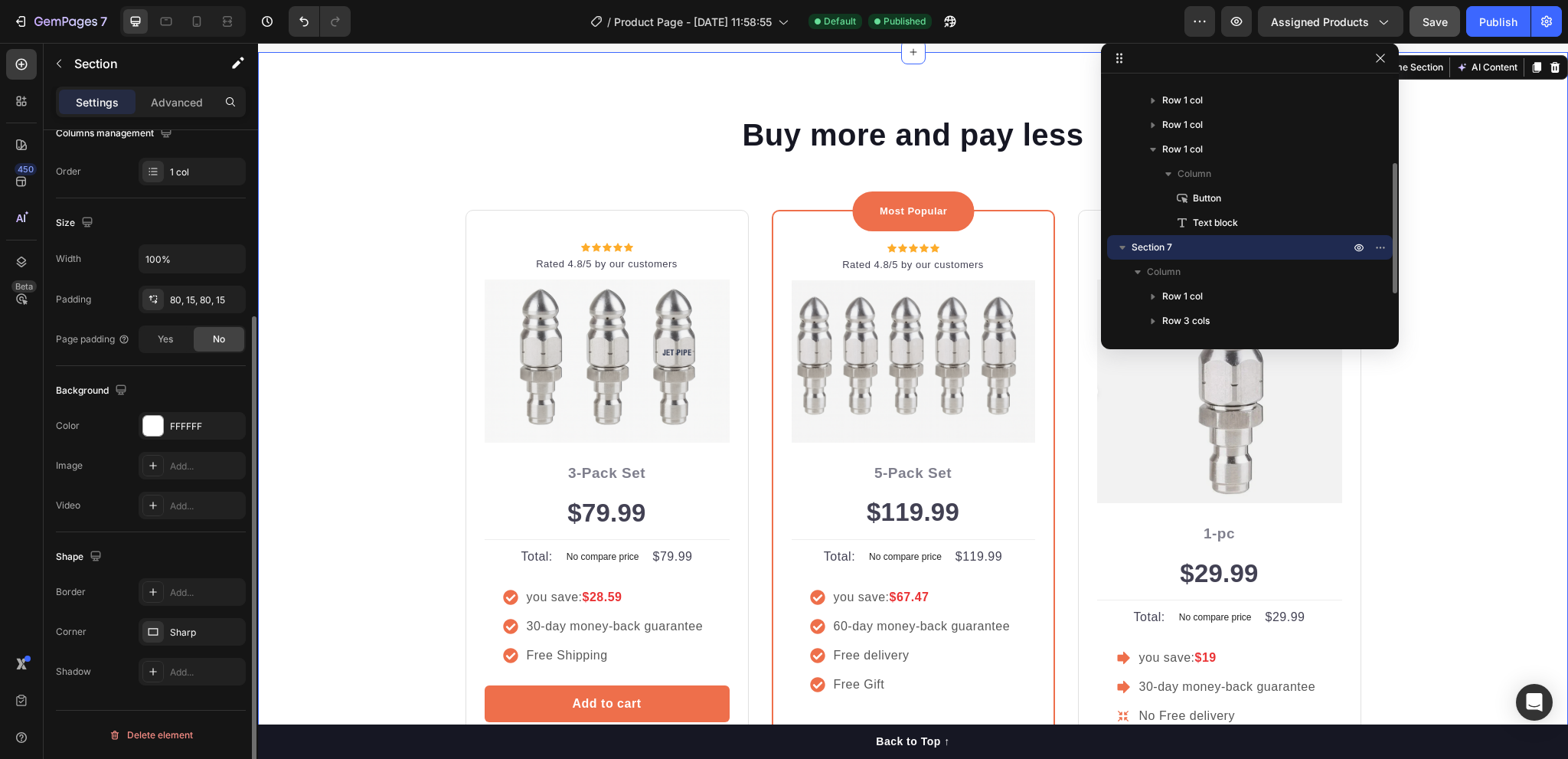
scroll to position [0, 0]
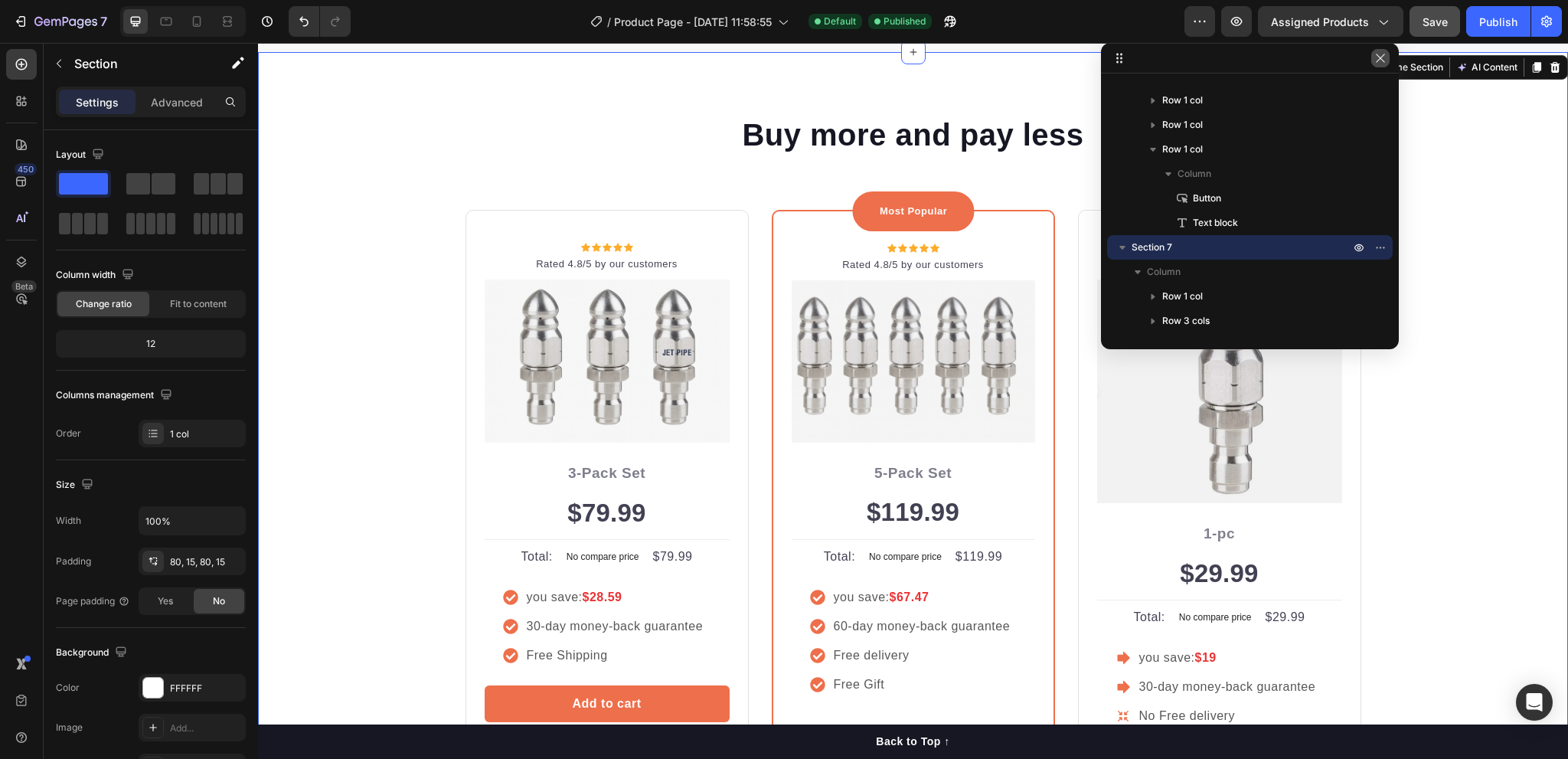
click at [1376, 60] on icon "button" at bounding box center [1380, 57] width 12 height 12
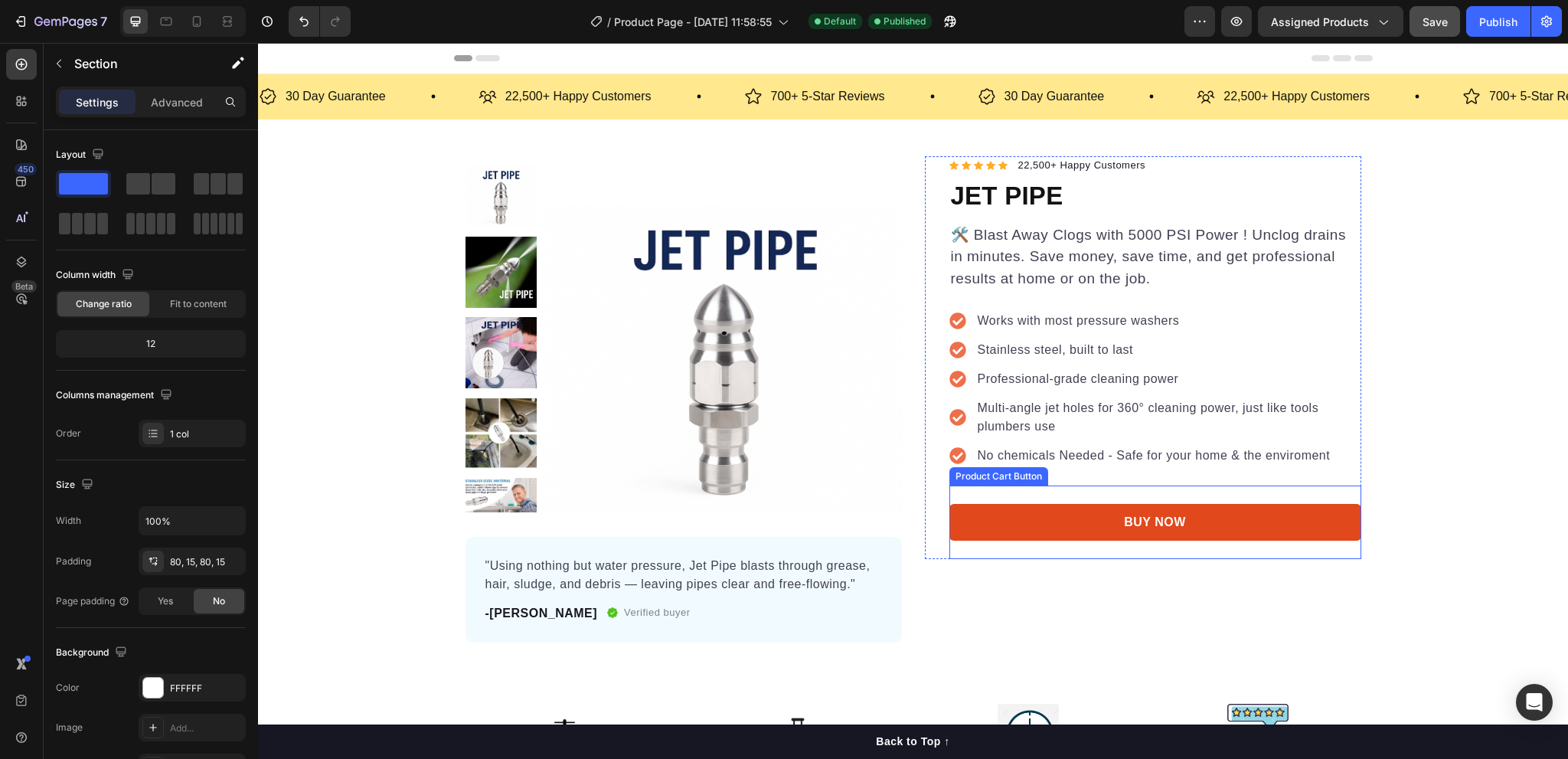
click at [1109, 517] on button "BUY NOW" at bounding box center [1155, 523] width 412 height 37
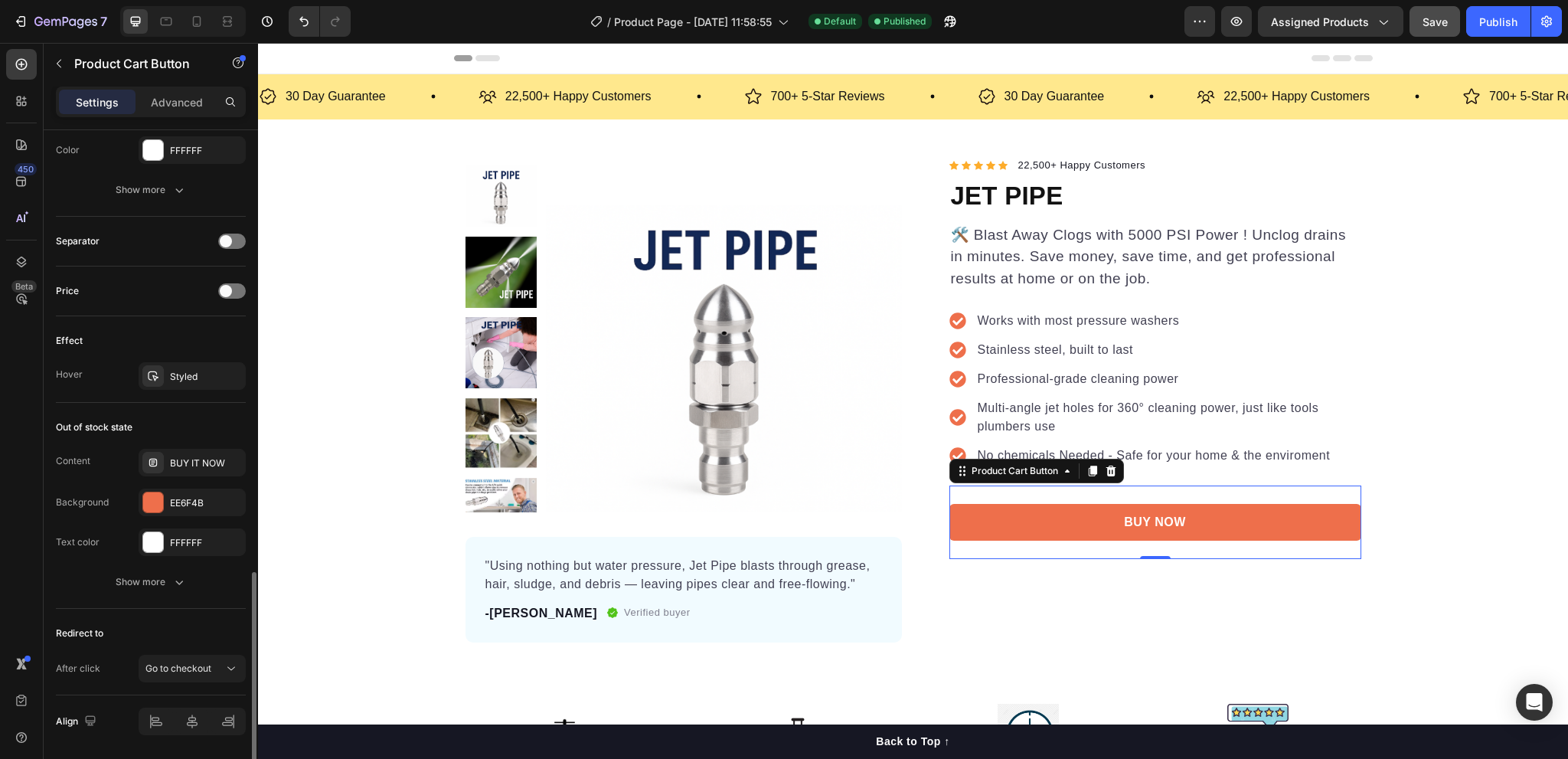
scroll to position [966, 0]
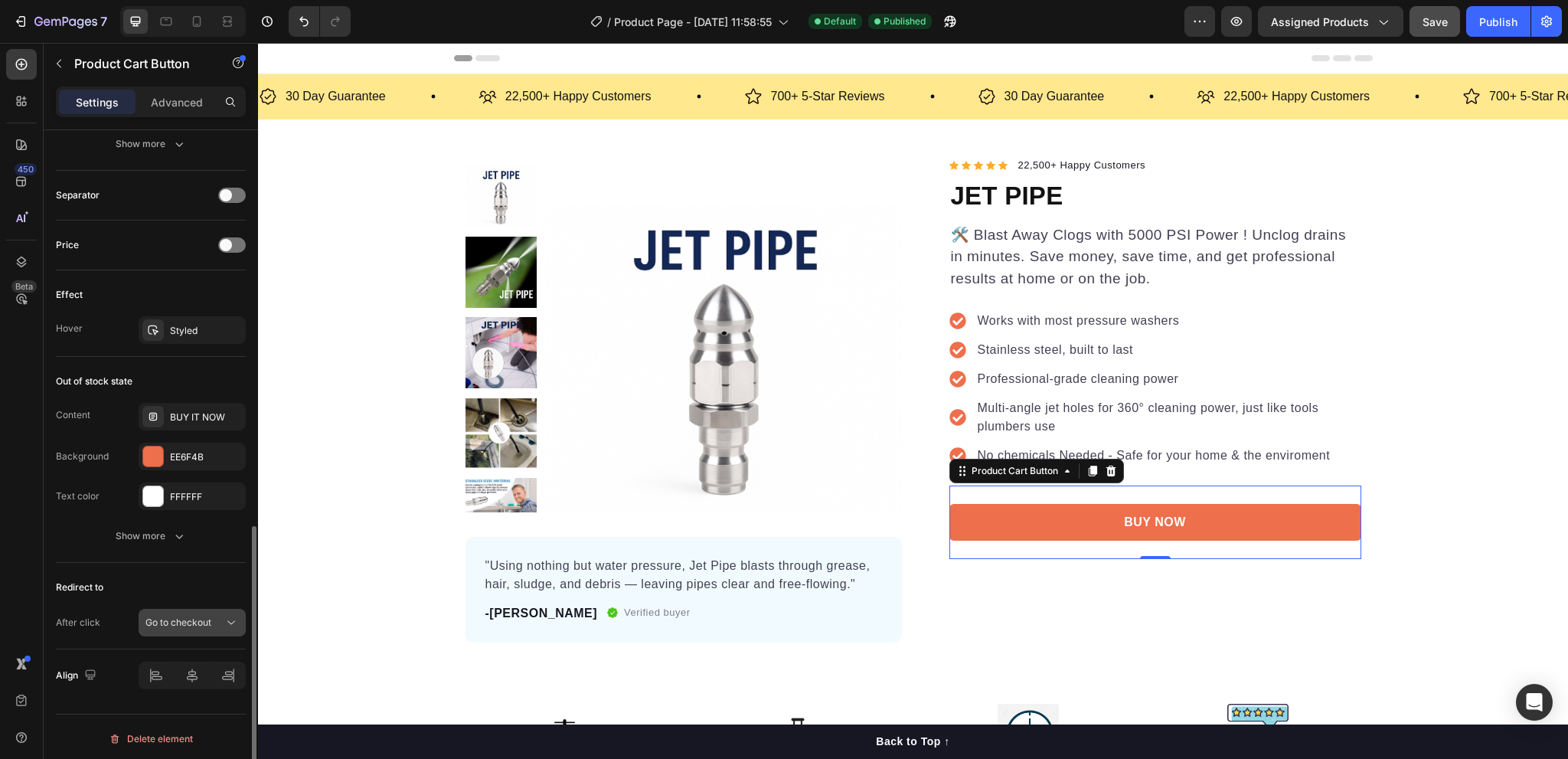
click at [199, 617] on span "Go to checkout" at bounding box center [178, 623] width 66 height 11
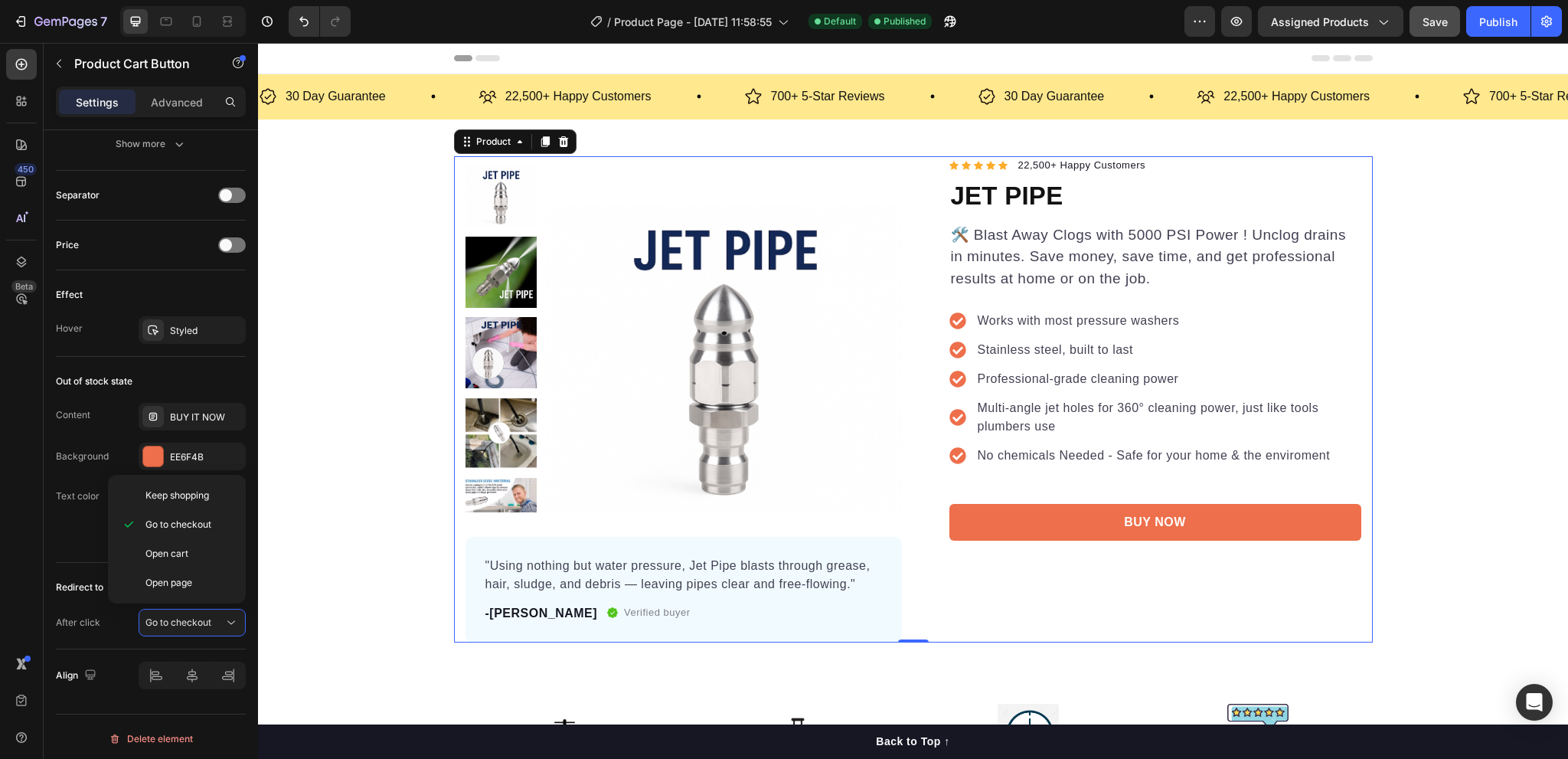
scroll to position [0, 0]
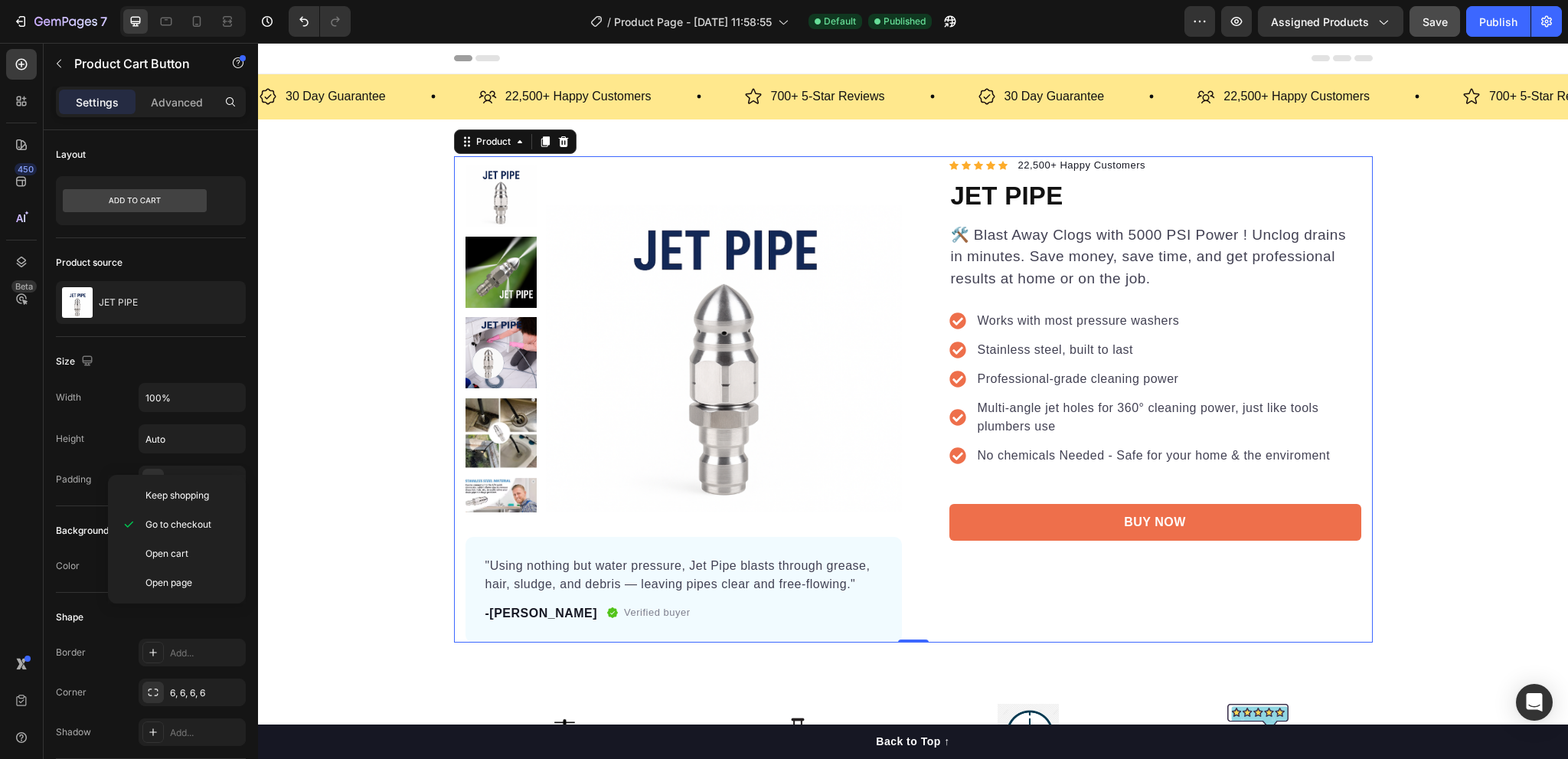
click at [1022, 591] on div "Icon Icon Icon Icon Icon Icon List Hoz 22,500+ Happy Customers Text block Row J…" at bounding box center [1143, 399] width 436 height 487
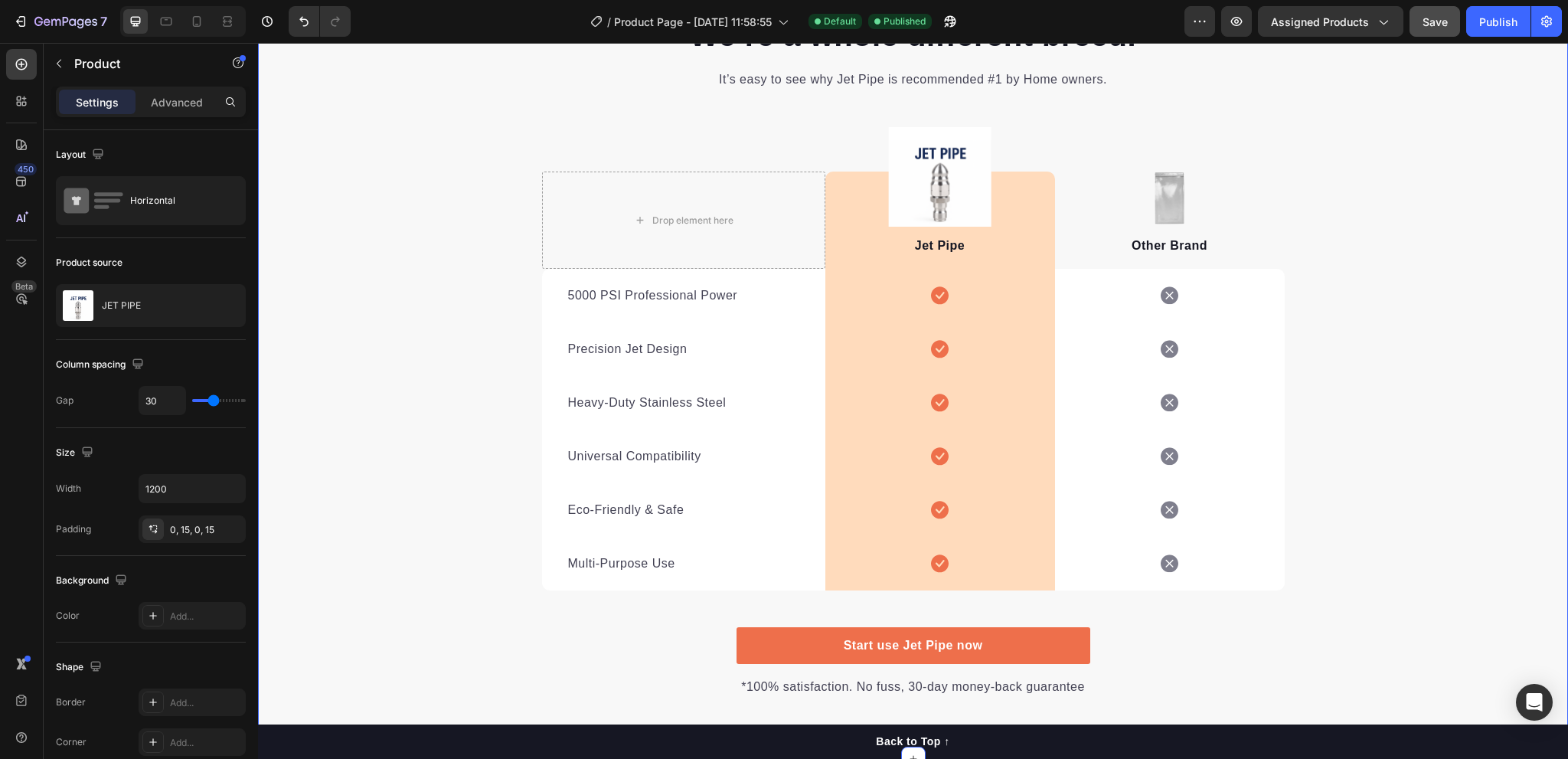
scroll to position [3142, 0]
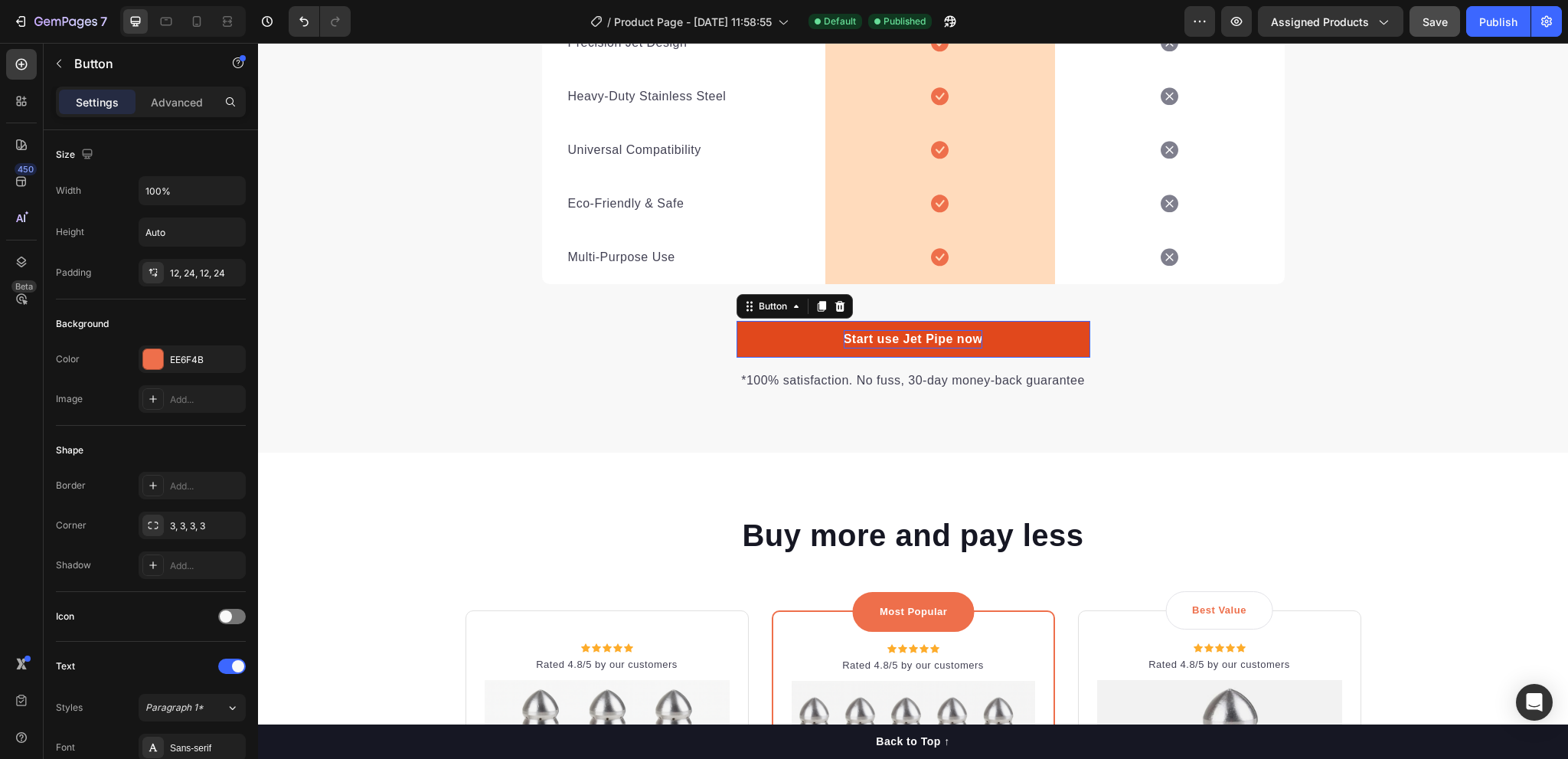
click at [885, 344] on p "Start use Jet Pipe now" at bounding box center [913, 339] width 139 height 19
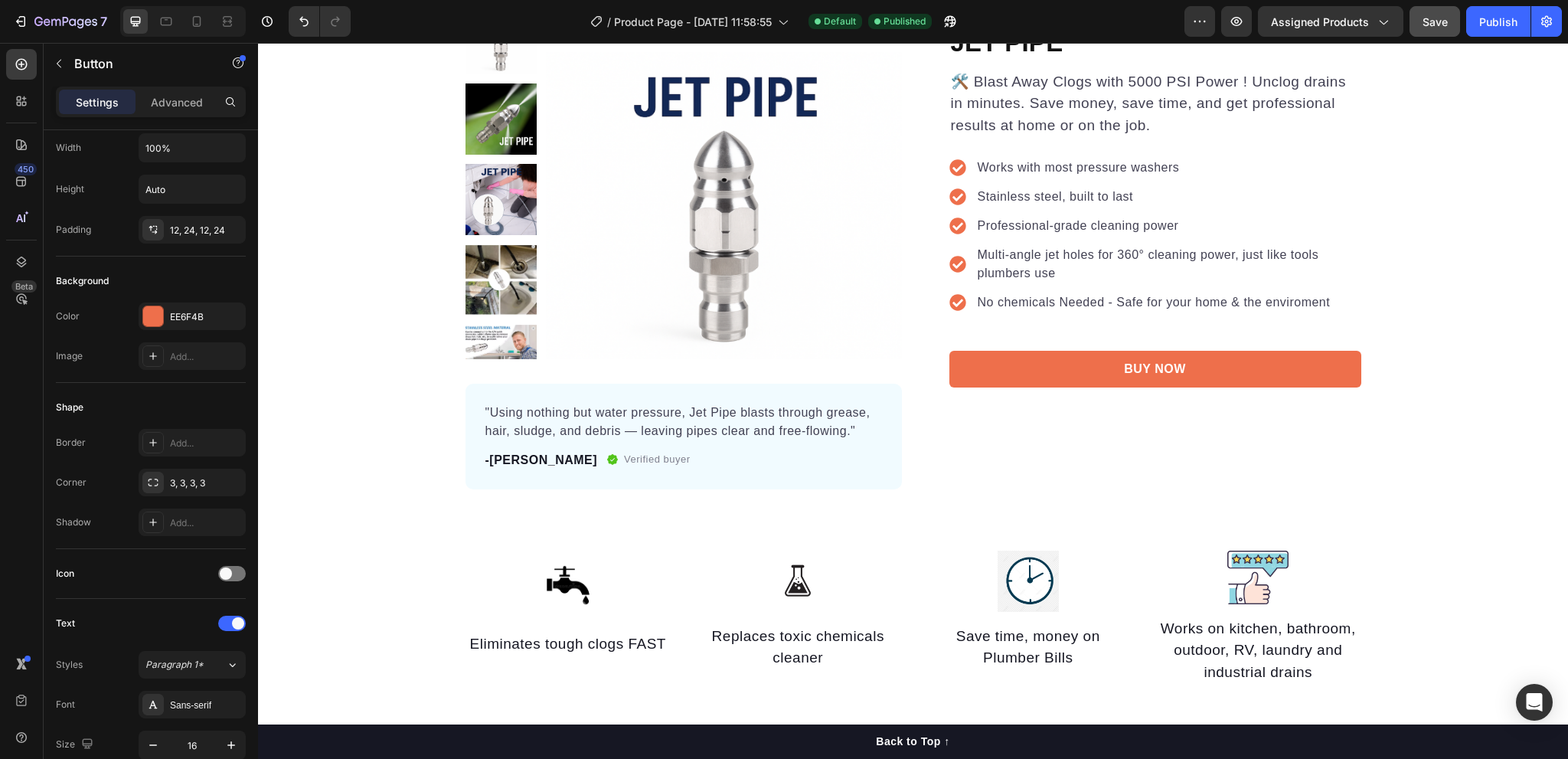
scroll to position [0, 0]
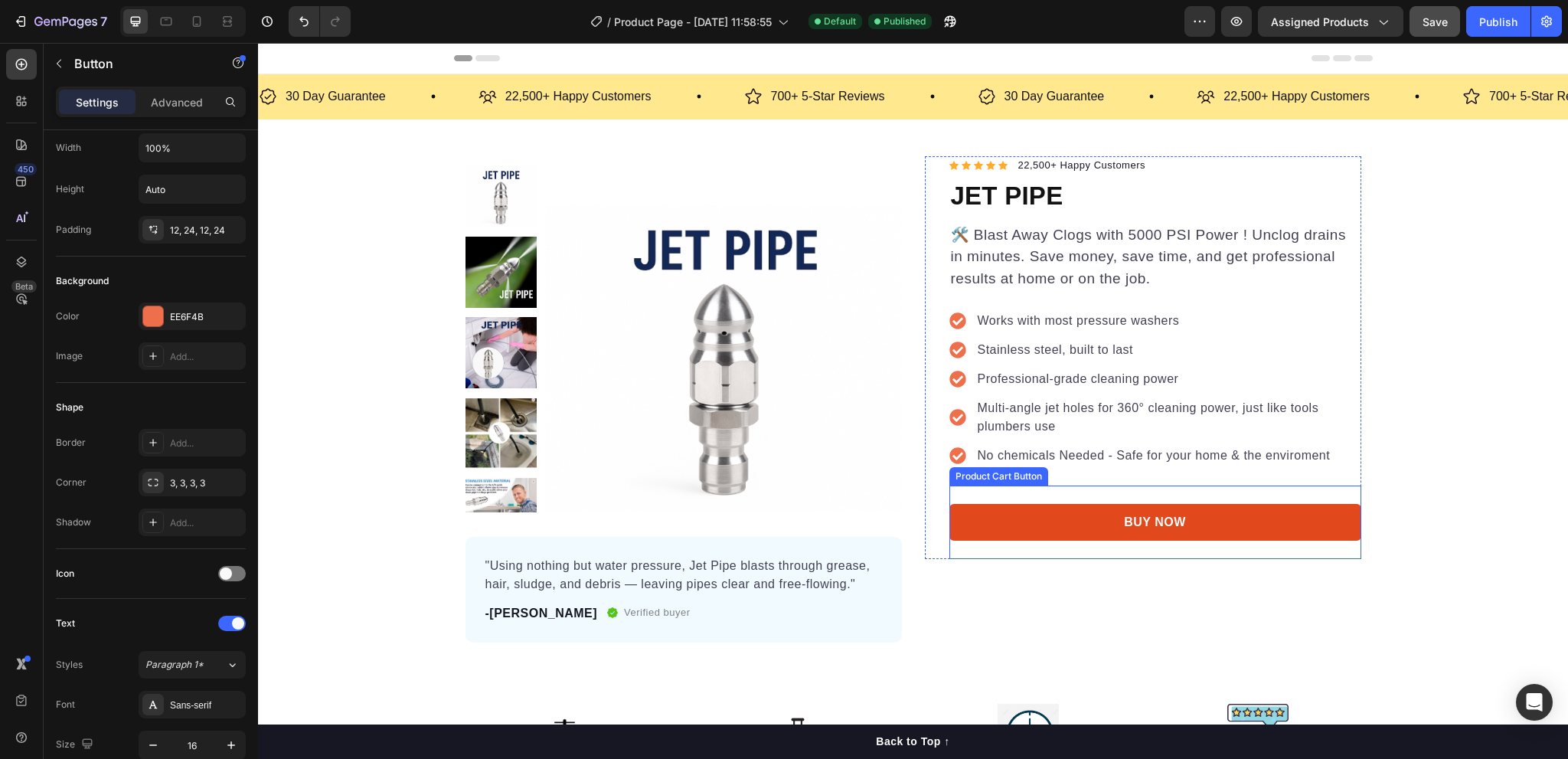
click at [1069, 521] on button "BUY NOW" at bounding box center [1155, 523] width 412 height 37
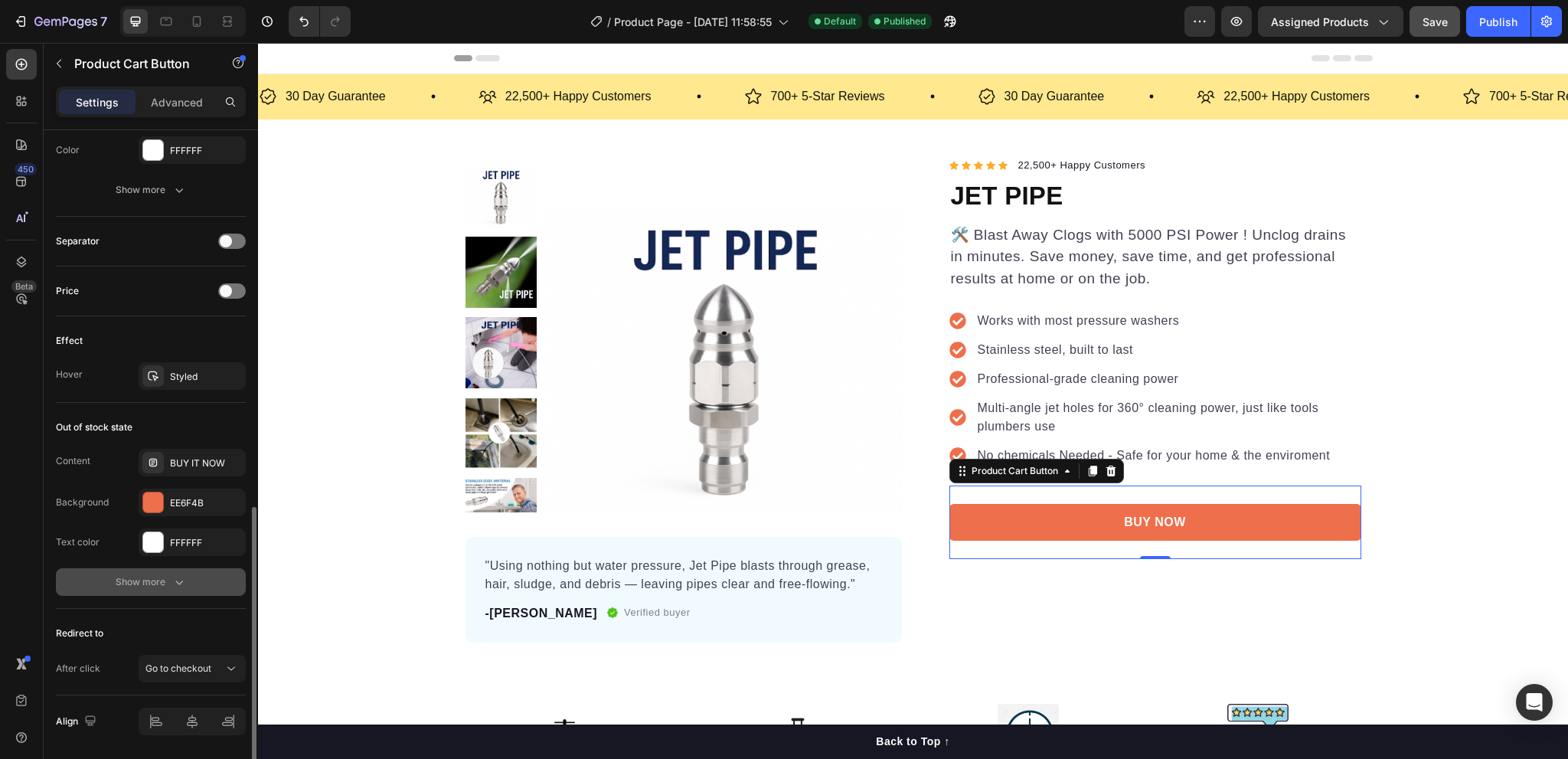
scroll to position [966, 0]
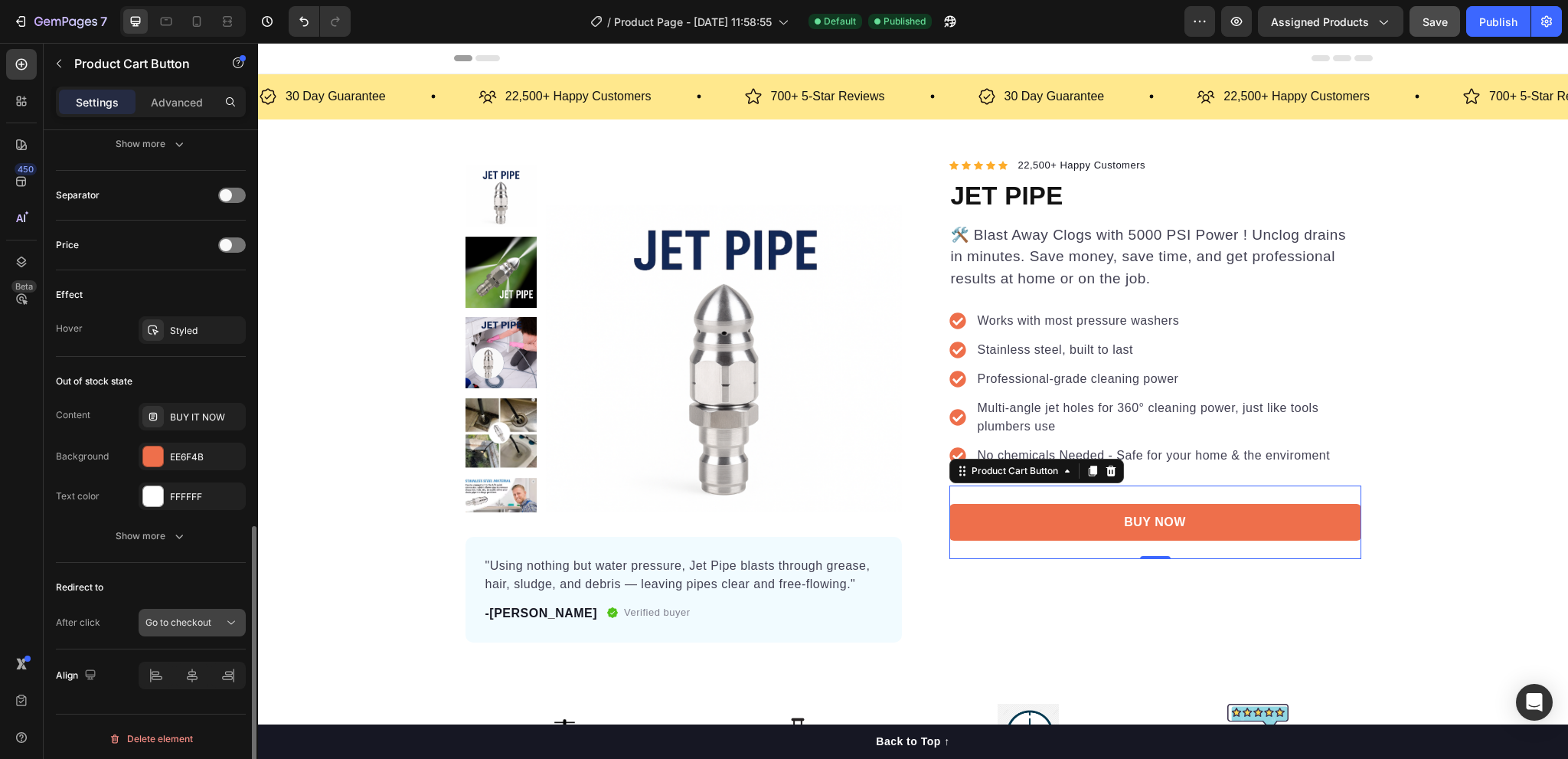
click at [195, 618] on span "Go to checkout" at bounding box center [178, 623] width 66 height 11
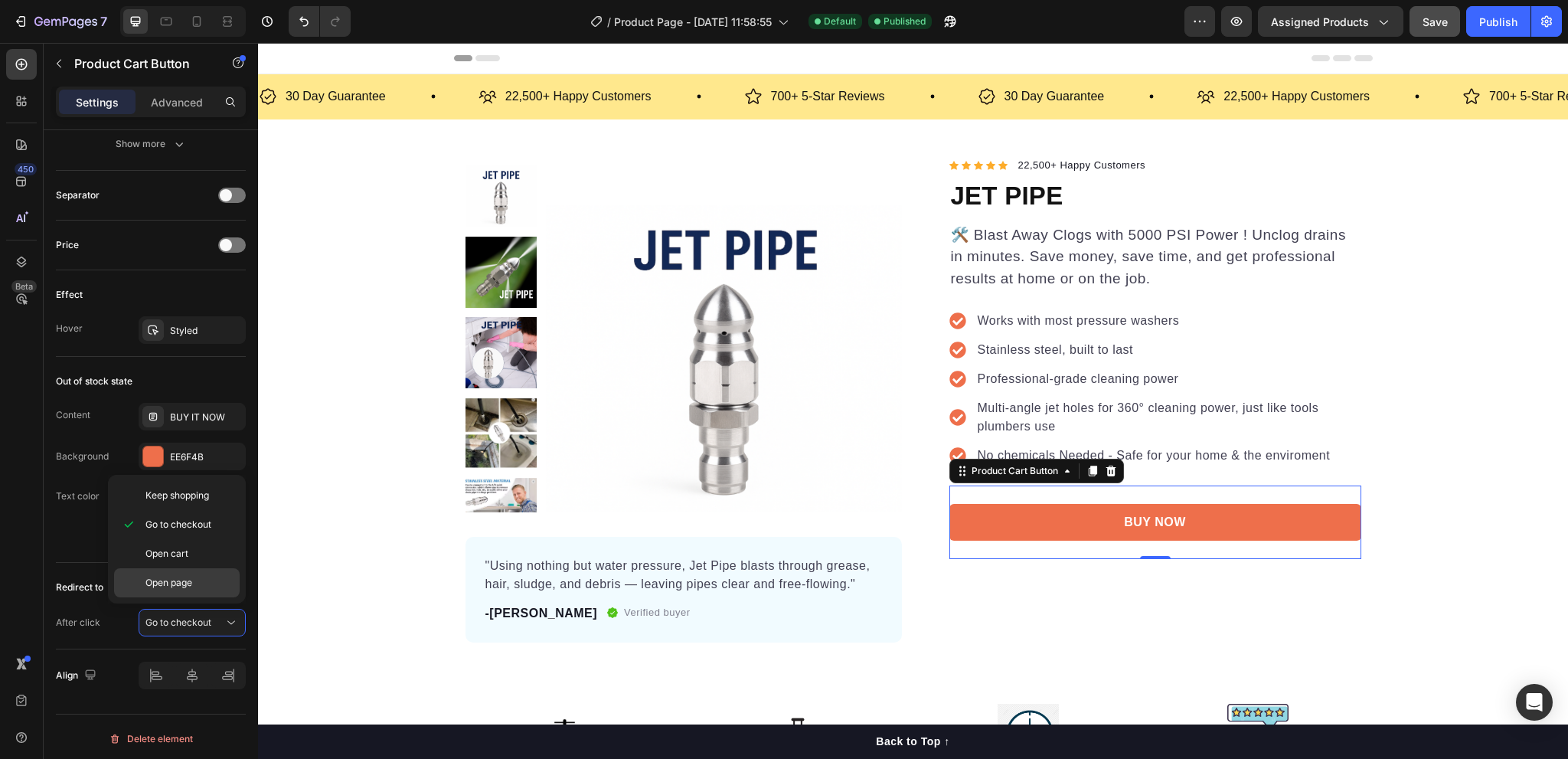
click at [189, 591] on div "Open page" at bounding box center [177, 583] width 126 height 29
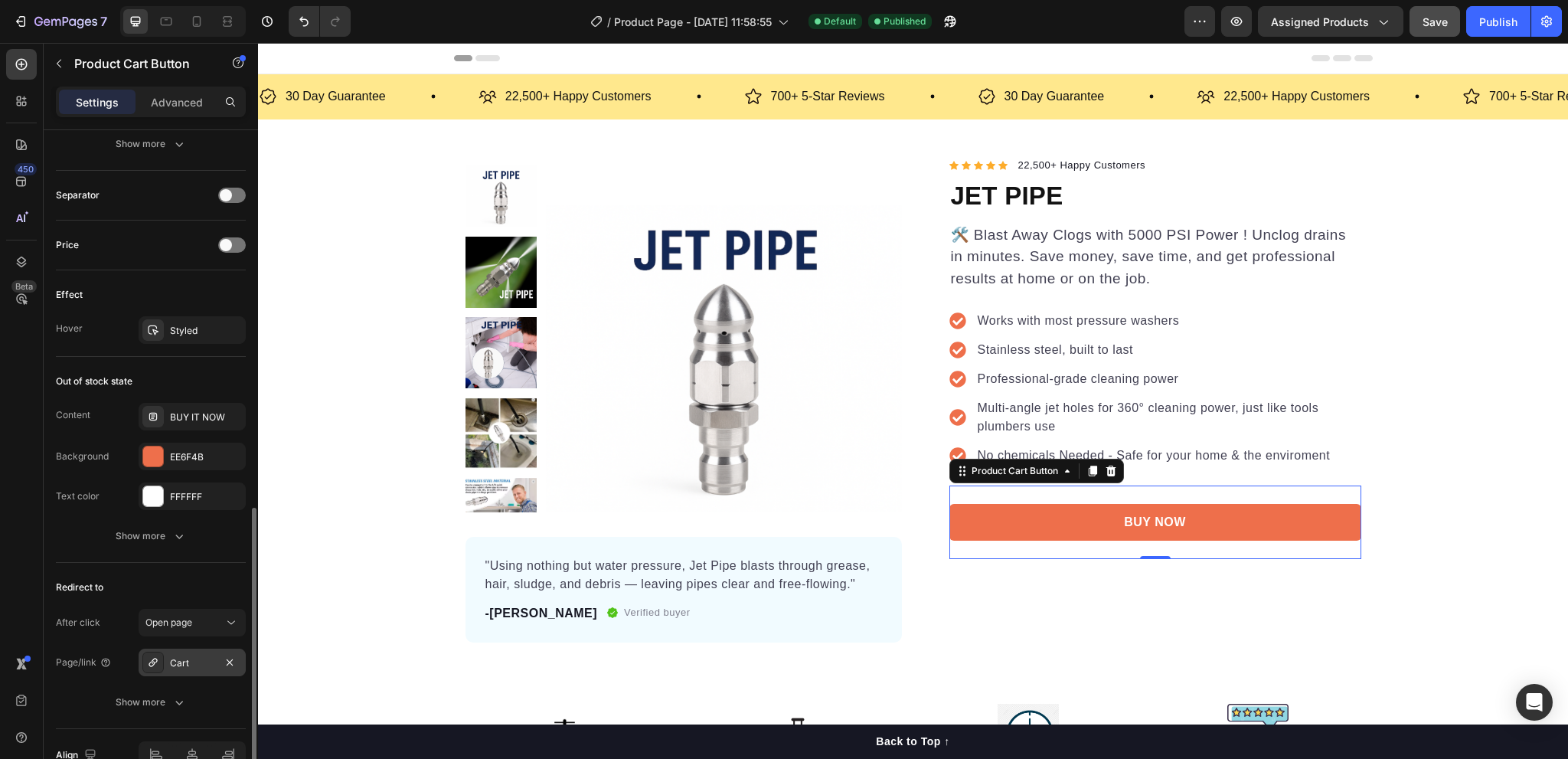
click at [183, 657] on div "Cart" at bounding box center [193, 664] width 44 height 14
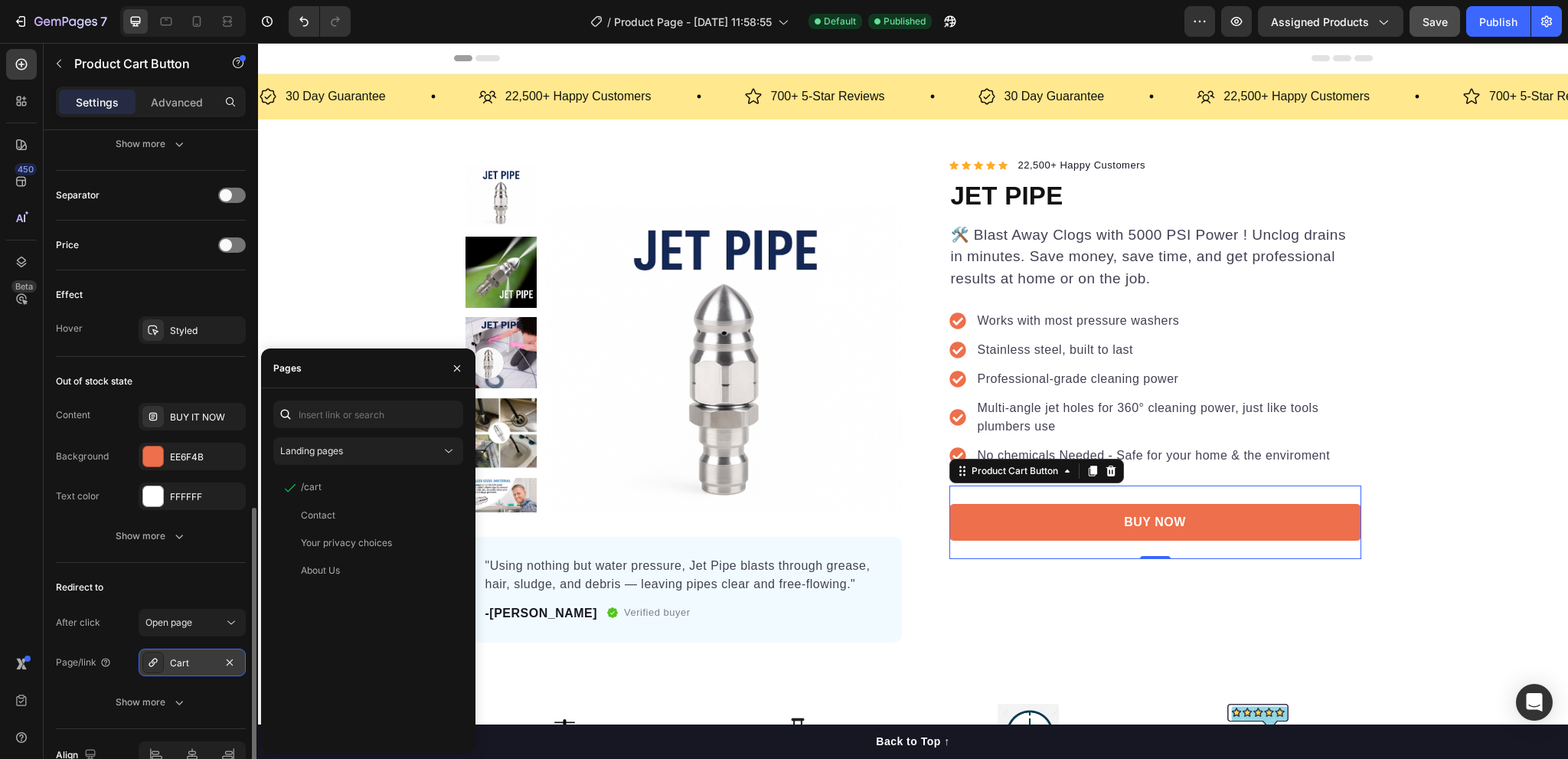
click at [183, 657] on div "Cart" at bounding box center [193, 664] width 44 height 14
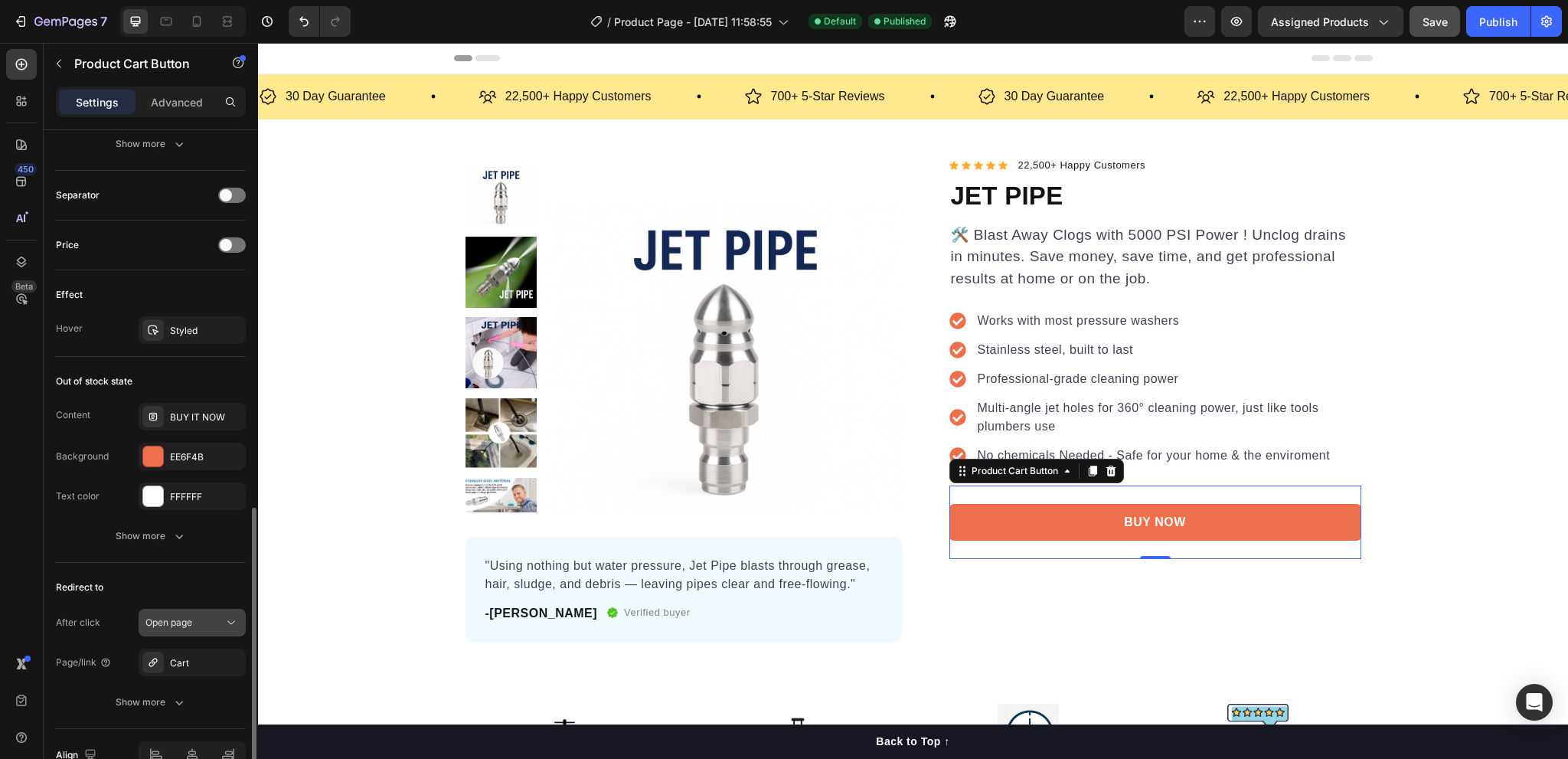
click at [176, 626] on div "Open page" at bounding box center [192, 623] width 94 height 16
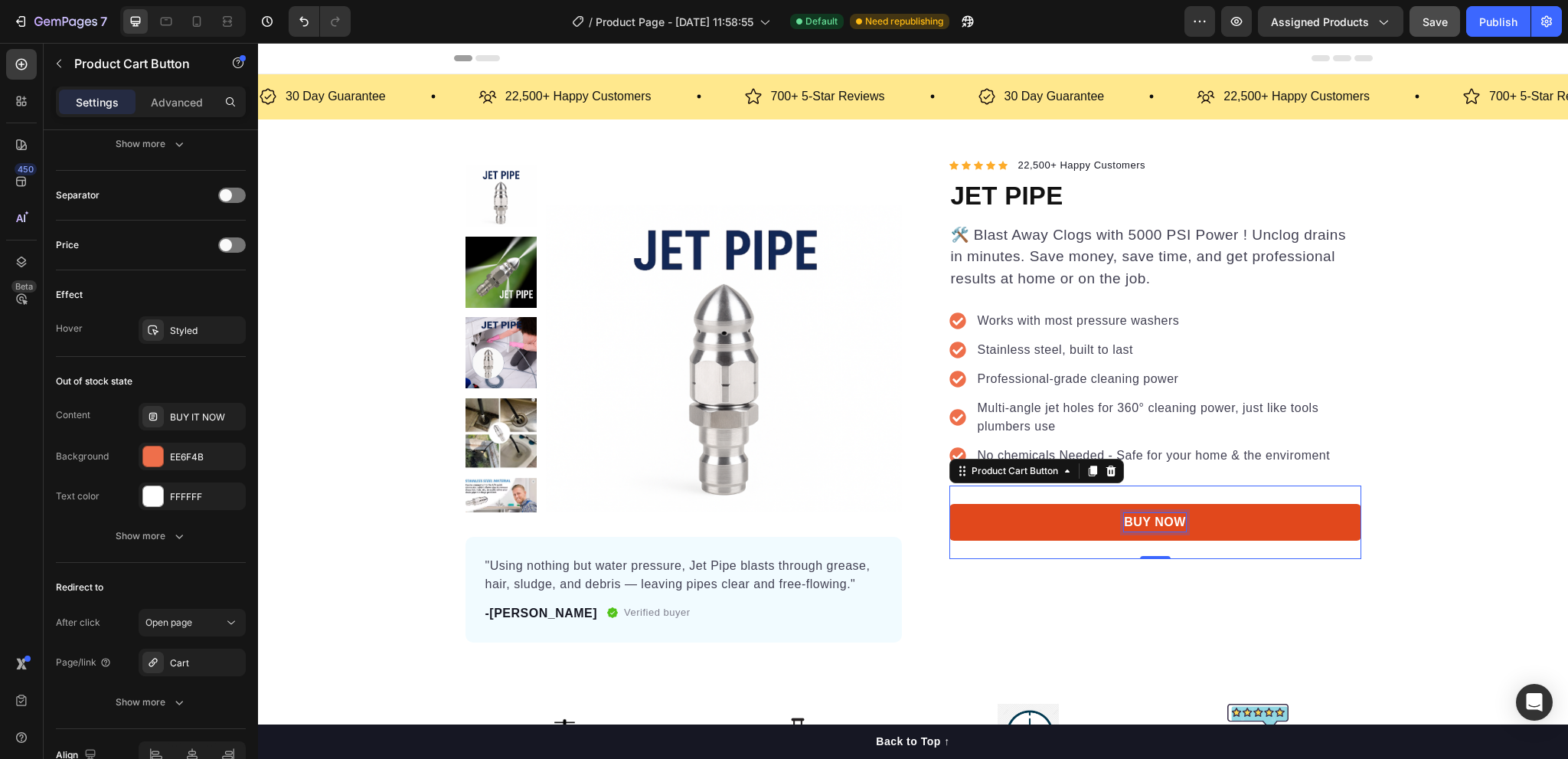
click at [1149, 520] on div "BUY NOW" at bounding box center [1155, 523] width 62 height 19
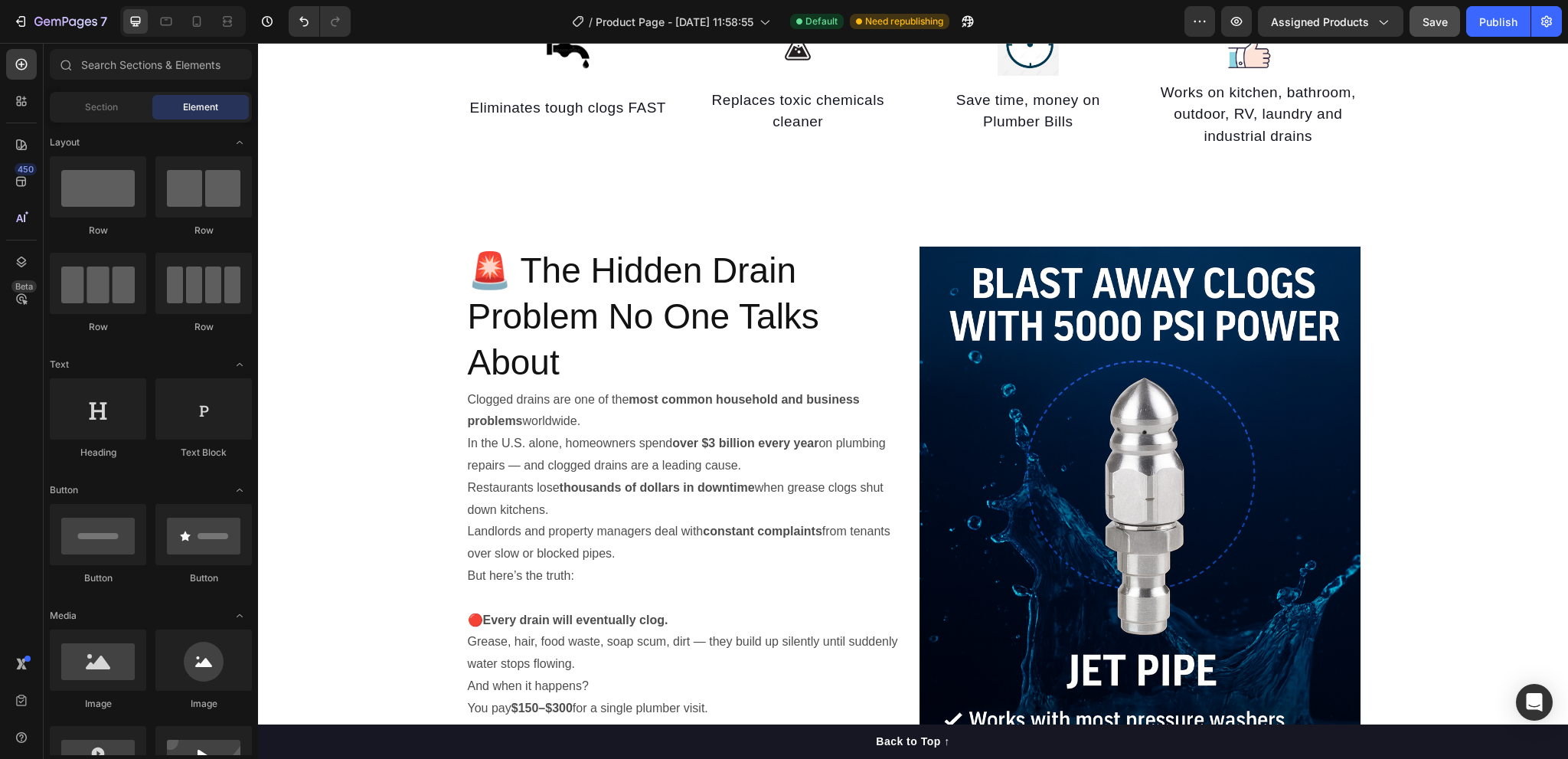
scroll to position [153, 0]
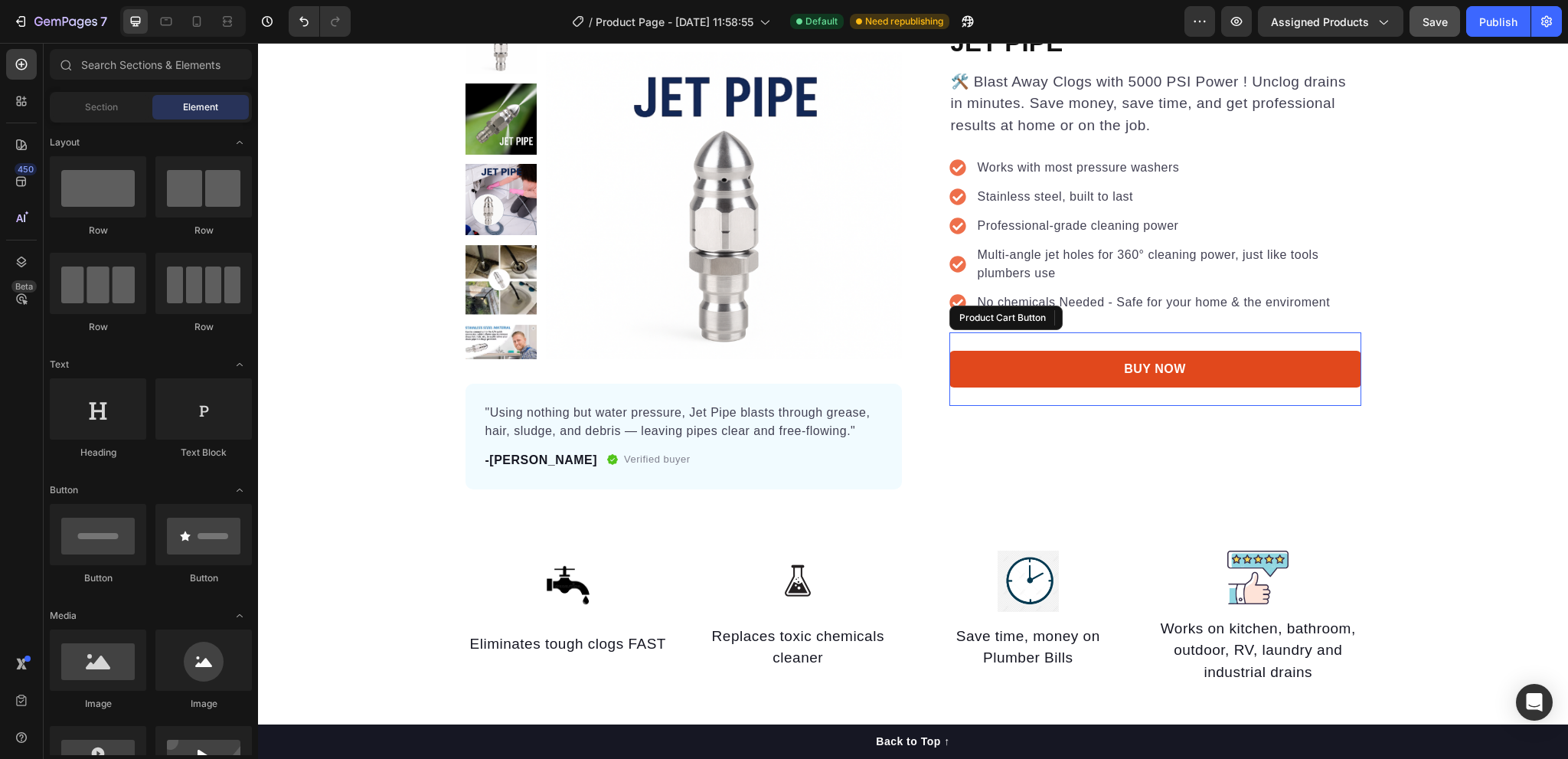
click at [1105, 375] on button "BUY NOW" at bounding box center [1155, 370] width 412 height 37
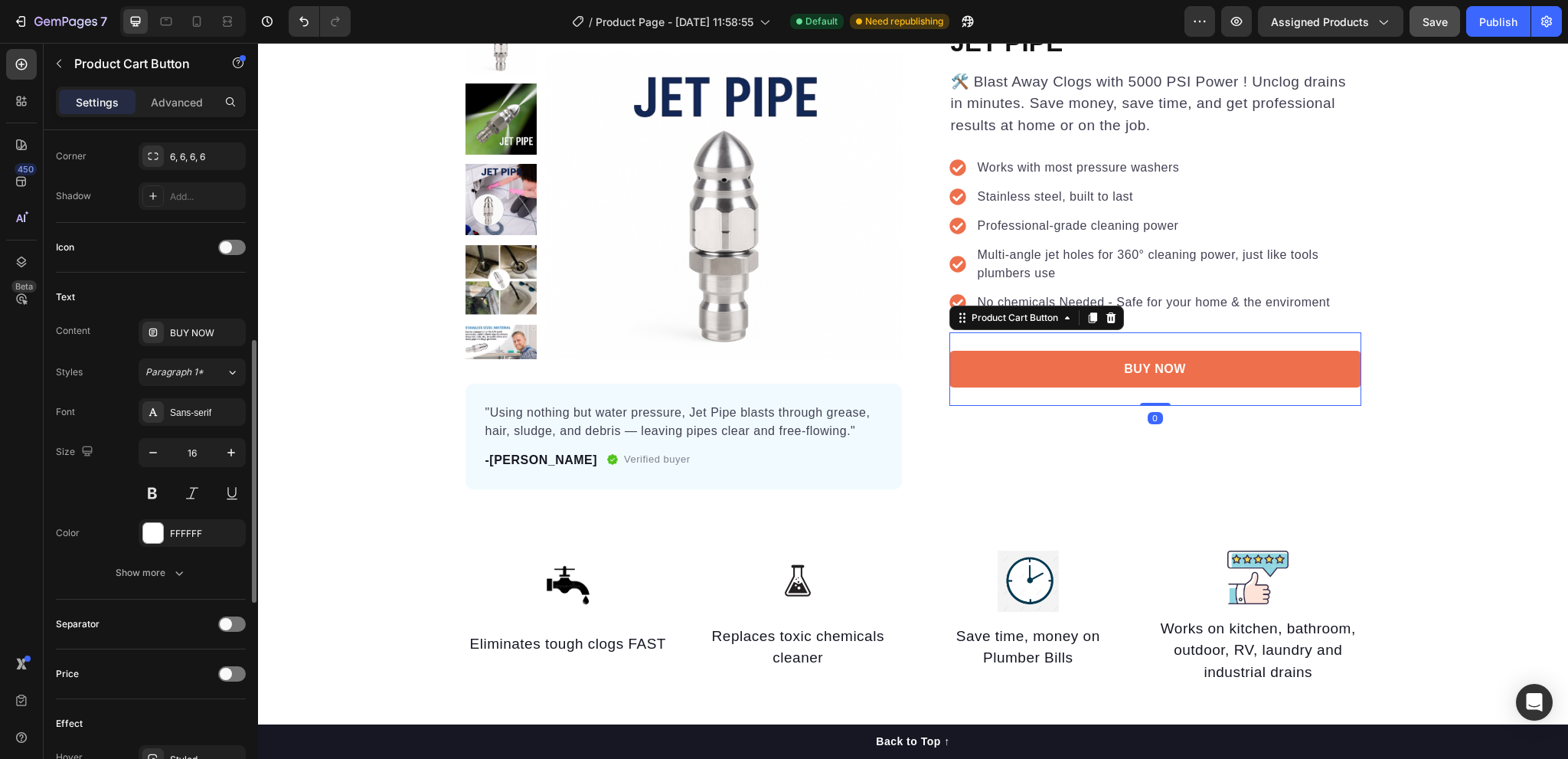
scroll to position [1045, 0]
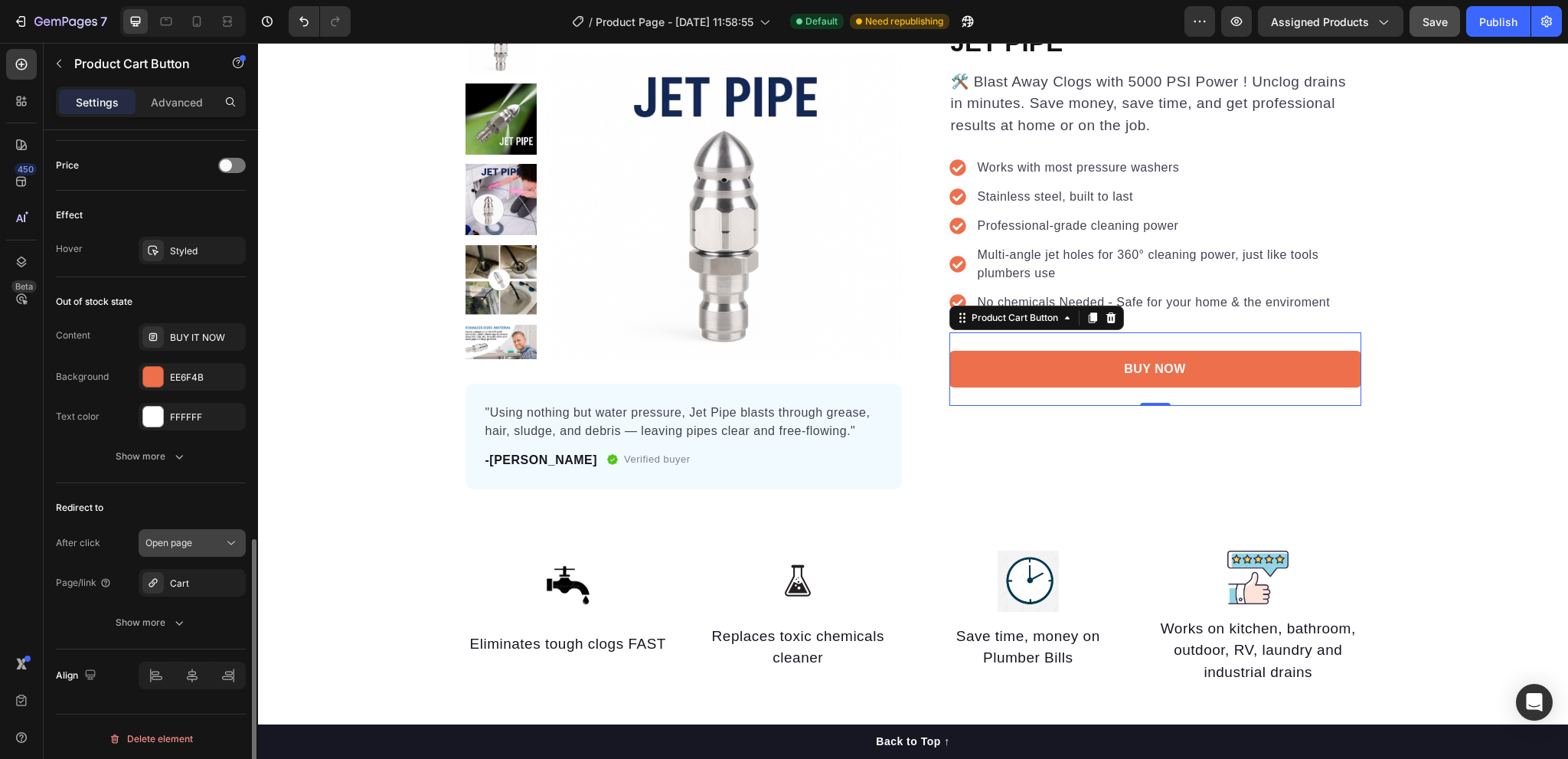
click at [187, 538] on span "Open page" at bounding box center [169, 543] width 46 height 11
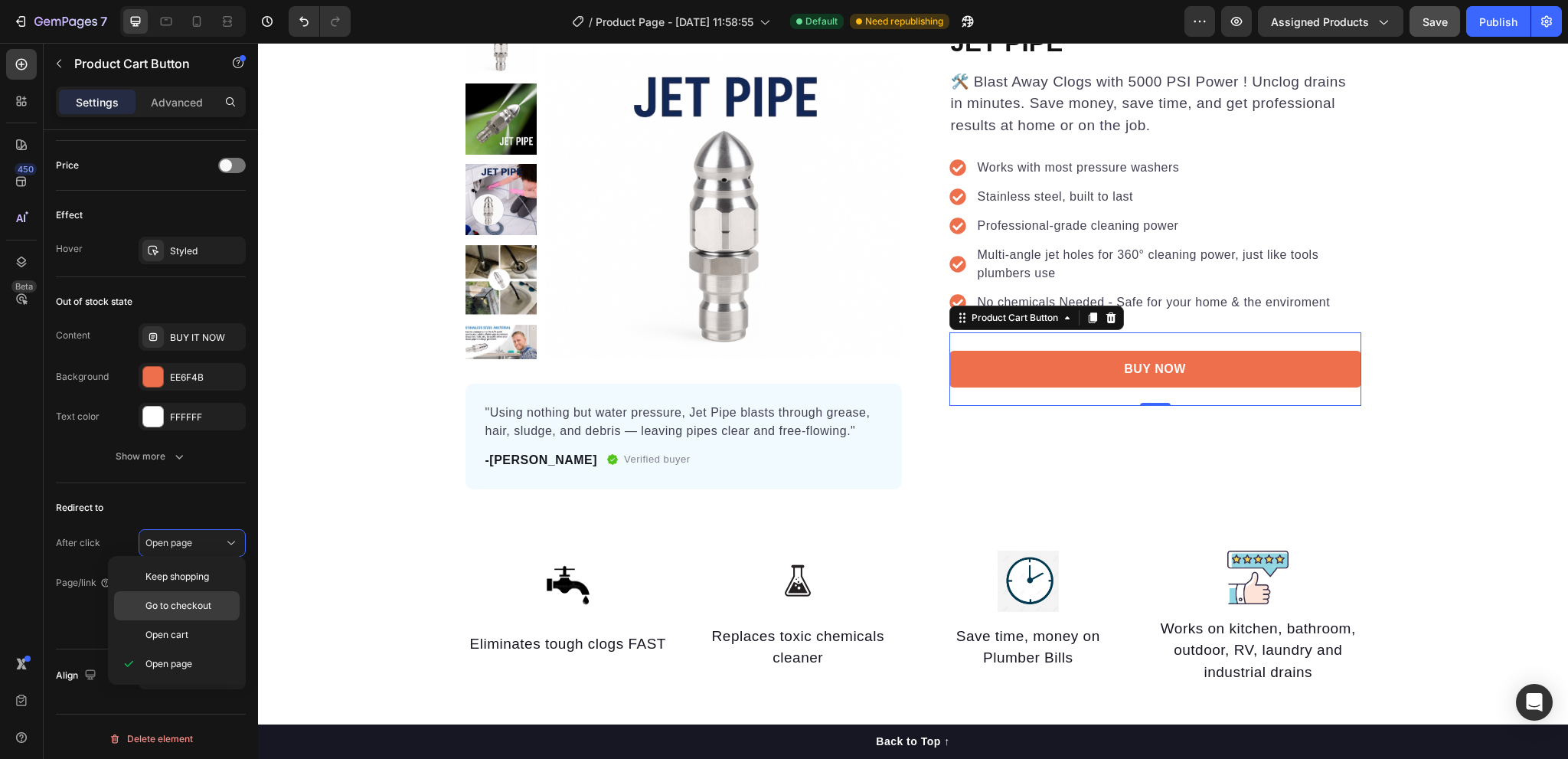
click at [197, 600] on span "Go to checkout" at bounding box center [178, 606] width 66 height 14
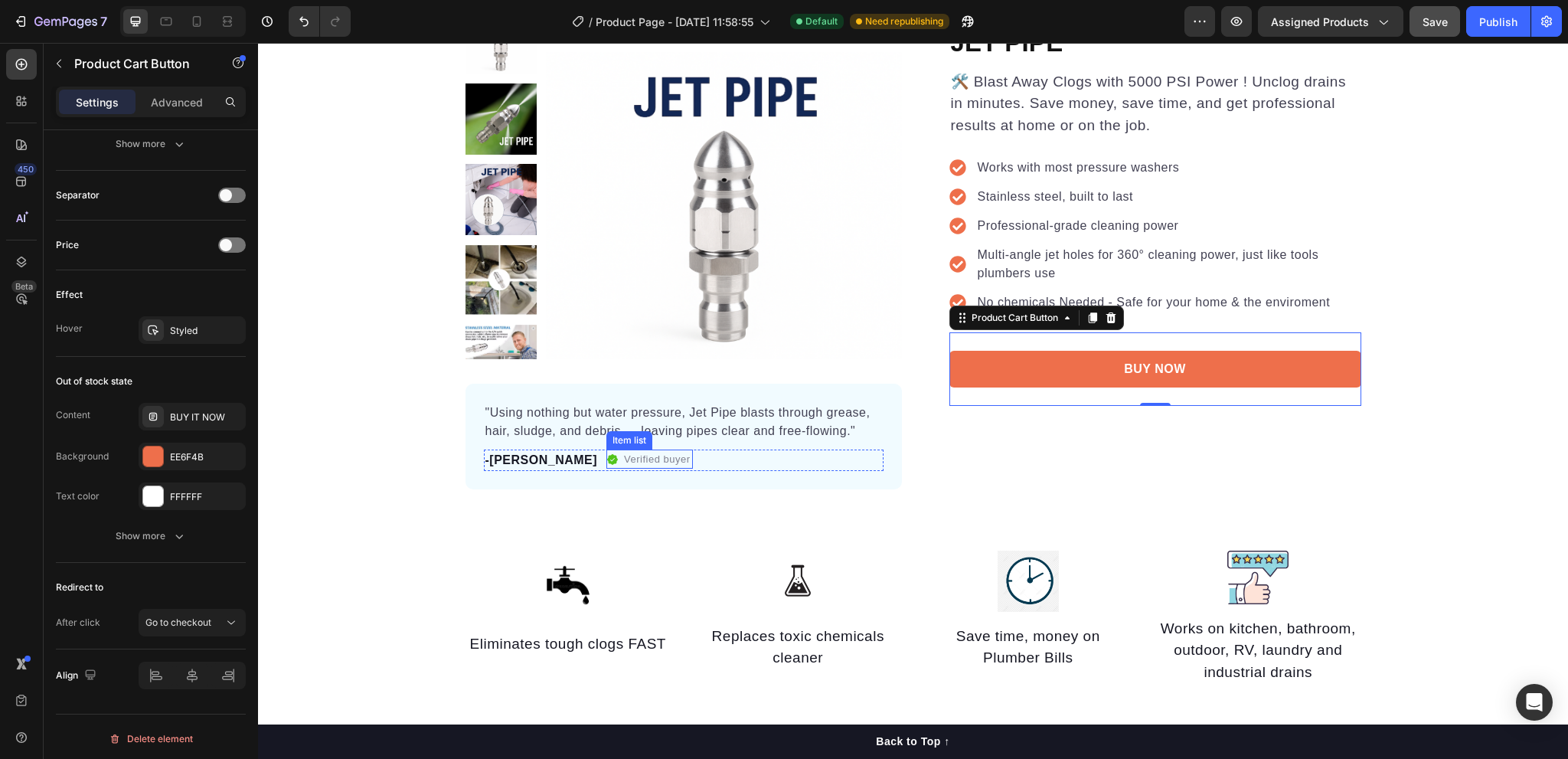
scroll to position [0, 0]
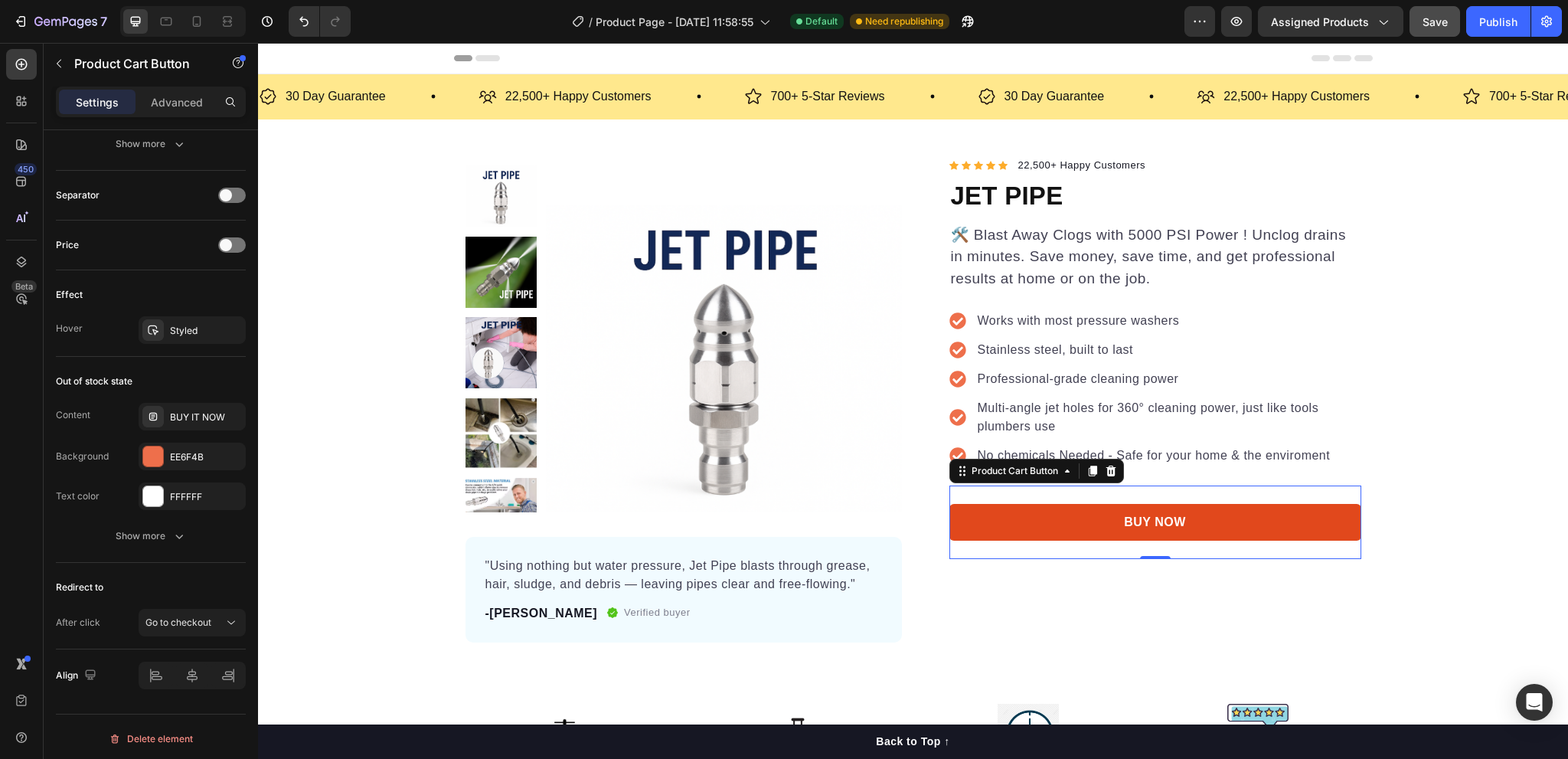
click at [1101, 530] on button "BUY NOW" at bounding box center [1155, 523] width 412 height 37
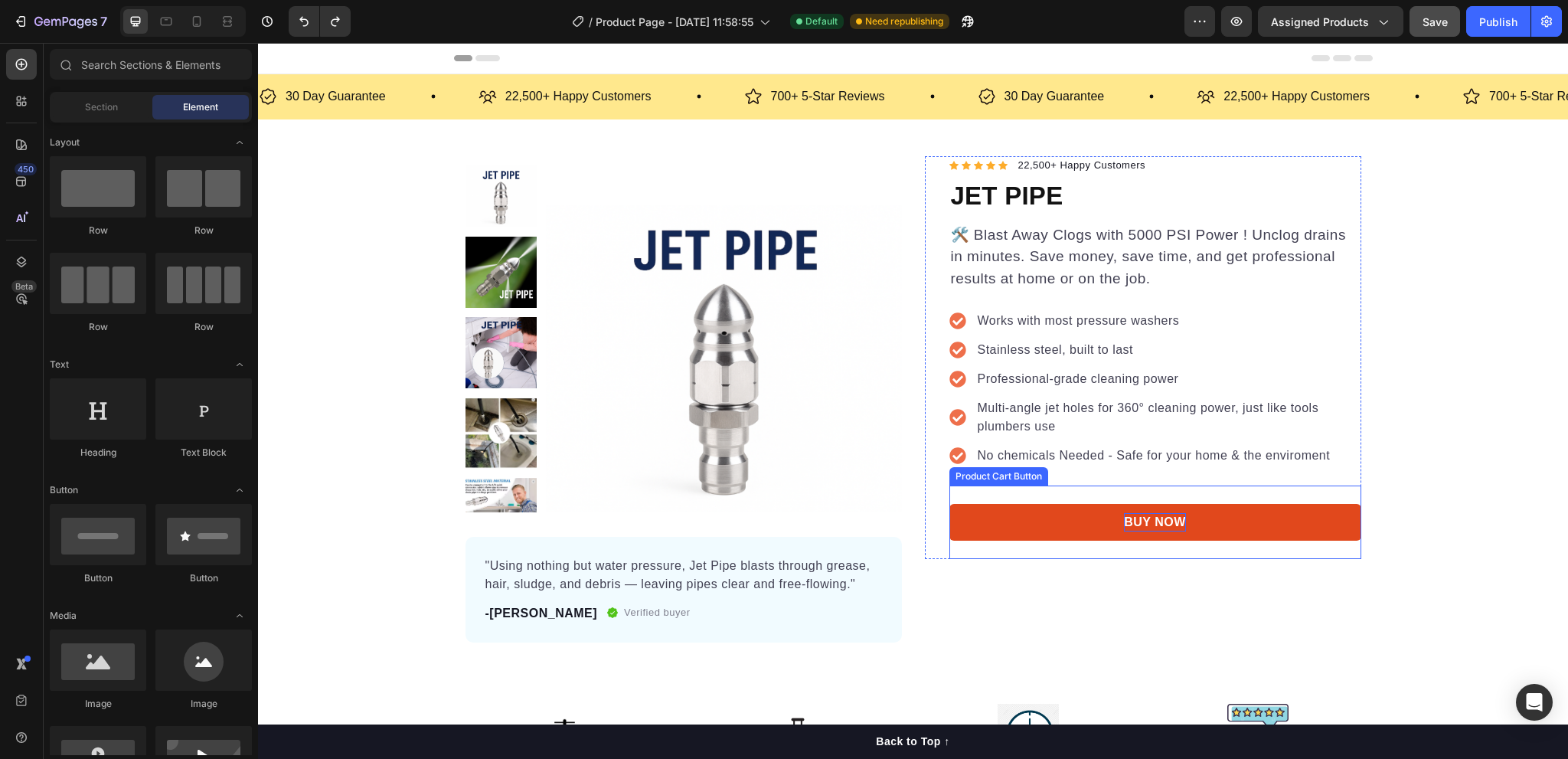
click at [1135, 526] on div "BUY NOW" at bounding box center [1155, 523] width 62 height 19
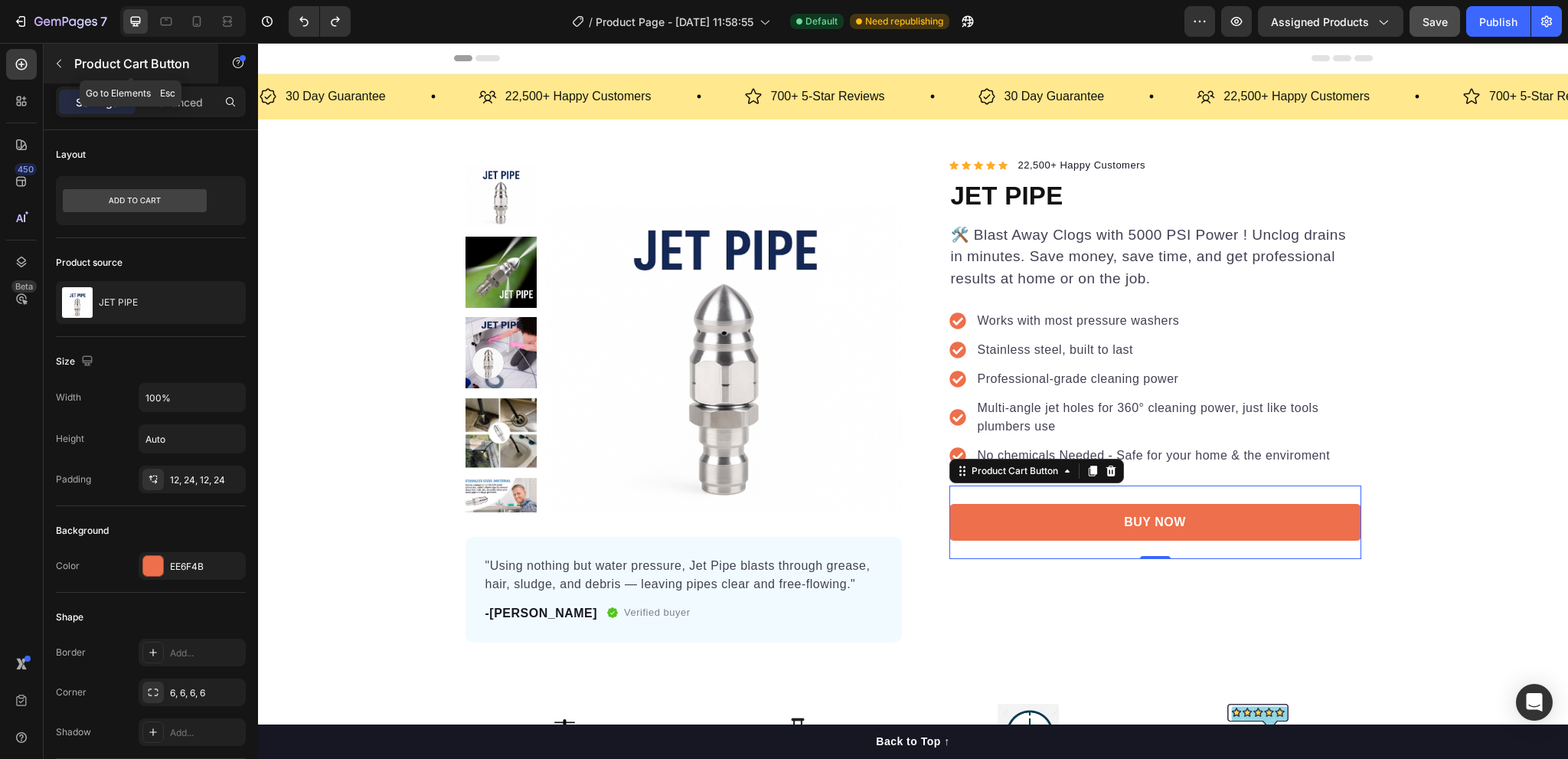
click at [56, 61] on icon "button" at bounding box center [58, 63] width 12 height 12
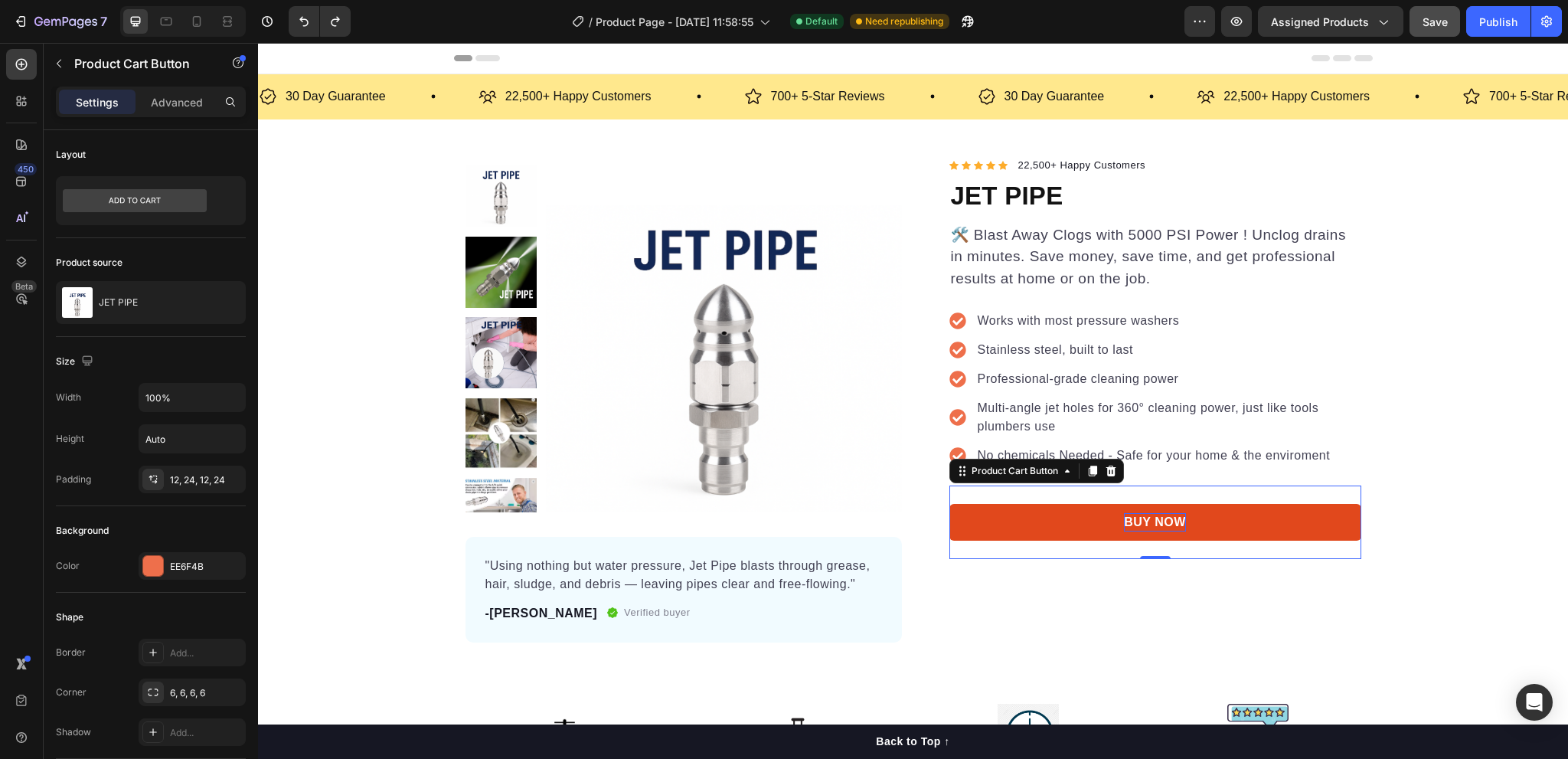
click at [1172, 515] on div "BUY NOW" at bounding box center [1155, 523] width 62 height 19
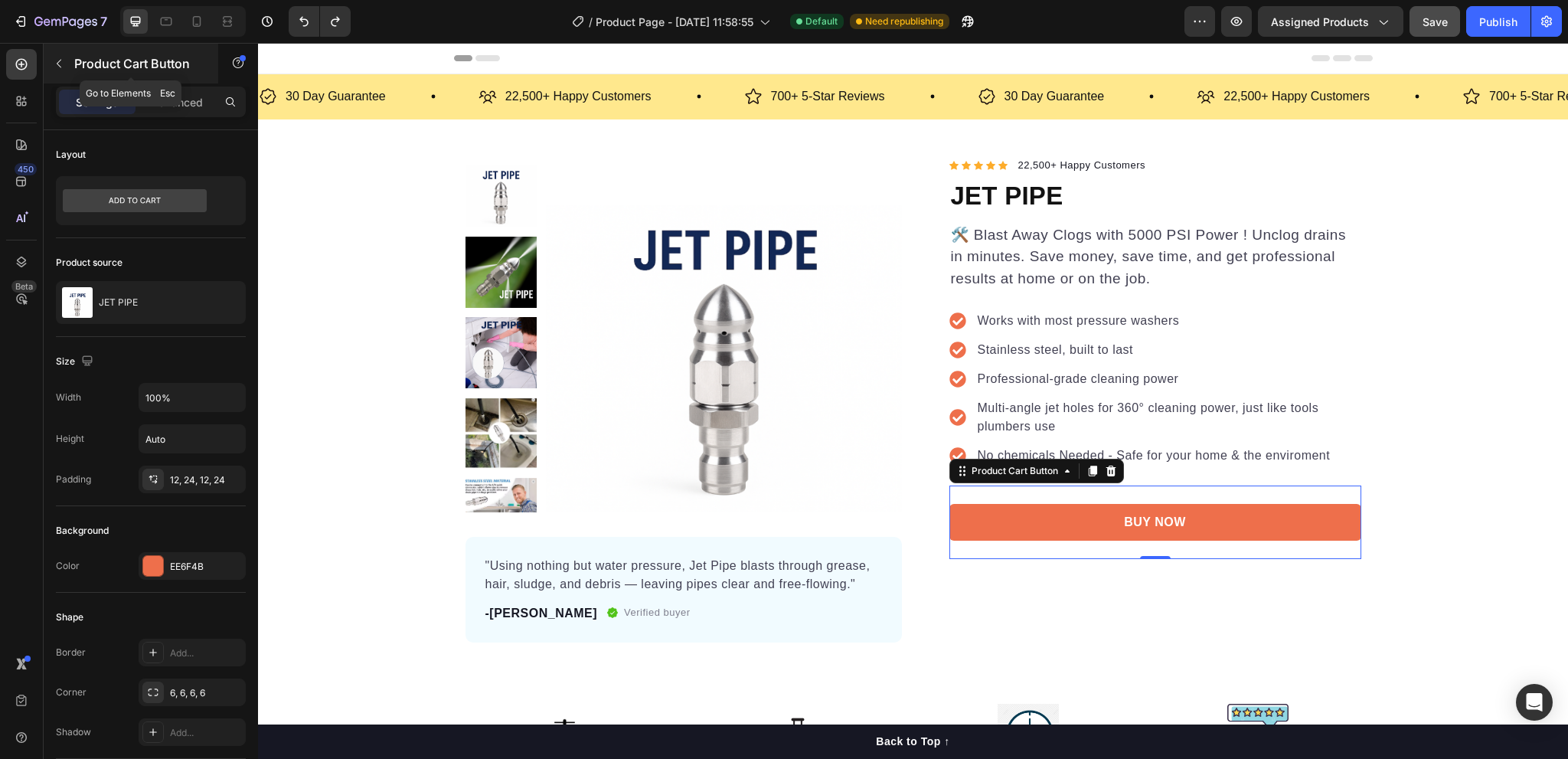
click at [58, 67] on icon "button" at bounding box center [58, 63] width 12 height 12
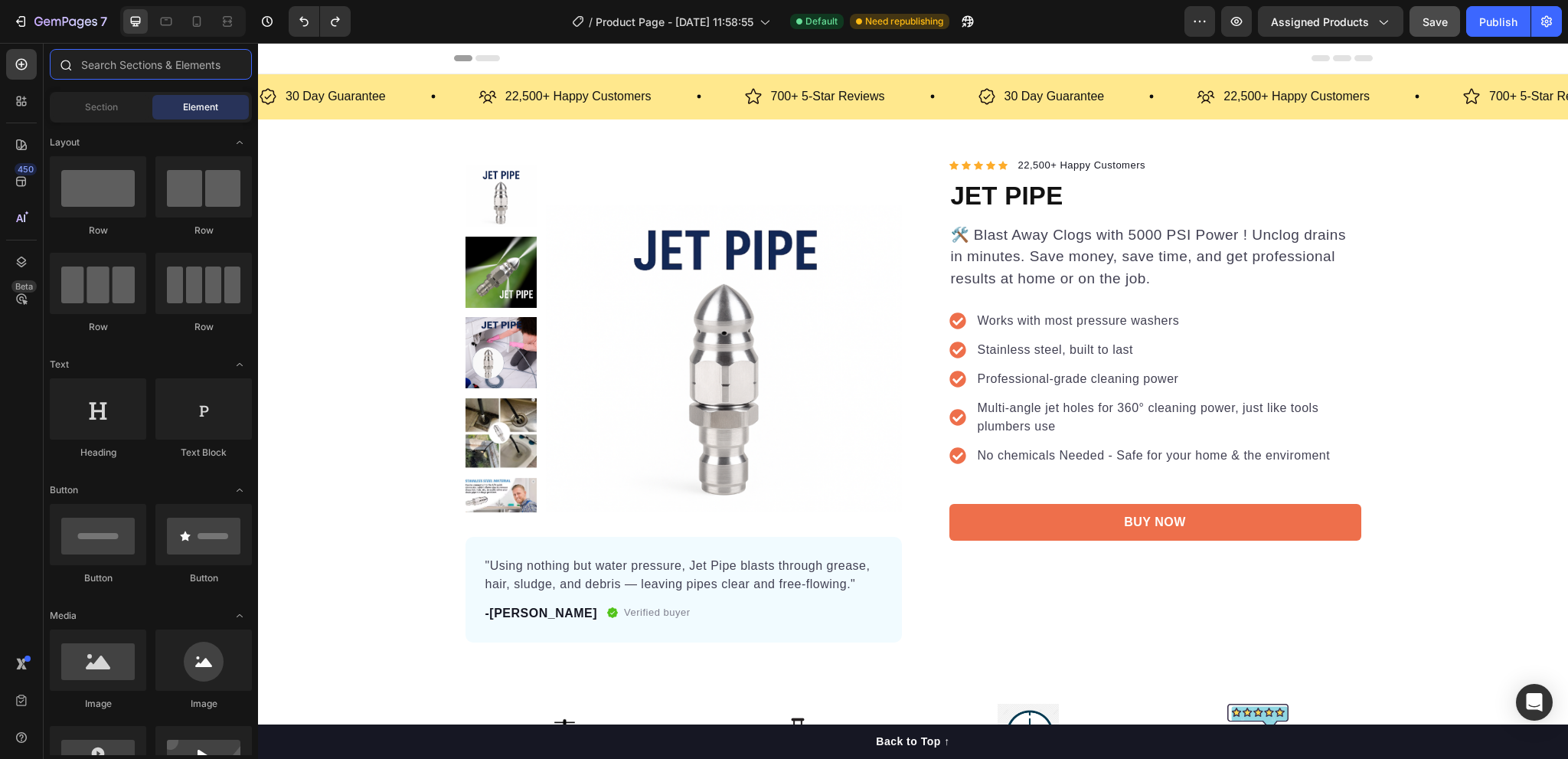
click at [150, 69] on input "text" at bounding box center [151, 64] width 202 height 31
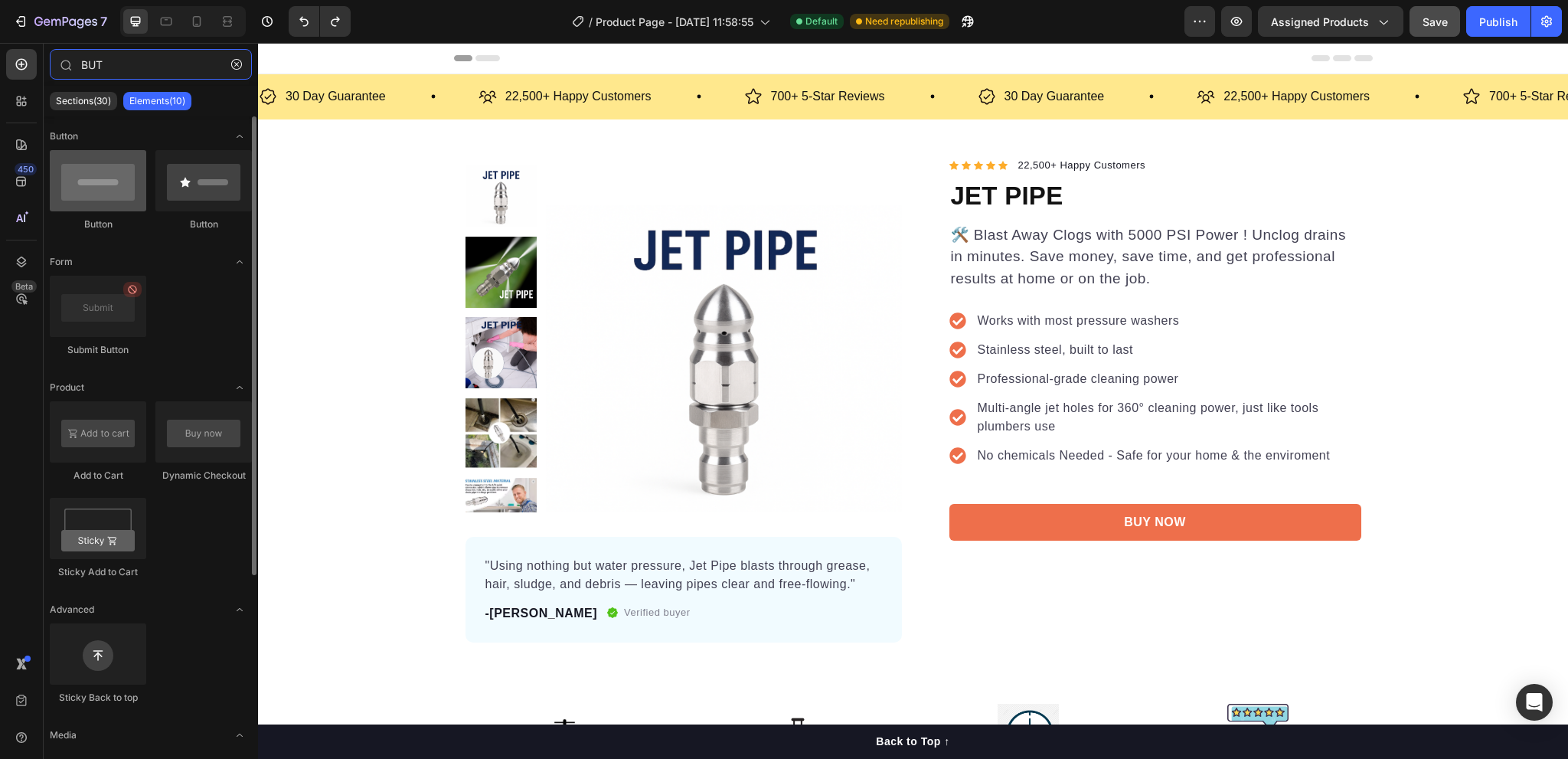
type input "BUT"
click at [94, 205] on div at bounding box center [98, 181] width 96 height 61
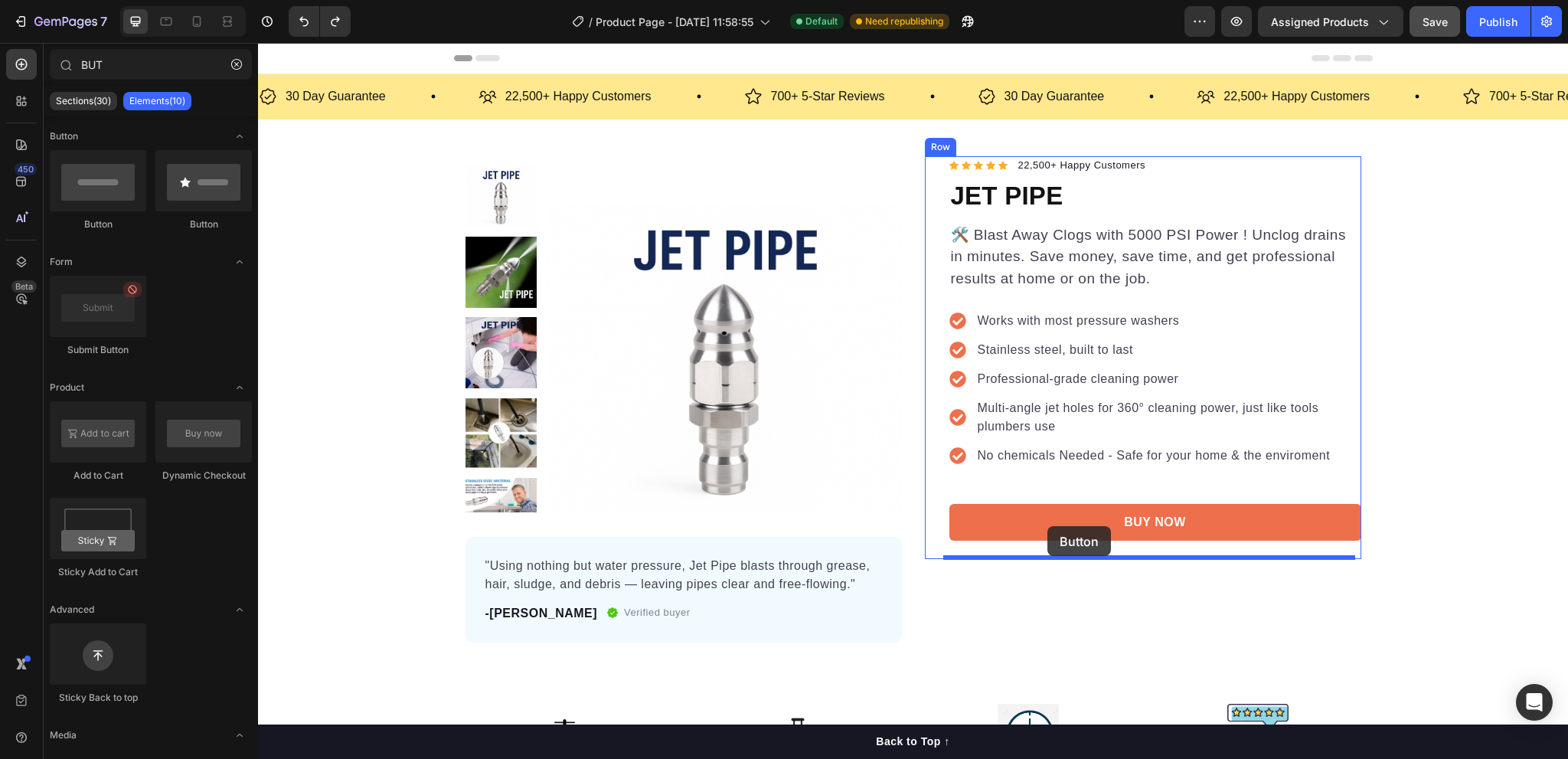
drag, startPoint x: 352, startPoint y: 241, endPoint x: 1047, endPoint y: 526, distance: 751.2
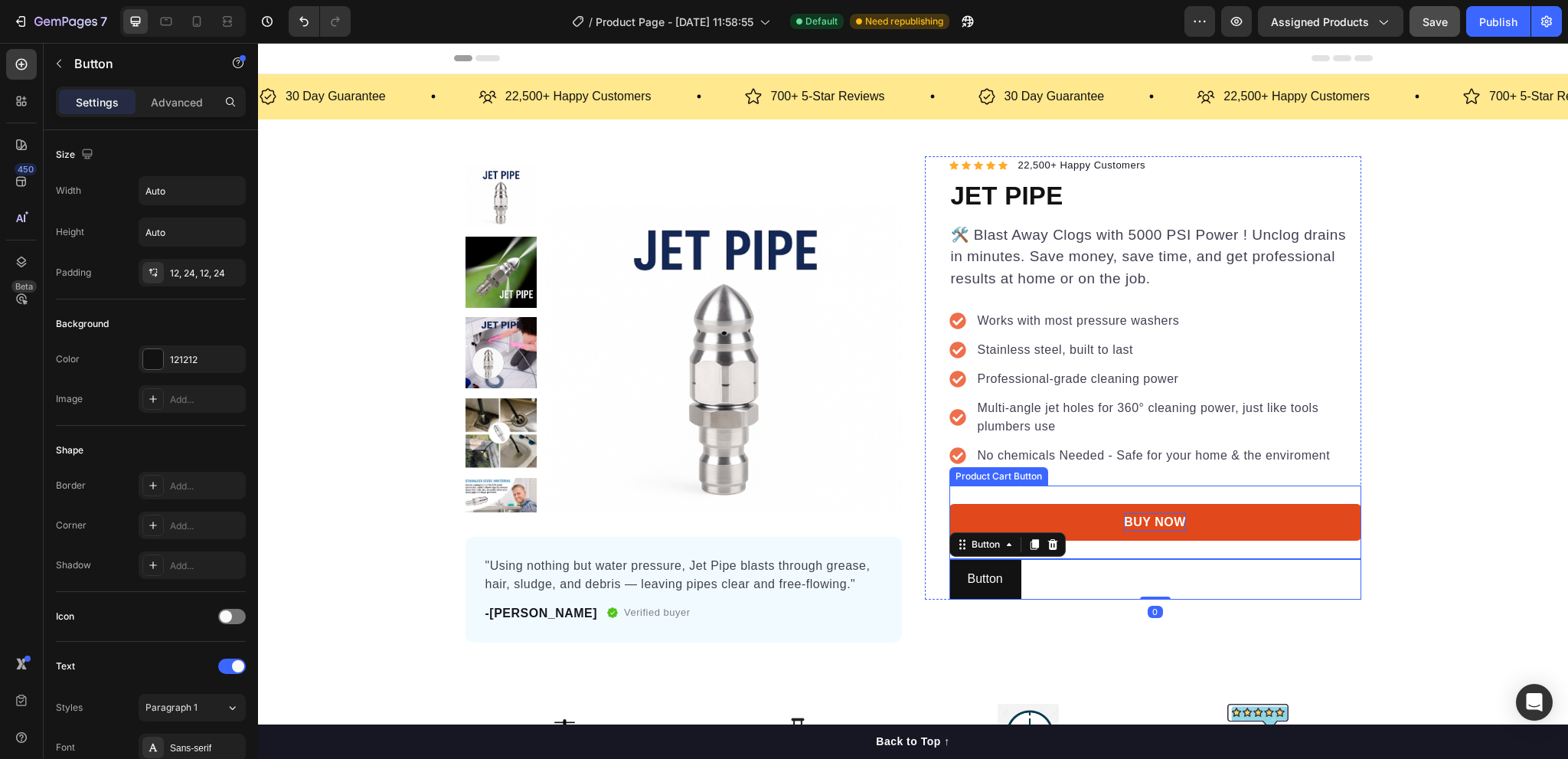
click at [1152, 522] on div "BUY NOW" at bounding box center [1155, 523] width 62 height 19
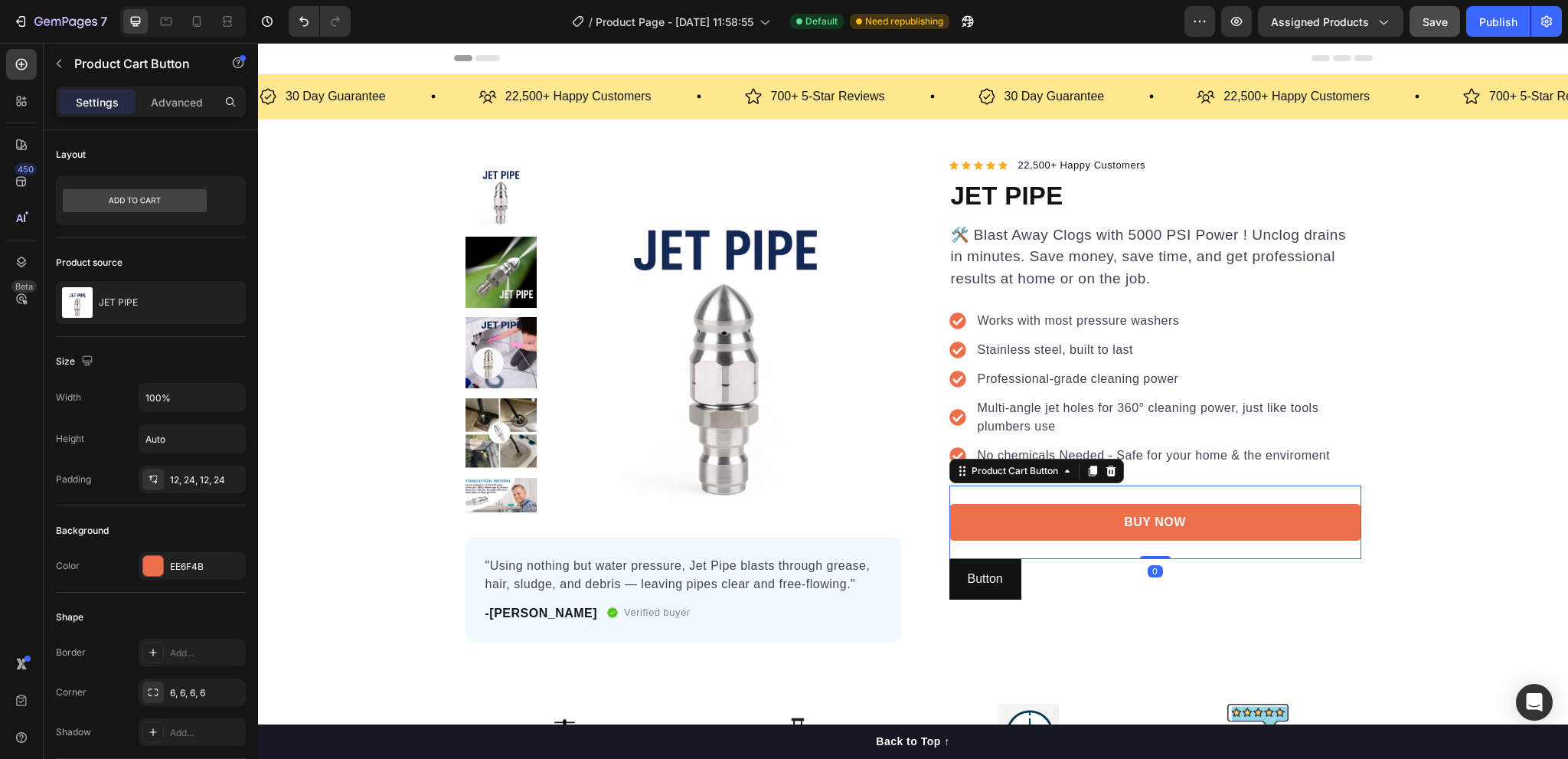
scroll to position [153, 0]
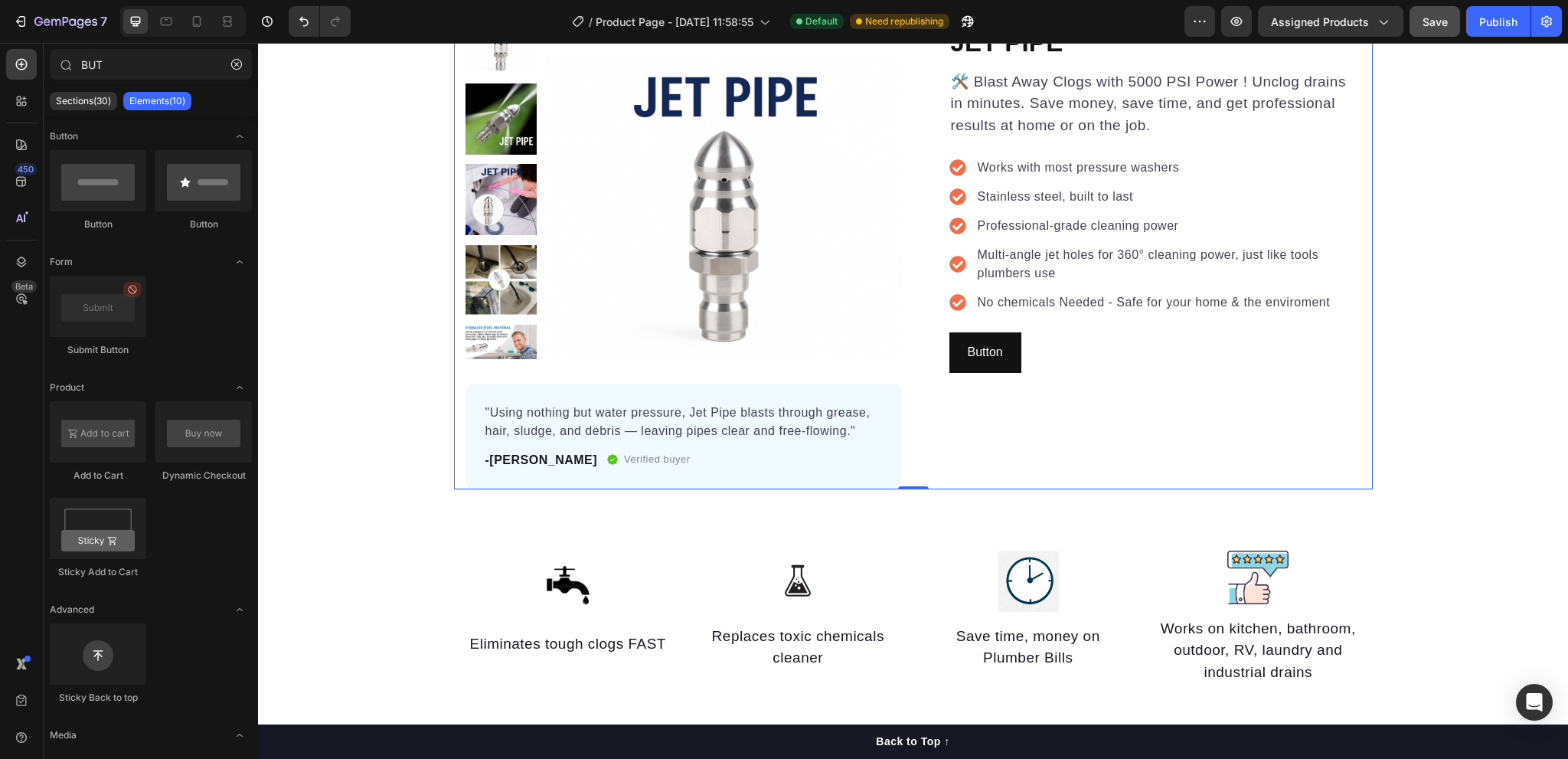
click at [1134, 379] on div "Icon Icon Icon Icon Icon Icon List Hoz 22,500+ Happy Customers Text block Row J…" at bounding box center [1143, 246] width 436 height 487
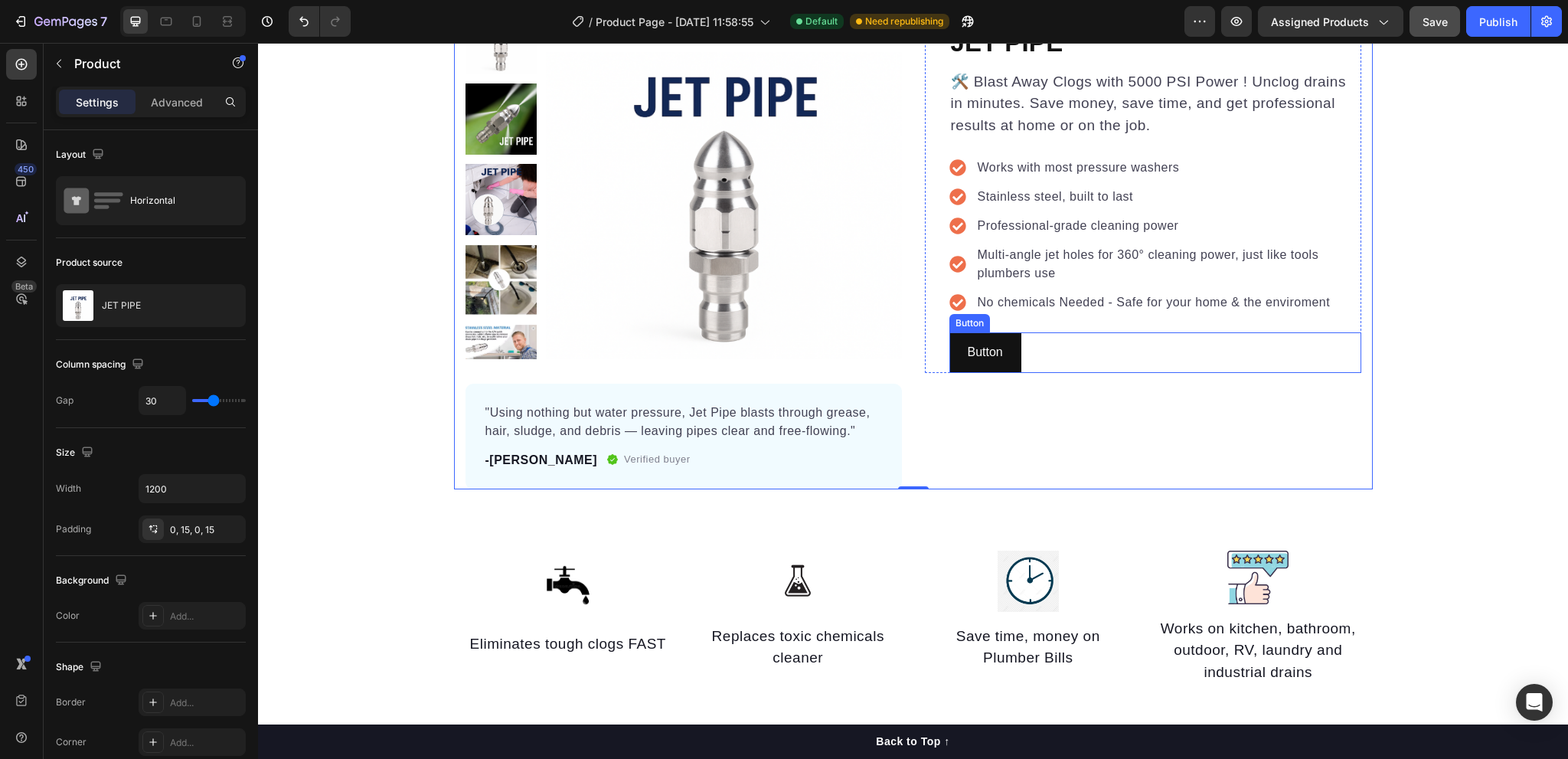
click at [1091, 350] on div "Button Button" at bounding box center [1155, 353] width 412 height 41
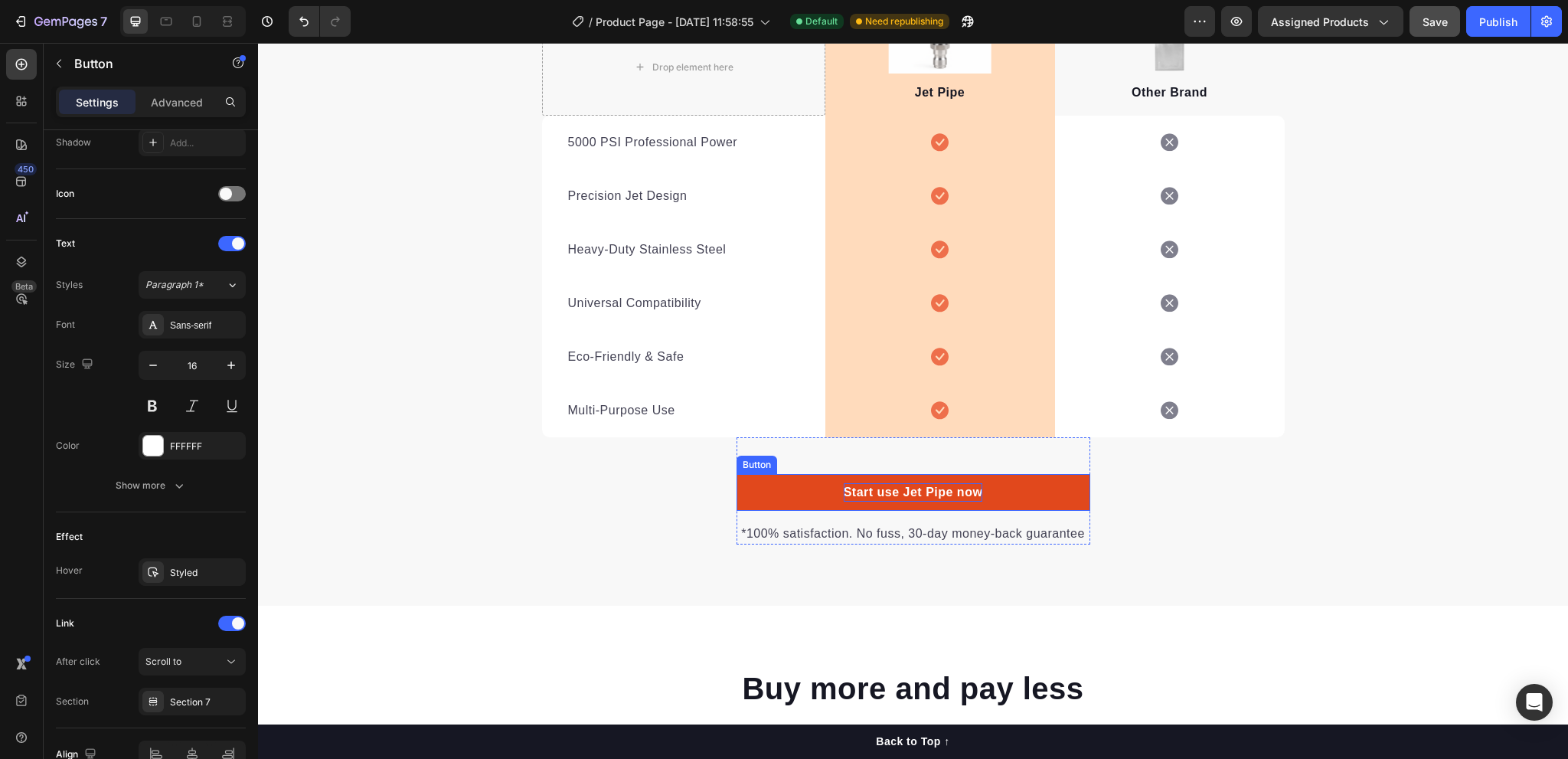
scroll to position [423, 0]
click at [925, 488] on p "Start use Jet Pipe now" at bounding box center [913, 493] width 139 height 19
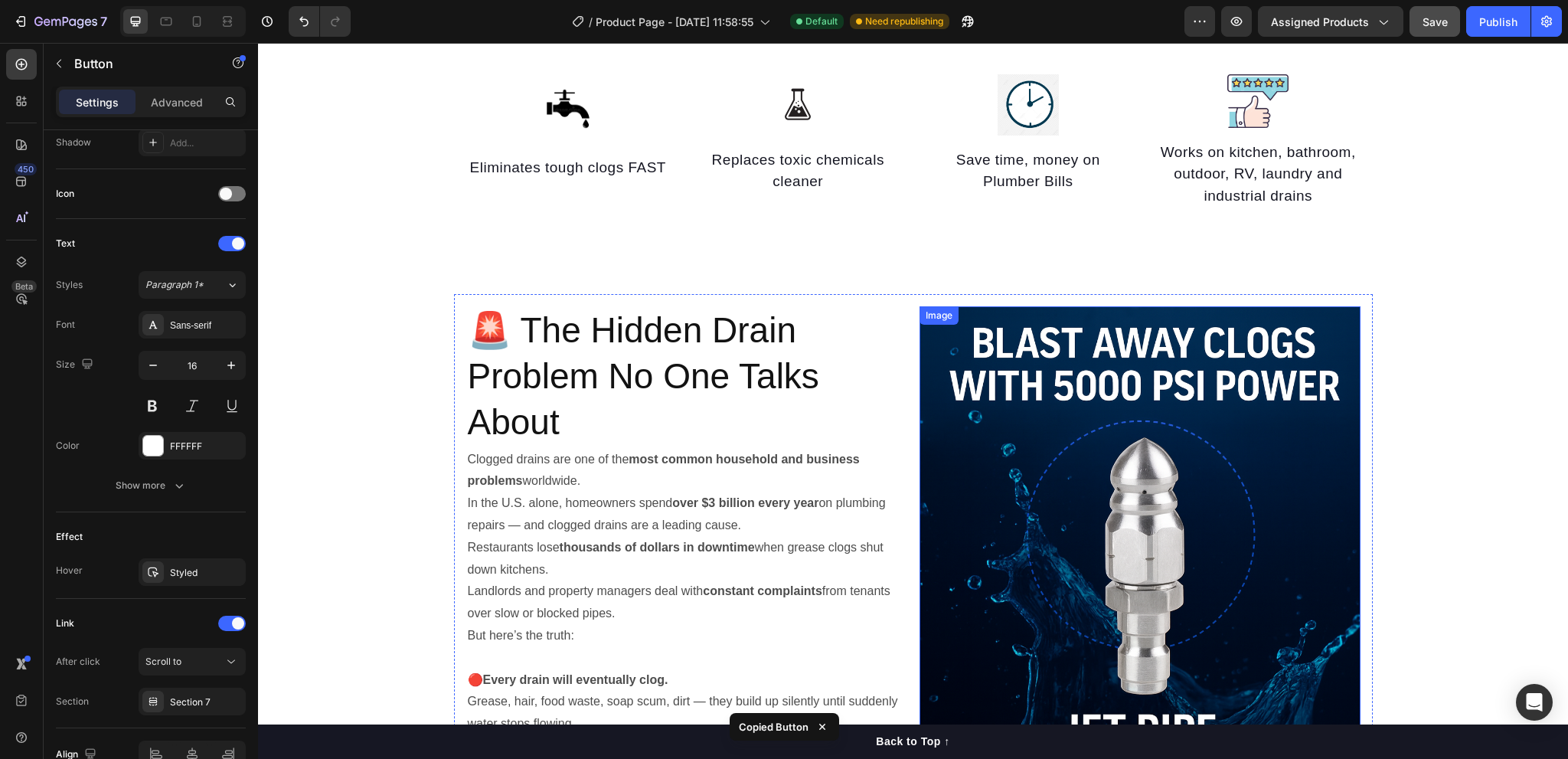
scroll to position [0, 0]
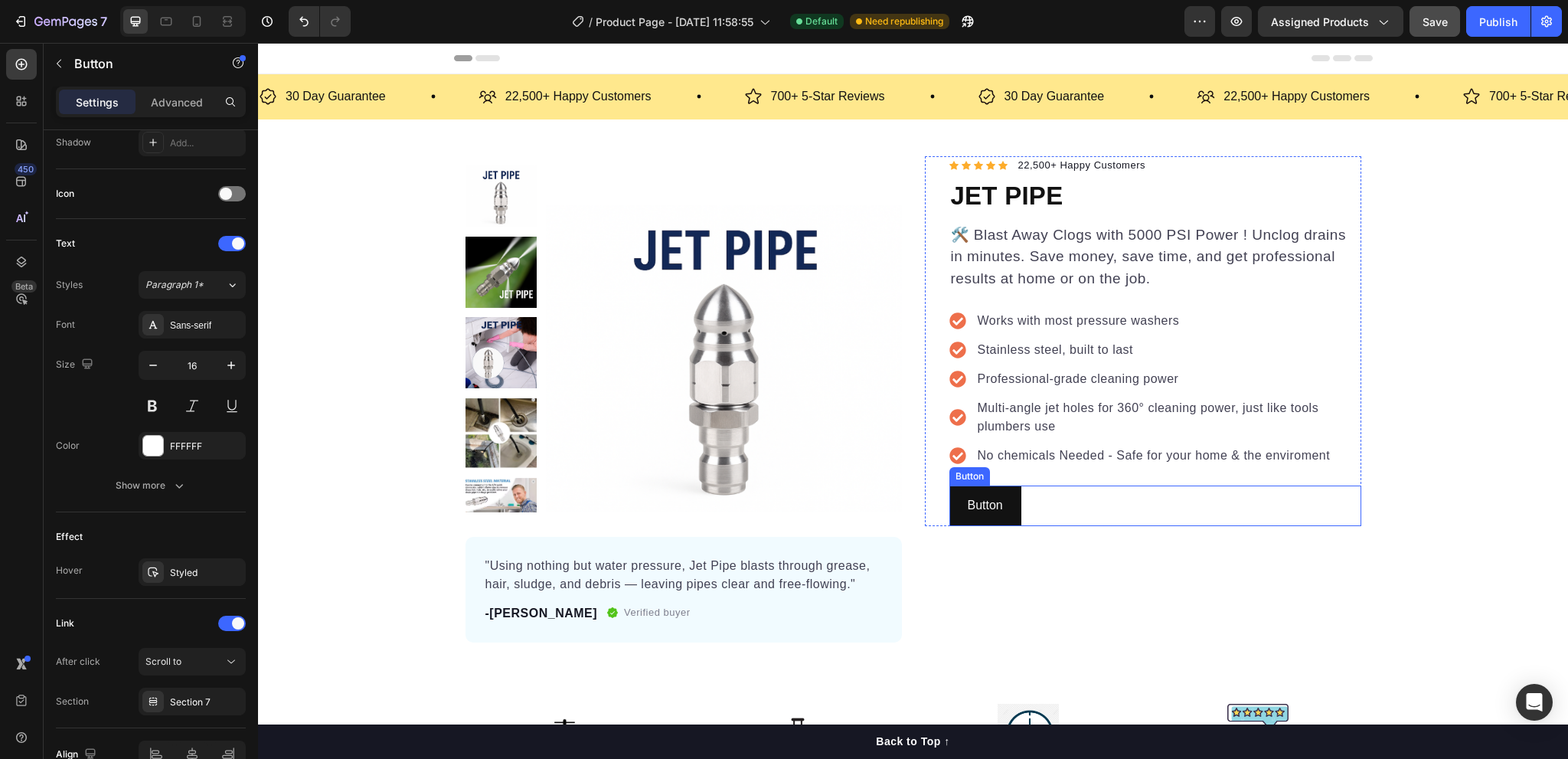
click at [1085, 512] on div "Button Button" at bounding box center [1155, 506] width 412 height 41
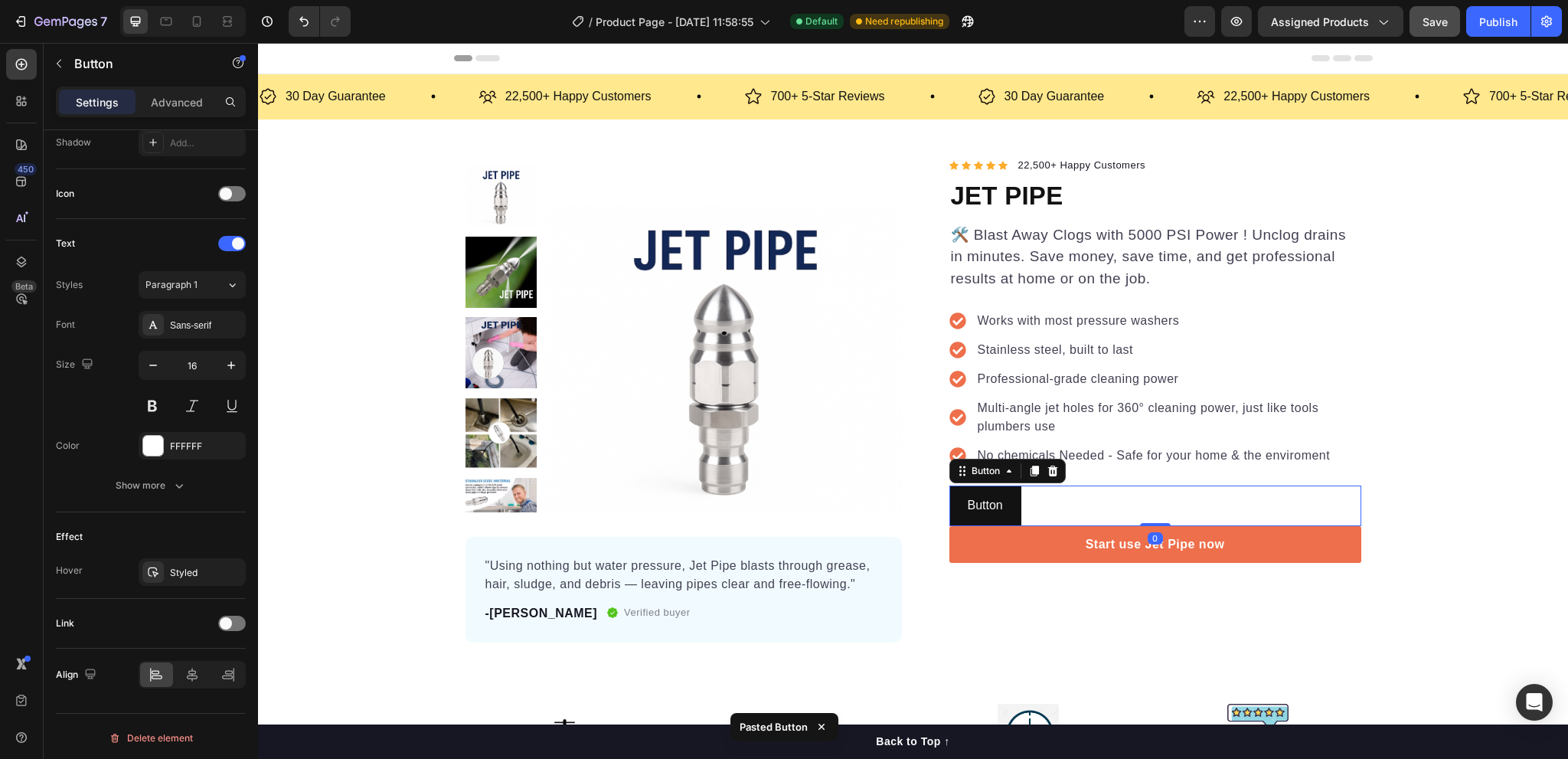
click at [1101, 500] on div "Button Button 0" at bounding box center [1155, 506] width 412 height 41
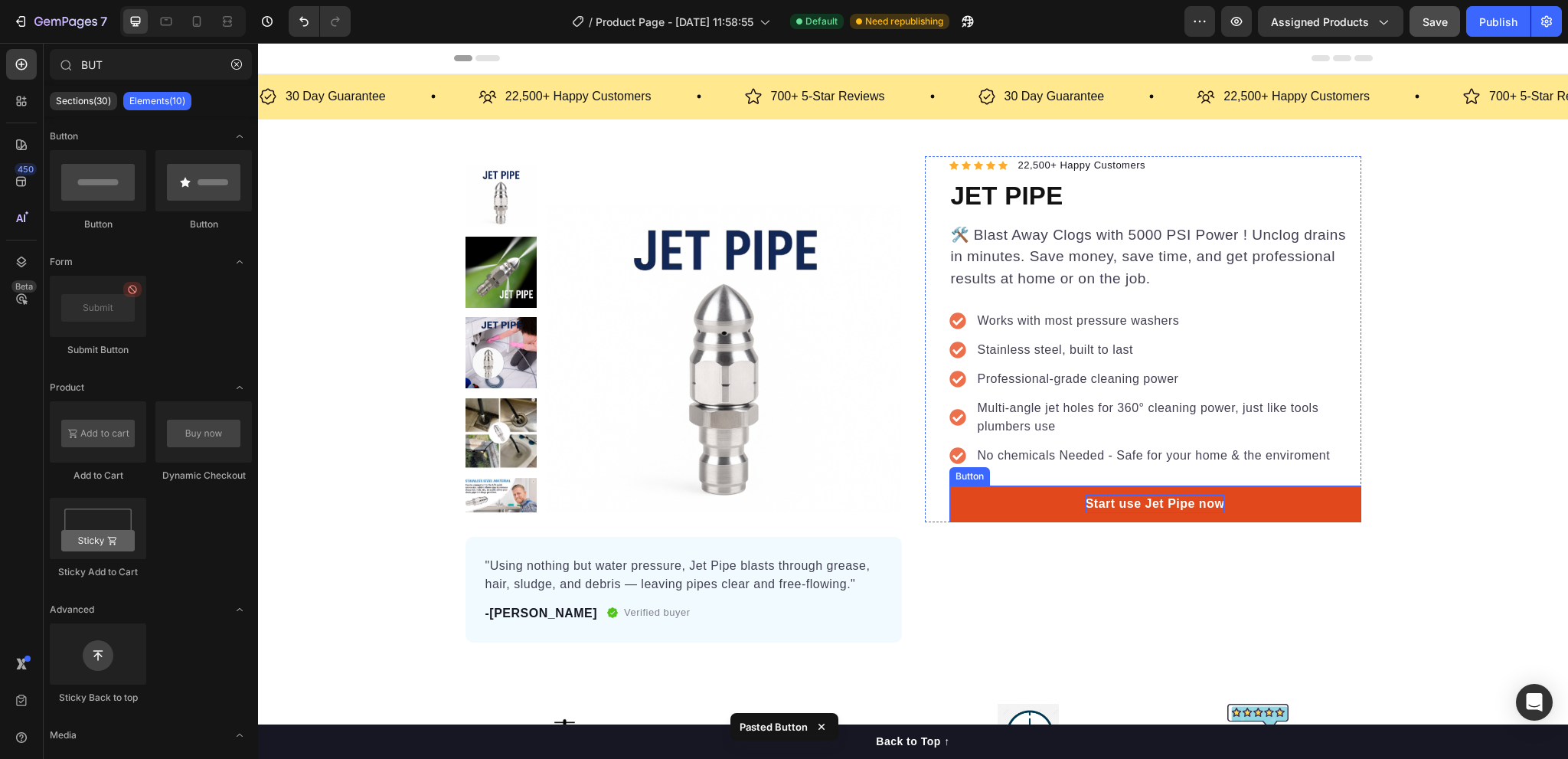
click at [1112, 496] on p "Start use Jet Pipe now" at bounding box center [1155, 504] width 139 height 19
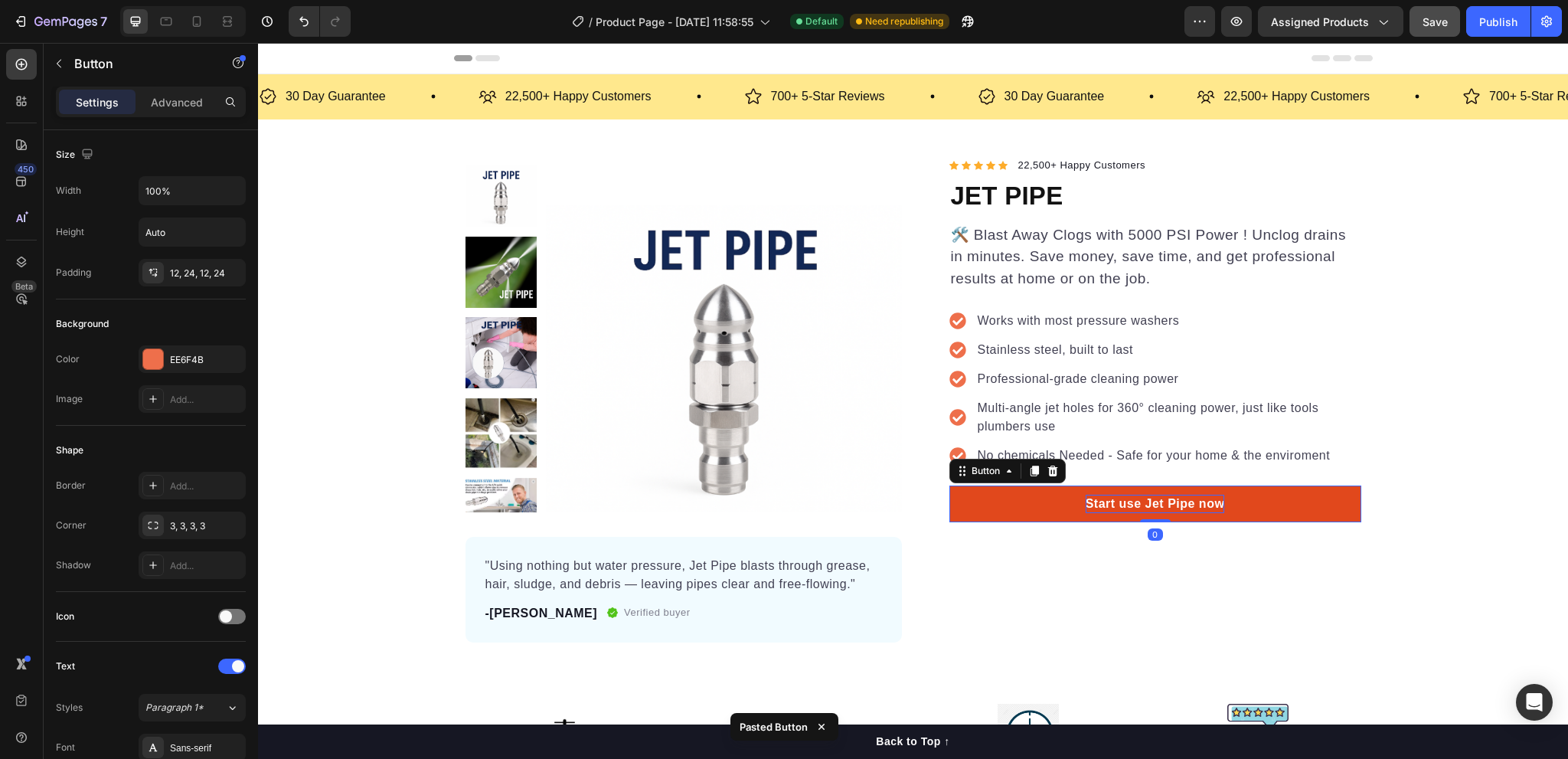
click at [1112, 496] on p "Start use Jet Pipe now" at bounding box center [1155, 504] width 139 height 19
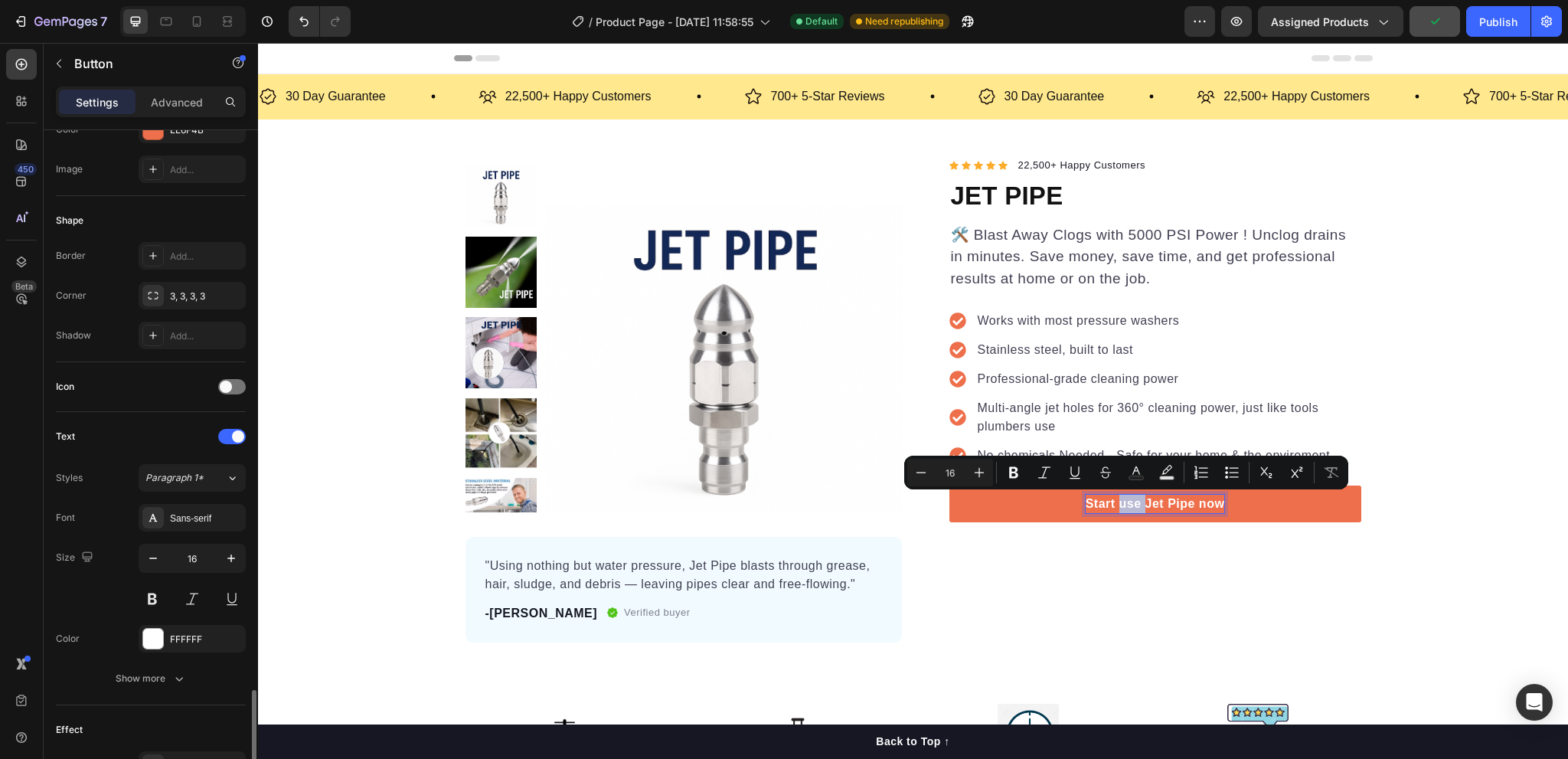
scroll to position [502, 0]
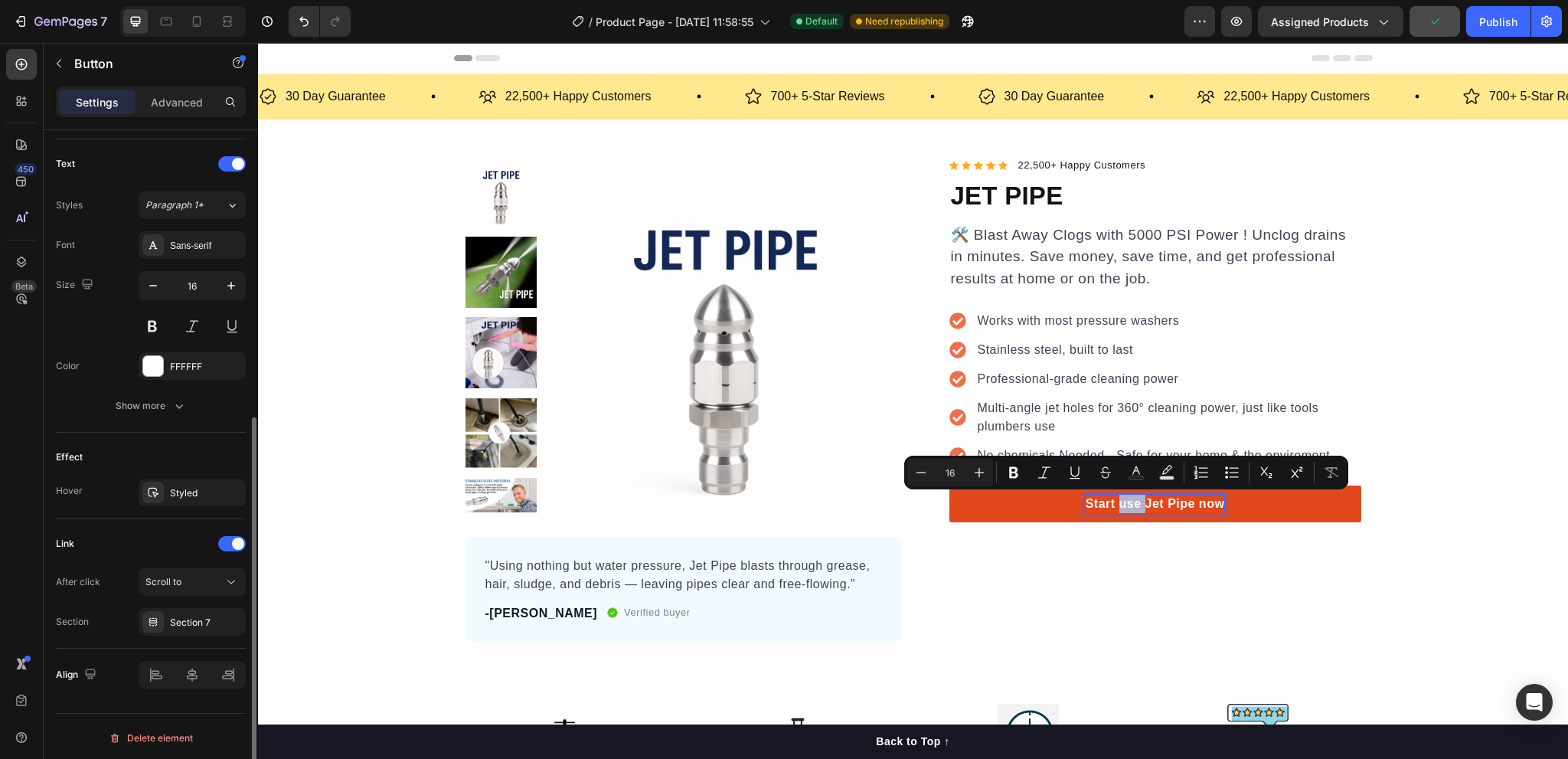
click at [1132, 502] on p "Start use Jet Pipe now" at bounding box center [1155, 504] width 139 height 19
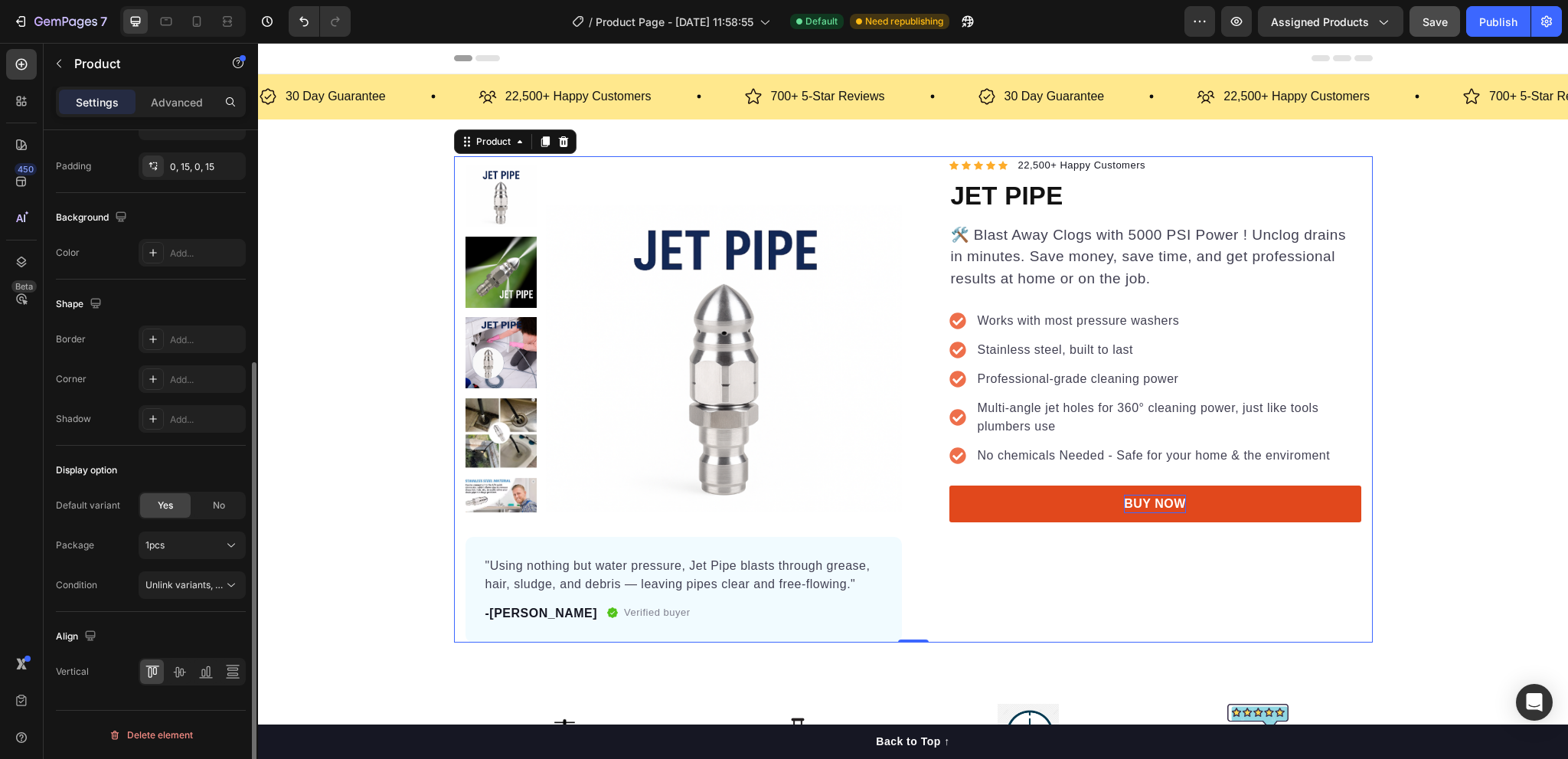
click at [1138, 566] on div "Icon Icon Icon Icon Icon Icon List Hoz 22,500+ Happy Customers Text block Row J…" at bounding box center [1143, 399] width 436 height 487
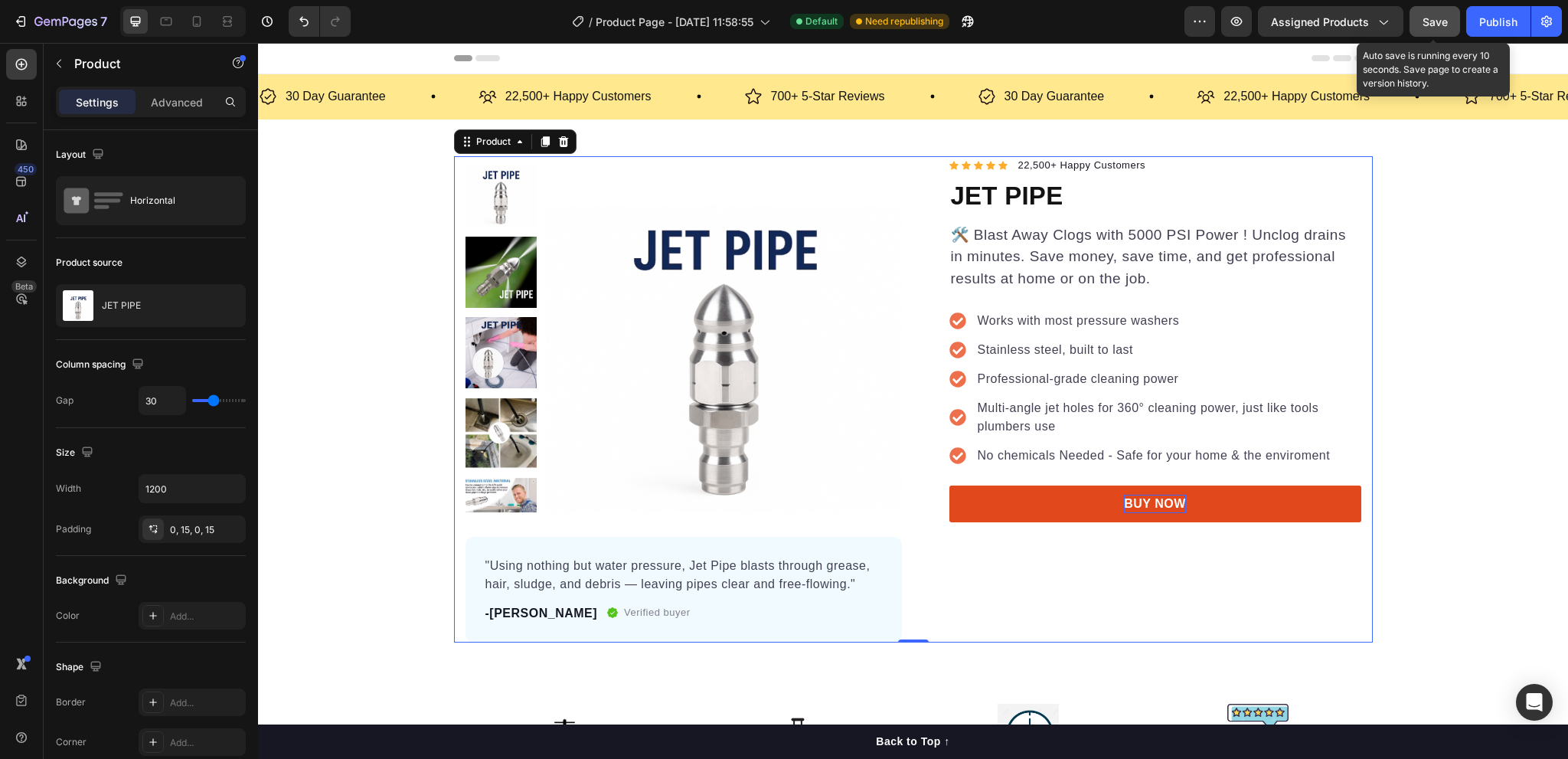
click at [1440, 19] on span "Save" at bounding box center [1435, 22] width 25 height 13
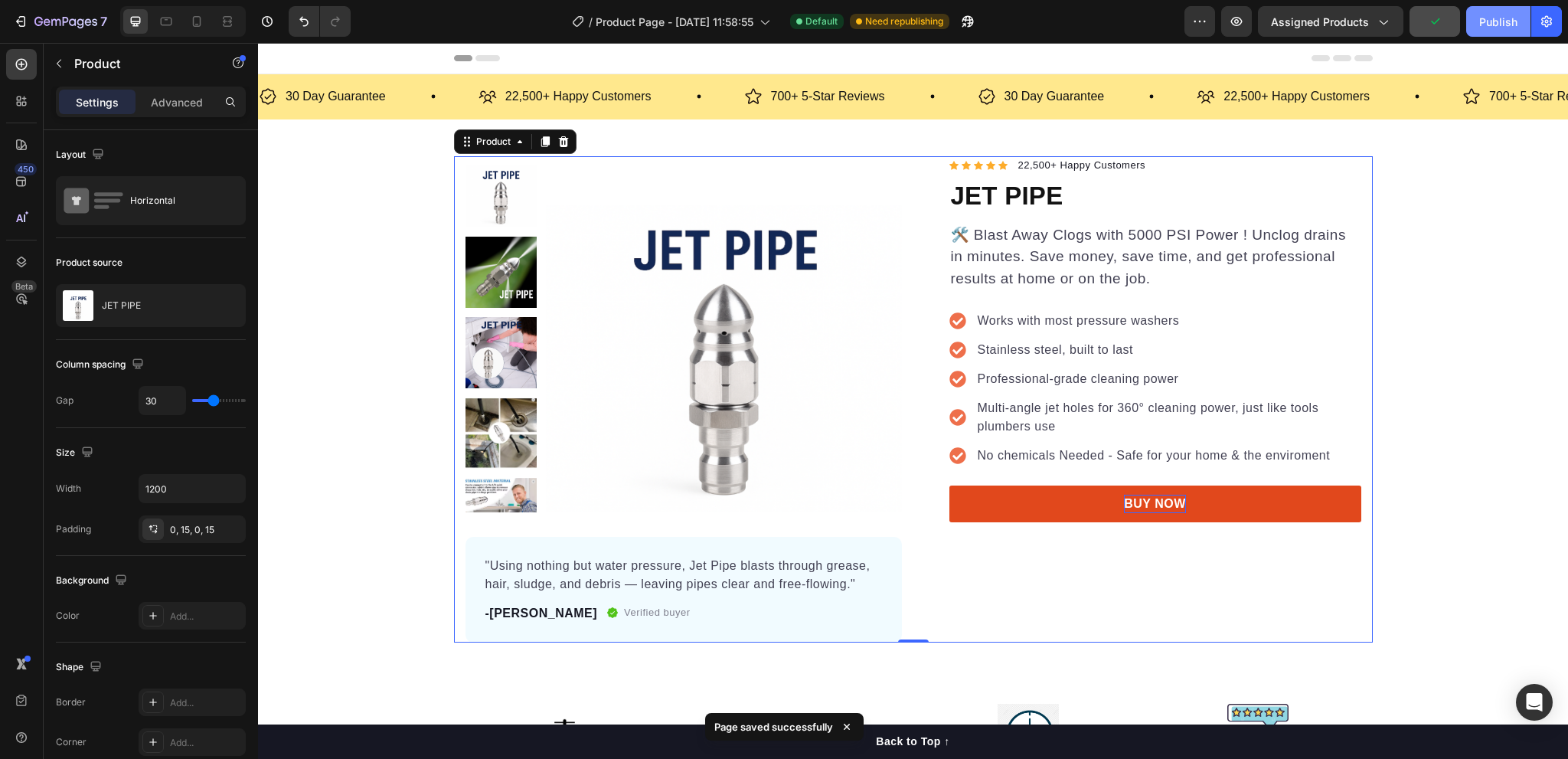
click at [1484, 21] on div "Publish" at bounding box center [1499, 21] width 38 height 16
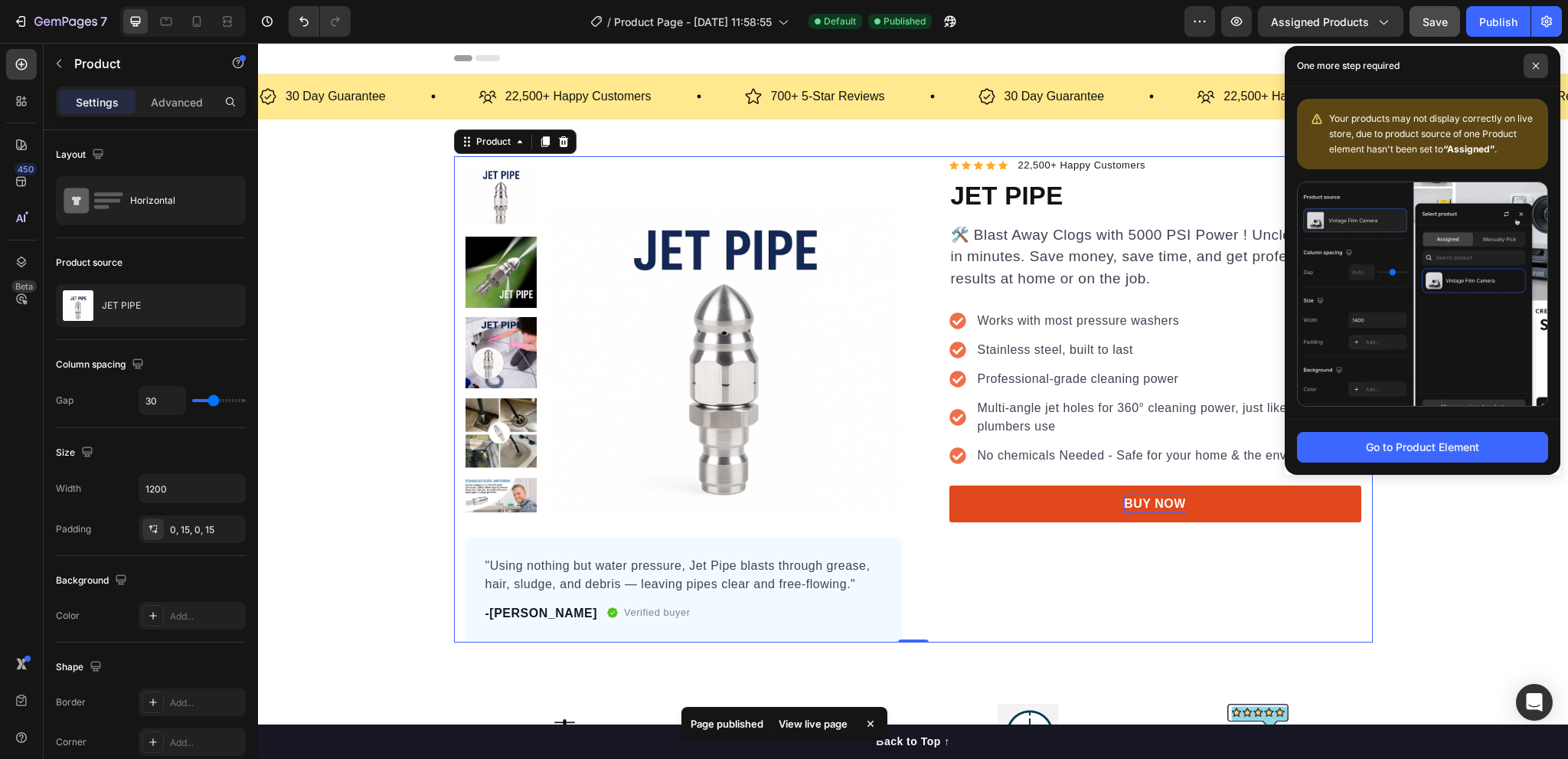
click at [1535, 73] on span at bounding box center [1536, 66] width 24 height 24
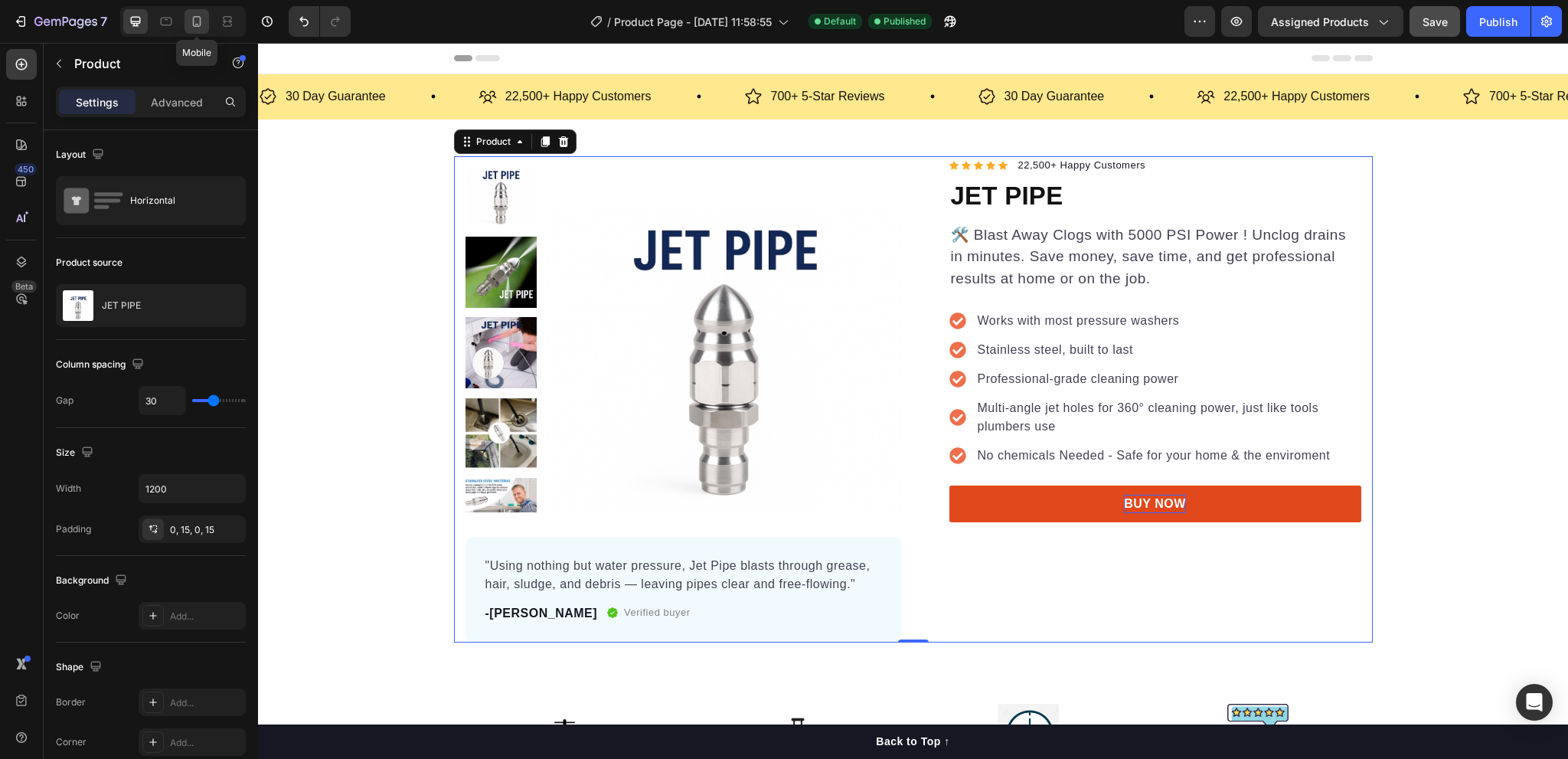
click at [201, 20] on icon at bounding box center [196, 21] width 16 height 16
type input "0"
type input "100%"
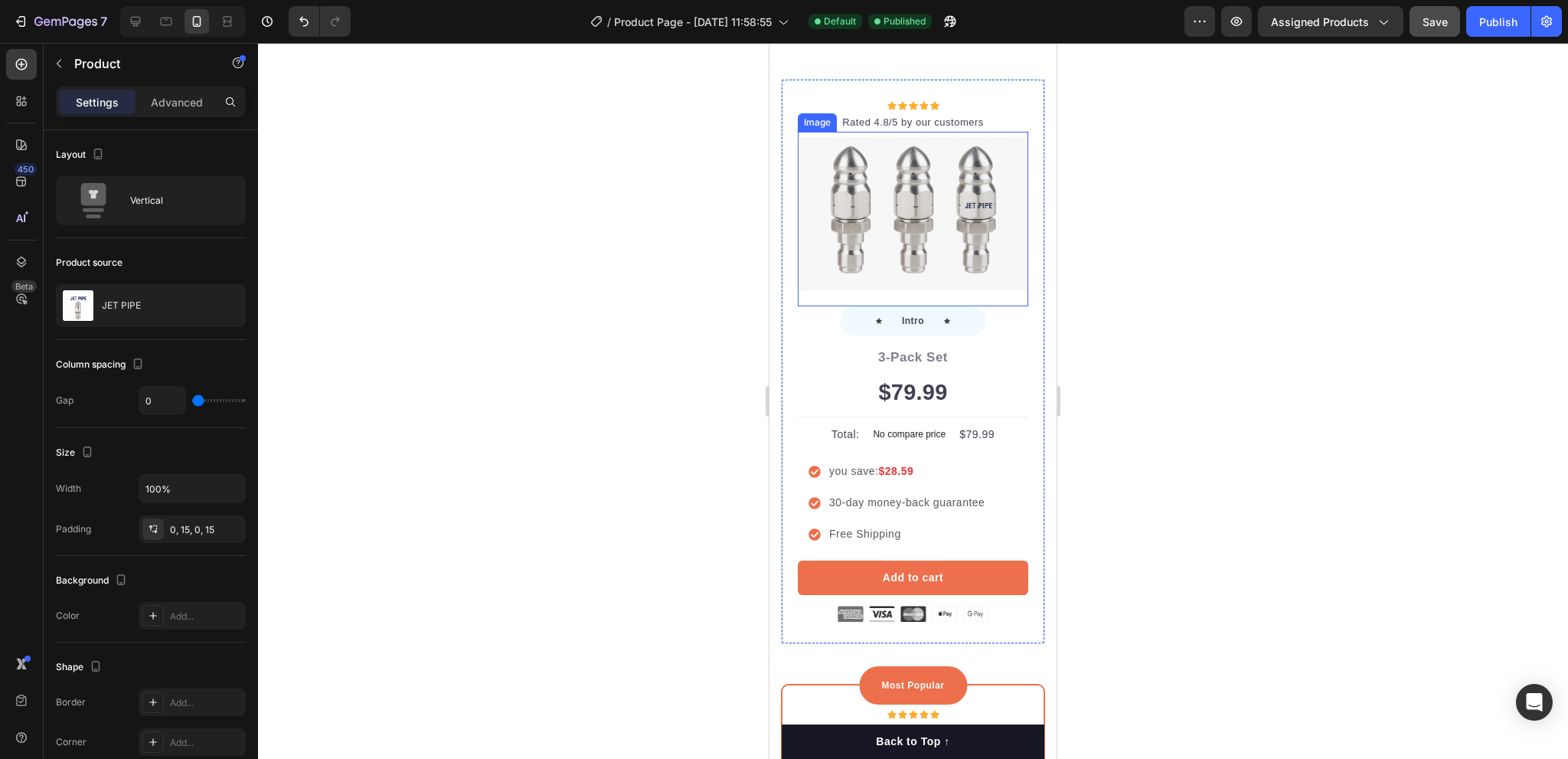
scroll to position [5211, 0]
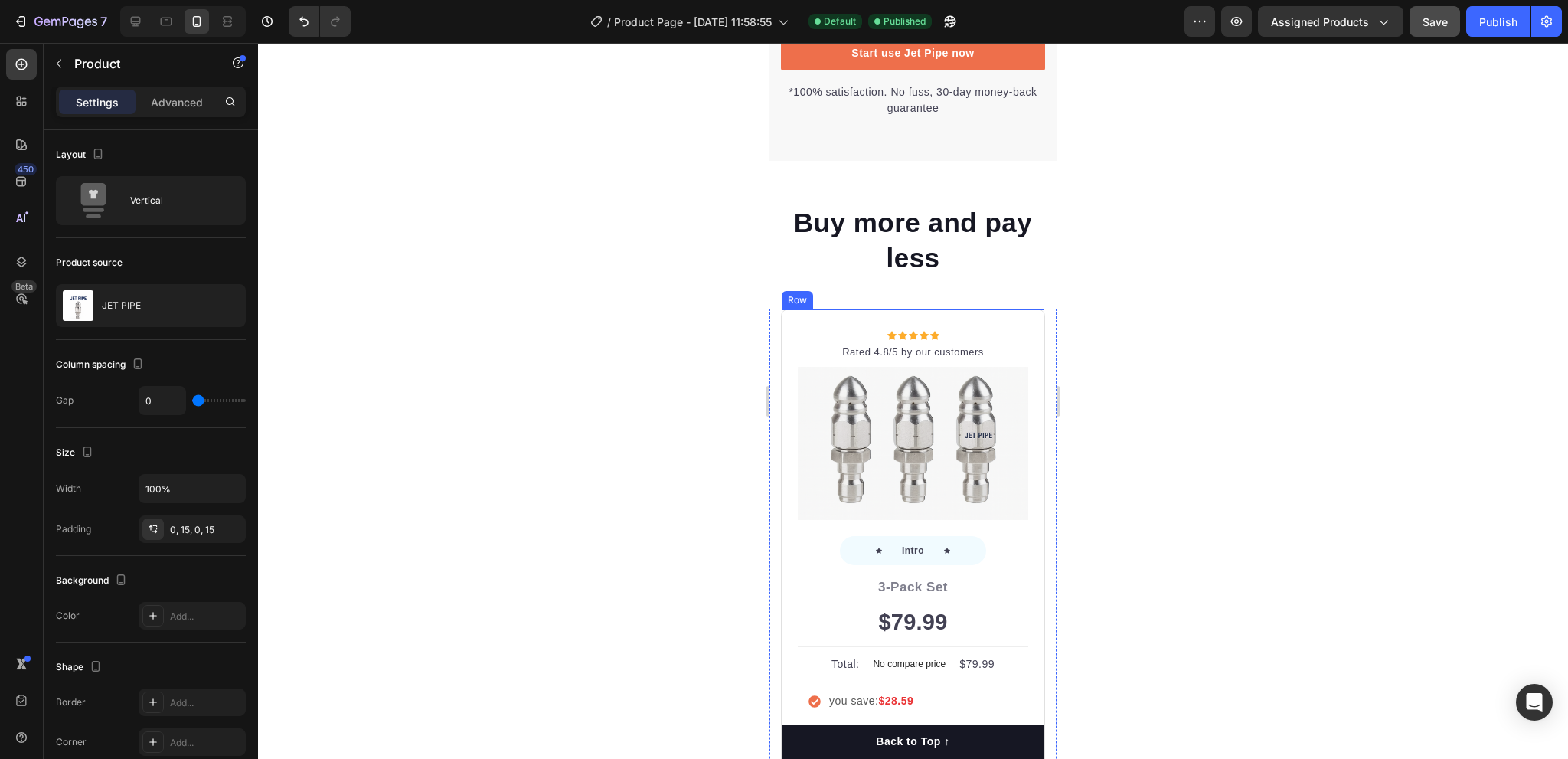
click at [793, 384] on div "Icon Icon Icon Icon Icon Icon List Hoz Rated 4.8/5 by our customers Text block …" at bounding box center [912, 590] width 264 height 564
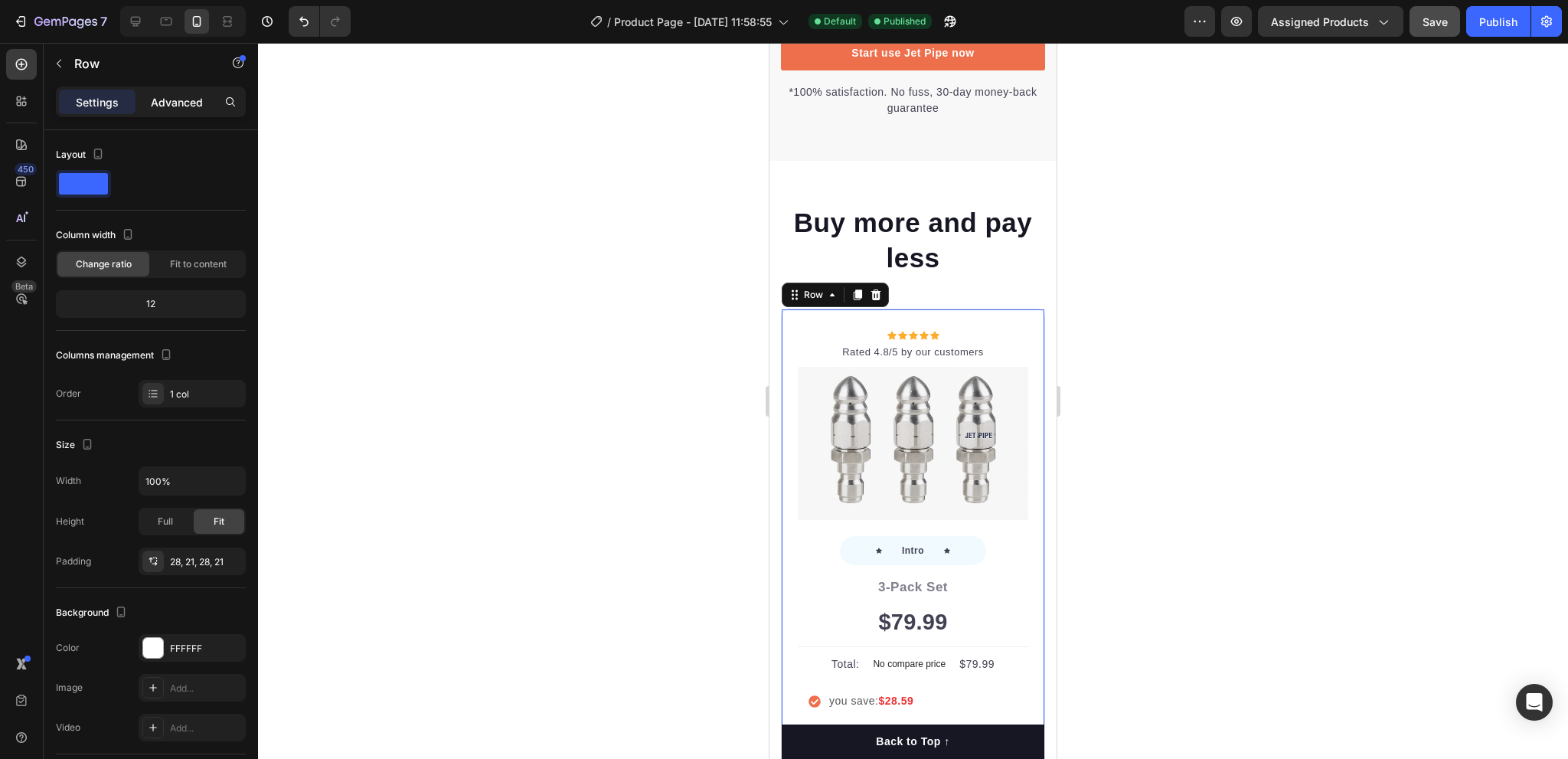
click at [175, 102] on p "Advanced" at bounding box center [177, 102] width 52 height 16
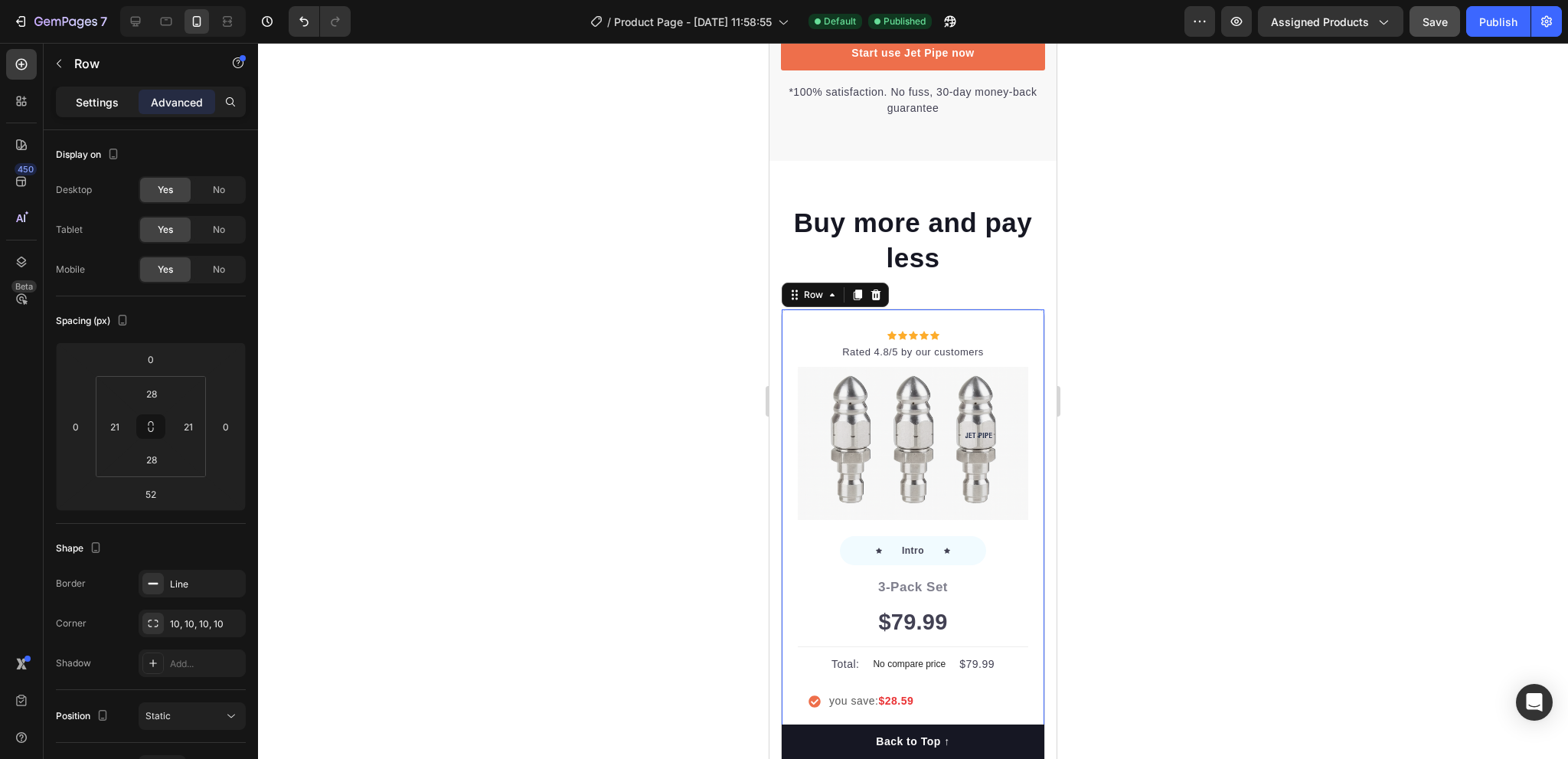
click at [119, 102] on div "Settings" at bounding box center [97, 102] width 77 height 24
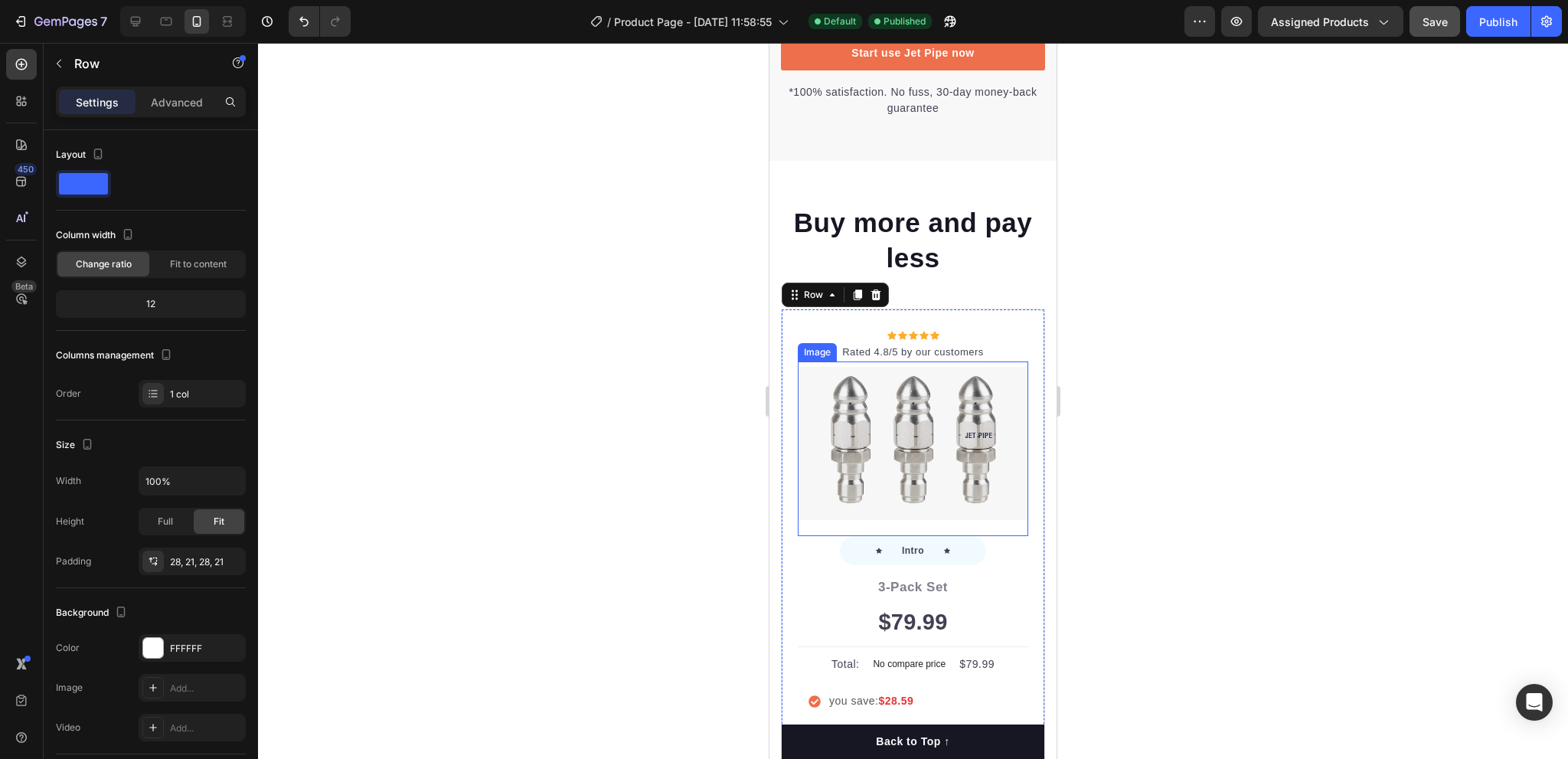
scroll to position [5364, 0]
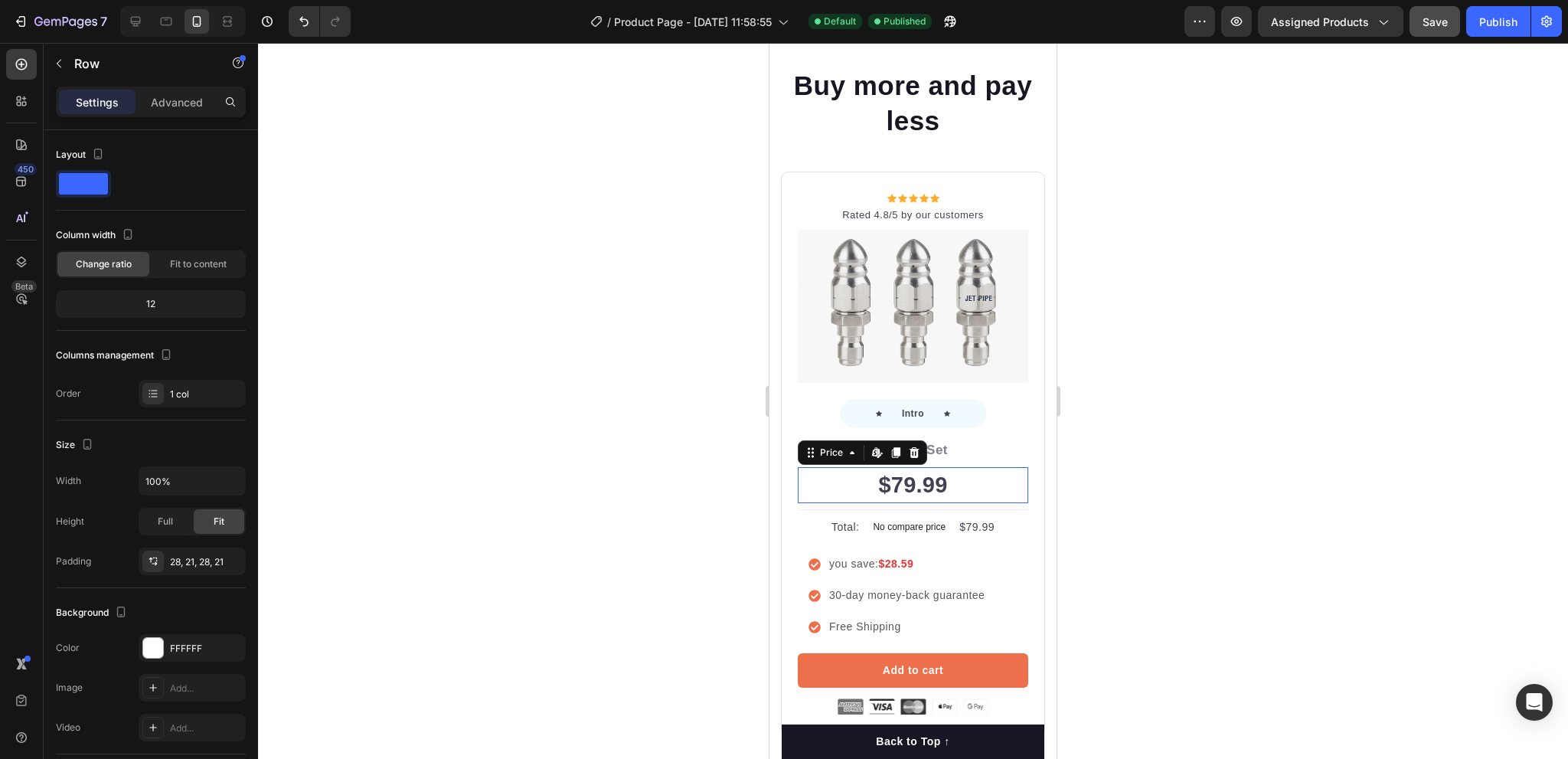
click at [907, 477] on div "$79.99" at bounding box center [913, 486] width 231 height 37
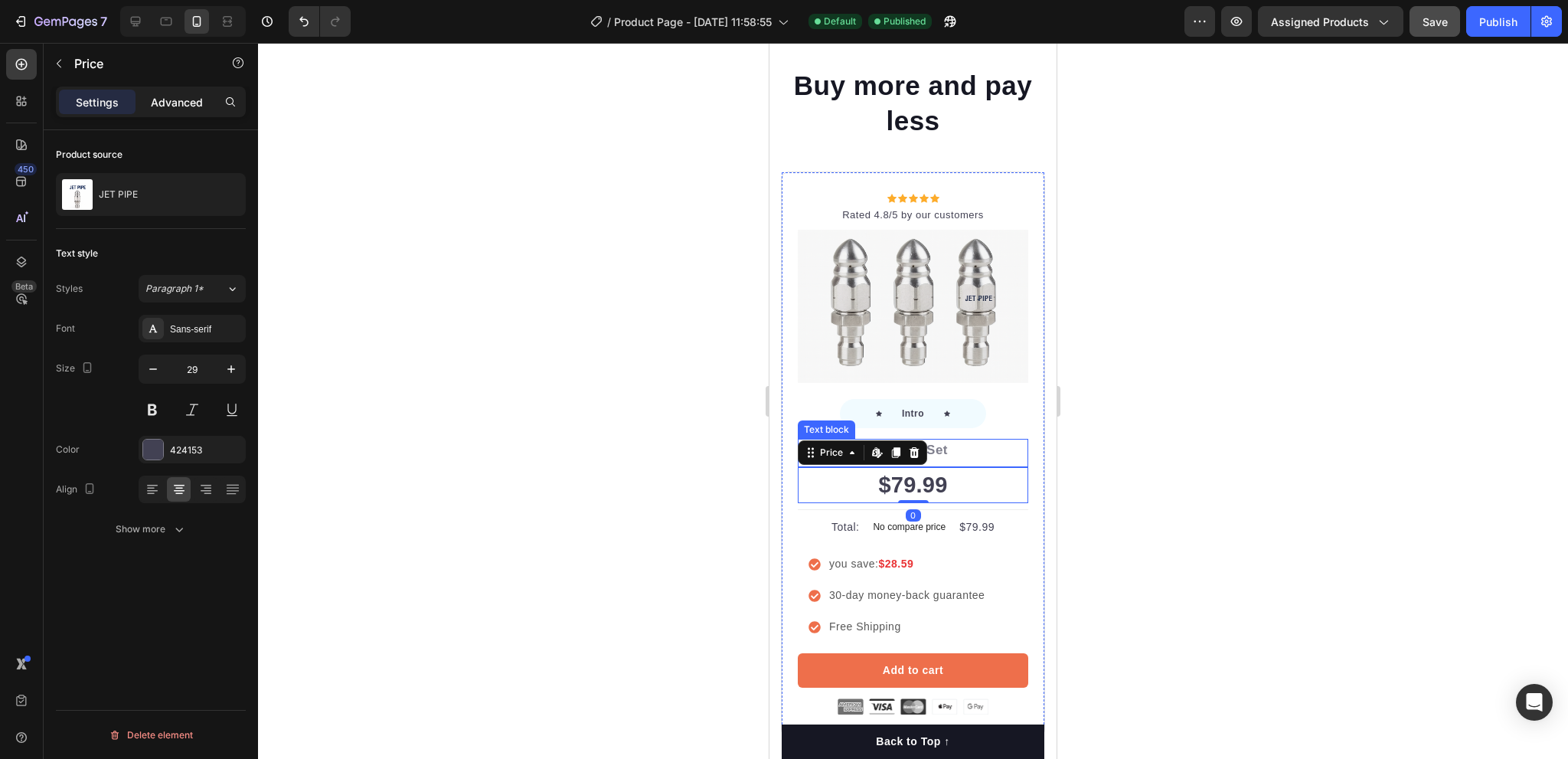
click at [165, 100] on p "Advanced" at bounding box center [177, 102] width 52 height 16
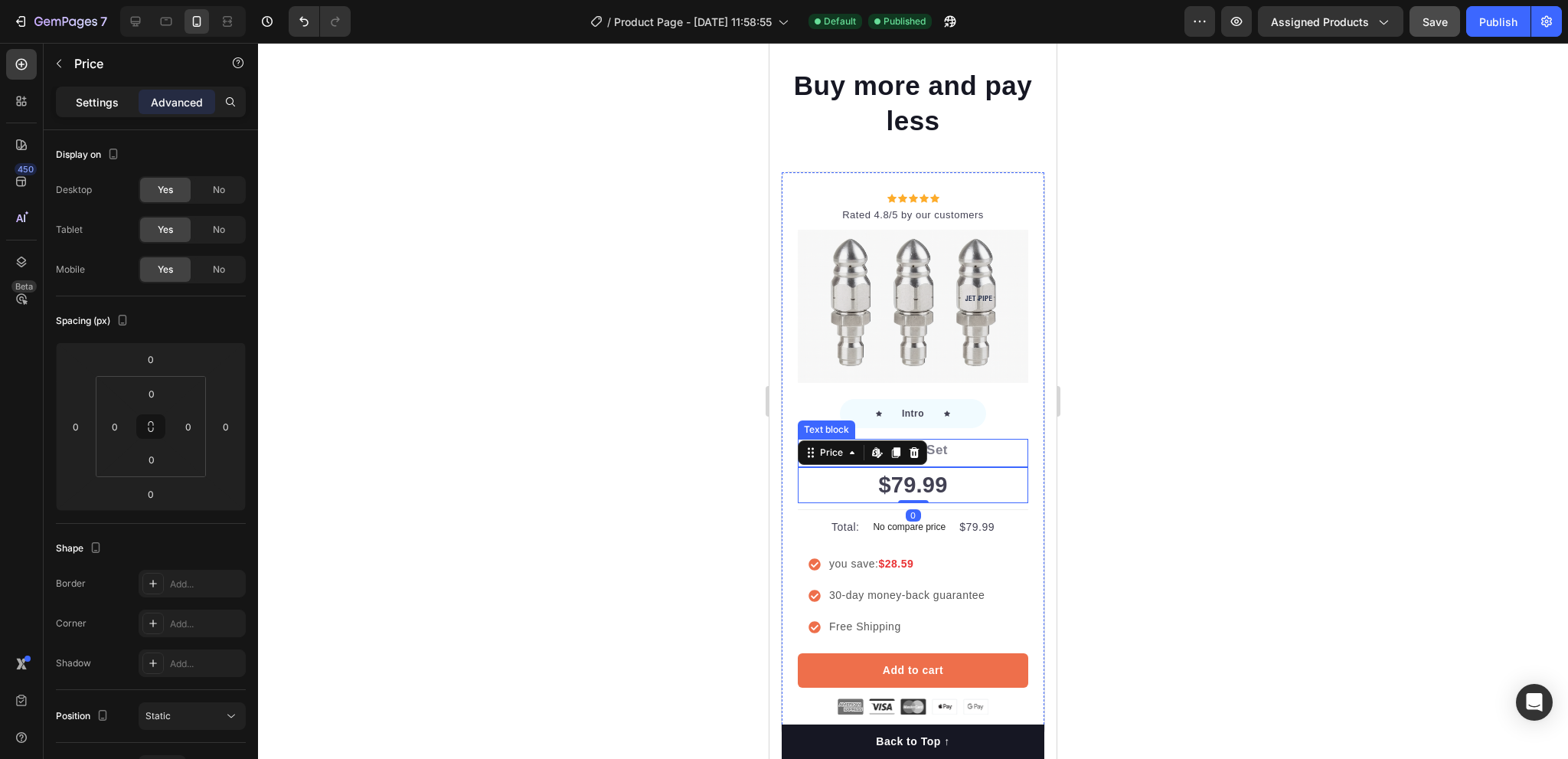
click at [115, 98] on p "Settings" at bounding box center [97, 102] width 43 height 16
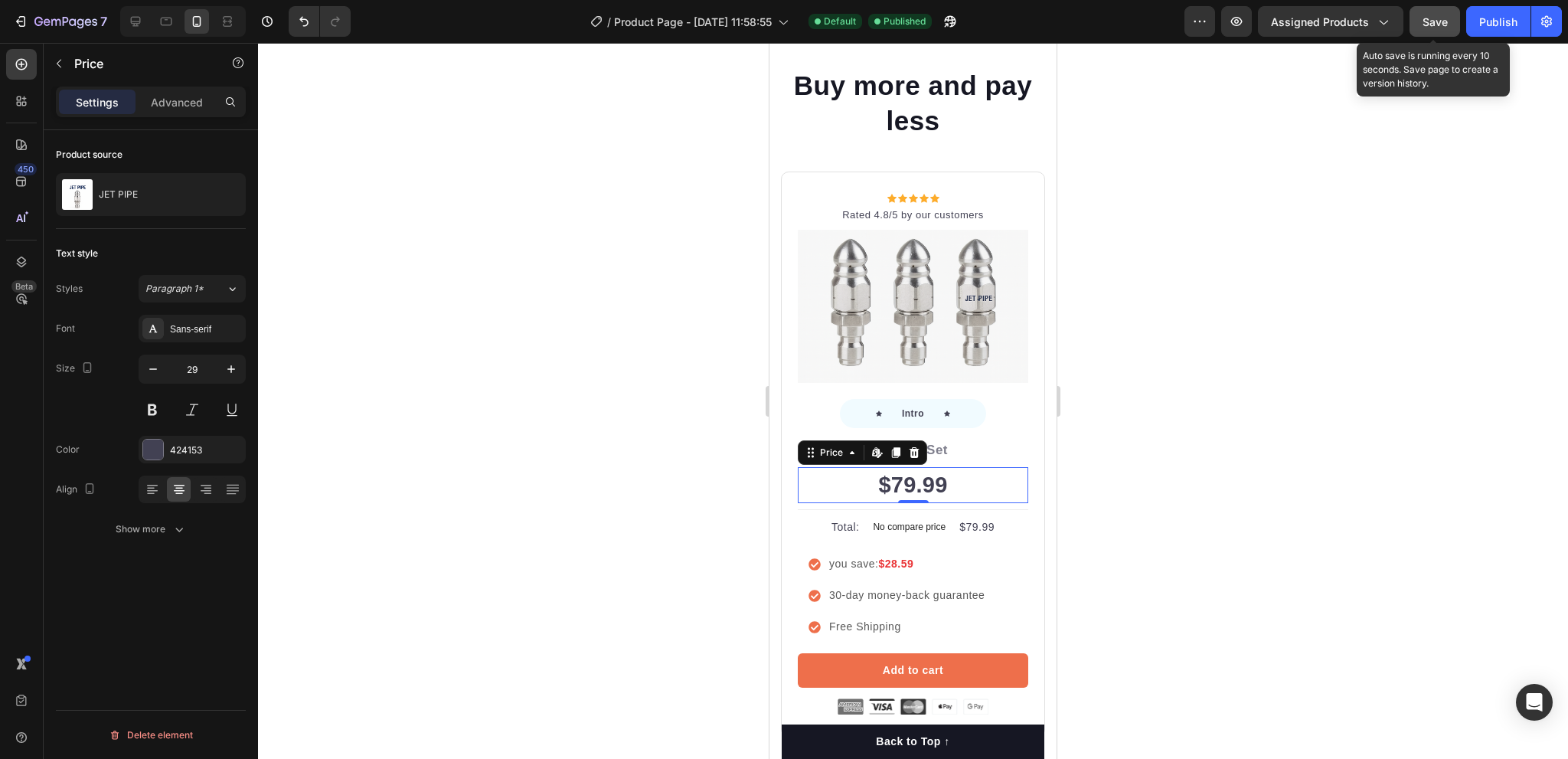
click at [1436, 26] on span "Save" at bounding box center [1435, 22] width 25 height 13
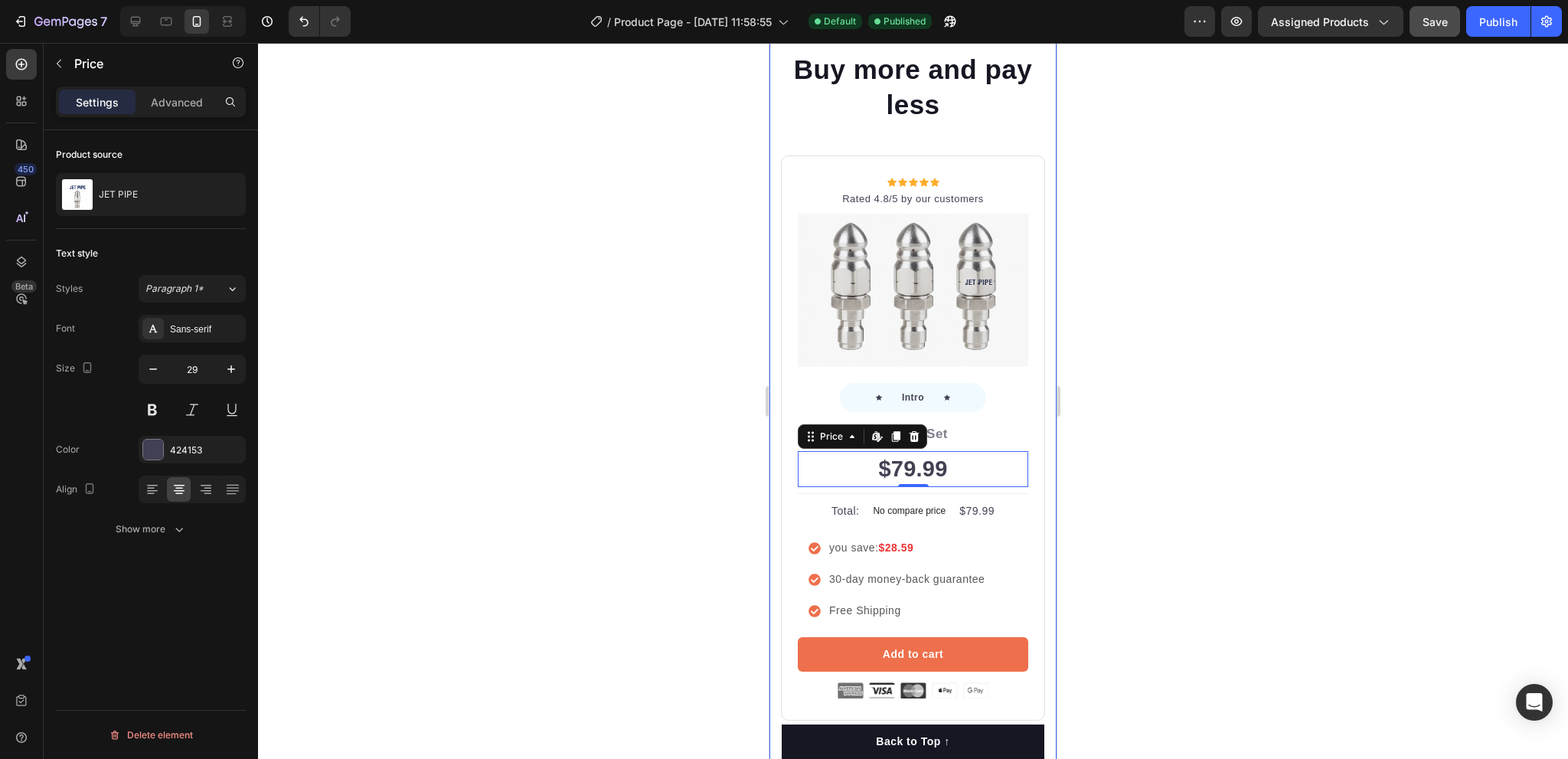
scroll to position [5211, 0]
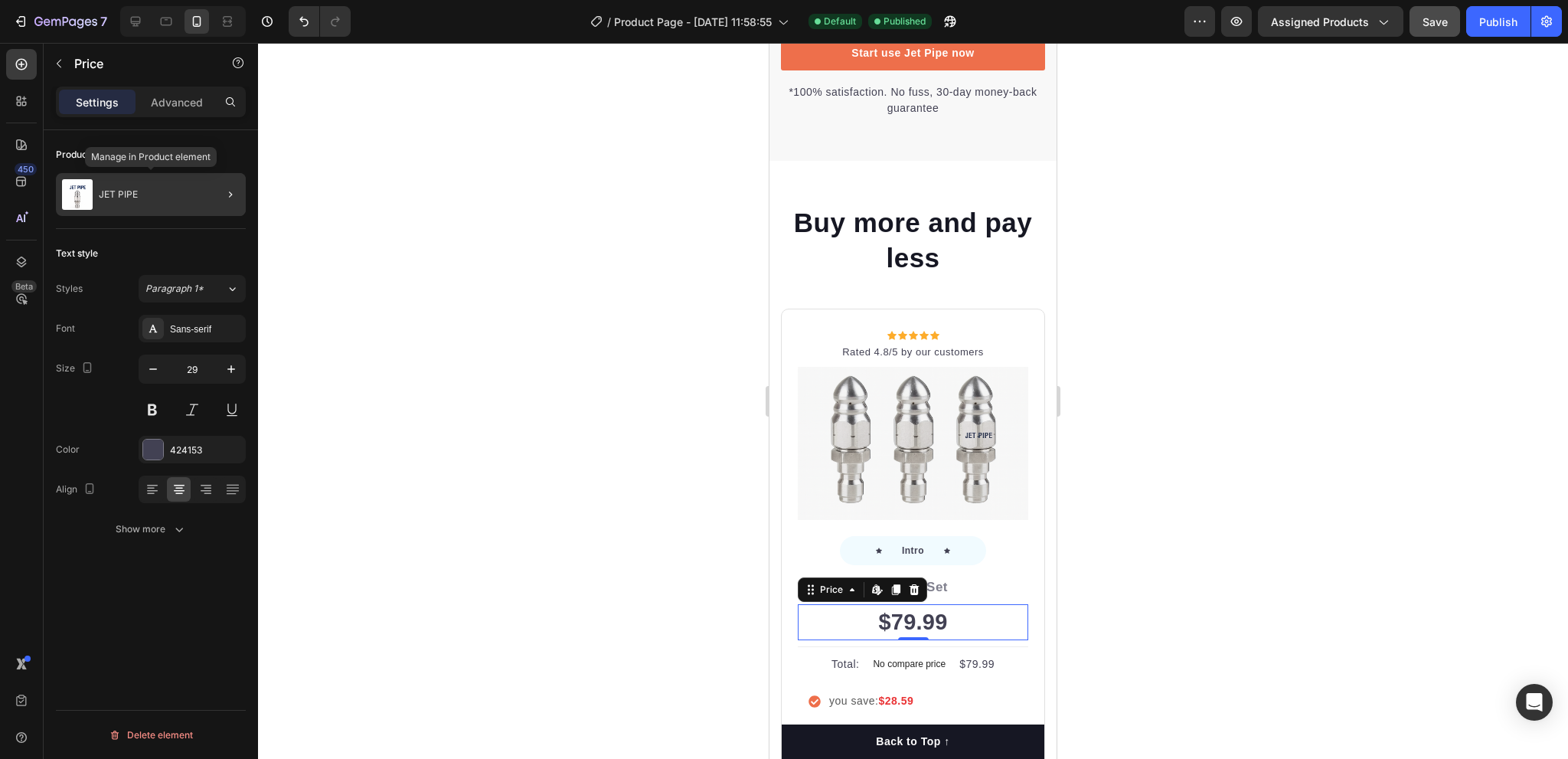
click at [147, 199] on div "JET PIPE" at bounding box center [150, 195] width 190 height 43
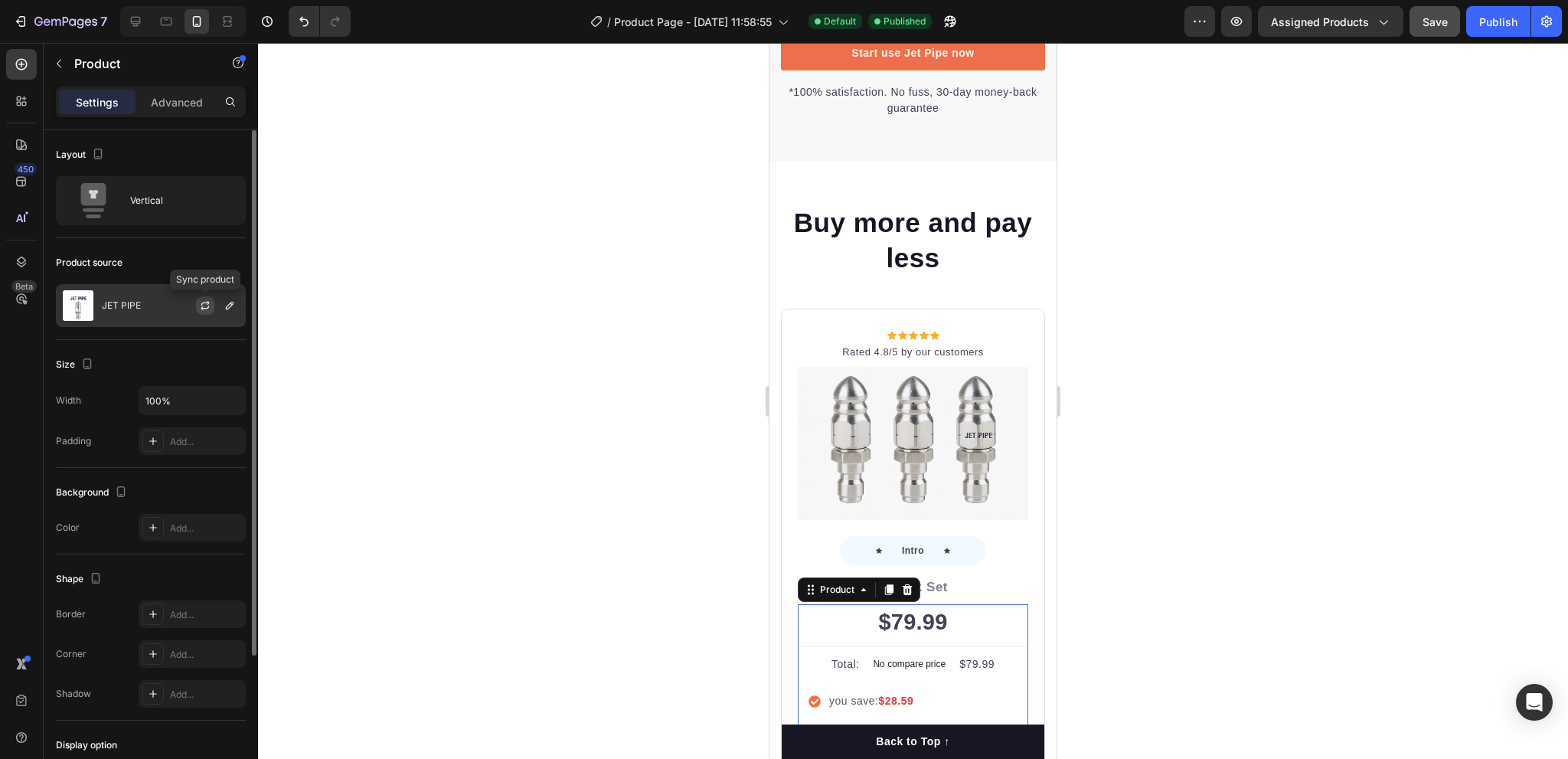
click at [201, 299] on icon "button" at bounding box center [205, 305] width 12 height 12
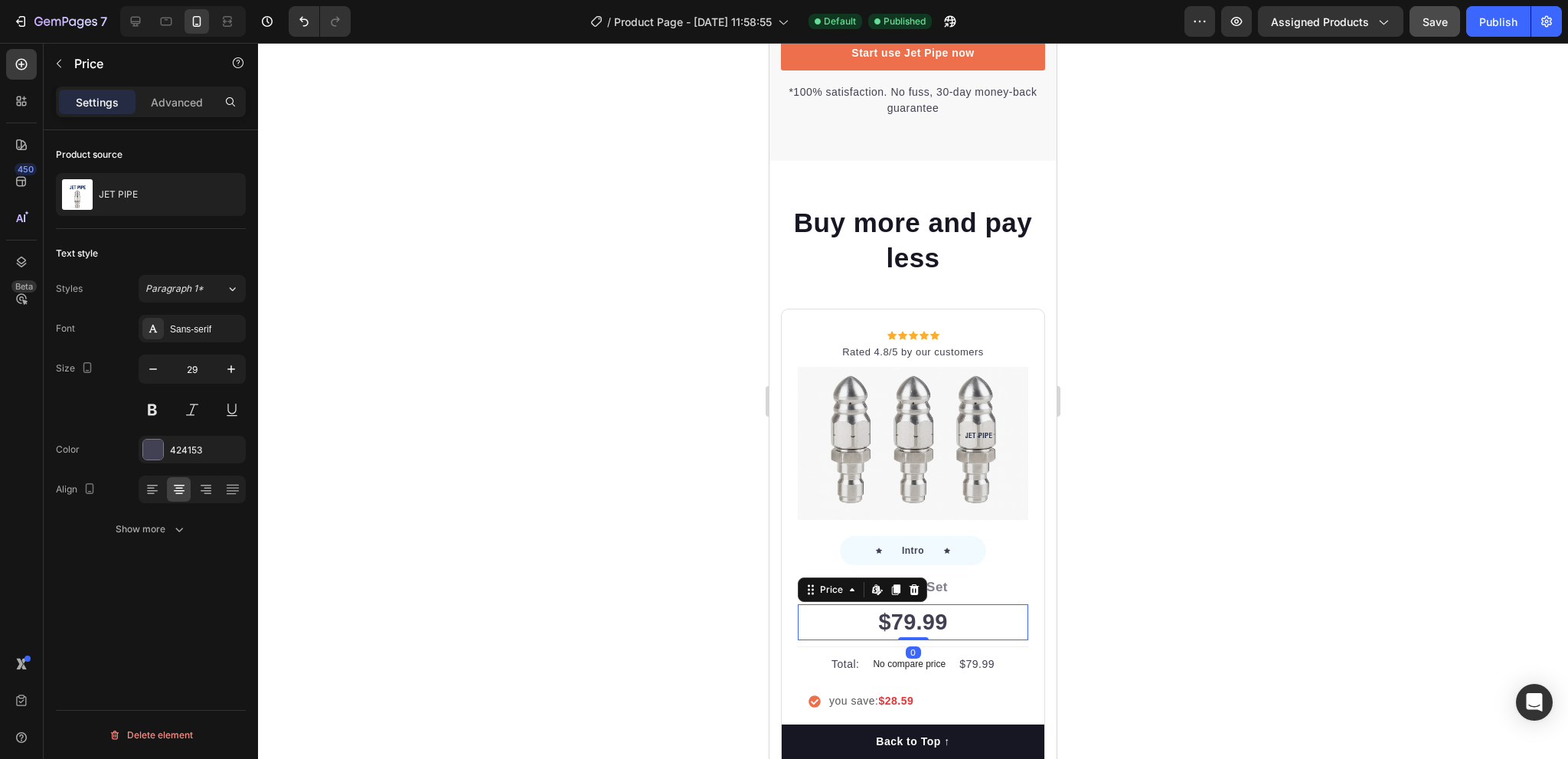
click at [897, 635] on div "$79.99" at bounding box center [913, 623] width 231 height 37
click at [156, 205] on div "JET PIPE" at bounding box center [150, 195] width 190 height 43
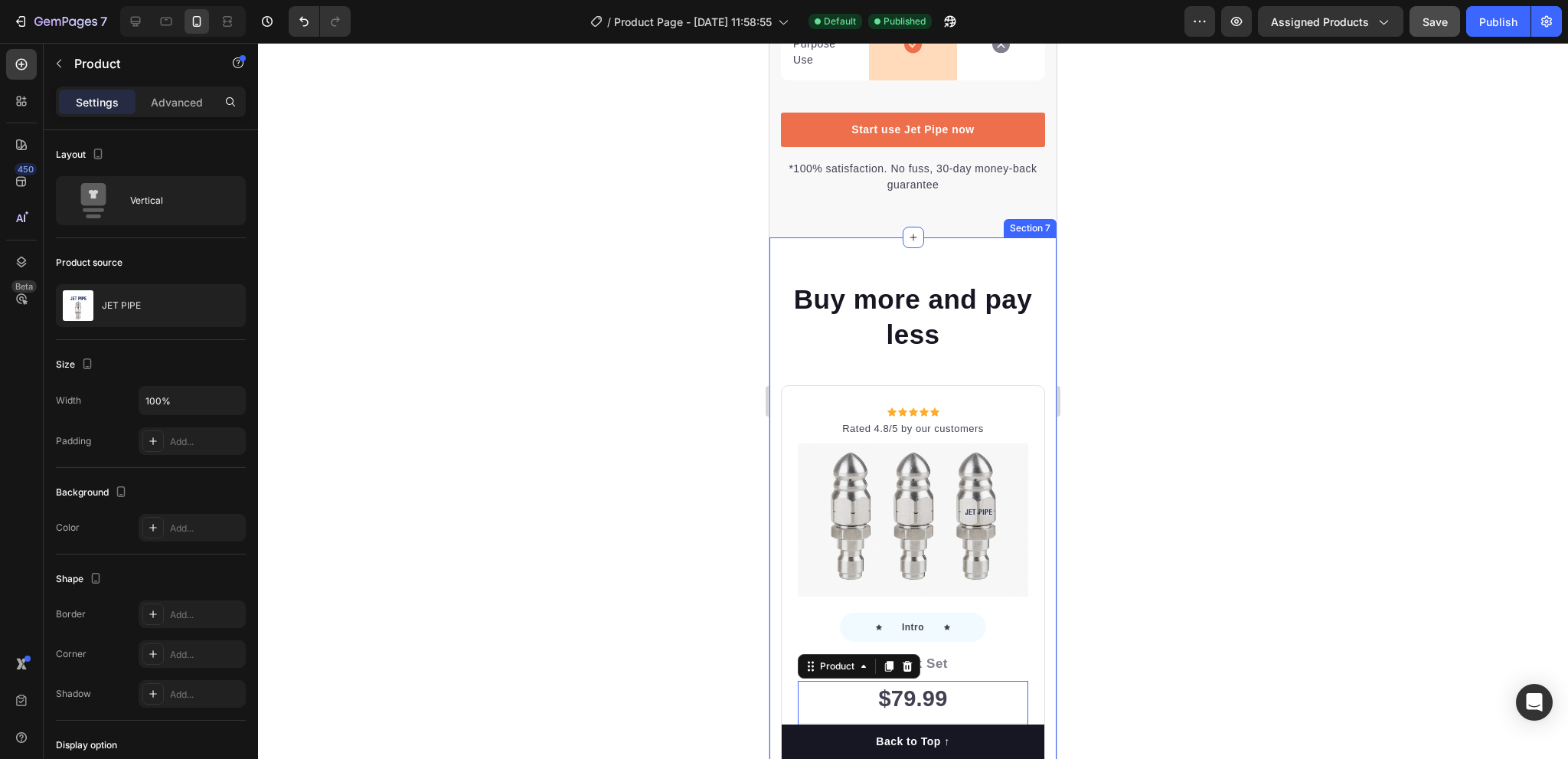
scroll to position [5057, 0]
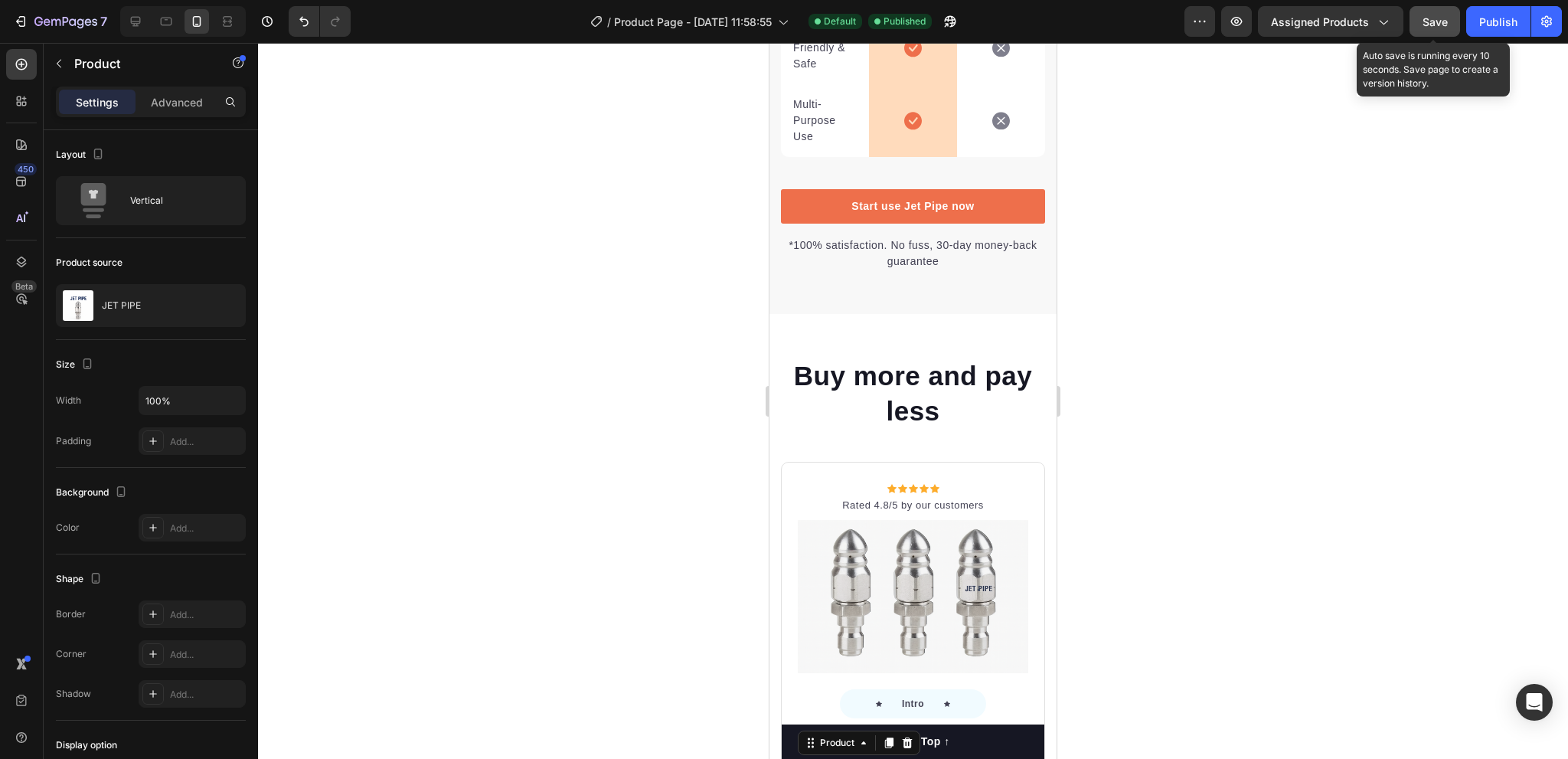
click at [1434, 19] on span "Save" at bounding box center [1435, 22] width 25 height 13
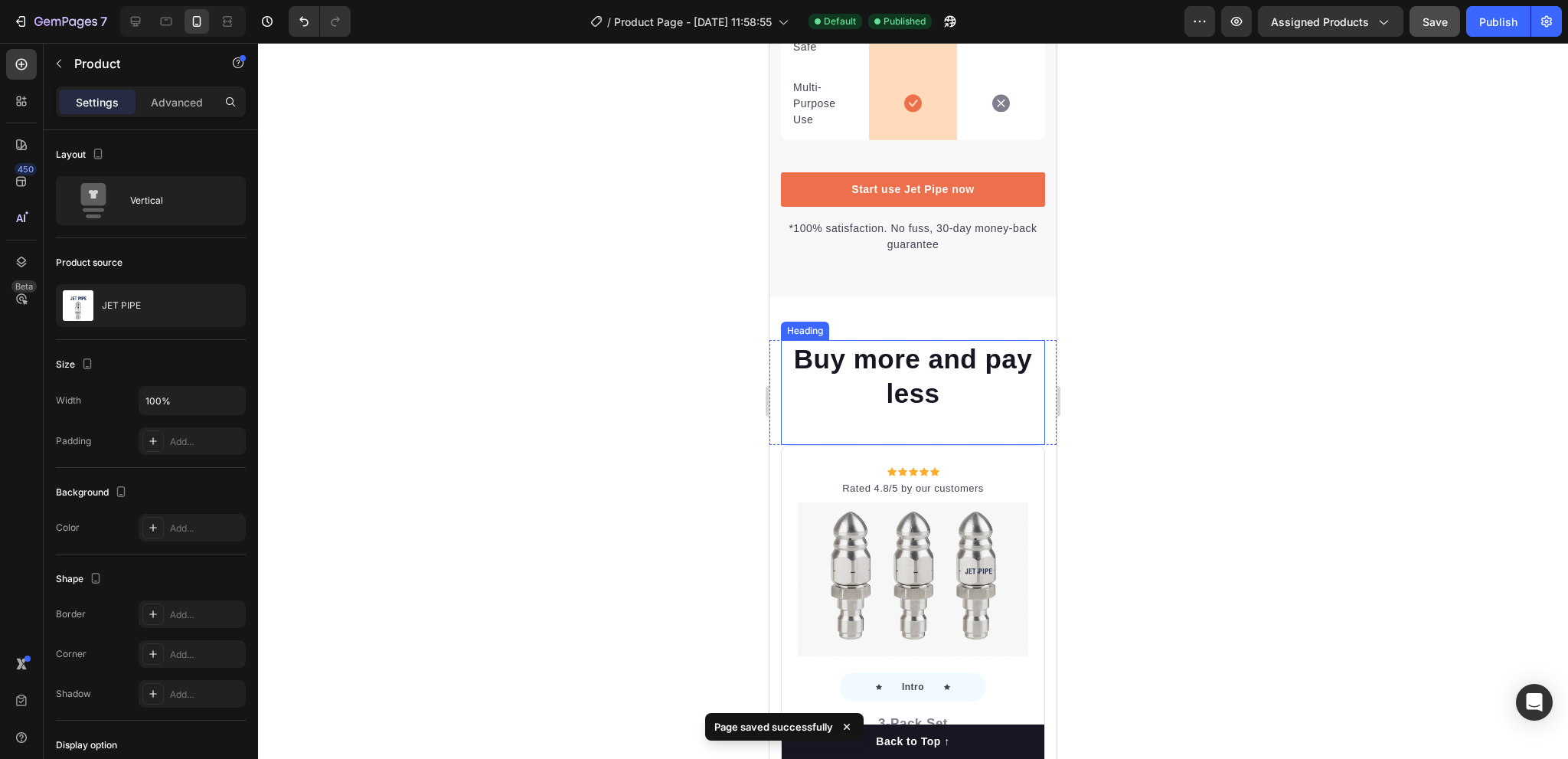
scroll to position [4071, 0]
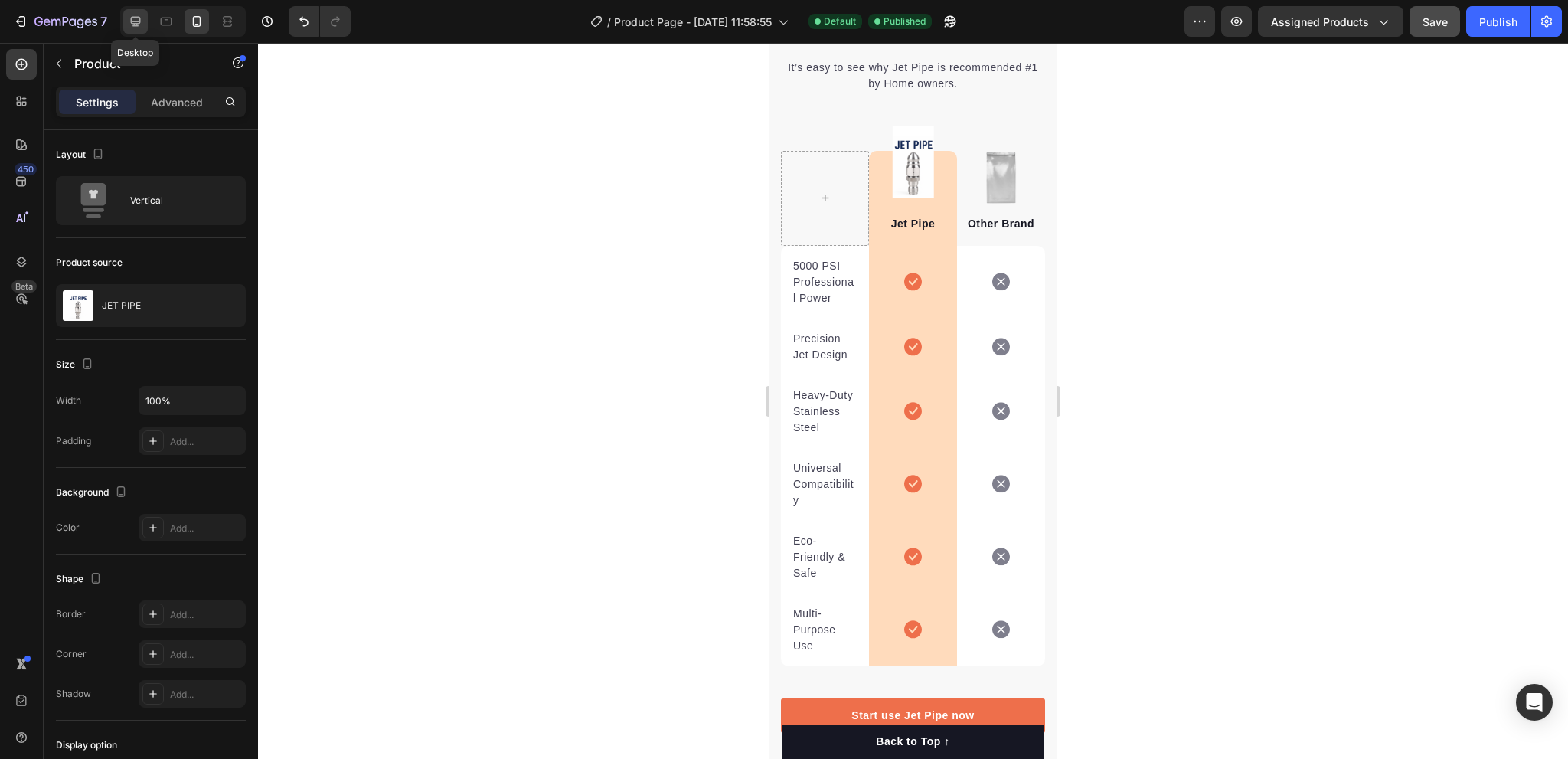
drag, startPoint x: 139, startPoint y: 24, endPoint x: 341, endPoint y: 313, distance: 352.6
click at [139, 24] on icon at bounding box center [135, 21] width 16 height 16
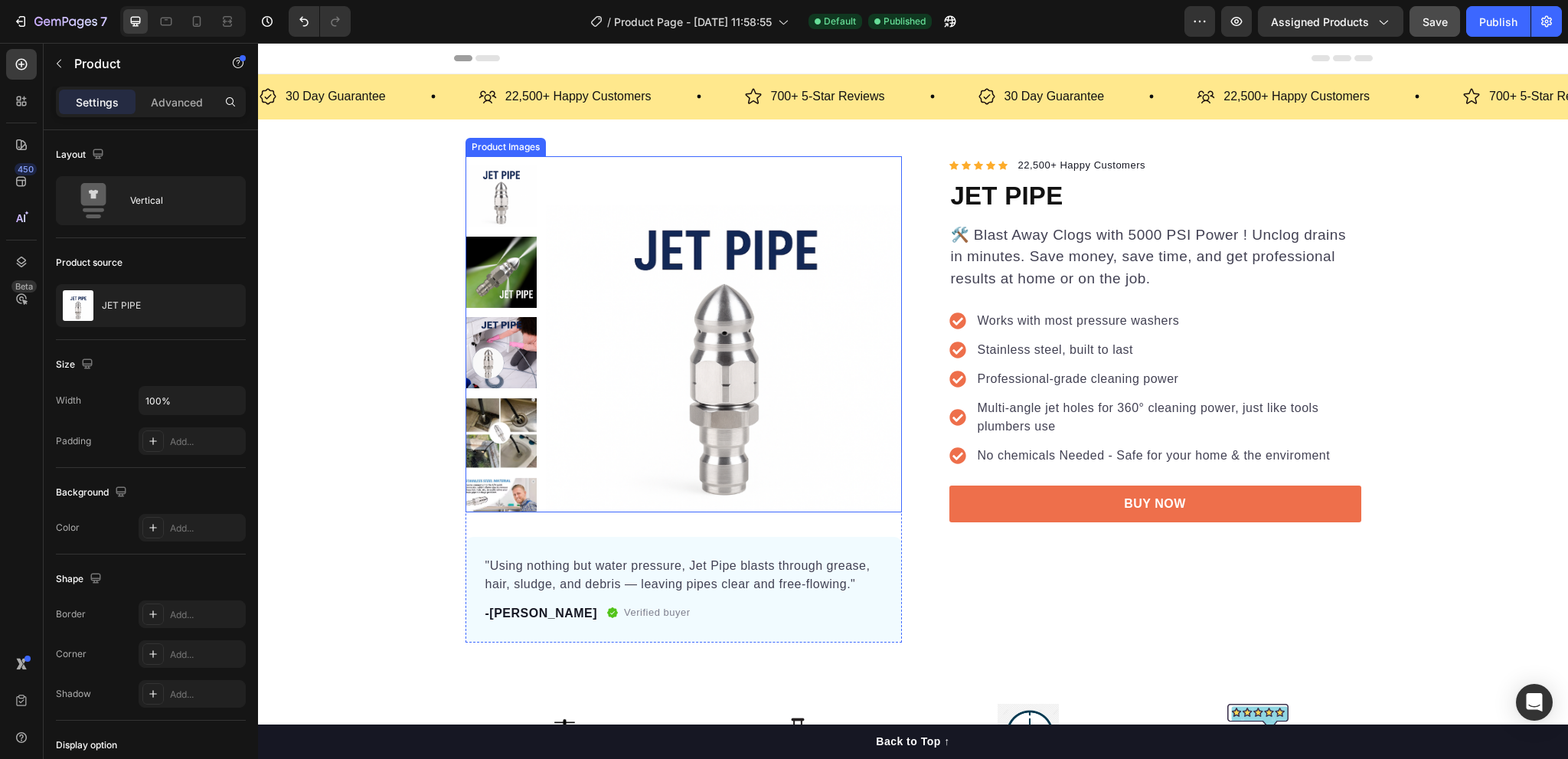
click at [759, 330] on img at bounding box center [724, 335] width 356 height 356
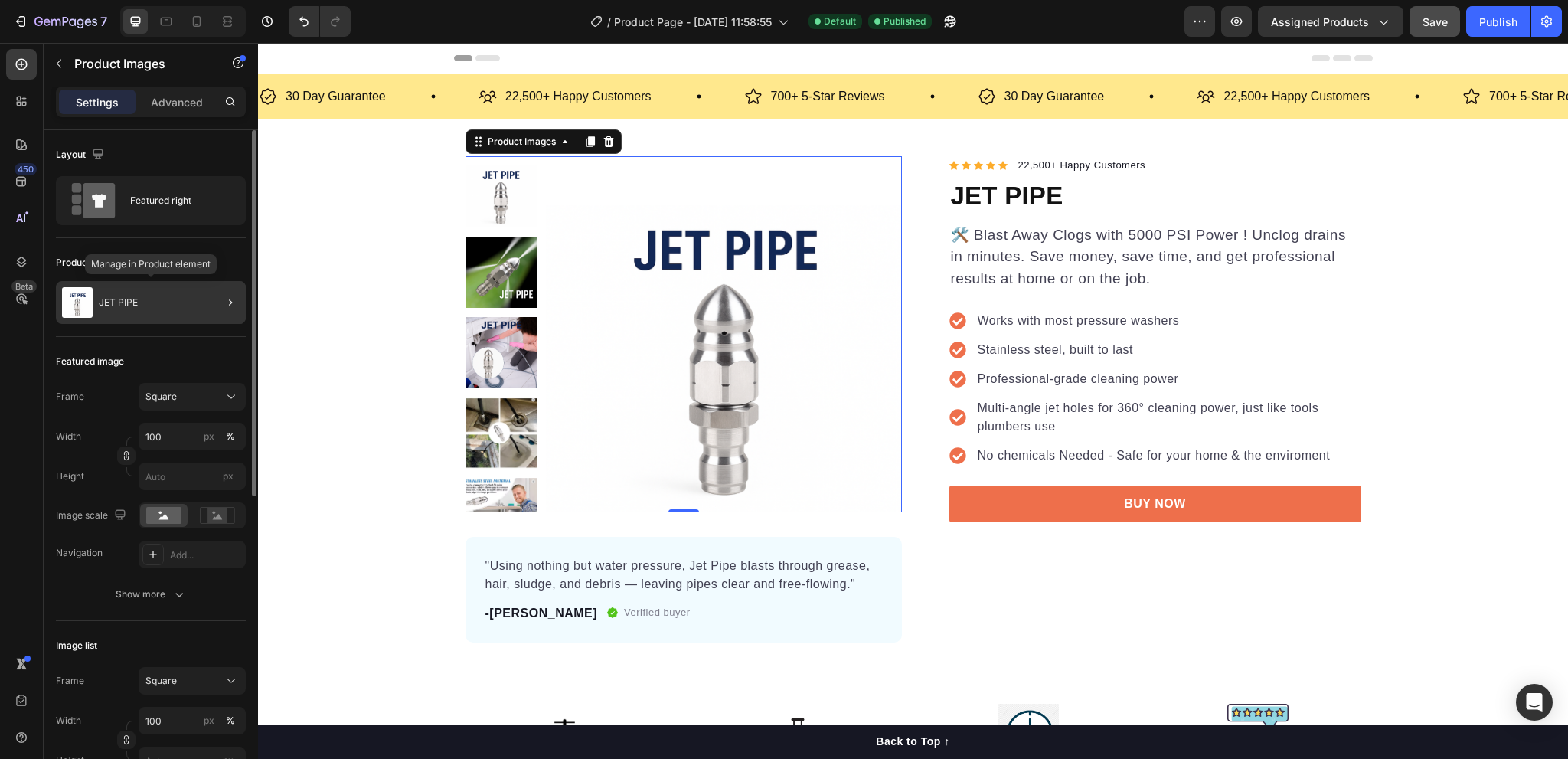
click at [157, 303] on div "JET PIPE" at bounding box center [150, 302] width 190 height 43
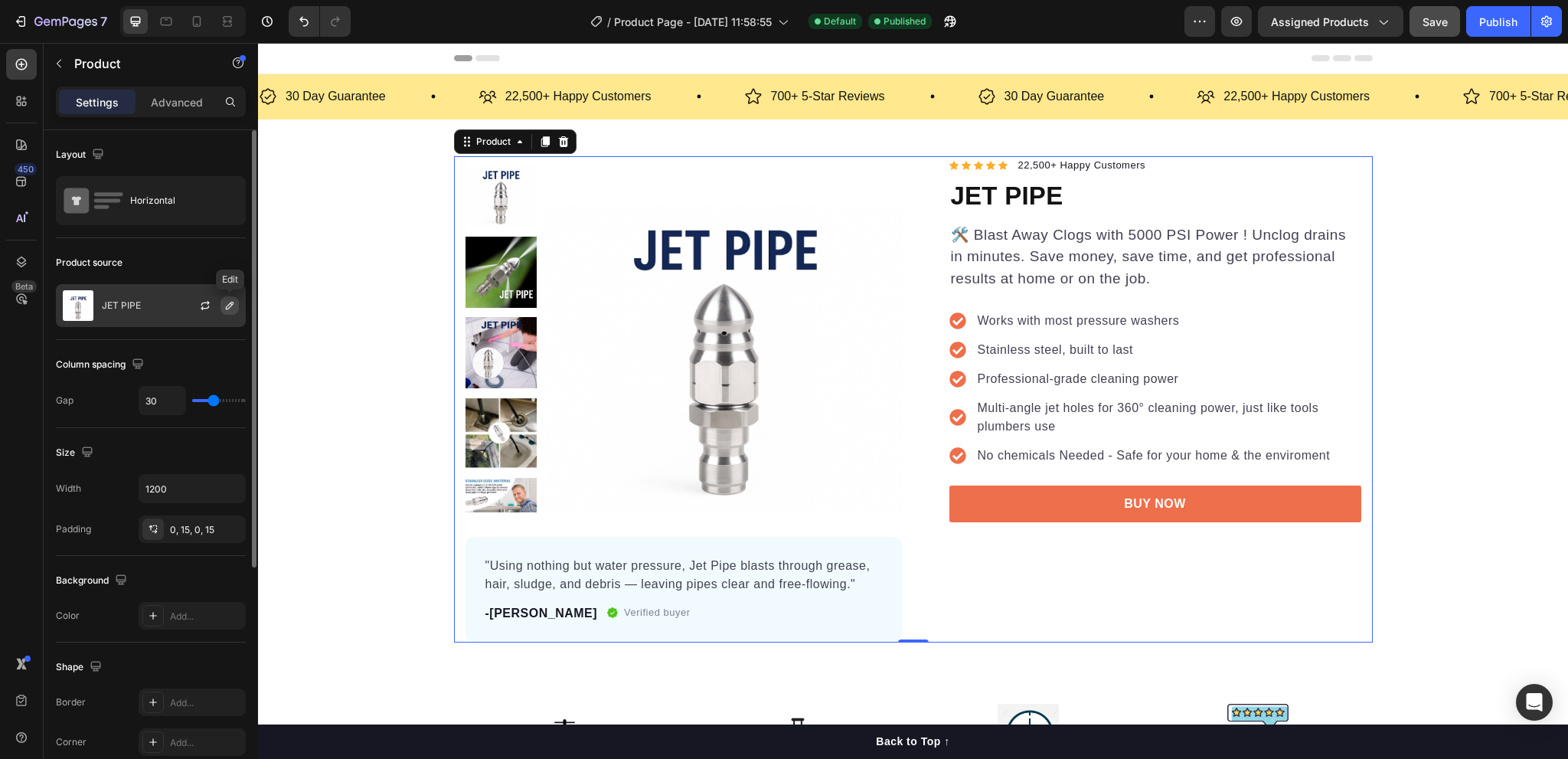
click at [232, 304] on icon "button" at bounding box center [229, 305] width 12 height 12
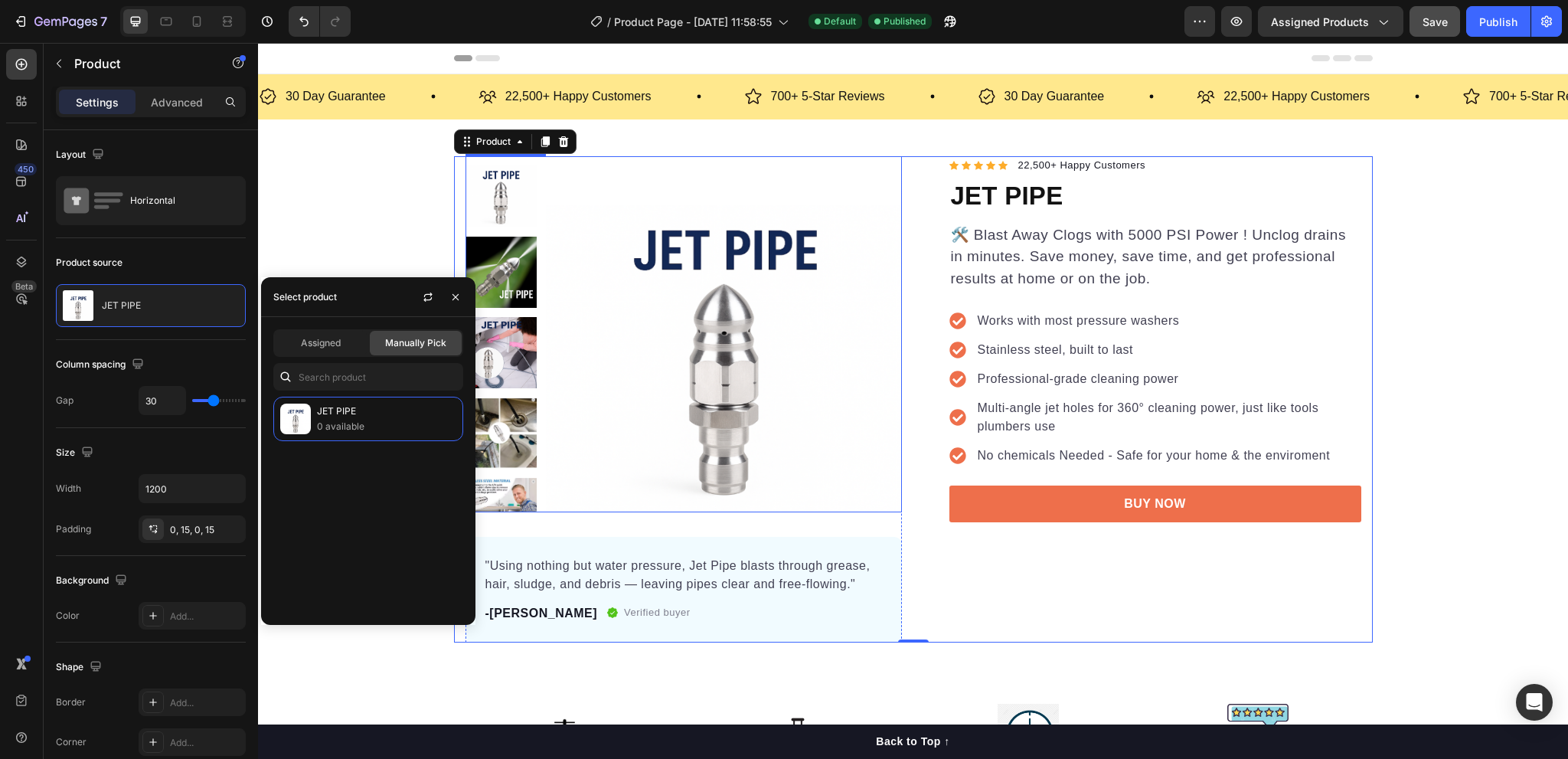
click at [688, 348] on img at bounding box center [724, 335] width 356 height 356
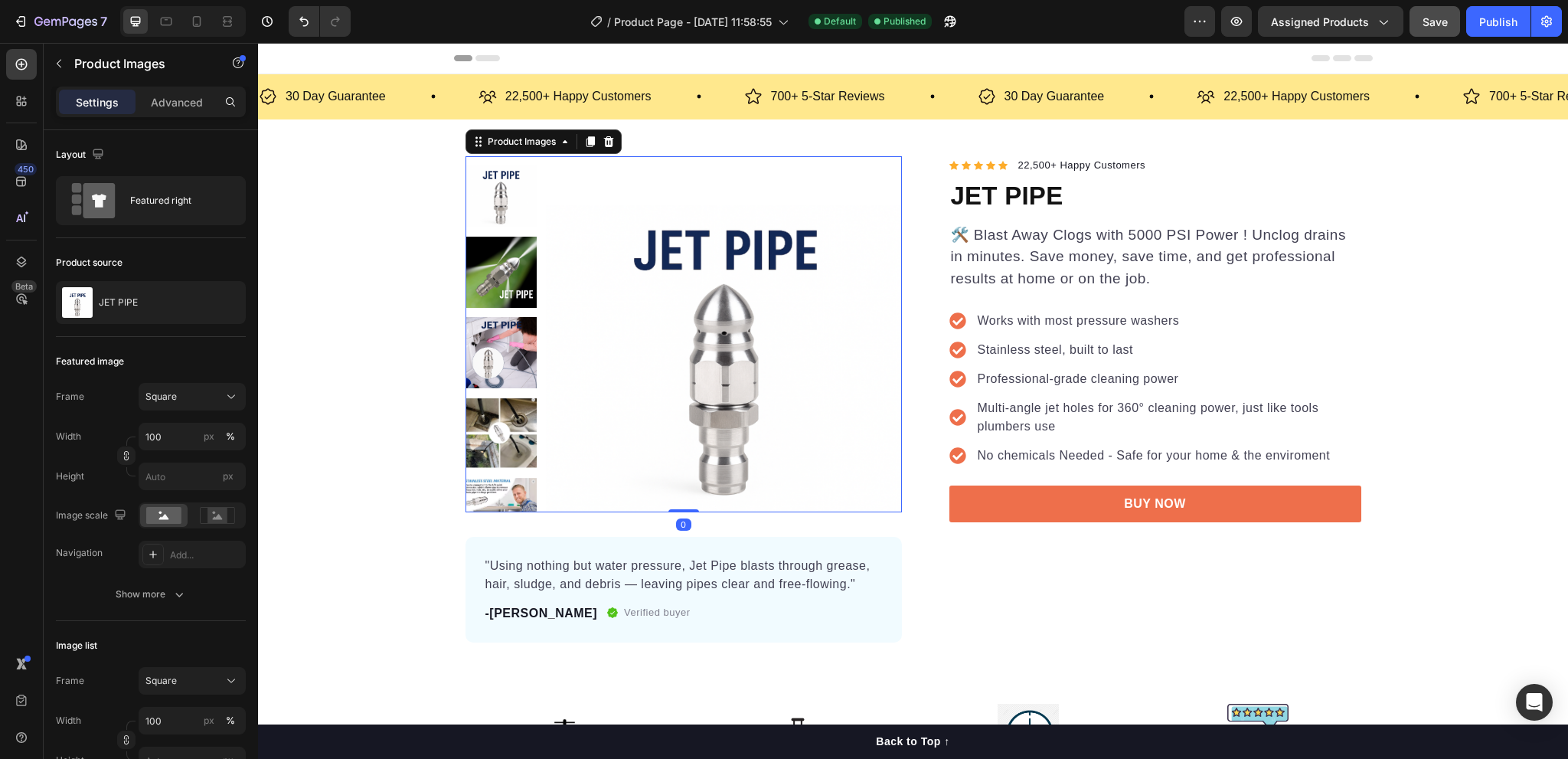
click at [701, 374] on img at bounding box center [724, 335] width 356 height 356
click at [156, 308] on div "JET PIPE" at bounding box center [150, 302] width 190 height 43
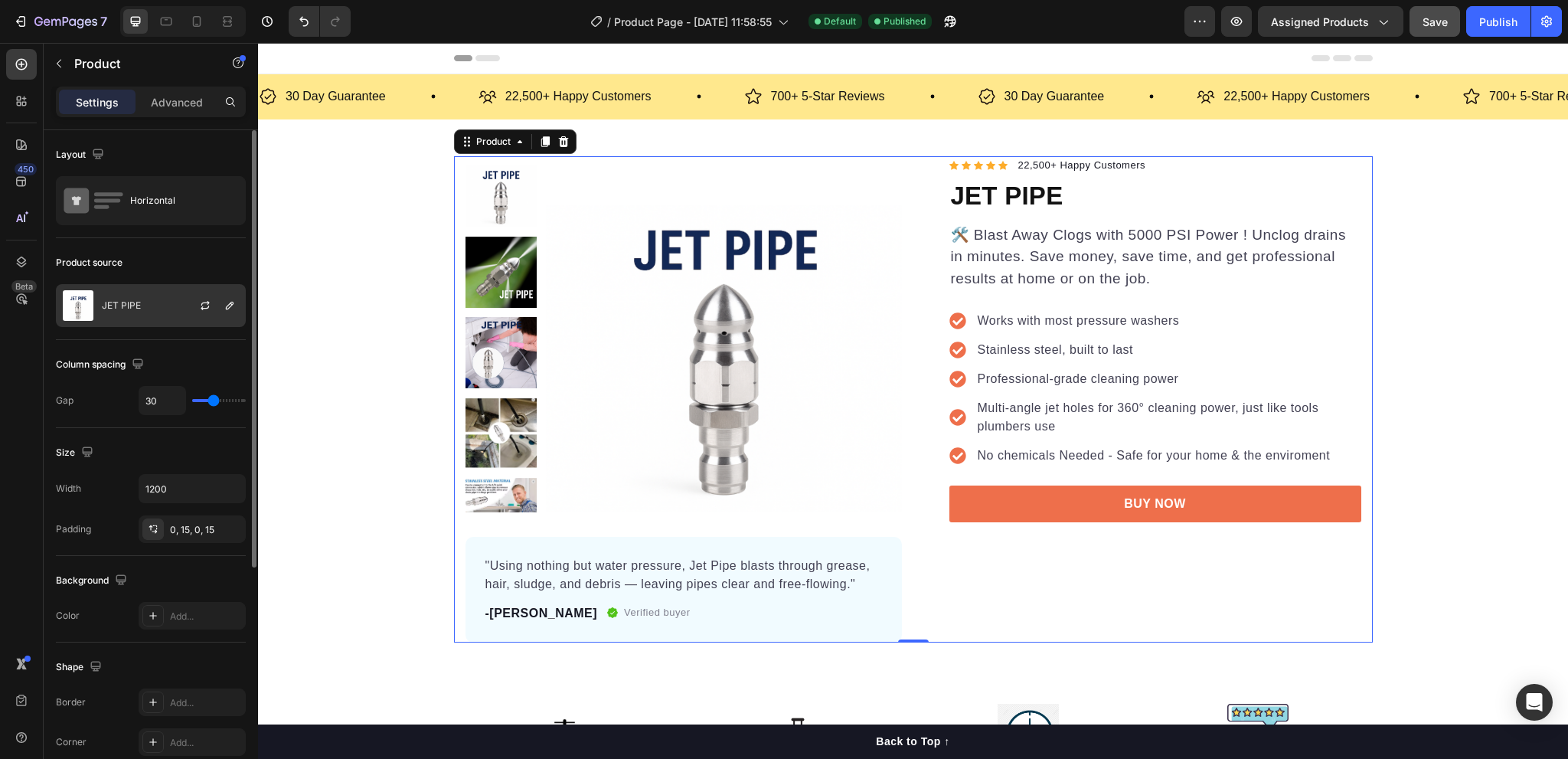
click at [154, 310] on div "JET PIPE" at bounding box center [150, 306] width 190 height 43
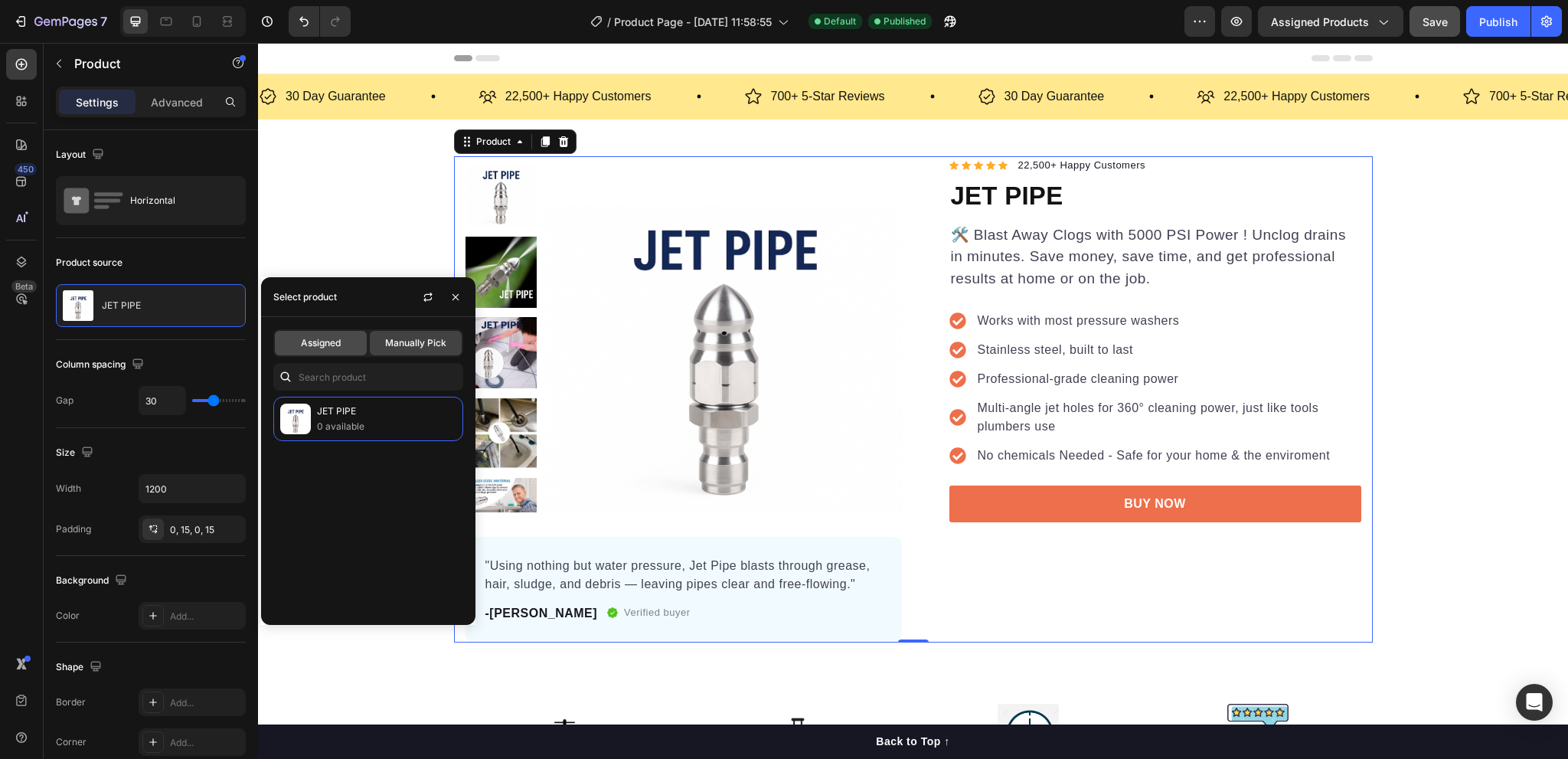
click at [325, 343] on span "Assigned" at bounding box center [320, 343] width 40 height 14
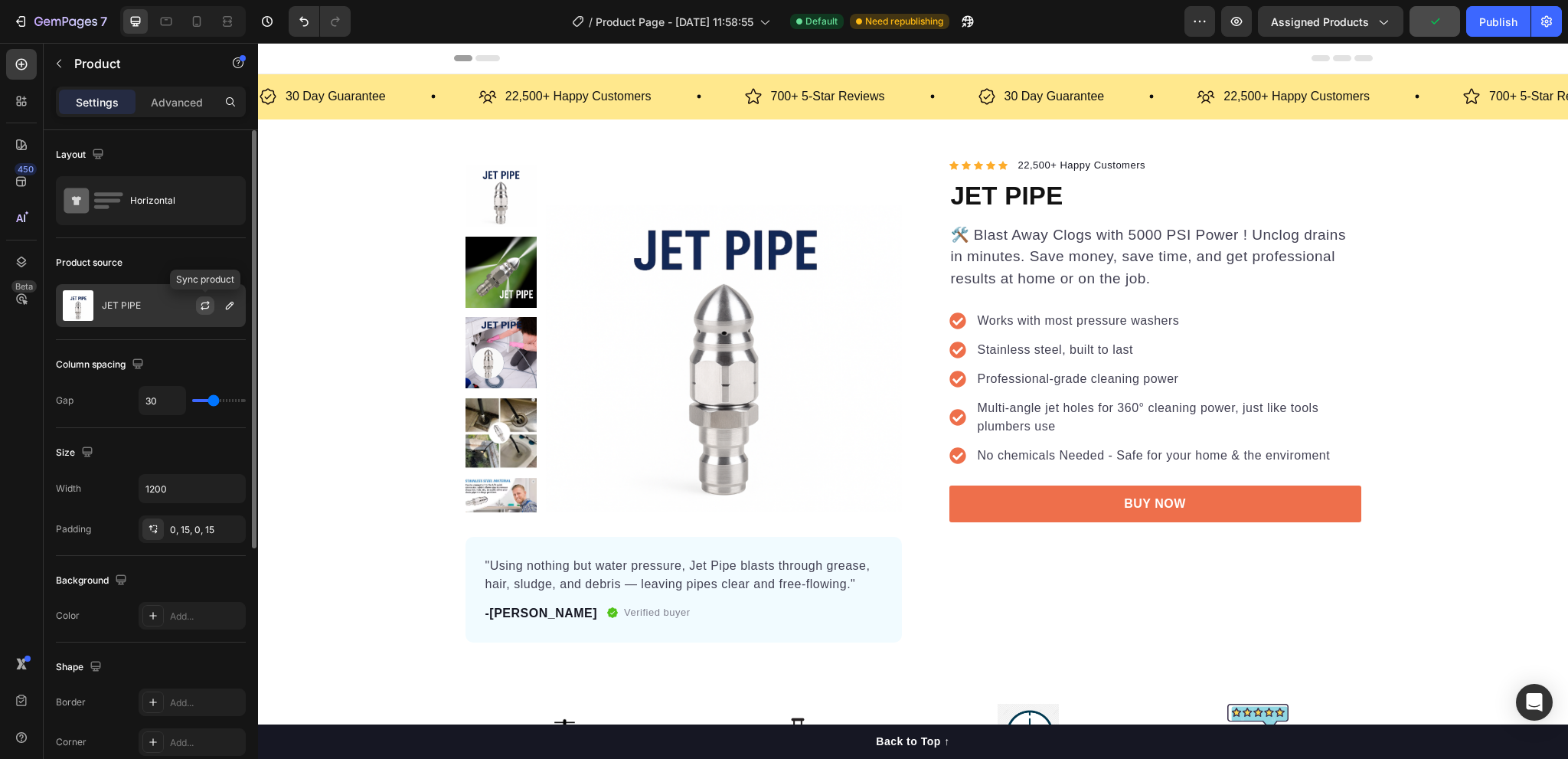
click at [206, 309] on icon "button" at bounding box center [205, 305] width 12 height 12
click at [1505, 19] on div "Publish" at bounding box center [1499, 21] width 38 height 16
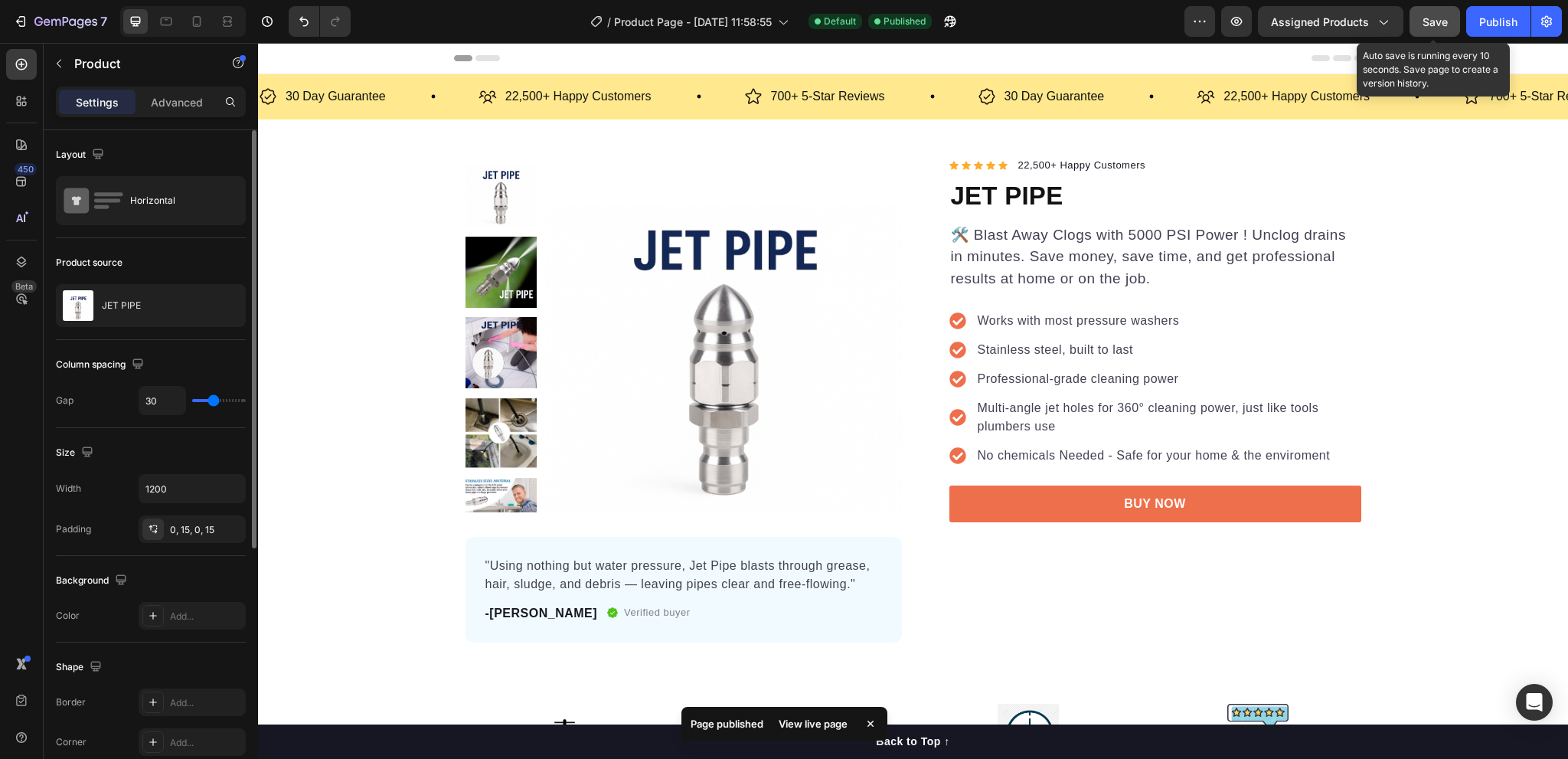
click at [1443, 26] on span "Save" at bounding box center [1435, 22] width 25 height 13
click at [1488, 24] on div "Publish" at bounding box center [1499, 21] width 38 height 16
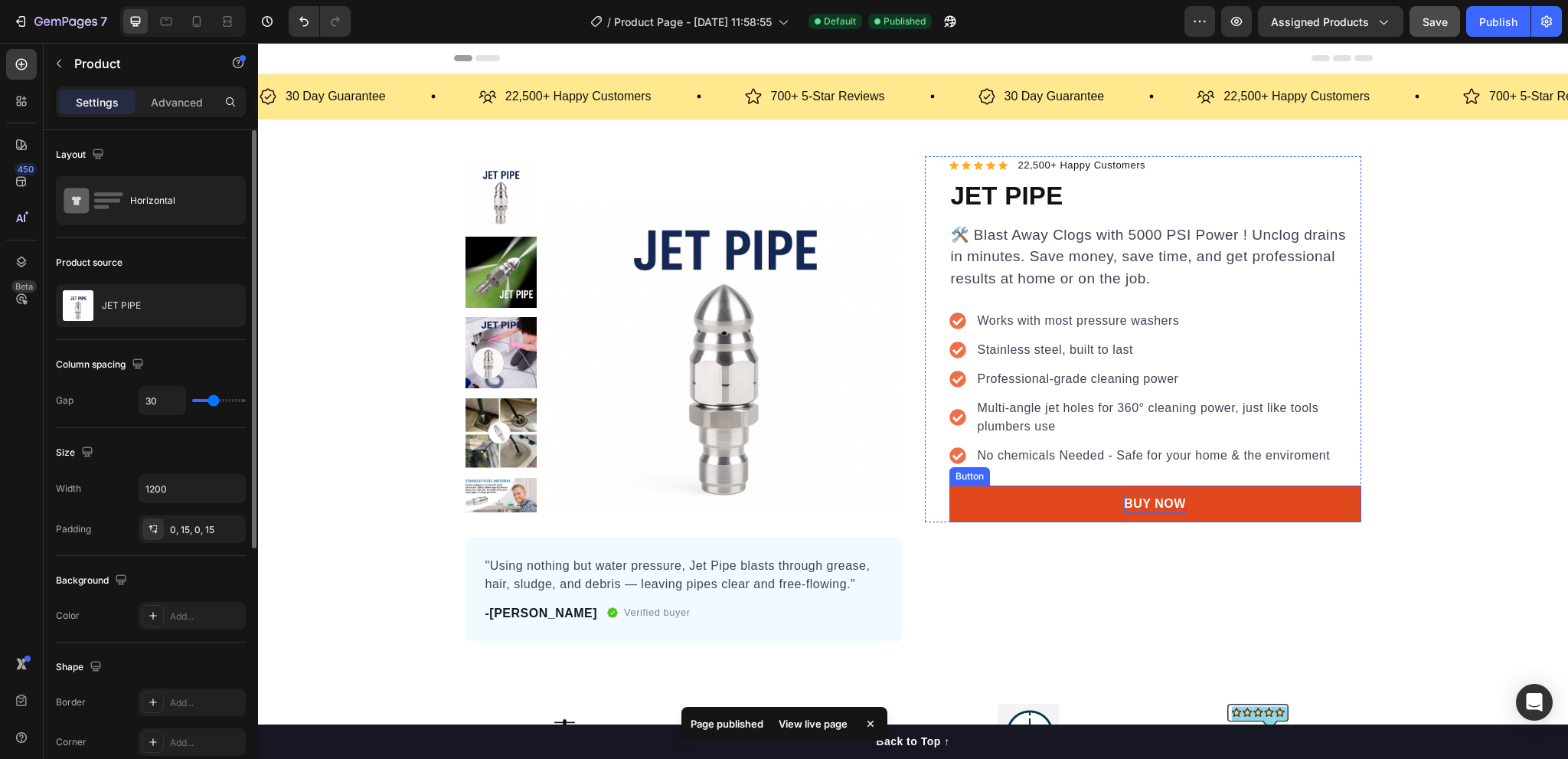
click at [1151, 507] on p "BUY NOW" at bounding box center [1155, 504] width 62 height 19
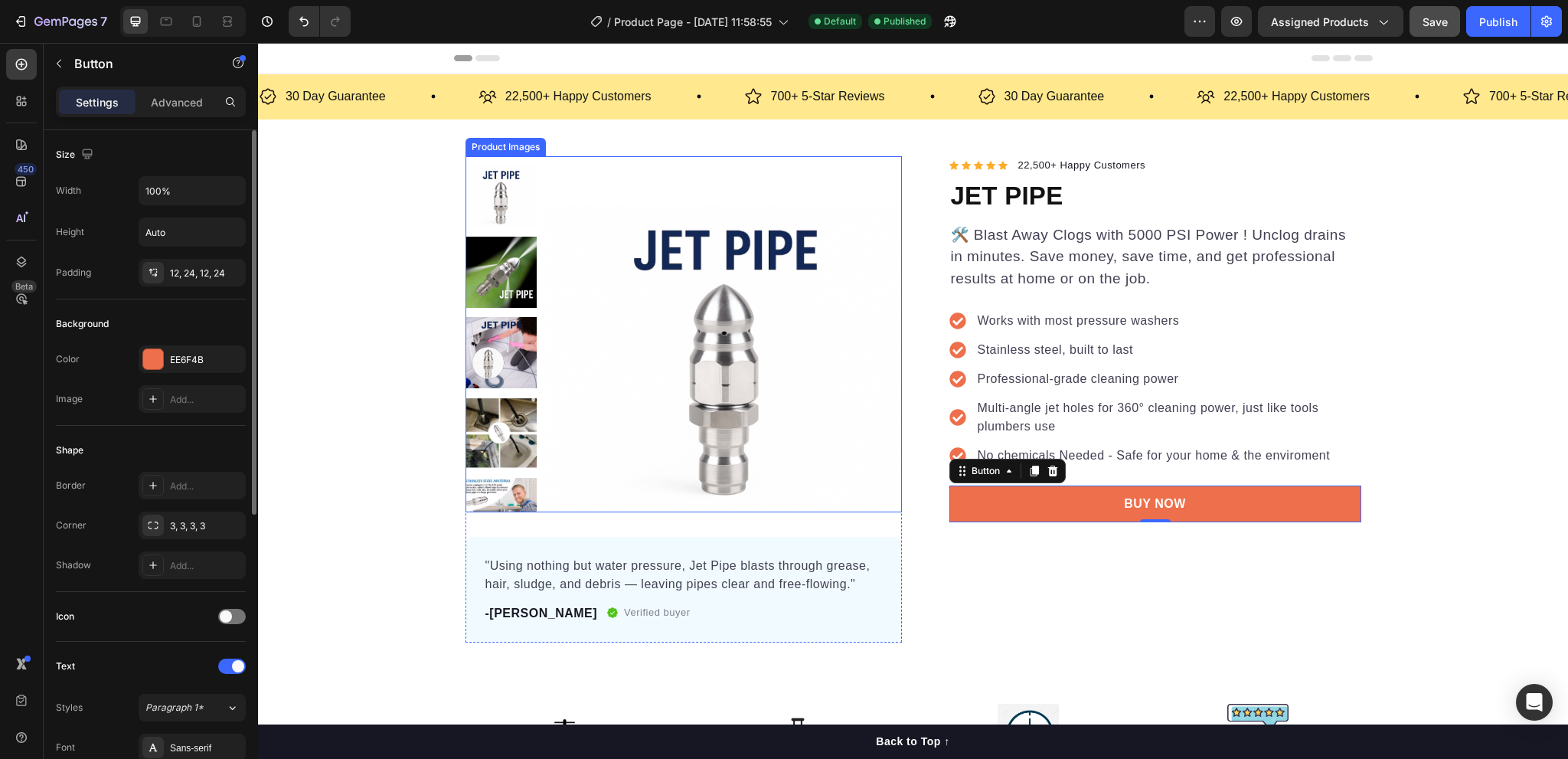
click at [688, 377] on img at bounding box center [724, 335] width 356 height 356
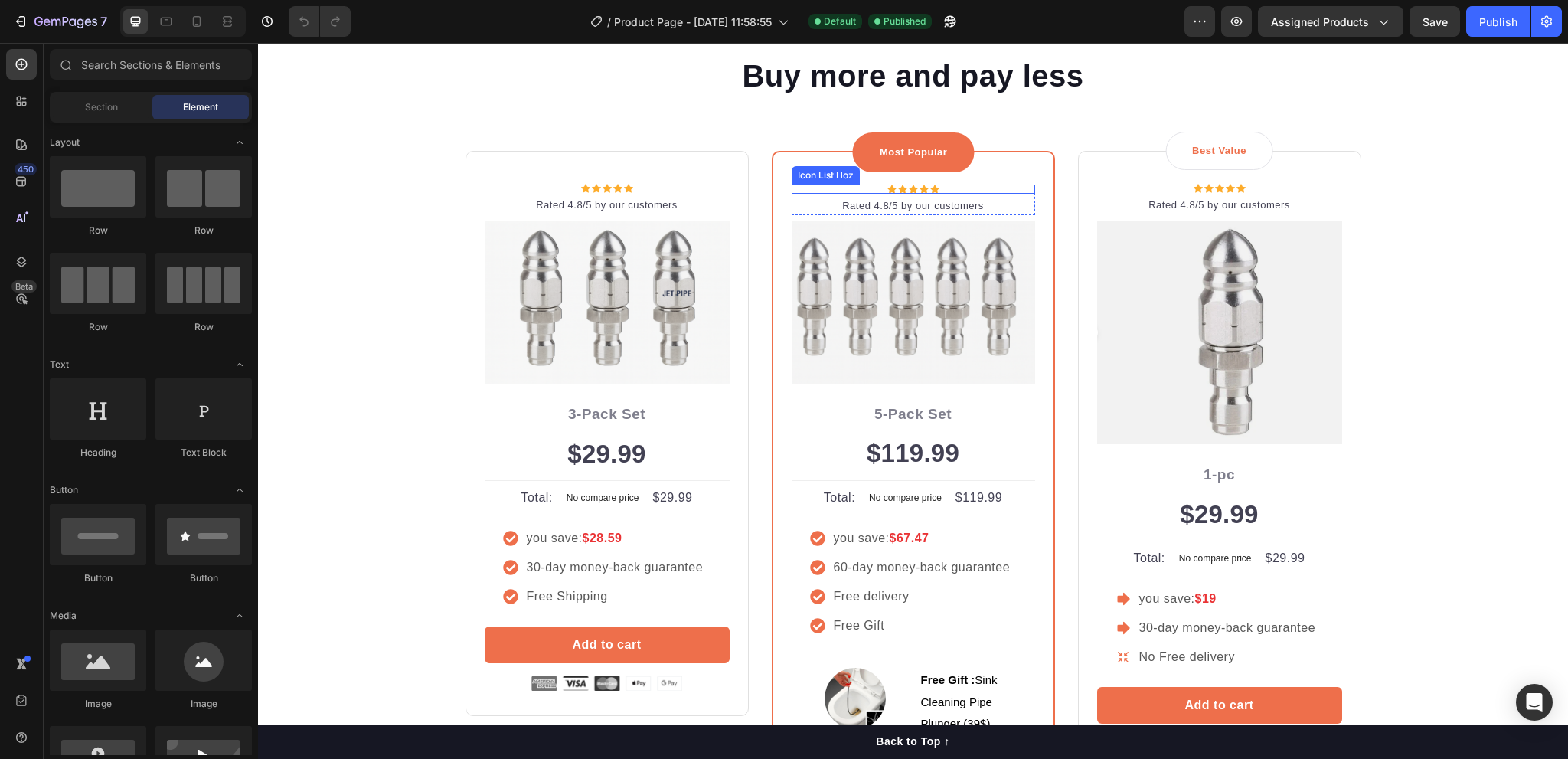
scroll to position [3678, 0]
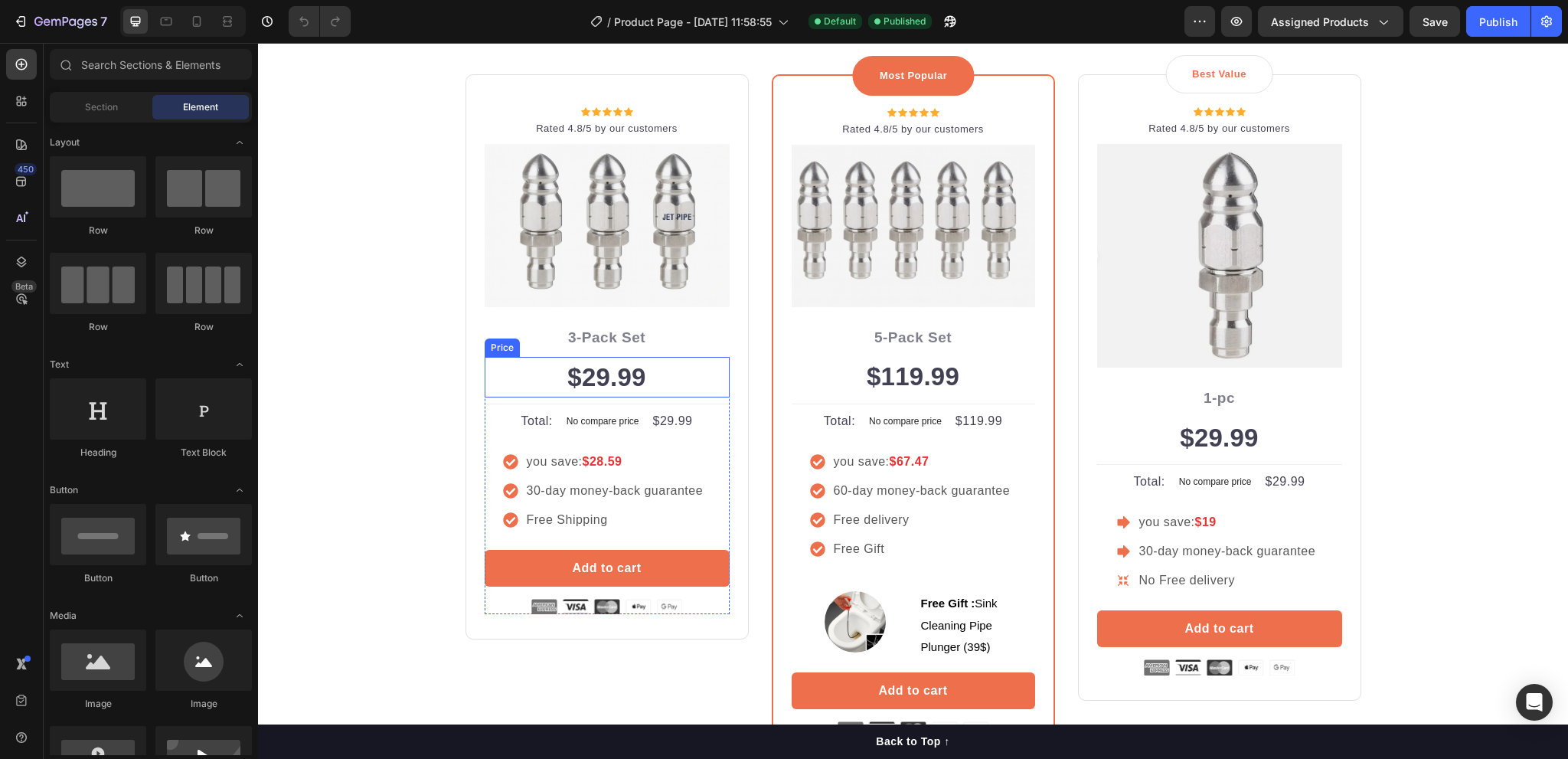
click at [609, 378] on div "$29.99" at bounding box center [607, 377] width 245 height 42
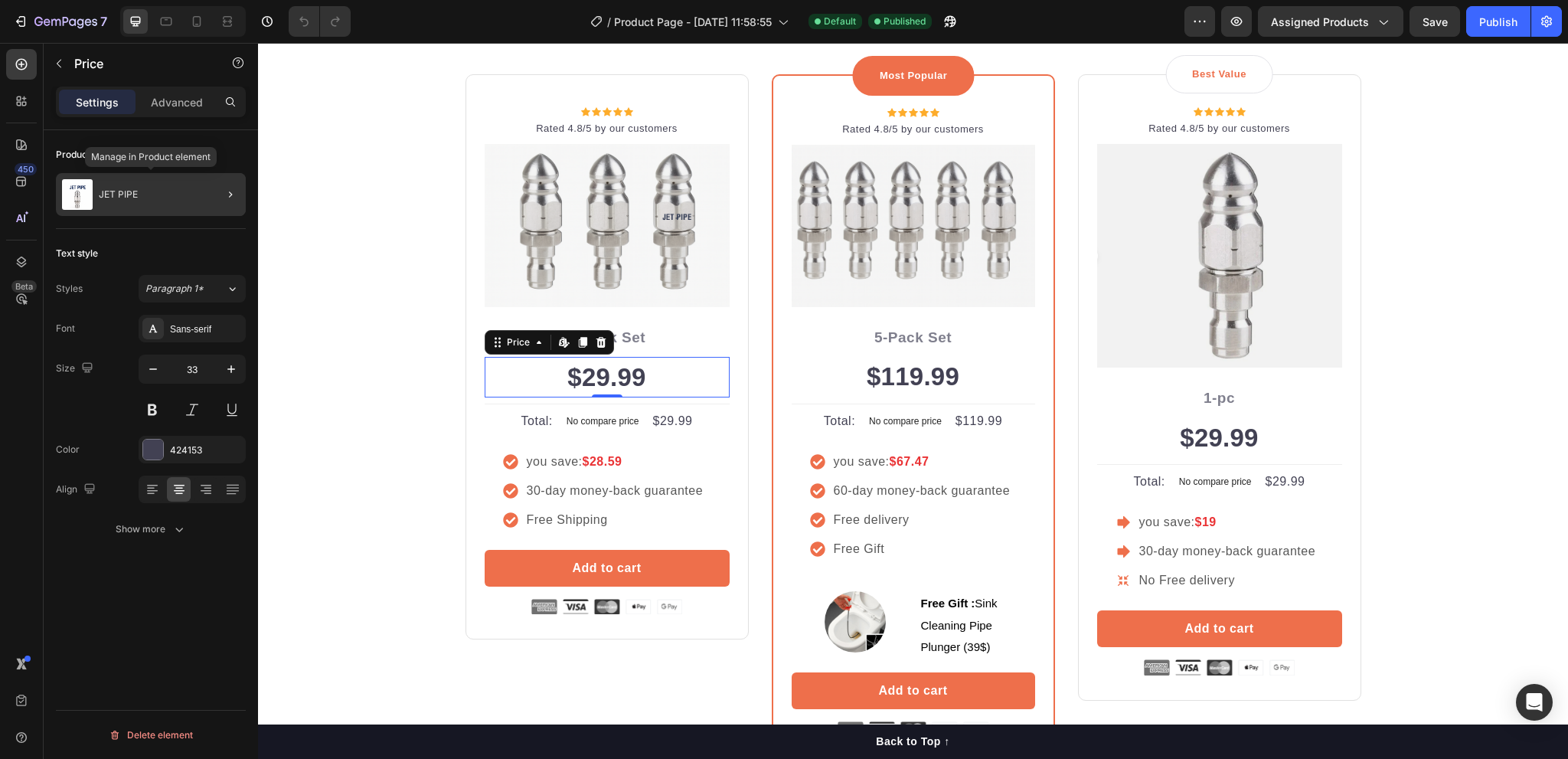
click at [190, 199] on div "JET PIPE" at bounding box center [150, 195] width 190 height 43
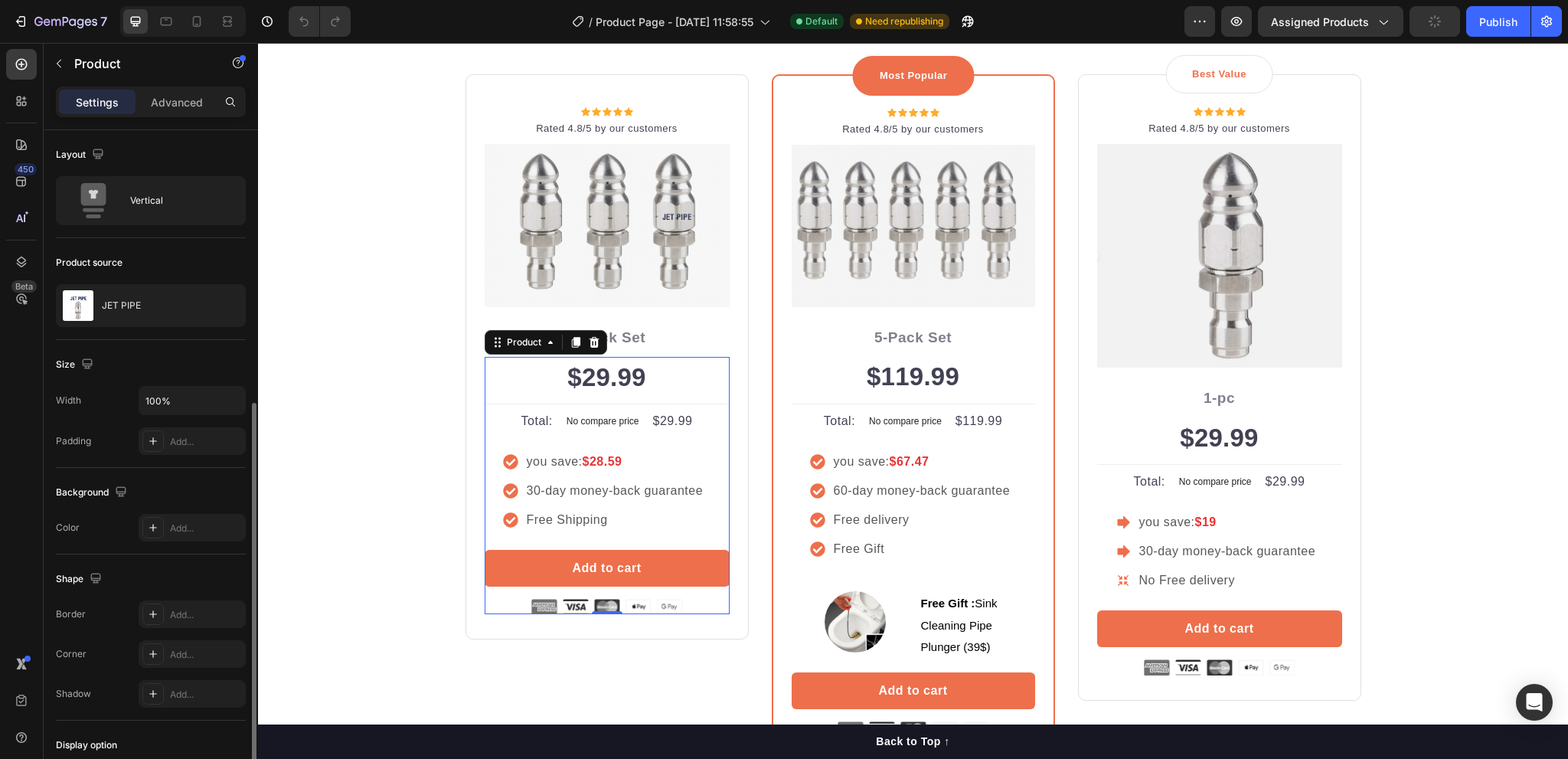
scroll to position [187, 0]
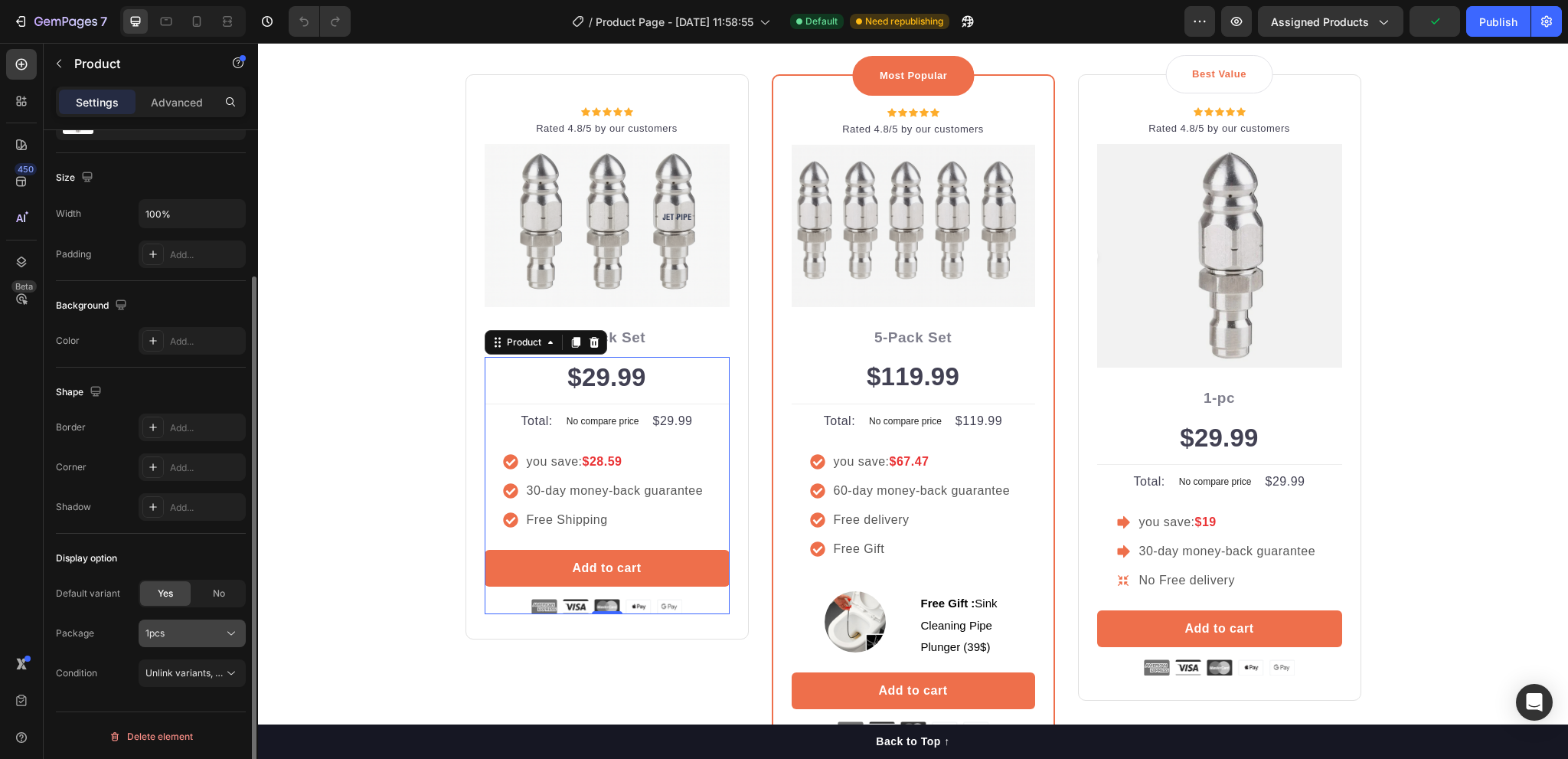
click at [179, 639] on div "1pcs" at bounding box center [192, 634] width 94 height 16
click at [170, 694] on div "3pcs" at bounding box center [189, 698] width 89 height 14
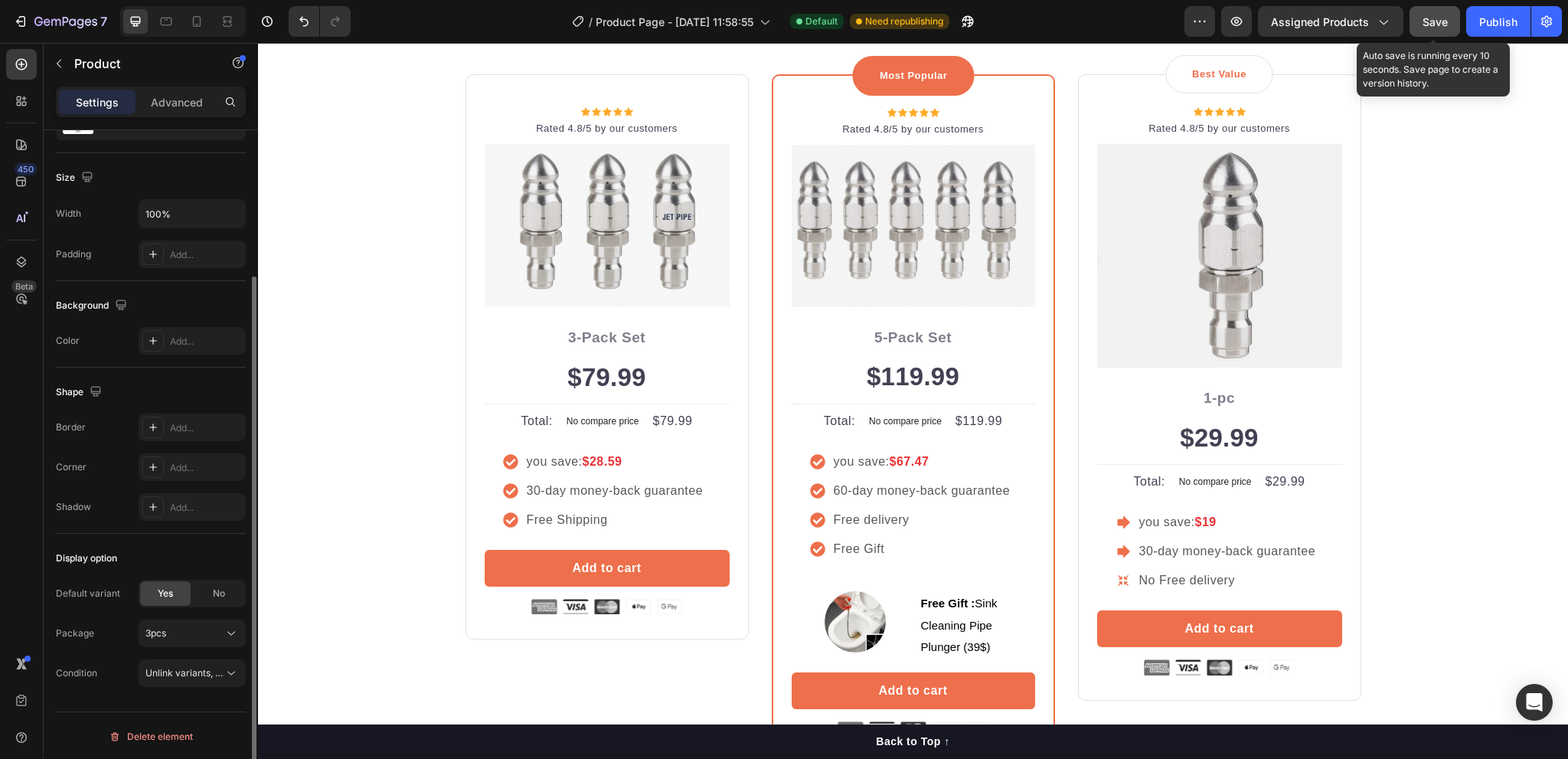
click at [1436, 18] on span "Save" at bounding box center [1435, 22] width 25 height 13
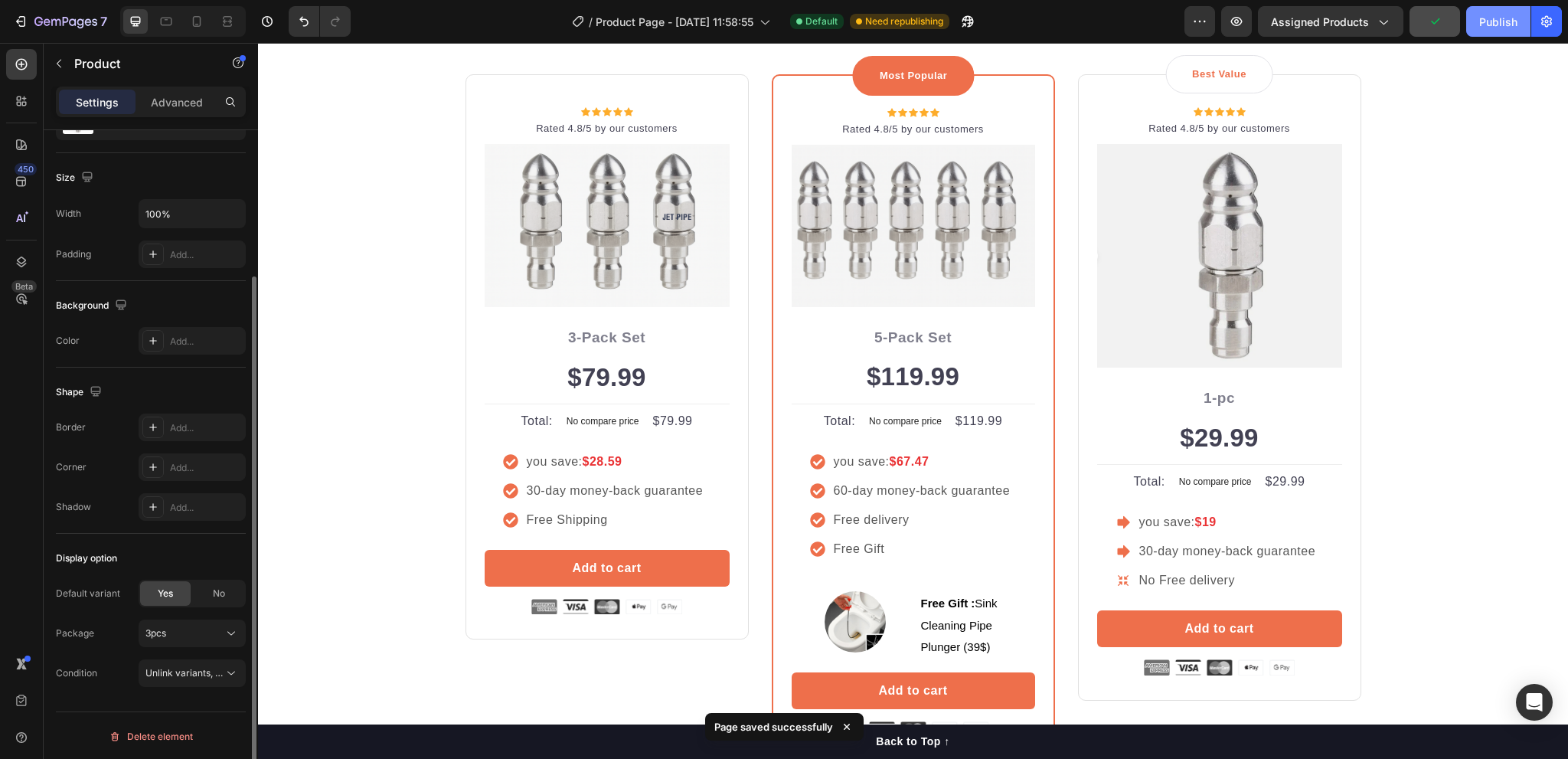
click at [1492, 20] on div "Publish" at bounding box center [1499, 21] width 38 height 16
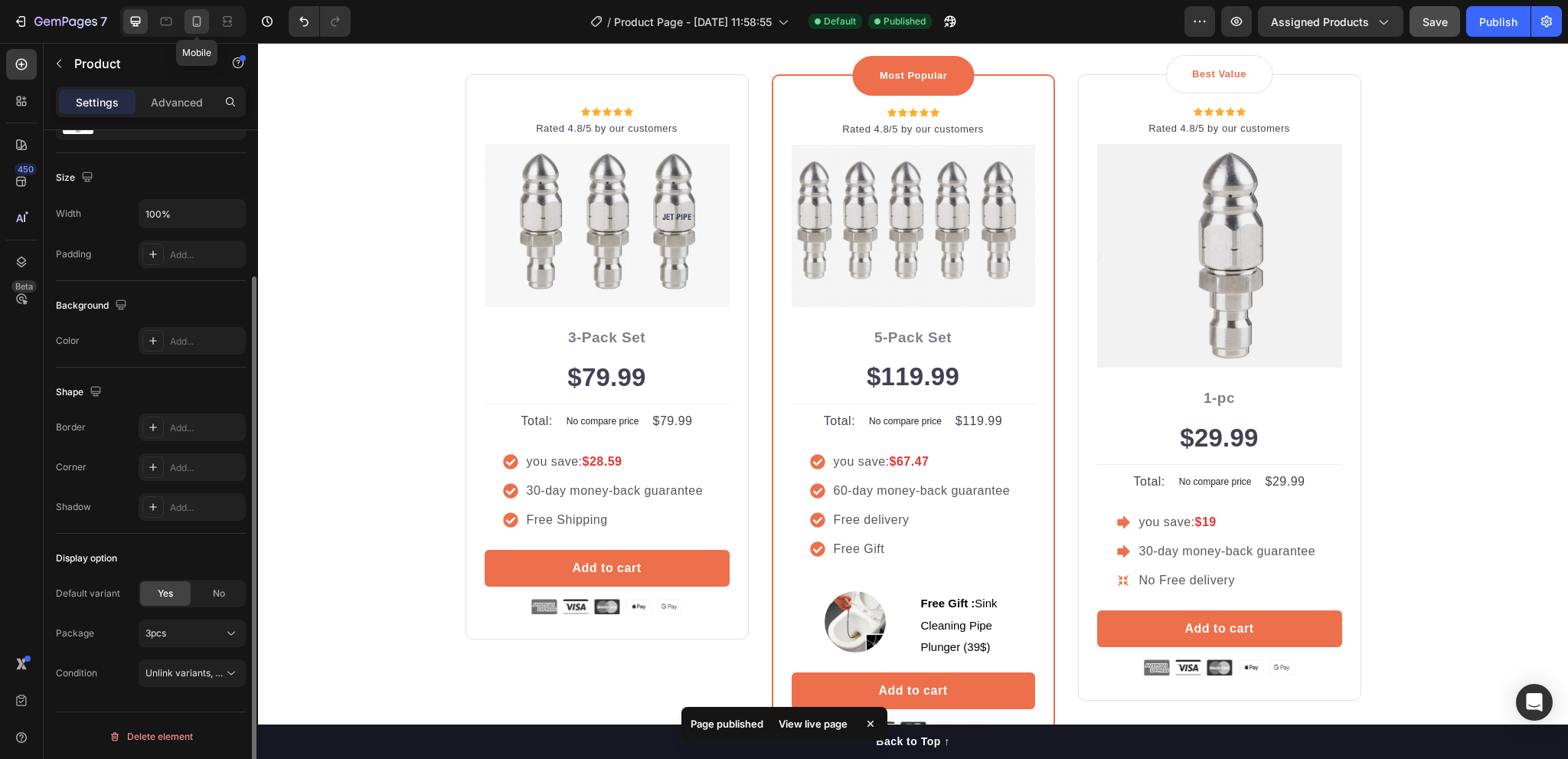
click at [194, 24] on icon at bounding box center [196, 21] width 16 height 16
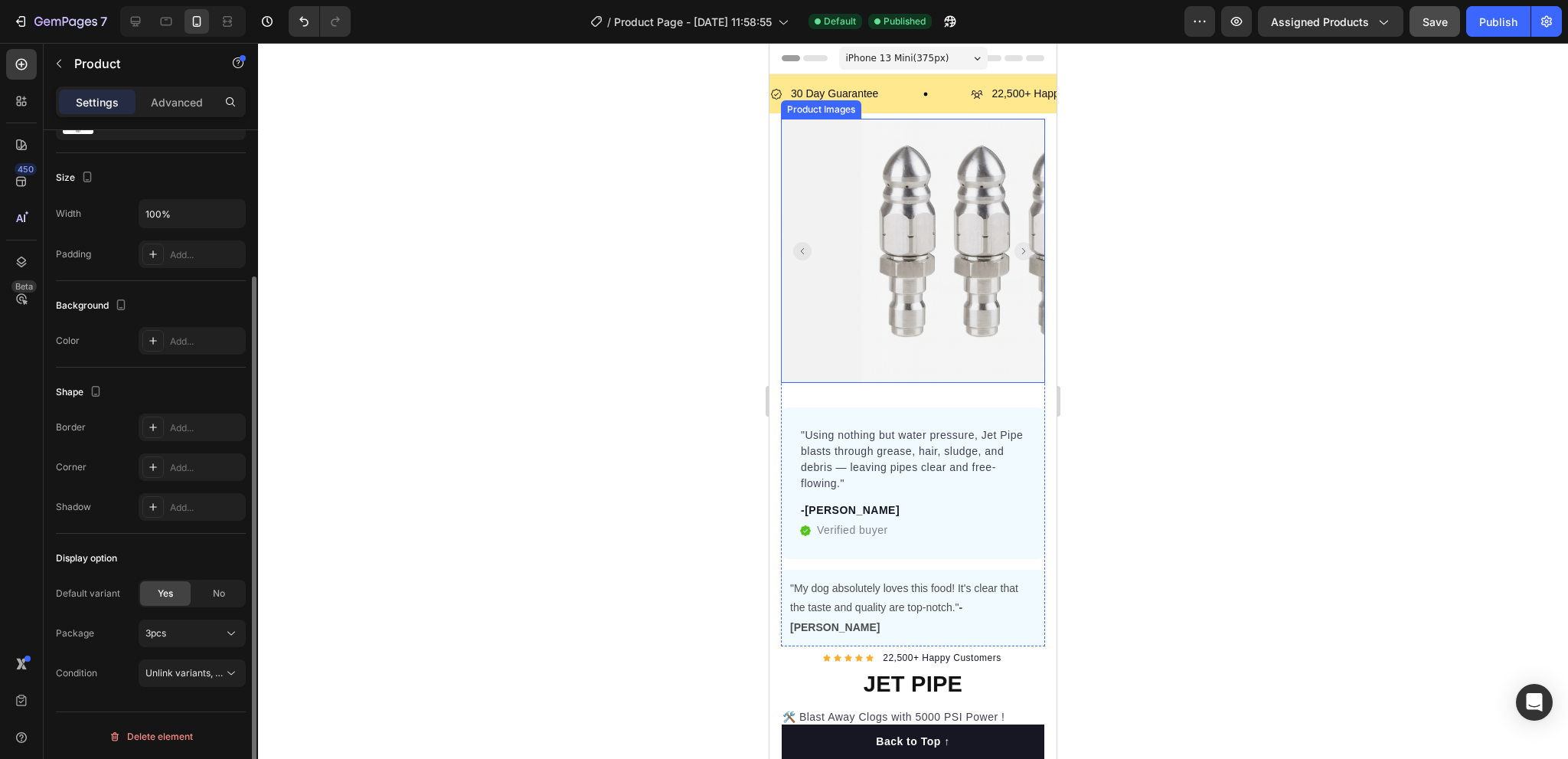
click at [940, 226] on img at bounding box center [993, 250] width 264 height 264
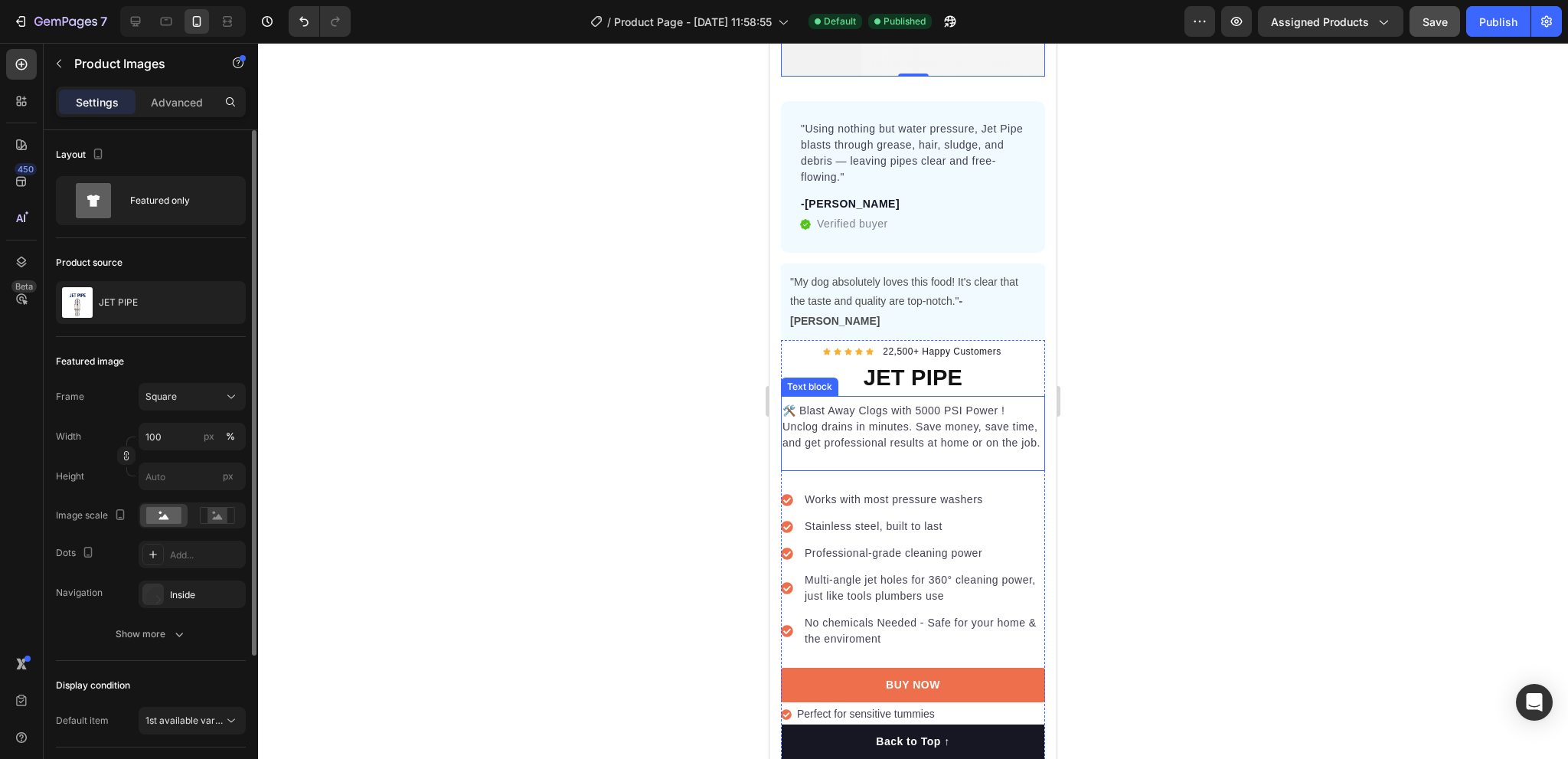
scroll to position [537, 0]
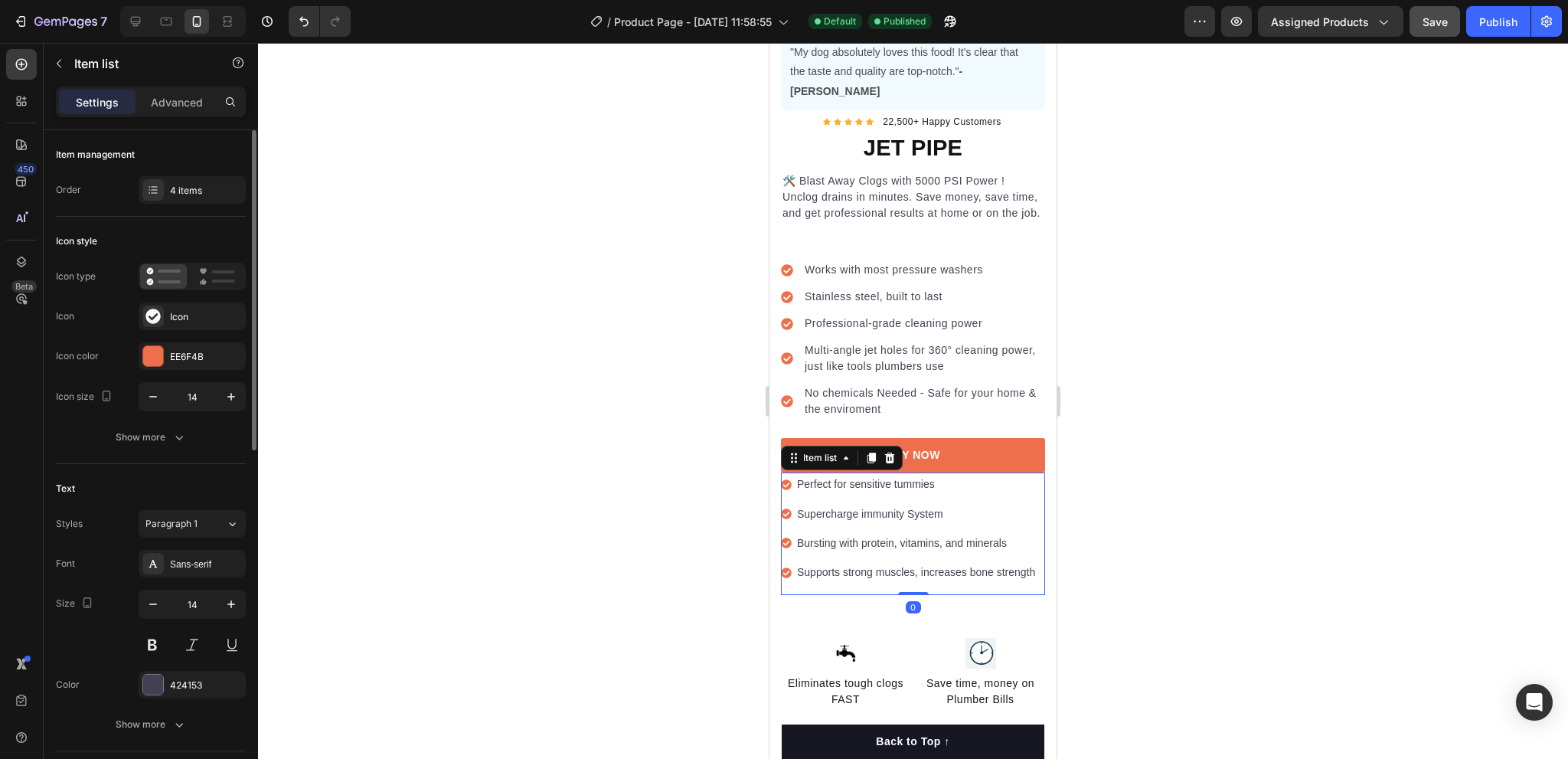
click at [784, 480] on icon at bounding box center [786, 486] width 11 height 11
click at [781, 480] on icon at bounding box center [786, 486] width 11 height 11
click at [891, 452] on icon at bounding box center [889, 458] width 12 height 12
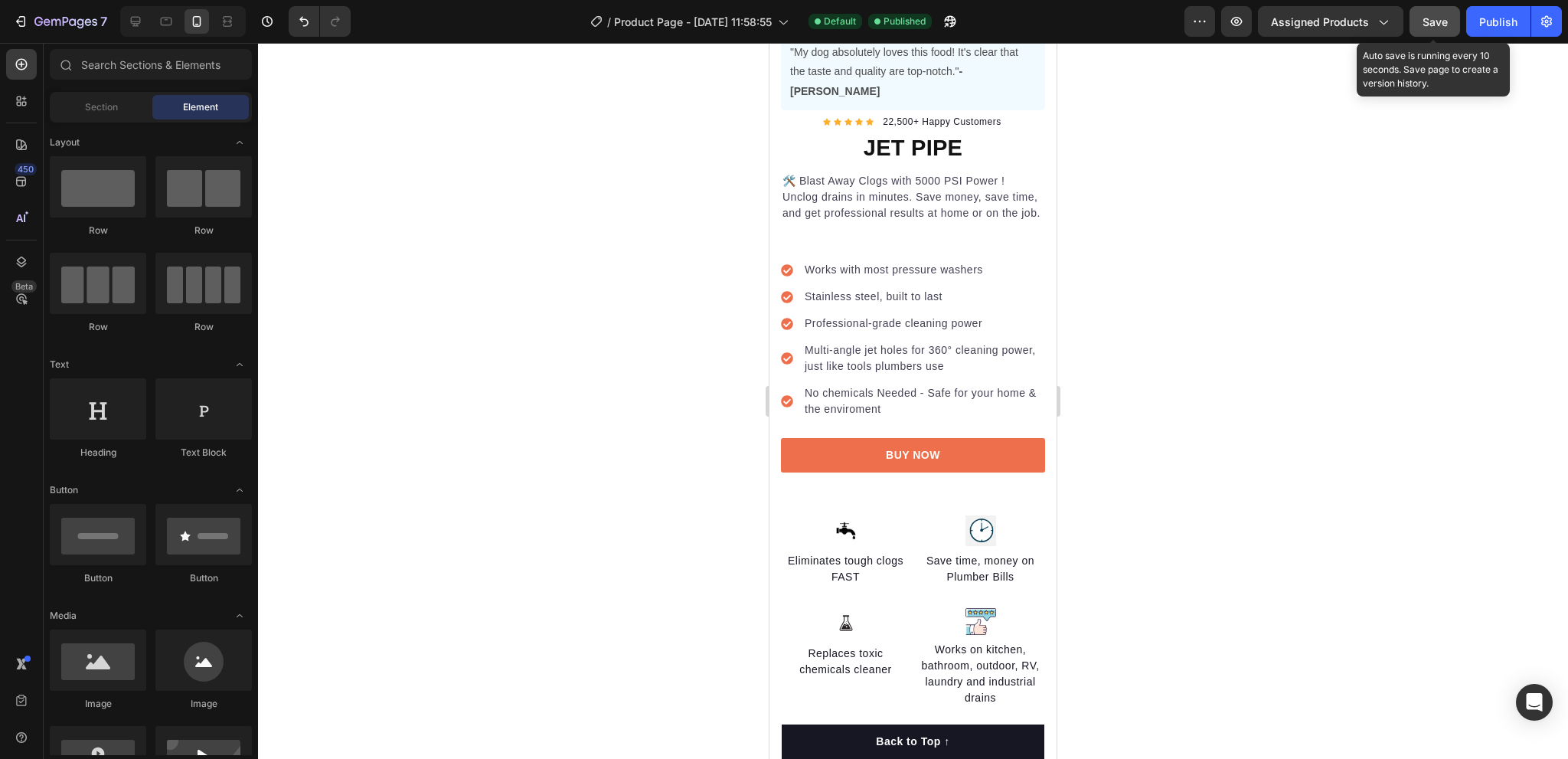
click at [1432, 24] on span "Save" at bounding box center [1435, 22] width 25 height 13
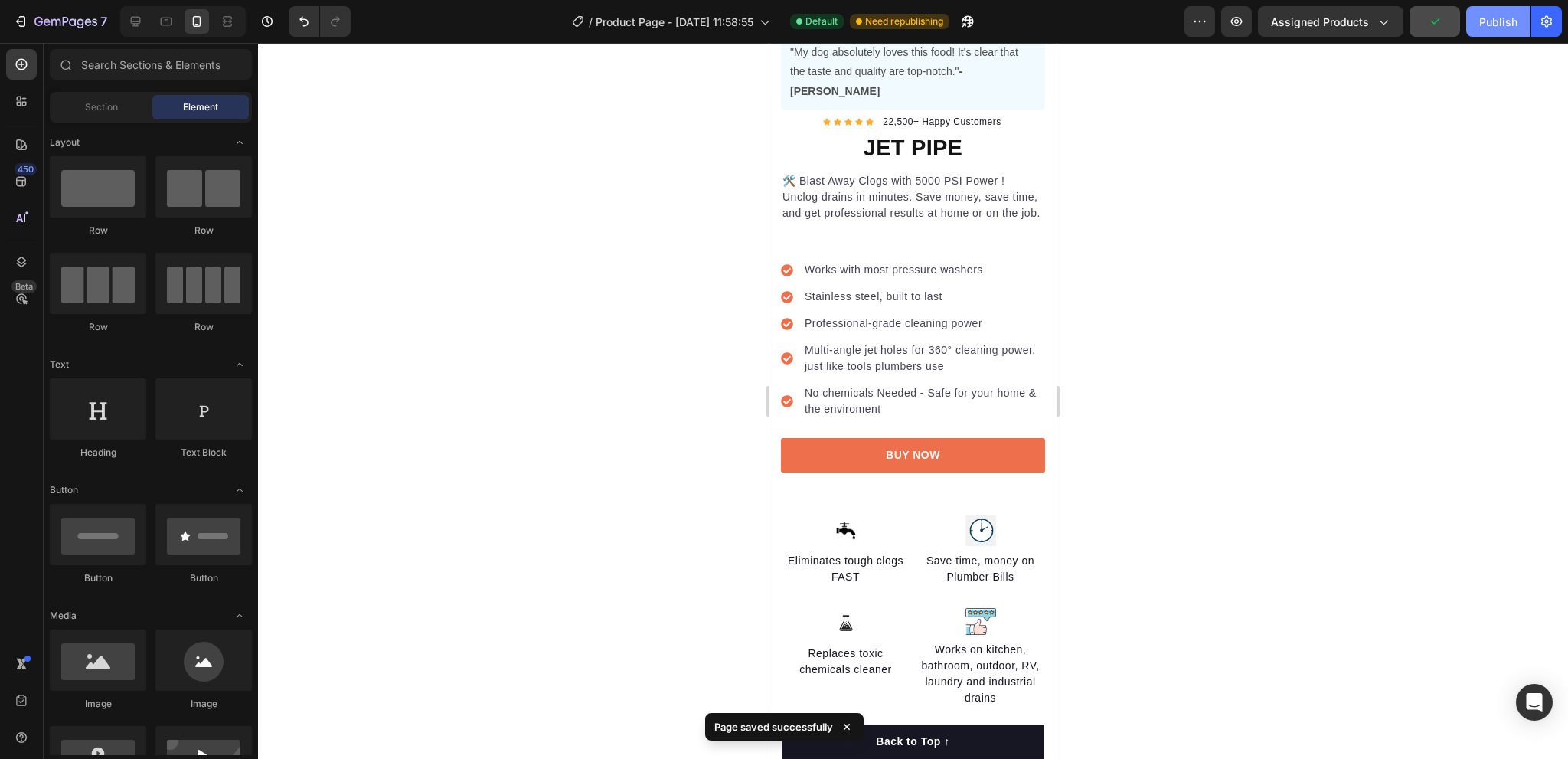
click at [1484, 25] on div "Publish" at bounding box center [1499, 21] width 38 height 16
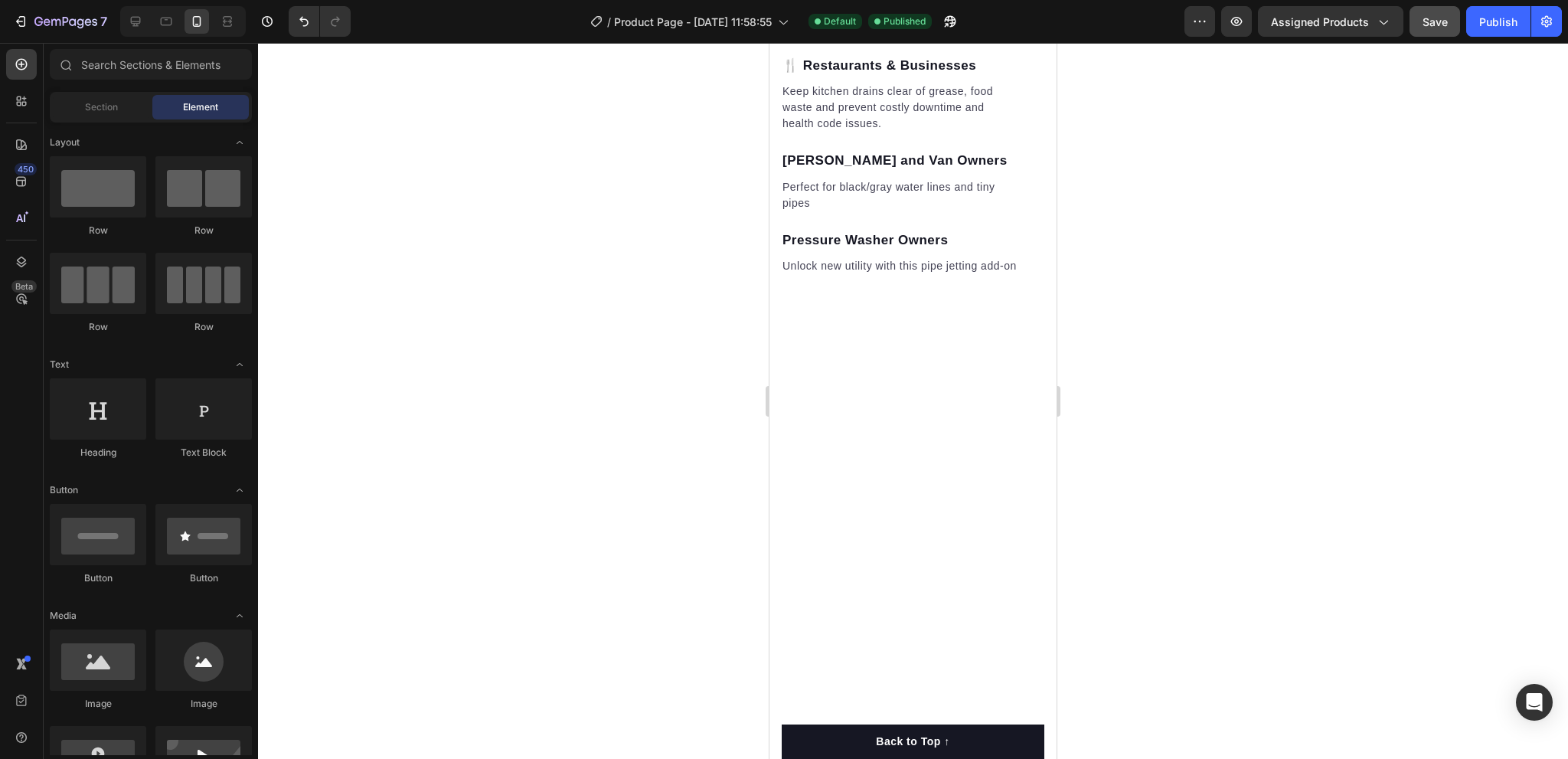
scroll to position [2375, 0]
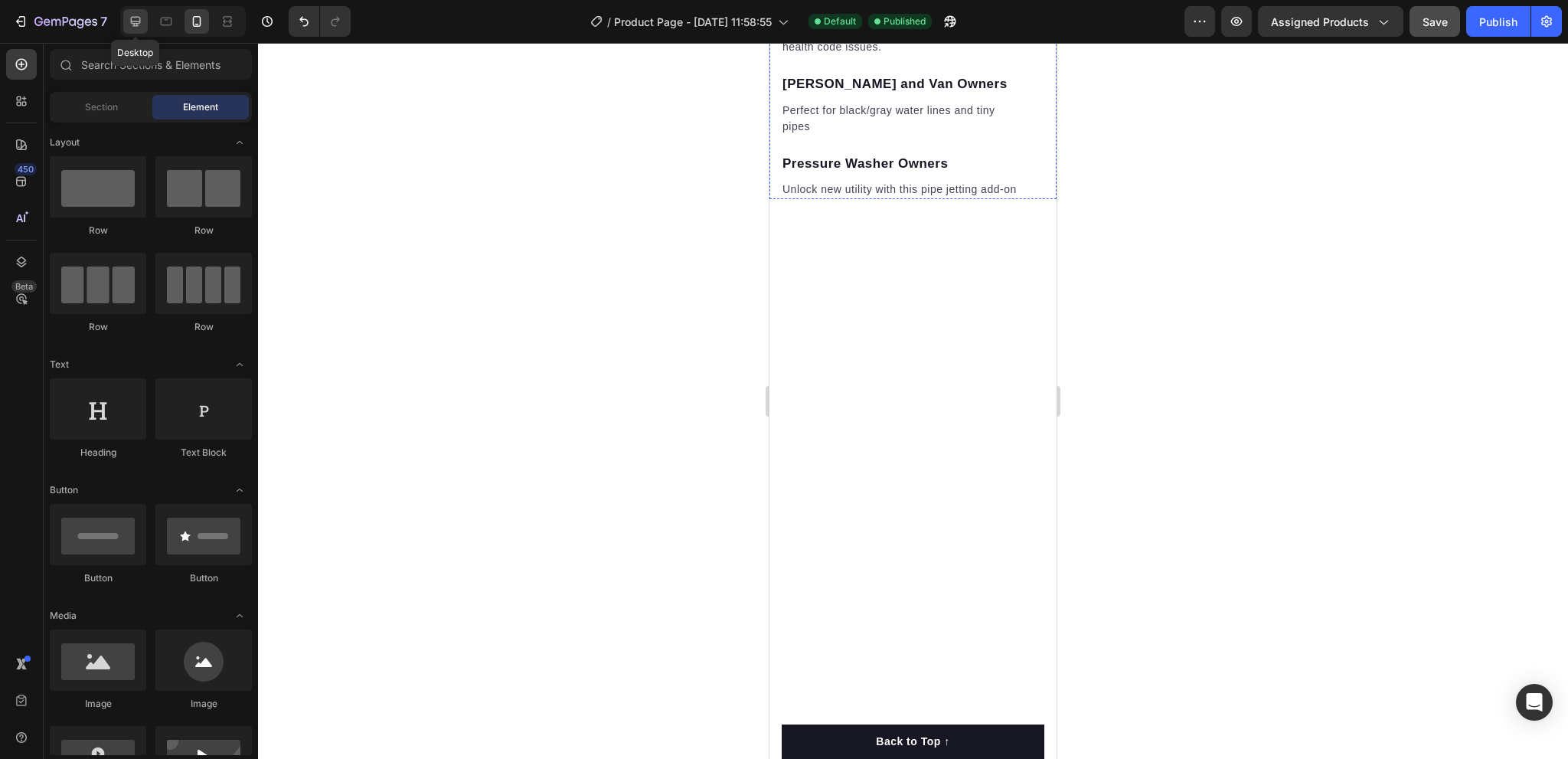
click at [139, 20] on icon at bounding box center [135, 21] width 16 height 16
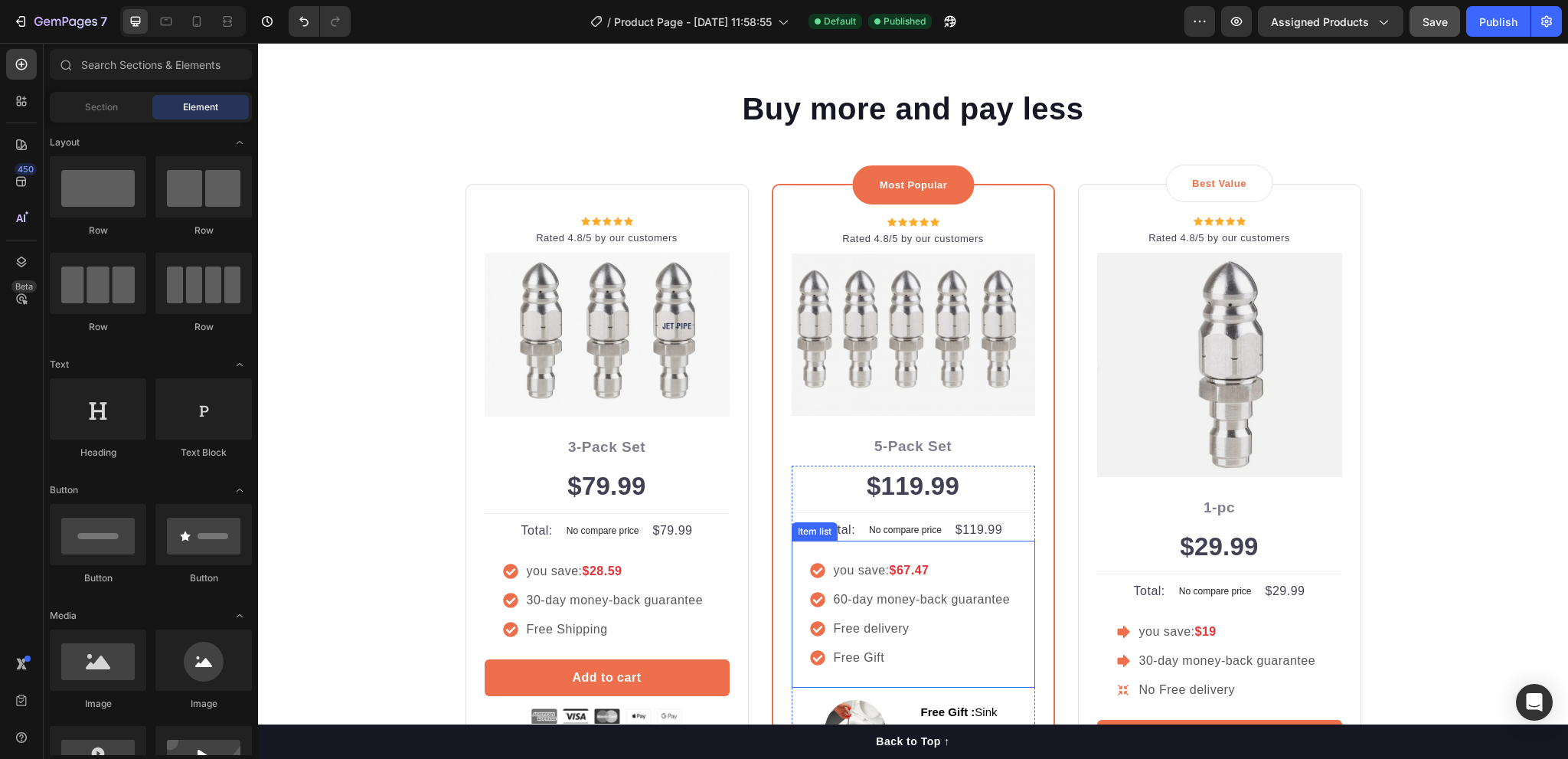
scroll to position [3805, 0]
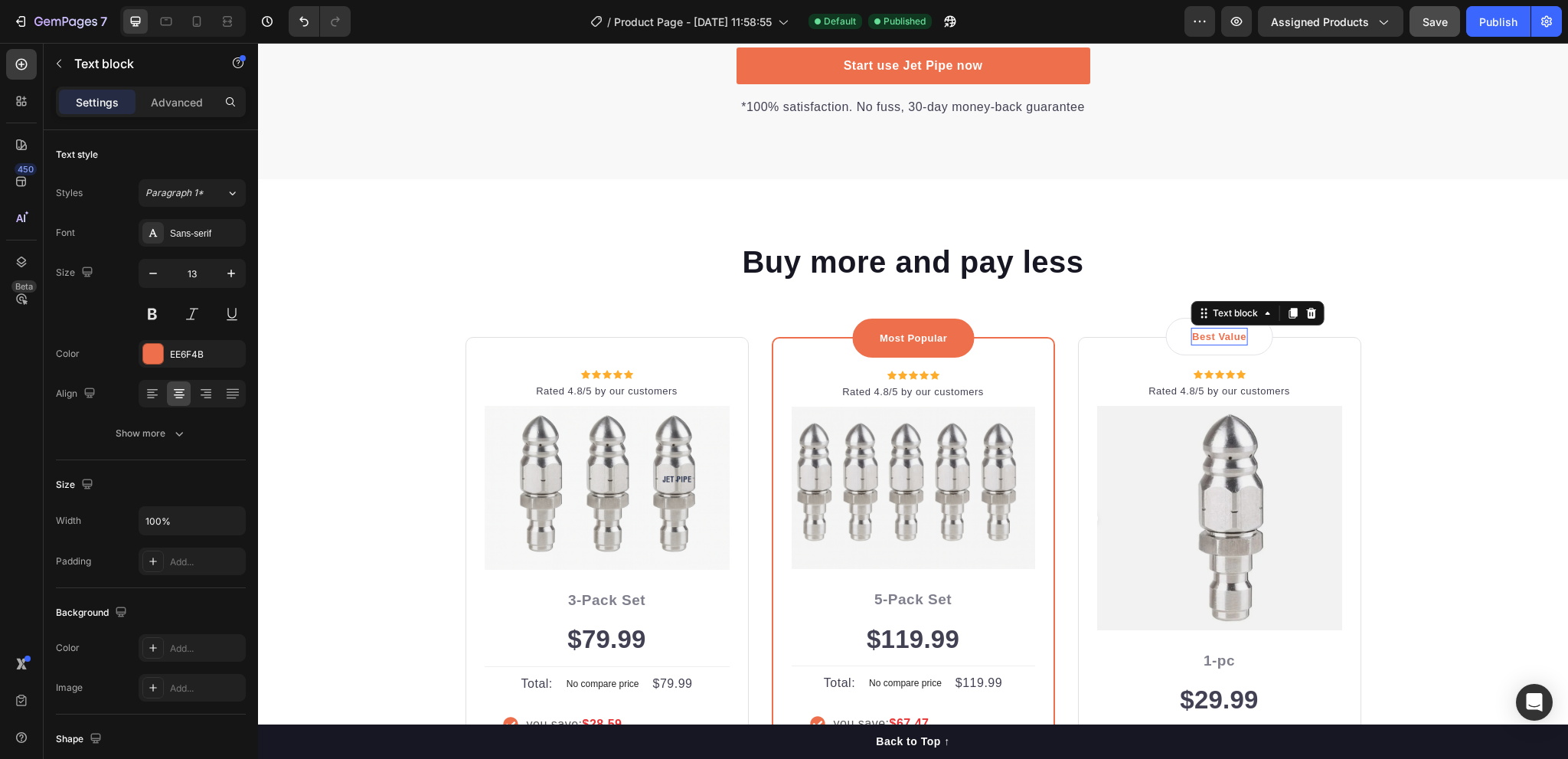
click at [1201, 338] on p "Best Value" at bounding box center [1219, 337] width 55 height 16
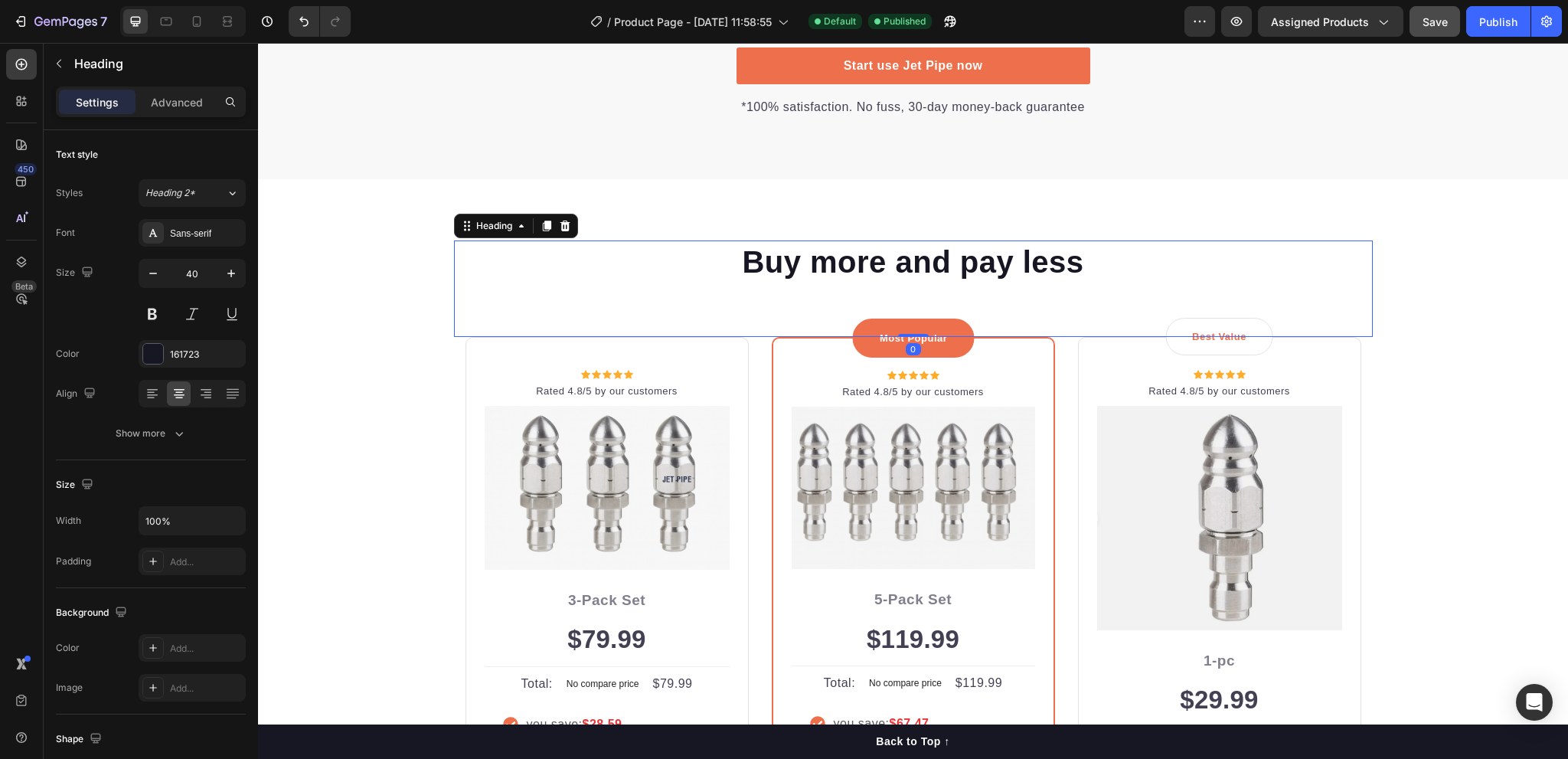
click at [582, 335] on div "Buy more and pay less Heading 0" at bounding box center [913, 289] width 919 height 96
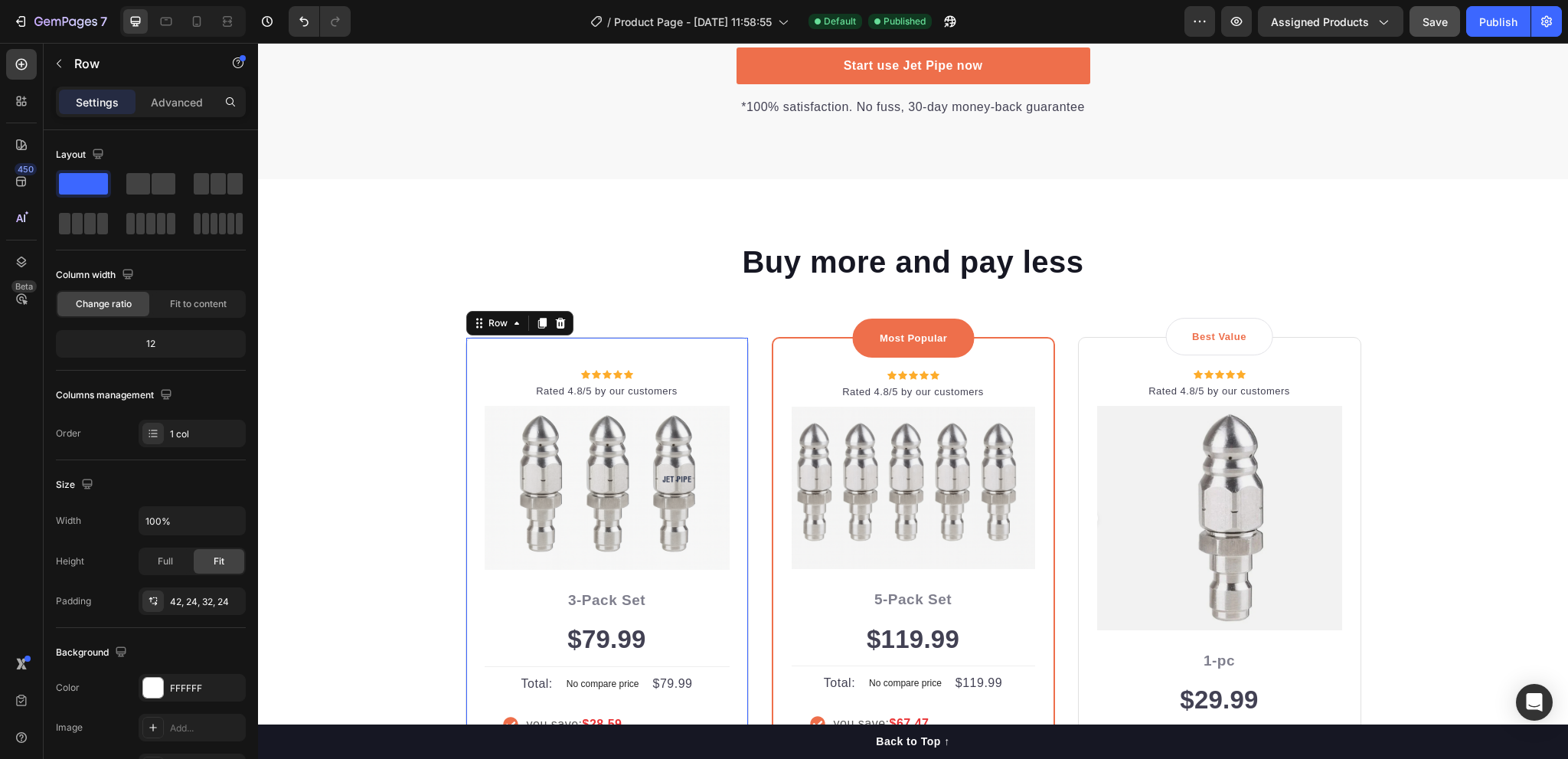
click at [586, 351] on div "Icon Icon Icon Icon Icon Icon List Hoz Rated 4.8/5 by our customers Text block …" at bounding box center [608, 620] width 283 height 565
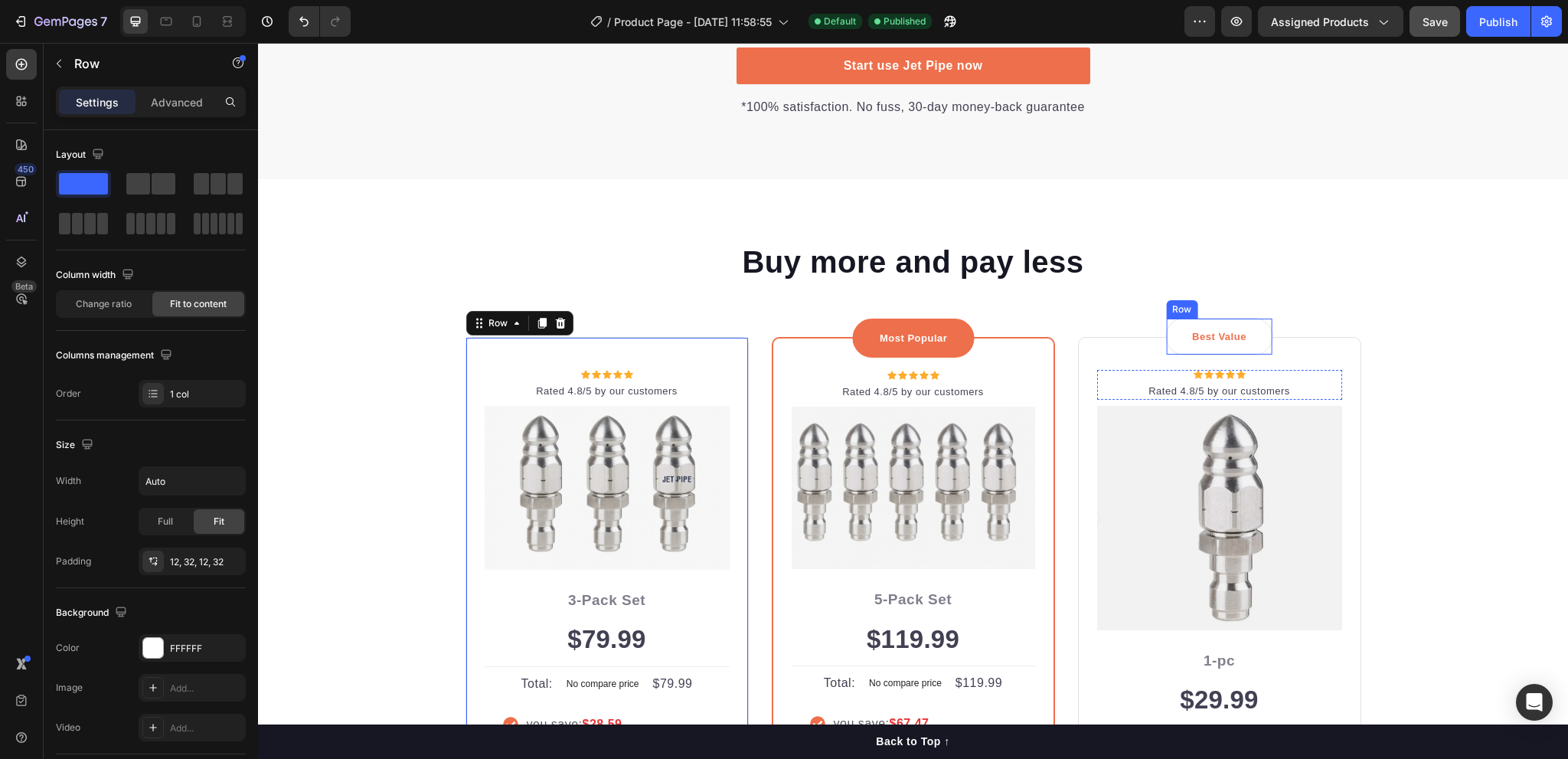
click at [1250, 345] on div "Best Value Text block Row" at bounding box center [1219, 336] width 108 height 38
click at [590, 339] on div "Icon Icon Icon Icon Icon Icon List Hoz Rated 4.8/5 by our customers Text block …" at bounding box center [608, 620] width 283 height 565
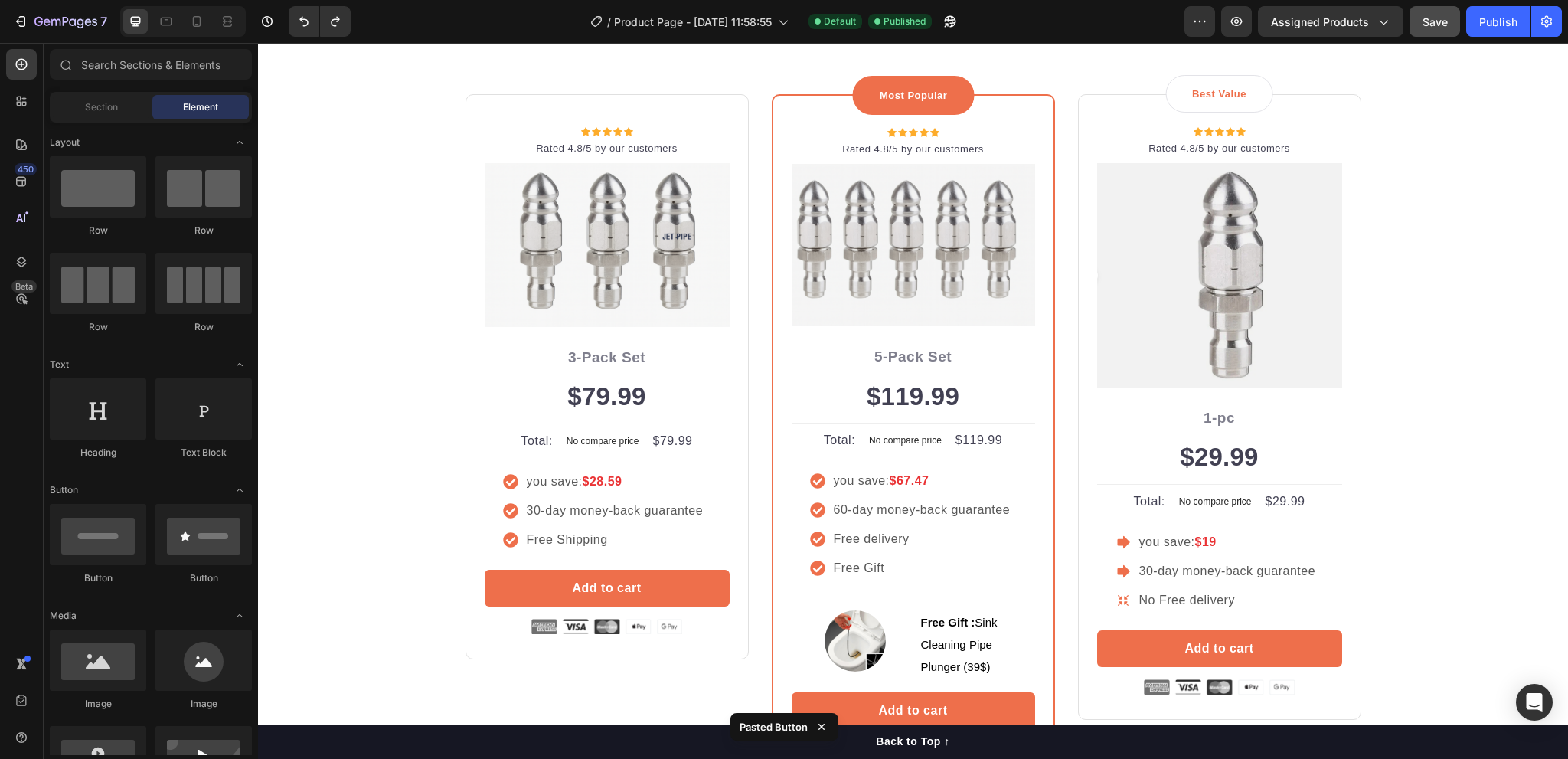
scroll to position [3818, 0]
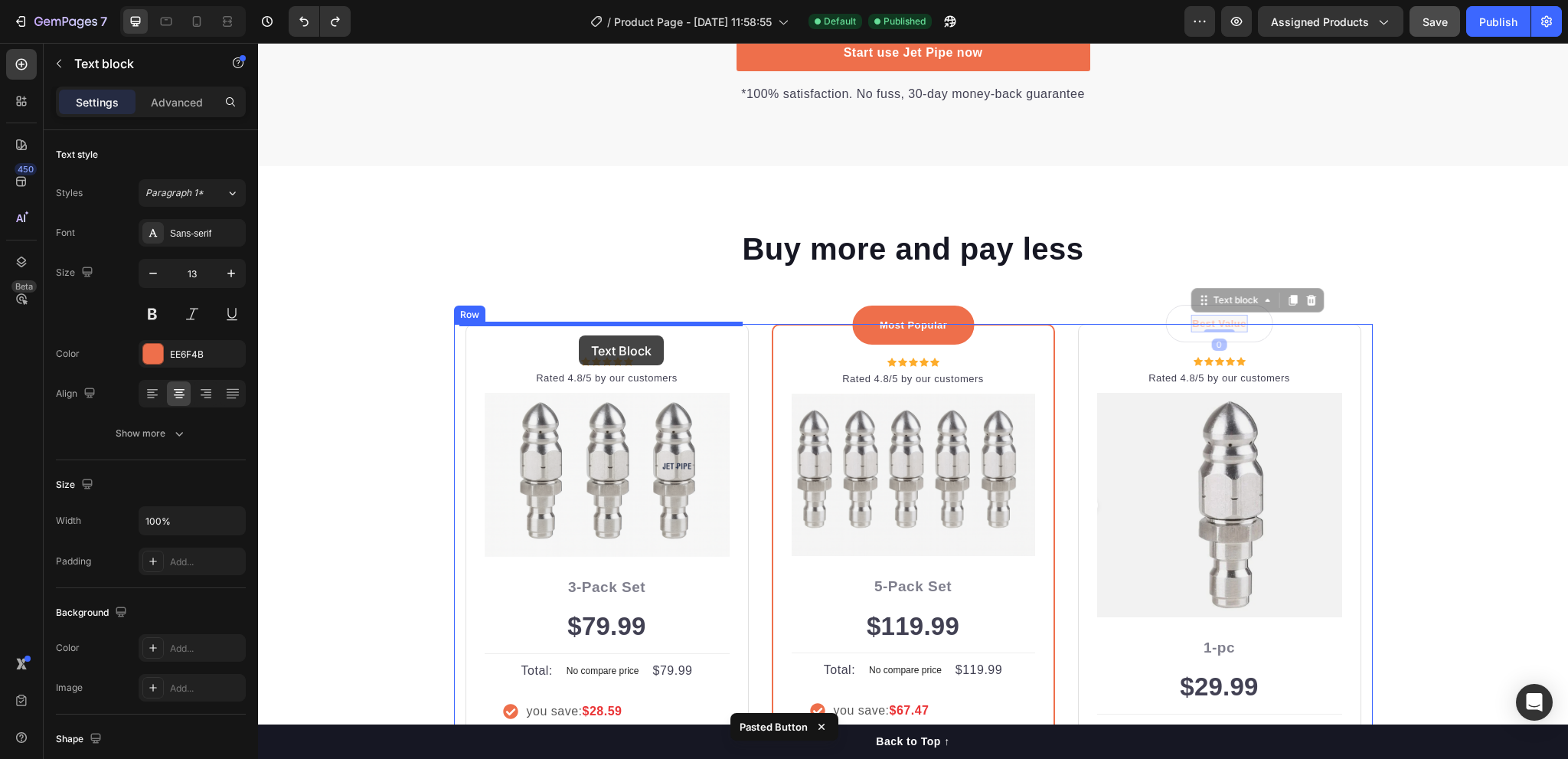
drag, startPoint x: 1210, startPoint y: 332, endPoint x: 579, endPoint y: 335, distance: 631.0
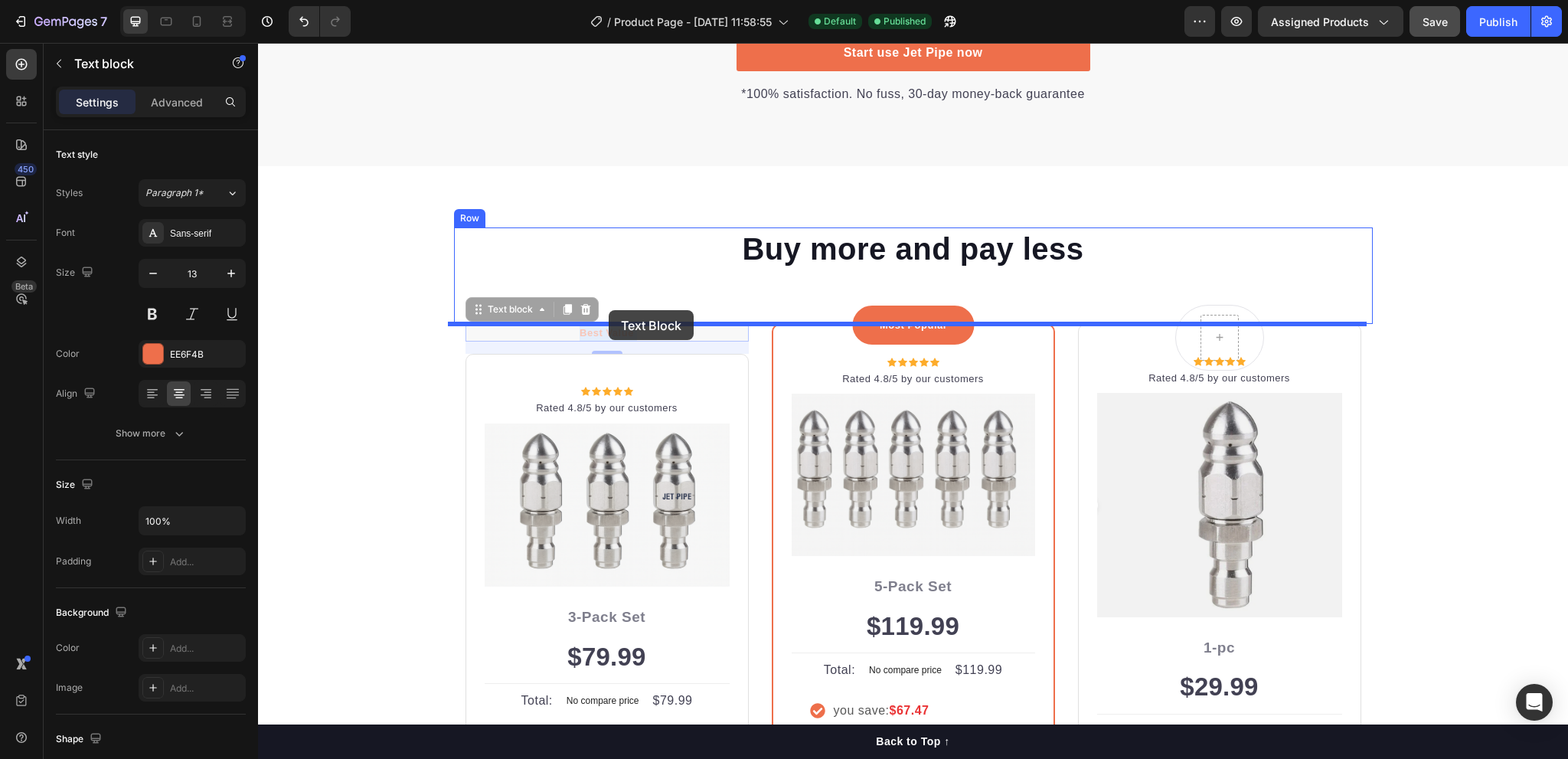
drag, startPoint x: 612, startPoint y: 334, endPoint x: 608, endPoint y: 310, distance: 24.3
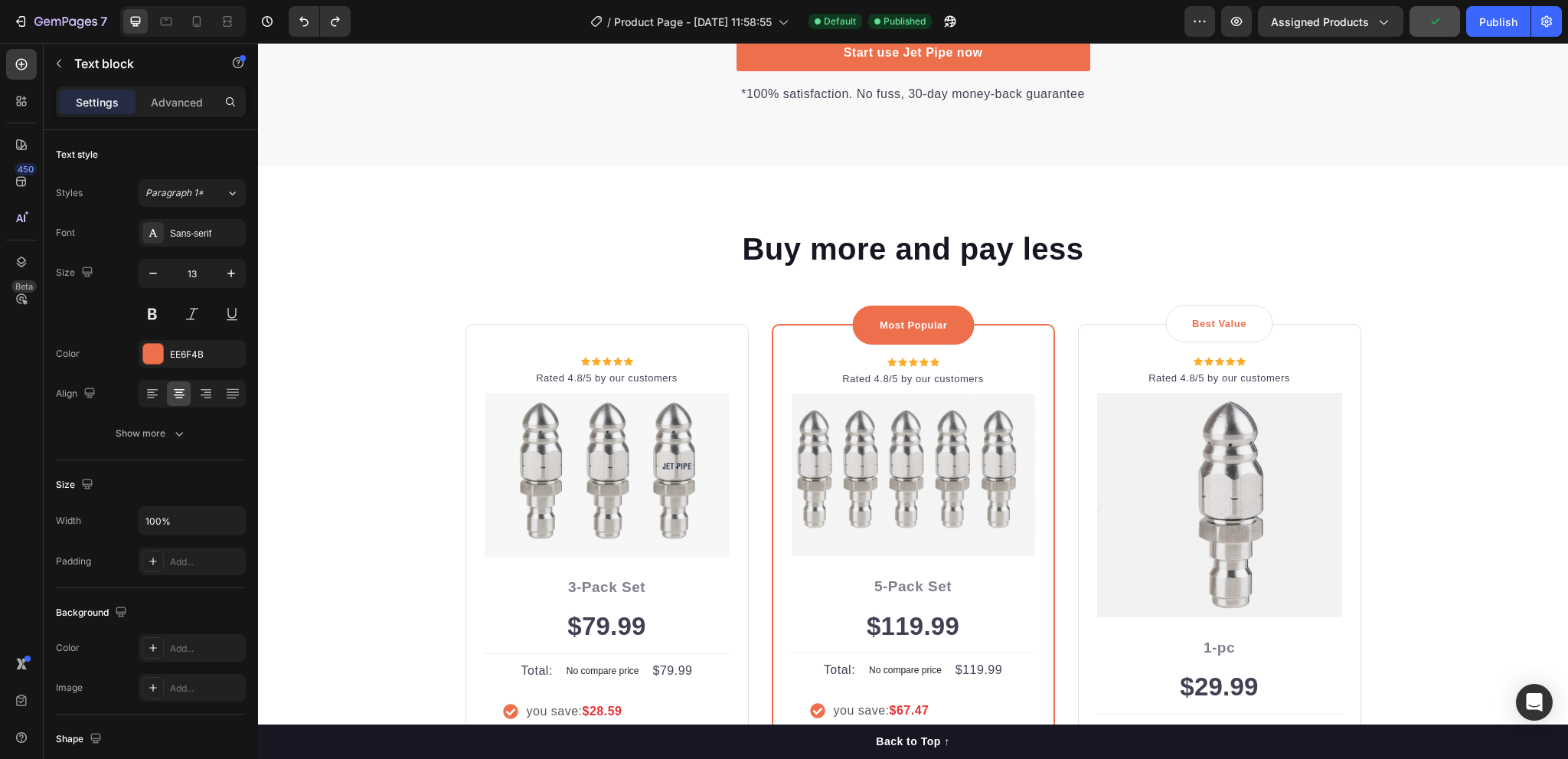
click at [1205, 319] on p "Best Value" at bounding box center [1219, 323] width 55 height 16
click at [1256, 318] on div "Best Value Text block Row 0" at bounding box center [1219, 323] width 108 height 38
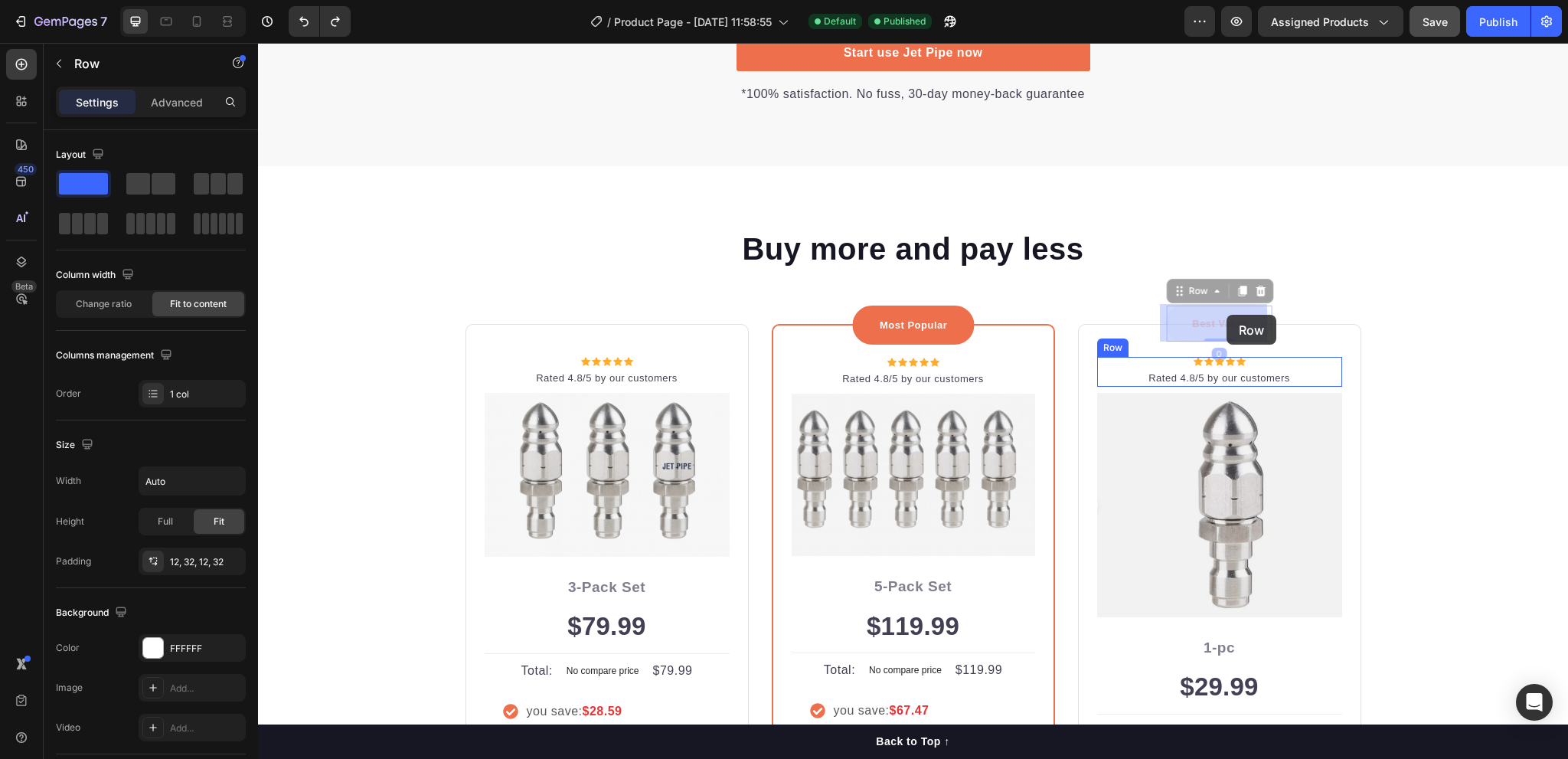
drag, startPoint x: 1237, startPoint y: 310, endPoint x: 1221, endPoint y: 316, distance: 17.1
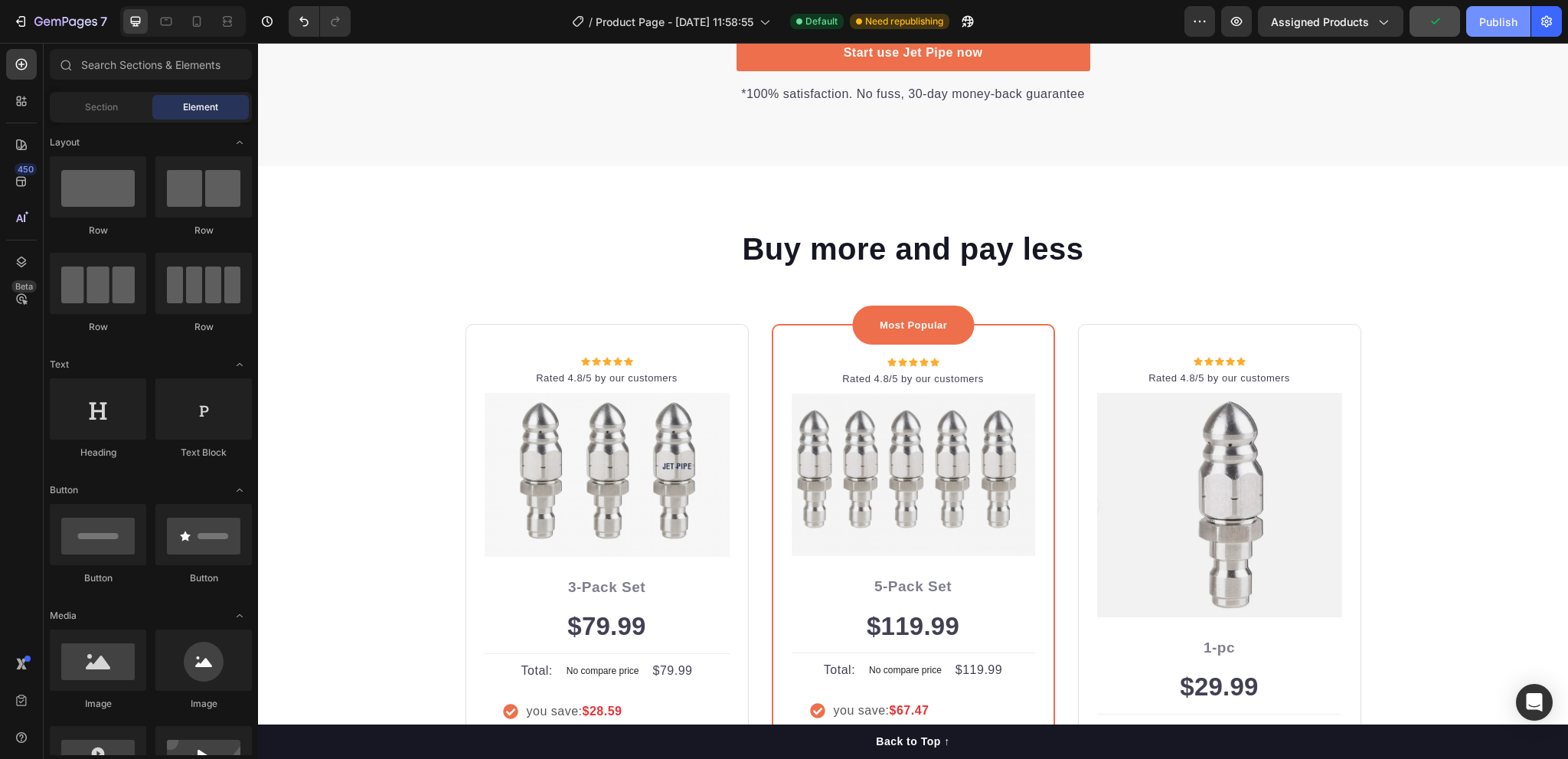
click at [1489, 24] on div "Publish" at bounding box center [1499, 21] width 38 height 16
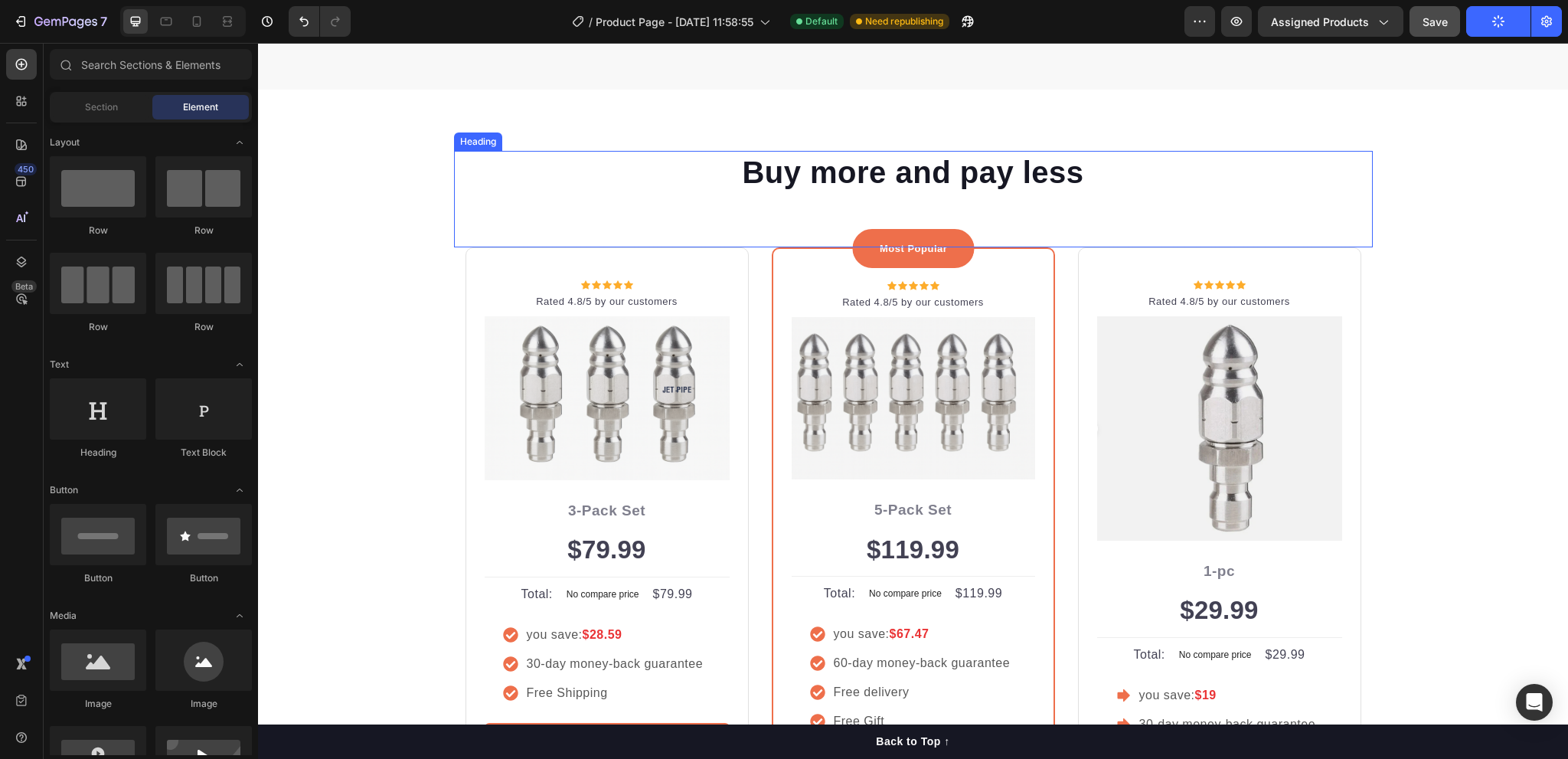
scroll to position [3972, 0]
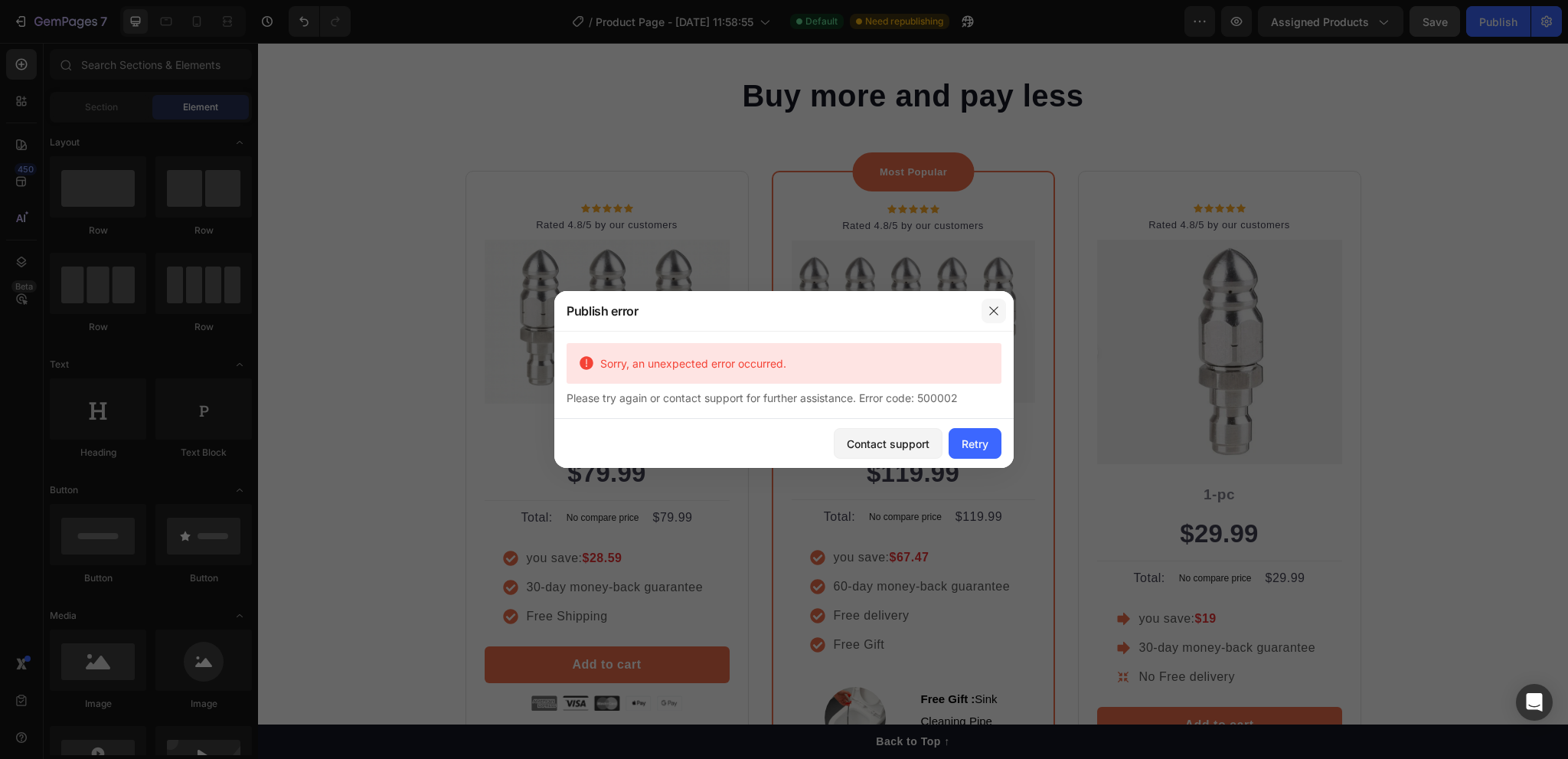
click at [995, 308] on icon "button" at bounding box center [994, 310] width 12 height 12
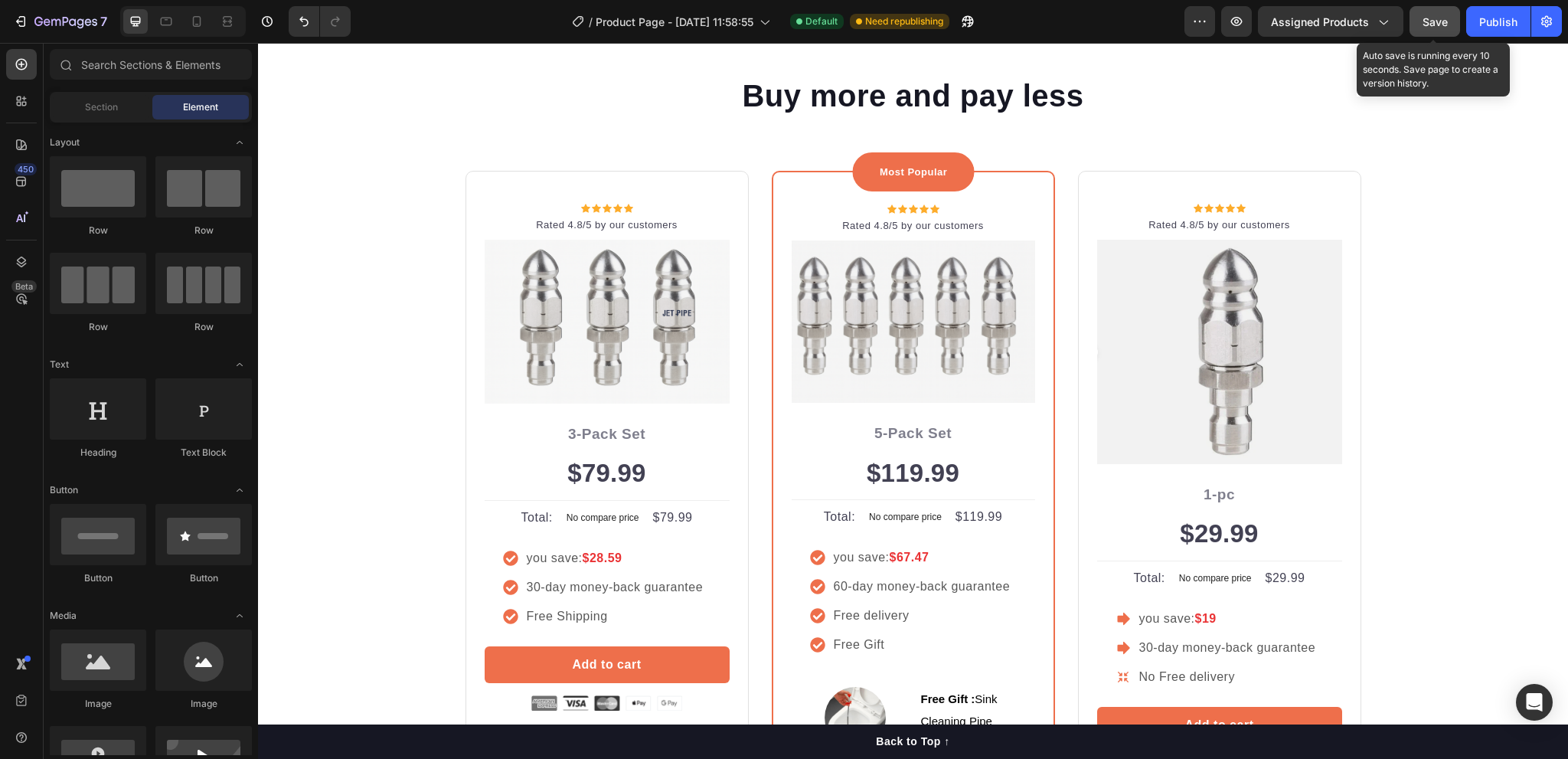
click at [1431, 16] on span "Save" at bounding box center [1435, 22] width 25 height 13
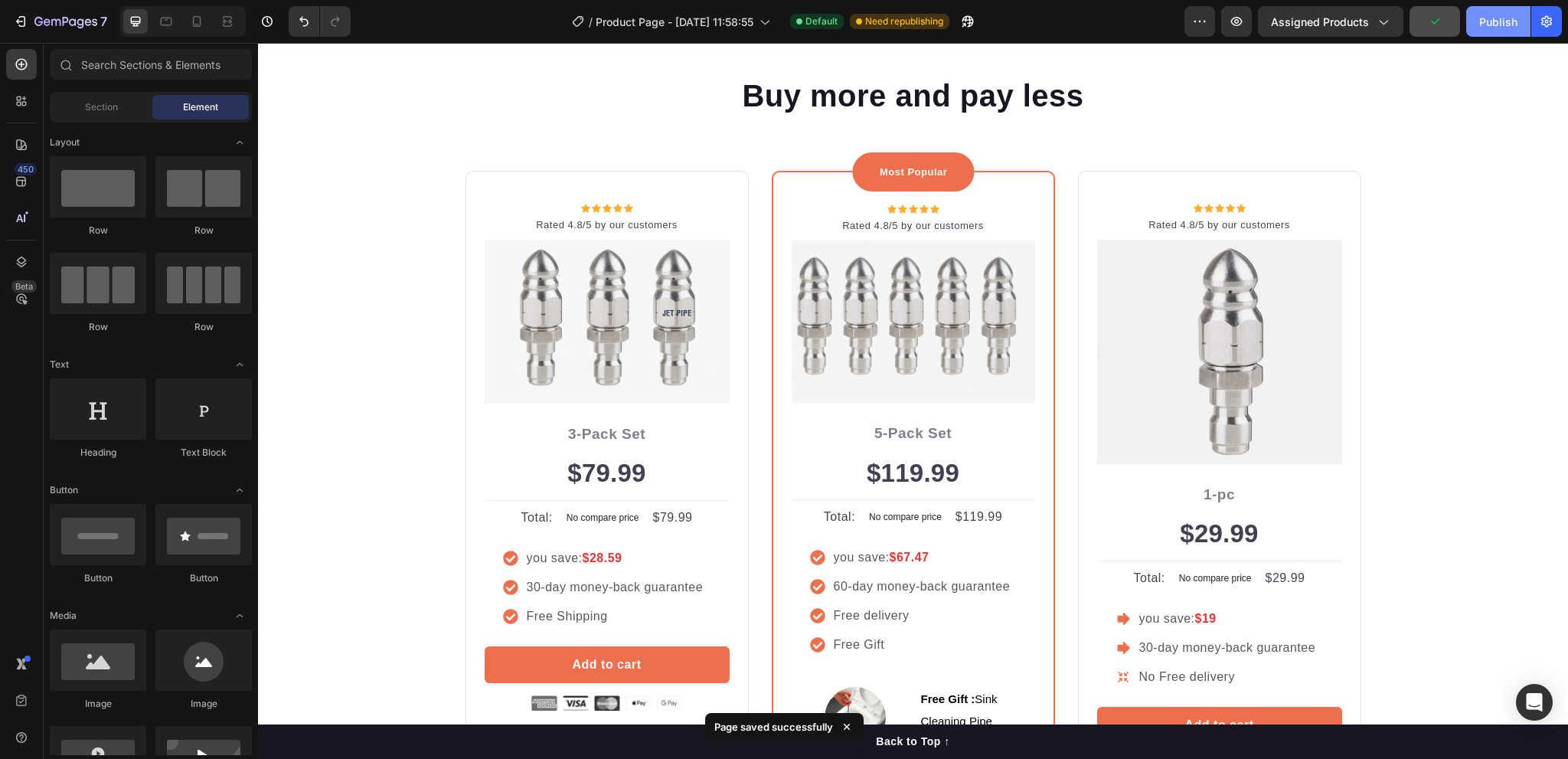
click at [1493, 20] on div "Publish" at bounding box center [1499, 21] width 38 height 16
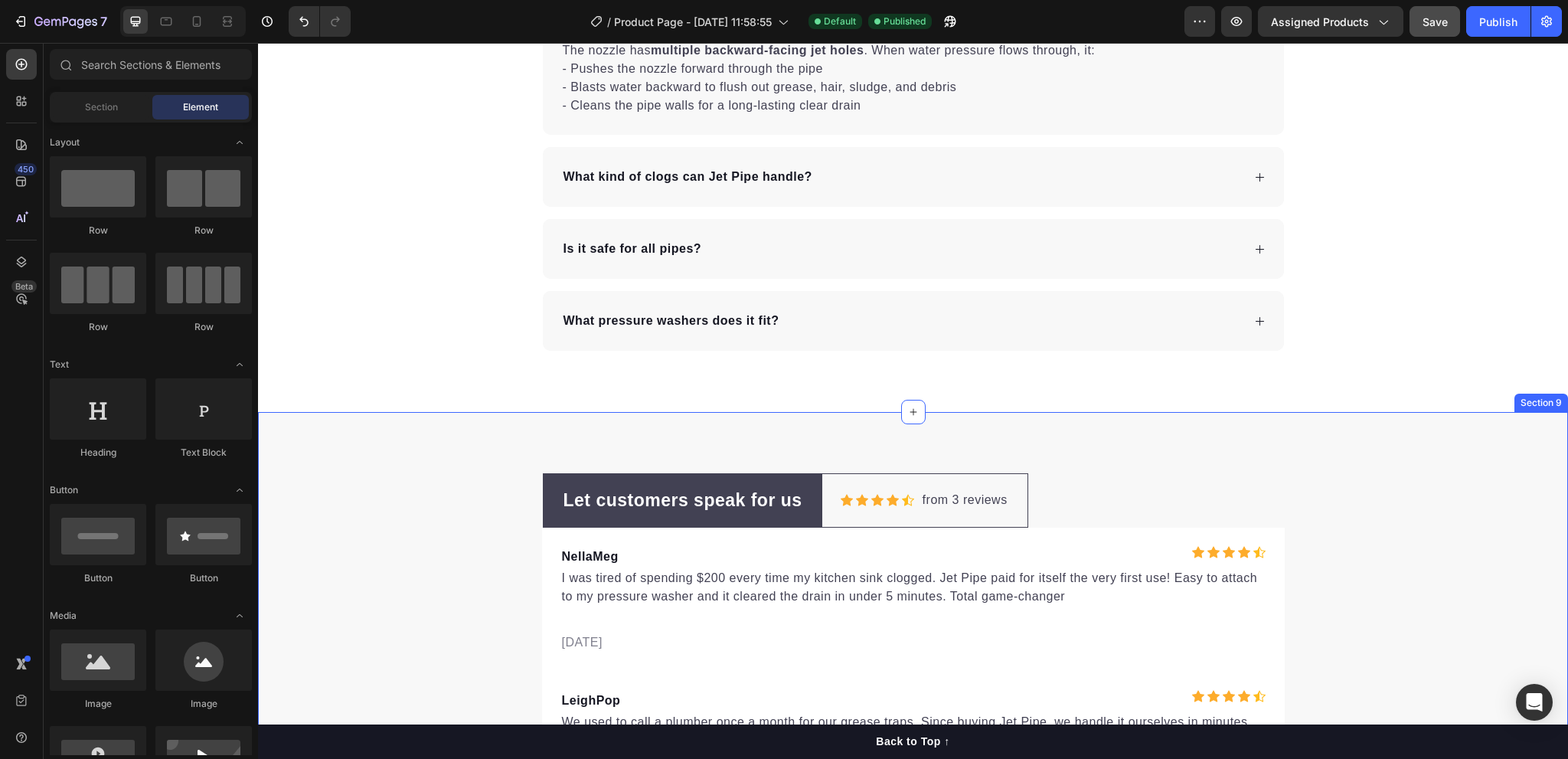
scroll to position [5676, 0]
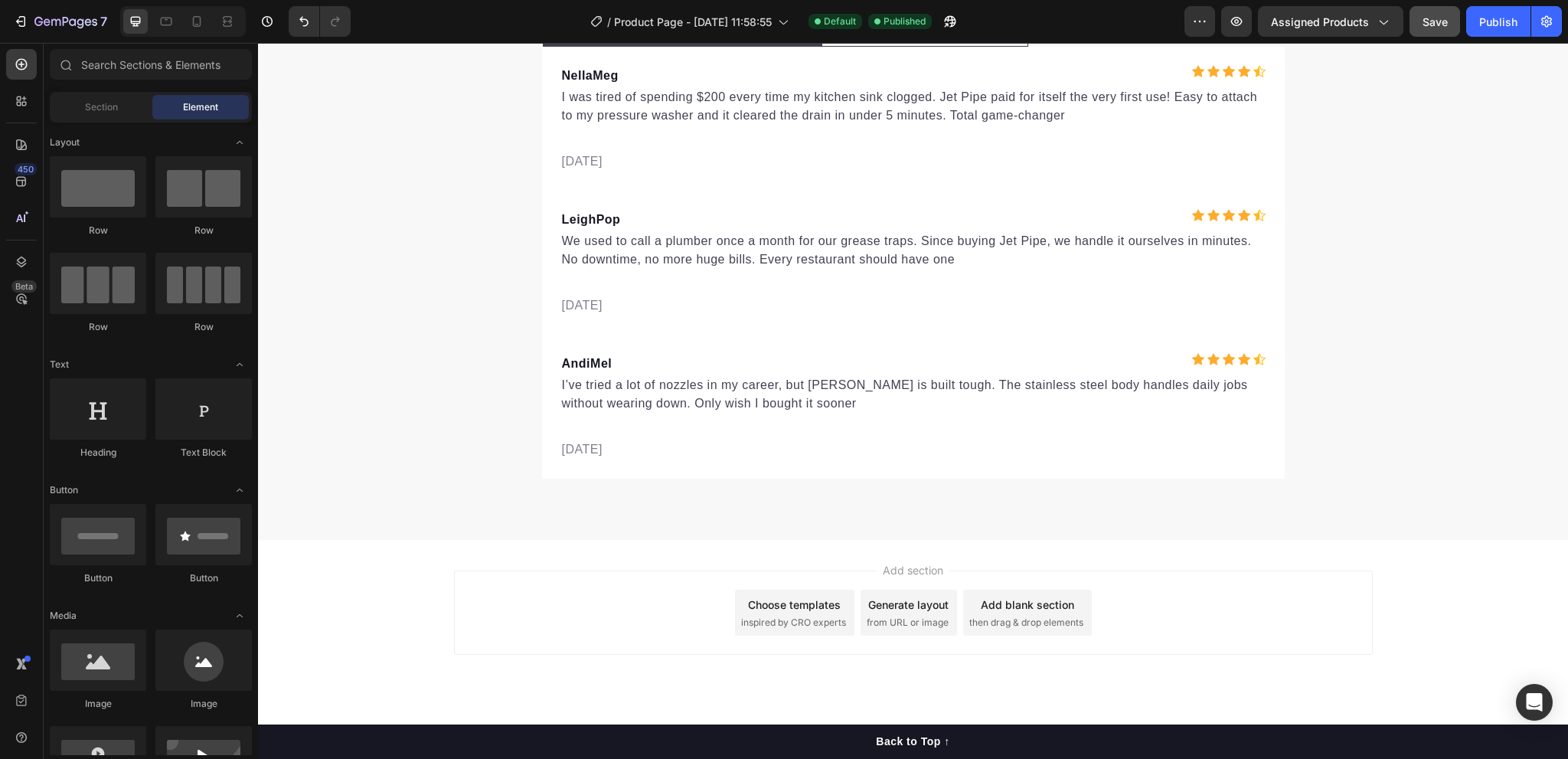
click at [411, 540] on div "Add section Choose templates inspired by CRO experts Generate layout from URL o…" at bounding box center [913, 634] width 1311 height 188
click at [409, 692] on div "Add section Choose templates inspired by CRO experts Generate layout from URL o…" at bounding box center [913, 634] width 1311 height 188
